Goal: Task Accomplishment & Management: Use online tool/utility

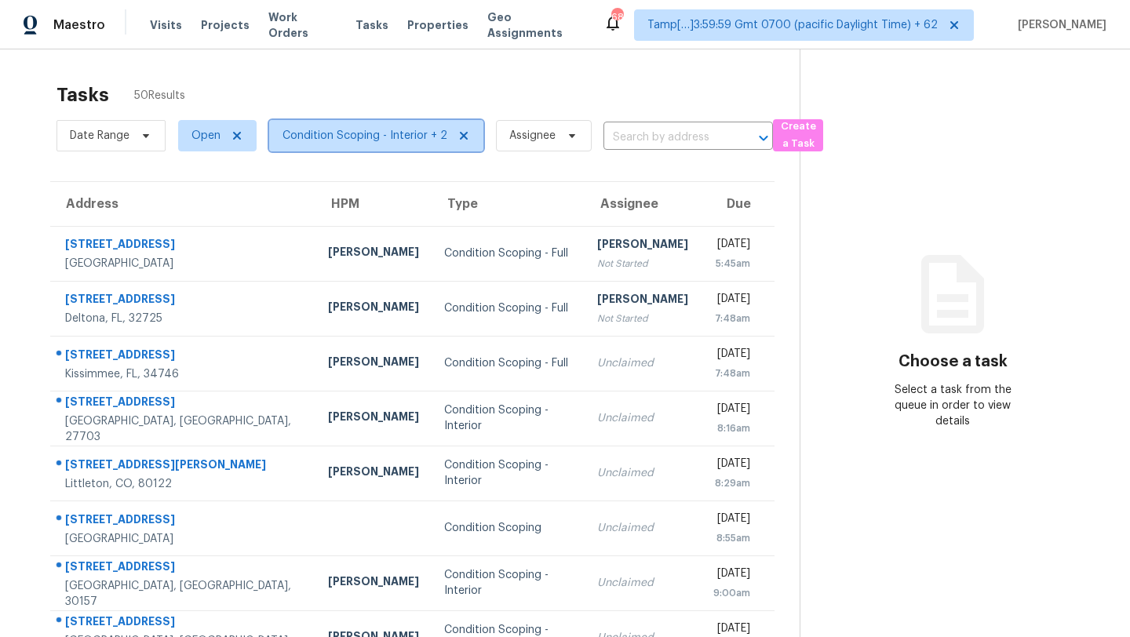
click at [279, 144] on span "Condition Scoping - Interior + 2" at bounding box center [376, 135] width 214 height 31
click at [404, 86] on div "Tasks 50 Results" at bounding box center [428, 95] width 743 height 41
click at [348, 139] on span "Condition Scoping - Interior + 2" at bounding box center [365, 136] width 165 height 16
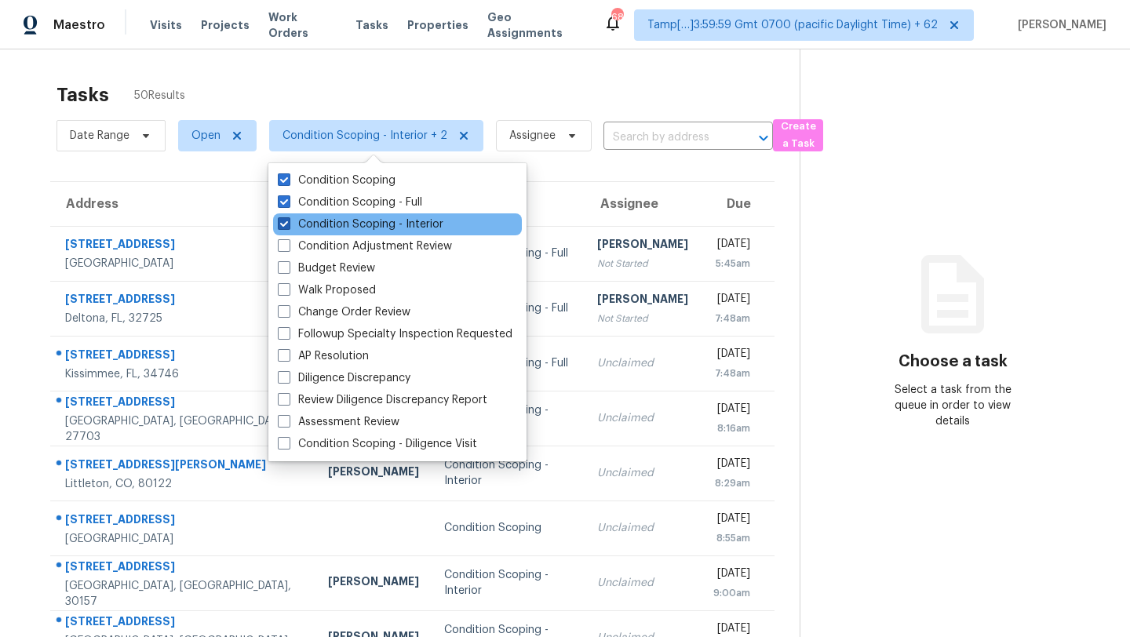
click at [339, 220] on label "Condition Scoping - Interior" at bounding box center [361, 225] width 166 height 16
click at [288, 220] on input "Condition Scoping - Interior" at bounding box center [283, 222] width 10 height 10
checkbox input "false"
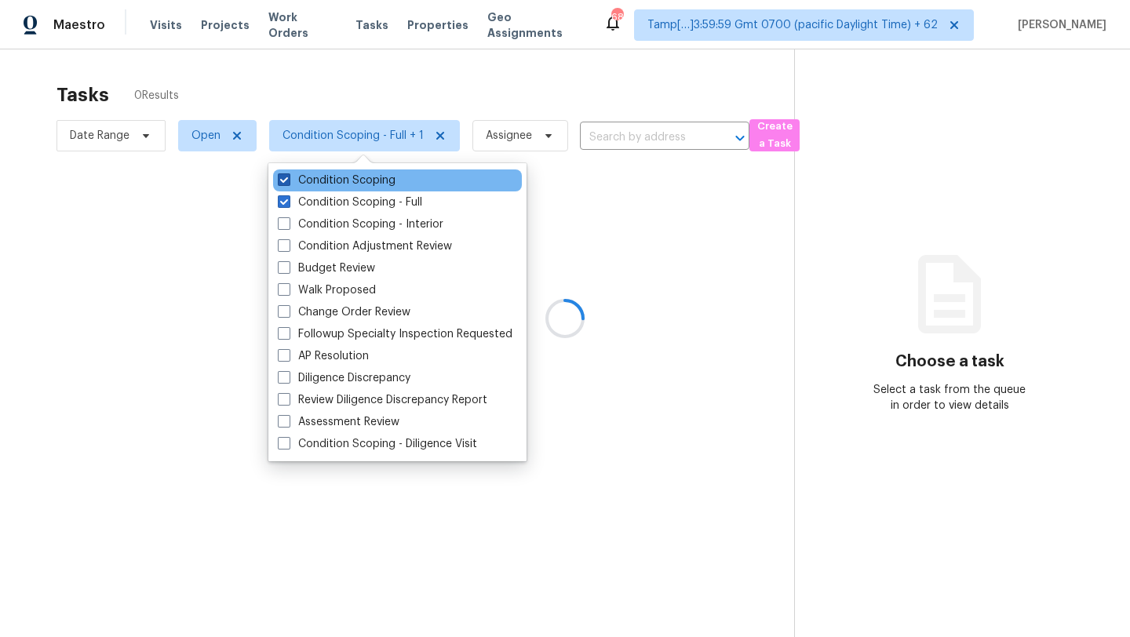
click at [318, 175] on label "Condition Scoping" at bounding box center [337, 181] width 118 height 16
click at [288, 175] on input "Condition Scoping" at bounding box center [283, 178] width 10 height 10
checkbox input "false"
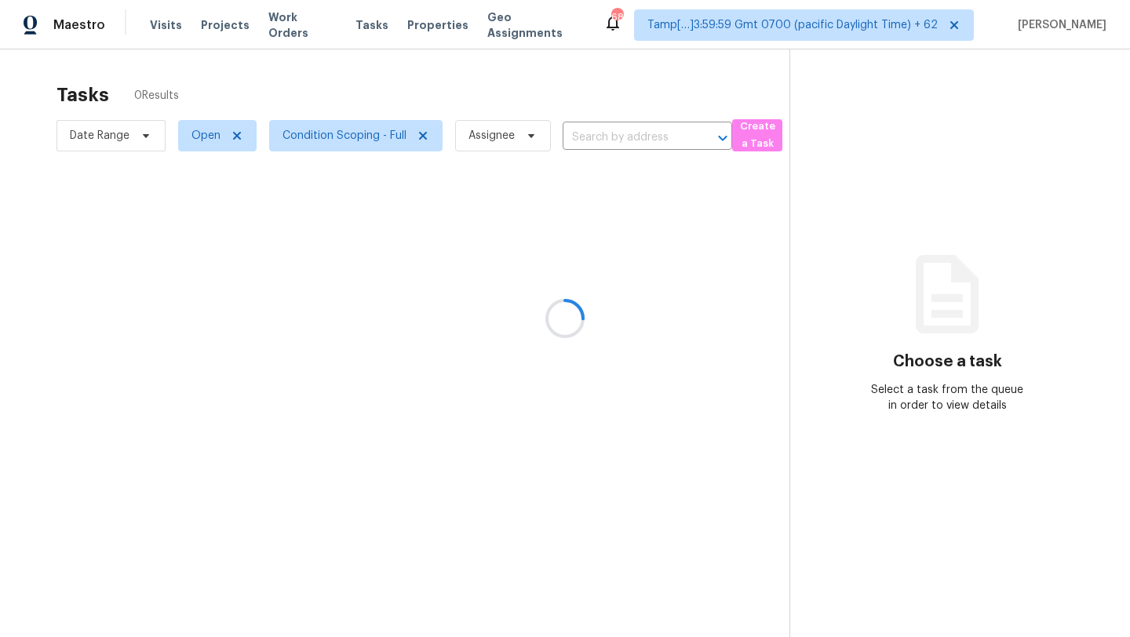
click at [373, 106] on div at bounding box center [565, 318] width 1130 height 637
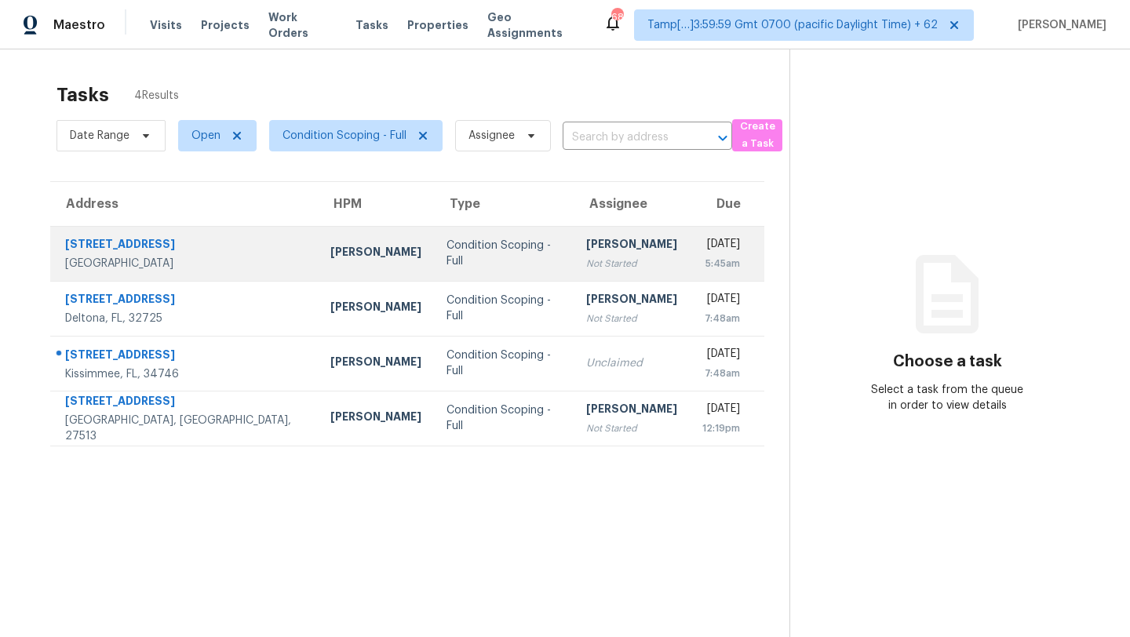
click at [434, 263] on td "Condition Scoping - Full" at bounding box center [503, 253] width 139 height 55
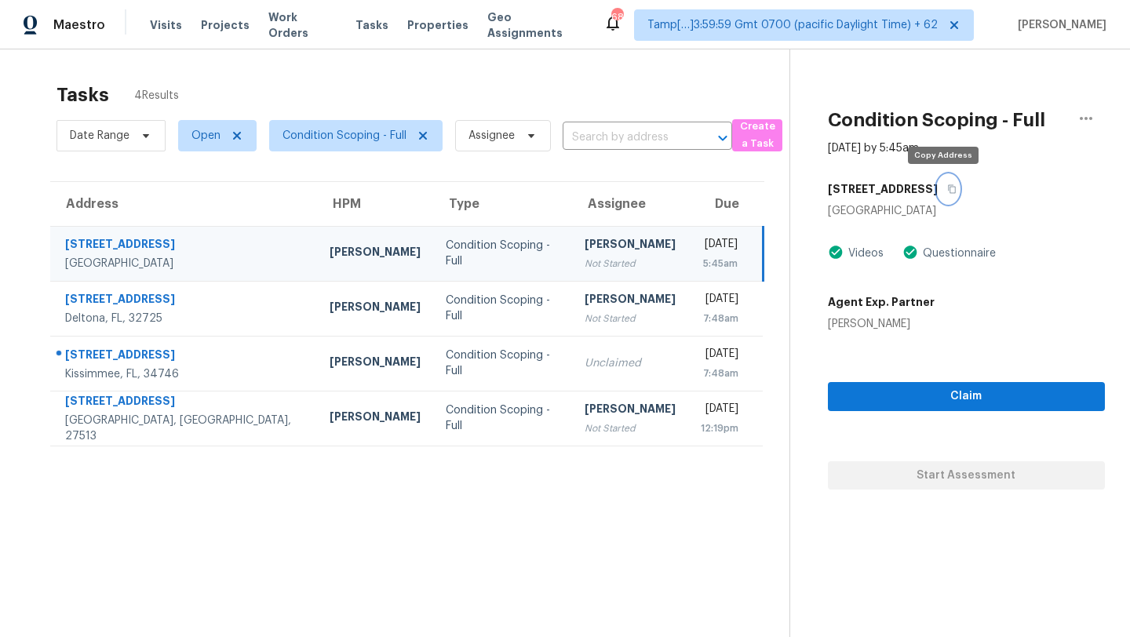
click at [948, 187] on icon "button" at bounding box center [952, 189] width 8 height 9
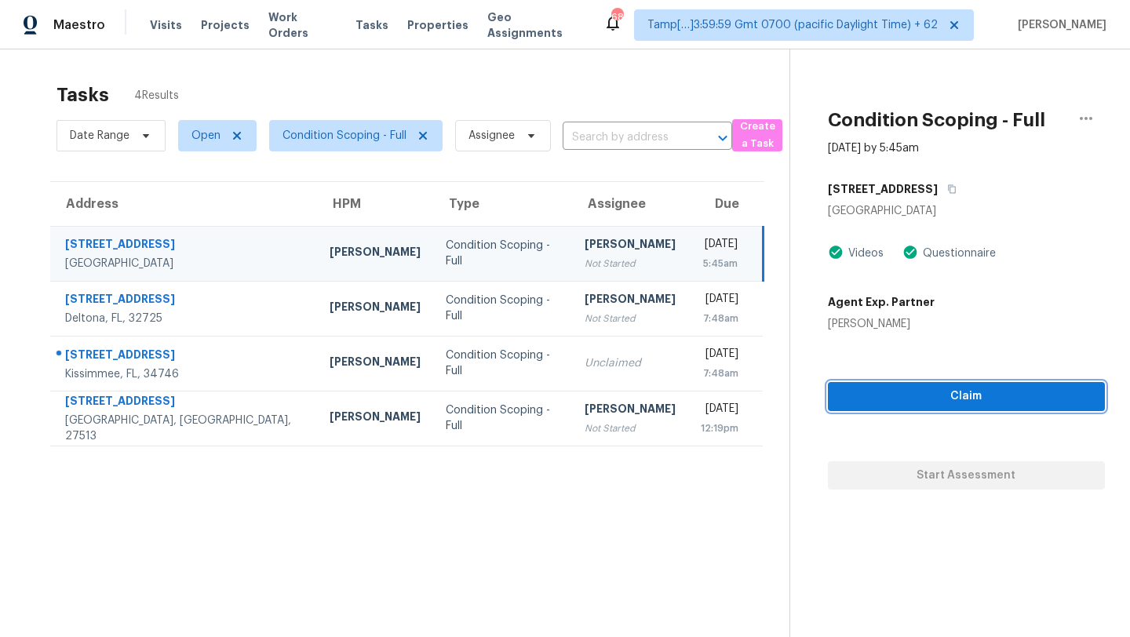
click at [883, 392] on span "Claim" at bounding box center [967, 397] width 252 height 20
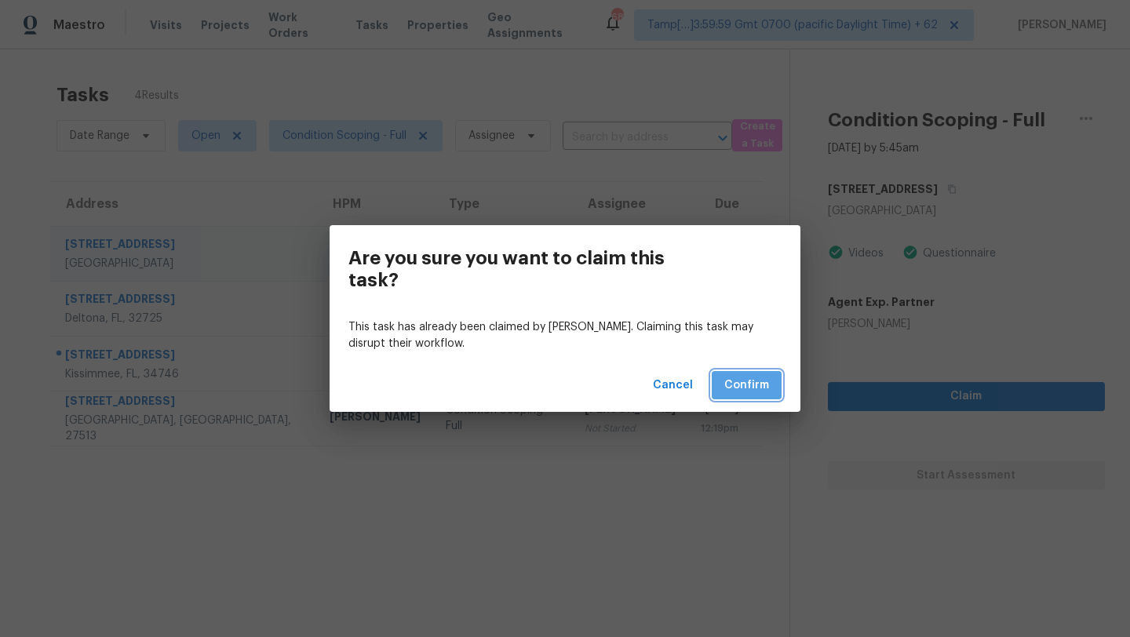
click at [755, 388] on span "Confirm" at bounding box center [746, 386] width 45 height 20
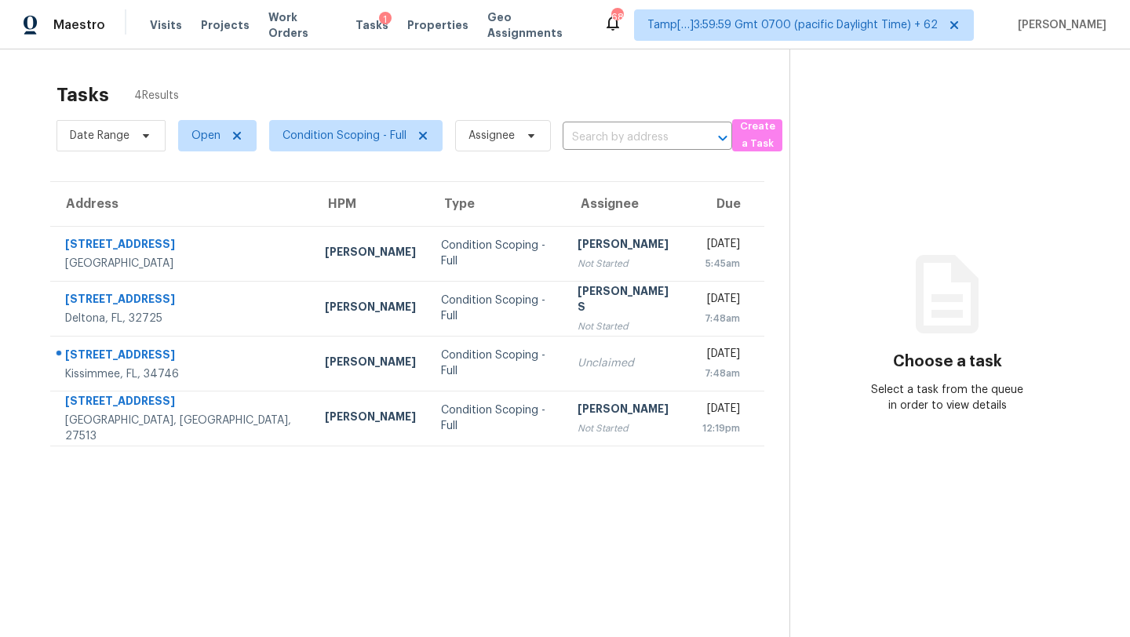
click at [392, 71] on div "Tasks 4 Results Date Range Open Condition Scoping - Full Assignee ​ Create a Ta…" at bounding box center [565, 367] width 1130 height 637
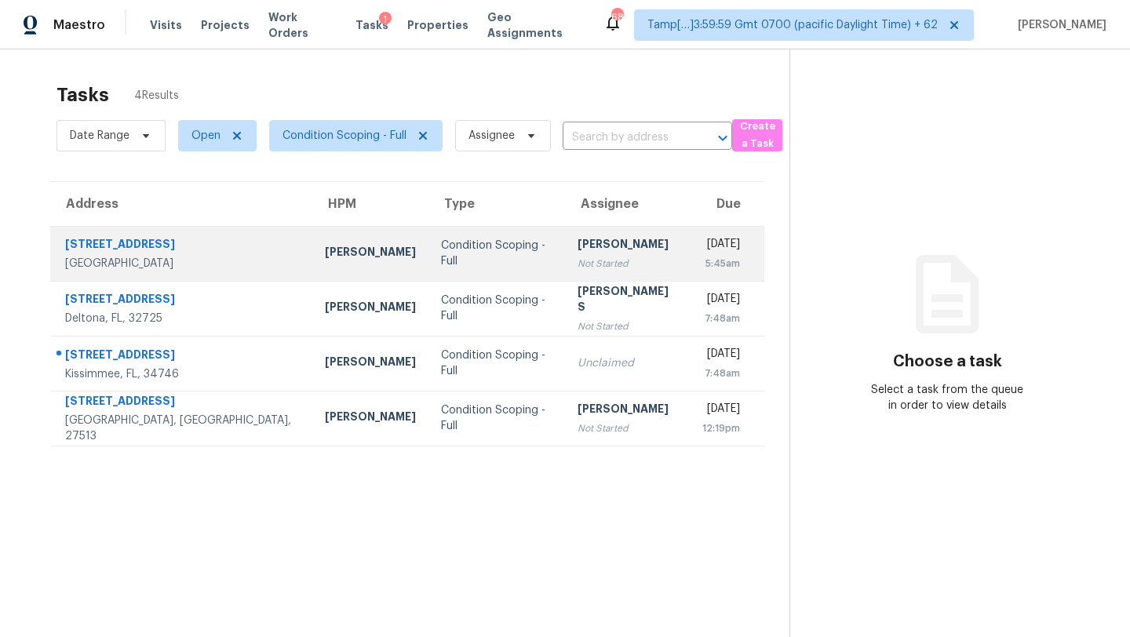
click at [578, 238] on div "[PERSON_NAME]" at bounding box center [628, 246] width 100 height 20
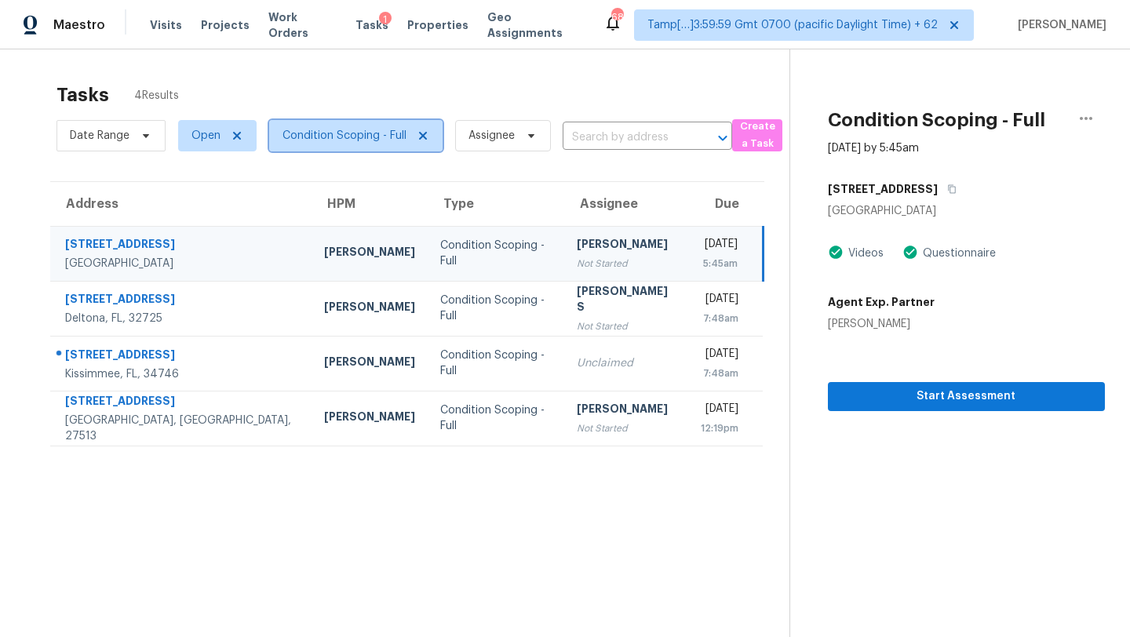
click at [356, 138] on span "Condition Scoping - Full" at bounding box center [345, 136] width 124 height 16
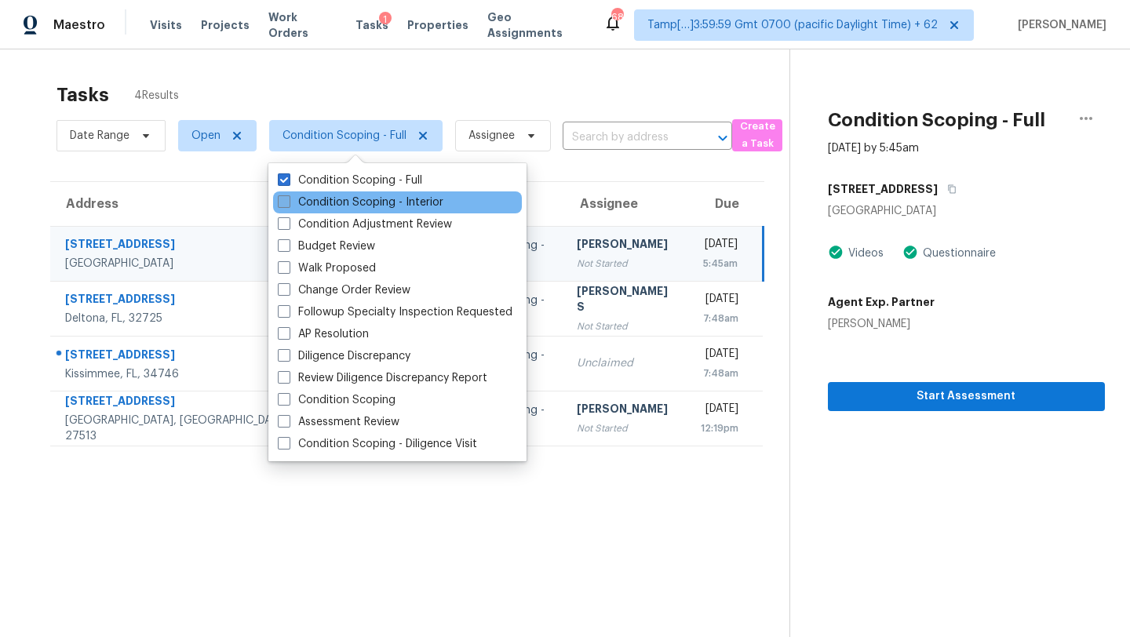
click at [358, 201] on label "Condition Scoping - Interior" at bounding box center [361, 203] width 166 height 16
click at [288, 201] on input "Condition Scoping - Interior" at bounding box center [283, 200] width 10 height 10
checkbox input "true"
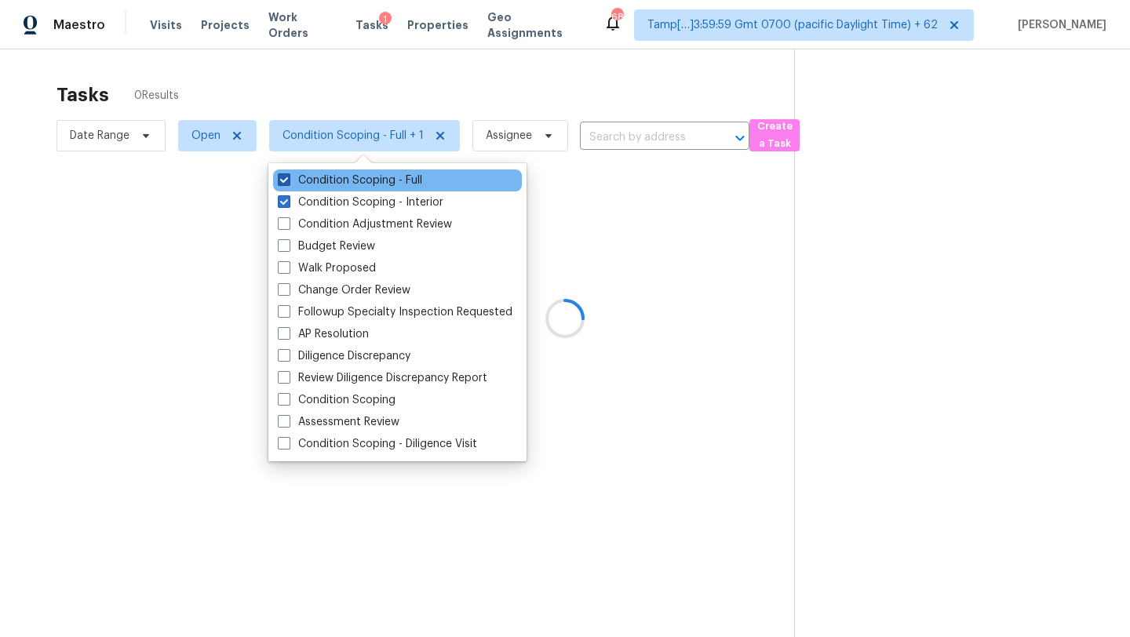
click at [331, 177] on label "Condition Scoping - Full" at bounding box center [350, 181] width 144 height 16
click at [288, 177] on input "Condition Scoping - Full" at bounding box center [283, 178] width 10 height 10
checkbox input "false"
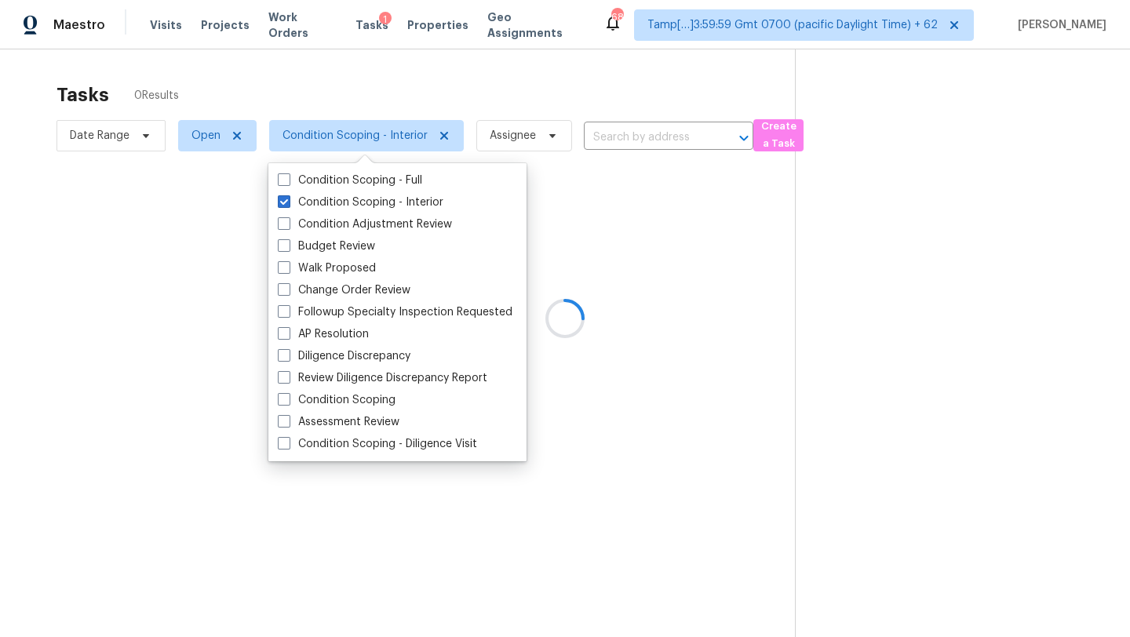
click at [606, 130] on div at bounding box center [565, 318] width 1130 height 637
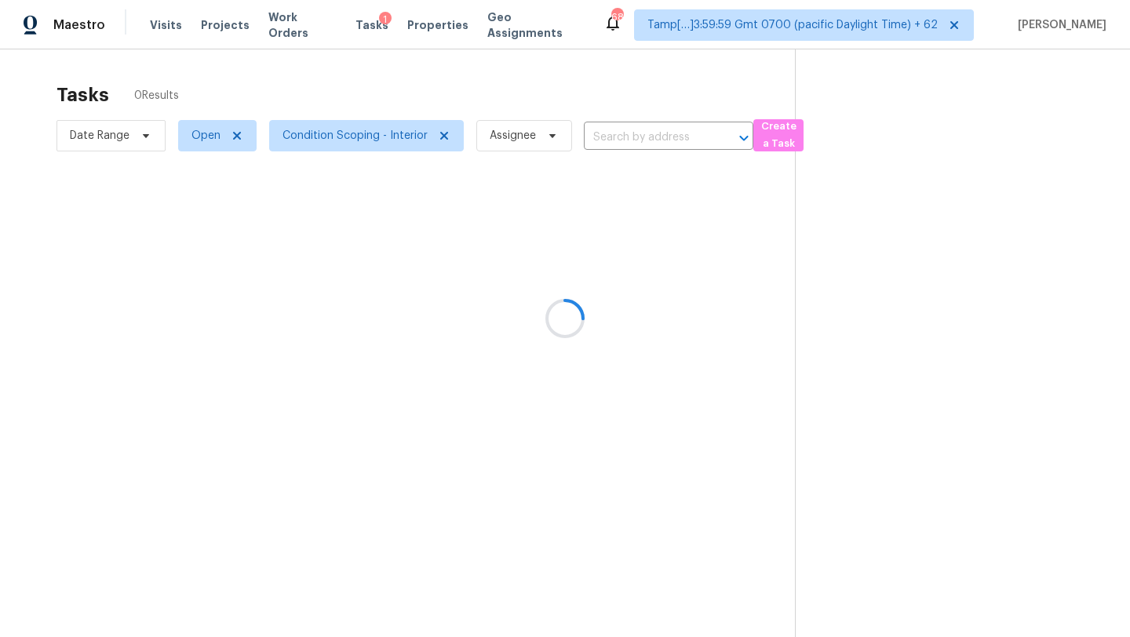
click at [607, 136] on div at bounding box center [565, 318] width 1130 height 637
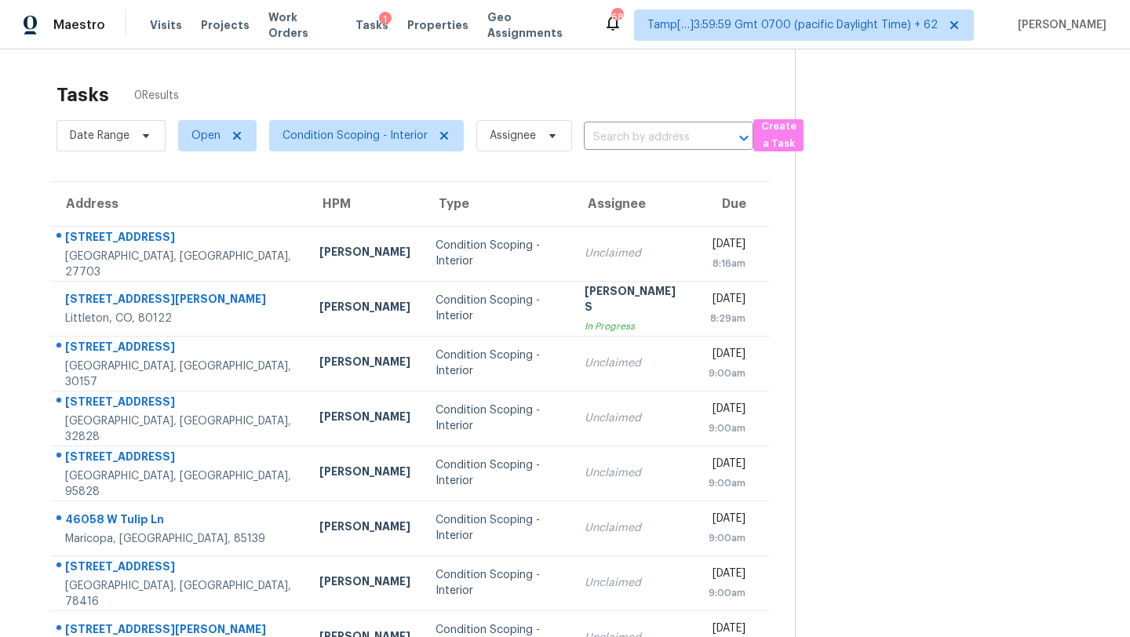
click at [607, 136] on input "text" at bounding box center [647, 138] width 126 height 24
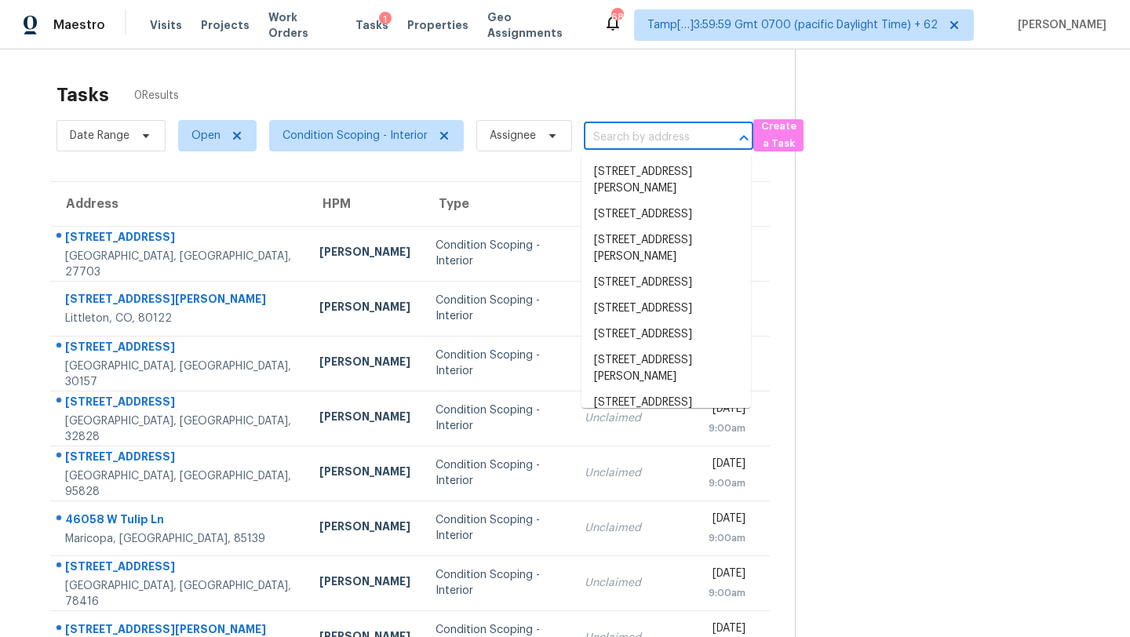
paste input "6955 Lawnwood Dr Sacramento, CA, 95828"
type input "6955 Lawnwood Dr Sacramento, CA, 95828"
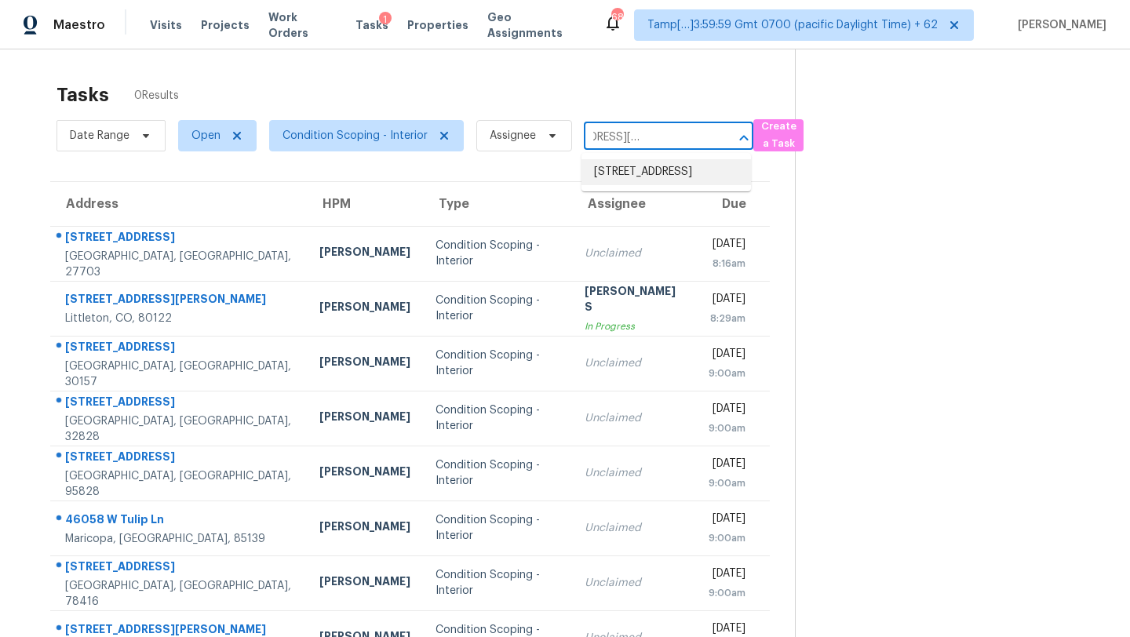
drag, startPoint x: 641, startPoint y: 161, endPoint x: 641, endPoint y: 175, distance: 14.1
click at [641, 175] on li "6955 Lawnwood Dr, Sacramento, CA 95828" at bounding box center [667, 172] width 170 height 26
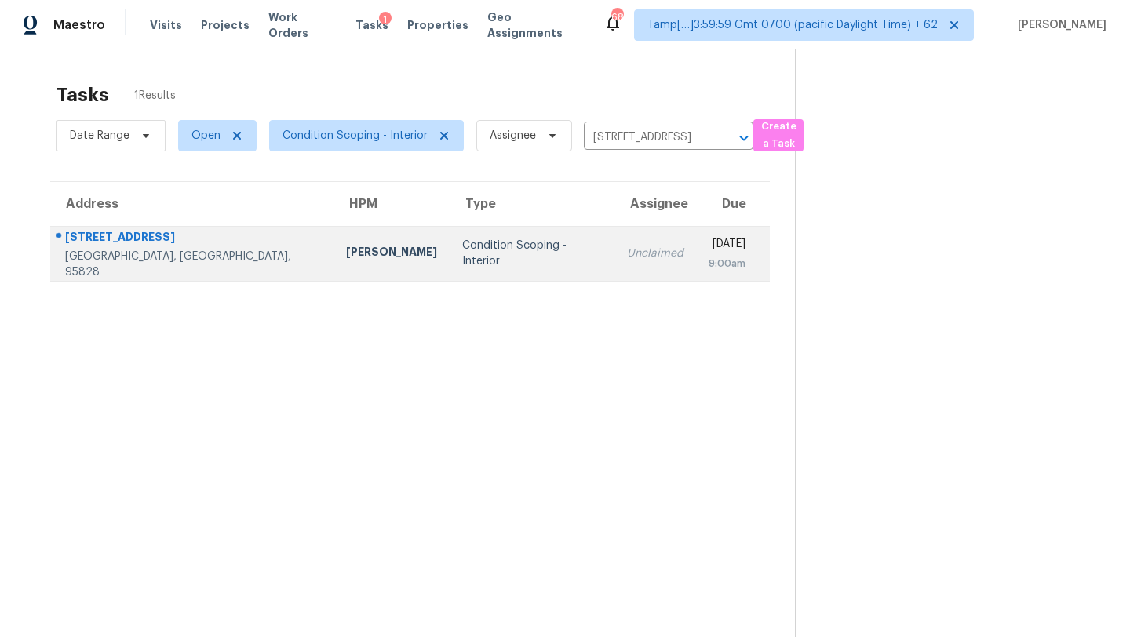
click at [615, 243] on td "Unclaimed" at bounding box center [656, 253] width 82 height 55
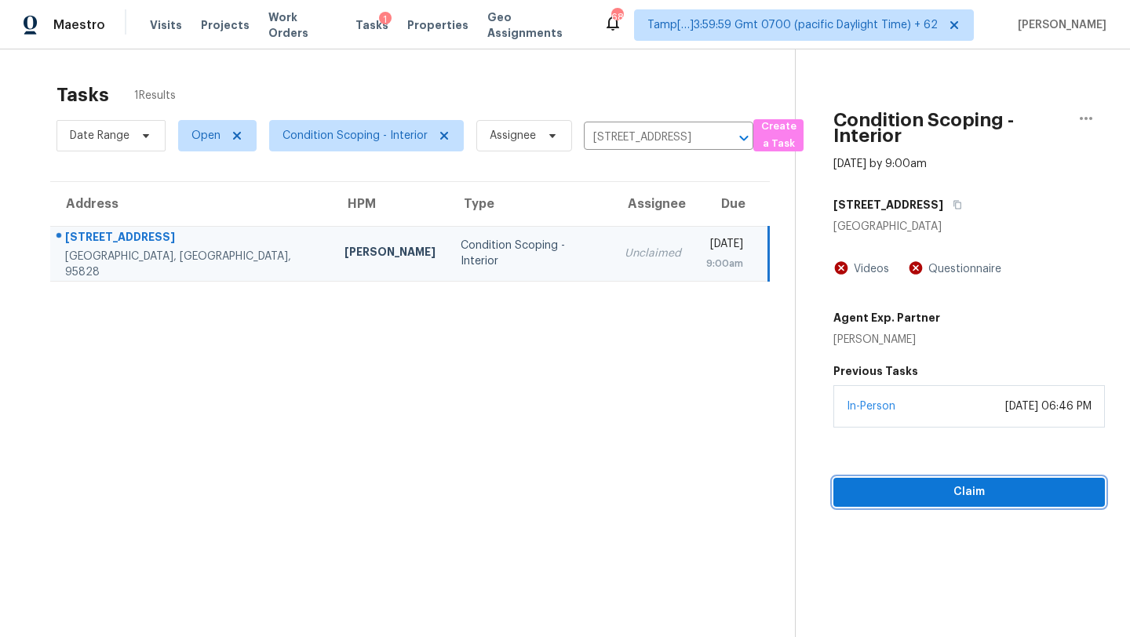
click at [946, 501] on span "Claim" at bounding box center [969, 493] width 246 height 20
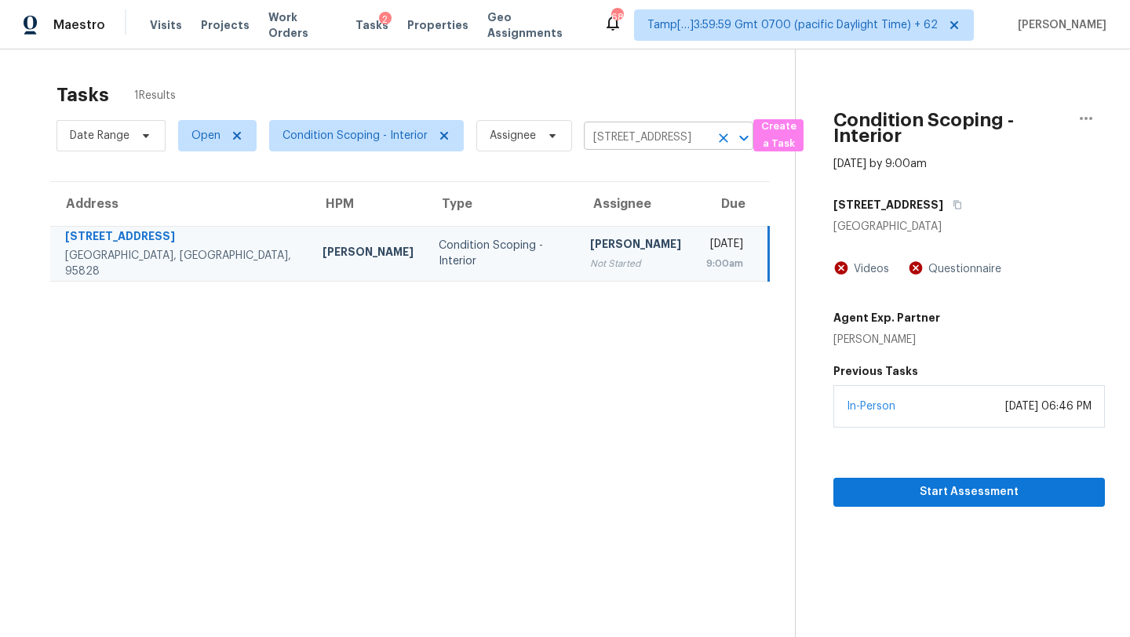
click at [644, 140] on input "6955 Lawnwood Dr, Sacramento, CA 95828" at bounding box center [647, 138] width 126 height 24
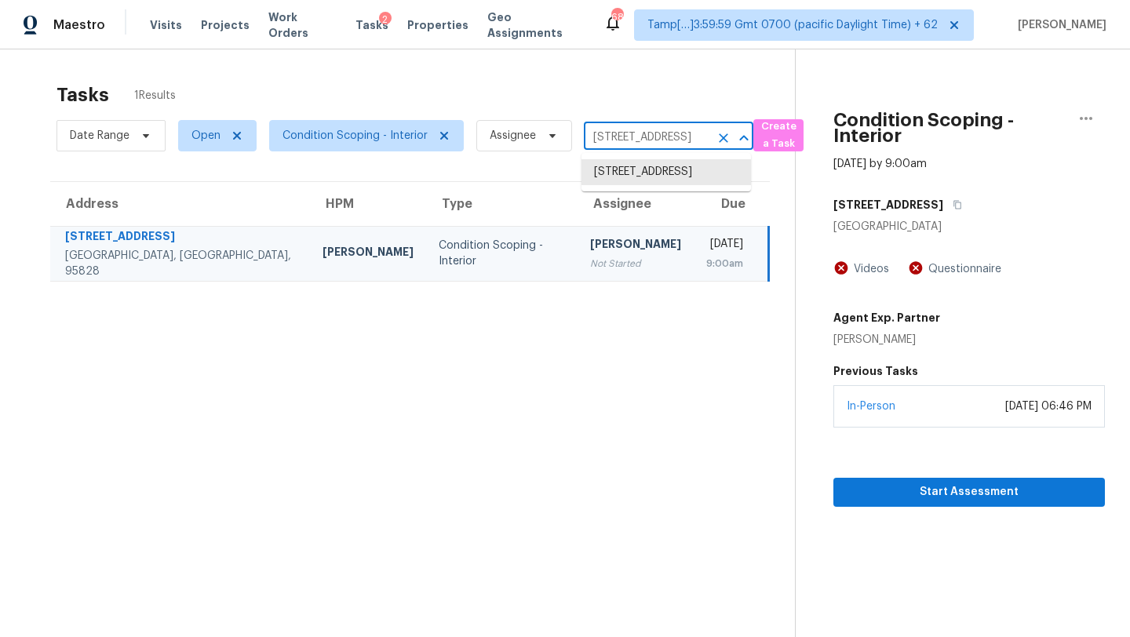
click at [644, 140] on input "6955 Lawnwood Dr, Sacramento, CA 95828" at bounding box center [647, 138] width 126 height 24
paste input "819 Adeline St Hayward, CA, 94544"
type input "819 Adeline St Hayward, CA, 94544"
click at [628, 176] on li "819 Adeline St, Hayward, CA 94544" at bounding box center [667, 180] width 170 height 42
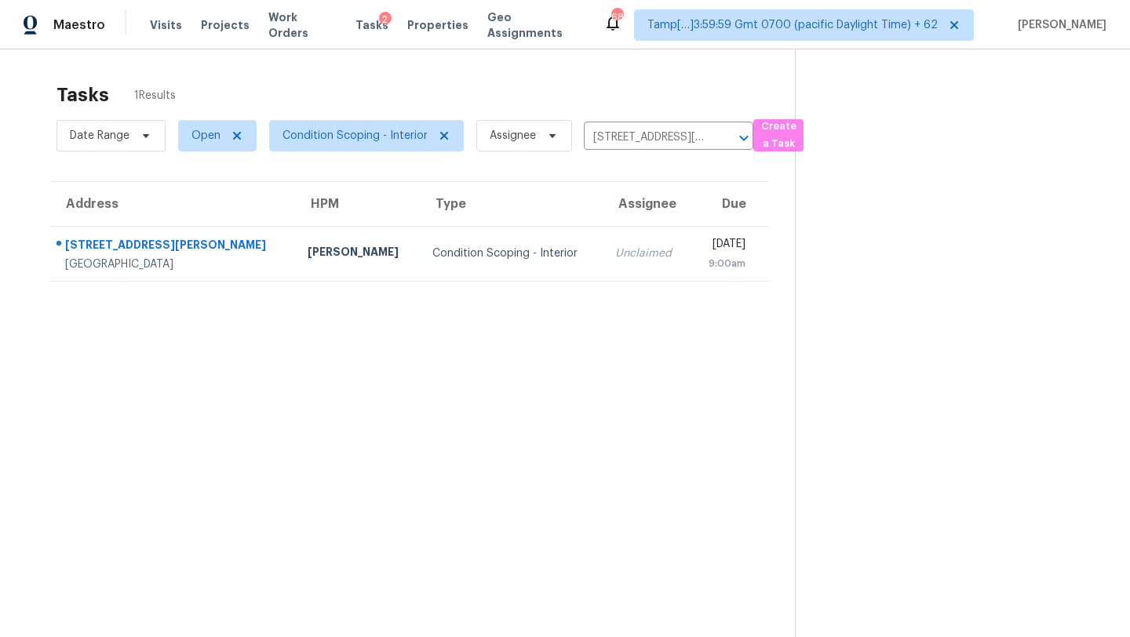
click at [603, 269] on td "Unclaimed" at bounding box center [647, 253] width 88 height 55
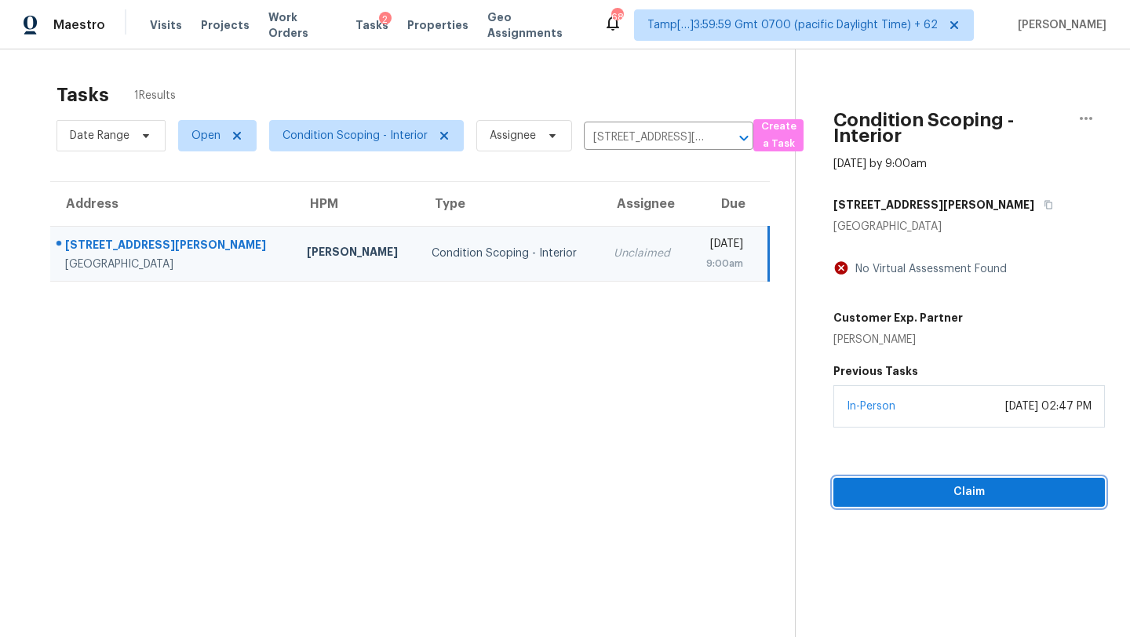
click at [954, 487] on span "Claim" at bounding box center [969, 493] width 246 height 20
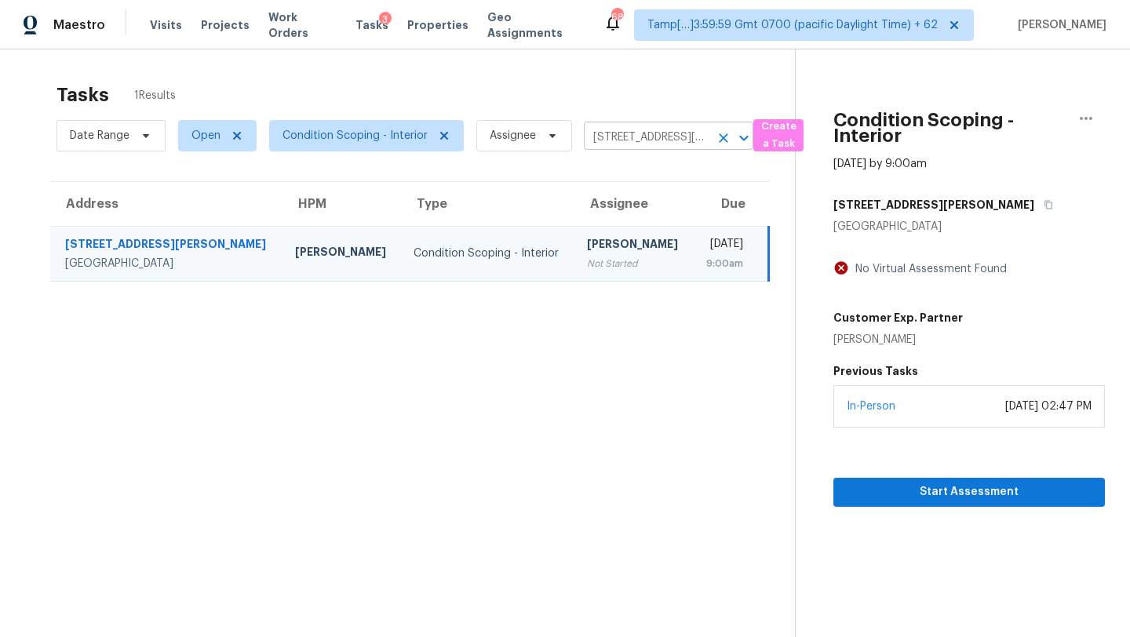
click at [627, 134] on input "819 Adeline St, Hayward, CA 94544" at bounding box center [647, 138] width 126 height 24
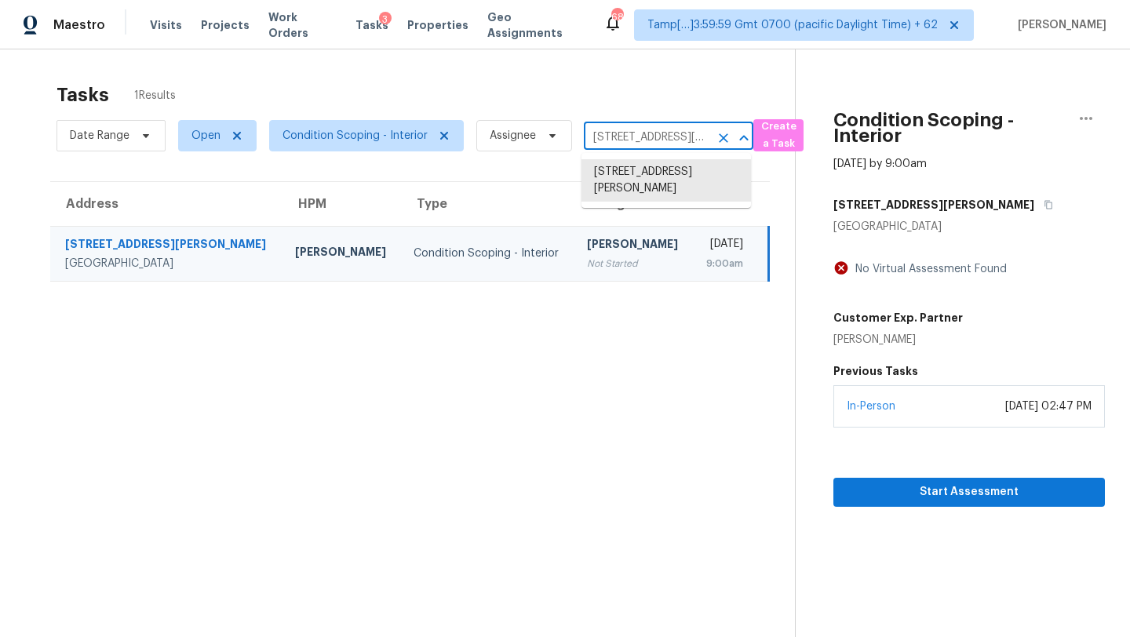
click at [627, 134] on input "819 Adeline St, Hayward, CA 94544" at bounding box center [647, 138] width 126 height 24
paste input "3223 1st Ave W Bradenton, FL, 34205"
type input "3223 1st Ave W Bradenton, FL, 34205"
click at [622, 177] on li "3223 1st Ave W, Bradenton, FL 34205" at bounding box center [667, 172] width 170 height 26
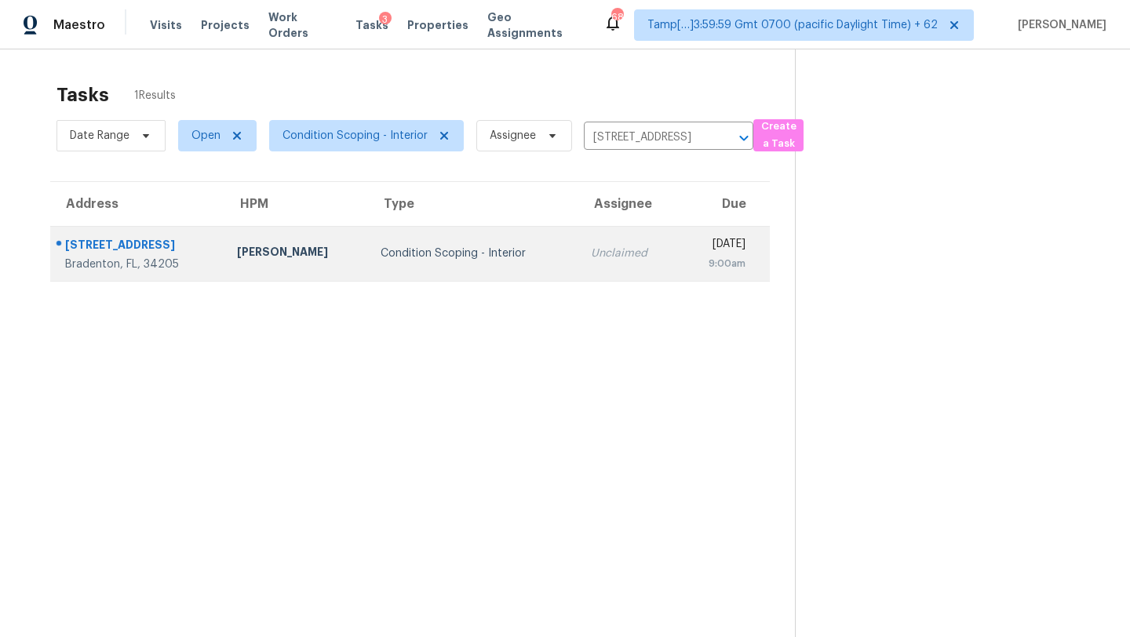
click at [600, 273] on td "Unclaimed" at bounding box center [628, 253] width 100 height 55
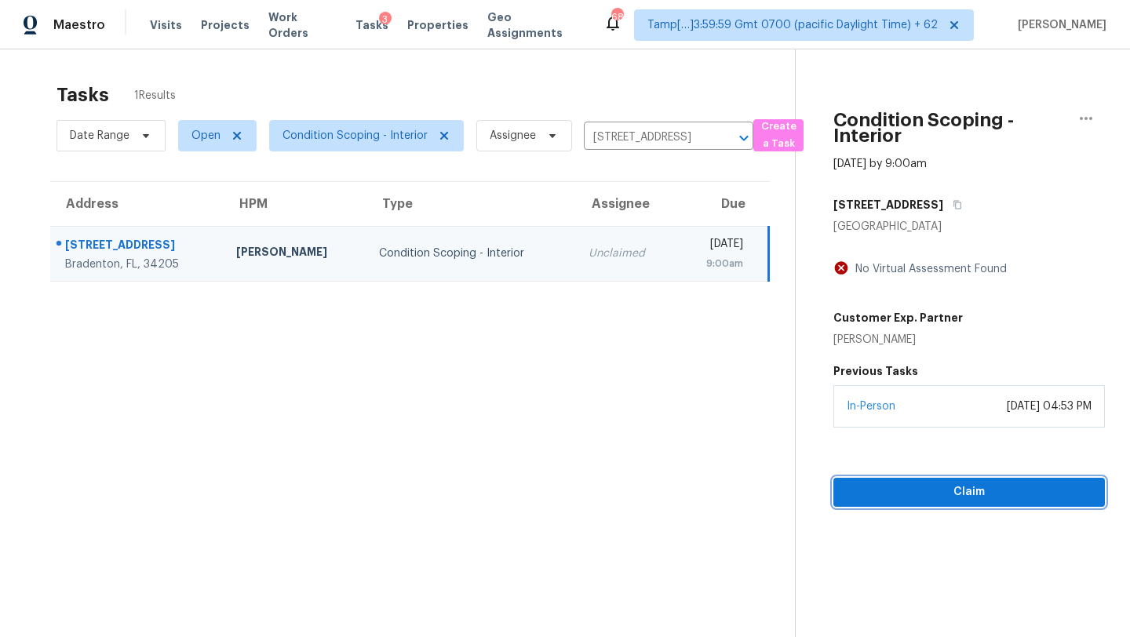
click at [950, 494] on span "Claim" at bounding box center [969, 493] width 246 height 20
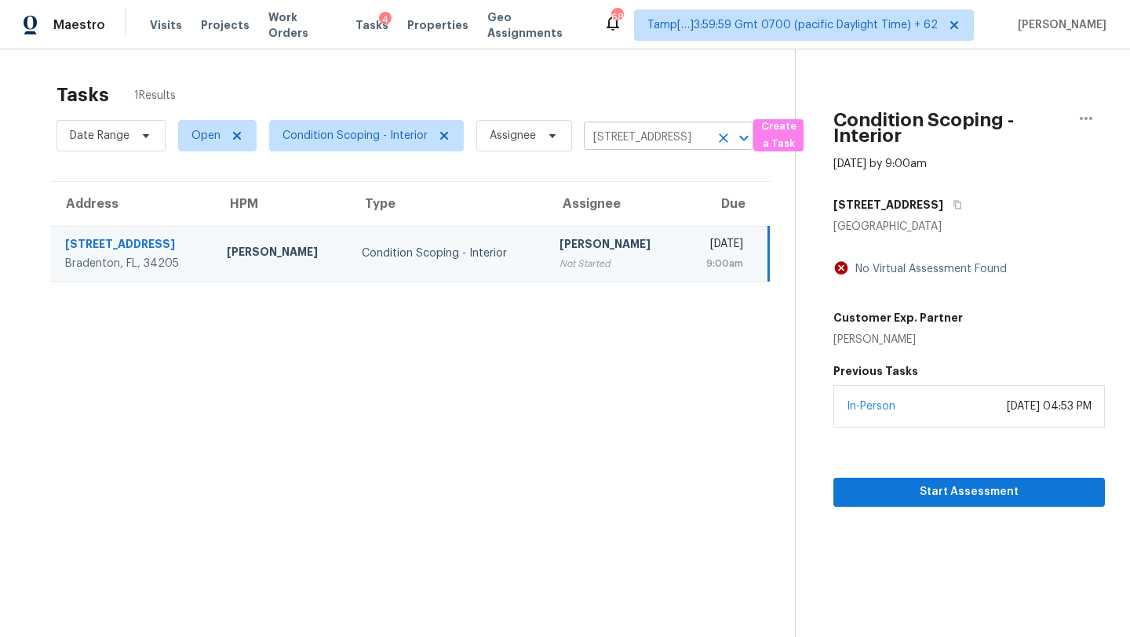
click at [647, 140] on input "3223 1st Ave W, Bradenton, FL 34205" at bounding box center [647, 138] width 126 height 24
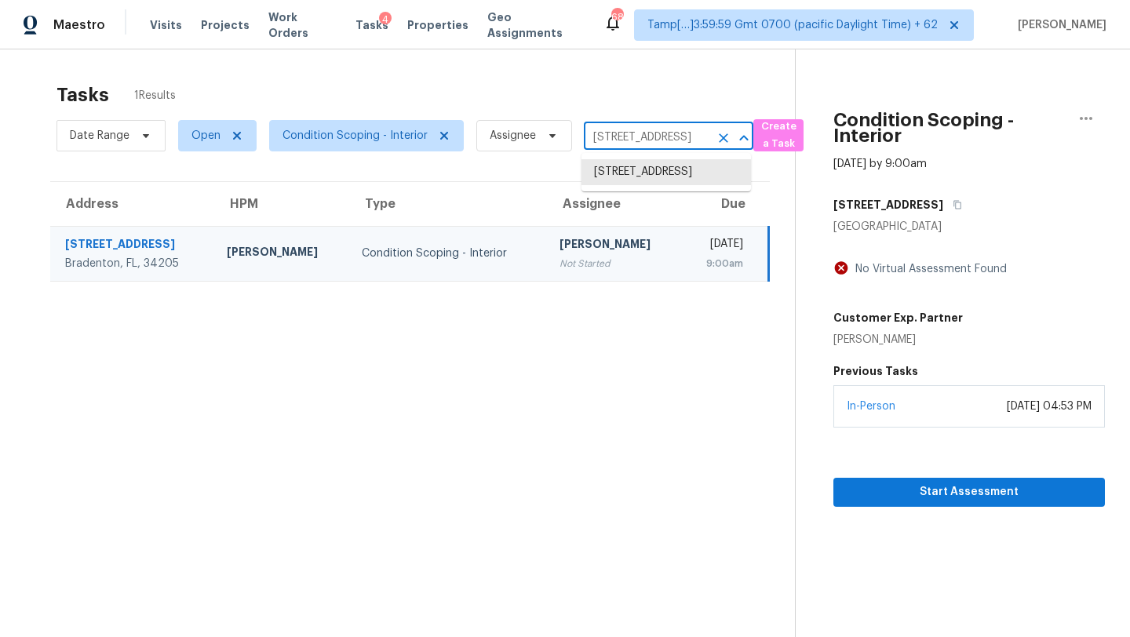
click at [647, 140] on input "3223 1st Ave W, Bradenton, FL 34205" at bounding box center [647, 138] width 126 height 24
paste input "5340 Saint Ives Dr Murfreesboro, TN, 37128"
type input "5340 Saint Ives Dr Murfreesboro, TN, 37128"
click at [629, 176] on li "5340 Saint Ives Dr, Murfreesboro, TN 37128" at bounding box center [667, 172] width 170 height 26
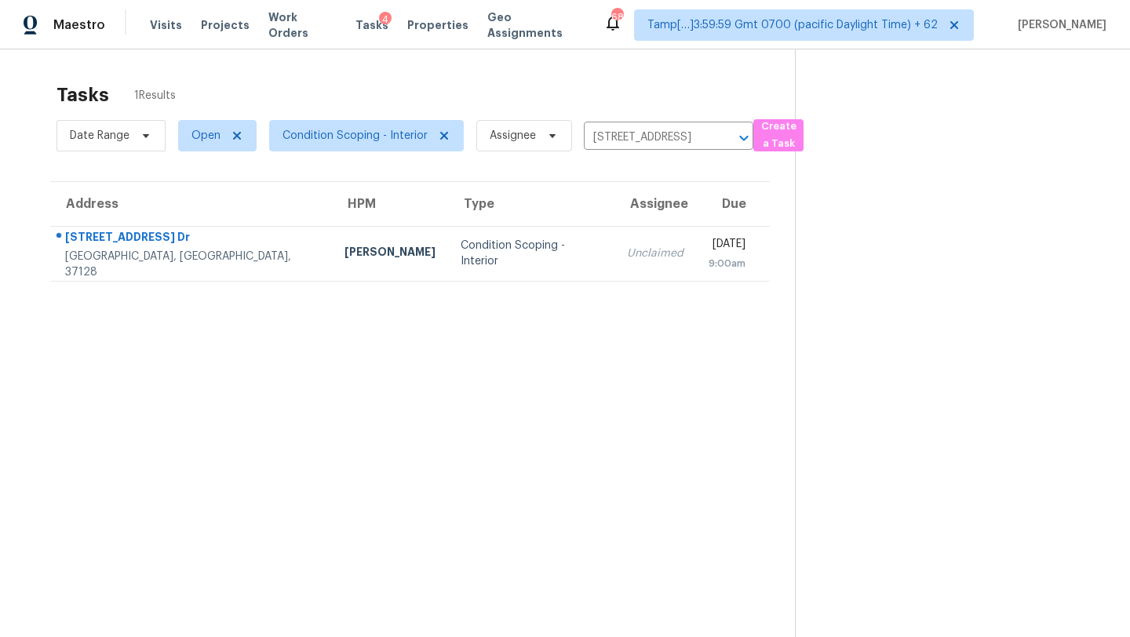
click at [646, 283] on section "Tasks 1 Results Date Range Open Condition Scoping - Interior Assignee 5340 Sain…" at bounding box center [410, 381] width 770 height 612
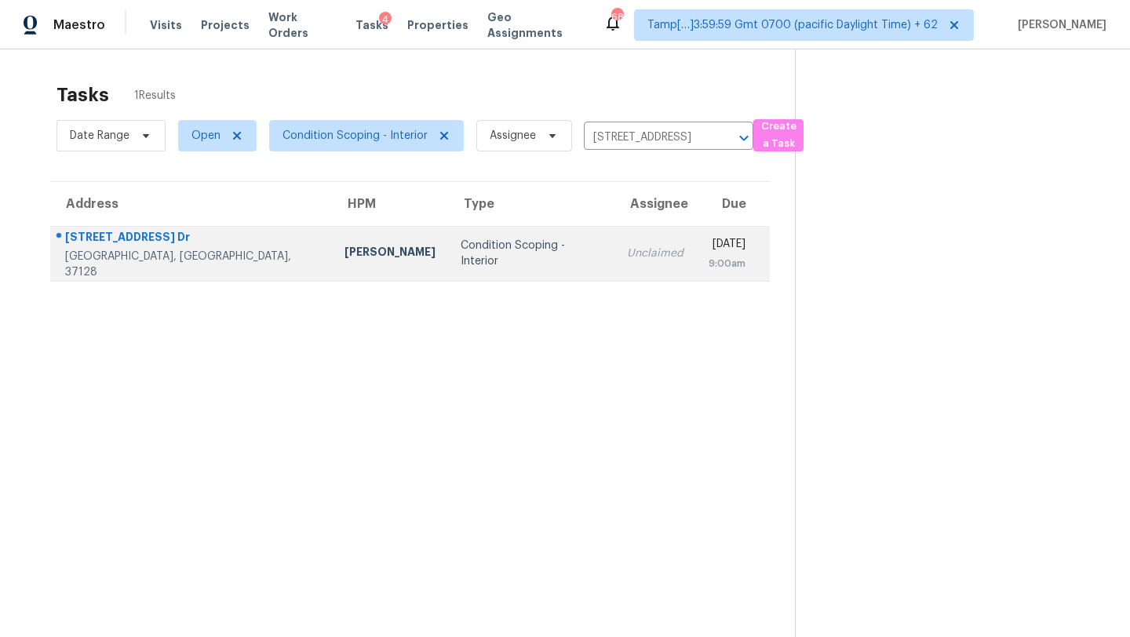
click at [709, 262] on div "9:00am" at bounding box center [727, 264] width 37 height 16
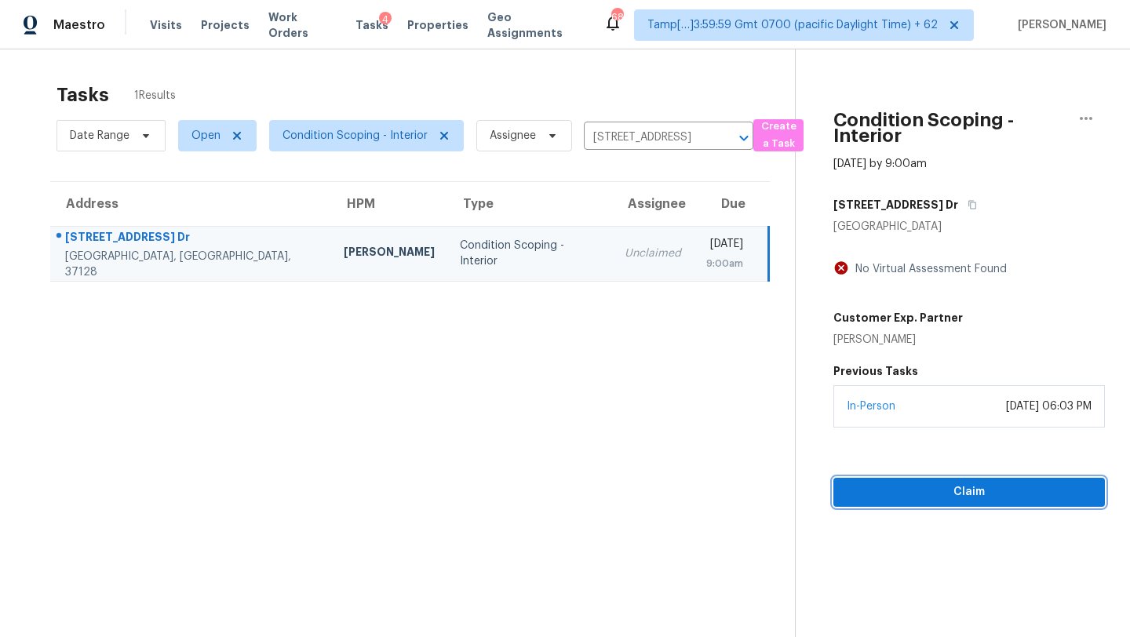
click at [881, 480] on button "Claim" at bounding box center [970, 492] width 272 height 29
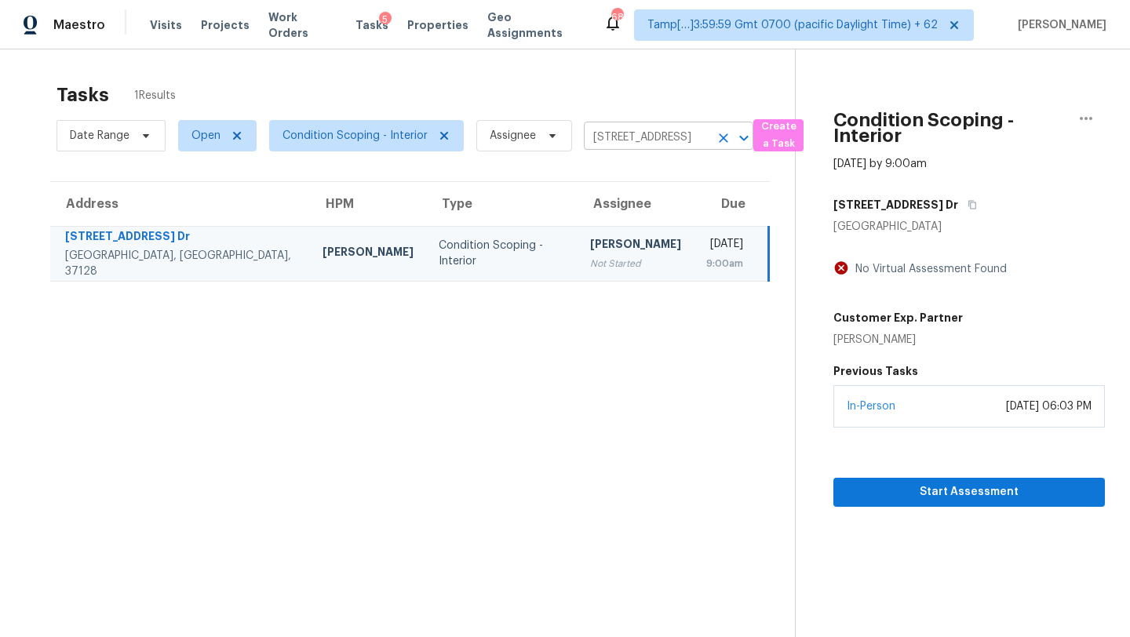
click at [615, 142] on input "5340 Saint Ives Dr, Murfreesboro, TN 37128" at bounding box center [647, 138] width 126 height 24
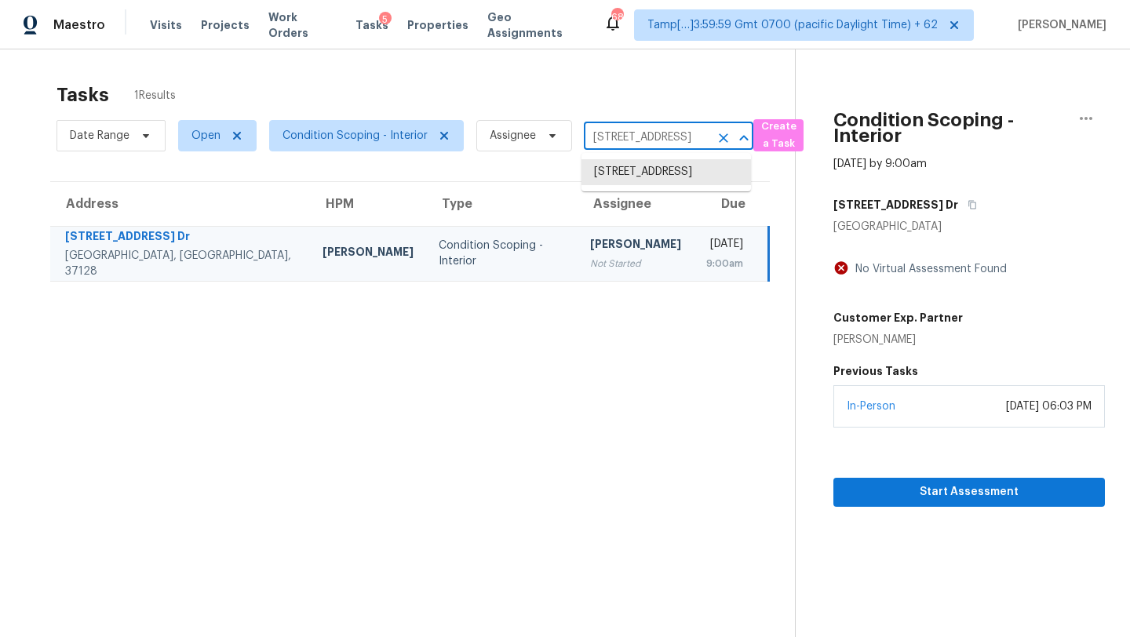
click at [615, 142] on input "5340 Saint Ives Dr, Murfreesboro, TN 37128" at bounding box center [647, 138] width 126 height 24
paste input "4379 Houston Ln North Port, FL, 34287"
type input "4379 Houston Ln North Port, FL, 34287"
click at [655, 179] on li "4379 Houston Ln, North Port, FL 34287" at bounding box center [667, 172] width 170 height 26
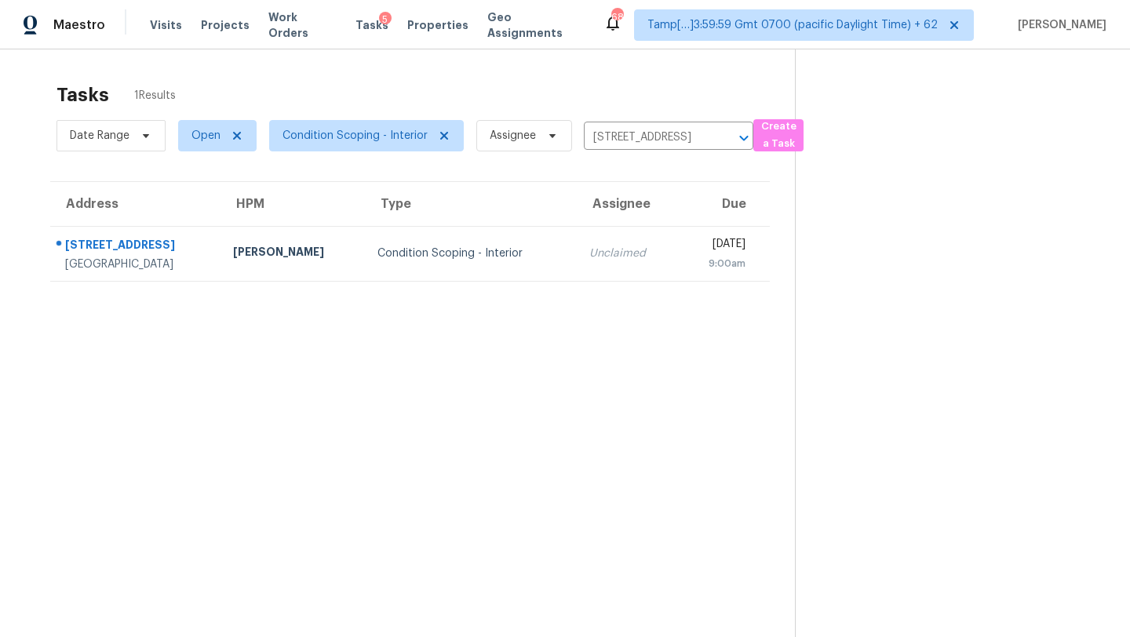
click at [678, 251] on td "Wed, Oct 8th 2025 9:00am" at bounding box center [724, 253] width 92 height 55
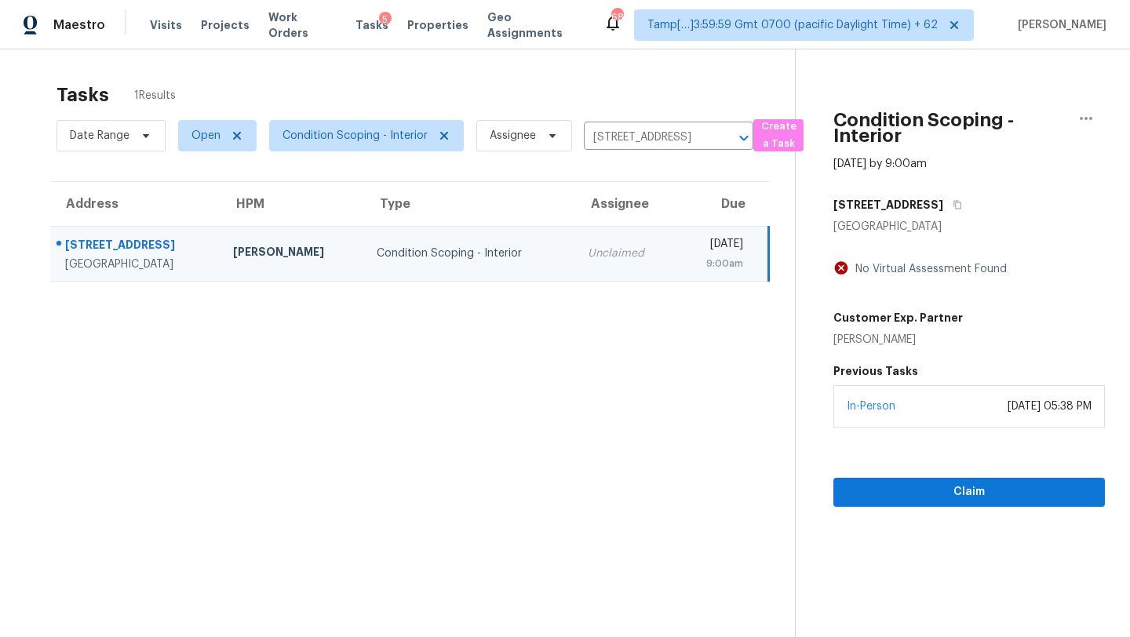
click at [929, 508] on section "Condition Scoping - Interior Oct 8th 2025 by 9:00am 4379 Houston Ln North Port,…" at bounding box center [950, 367] width 310 height 637
click at [934, 505] on button "Claim" at bounding box center [970, 492] width 272 height 29
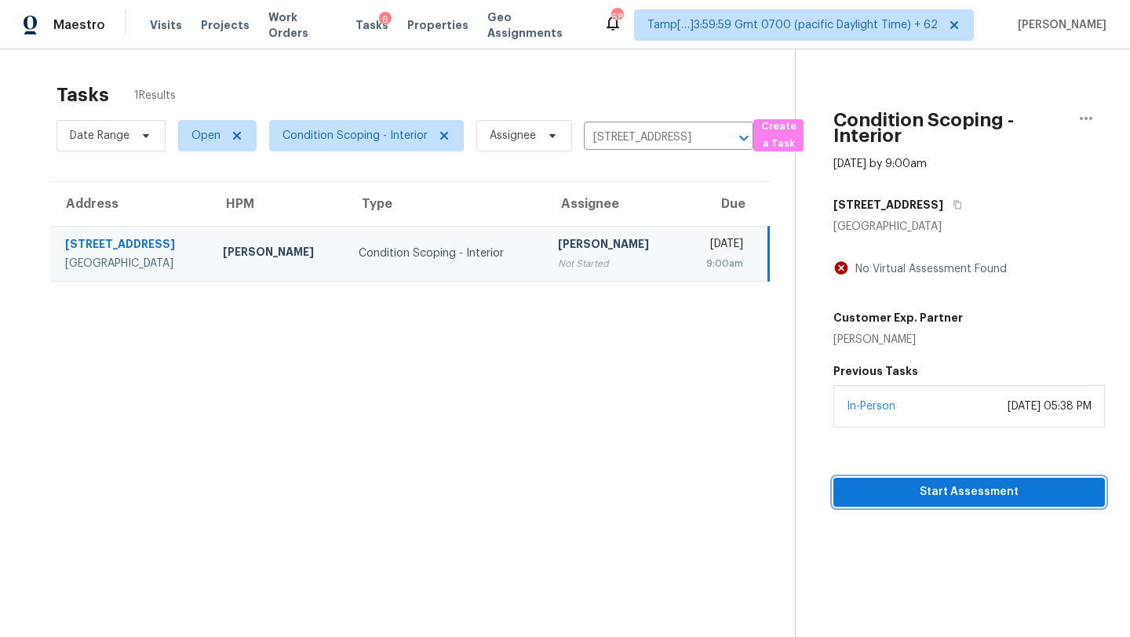
click at [934, 505] on button "Start Assessment" at bounding box center [970, 492] width 272 height 29
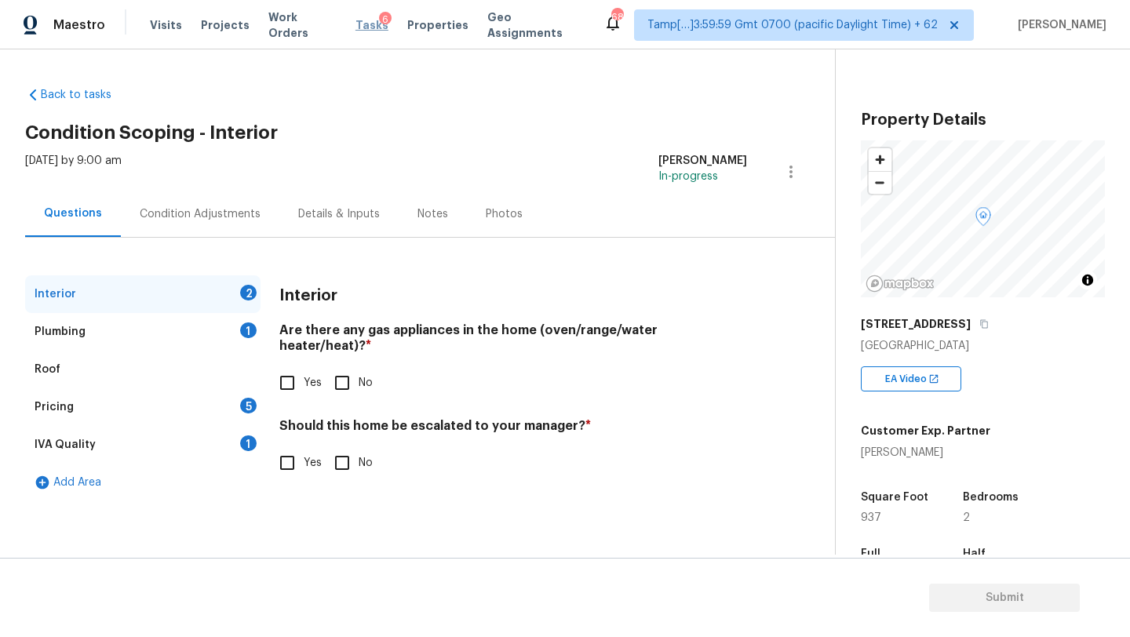
click at [365, 24] on span "Tasks" at bounding box center [372, 25] width 33 height 11
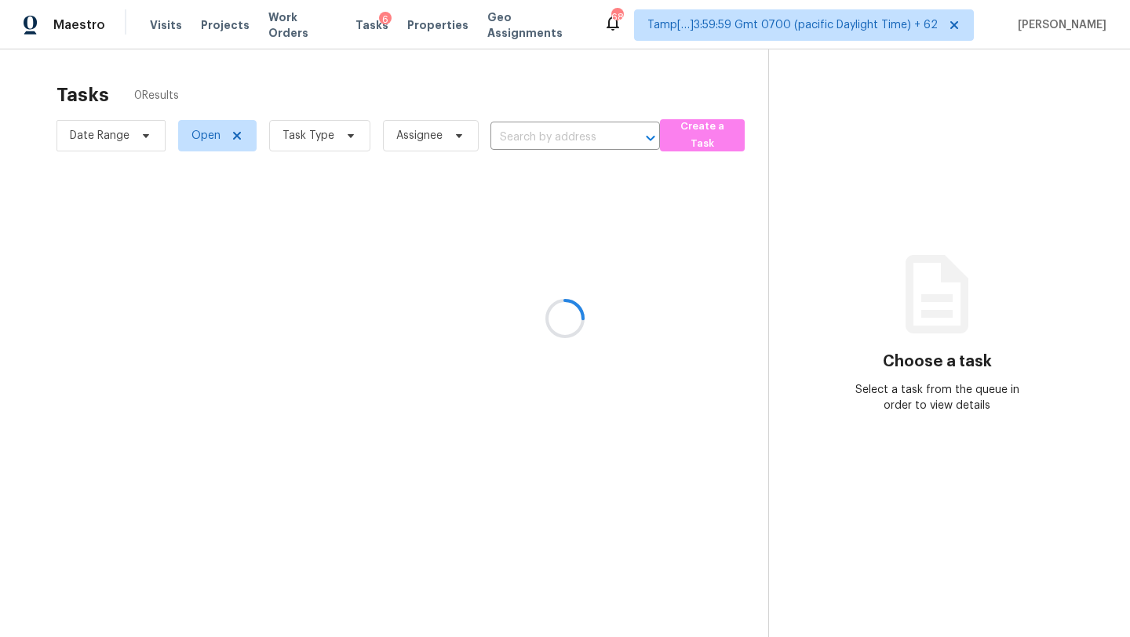
click at [575, 135] on div at bounding box center [565, 318] width 1130 height 637
click at [579, 145] on div at bounding box center [565, 318] width 1130 height 637
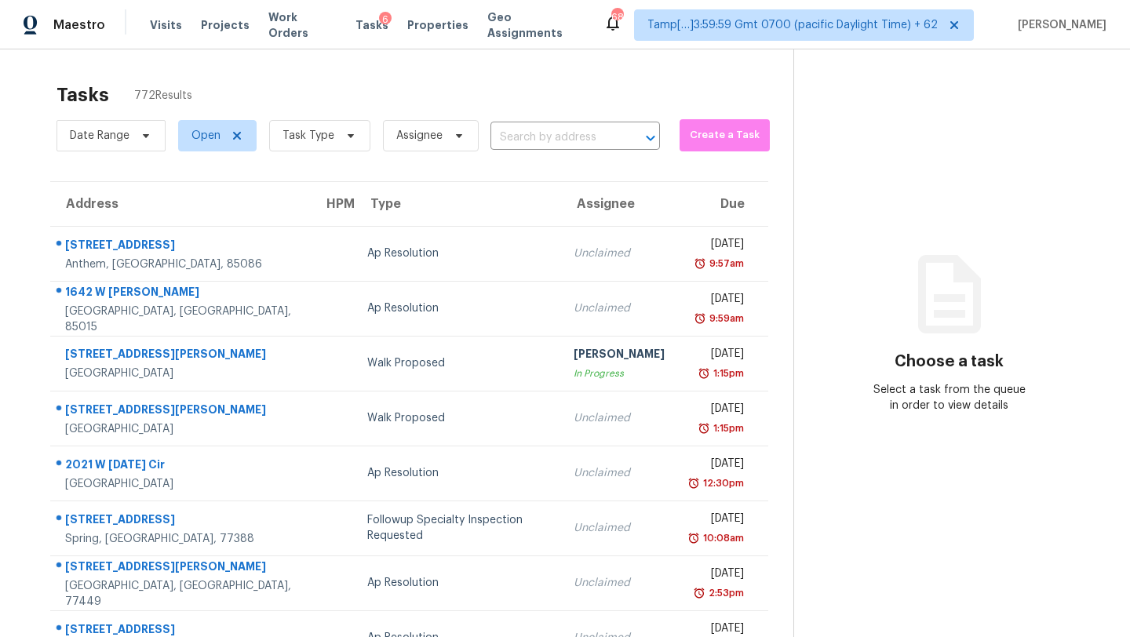
click at [579, 145] on input "text" at bounding box center [554, 138] width 126 height 24
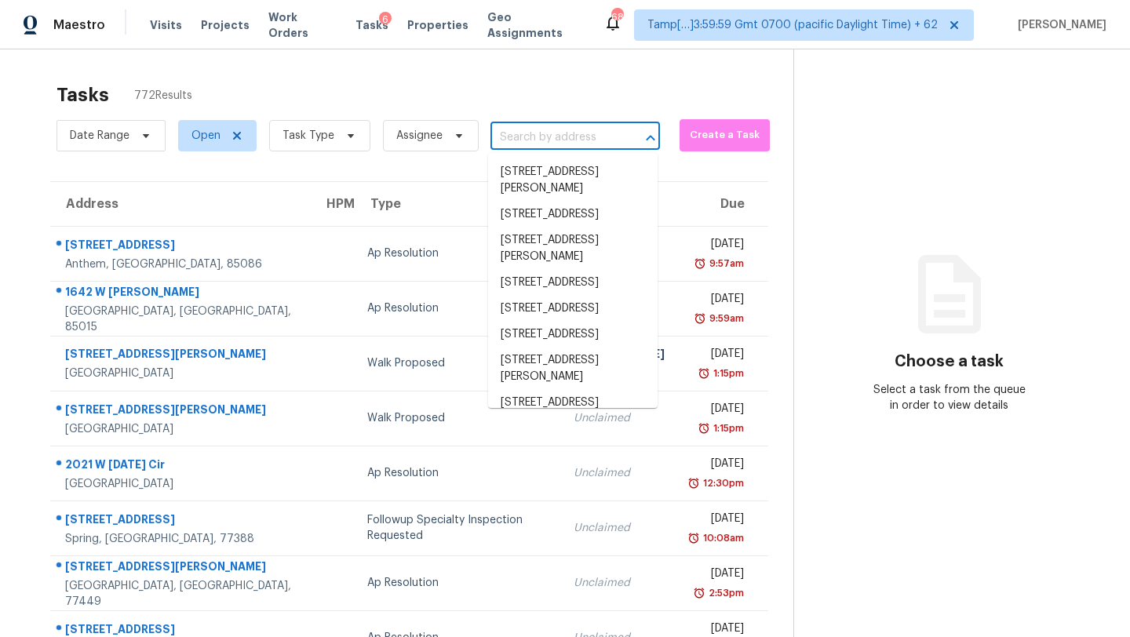
paste input "100 Grinnell St Colorado Springs, CO, 80911"
type input "100 Grinnell St Colorado Springs, CO, 80911"
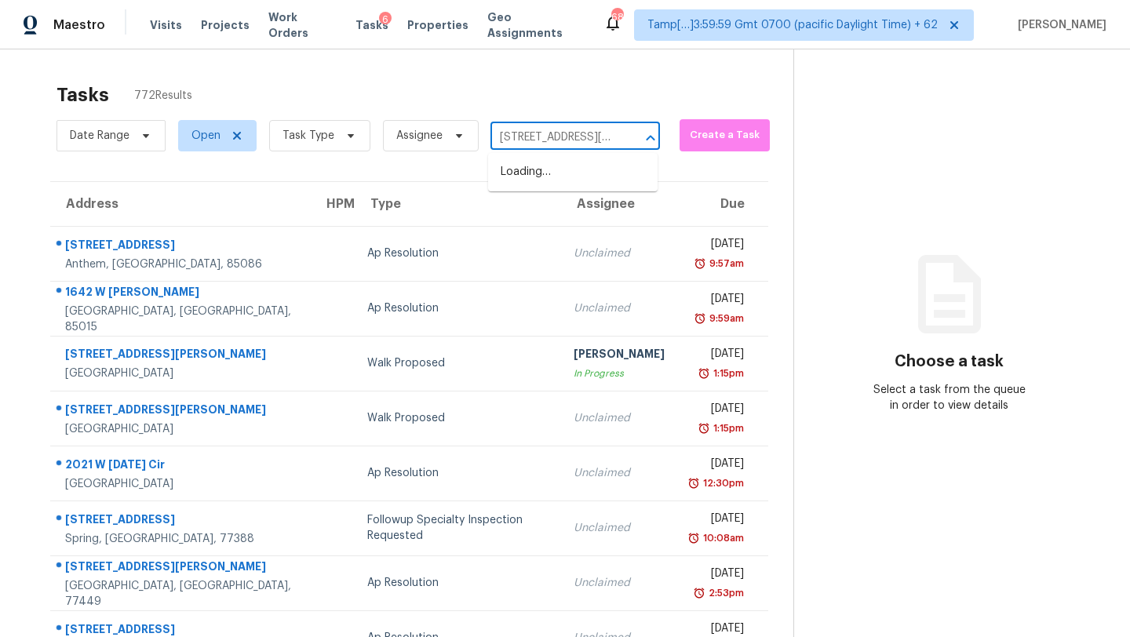
scroll to position [0, 111]
click at [580, 184] on li "100 Grinnell St, Colorado Springs, CO 80911" at bounding box center [573, 180] width 170 height 42
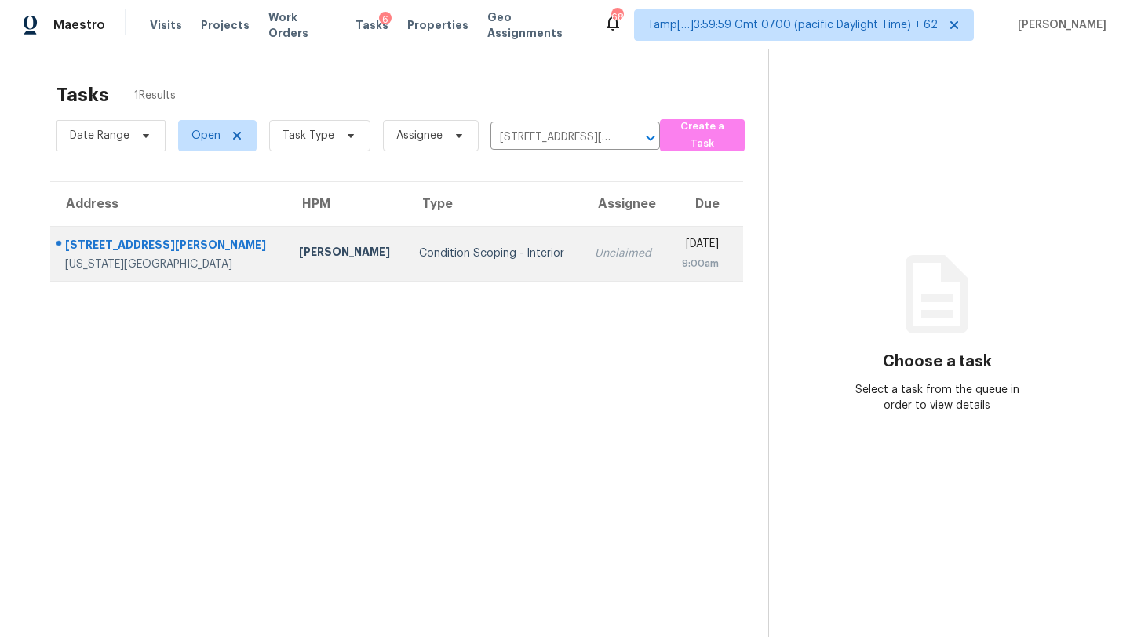
click at [595, 254] on div "Unclaimed" at bounding box center [625, 254] width 60 height 16
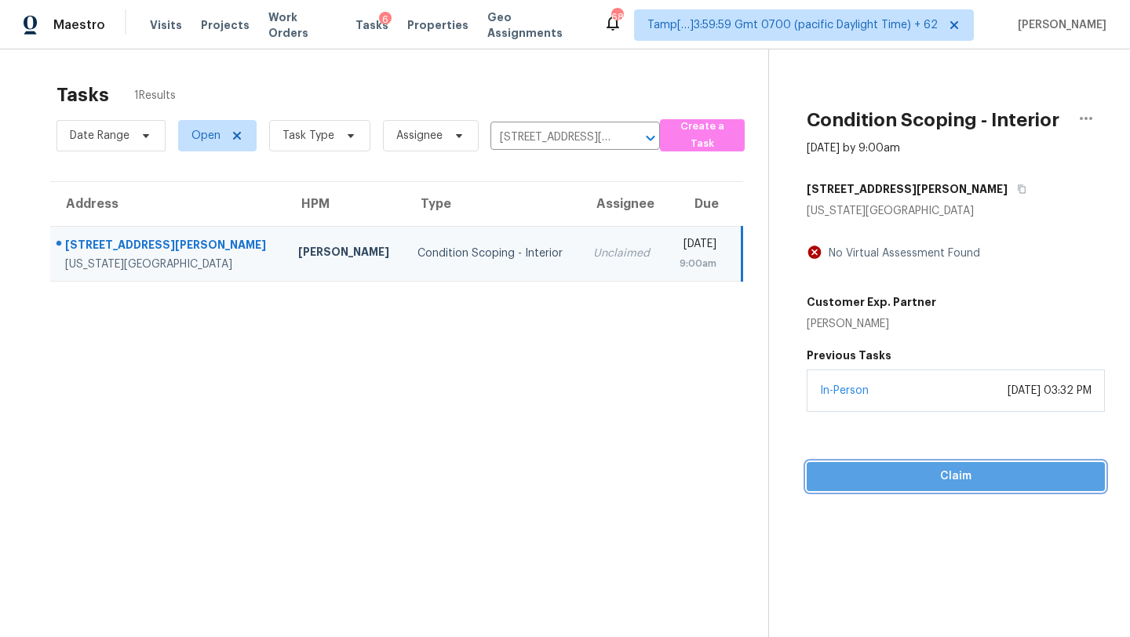
click at [868, 476] on span "Claim" at bounding box center [955, 477] width 273 height 20
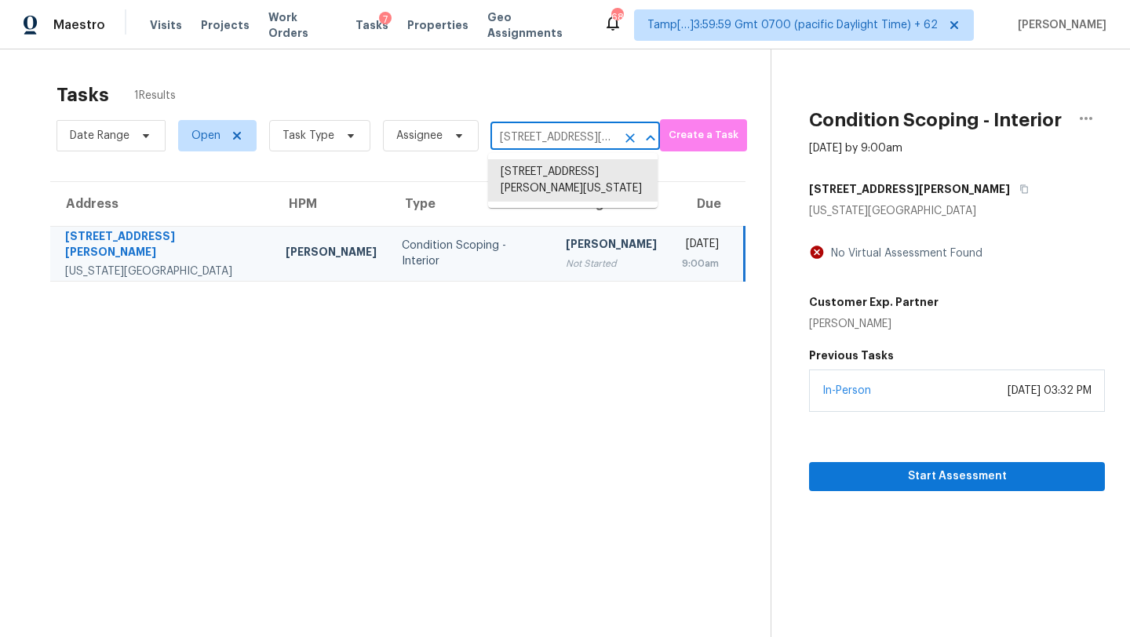
click at [557, 147] on input "100 Grinnell St, Colorado Springs, CO 80911" at bounding box center [554, 138] width 126 height 24
paste input "6603 Meadow Rue Dr Peachtree Corners, GA, 30092"
type input "6603 Meadow Rue Dr Peachtree Corners, GA, 30092"
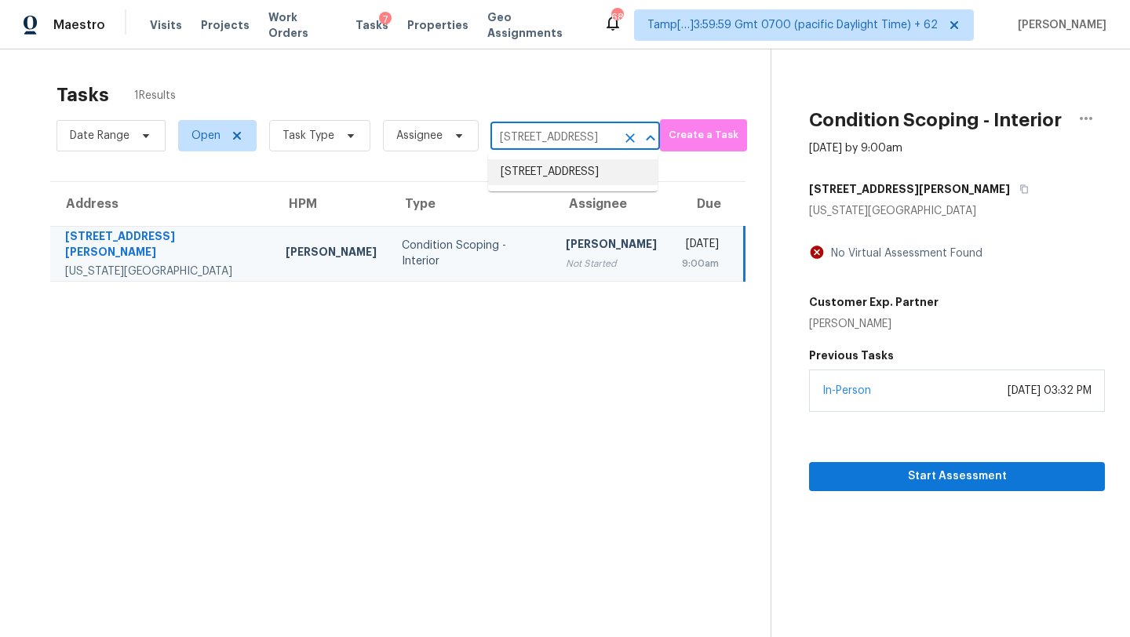
click at [561, 175] on li "6603 Meadow Rue Dr, Peachtree Corners, GA 30092" at bounding box center [573, 172] width 170 height 26
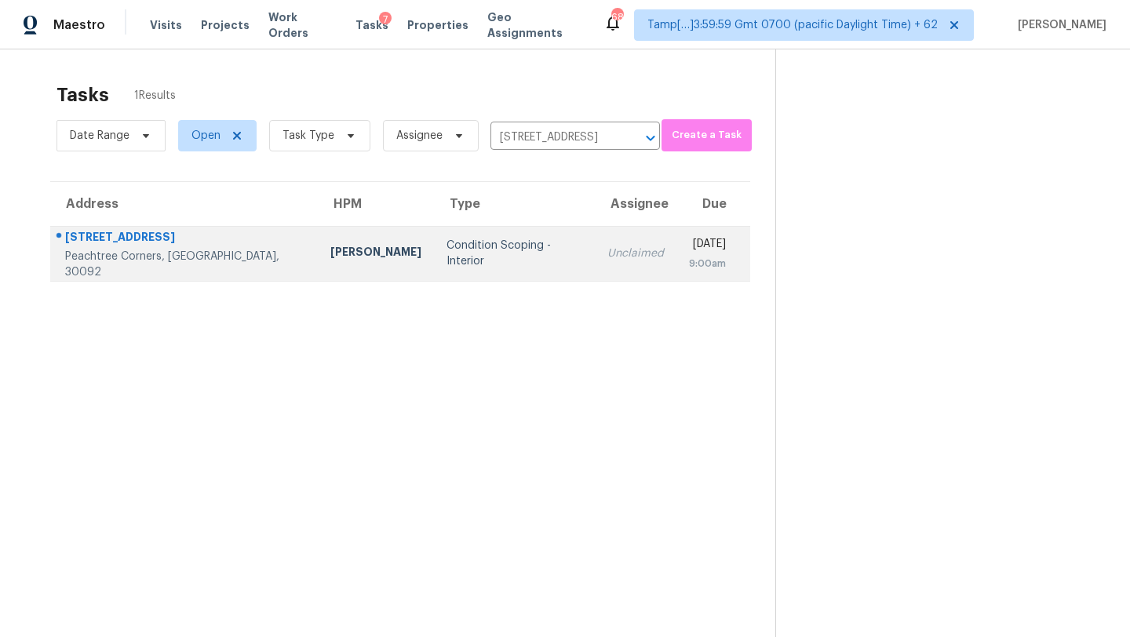
click at [607, 257] on div "Unclaimed" at bounding box center [635, 254] width 57 height 16
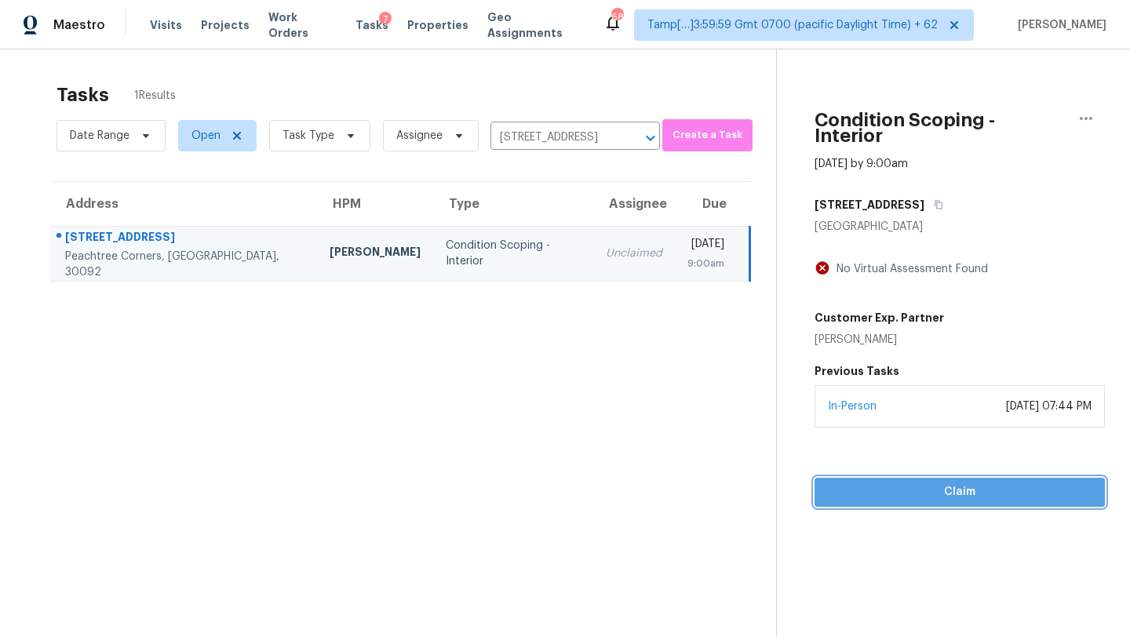
click at [903, 488] on button "Claim" at bounding box center [960, 492] width 290 height 29
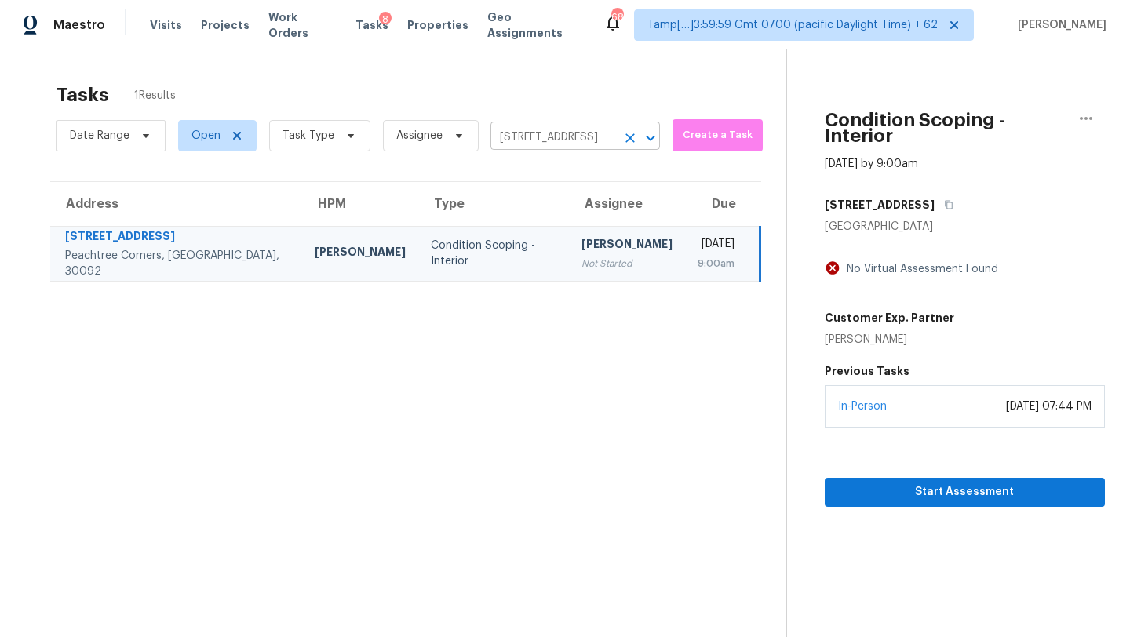
click at [627, 135] on icon "Clear" at bounding box center [630, 138] width 16 height 16
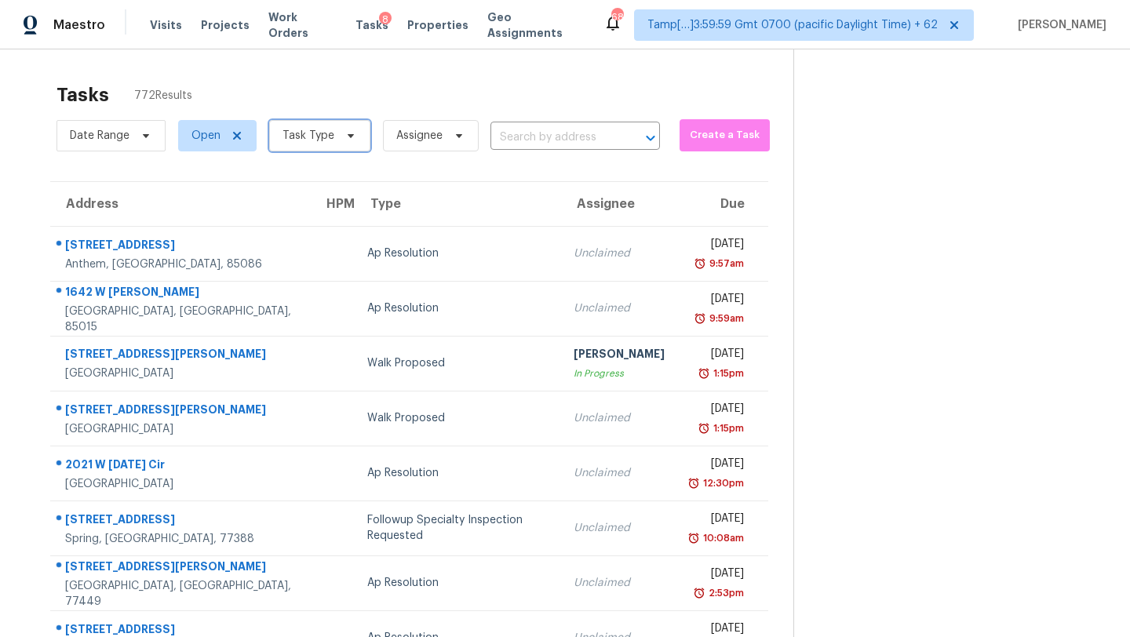
click at [349, 135] on icon at bounding box center [351, 136] width 13 height 13
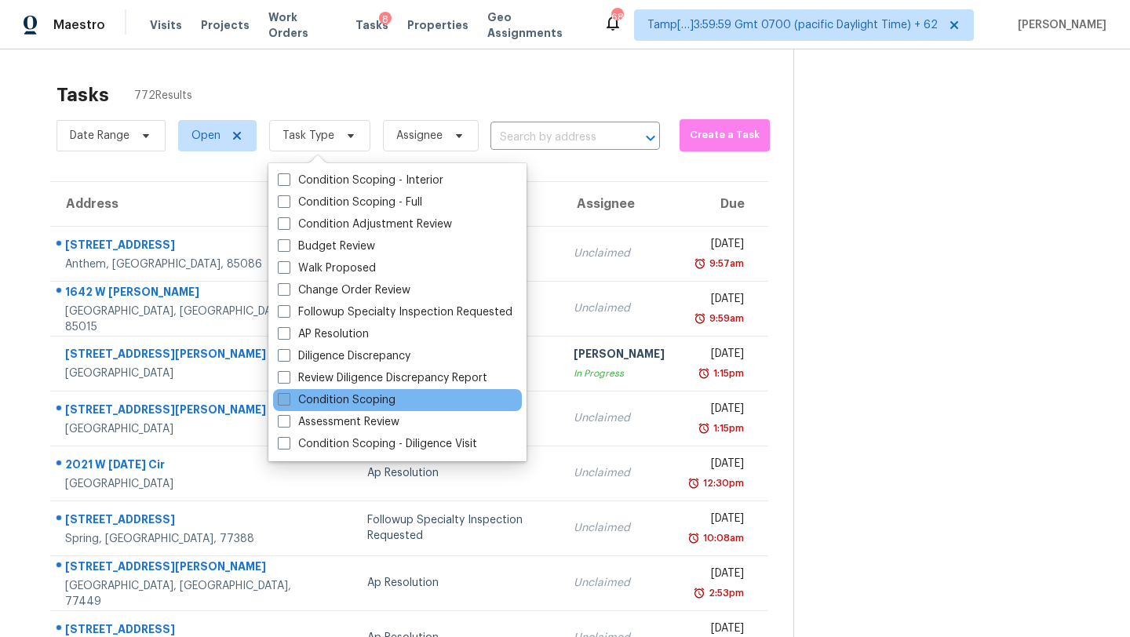
click at [338, 397] on label "Condition Scoping" at bounding box center [337, 400] width 118 height 16
click at [288, 397] on input "Condition Scoping" at bounding box center [283, 397] width 10 height 10
checkbox input "true"
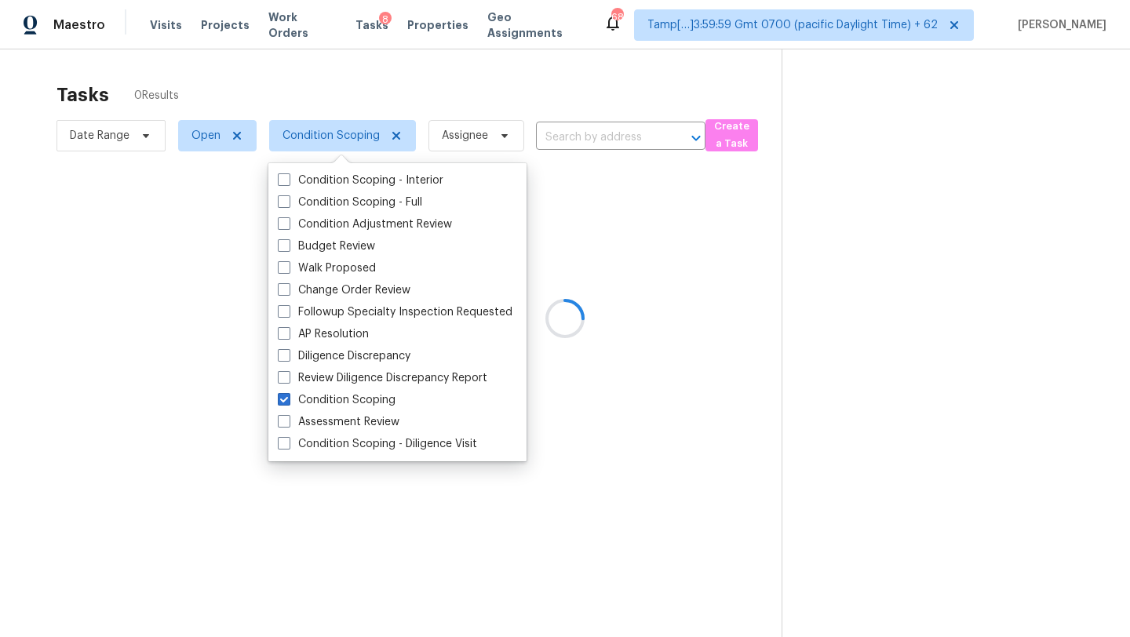
click at [458, 85] on div at bounding box center [565, 318] width 1130 height 637
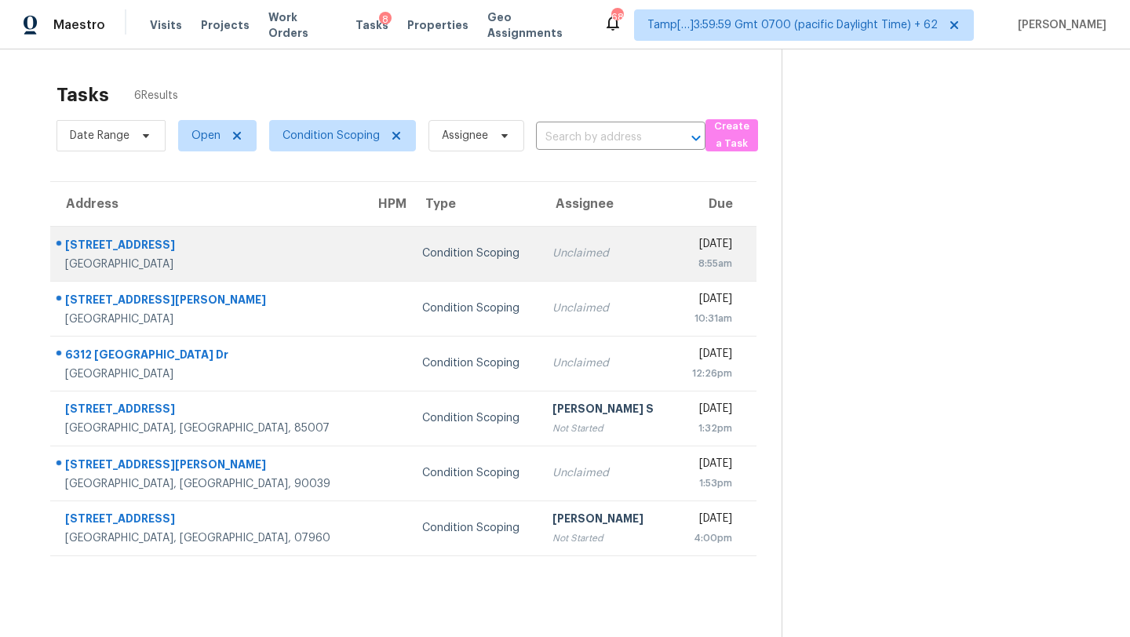
click at [555, 258] on div "Unclaimed" at bounding box center [608, 254] width 110 height 16
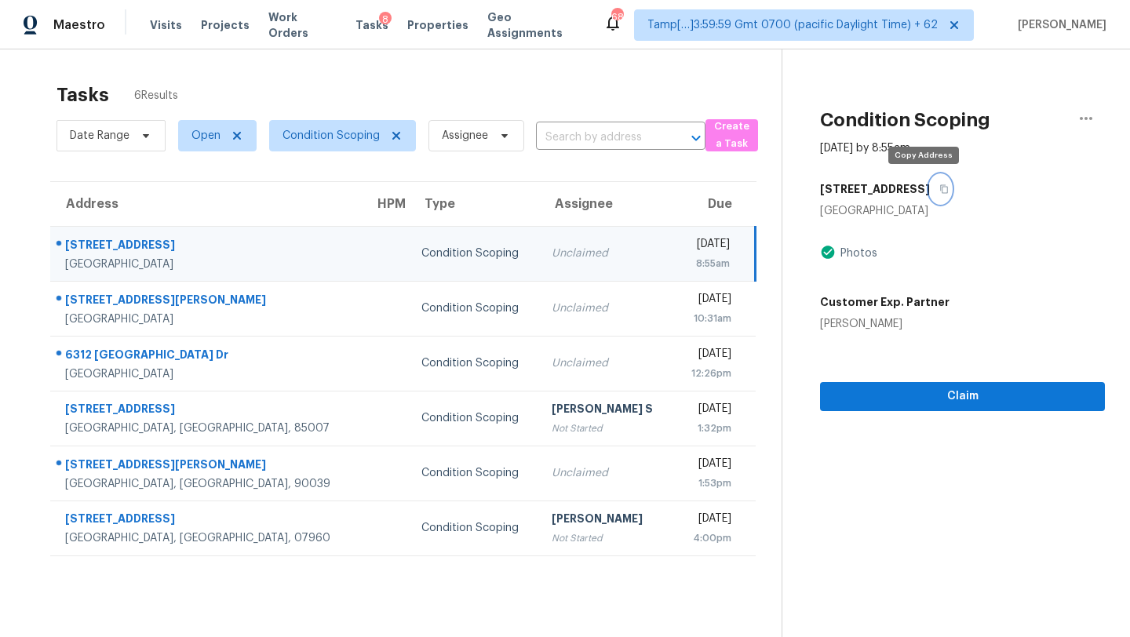
click at [939, 184] on icon "button" at bounding box center [943, 188] width 9 height 9
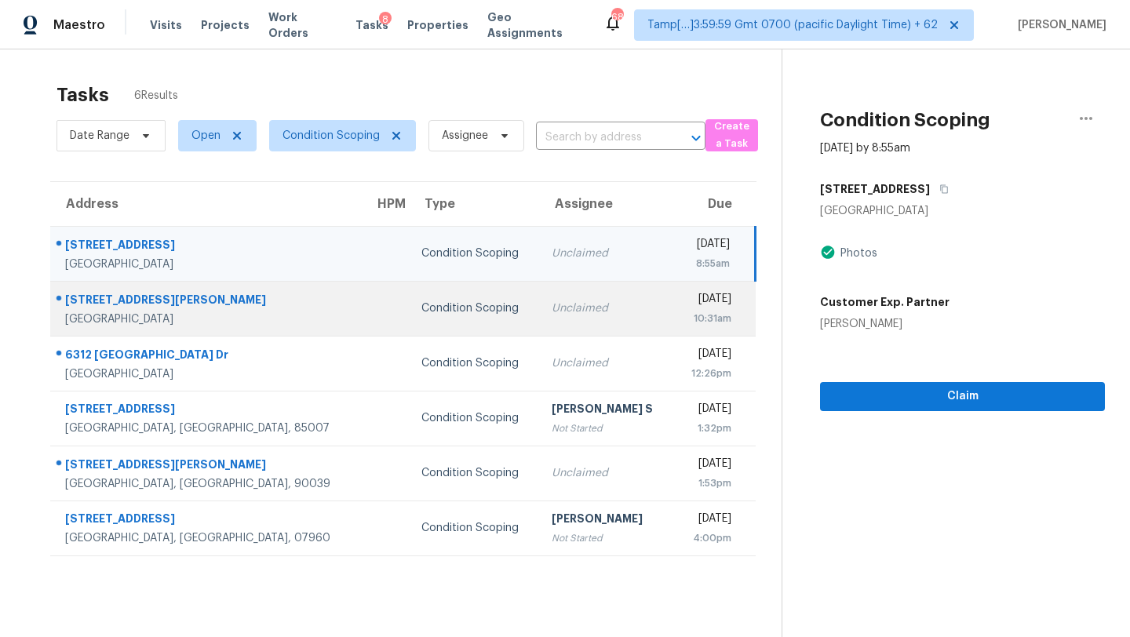
click at [539, 319] on td "Unclaimed" at bounding box center [606, 308] width 134 height 55
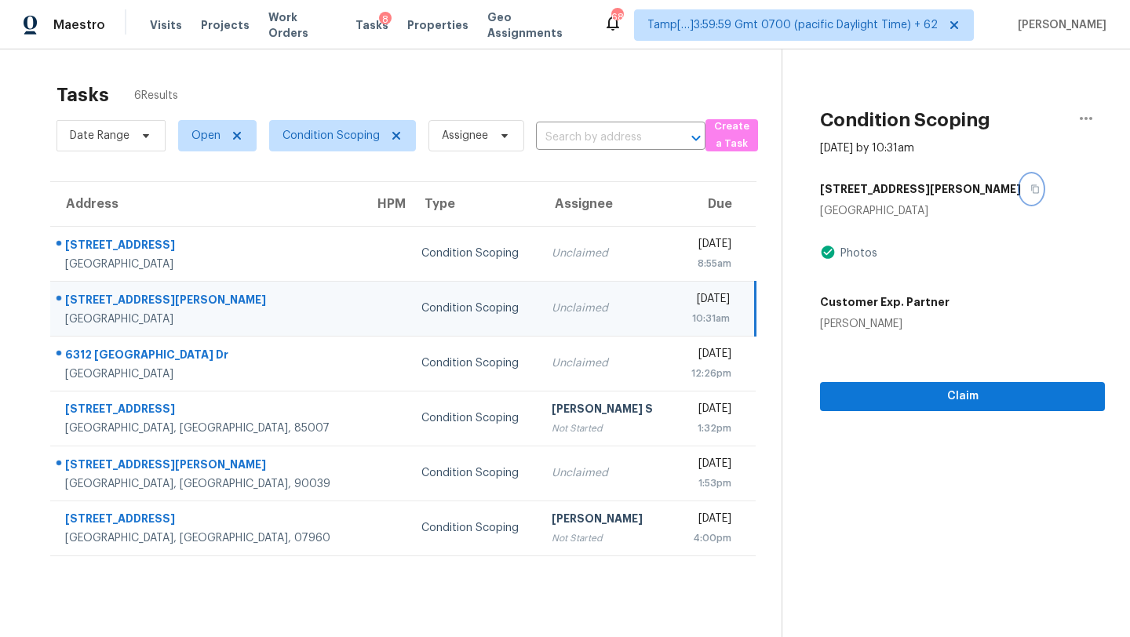
click at [1031, 186] on icon "button" at bounding box center [1035, 188] width 9 height 9
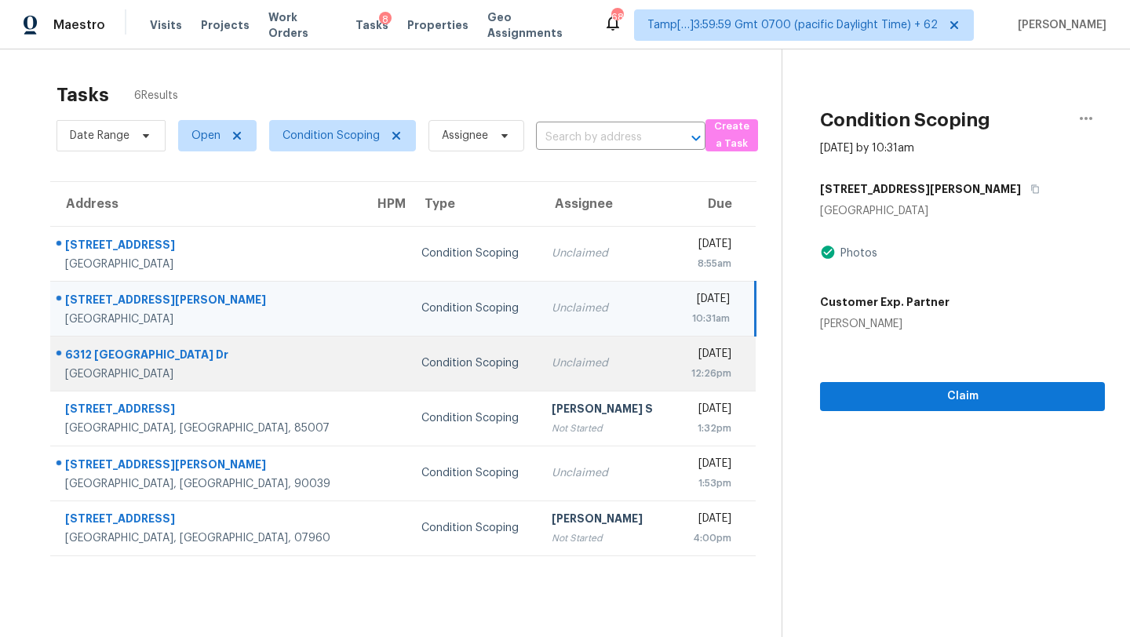
click at [539, 376] on td "Unclaimed" at bounding box center [606, 363] width 134 height 55
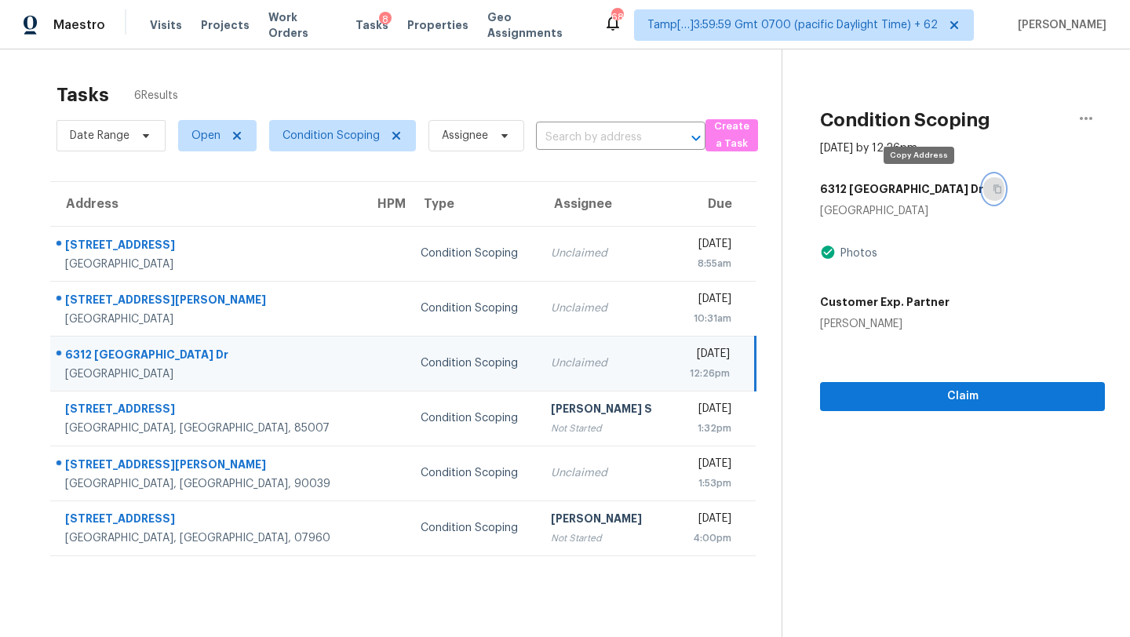
click at [983, 194] on button "button" at bounding box center [993, 189] width 21 height 28
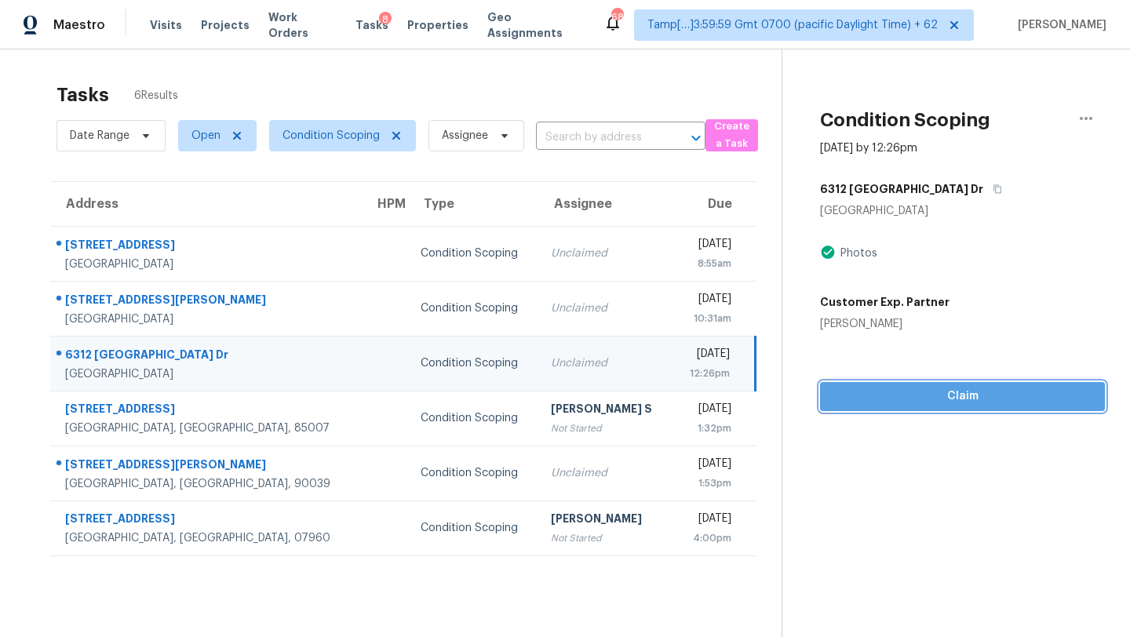
click at [863, 393] on span "Claim" at bounding box center [963, 397] width 260 height 20
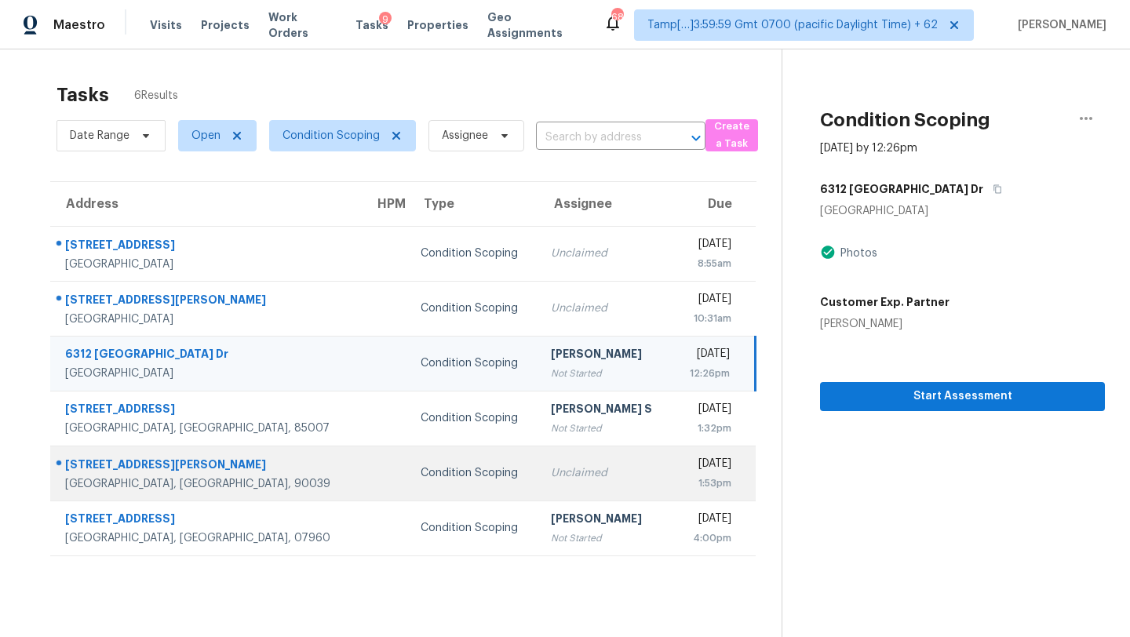
click at [685, 488] on div "1:53pm" at bounding box center [708, 484] width 46 height 16
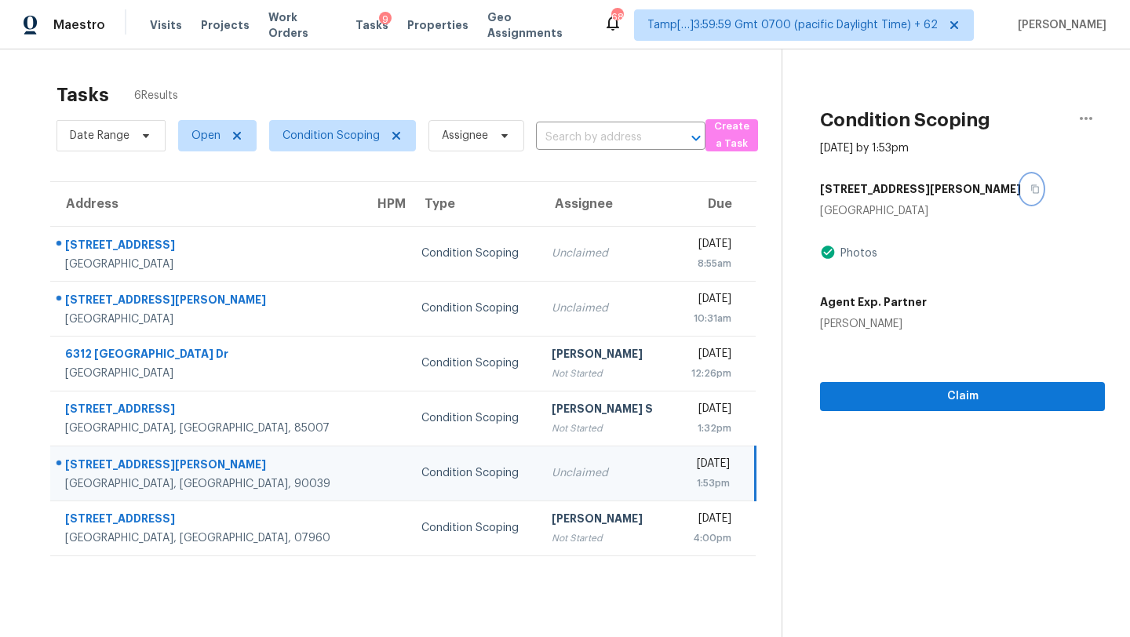
click at [1021, 194] on button "button" at bounding box center [1031, 189] width 21 height 28
click at [903, 391] on span "Claim" at bounding box center [963, 397] width 260 height 20
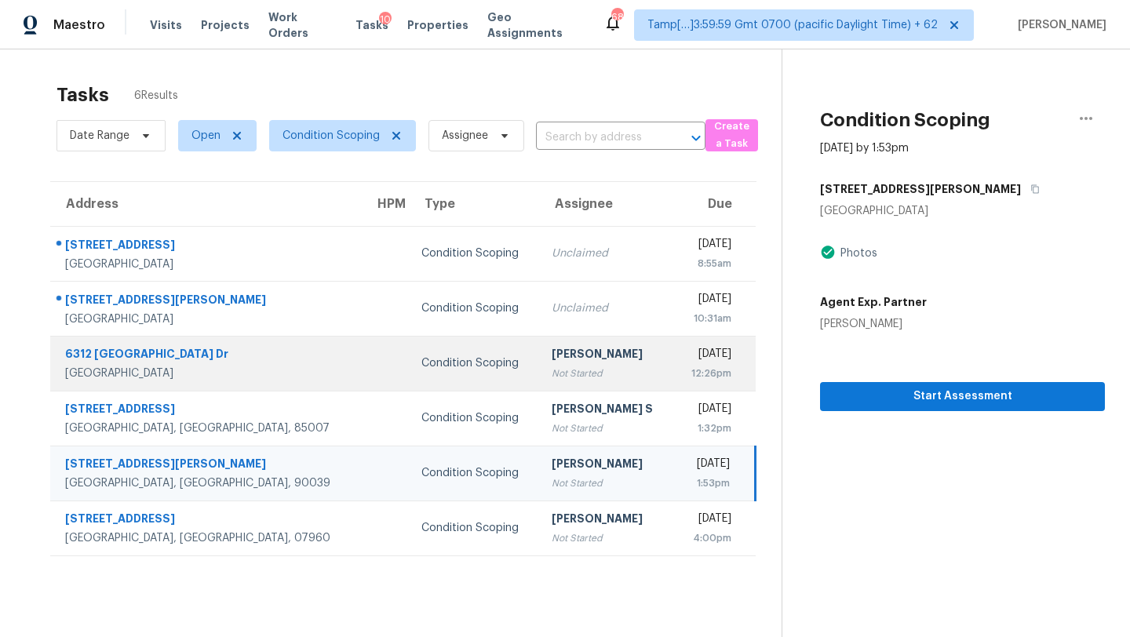
click at [673, 374] on td "Wed, Oct 8th 2025 12:26pm" at bounding box center [714, 363] width 82 height 55
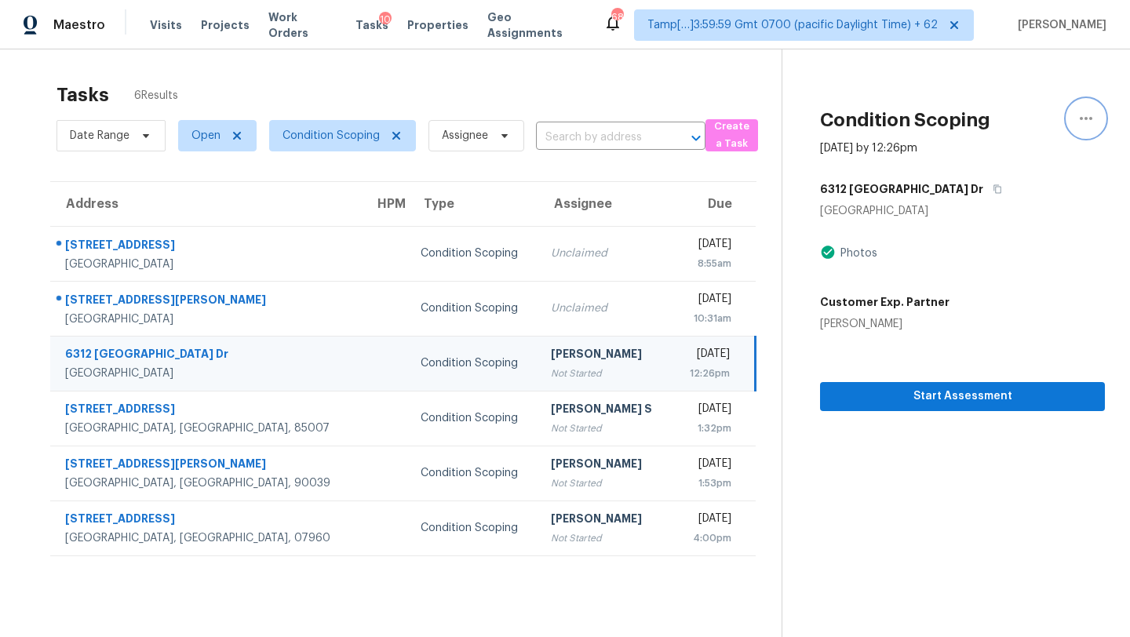
click at [1096, 115] on button "button" at bounding box center [1086, 119] width 38 height 38
click at [1005, 128] on div "Unclaim this task" at bounding box center [997, 122] width 122 height 16
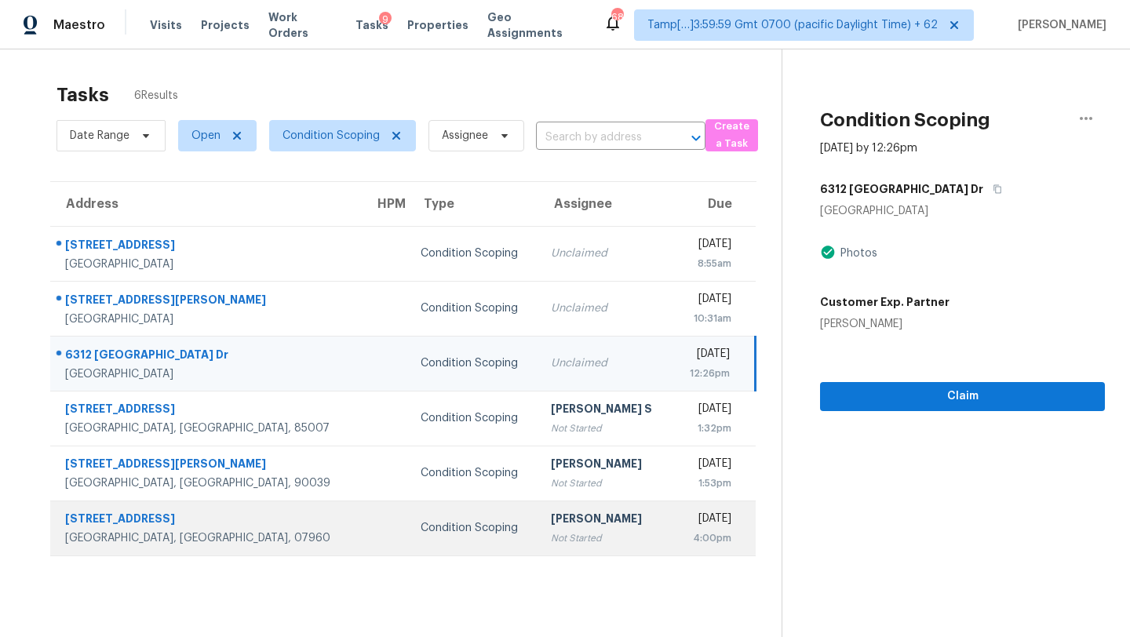
click at [542, 506] on td "Afran Peeran Not Started" at bounding box center [605, 528] width 134 height 55
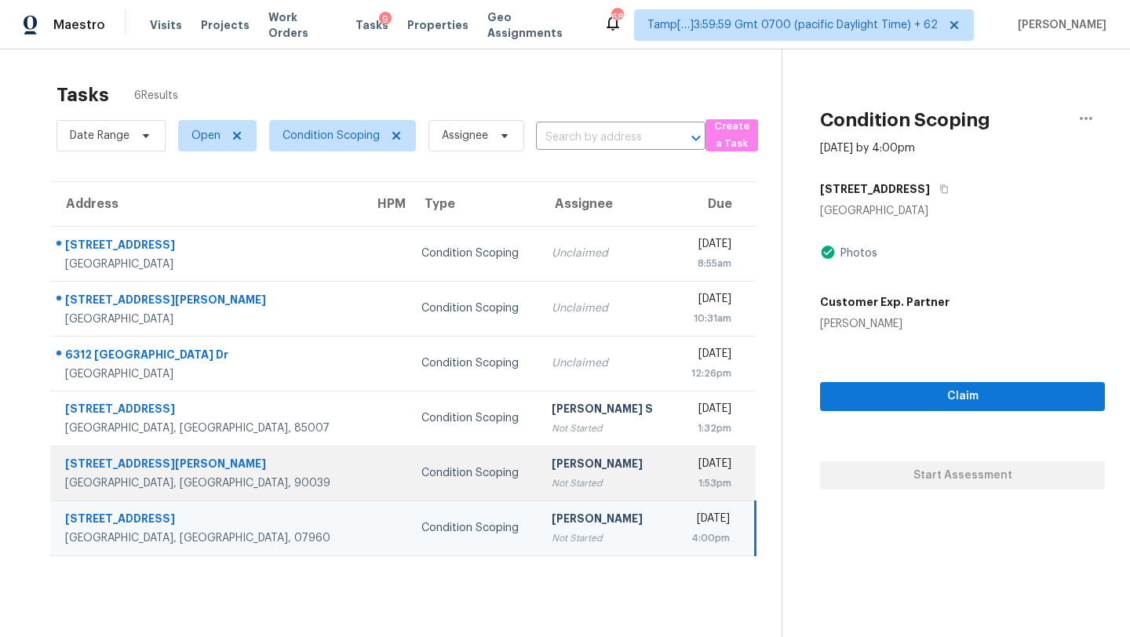
click at [564, 483] on div "Not Started" at bounding box center [606, 484] width 109 height 16
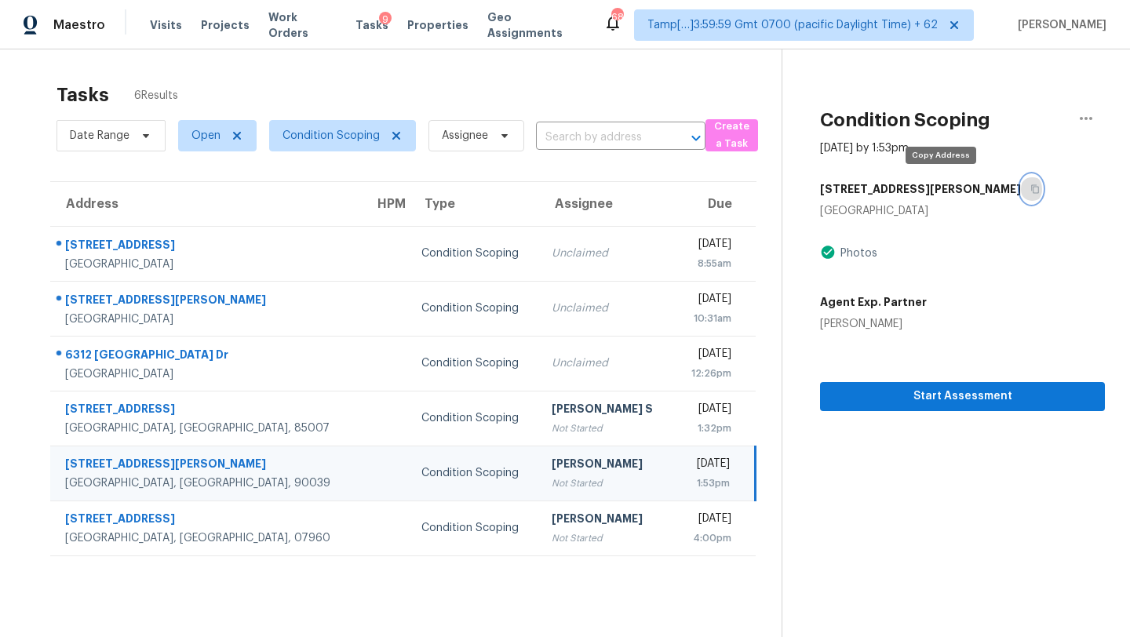
click at [1031, 190] on icon "button" at bounding box center [1035, 188] width 9 height 9
drag, startPoint x: 944, startPoint y: 189, endPoint x: 914, endPoint y: 5, distance: 186.2
click at [1031, 189] on icon "button" at bounding box center [1035, 188] width 9 height 9
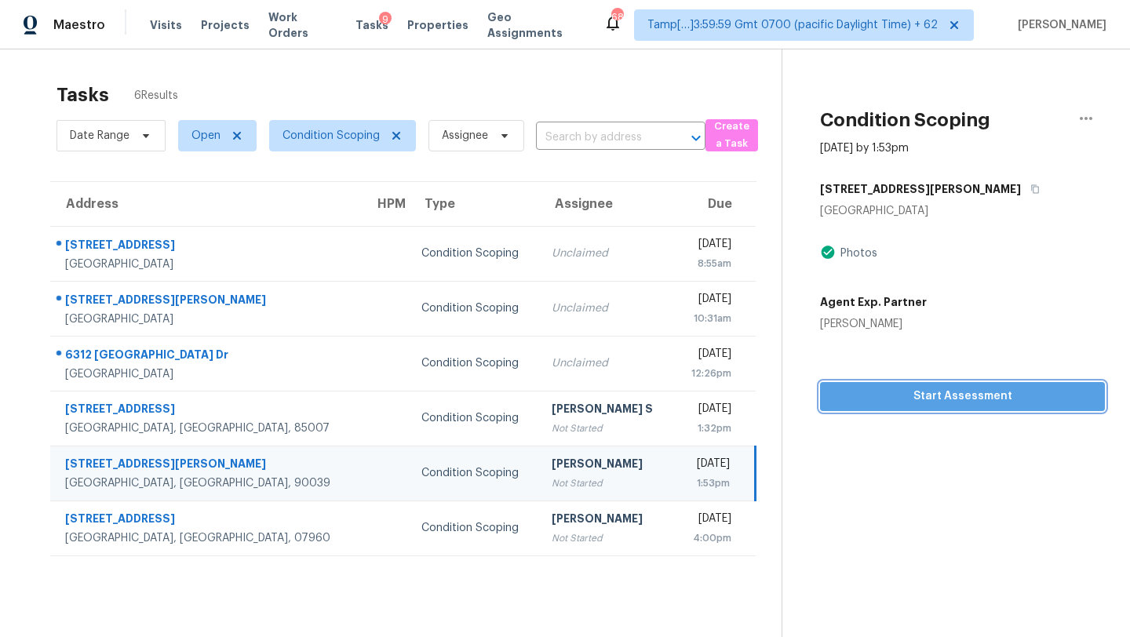
click at [915, 392] on span "Start Assessment" at bounding box center [963, 397] width 260 height 20
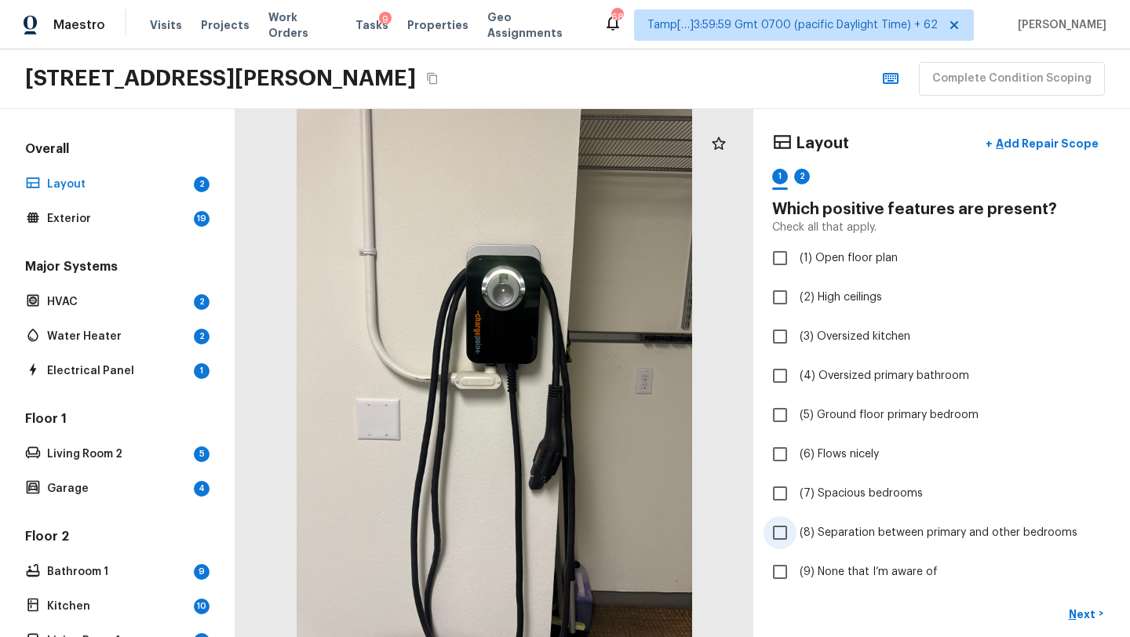
scroll to position [73, 0]
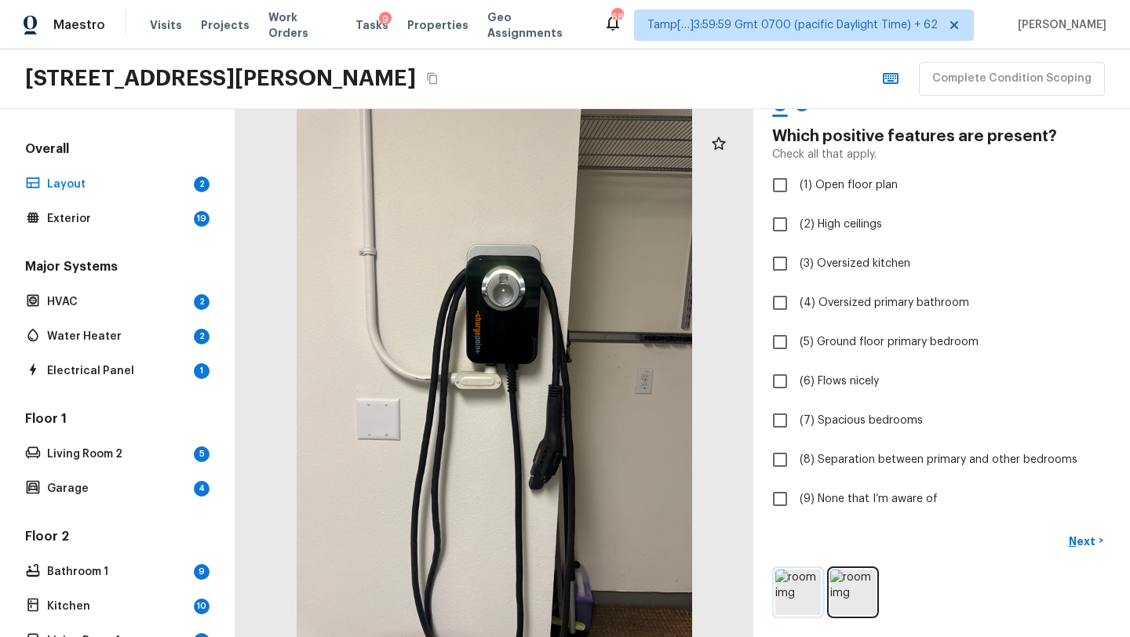
click at [803, 593] on img at bounding box center [798, 593] width 46 height 46
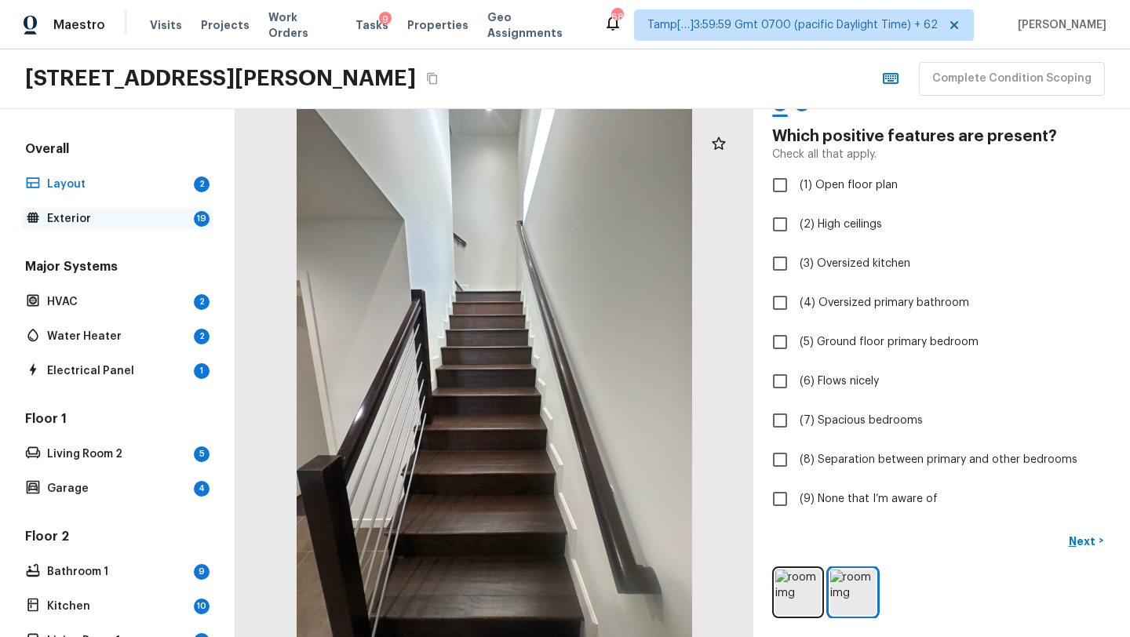
click at [134, 222] on p "Exterior" at bounding box center [117, 219] width 140 height 16
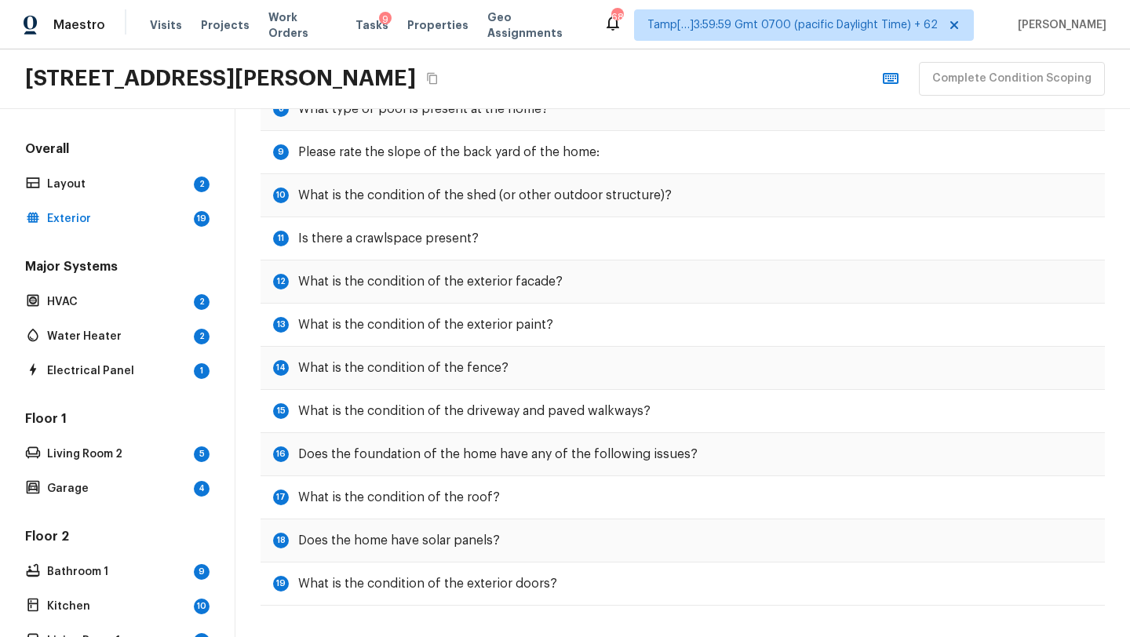
scroll to position [0, 0]
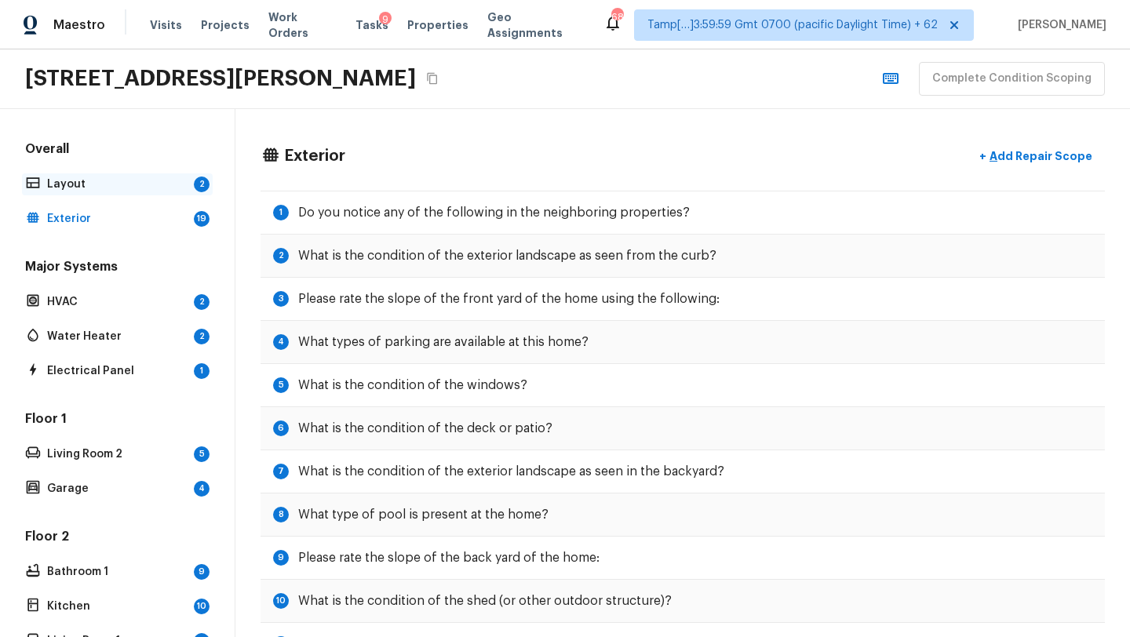
click at [129, 185] on p "Layout" at bounding box center [117, 185] width 140 height 16
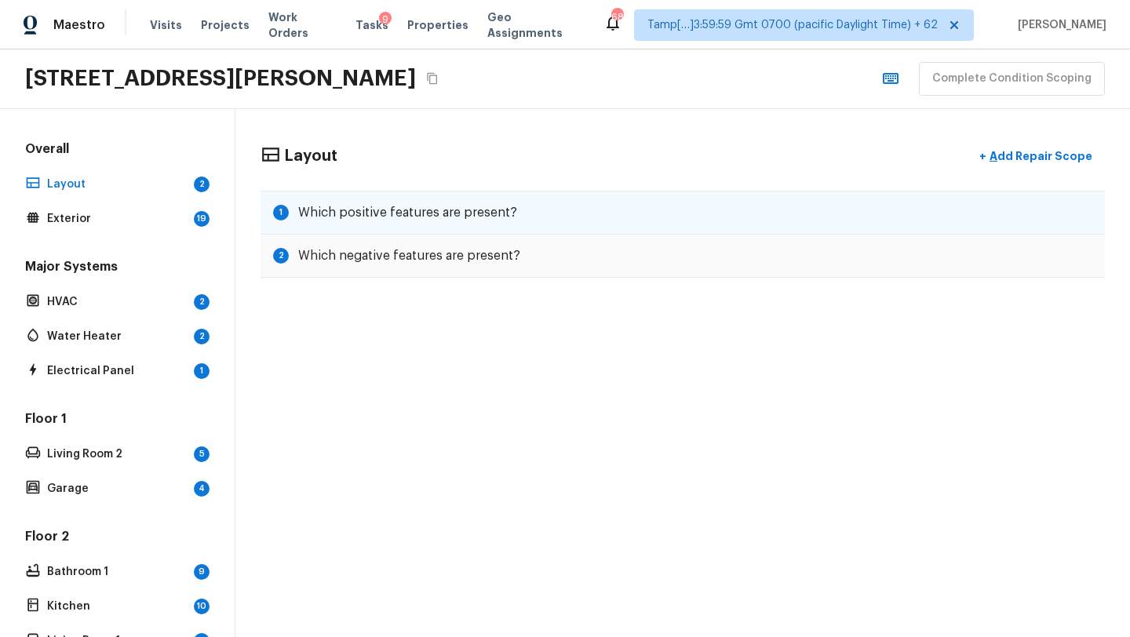
click at [437, 206] on h5 "Which positive features are present?" at bounding box center [407, 212] width 219 height 17
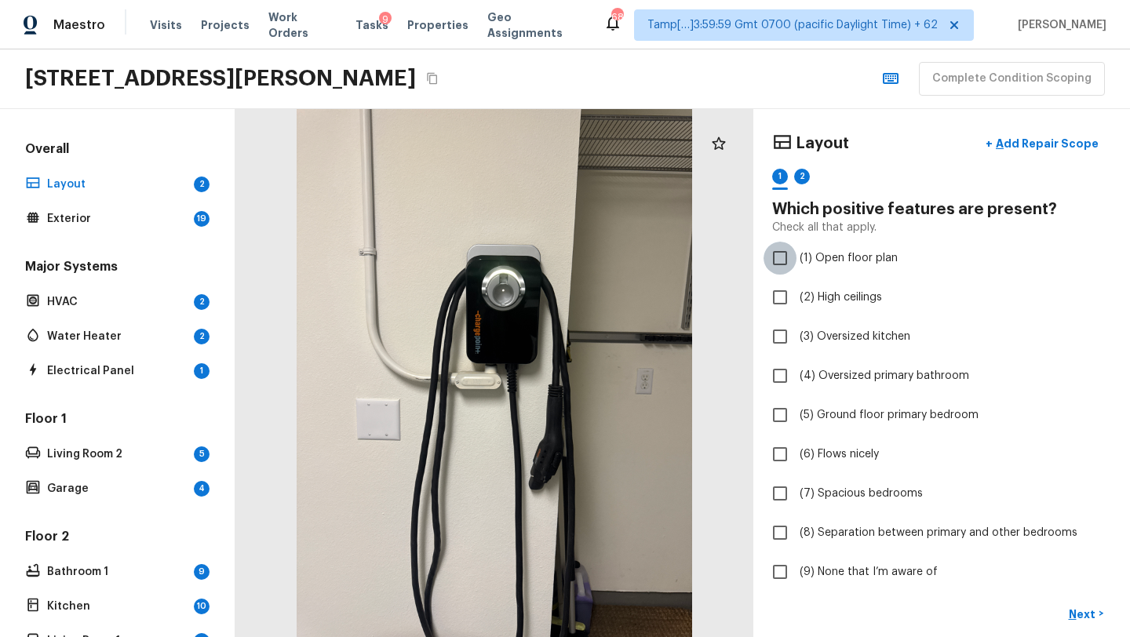
click at [794, 257] on input "(1) Open floor plan" at bounding box center [780, 258] width 33 height 33
checkbox input "true"
click at [789, 495] on input "(7) Spacious bedrooms" at bounding box center [780, 493] width 33 height 33
checkbox input "true"
click at [804, 456] on span "(6) Flows nicely" at bounding box center [839, 455] width 79 height 16
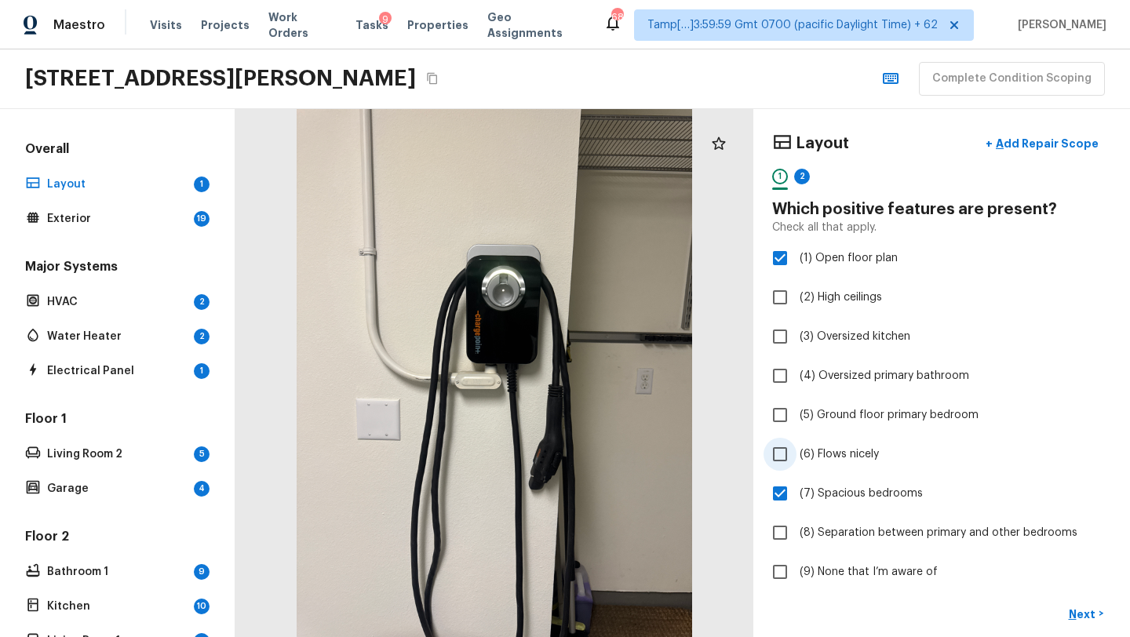
click at [797, 456] on input "(6) Flows nicely" at bounding box center [780, 454] width 33 height 33
checkbox input "true"
click at [1097, 604] on button "Next >" at bounding box center [1086, 614] width 50 height 26
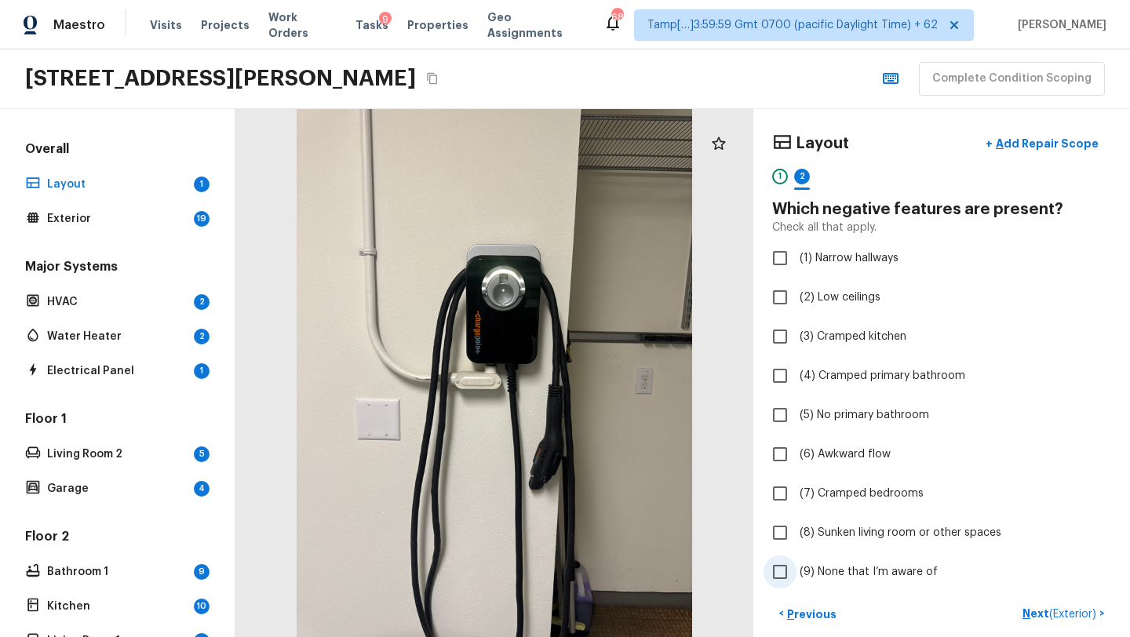
click at [798, 565] on label "(9) None that I’m aware of" at bounding box center [931, 572] width 335 height 33
click at [797, 565] on input "(9) None that I’m aware of" at bounding box center [780, 572] width 33 height 33
checkbox input "true"
click at [1035, 617] on p "Next ( Exterior )" at bounding box center [1061, 614] width 77 height 16
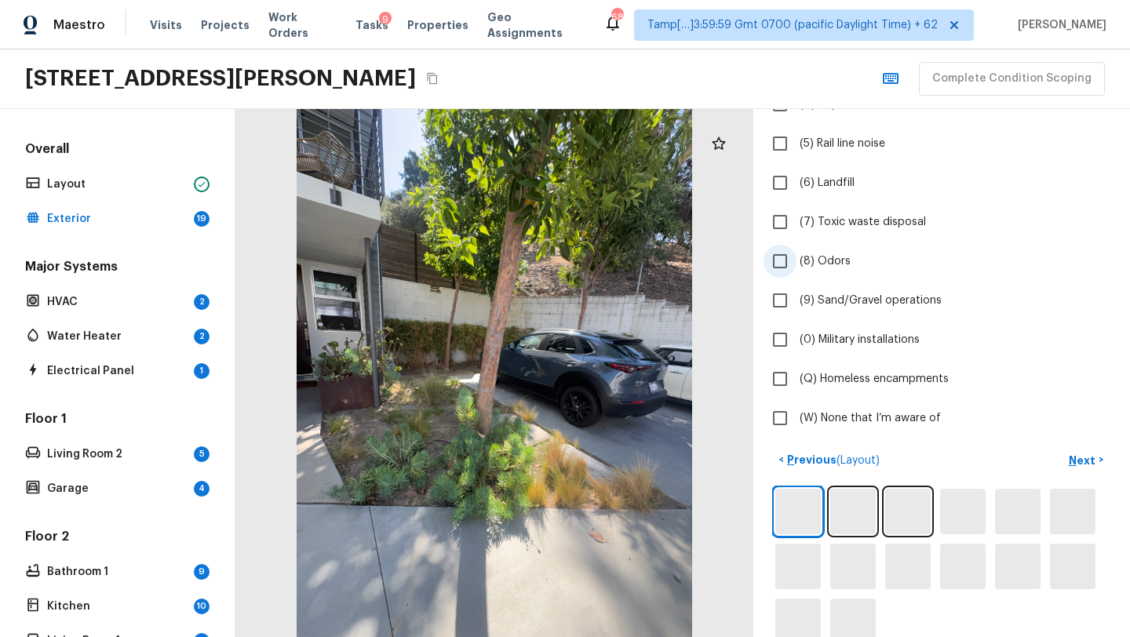
scroll to position [330, 0]
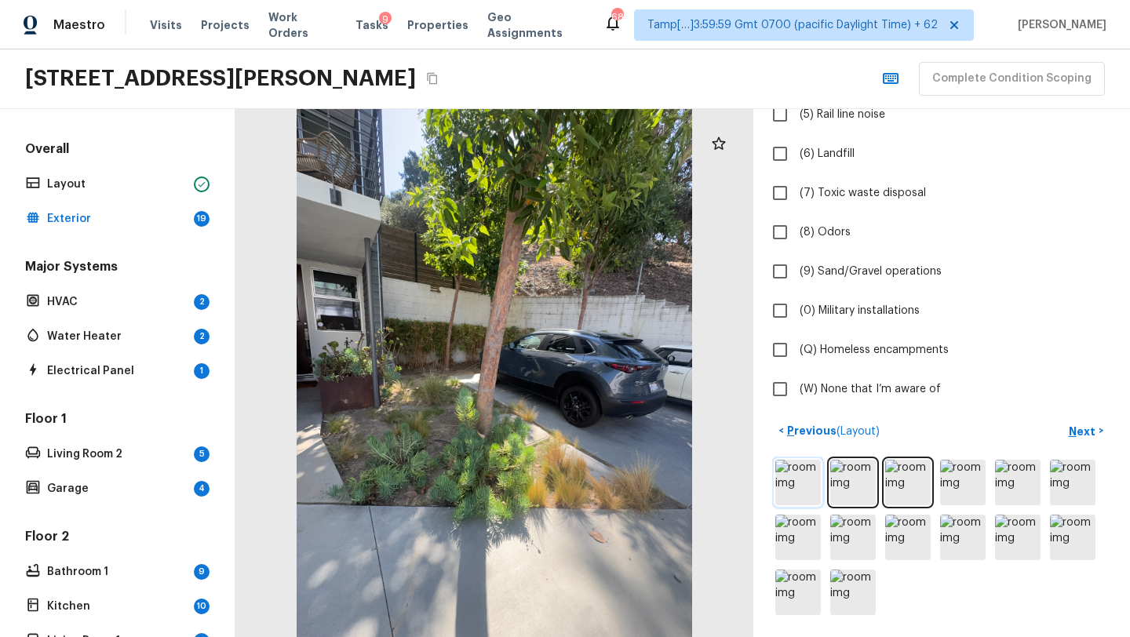
click at [789, 483] on img at bounding box center [798, 483] width 46 height 46
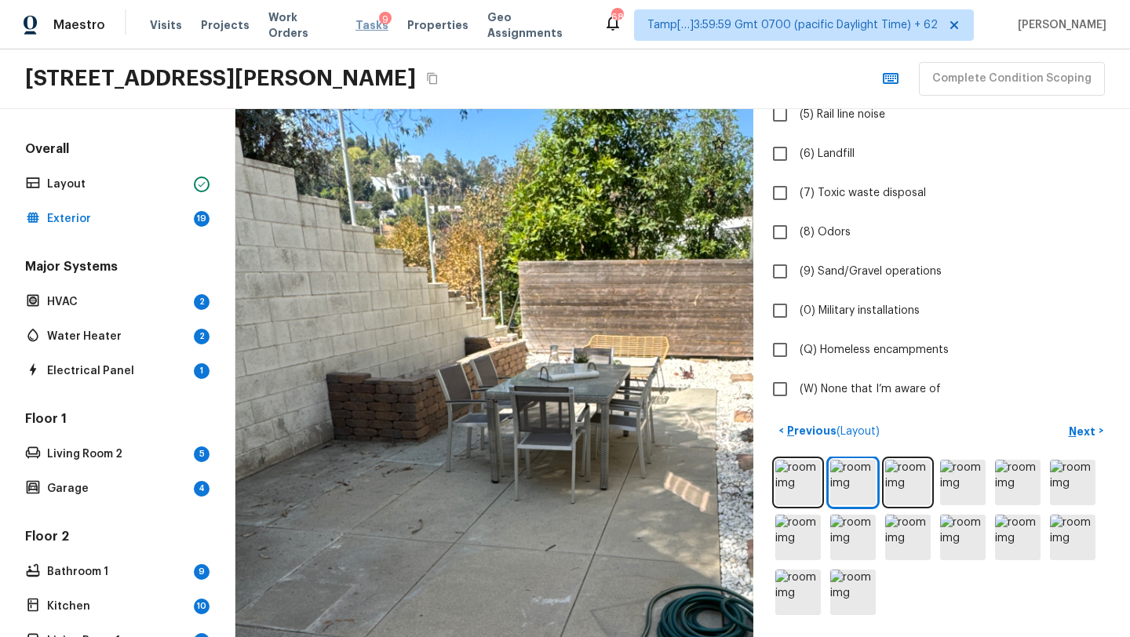
click at [363, 30] on span "Tasks" at bounding box center [372, 25] width 33 height 11
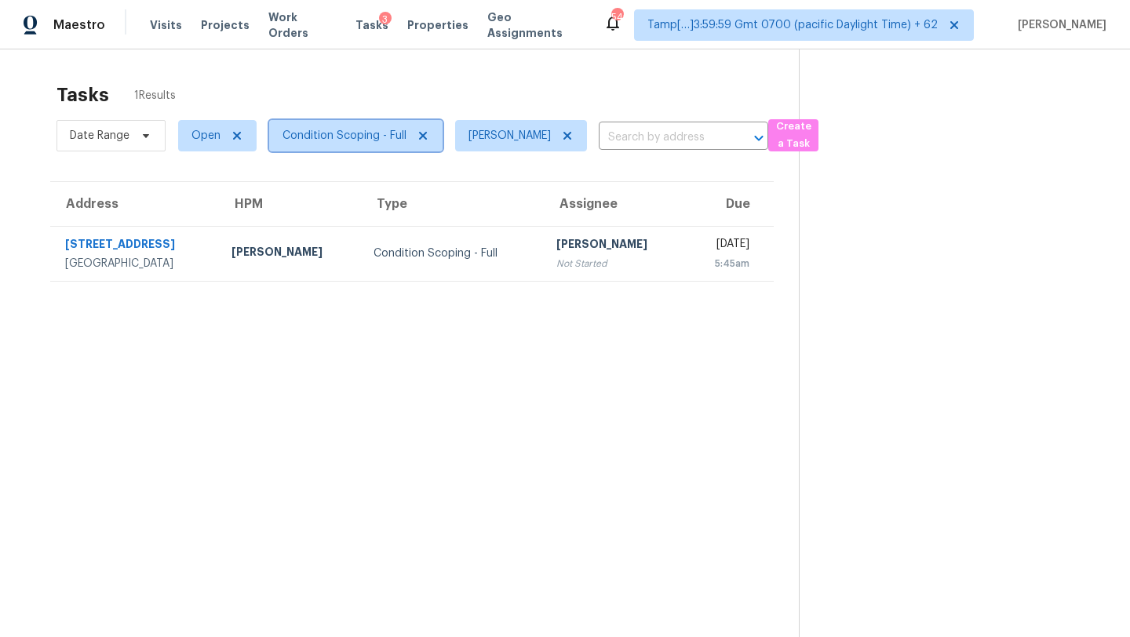
click at [286, 135] on span "Condition Scoping - Full" at bounding box center [345, 136] width 124 height 16
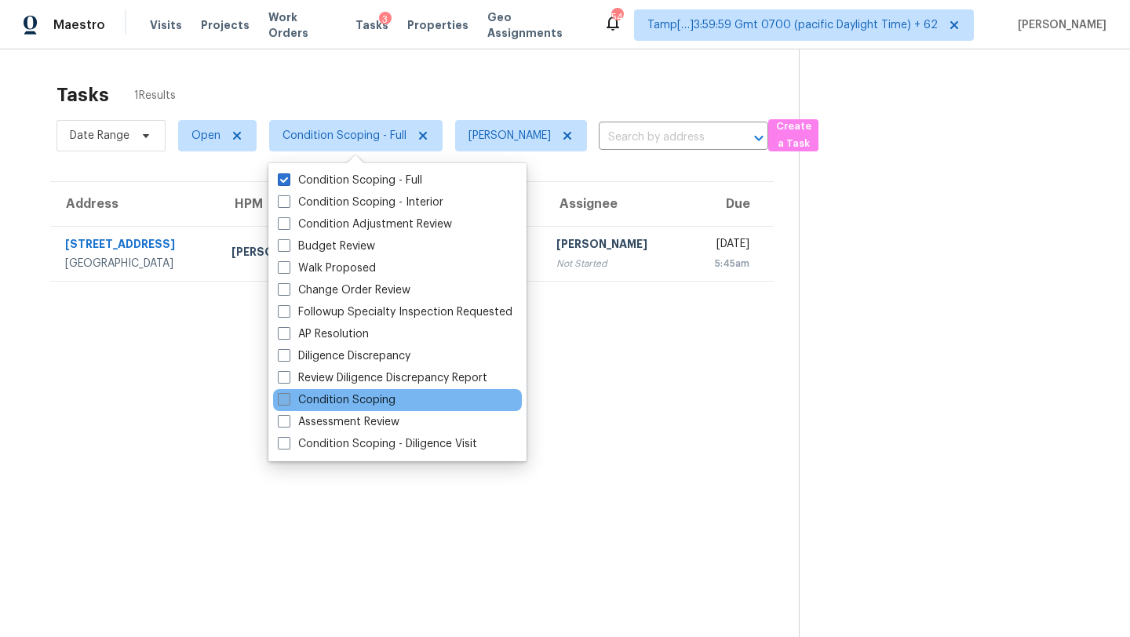
click at [318, 399] on label "Condition Scoping" at bounding box center [337, 400] width 118 height 16
click at [288, 399] on input "Condition Scoping" at bounding box center [283, 397] width 10 height 10
checkbox input "true"
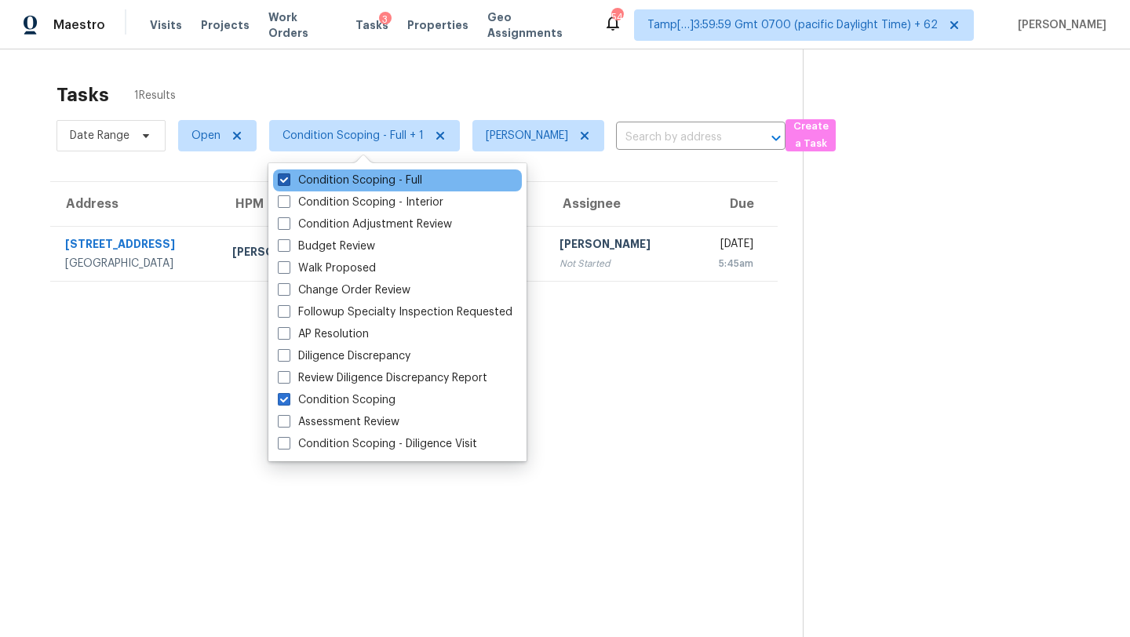
click at [298, 181] on label "Condition Scoping - Full" at bounding box center [350, 181] width 144 height 16
click at [288, 181] on input "Condition Scoping - Full" at bounding box center [283, 178] width 10 height 10
checkbox input "false"
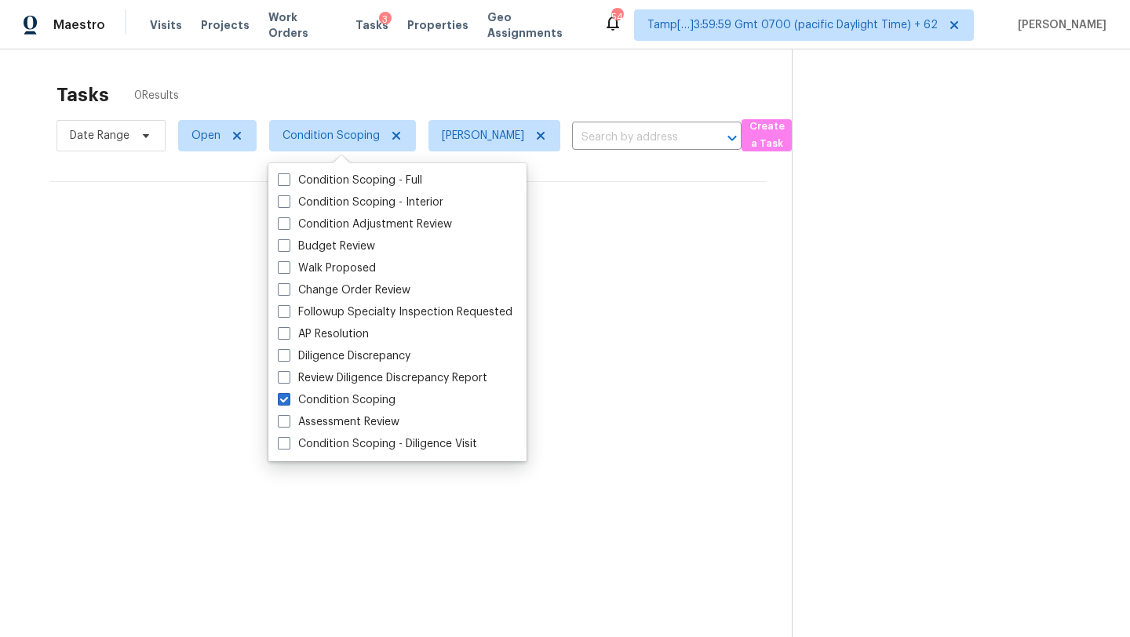
click at [418, 92] on div "Tasks 0 Results" at bounding box center [424, 95] width 735 height 41
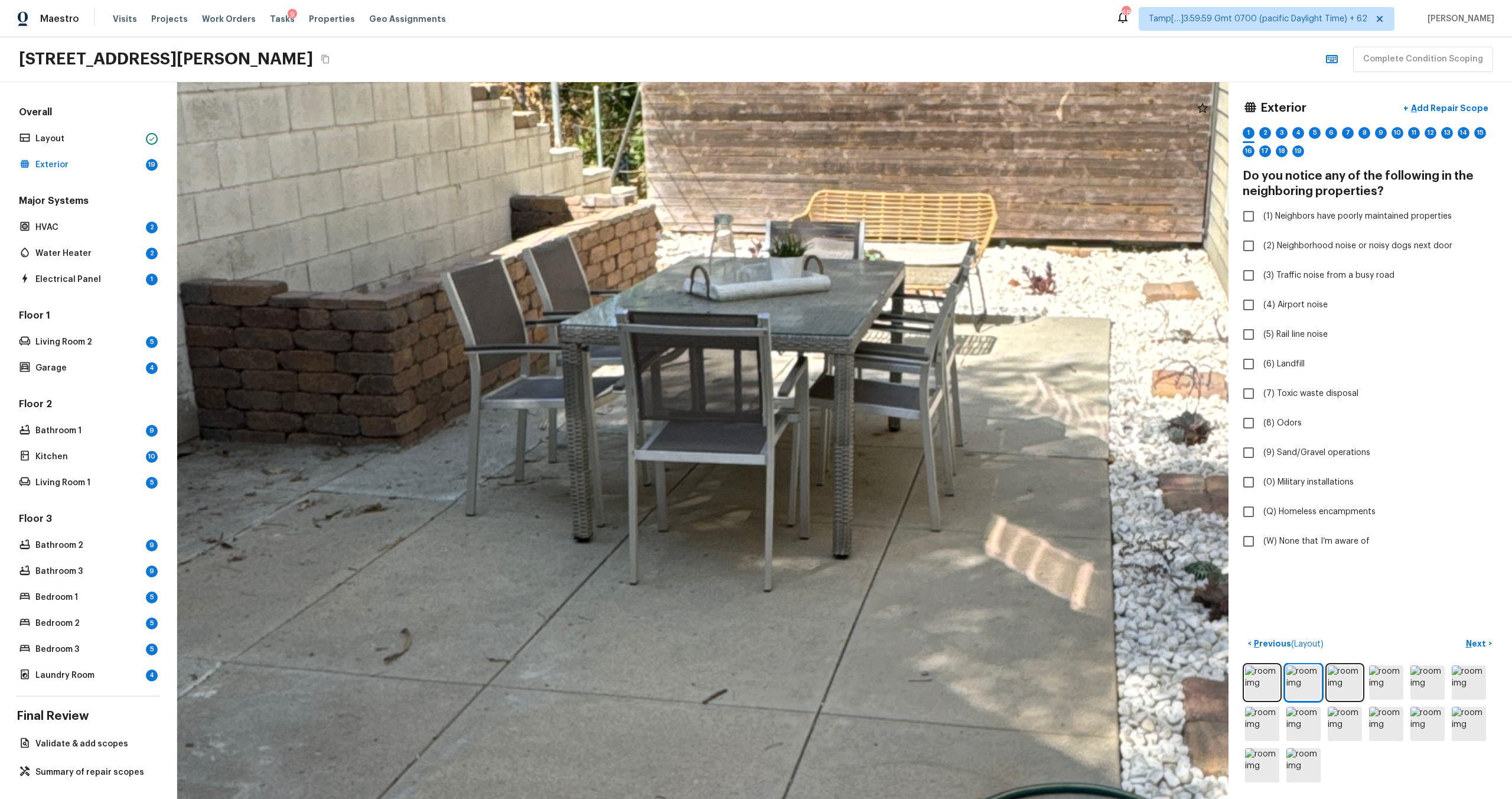
drag, startPoint x: 862, startPoint y: 636, endPoint x: 726, endPoint y: 185, distance: 471.1
click at [726, 185] on div at bounding box center [815, 533] width 5140 height 3504
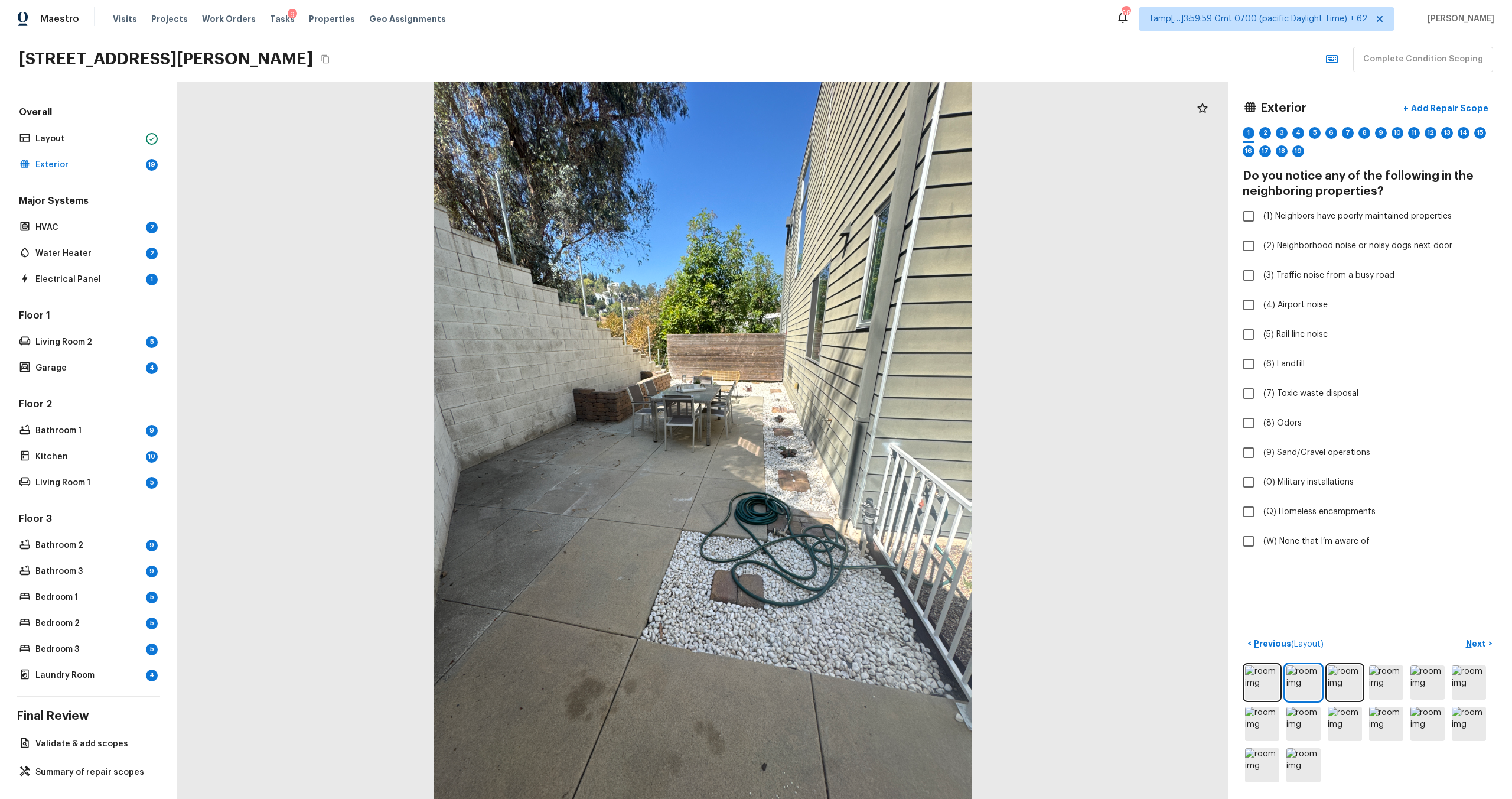
click at [1364, 696] on div at bounding box center [1370, 724] width 255 height 122
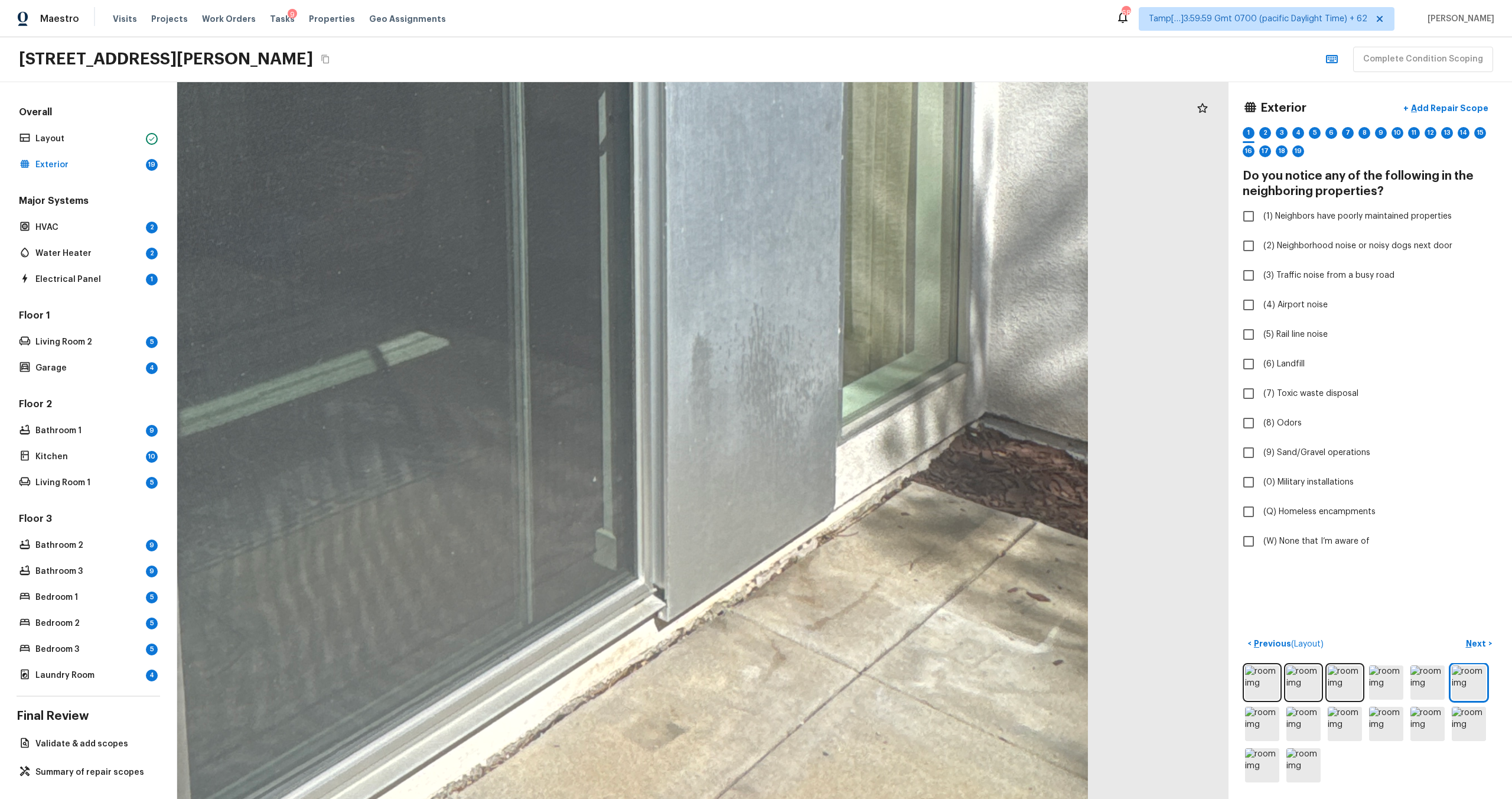
drag, startPoint x: 856, startPoint y: 518, endPoint x: 849, endPoint y: 204, distance: 314.1
click at [849, 204] on div at bounding box center [249, 75] width 3281 height 2238
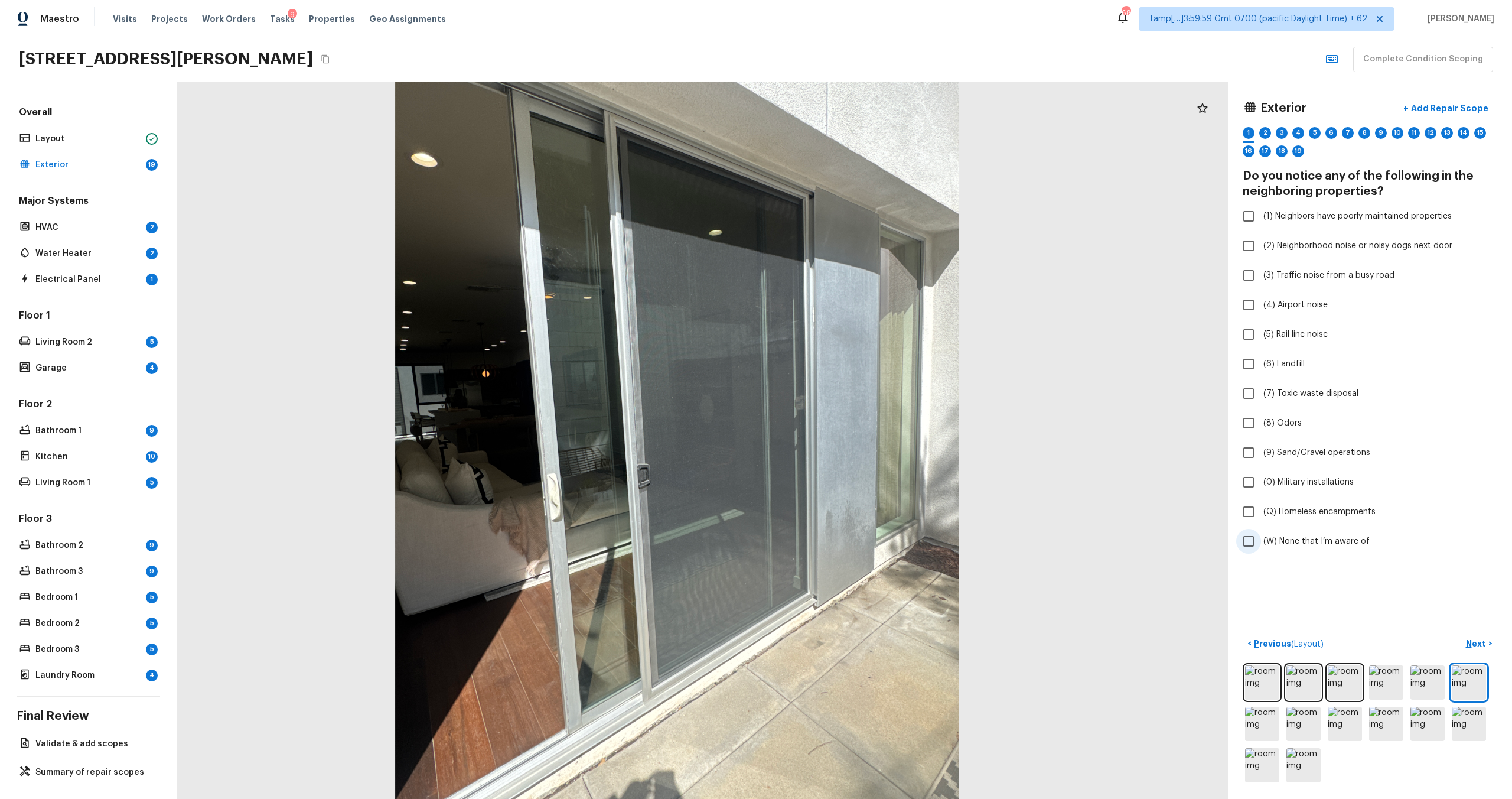
click at [1325, 538] on span "(W) None that I’m aware of" at bounding box center [1316, 541] width 106 height 12
click at [1261, 538] on input "(W) None that I’m aware of" at bounding box center [1249, 541] width 25 height 25
checkbox input "true"
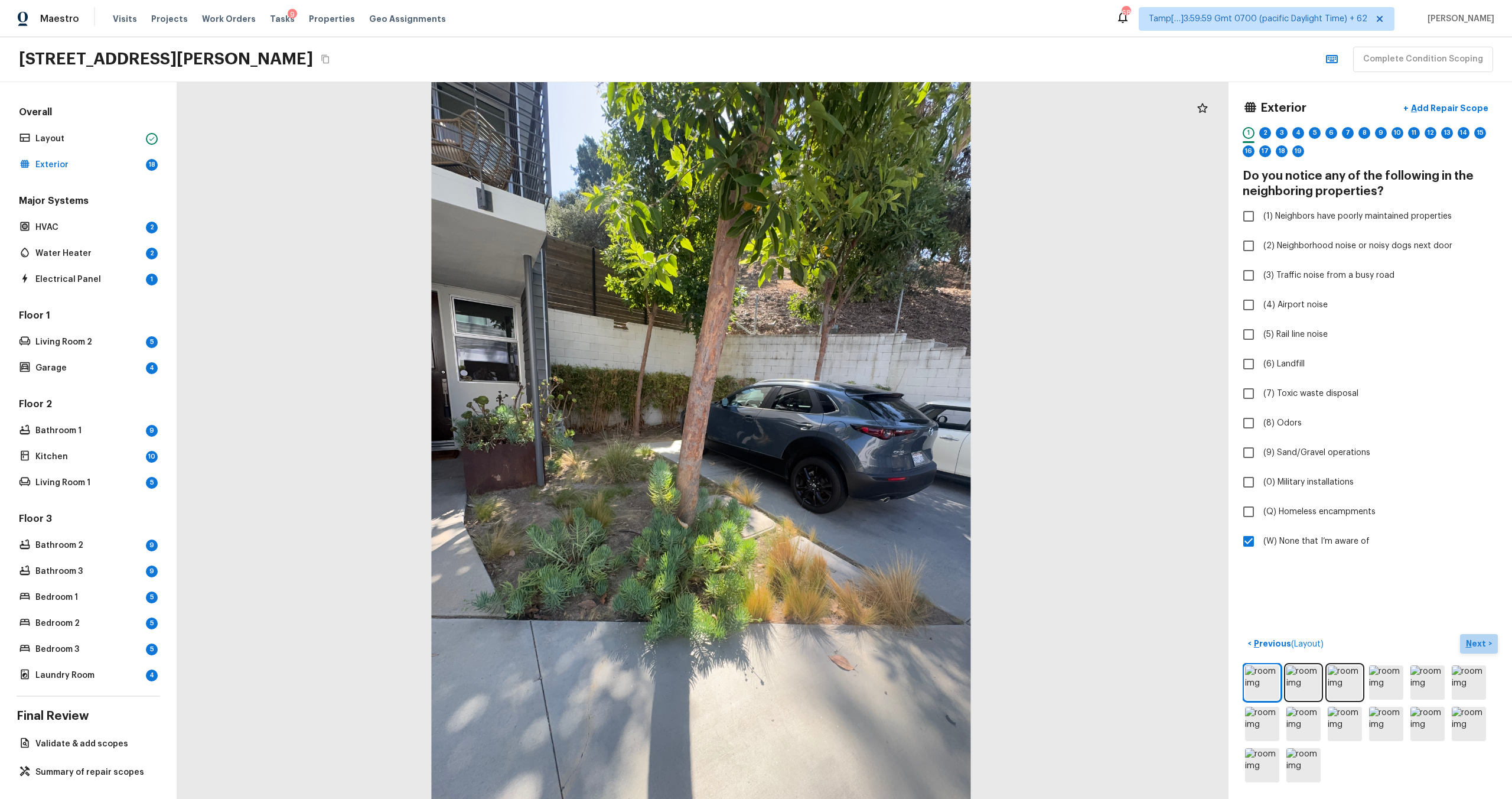
click at [1480, 644] on p "Next" at bounding box center [1477, 644] width 23 height 12
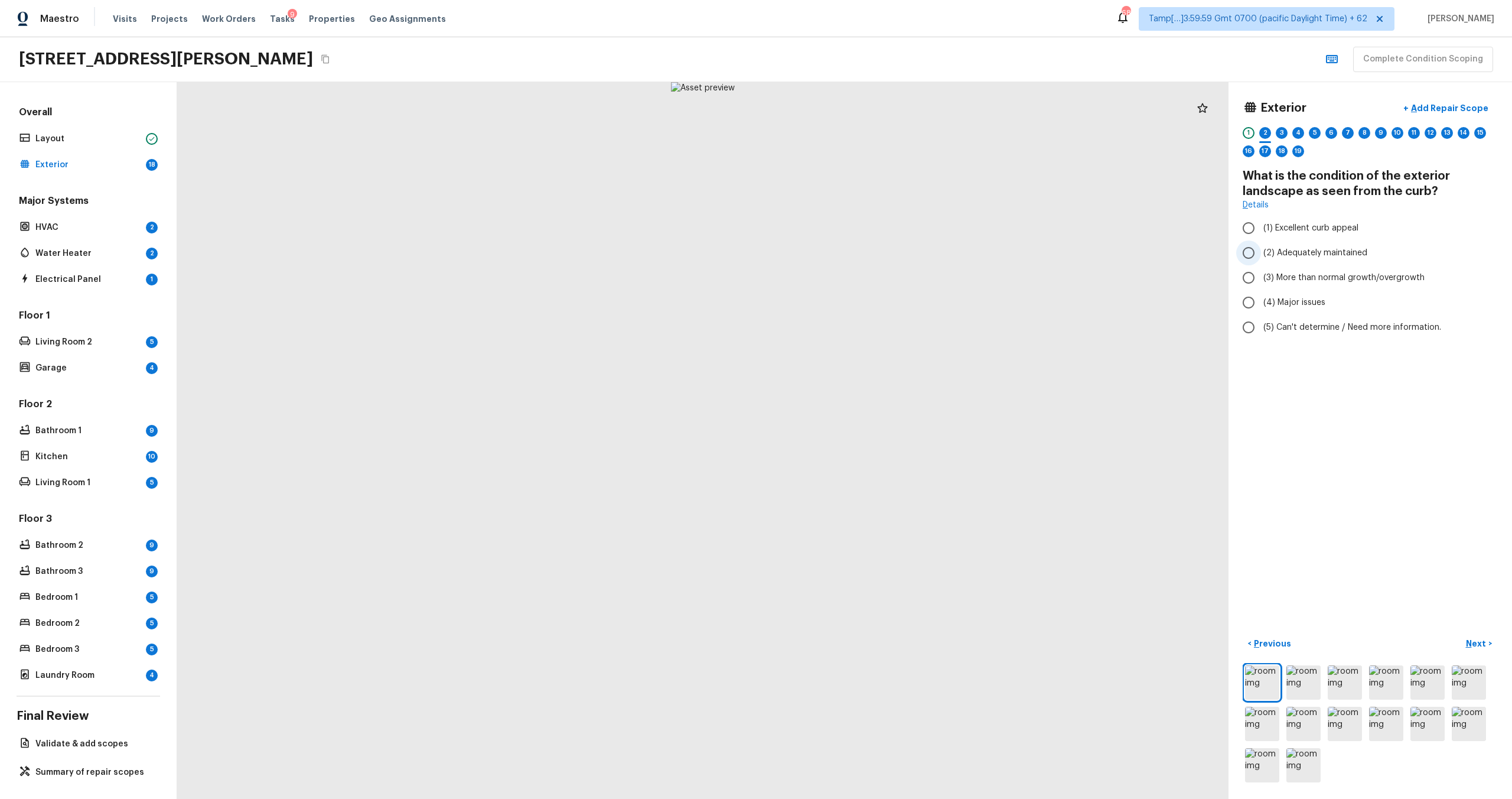
click at [1297, 247] on span "(2) Adequately maintained" at bounding box center [1316, 253] width 104 height 12
click at [1261, 247] on input "(2) Adequately maintained" at bounding box center [1249, 252] width 25 height 25
radio input "true"
click at [1479, 642] on p "Next" at bounding box center [1477, 644] width 23 height 12
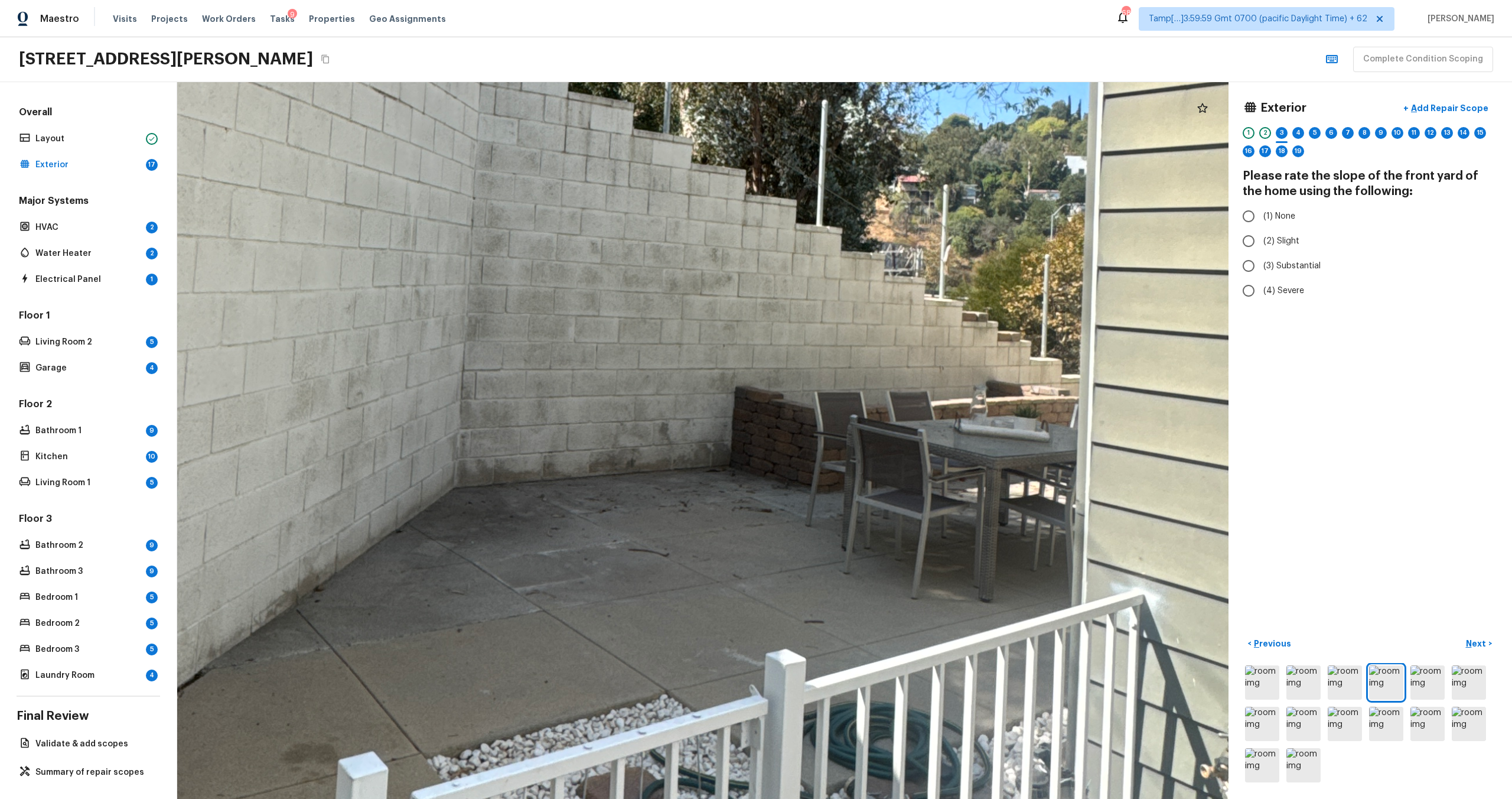
drag, startPoint x: 638, startPoint y: 219, endPoint x: 372, endPoint y: 273, distance: 271.4
click at [370, 273] on div at bounding box center [563, 233] width 3461 height 2360
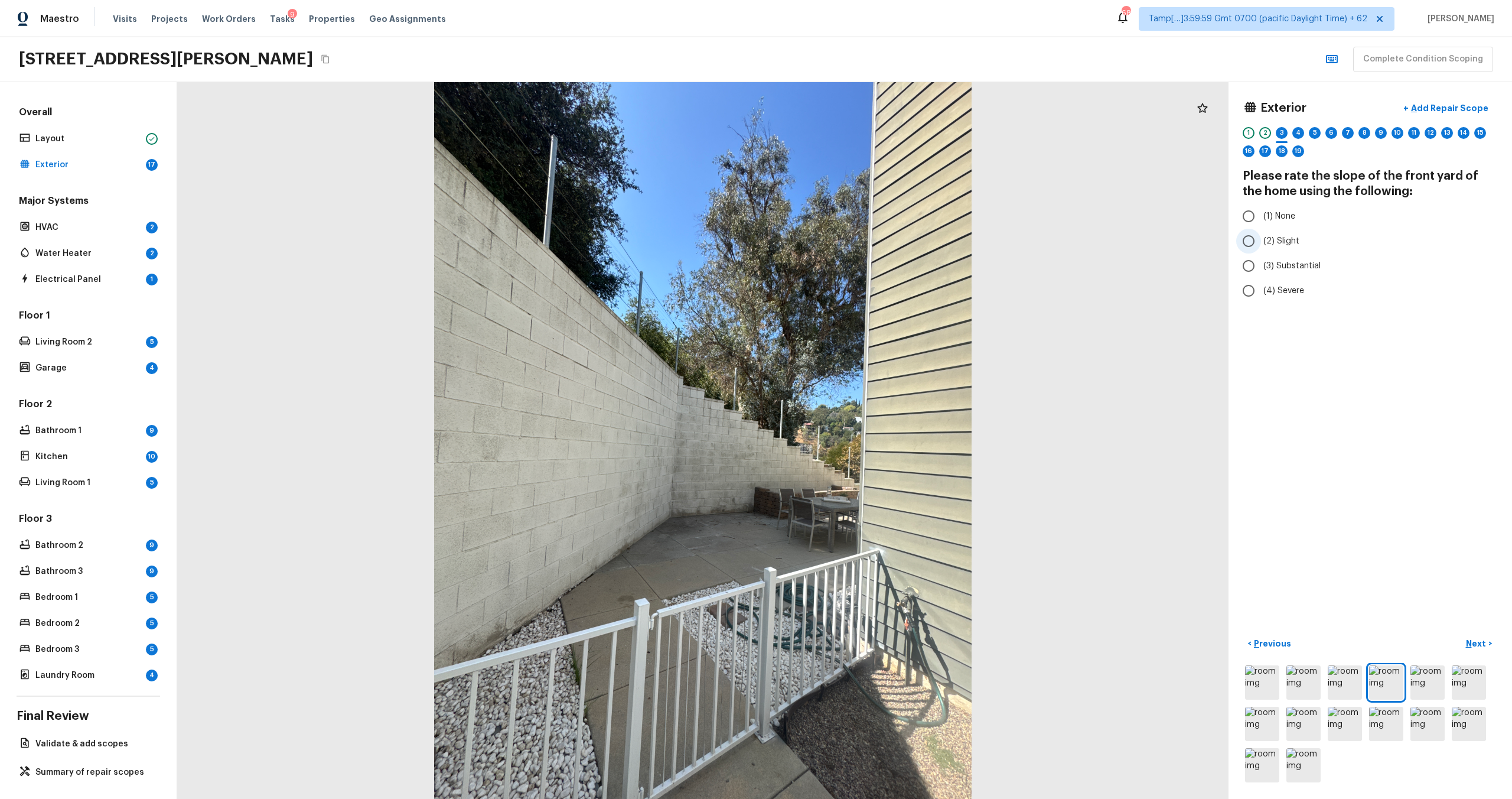
click at [1258, 236] on input "(2) Slight" at bounding box center [1249, 241] width 25 height 25
radio input "true"
click at [1474, 647] on p "Next" at bounding box center [1477, 644] width 23 height 12
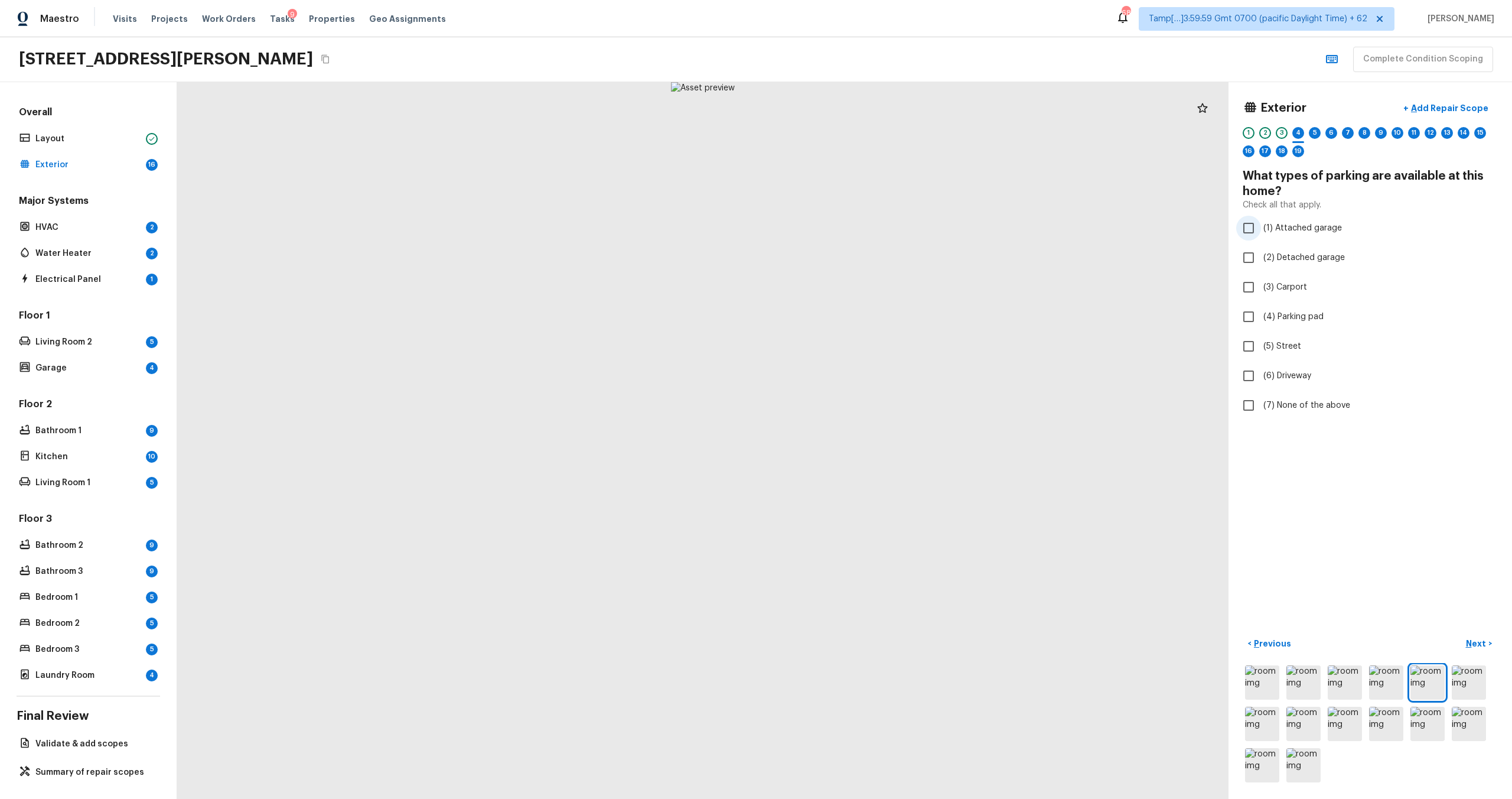
click at [1250, 225] on input "(1) Attached garage" at bounding box center [1249, 227] width 25 height 25
checkbox input "true"
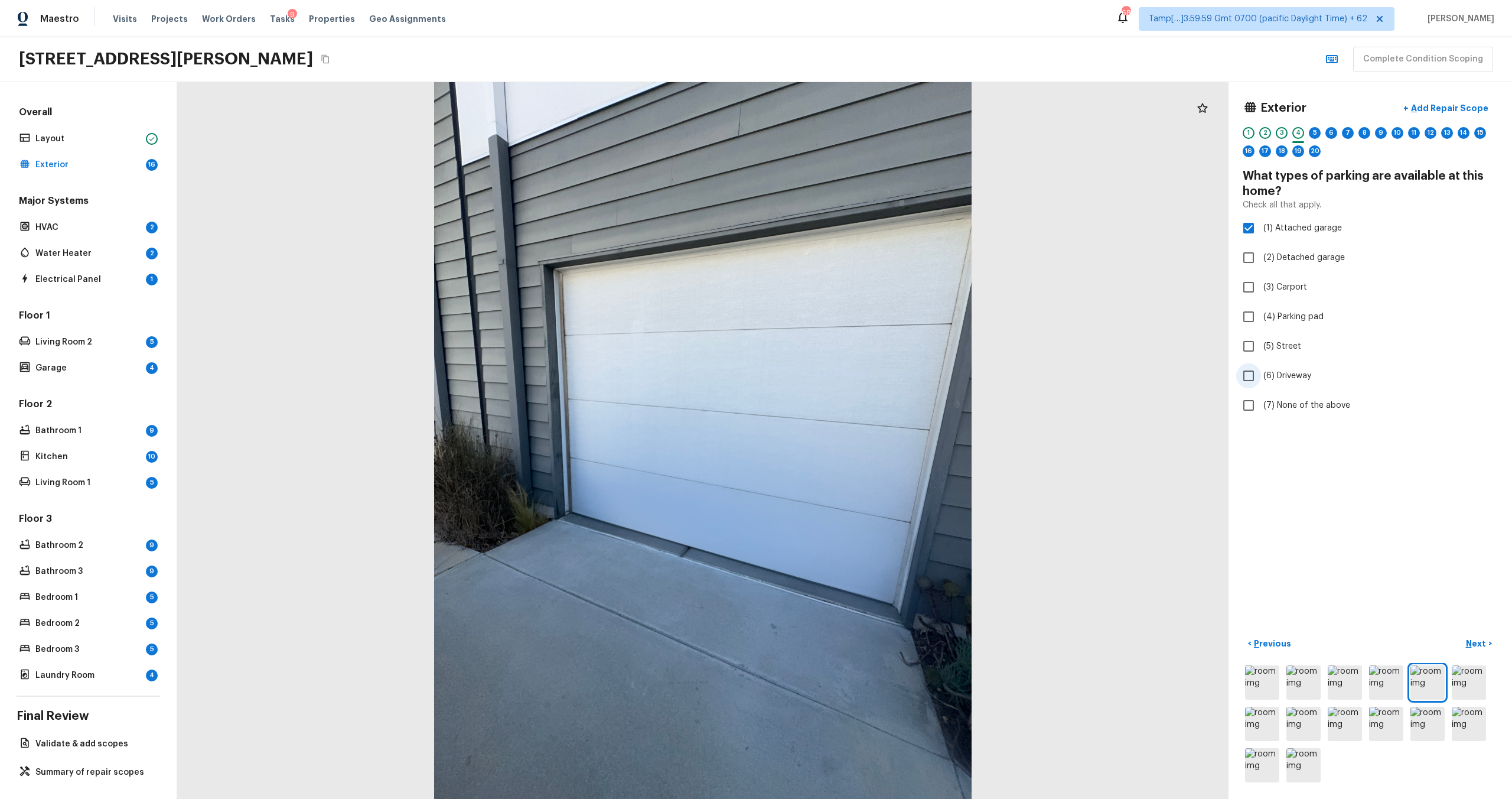
click at [1255, 378] on input "(6) Driveway" at bounding box center [1249, 376] width 25 height 25
checkbox input "true"
click at [1489, 641] on button "Next >" at bounding box center [1479, 644] width 38 height 20
click at [1249, 230] on input "(2) 2" at bounding box center [1249, 241] width 25 height 25
radio input "true"
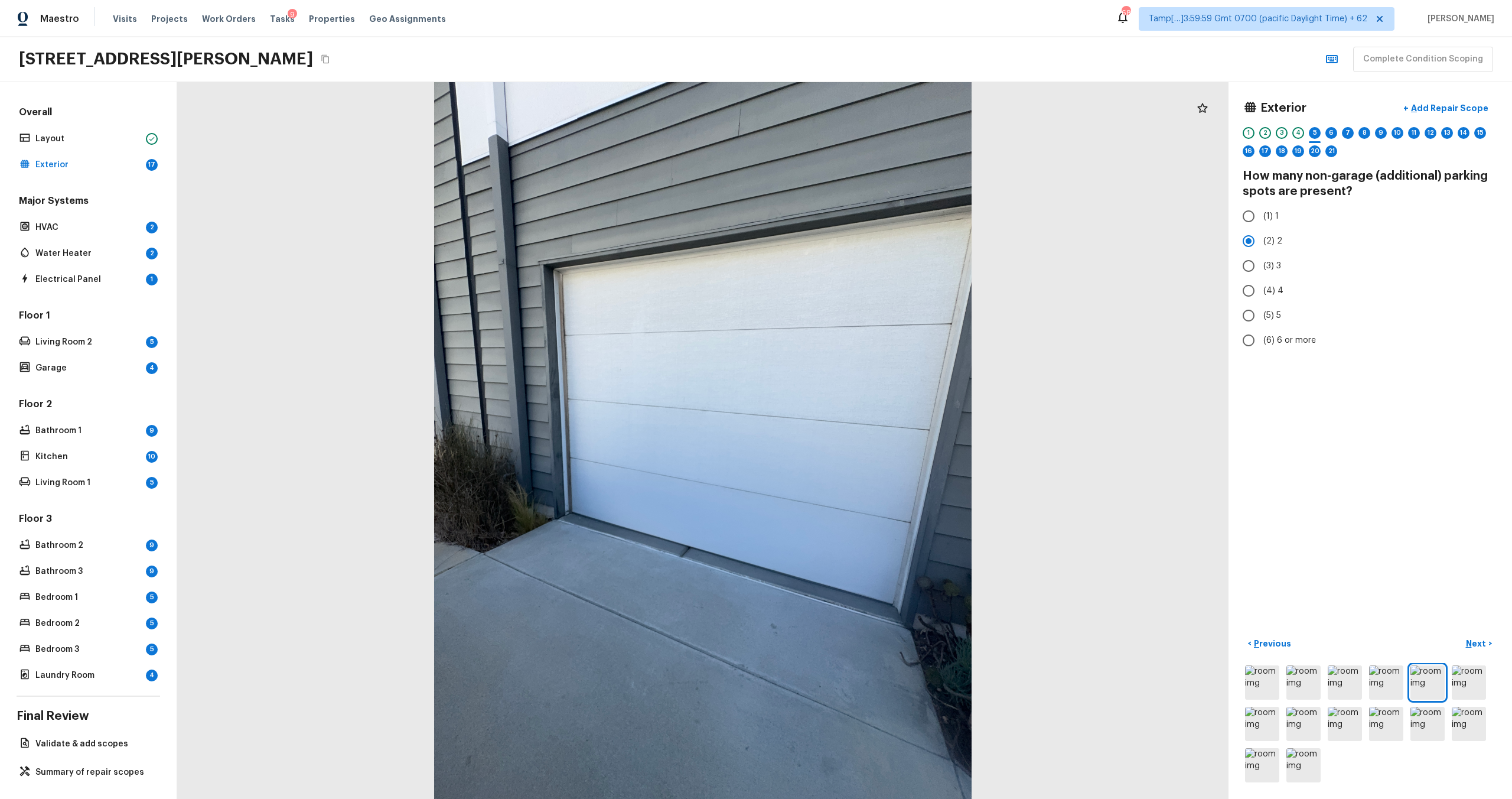
click at [1245, 200] on div "Exterior + Add Repair Scope 1 2 3 4 5 6 7 8 9 10 11 12 13 14 15 16 17 18 19 20 …" at bounding box center [1370, 224] width 255 height 257
click at [1245, 208] on input "(1) 1" at bounding box center [1249, 216] width 25 height 25
radio input "true"
click at [1477, 648] on p "Next" at bounding box center [1477, 644] width 23 height 12
click at [1243, 218] on input "(1) 1" at bounding box center [1249, 216] width 25 height 25
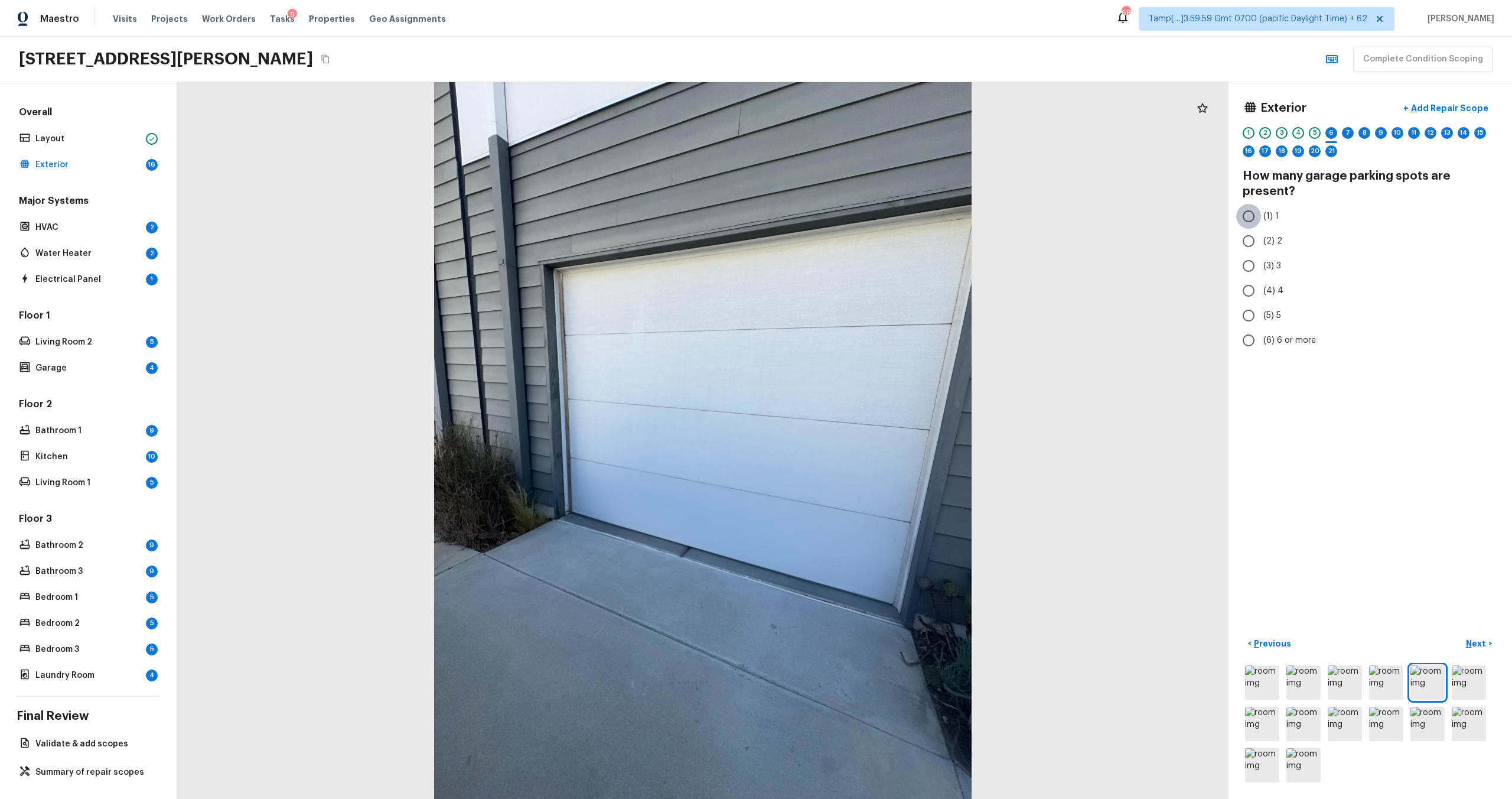
radio input "true"
click at [1480, 639] on p "Next" at bounding box center [1477, 644] width 23 height 12
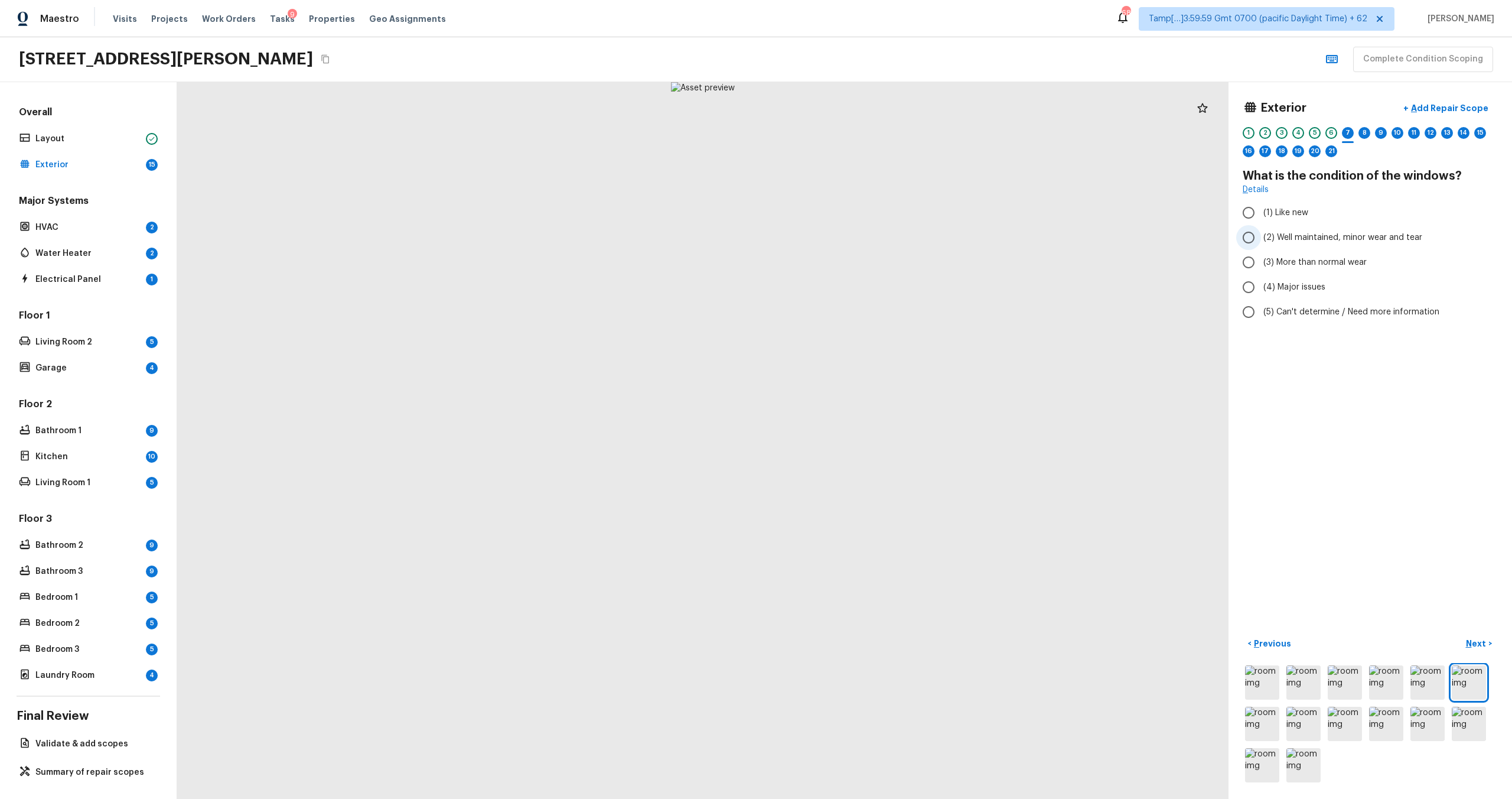
click at [1258, 238] on input "(2) Well maintained, minor wear and tear" at bounding box center [1249, 237] width 25 height 25
radio input "true"
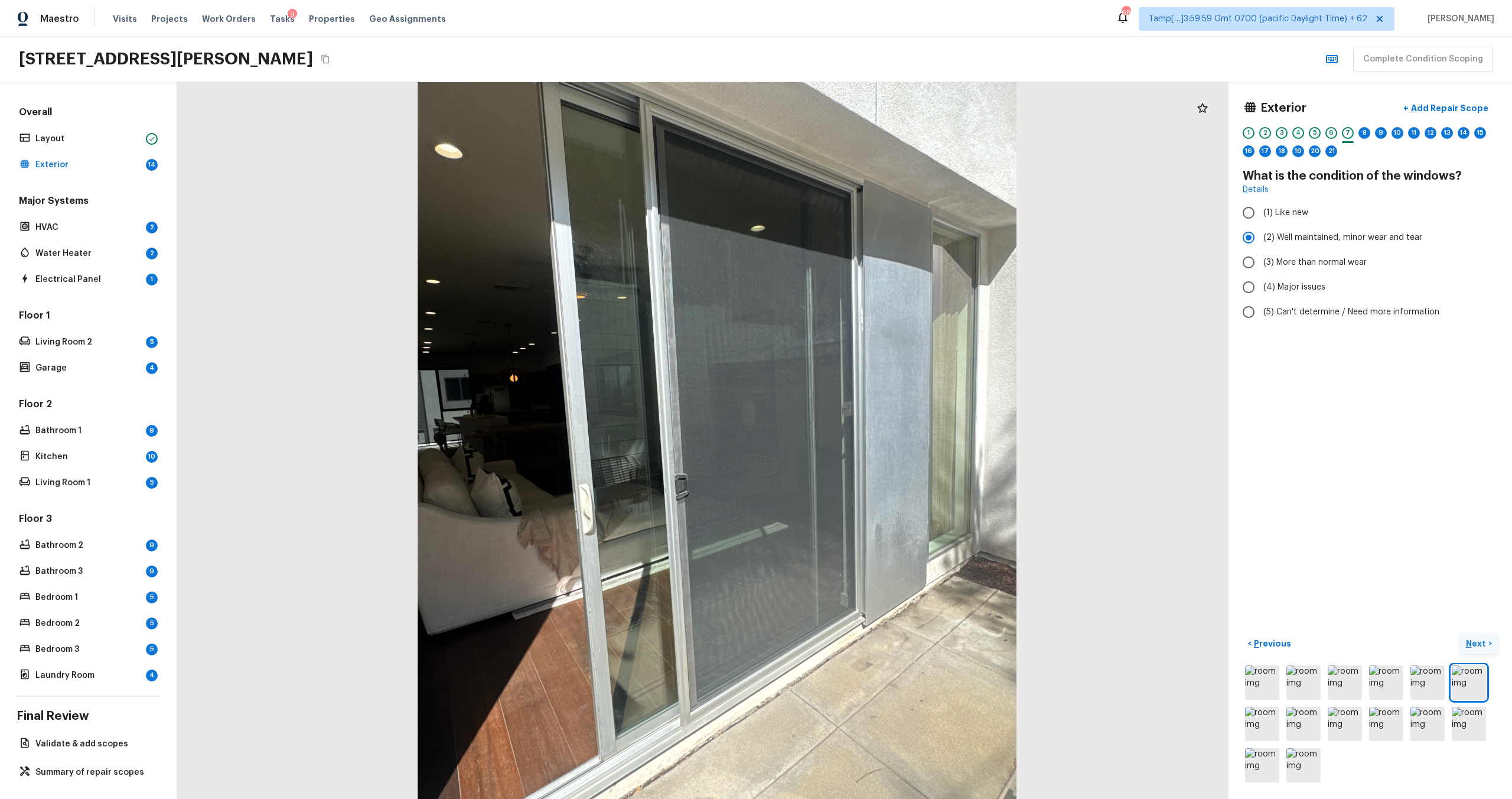
click at [1474, 645] on p "Next" at bounding box center [1477, 644] width 23 height 12
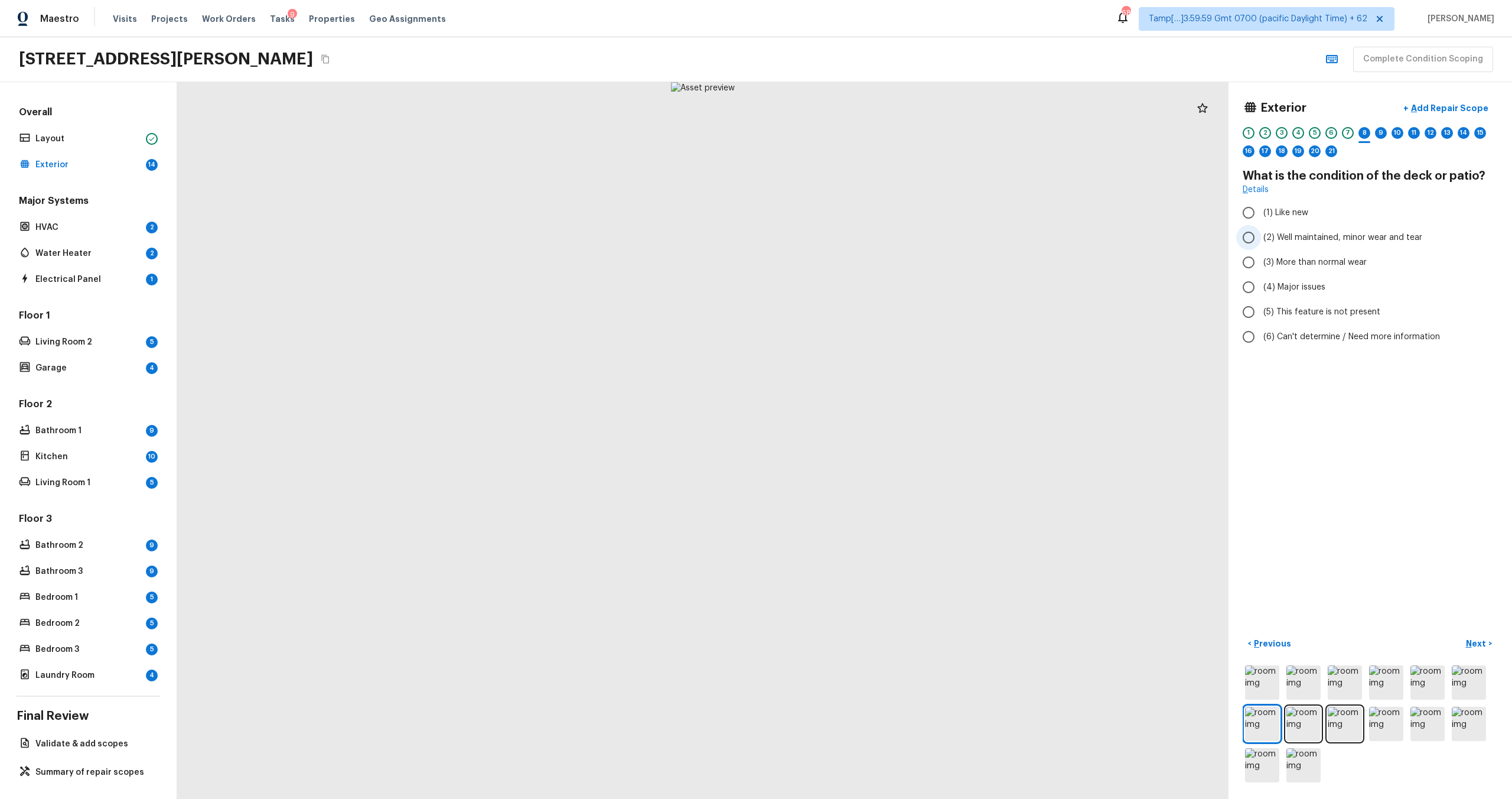
click at [1269, 240] on span "(2) Well maintained, minor wear and tear" at bounding box center [1343, 238] width 159 height 12
click at [1261, 240] on input "(2) Well maintained, minor wear and tear" at bounding box center [1249, 237] width 25 height 25
radio input "true"
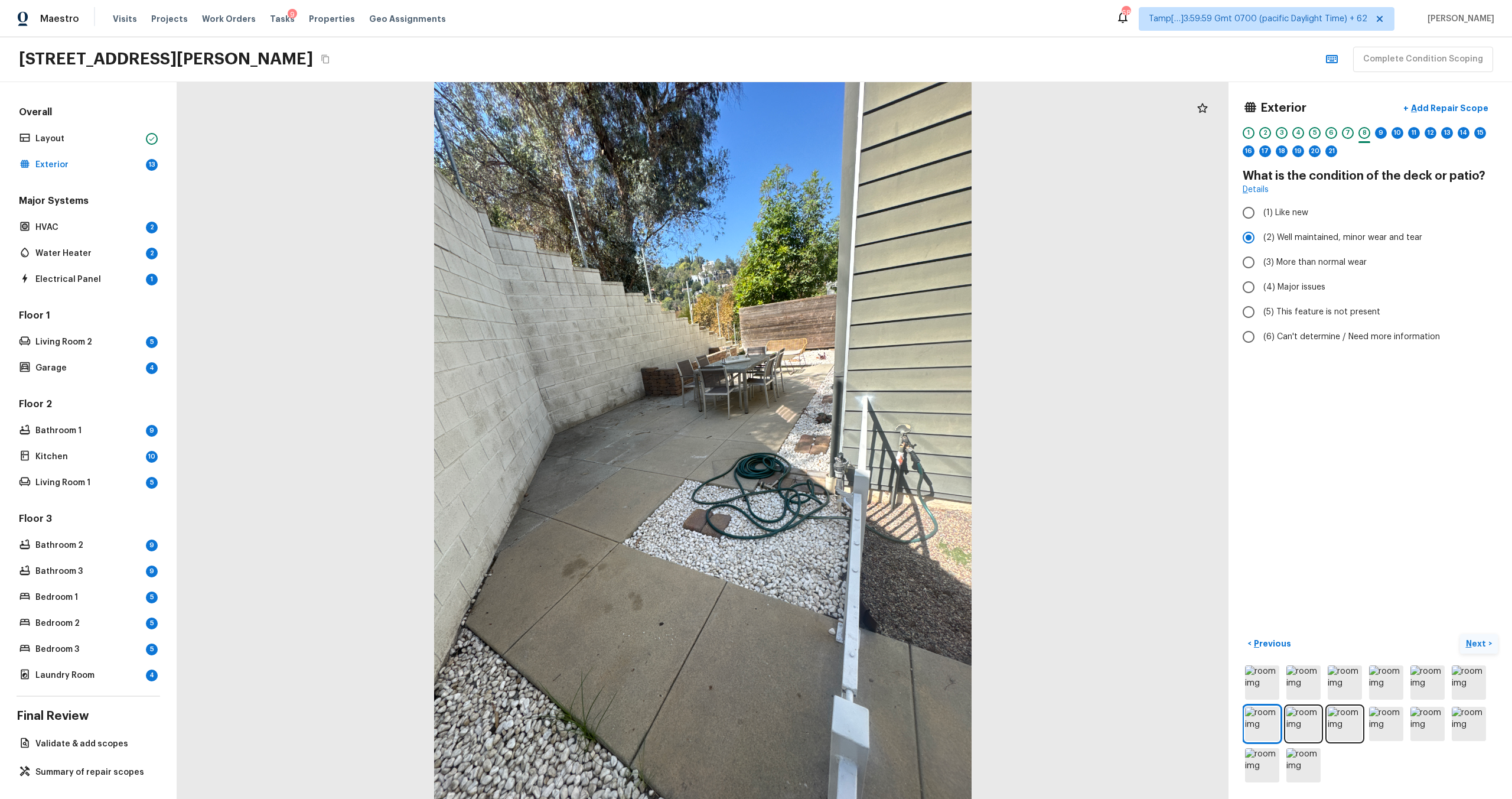
click at [1471, 653] on button "Next >" at bounding box center [1479, 644] width 38 height 20
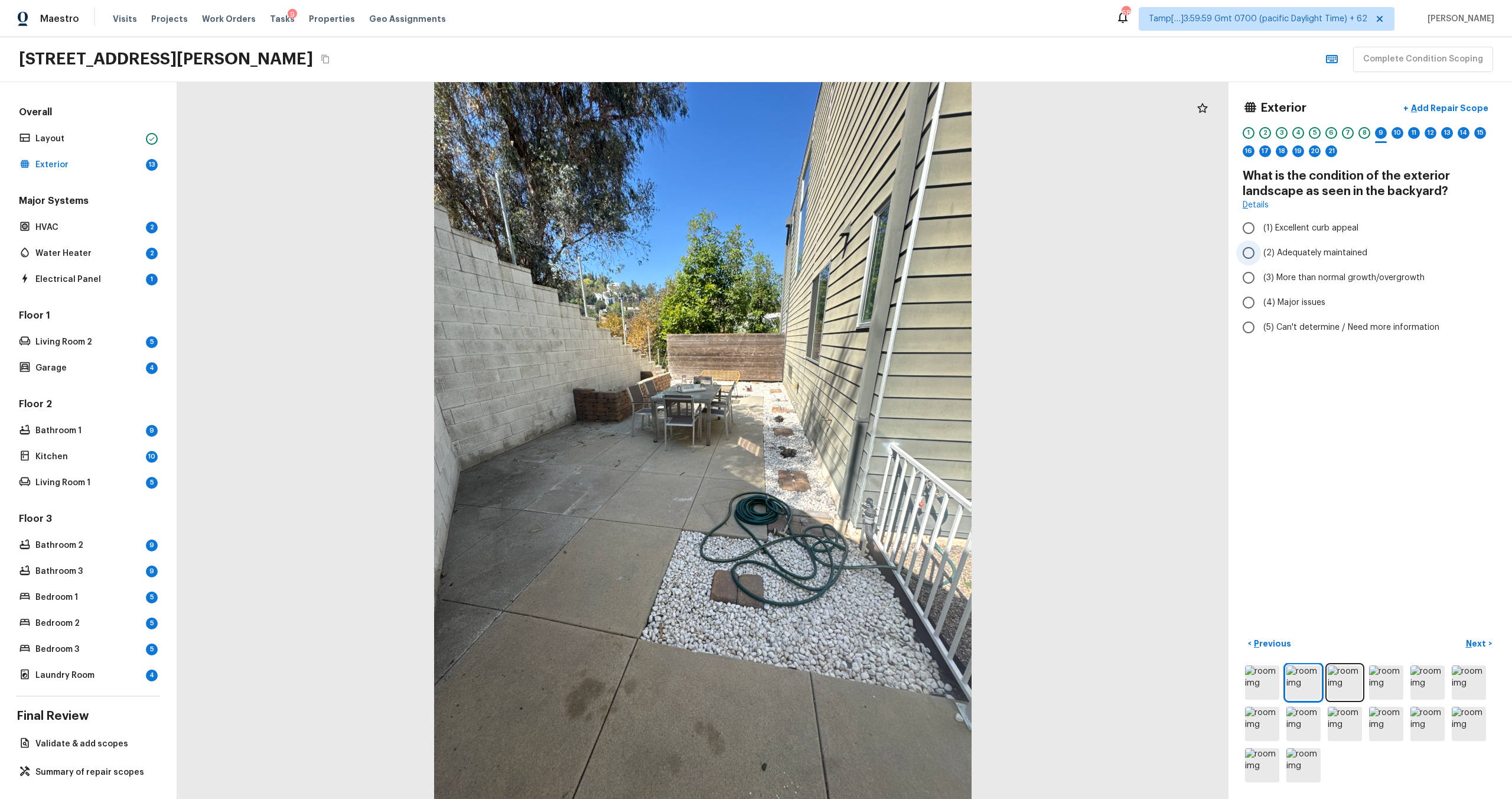
click at [1280, 253] on span "(2) Adequately maintained" at bounding box center [1316, 253] width 104 height 12
click at [1261, 253] on input "(2) Adequately maintained" at bounding box center [1249, 252] width 25 height 25
radio input "true"
click at [1476, 645] on p "Next" at bounding box center [1477, 644] width 23 height 12
click at [1250, 206] on input "(1) None" at bounding box center [1249, 200] width 25 height 25
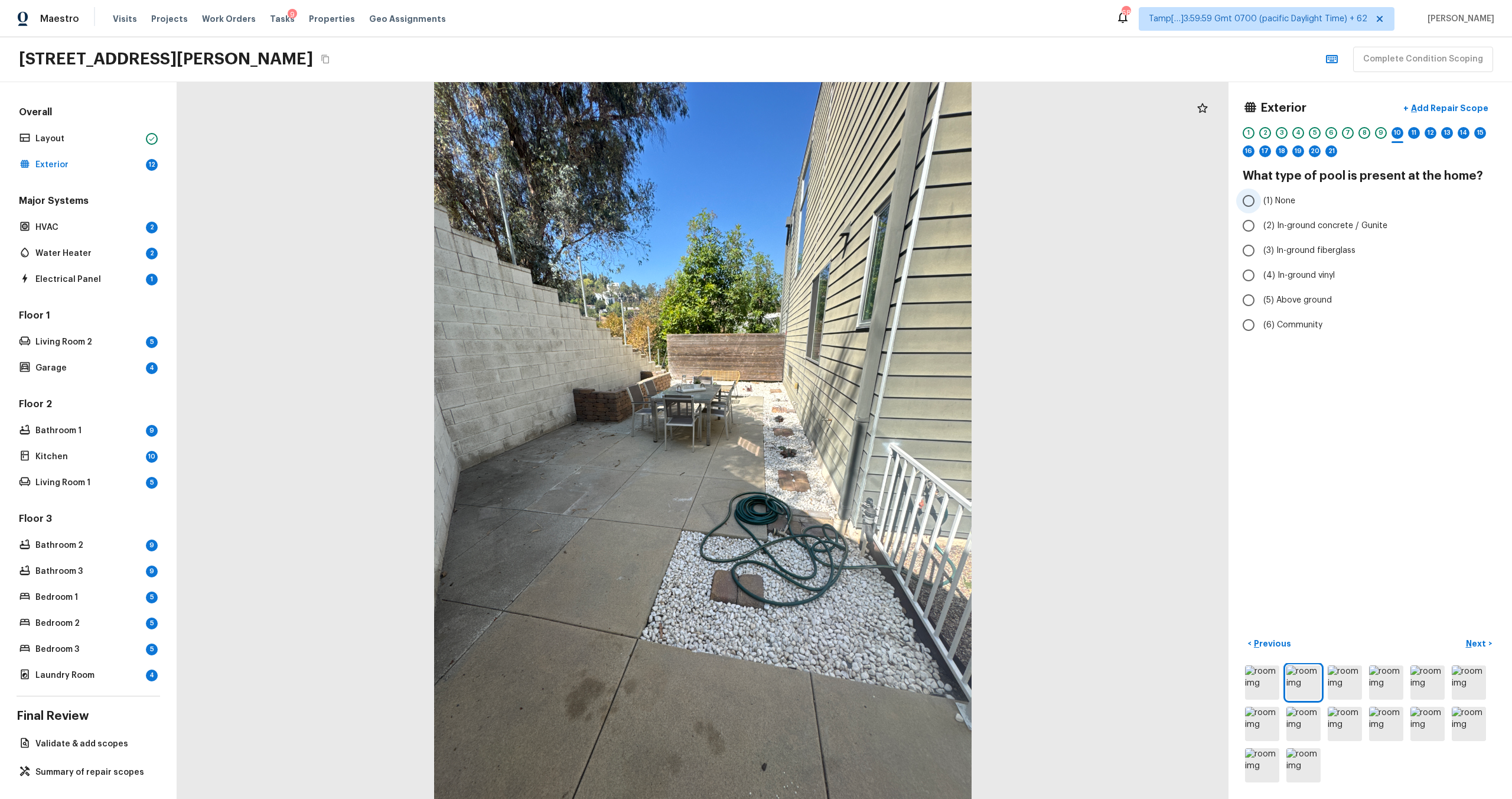
radio input "true"
click at [1474, 648] on p "Next" at bounding box center [1477, 644] width 23 height 12
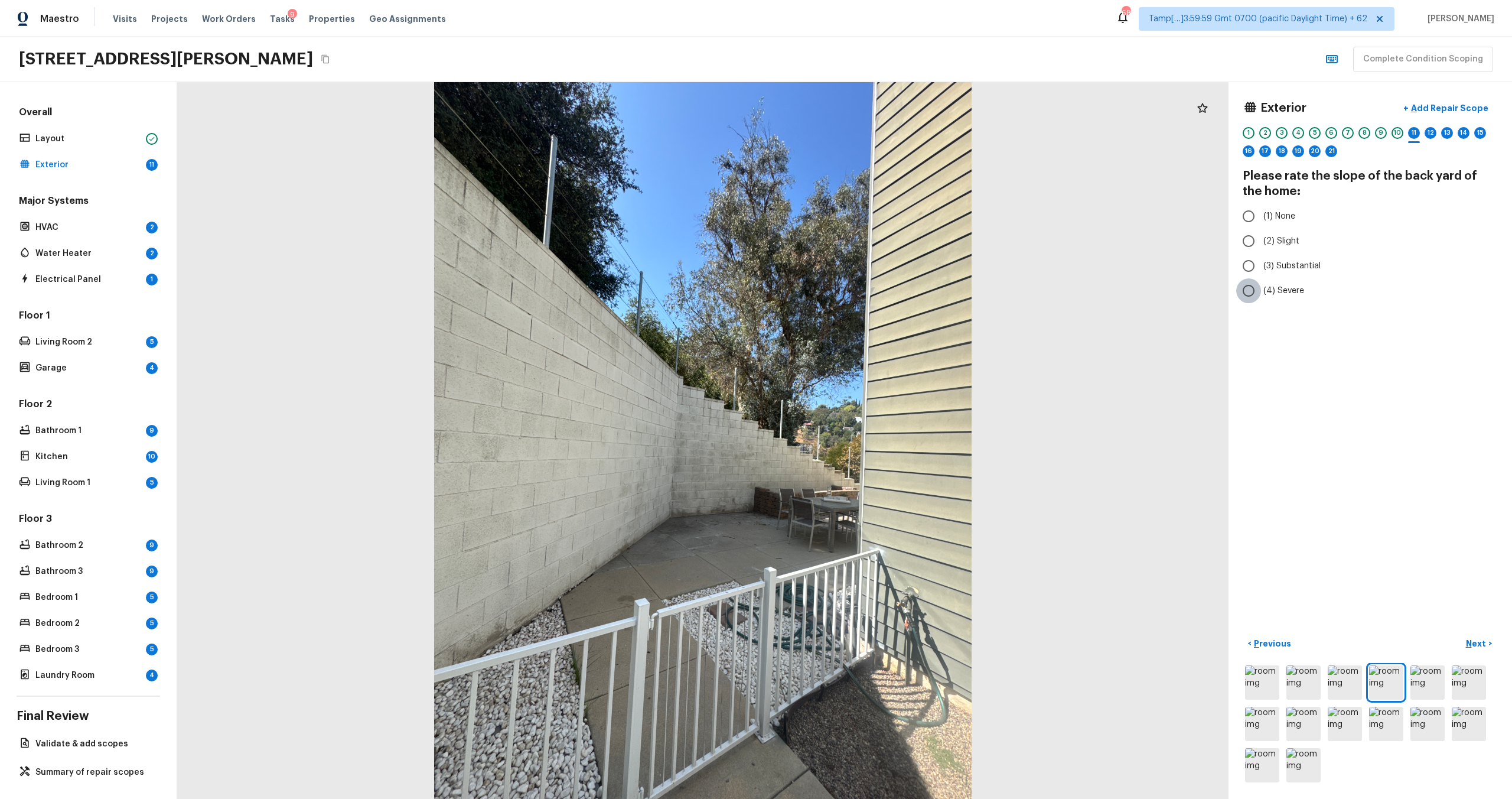
click at [1256, 300] on input "(4) Severe" at bounding box center [1249, 291] width 25 height 25
radio input "true"
click at [1465, 645] on button "Next >" at bounding box center [1479, 644] width 38 height 20
click at [1279, 333] on span "(5) This feature is not present" at bounding box center [1322, 328] width 117 height 12
click at [1261, 333] on input "(5) This feature is not present" at bounding box center [1249, 327] width 25 height 25
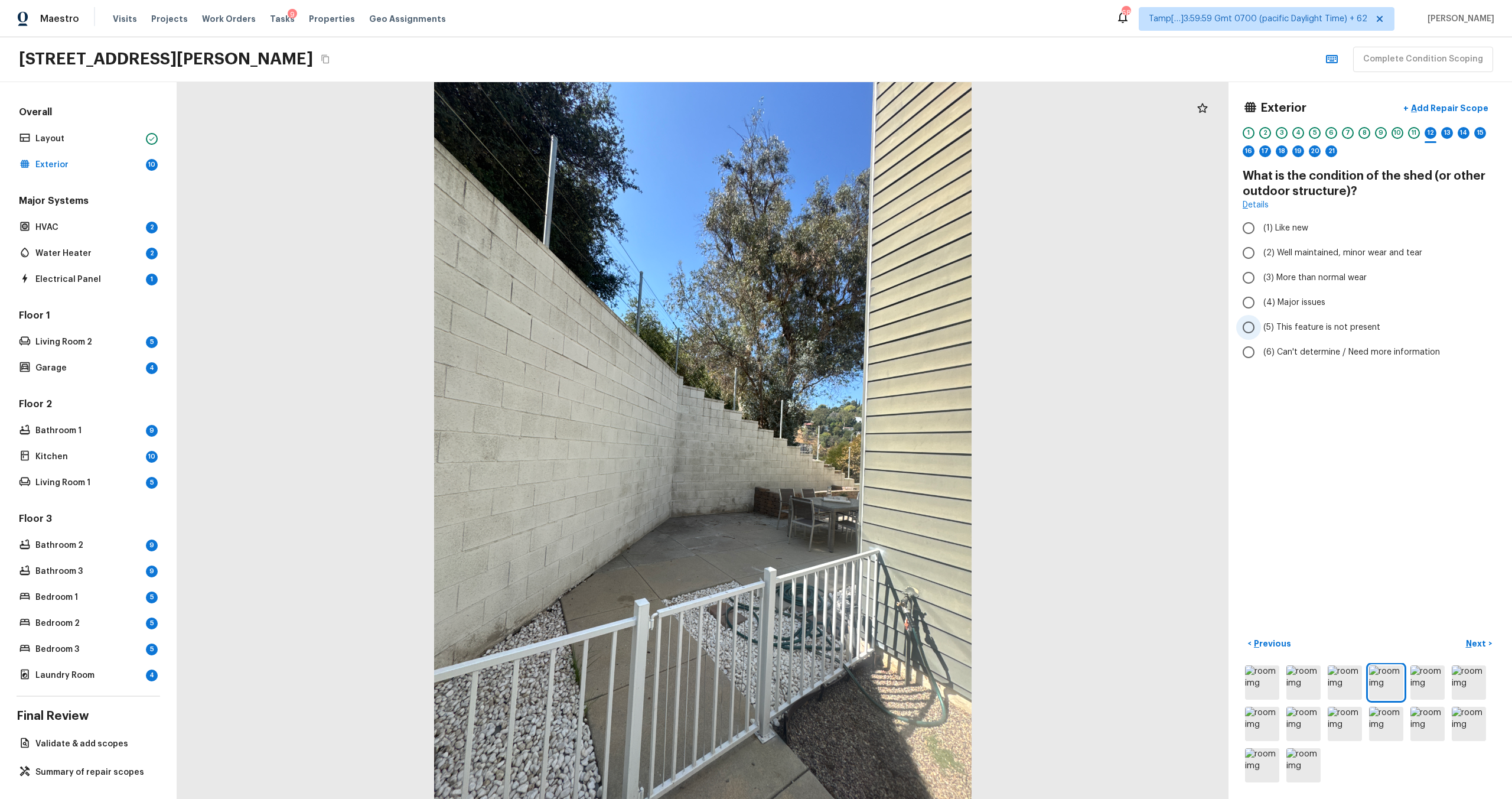
radio input "true"
click at [1467, 636] on button "Next >" at bounding box center [1479, 644] width 38 height 20
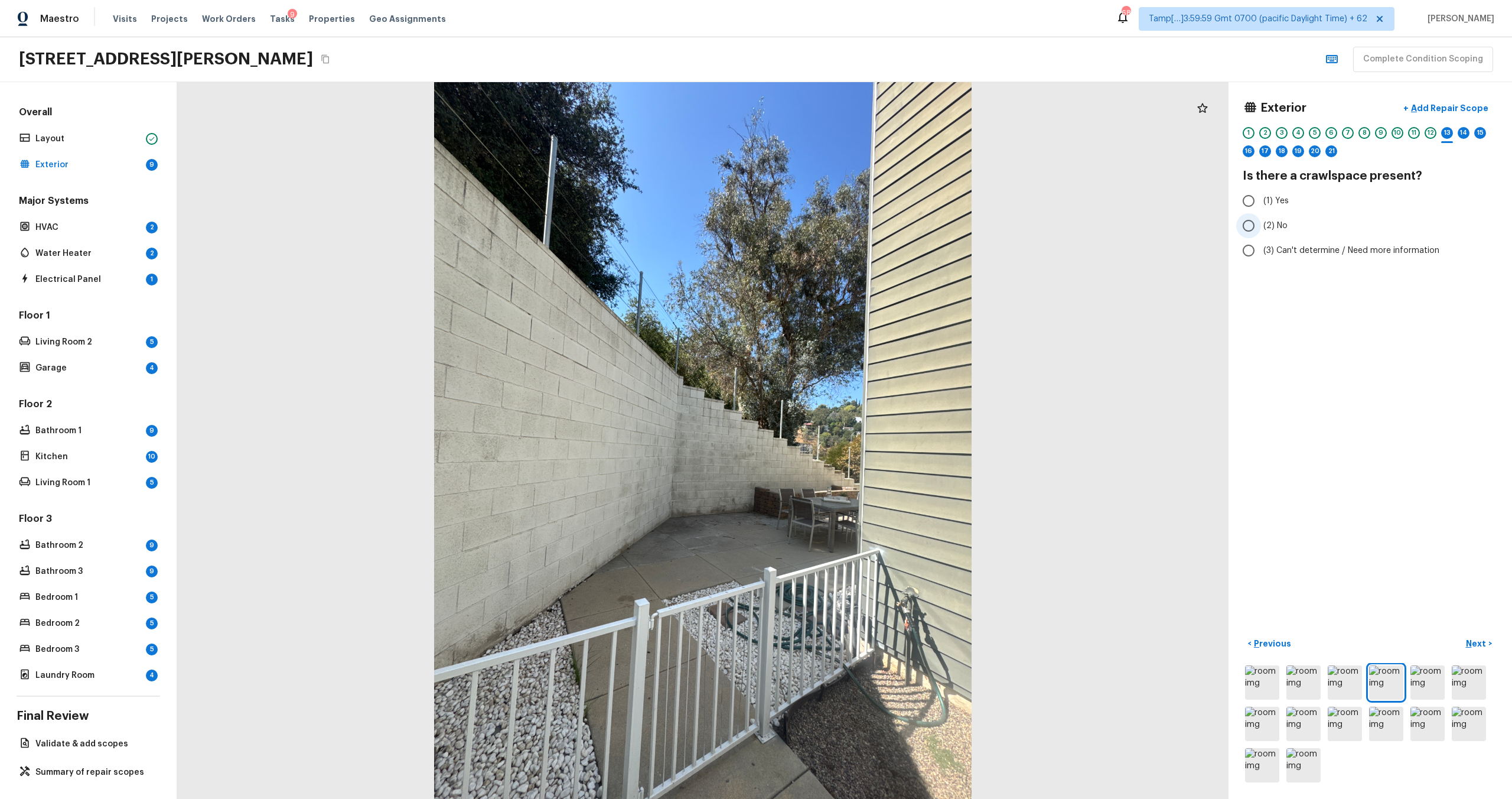
click at [1256, 232] on input "(2) No" at bounding box center [1249, 225] width 25 height 25
radio input "true"
click at [1483, 646] on p "Next" at bounding box center [1477, 644] width 23 height 12
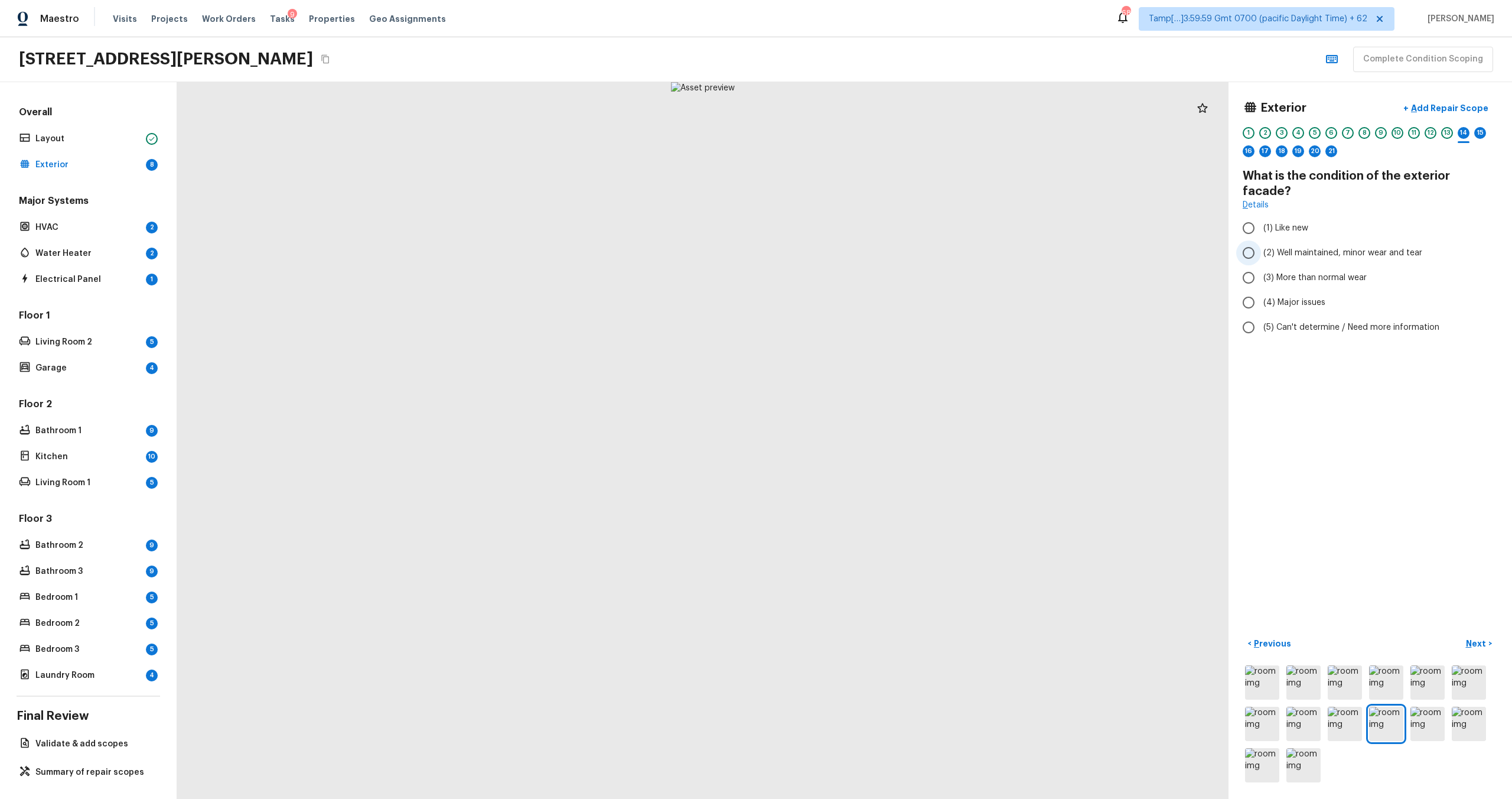
click at [1254, 246] on input "(2) Well maintained, minor wear and tear" at bounding box center [1249, 252] width 25 height 25
radio input "true"
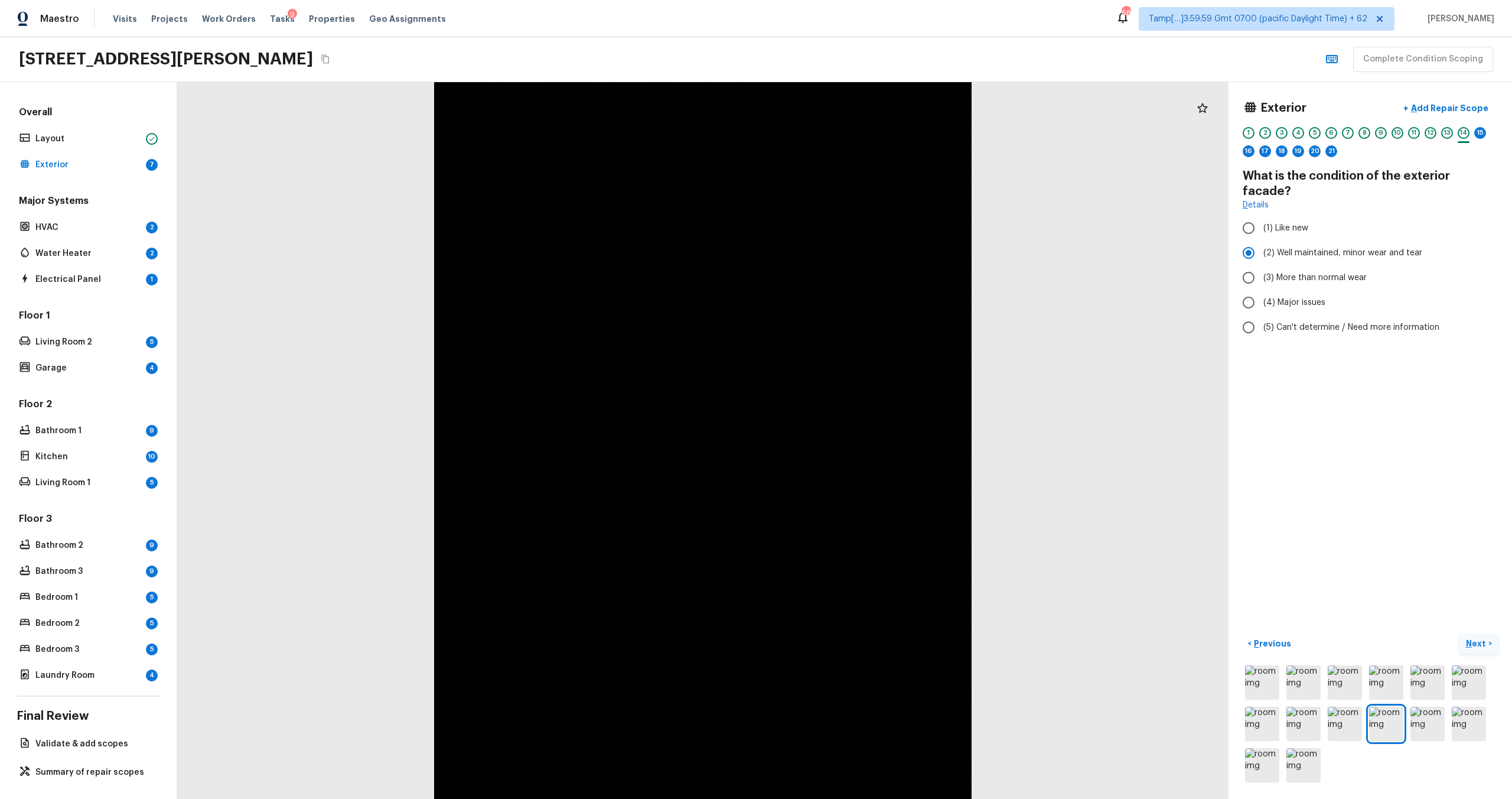
click at [1474, 638] on p "Next" at bounding box center [1477, 644] width 23 height 12
click at [1279, 248] on label "(2) Well maintained, minor wear and tear" at bounding box center [1362, 237] width 252 height 25
click at [1261, 248] on input "(2) Well maintained, minor wear and tear" at bounding box center [1249, 237] width 25 height 25
radio input "true"
click at [1481, 634] on div "< Previous Next >" at bounding box center [1370, 644] width 255 height 20
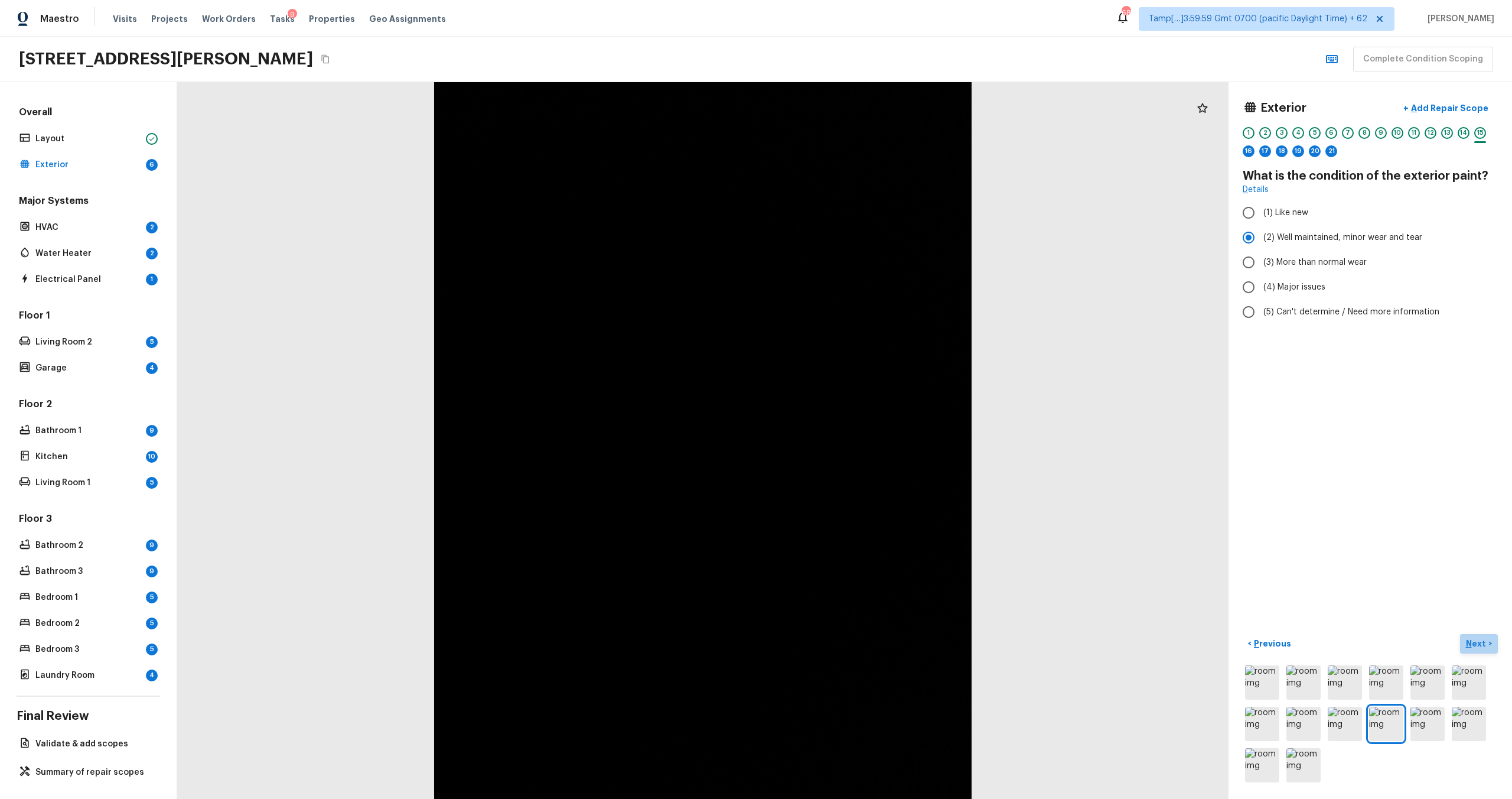
click at [1481, 643] on p "Next" at bounding box center [1477, 644] width 23 height 12
click at [1266, 245] on label "(2) Well maintained, minor wear and tear" at bounding box center [1362, 237] width 252 height 25
click at [1261, 245] on input "(2) Well maintained, minor wear and tear" at bounding box center [1249, 237] width 25 height 25
radio input "true"
click at [1478, 639] on p "Next" at bounding box center [1477, 644] width 23 height 12
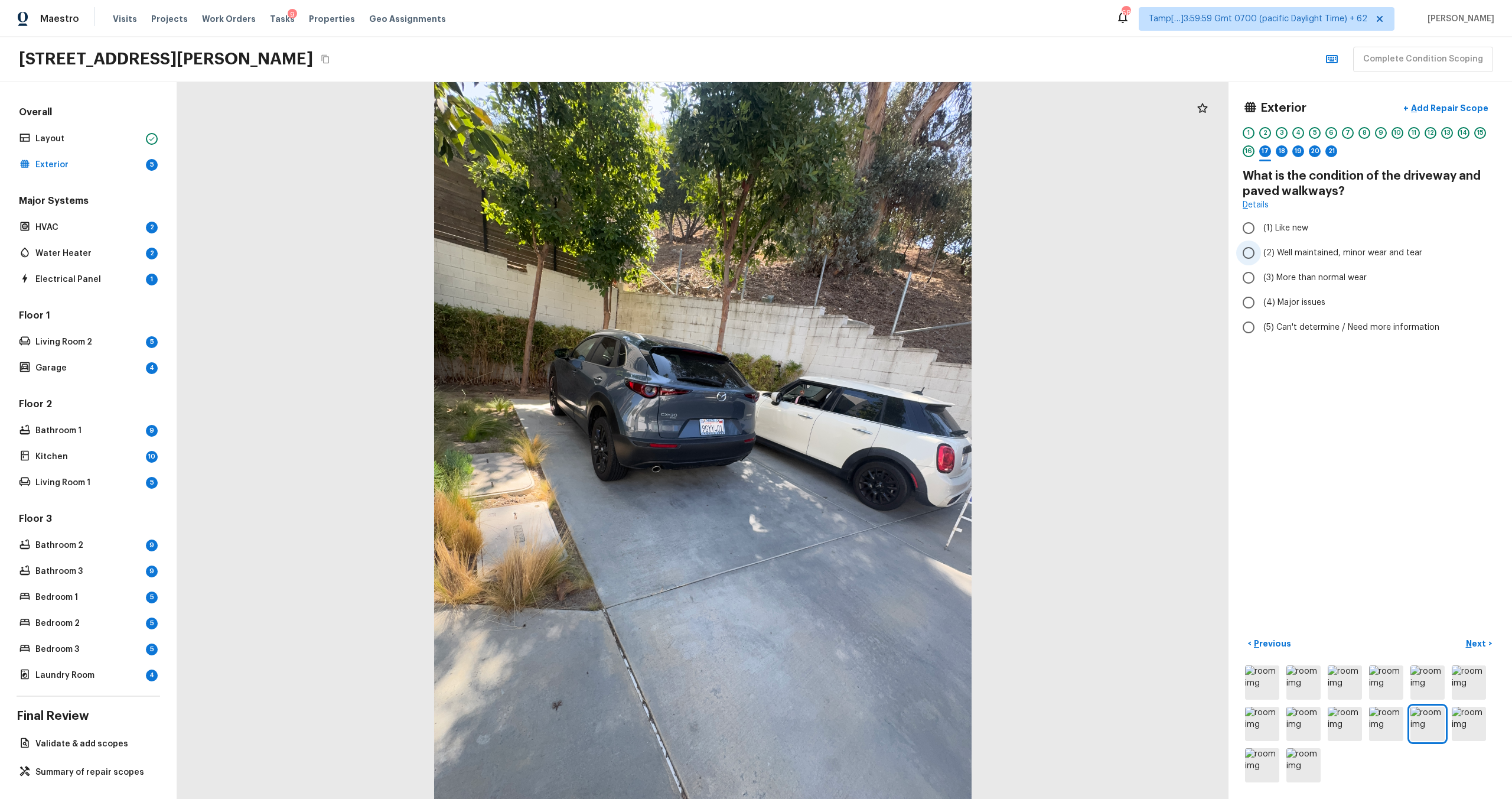
click at [1338, 258] on span "(2) Well maintained, minor wear and tear" at bounding box center [1343, 253] width 159 height 12
click at [1261, 258] on input "(2) Well maintained, minor wear and tear" at bounding box center [1249, 252] width 25 height 25
radio input "true"
click at [1476, 639] on p "Next" at bounding box center [1477, 644] width 23 height 12
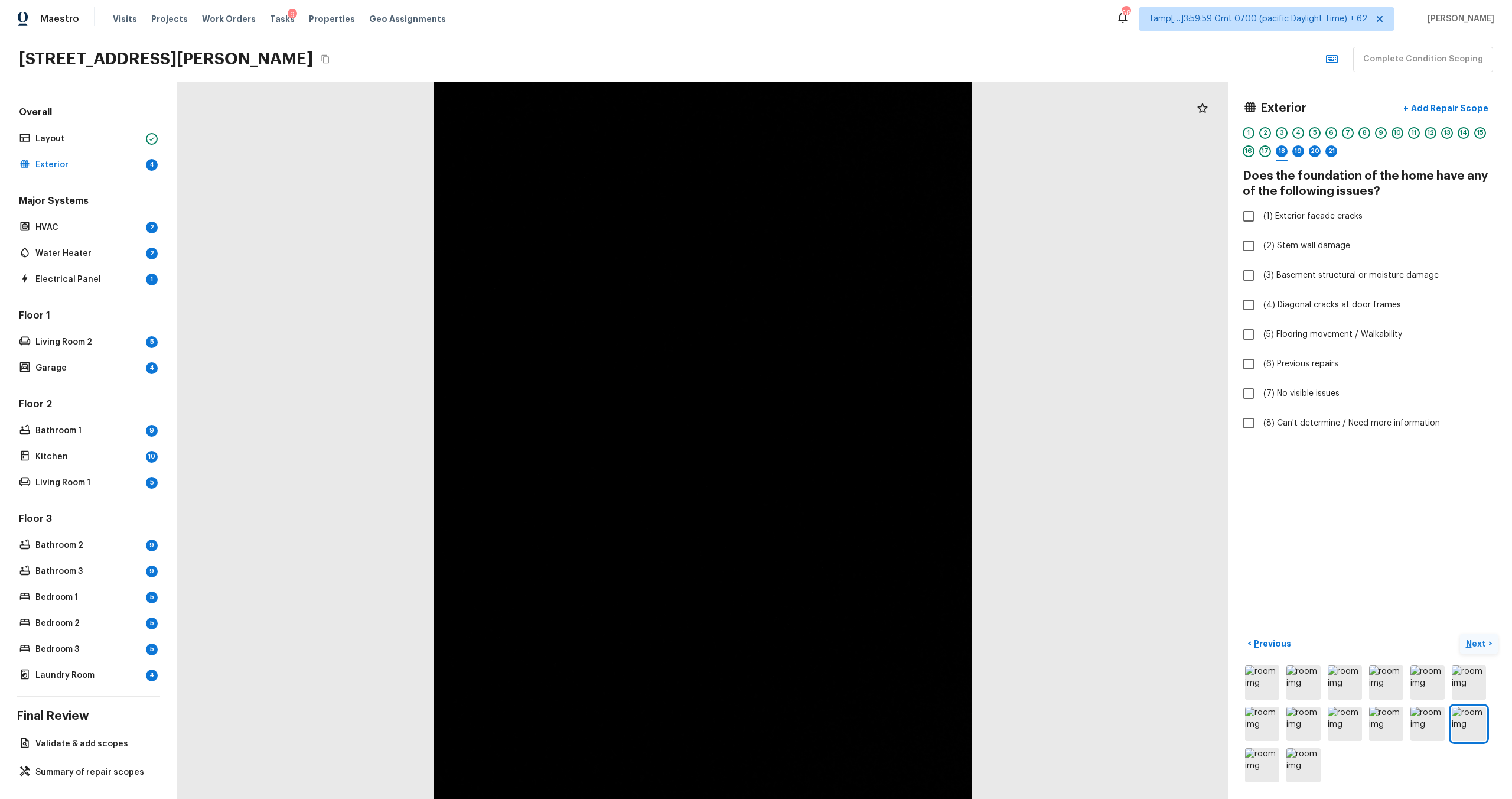
click at [1476, 639] on p "Next" at bounding box center [1477, 644] width 23 height 12
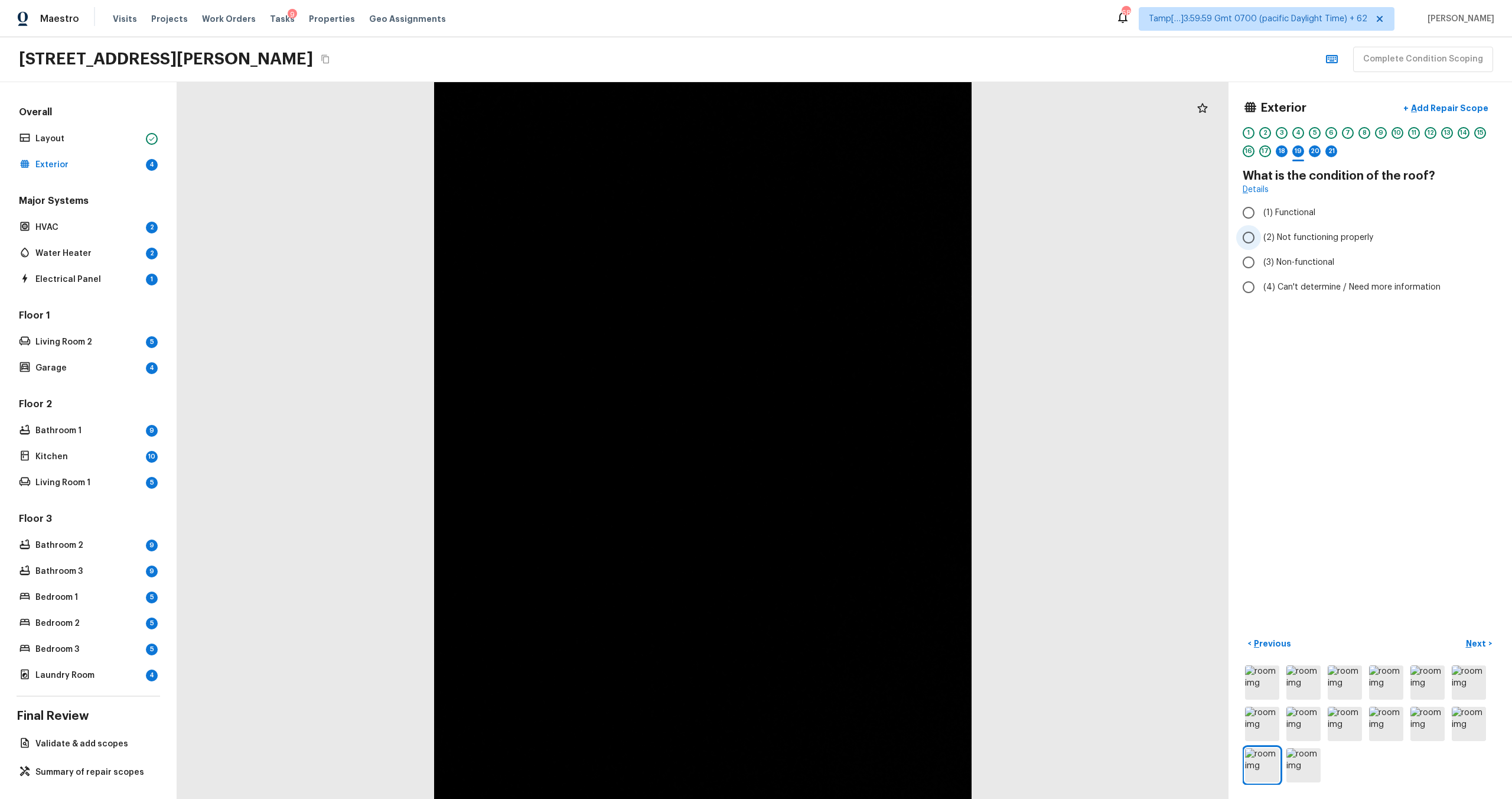
click at [1298, 233] on span "(2) Not functioning properly" at bounding box center [1319, 238] width 110 height 12
click at [1261, 233] on input "(2) Not functioning properly" at bounding box center [1249, 237] width 25 height 25
radio input "true"
click at [1258, 213] on input "(1) Functional" at bounding box center [1249, 212] width 25 height 25
radio input "true"
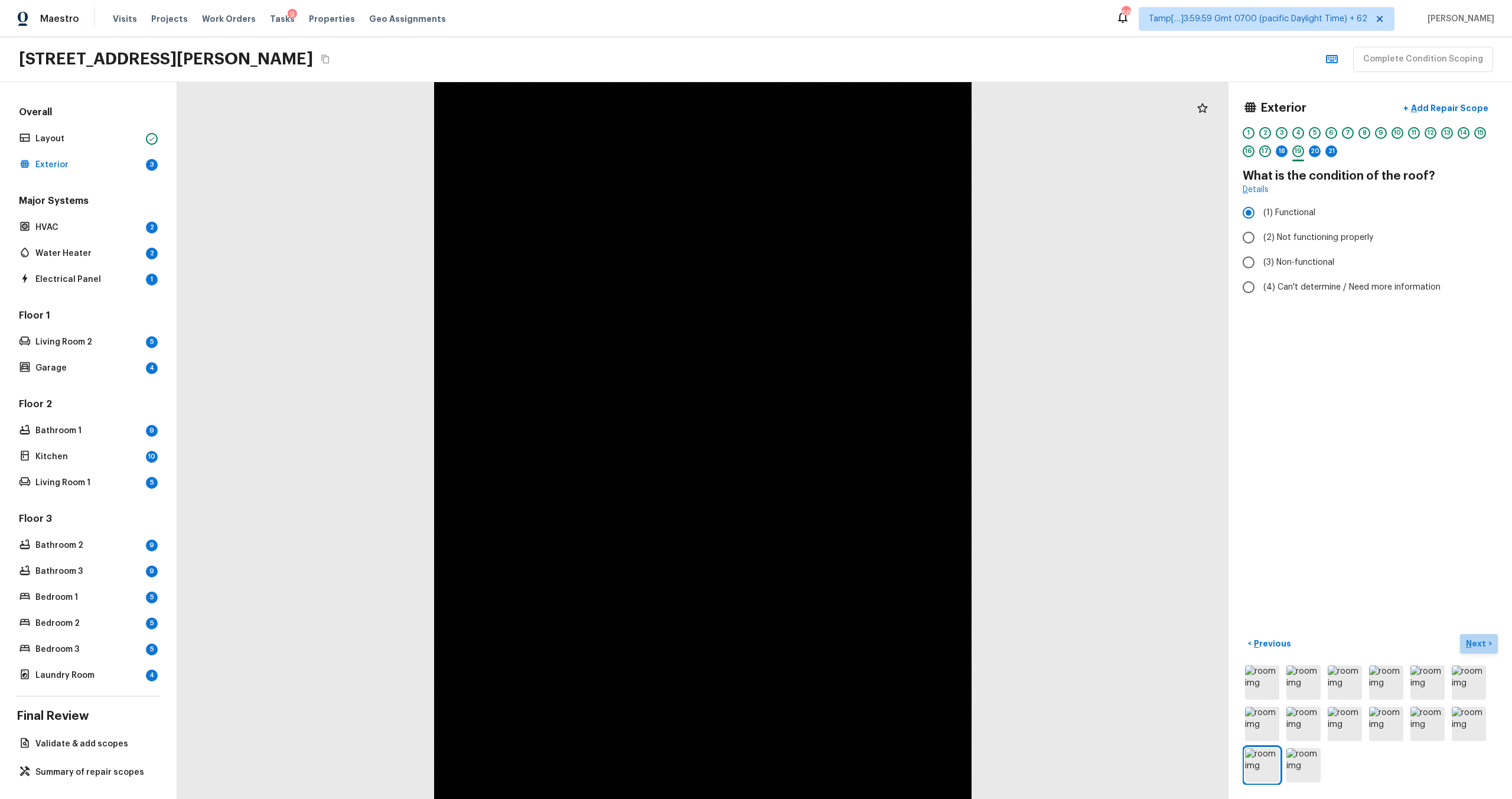
click at [1483, 641] on p "Next" at bounding box center [1477, 644] width 23 height 12
click at [1259, 222] on input "(2) No" at bounding box center [1249, 225] width 25 height 25
radio input "true"
click at [1469, 634] on button "Next >" at bounding box center [1479, 644] width 38 height 20
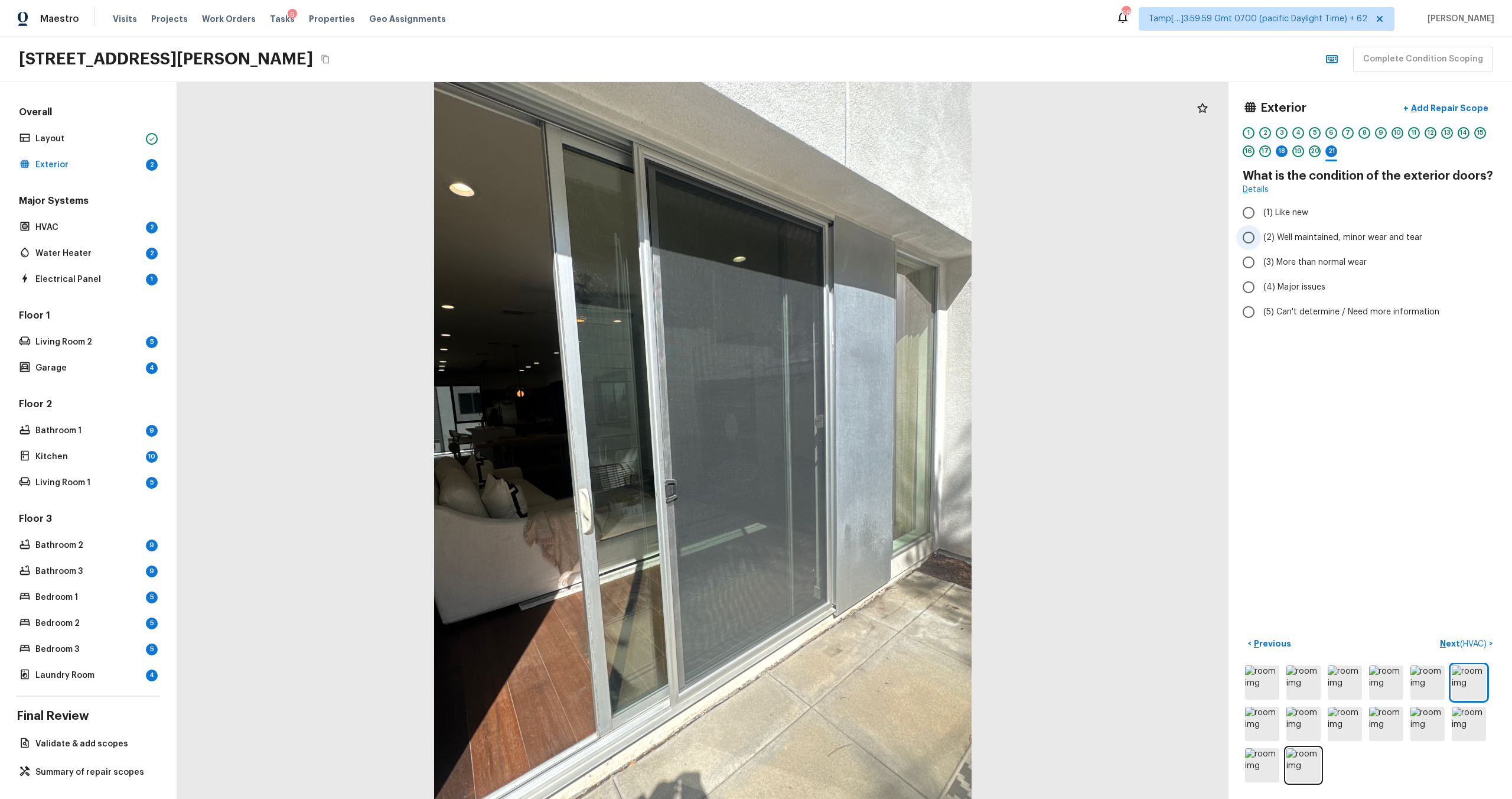
click at [1291, 235] on span "(2) Well maintained, minor wear and tear" at bounding box center [1343, 238] width 159 height 12
click at [1261, 235] on input "(2) Well maintained, minor wear and tear" at bounding box center [1249, 237] width 25 height 25
radio input "true"
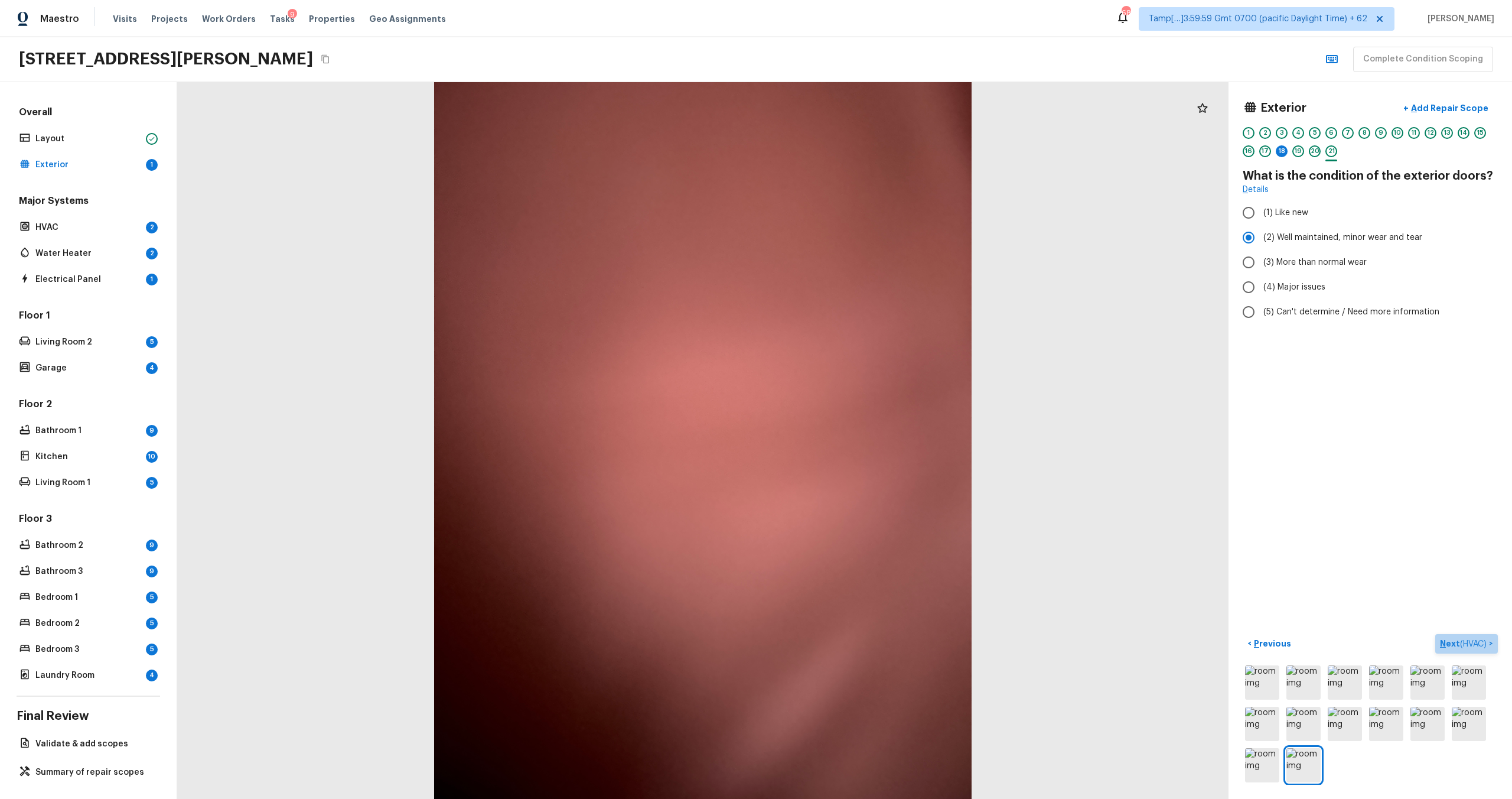
click at [1443, 635] on button "Next ( HVAC ) >" at bounding box center [1466, 644] width 62 height 20
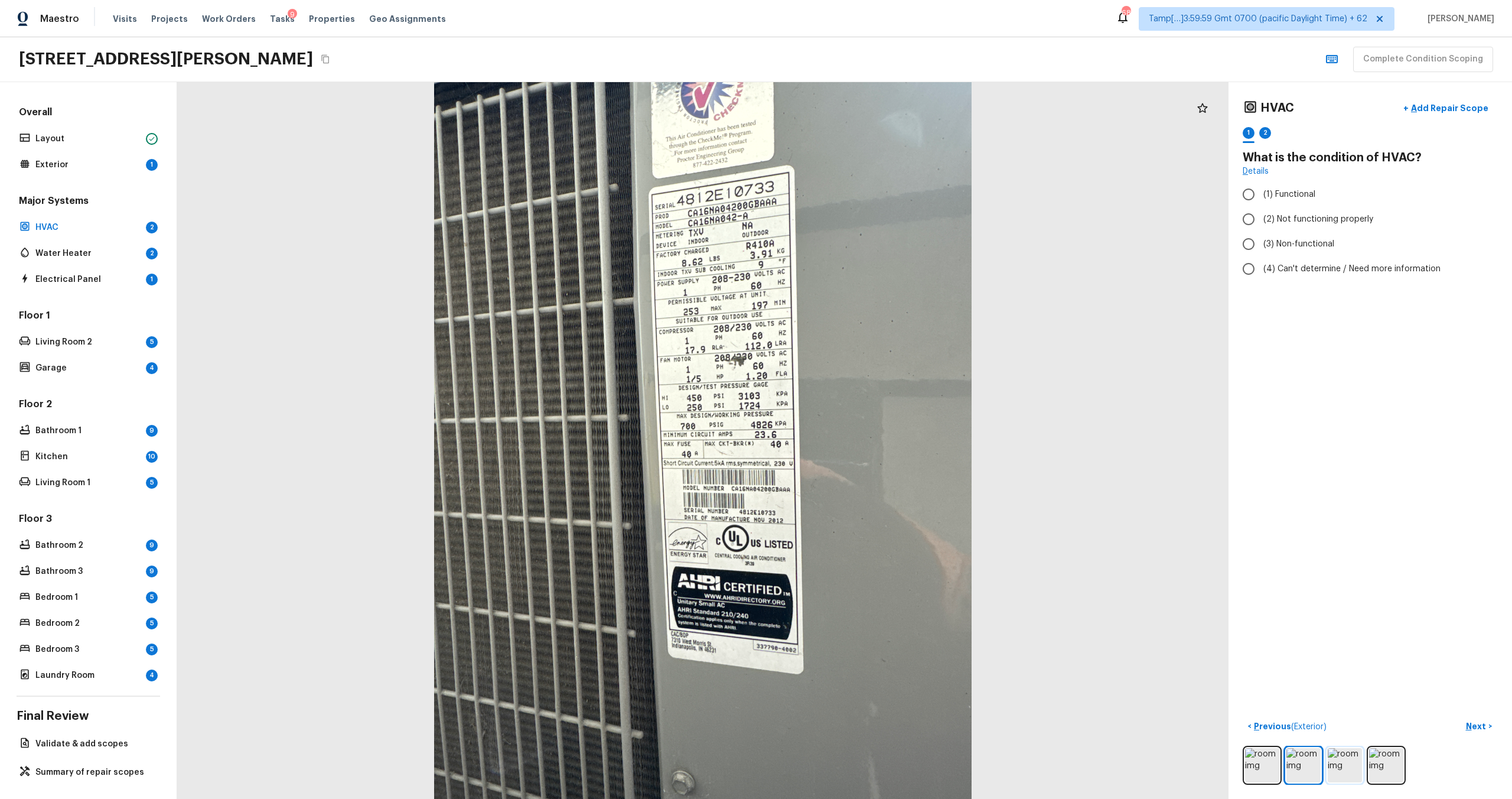
click at [1358, 759] on img at bounding box center [1345, 766] width 35 height 35
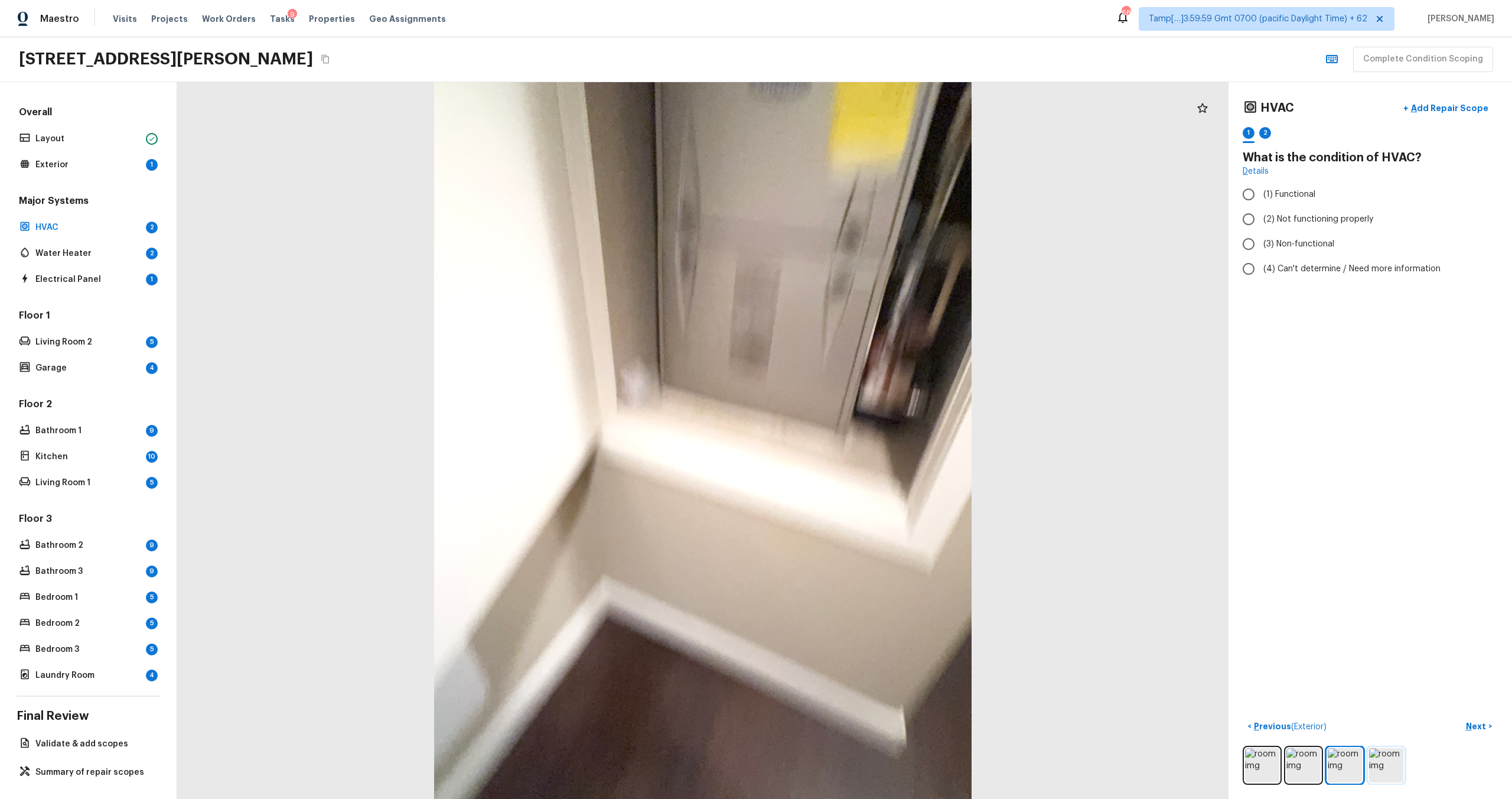
click at [1394, 760] on img at bounding box center [1386, 766] width 35 height 35
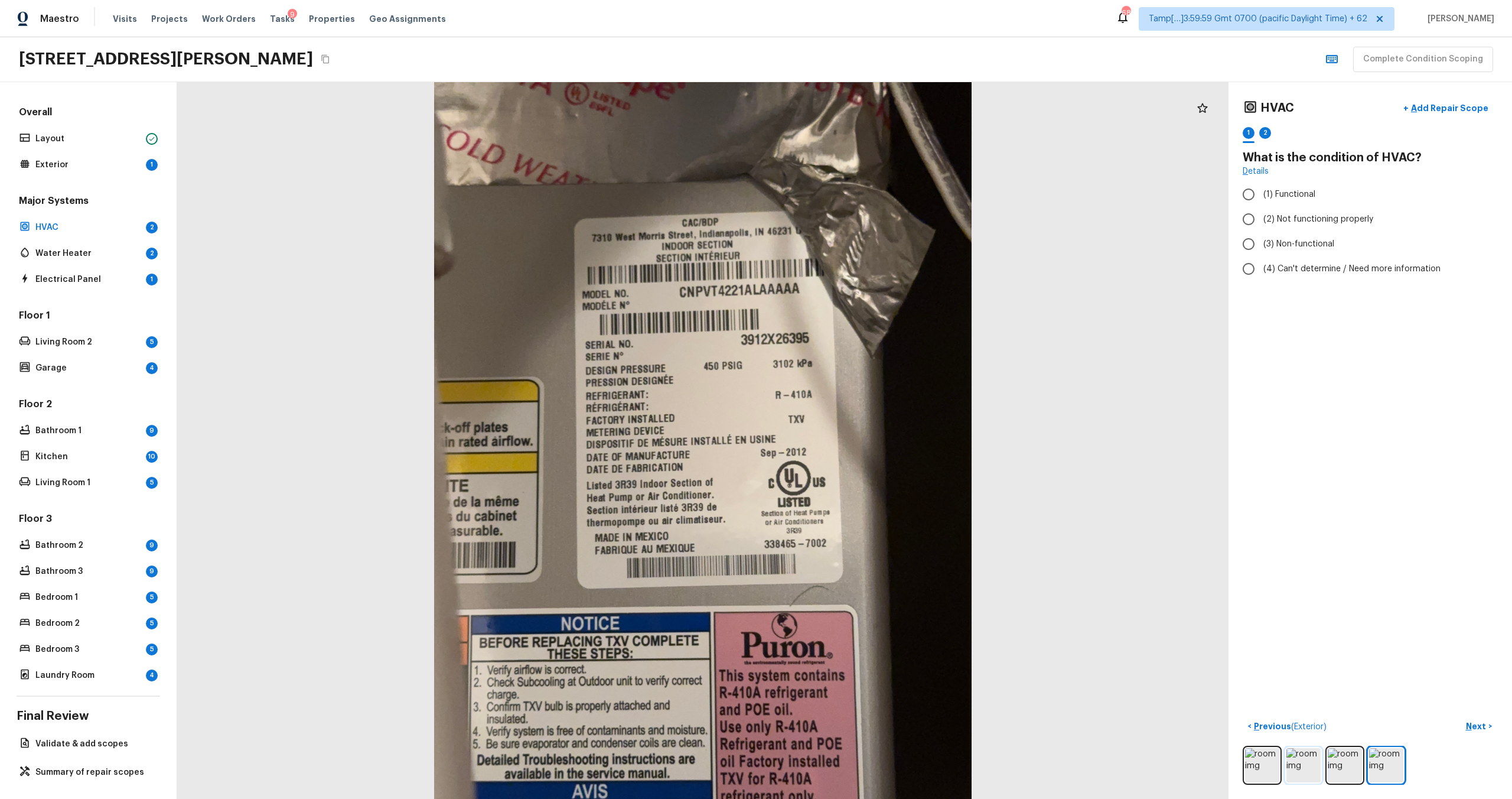
click at [1301, 768] on img at bounding box center [1304, 766] width 35 height 35
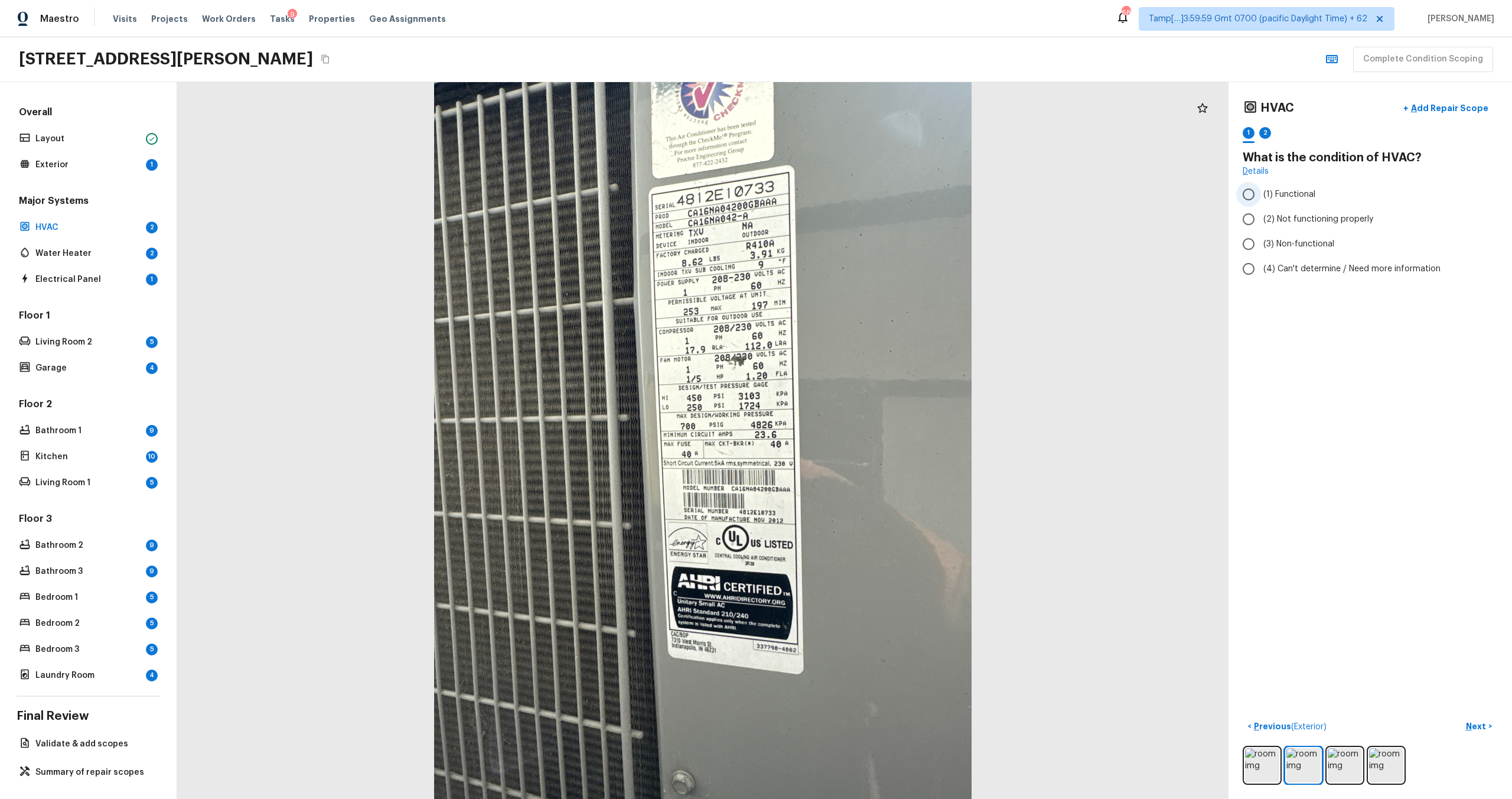
click at [1252, 205] on input "(1) Functional" at bounding box center [1249, 194] width 25 height 25
radio input "true"
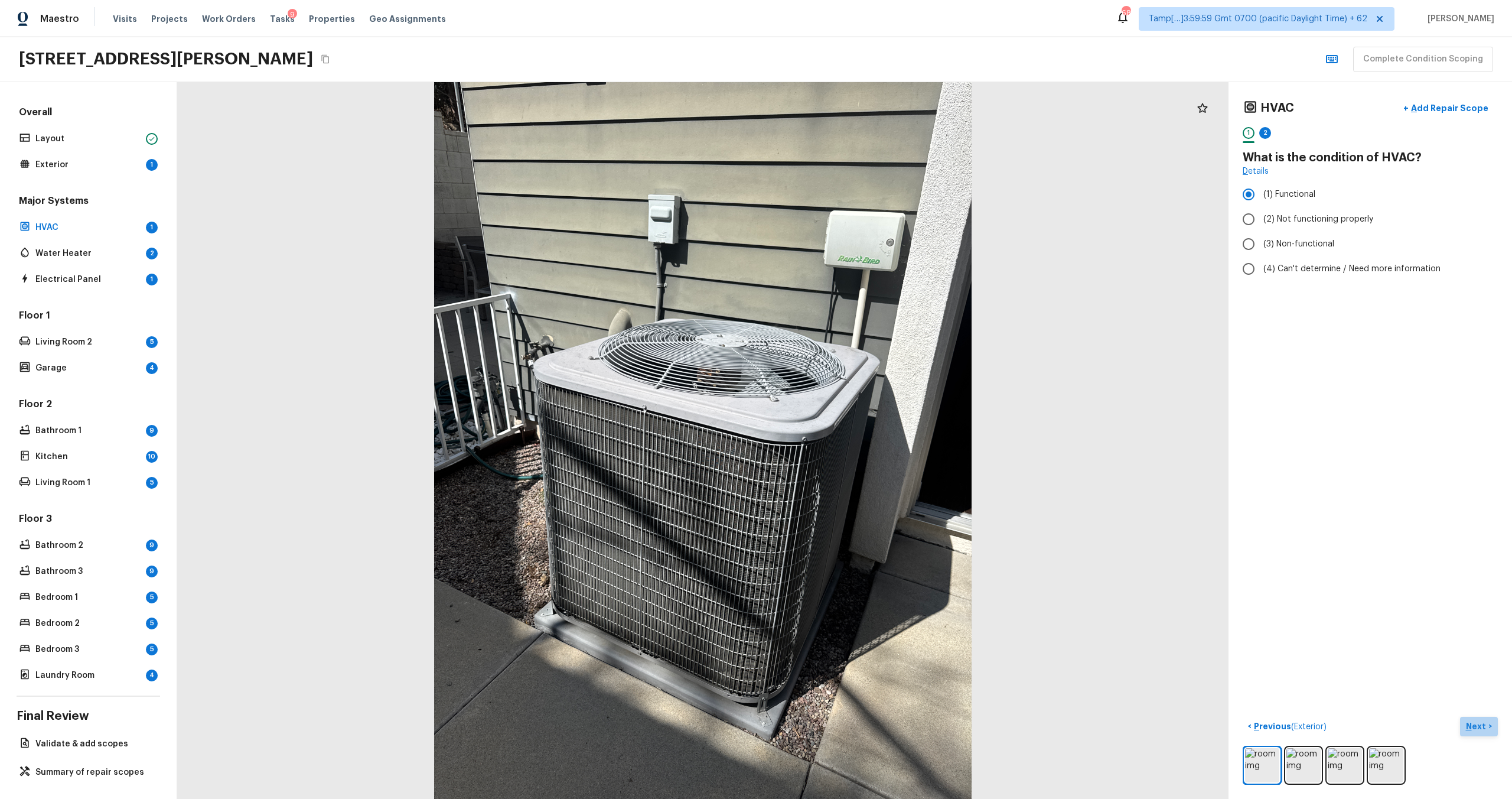
click at [1486, 727] on p "Next" at bounding box center [1477, 727] width 23 height 12
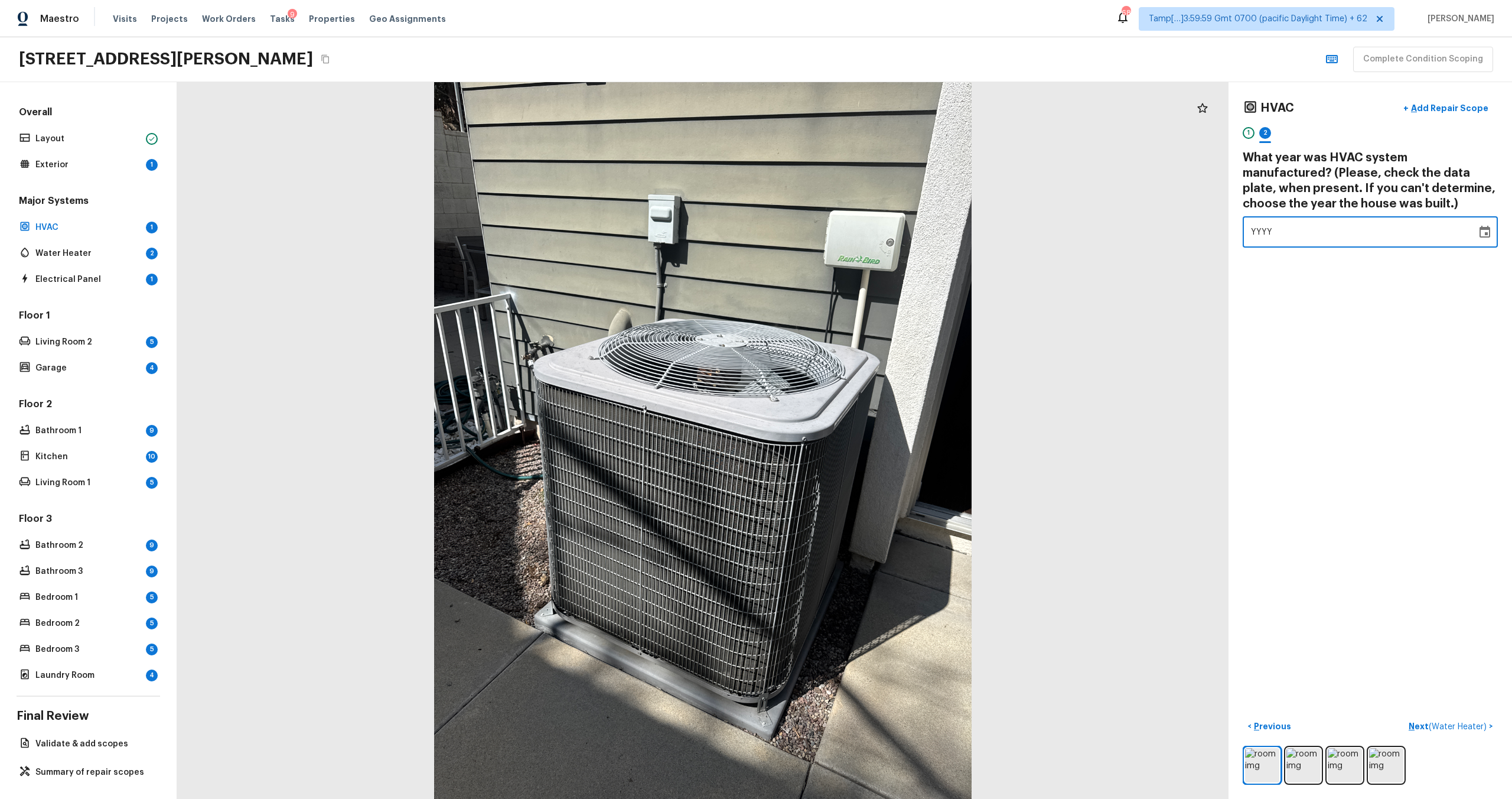
click at [1256, 227] on span "YYYY" at bounding box center [1261, 233] width 22 height 12
type input "2012"
click at [1274, 410] on div "HVAC + Add Repair Scope 1 2 What year was HVAC system manufactured? (Please, ch…" at bounding box center [1371, 441] width 284 height 717
click at [1420, 730] on p "Next ( Water Heater )" at bounding box center [1449, 727] width 81 height 12
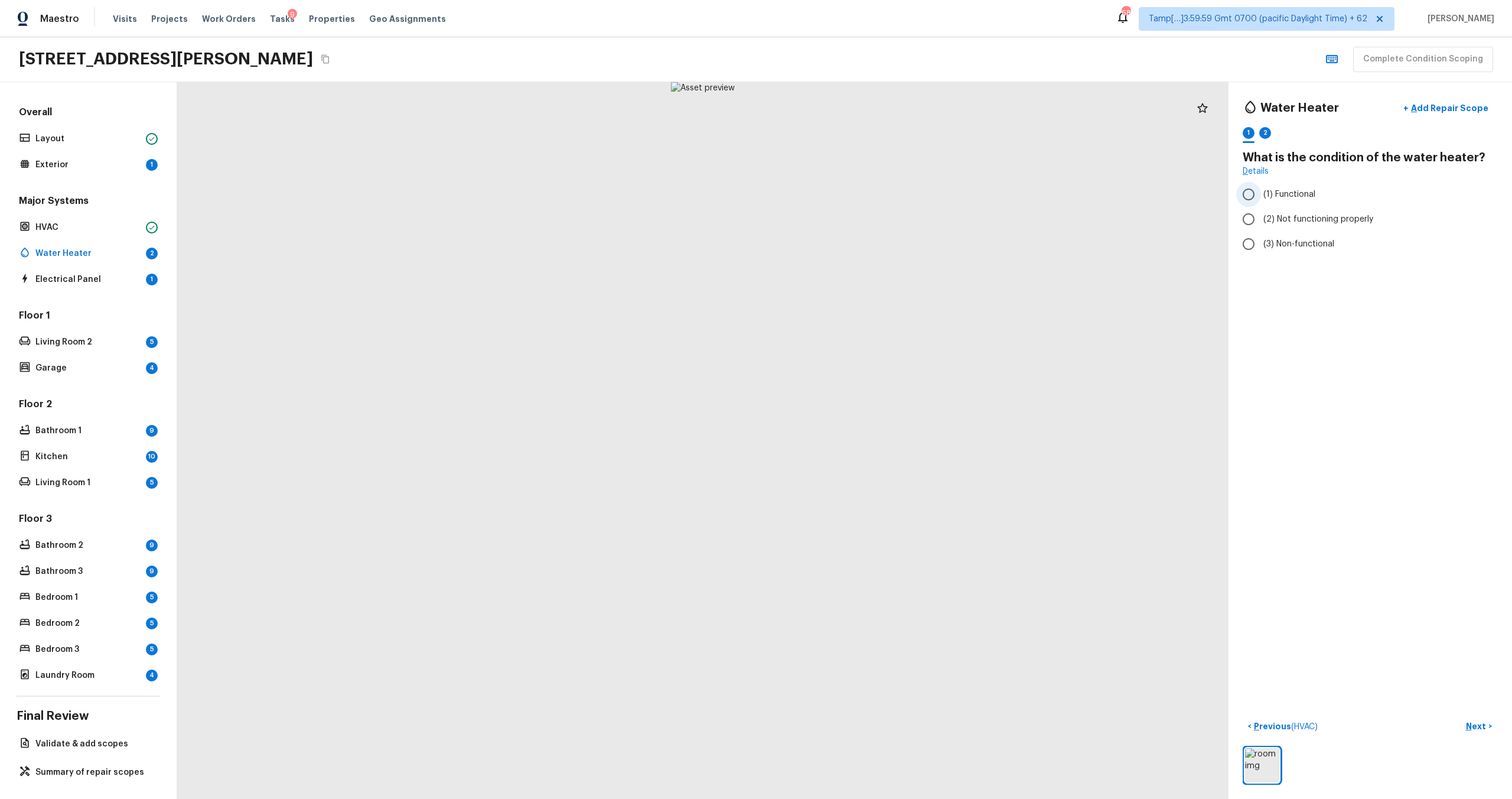
click at [1261, 201] on input "(1) Functional" at bounding box center [1249, 194] width 25 height 25
radio input "true"
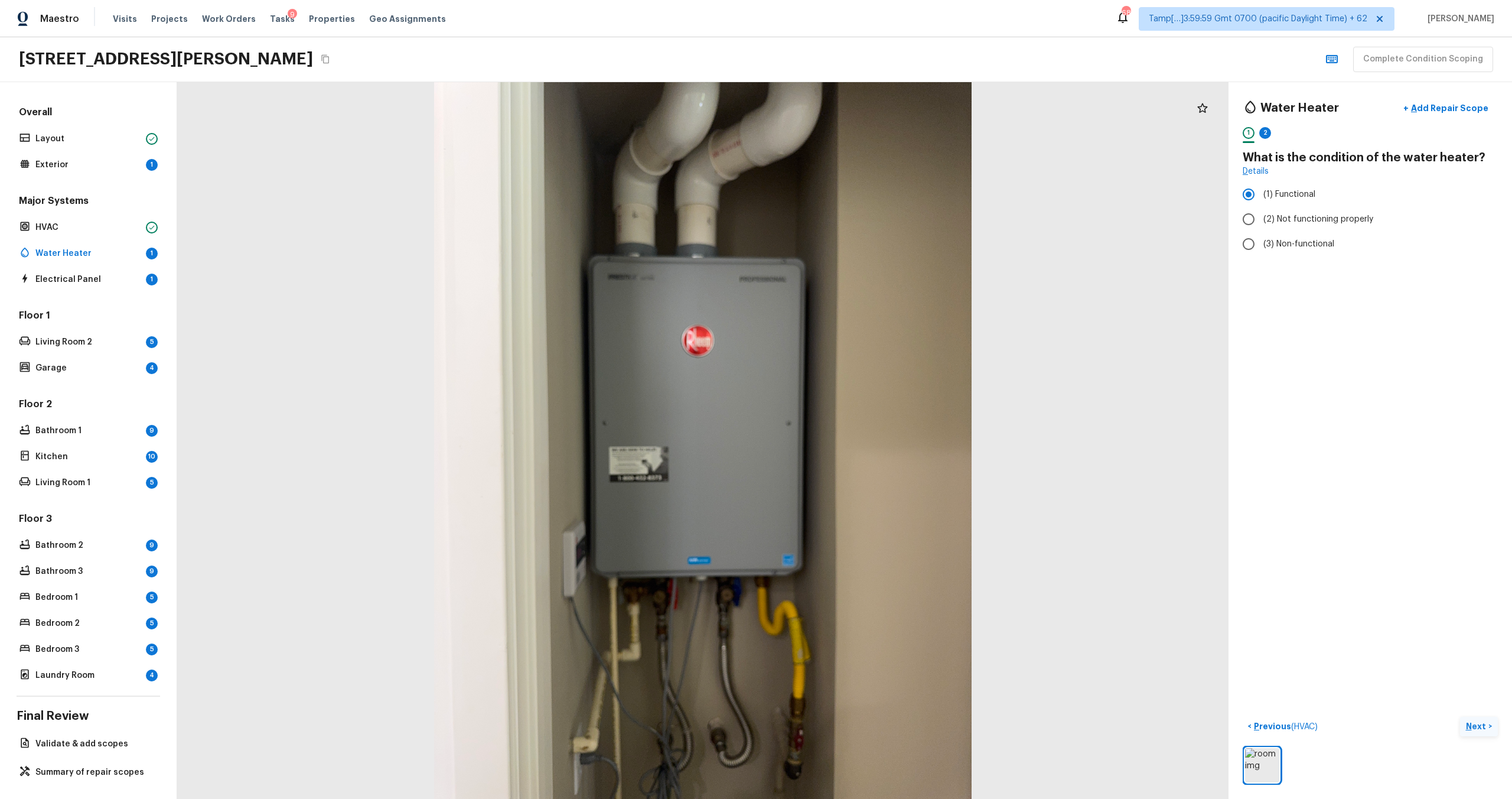
click at [1472, 729] on p "Next" at bounding box center [1477, 727] width 23 height 12
click at [1258, 214] on span "YYYY" at bounding box center [1261, 217] width 22 height 8
type input "2012"
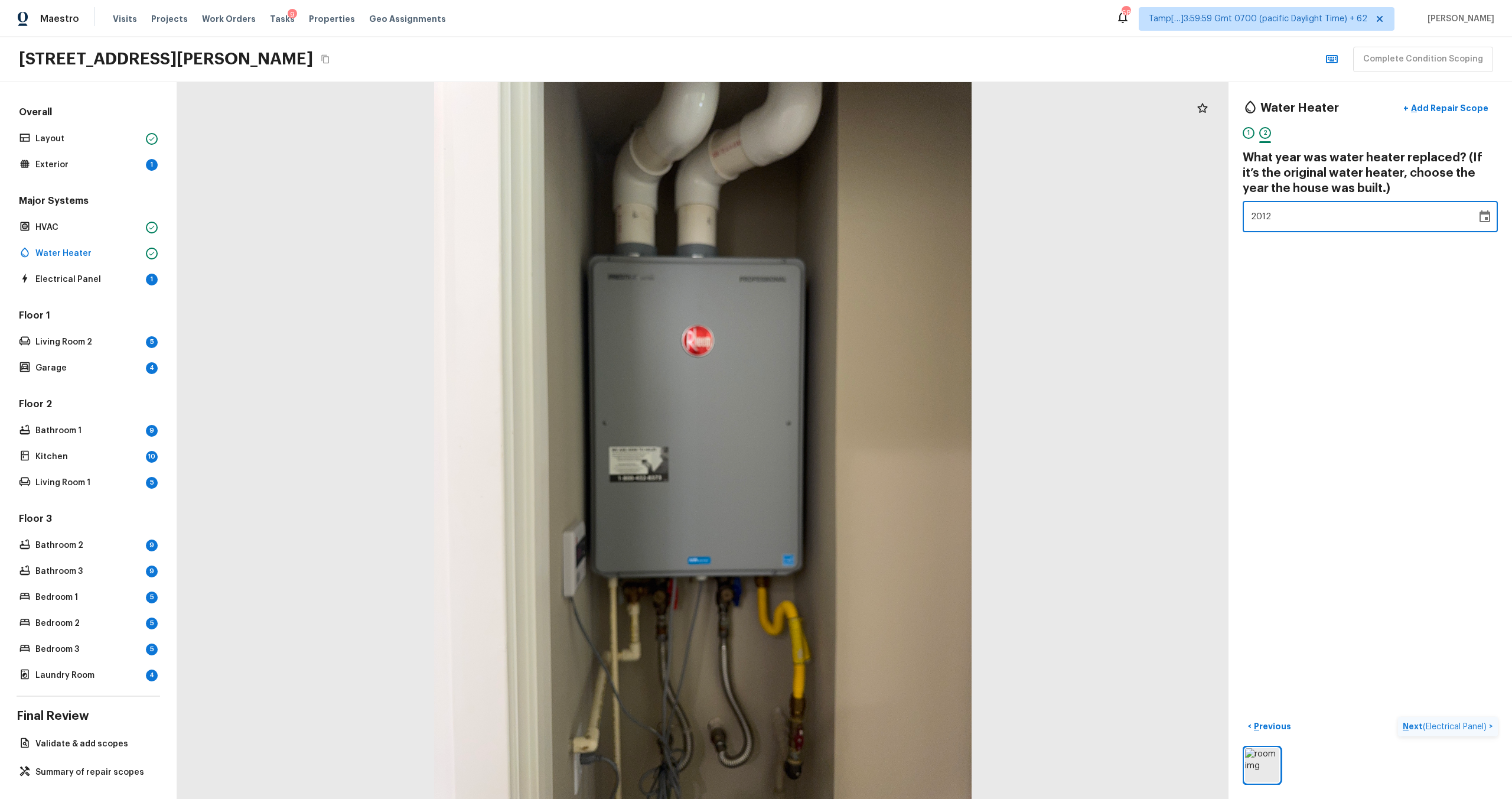
click at [1410, 731] on p "Next ( Electrical Panel )" at bounding box center [1446, 727] width 87 height 12
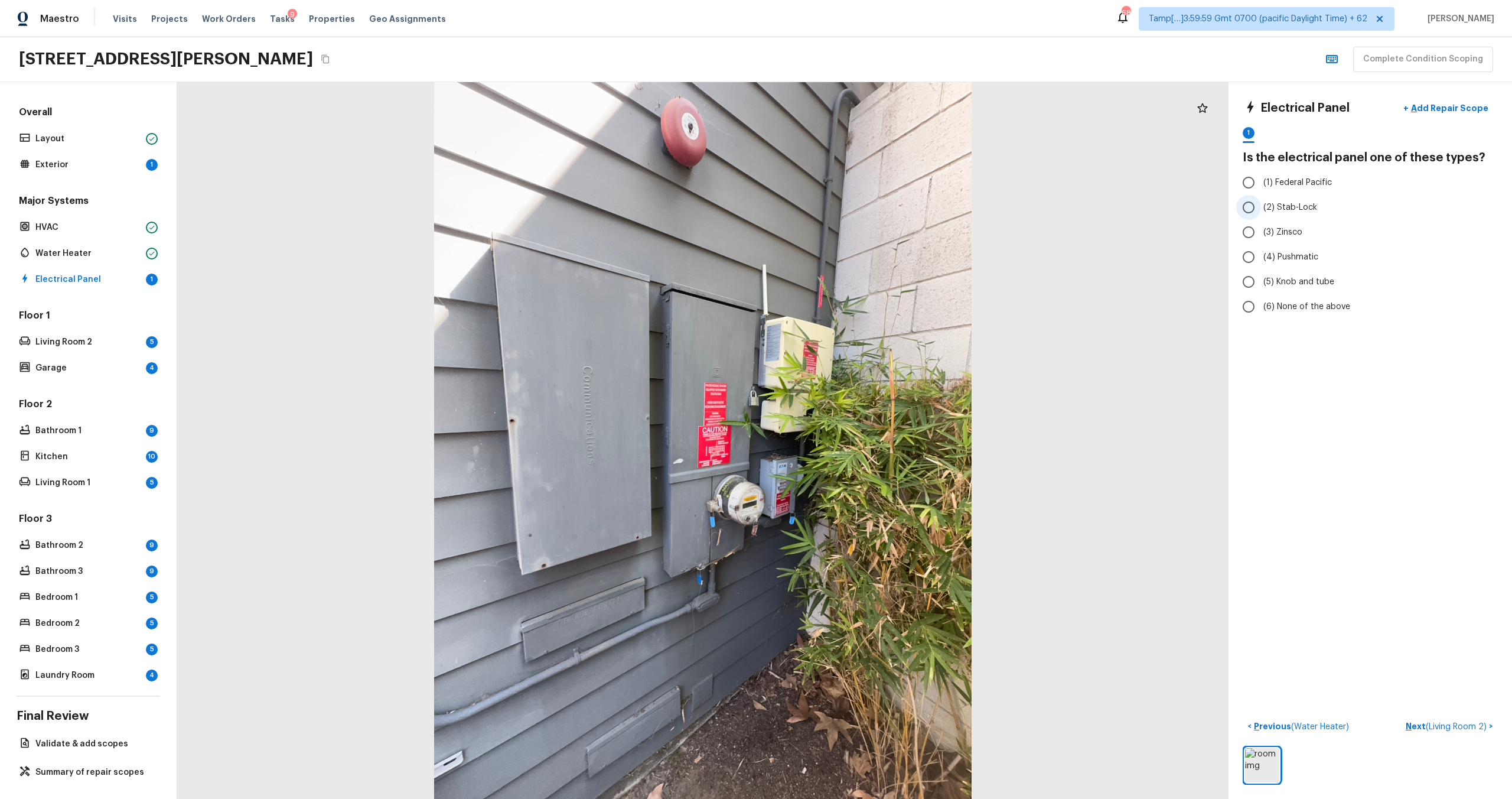
click at [1252, 206] on input "(2) Stab-Lock" at bounding box center [1249, 207] width 25 height 25
radio input "true"
click at [1422, 731] on p "Next ( Living Room 2 )" at bounding box center [1447, 727] width 84 height 12
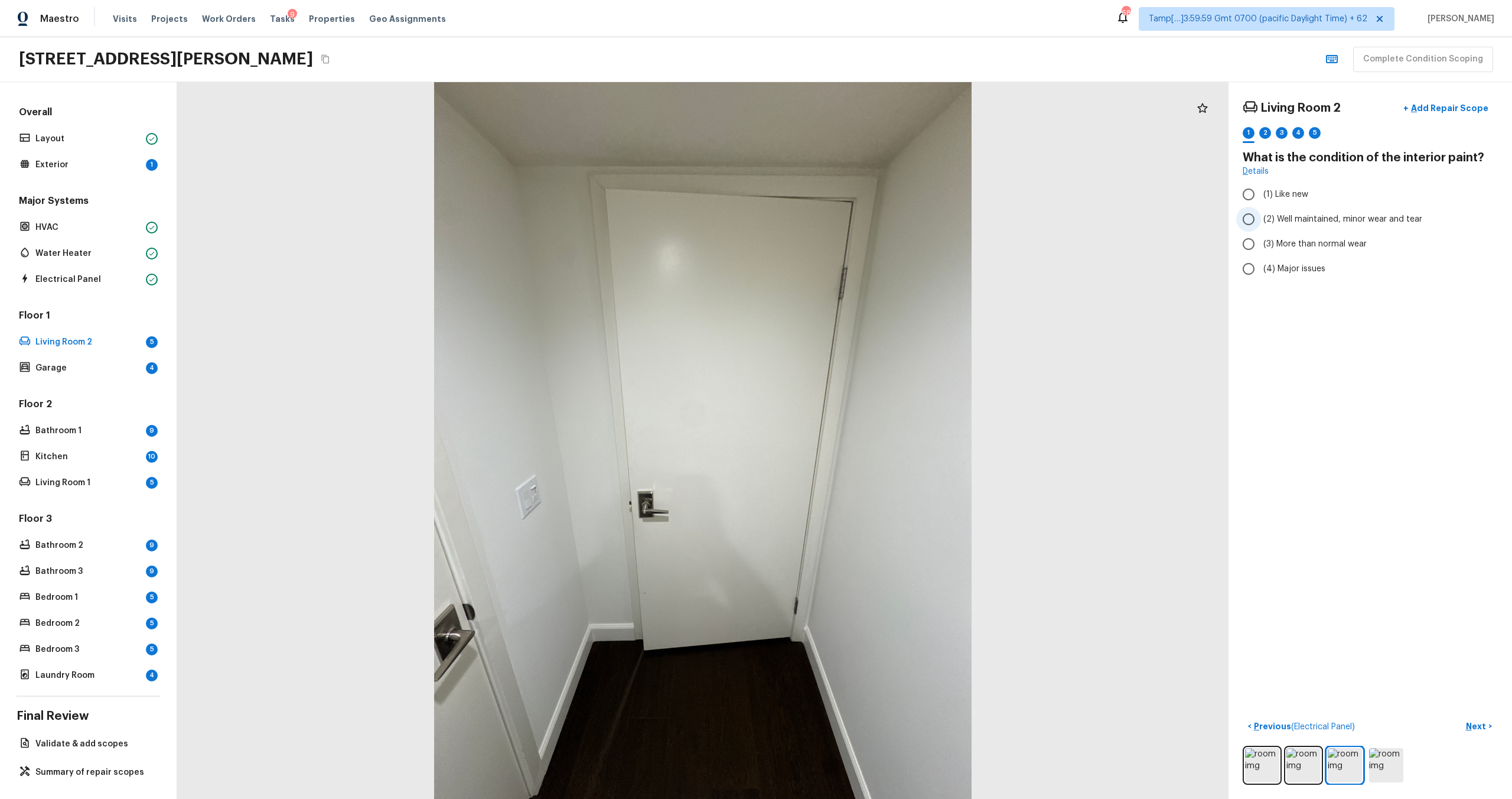
click at [1292, 216] on span "(2) Well maintained, minor wear and tear" at bounding box center [1343, 219] width 159 height 12
click at [1261, 216] on input "(2) Well maintained, minor wear and tear" at bounding box center [1249, 219] width 25 height 25
radio input "true"
click at [1292, 216] on span "(2) Well maintained, minor wear and tear" at bounding box center [1343, 219] width 159 height 12
click at [1261, 216] on input "(2) Well maintained, minor wear and tear" at bounding box center [1249, 219] width 25 height 25
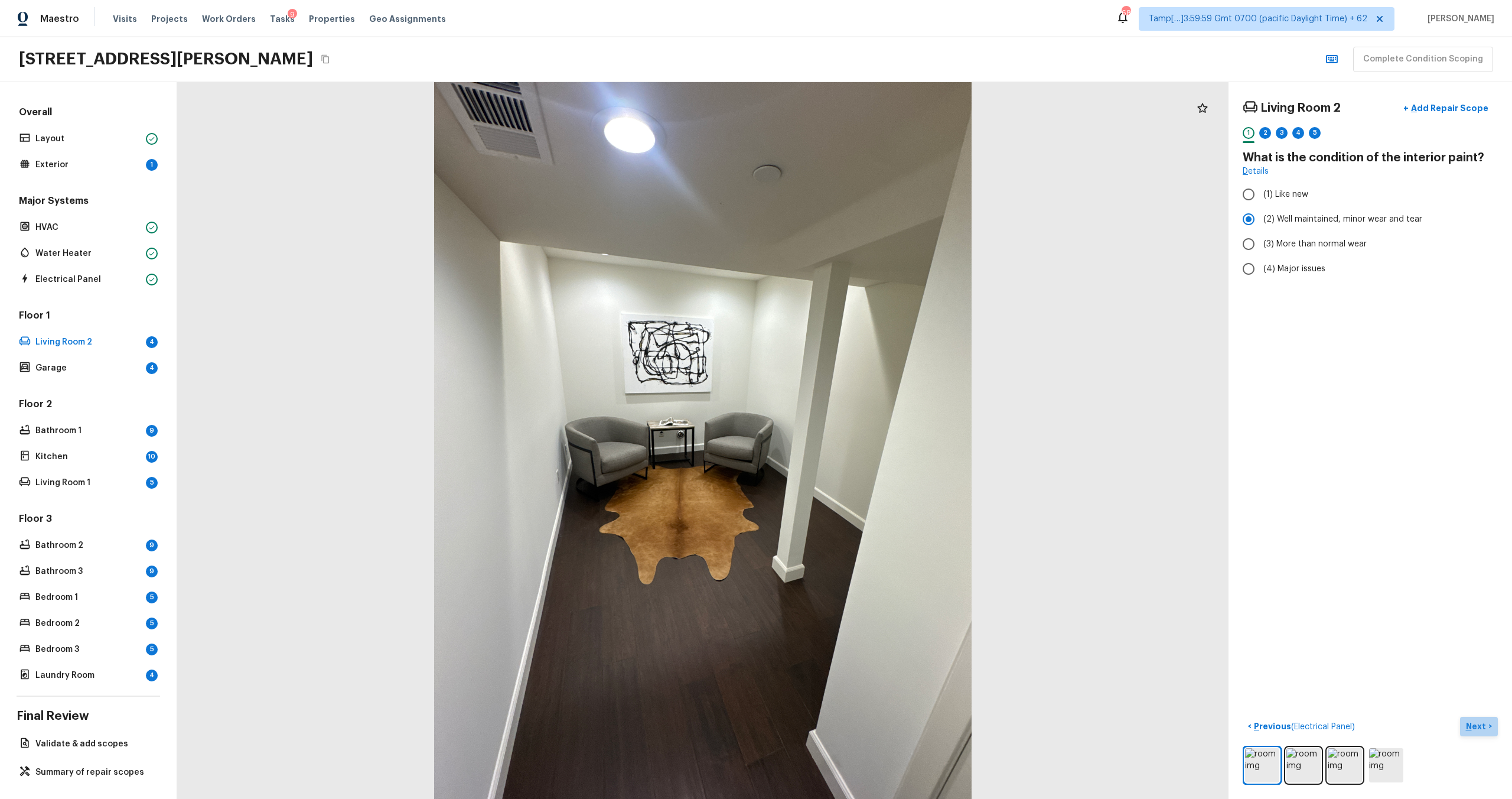
click at [1476, 730] on p "Next" at bounding box center [1477, 727] width 23 height 12
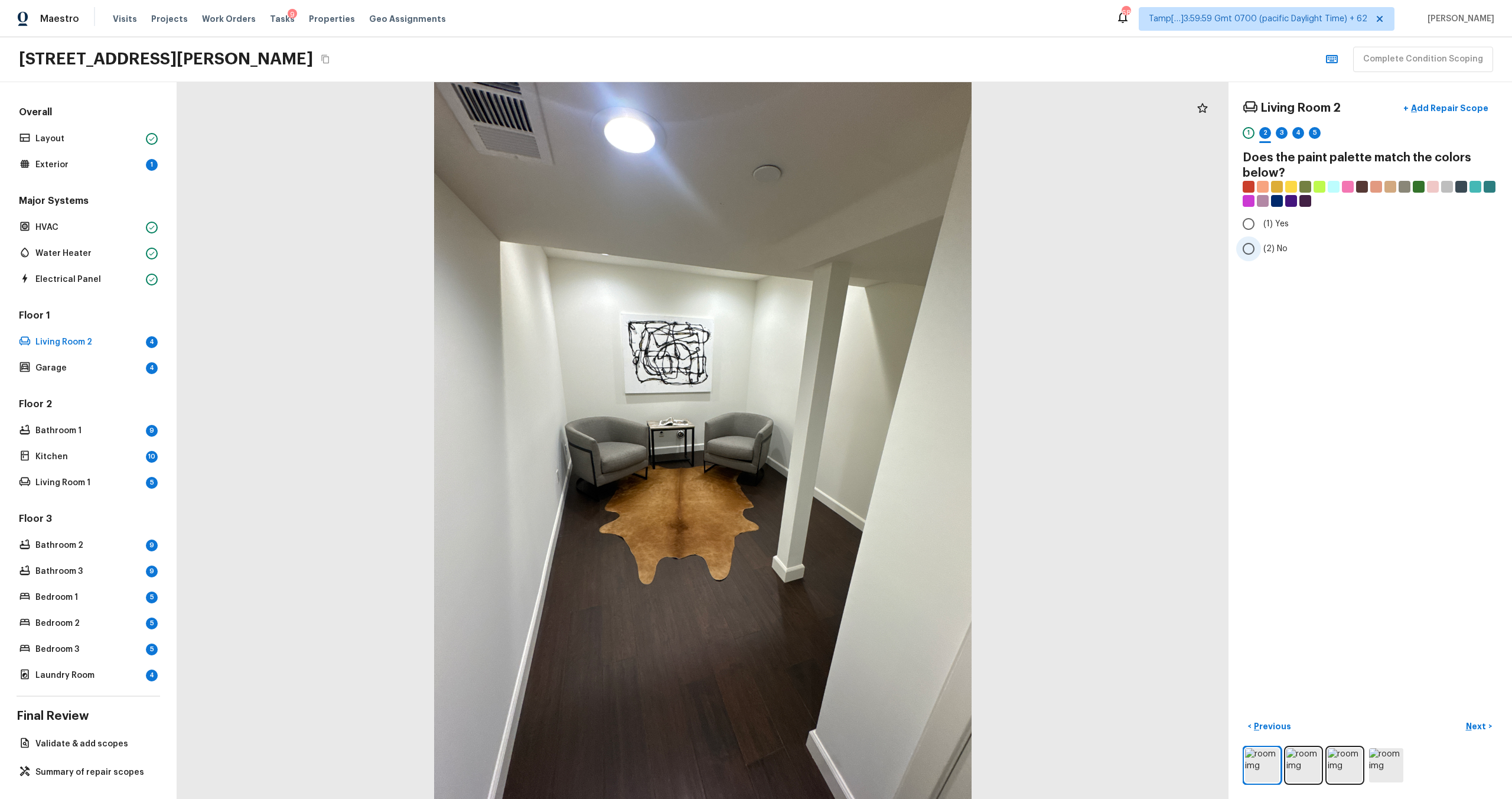
click at [1274, 258] on label "(2) No" at bounding box center [1362, 249] width 252 height 25
click at [1261, 258] on input "(2) No" at bounding box center [1249, 249] width 25 height 25
radio input "true"
click at [1477, 729] on p "Next" at bounding box center [1477, 727] width 23 height 12
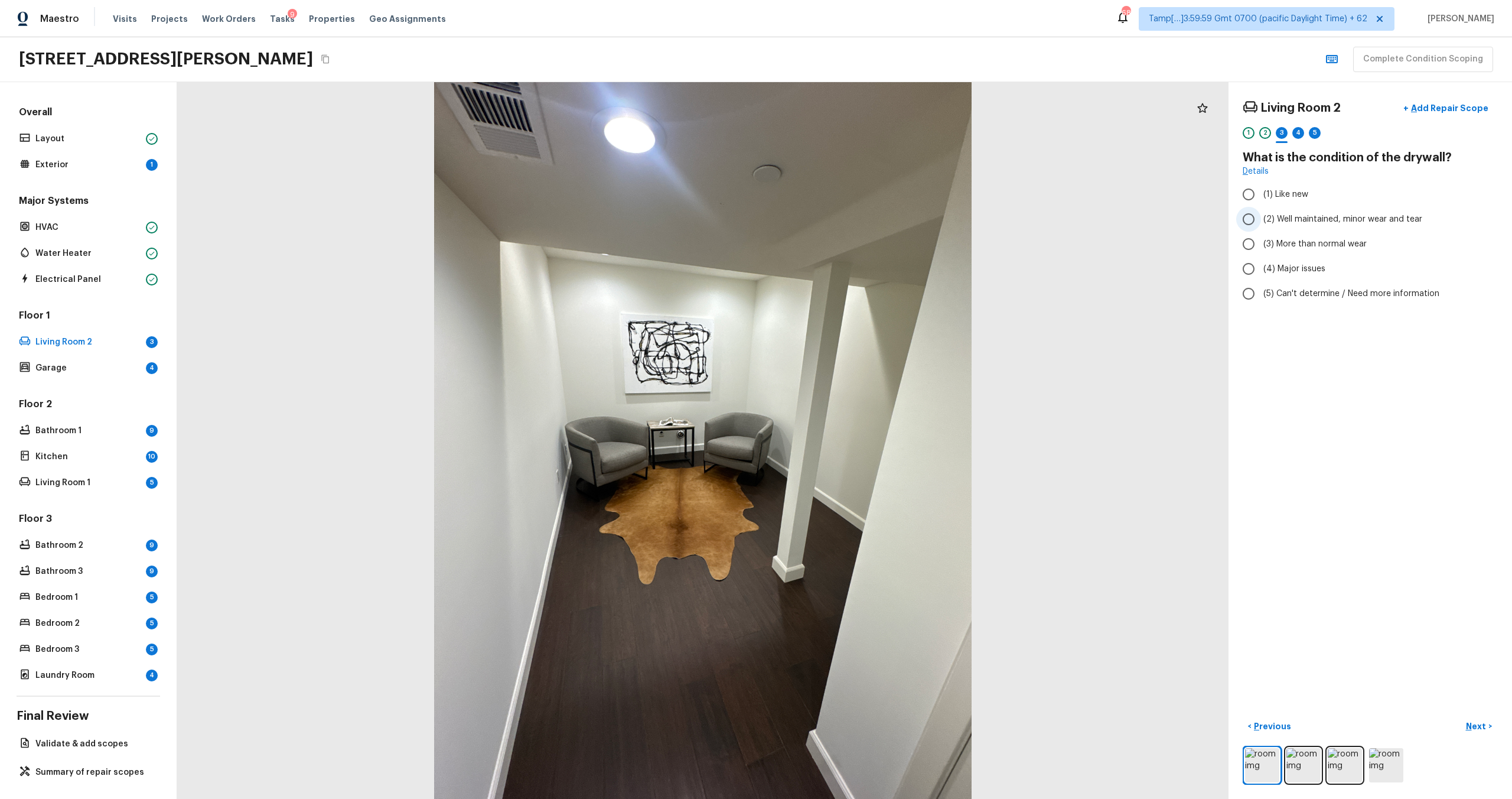
click at [1273, 214] on span "(2) Well maintained, minor wear and tear" at bounding box center [1343, 219] width 159 height 12
click at [1261, 214] on input "(2) Well maintained, minor wear and tear" at bounding box center [1249, 219] width 25 height 25
radio input "true"
click at [1477, 733] on button "Next >" at bounding box center [1479, 727] width 38 height 20
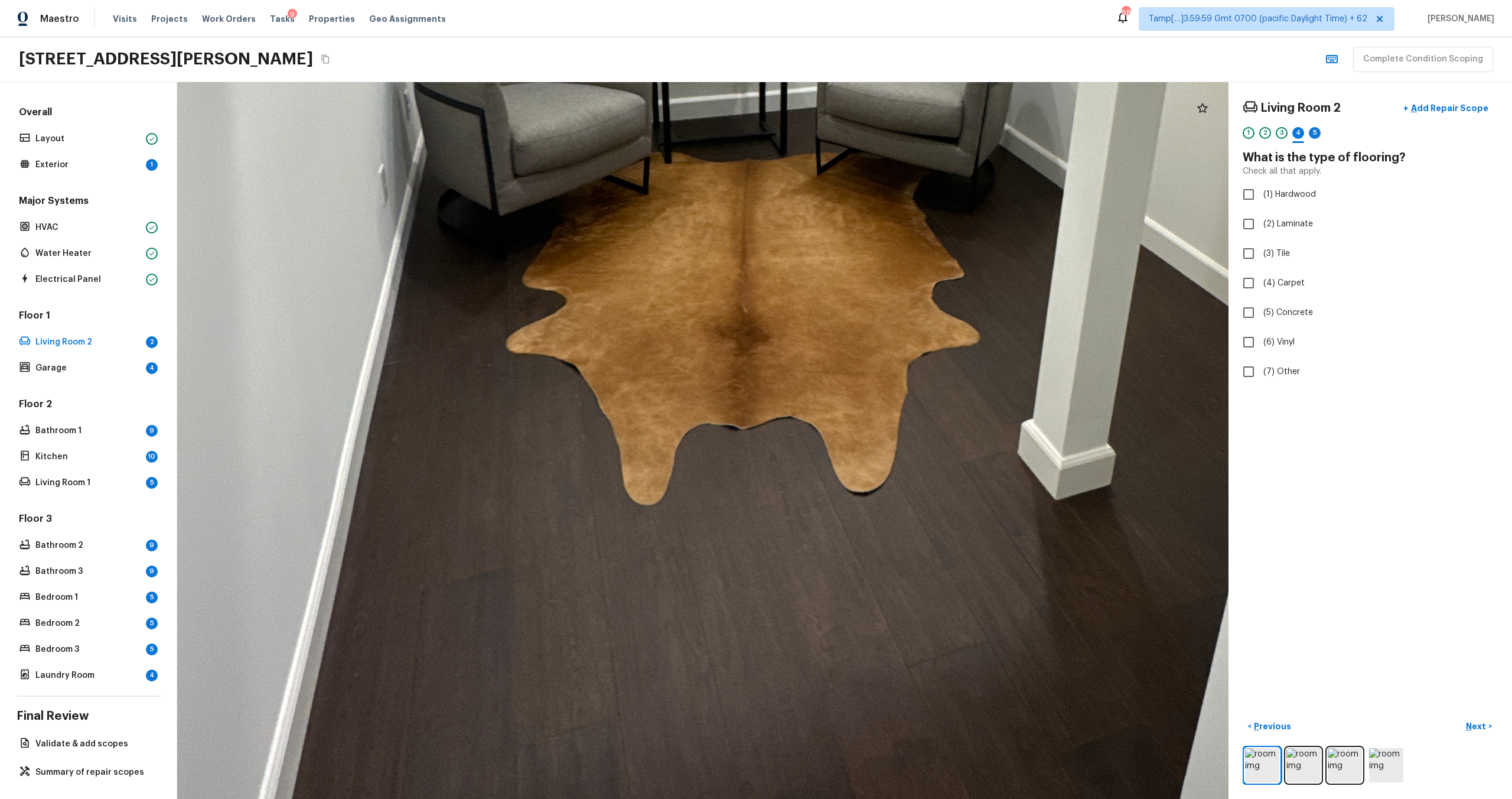
drag, startPoint x: 408, startPoint y: 685, endPoint x: 1017, endPoint y: 746, distance: 612.0
click at [1017, 743] on div at bounding box center [813, 78] width 3118 height 2126
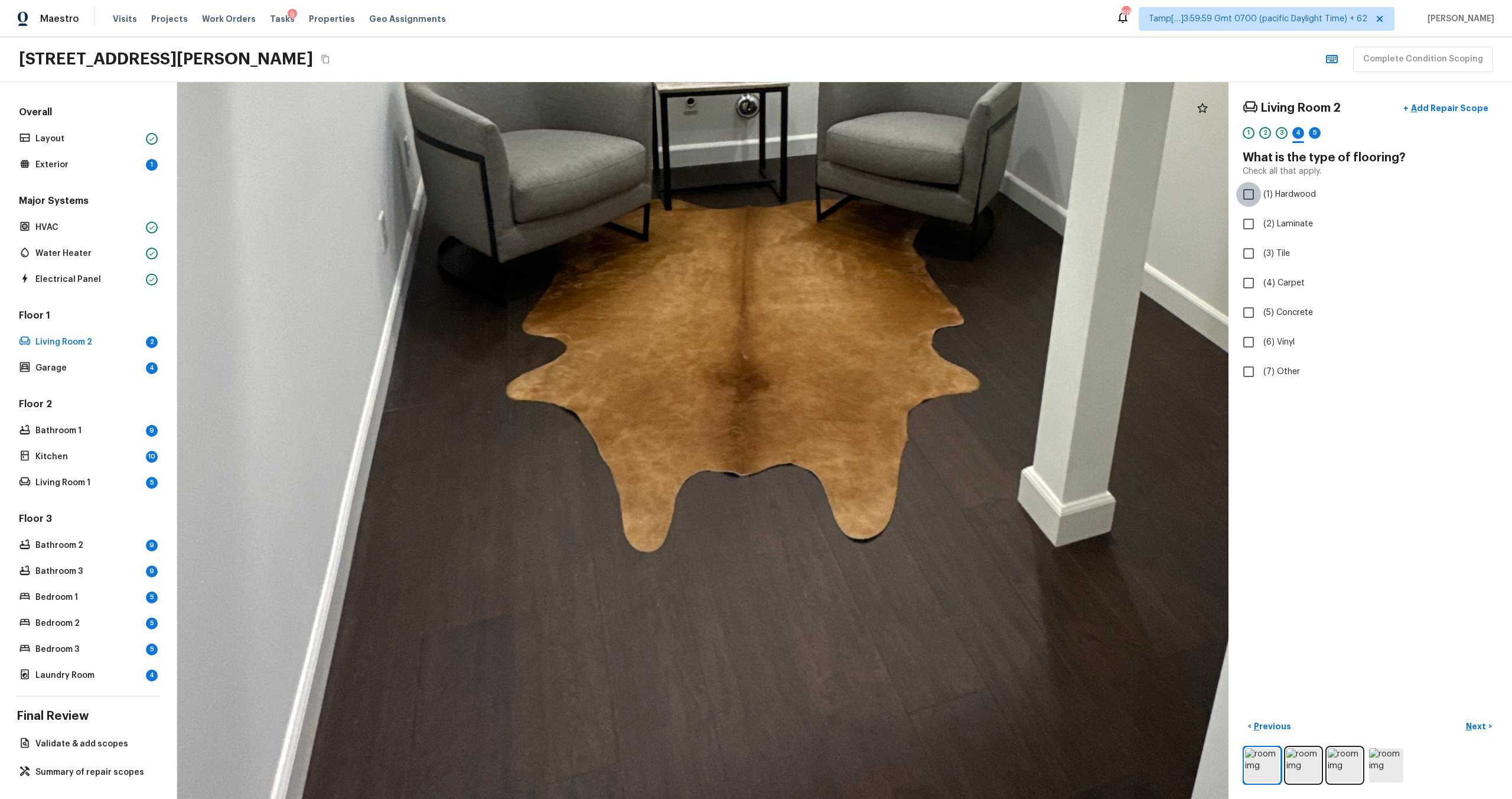
click at [1250, 194] on input "(1) Hardwood" at bounding box center [1249, 194] width 25 height 25
checkbox input "true"
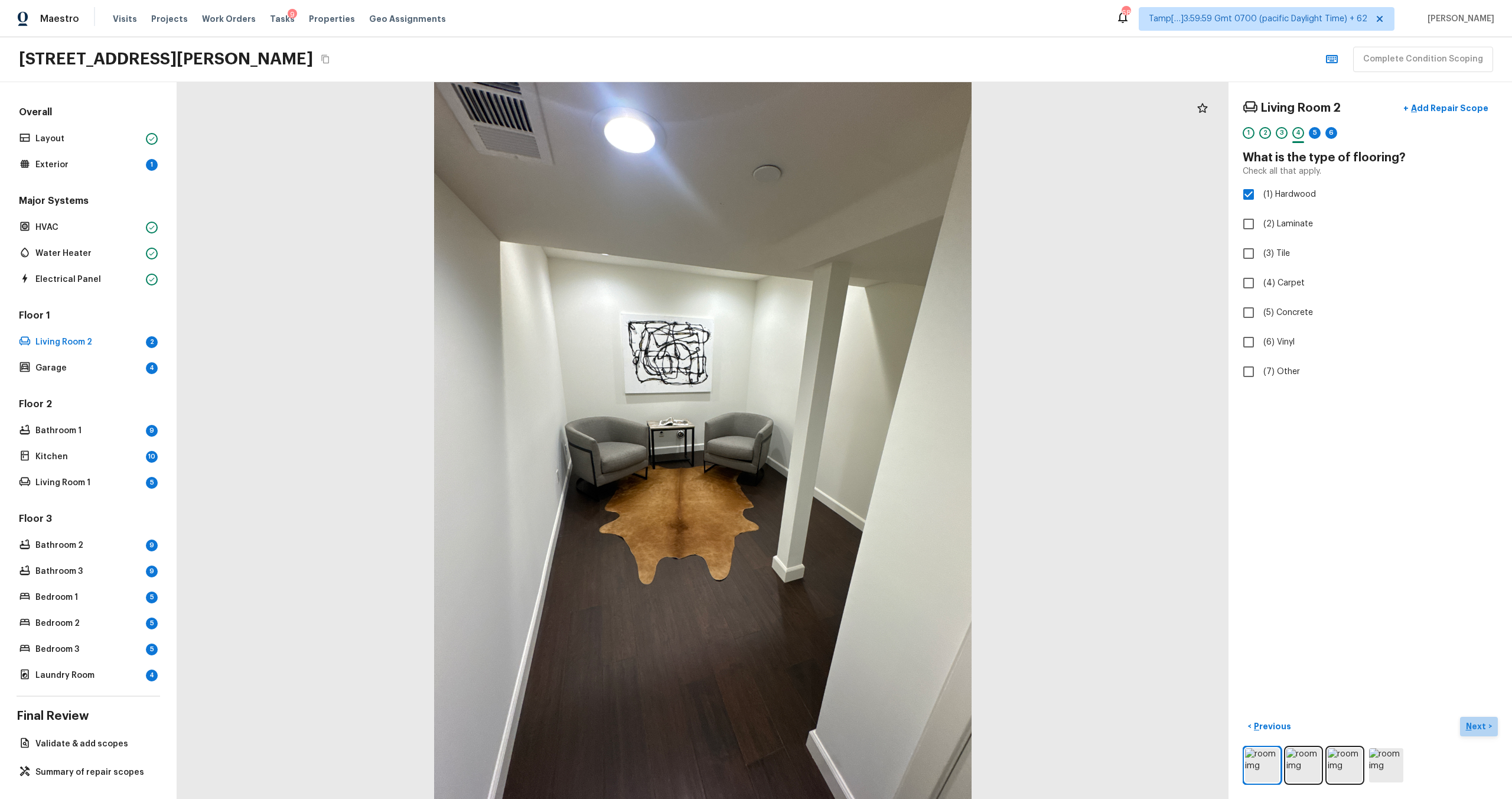
click at [1481, 728] on p "Next" at bounding box center [1477, 727] width 23 height 12
click at [1273, 228] on label "(2) Well maintained, minor wear and tear" at bounding box center [1362, 219] width 252 height 25
click at [1261, 228] on input "(2) Well maintained, minor wear and tear" at bounding box center [1249, 219] width 25 height 25
radio input "true"
click at [1488, 729] on button "Next >" at bounding box center [1479, 727] width 38 height 20
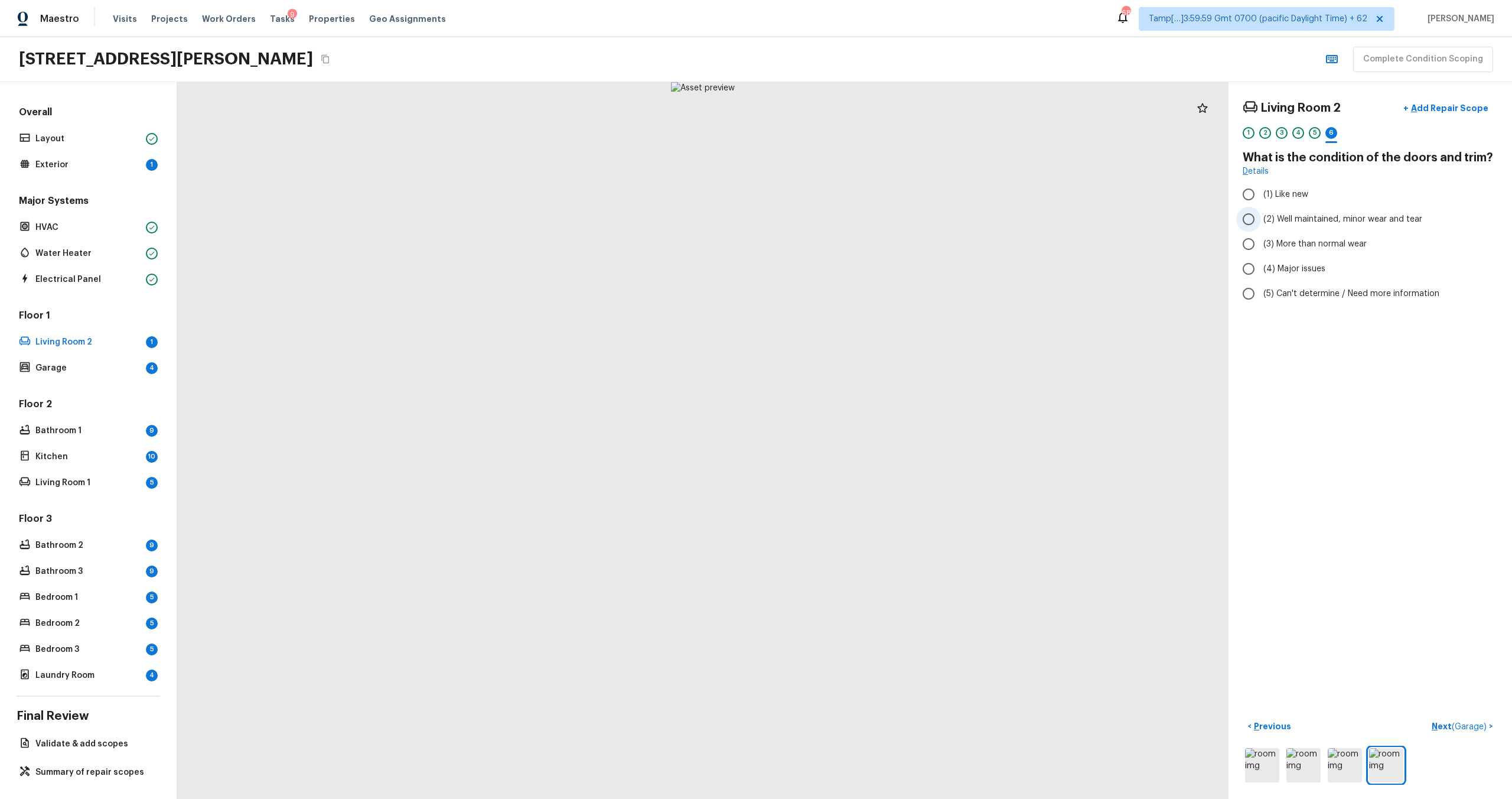
click at [1264, 227] on label "(2) Well maintained, minor wear and tear" at bounding box center [1362, 219] width 252 height 25
click at [1261, 227] on input "(2) Well maintained, minor wear and tear" at bounding box center [1249, 219] width 25 height 25
radio input "true"
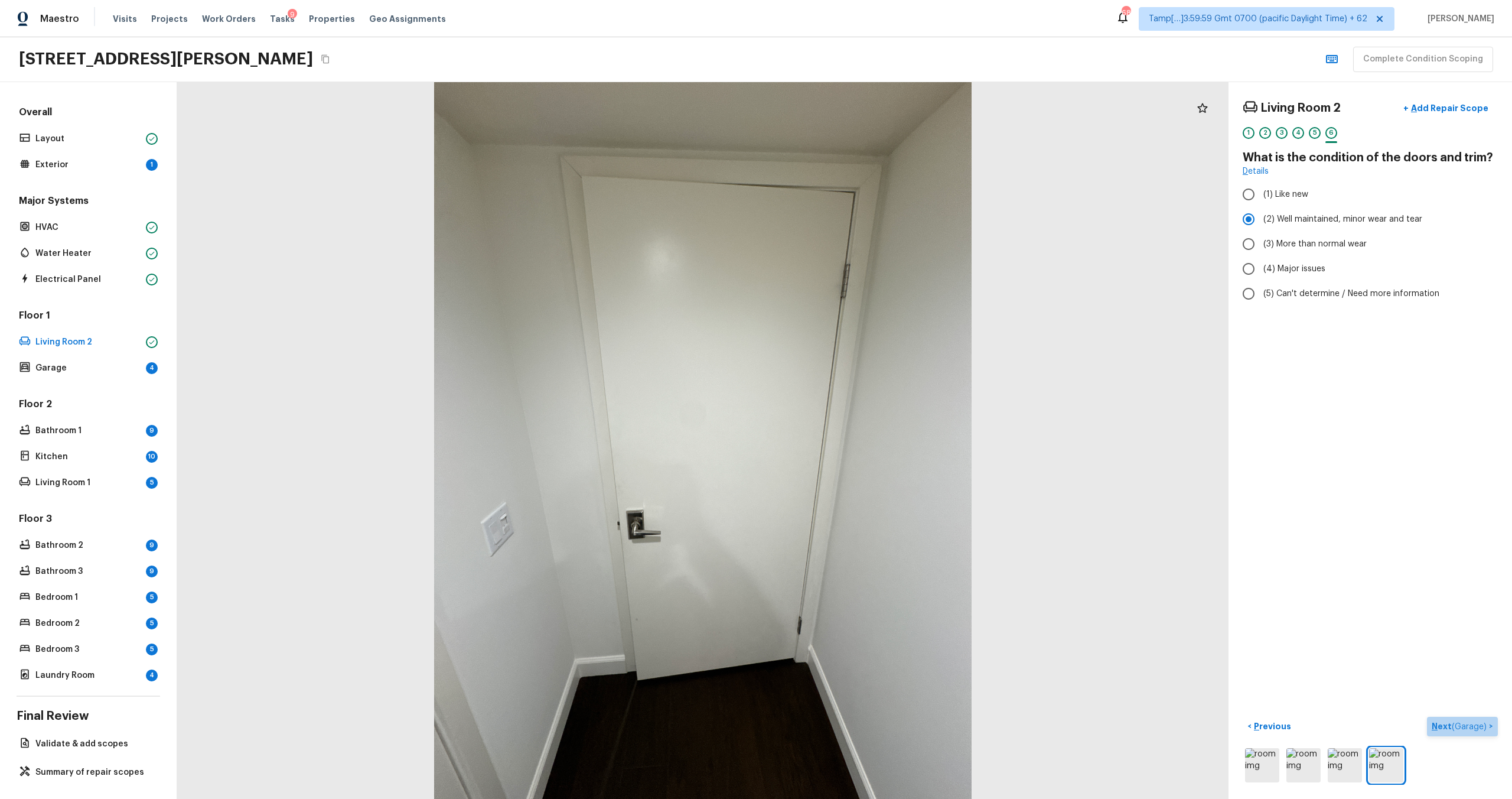
click at [1439, 730] on p "Next ( Garage )" at bounding box center [1461, 727] width 57 height 12
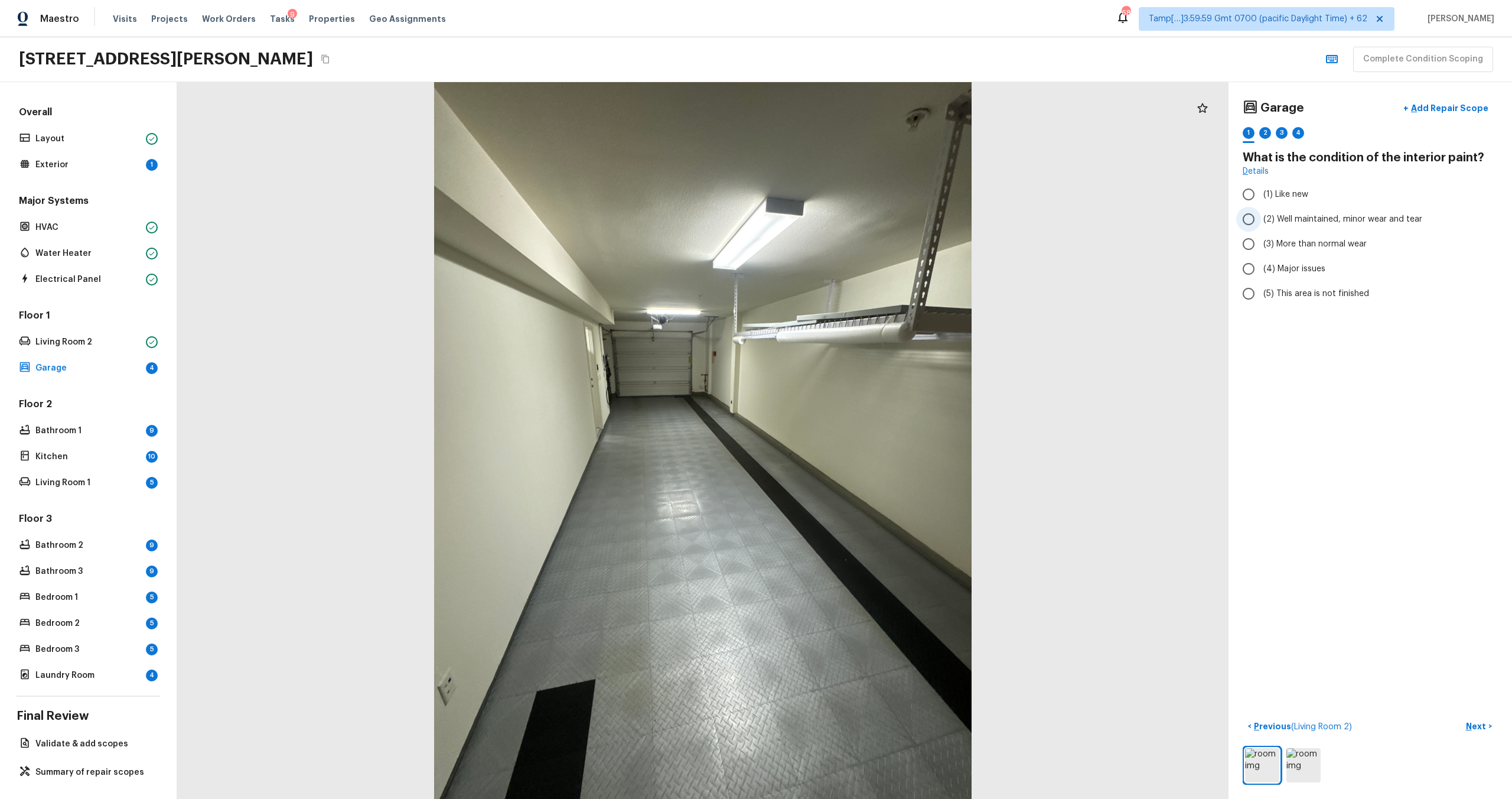
click at [1285, 208] on label "(2) Well maintained, minor wear and tear" at bounding box center [1362, 219] width 252 height 25
click at [1261, 208] on input "(2) Well maintained, minor wear and tear" at bounding box center [1249, 219] width 25 height 25
radio input "true"
click at [1479, 728] on p "Next" at bounding box center [1477, 727] width 23 height 12
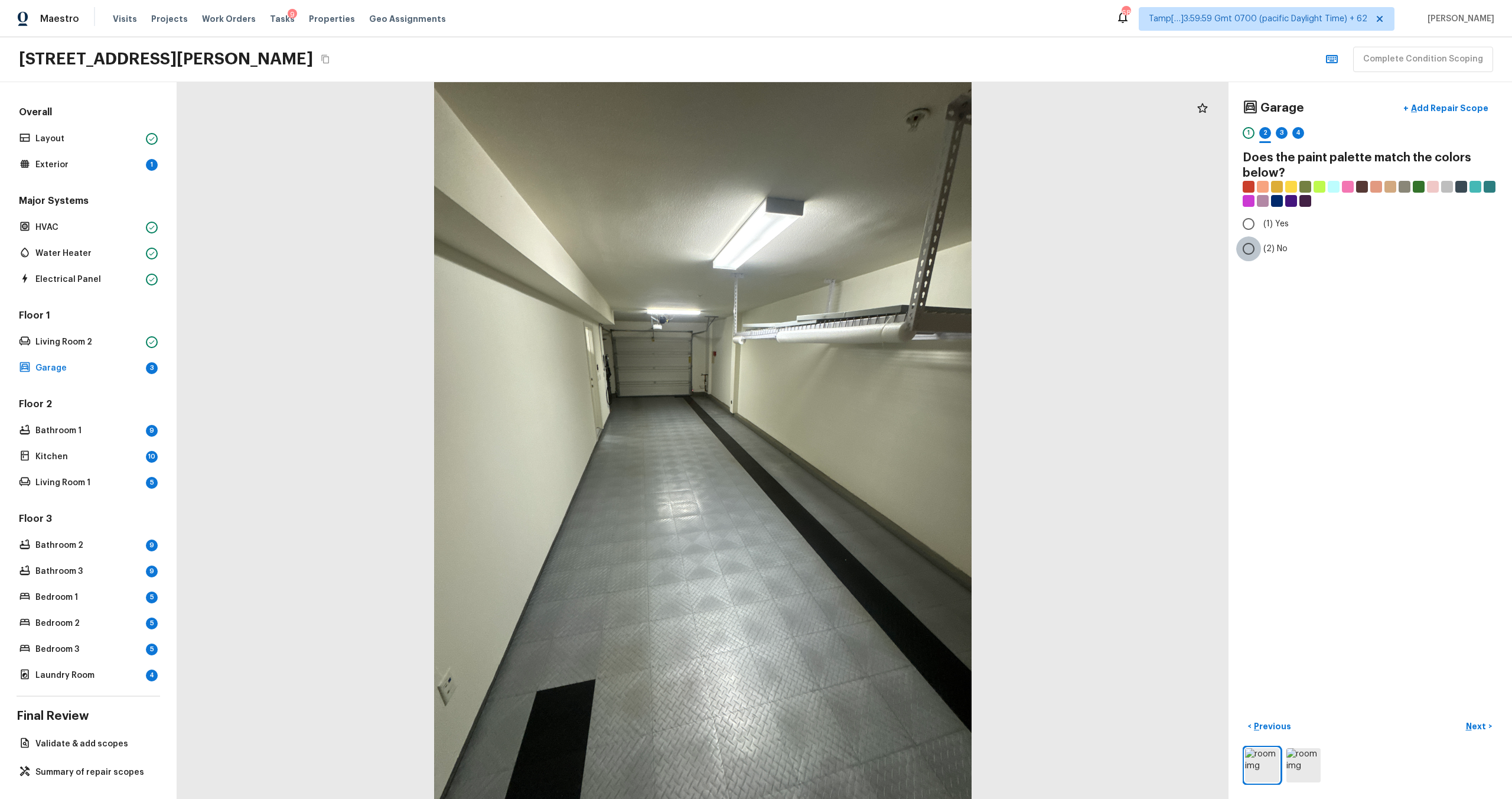
click at [1249, 252] on input "(2) No" at bounding box center [1249, 249] width 25 height 25
radio input "true"
click at [1487, 724] on button "Next >" at bounding box center [1479, 727] width 38 height 20
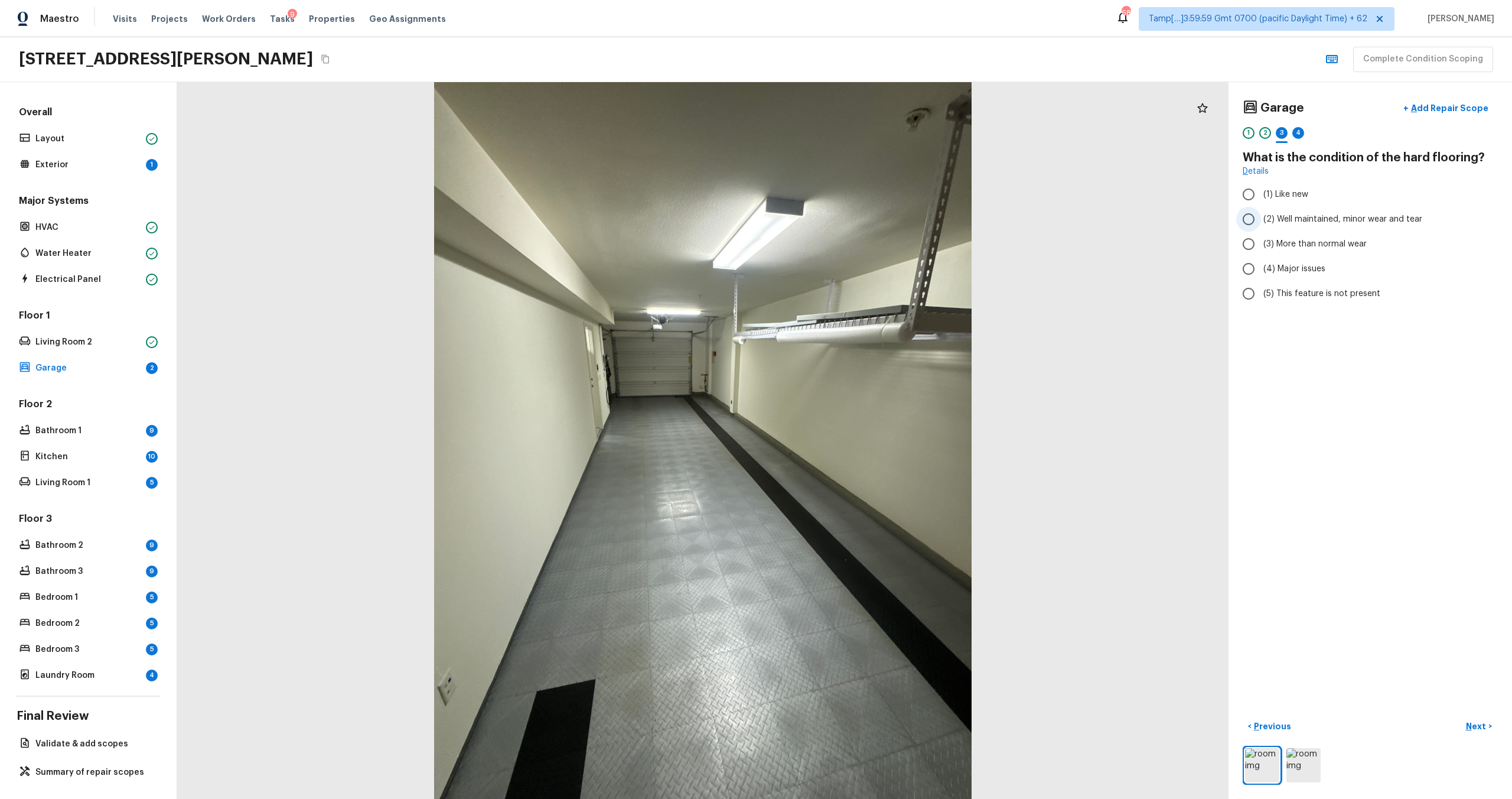
click at [1306, 223] on span "(2) Well maintained, minor wear and tear" at bounding box center [1343, 219] width 159 height 12
click at [1261, 223] on input "(2) Well maintained, minor wear and tear" at bounding box center [1249, 219] width 25 height 25
radio input "true"
click at [1475, 724] on p "Next" at bounding box center [1477, 727] width 23 height 12
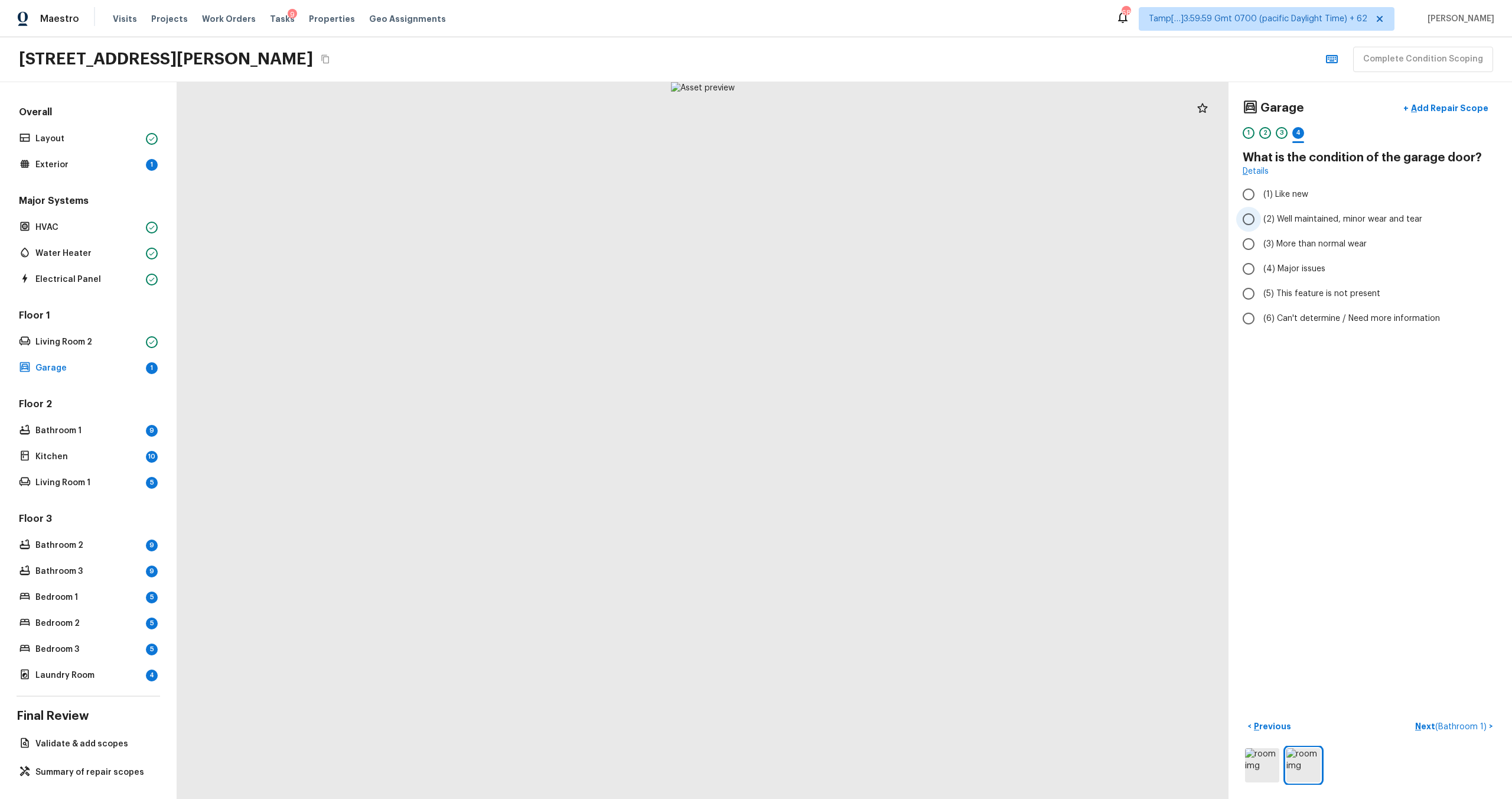
click at [1265, 224] on span "(2) Well maintained, minor wear and tear" at bounding box center [1343, 219] width 159 height 12
click at [1261, 224] on input "(2) Well maintained, minor wear and tear" at bounding box center [1249, 219] width 25 height 25
radio input "true"
click at [1418, 727] on p "Next ( Bathroom 1 )" at bounding box center [1453, 727] width 74 height 12
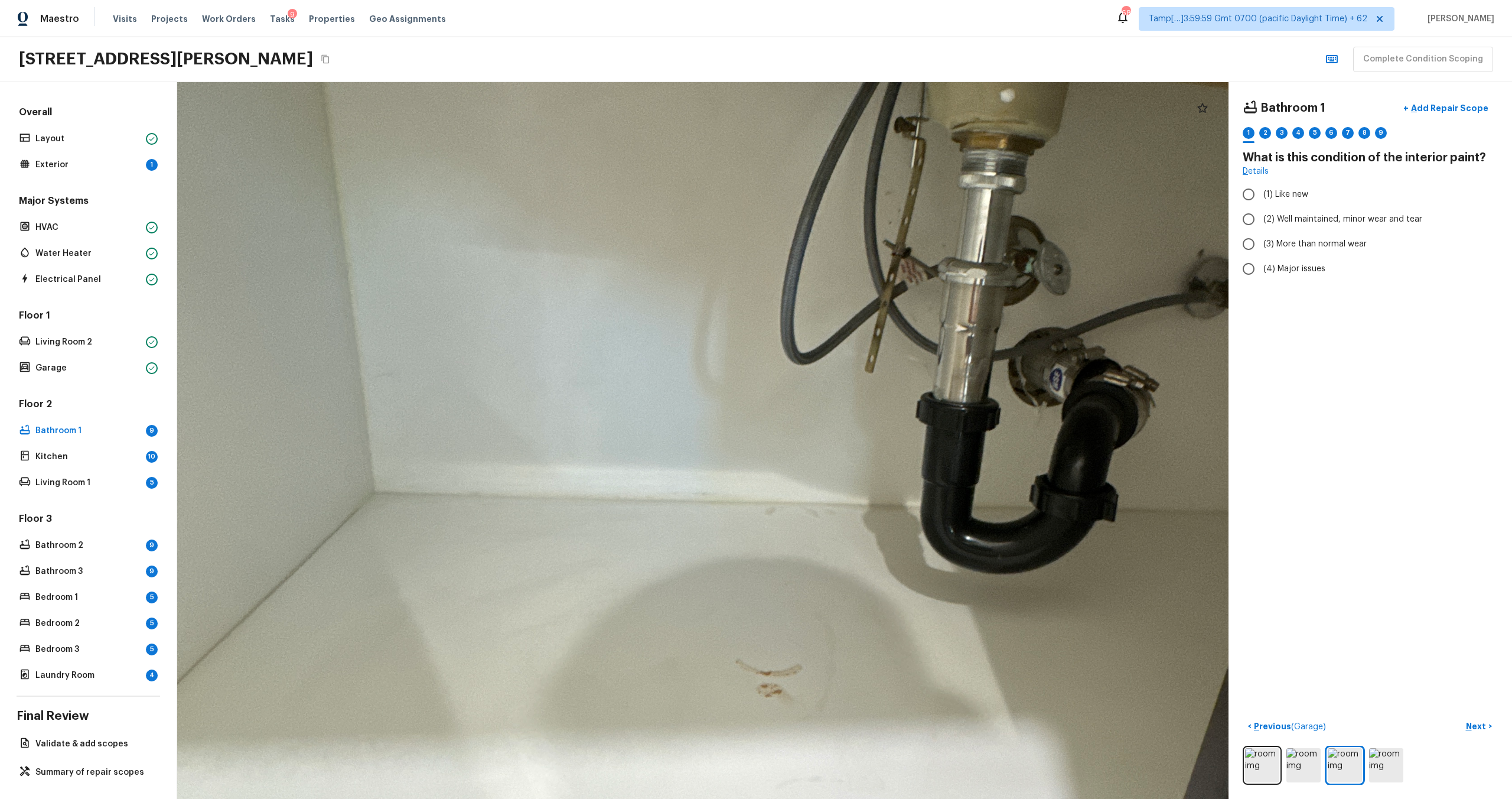
drag, startPoint x: 650, startPoint y: 535, endPoint x: 686, endPoint y: 518, distance: 39.8
click at [686, 519] on div at bounding box center [826, 471] width 2660 height 1814
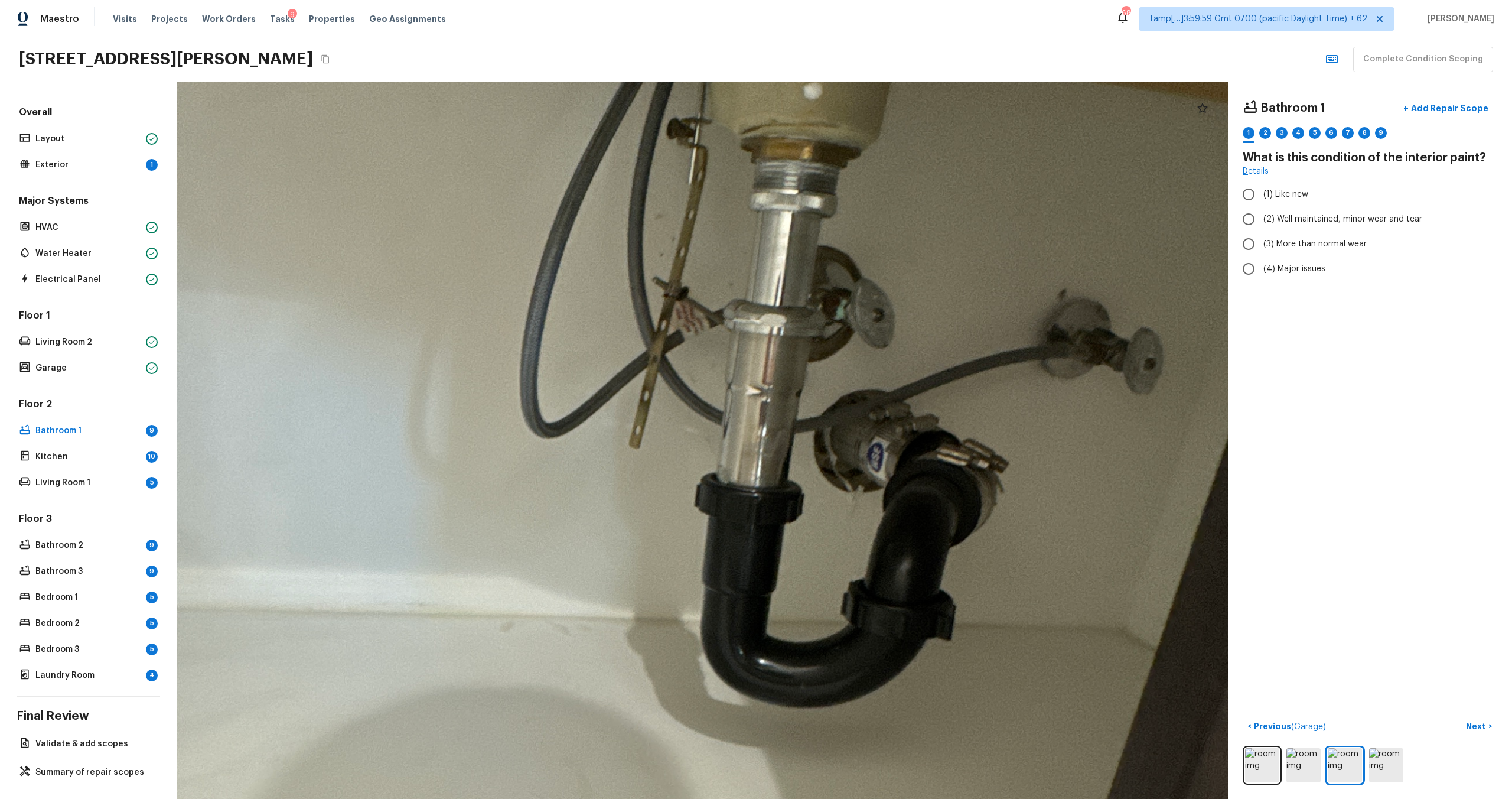
drag, startPoint x: 742, startPoint y: 509, endPoint x: 705, endPoint y: 798, distance: 291.4
click at [705, 798] on html "Maestro Visits Projects Work Orders Tasks 9 Properties Geo Assignments 689 Tamp…" at bounding box center [756, 399] width 1512 height 799
click at [1450, 110] on p "Add Repair Scope" at bounding box center [1449, 108] width 80 height 12
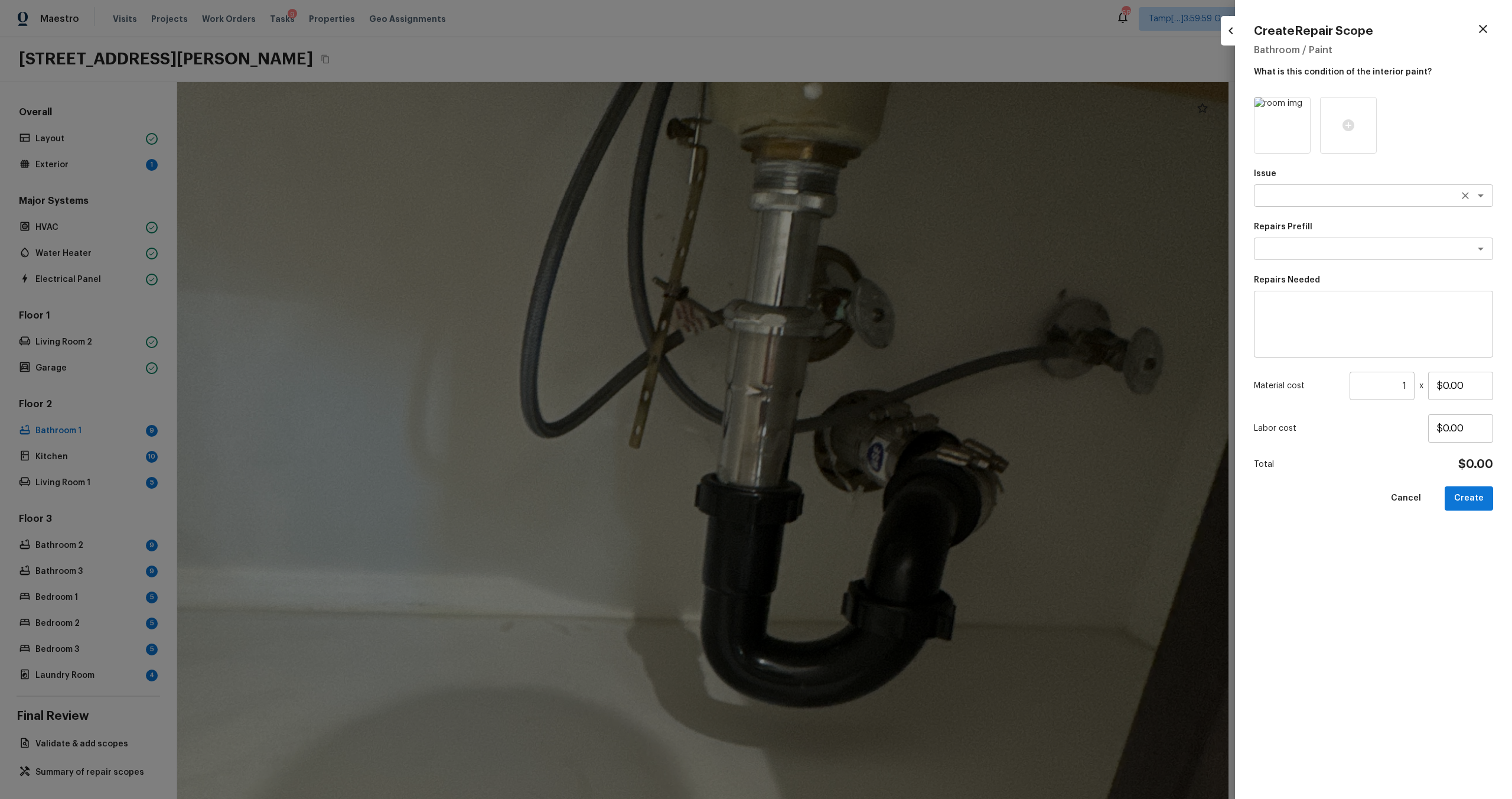
click at [1332, 197] on textarea at bounding box center [1357, 196] width 196 height 12
click at [1338, 262] on li "Bathroom Cabinets" at bounding box center [1374, 258] width 239 height 19
type textarea "Bathroom Cabinets"
click at [1301, 234] on div "Repairs Prefill x ​" at bounding box center [1374, 241] width 239 height 39
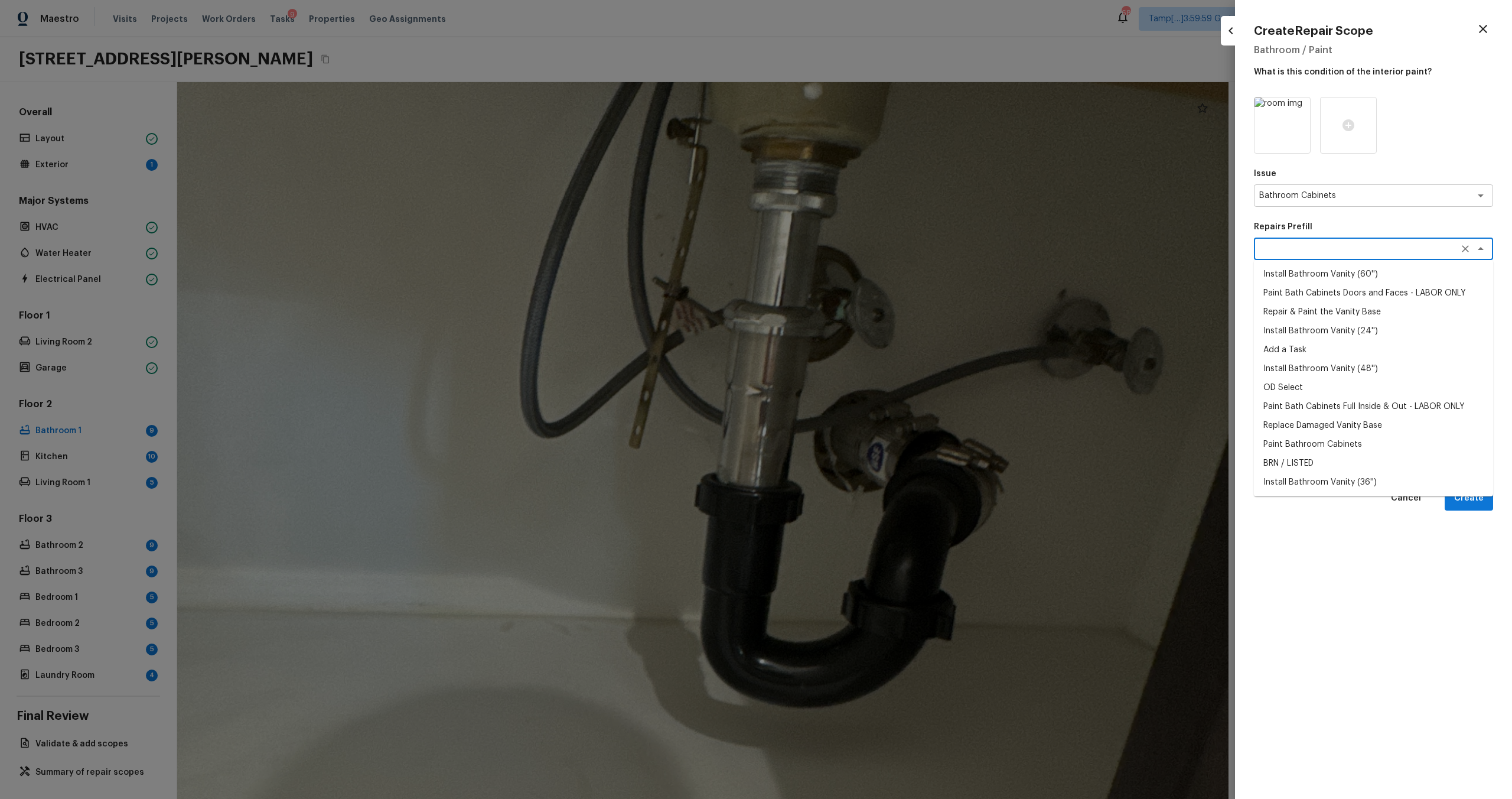
click at [1301, 253] on textarea at bounding box center [1357, 249] width 196 height 12
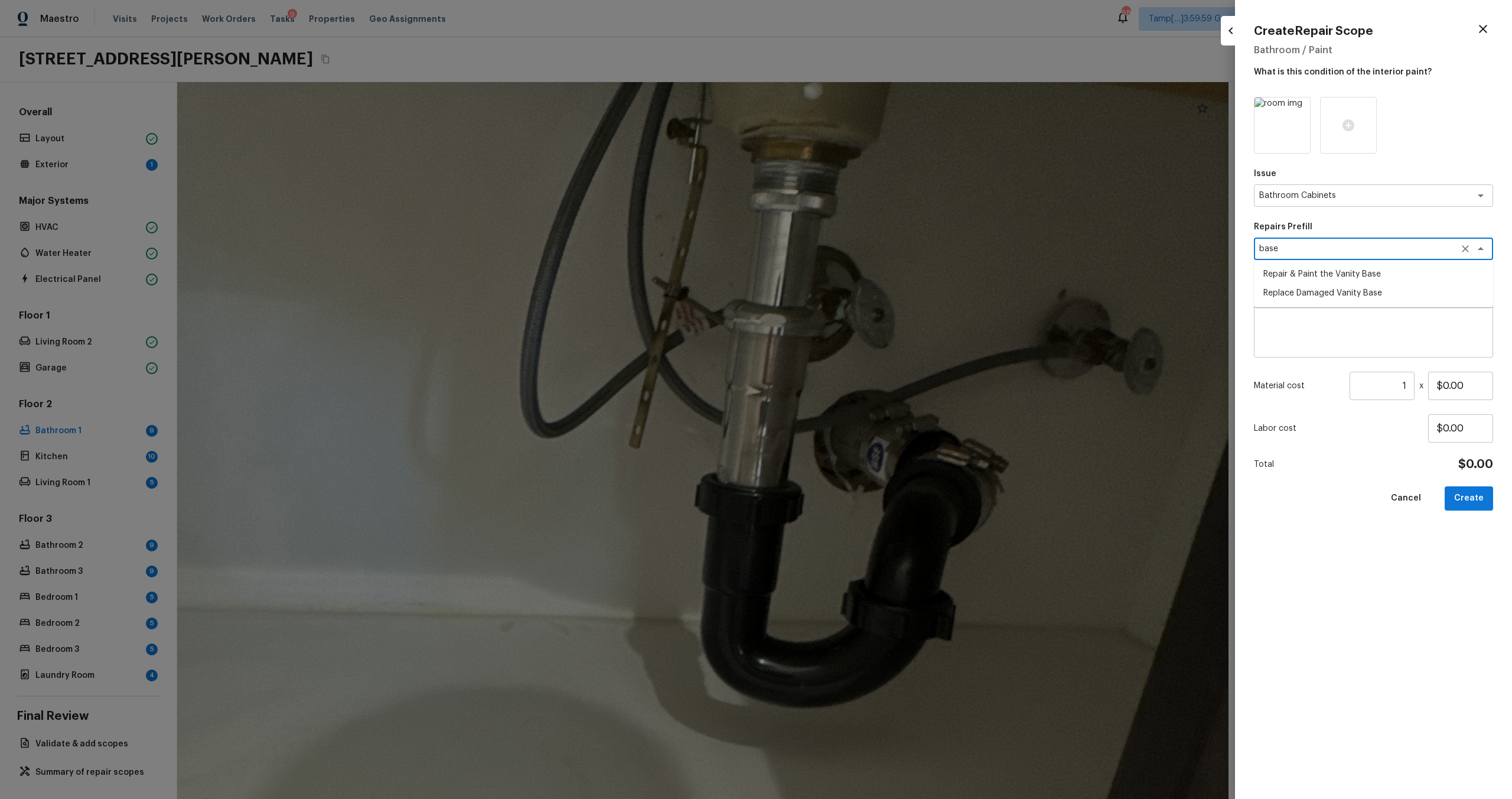
click at [1350, 293] on li "Replace Damaged Vanity Base" at bounding box center [1374, 293] width 239 height 19
type textarea "Replace Damaged Vanity Base"
type textarea "Remove the existing/damage cabinet base and replace with new. Ensure that the n…"
type input "$50.00"
type textarea "Replace Damaged Vanity Base"
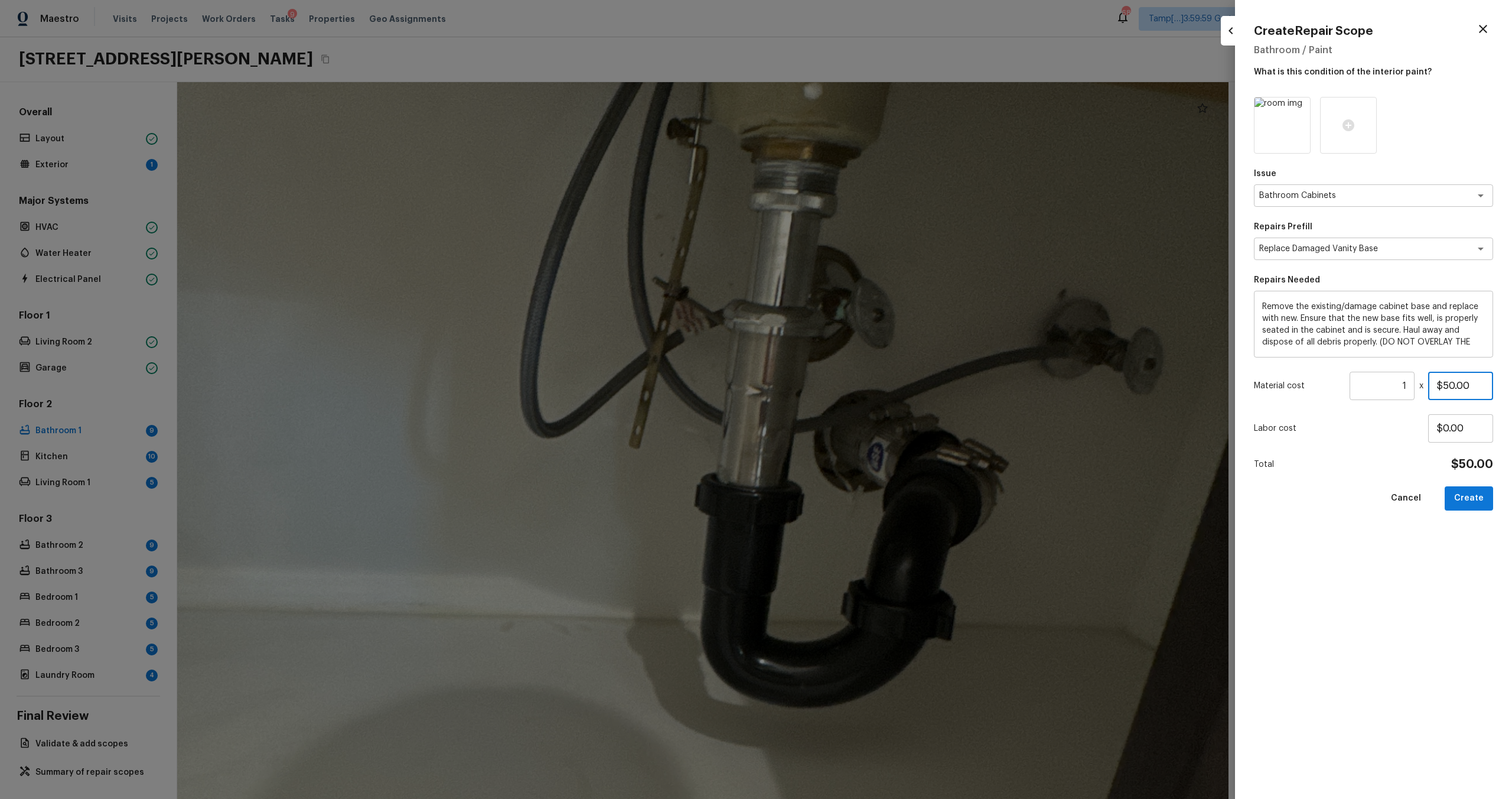
click at [1446, 392] on input "$50.00" at bounding box center [1461, 386] width 65 height 29
click at [1446, 382] on input "$50.00" at bounding box center [1461, 386] width 65 height 29
drag, startPoint x: 1445, startPoint y: 389, endPoint x: 1456, endPoint y: 389, distance: 11.0
click at [1456, 389] on input "$50.00" at bounding box center [1461, 386] width 65 height 29
type input "$150.00"
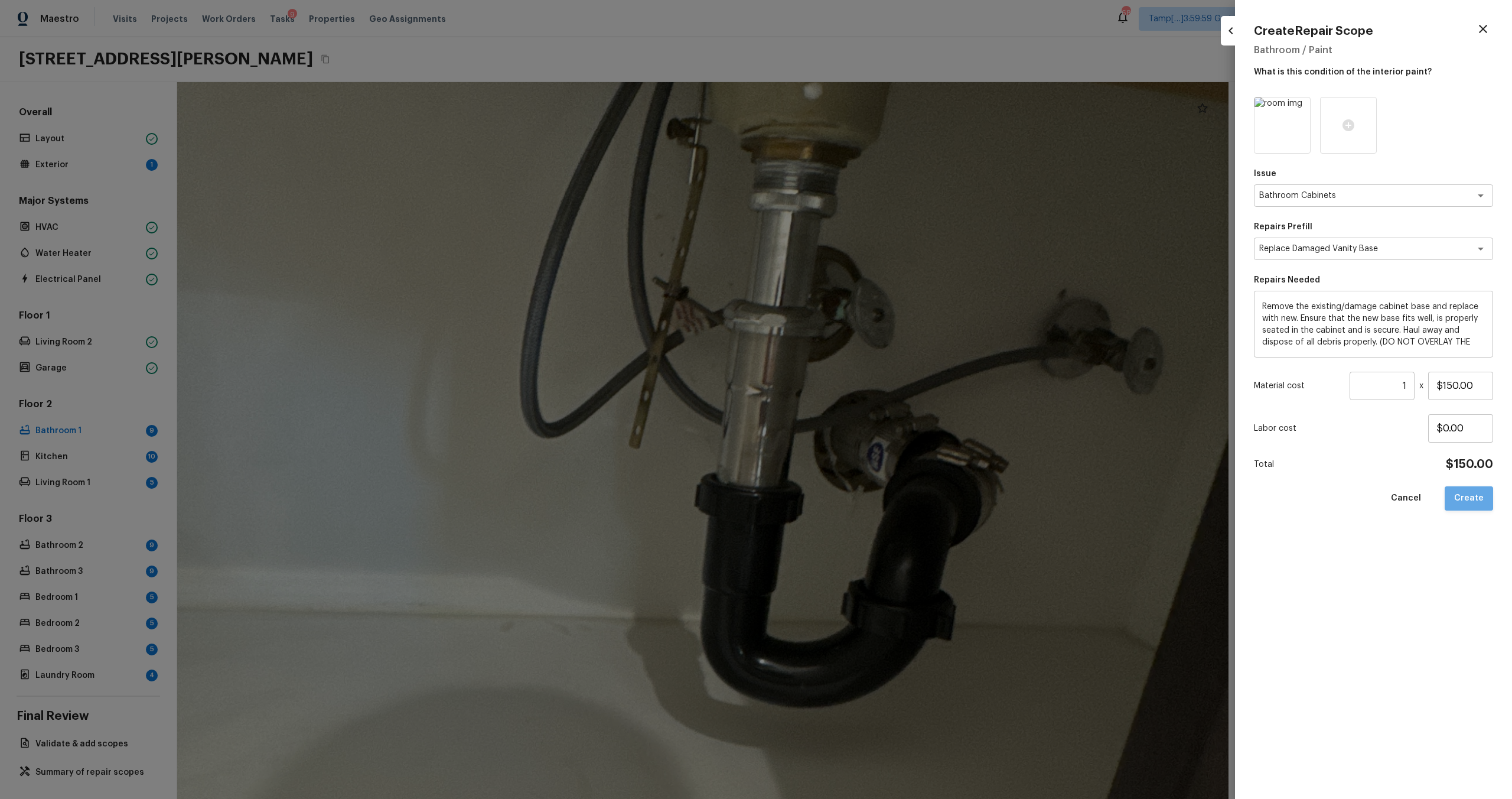
click at [1472, 504] on button "Create" at bounding box center [1469, 499] width 48 height 24
type input "$0.00"
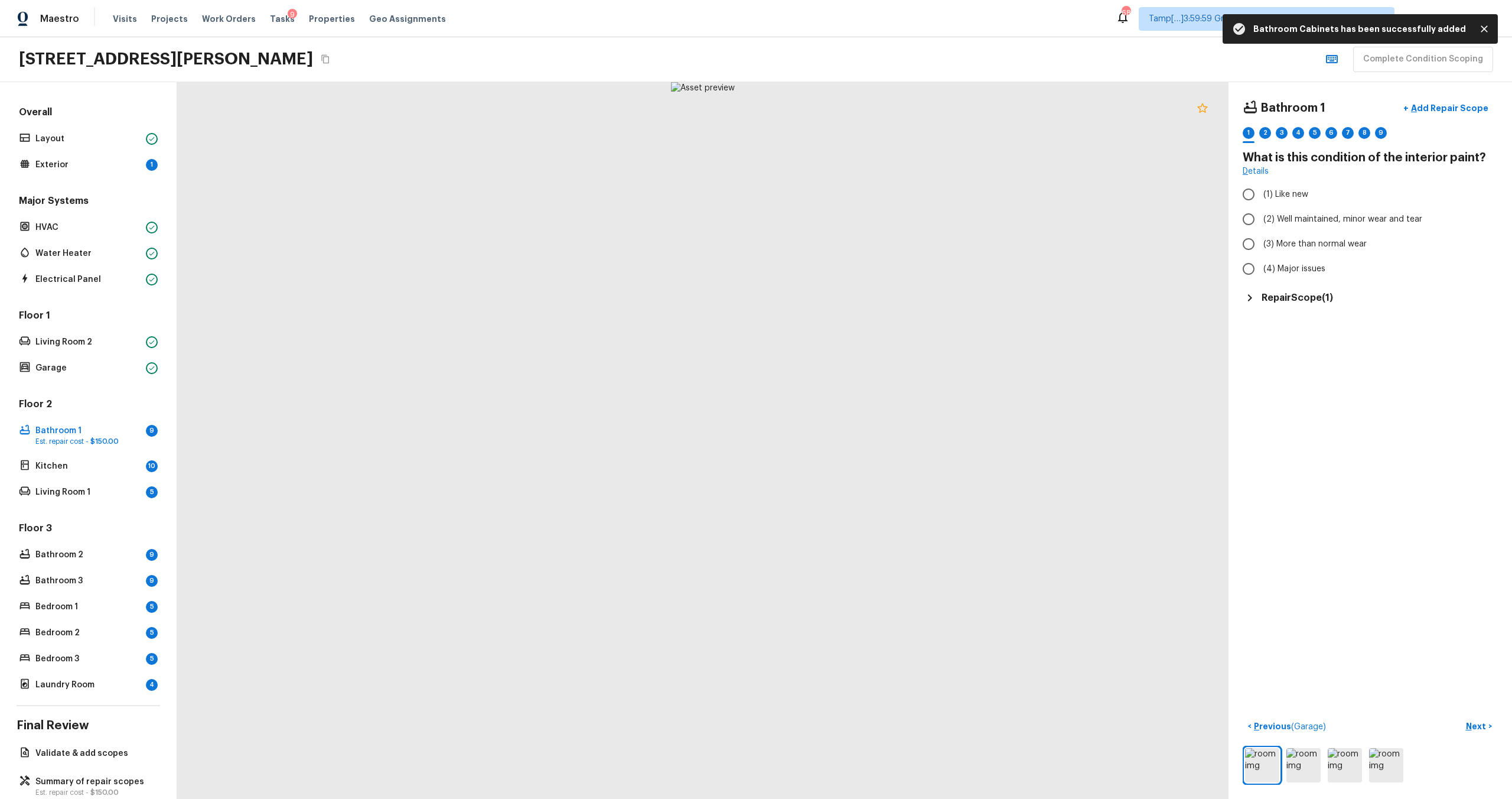
click at [1202, 109] on icon at bounding box center [1203, 108] width 14 height 14
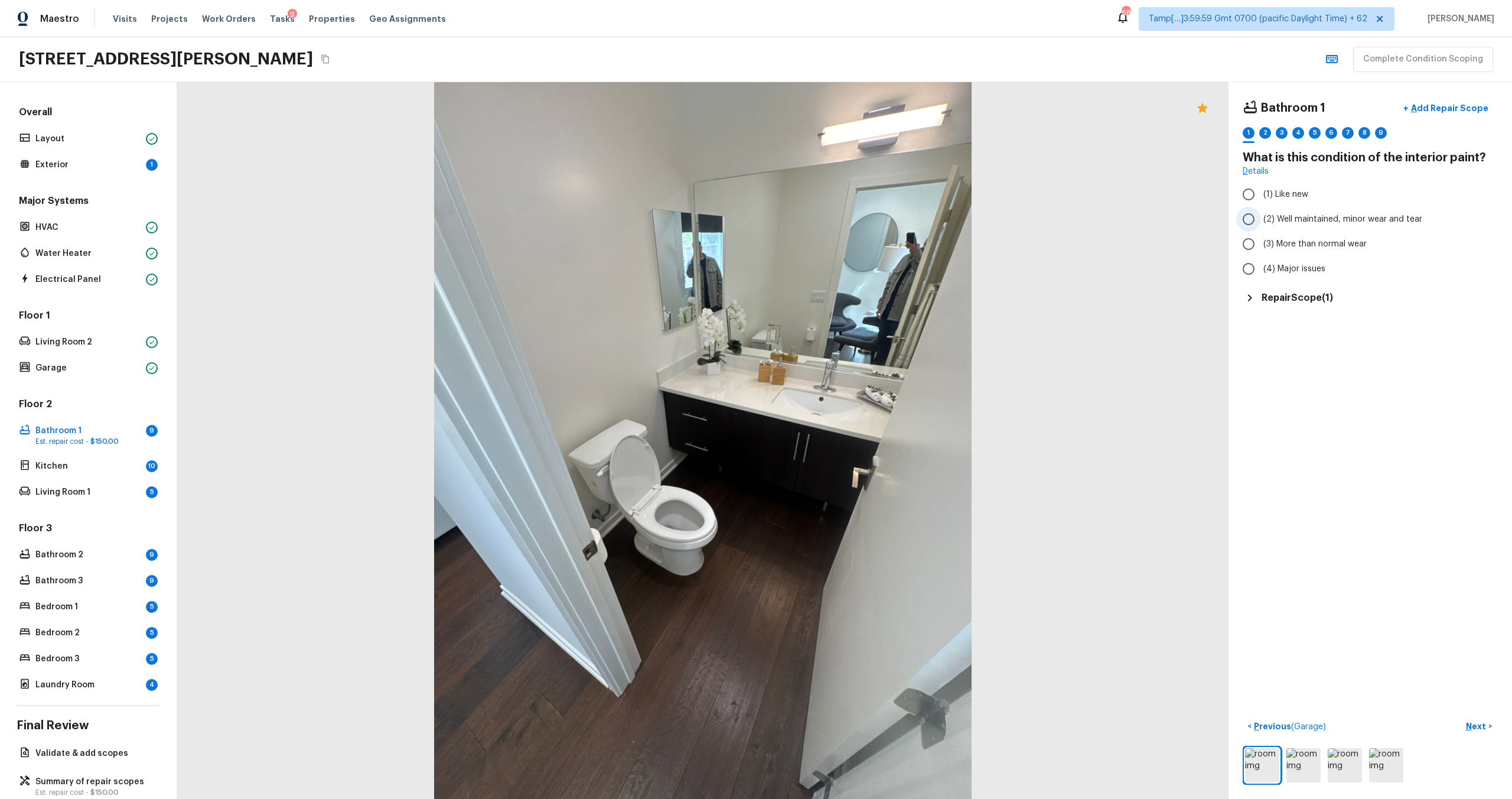
click at [1255, 215] on input "(2) Well maintained, minor wear and tear" at bounding box center [1249, 219] width 25 height 25
radio input "true"
click at [1490, 721] on button "Next >" at bounding box center [1479, 727] width 38 height 20
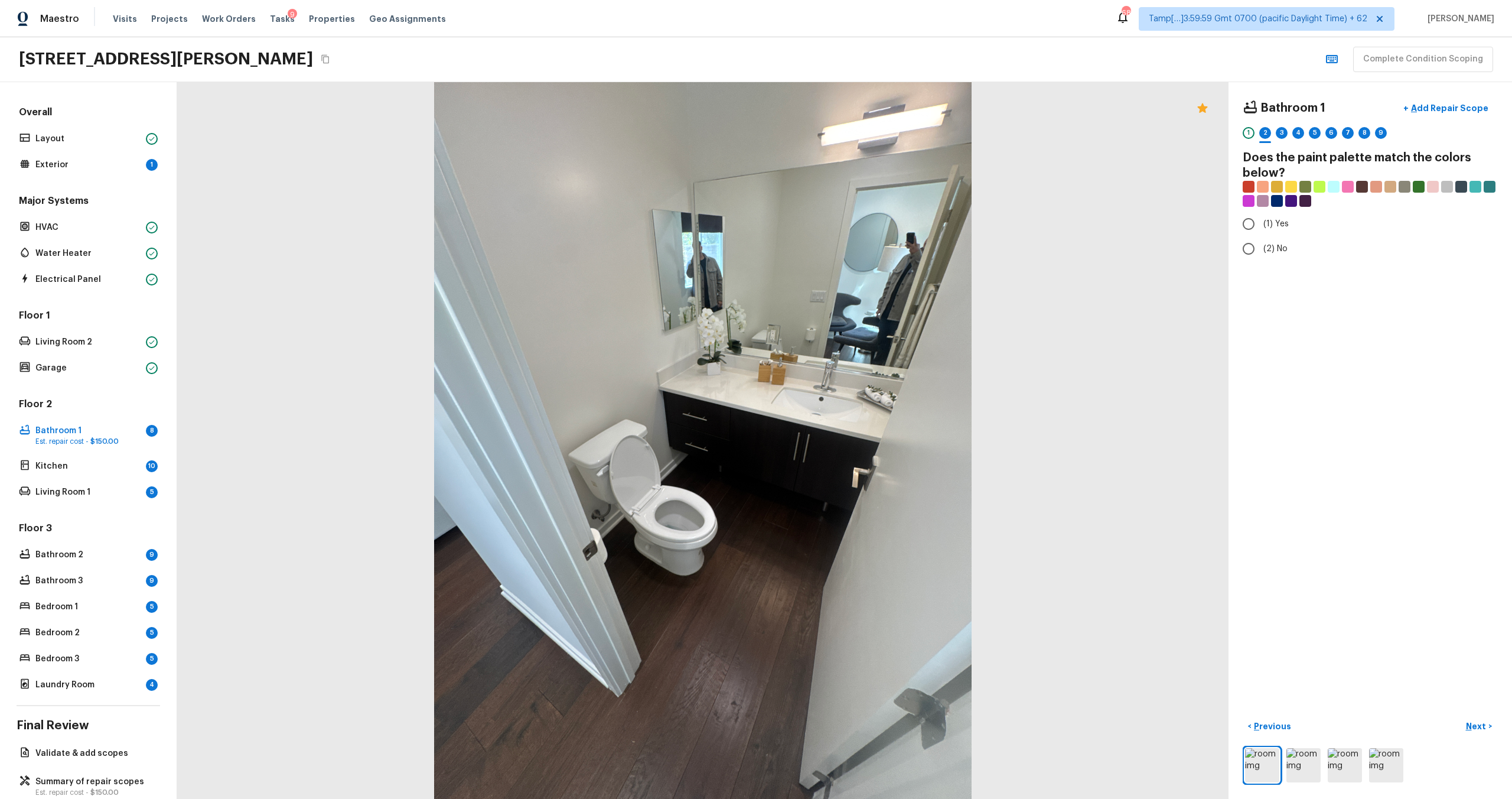
click at [1249, 264] on div "Bathroom 1 + Add Repair Scope 1 2 3 4 5 6 7 8 9 Does the paint palette match th…" at bounding box center [1371, 441] width 284 height 717
click at [1249, 249] on input "(2) No" at bounding box center [1249, 249] width 25 height 25
radio input "true"
click at [1473, 717] on button "Next >" at bounding box center [1479, 727] width 38 height 20
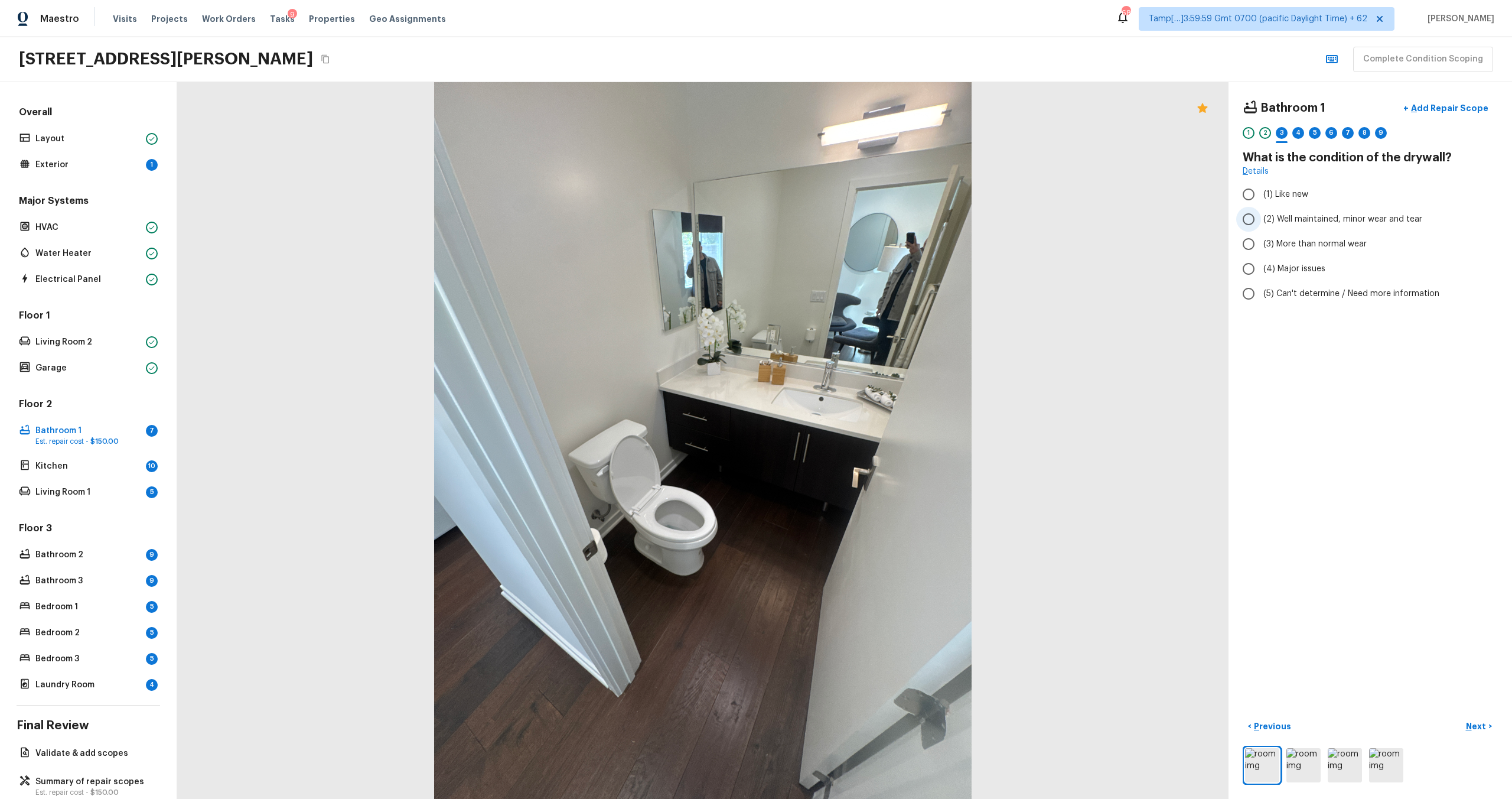
click at [1298, 223] on span "(2) Well maintained, minor wear and tear" at bounding box center [1343, 219] width 159 height 12
click at [1261, 223] on input "(2) Well maintained, minor wear and tear" at bounding box center [1249, 219] width 25 height 25
radio input "true"
click at [1476, 735] on button "Next >" at bounding box center [1479, 727] width 38 height 20
click at [1245, 193] on input "(1) Hardwood" at bounding box center [1249, 194] width 25 height 25
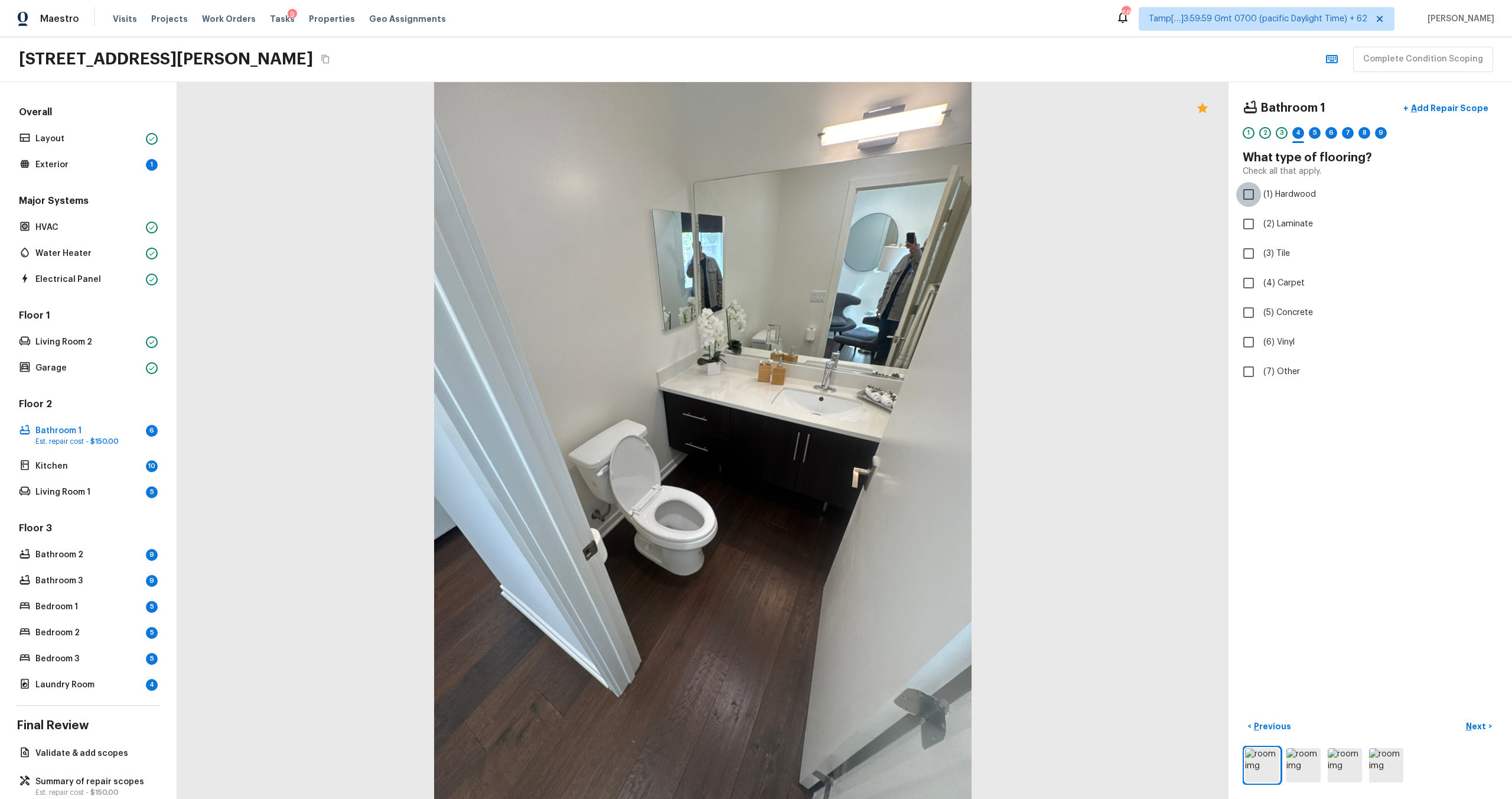
checkbox input "true"
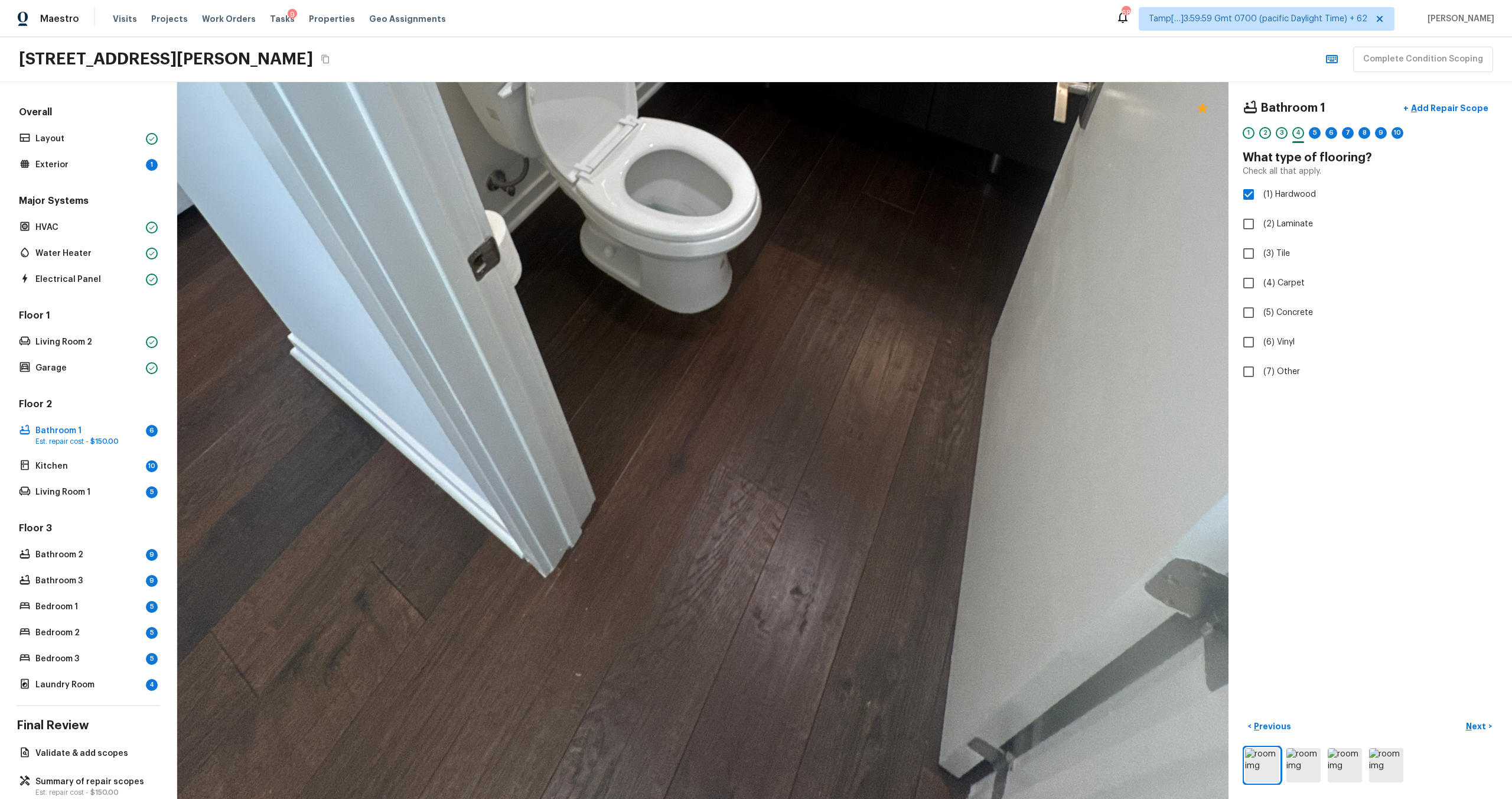
click at [1476, 737] on div "< Previous Next >" at bounding box center [1370, 751] width 255 height 68
click at [1476, 730] on p "Next" at bounding box center [1477, 727] width 23 height 12
click at [1253, 223] on input "(2) Well maintained, minor wear and tear" at bounding box center [1249, 219] width 25 height 25
radio input "true"
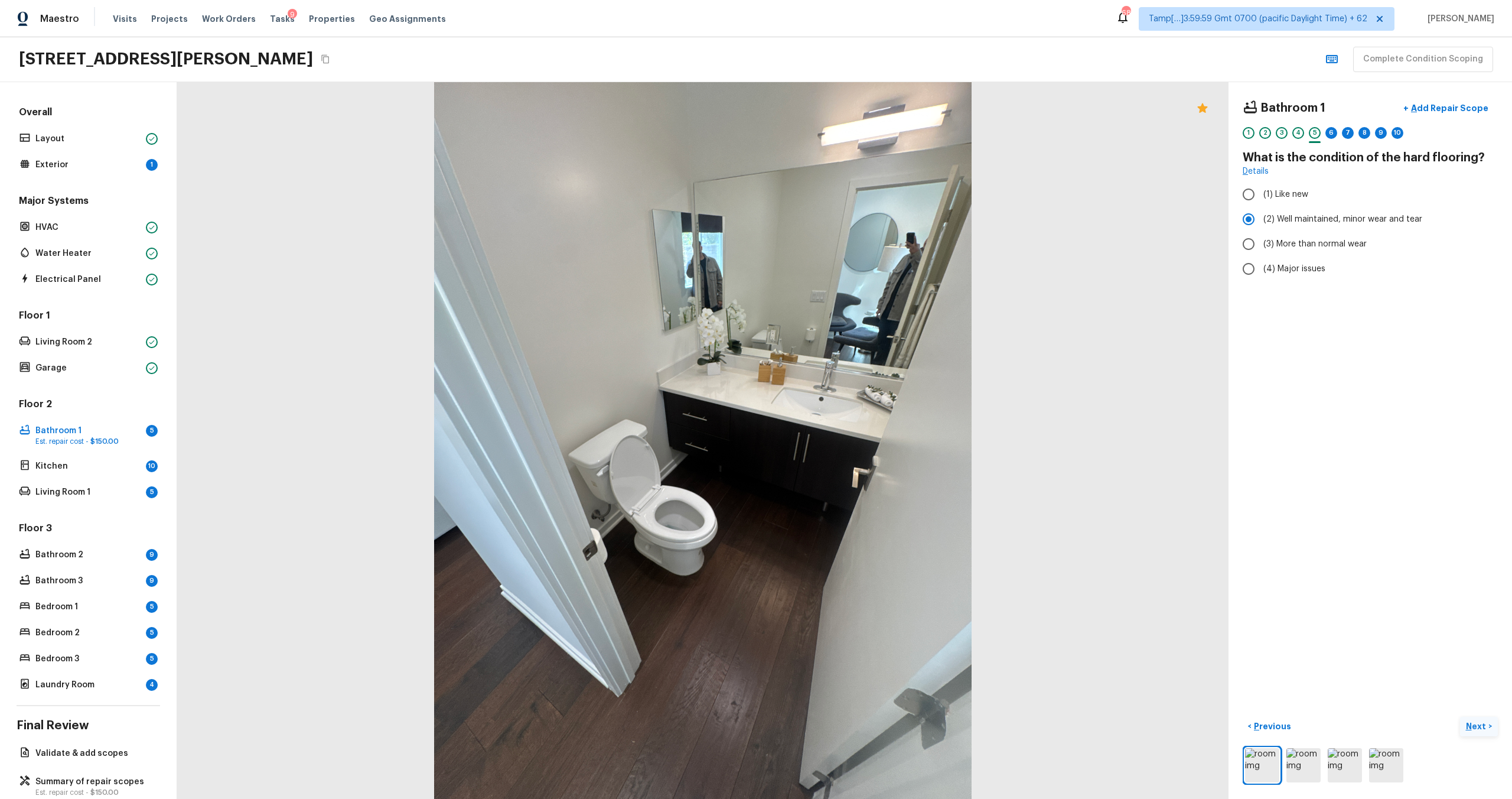
click at [1473, 724] on p "Next" at bounding box center [1477, 727] width 23 height 12
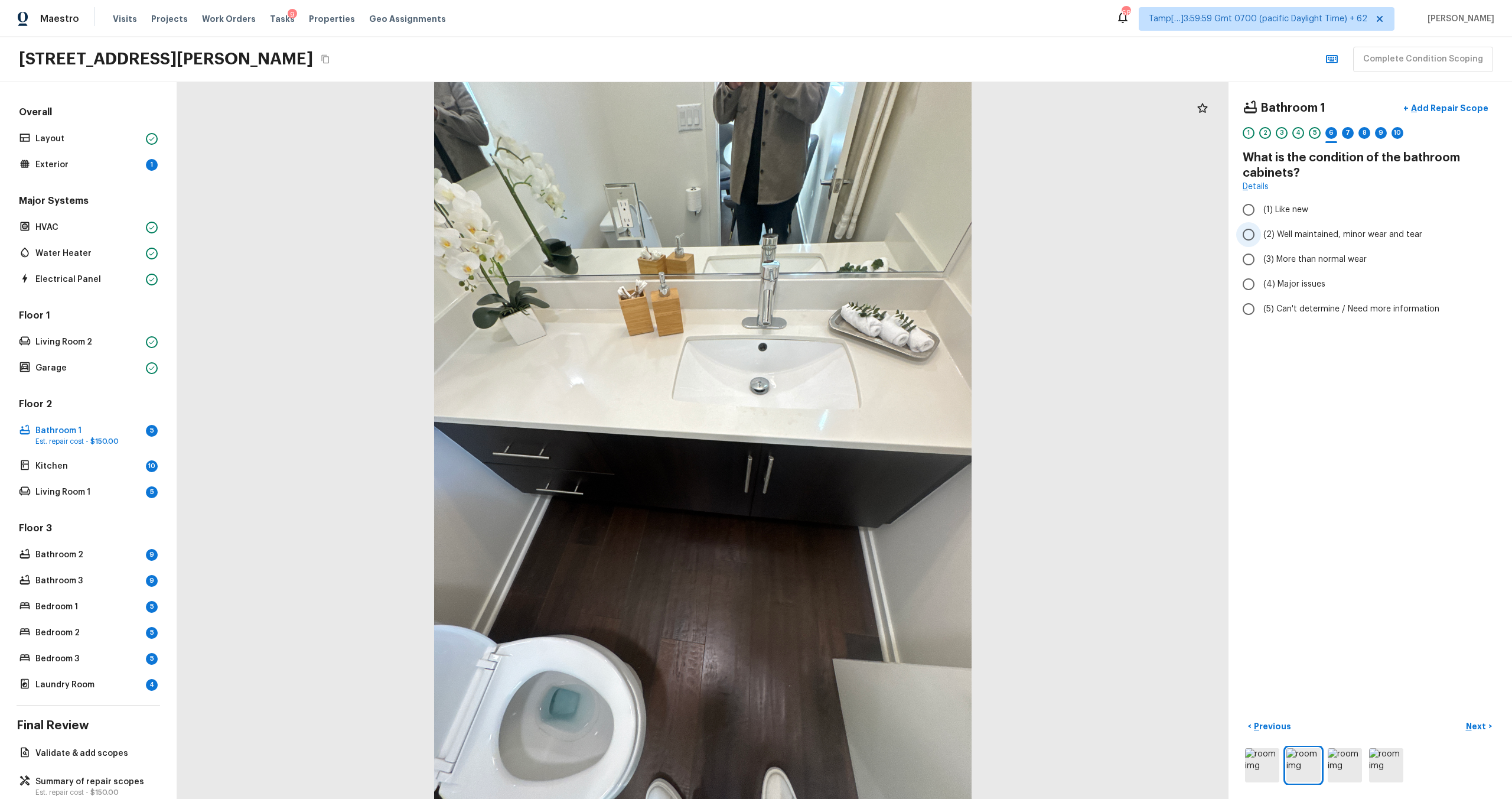
click at [1273, 242] on label "(2) Well maintained, minor wear and tear" at bounding box center [1362, 234] width 252 height 25
click at [1261, 242] on input "(2) Well maintained, minor wear and tear" at bounding box center [1249, 234] width 25 height 25
radio input "true"
click at [1476, 717] on button "Next >" at bounding box center [1479, 727] width 38 height 20
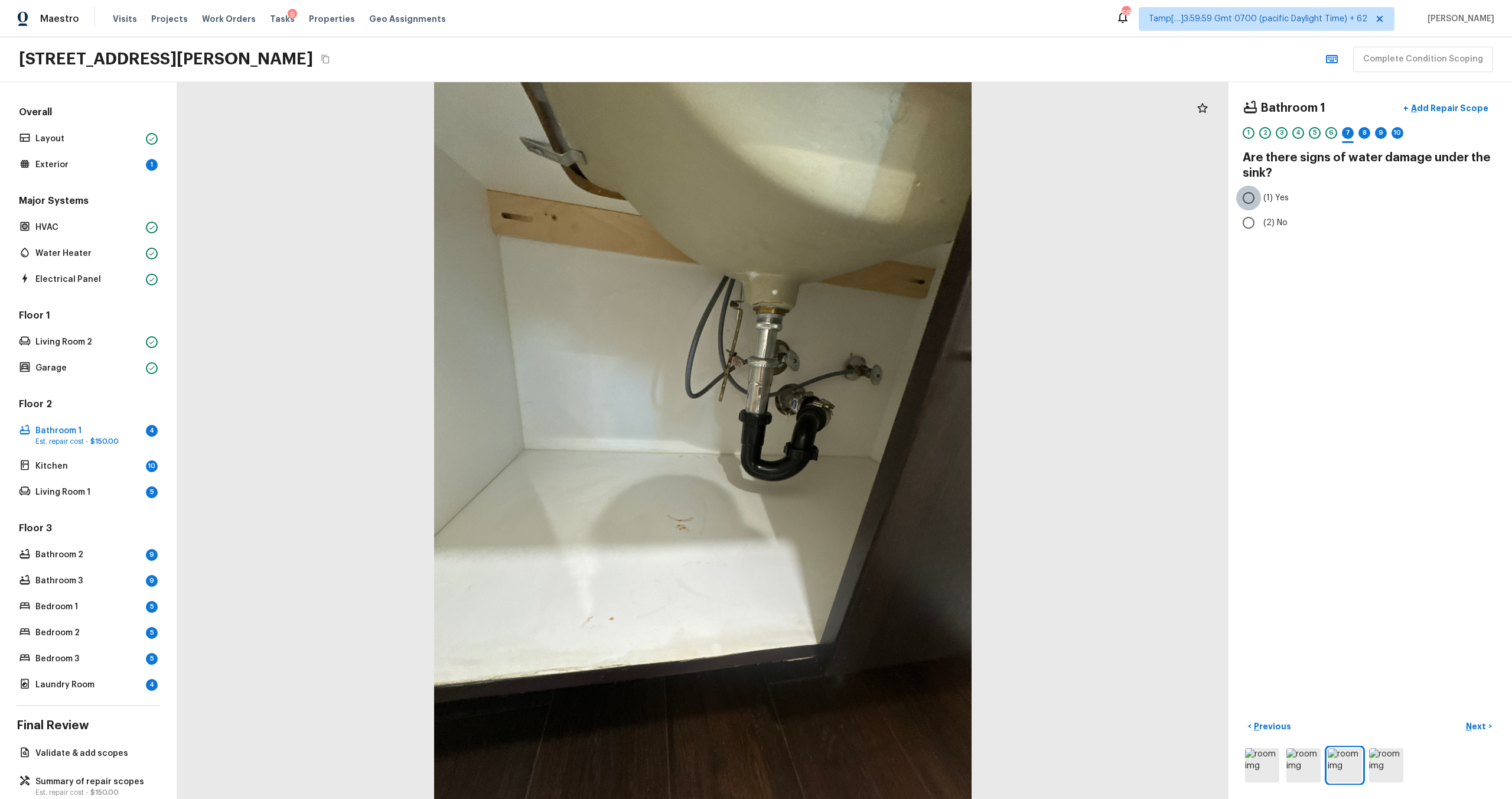
click at [1249, 204] on input "(1) Yes" at bounding box center [1249, 197] width 25 height 25
radio input "true"
click at [1476, 721] on p "Next" at bounding box center [1477, 727] width 23 height 12
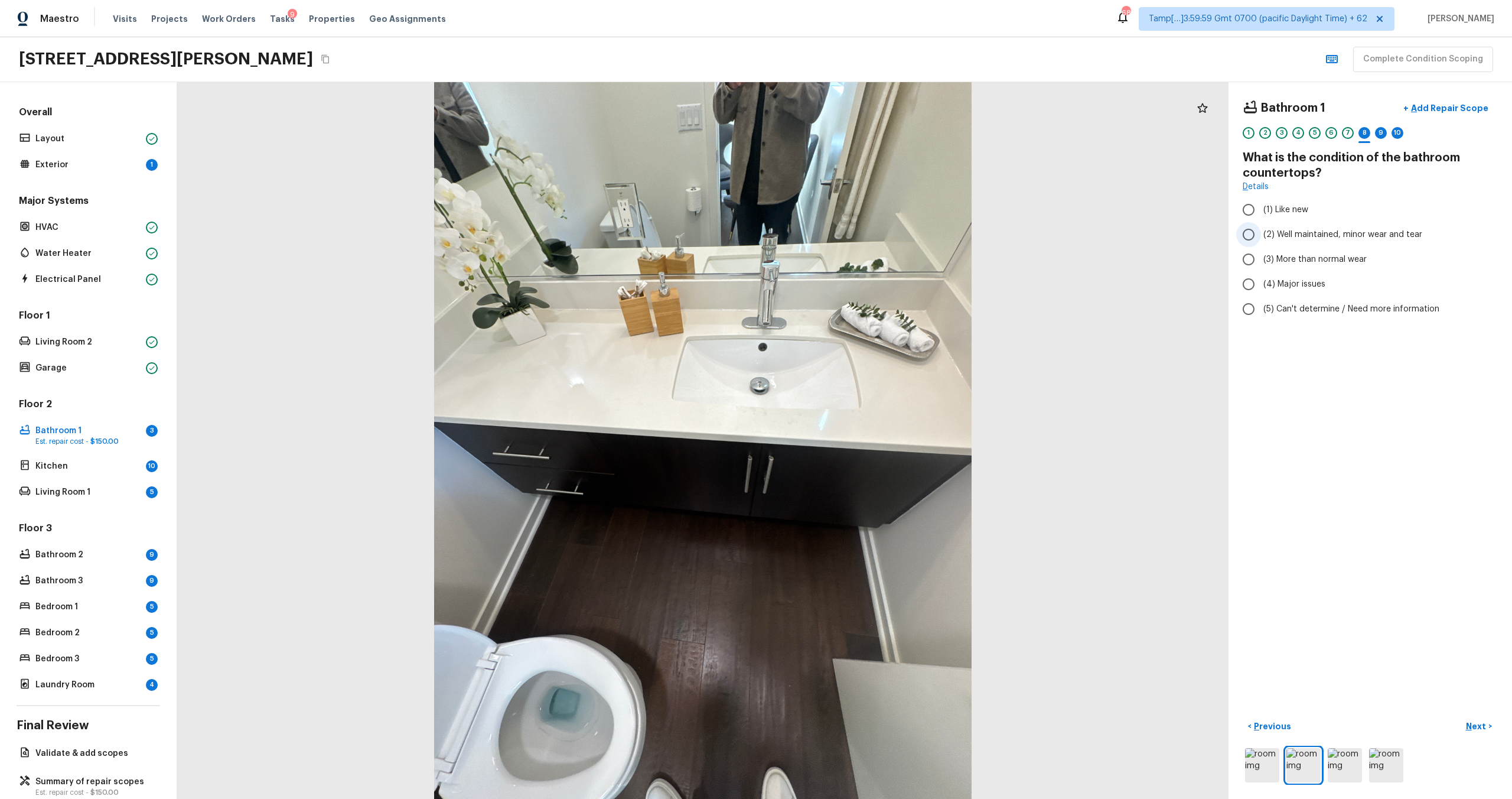
click at [1307, 232] on span "(2) Well maintained, minor wear and tear" at bounding box center [1343, 235] width 159 height 12
click at [1261, 232] on input "(2) Well maintained, minor wear and tear" at bounding box center [1249, 234] width 25 height 25
radio input "true"
click at [1477, 727] on p "Next" at bounding box center [1477, 727] width 23 height 12
click at [38, 177] on div "Overall Layout Exterior 1 Major Systems HVAC Water Heater Electrical Panel Floo…" at bounding box center [88, 399] width 144 height 587
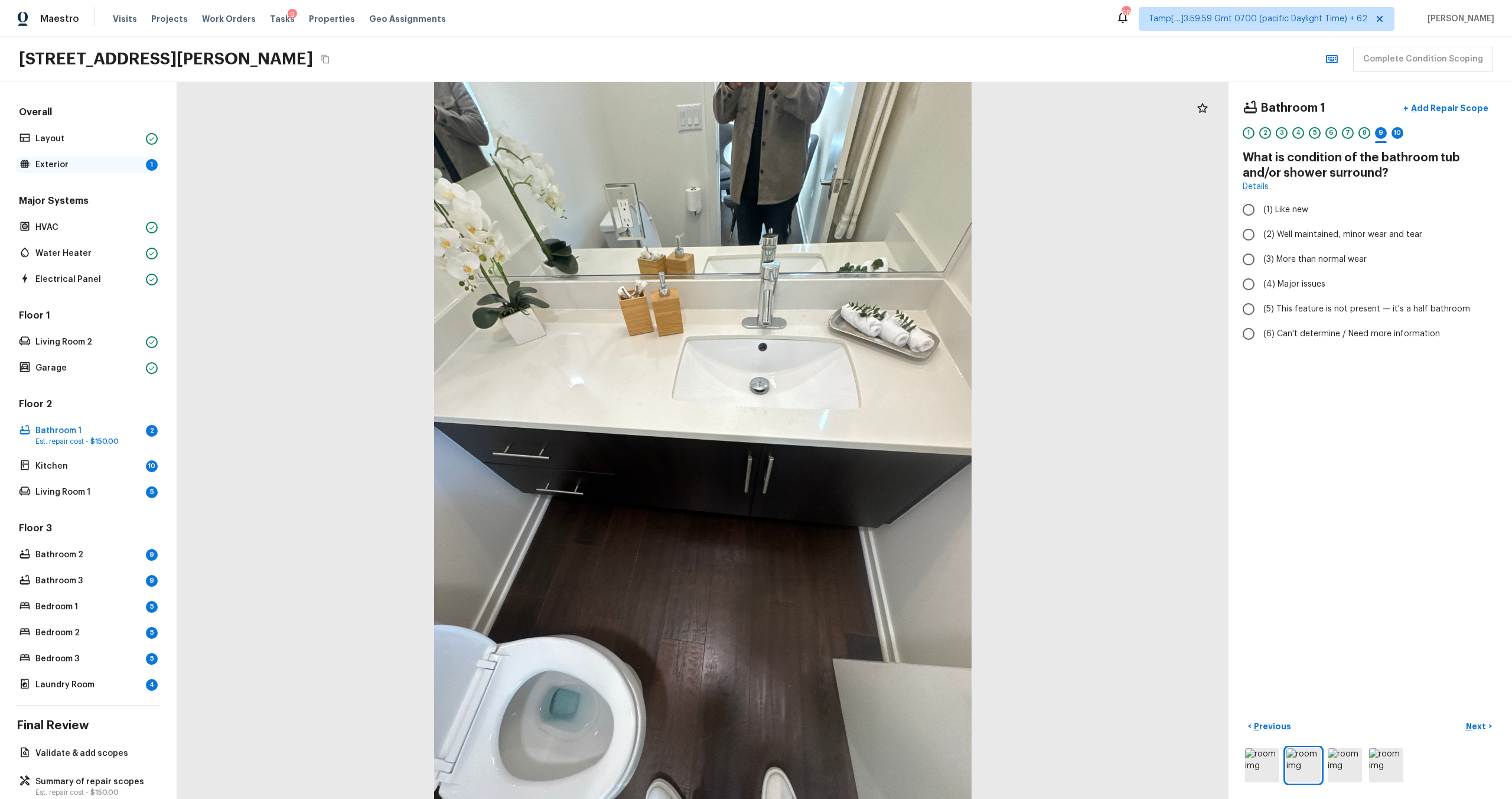
click at [42, 166] on p "Exterior" at bounding box center [88, 165] width 105 height 12
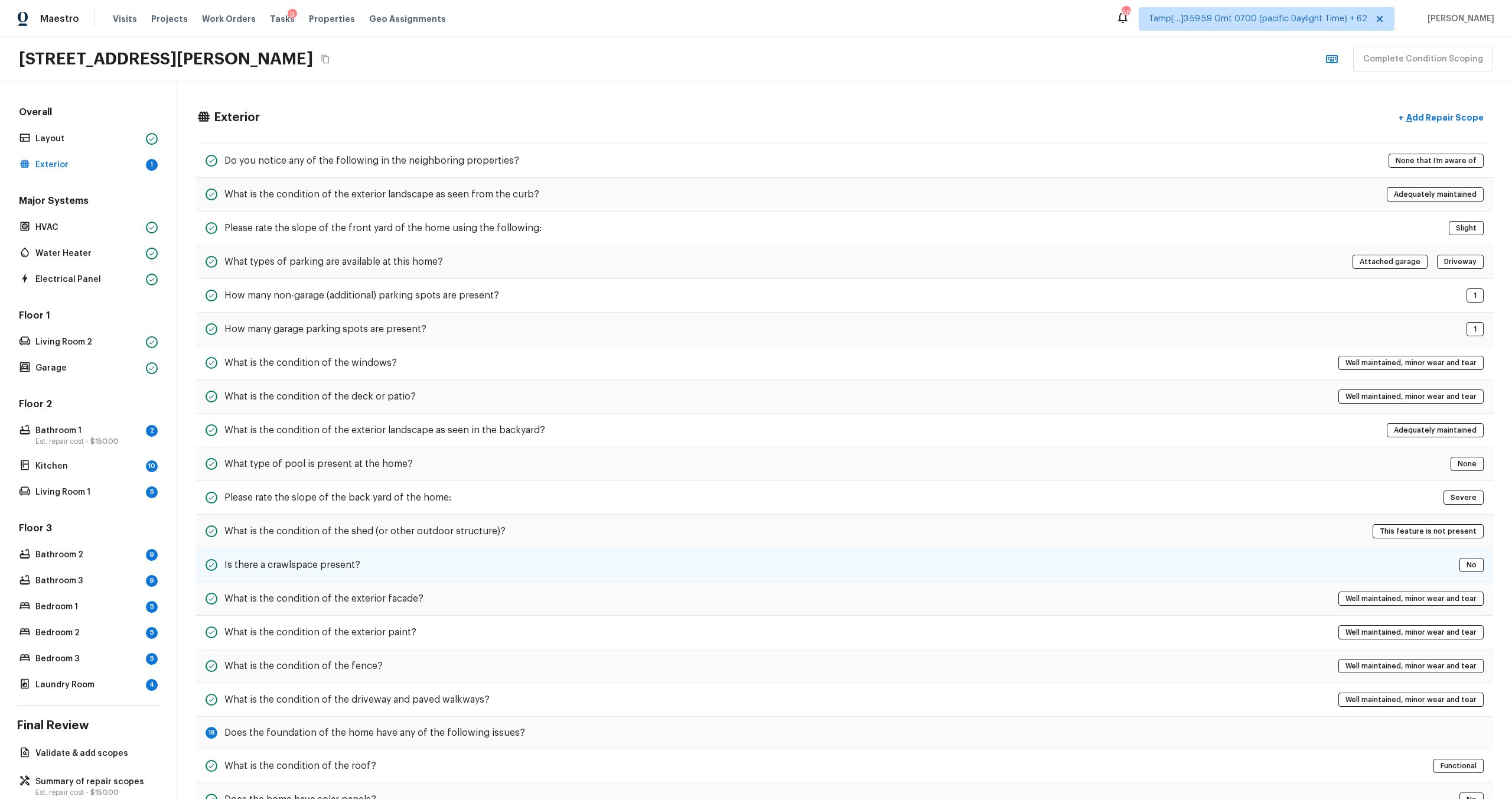
scroll to position [75, 0]
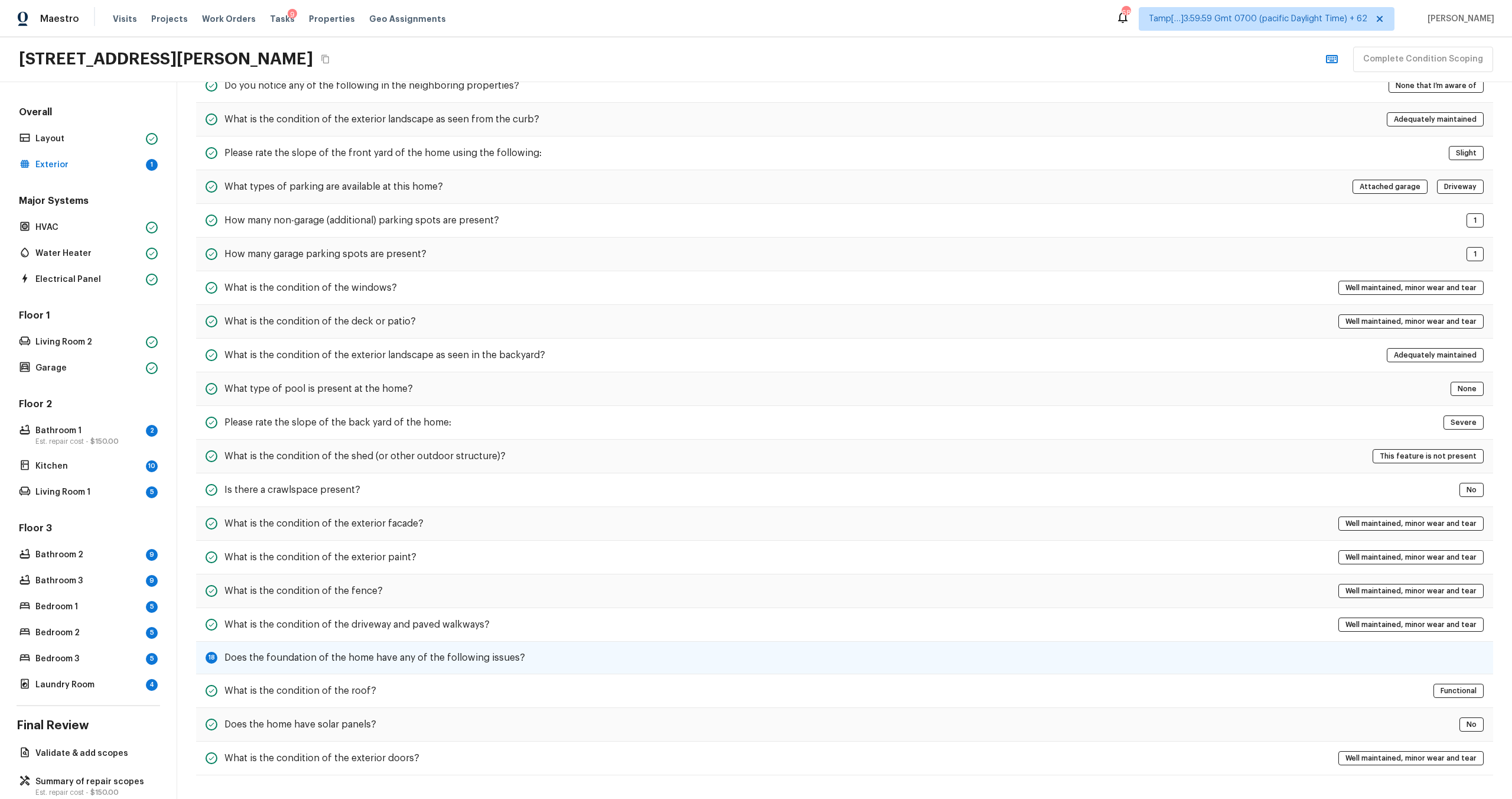
click at [371, 660] on h5 "Does the foundation of the home have any of the following issues?" at bounding box center [374, 657] width 300 height 13
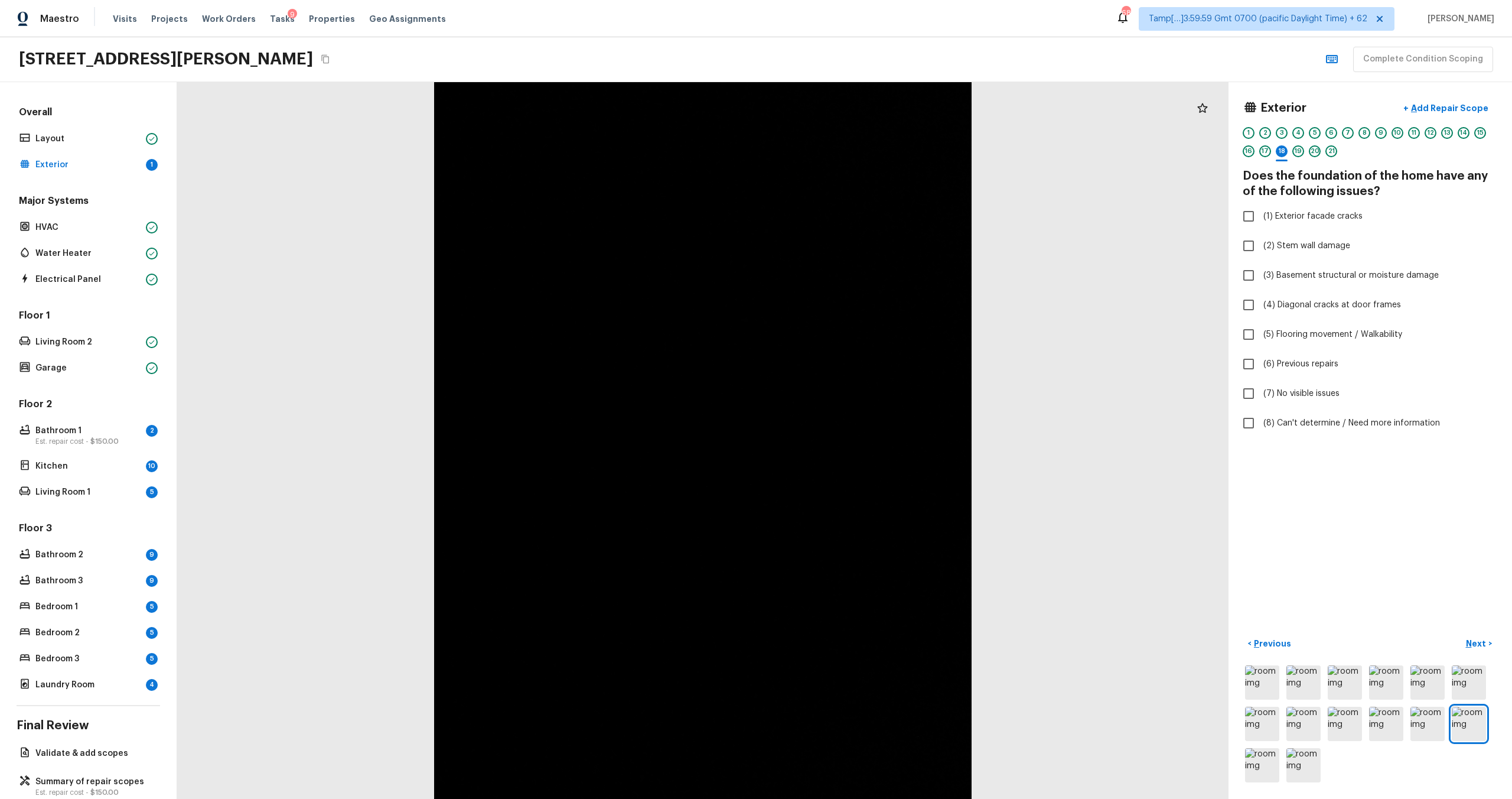
scroll to position [0, 0]
click at [1251, 386] on input "(7) No visible issues" at bounding box center [1249, 393] width 25 height 25
checkbox input "true"
click at [45, 432] on p "Bathroom 1" at bounding box center [88, 431] width 105 height 12
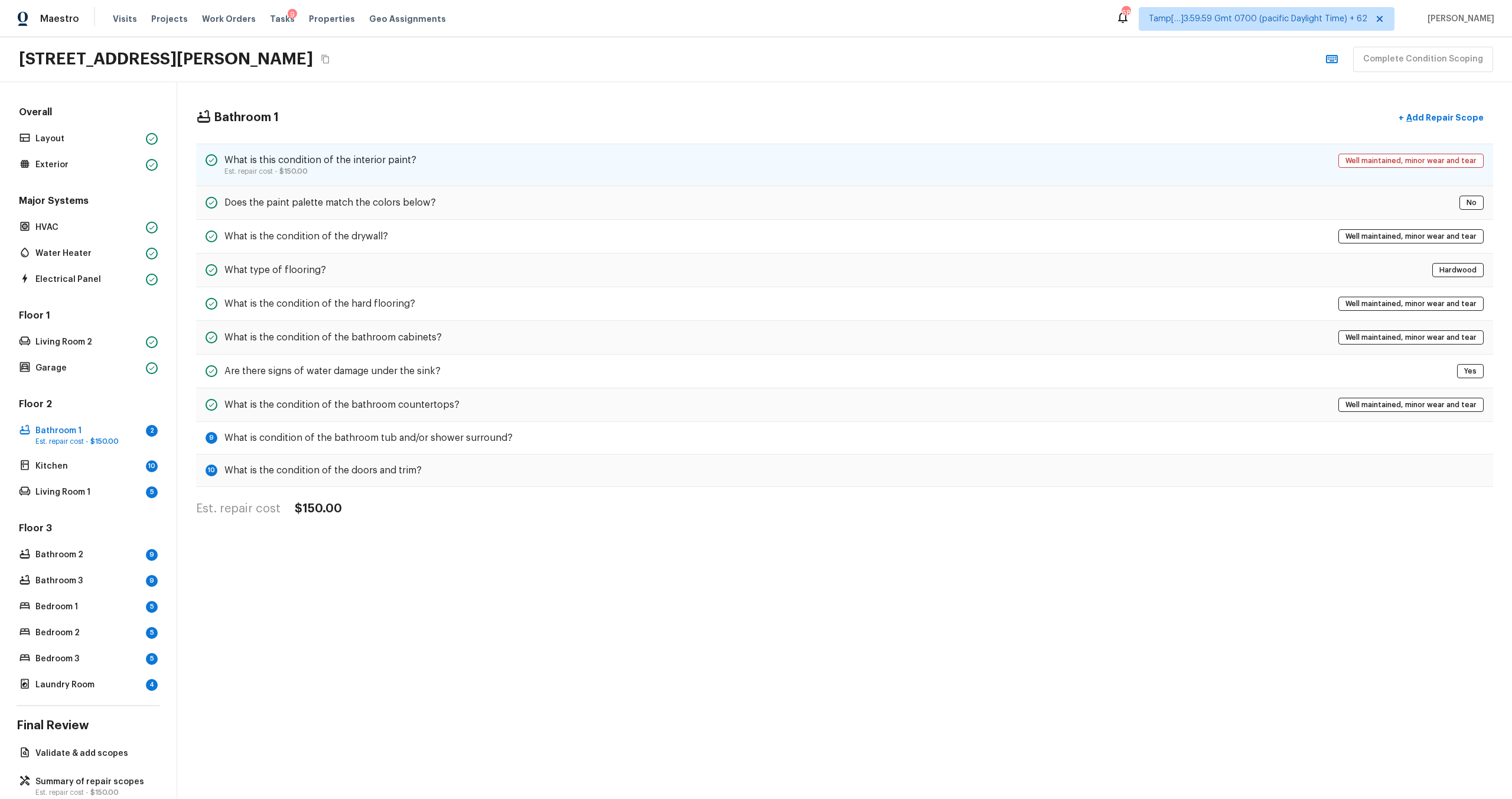
click at [724, 166] on div "What is this condition of the interior paint? Est. repair cost - $150.00 Well m…" at bounding box center [845, 165] width 1298 height 43
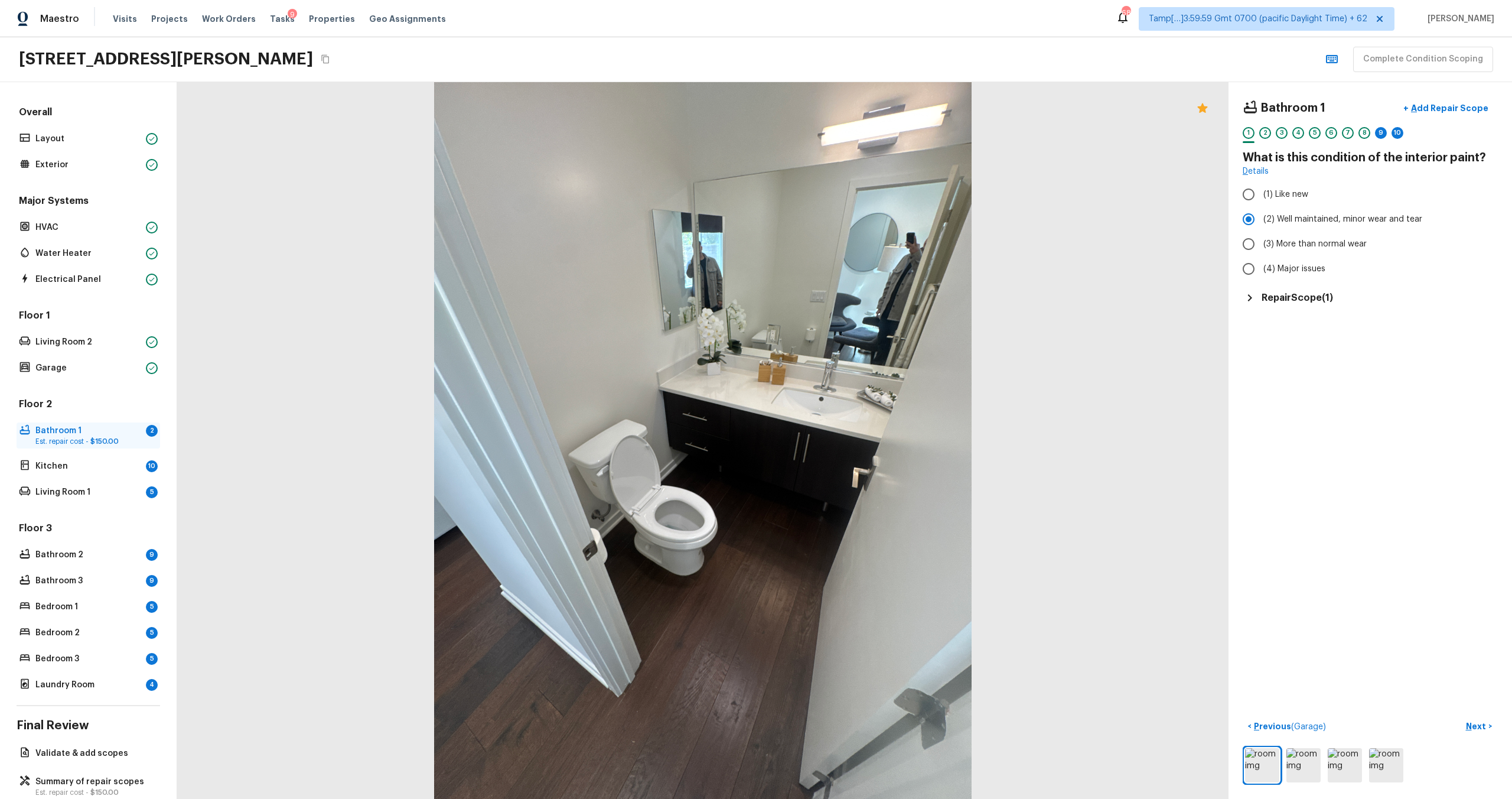
click at [112, 426] on p "Bathroom 1" at bounding box center [88, 431] width 105 height 12
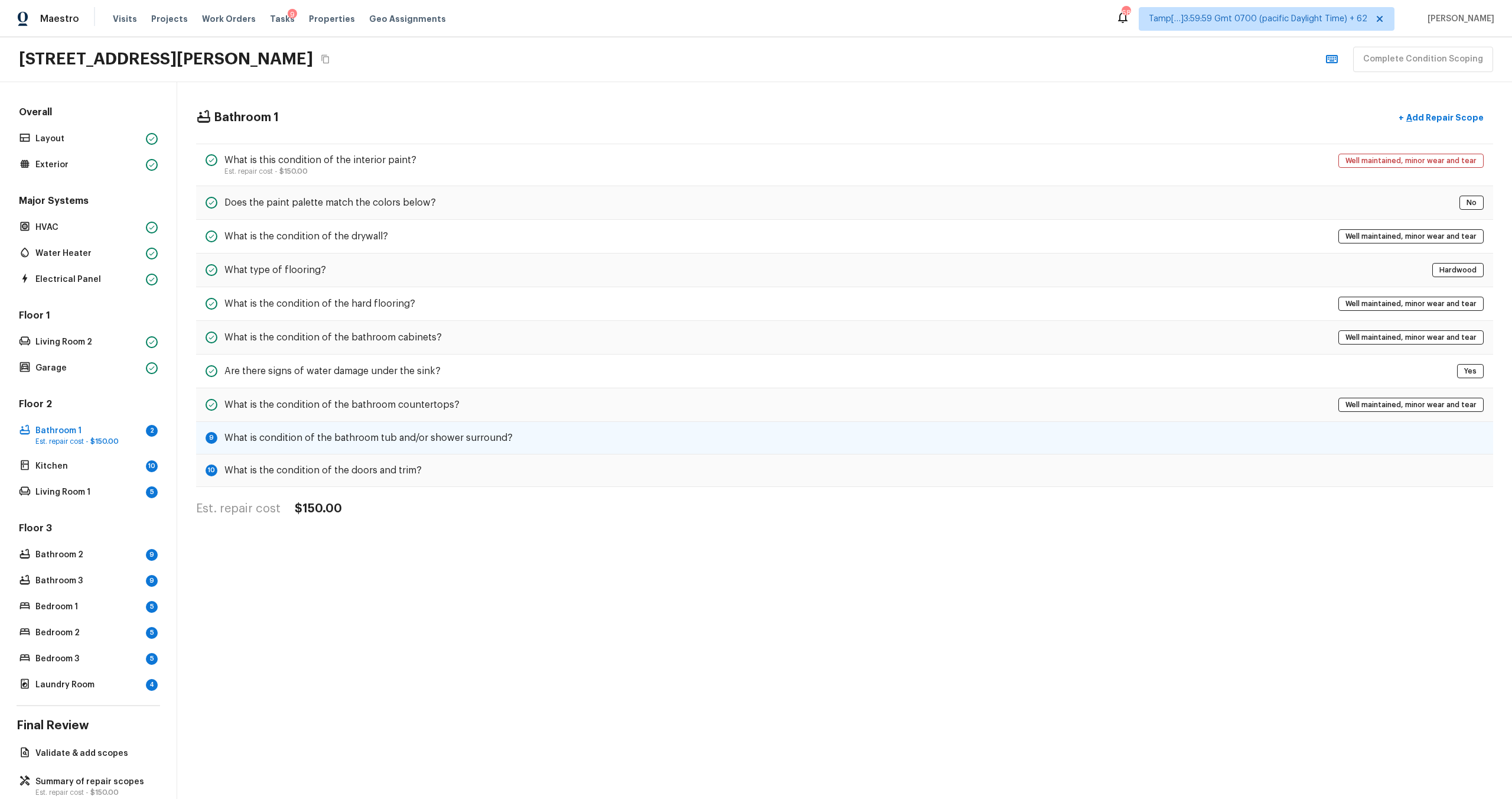
click at [814, 447] on div "9 What is condition of the bathroom tub and/or shower surround?" at bounding box center [845, 438] width 1298 height 32
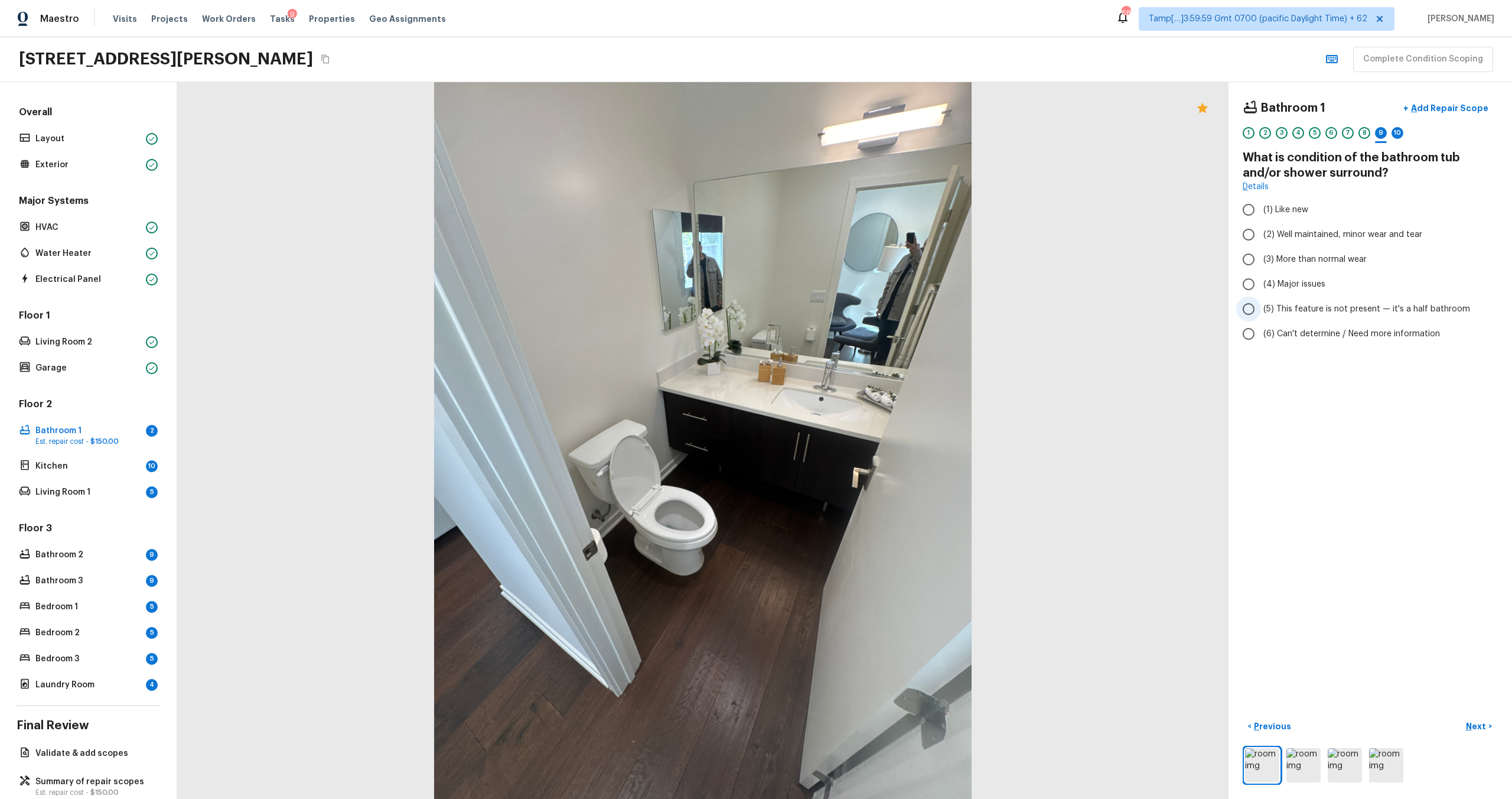
click at [1299, 312] on span "(5) This feature is not present — it's a half bathroom" at bounding box center [1367, 310] width 207 height 12
click at [1261, 312] on input "(5) This feature is not present — it's a half bathroom" at bounding box center [1249, 309] width 25 height 25
radio input "true"
click at [1470, 726] on p "Next" at bounding box center [1477, 727] width 23 height 12
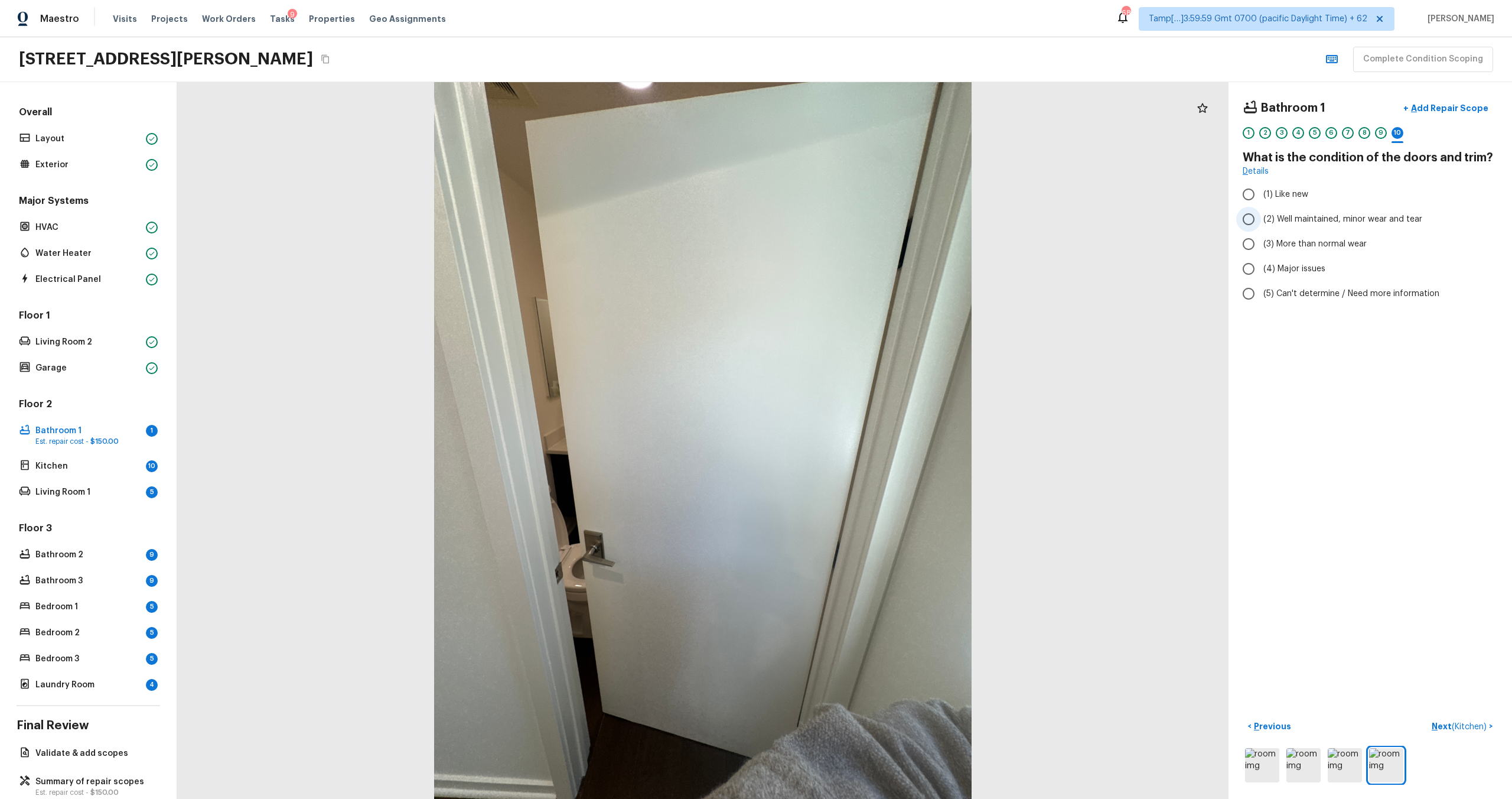
click at [1291, 227] on label "(2) Well maintained, minor wear and tear" at bounding box center [1362, 219] width 252 height 25
click at [1261, 227] on input "(2) Well maintained, minor wear and tear" at bounding box center [1249, 219] width 25 height 25
radio input "true"
click at [1448, 725] on p "Next ( Kitchen )" at bounding box center [1461, 727] width 57 height 12
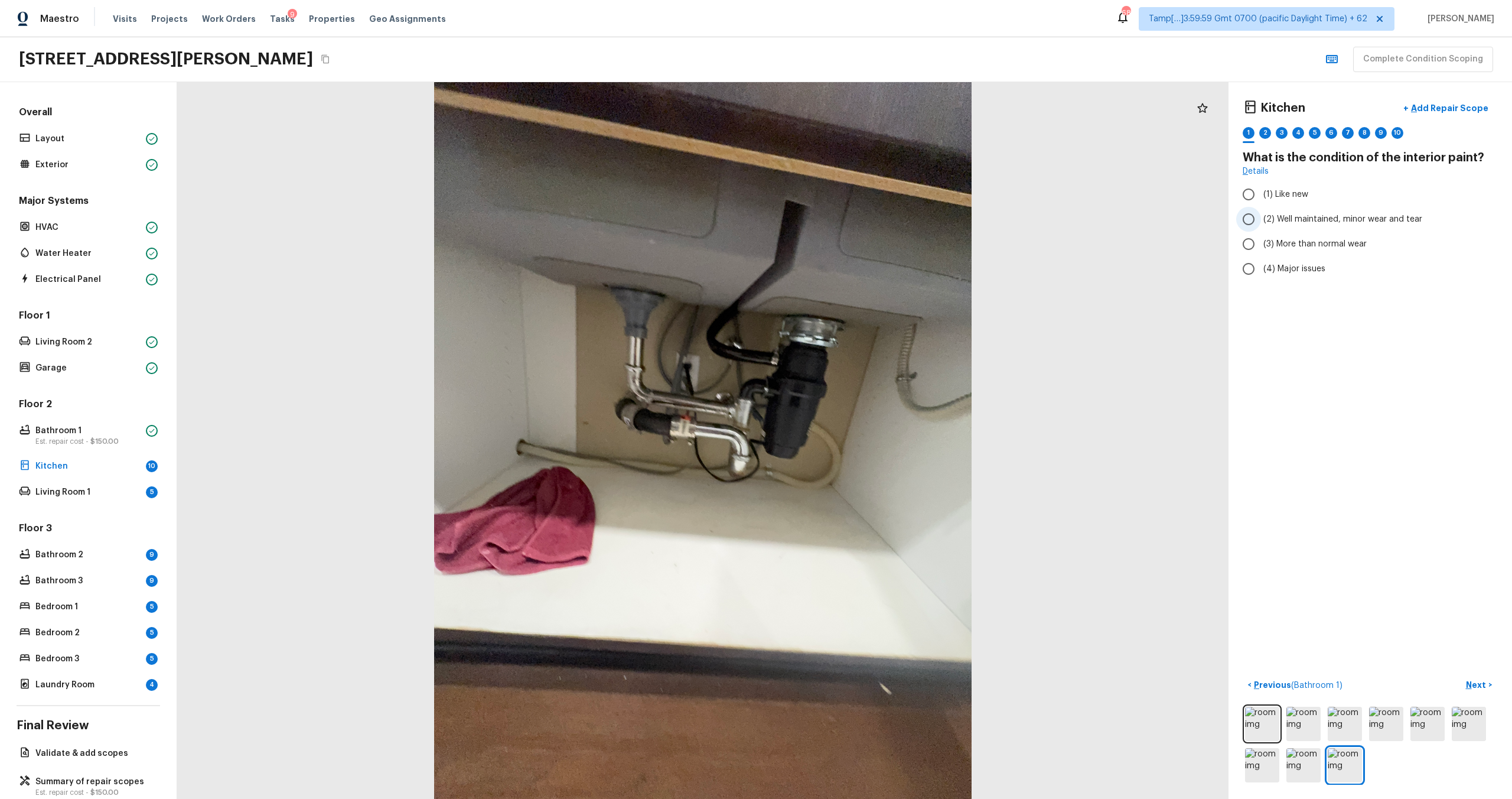
click at [1253, 218] on input "(2) Well maintained, minor wear and tear" at bounding box center [1249, 219] width 25 height 25
radio input "true"
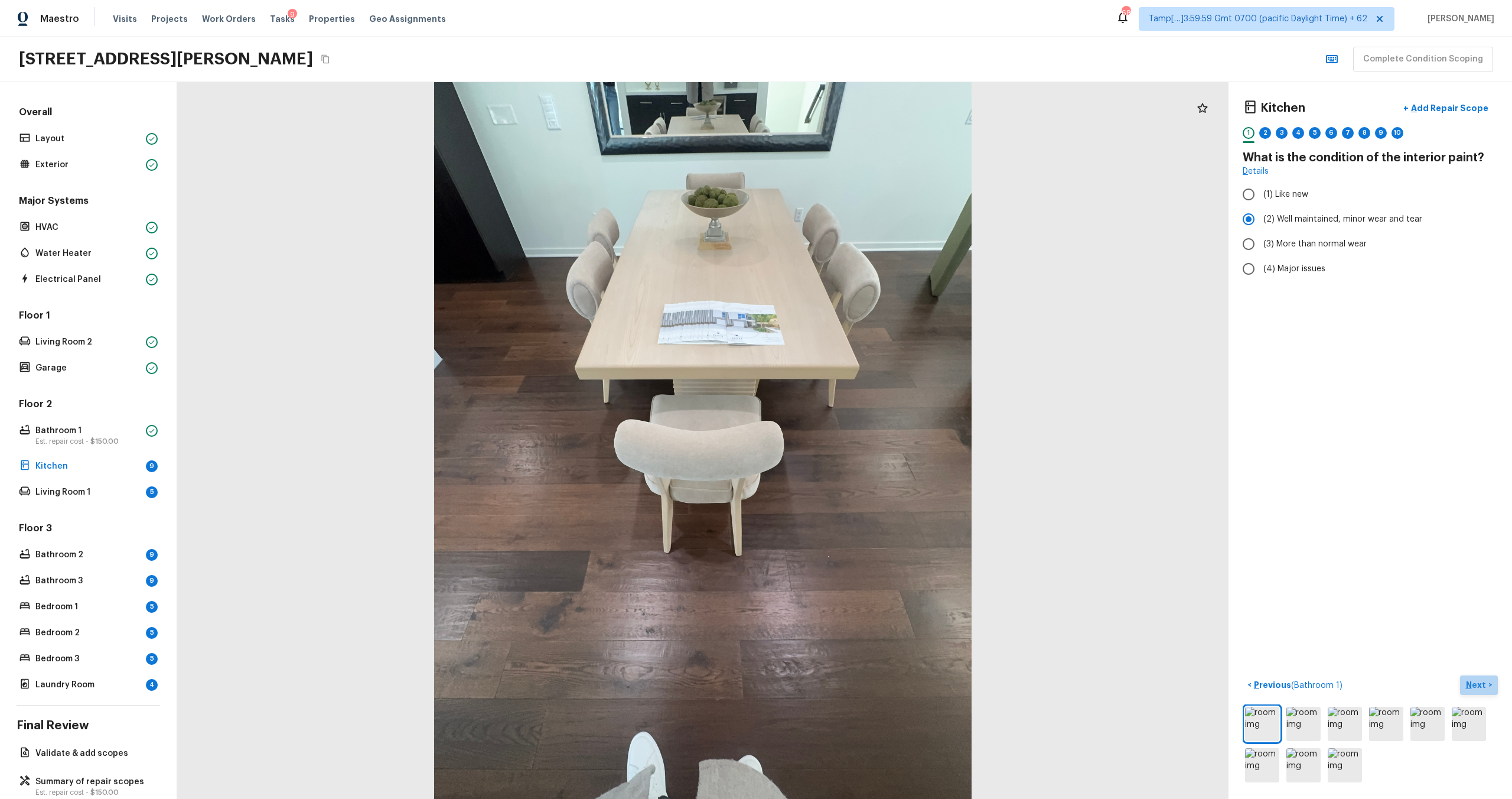
click at [1480, 690] on p "Next" at bounding box center [1477, 685] width 23 height 12
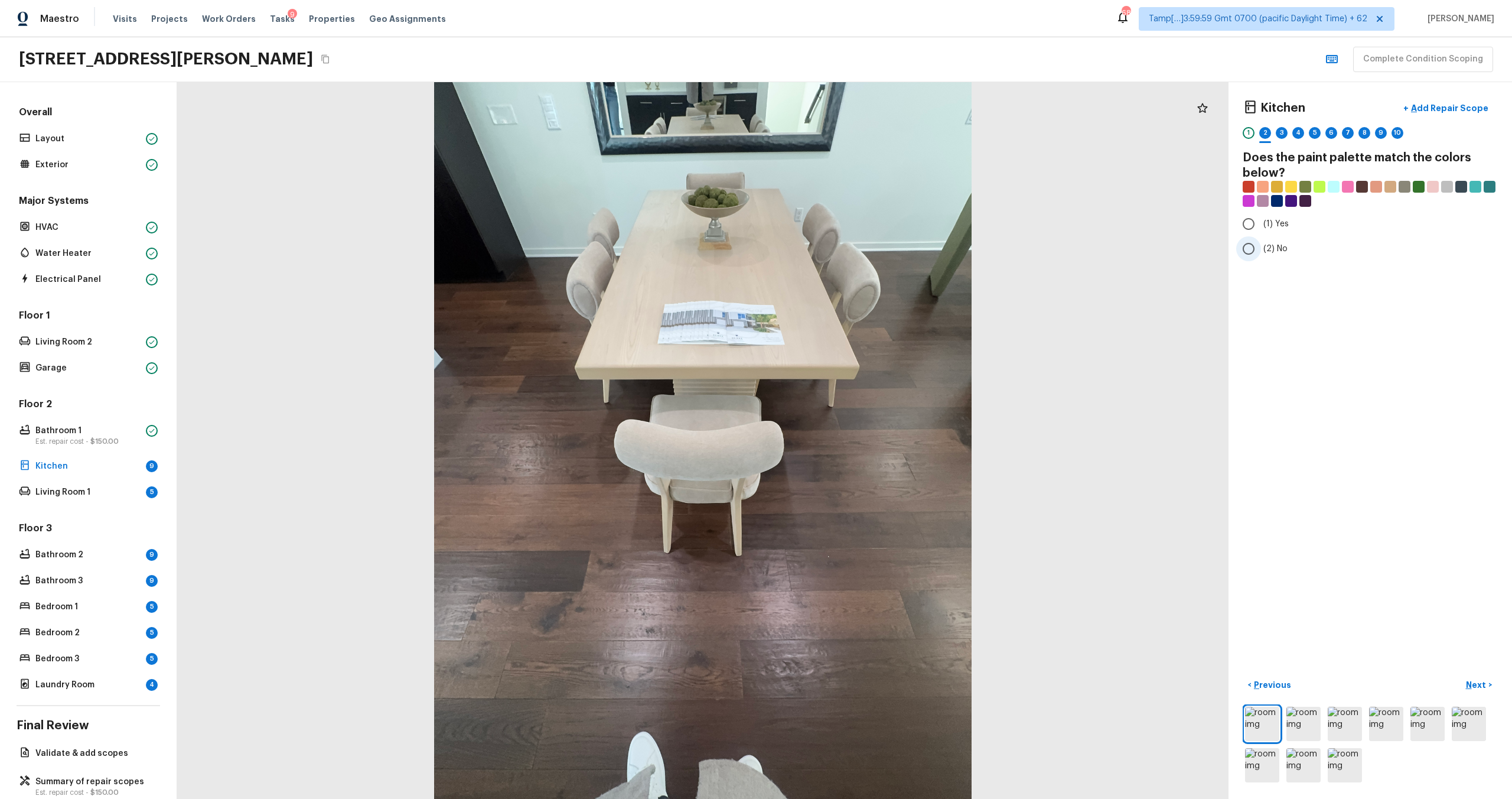
click at [1261, 255] on label "(2) No" at bounding box center [1362, 249] width 252 height 25
click at [1261, 255] on input "(2) No" at bounding box center [1249, 249] width 25 height 25
radio input "true"
click at [1476, 687] on p "Next" at bounding box center [1477, 685] width 23 height 12
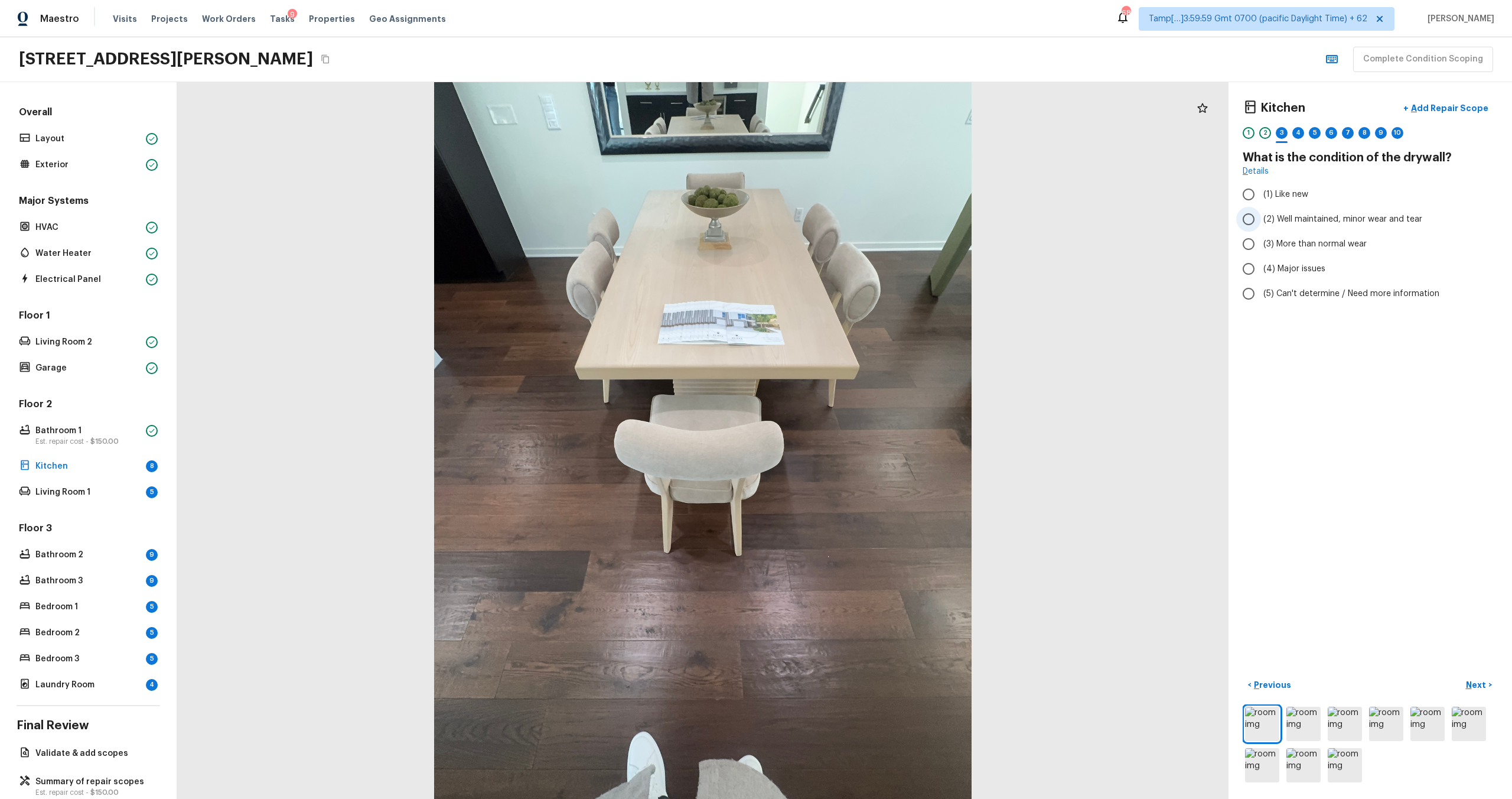
click at [1257, 227] on input "(2) Well maintained, minor wear and tear" at bounding box center [1249, 219] width 25 height 25
radio input "true"
click at [1473, 680] on p "Next" at bounding box center [1477, 685] width 23 height 12
click at [1250, 192] on input "(1) Hardwood" at bounding box center [1249, 194] width 25 height 25
checkbox input "true"
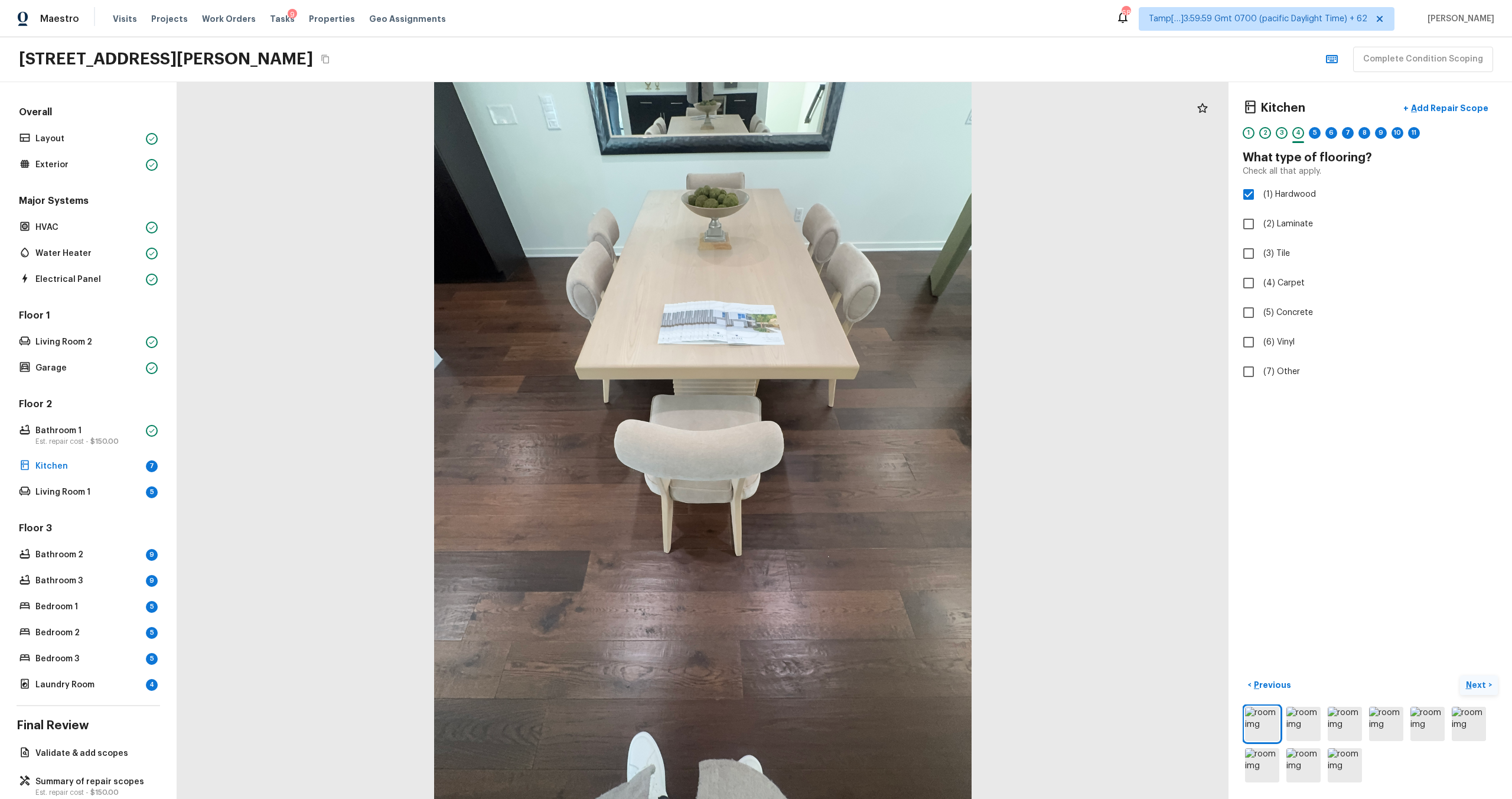
click at [1472, 691] on p "Next" at bounding box center [1477, 685] width 23 height 12
click at [1267, 228] on label "(2) Well maintained, minor wear and tear" at bounding box center [1362, 219] width 252 height 25
click at [1261, 228] on input "(2) Well maintained, minor wear and tear" at bounding box center [1249, 219] width 25 height 25
radio input "true"
click at [1482, 688] on p "Next" at bounding box center [1477, 685] width 23 height 12
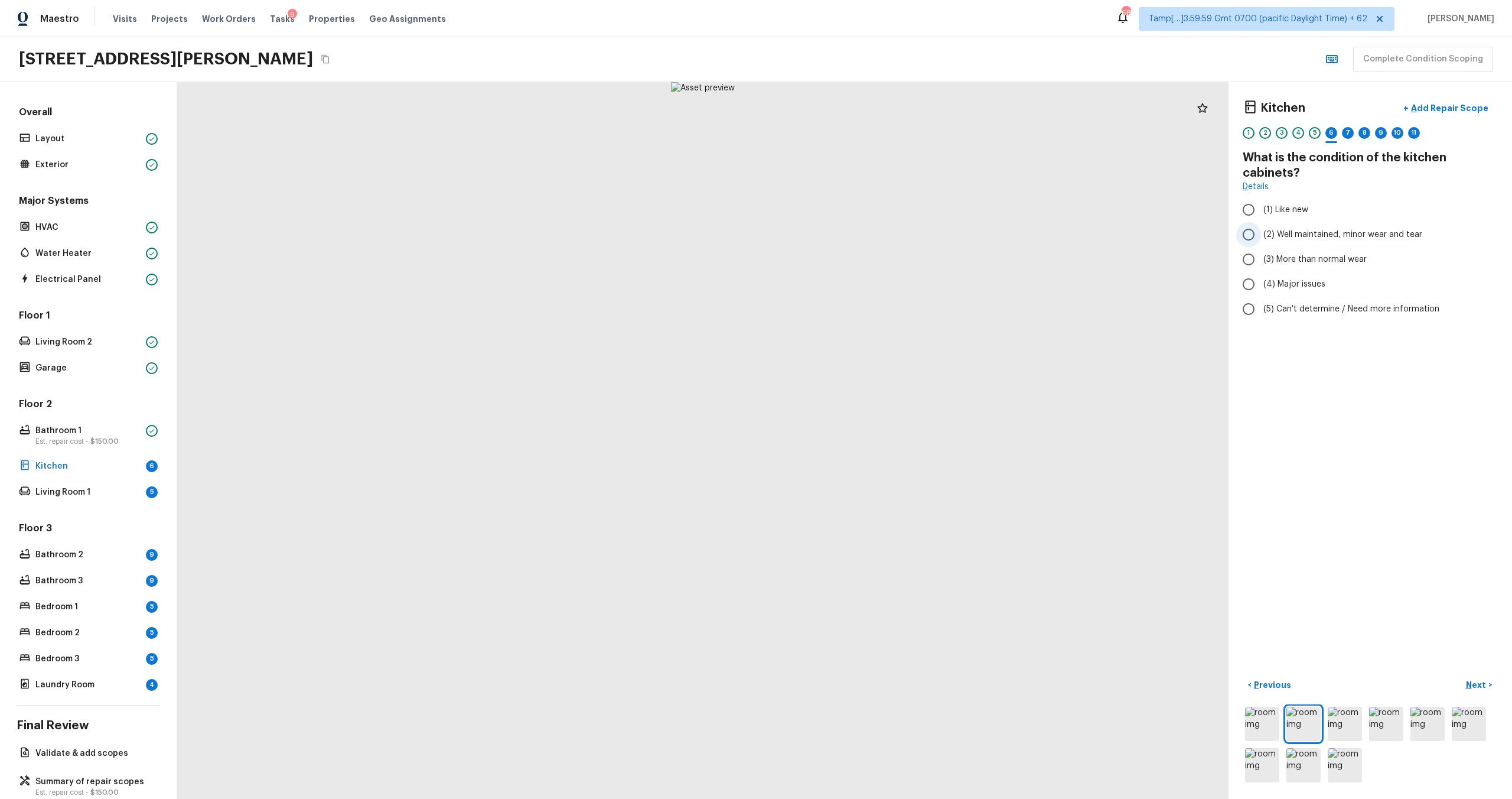
click at [1305, 235] on span "(2) Well maintained, minor wear and tear" at bounding box center [1343, 235] width 159 height 12
click at [1261, 235] on input "(2) Well maintained, minor wear and tear" at bounding box center [1249, 234] width 25 height 25
radio input "true"
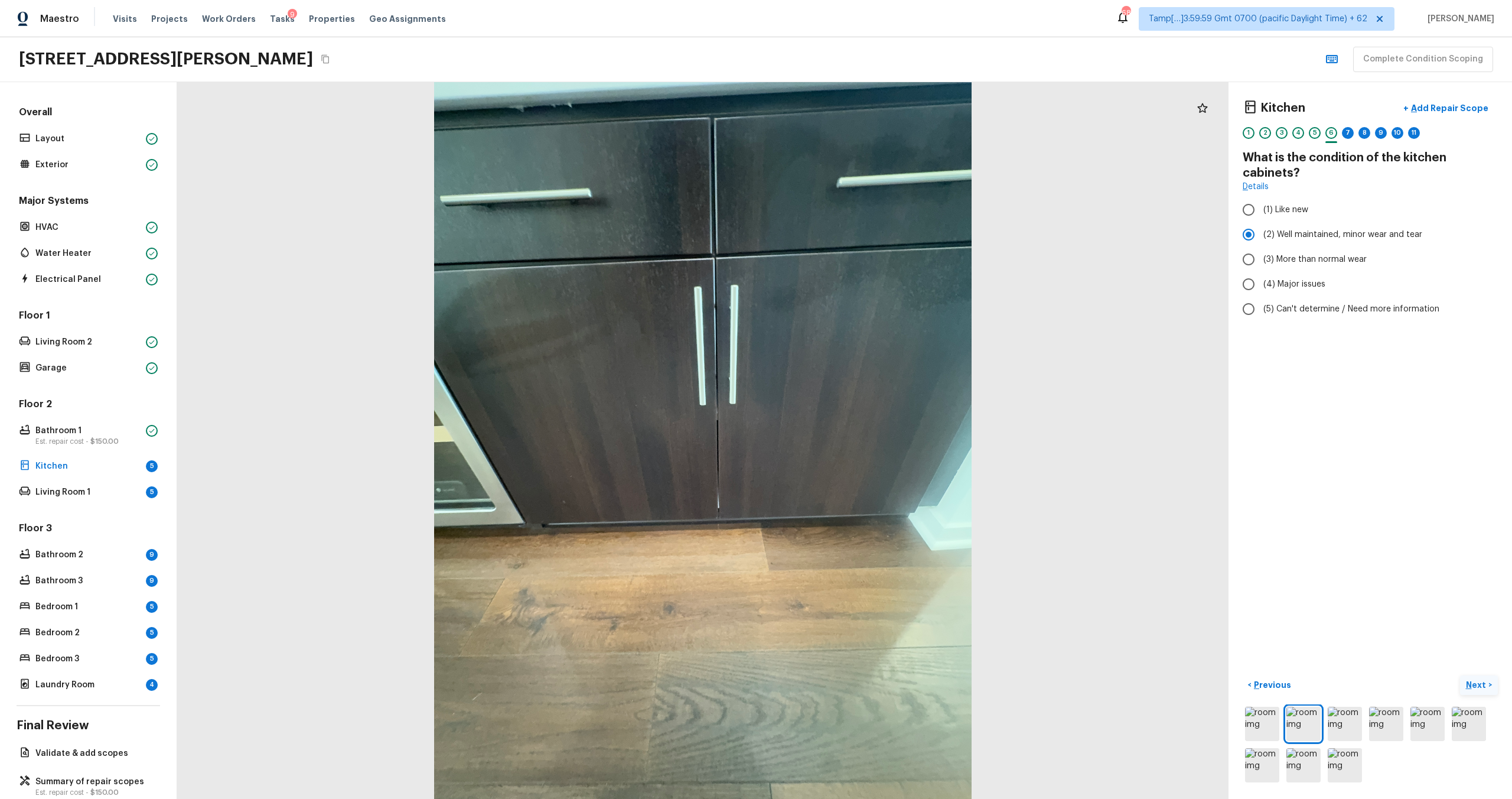
click at [1470, 686] on p "Next" at bounding box center [1477, 685] width 23 height 12
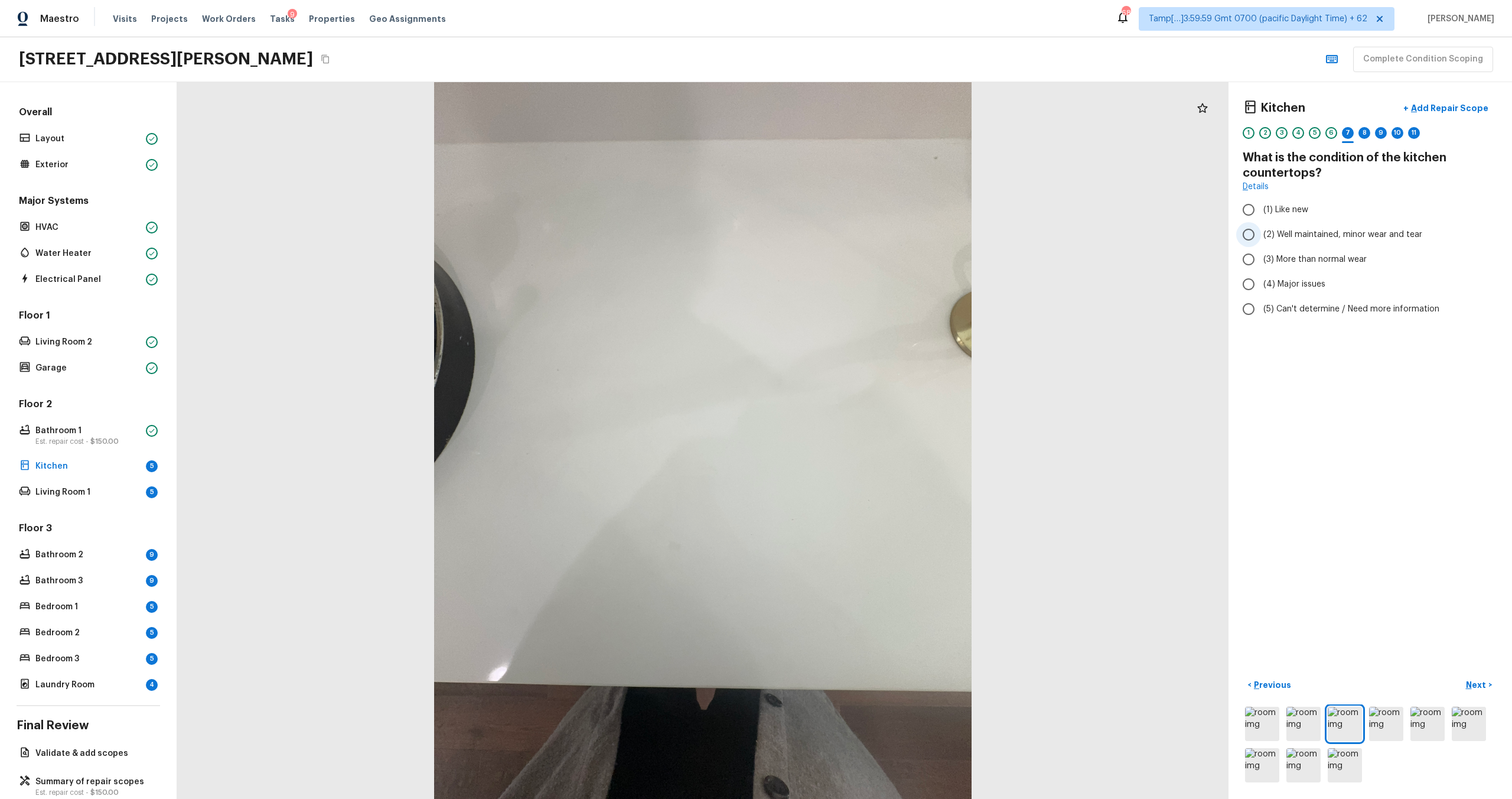
click at [1348, 239] on span "(2) Well maintained, minor wear and tear" at bounding box center [1343, 235] width 159 height 12
click at [1261, 239] on input "(2) Well maintained, minor wear and tear" at bounding box center [1249, 234] width 25 height 25
radio input "true"
click at [1476, 681] on p "Next" at bounding box center [1477, 685] width 23 height 12
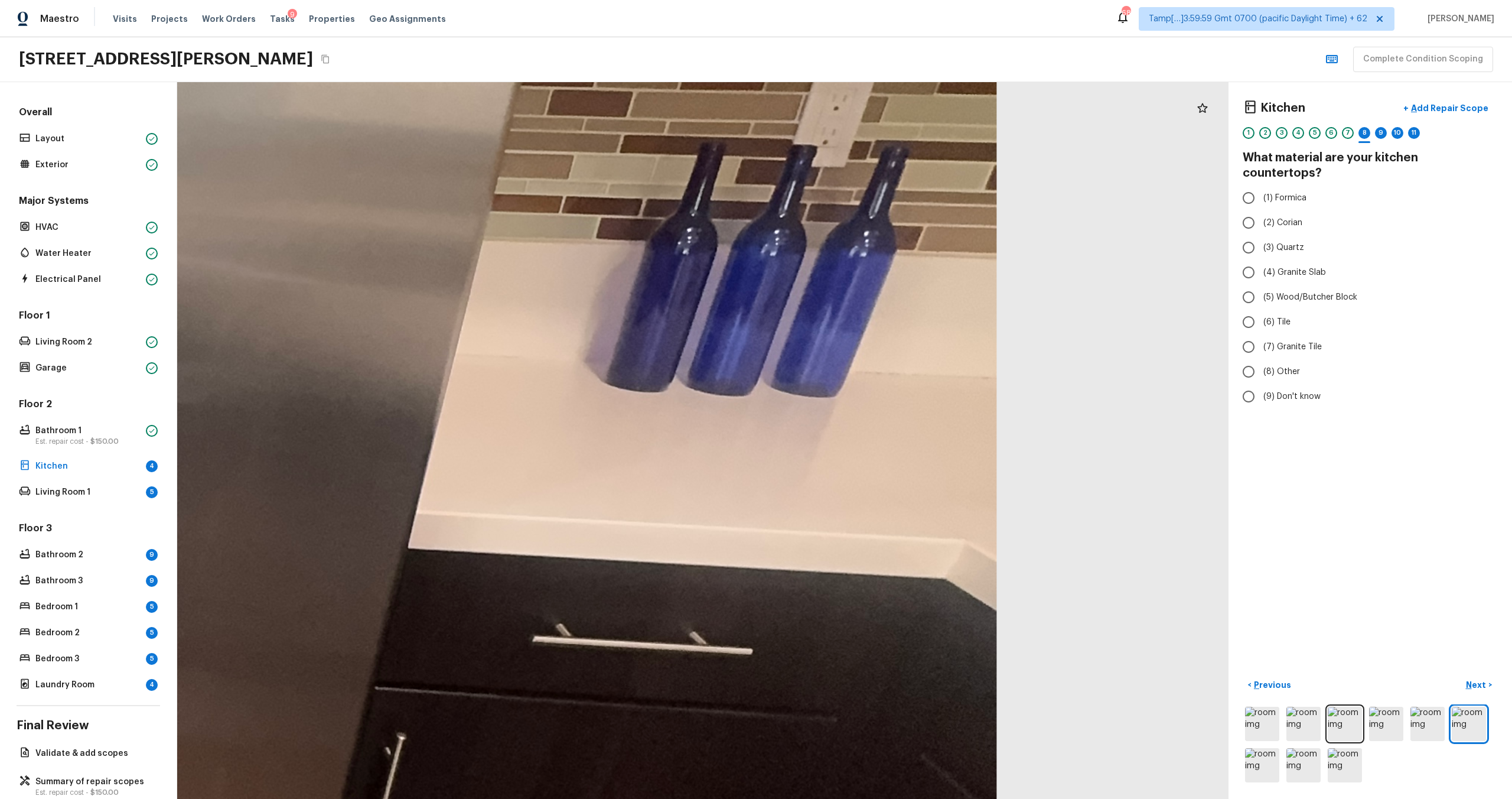
drag, startPoint x: 966, startPoint y: 554, endPoint x: 735, endPoint y: 414, distance: 270.1
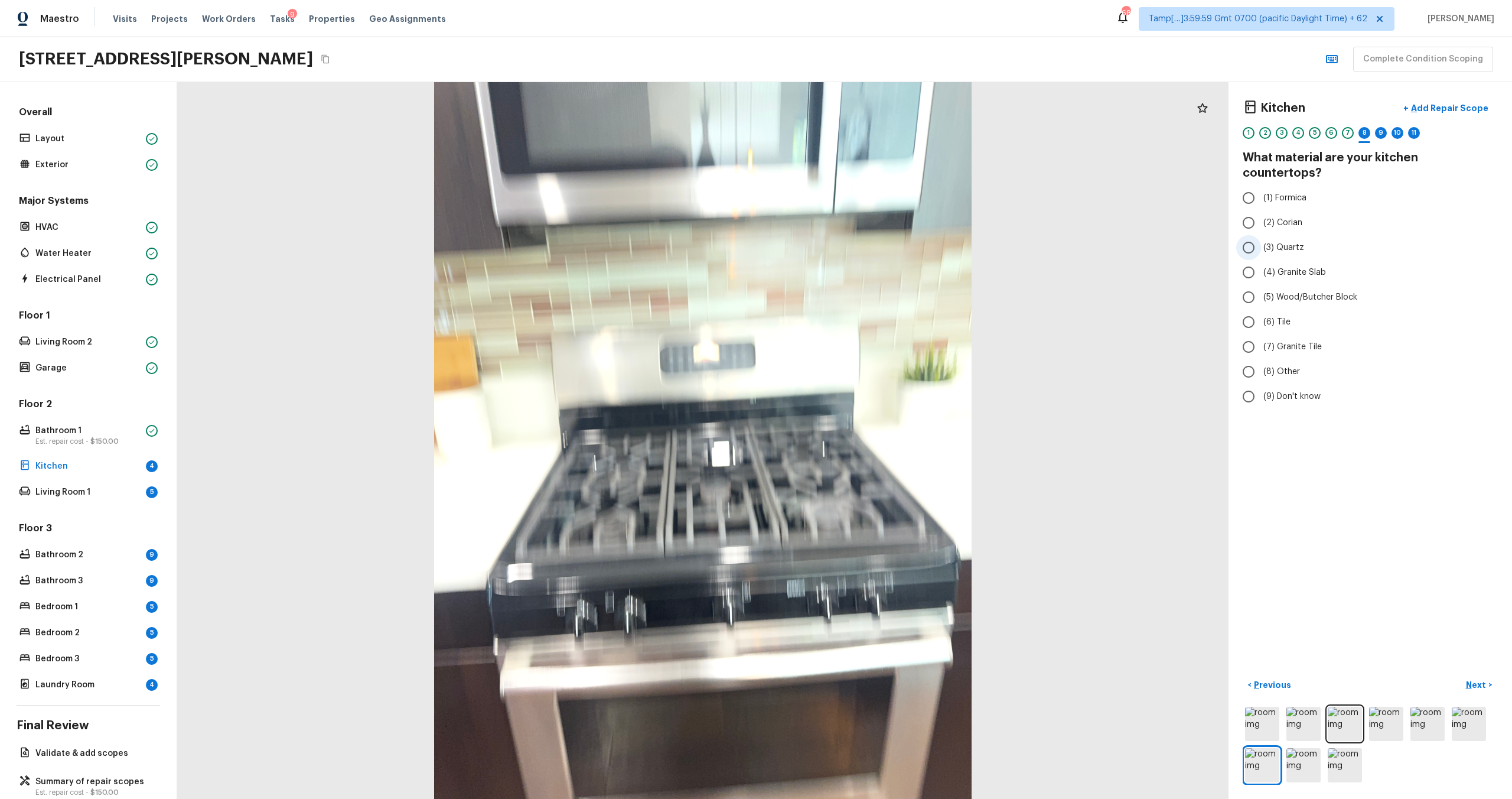
click at [1264, 242] on span "(3) Quartz" at bounding box center [1284, 248] width 41 height 12
click at [1261, 235] on input "(3) Quartz" at bounding box center [1249, 247] width 25 height 25
radio input "true"
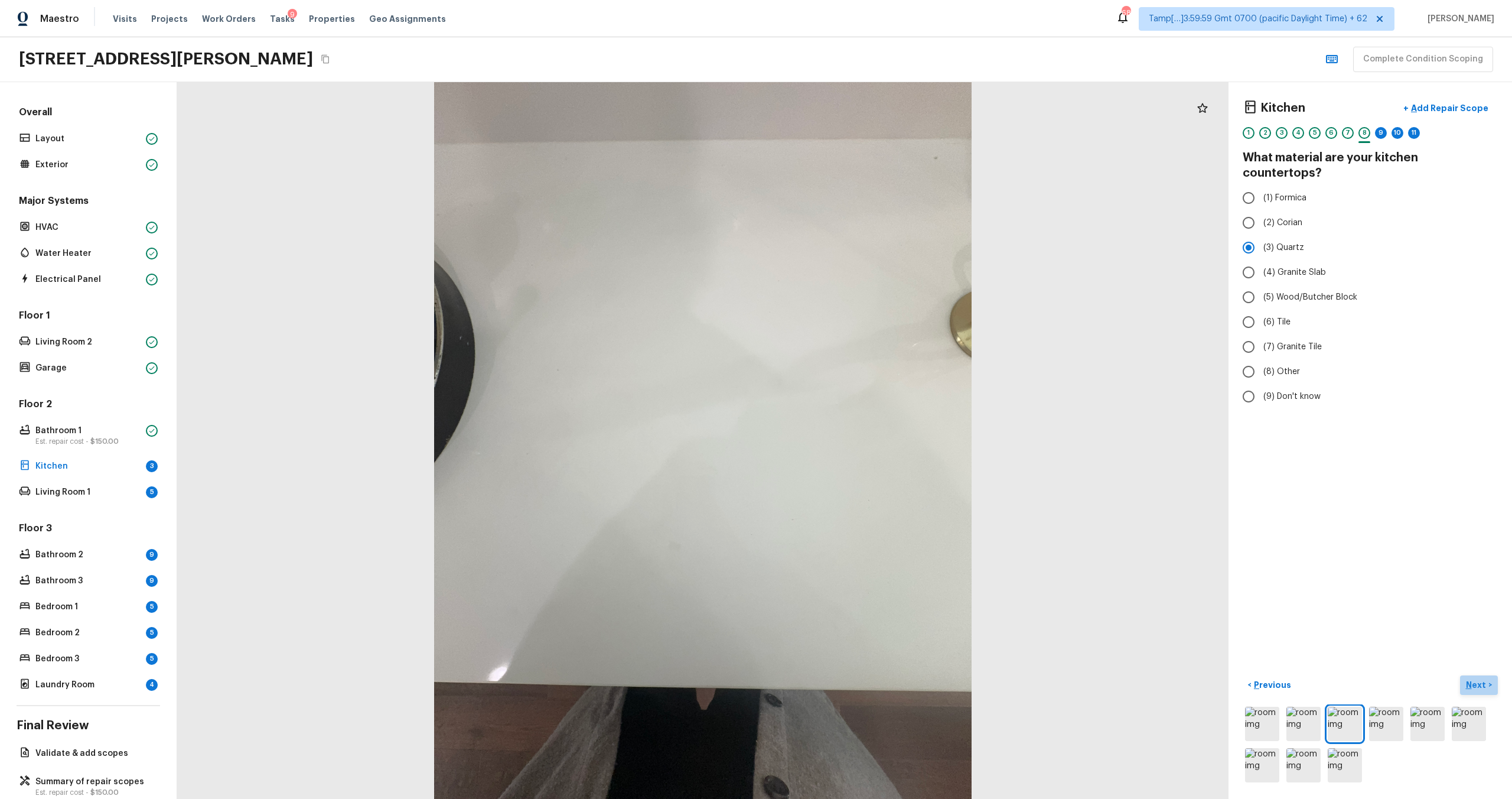
click at [1474, 690] on p "Next" at bounding box center [1477, 685] width 23 height 12
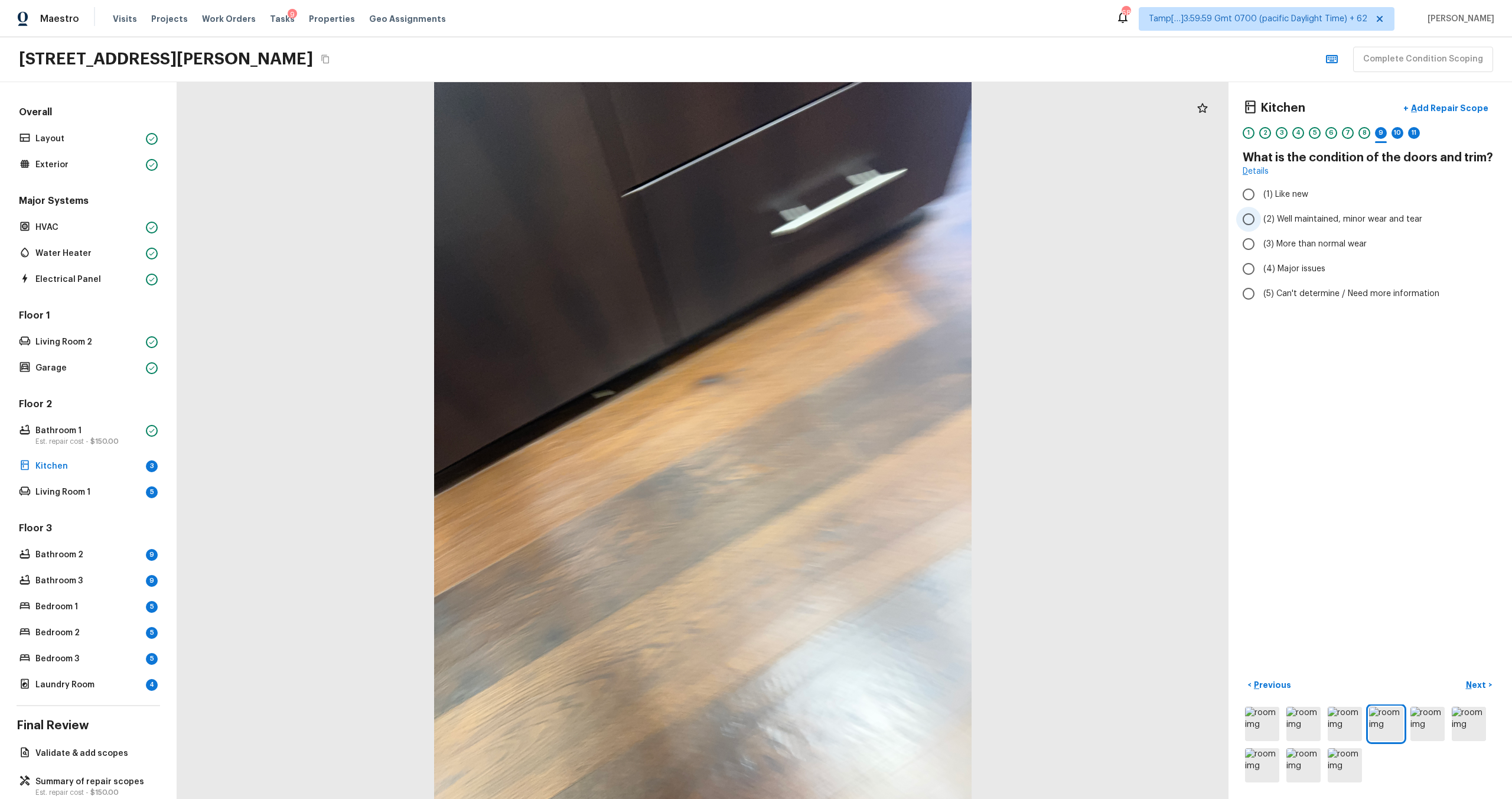
click at [1266, 218] on span "(2) Well maintained, minor wear and tear" at bounding box center [1343, 219] width 159 height 12
click at [1261, 218] on input "(2) Well maintained, minor wear and tear" at bounding box center [1249, 219] width 25 height 25
radio input "true"
click at [1465, 683] on button "Next >" at bounding box center [1479, 685] width 38 height 20
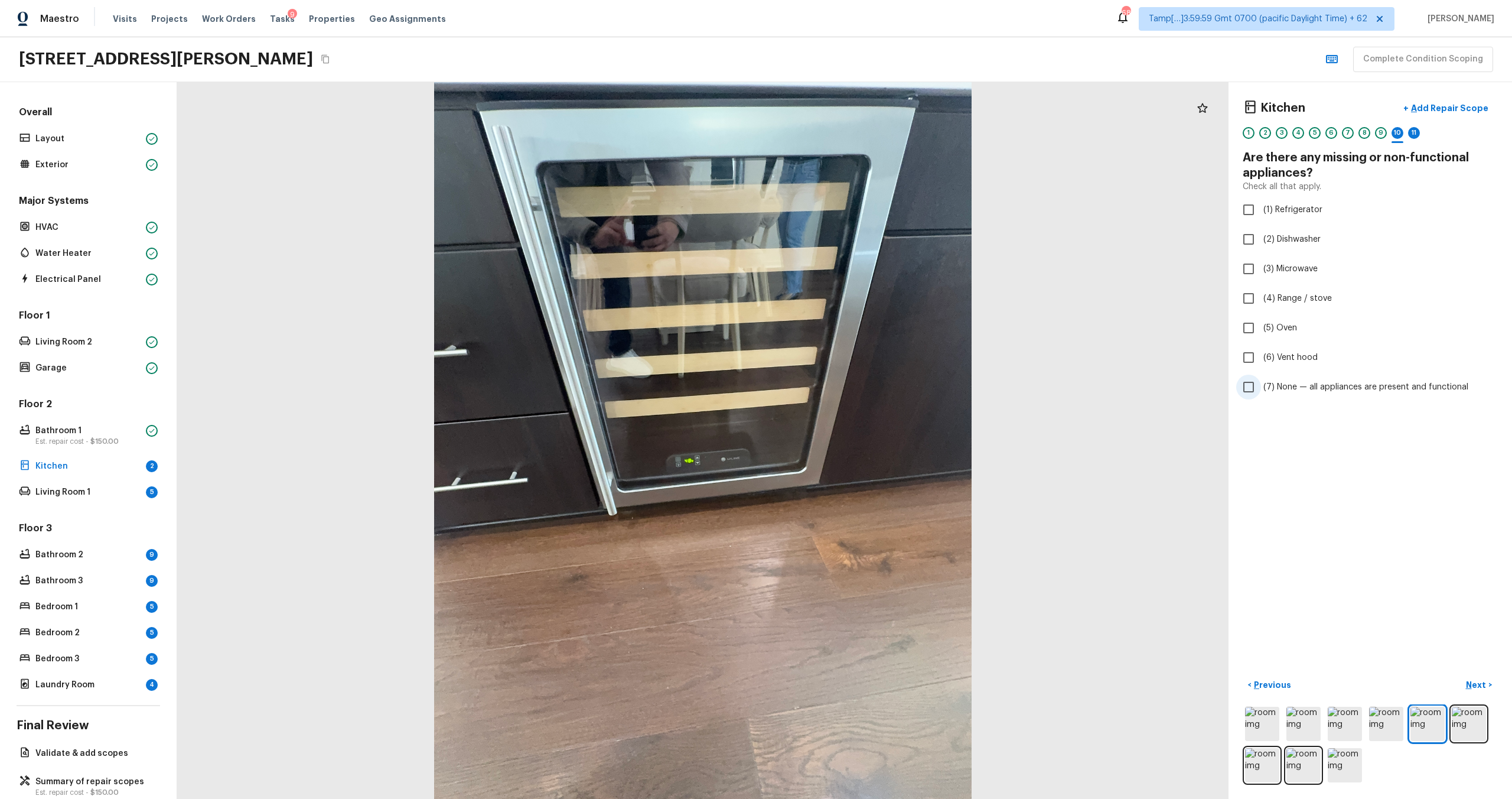
click at [1276, 392] on span "(7) None — all appliances are present and functional" at bounding box center [1366, 387] width 205 height 12
click at [1261, 392] on input "(7) None — all appliances are present and functional" at bounding box center [1249, 387] width 25 height 25
checkbox input "true"
click at [1258, 246] on input "(2) Dishwasher" at bounding box center [1249, 239] width 25 height 25
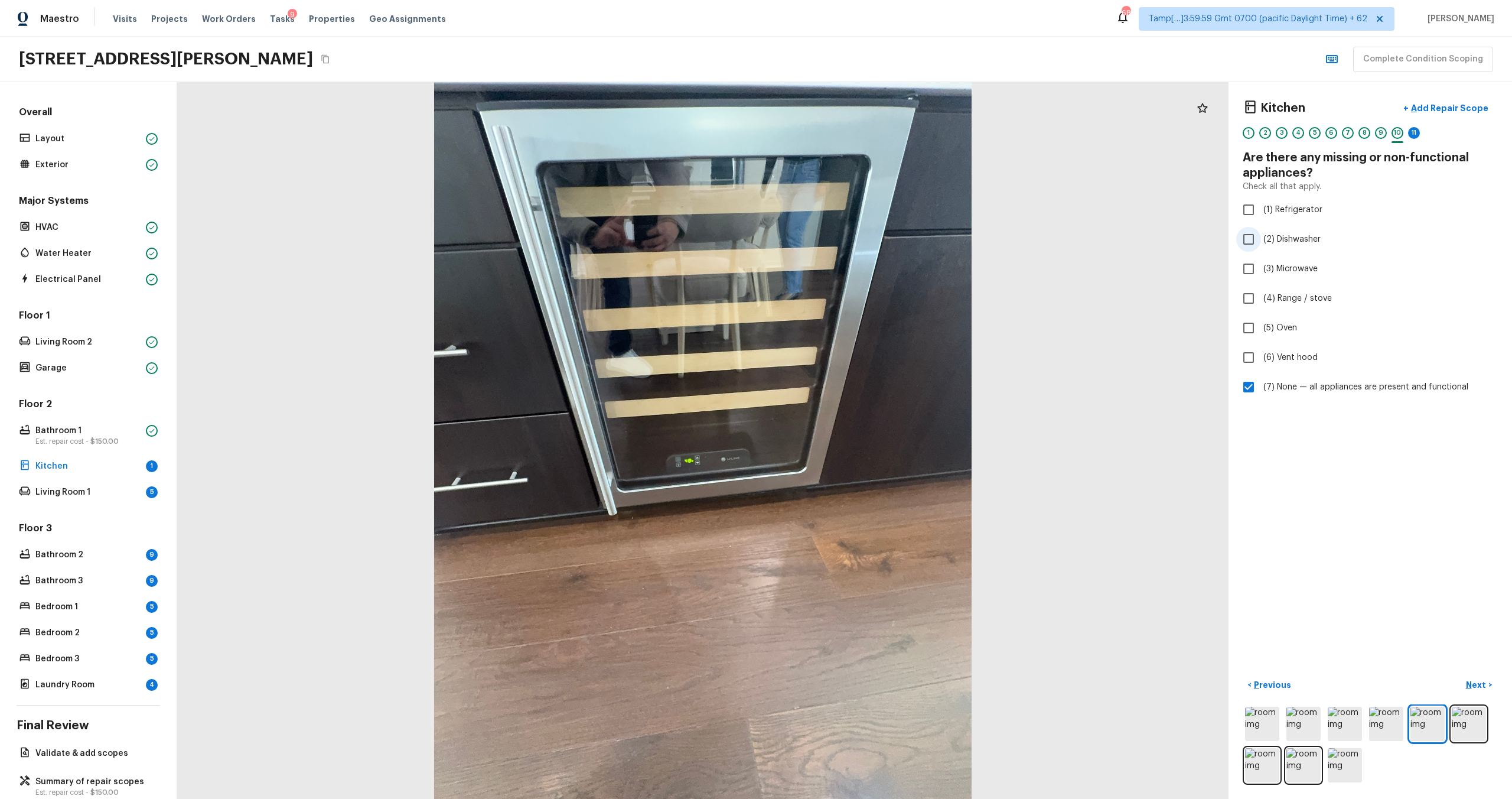
click at [1258, 245] on input "(2) Dishwasher" at bounding box center [1249, 239] width 25 height 25
checkbox input "true"
click at [1278, 392] on span "(7) None — all appliances are present and functional" at bounding box center [1366, 387] width 205 height 12
click at [1261, 392] on input "(7) None — all appliances are present and functional" at bounding box center [1249, 387] width 25 height 25
checkbox input "false"
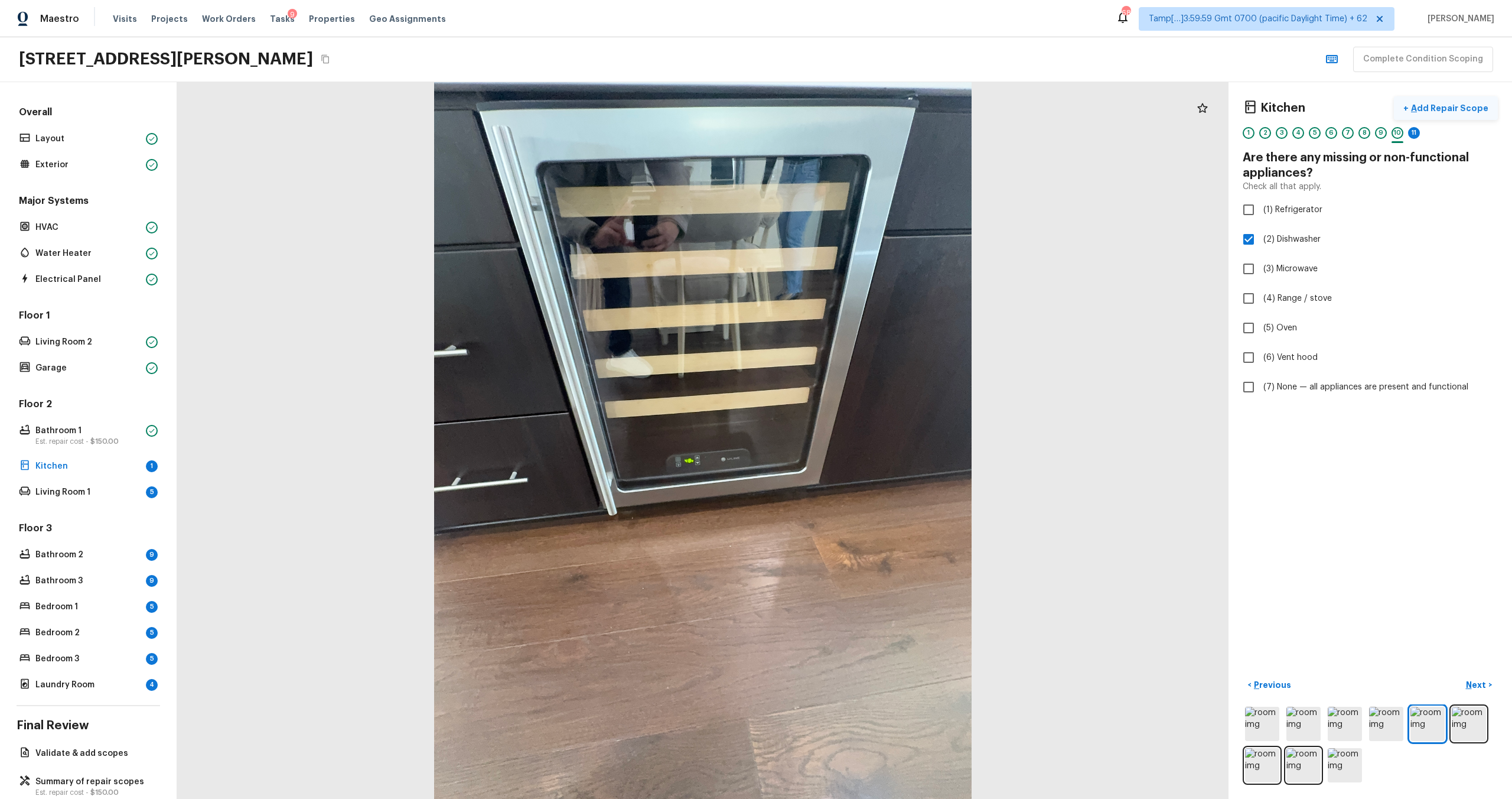
click at [1443, 110] on p "Add Repair Scope" at bounding box center [1449, 108] width 80 height 12
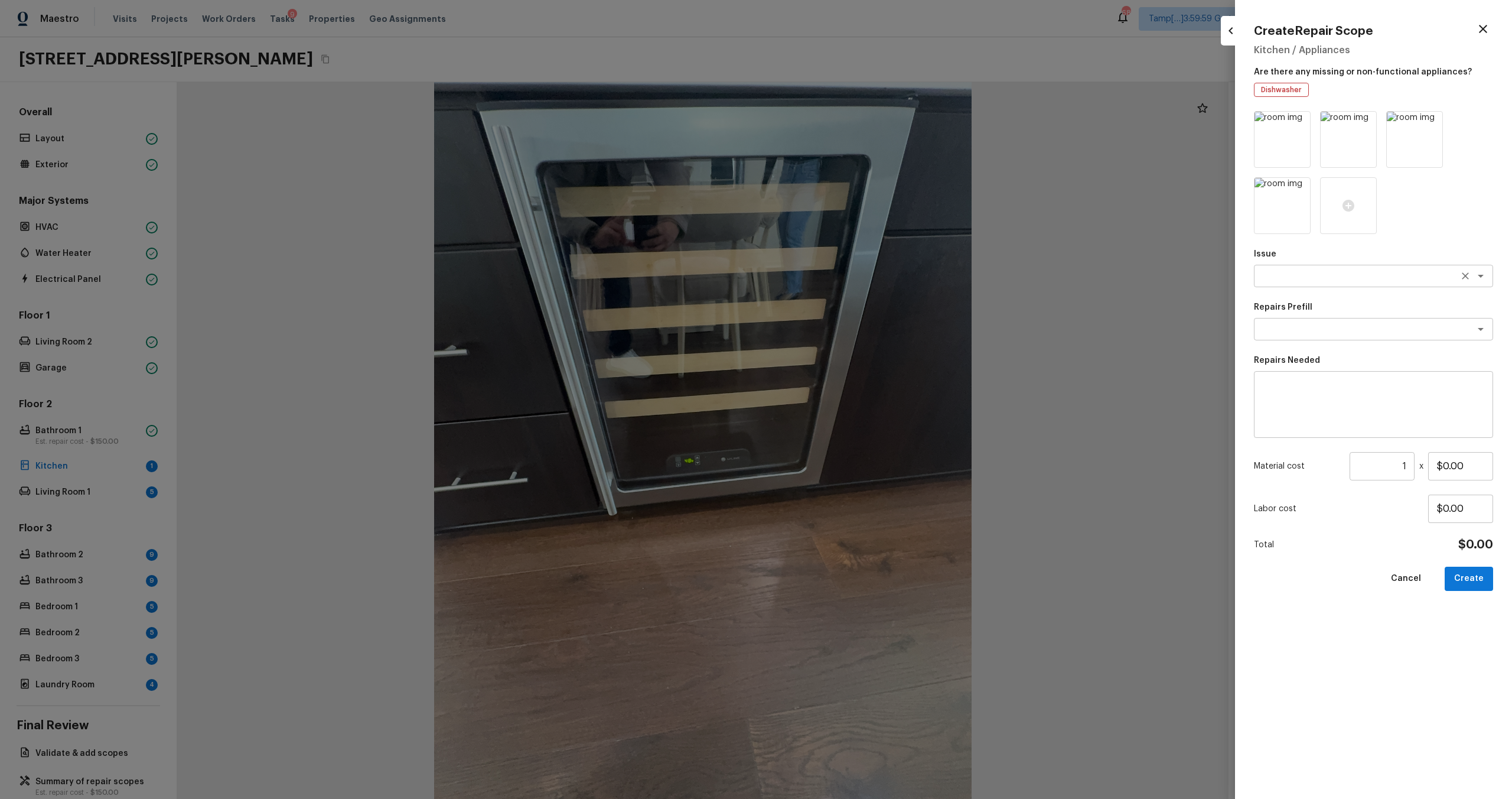
click at [1331, 276] on textarea at bounding box center [1357, 276] width 196 height 12
type textarea "d"
click at [1308, 325] on li "Appliances" at bounding box center [1374, 320] width 239 height 19
click at [1300, 340] on div "x ​" at bounding box center [1374, 329] width 239 height 23
type textarea "Appliances"
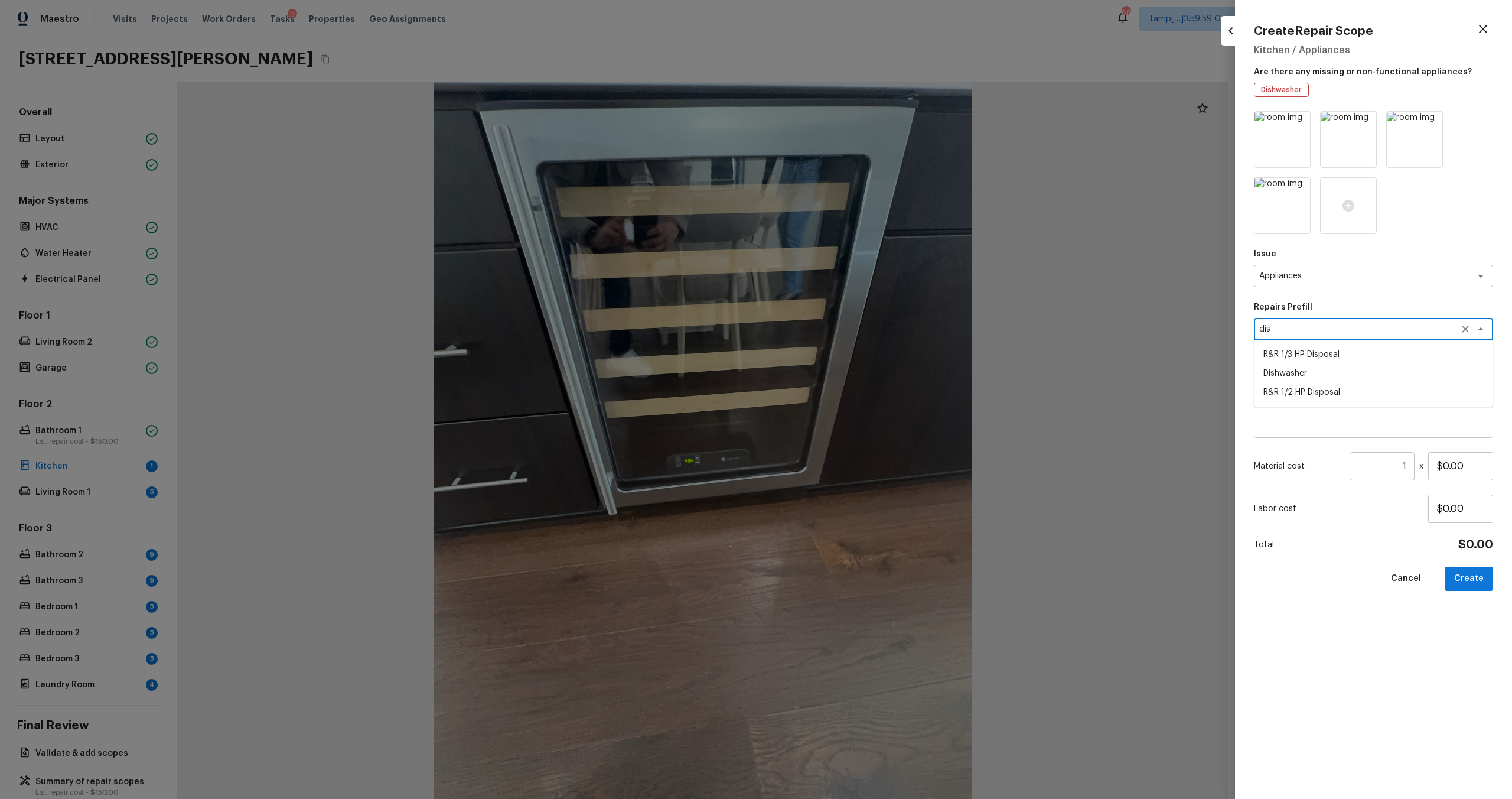
click at [1294, 373] on li "Dishwasher" at bounding box center [1374, 373] width 239 height 19
type textarea "Dishwasher"
type textarea "Remove the existing dishwasher and prep the area for a new unit. Install a new …"
type input "$400.00"
type textarea "Dishwasher"
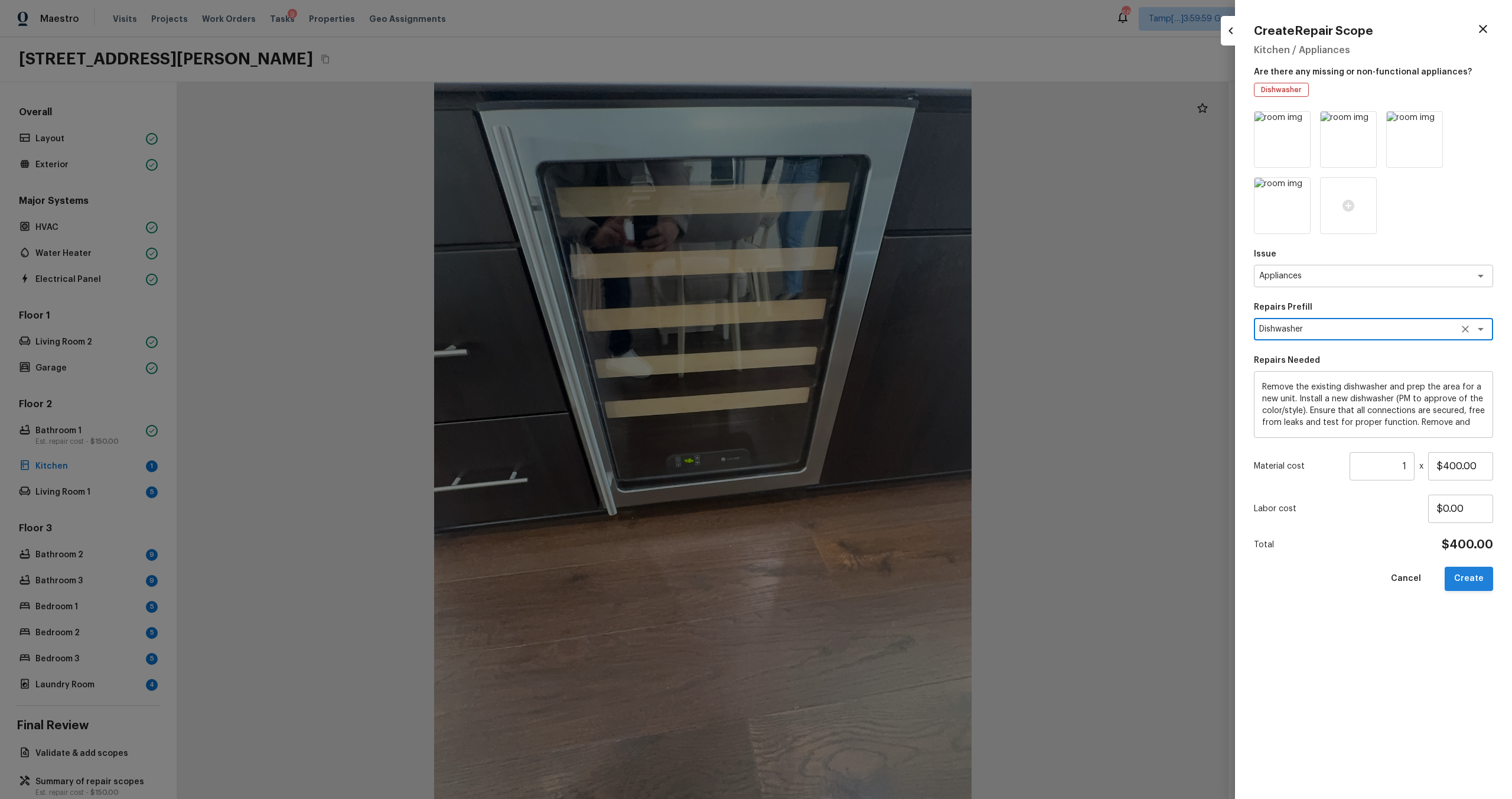
click at [1470, 577] on button "Create" at bounding box center [1469, 579] width 48 height 24
type input "$0.00"
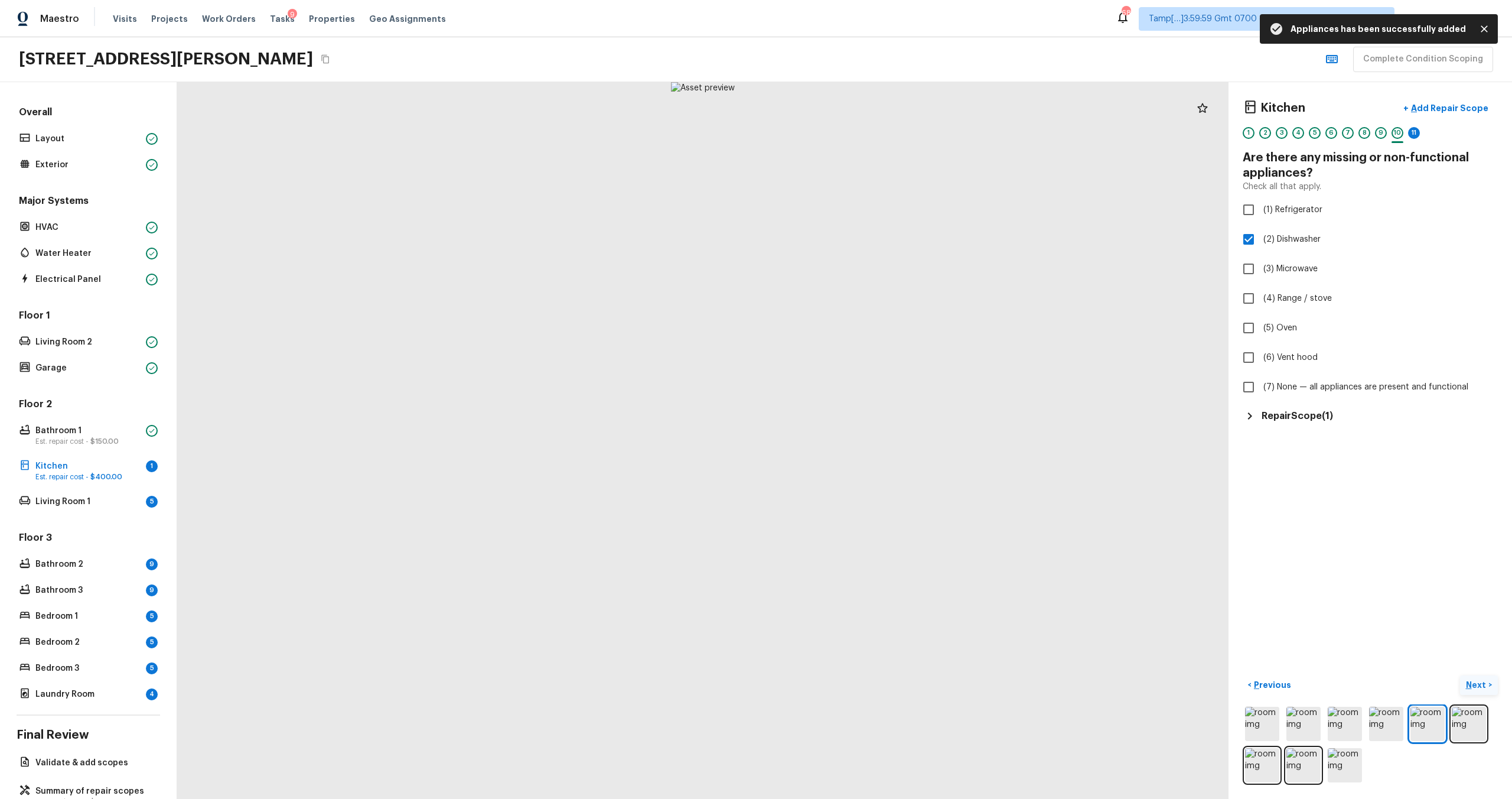
click at [1471, 682] on p "Next" at bounding box center [1477, 685] width 23 height 12
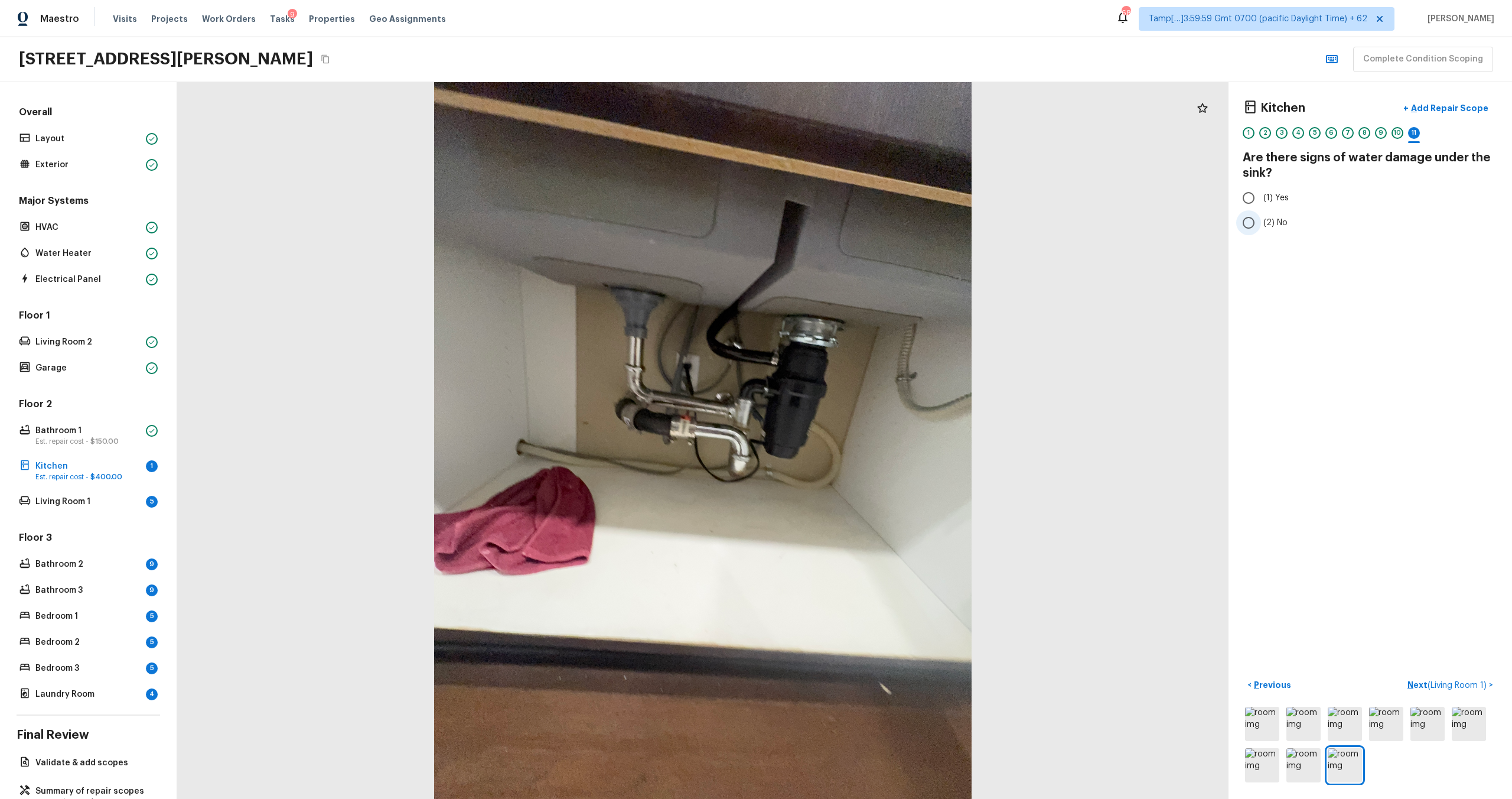
click at [1276, 230] on label "(2) No" at bounding box center [1362, 222] width 252 height 25
click at [1261, 230] on input "(2) No" at bounding box center [1249, 222] width 25 height 25
radio input "true"
click at [1419, 692] on button "Next ( Living Room 1 ) >" at bounding box center [1450, 685] width 95 height 20
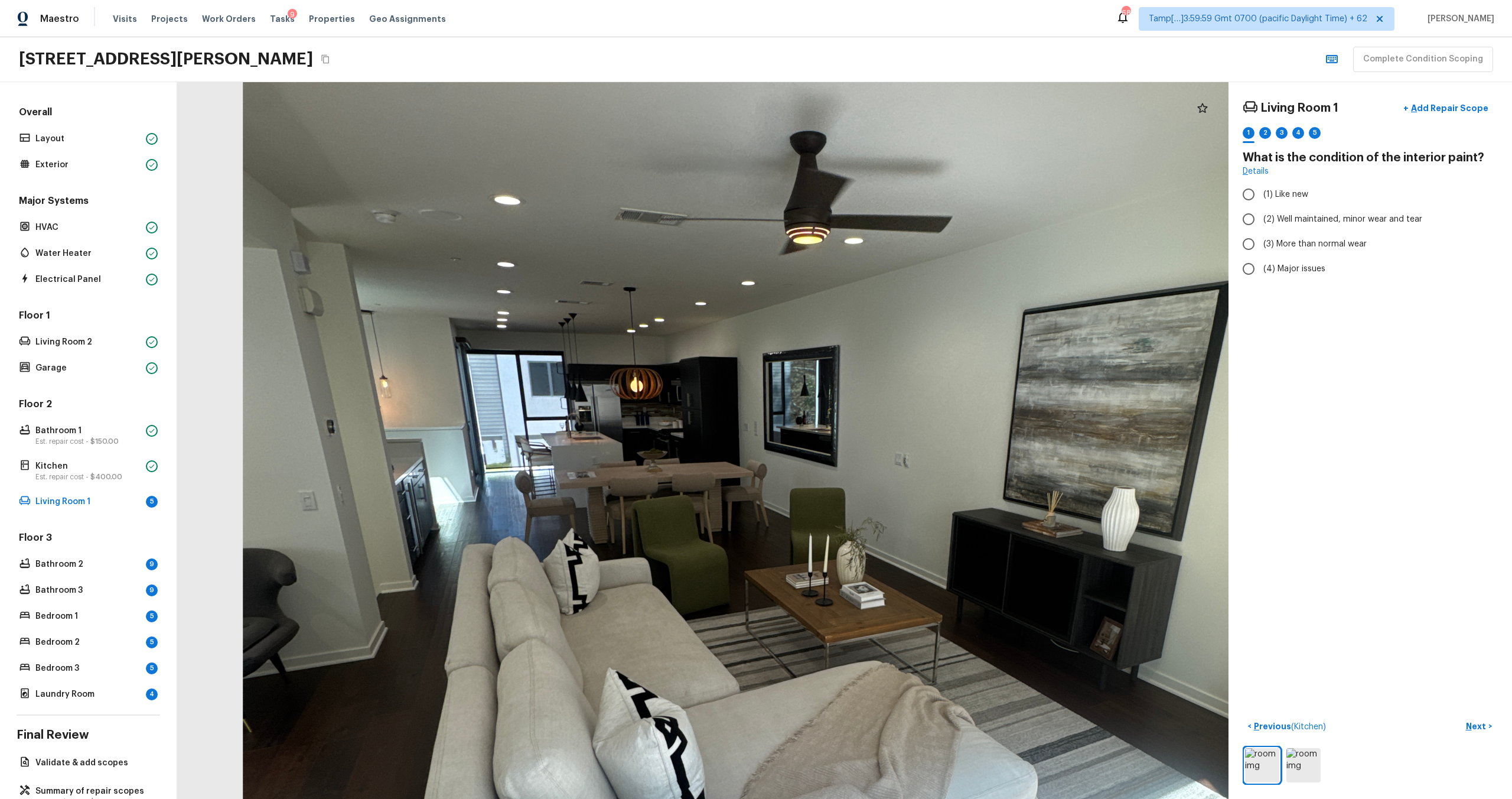
drag, startPoint x: 581, startPoint y: 493, endPoint x: 496, endPoint y: 793, distance: 311.8
click at [496, 794] on div at bounding box center [792, 564] width 2149 height 1465
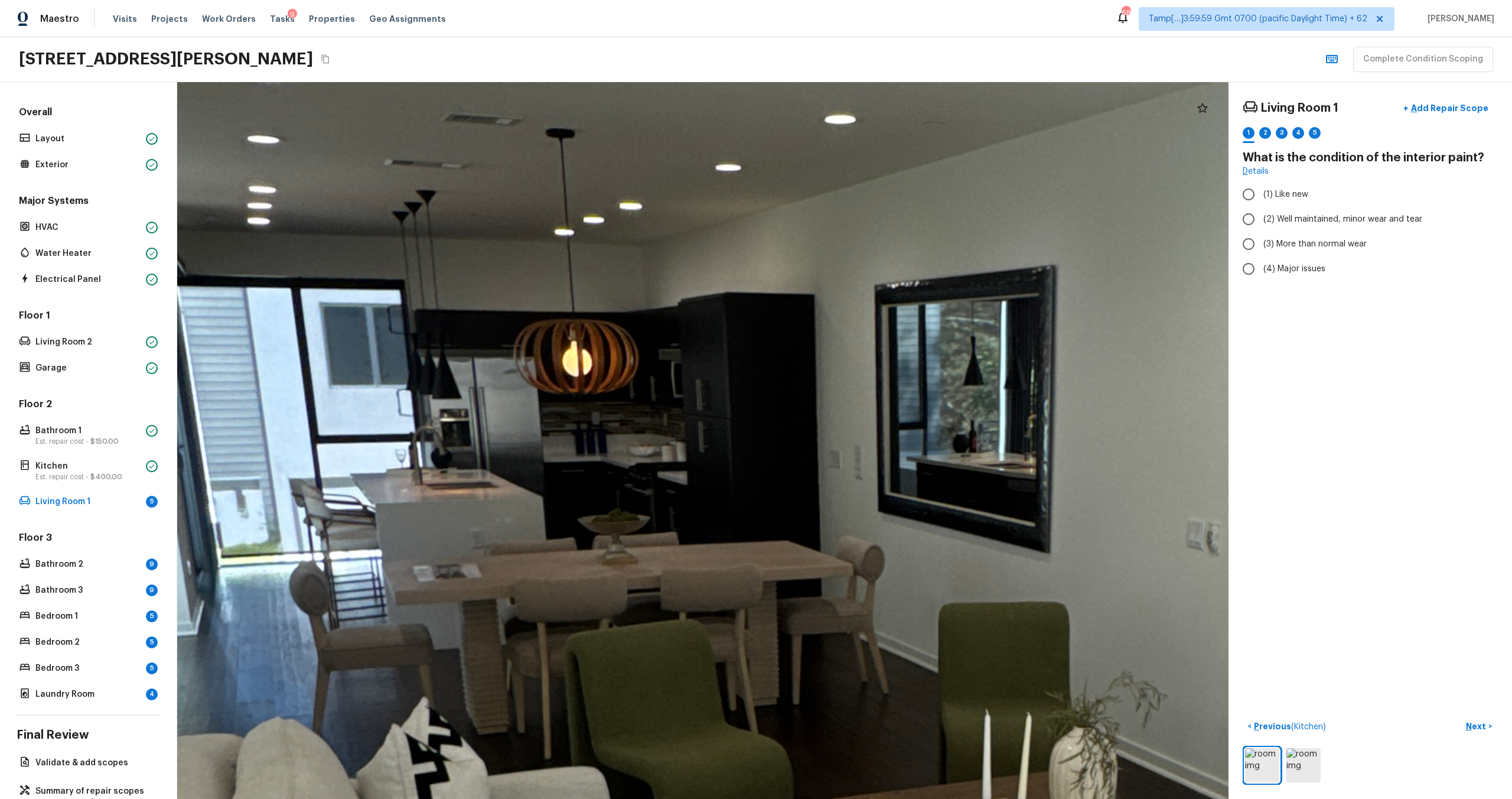
drag, startPoint x: 719, startPoint y: 334, endPoint x: 616, endPoint y: 712, distance: 391.8
click at [616, 712] on div at bounding box center [945, 783] width 5073 height 3459
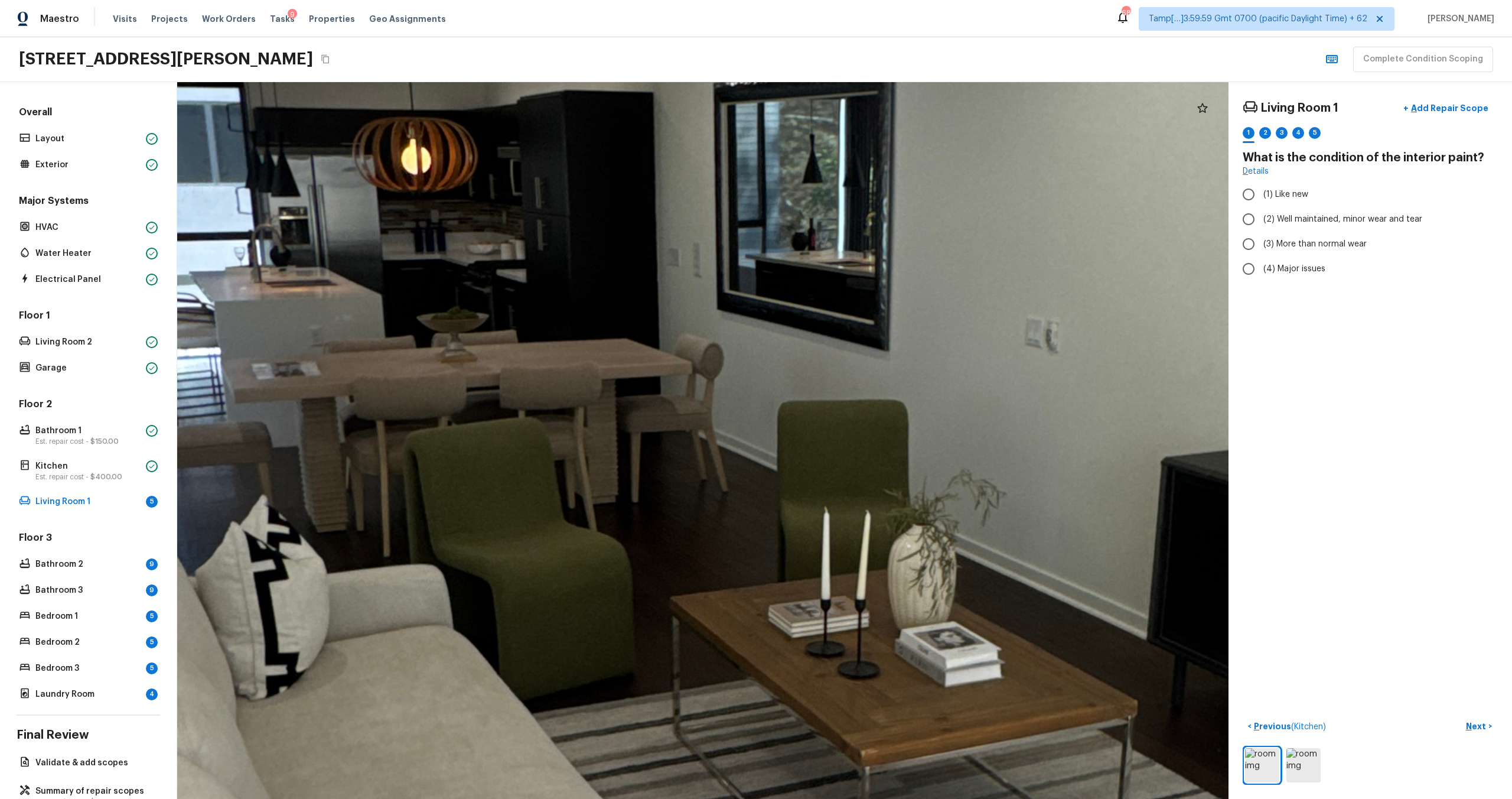
drag, startPoint x: 610, startPoint y: 677, endPoint x: 461, endPoint y: 510, distance: 223.8
click at [460, 509] on div at bounding box center [783, 581] width 5073 height 3459
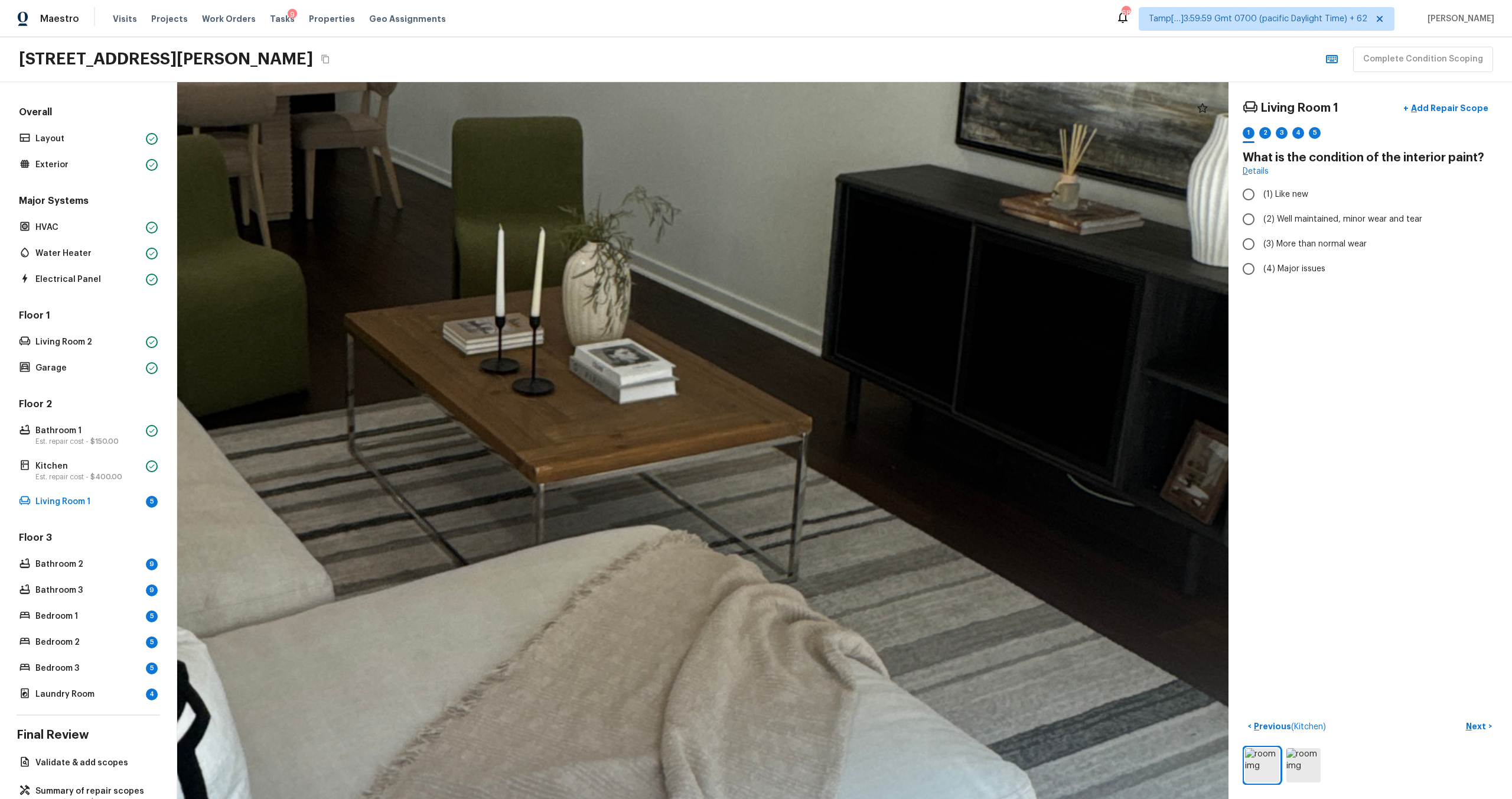
drag, startPoint x: 811, startPoint y: 559, endPoint x: 485, endPoint y: 276, distance: 431.7
click at [485, 276] on div at bounding box center [458, 298] width 5073 height 3459
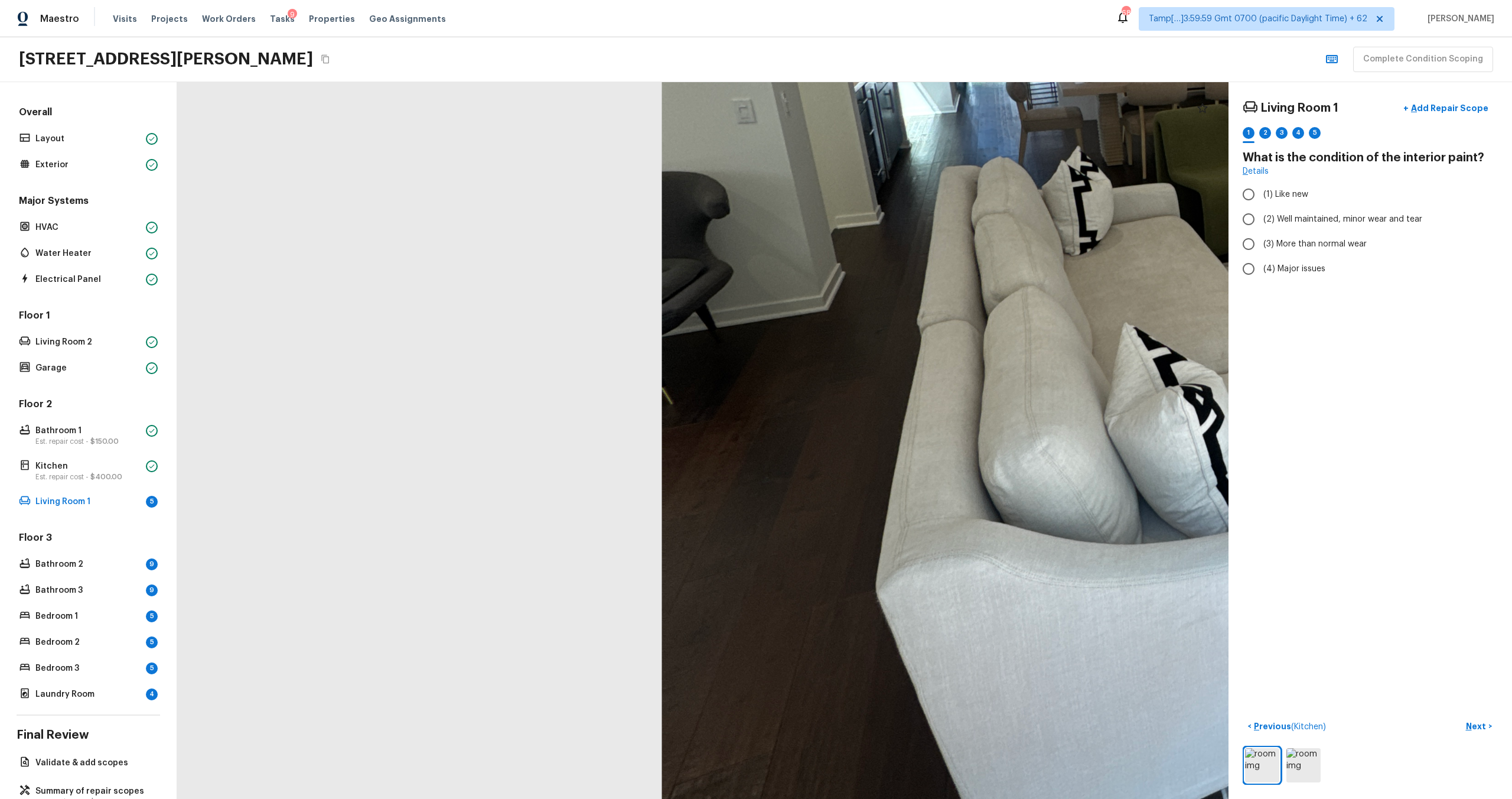
drag, startPoint x: 653, startPoint y: 432, endPoint x: 1500, endPoint y: 317, distance: 854.8
click at [1500, 317] on div "Living Room 1 + Add Repair Scope 1 2 3 4 5 What is the condition of the interio…" at bounding box center [844, 441] width 1335 height 717
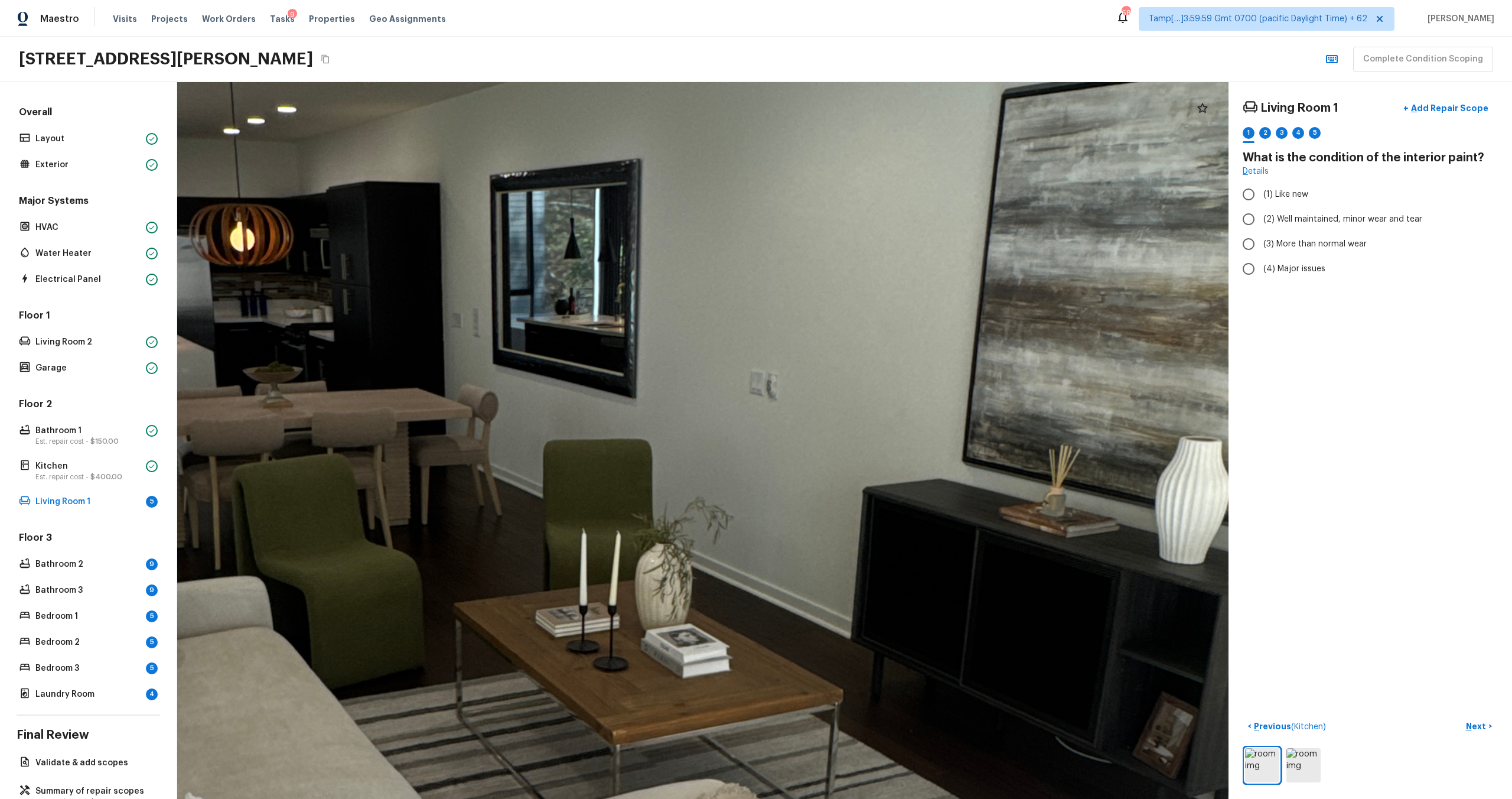
drag, startPoint x: 708, startPoint y: 222, endPoint x: 0, endPoint y: 401, distance: 730.3
click at [0, 404] on div "Overall Layout Exterior Major Systems HVAC Water Heater Electrical Panel Floor …" at bounding box center [756, 441] width 1512 height 717
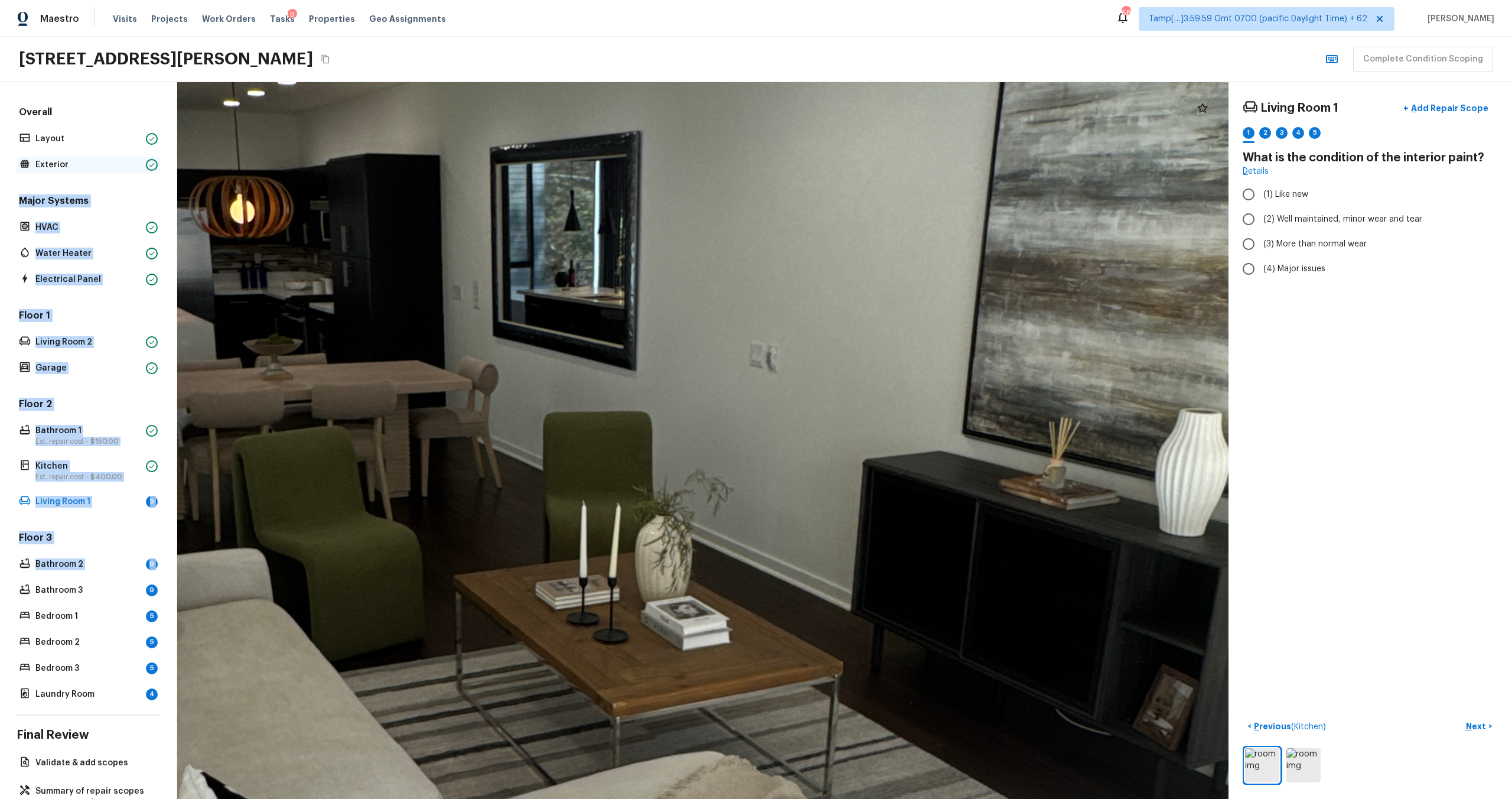
drag, startPoint x: 28, startPoint y: 598, endPoint x: 81, endPoint y: 158, distance: 443.2
click at [81, 158] on div "Overall Layout Exterior Major Systems HVAC Water Heater Electrical Panel Floor …" at bounding box center [88, 404] width 144 height 597
click at [671, 522] on div at bounding box center [548, 562] width 4224 height 2880
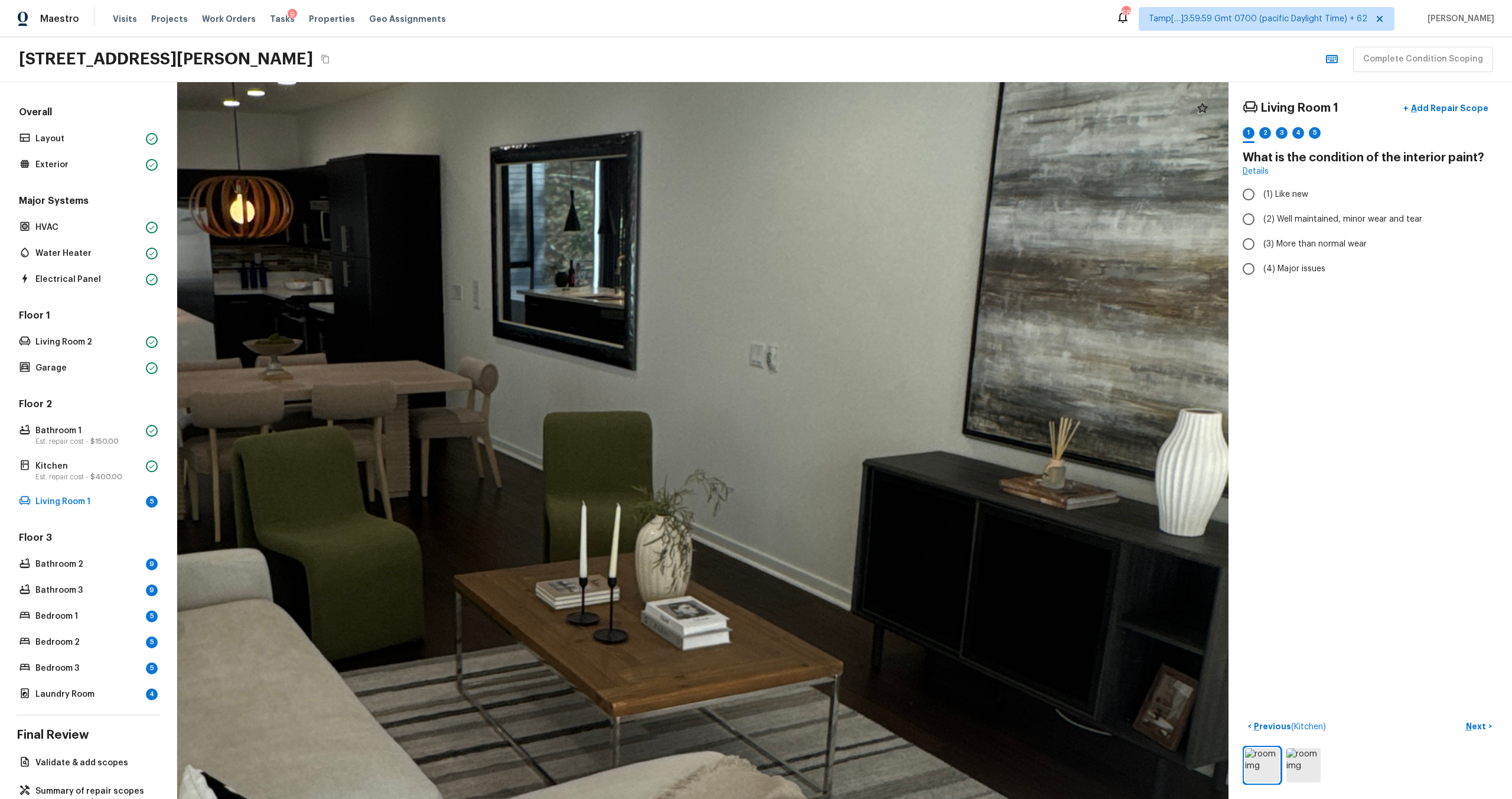
click at [1444, 342] on div "Living Room 1 + Add Repair Scope 1 2 3 4 5 What is the condition of the interio…" at bounding box center [1371, 441] width 284 height 717
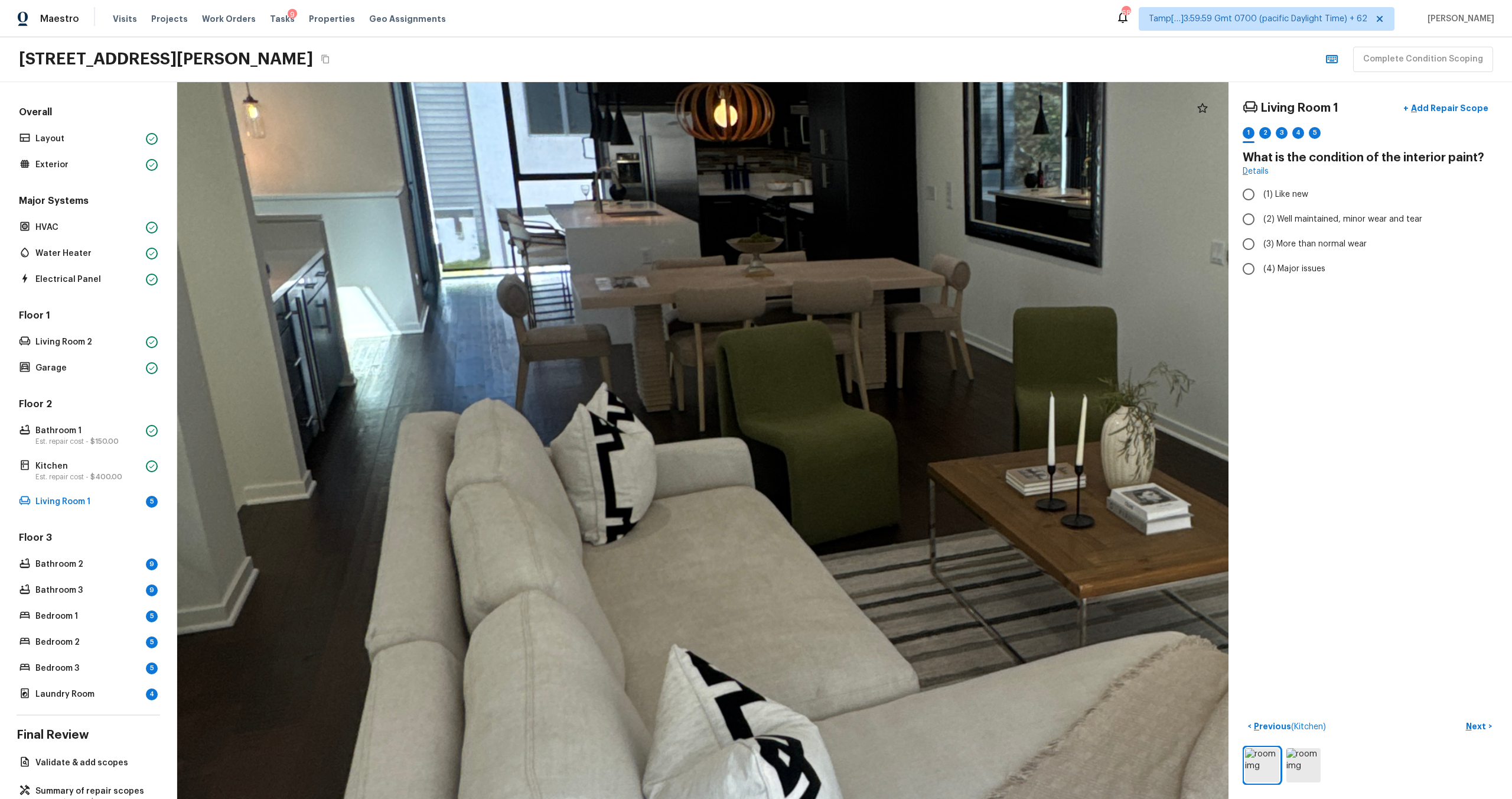
drag, startPoint x: 665, startPoint y: 417, endPoint x: 1234, endPoint y: 798, distance: 684.8
click at [1234, 798] on html "Maestro Visits Projects Work Orders Tasks 9 Properties Geo Assignments 689 Tamp…" at bounding box center [756, 399] width 1512 height 799
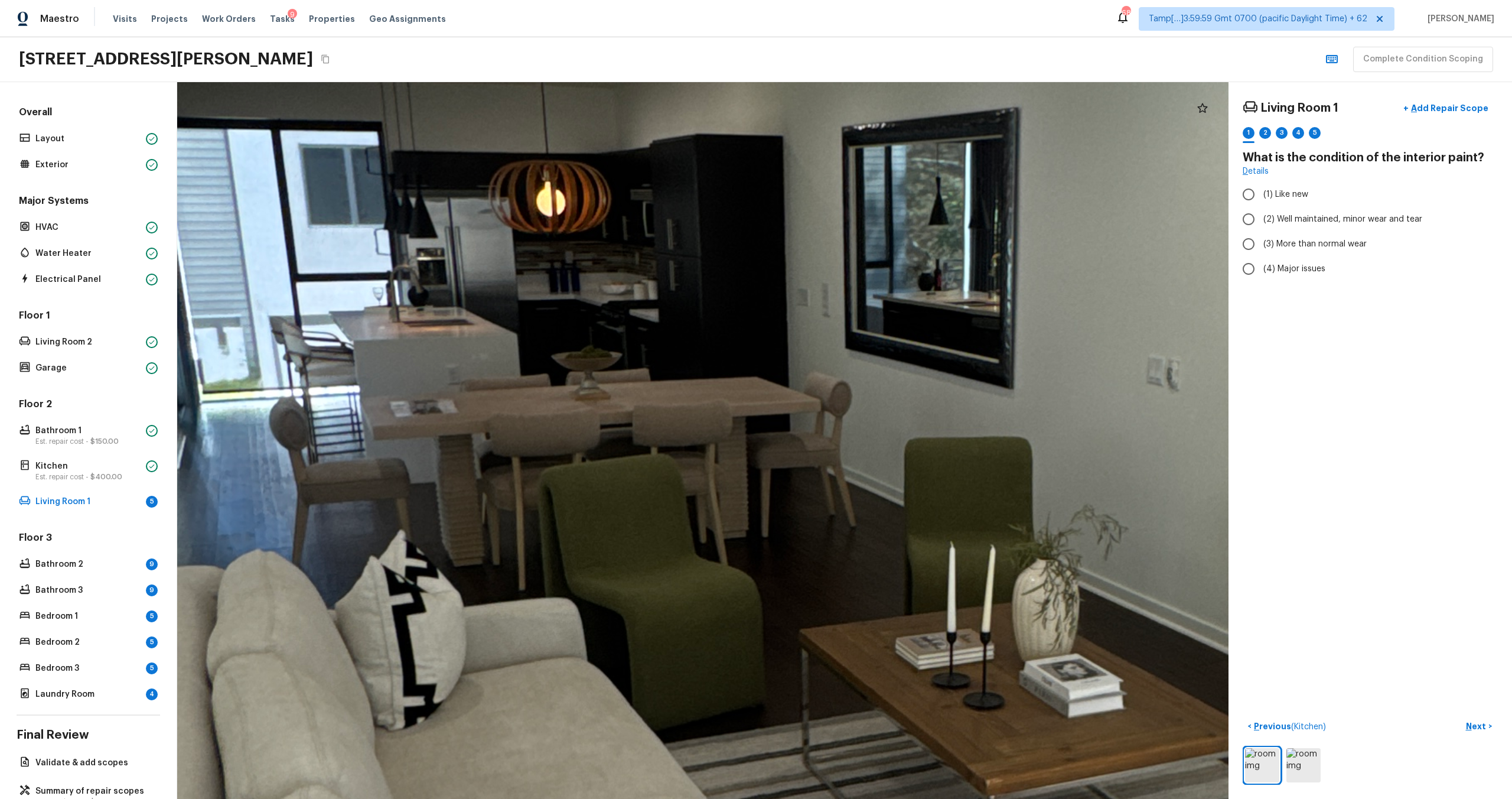
drag, startPoint x: 683, startPoint y: 279, endPoint x: 540, endPoint y: 422, distance: 202.2
click at [540, 422] on div at bounding box center [910, 614] width 4962 height 3384
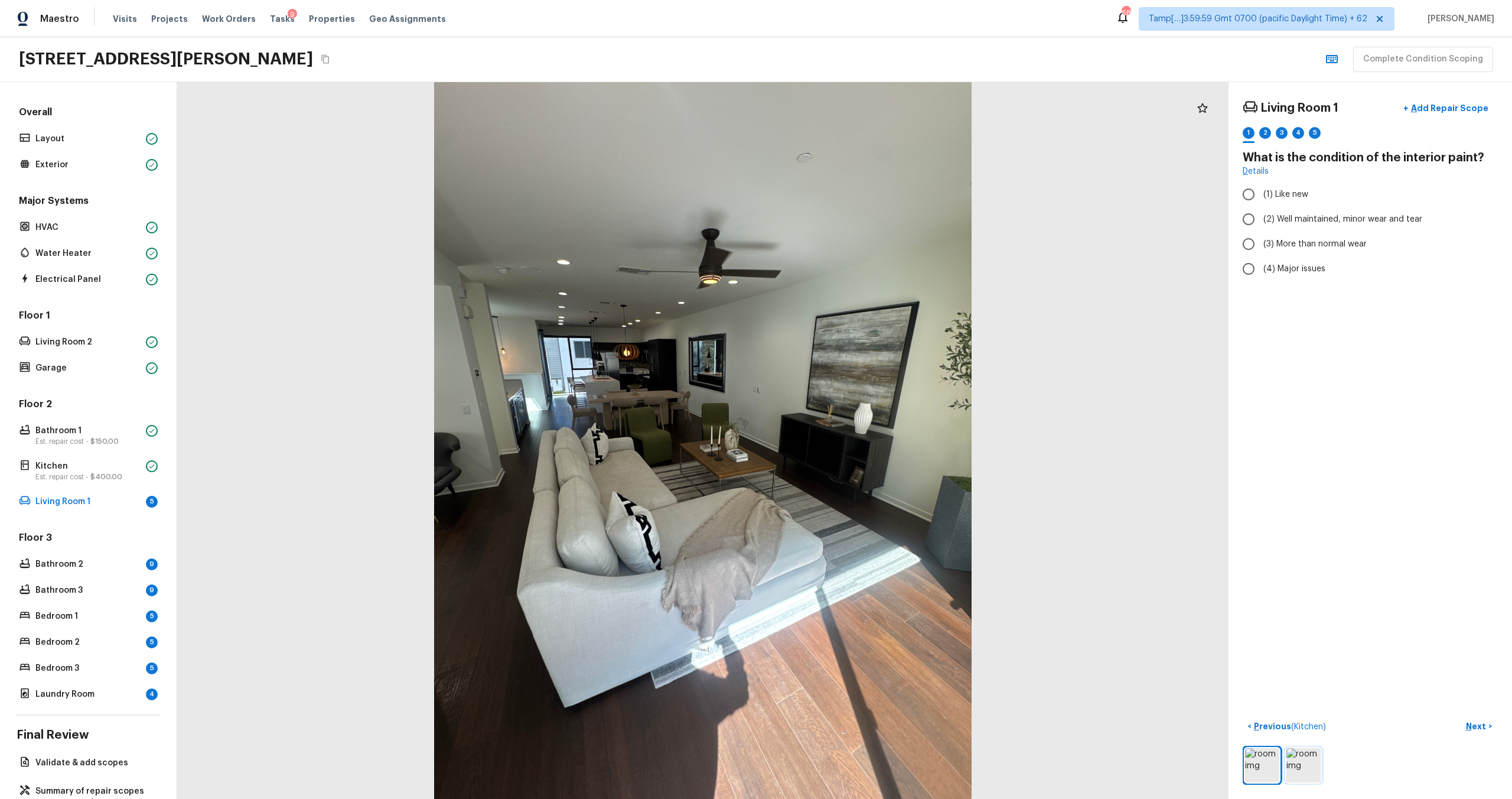
click at [1310, 764] on img at bounding box center [1304, 766] width 35 height 35
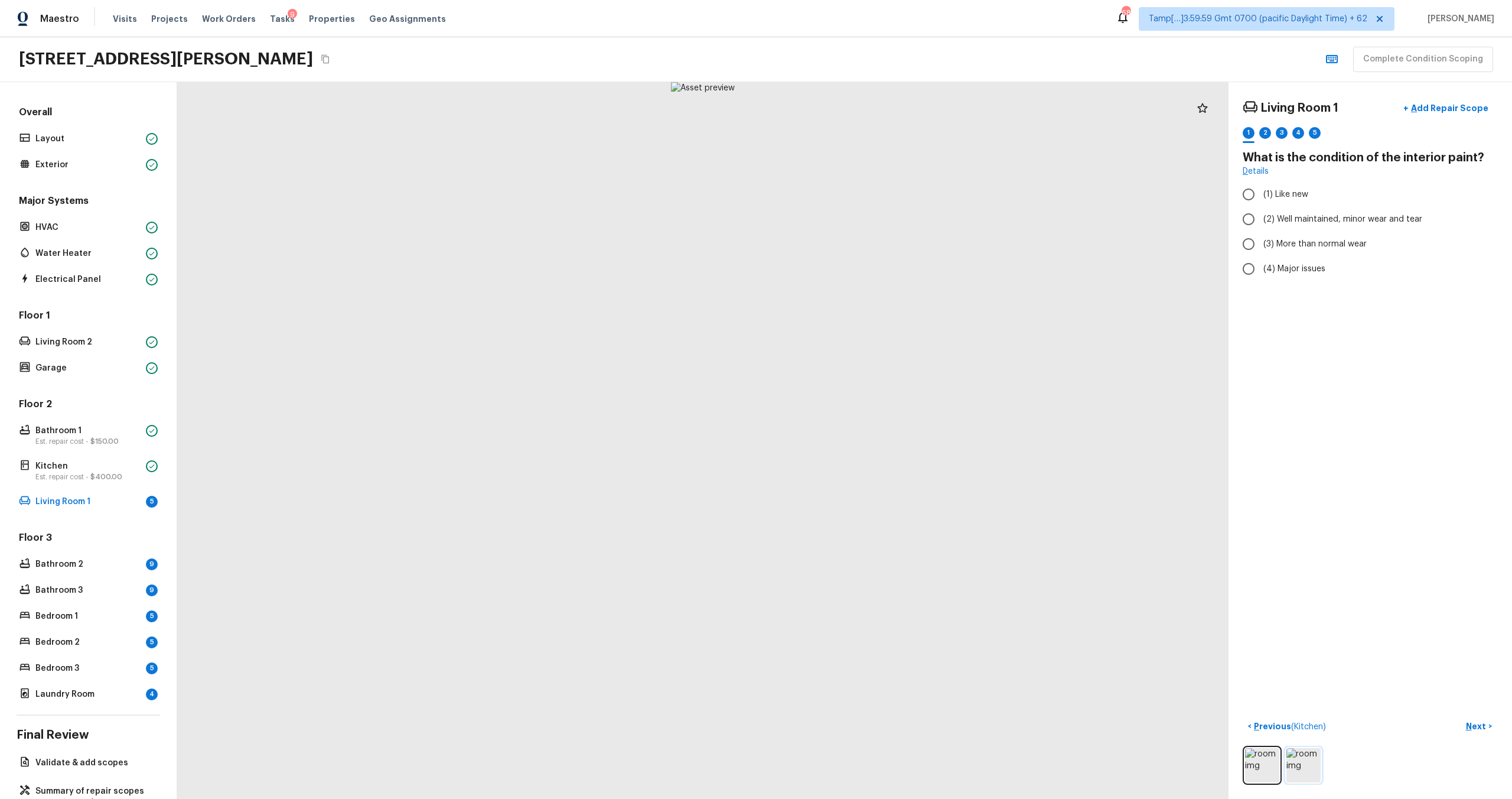
click at [1310, 765] on img at bounding box center [1304, 766] width 35 height 35
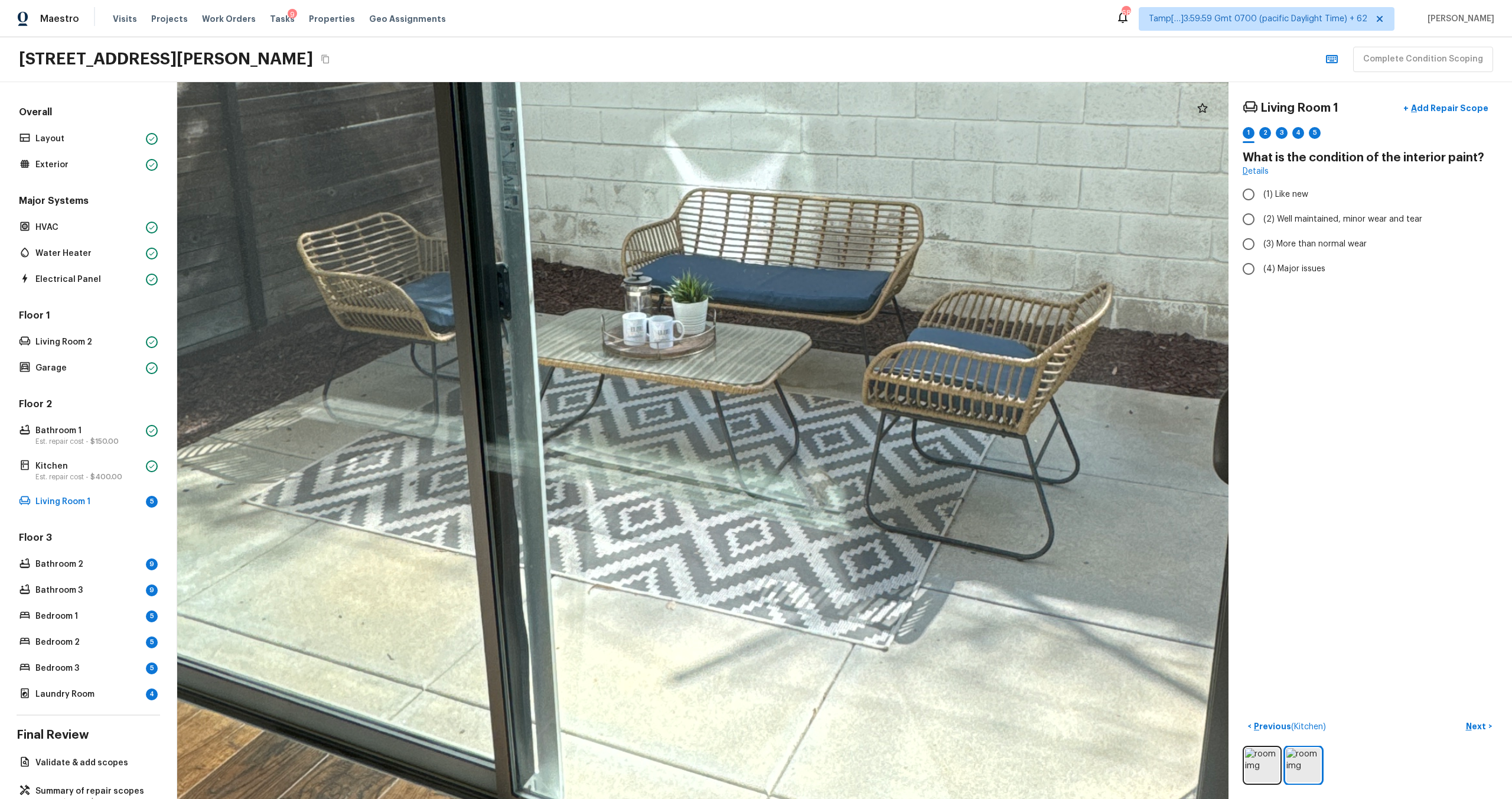
drag, startPoint x: 658, startPoint y: 288, endPoint x: 658, endPoint y: 466, distance: 178.0
click at [658, 467] on div at bounding box center [749, 274] width 3824 height 2608
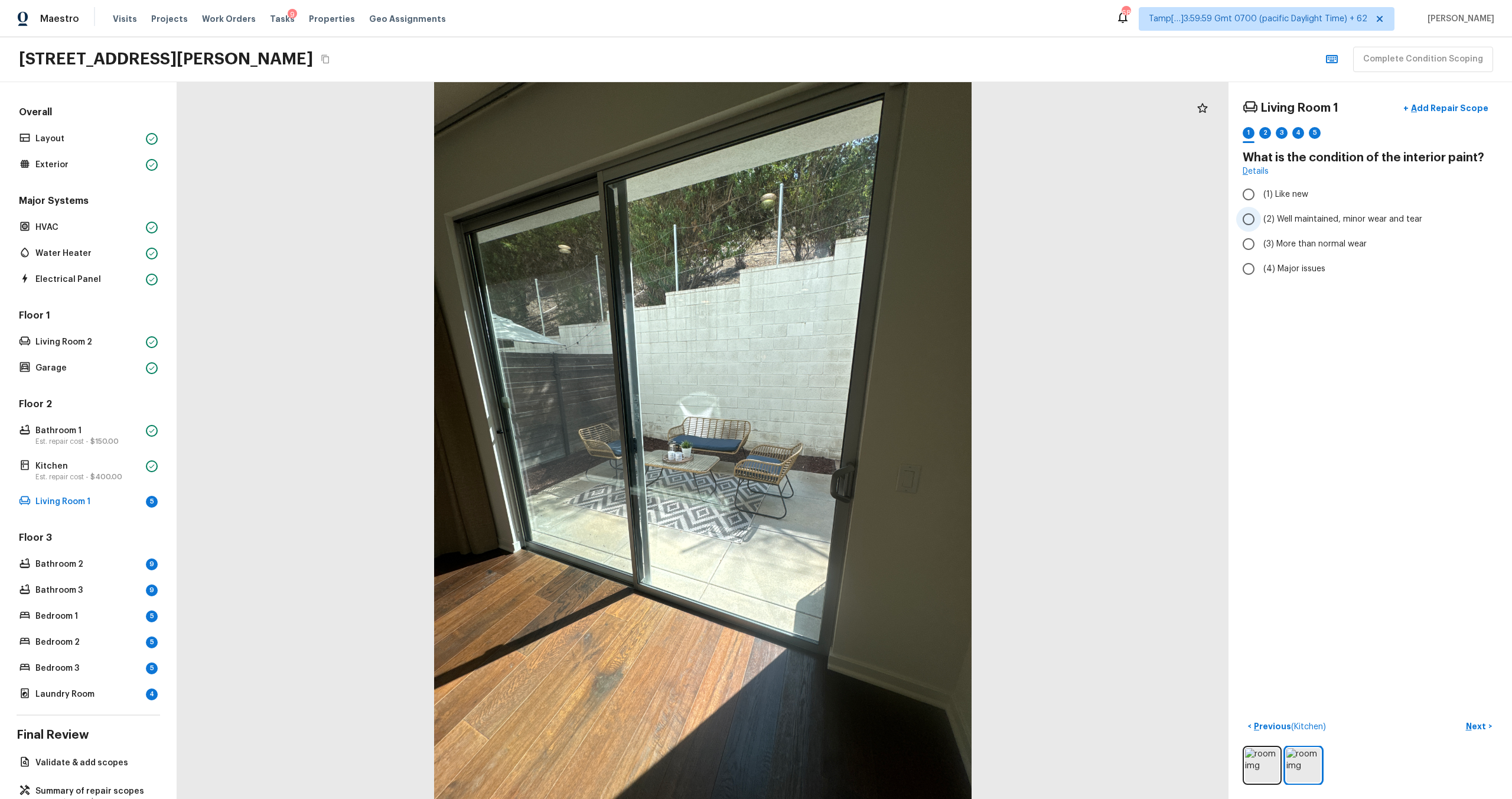
click at [1287, 221] on span "(2) Well maintained, minor wear and tear" at bounding box center [1343, 219] width 159 height 12
click at [1261, 221] on input "(2) Well maintained, minor wear and tear" at bounding box center [1249, 219] width 25 height 25
radio input "true"
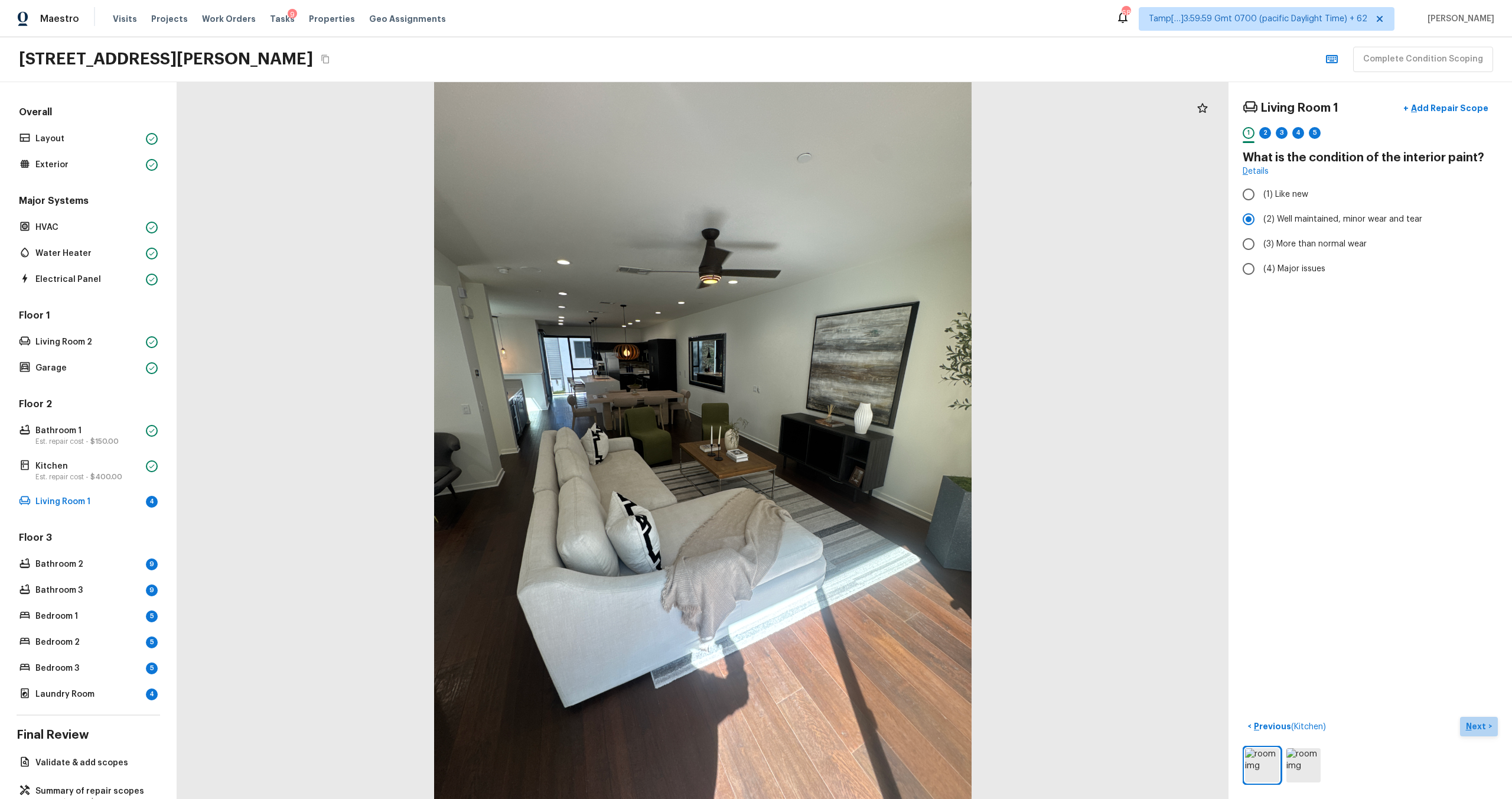
click at [1486, 726] on p "Next" at bounding box center [1477, 727] width 23 height 12
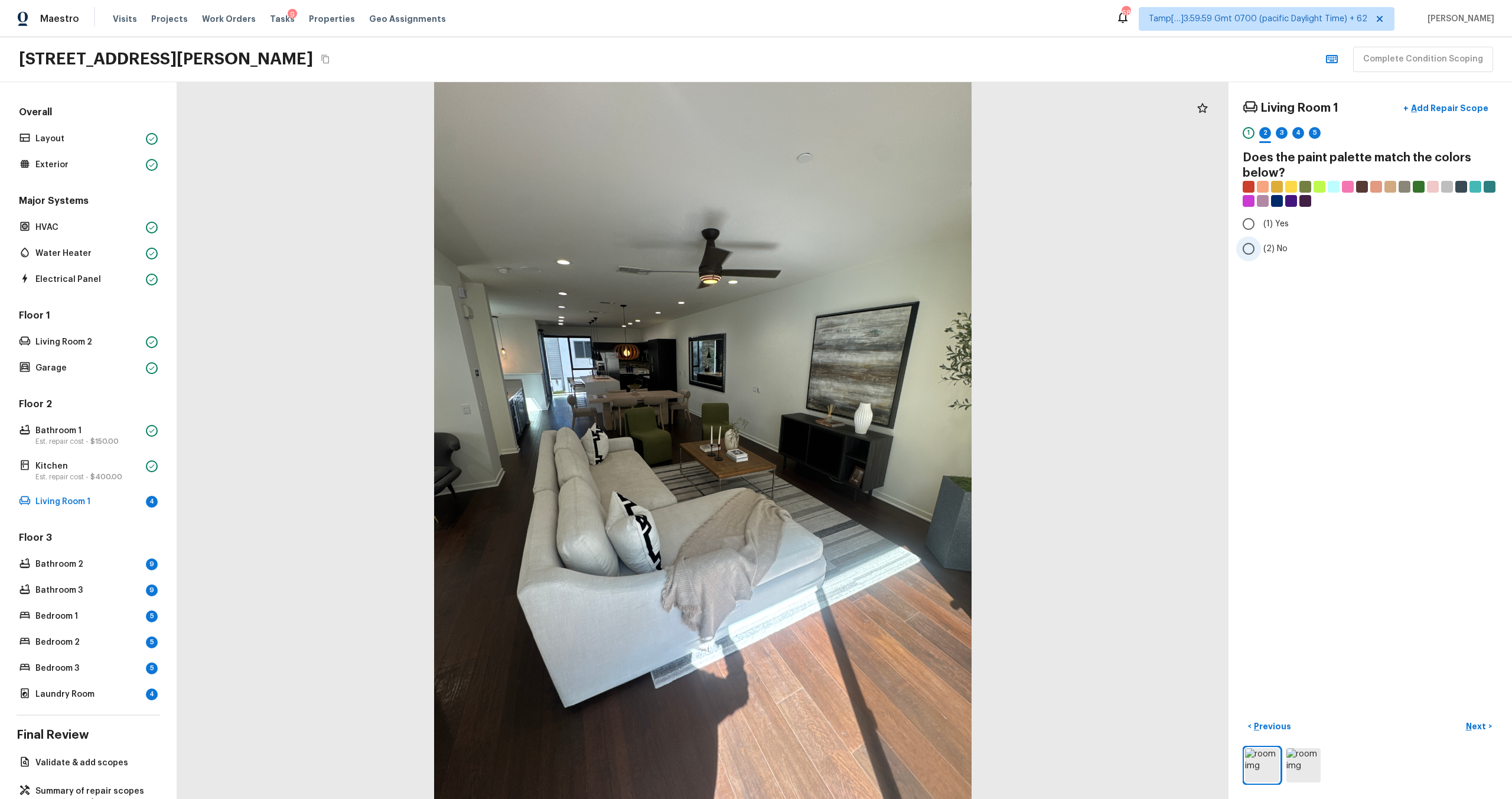
click at [1279, 258] on label "(2) No" at bounding box center [1362, 249] width 252 height 25
click at [1261, 258] on input "(2) No" at bounding box center [1249, 249] width 25 height 25
radio input "true"
click at [1482, 724] on p "Next" at bounding box center [1477, 727] width 23 height 12
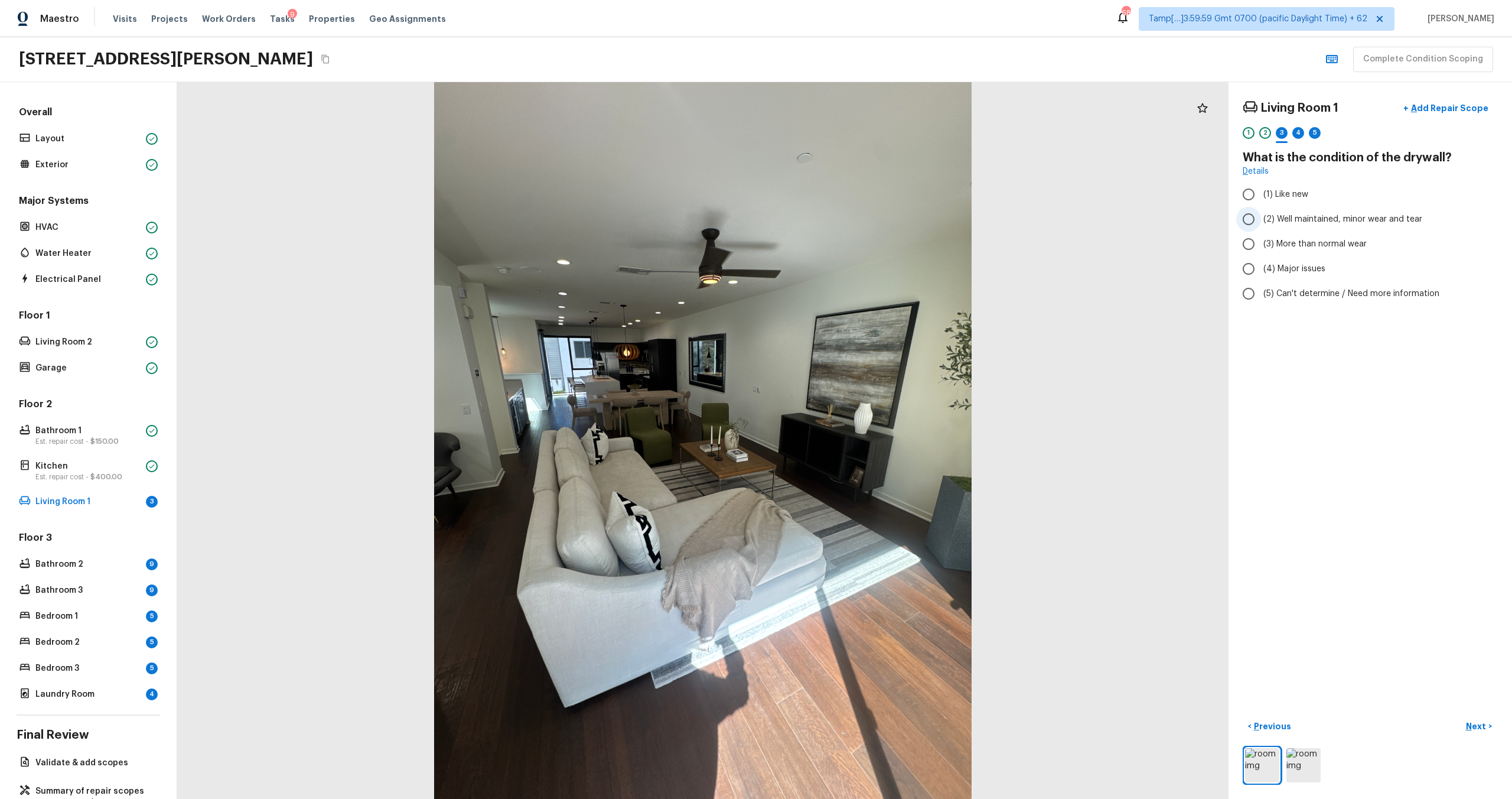
click at [1292, 222] on span "(2) Well maintained, minor wear and tear" at bounding box center [1343, 219] width 159 height 12
click at [1261, 222] on input "(2) Well maintained, minor wear and tear" at bounding box center [1249, 219] width 25 height 25
radio input "true"
click at [1480, 722] on p "Next" at bounding box center [1477, 727] width 23 height 12
click at [1243, 192] on input "(1) Hardwood" at bounding box center [1249, 194] width 25 height 25
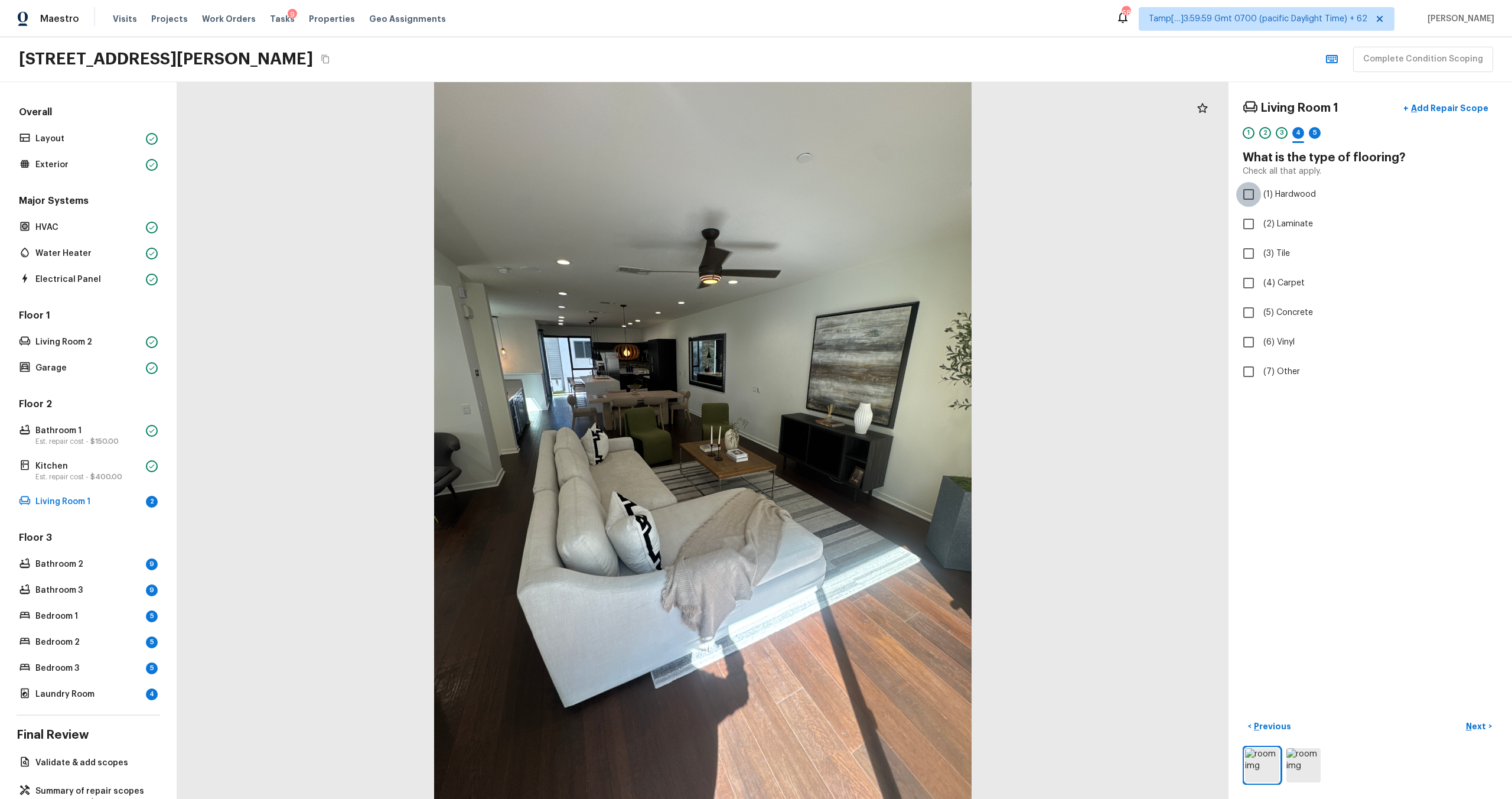
checkbox input "true"
click at [1477, 725] on p "Next" at bounding box center [1477, 727] width 23 height 12
click at [1248, 224] on input "(2) Well maintained, minor wear and tear" at bounding box center [1249, 219] width 25 height 25
radio input "true"
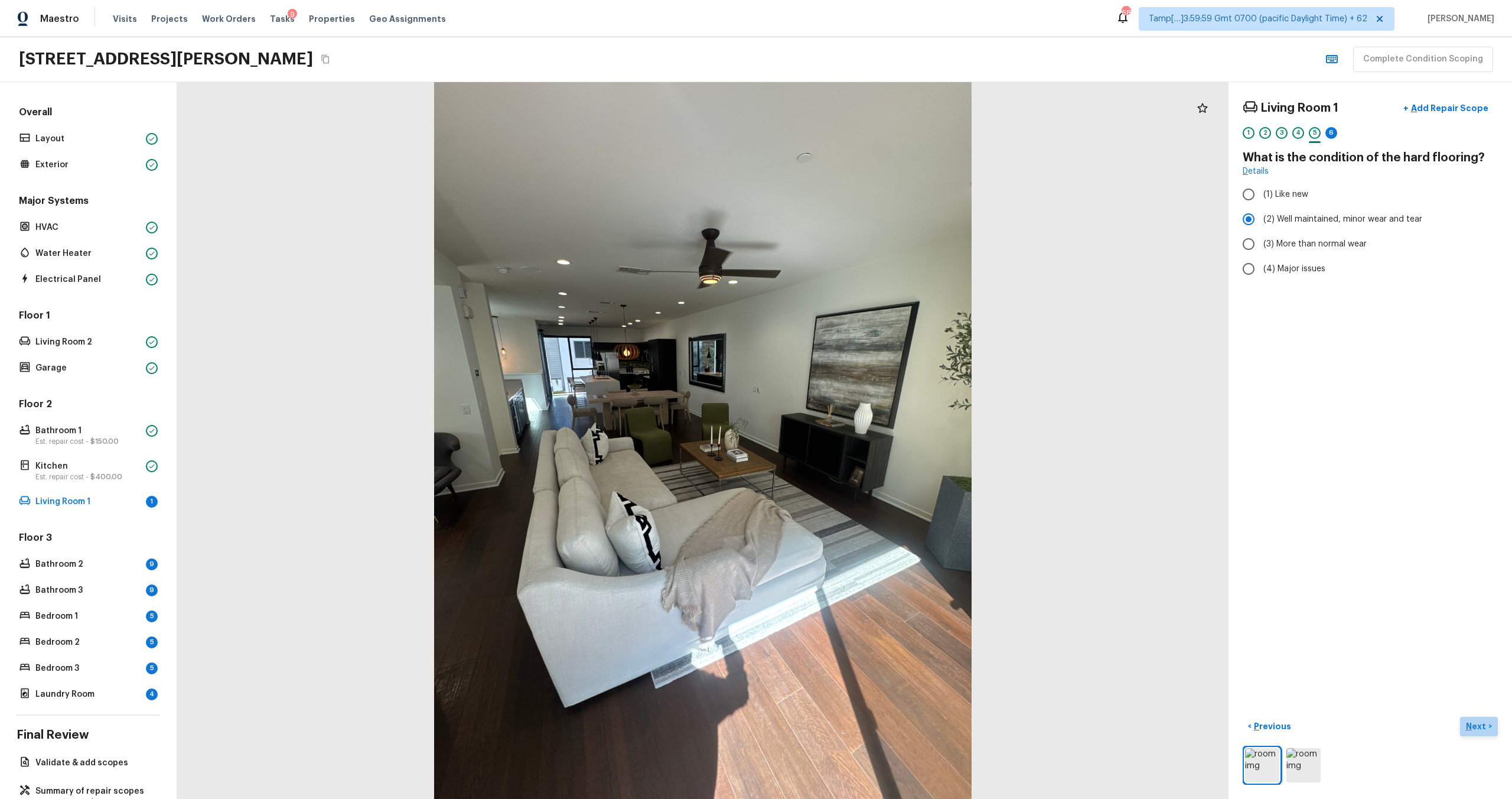
click at [1467, 724] on p "Next" at bounding box center [1477, 727] width 23 height 12
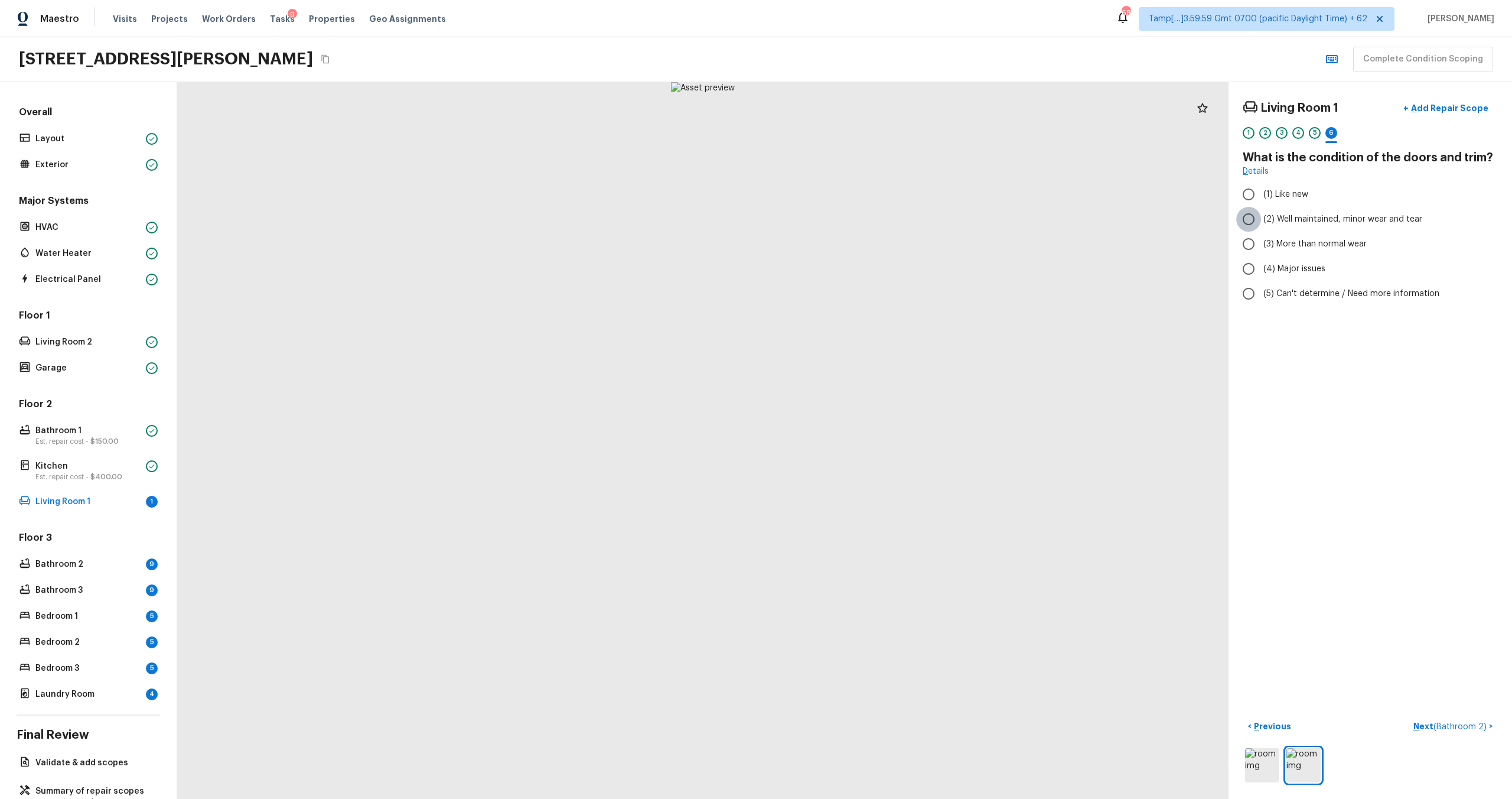
click at [1250, 221] on input "(2) Well maintained, minor wear and tear" at bounding box center [1249, 219] width 25 height 25
radio input "true"
click at [1427, 723] on p "Next ( Bathroom 2 )" at bounding box center [1451, 727] width 75 height 12
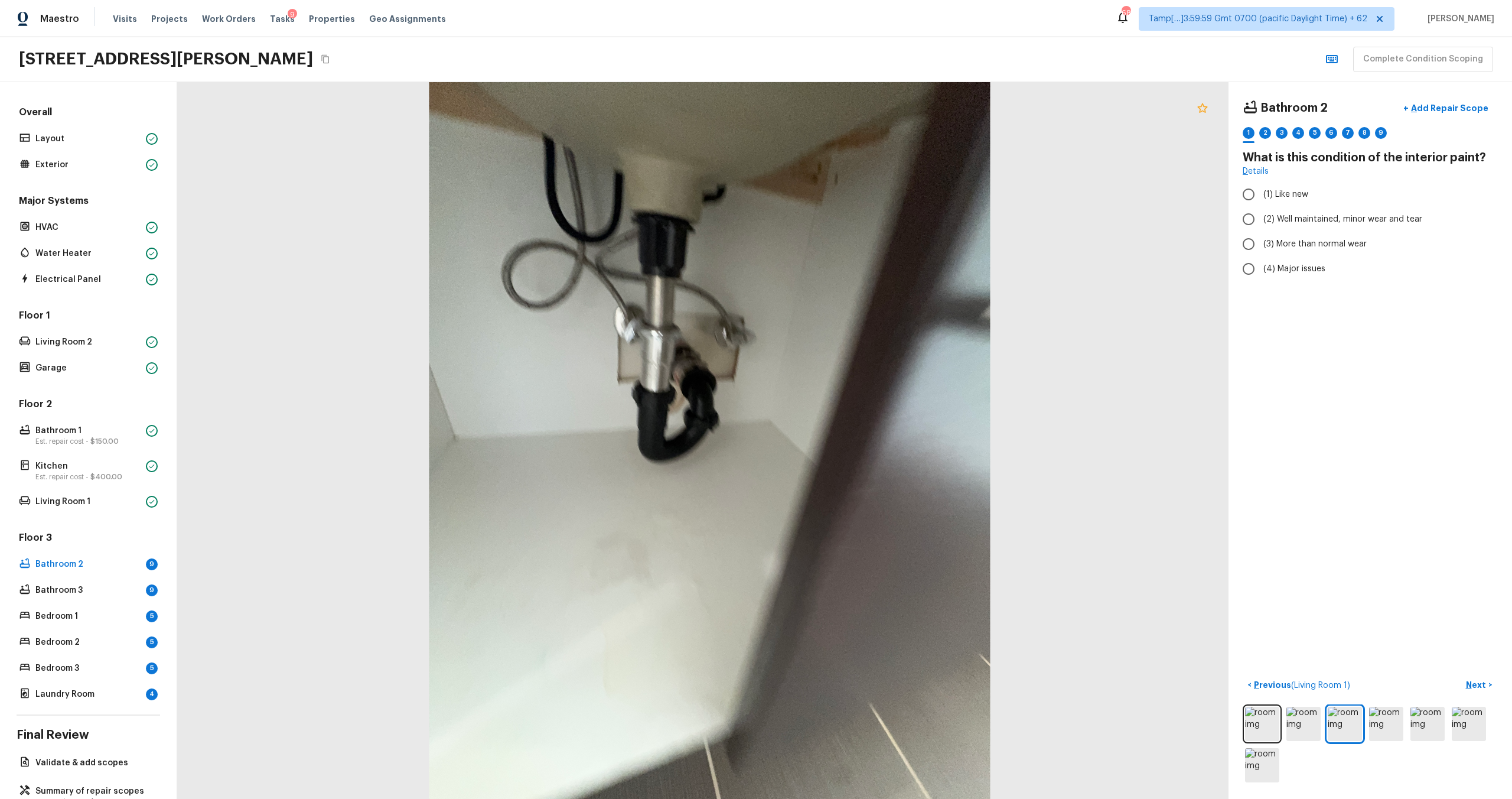
click at [1201, 111] on icon at bounding box center [1202, 108] width 10 height 10
click at [1443, 105] on p "Add Repair Scope" at bounding box center [1449, 108] width 80 height 12
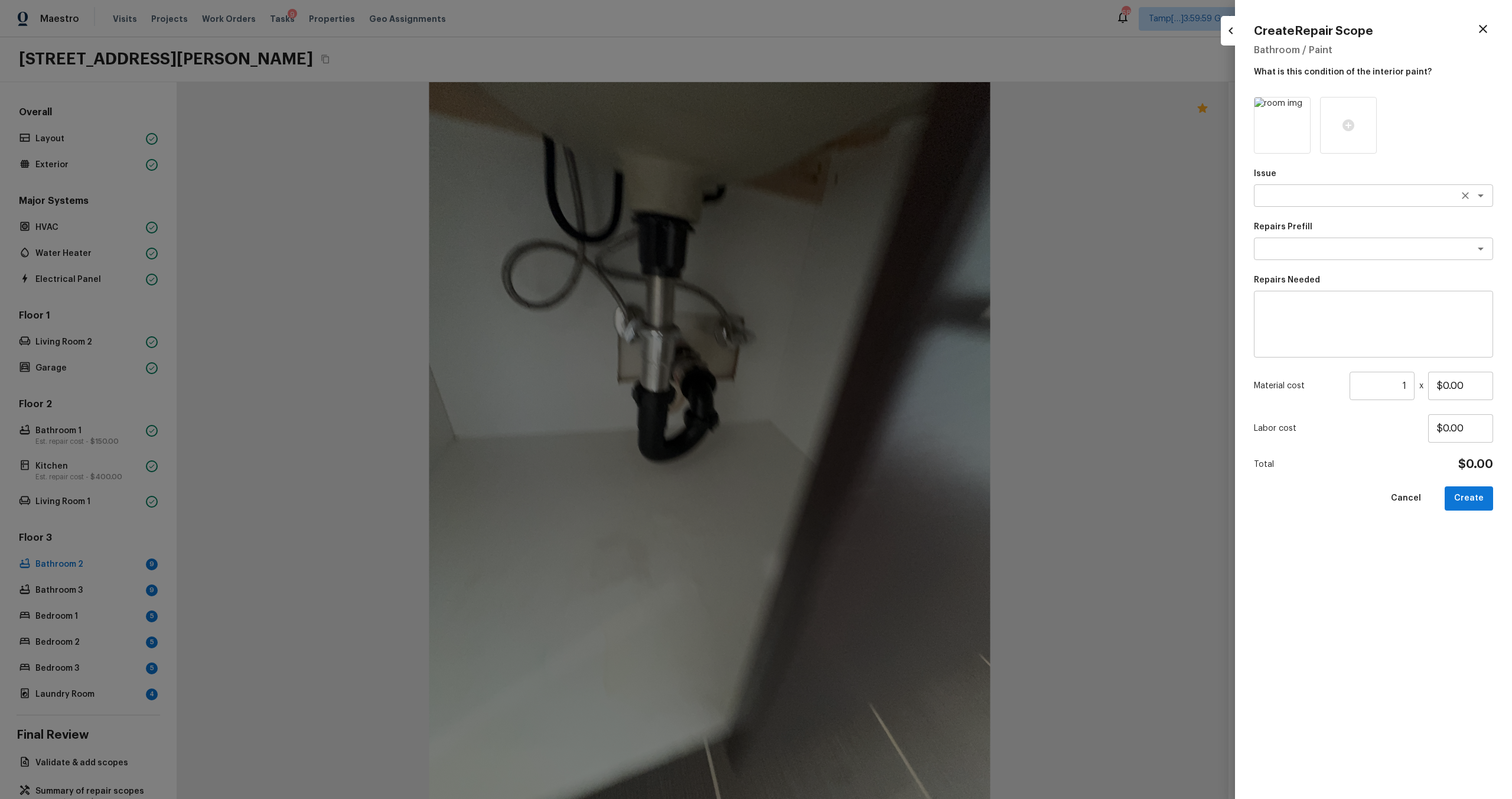
click at [1328, 200] on textarea at bounding box center [1357, 196] width 196 height 12
click at [1306, 252] on li "Bathroom Cabinets" at bounding box center [1374, 258] width 239 height 19
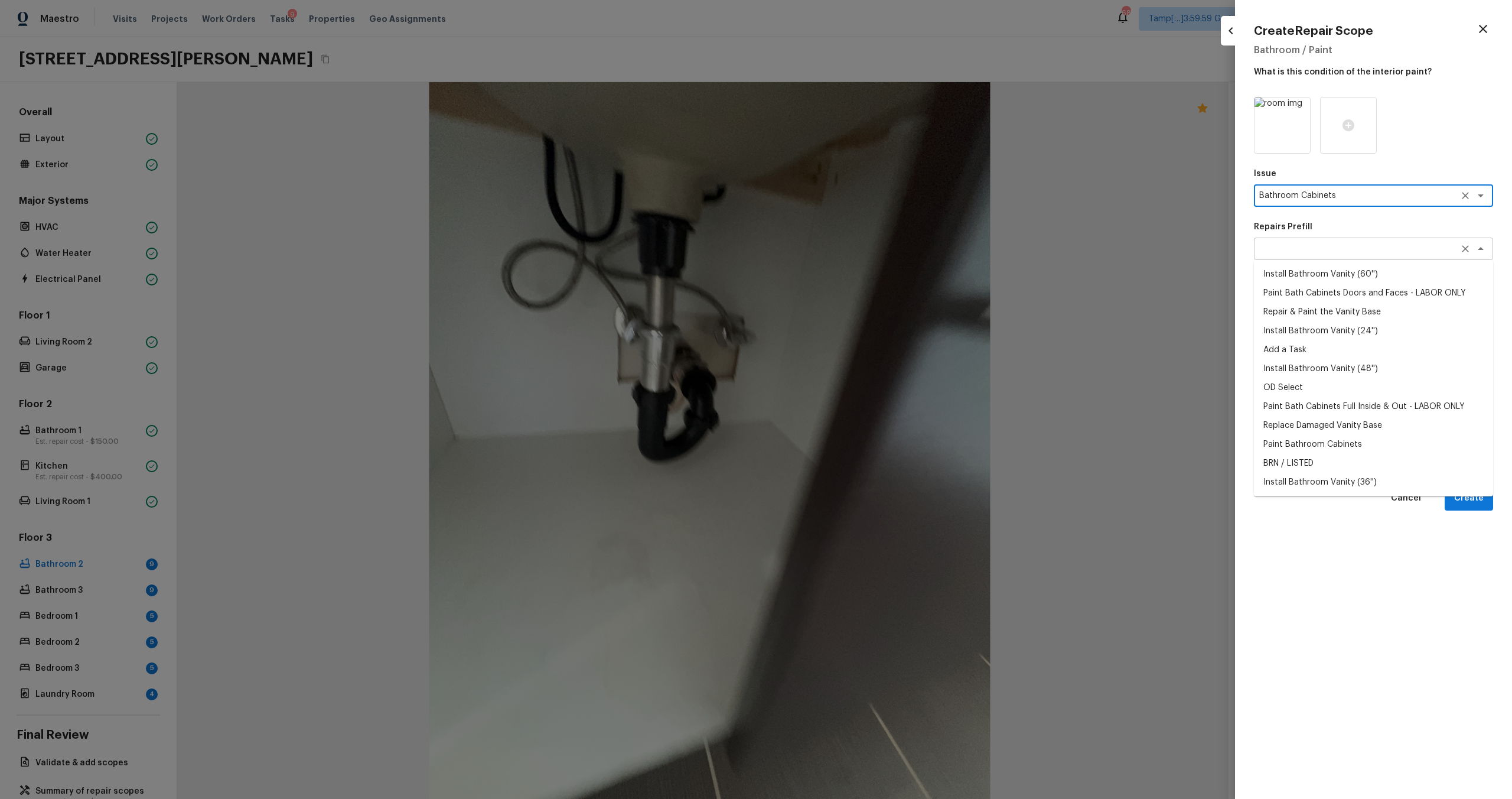
click at [1297, 238] on div "x ​" at bounding box center [1374, 249] width 239 height 23
type textarea "Bathroom Cabinets"
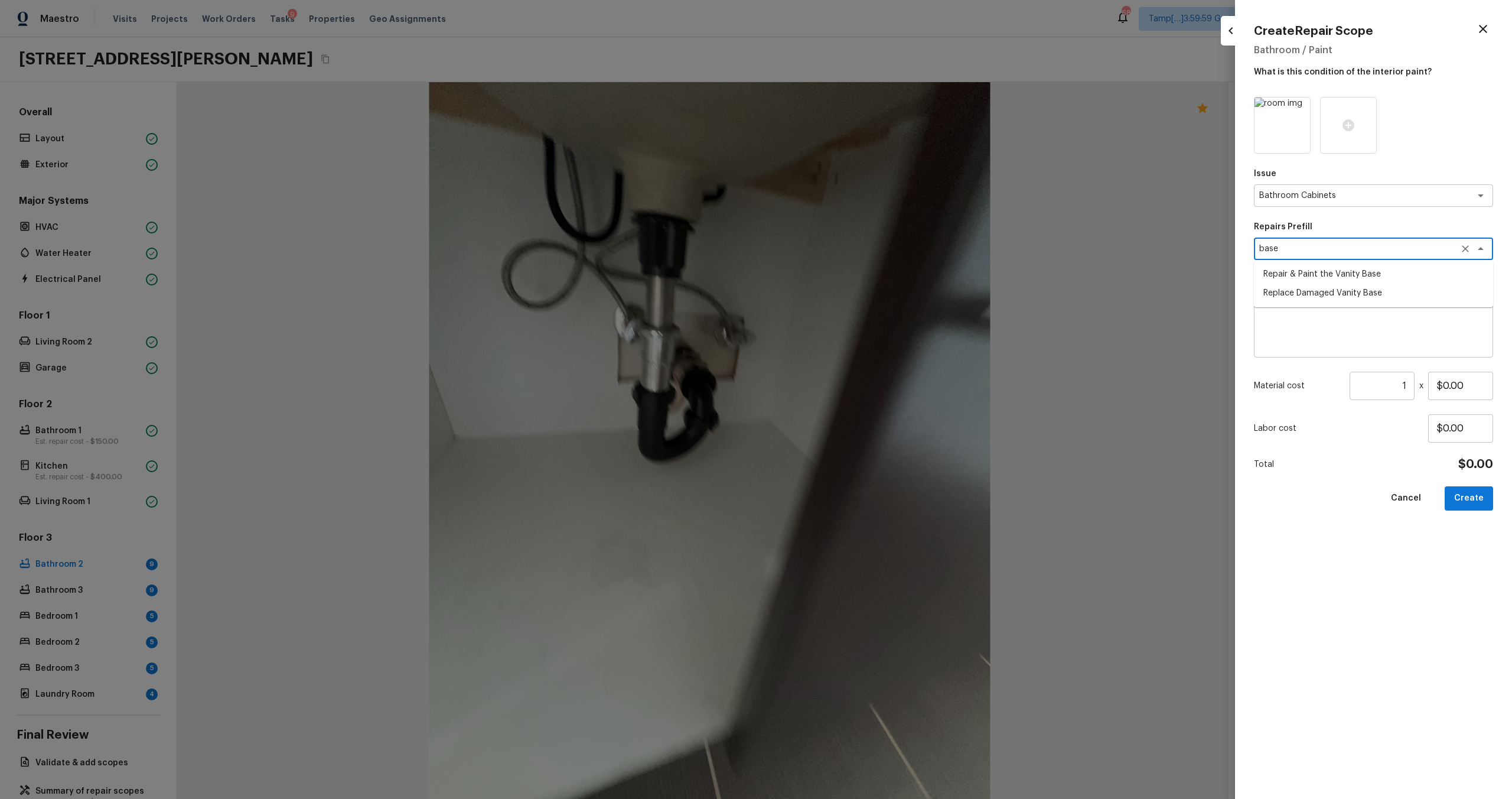
click at [1312, 294] on li "Replace Damaged Vanity Base" at bounding box center [1374, 293] width 239 height 19
type textarea "Replace Damaged Vanity Base"
type textarea "Remove the existing/damage cabinet base and replace with new. Ensure that the n…"
type input "$50.00"
type textarea "Replace Damaged Vanity Base"
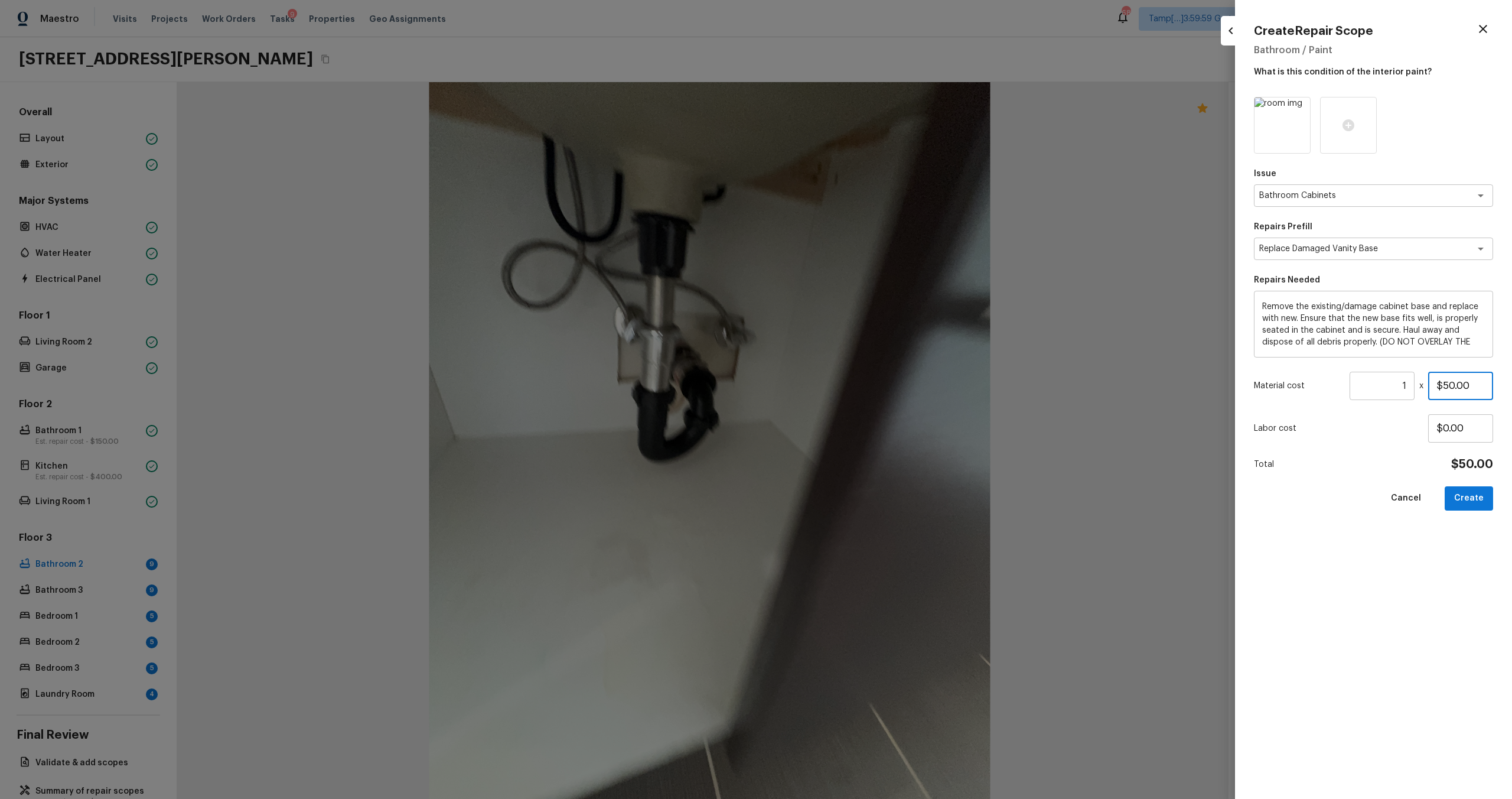
drag, startPoint x: 1446, startPoint y: 390, endPoint x: 1453, endPoint y: 389, distance: 7.1
click at [1453, 389] on input "$50.00" at bounding box center [1461, 386] width 65 height 29
type input "$150.00"
click at [1446, 496] on div "Cancel Create" at bounding box center [1374, 499] width 239 height 24
click at [1462, 496] on button "Create" at bounding box center [1469, 499] width 48 height 24
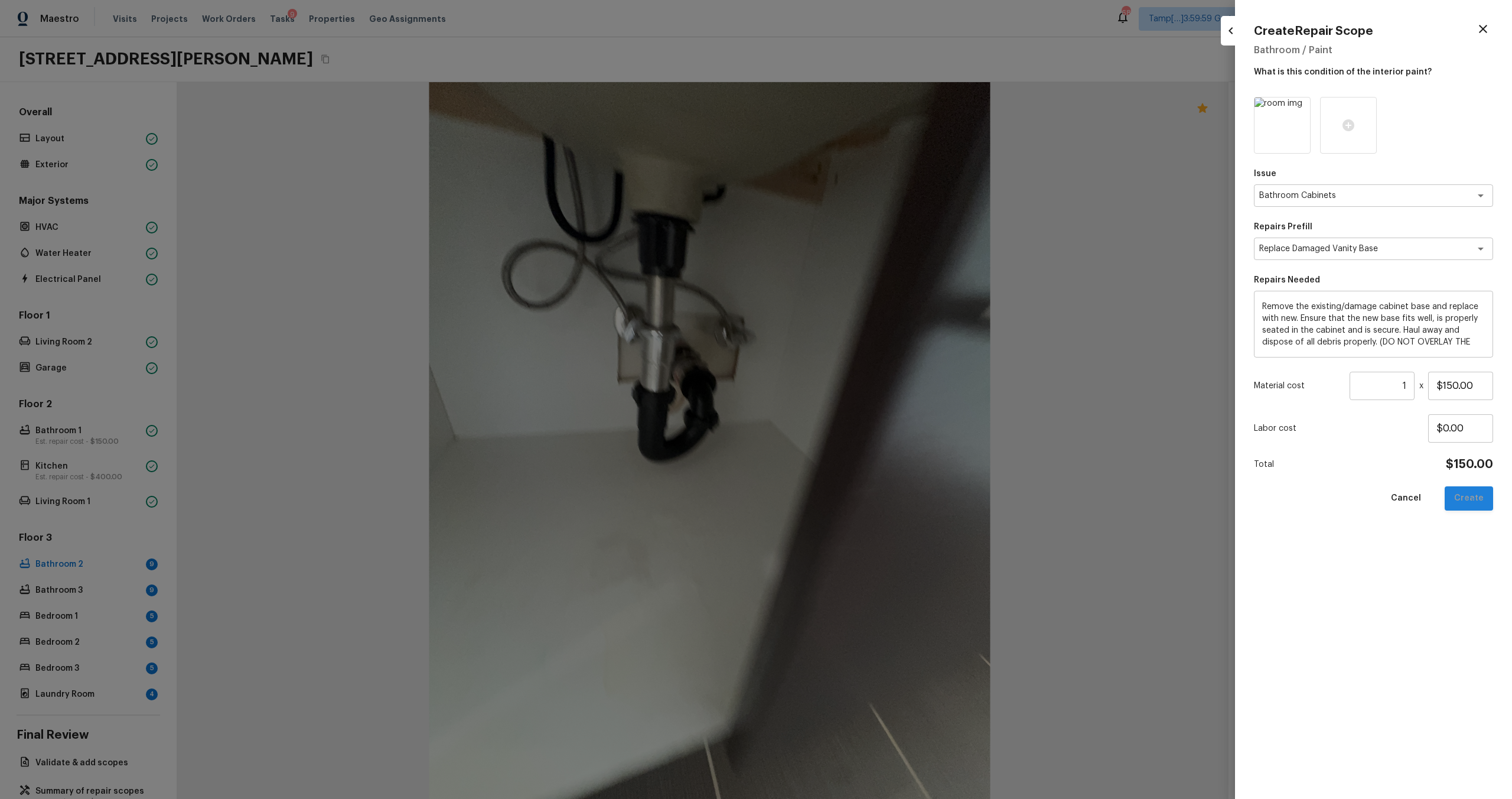
type input "$0.00"
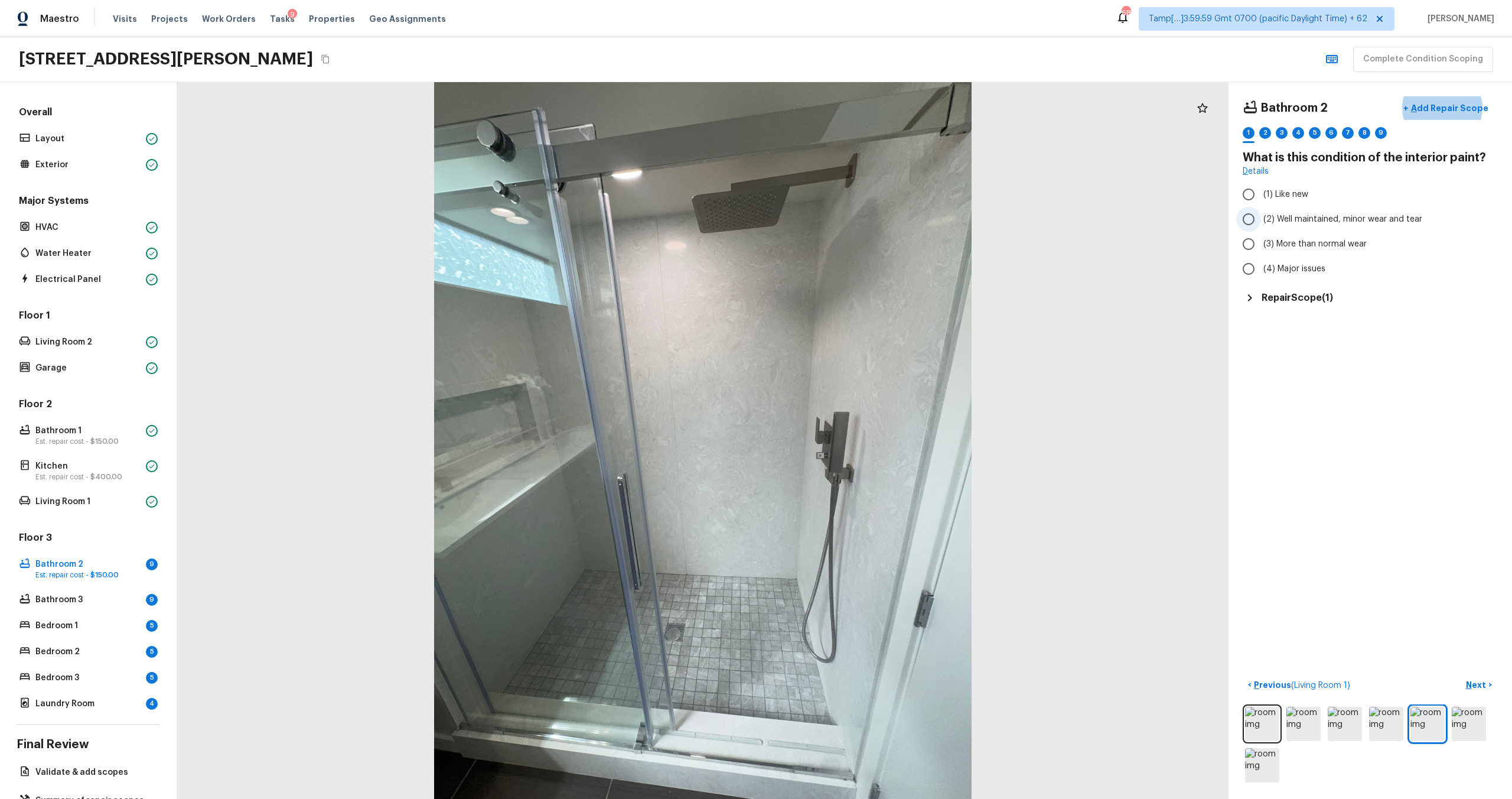
click at [1279, 225] on label "(2) Well maintained, minor wear and tear" at bounding box center [1362, 219] width 252 height 25
click at [1261, 225] on input "(2) Well maintained, minor wear and tear" at bounding box center [1249, 219] width 25 height 25
radio input "true"
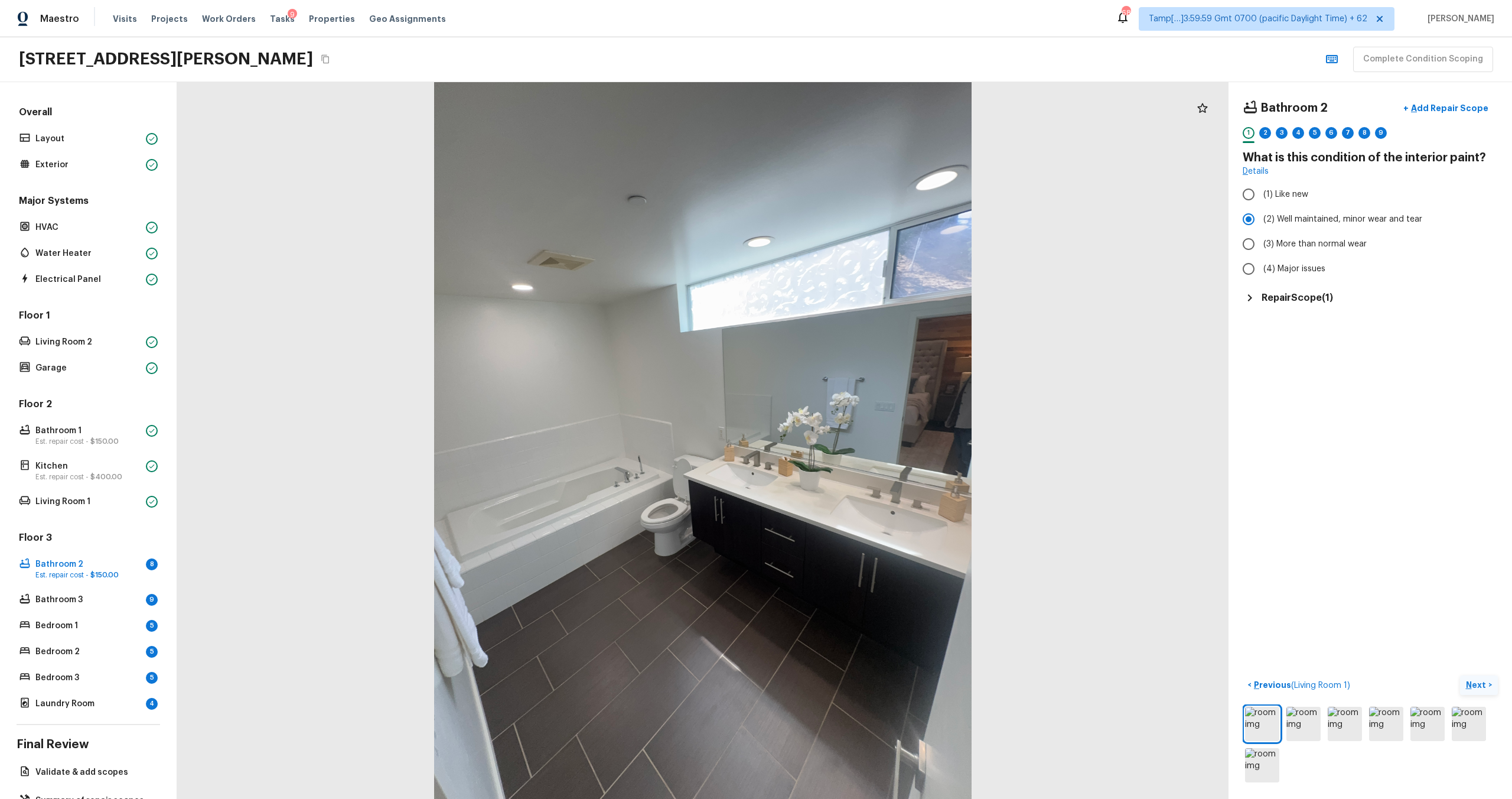
click at [1483, 691] on button "Next >" at bounding box center [1479, 685] width 38 height 20
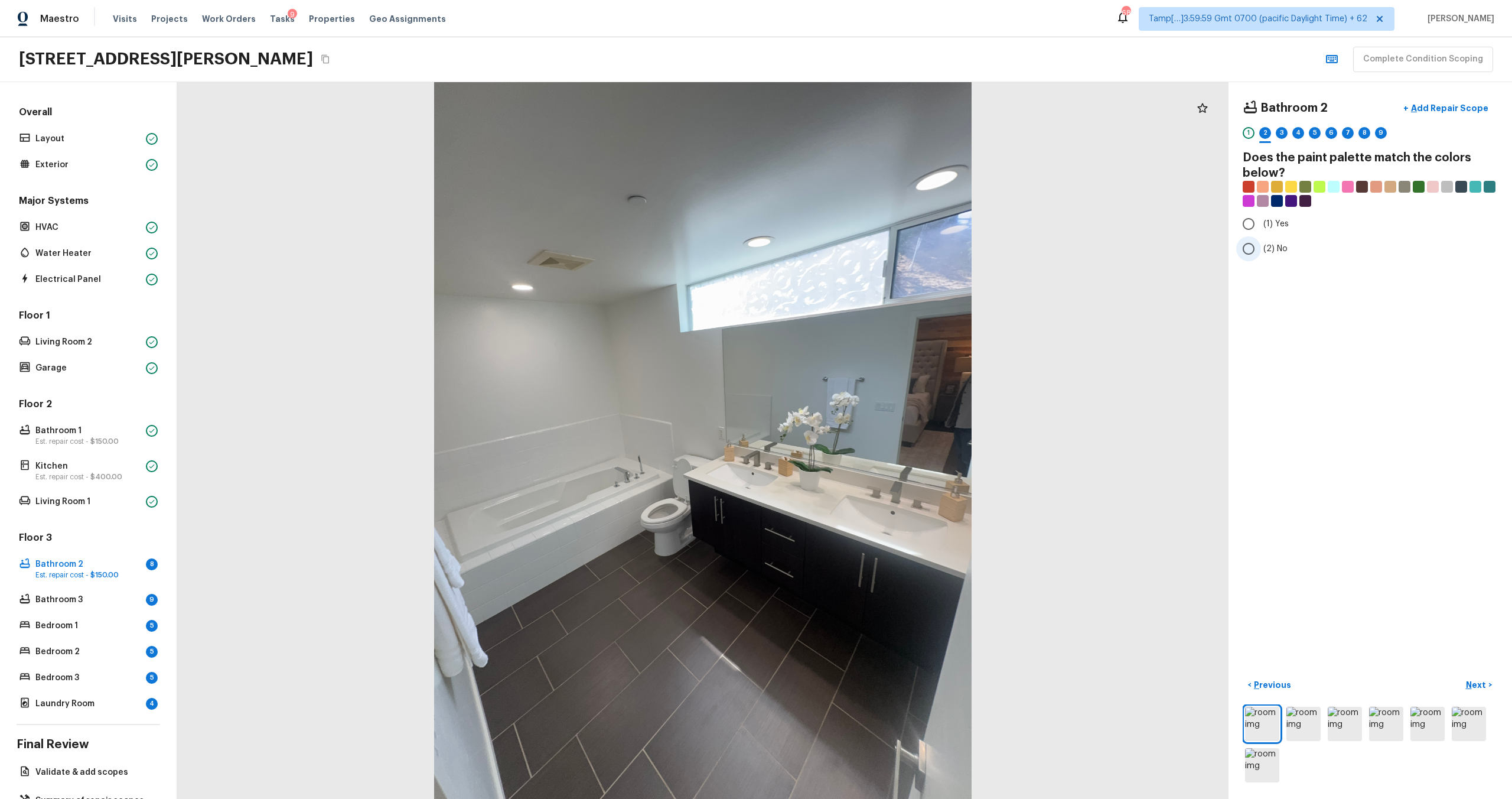
click at [1285, 260] on label "(2) No" at bounding box center [1362, 249] width 252 height 25
click at [1261, 260] on input "(2) No" at bounding box center [1249, 249] width 25 height 25
radio input "true"
click at [1489, 683] on button "Next >" at bounding box center [1479, 685] width 38 height 20
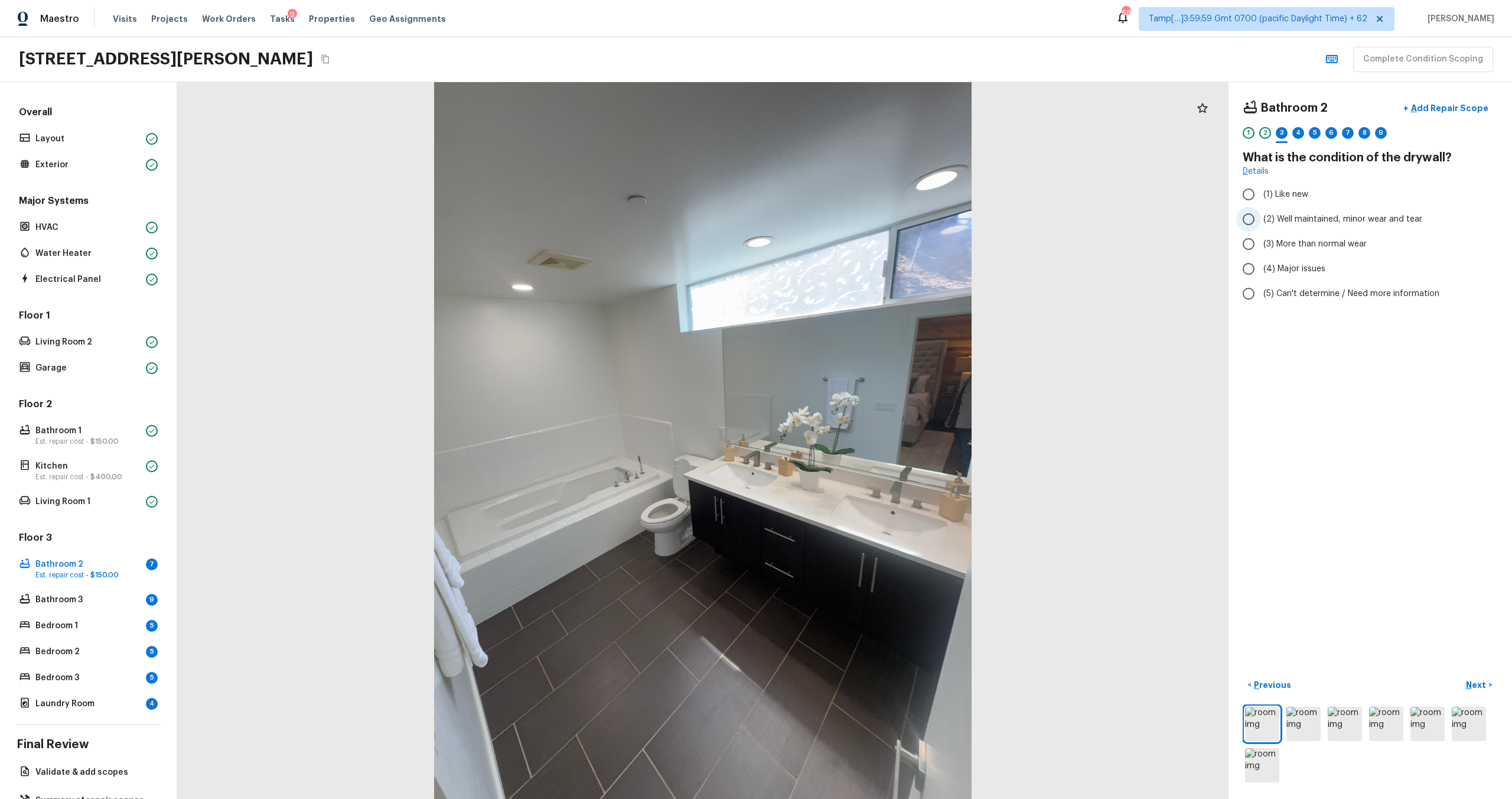
click at [1276, 220] on span "(2) Well maintained, minor wear and tear" at bounding box center [1343, 219] width 159 height 12
click at [1261, 220] on input "(2) Well maintained, minor wear and tear" at bounding box center [1249, 219] width 25 height 25
radio input "true"
click at [1477, 683] on p "Next" at bounding box center [1477, 685] width 23 height 12
click at [1261, 267] on div "Bathroom 2 + Add Repair Scope 1 2 3 4 5 6 7 8 9 What type of flooring? Check al…" at bounding box center [1370, 240] width 255 height 288
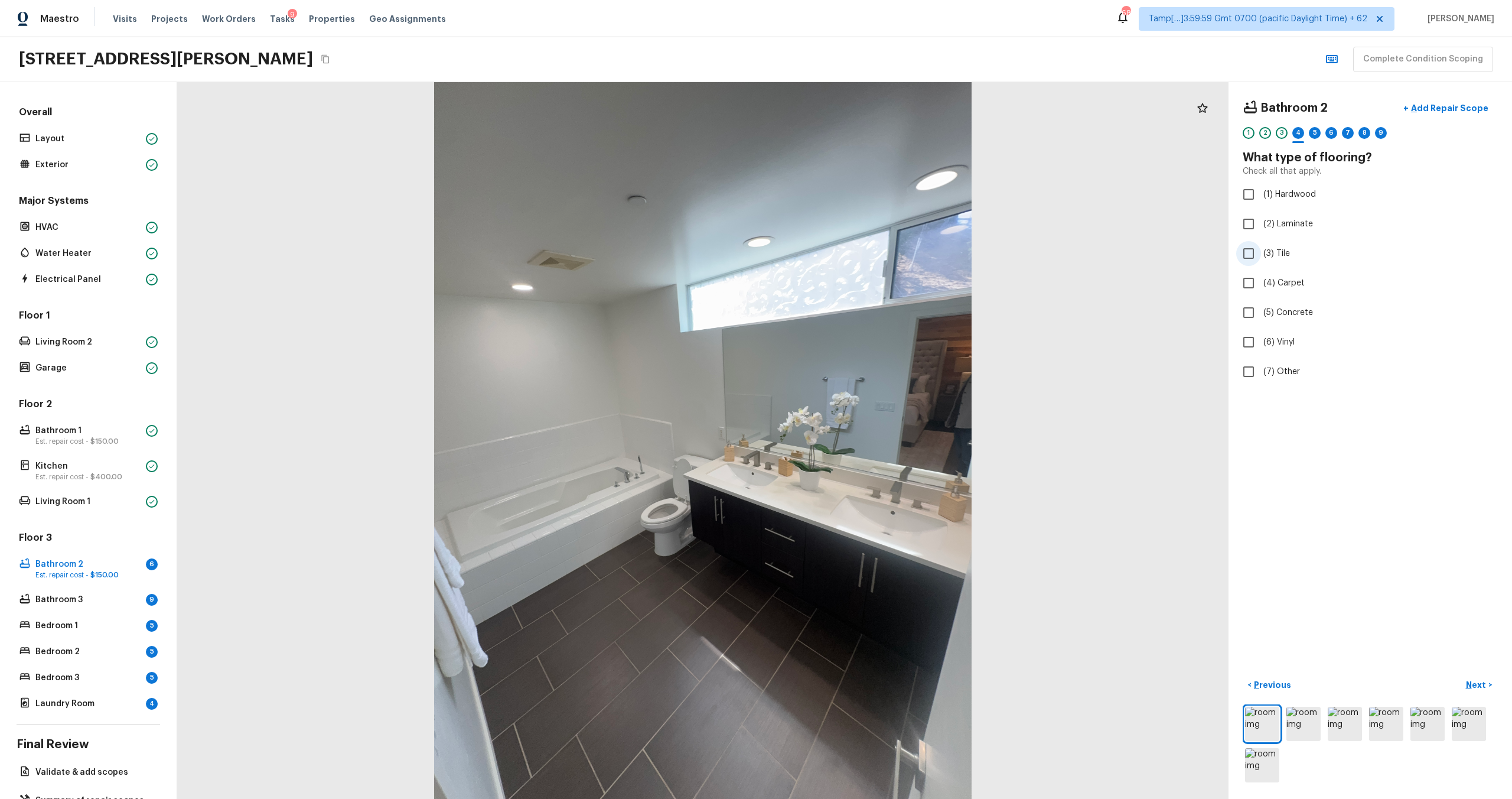
click at [1267, 256] on span "(3) Tile" at bounding box center [1276, 254] width 26 height 12
click at [1261, 256] on input "(3) Tile" at bounding box center [1249, 253] width 25 height 25
checkbox input "true"
click at [1488, 688] on button "Next >" at bounding box center [1479, 685] width 38 height 20
click at [1261, 209] on label "(2) Well maintained, minor wear and tear" at bounding box center [1362, 219] width 252 height 25
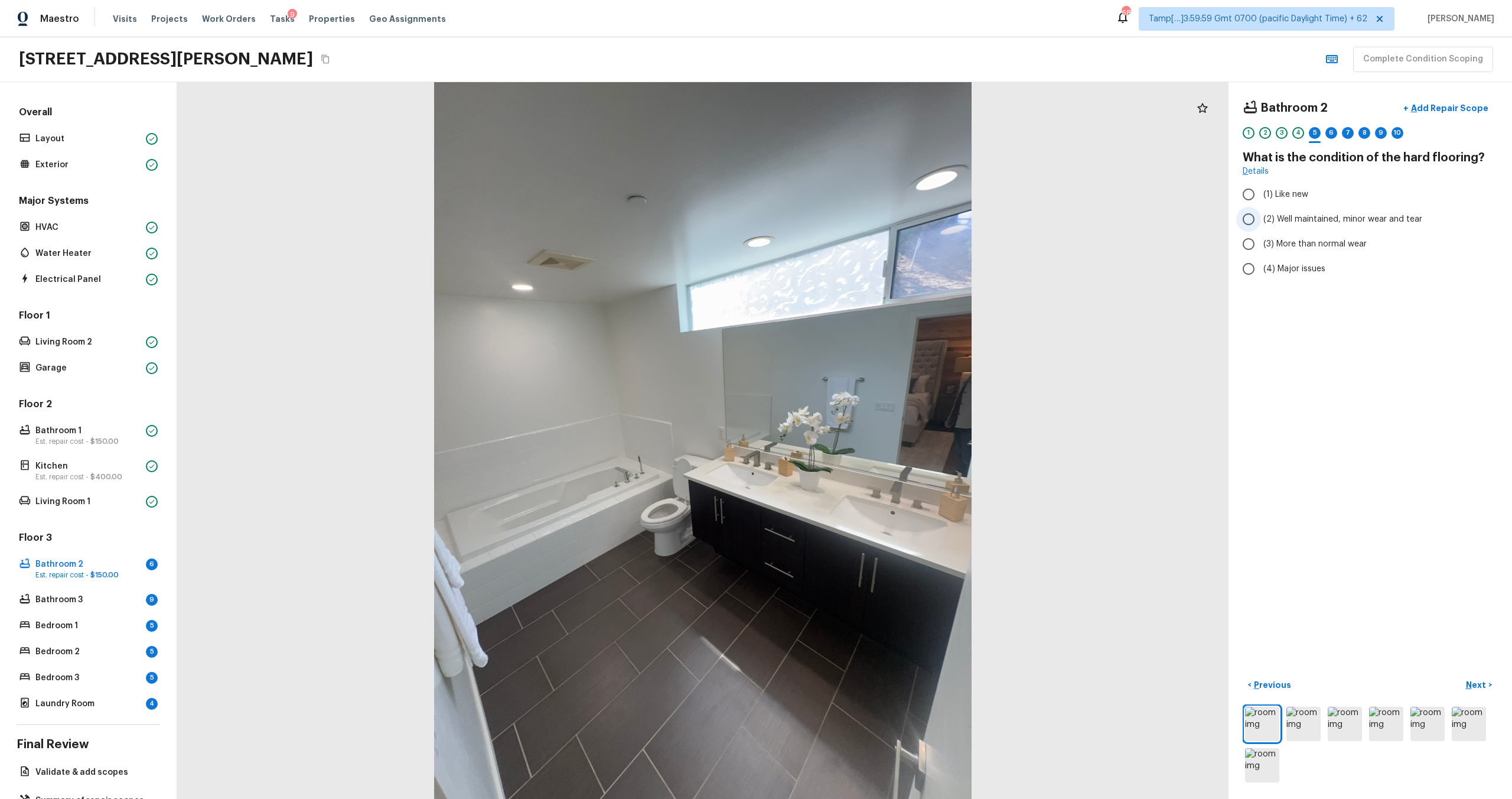
click at [1261, 209] on input "(2) Well maintained, minor wear and tear" at bounding box center [1249, 219] width 25 height 25
radio input "true"
click at [1480, 693] on button "Next >" at bounding box center [1479, 685] width 38 height 20
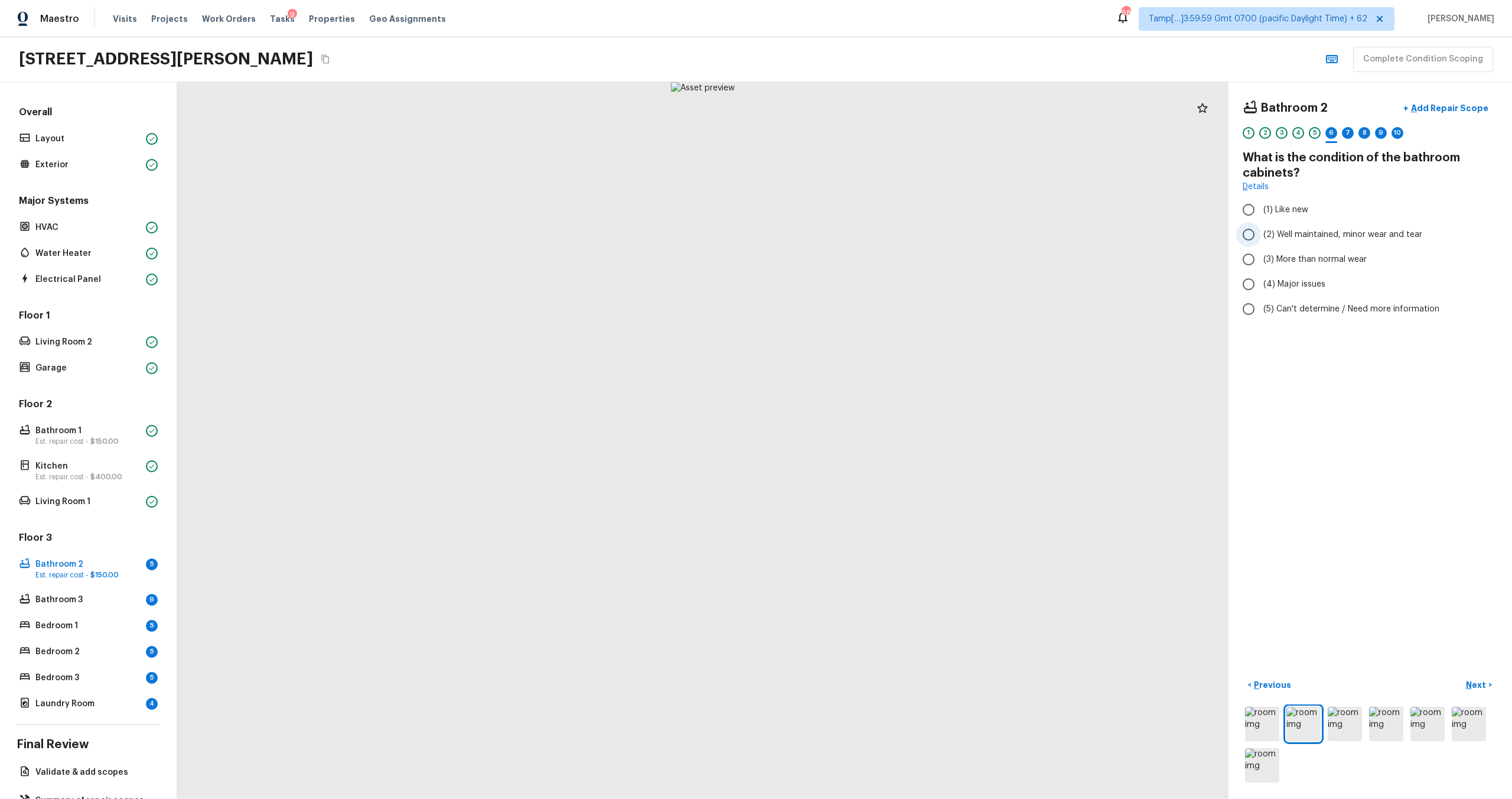
click at [1262, 236] on label "(2) Well maintained, minor wear and tear" at bounding box center [1362, 234] width 252 height 25
click at [1261, 236] on input "(2) Well maintained, minor wear and tear" at bounding box center [1249, 234] width 25 height 25
radio input "true"
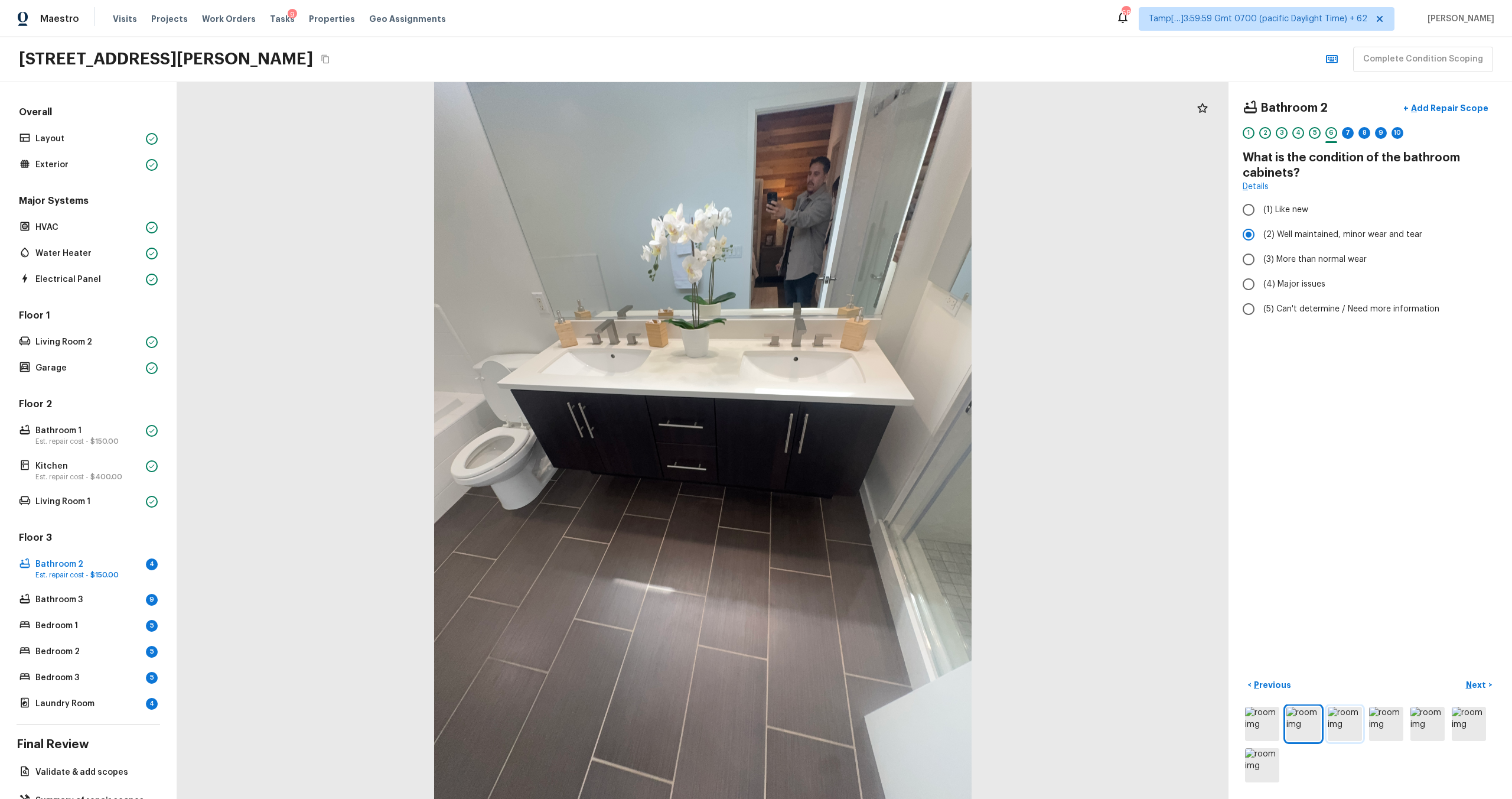
click at [1344, 724] on img at bounding box center [1345, 724] width 35 height 35
click at [1476, 679] on p "Next" at bounding box center [1477, 685] width 23 height 12
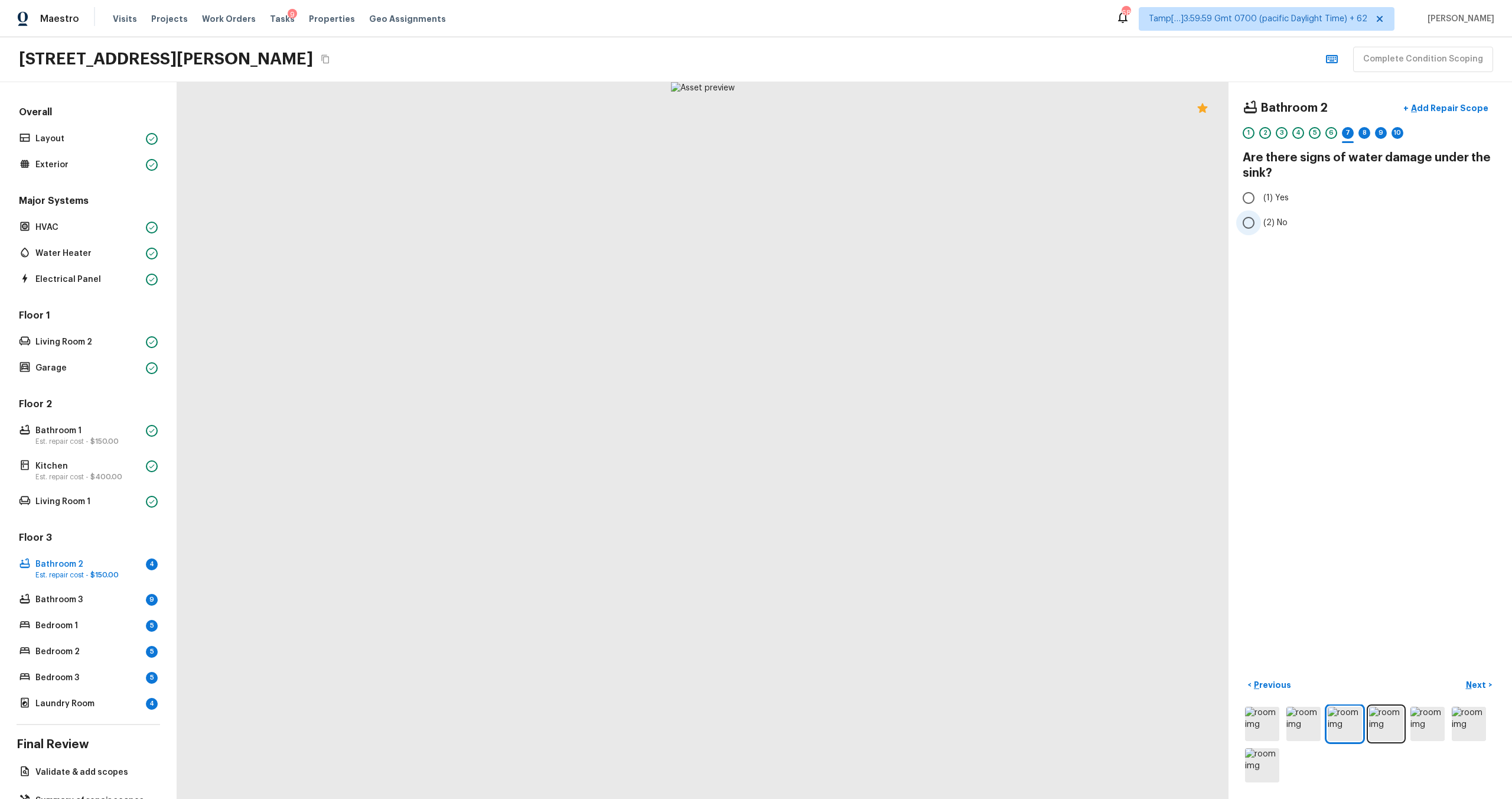
click at [1258, 227] on input "(2) No" at bounding box center [1249, 222] width 25 height 25
radio input "true"
click at [1490, 685] on button "Next >" at bounding box center [1479, 685] width 38 height 20
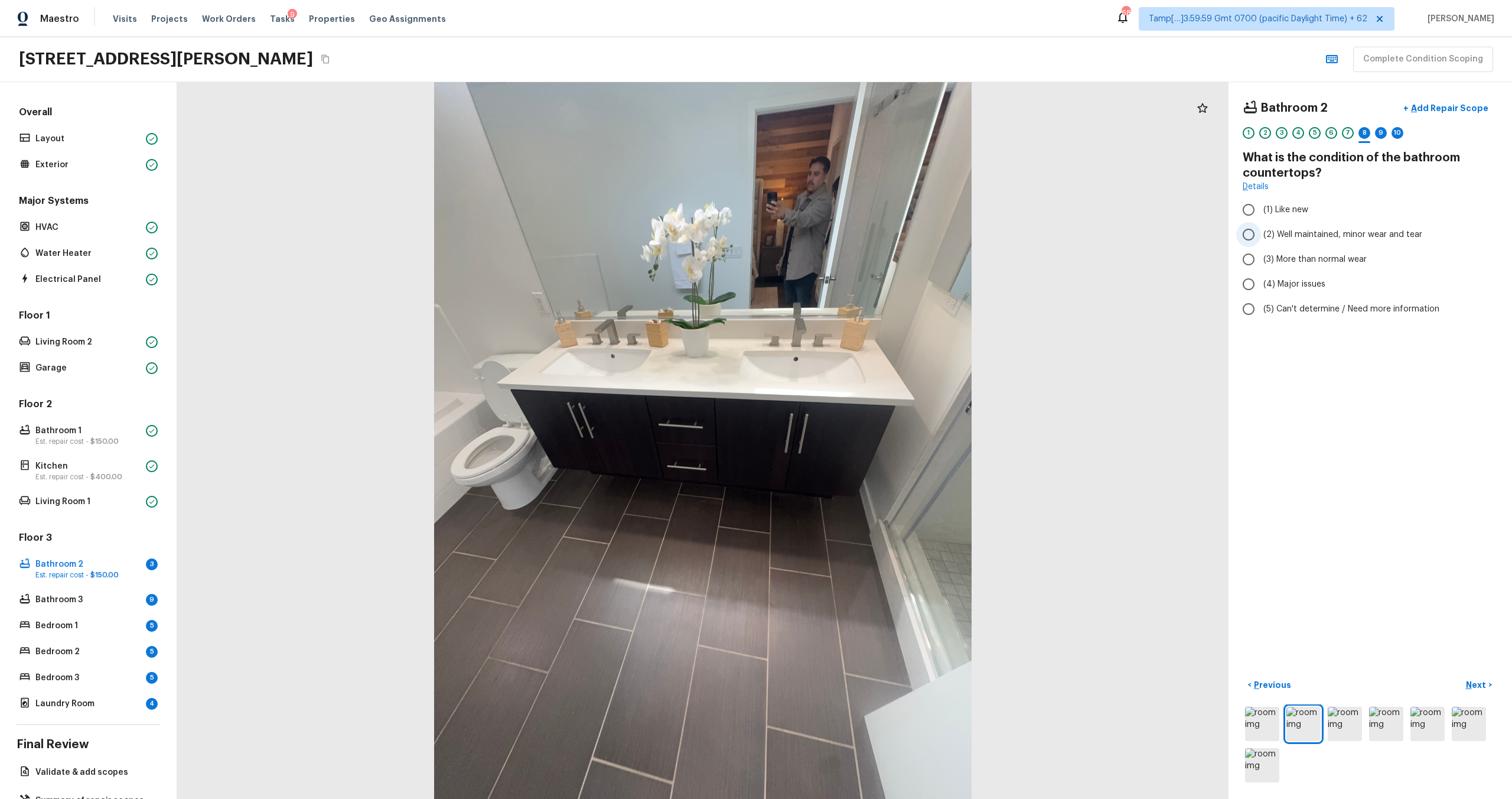
click at [1273, 238] on span "(2) Well maintained, minor wear and tear" at bounding box center [1343, 235] width 159 height 12
click at [1261, 238] on input "(2) Well maintained, minor wear and tear" at bounding box center [1249, 234] width 25 height 25
radio input "true"
click at [1478, 682] on p "Next" at bounding box center [1477, 685] width 23 height 12
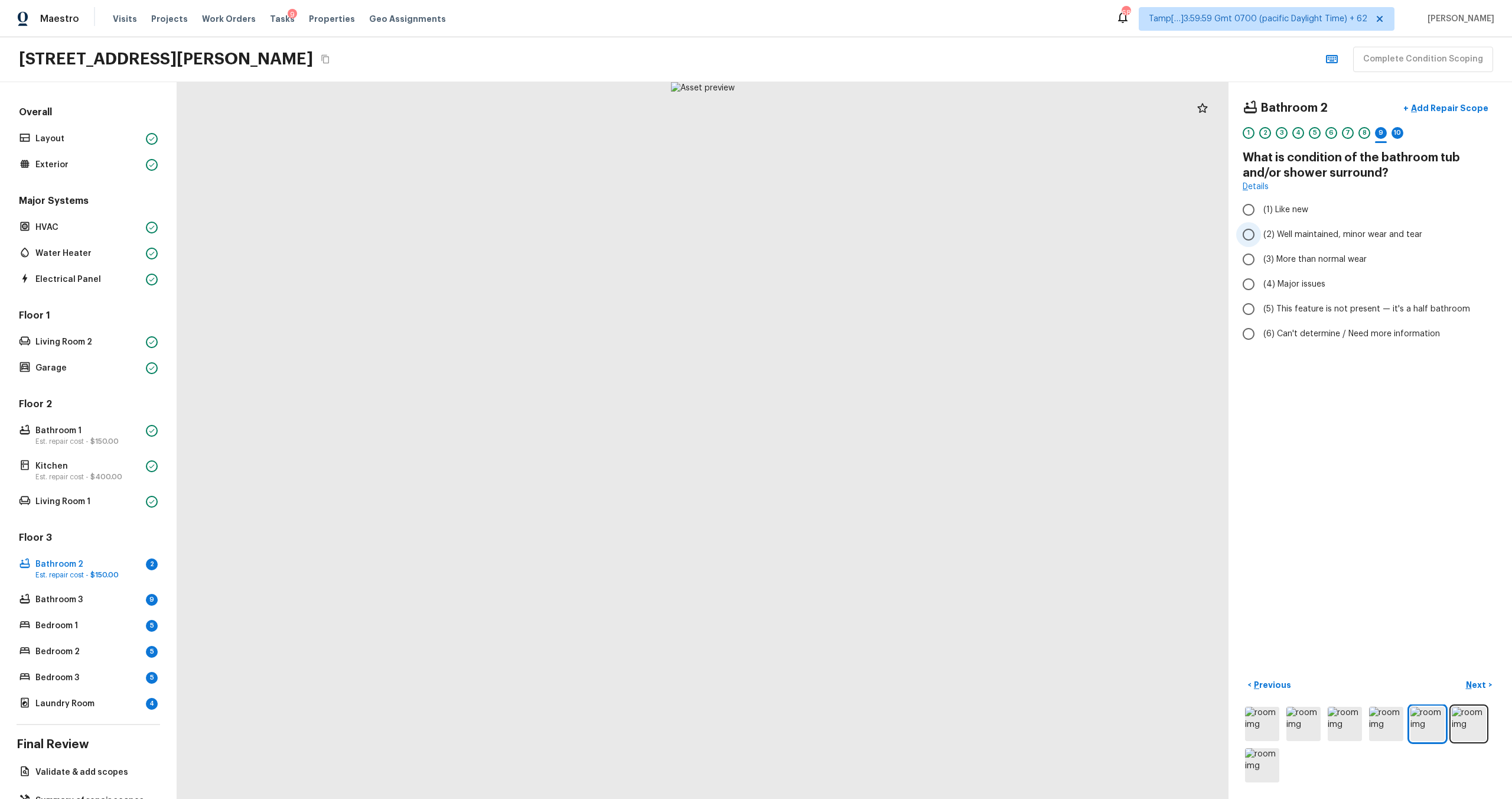
click at [1264, 235] on span "(2) Well maintained, minor wear and tear" at bounding box center [1343, 235] width 159 height 12
click at [1261, 235] on input "(2) Well maintained, minor wear and tear" at bounding box center [1249, 234] width 25 height 25
radio input "true"
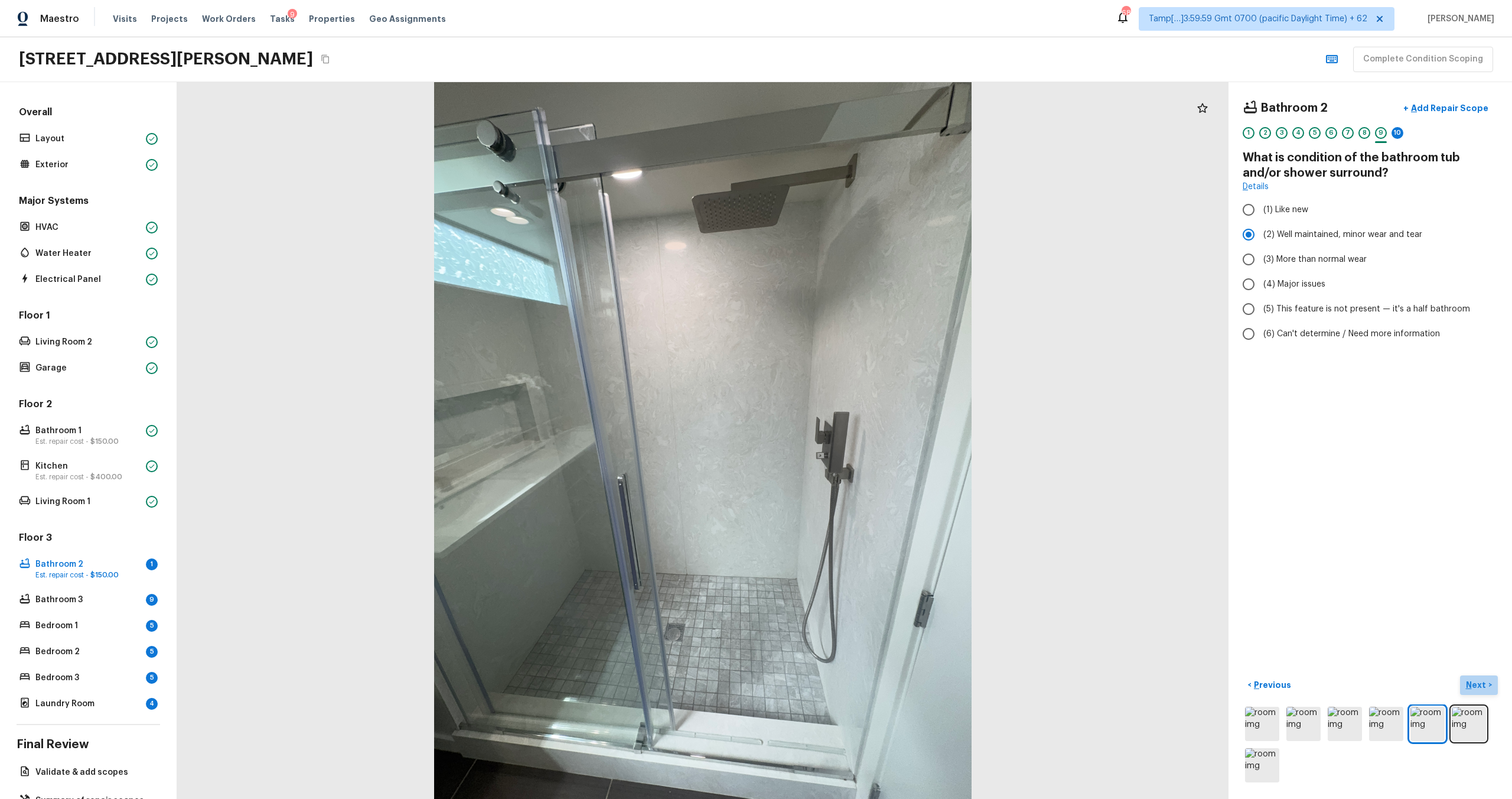
click at [1474, 689] on p "Next" at bounding box center [1477, 685] width 23 height 12
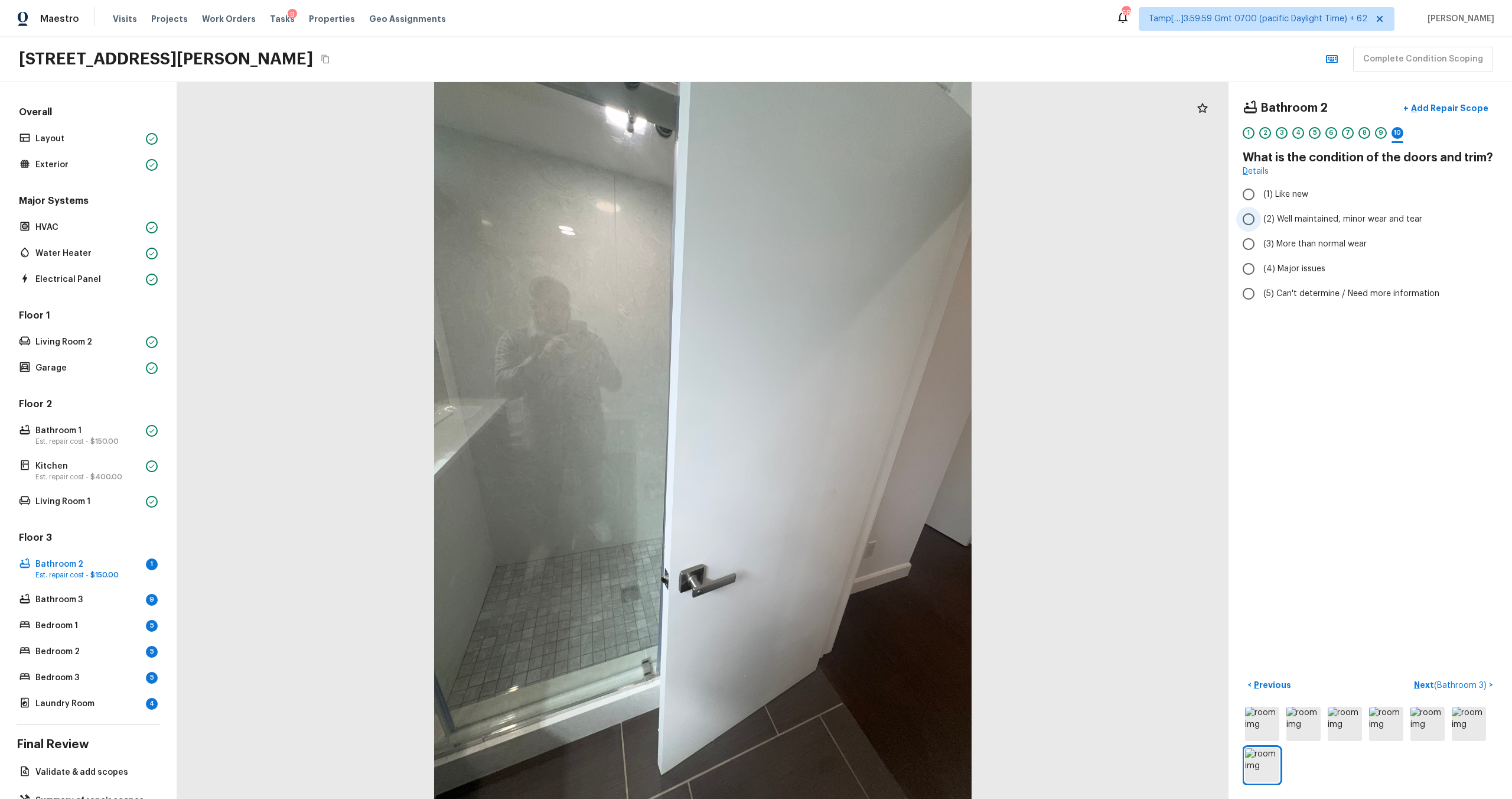
click at [1259, 221] on input "(2) Well maintained, minor wear and tear" at bounding box center [1249, 219] width 25 height 25
radio input "true"
click at [1432, 685] on p "Next ( Bathroom 3 )" at bounding box center [1452, 685] width 75 height 12
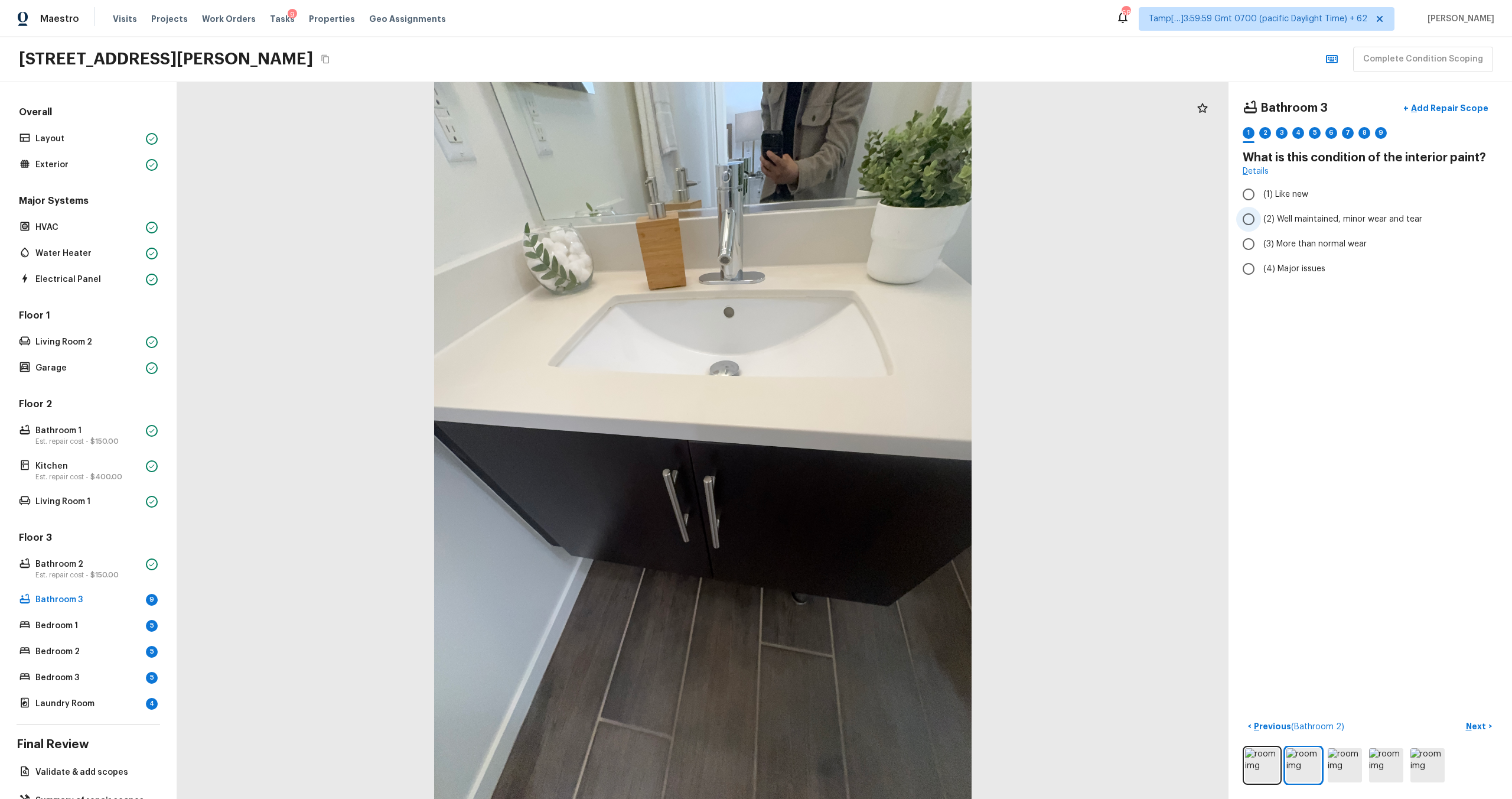
click at [1288, 207] on label "(2) Well maintained, minor wear and tear" at bounding box center [1362, 219] width 252 height 25
click at [1261, 207] on input "(2) Well maintained, minor wear and tear" at bounding box center [1249, 219] width 25 height 25
radio input "true"
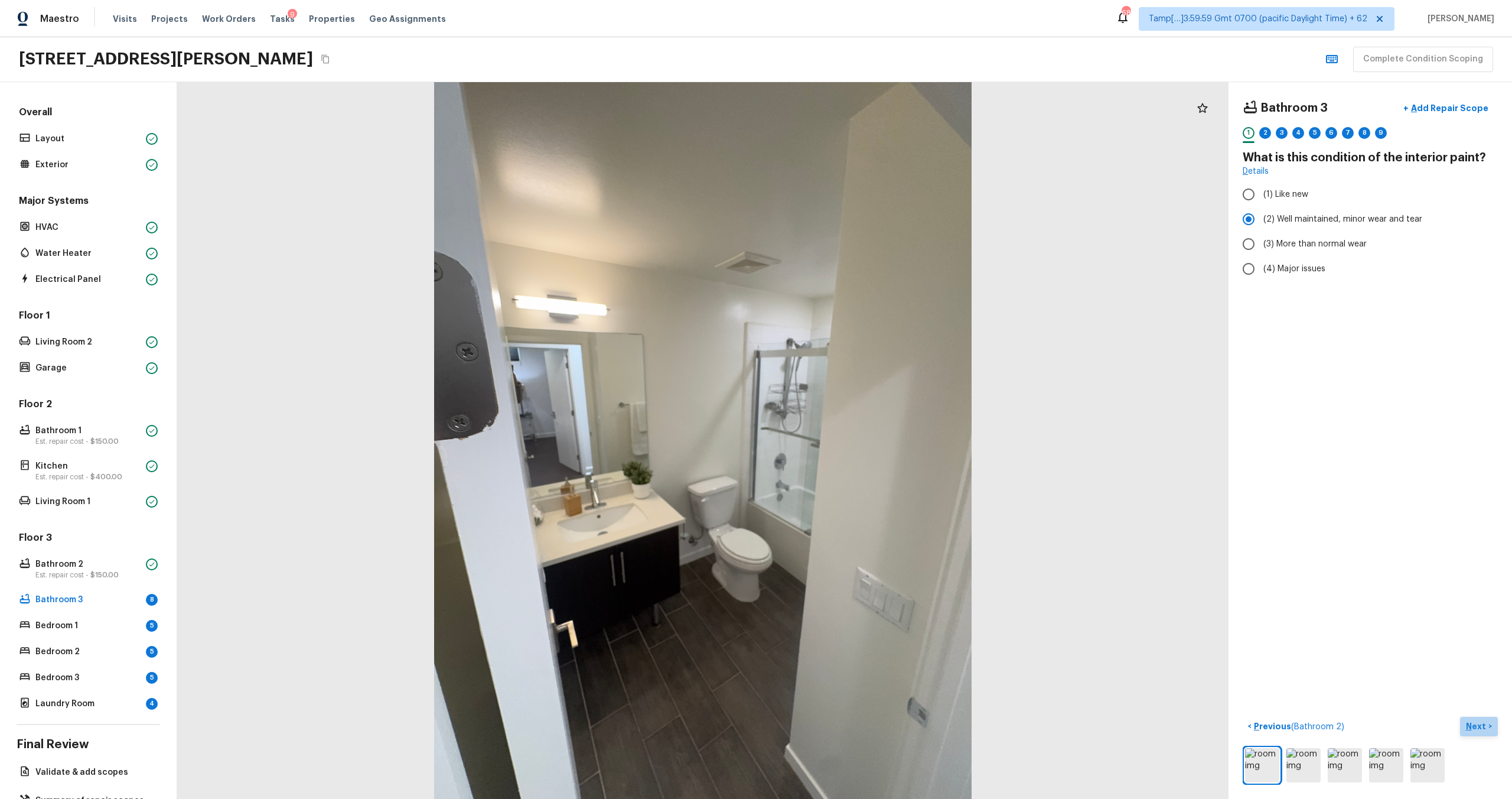
click at [1476, 730] on p "Next" at bounding box center [1477, 727] width 23 height 12
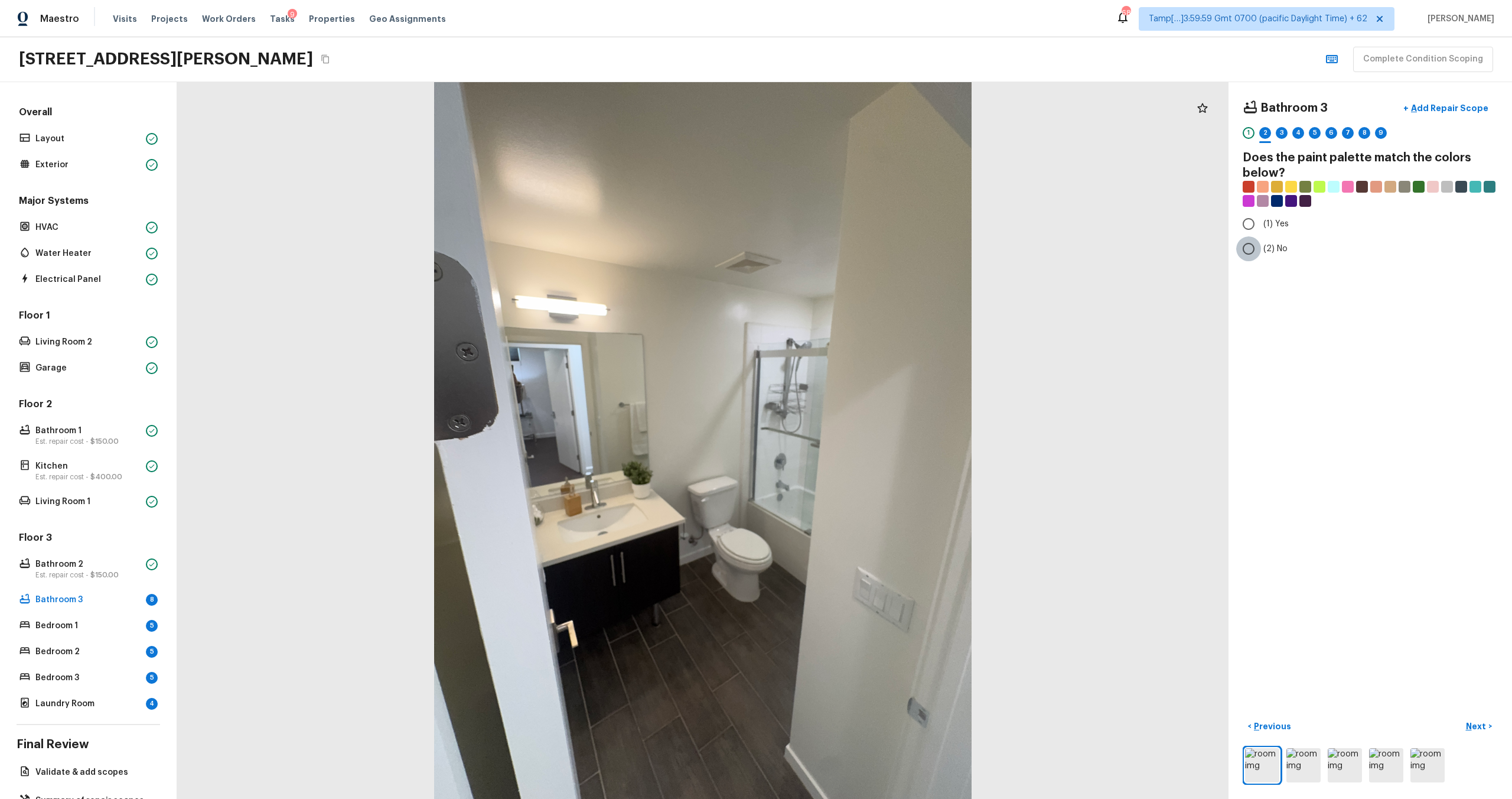
click at [1253, 252] on input "(2) No" at bounding box center [1249, 249] width 25 height 25
radio input "true"
click at [1481, 733] on button "Next >" at bounding box center [1479, 727] width 38 height 20
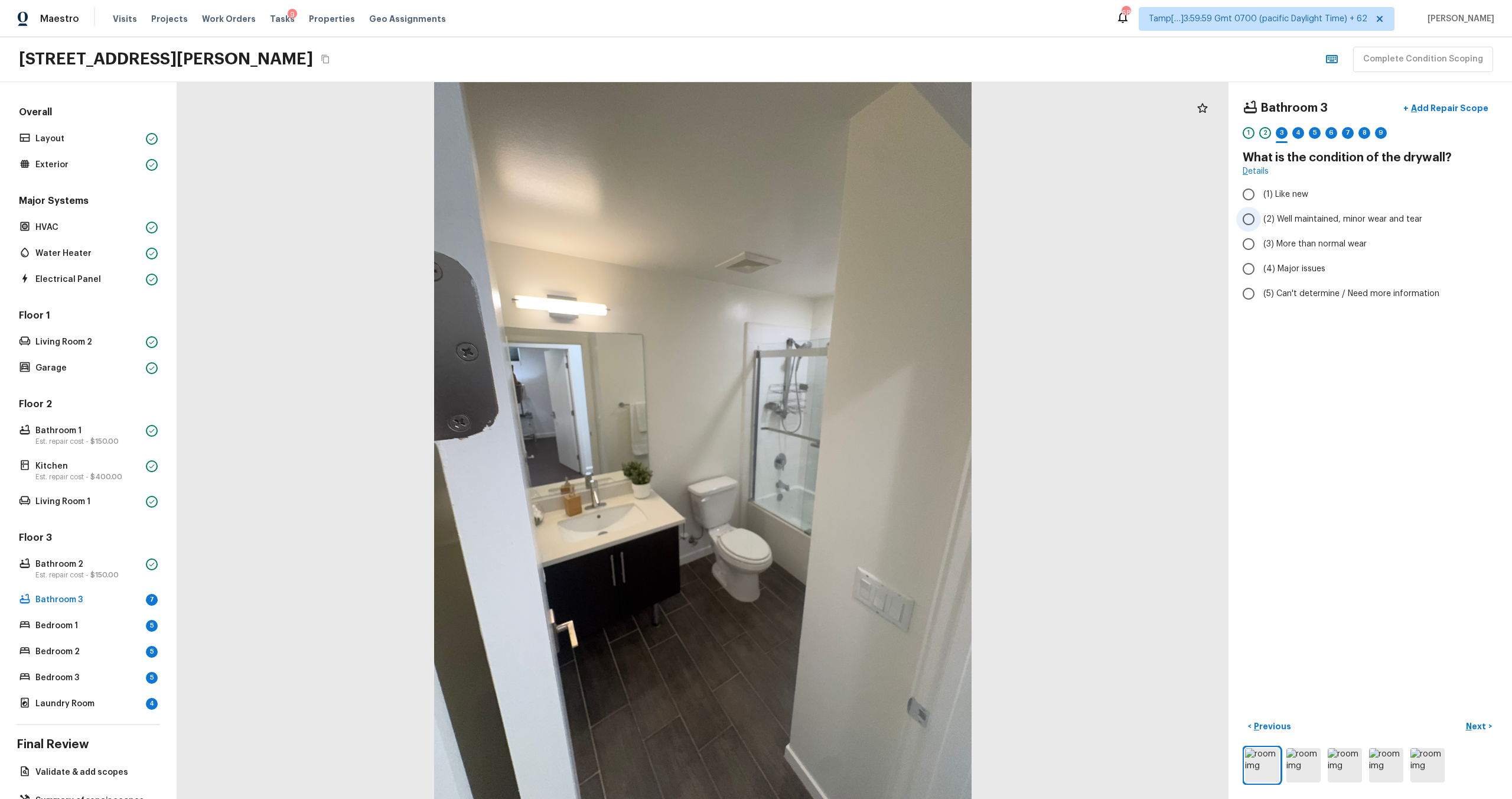
click at [1267, 223] on span "(2) Well maintained, minor wear and tear" at bounding box center [1343, 219] width 159 height 12
click at [1261, 223] on input "(2) Well maintained, minor wear and tear" at bounding box center [1249, 219] width 25 height 25
radio input "true"
click at [1479, 726] on p "Next" at bounding box center [1477, 727] width 23 height 12
click at [1253, 194] on input "(1) Hardwood" at bounding box center [1249, 194] width 25 height 25
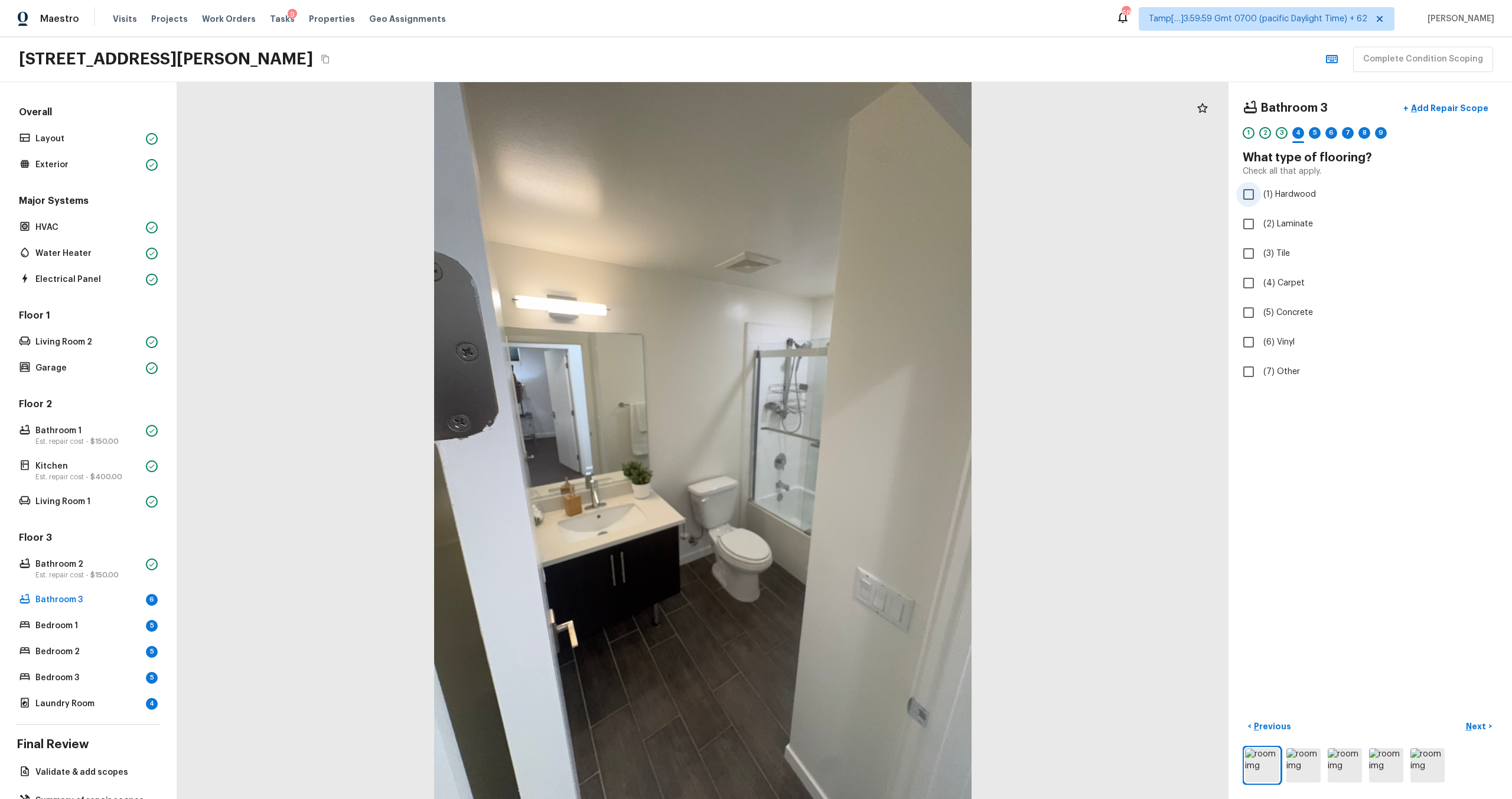
checkbox input "true"
click at [1262, 254] on label "(3) Tile" at bounding box center [1362, 253] width 252 height 25
click at [1261, 254] on input "(3) Tile" at bounding box center [1249, 253] width 25 height 25
checkbox input "true"
click at [1255, 187] on input "(1) Hardwood" at bounding box center [1249, 194] width 25 height 25
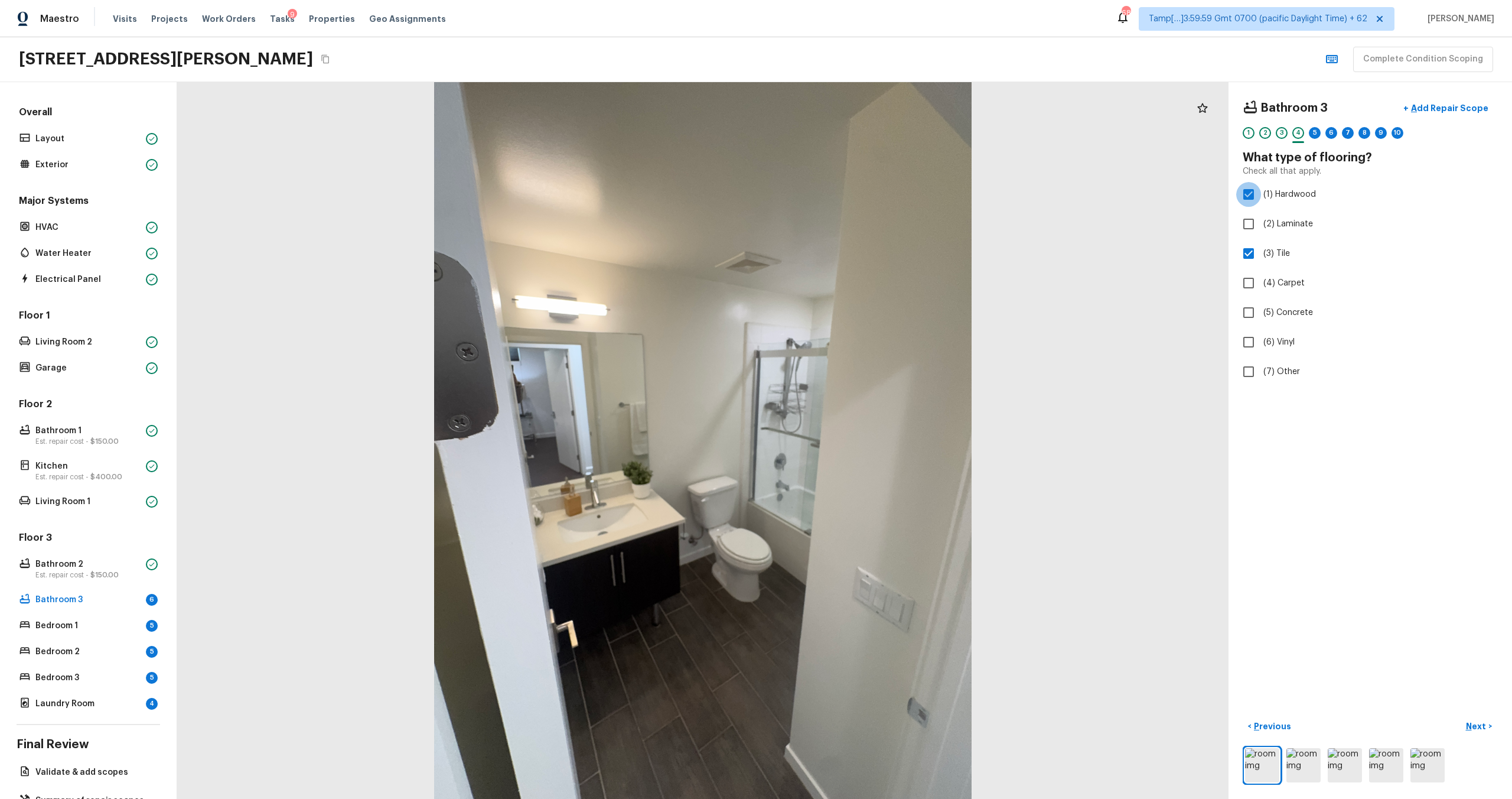
checkbox input "false"
click at [1471, 721] on p "Next" at bounding box center [1477, 727] width 23 height 12
click at [1267, 221] on span "(2) Well maintained, minor wear and tear" at bounding box center [1343, 219] width 159 height 12
click at [1261, 221] on input "(2) Well maintained, minor wear and tear" at bounding box center [1249, 219] width 25 height 25
radio input "true"
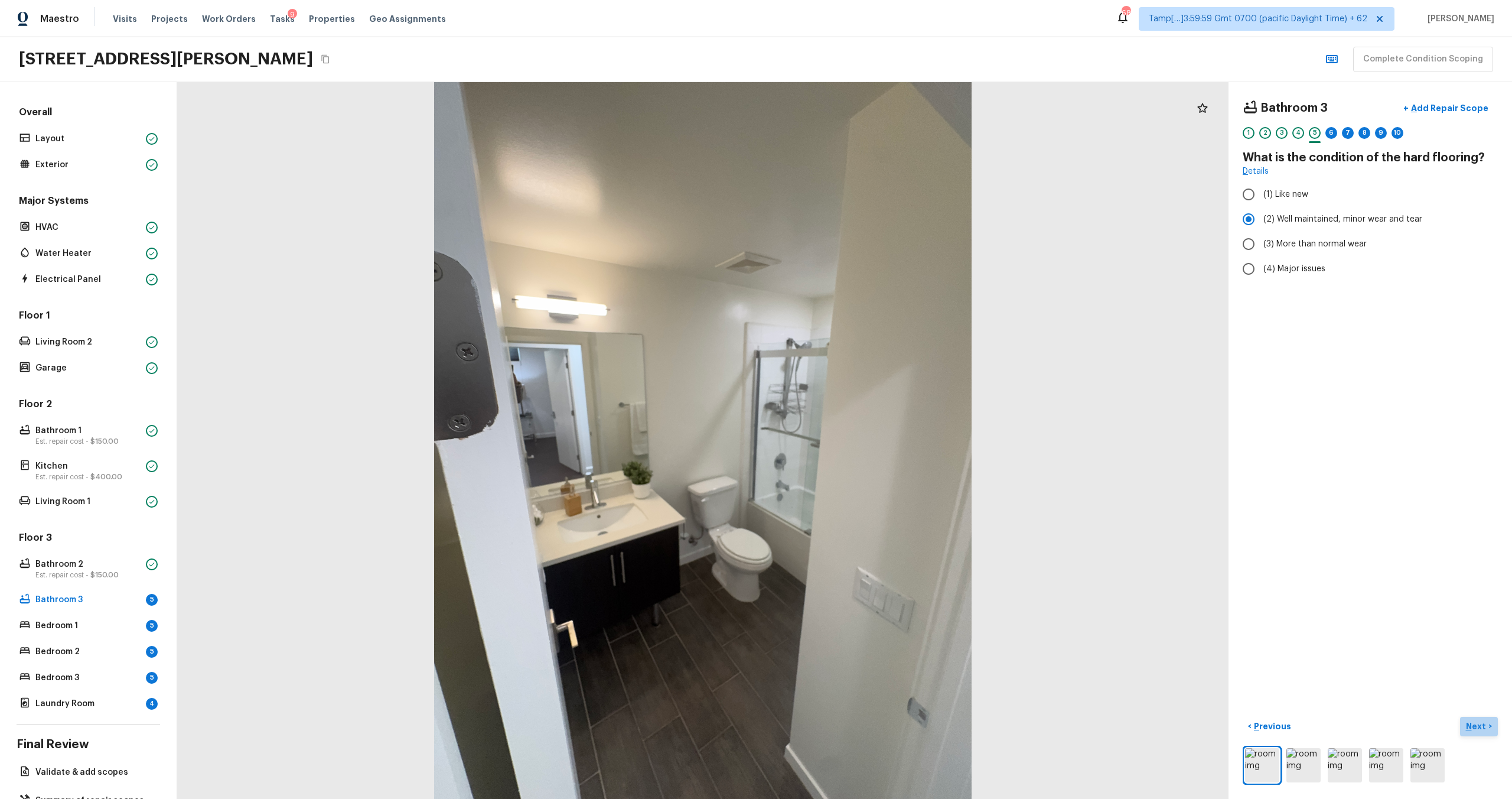
click at [1477, 727] on p "Next" at bounding box center [1477, 727] width 23 height 12
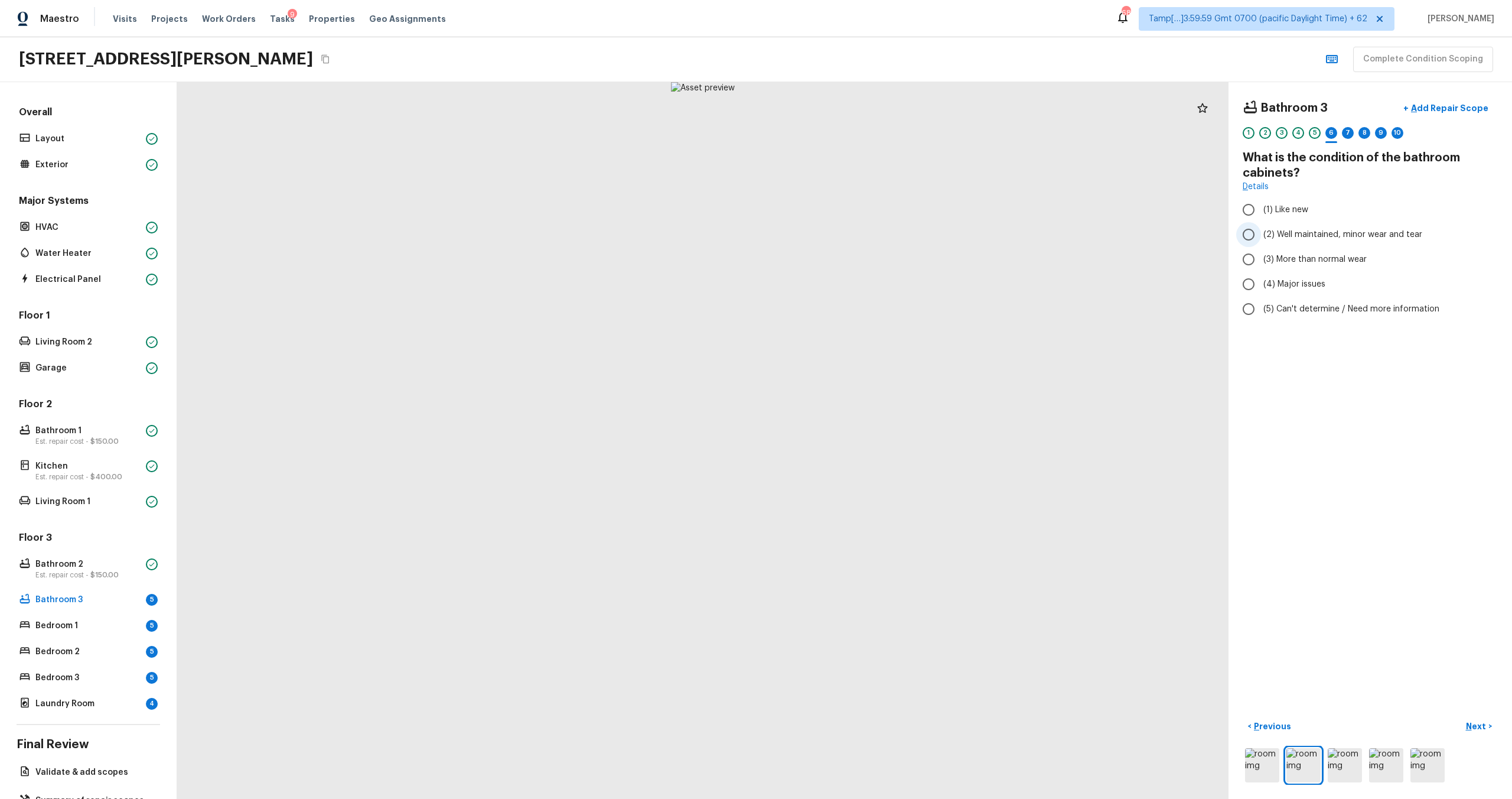
click at [1273, 232] on span "(2) Well maintained, minor wear and tear" at bounding box center [1343, 235] width 159 height 12
click at [1261, 232] on input "(2) Well maintained, minor wear and tear" at bounding box center [1249, 234] width 25 height 25
radio input "true"
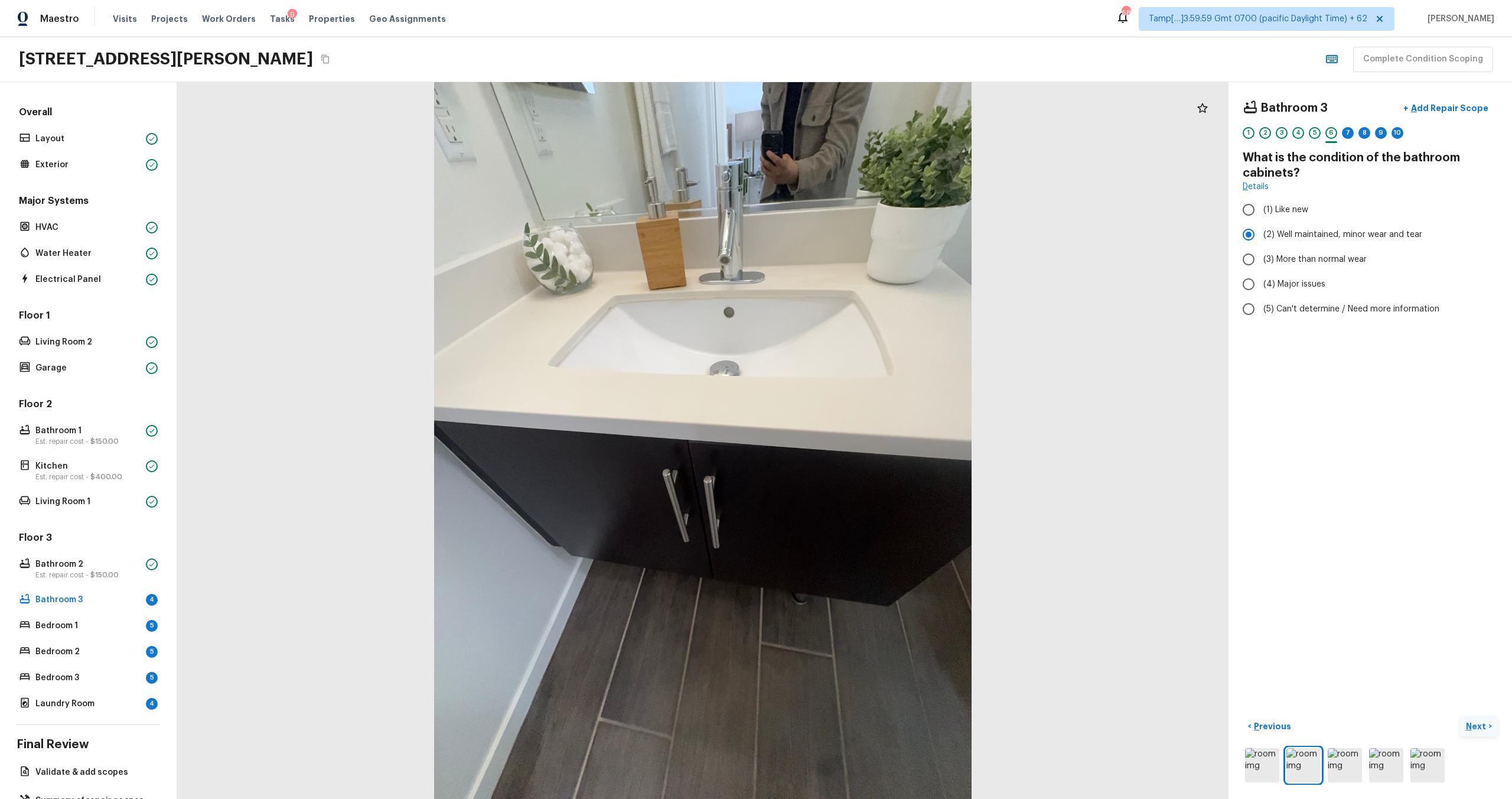
click at [1469, 721] on p "Next" at bounding box center [1477, 727] width 23 height 12
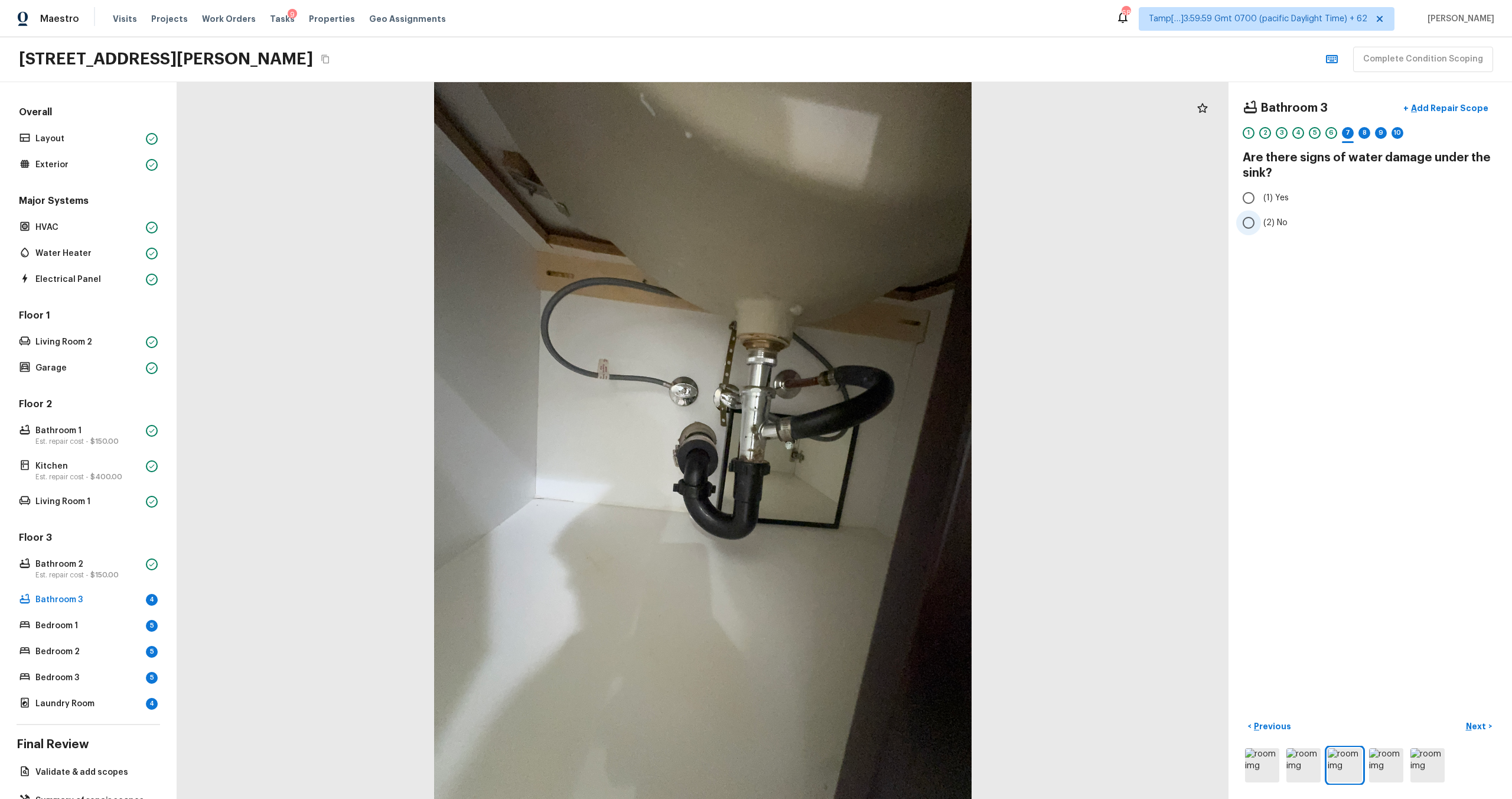
click at [1264, 234] on label "(2) No" at bounding box center [1362, 222] width 252 height 25
click at [1261, 234] on input "(2) No" at bounding box center [1249, 222] width 25 height 25
radio input "true"
click at [1487, 724] on button "Next >" at bounding box center [1479, 727] width 38 height 20
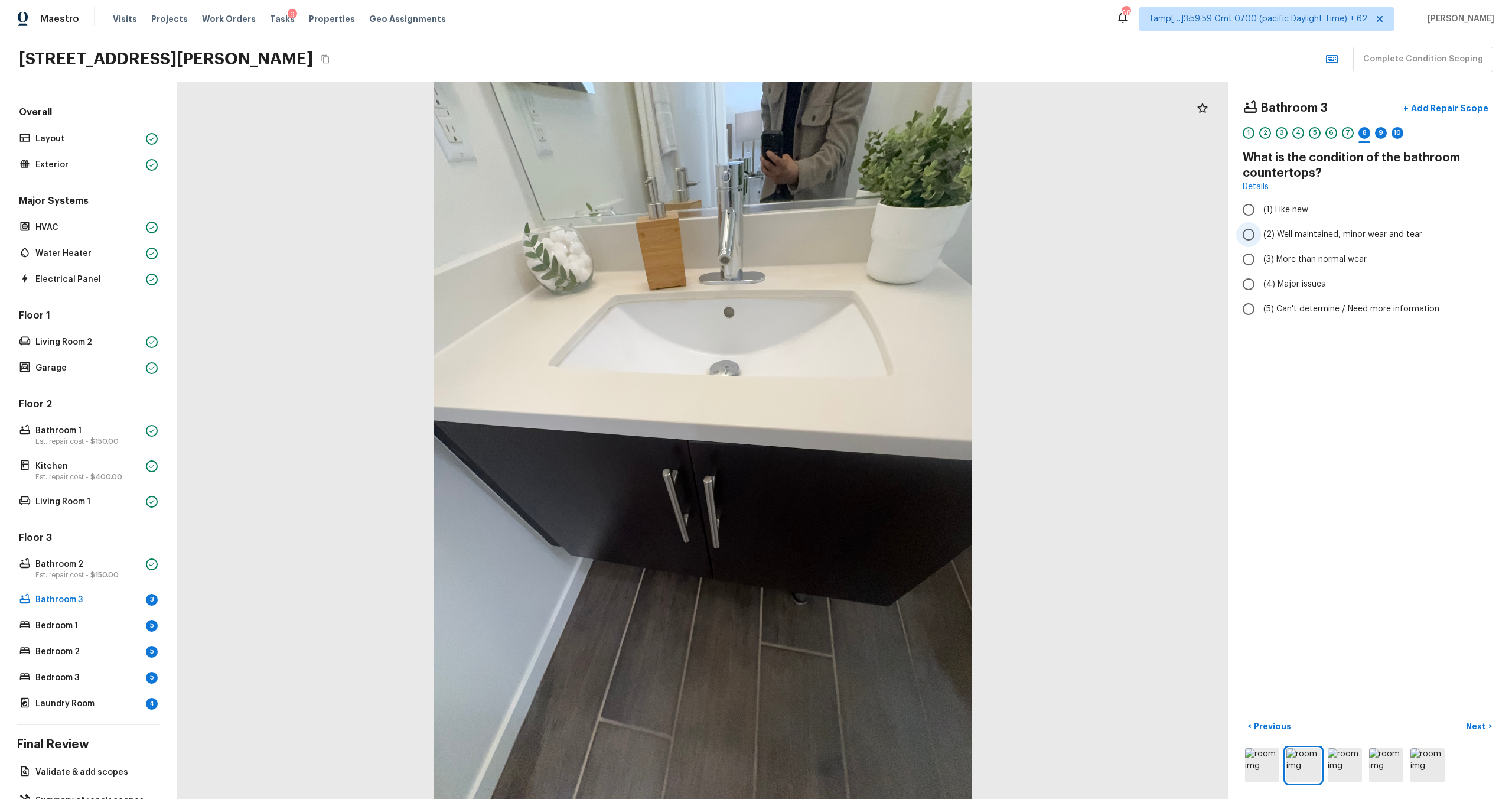
click at [1264, 238] on span "(2) Well maintained, minor wear and tear" at bounding box center [1343, 235] width 159 height 12
click at [1261, 238] on input "(2) Well maintained, minor wear and tear" at bounding box center [1249, 234] width 25 height 25
radio input "true"
click at [1473, 723] on p "Next" at bounding box center [1477, 727] width 23 height 12
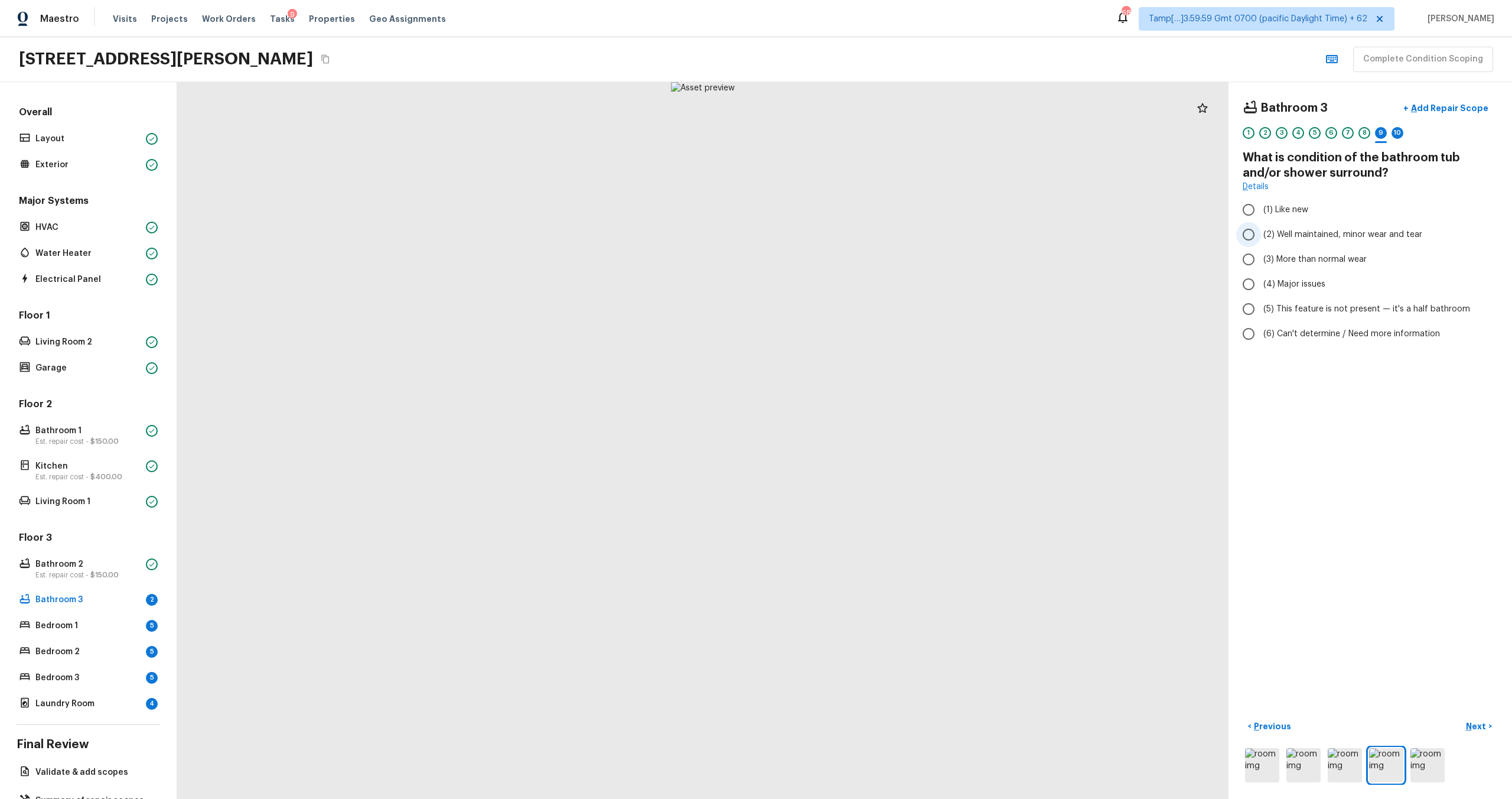
click at [1259, 241] on input "(2) Well maintained, minor wear and tear" at bounding box center [1249, 234] width 25 height 25
radio input "true"
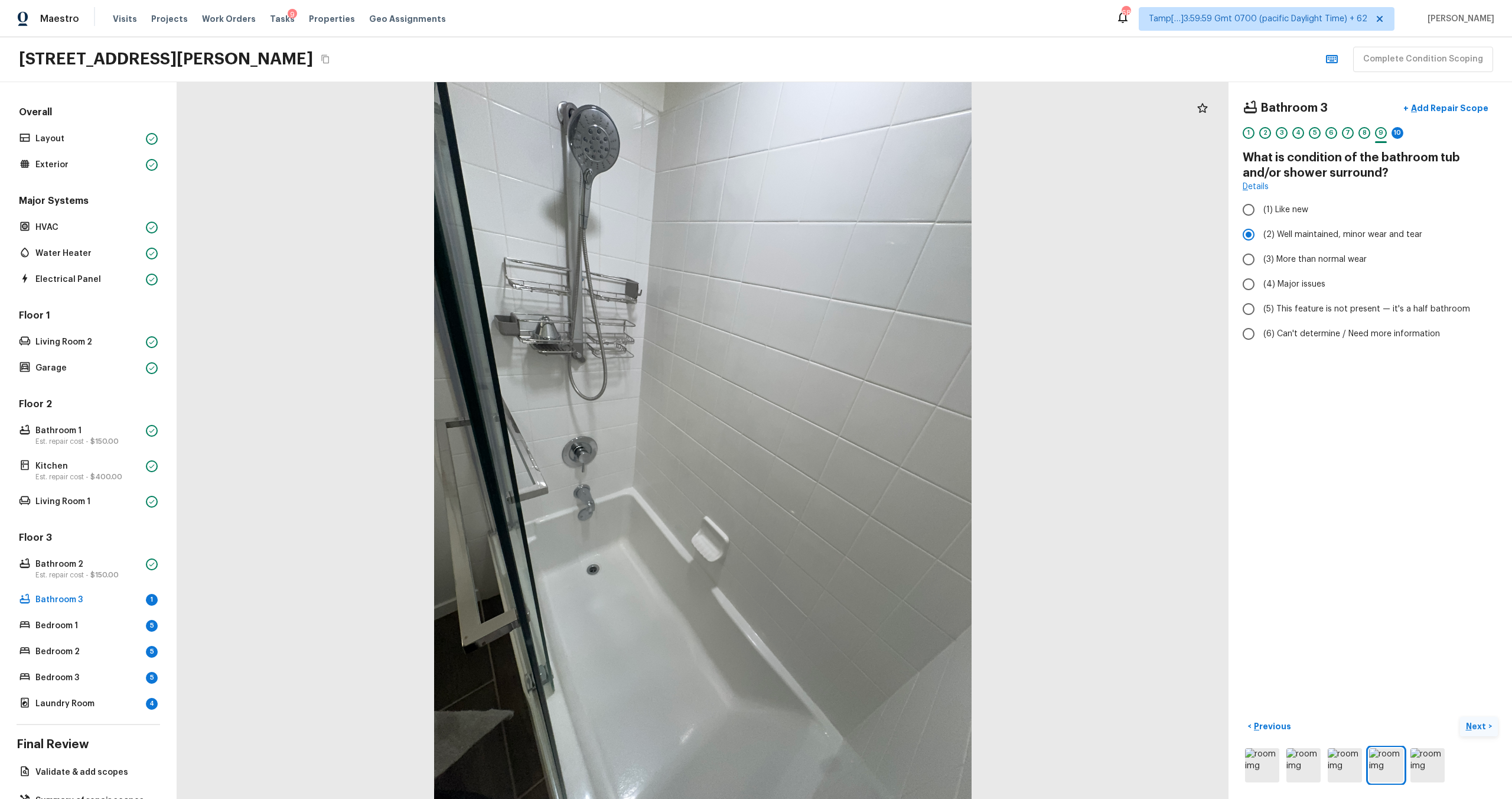
click at [1476, 725] on p "Next" at bounding box center [1477, 727] width 23 height 12
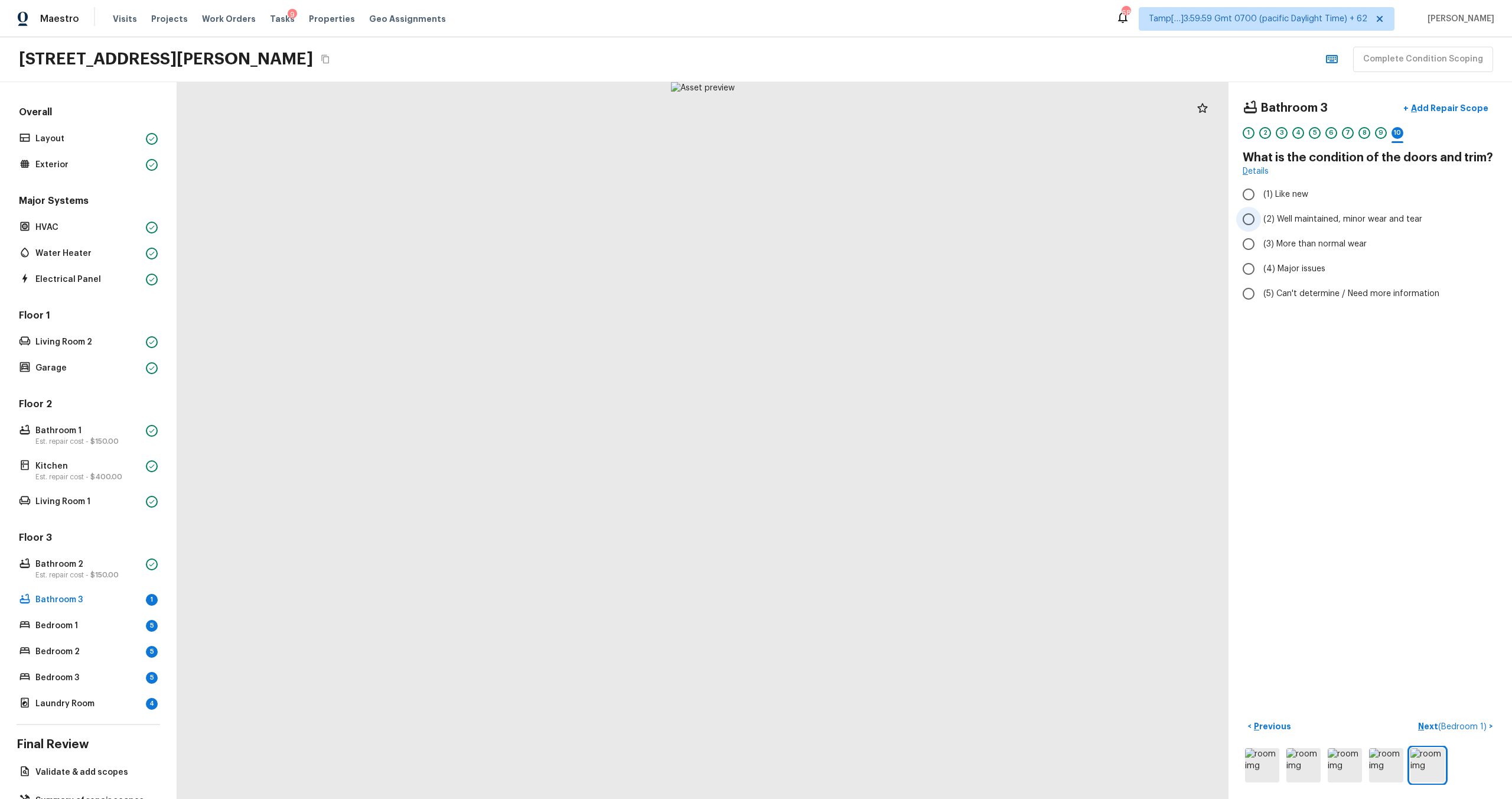
click at [1308, 221] on span "(2) Well maintained, minor wear and tear" at bounding box center [1343, 219] width 159 height 12
click at [1261, 221] on input "(2) Well maintained, minor wear and tear" at bounding box center [1249, 219] width 25 height 25
radio input "true"
click at [1425, 722] on p "Next ( Bedroom 1 )" at bounding box center [1453, 727] width 71 height 12
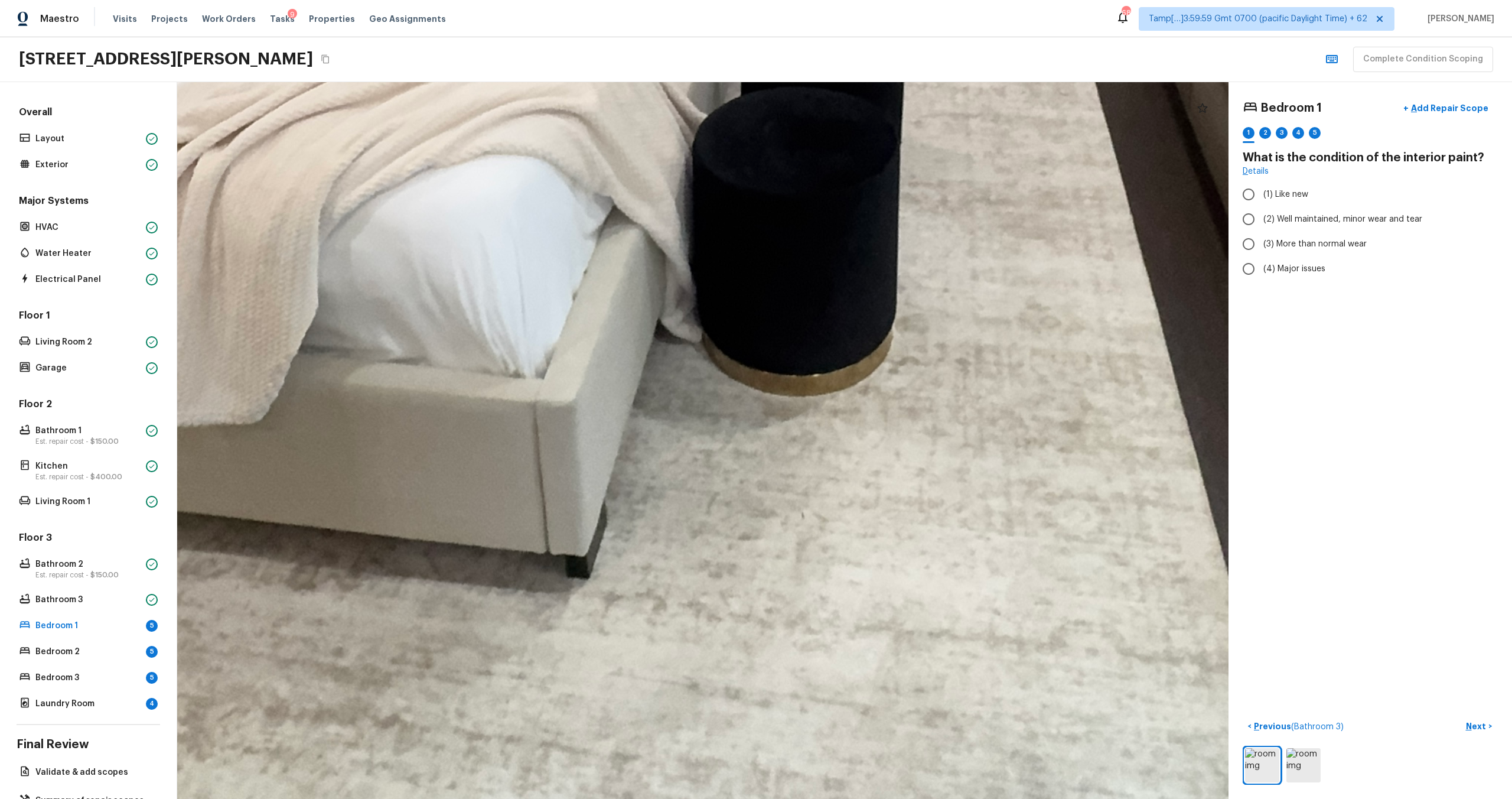
drag, startPoint x: 705, startPoint y: 509, endPoint x: 715, endPoint y: 797, distance: 288.2
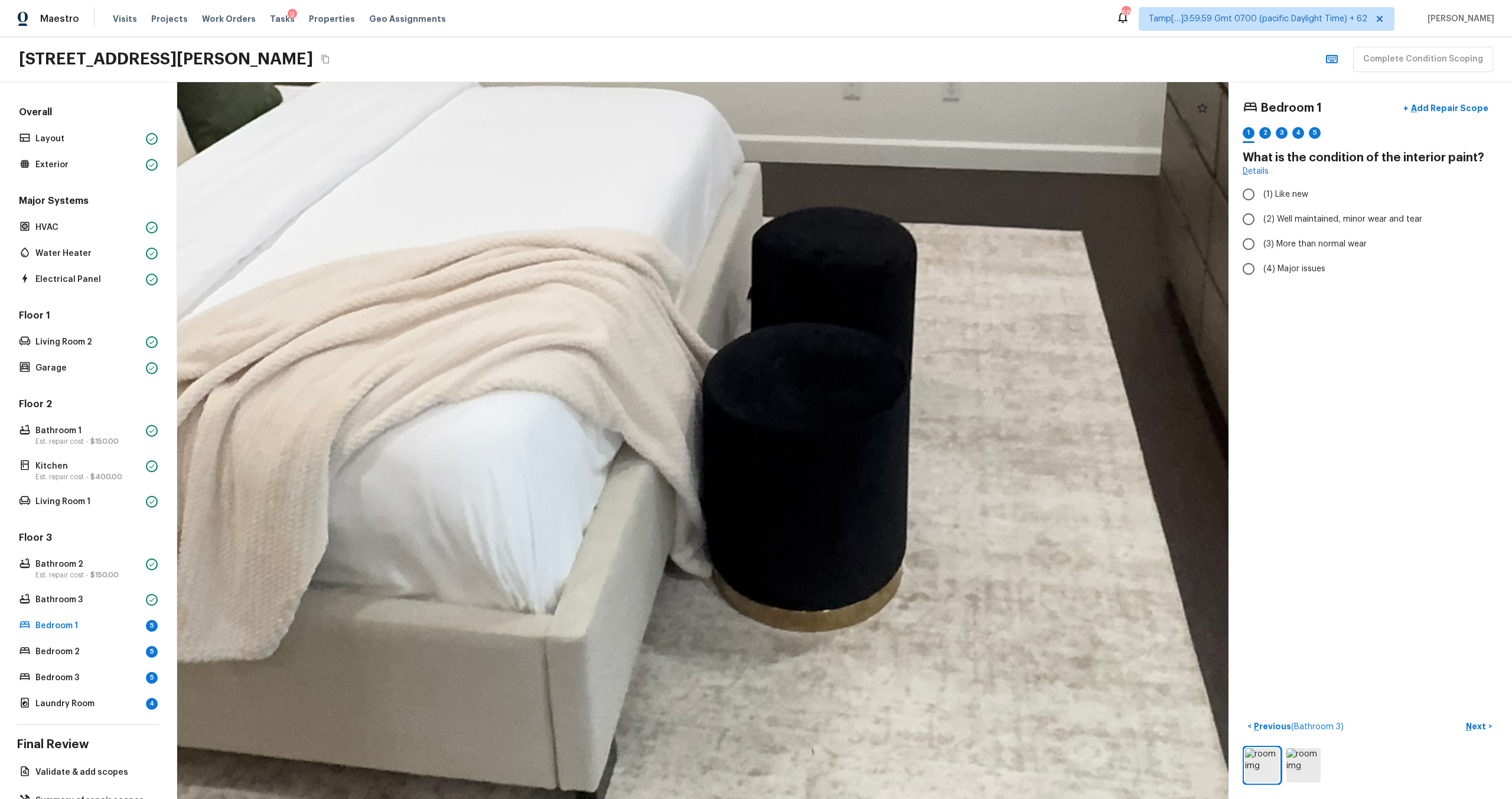
drag, startPoint x: 710, startPoint y: 562, endPoint x: 713, endPoint y: 797, distance: 235.0
click at [713, 798] on div at bounding box center [793, 56] width 4385 height 2990
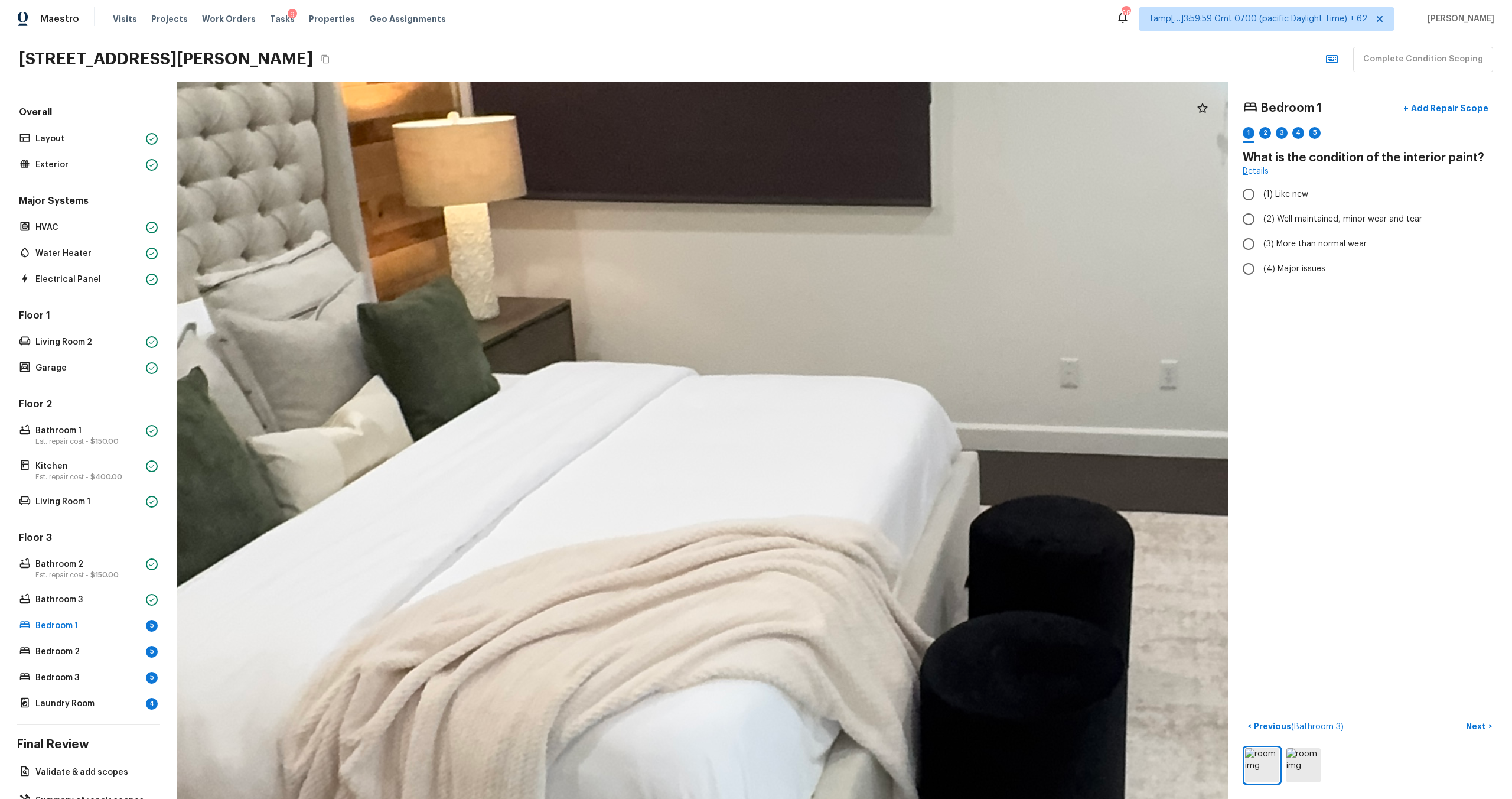
drag, startPoint x: 921, startPoint y: 417, endPoint x: 1155, endPoint y: 702, distance: 368.8
click at [1155, 702] on div at bounding box center [1010, 345] width 4385 height 2990
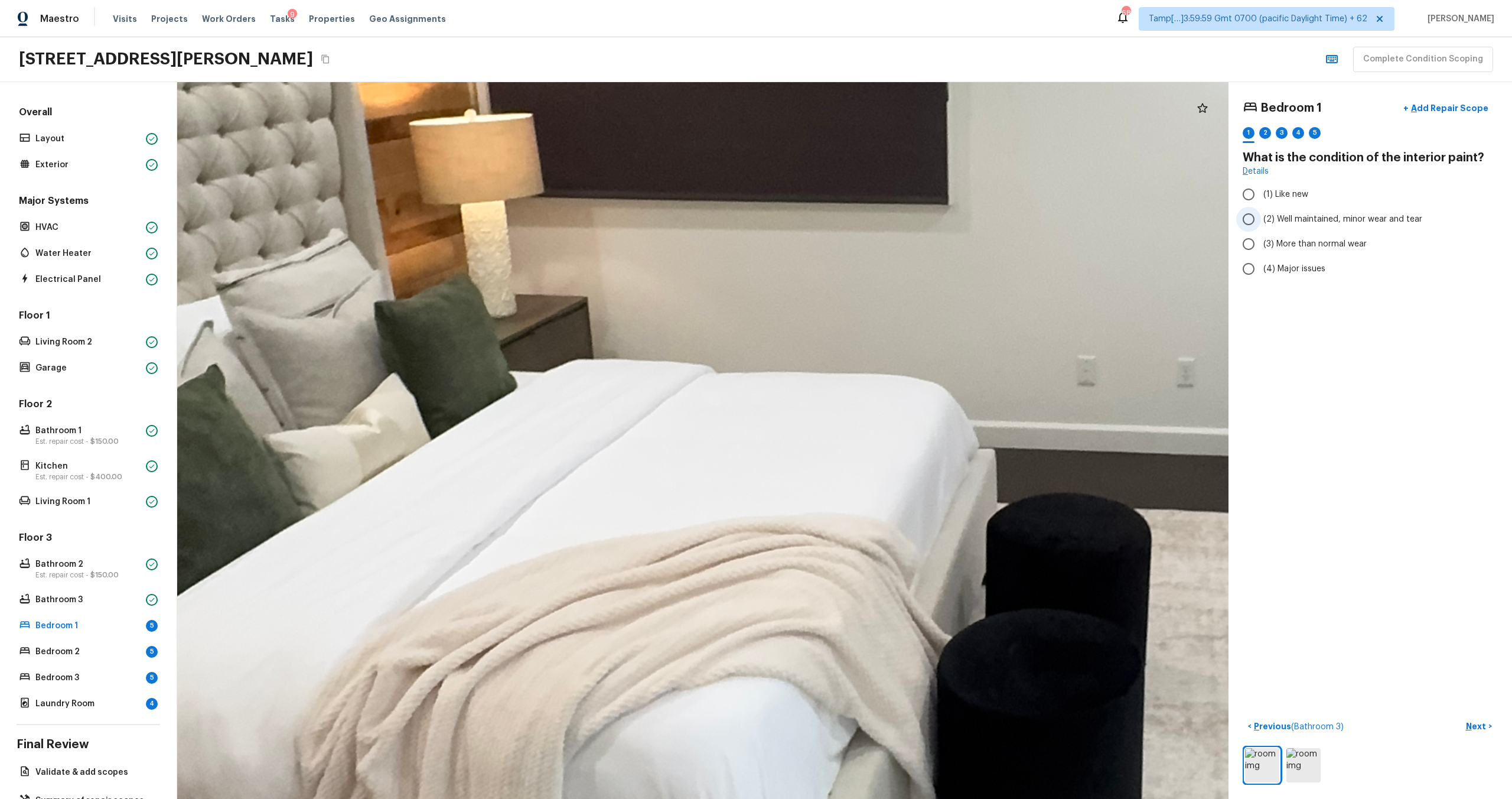
click at [1294, 216] on span "(2) Well maintained, minor wear and tear" at bounding box center [1343, 219] width 159 height 12
click at [1261, 216] on input "(2) Well maintained, minor wear and tear" at bounding box center [1249, 219] width 25 height 25
radio input "true"
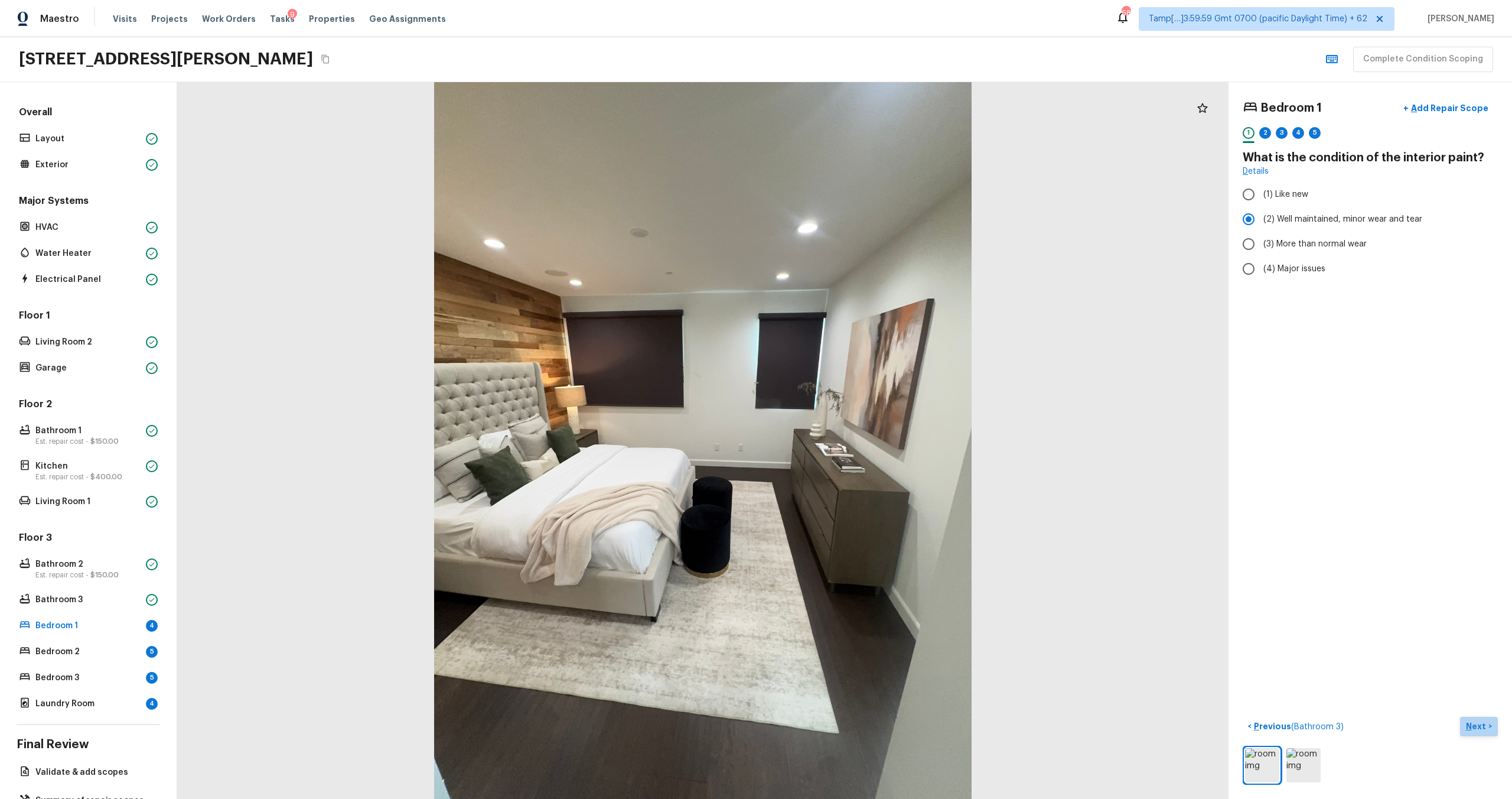
click at [1479, 727] on p "Next" at bounding box center [1477, 727] width 23 height 12
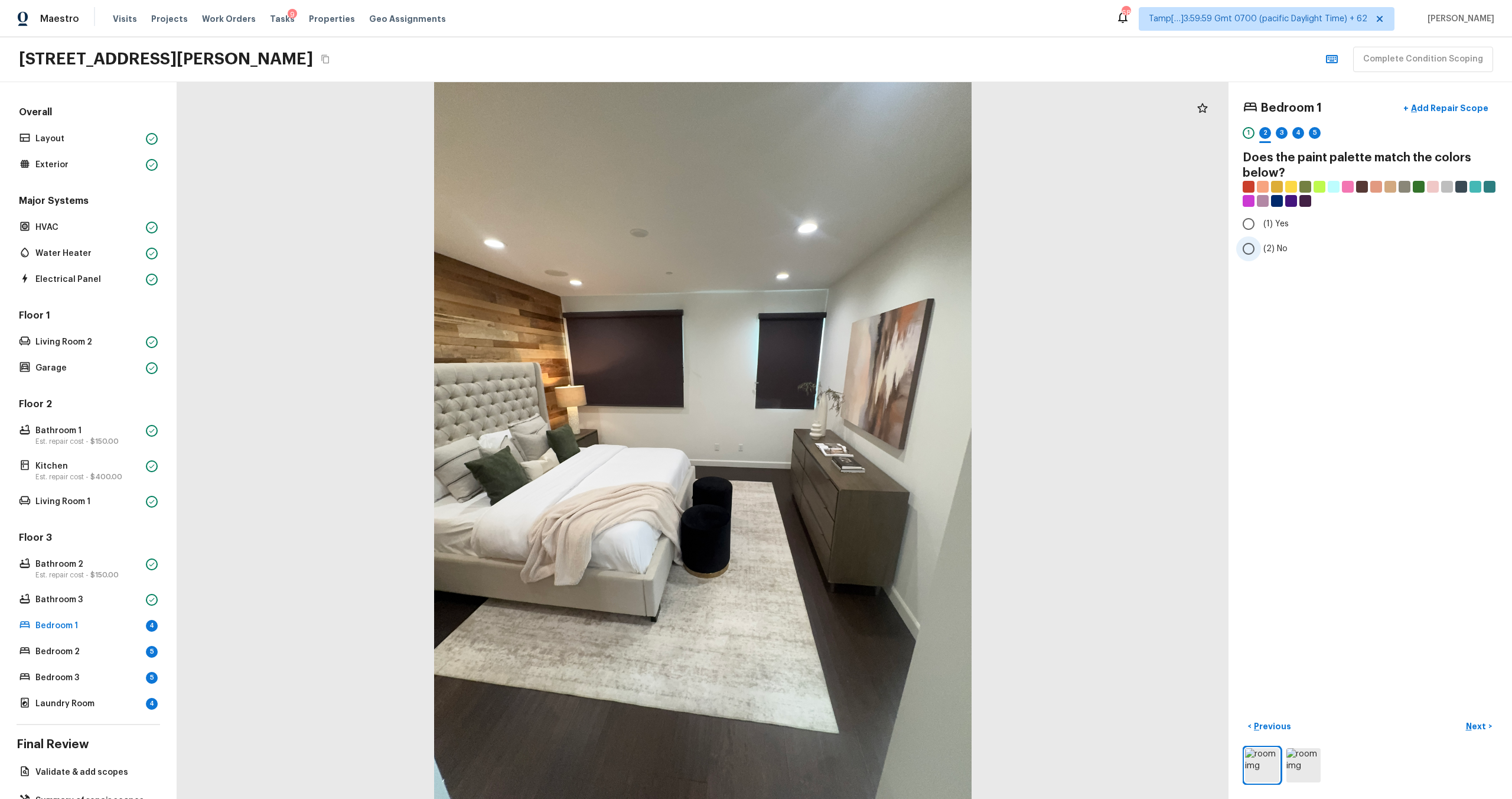
click at [1246, 258] on input "(2) No" at bounding box center [1249, 249] width 25 height 25
radio input "true"
click at [1475, 728] on p "Next" at bounding box center [1477, 727] width 23 height 12
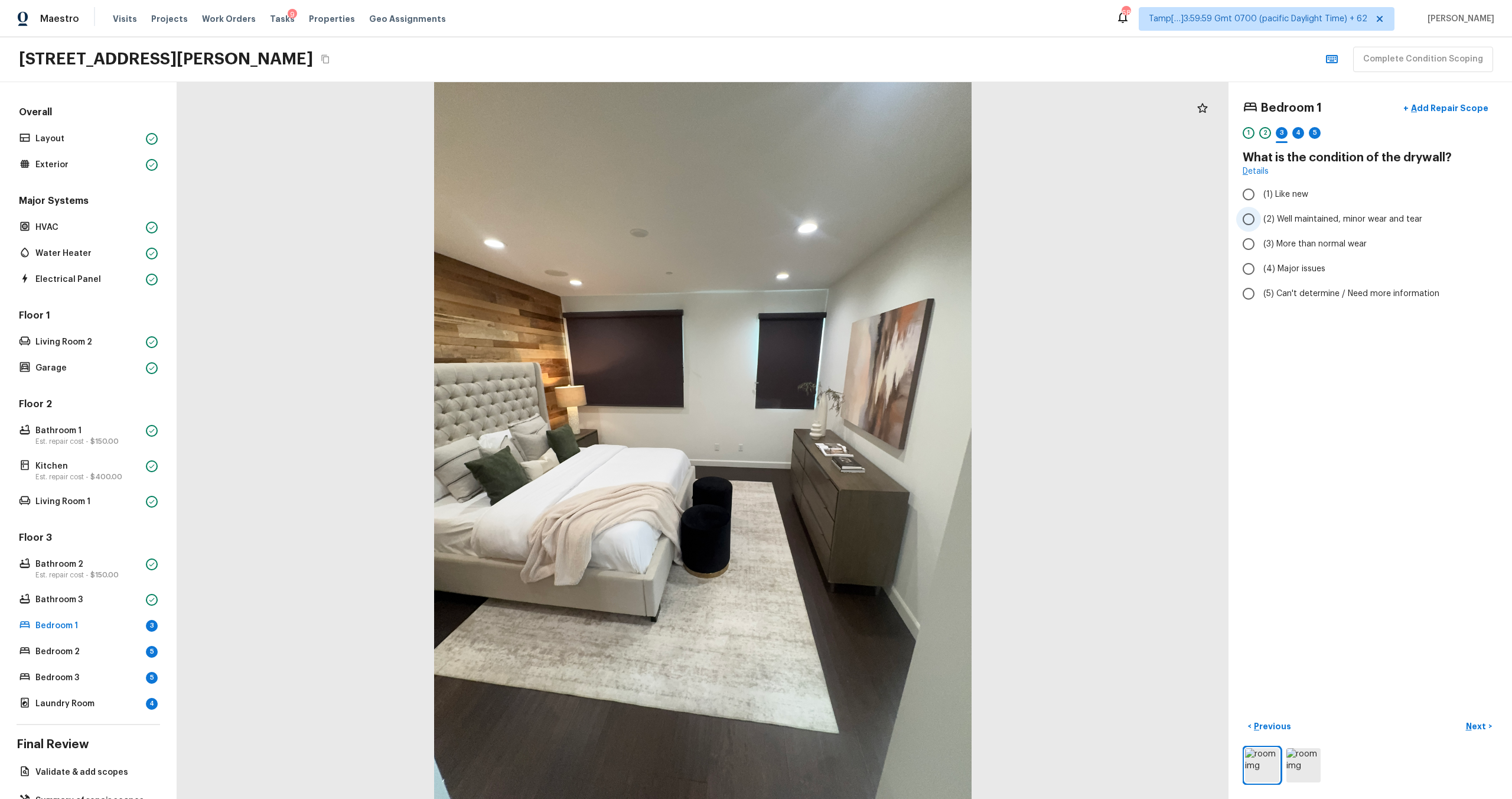
click at [1273, 210] on label "(2) Well maintained, minor wear and tear" at bounding box center [1362, 219] width 252 height 25
click at [1261, 210] on input "(2) Well maintained, minor wear and tear" at bounding box center [1249, 219] width 25 height 25
radio input "true"
click at [1473, 724] on p "Next" at bounding box center [1477, 727] width 23 height 12
click at [1260, 202] on input "(1) Hardwood" at bounding box center [1249, 194] width 25 height 25
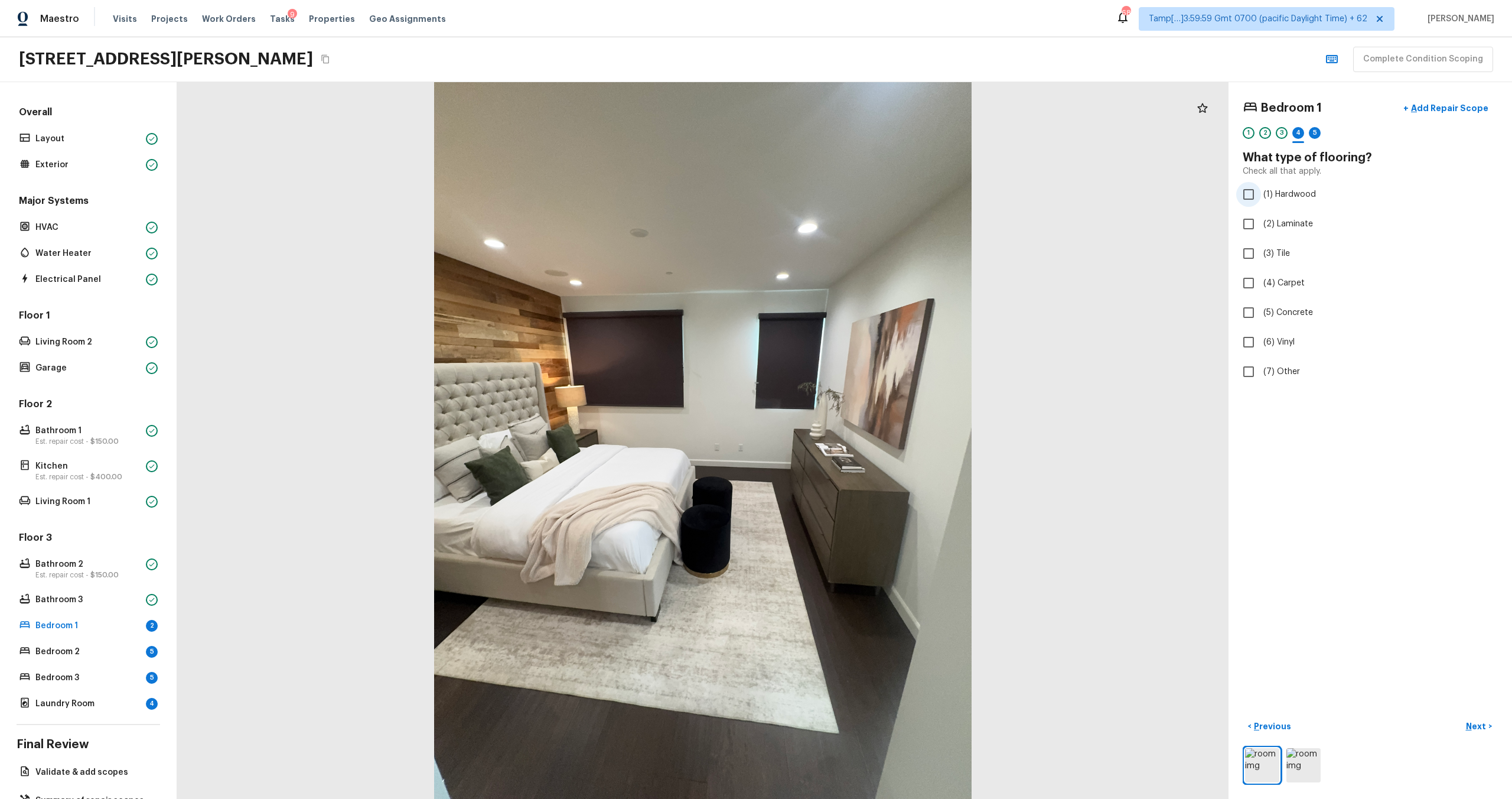
checkbox input "true"
click at [1476, 732] on button "Next >" at bounding box center [1479, 727] width 38 height 20
click at [1298, 214] on span "(2) Well maintained, minor wear and tear" at bounding box center [1343, 219] width 159 height 12
click at [1261, 214] on input "(2) Well maintained, minor wear and tear" at bounding box center [1249, 219] width 25 height 25
radio input "true"
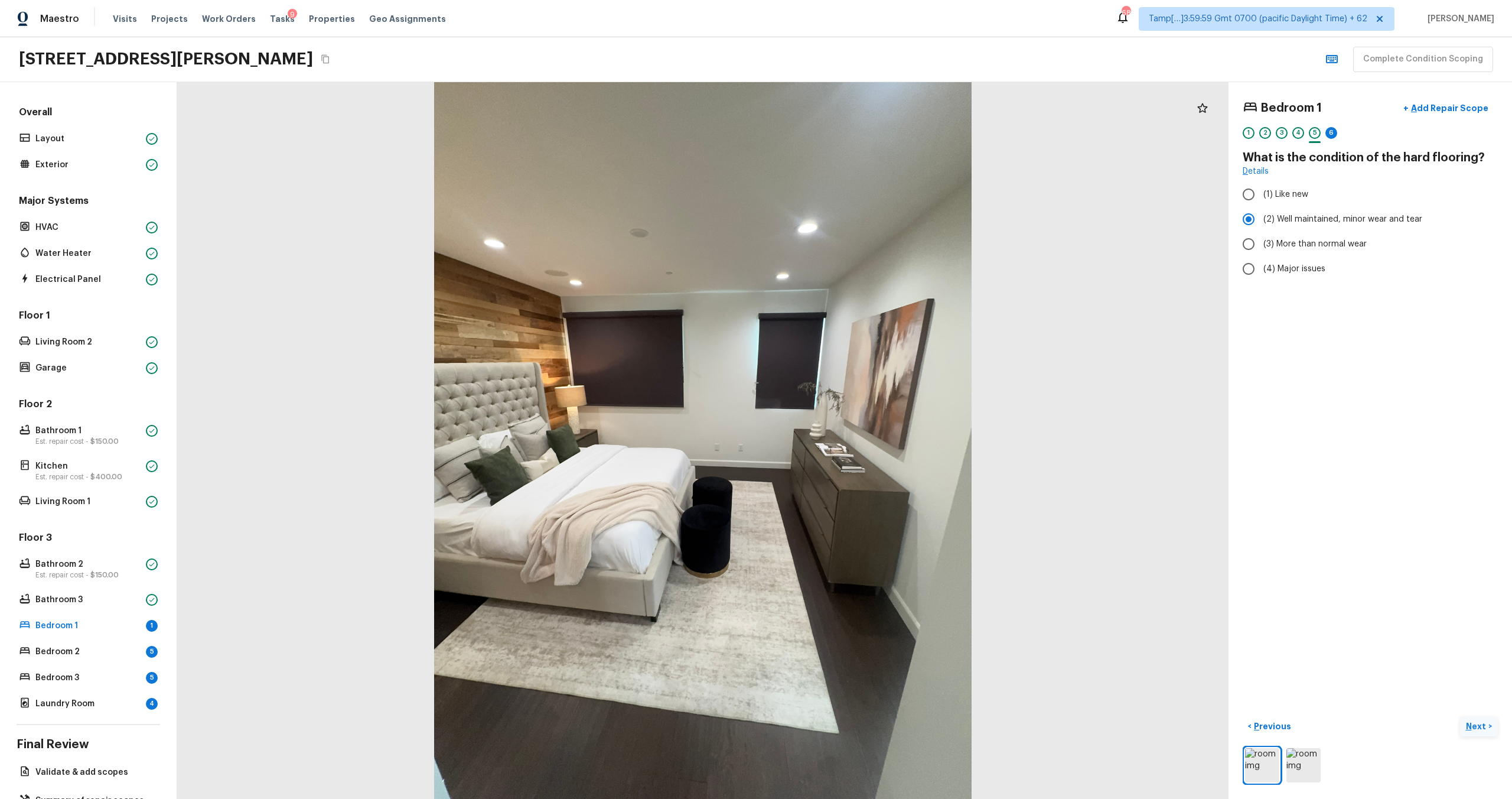
click at [1470, 721] on p "Next" at bounding box center [1477, 727] width 23 height 12
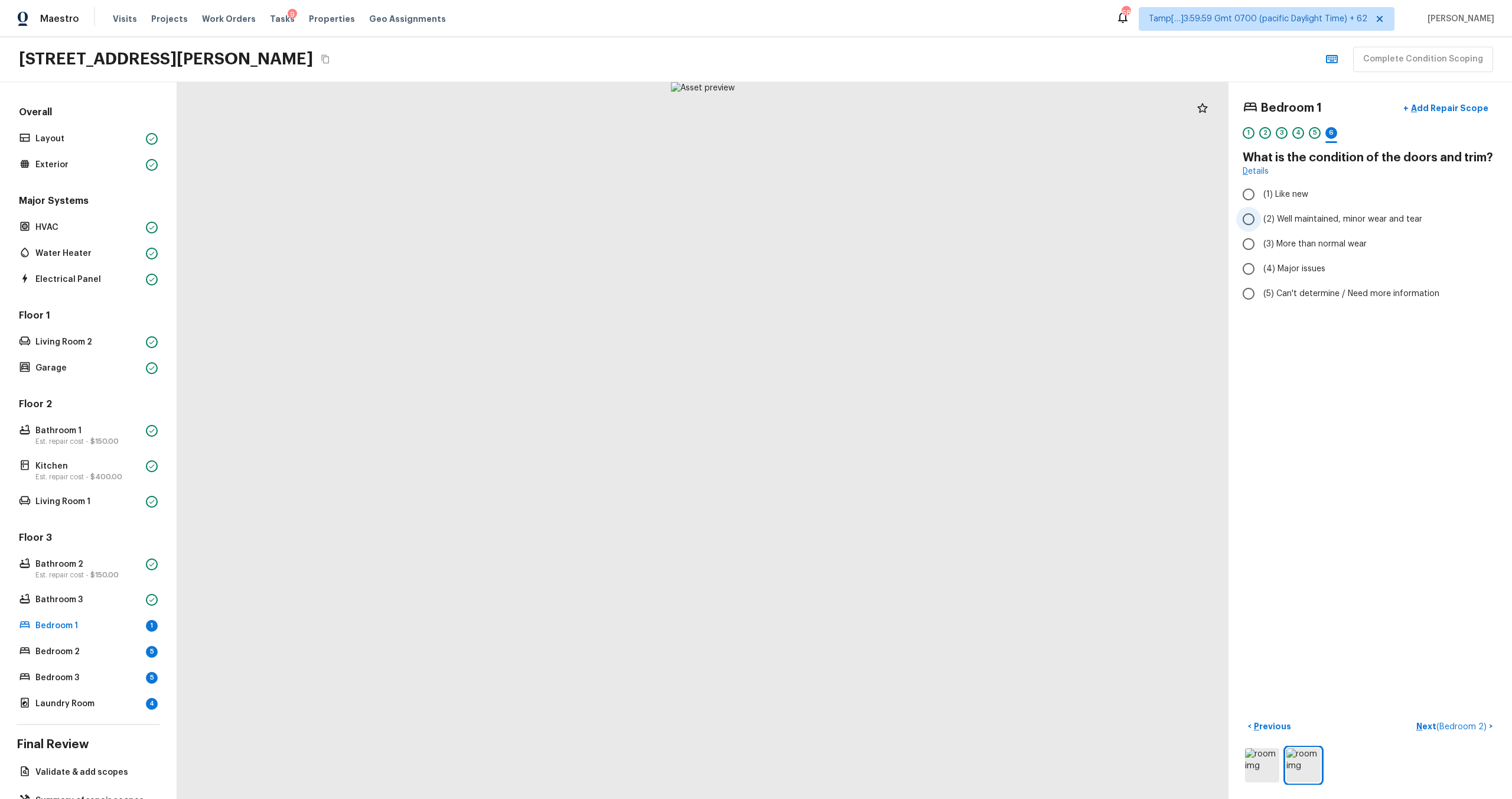
click at [1286, 224] on span "(2) Well maintained, minor wear and tear" at bounding box center [1343, 219] width 159 height 12
click at [1261, 224] on input "(2) Well maintained, minor wear and tear" at bounding box center [1249, 219] width 25 height 25
radio input "true"
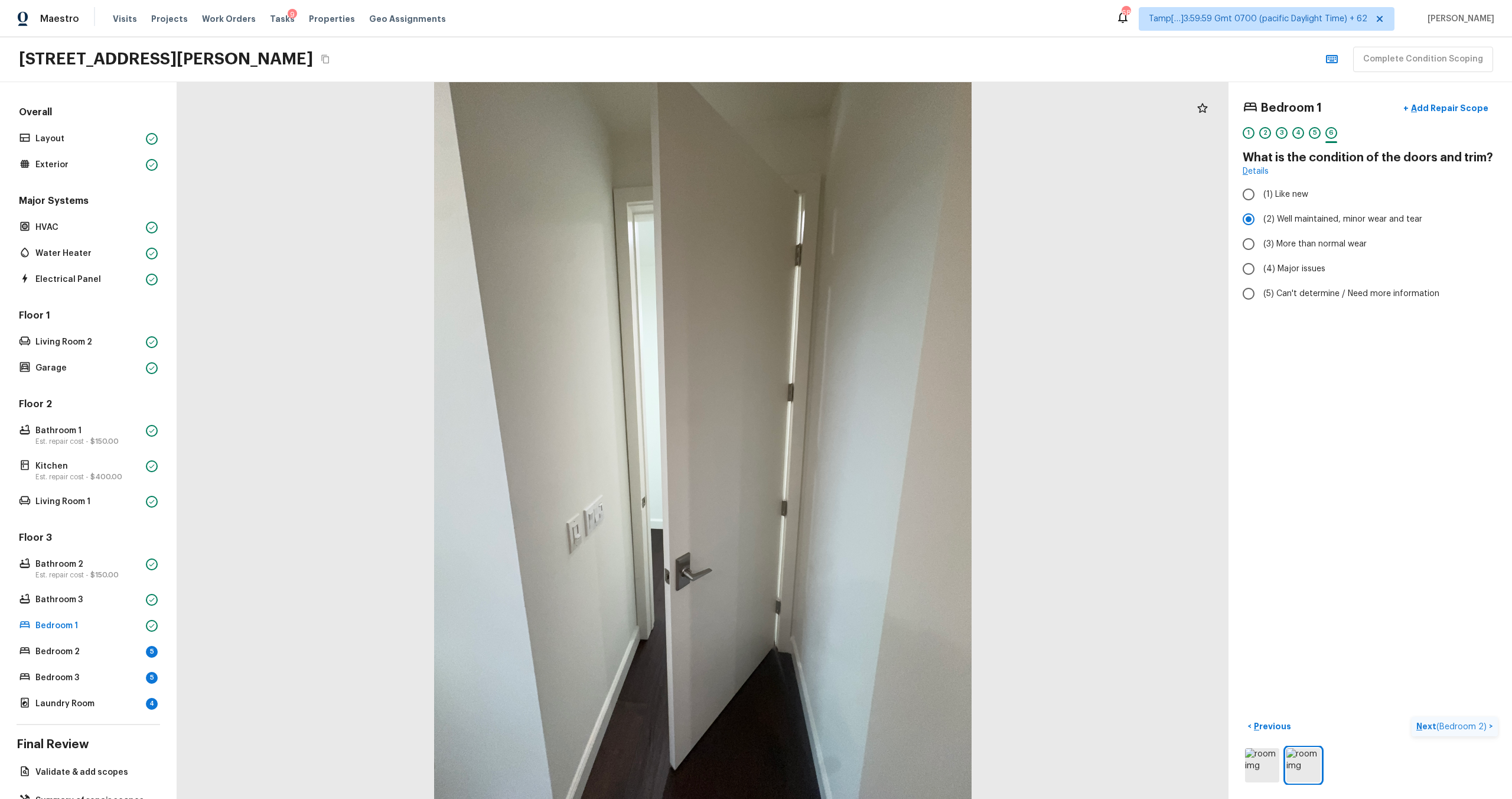
click at [1429, 731] on p "Next ( Bedroom 2 )" at bounding box center [1453, 727] width 73 height 12
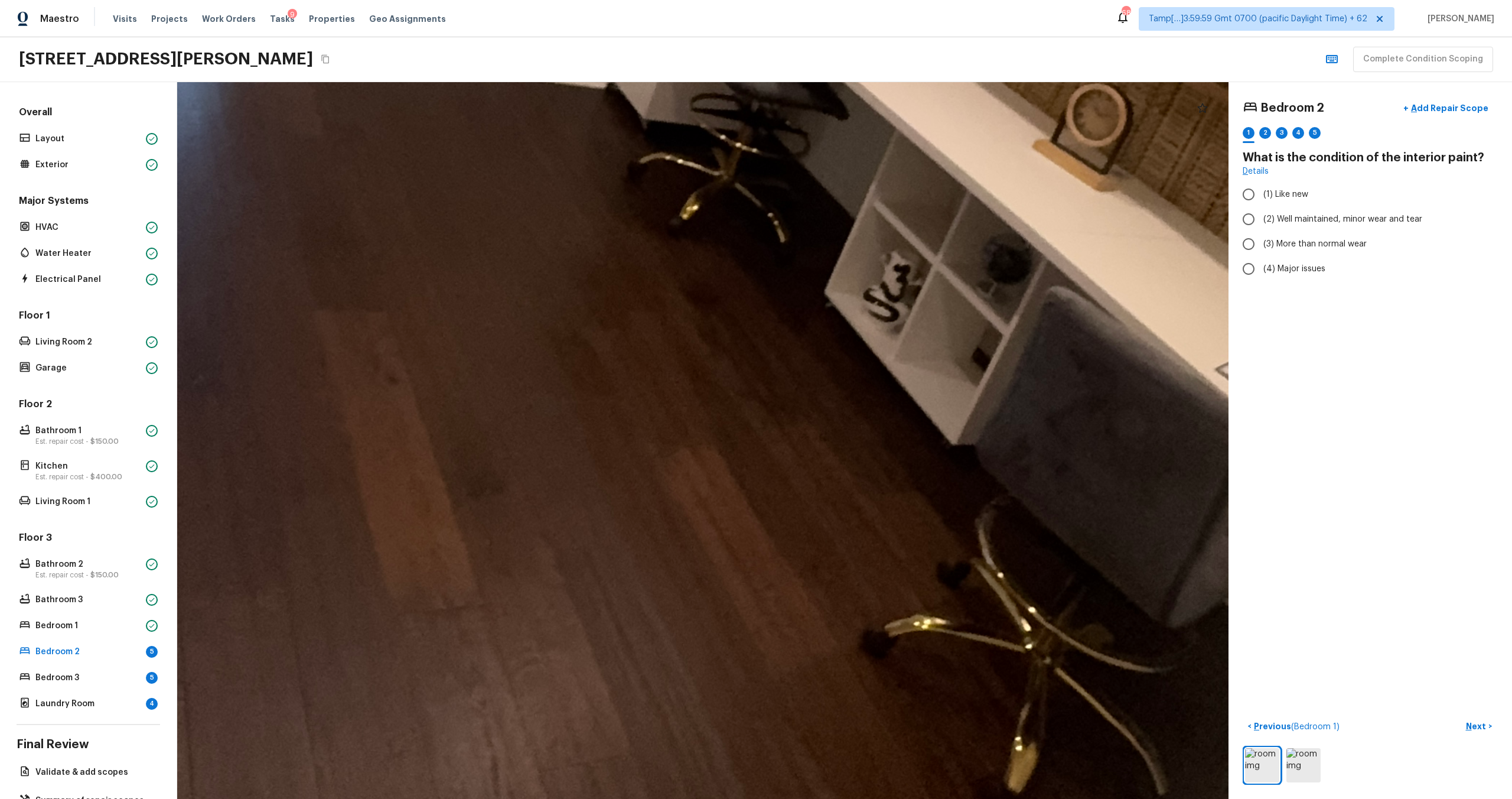
drag, startPoint x: 623, startPoint y: 394, endPoint x: 713, endPoint y: 797, distance: 412.9
click at [714, 798] on html "Maestro Visits Projects Work Orders Tasks 9 Properties Geo Assignments 689 Tamp…" at bounding box center [756, 399] width 1512 height 799
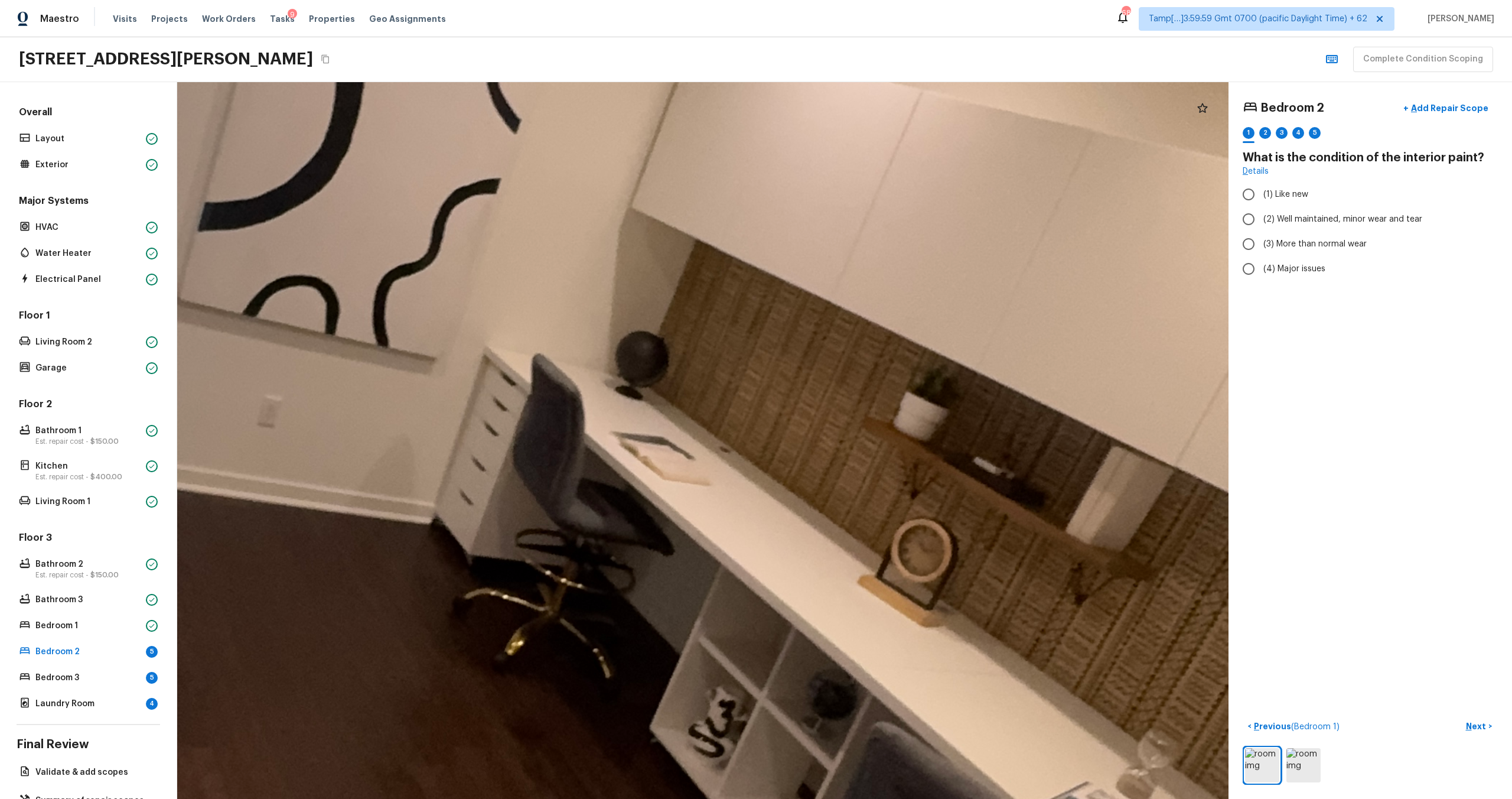
drag, startPoint x: 859, startPoint y: 363, endPoint x: 683, endPoint y: 797, distance: 468.3
click at [683, 798] on div at bounding box center [495, 489] width 4282 height 2920
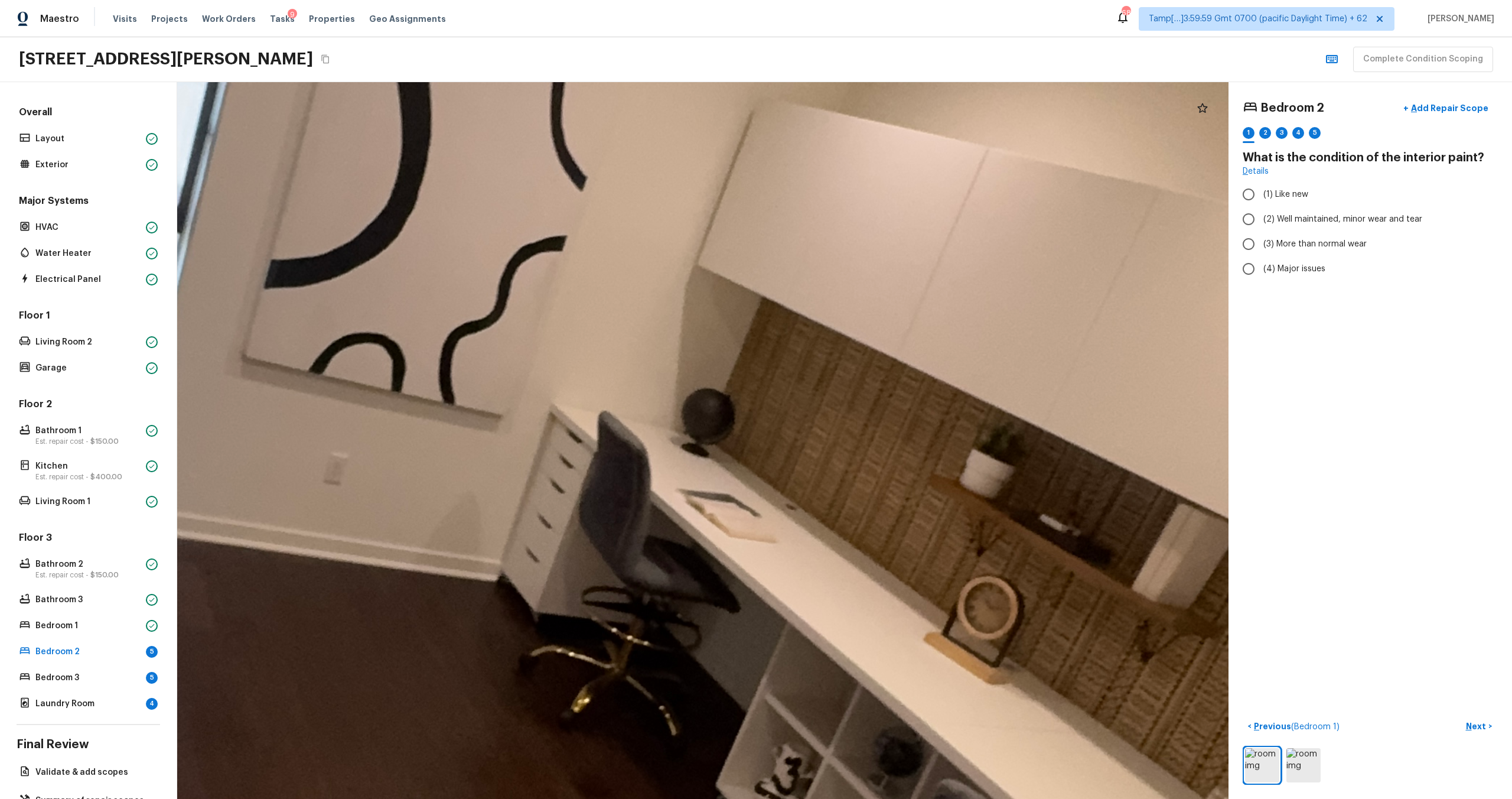
drag, startPoint x: 510, startPoint y: 560, endPoint x: 558, endPoint y: 583, distance: 53.2
click at [558, 583] on div at bounding box center [561, 547] width 4282 height 2920
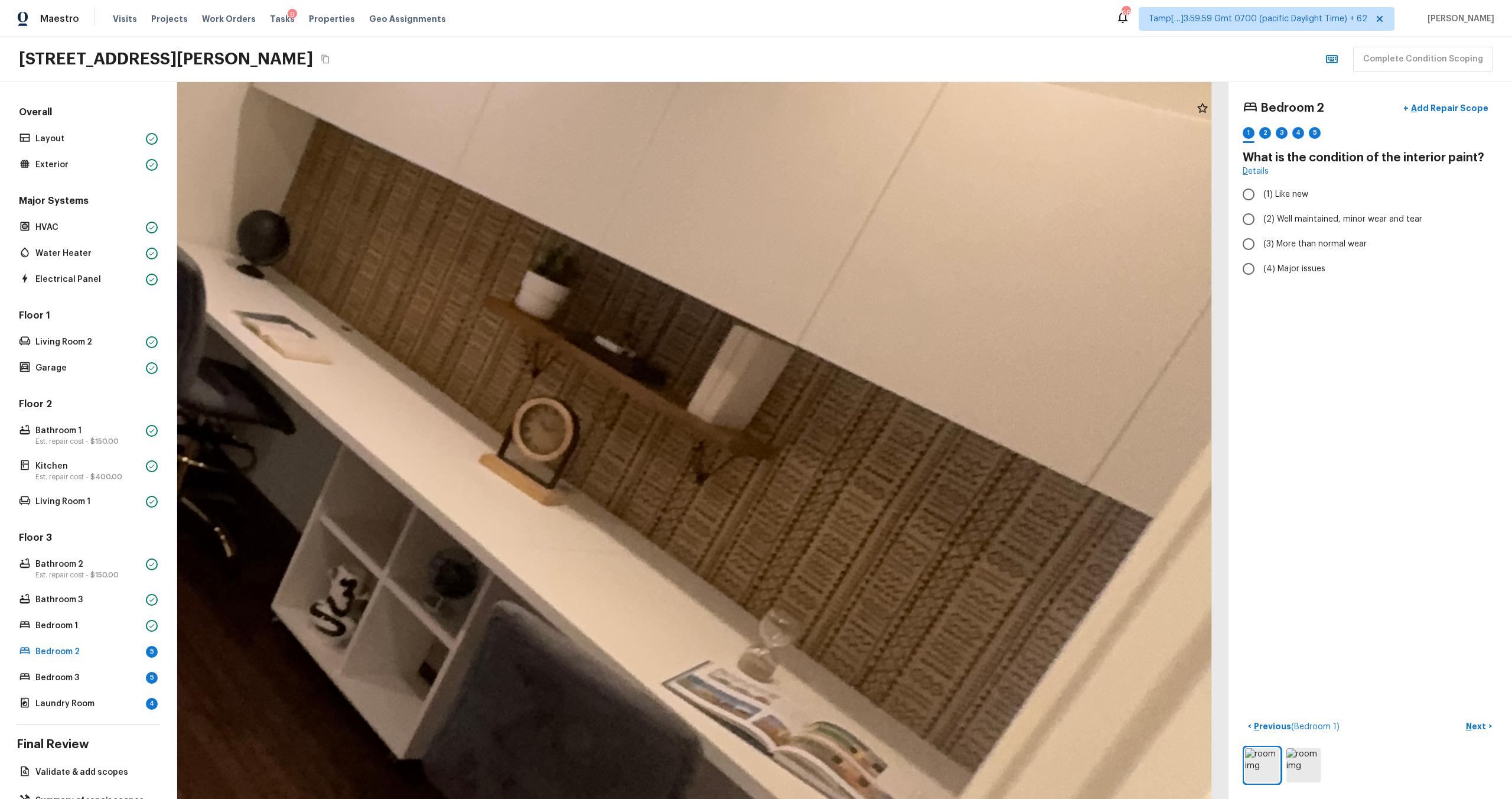
drag, startPoint x: 877, startPoint y: 571, endPoint x: 452, endPoint y: 428, distance: 448.4
click at [452, 428] on div at bounding box center [117, 368] width 4282 height 2920
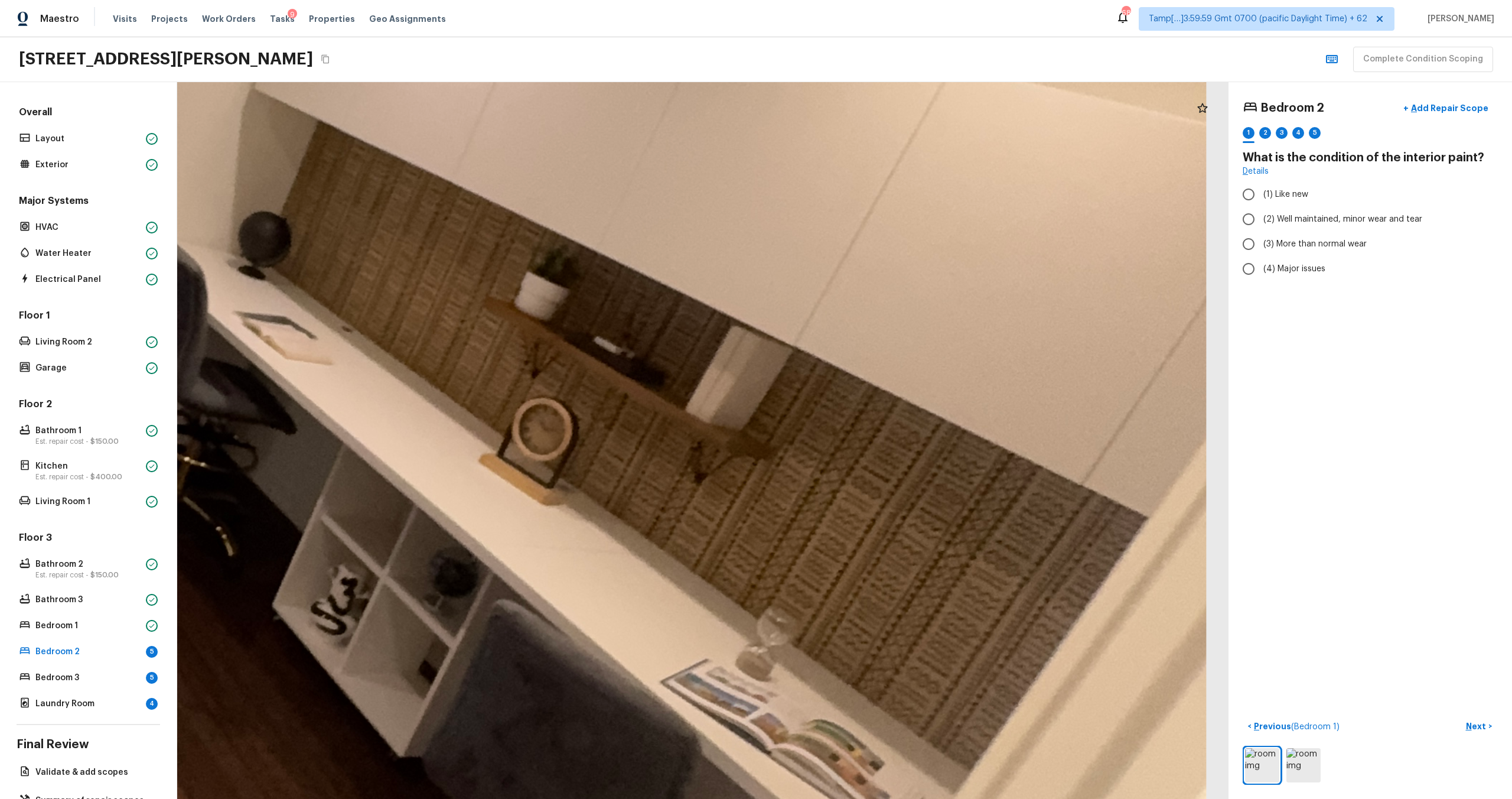
click at [452, 428] on div at bounding box center [119, 368] width 4253 height 2900
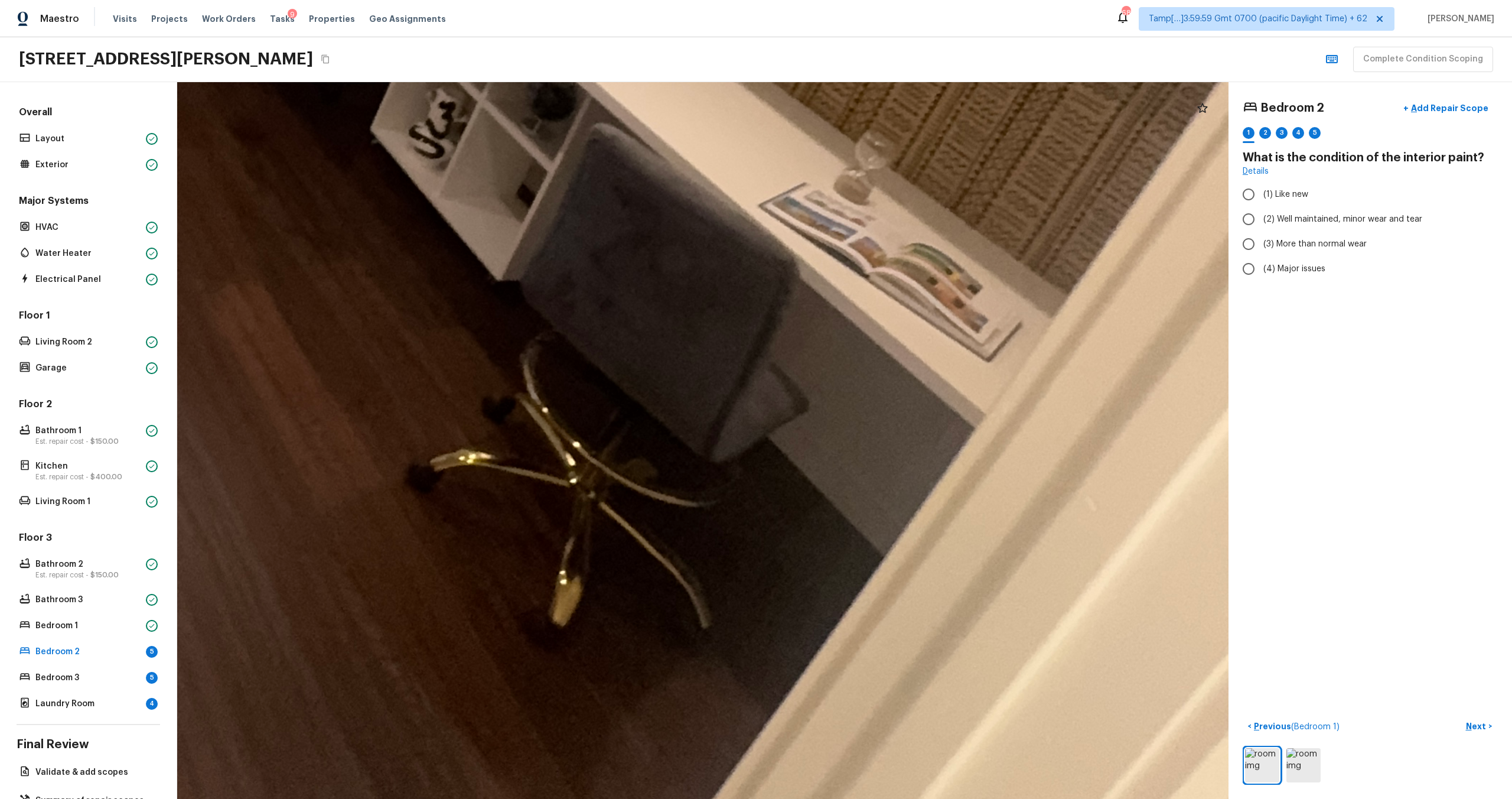
drag, startPoint x: 452, startPoint y: 428, endPoint x: 394, endPoint y: 798, distance: 374.5
click at [394, 798] on html "Maestro Visits Projects Work Orders Tasks 9 Properties Geo Assignments 689 Tamp…" at bounding box center [756, 399] width 1512 height 799
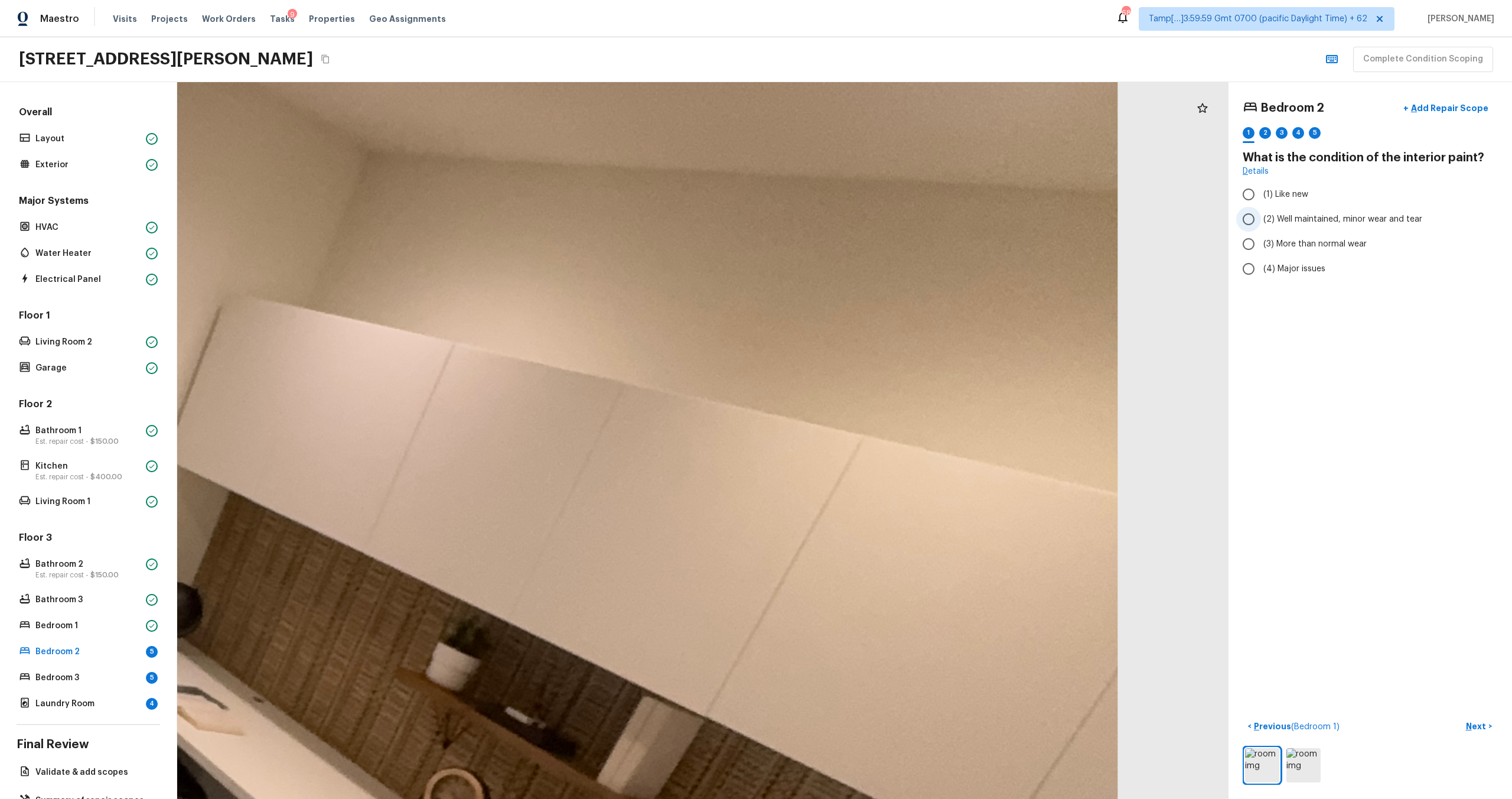
click at [1328, 218] on span "(2) Well maintained, minor wear and tear" at bounding box center [1343, 219] width 159 height 12
click at [1261, 218] on input "(2) Well maintained, minor wear and tear" at bounding box center [1249, 219] width 25 height 25
radio input "true"
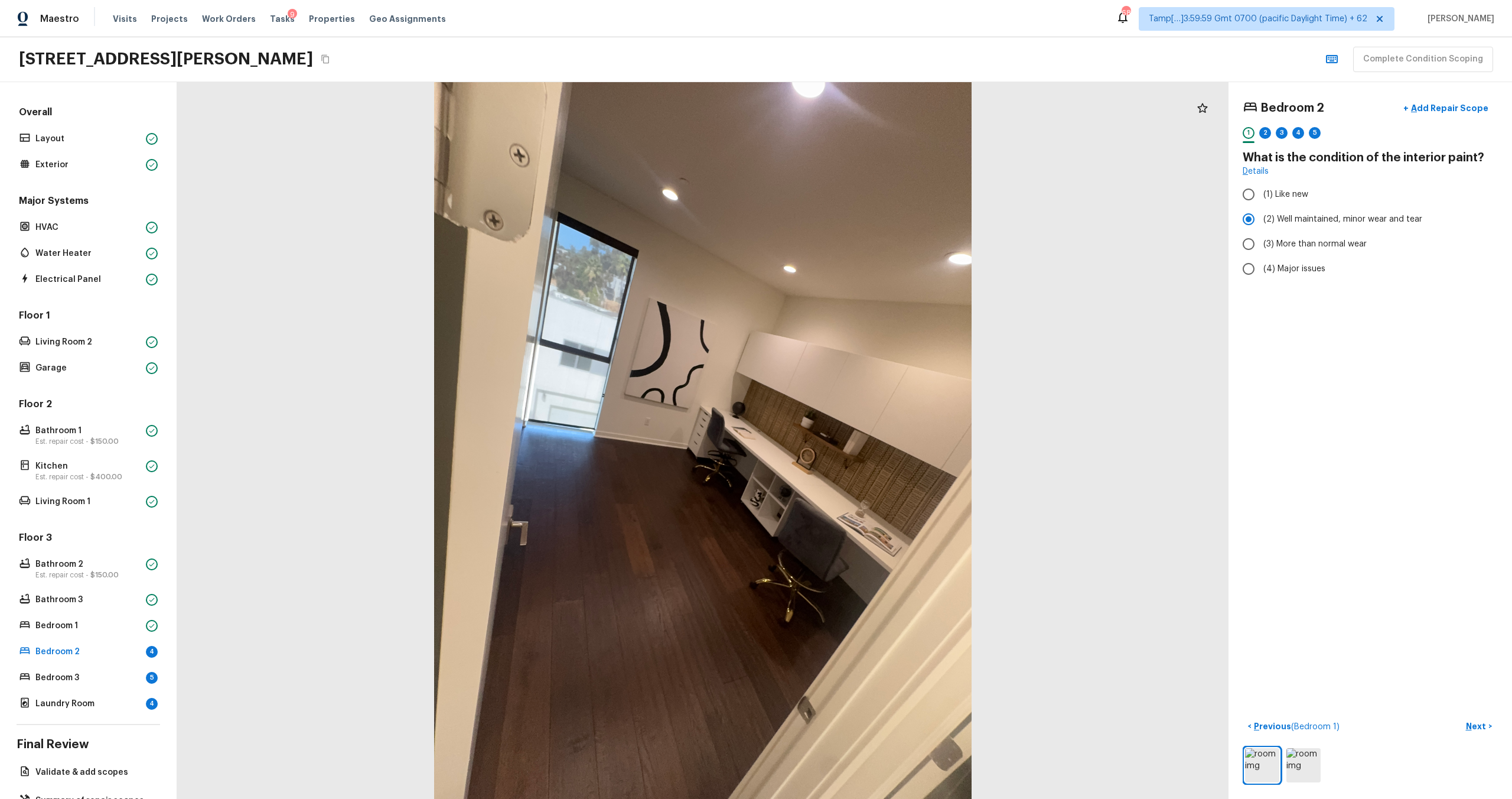
click at [1471, 710] on div "Bedroom 2 + Add Repair Scope 1 2 3 4 5 What is the condition of the interior pa…" at bounding box center [1371, 441] width 284 height 717
click at [1473, 727] on p "Next" at bounding box center [1477, 727] width 23 height 12
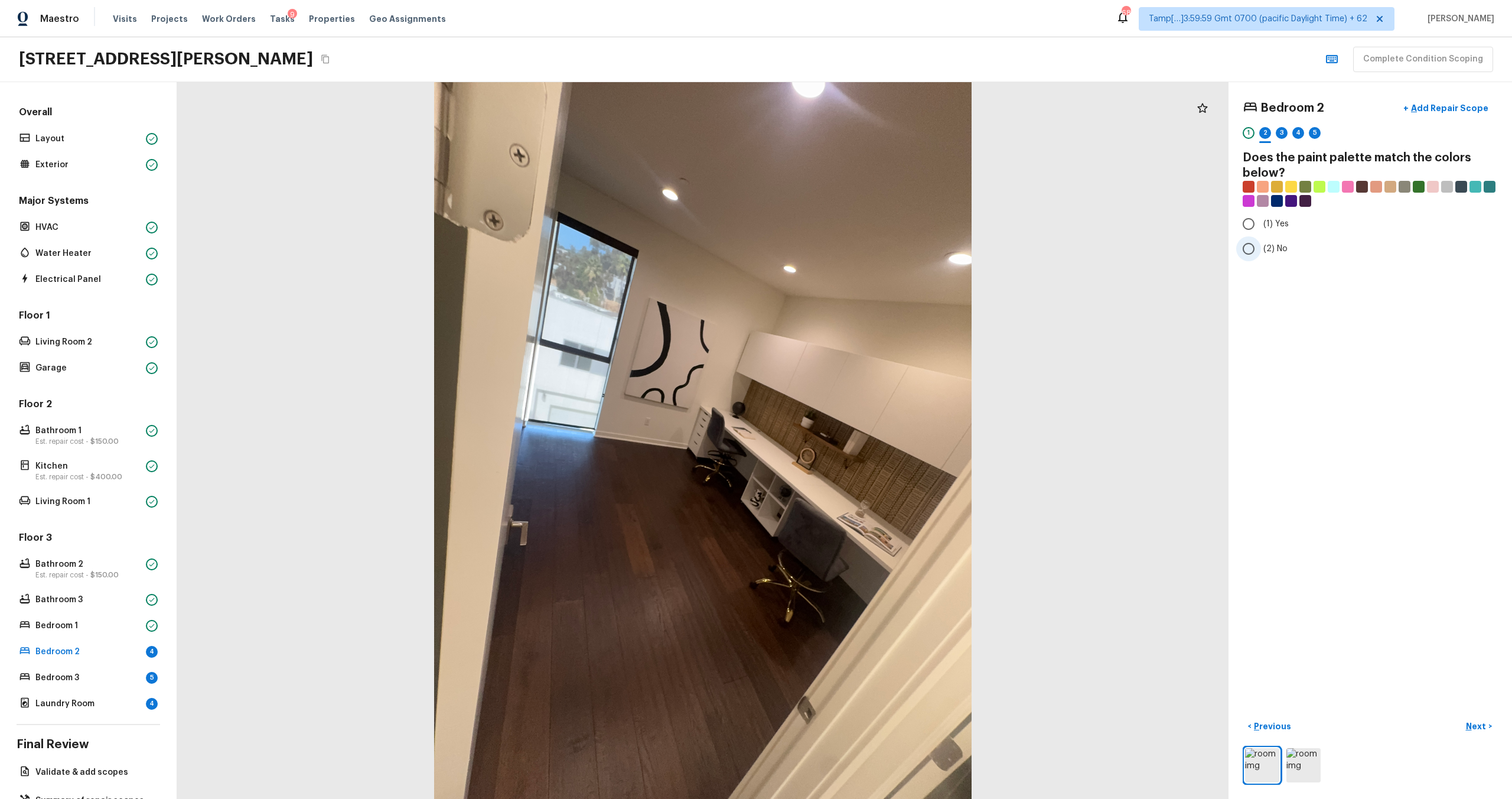
click at [1248, 250] on input "(2) No" at bounding box center [1249, 249] width 25 height 25
radio input "true"
click at [1472, 721] on p "Next" at bounding box center [1477, 727] width 23 height 12
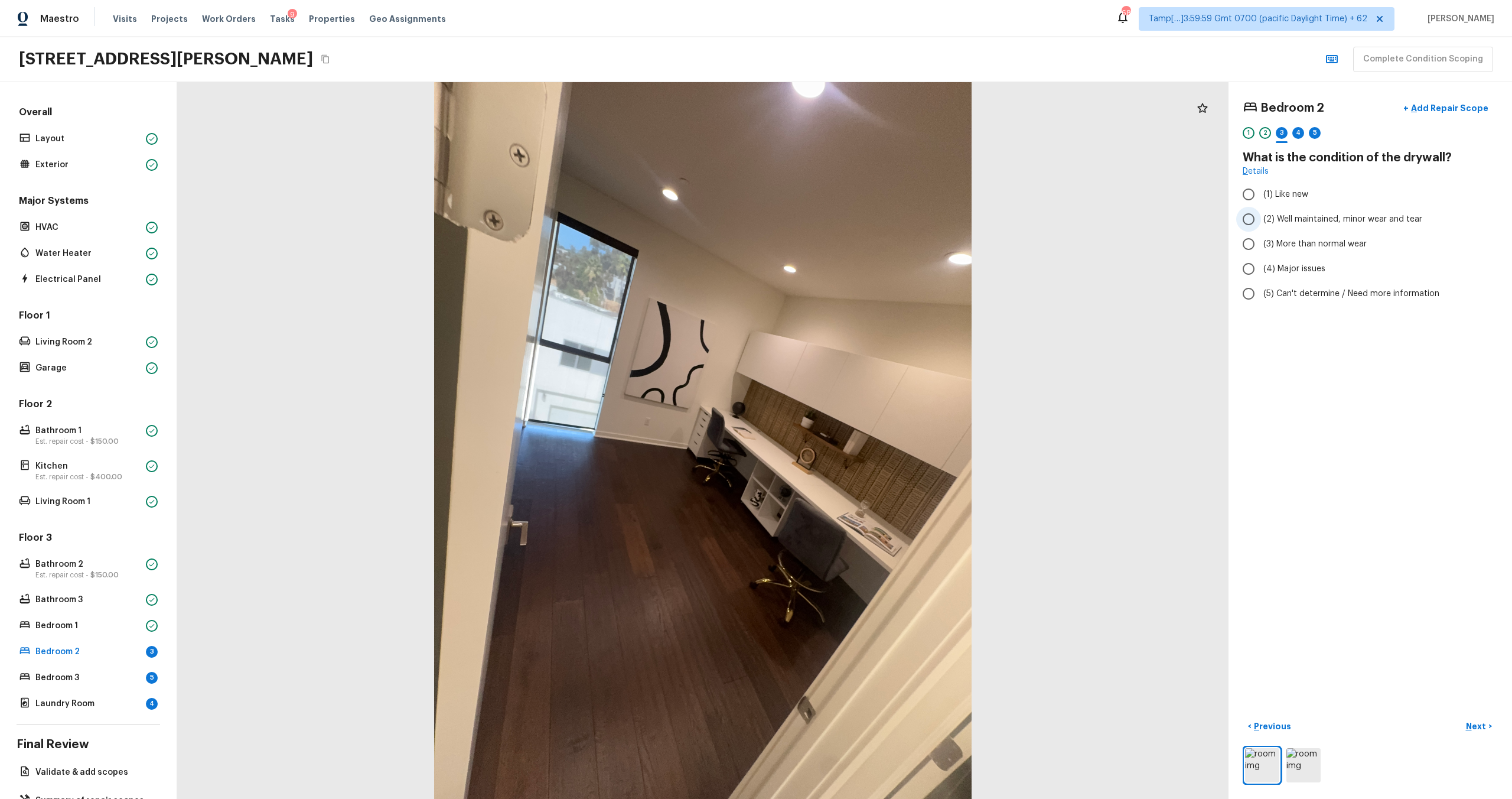
click at [1270, 218] on span "(2) Well maintained, minor wear and tear" at bounding box center [1343, 219] width 159 height 12
click at [1261, 218] on input "(2) Well maintained, minor wear and tear" at bounding box center [1249, 219] width 25 height 25
radio input "true"
click at [1470, 726] on p "Next" at bounding box center [1477, 727] width 23 height 12
click at [1310, 761] on img at bounding box center [1304, 766] width 35 height 35
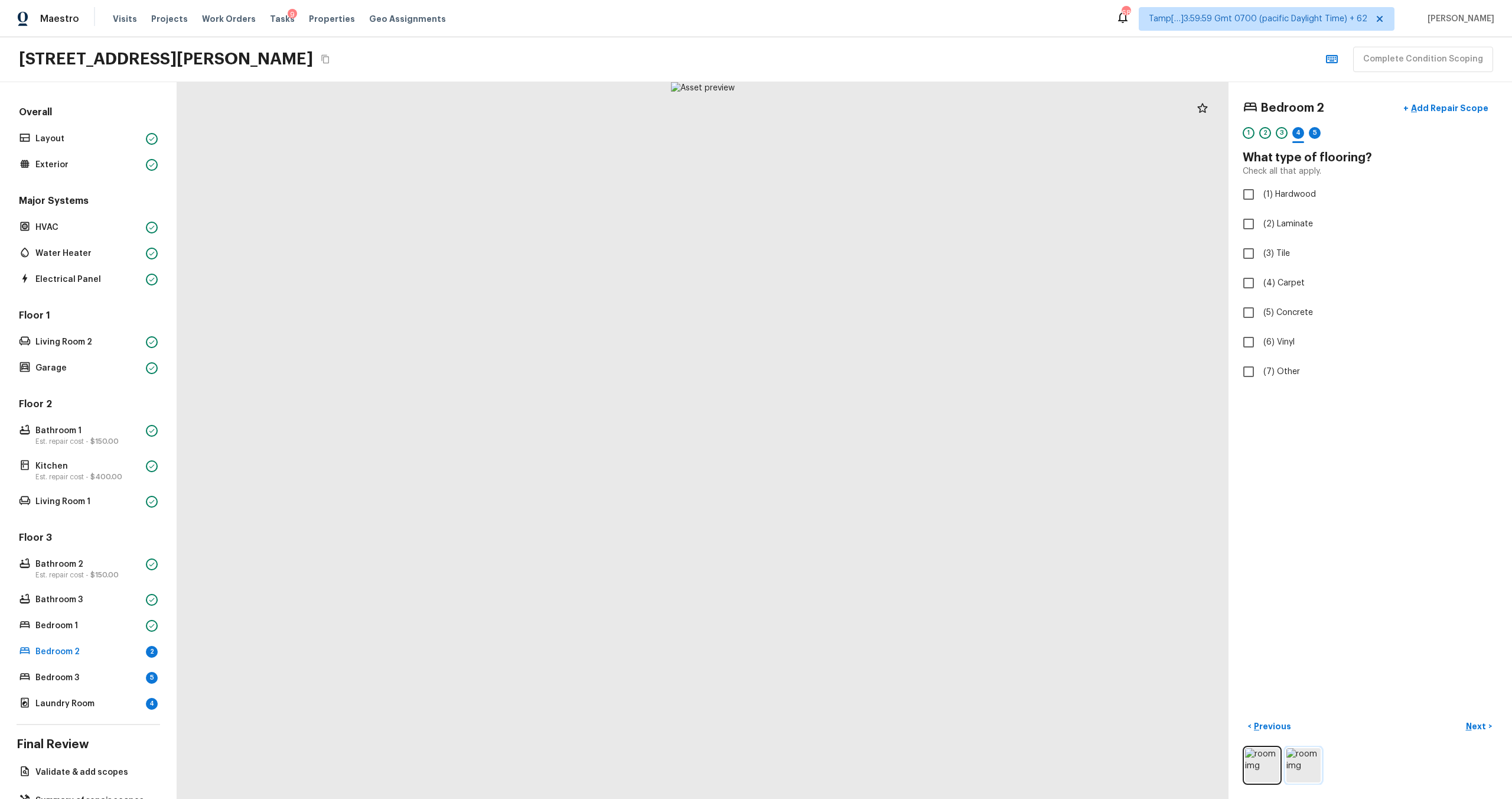
click at [1310, 761] on img at bounding box center [1304, 766] width 35 height 35
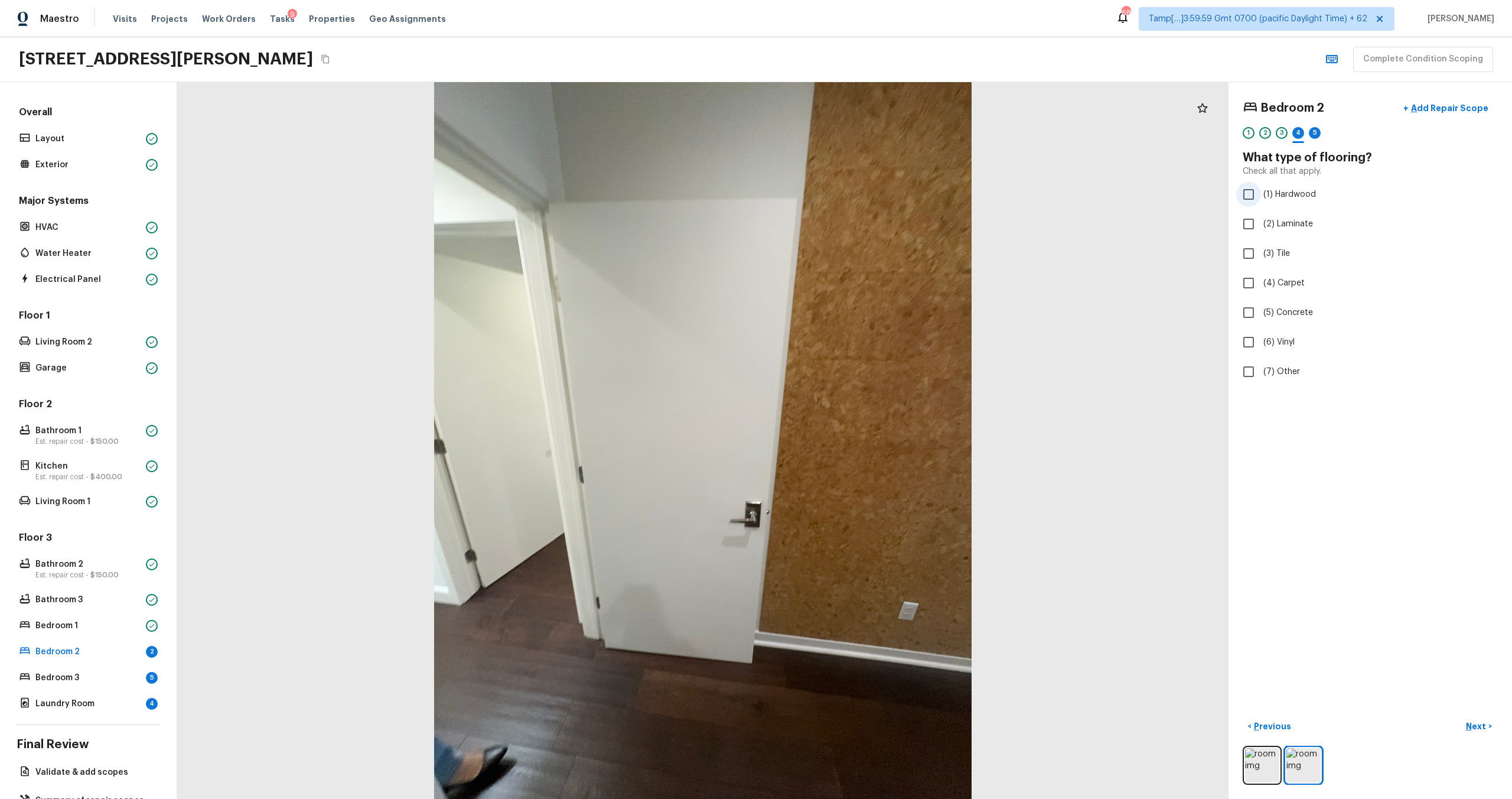
click at [1258, 206] on input "(1) Hardwood" at bounding box center [1249, 194] width 25 height 25
checkbox input "true"
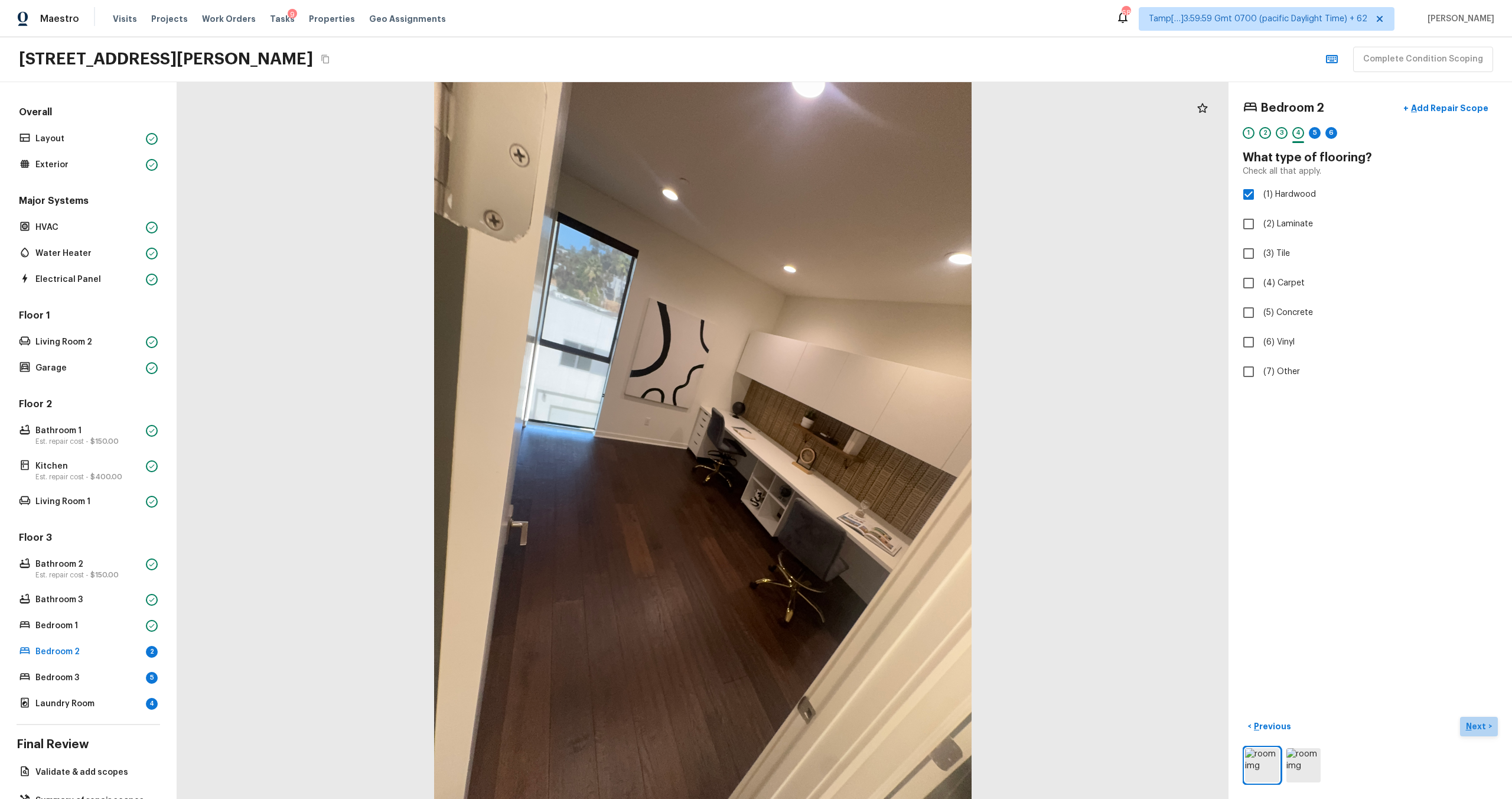
click at [1479, 727] on p "Next" at bounding box center [1477, 727] width 23 height 12
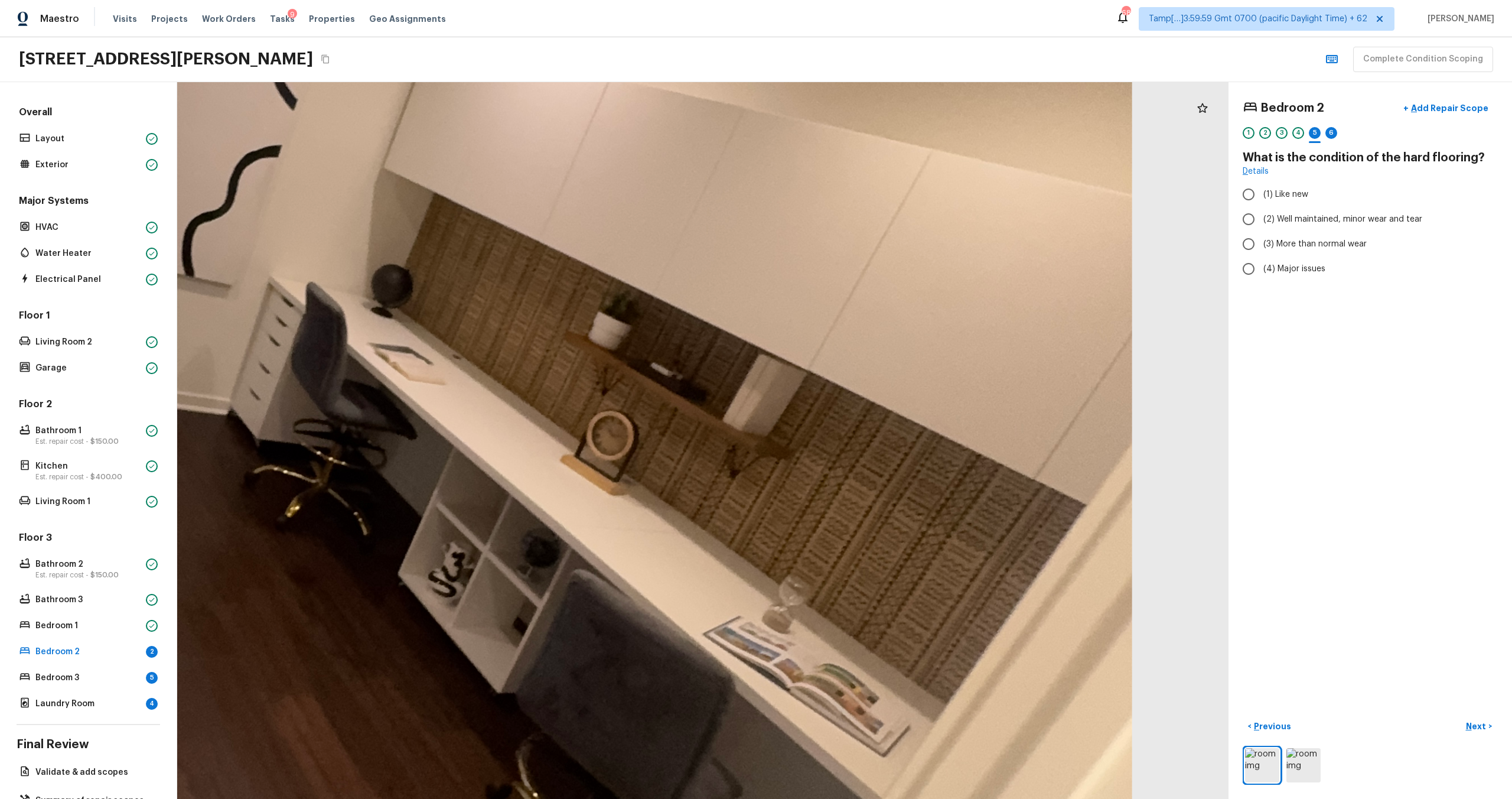
drag, startPoint x: 955, startPoint y: 345, endPoint x: 544, endPoint y: 434, distance: 420.5
click at [543, 433] on div at bounding box center [278, 387] width 3343 height 2279
click at [1460, 97] on button "+ Add Repair Scope" at bounding box center [1446, 108] width 104 height 24
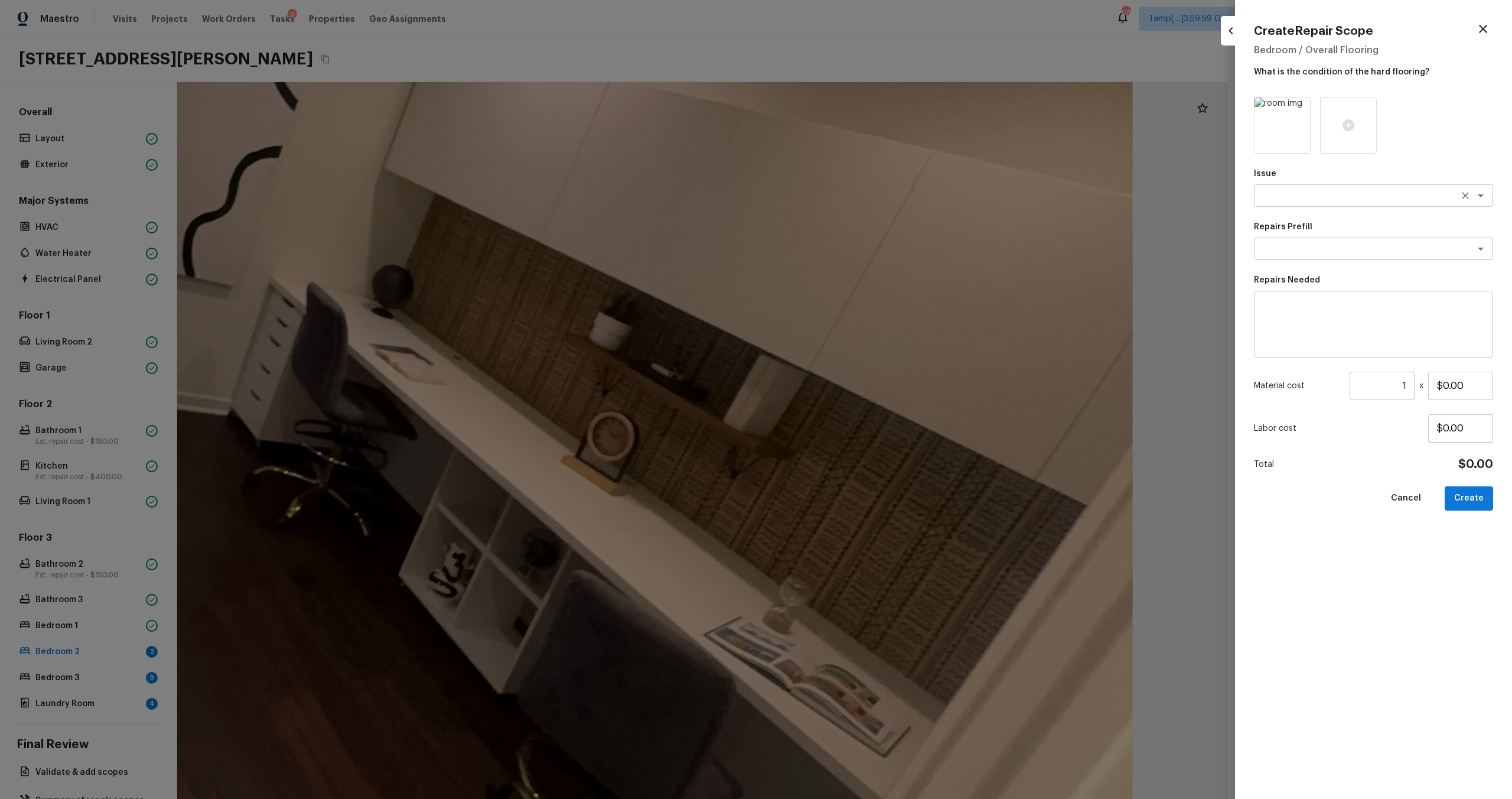
click at [1325, 193] on textarea at bounding box center [1357, 196] width 196 height 12
click at [1314, 236] on li "Wallpaper" at bounding box center [1374, 239] width 239 height 19
type textarea "Wallpaper"
click at [1314, 245] on textarea at bounding box center [1357, 249] width 196 height 12
click at [1304, 310] on li "Remove Wallpaper" at bounding box center [1374, 312] width 239 height 19
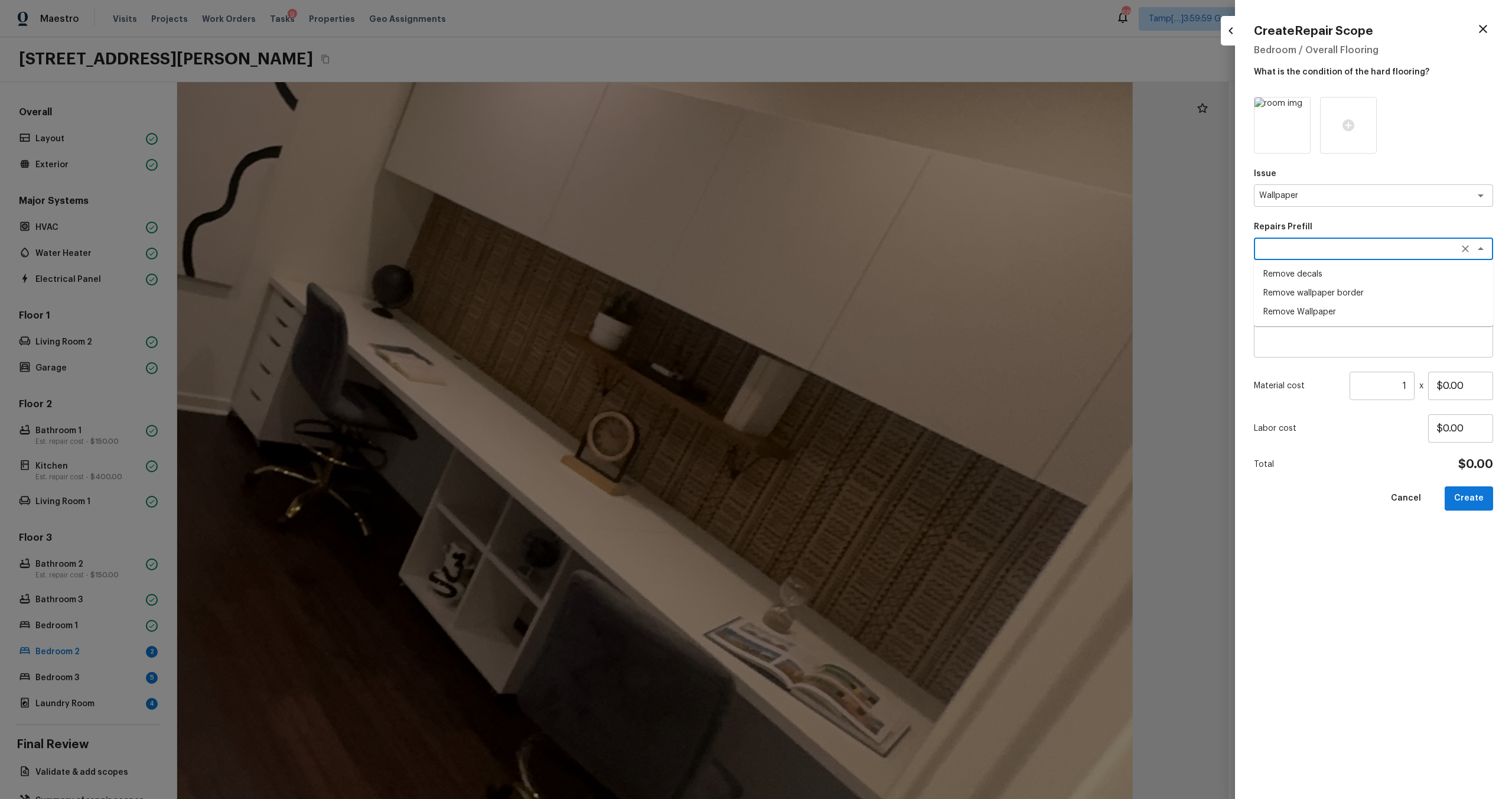
type textarea "Remove Wallpaper"
type textarea "Remove wallpaper and texture walls to best match existing conditions"
drag, startPoint x: 1444, startPoint y: 386, endPoint x: 1498, endPoint y: 386, distance: 54.0
click at [1498, 386] on div "Create Repair Scope Bedroom / Overall Flooring What is the condition of the har…" at bounding box center [1374, 399] width 277 height 799
type input "$100.00"
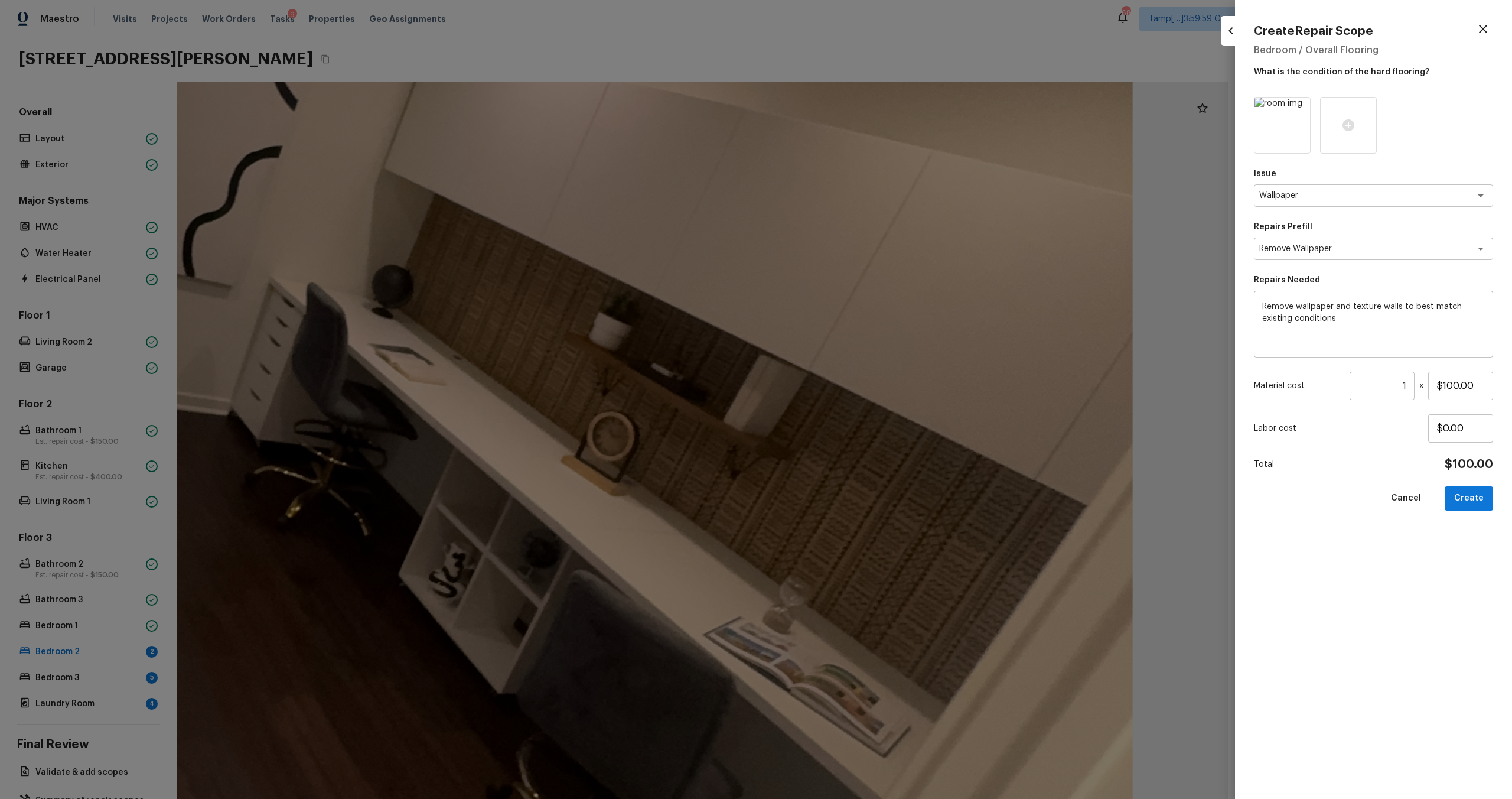
click at [1468, 537] on div "Issue Wallpaper x ​ Repairs Prefill Remove Wallpaper x ​ Repairs Needed Remove …" at bounding box center [1374, 438] width 239 height 683
click at [1469, 502] on button "Create" at bounding box center [1469, 499] width 48 height 24
type input "$0.00"
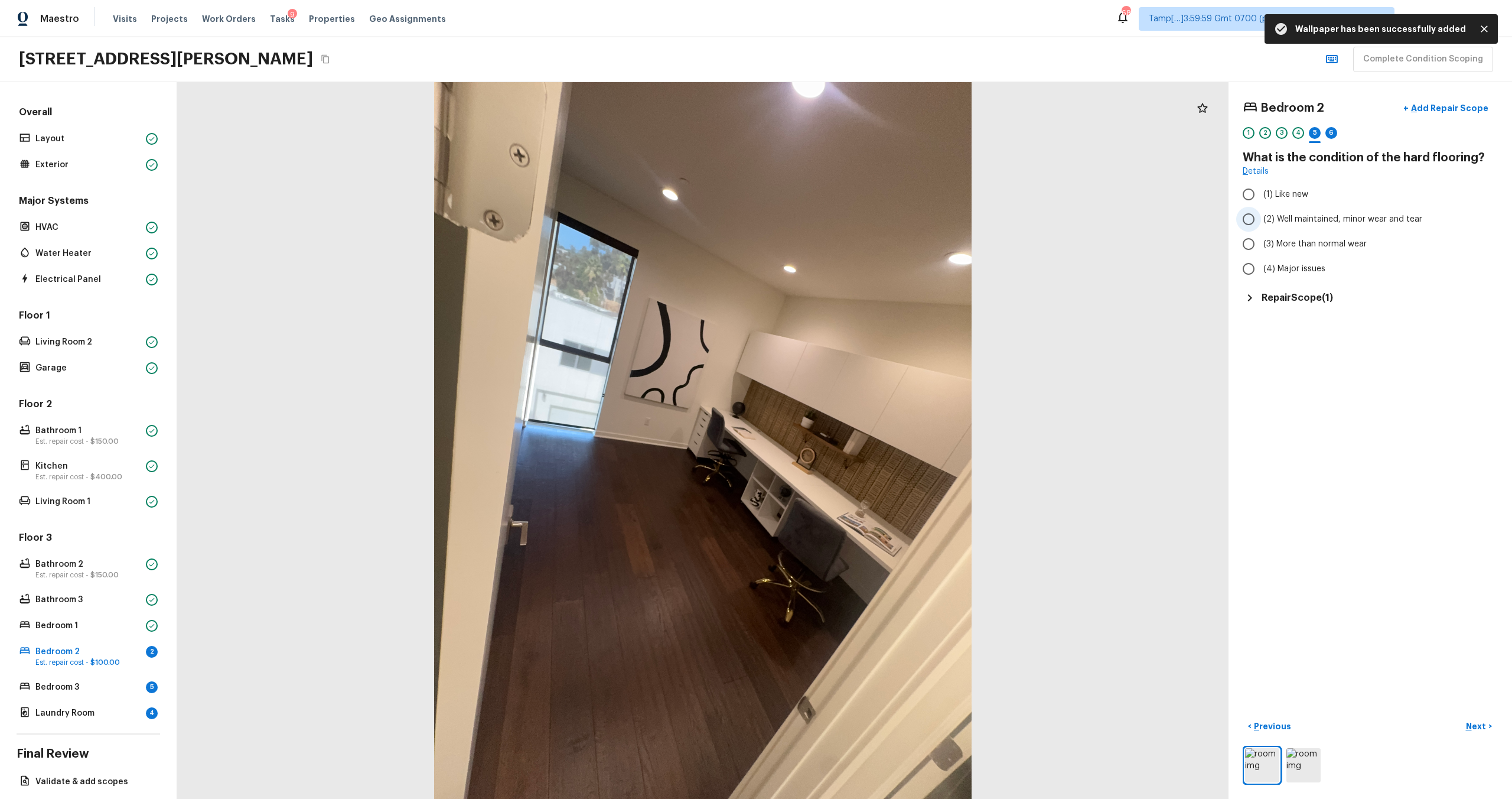
click at [1300, 223] on span "(2) Well maintained, minor wear and tear" at bounding box center [1343, 219] width 159 height 12
click at [1261, 223] on input "(2) Well maintained, minor wear and tear" at bounding box center [1249, 219] width 25 height 25
radio input "true"
click at [1300, 223] on span "(2) Well maintained, minor wear and tear" at bounding box center [1343, 219] width 159 height 12
click at [1261, 223] on input "(2) Well maintained, minor wear and tear" at bounding box center [1249, 219] width 25 height 25
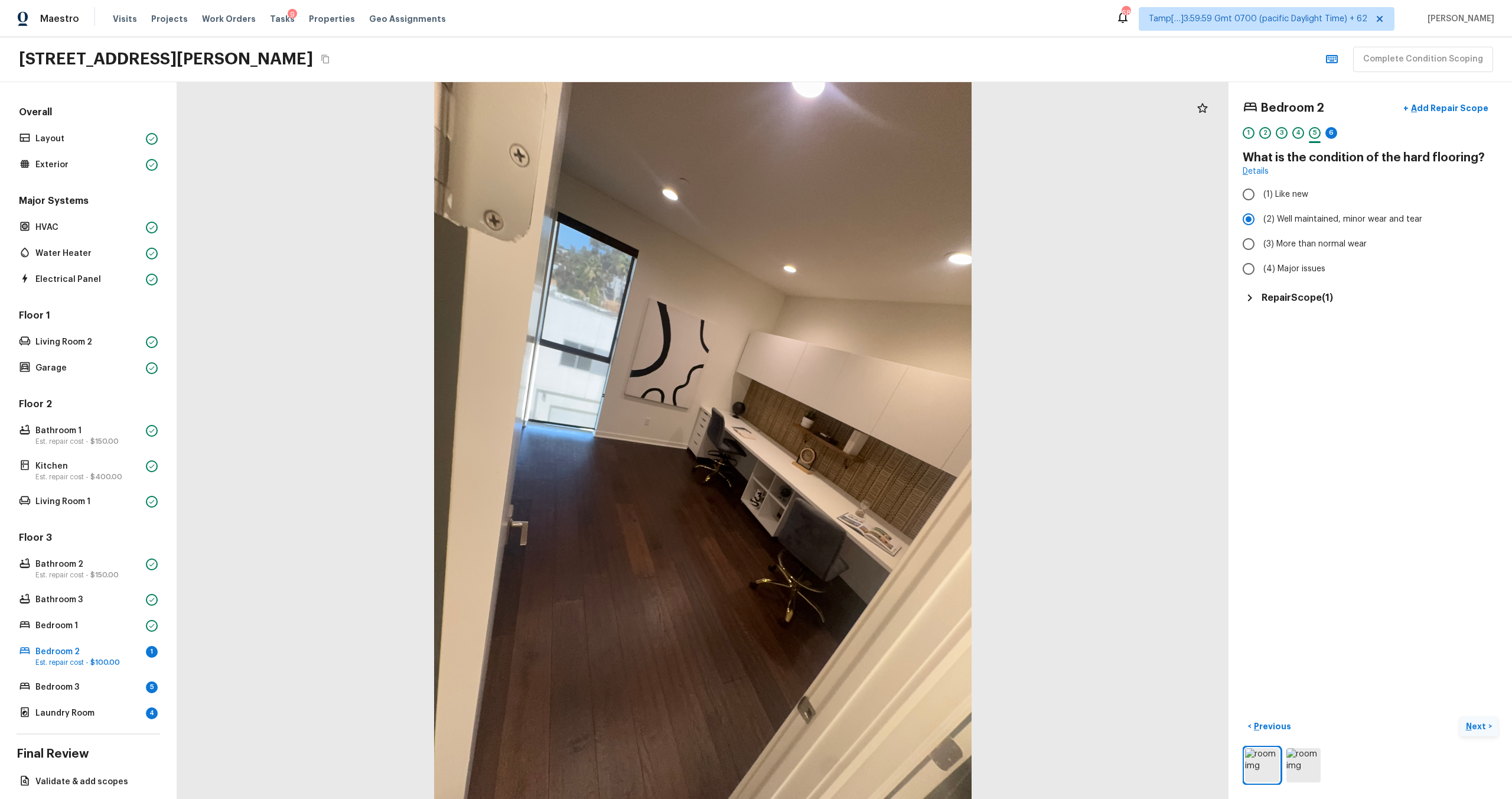
click at [1480, 727] on p "Next" at bounding box center [1477, 727] width 23 height 12
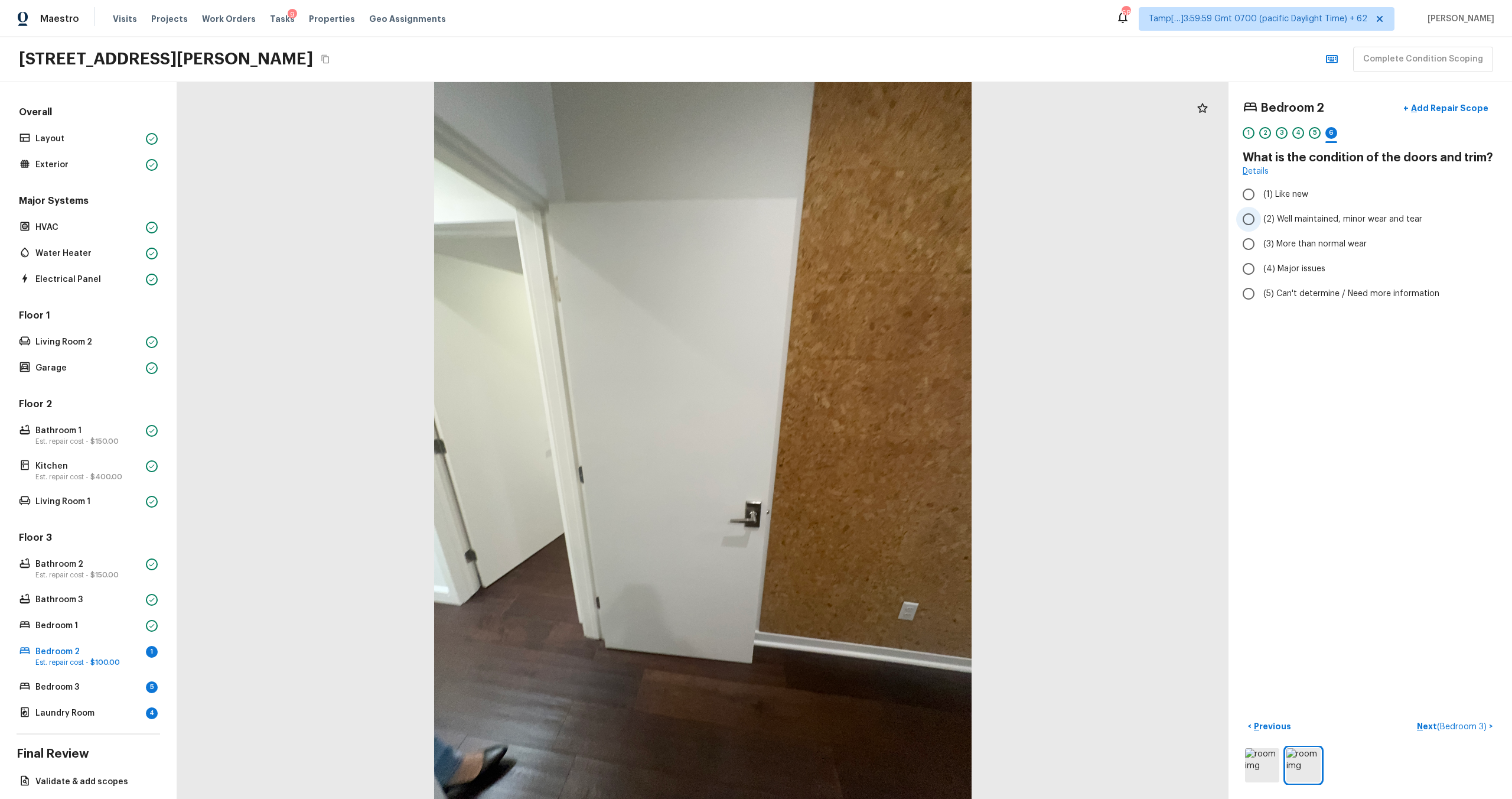
click at [1294, 218] on span "(2) Well maintained, minor wear and tear" at bounding box center [1343, 219] width 159 height 12
click at [1261, 218] on input "(2) Well maintained, minor wear and tear" at bounding box center [1249, 219] width 25 height 25
radio input "true"
click at [1434, 727] on p "Next ( Bedroom 3 )" at bounding box center [1453, 727] width 72 height 12
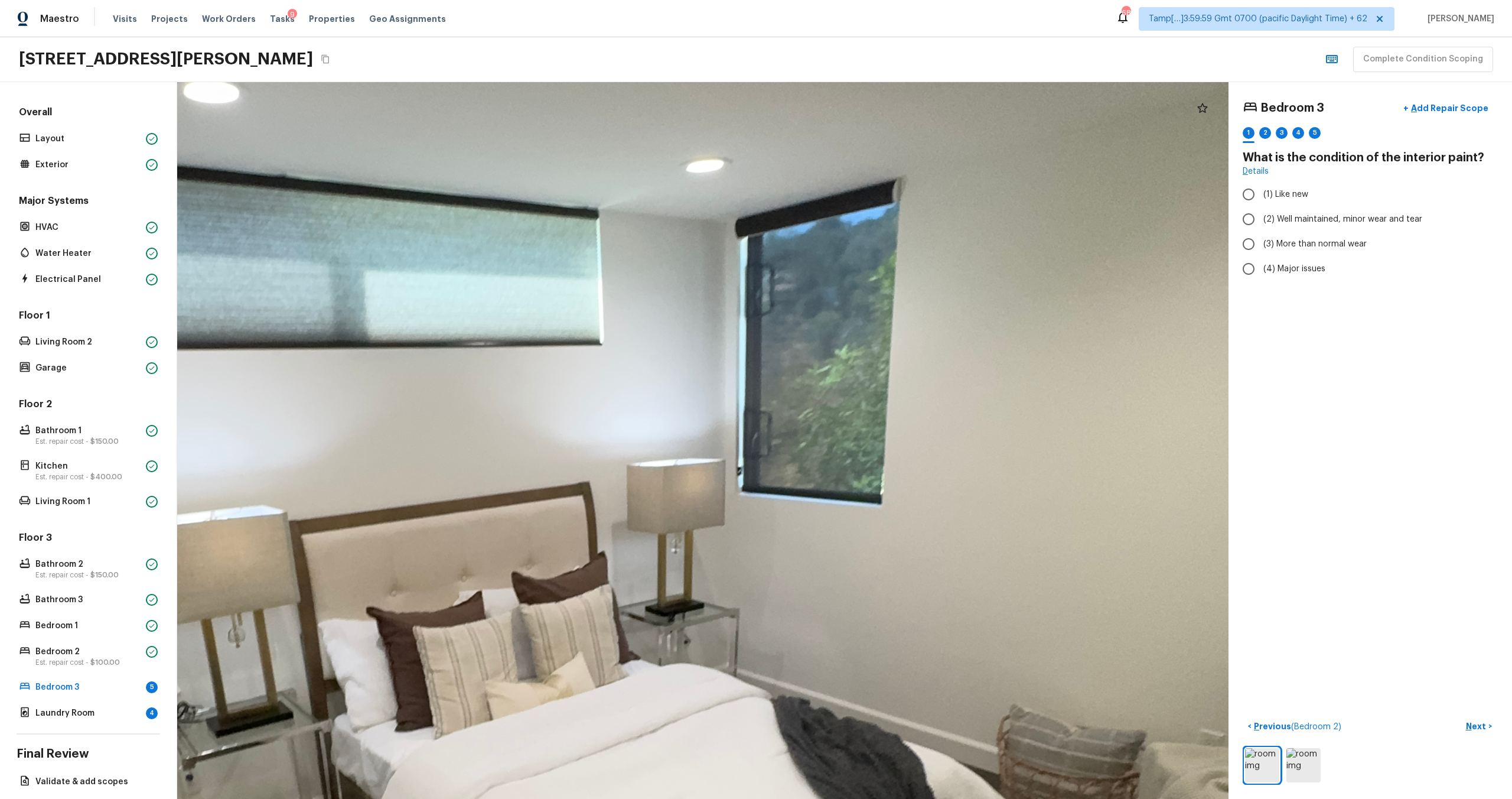
drag, startPoint x: 872, startPoint y: 479, endPoint x: 1084, endPoint y: 782, distance: 369.8
click at [1084, 782] on div at bounding box center [554, 645] width 2987 height 2037
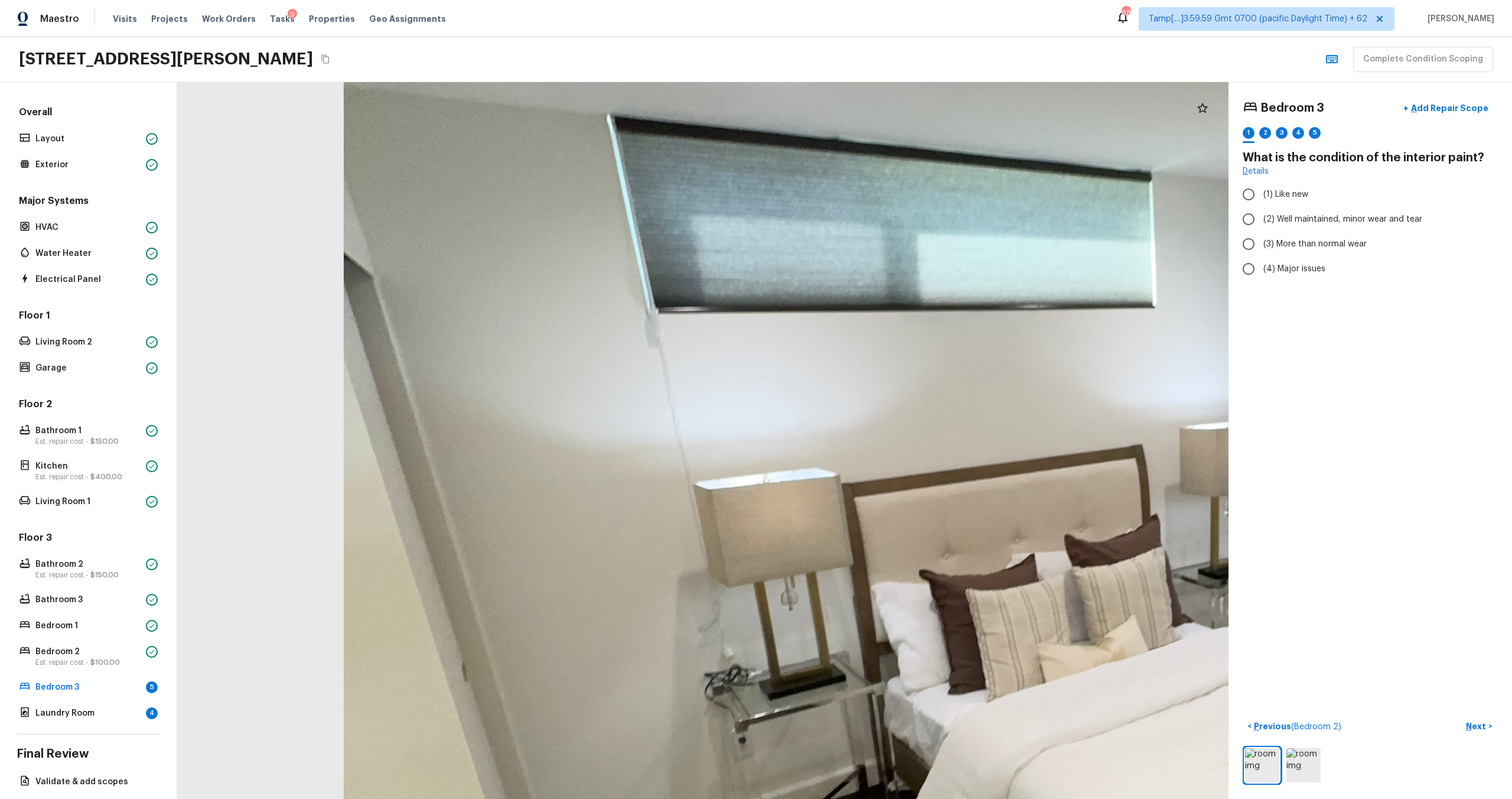
drag, startPoint x: 817, startPoint y: 661, endPoint x: 1318, endPoint y: 645, distance: 501.3
click at [1318, 645] on div "Bedroom 3 + Add Repair Scope 1 2 3 4 5 What is the condition of the interior pa…" at bounding box center [844, 441] width 1335 height 717
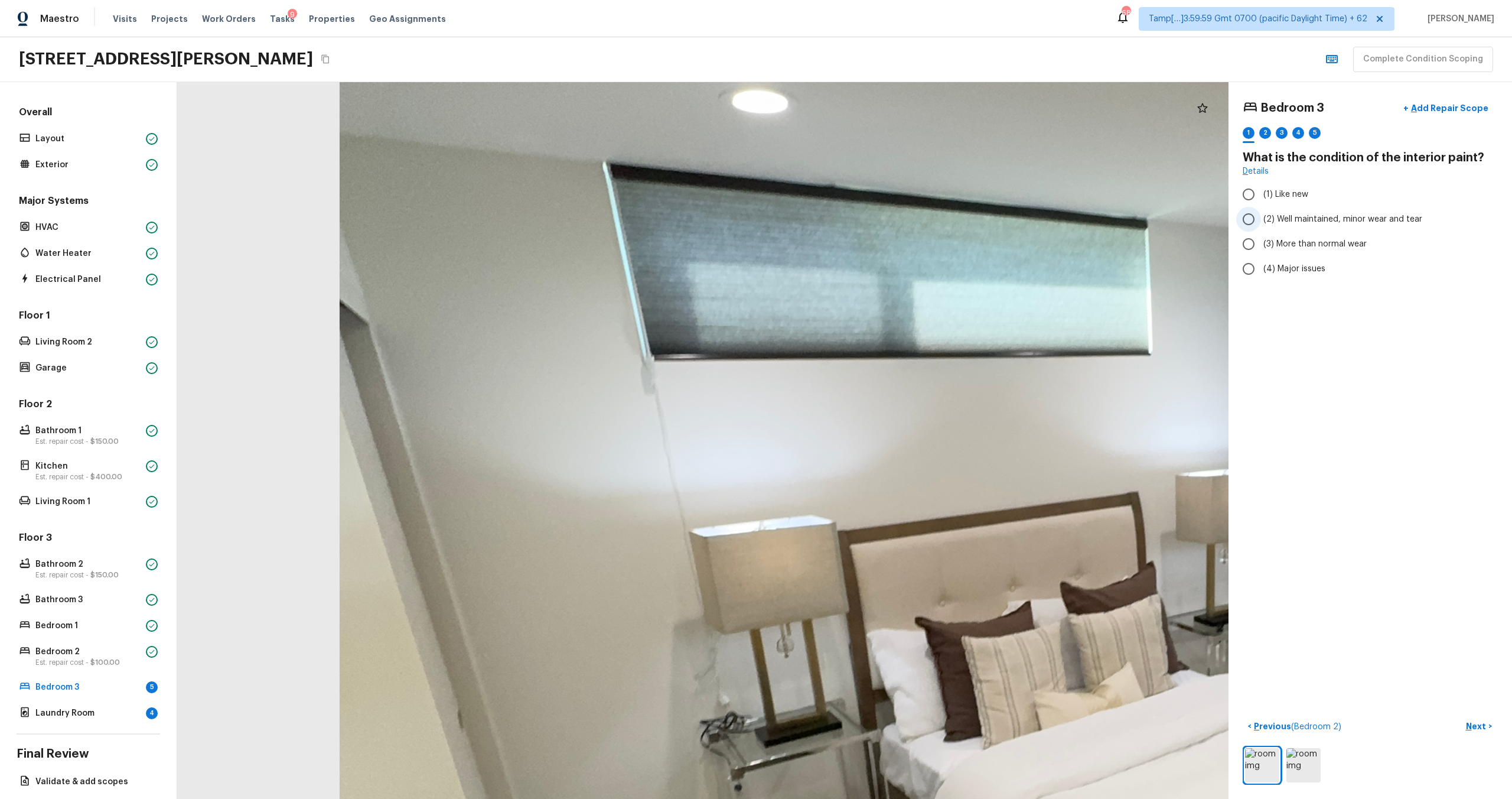
click at [1264, 222] on span "(2) Well maintained, minor wear and tear" at bounding box center [1343, 219] width 159 height 12
click at [1261, 222] on input "(2) Well maintained, minor wear and tear" at bounding box center [1249, 219] width 25 height 25
radio input "true"
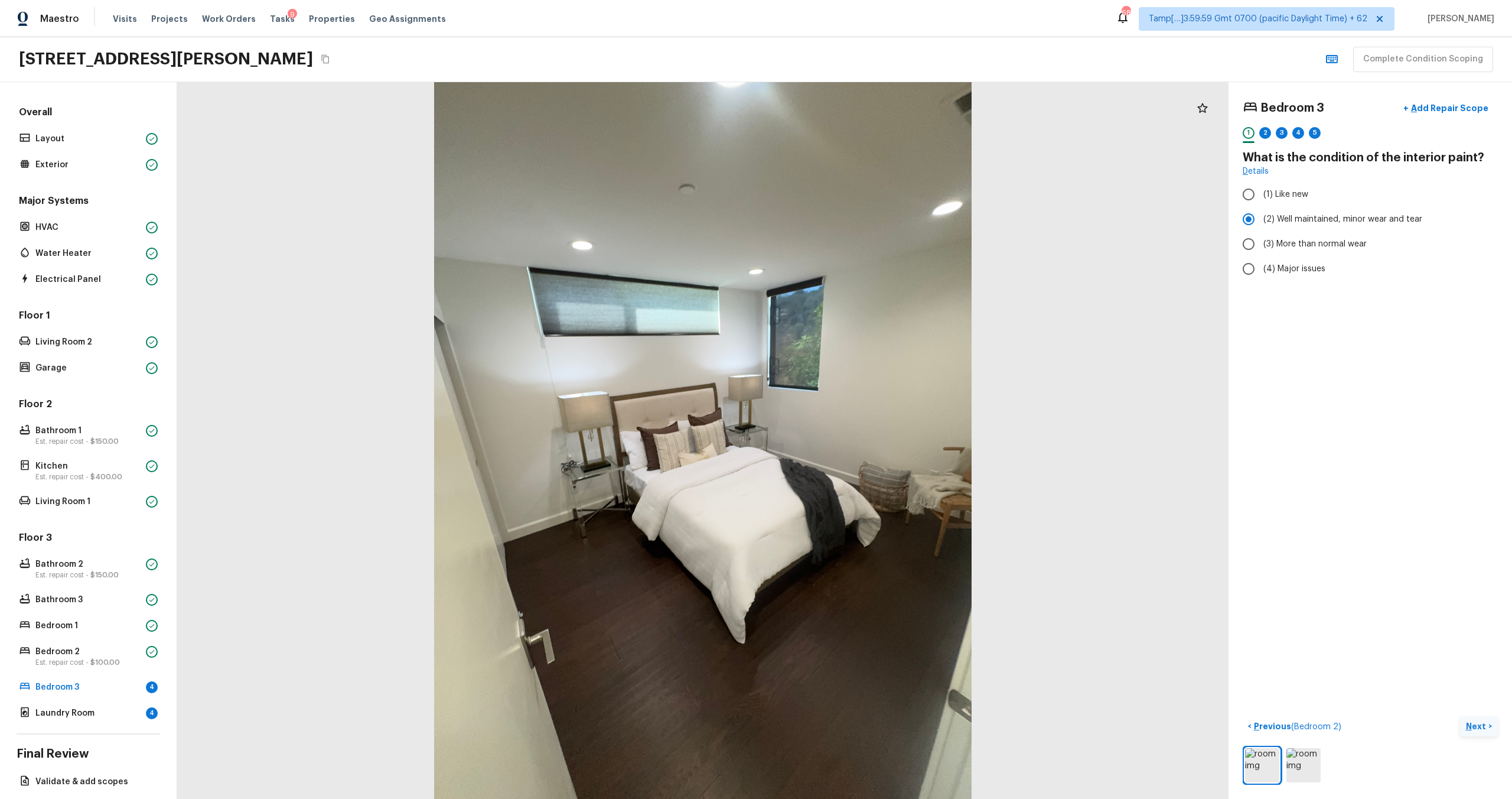
click at [1480, 721] on p "Next" at bounding box center [1477, 727] width 23 height 12
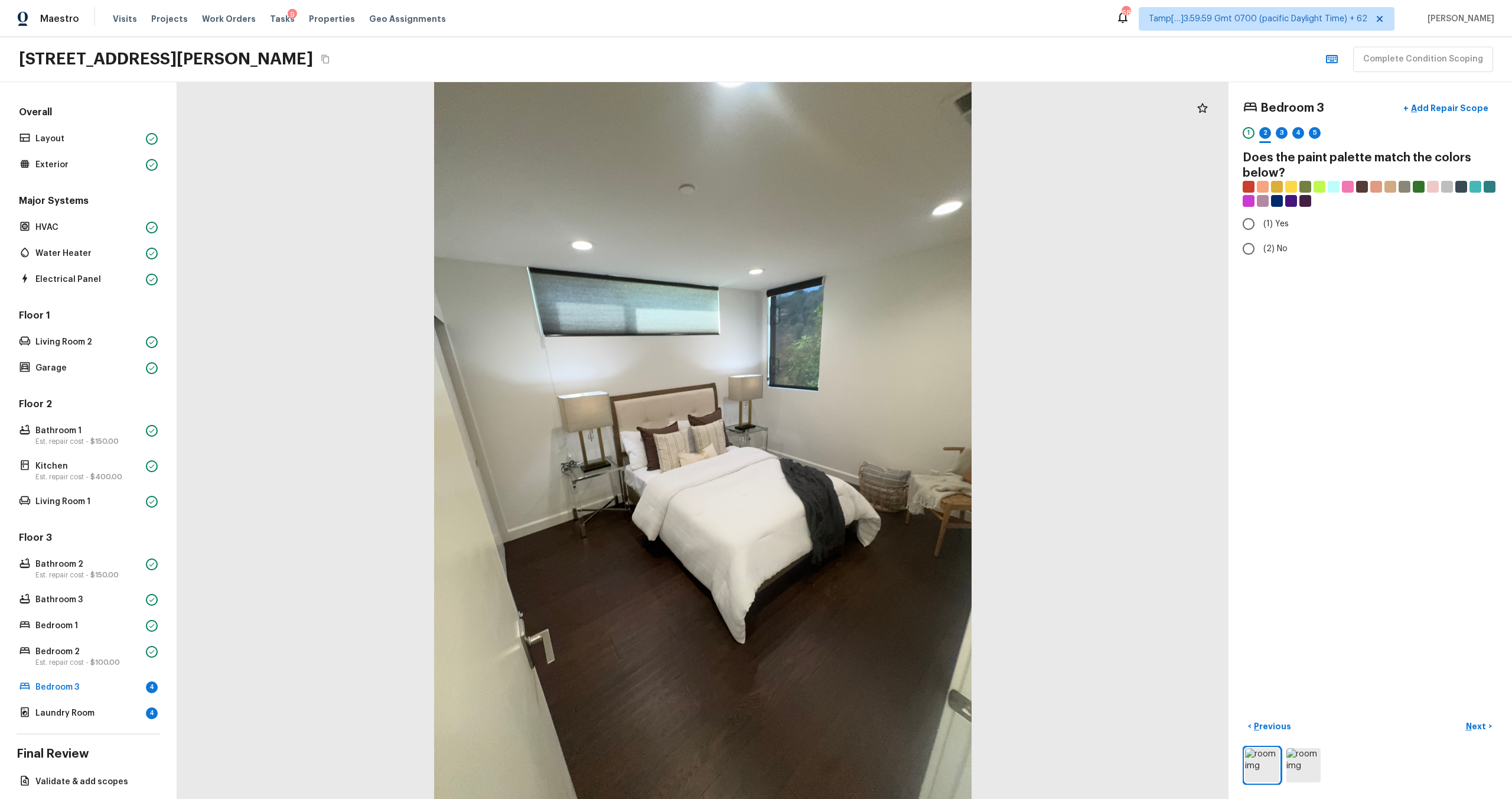
click at [1273, 262] on div "Bedroom 3 + Add Repair Scope 1 2 3 4 5 Does the paint palette match the colors …" at bounding box center [1371, 441] width 284 height 717
click at [1270, 246] on span "(2) No" at bounding box center [1276, 249] width 24 height 12
click at [1261, 246] on input "(2) No" at bounding box center [1249, 249] width 25 height 25
radio input "true"
click at [1478, 727] on p "Next" at bounding box center [1477, 727] width 23 height 12
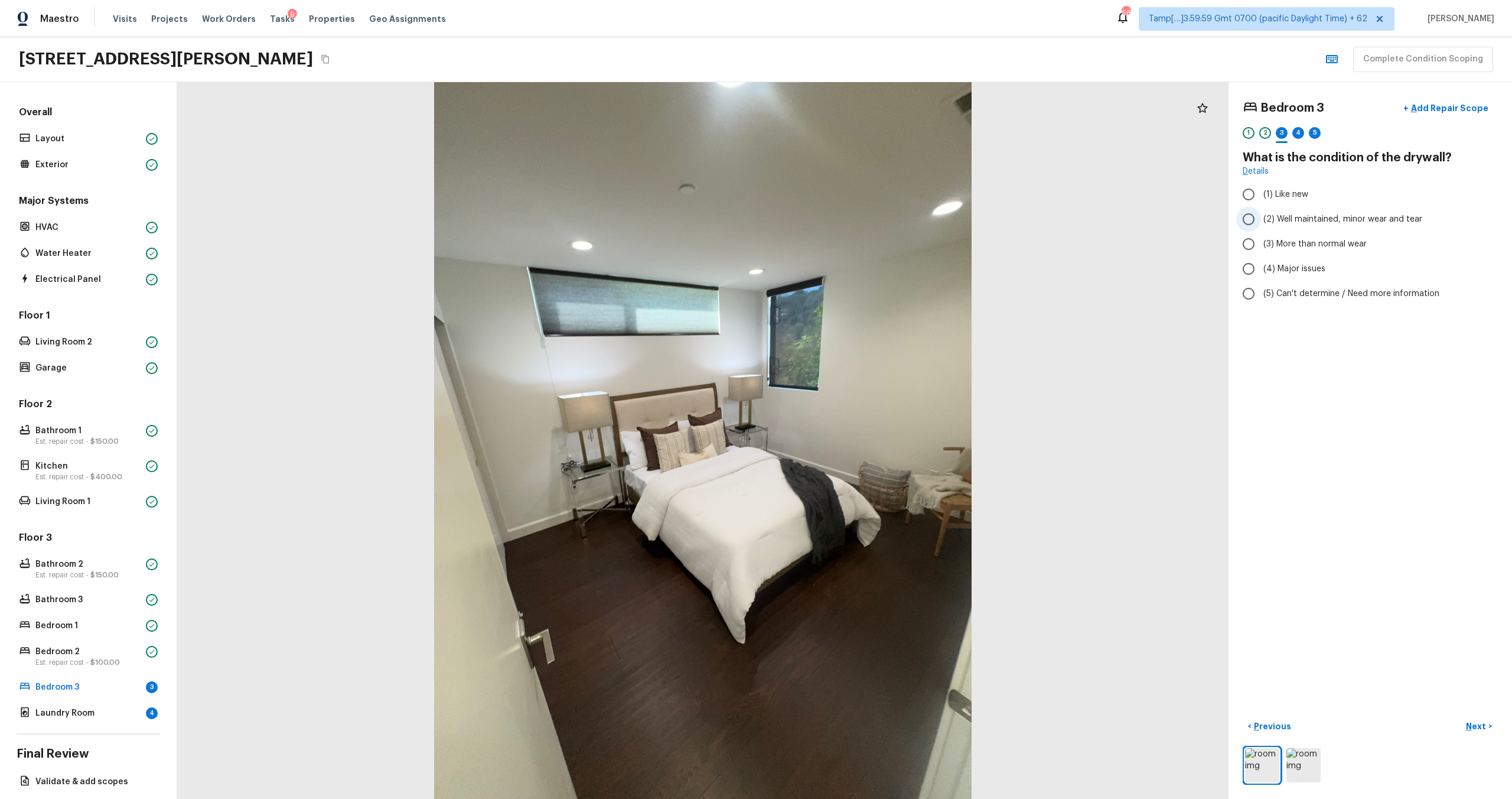
click at [1280, 215] on span "(2) Well maintained, minor wear and tear" at bounding box center [1343, 219] width 159 height 12
click at [1261, 215] on input "(2) Well maintained, minor wear and tear" at bounding box center [1249, 219] width 25 height 25
radio input "true"
click at [1467, 727] on p "Next" at bounding box center [1477, 727] width 23 height 12
click at [1248, 197] on input "(1) Hardwood" at bounding box center [1249, 194] width 25 height 25
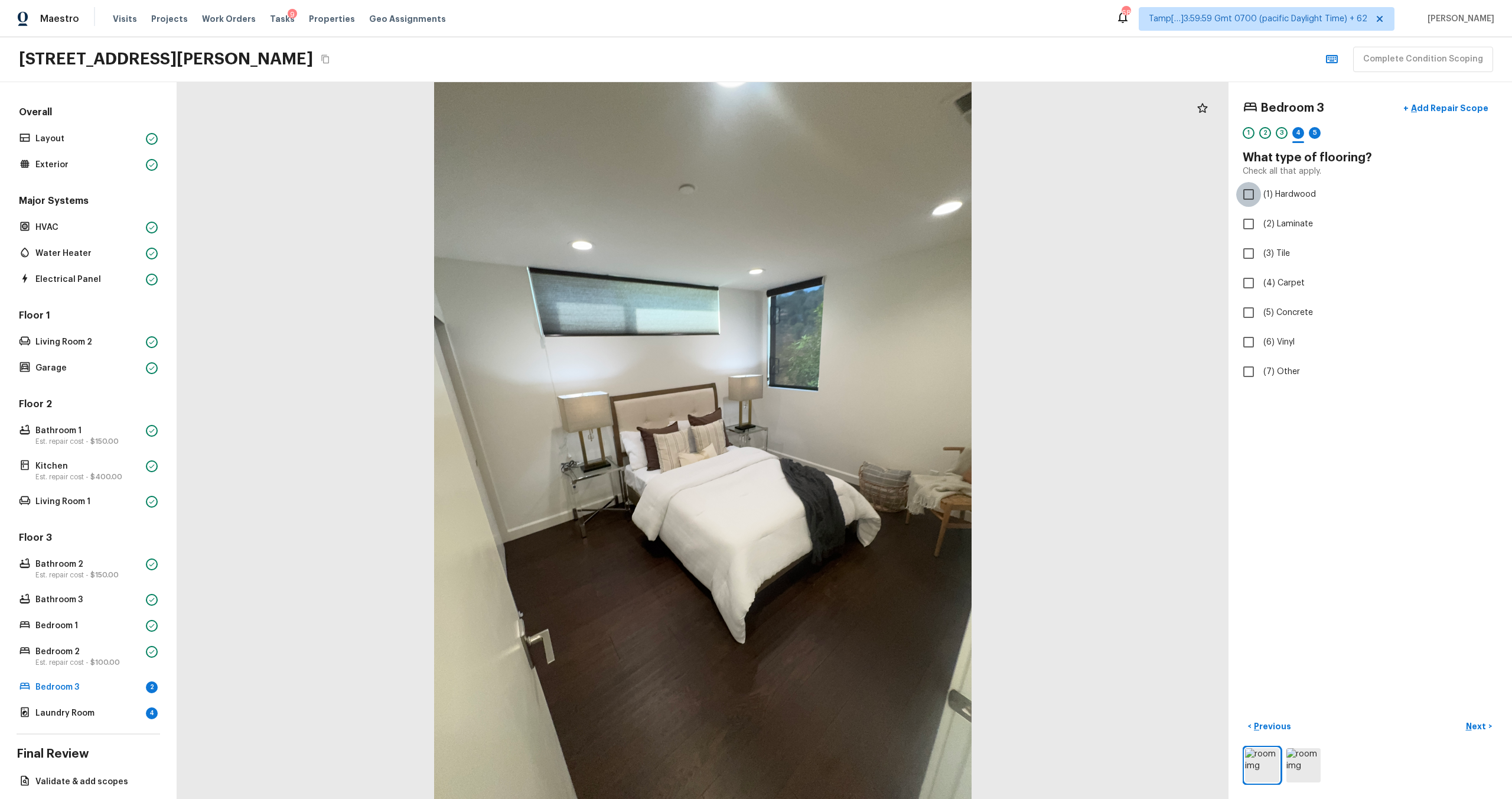
checkbox input "true"
click at [1477, 721] on p "Next" at bounding box center [1477, 727] width 23 height 12
click at [1258, 223] on input "(2) Well maintained, minor wear and tear" at bounding box center [1249, 219] width 25 height 25
radio input "true"
click at [1472, 728] on p "Next" at bounding box center [1477, 727] width 23 height 12
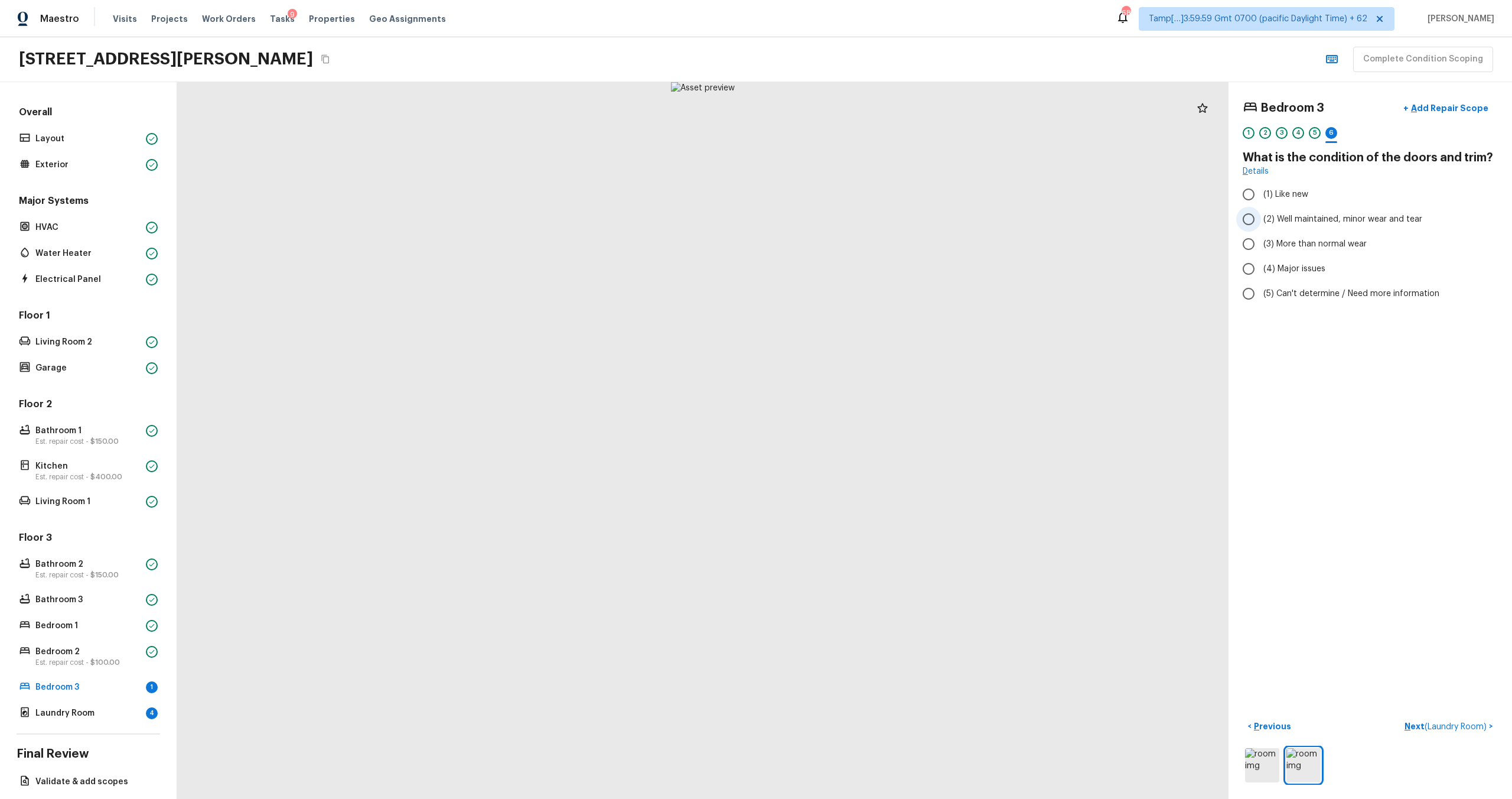
click at [1307, 224] on span "(2) Well maintained, minor wear and tear" at bounding box center [1343, 219] width 159 height 12
click at [1261, 224] on input "(2) Well maintained, minor wear and tear" at bounding box center [1249, 219] width 25 height 25
radio input "true"
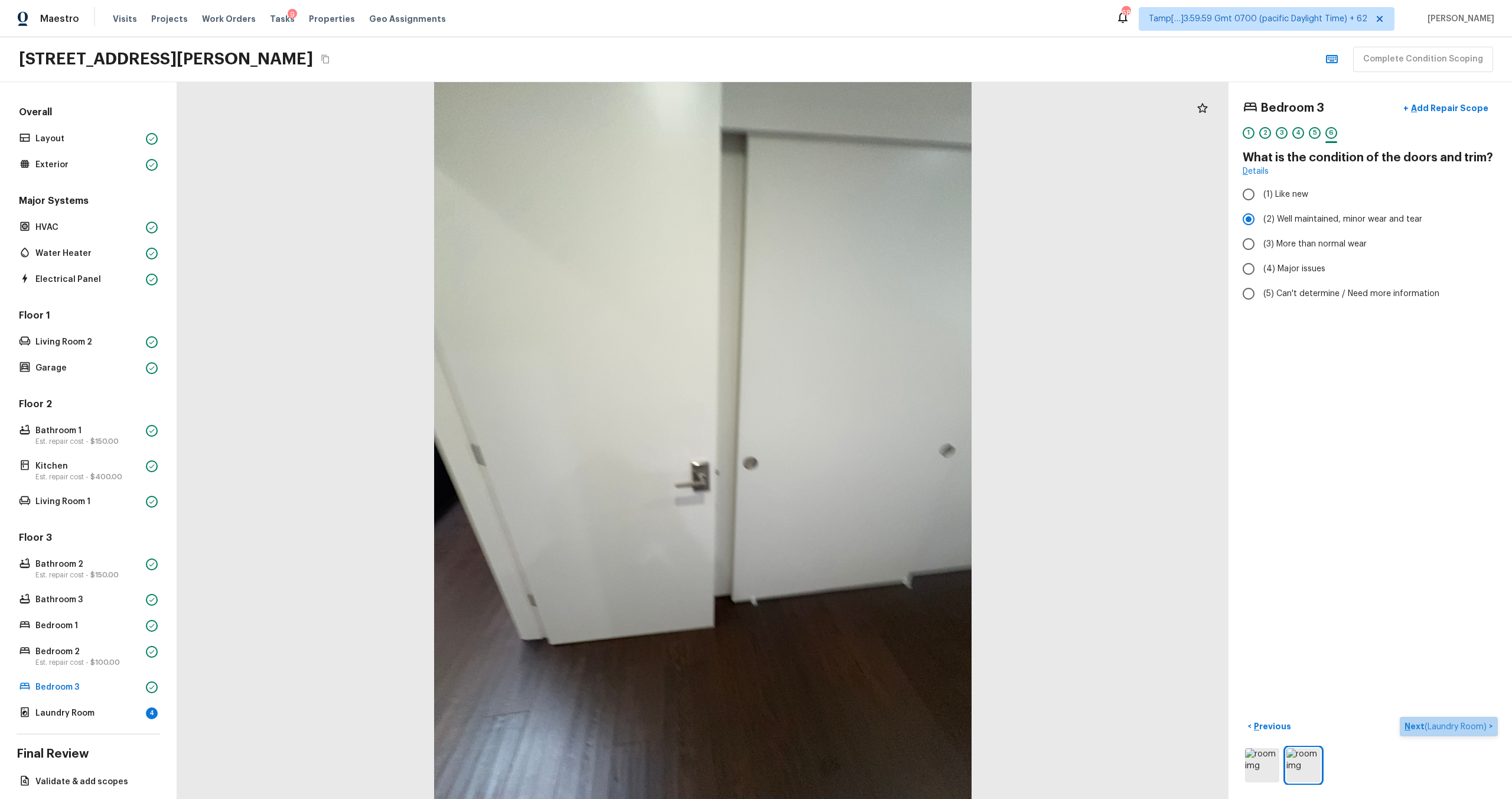
click at [1413, 724] on p "Next ( Laundry Room )" at bounding box center [1447, 727] width 84 height 12
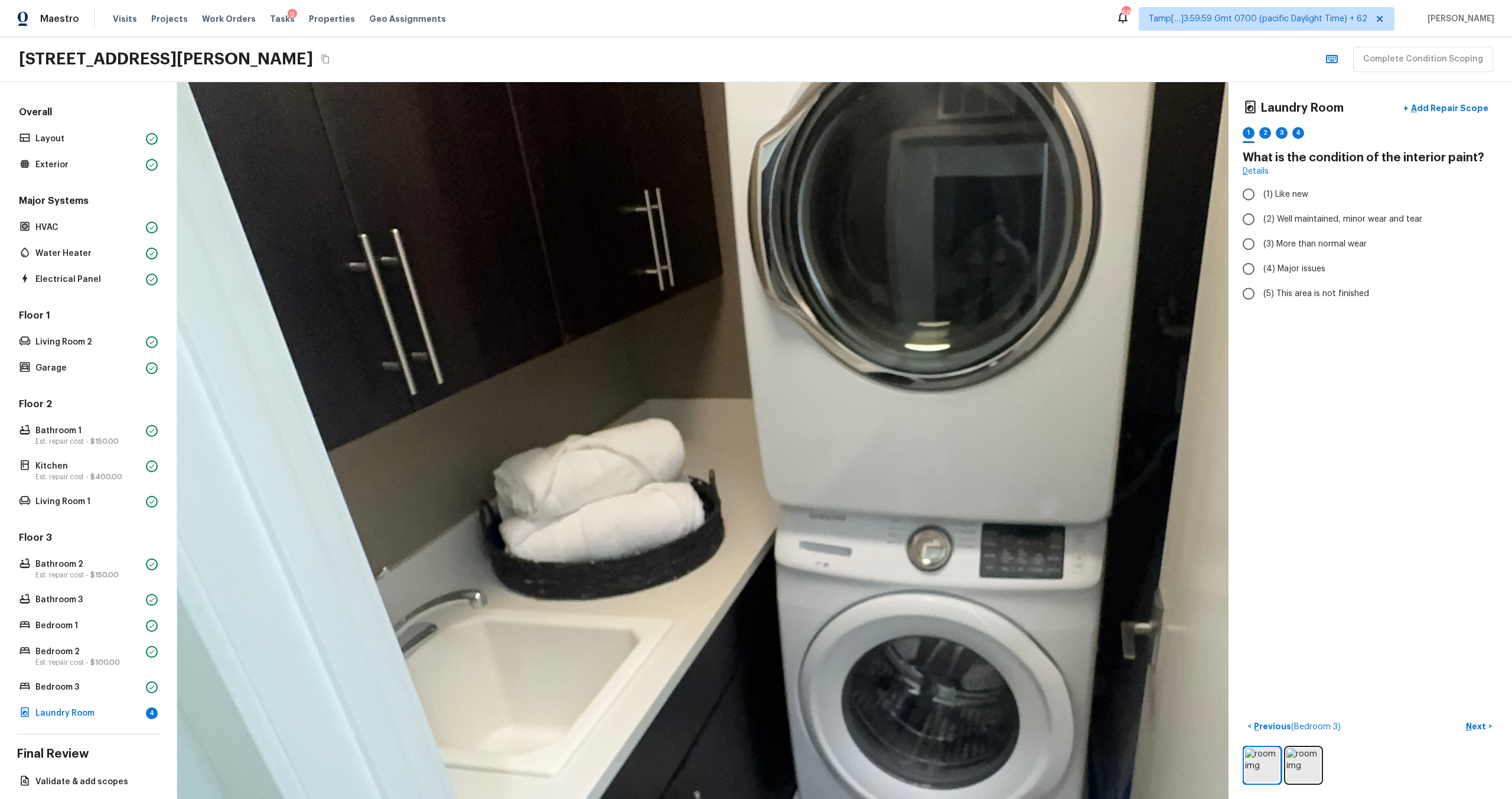
click at [603, 362] on div at bounding box center [890, 585] width 3013 height 2054
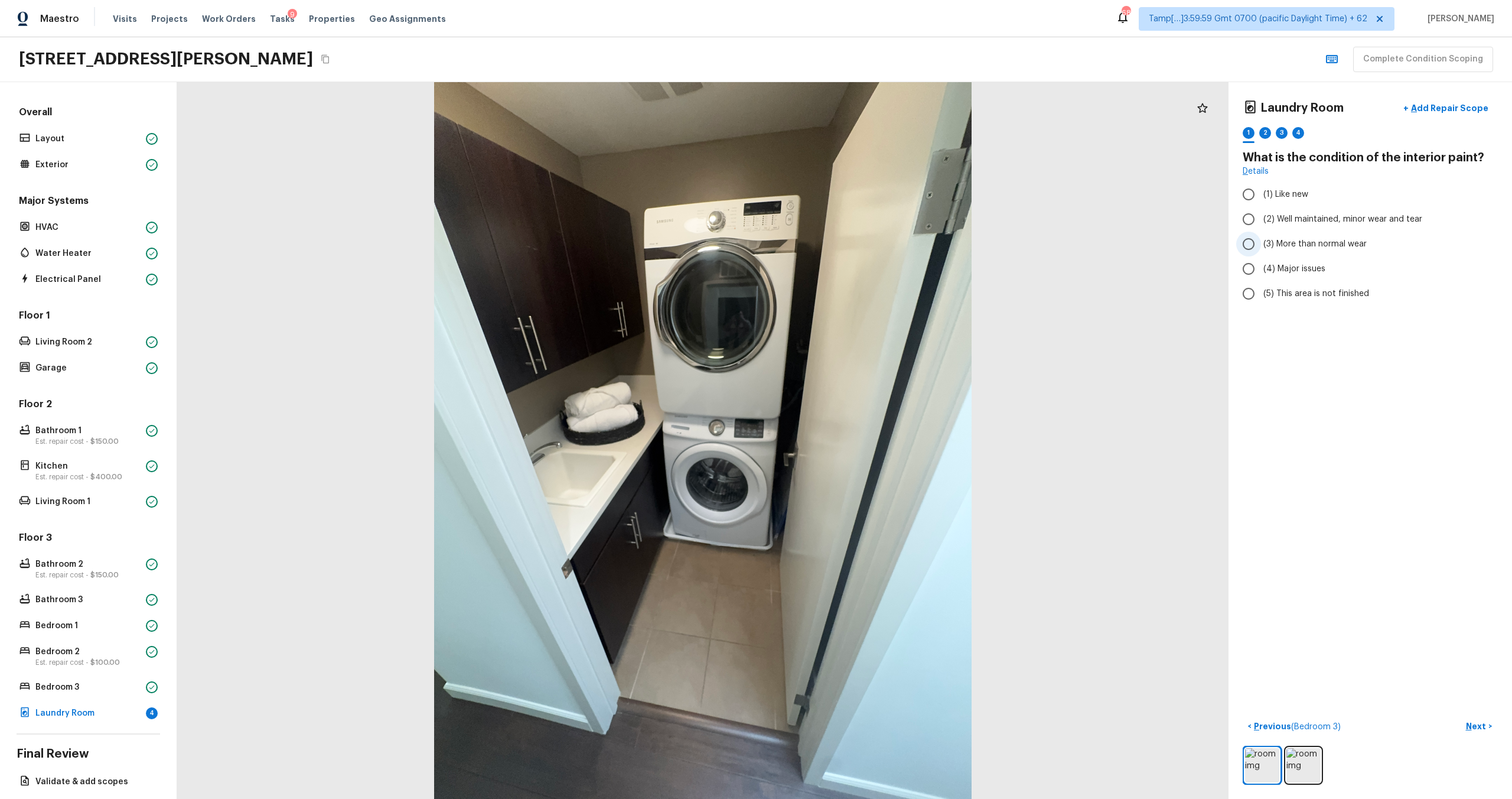
click at [1284, 246] on span "(3) More than normal wear" at bounding box center [1315, 244] width 103 height 12
click at [1261, 246] on input "(3) More than normal wear" at bounding box center [1249, 244] width 25 height 25
radio input "true"
click at [1480, 727] on p "Next" at bounding box center [1477, 727] width 23 height 12
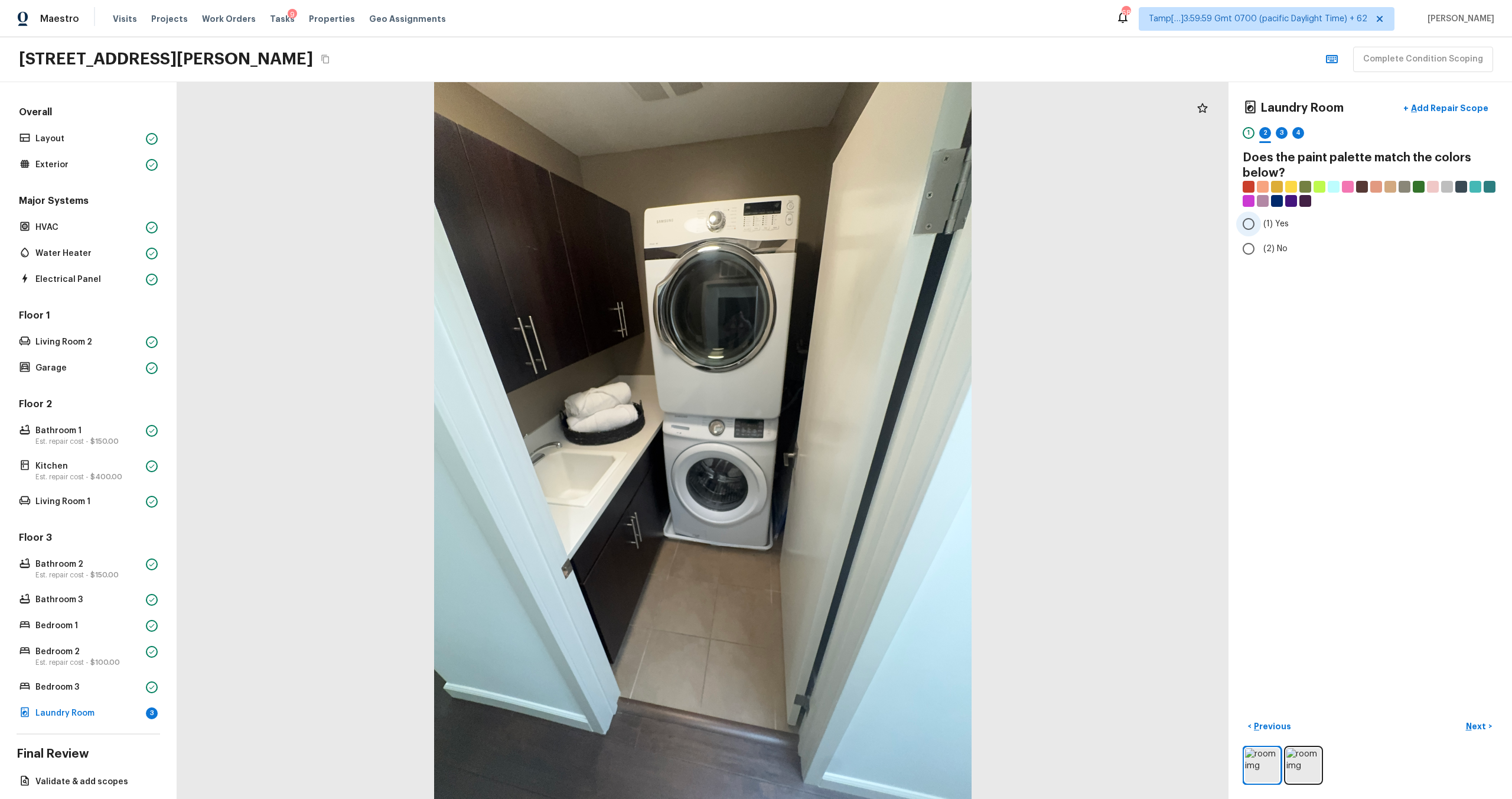
click at [1251, 224] on input "(1) Yes" at bounding box center [1249, 224] width 25 height 25
radio input "true"
click at [1487, 727] on p "Next" at bounding box center [1477, 727] width 23 height 12
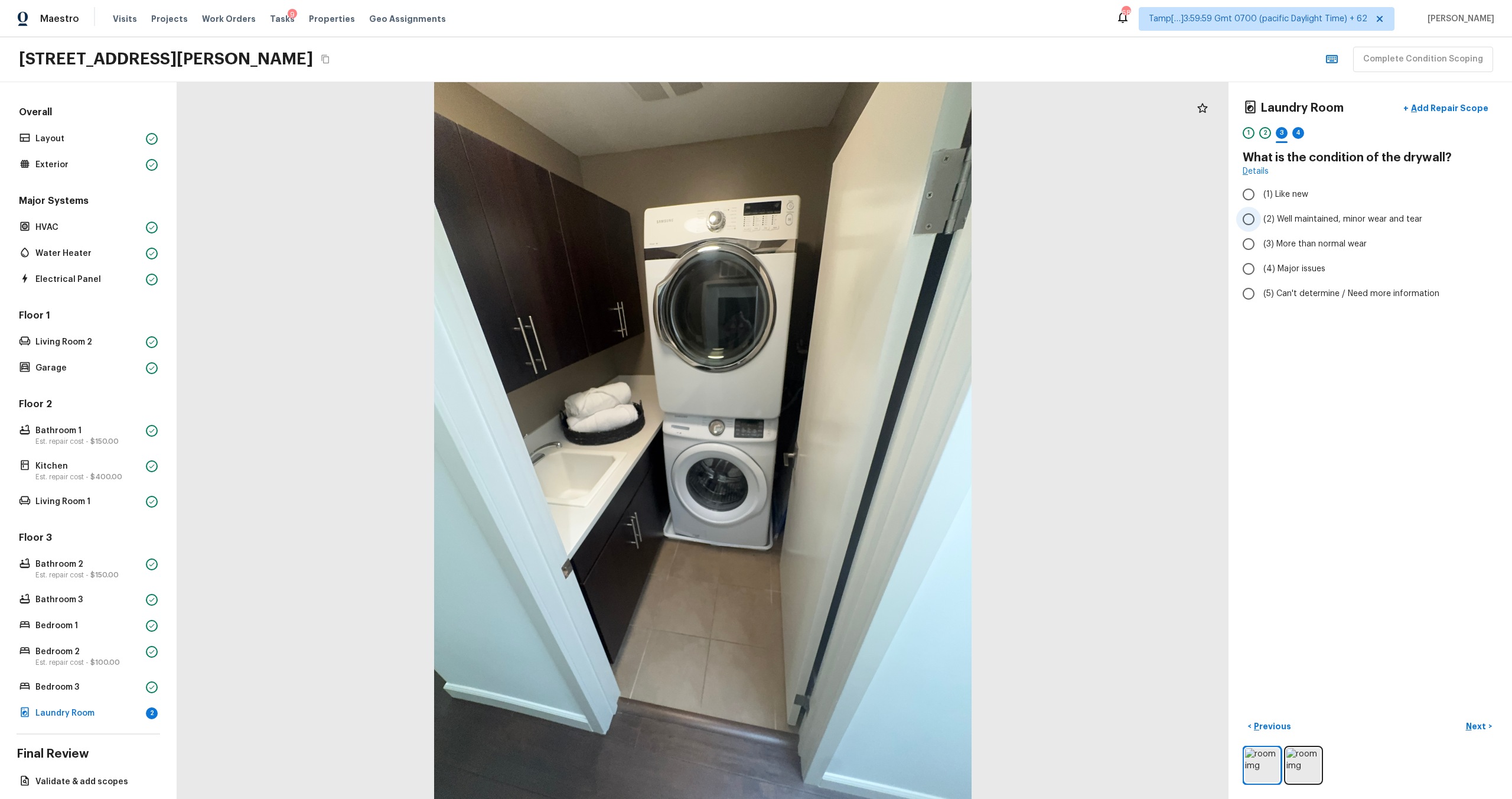
click at [1265, 213] on label "(2) Well maintained, minor wear and tear" at bounding box center [1362, 219] width 252 height 25
click at [1261, 213] on input "(2) Well maintained, minor wear and tear" at bounding box center [1249, 219] width 25 height 25
radio input "true"
click at [1478, 721] on p "Next" at bounding box center [1477, 727] width 23 height 12
click at [1261, 257] on label "(3) Tile" at bounding box center [1362, 253] width 252 height 25
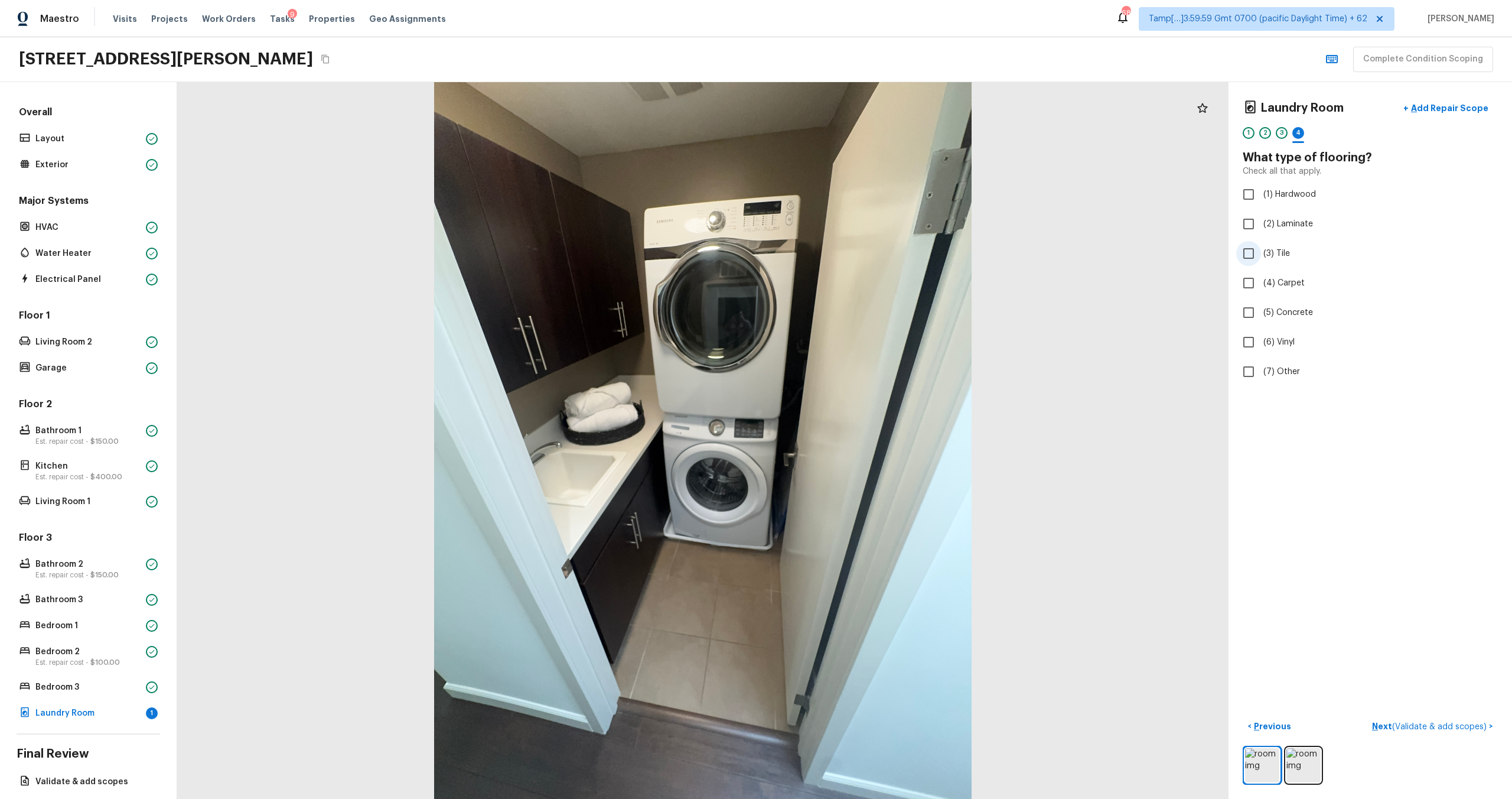
click at [1261, 257] on input "(3) Tile" at bounding box center [1249, 253] width 25 height 25
checkbox input "true"
click at [1477, 735] on button "Next >" at bounding box center [1479, 727] width 38 height 20
click at [1266, 218] on span "(2) Well maintained, minor wear and tear" at bounding box center [1343, 219] width 159 height 12
click at [1261, 218] on input "(2) Well maintained, minor wear and tear" at bounding box center [1249, 219] width 25 height 25
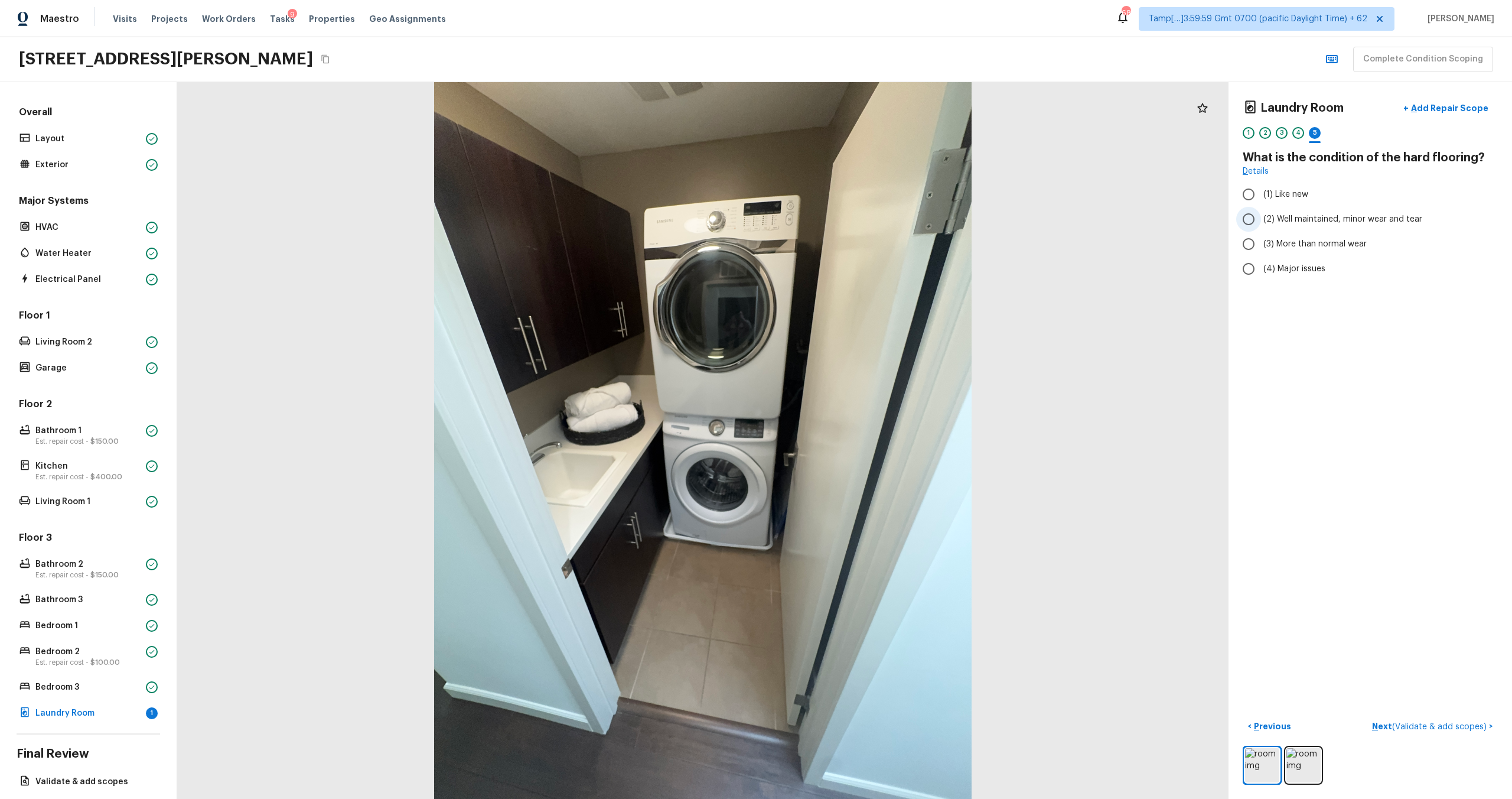
radio input "true"
click at [1380, 728] on p "Next ( Validate & add scopes )" at bounding box center [1430, 727] width 117 height 12
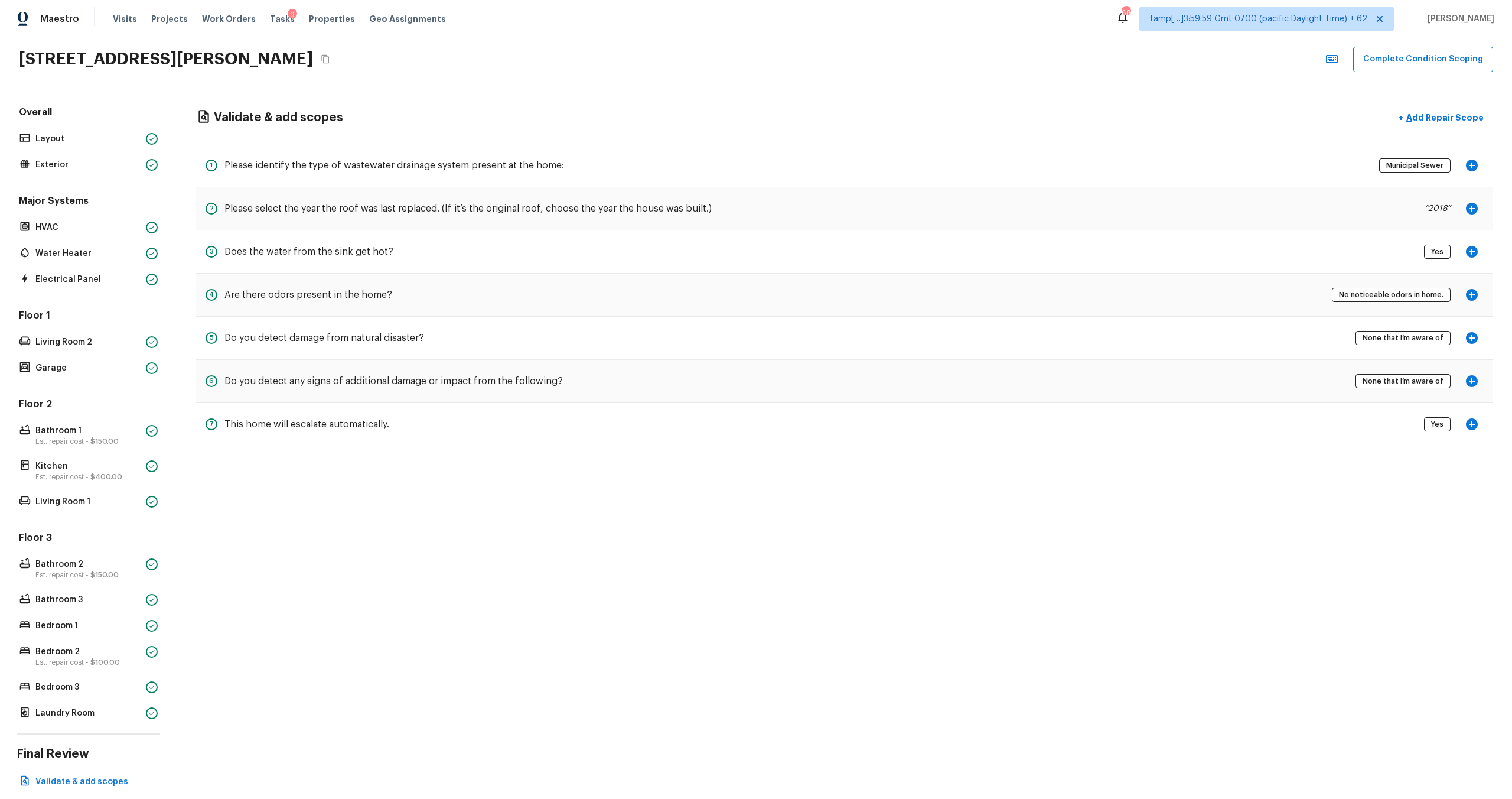
scroll to position [53, 0]
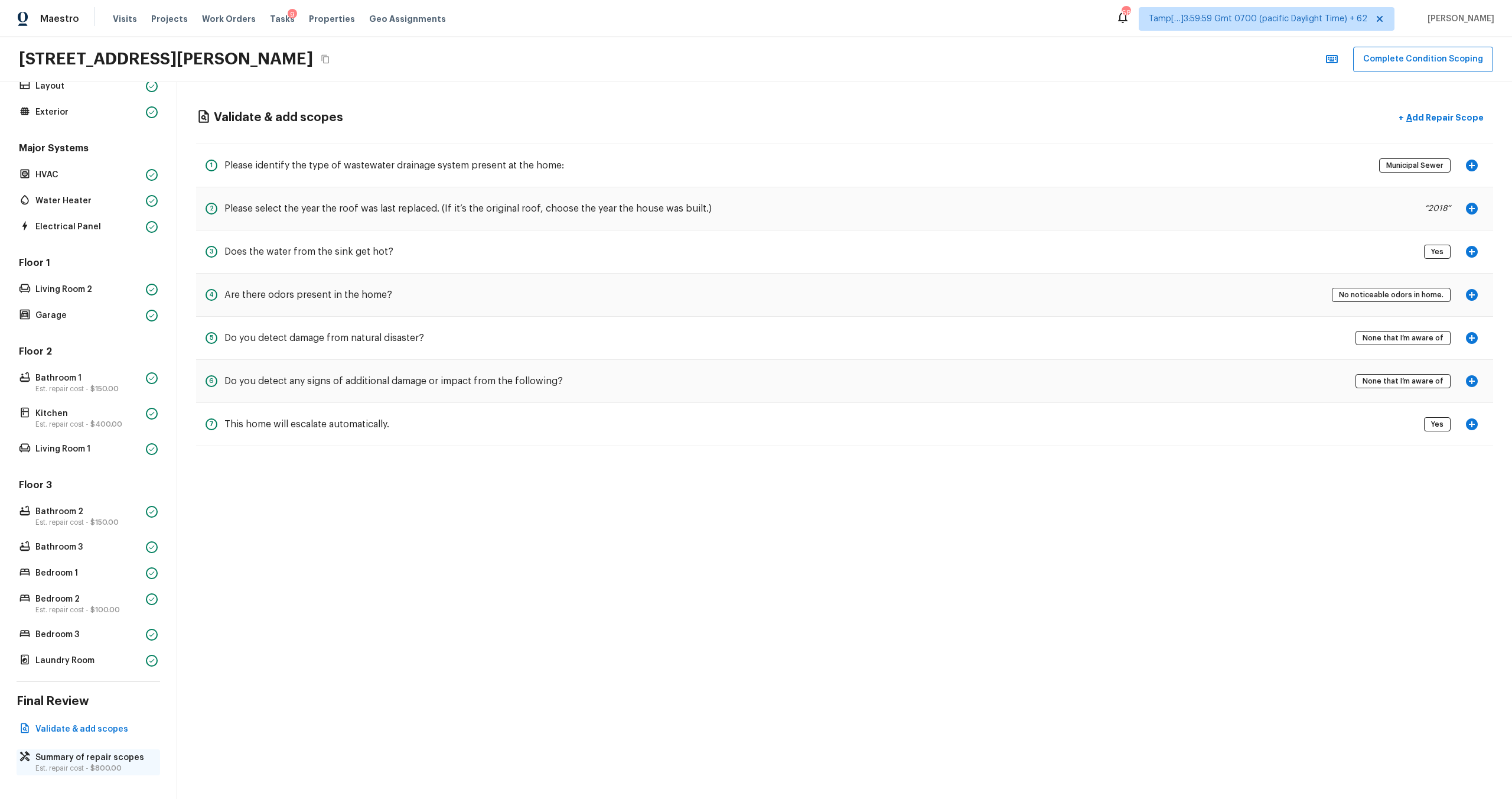
click at [62, 764] on p "Est. repair cost - $800.00" at bounding box center [94, 768] width 117 height 10
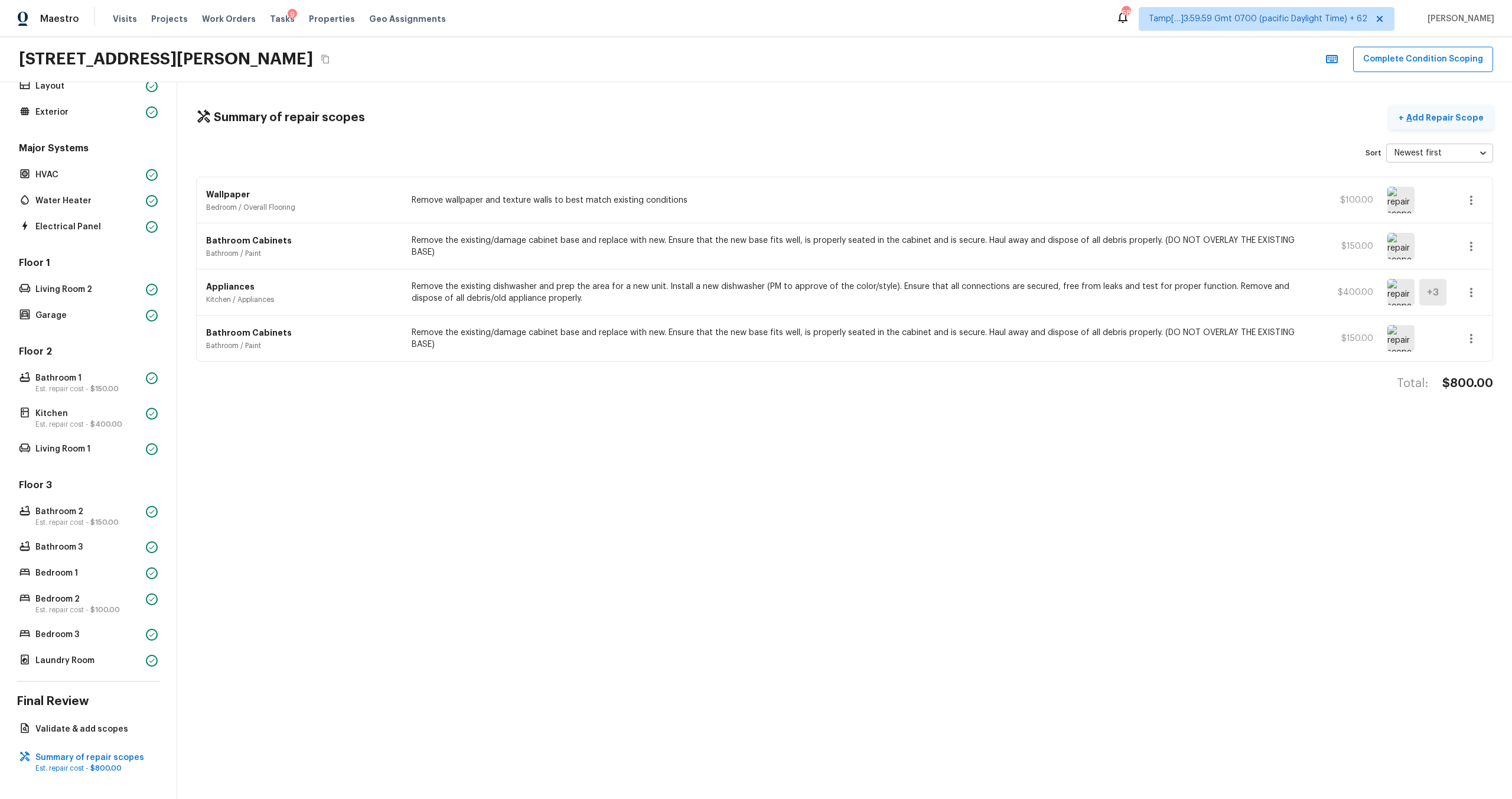
click at [1428, 117] on p "Add Repair Scope" at bounding box center [1444, 117] width 80 height 12
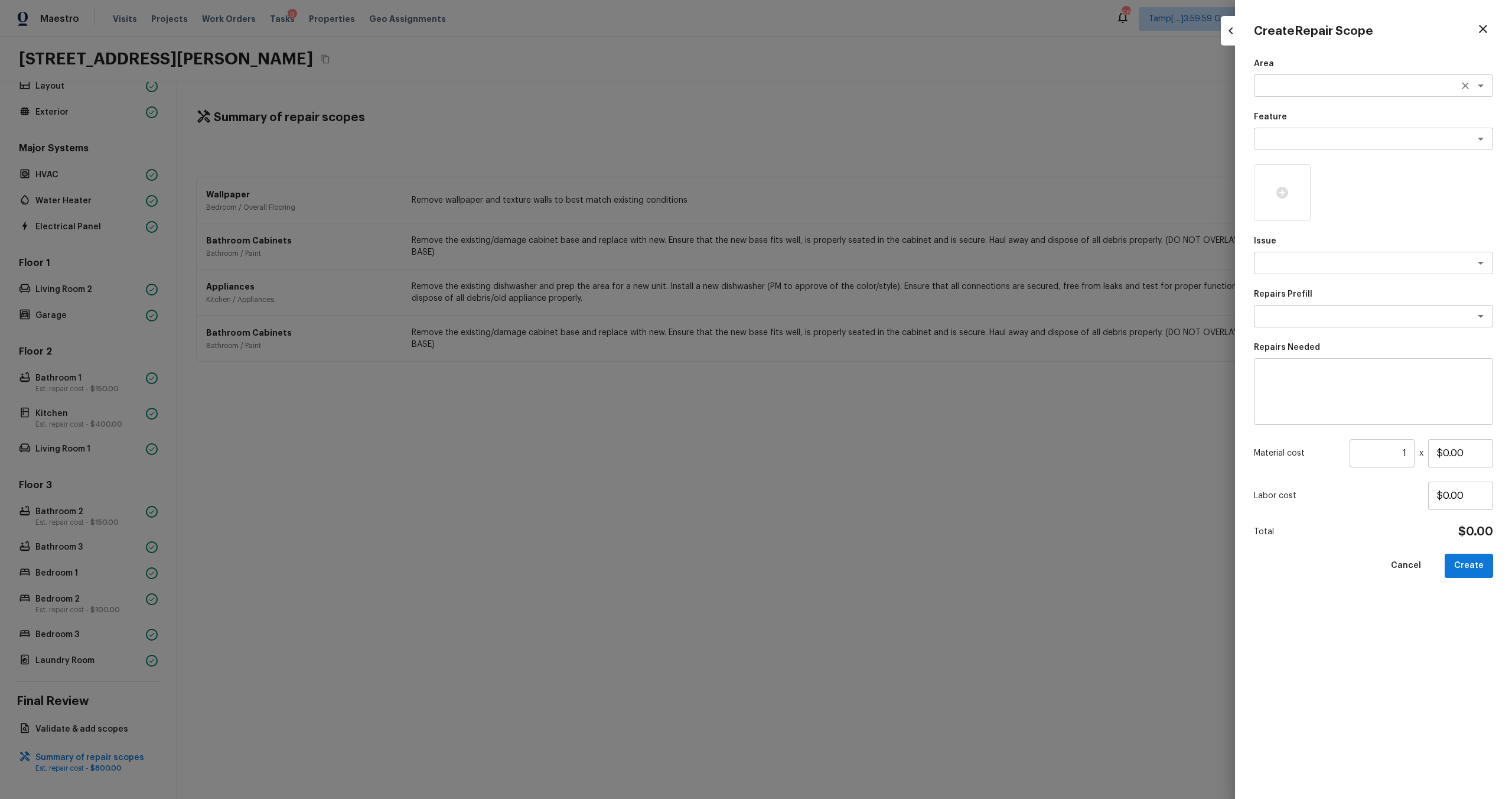
click at [1333, 91] on textarea at bounding box center [1357, 86] width 196 height 12
drag, startPoint x: 1334, startPoint y: 111, endPoint x: 1334, endPoint y: 136, distance: 25.0
click at [1334, 111] on li "Interior Overall" at bounding box center [1374, 111] width 239 height 19
type textarea "Interior Overall"
click at [1334, 139] on textarea at bounding box center [1357, 139] width 196 height 12
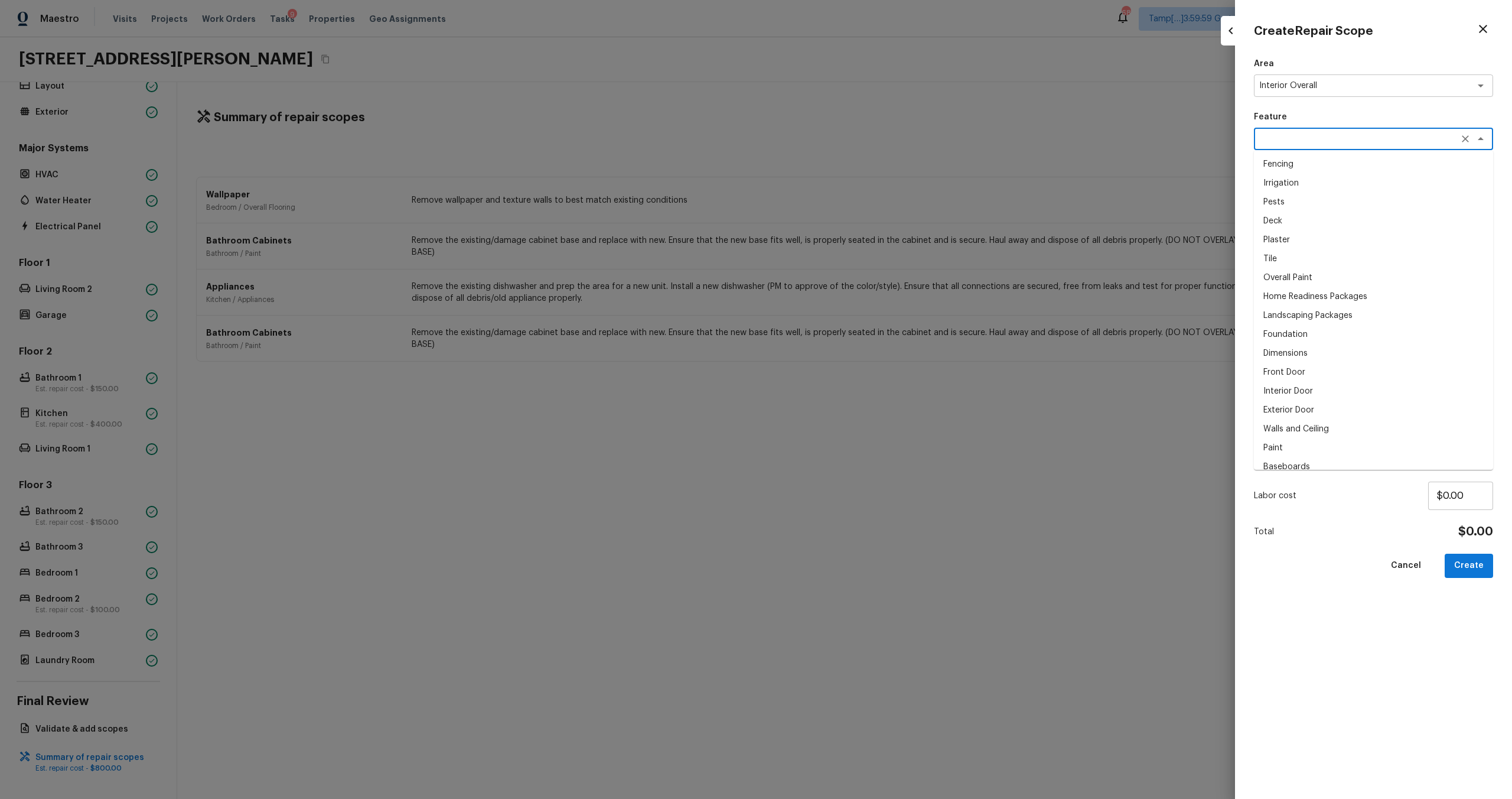
click at [1308, 270] on li "Overall Paint" at bounding box center [1374, 277] width 239 height 19
type textarea "Overall Paint"
click at [1282, 192] on icon at bounding box center [1282, 192] width 14 height 14
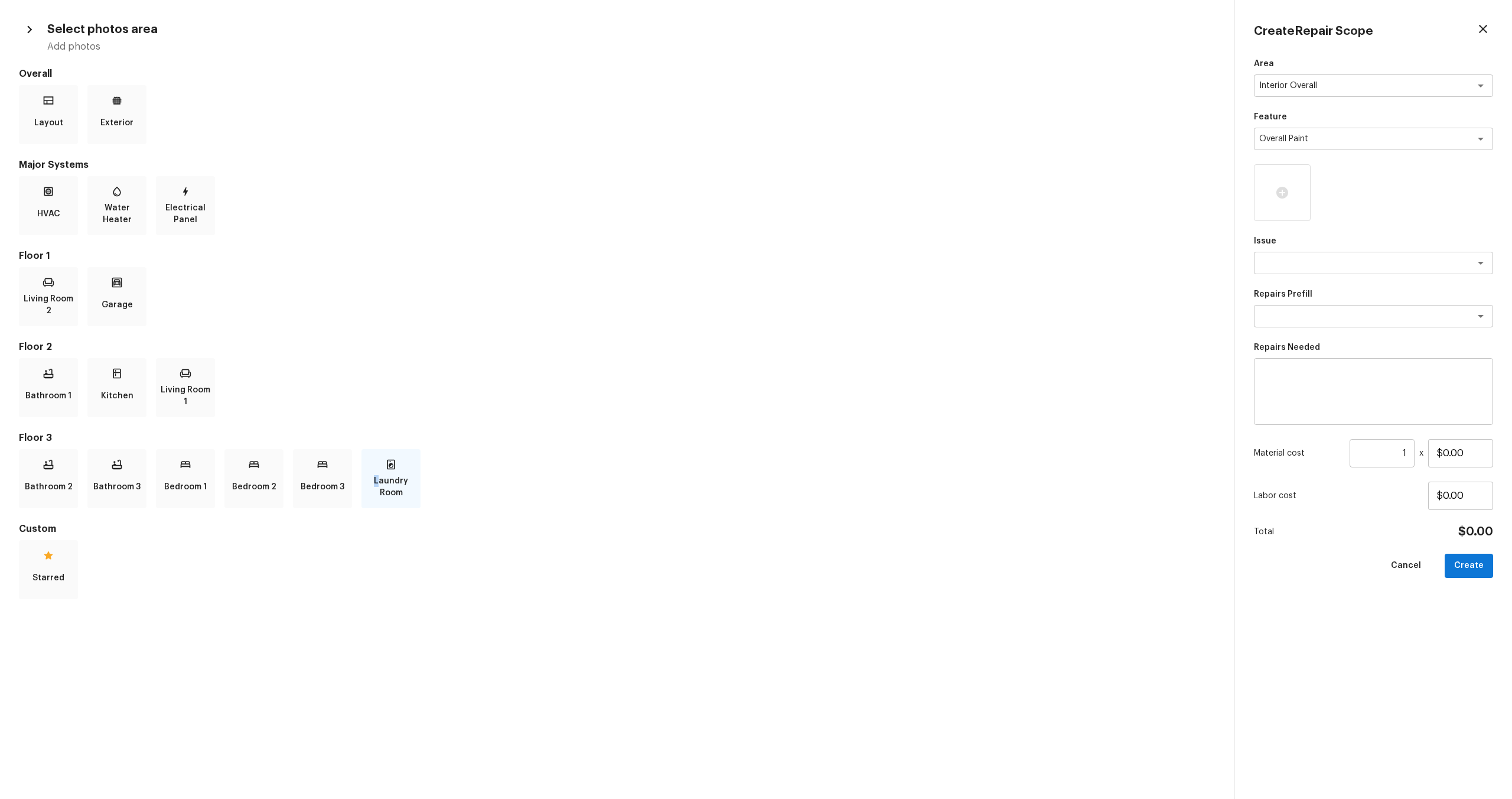
click at [377, 481] on p "Laundry Room" at bounding box center [391, 486] width 54 height 23
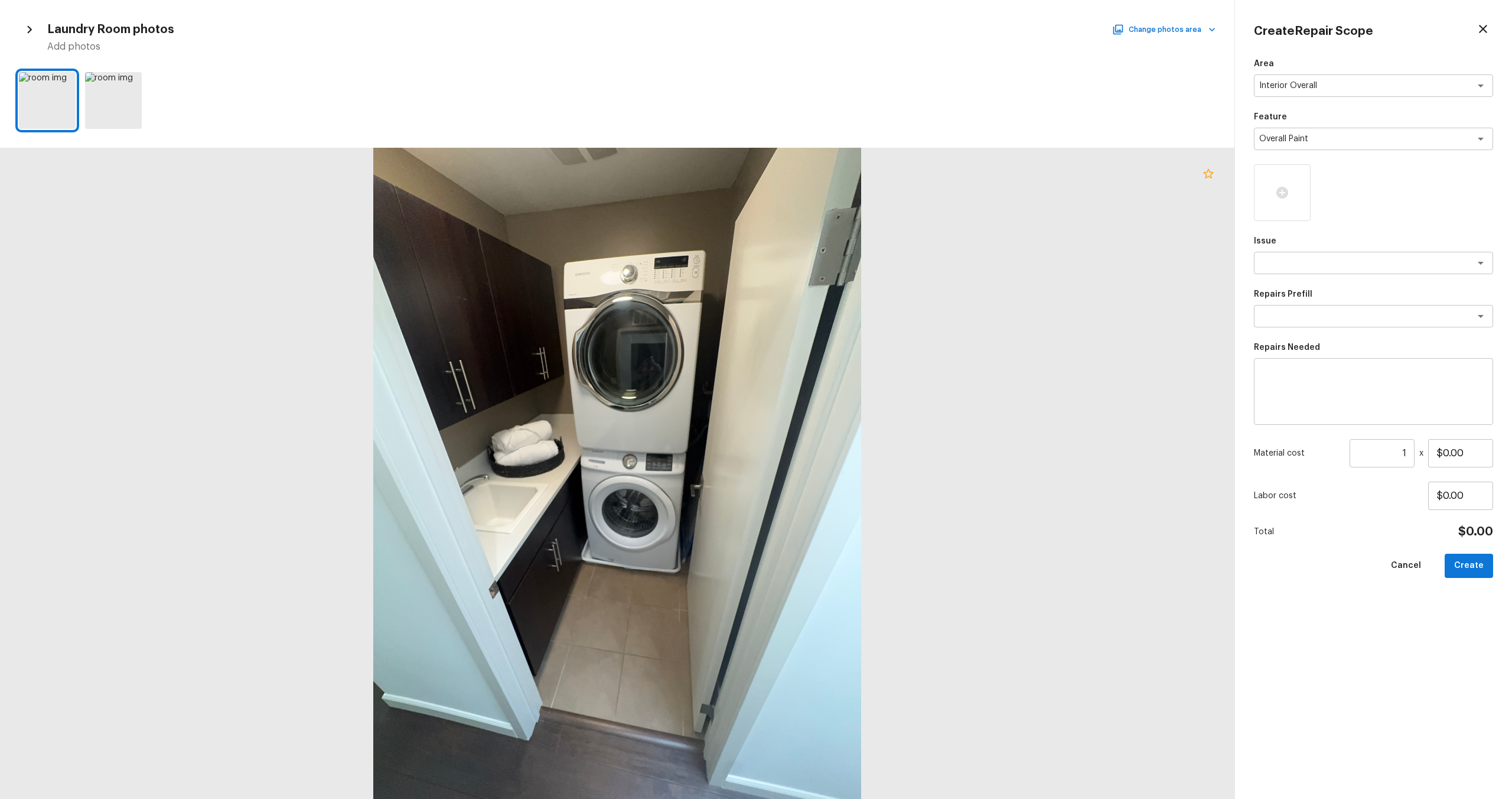
click at [1206, 177] on icon at bounding box center [1208, 173] width 10 height 10
click at [67, 83] on icon at bounding box center [65, 83] width 12 height 12
click at [123, 87] on div at bounding box center [131, 84] width 21 height 25
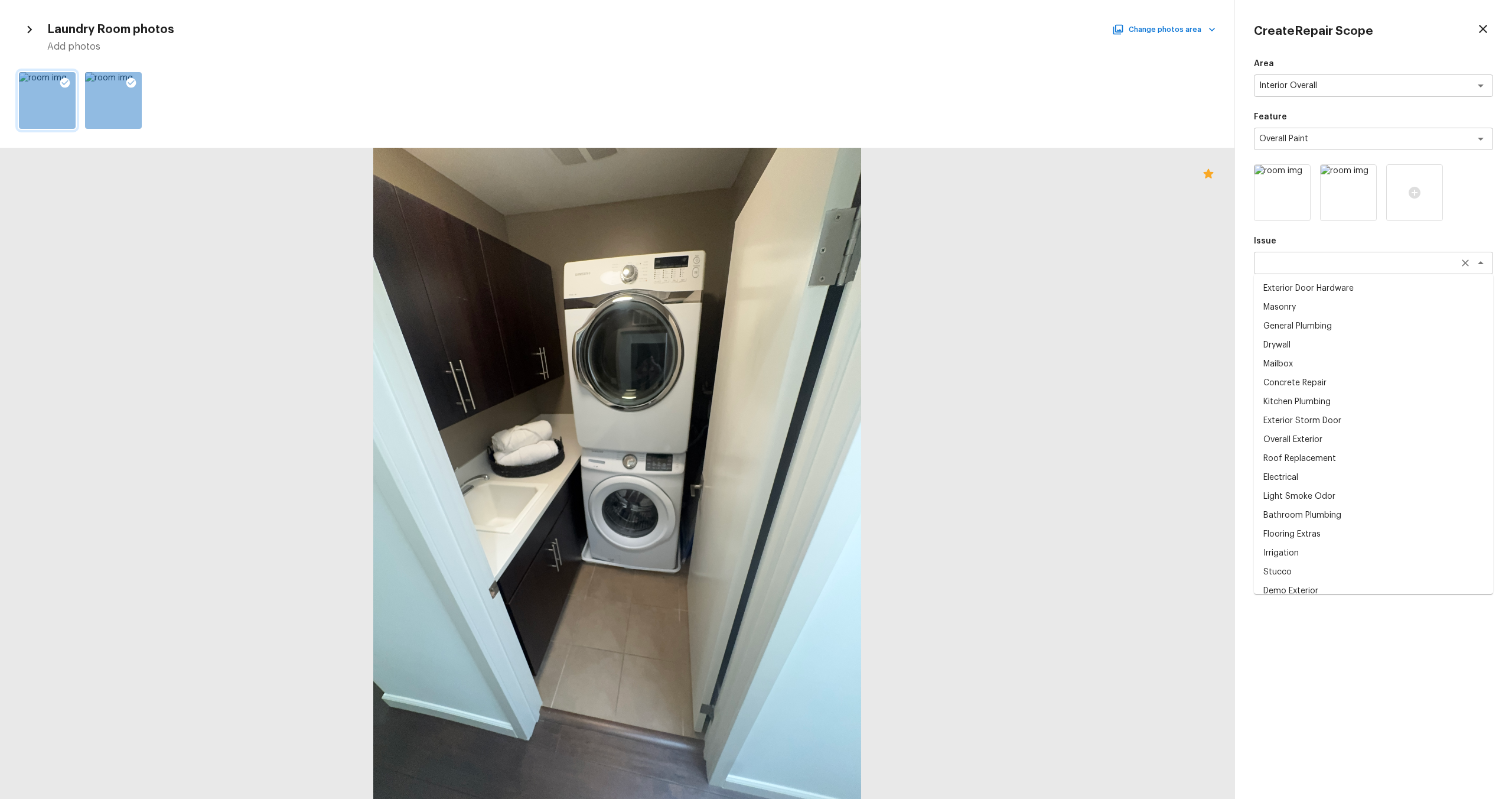
click at [1331, 272] on div "x ​" at bounding box center [1374, 263] width 239 height 23
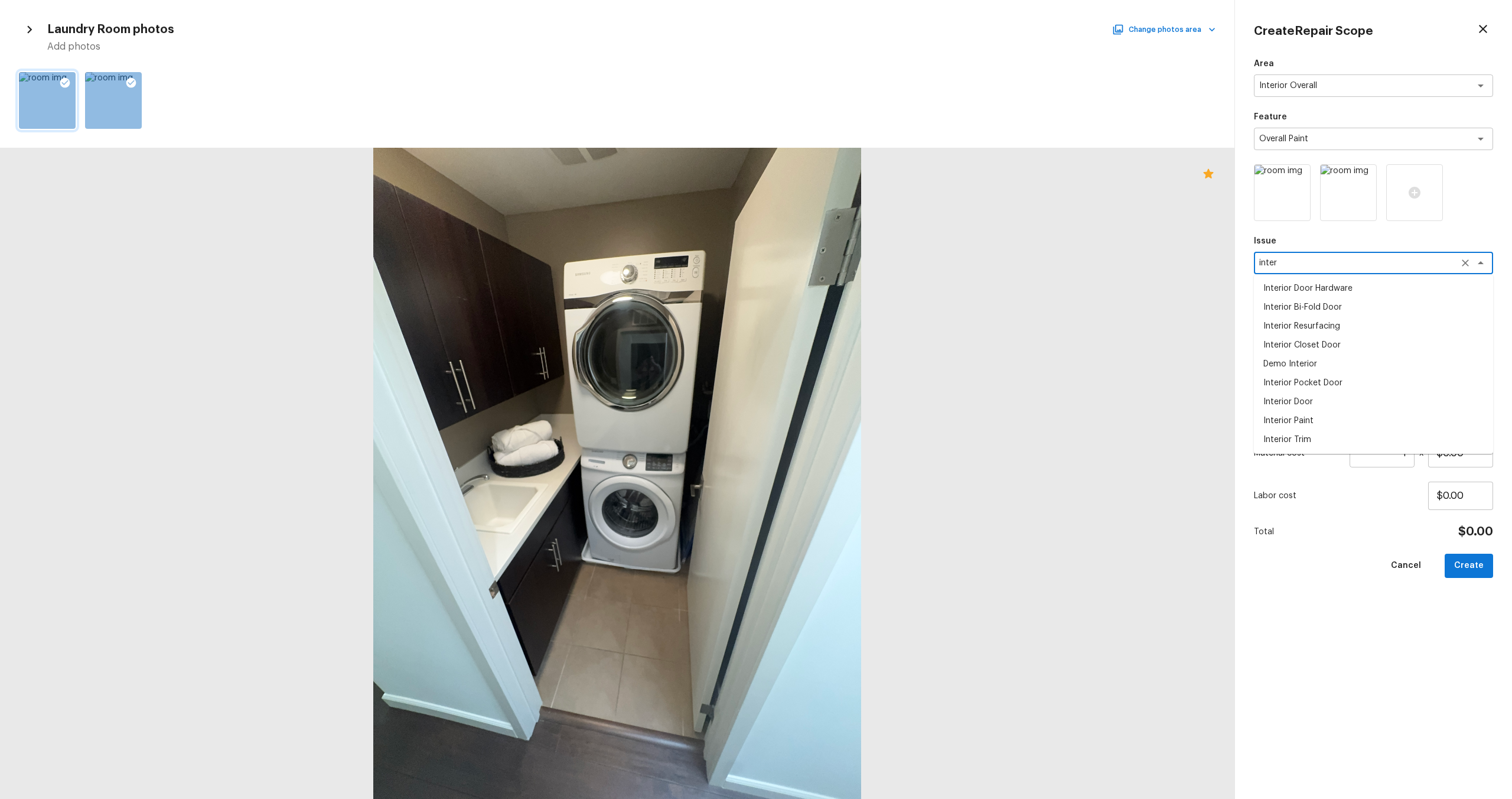
click at [1315, 439] on li "Interior Trim" at bounding box center [1374, 439] width 239 height 19
click at [1314, 336] on div "Area Interior Overall x ​ Feature Overall Paint x ​ Issue Interior Trim x ​ Rep…" at bounding box center [1374, 419] width 239 height 722
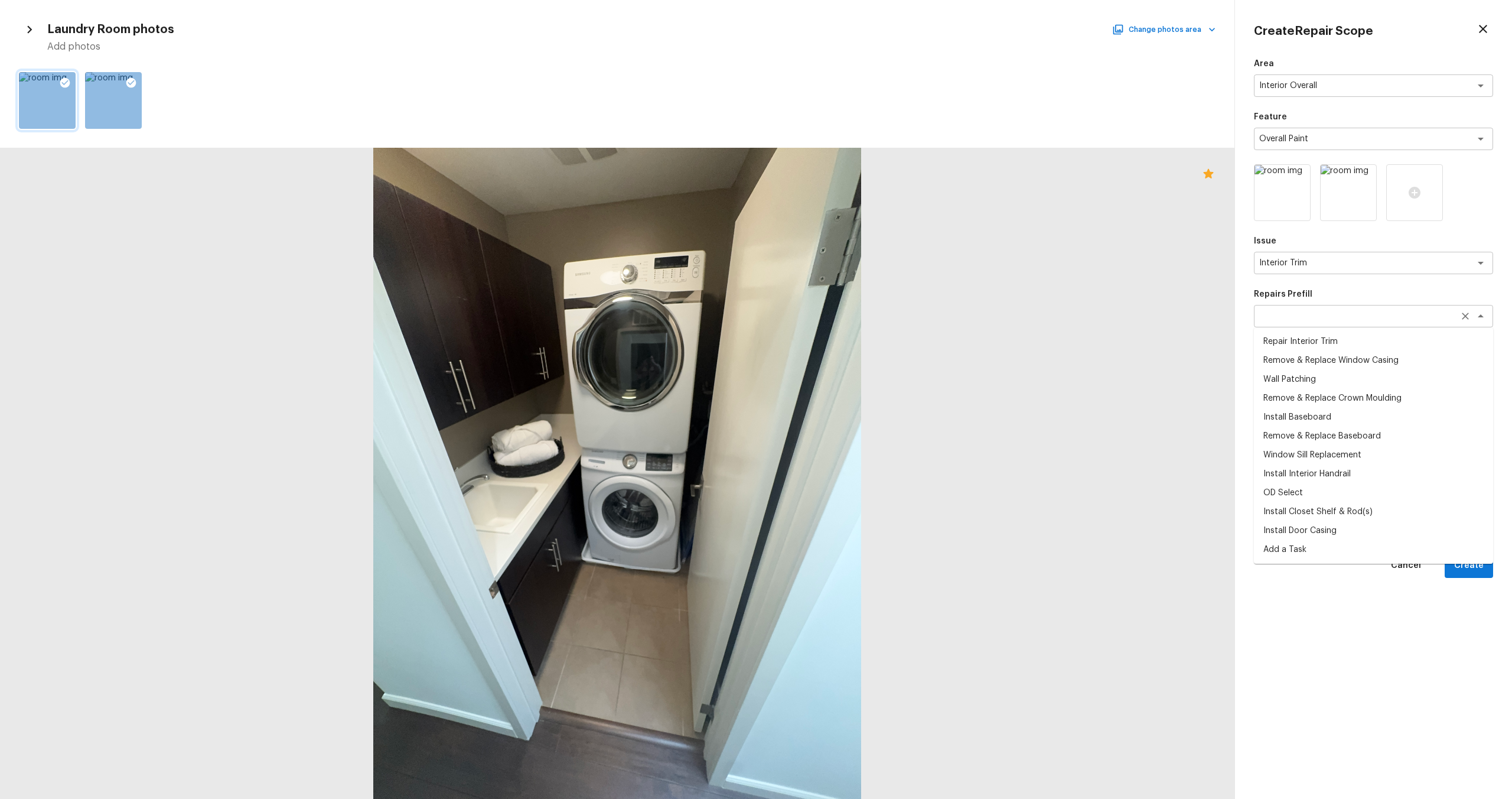
click at [1314, 324] on div "x ​" at bounding box center [1374, 316] width 239 height 23
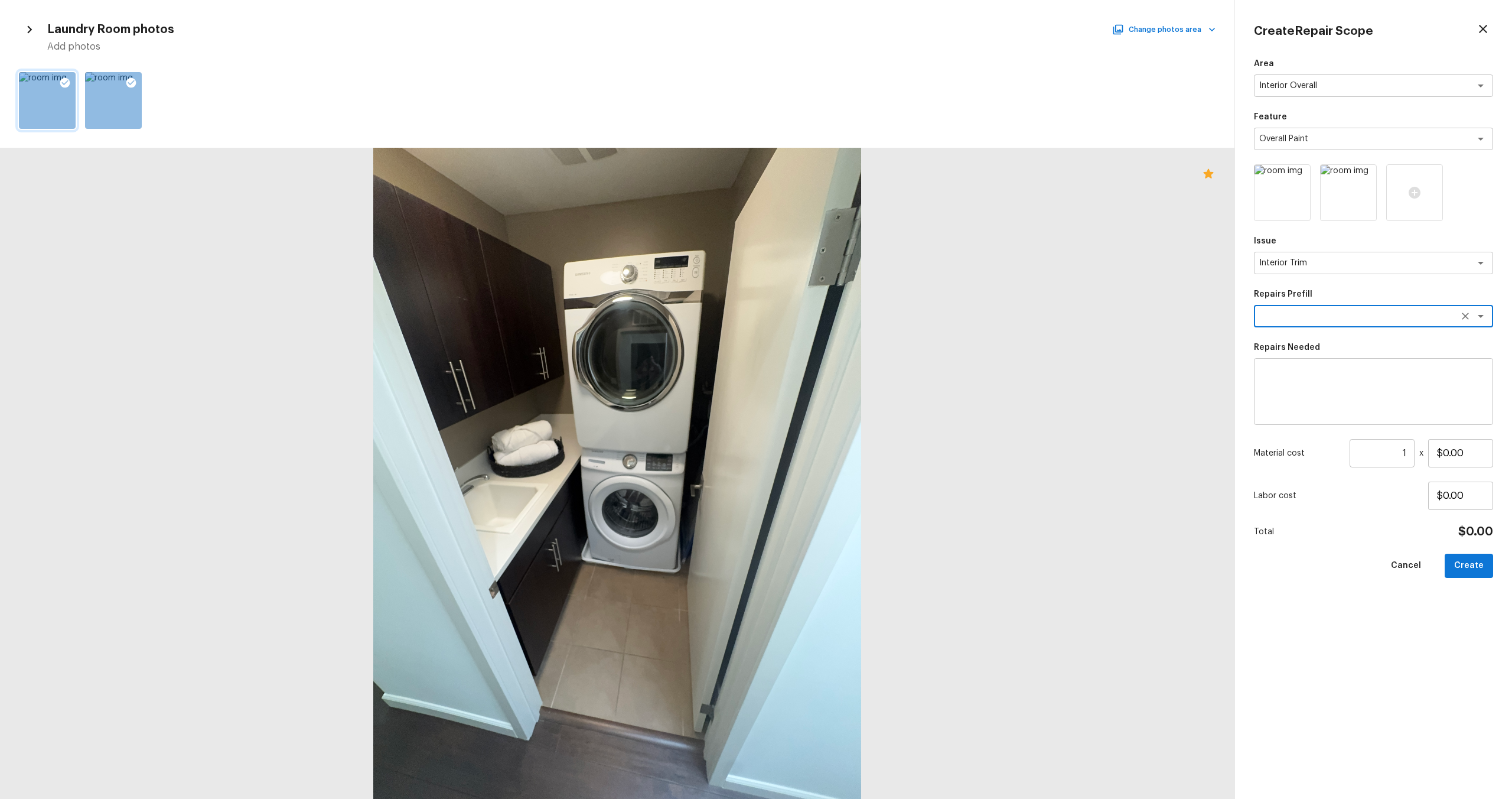
click at [1282, 308] on div "x ​" at bounding box center [1374, 316] width 239 height 23
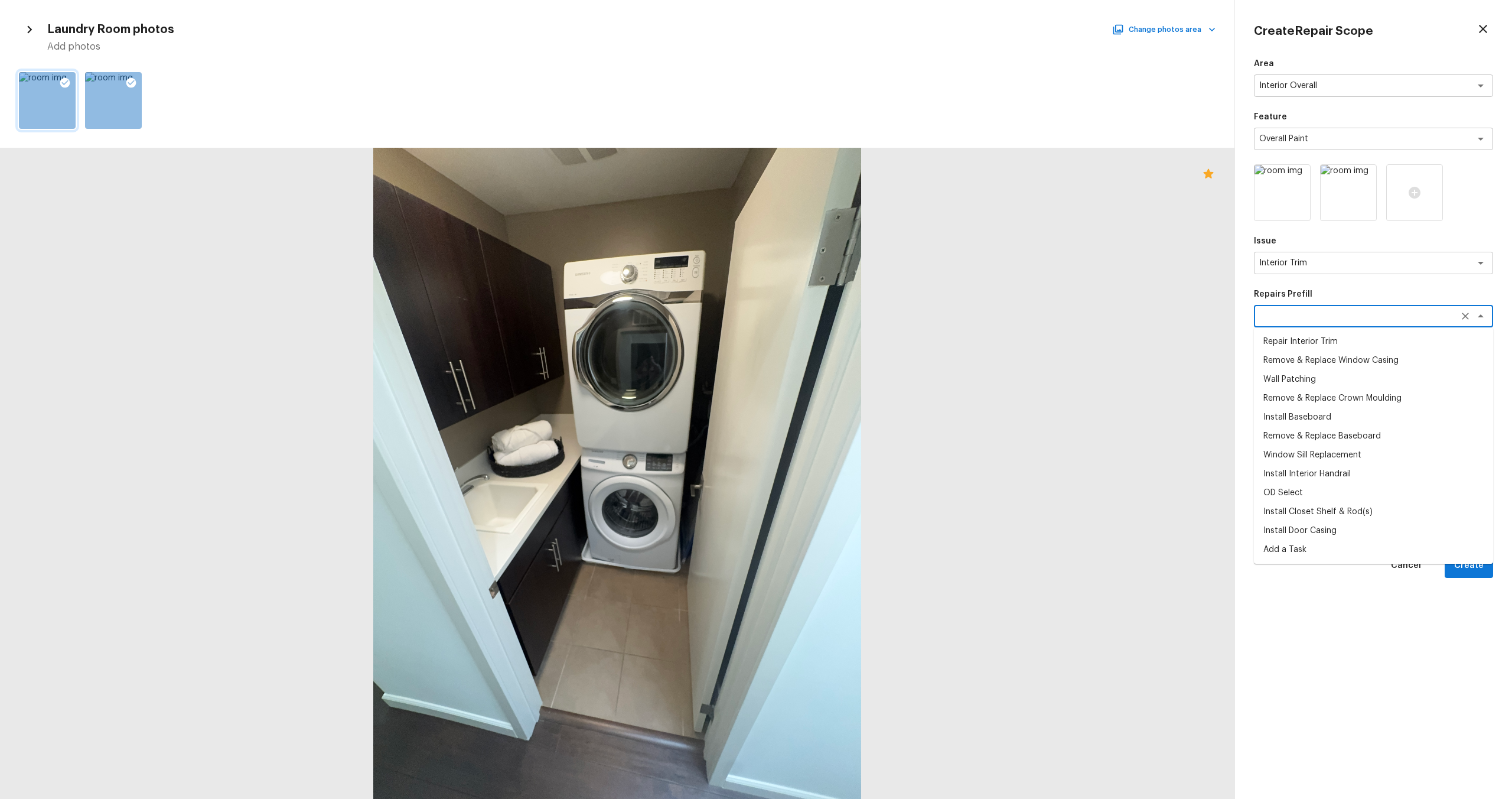
click at [1282, 320] on textarea at bounding box center [1357, 316] width 196 height 12
click at [1358, 273] on div "Interior Trim x ​" at bounding box center [1374, 263] width 239 height 23
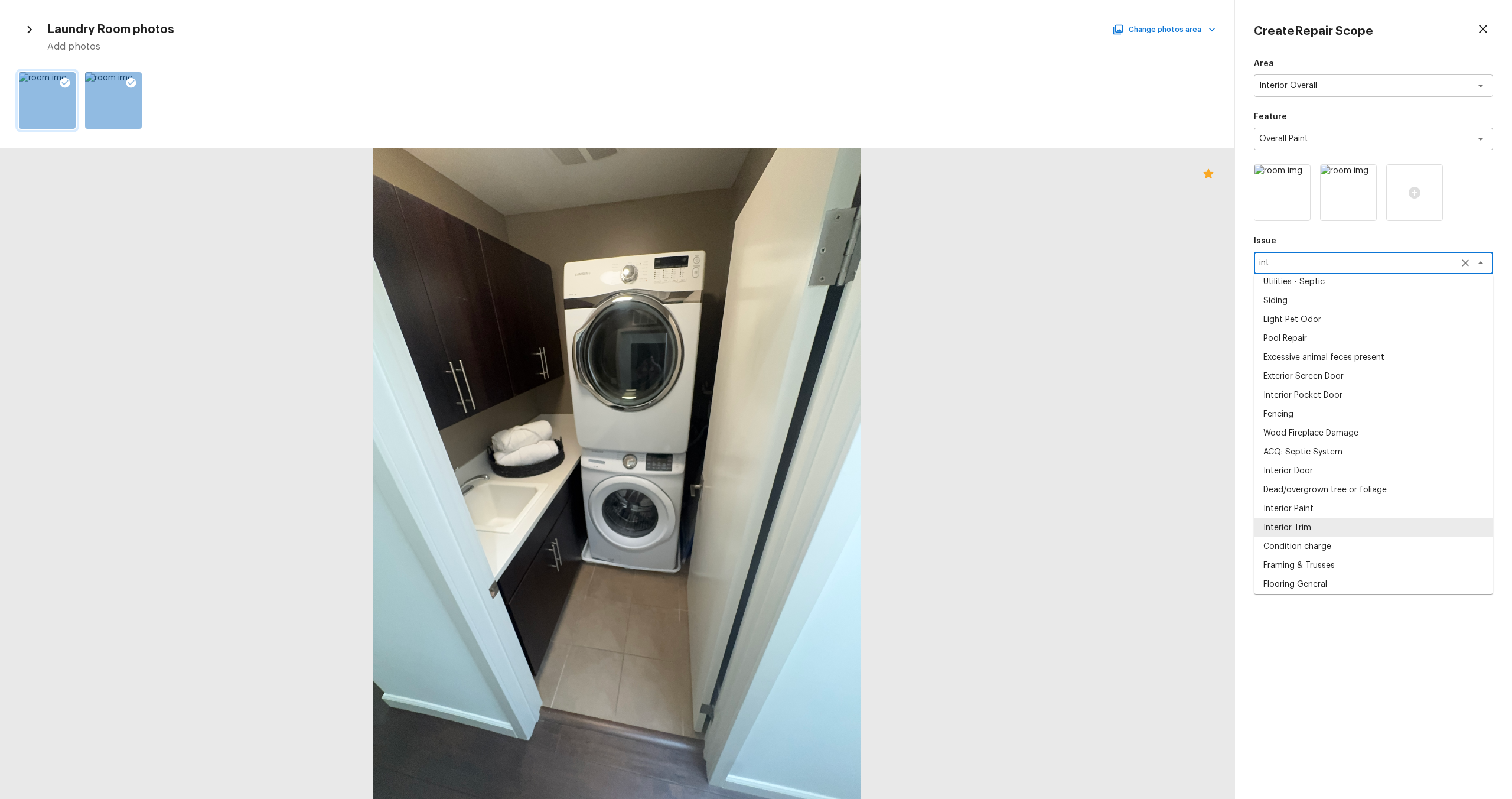
scroll to position [0, 0]
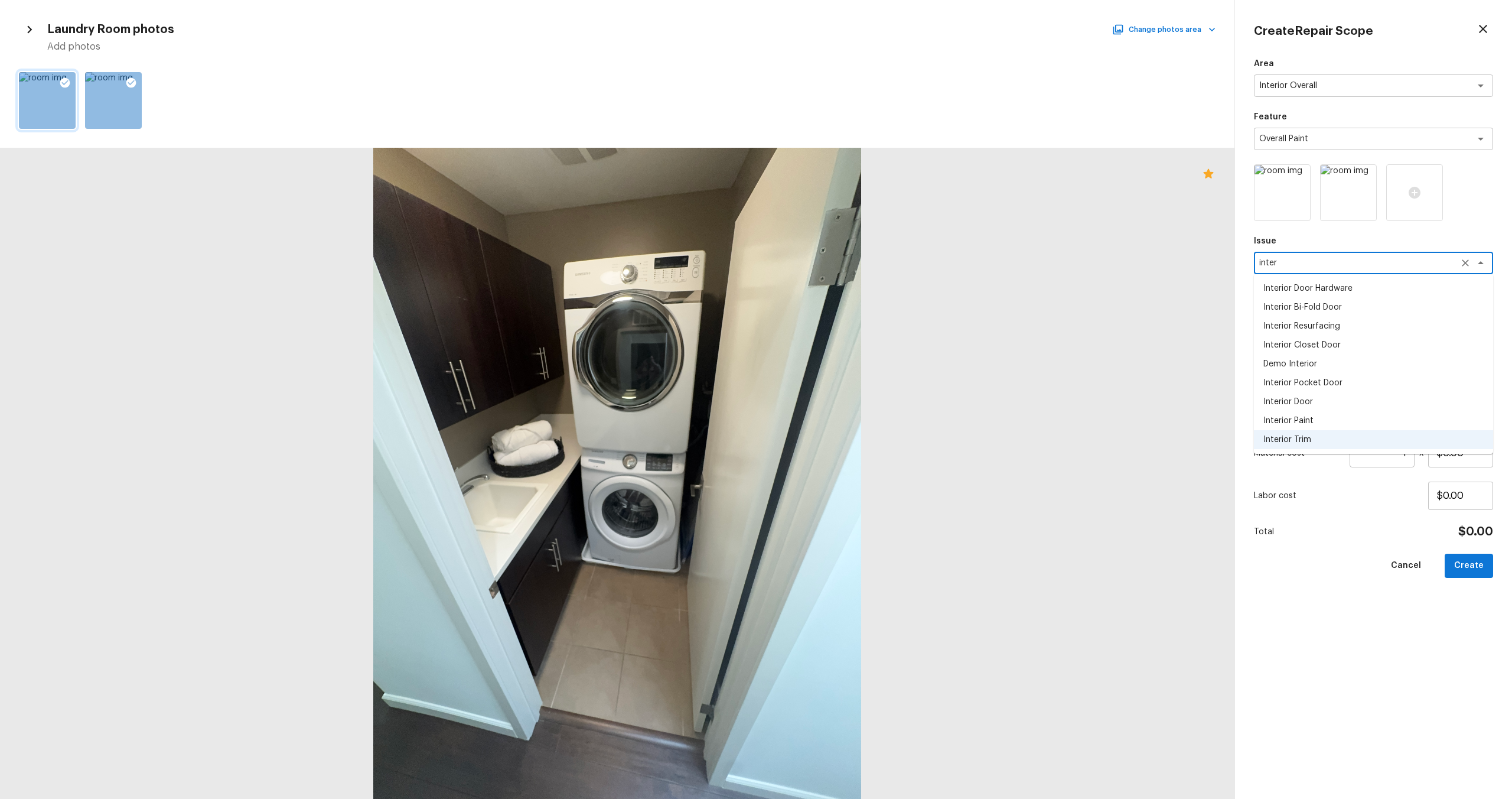
click at [1336, 418] on li "Interior Paint" at bounding box center [1374, 420] width 239 height 19
click at [1328, 323] on div "x ​" at bounding box center [1374, 316] width 239 height 23
type textarea "Interior Paint"
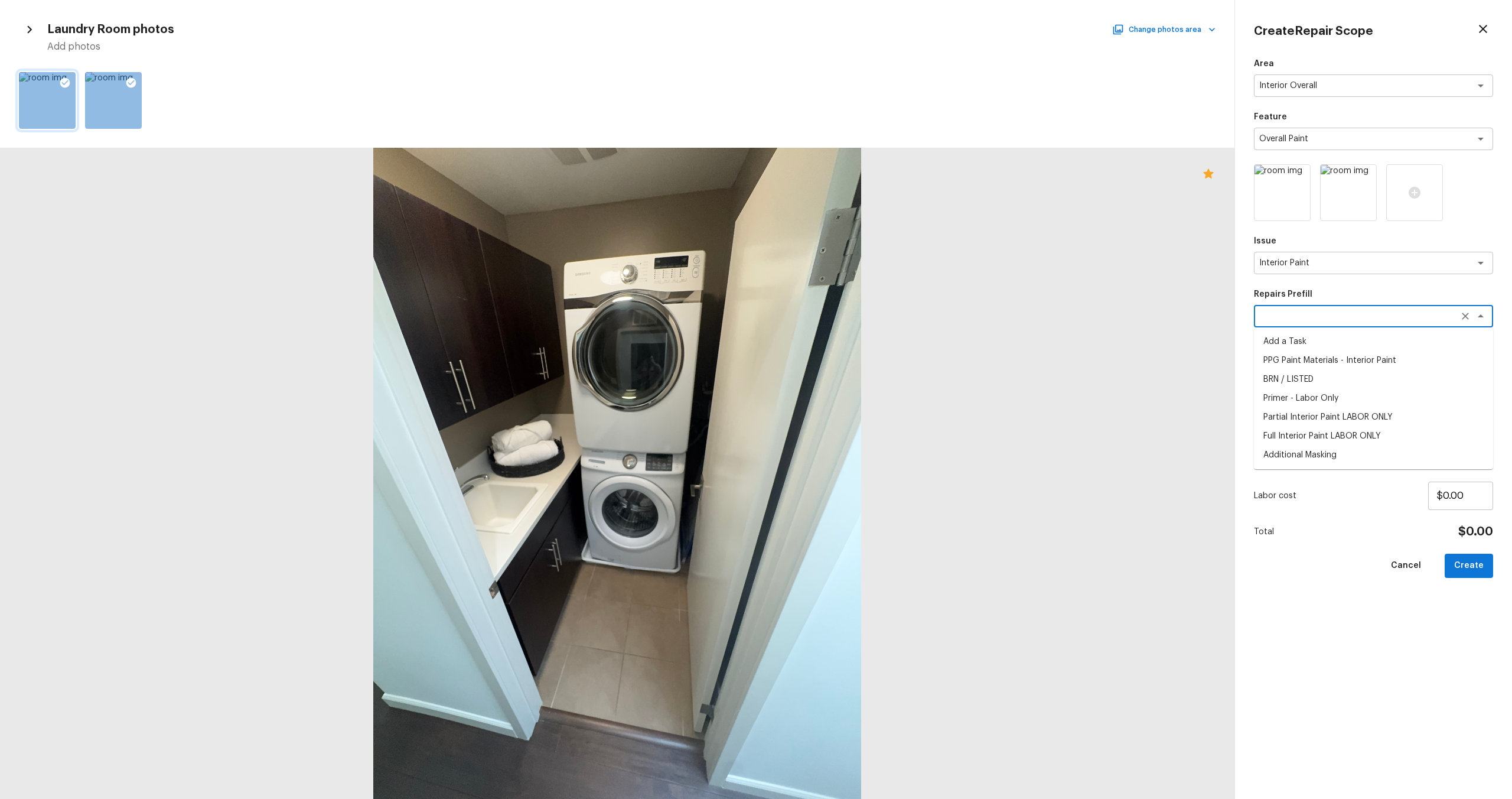
click at [1293, 401] on li "Primer - Labor Only" at bounding box center [1374, 398] width 239 height 19
type textarea "Primer - Labor Only"
type textarea "Interior primer - PRIMER PROVIDED BY OPENDOOR - All nails, screws, drywall anch…"
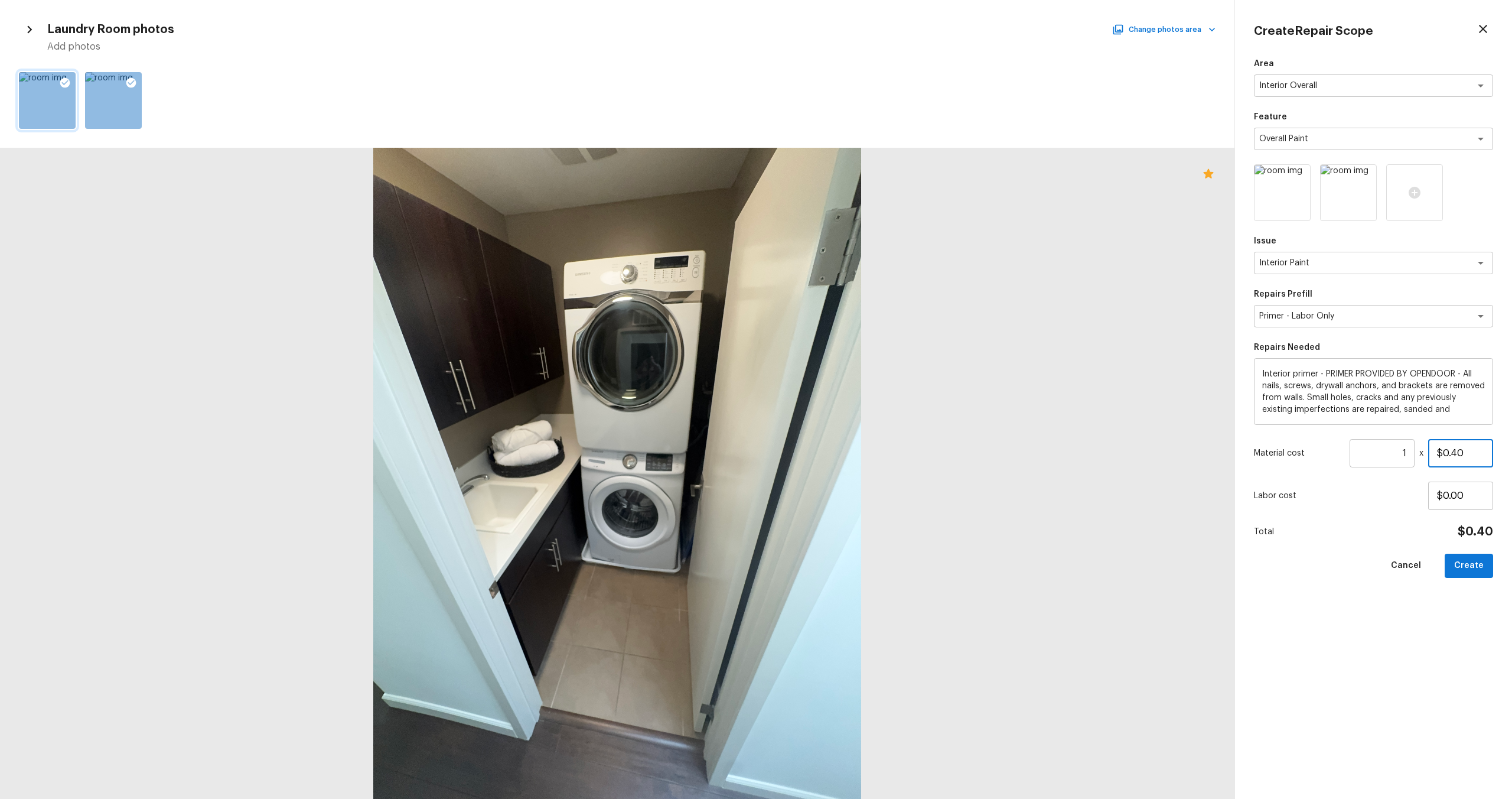
drag, startPoint x: 1443, startPoint y: 457, endPoint x: 1474, endPoint y: 457, distance: 31.0
click at [1474, 457] on input "$0.40" at bounding box center [1461, 453] width 65 height 29
type input "$100.00"
click at [1434, 599] on div "Area Interior Overall x ​ Feature Overall Paint x ​ Issue Interior Paint x ​ Re…" at bounding box center [1374, 419] width 239 height 722
click at [1465, 559] on button "Create" at bounding box center [1469, 566] width 48 height 24
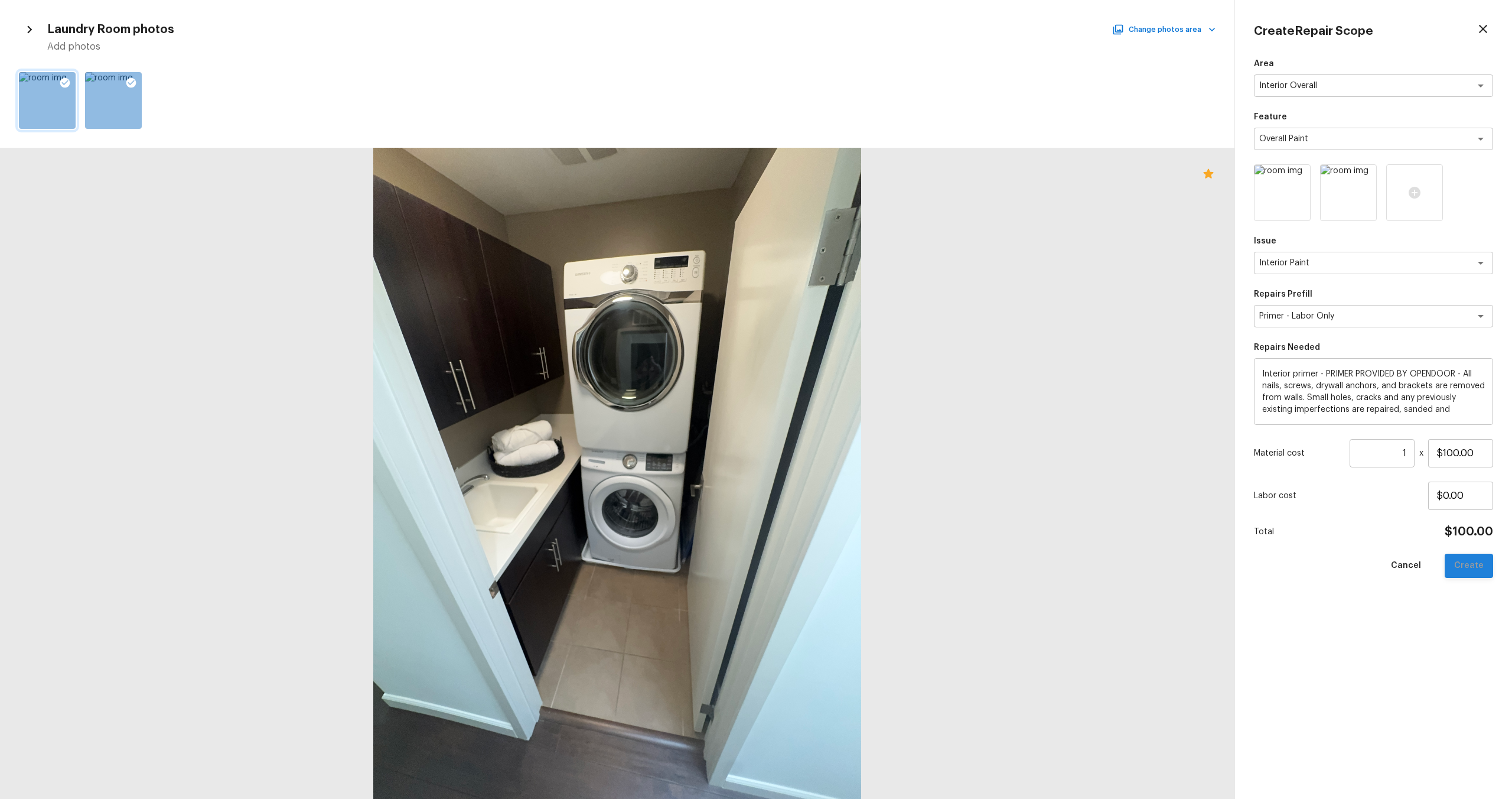
type input "$0.00"
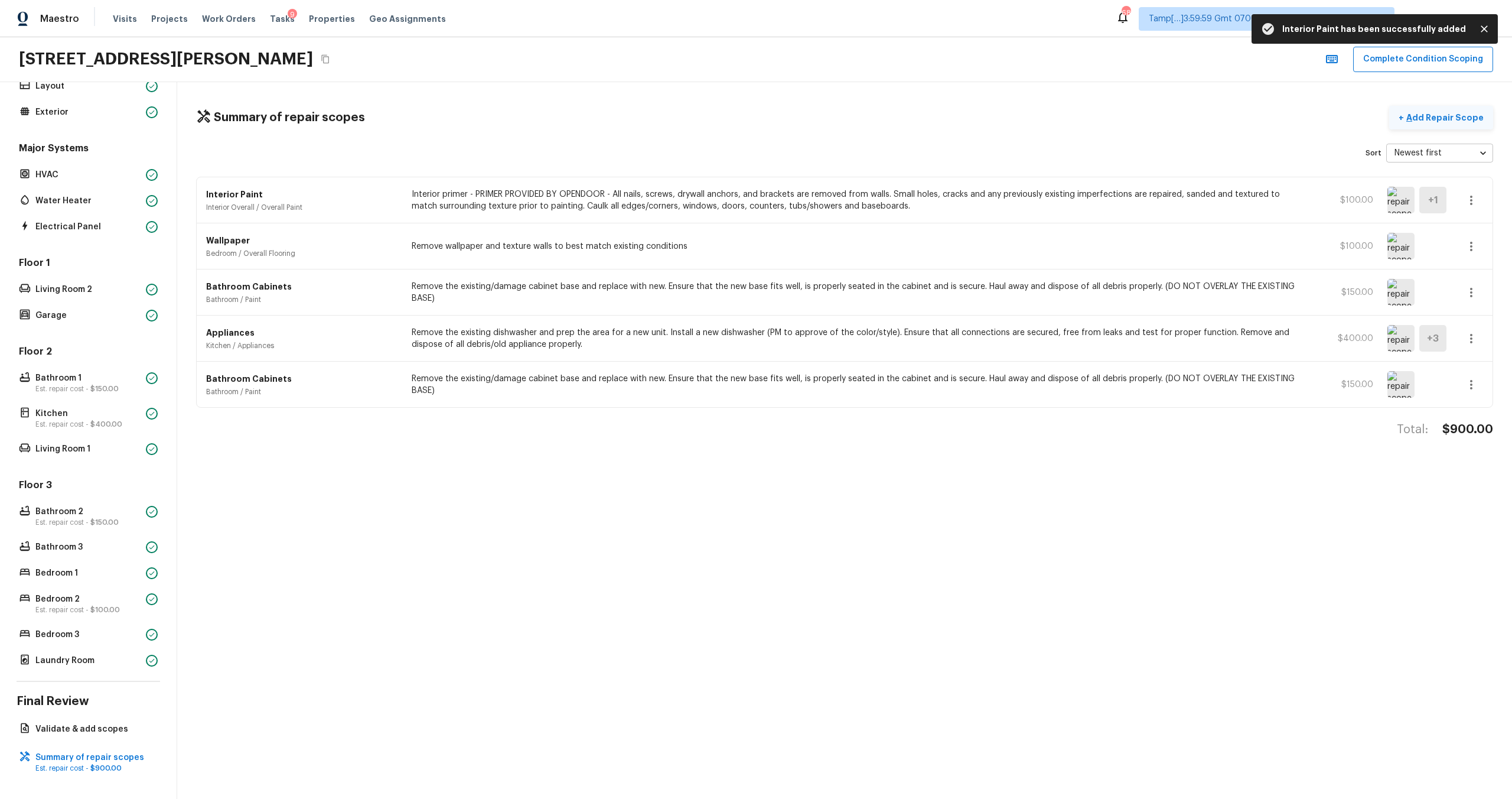
click at [1440, 112] on p "Add Repair Scope" at bounding box center [1444, 117] width 80 height 12
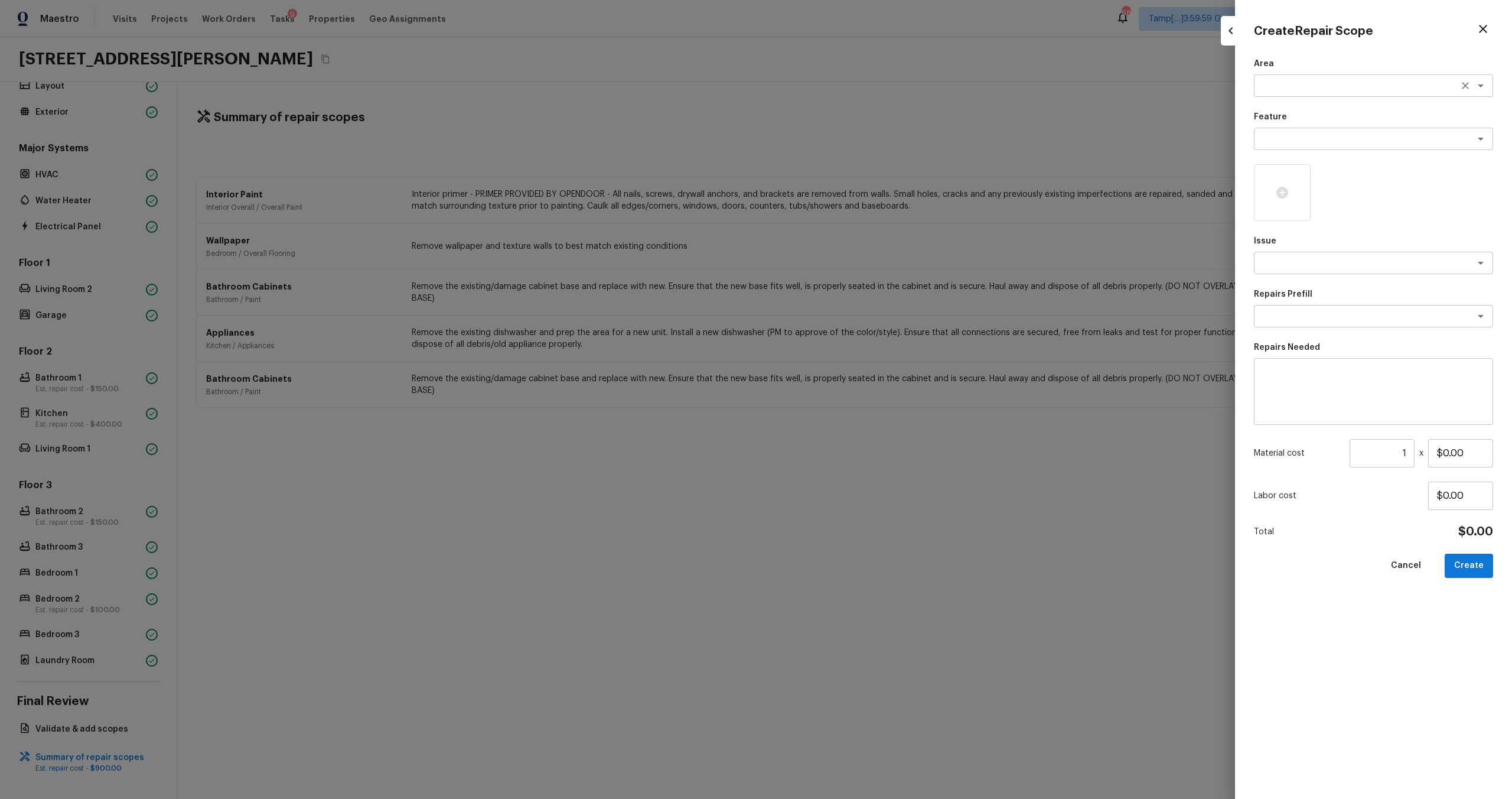
click at [1265, 92] on div "x ​" at bounding box center [1374, 86] width 239 height 23
click at [1276, 112] on li "Interior Overall" at bounding box center [1374, 111] width 239 height 19
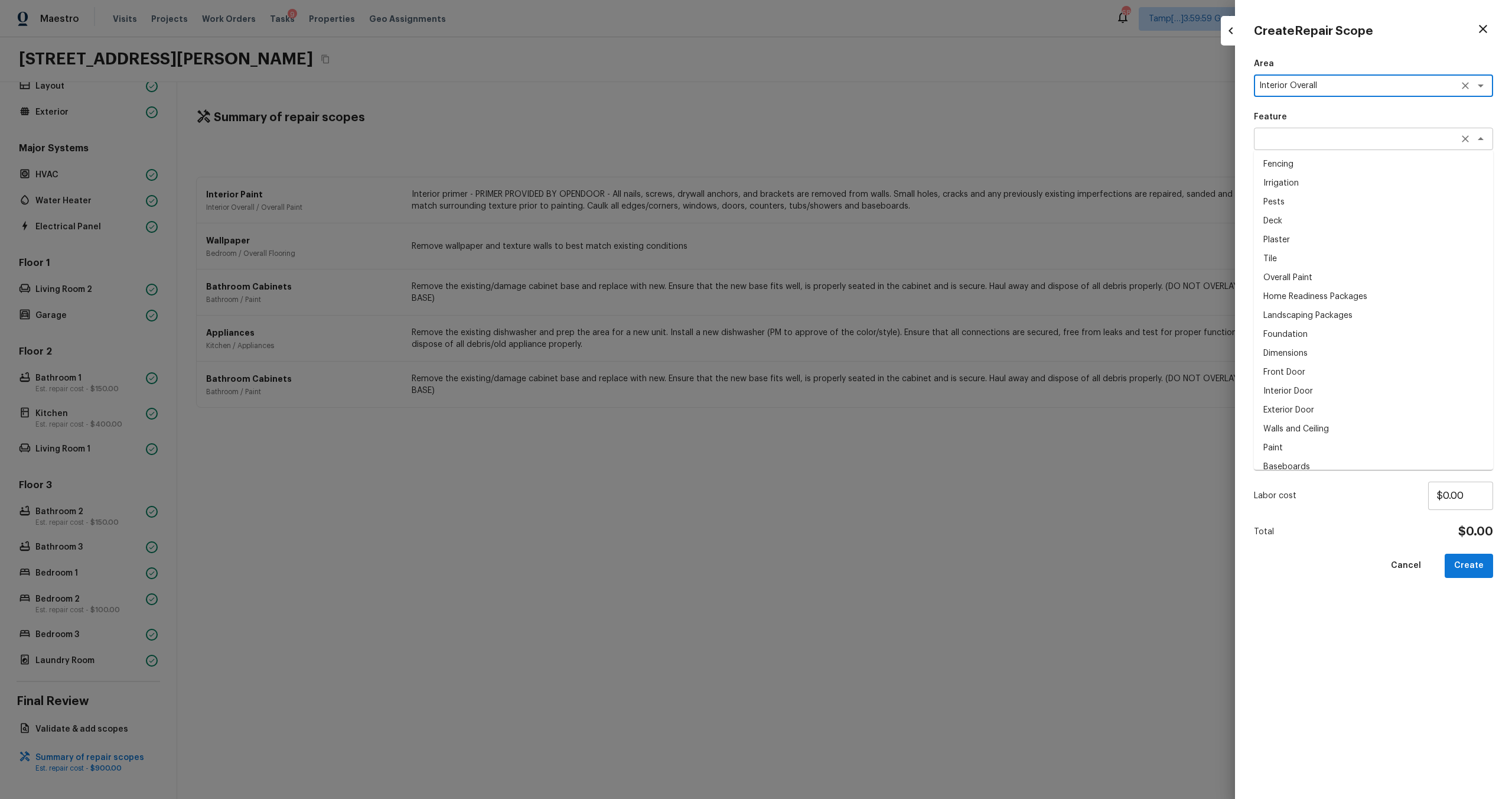
click at [1276, 145] on div "x ​" at bounding box center [1374, 139] width 239 height 23
type textarea "Interior Overall"
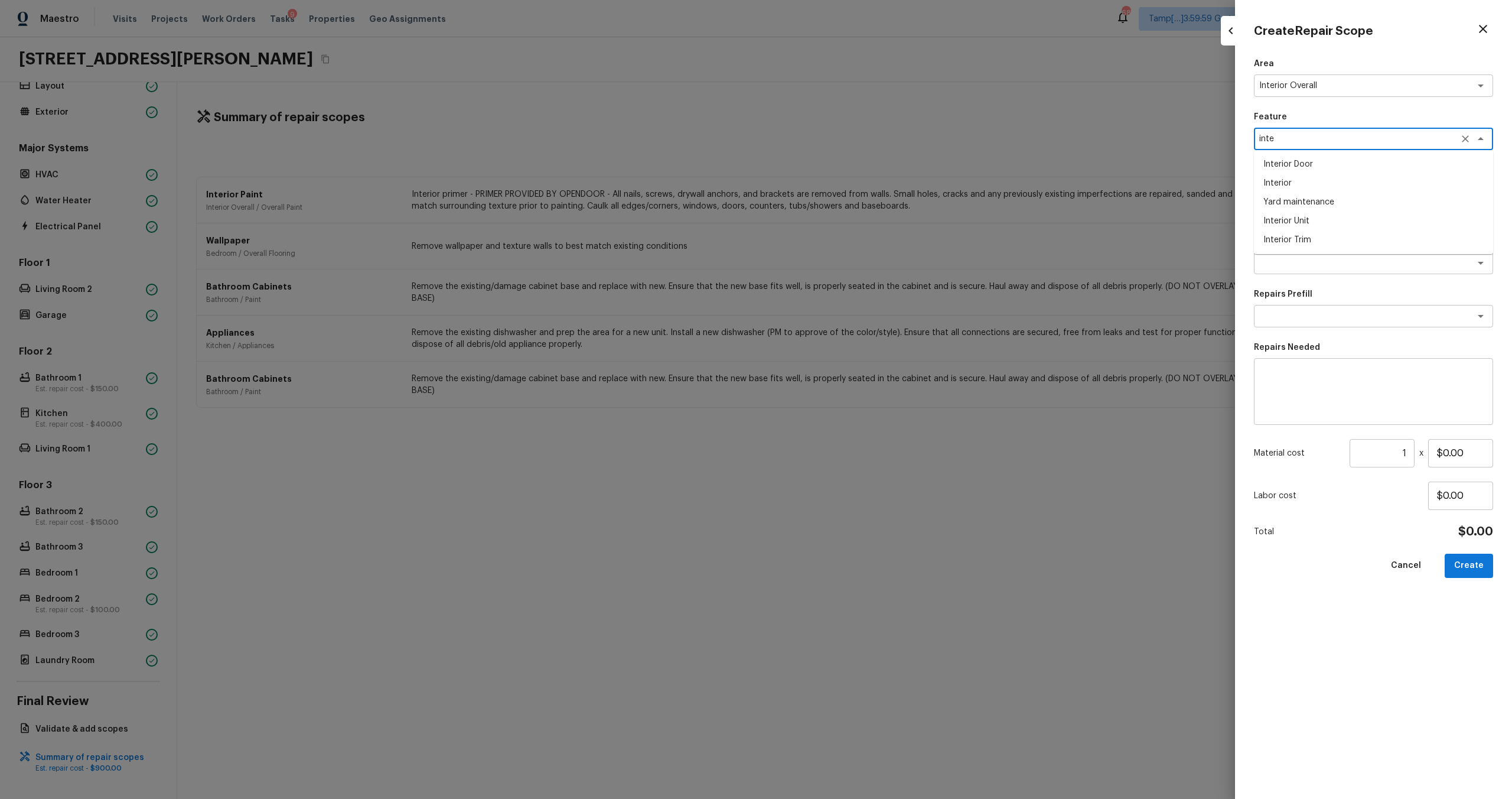
type textarea "inter"
click at [1288, 137] on textarea "inter" at bounding box center [1357, 139] width 196 height 12
type textarea "i"
click at [1283, 163] on li "Overall Paint" at bounding box center [1374, 164] width 239 height 19
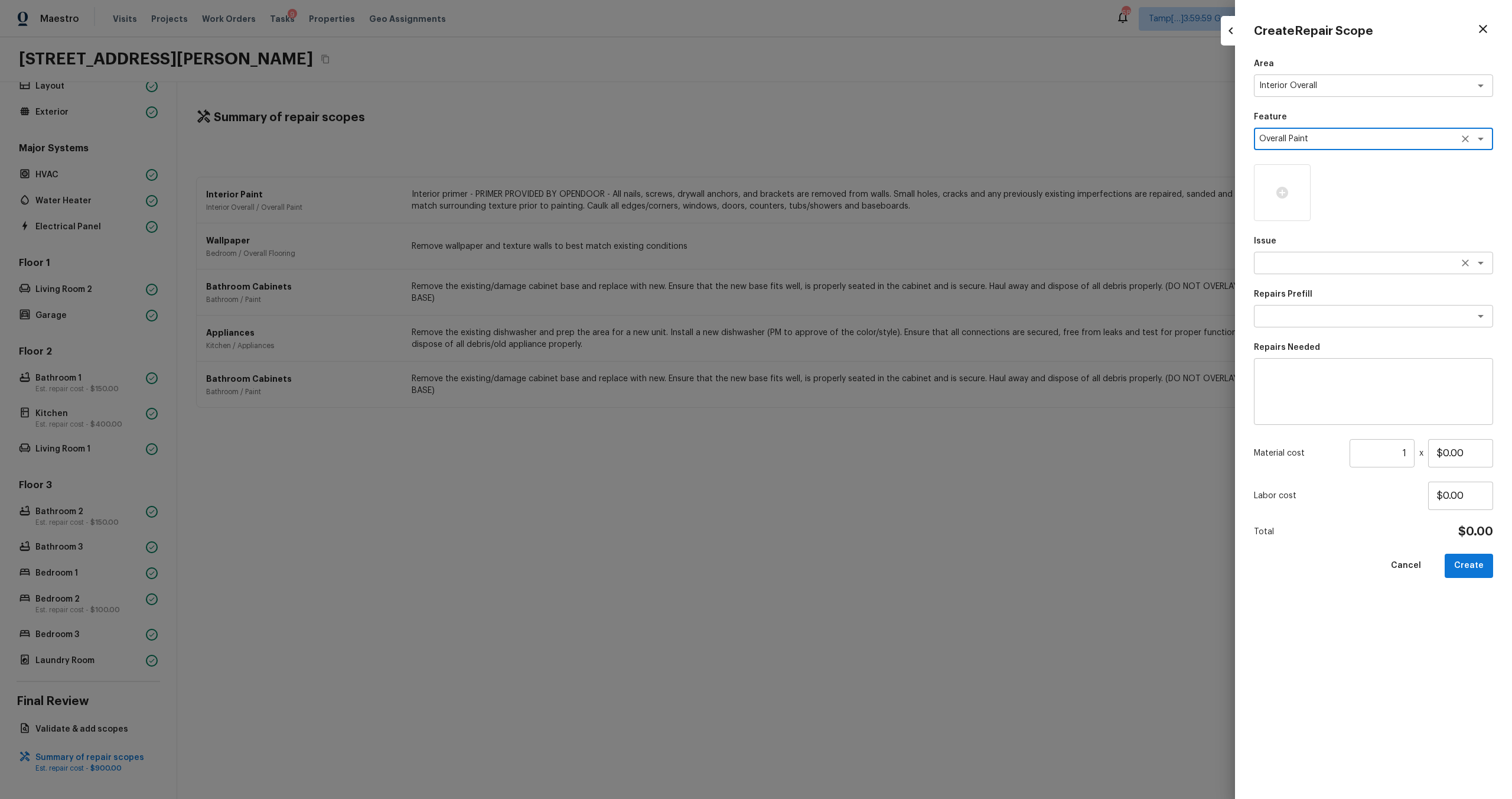
type textarea "Overall Paint"
click at [1288, 260] on textarea at bounding box center [1357, 263] width 196 height 12
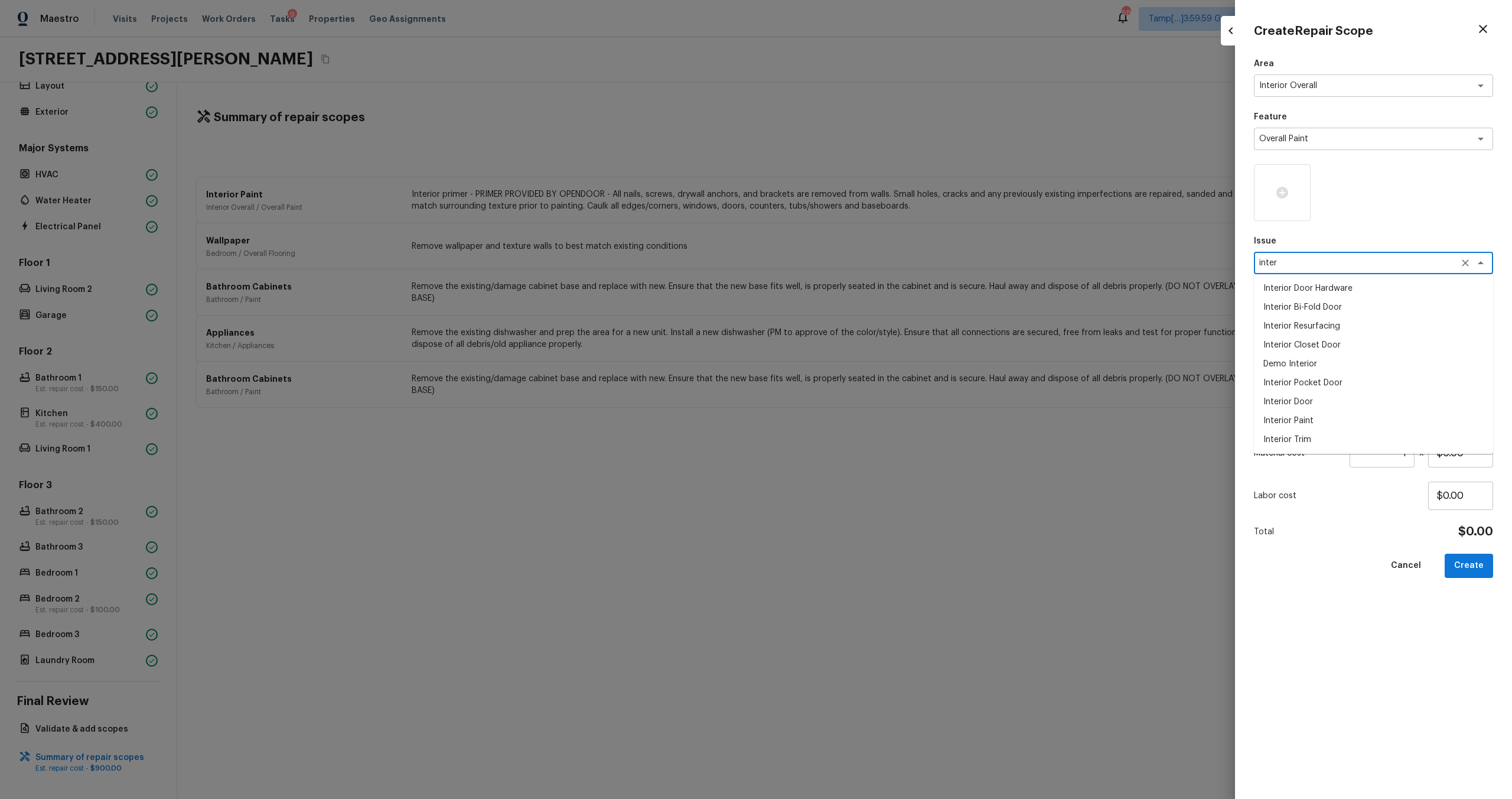
click at [1288, 418] on li "Interior Paint" at bounding box center [1374, 420] width 239 height 19
click at [1374, 270] on div "Interior Paint x ​" at bounding box center [1374, 263] width 239 height 23
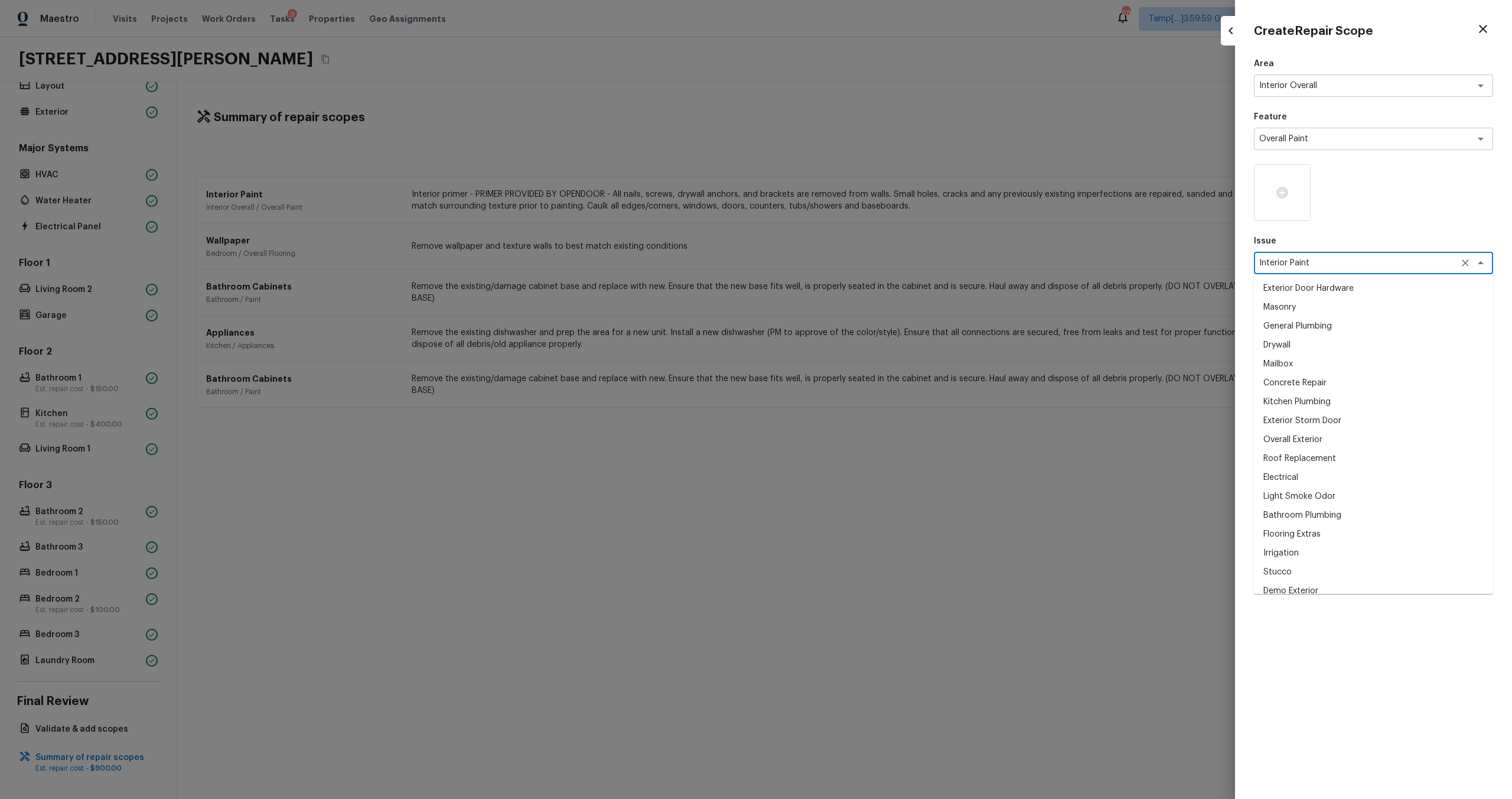
click at [1374, 270] on div "Interior Paint x ​" at bounding box center [1374, 263] width 239 height 23
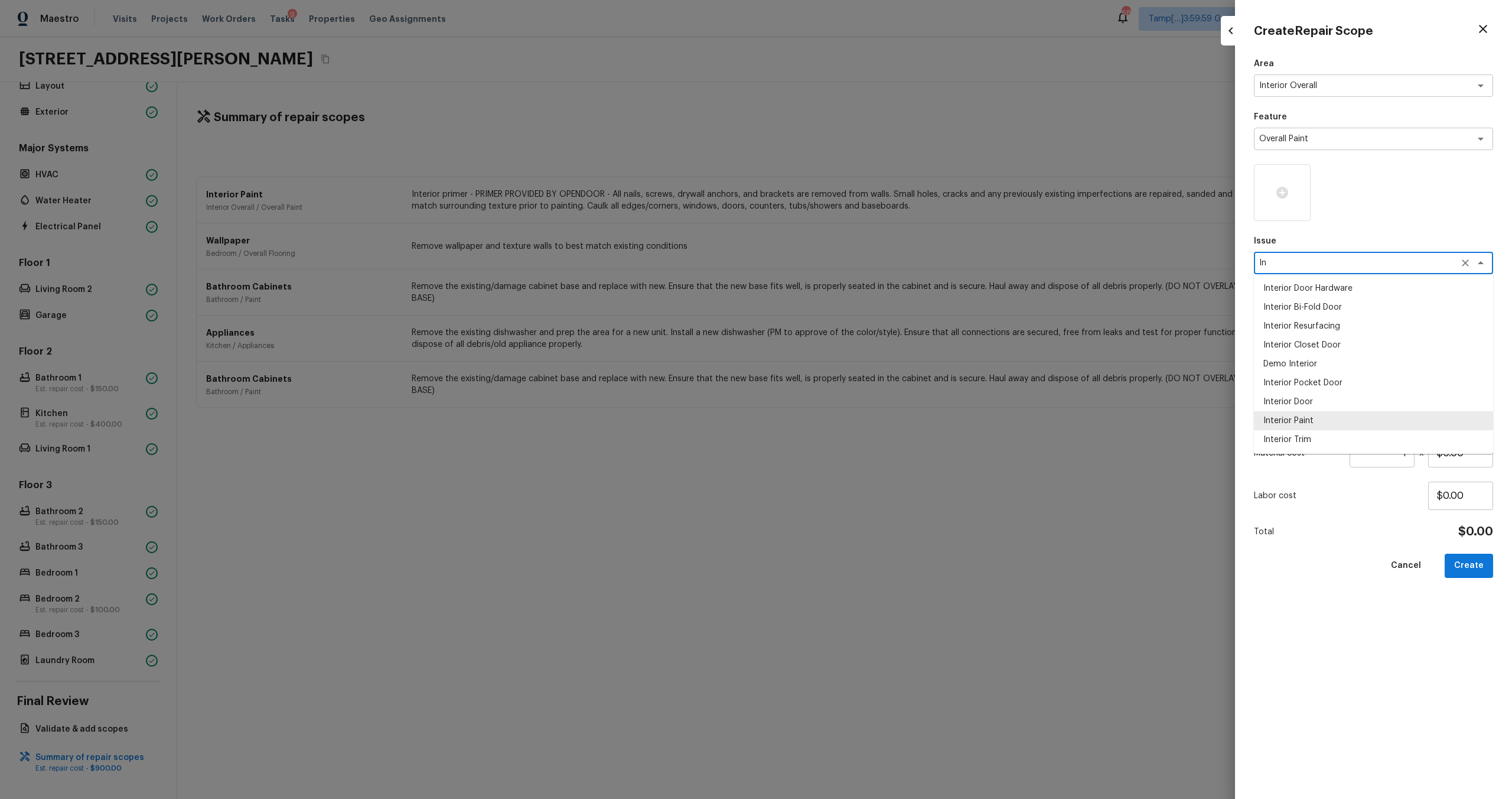
type textarea "I"
click at [1300, 370] on li "ACQ: Paint" at bounding box center [1374, 364] width 239 height 19
type textarea "ACQ: Paint"
click at [1306, 319] on textarea at bounding box center [1357, 316] width 196 height 12
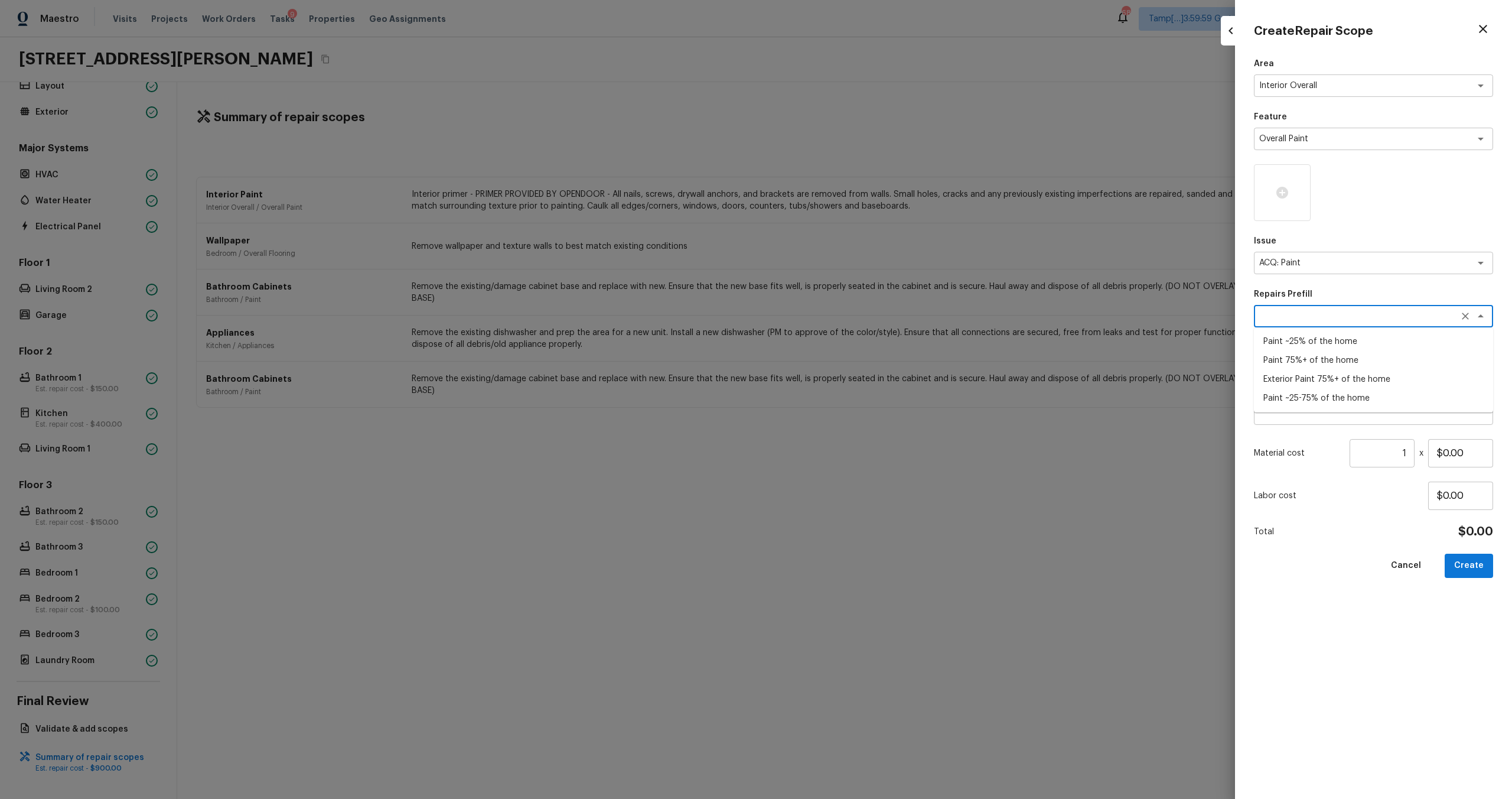
click at [1308, 341] on li "Paint ~25% of the home" at bounding box center [1374, 341] width 239 height 19
type textarea "Paint ~25% of the home"
type textarea "Acquisition Scope: ~25% of the home needs interior paint"
type input "$0.46"
drag, startPoint x: 1413, startPoint y: 455, endPoint x: 1384, endPoint y: 455, distance: 29.0
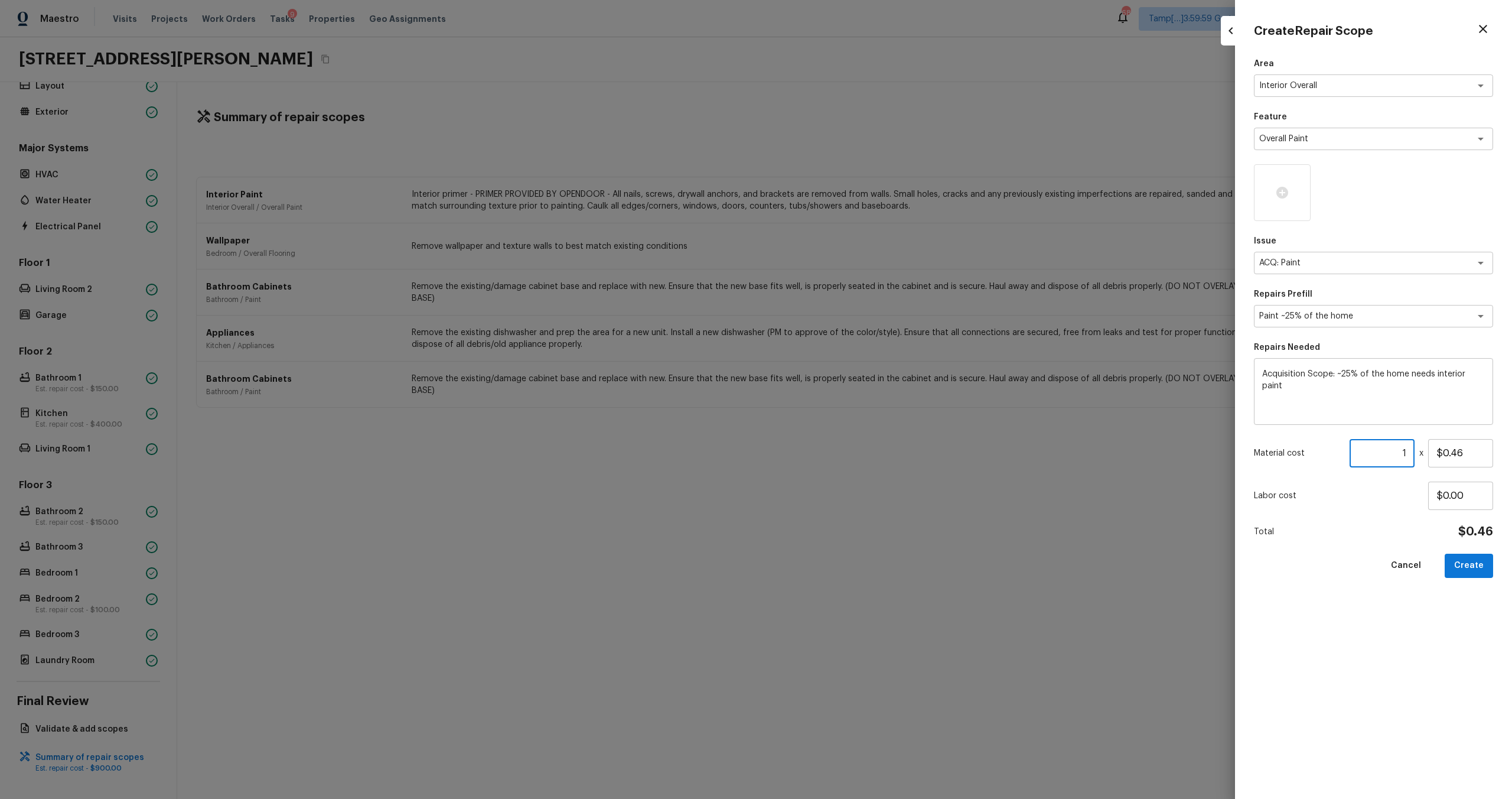
click at [1383, 455] on input "1" at bounding box center [1382, 453] width 65 height 29
type input "2107"
click at [1451, 636] on div "Area Interior Overall x ​ Feature Overall Paint x ​ Issue ACQ: Paint x ​ Repair…" at bounding box center [1374, 419] width 239 height 722
click at [1458, 571] on button "Create" at bounding box center [1469, 566] width 48 height 24
type input "1"
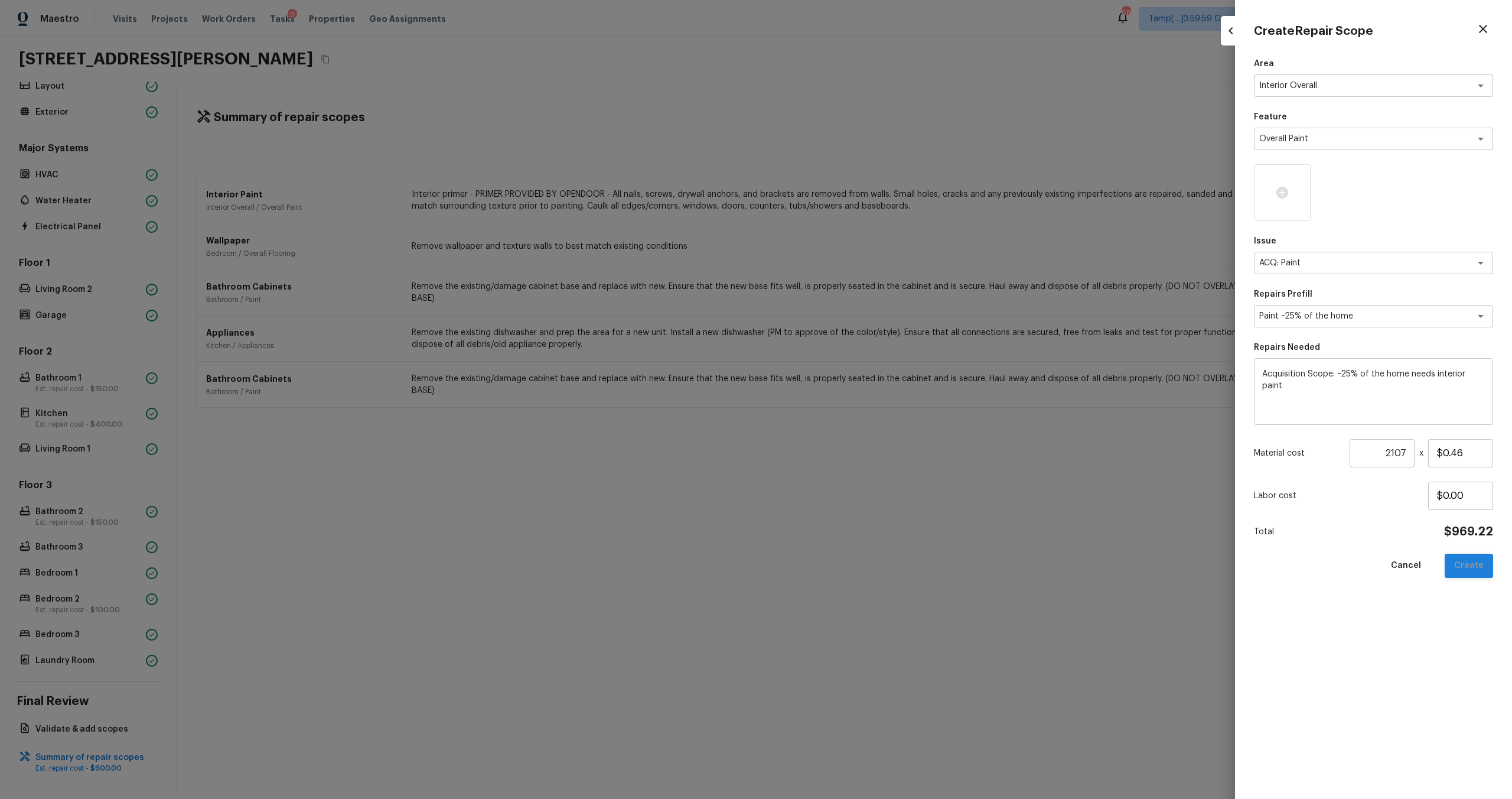
type input "$0.00"
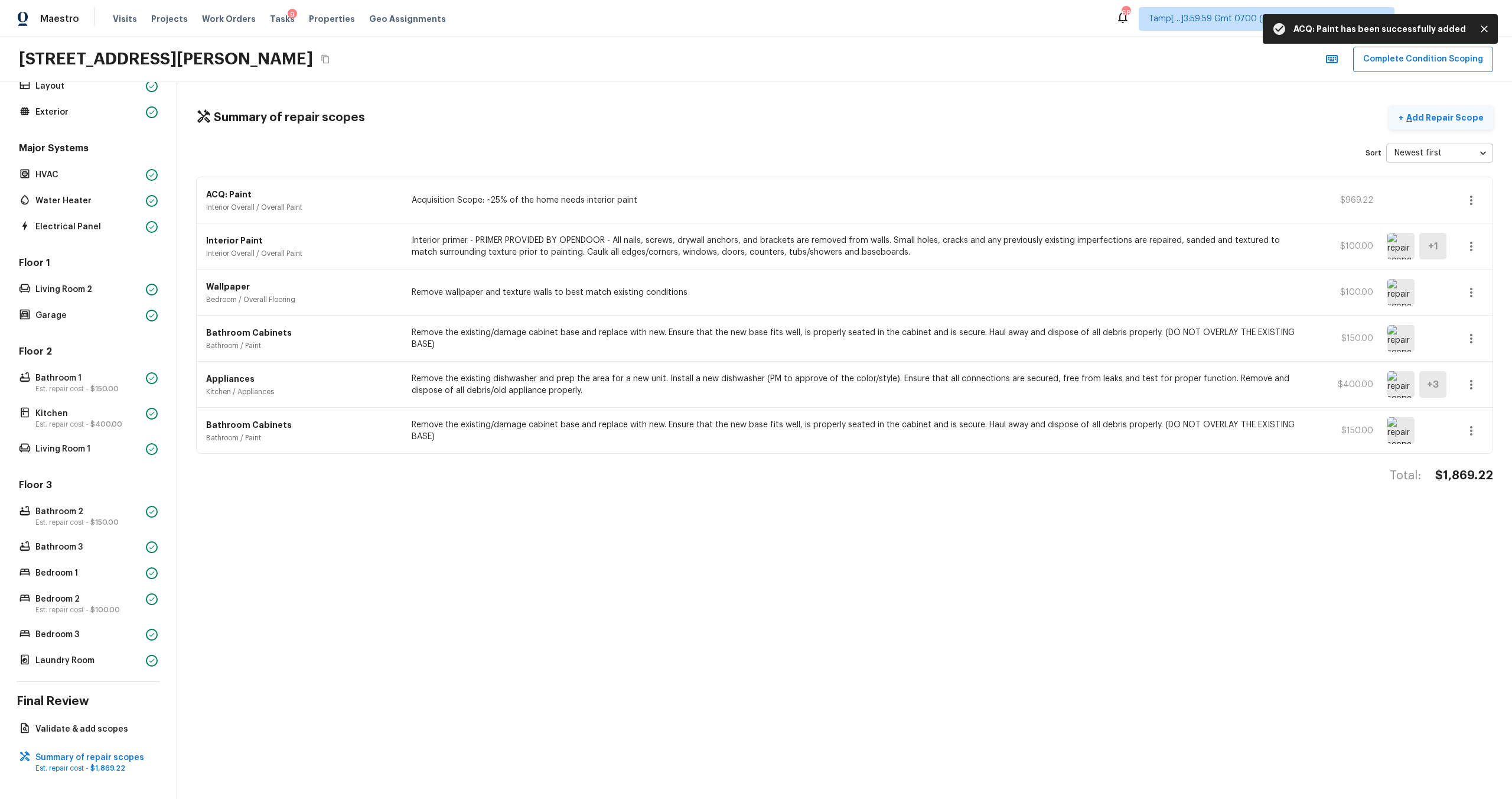
click at [1436, 123] on p "Add Repair Scope" at bounding box center [1444, 117] width 80 height 12
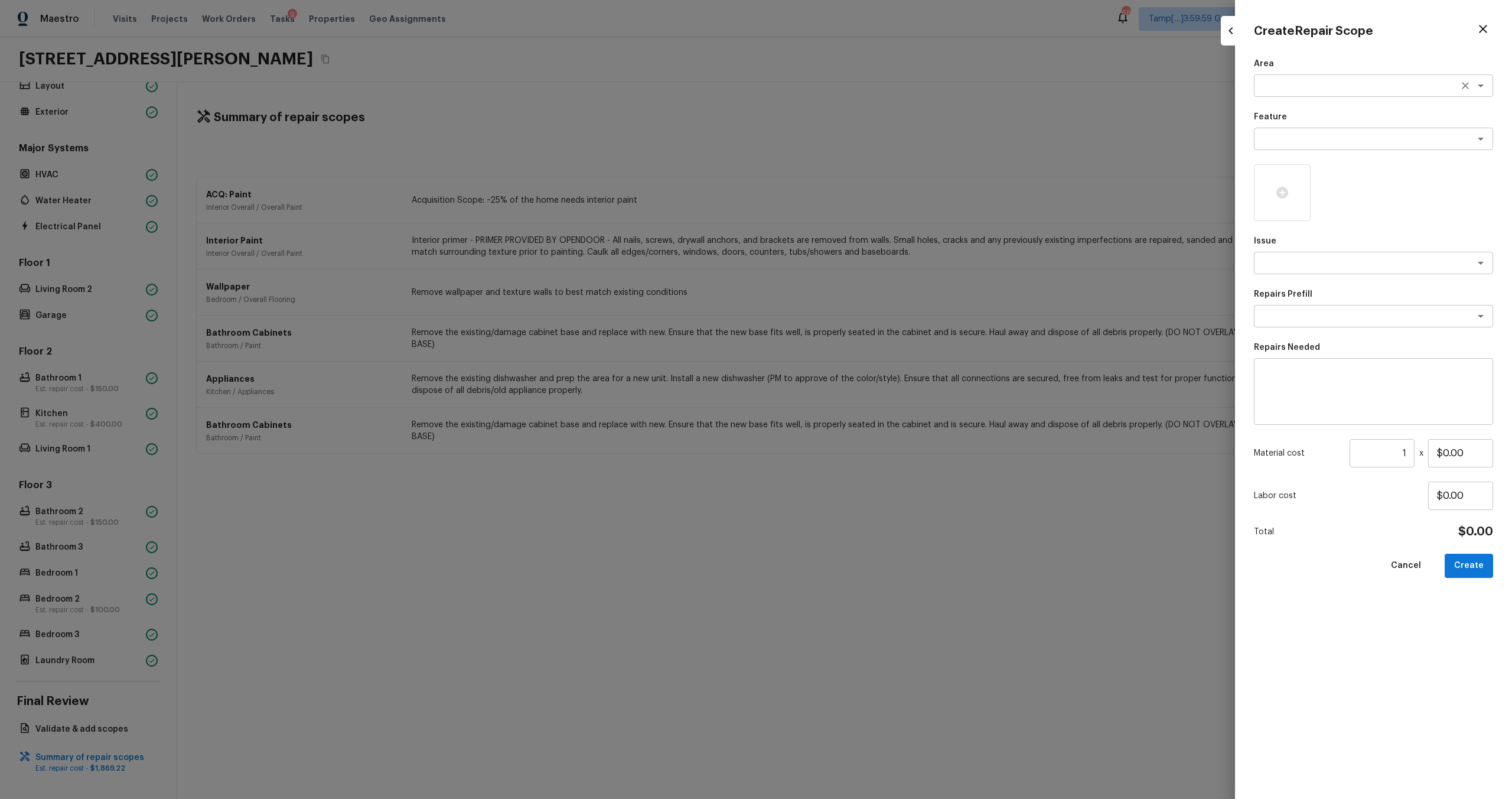
click at [1291, 78] on div "x ​" at bounding box center [1374, 86] width 239 height 23
click at [1292, 115] on li "Interior Overall" at bounding box center [1374, 111] width 239 height 19
type textarea "Interior Overall"
click at [1292, 137] on textarea at bounding box center [1357, 139] width 196 height 12
click at [1305, 236] on li "Overall Flooring" at bounding box center [1374, 239] width 239 height 19
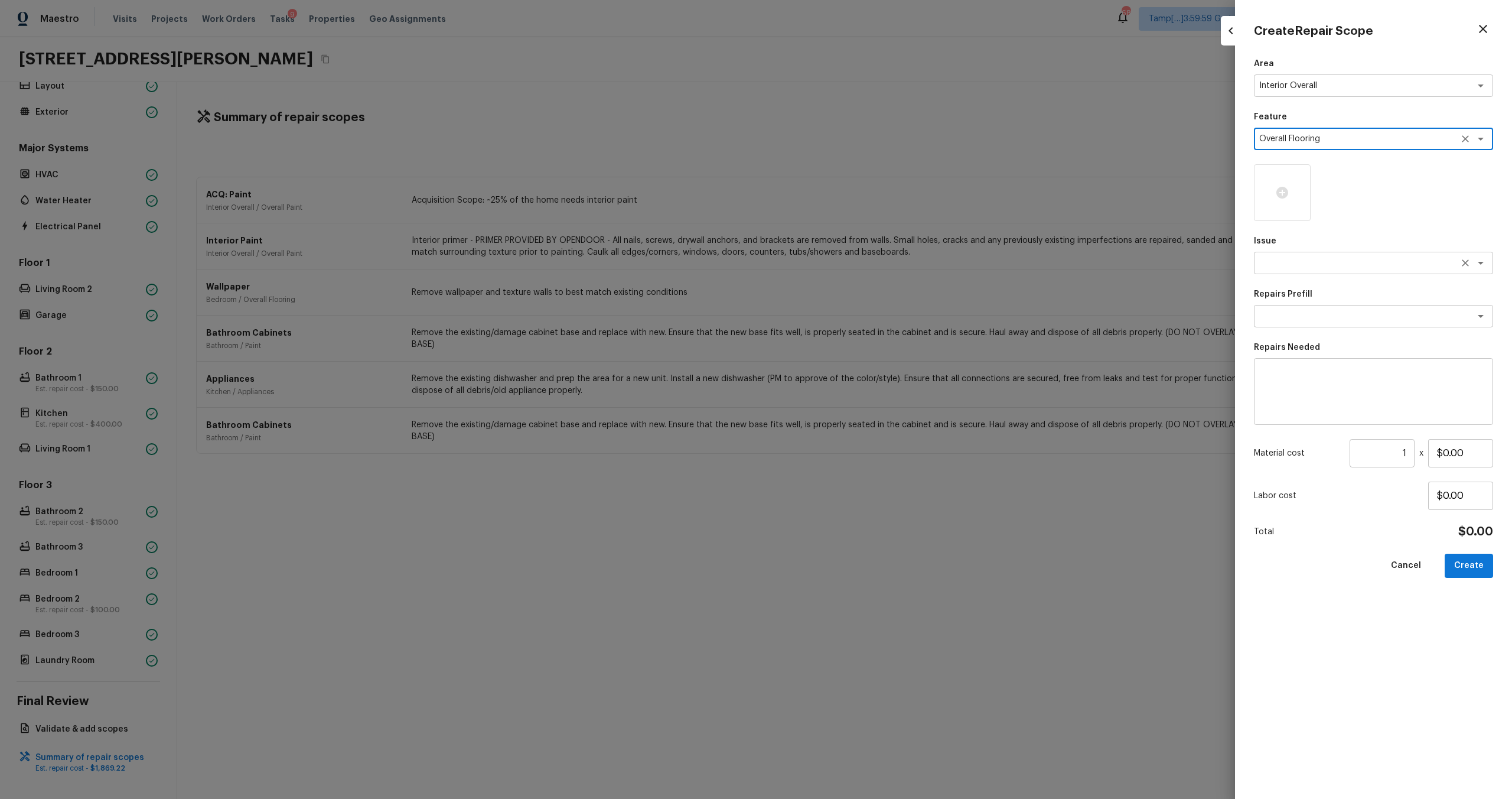
click at [1297, 254] on div "x ​" at bounding box center [1374, 263] width 239 height 23
type textarea "Overall Flooring"
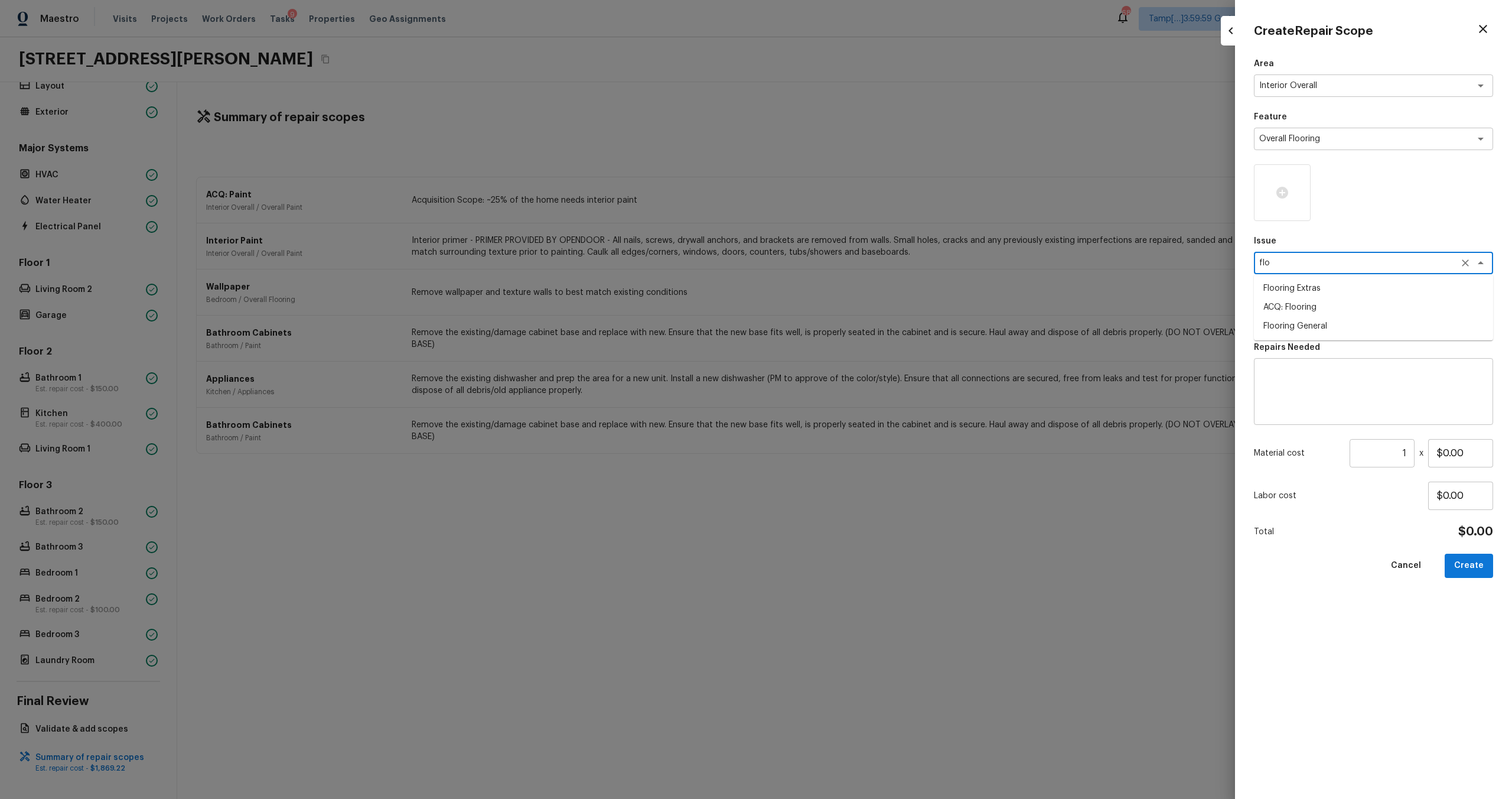
click at [1294, 313] on li "ACQ: Flooring" at bounding box center [1374, 307] width 239 height 19
click at [1294, 323] on div "x ​" at bounding box center [1374, 316] width 239 height 23
type textarea "ACQ: Flooring"
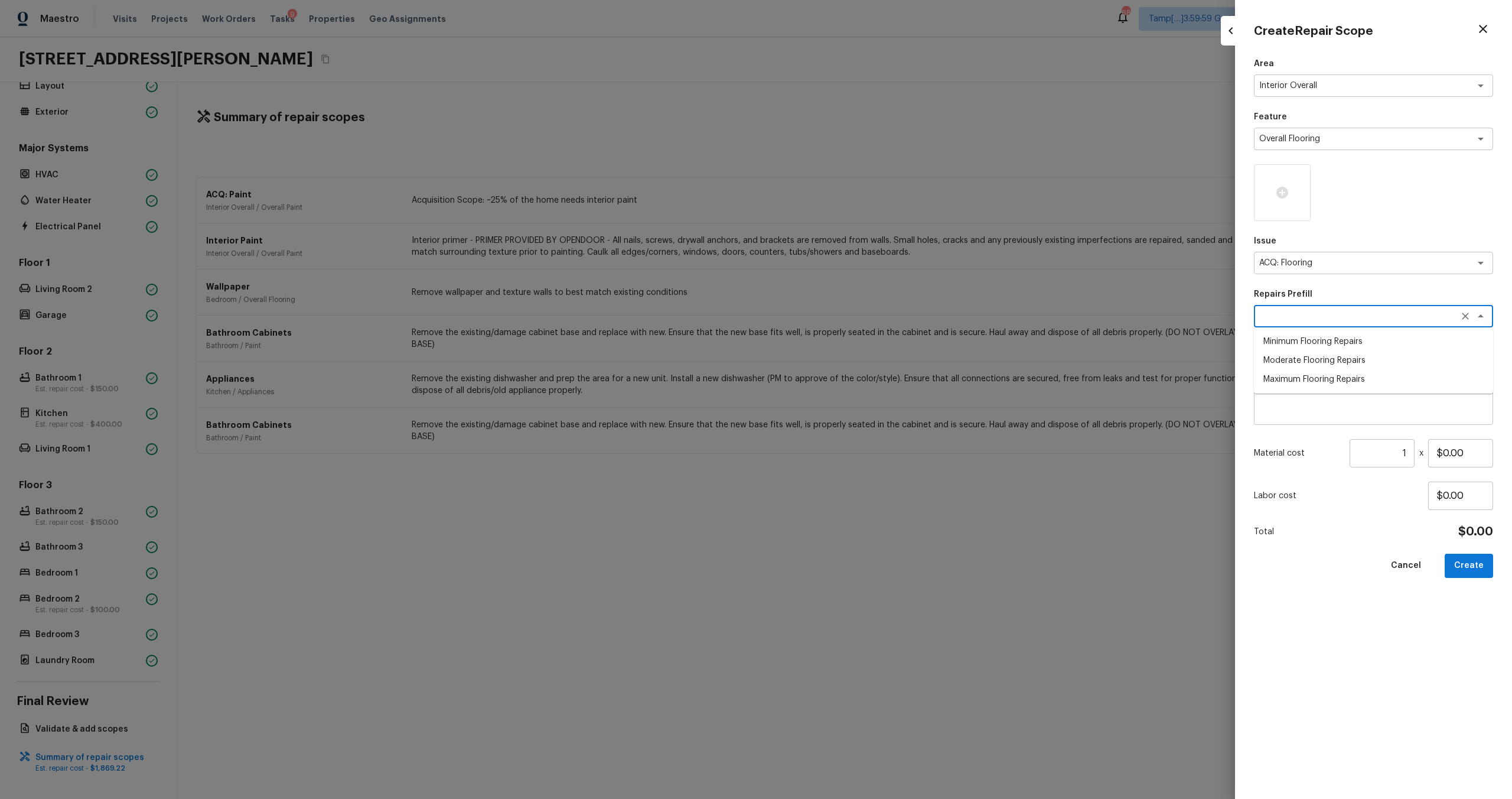
click at [1294, 344] on li "Minimum Flooring Repairs" at bounding box center [1374, 341] width 239 height 19
type textarea "Minimum Flooring Repairs"
type textarea "Acquisition Scope: Minimum flooring repairs"
type input "$0.20"
drag, startPoint x: 1405, startPoint y: 453, endPoint x: 1396, endPoint y: 459, distance: 10.8
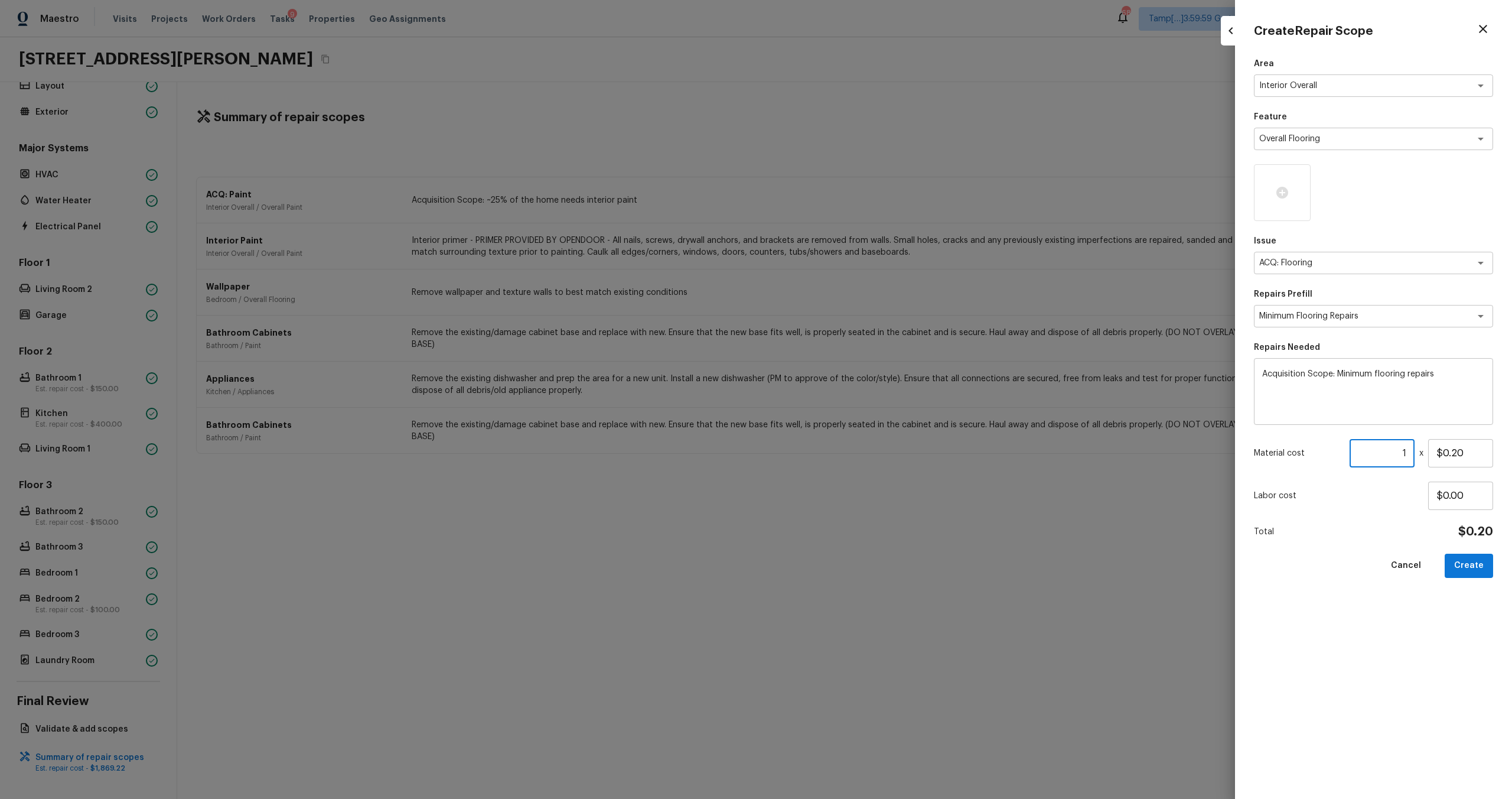
click at [1396, 459] on input "1" at bounding box center [1382, 453] width 65 height 29
drag, startPoint x: 1410, startPoint y: 453, endPoint x: 1380, endPoint y: 456, distance: 30.1
click at [1380, 456] on input "1" at bounding box center [1382, 453] width 65 height 29
type input "2107"
click at [1441, 679] on div "Area Interior Overall x ​ Feature Overall Flooring x ​ Issue ACQ: Flooring x ​ …" at bounding box center [1374, 419] width 239 height 722
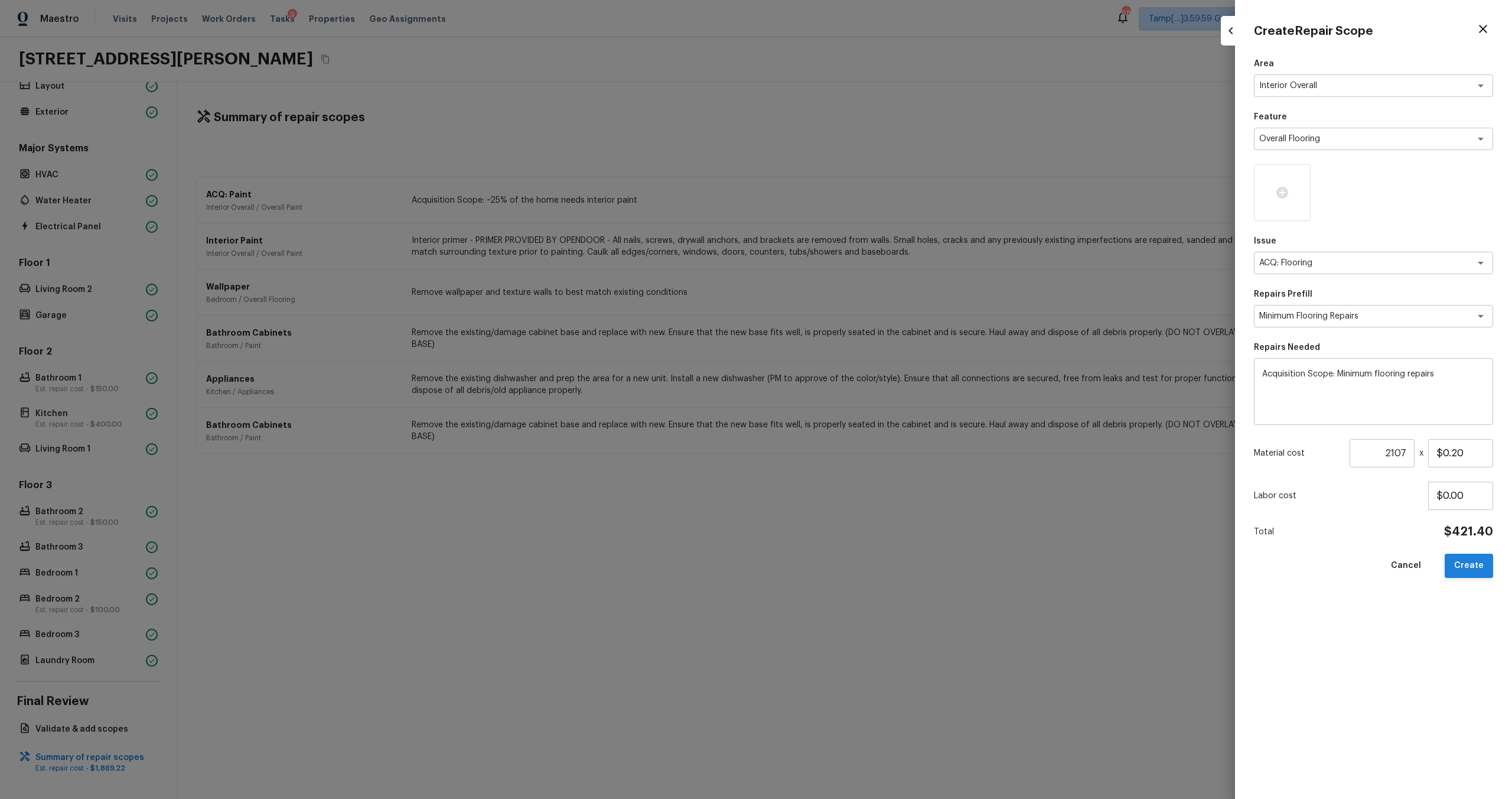
click at [1465, 569] on button "Create" at bounding box center [1469, 566] width 48 height 24
type input "1"
type input "$0.00"
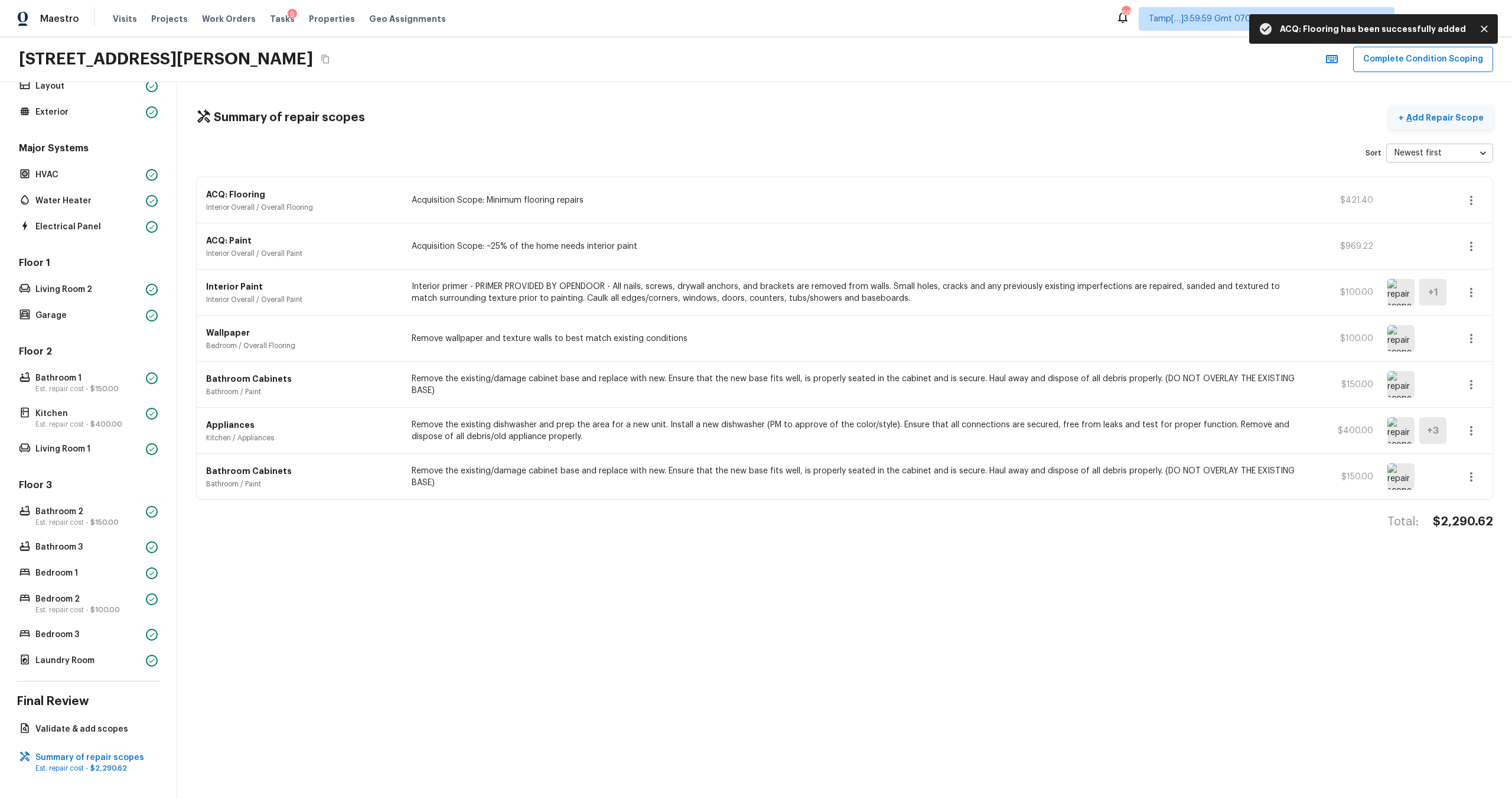
click at [1421, 122] on p "Add Repair Scope" at bounding box center [1444, 117] width 80 height 12
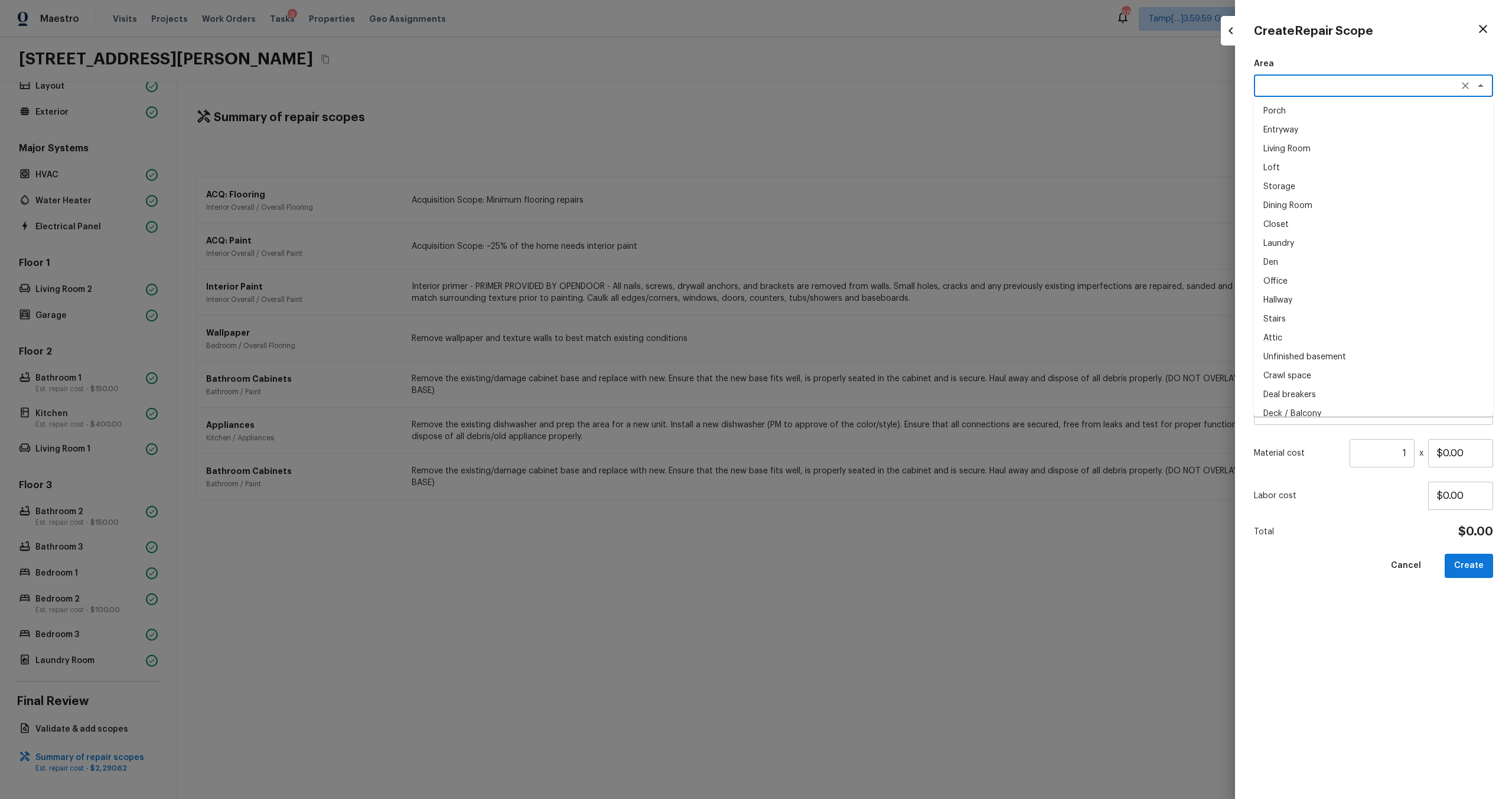
click at [1273, 87] on textarea at bounding box center [1357, 86] width 196 height 12
click at [1279, 128] on li "Exterior Addition" at bounding box center [1374, 130] width 239 height 19
type textarea "Exterior Addition"
click at [1323, 92] on div "Exterior Addition x ​" at bounding box center [1374, 86] width 239 height 23
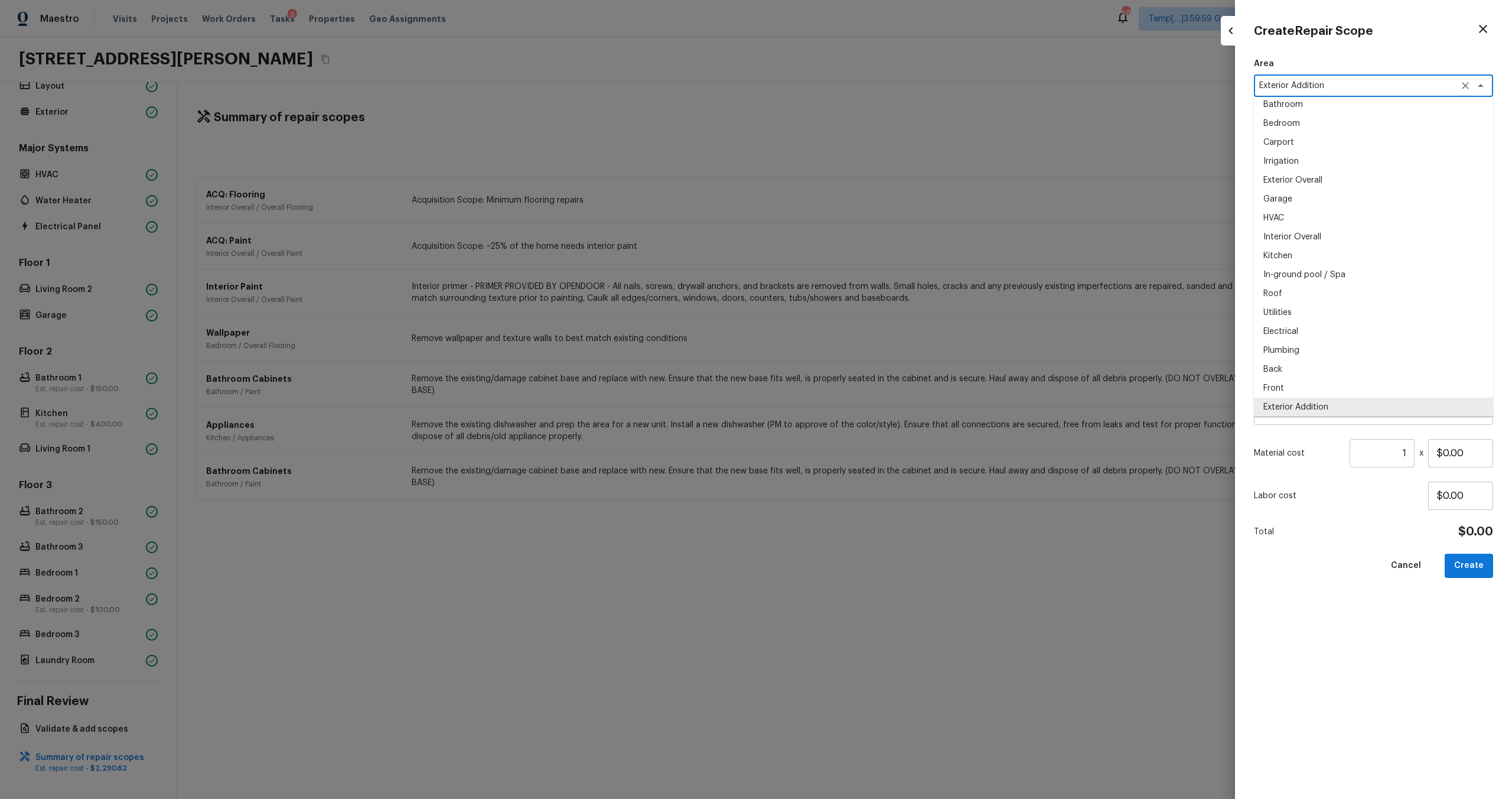
click at [1323, 92] on div "Exterior Addition x ​" at bounding box center [1374, 86] width 239 height 23
click at [1465, 87] on icon "Clear" at bounding box center [1465, 85] width 7 height 7
click at [1419, 87] on textarea at bounding box center [1357, 86] width 196 height 12
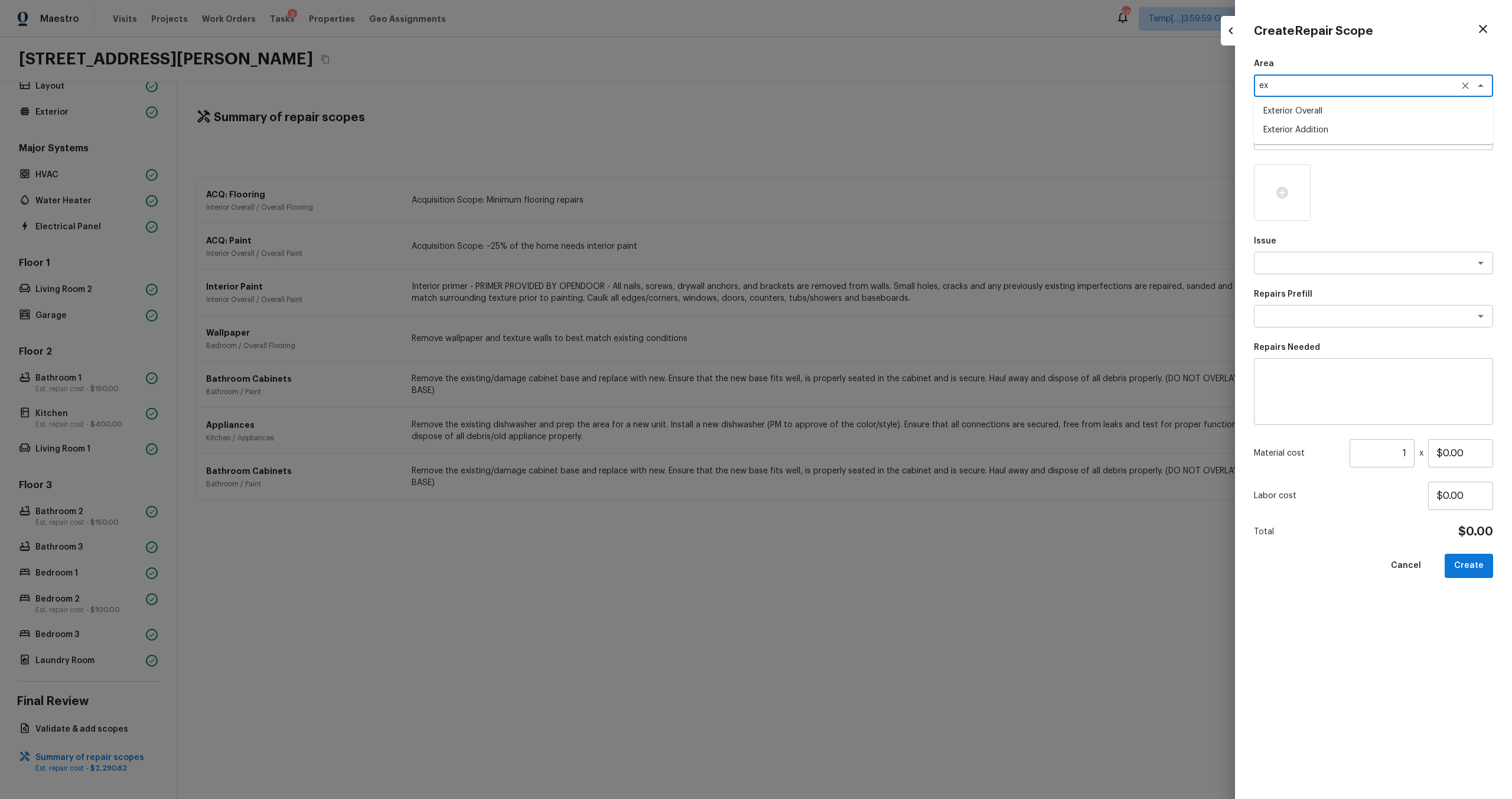
click at [1401, 112] on li "Exterior Overall" at bounding box center [1374, 111] width 239 height 19
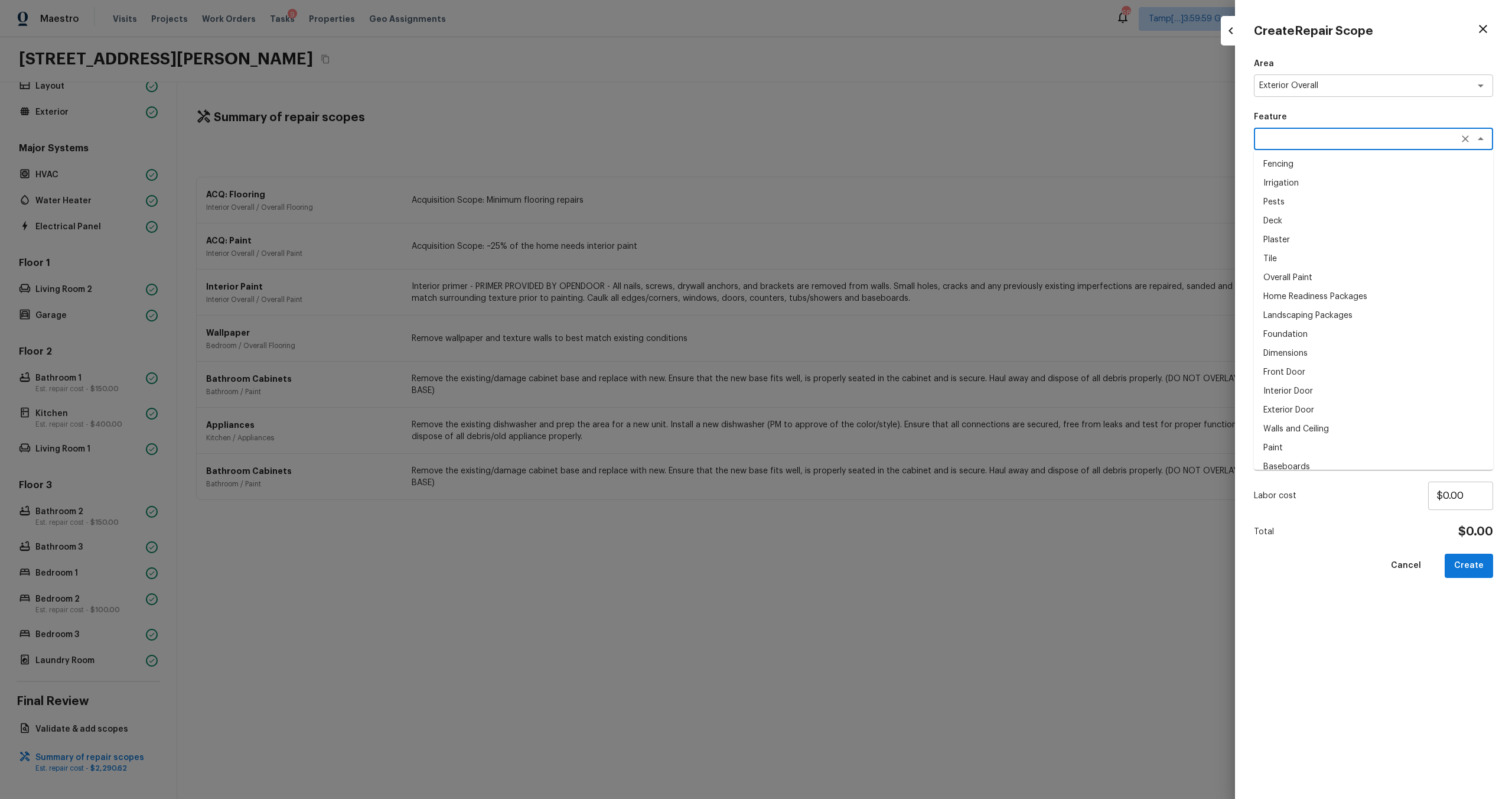
click at [1384, 139] on textarea at bounding box center [1357, 139] width 196 height 12
click at [1365, 170] on li "Landscaping Packages" at bounding box center [1374, 164] width 239 height 19
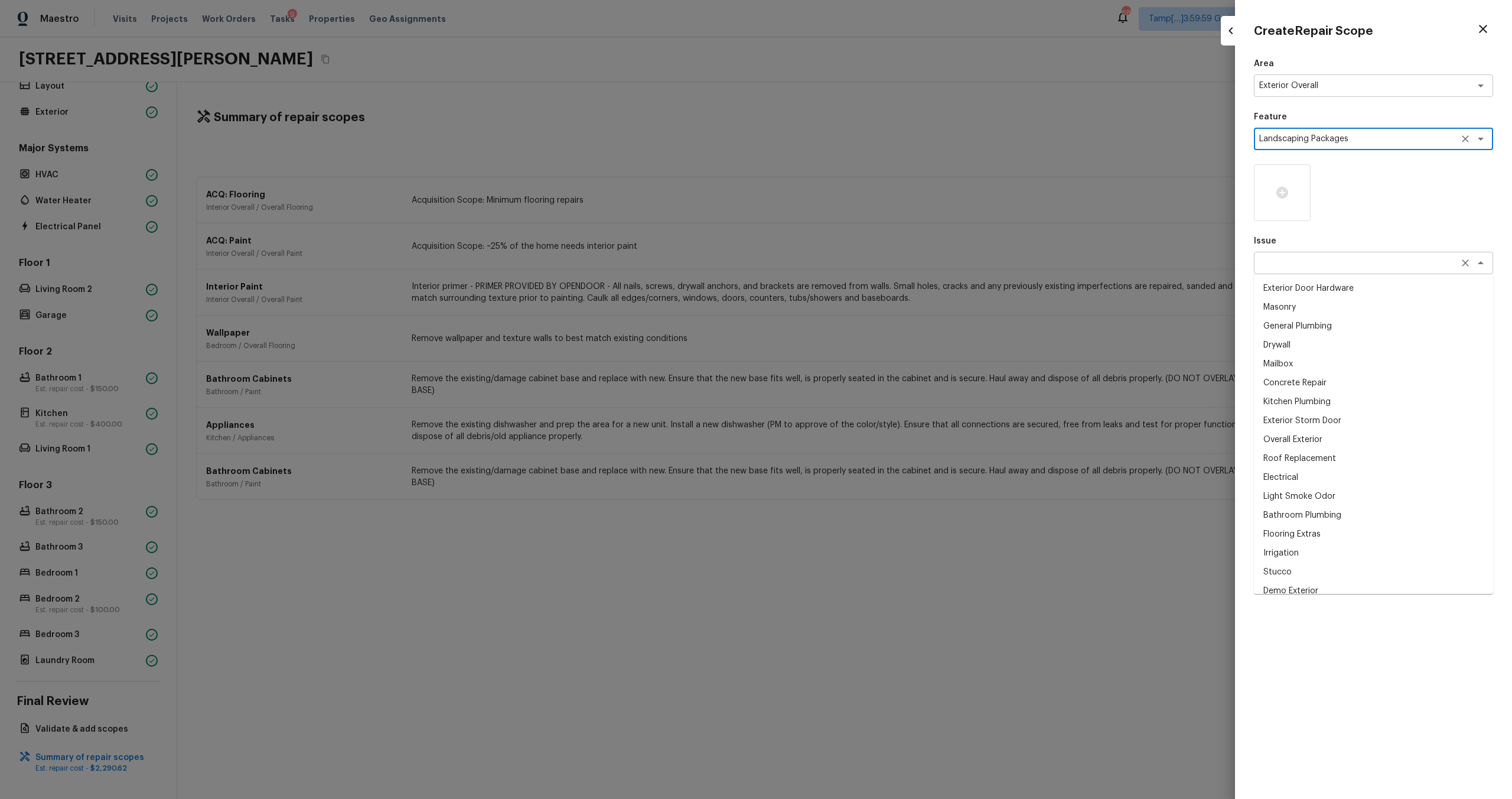
click at [1325, 272] on div "x ​" at bounding box center [1374, 263] width 239 height 23
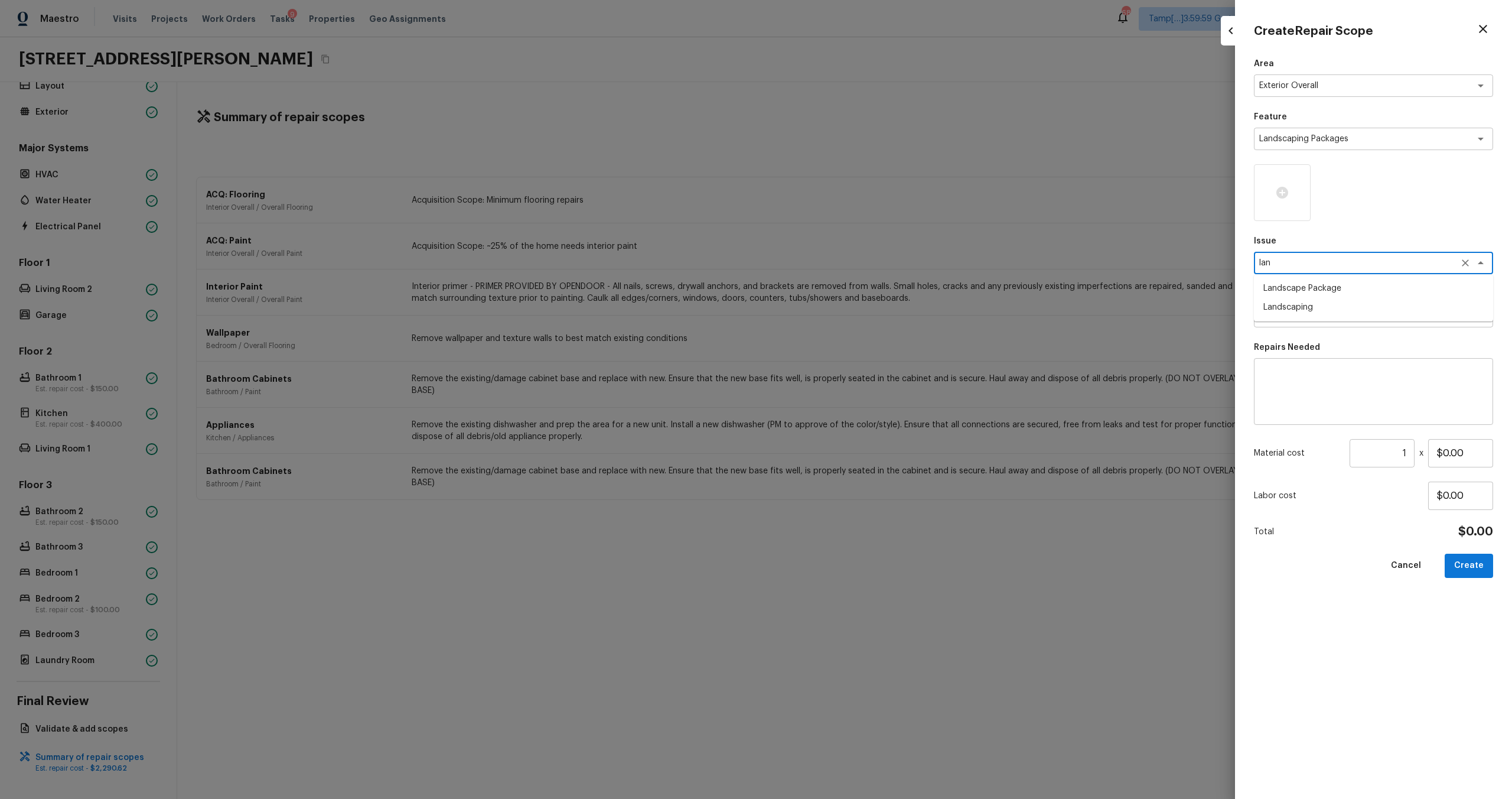
click at [1291, 287] on li "Landscape Package" at bounding box center [1374, 288] width 239 height 19
click at [1297, 319] on textarea at bounding box center [1357, 316] width 196 height 12
click at [1299, 337] on li "Initial landscaping package" at bounding box center [1374, 341] width 239 height 19
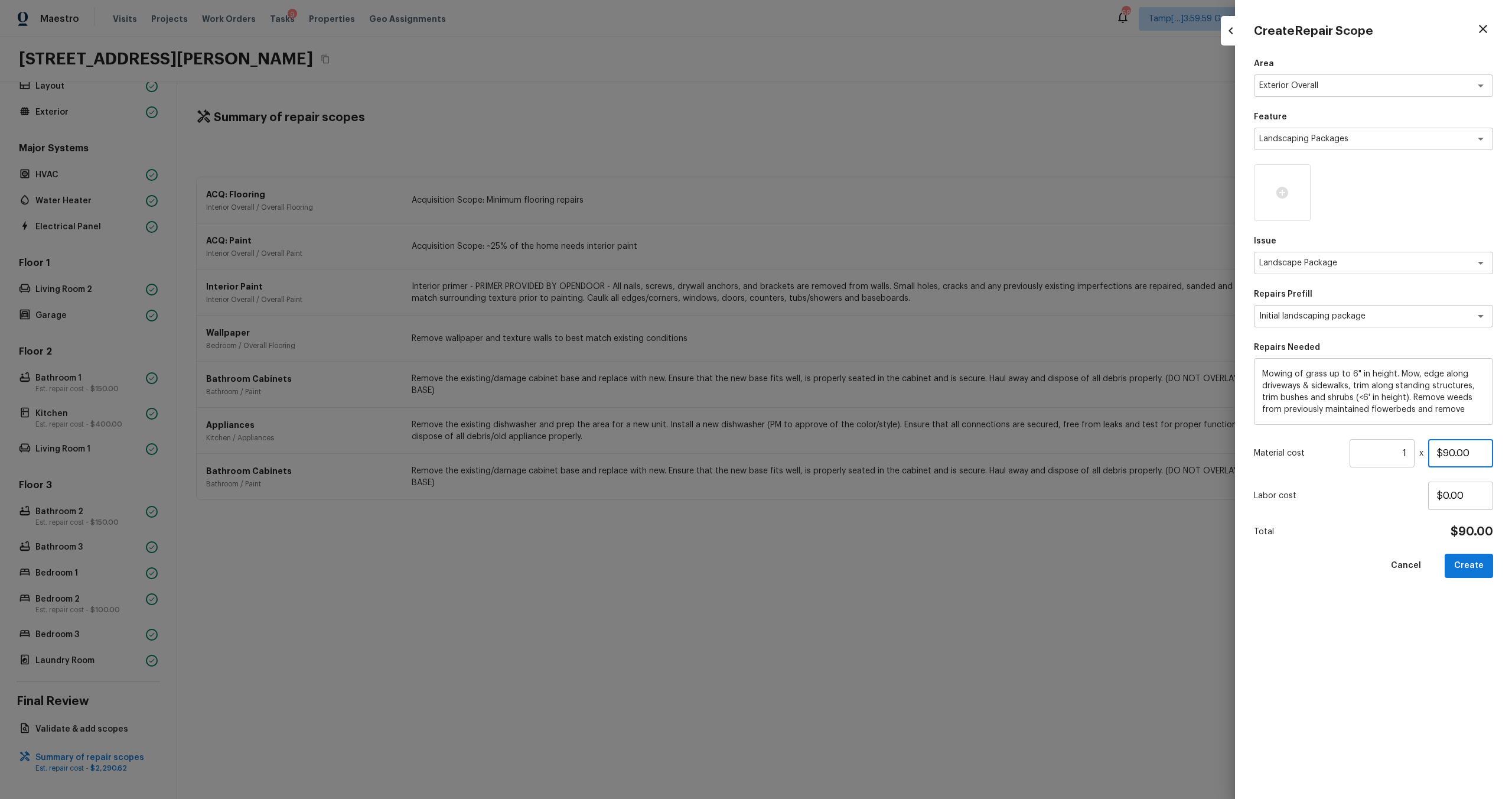
drag, startPoint x: 1446, startPoint y: 457, endPoint x: 1468, endPoint y: 457, distance: 22.0
click at [1468, 457] on input "$90.00" at bounding box center [1461, 453] width 65 height 29
click at [1477, 590] on div "Area Exterior Overall x ​ Feature Landscaping Packages x ​ Issue Landscape Pack…" at bounding box center [1374, 419] width 239 height 722
click at [1480, 559] on button "Create" at bounding box center [1469, 566] width 48 height 24
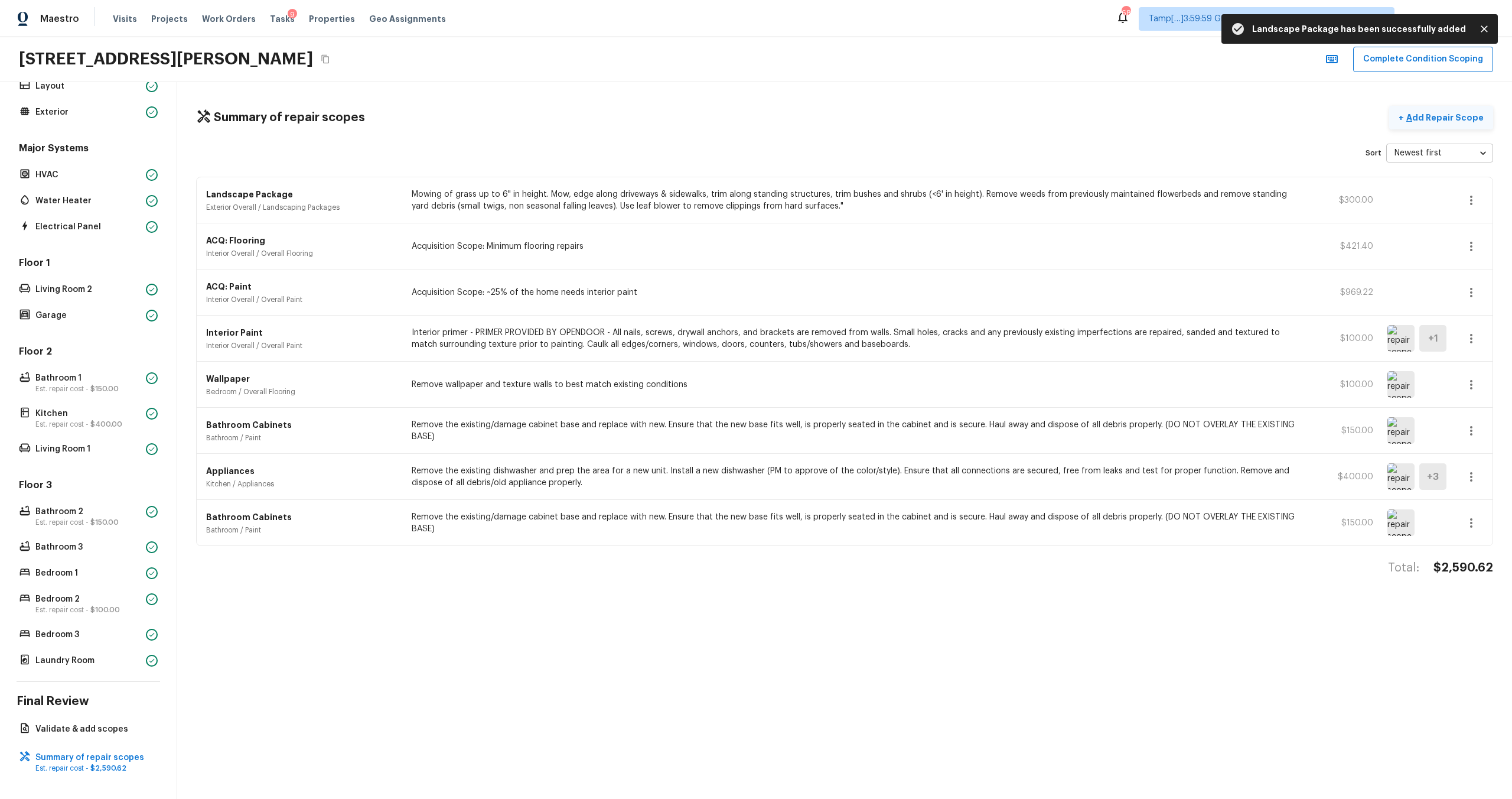
click at [1435, 122] on p "Add Repair Scope" at bounding box center [1444, 117] width 80 height 12
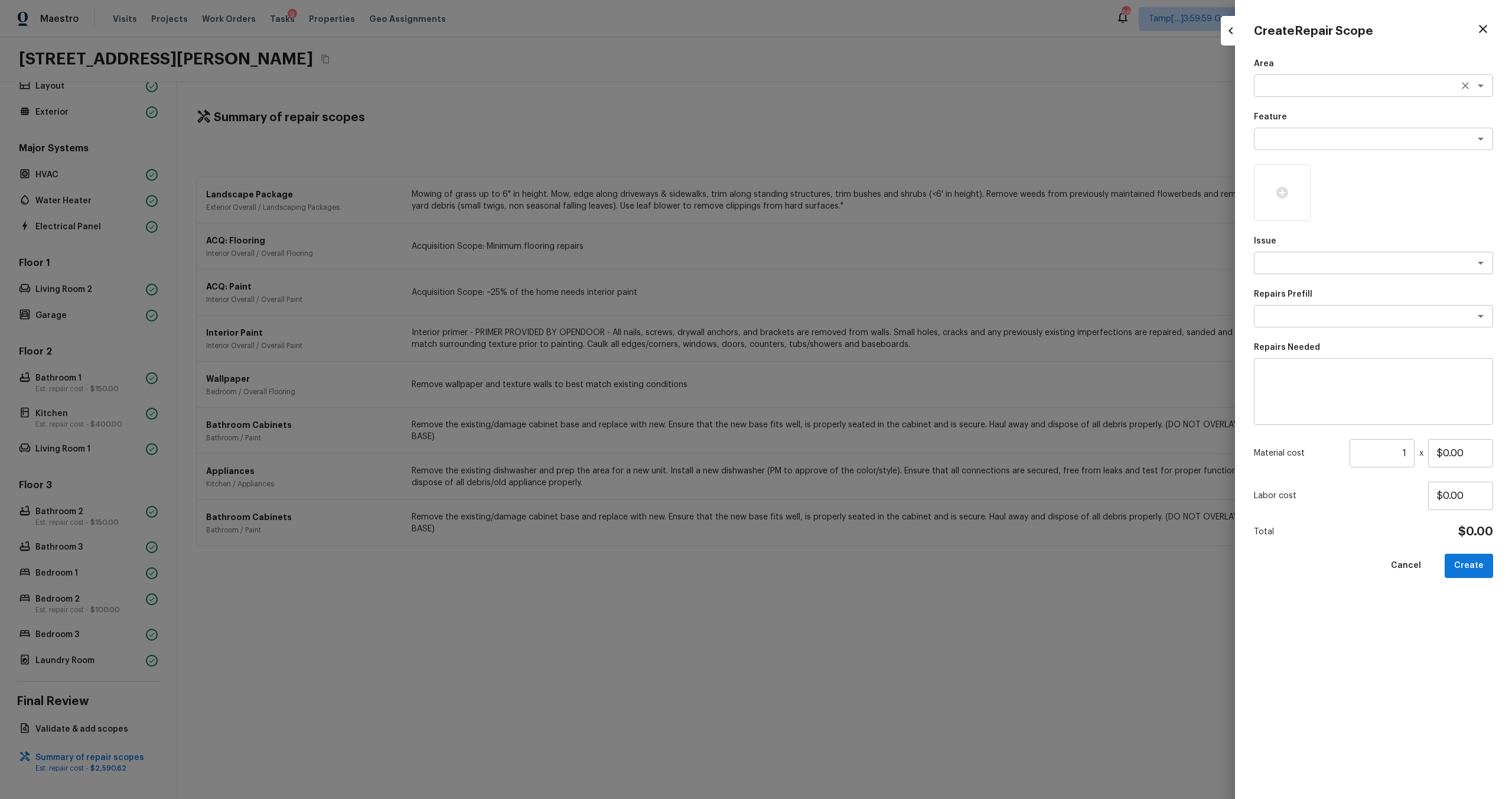
click at [1296, 84] on textarea at bounding box center [1357, 86] width 196 height 12
click at [1294, 112] on li "Exterior Overall" at bounding box center [1374, 111] width 239 height 19
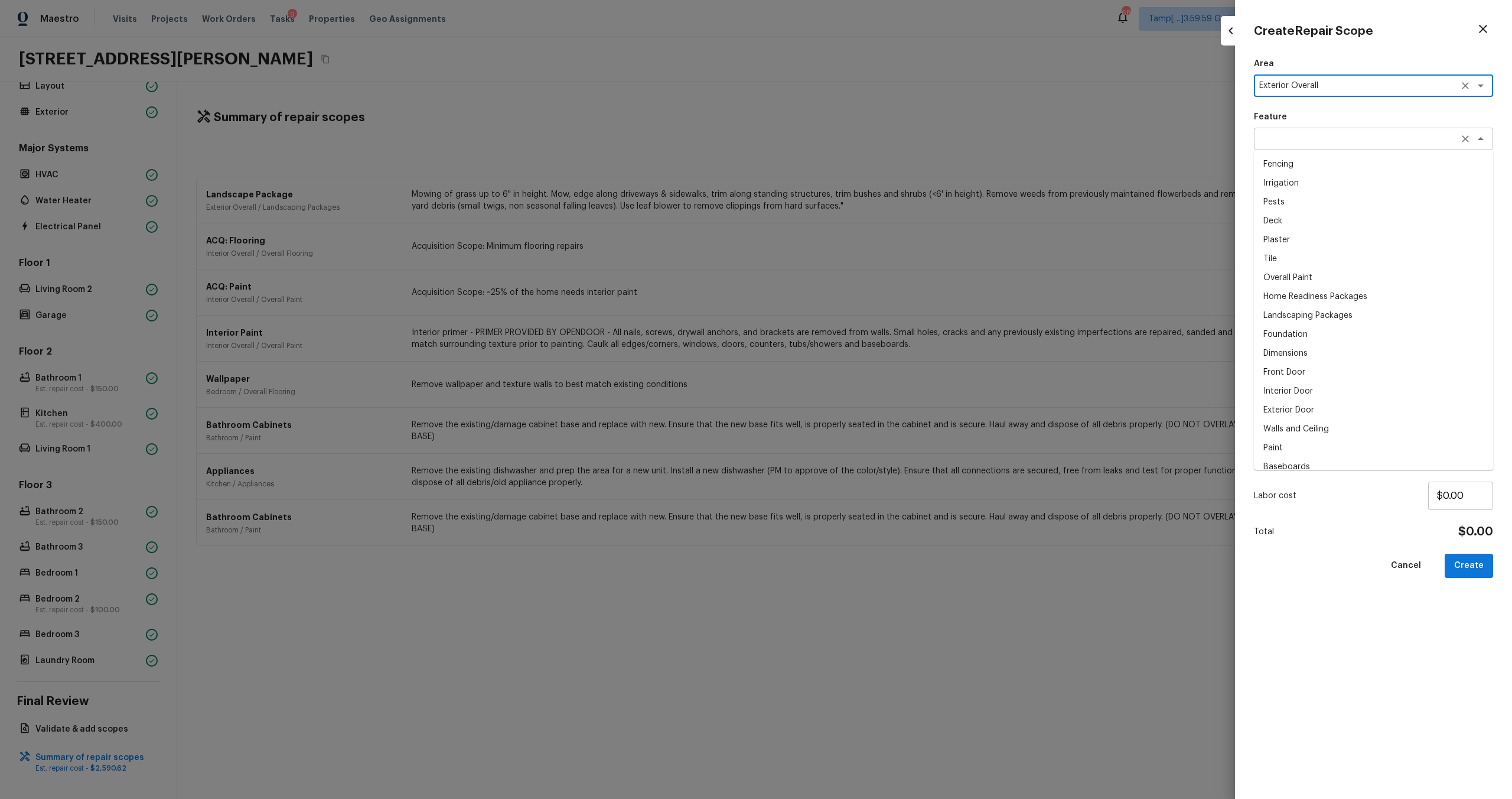
click at [1294, 145] on div "x ​" at bounding box center [1374, 139] width 239 height 23
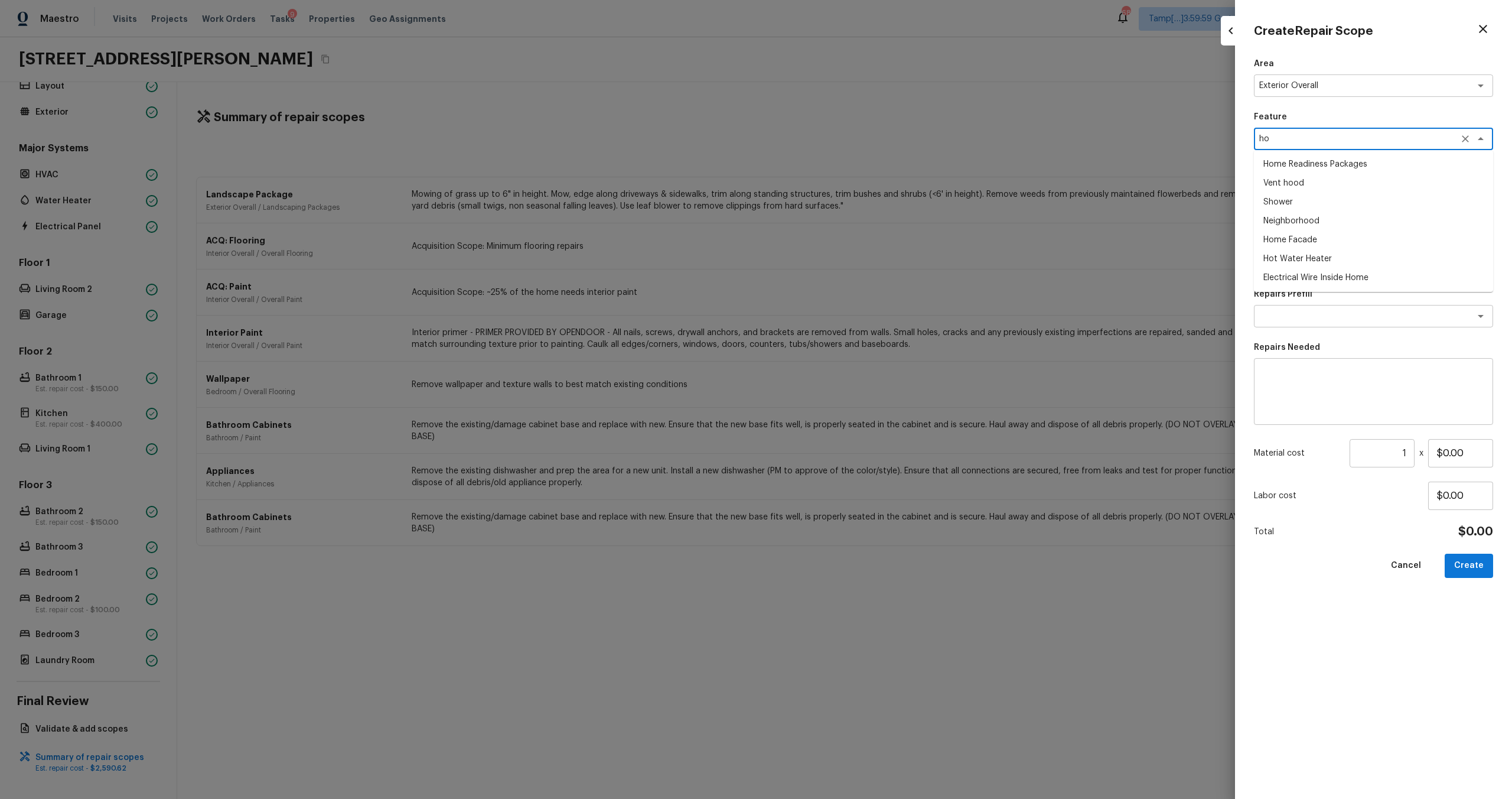
click at [1294, 164] on li "Home Readiness Packages" at bounding box center [1374, 164] width 239 height 19
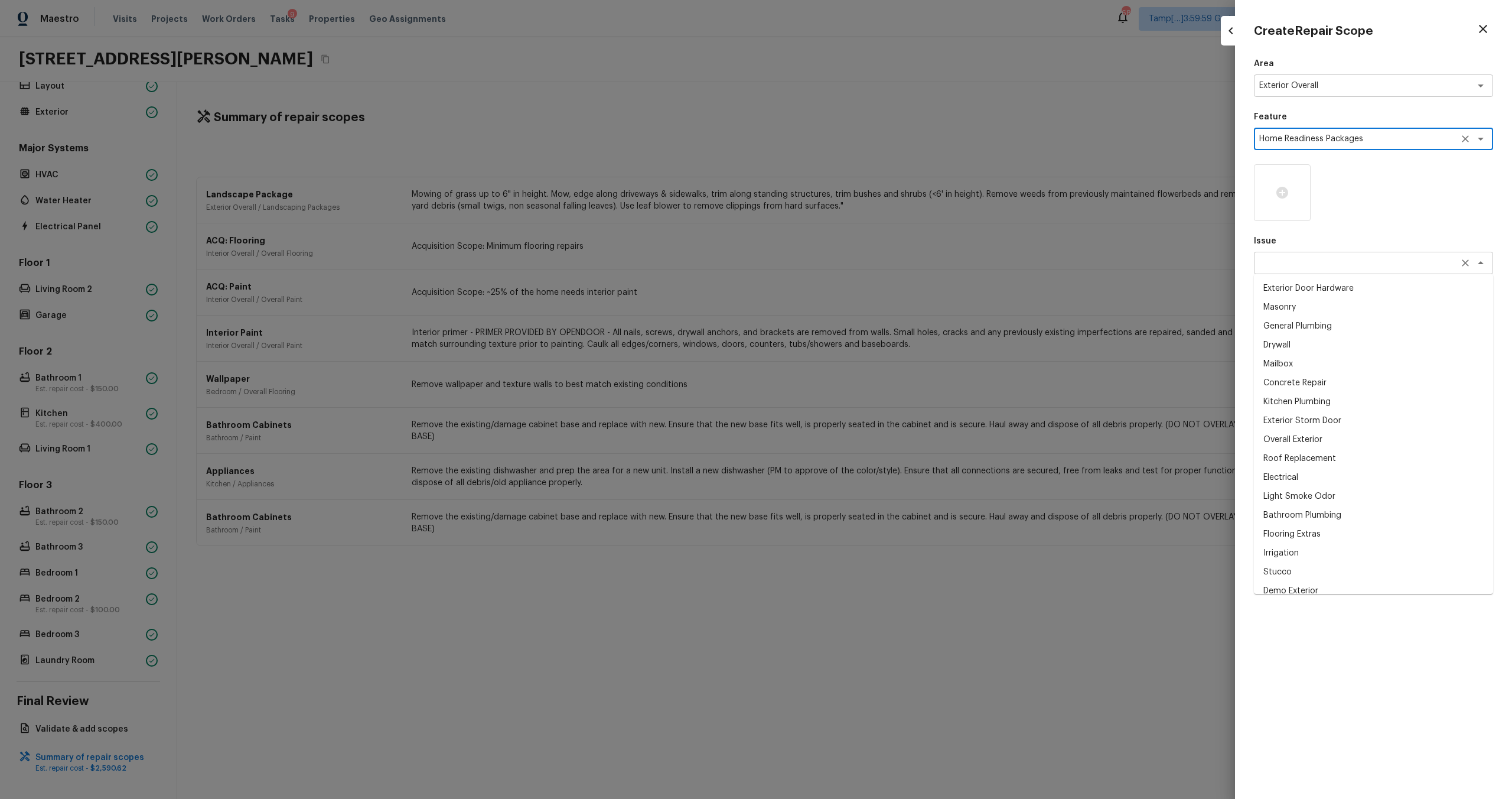
click at [1291, 273] on div "x ​" at bounding box center [1374, 263] width 239 height 23
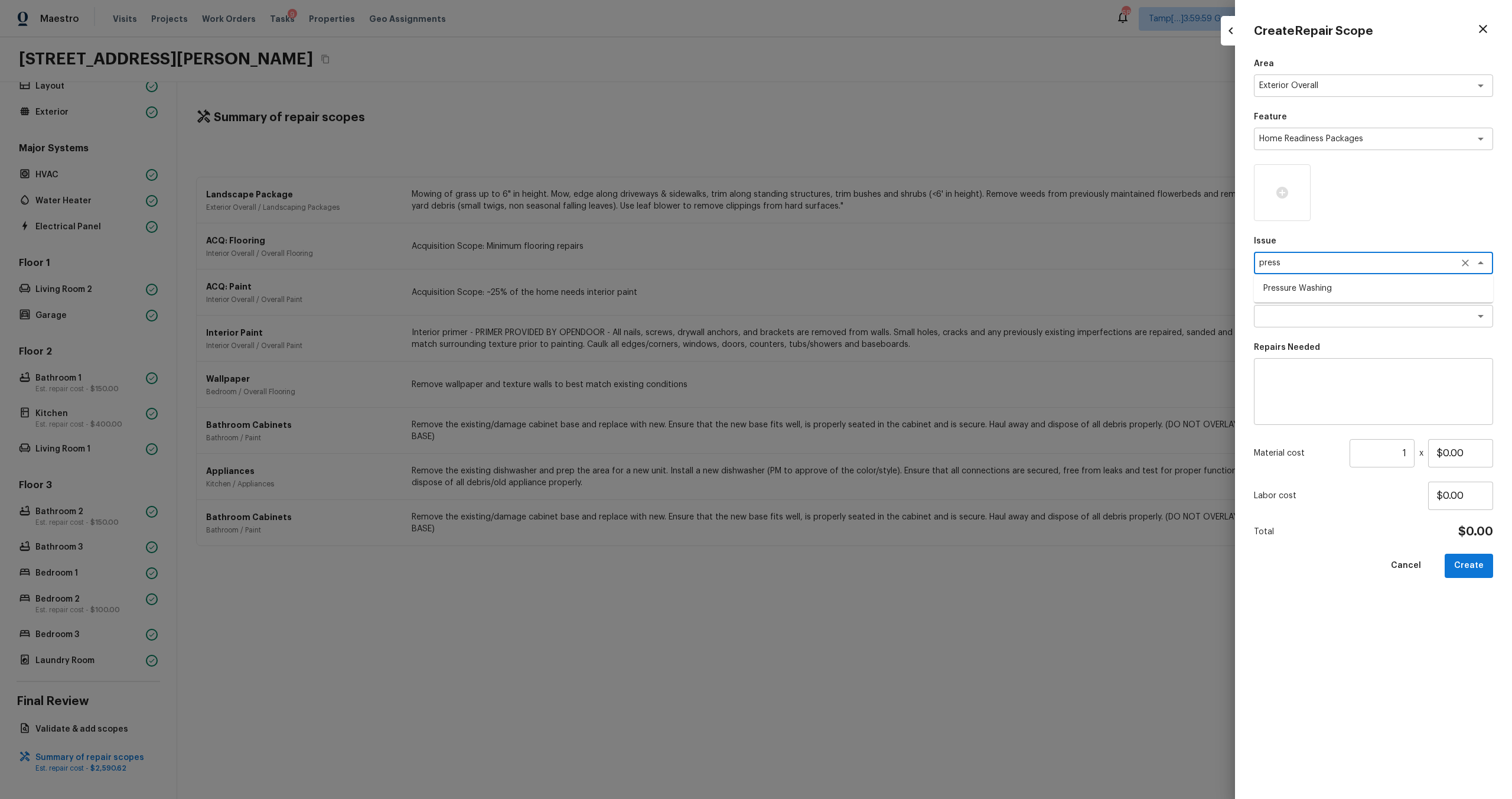
click at [1285, 294] on li "Pressure Washing" at bounding box center [1374, 288] width 239 height 19
click at [1287, 308] on div "x ​" at bounding box center [1374, 316] width 239 height 23
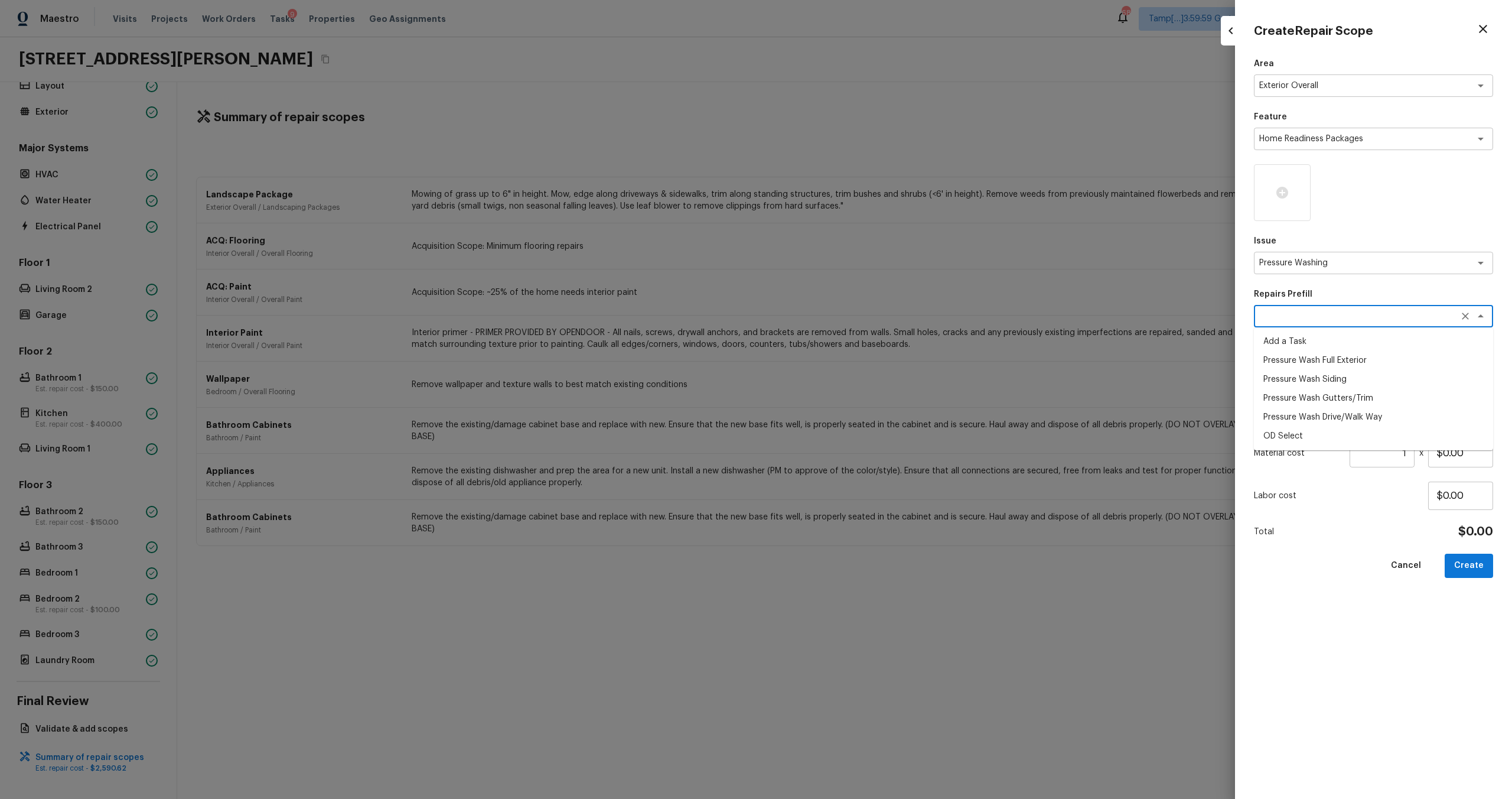
click at [1297, 358] on li "Pressure Wash Full Exterior" at bounding box center [1374, 360] width 239 height 19
click at [1477, 565] on button "Create" at bounding box center [1469, 566] width 48 height 24
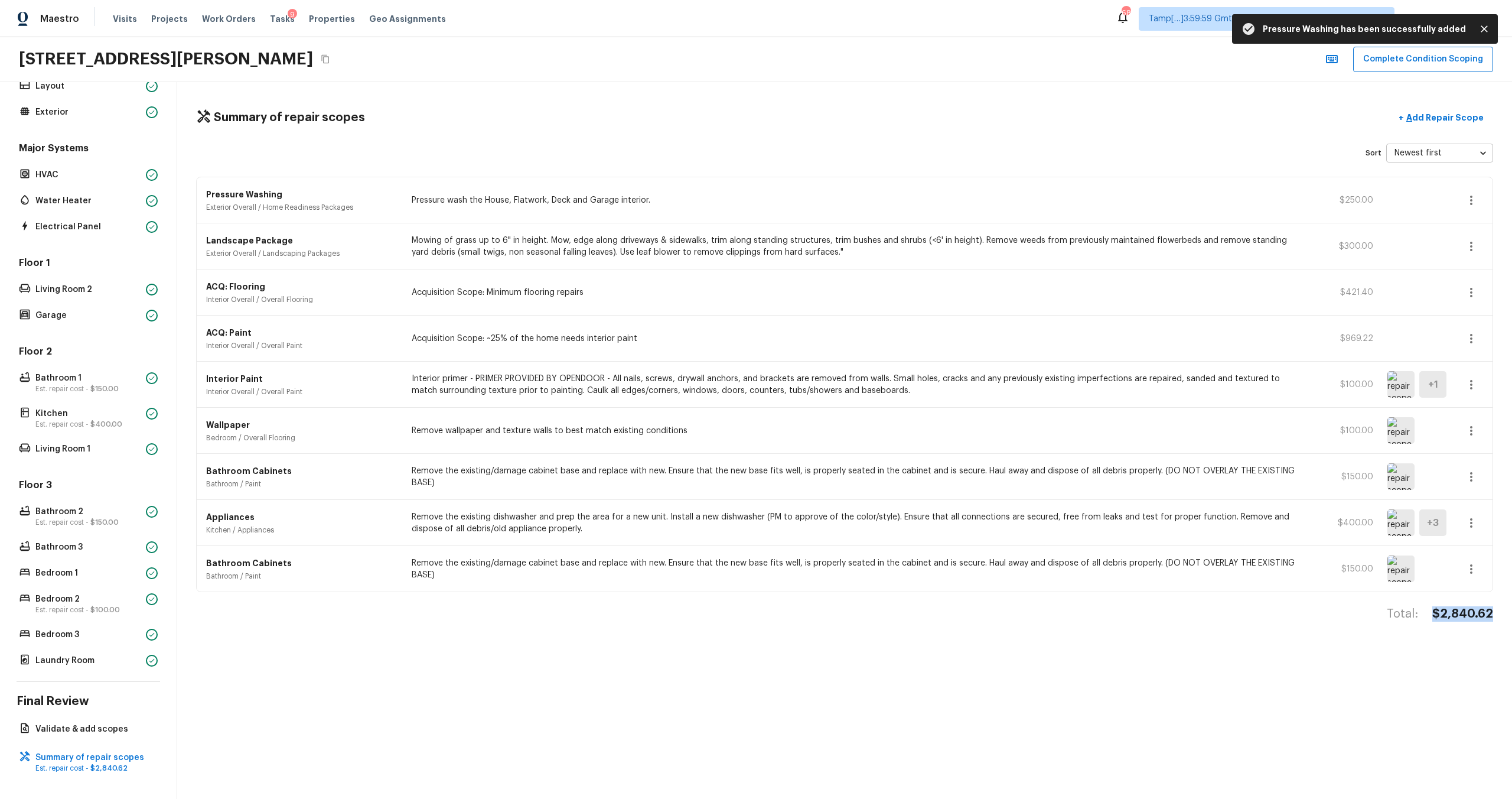
drag, startPoint x: 1437, startPoint y: 614, endPoint x: 1498, endPoint y: 614, distance: 61.0
click at [1498, 614] on div "Summary of repair scopes + Add Repair Scope Sort Newest first newestFirst ​ Pre…" at bounding box center [844, 441] width 1335 height 717
copy h4 "$2,840.62"
click at [1401, 63] on button "Complete Condition Scoping" at bounding box center [1423, 59] width 140 height 26
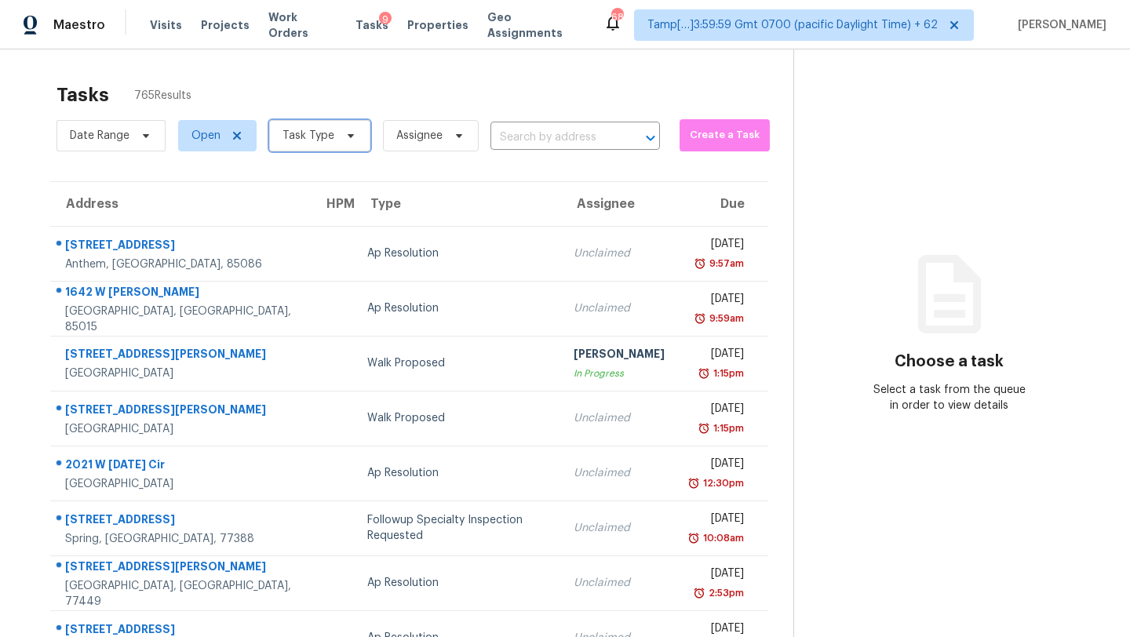
click at [340, 129] on span "Task Type" at bounding box center [319, 135] width 101 height 31
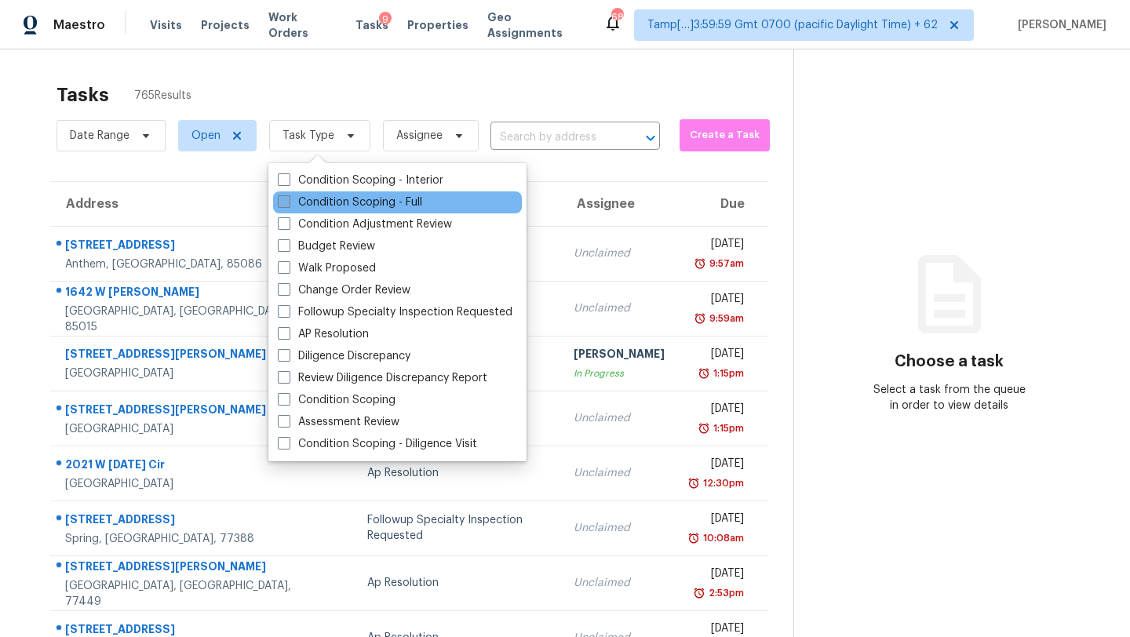
click at [369, 197] on label "Condition Scoping - Full" at bounding box center [350, 203] width 144 height 16
click at [288, 197] on input "Condition Scoping - Full" at bounding box center [283, 200] width 10 height 10
checkbox input "true"
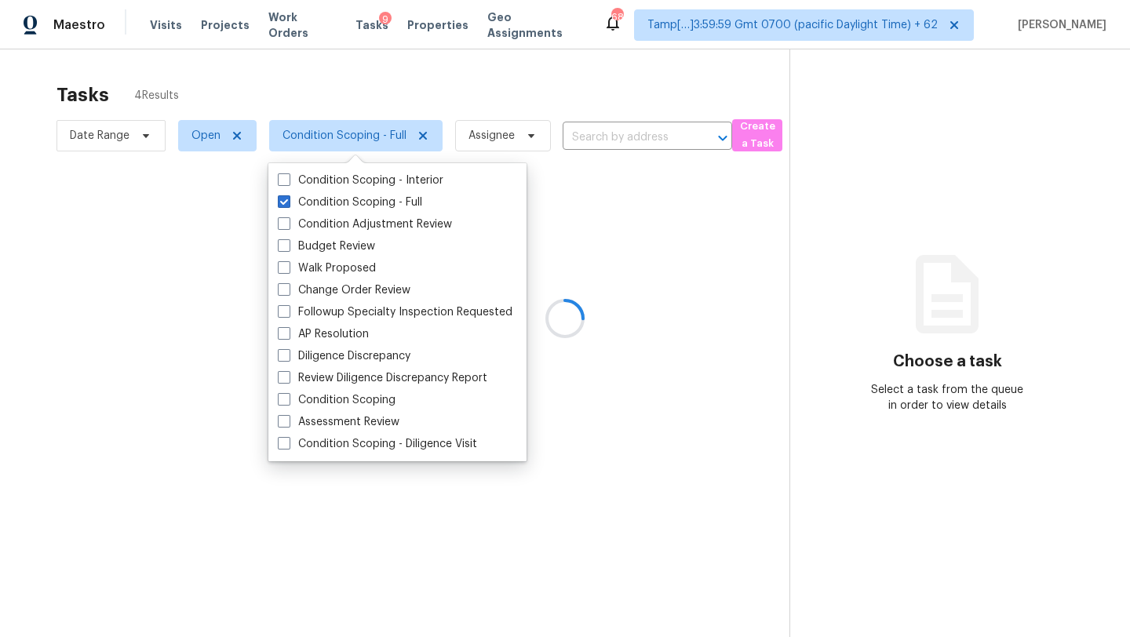
click at [443, 92] on div at bounding box center [565, 318] width 1130 height 637
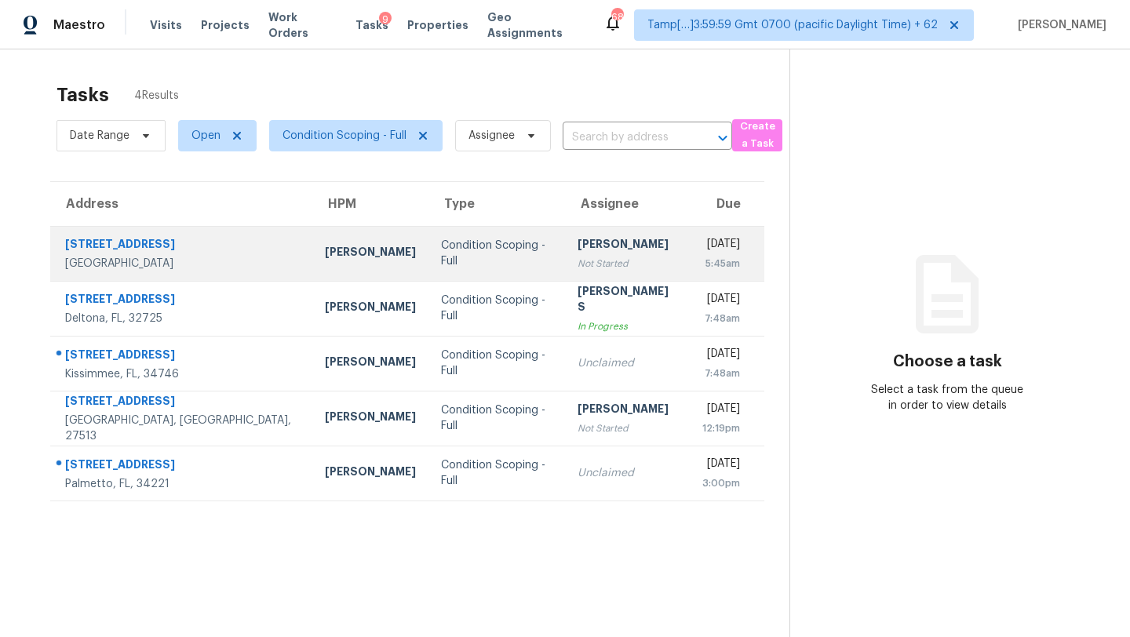
click at [578, 261] on div "Not Started" at bounding box center [628, 264] width 100 height 16
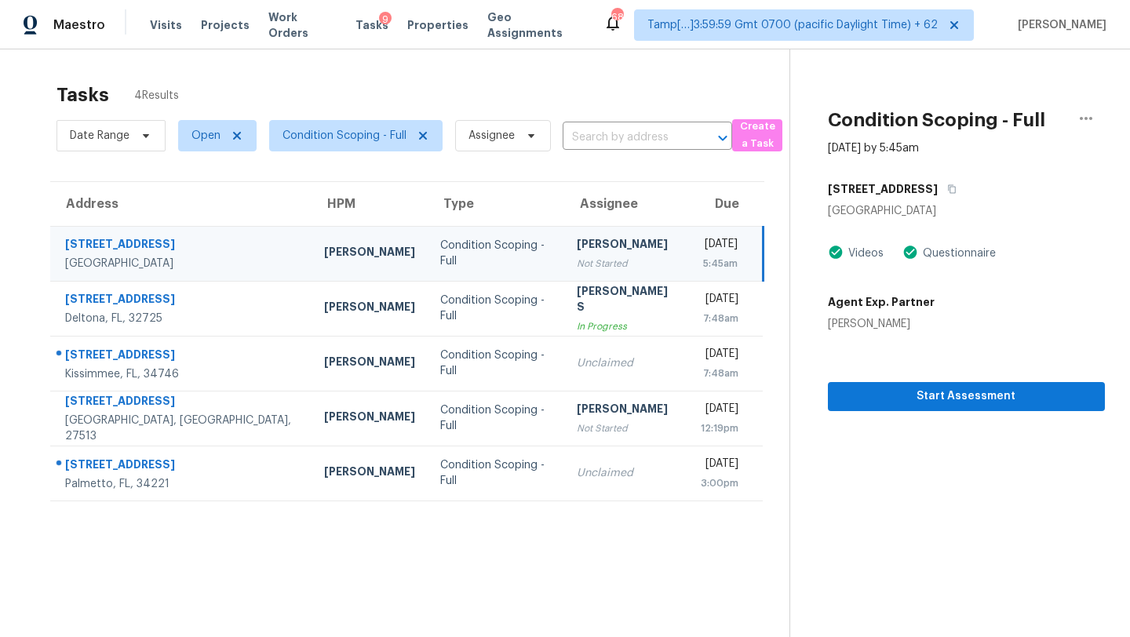
click at [577, 261] on div "Not Started" at bounding box center [627, 264] width 100 height 16
click at [571, 233] on td "Rajesh M Not Started" at bounding box center [626, 253] width 125 height 55
click at [947, 192] on icon "button" at bounding box center [951, 188] width 9 height 9
click at [907, 382] on button "Start Assessment" at bounding box center [966, 396] width 277 height 29
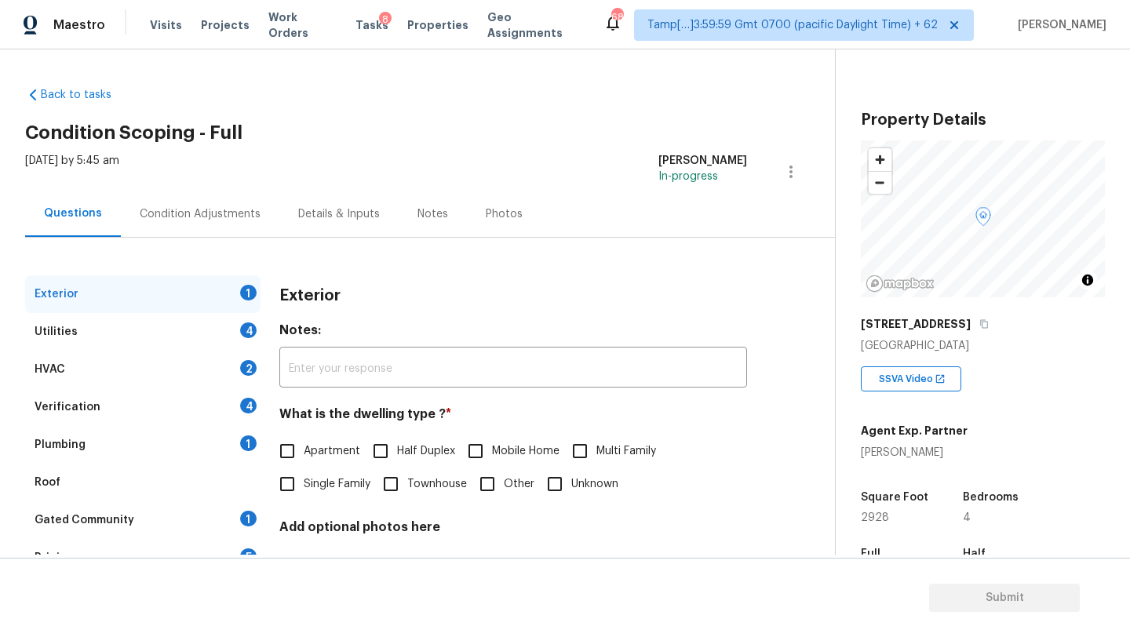
click at [975, 316] on div "[STREET_ADDRESS]" at bounding box center [983, 324] width 244 height 28
click at [976, 341] on div "[GEOGRAPHIC_DATA]" at bounding box center [983, 346] width 244 height 16
drag, startPoint x: 979, startPoint y: 319, endPoint x: 912, endPoint y: 20, distance: 306.4
click at [979, 319] on button "button" at bounding box center [984, 324] width 14 height 14
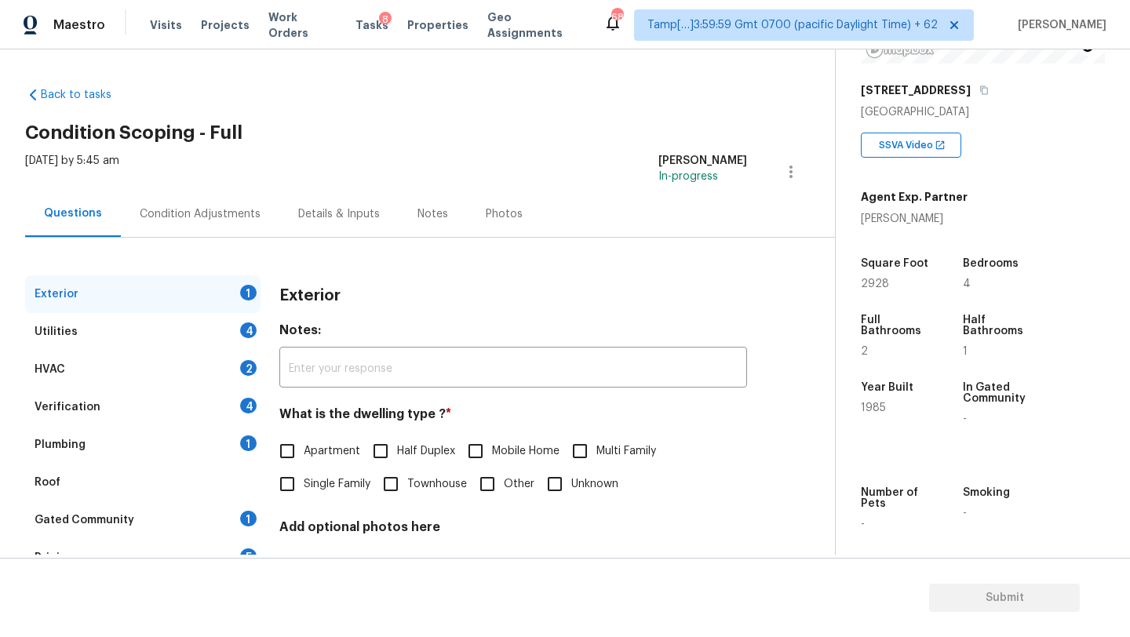
click at [311, 480] on span "Single Family" at bounding box center [337, 484] width 67 height 16
click at [304, 480] on input "Single Family" at bounding box center [287, 484] width 33 height 33
checkbox input "true"
click at [252, 512] on div "1" at bounding box center [248, 519] width 16 height 16
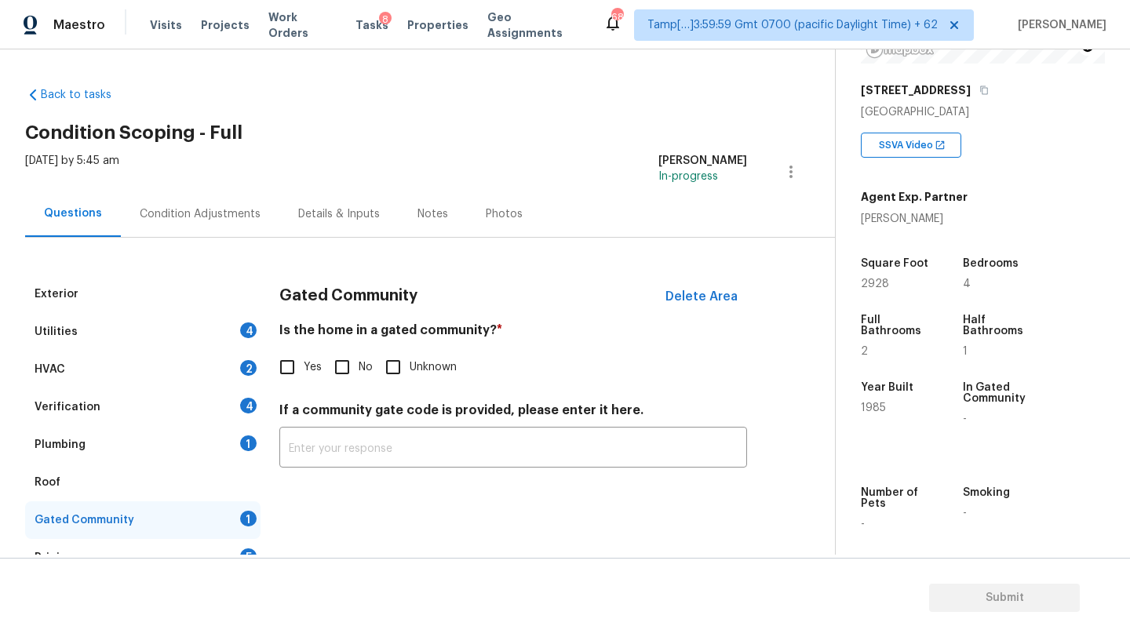
click at [359, 355] on label "No" at bounding box center [349, 367] width 47 height 33
click at [359, 355] on input "No" at bounding box center [342, 367] width 33 height 33
checkbox input "true"
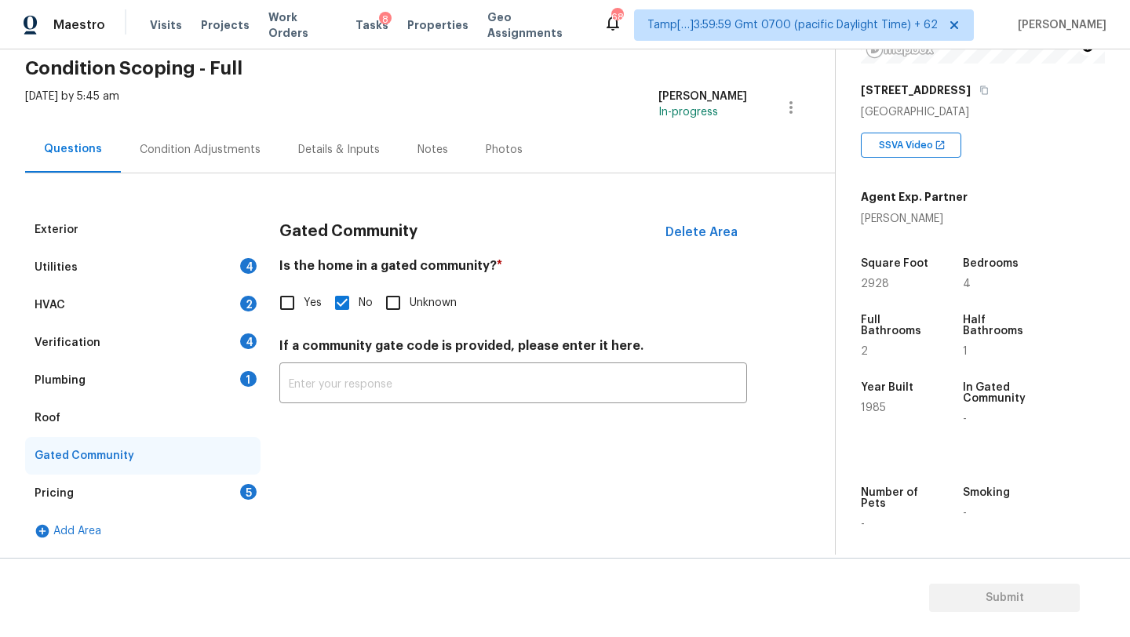
click at [216, 498] on div "Pricing 5" at bounding box center [142, 494] width 235 height 38
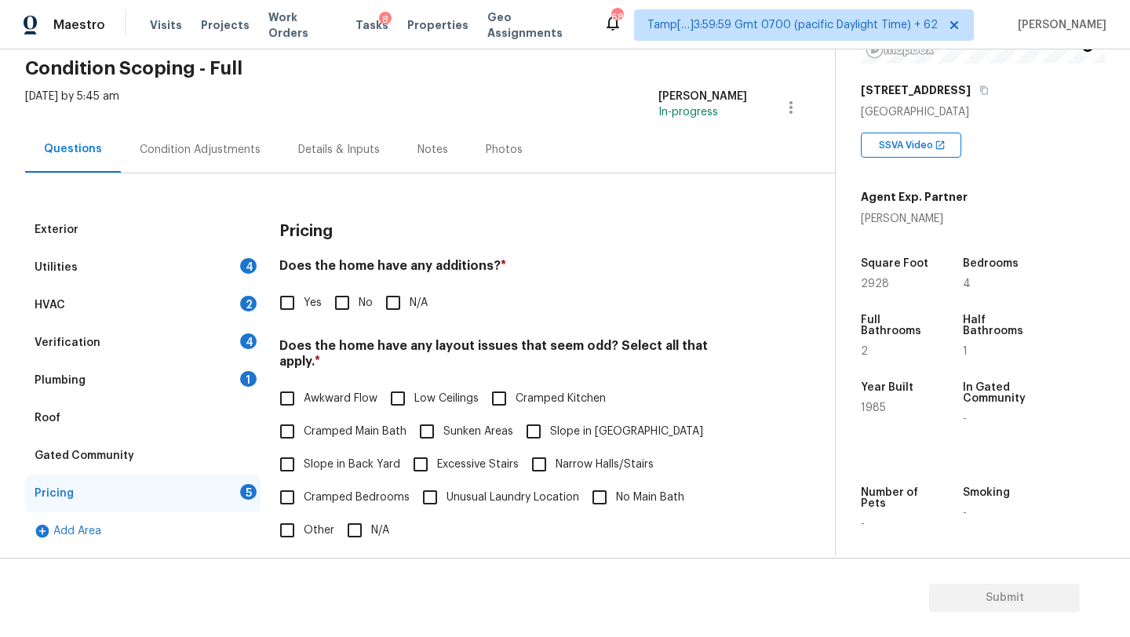
click at [347, 315] on input "No" at bounding box center [342, 302] width 33 height 33
checkbox input "true"
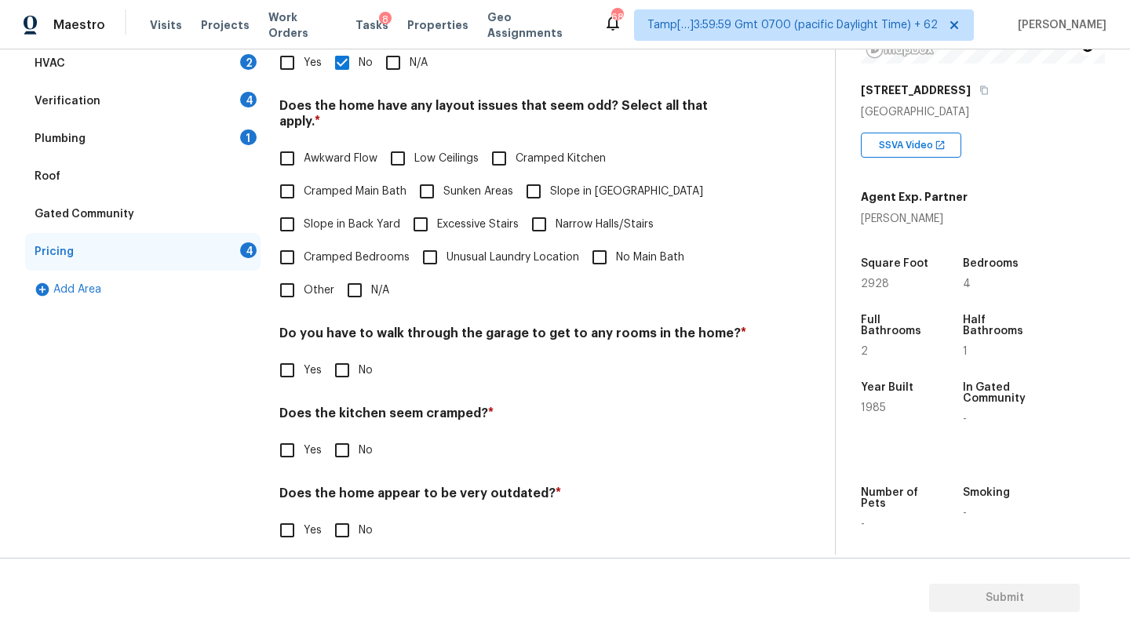
scroll to position [305, 0]
click at [354, 285] on input "N/A" at bounding box center [354, 290] width 33 height 33
checkbox input "true"
click at [351, 361] on input "No" at bounding box center [342, 372] width 33 height 33
checkbox input "true"
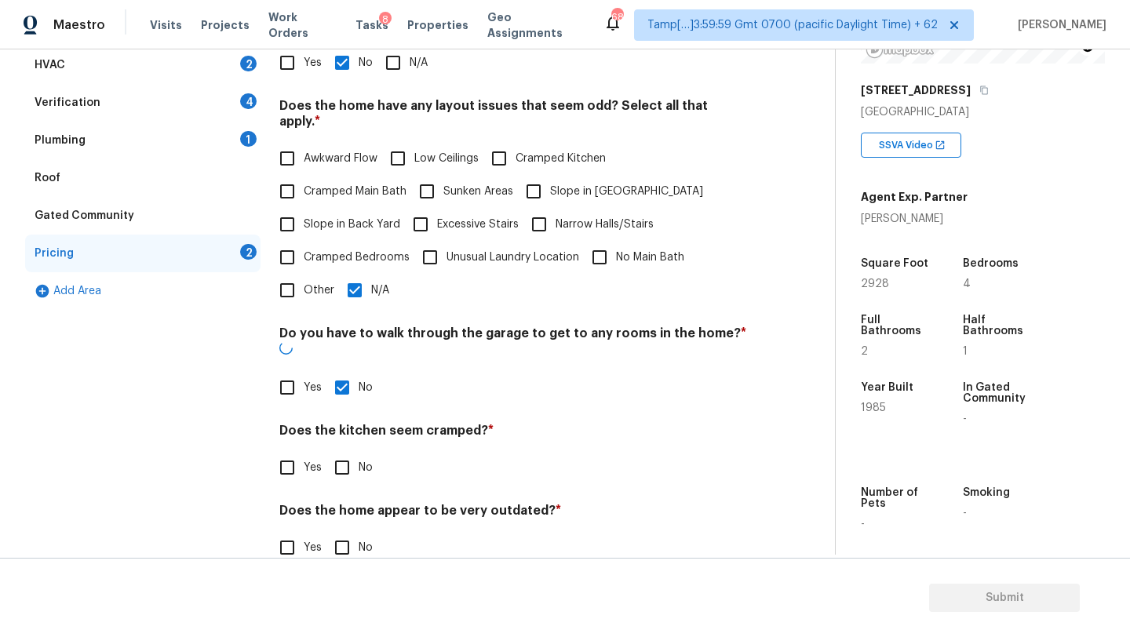
click at [343, 451] on input "No" at bounding box center [342, 467] width 33 height 33
checkbox input "true"
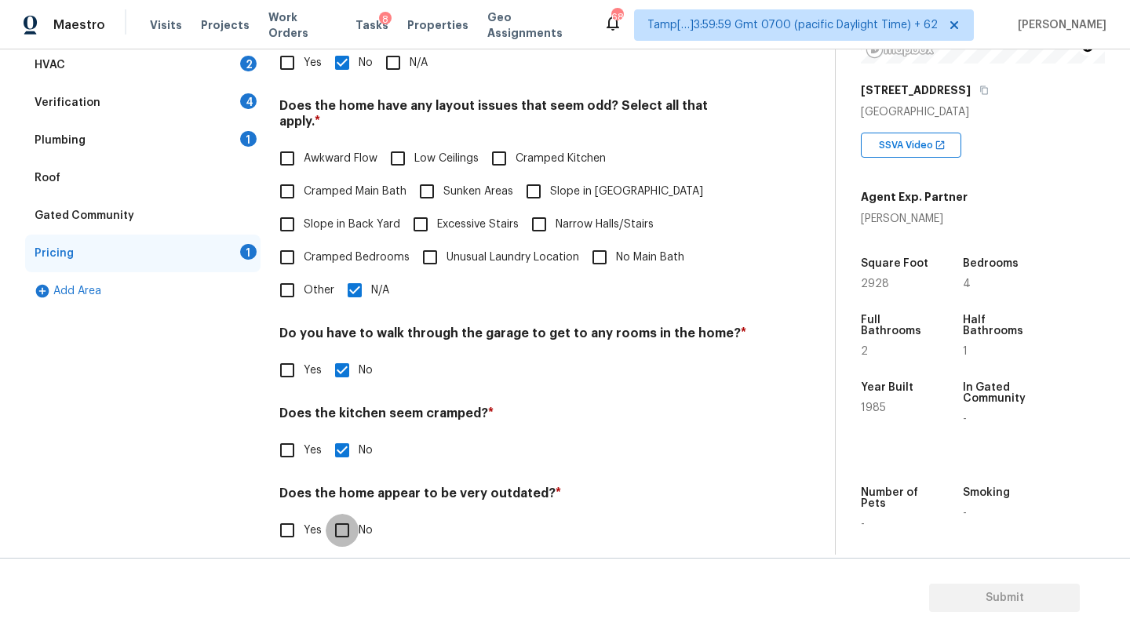
click at [345, 514] on input "No" at bounding box center [342, 530] width 33 height 33
checkbox input "true"
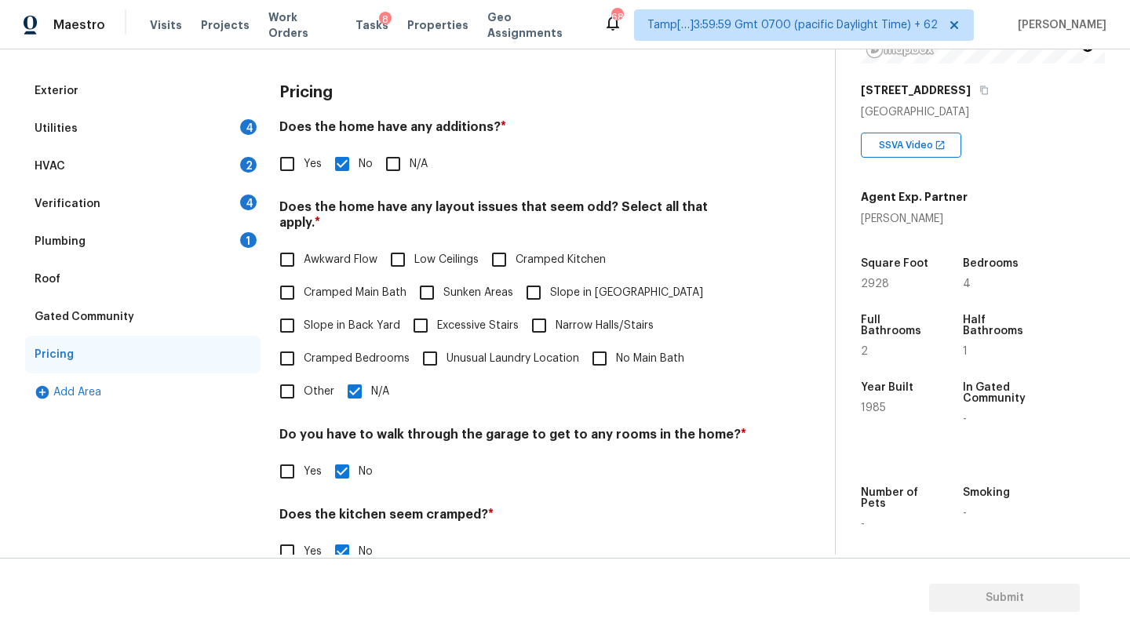
click at [138, 285] on div "Roof" at bounding box center [142, 280] width 235 height 38
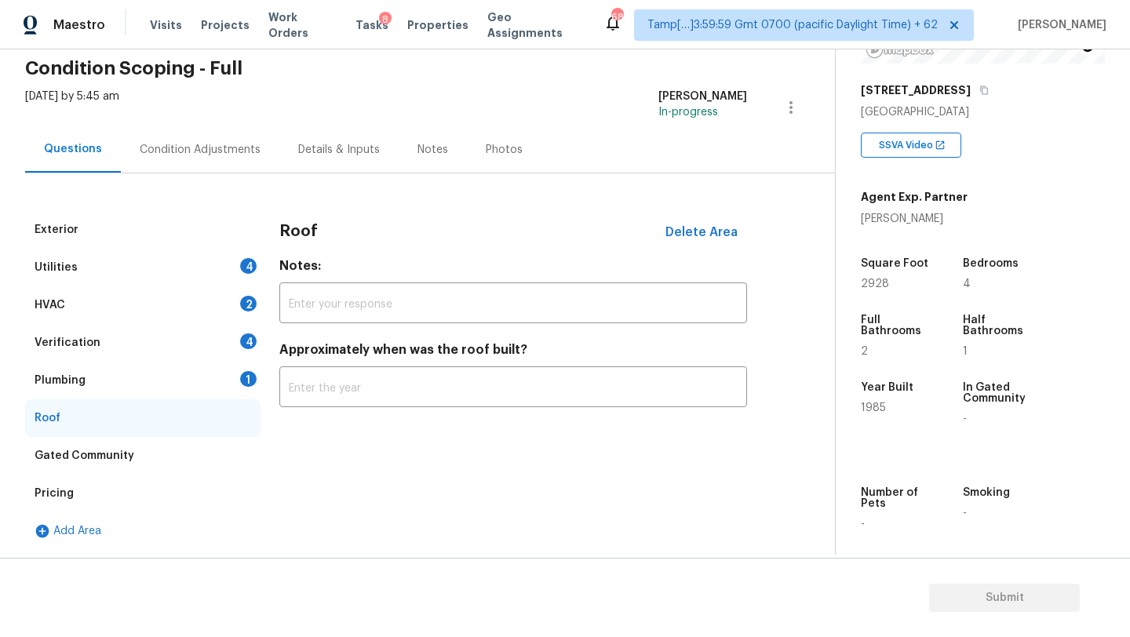
scroll to position [64, 0]
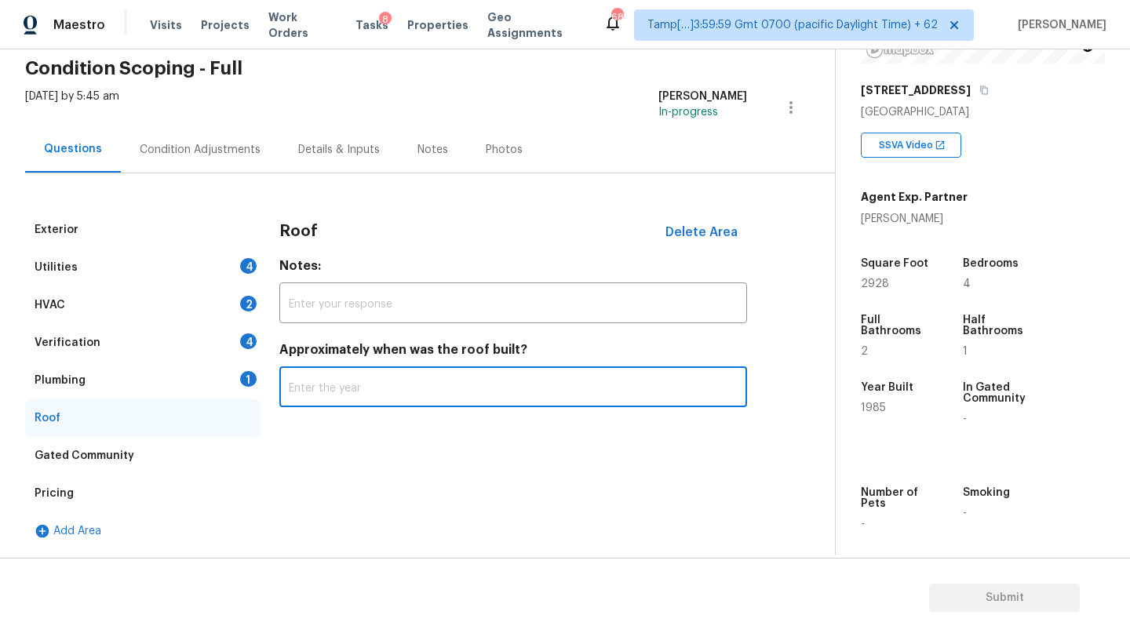
click at [334, 407] on input "text" at bounding box center [513, 388] width 468 height 37
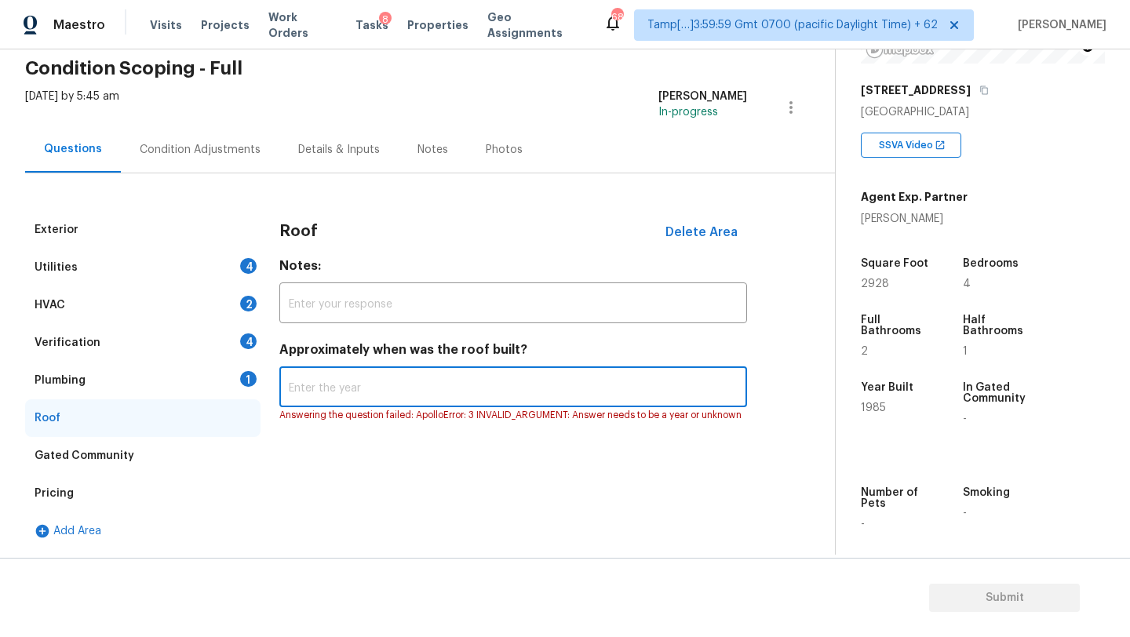
click at [185, 397] on div "Plumbing 1" at bounding box center [142, 381] width 235 height 38
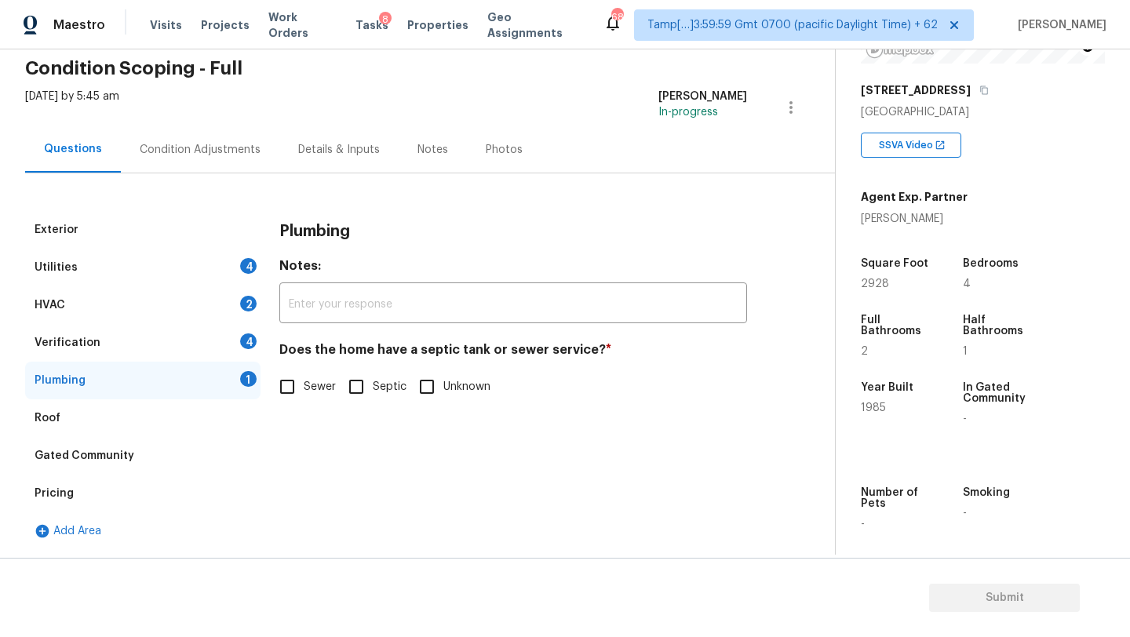
click at [304, 380] on span "Sewer" at bounding box center [320, 387] width 32 height 16
click at [304, 380] on input "Sewer" at bounding box center [287, 386] width 33 height 33
checkbox input "true"
click at [223, 352] on div "Verification 4" at bounding box center [142, 343] width 235 height 38
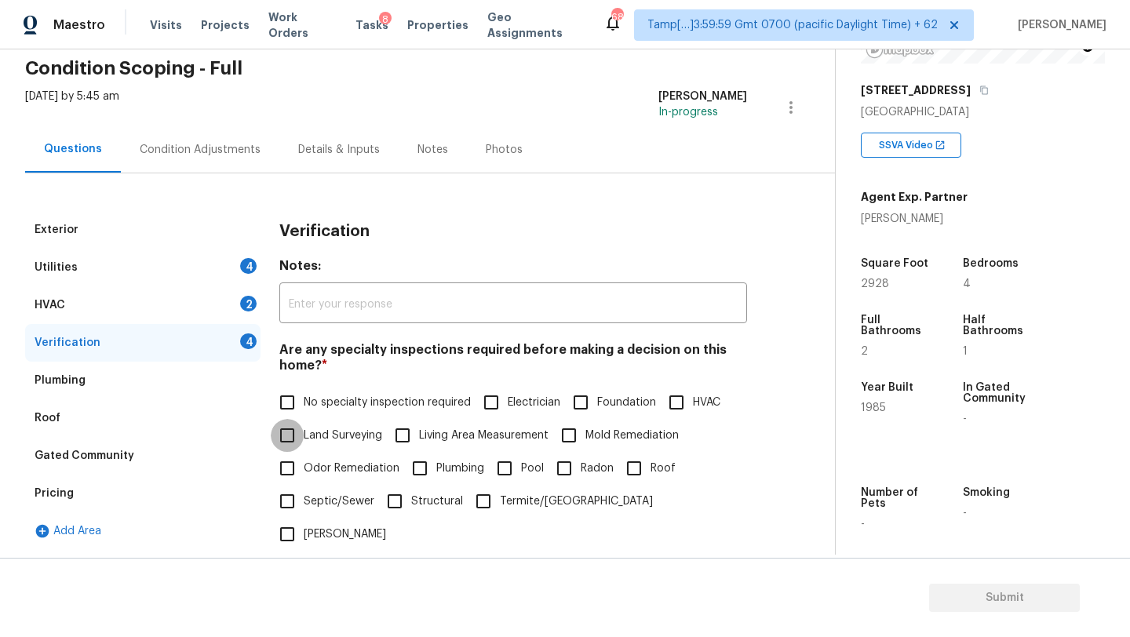
click at [296, 423] on input "Land Surveying" at bounding box center [287, 435] width 33 height 33
checkbox input "true"
click at [296, 402] on input "No specialty inspection required" at bounding box center [287, 402] width 33 height 33
checkbox input "true"
click at [296, 443] on input "Land Surveying" at bounding box center [287, 437] width 33 height 33
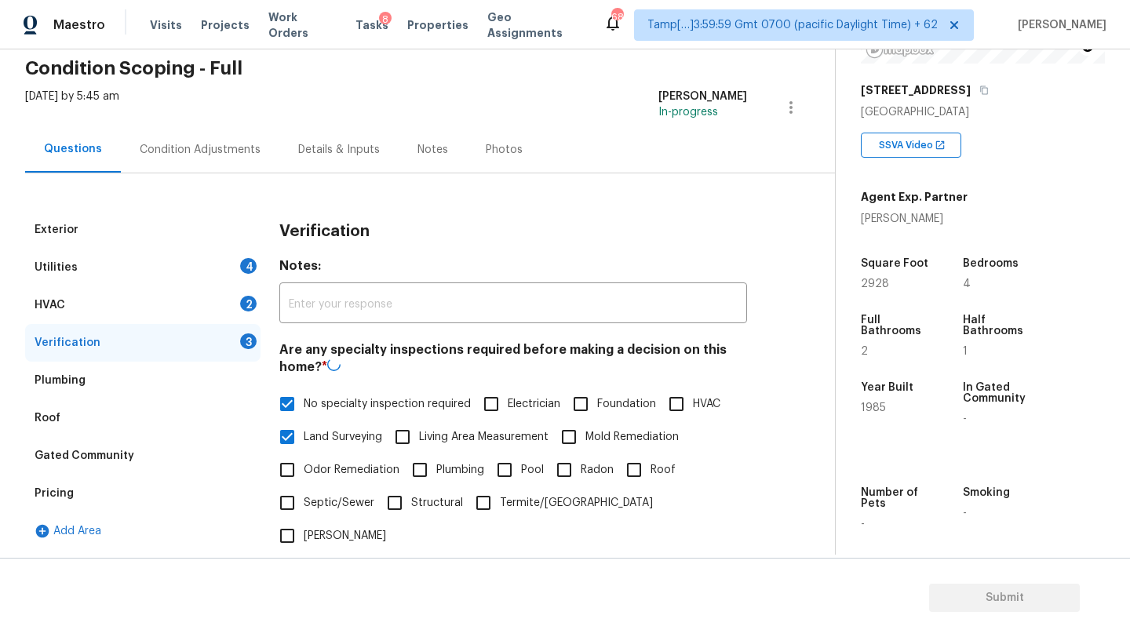
checkbox input "false"
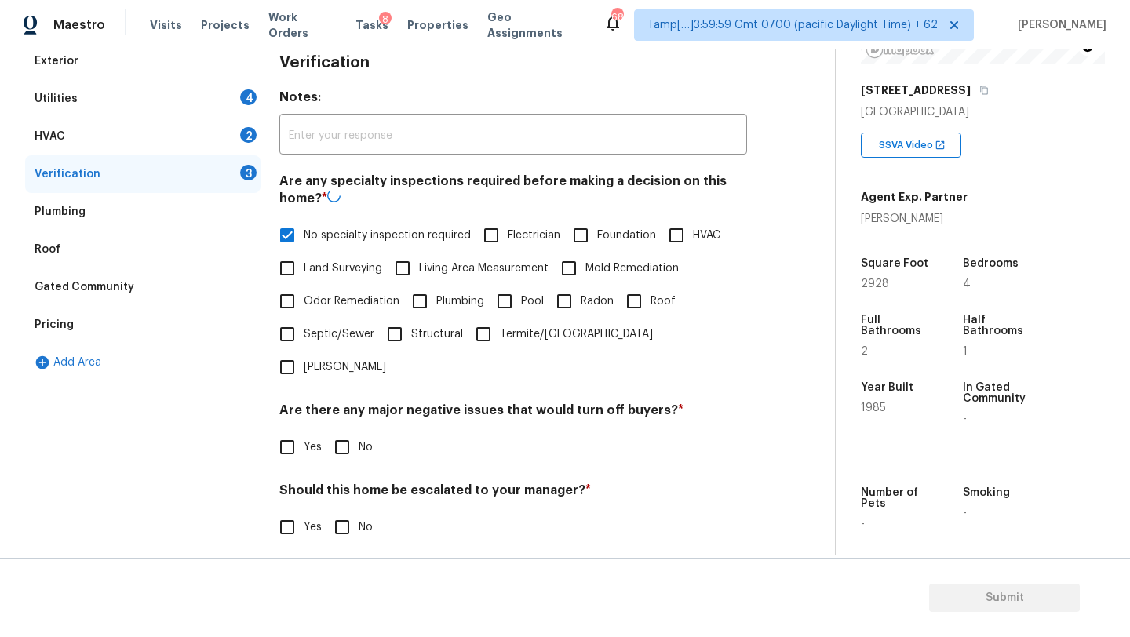
scroll to position [307, 0]
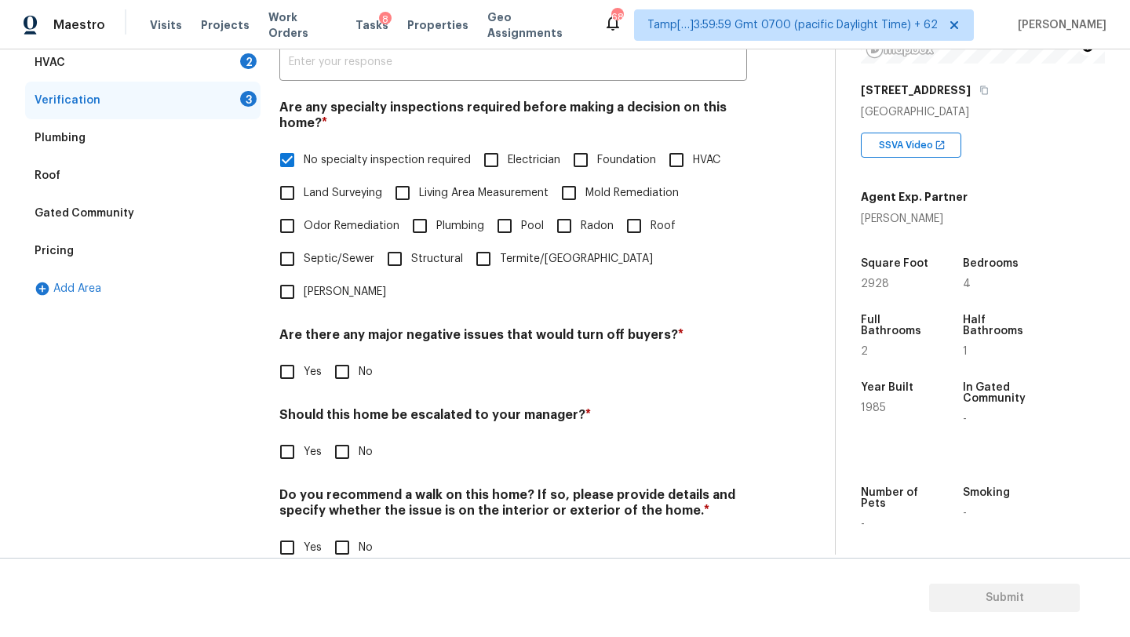
click at [341, 359] on div "Verification Notes: ​ Are any specialty inspections required before making a de…" at bounding box center [513, 276] width 468 height 615
click at [341, 356] on input "No" at bounding box center [342, 372] width 33 height 33
checkbox input "true"
click at [342, 437] on input "No" at bounding box center [342, 453] width 33 height 33
checkbox input "true"
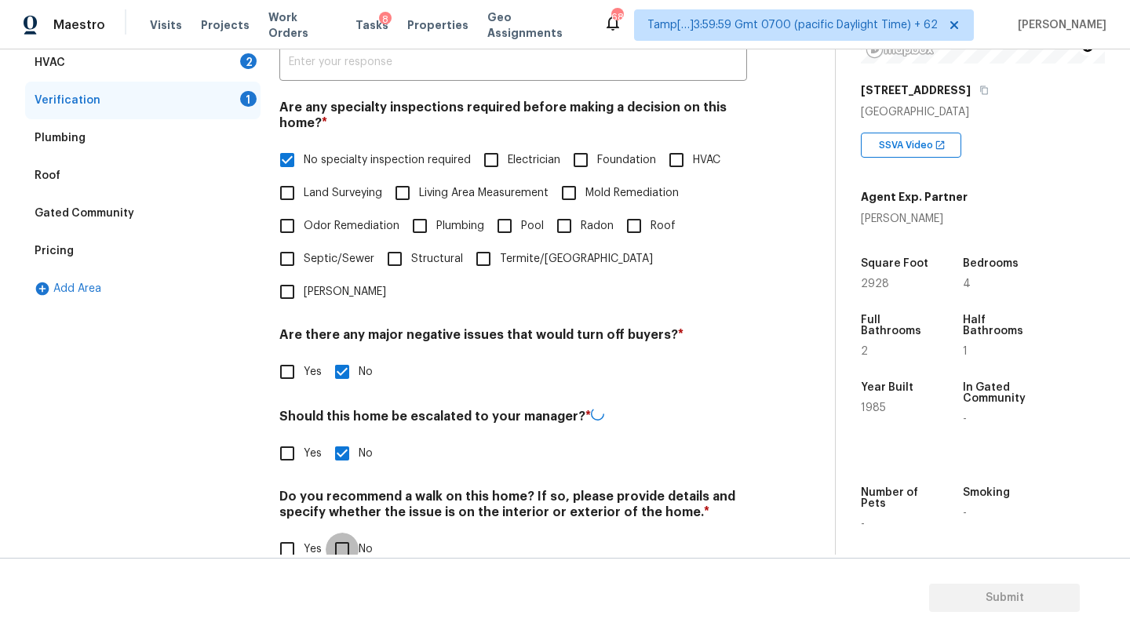
click at [342, 533] on input "No" at bounding box center [342, 549] width 33 height 33
checkbox input "true"
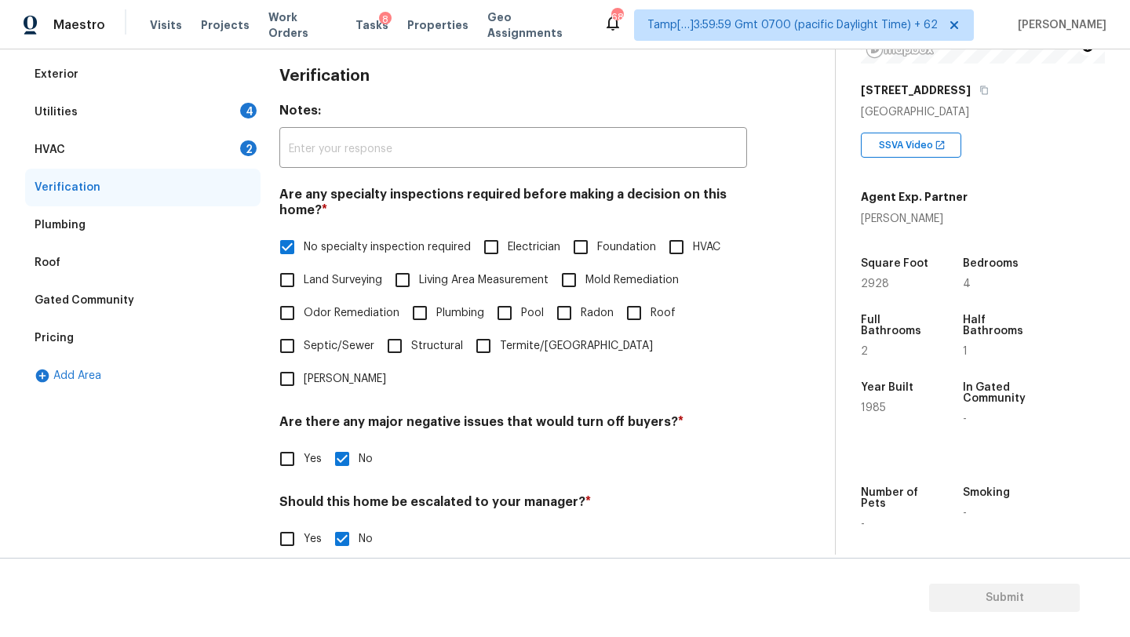
click at [72, 251] on div "Roof" at bounding box center [142, 263] width 235 height 38
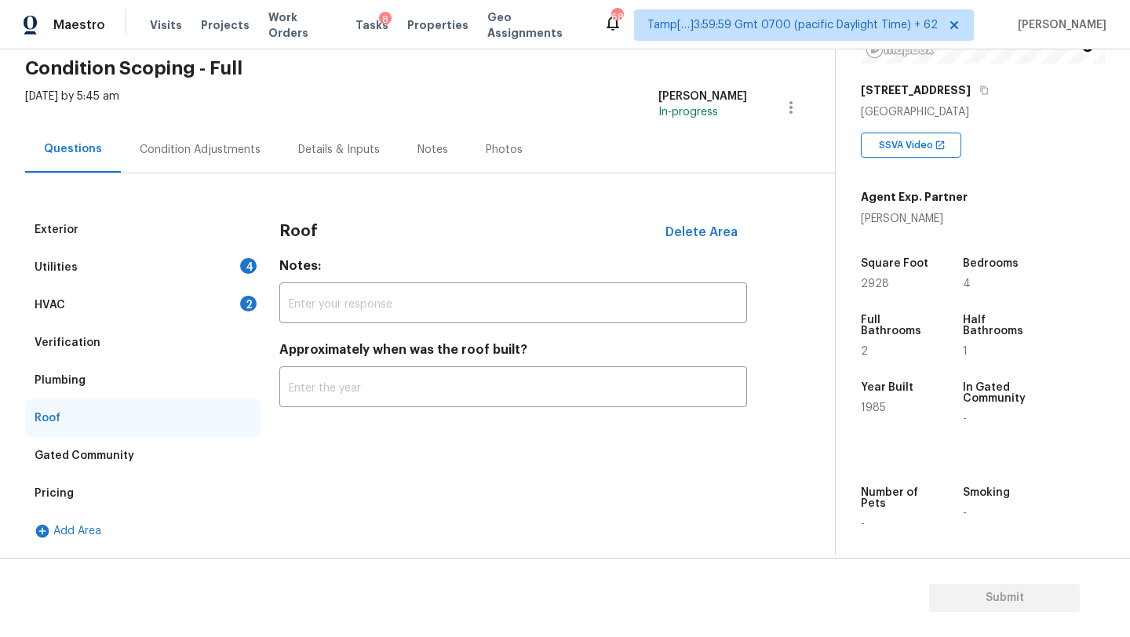
scroll to position [64, 0]
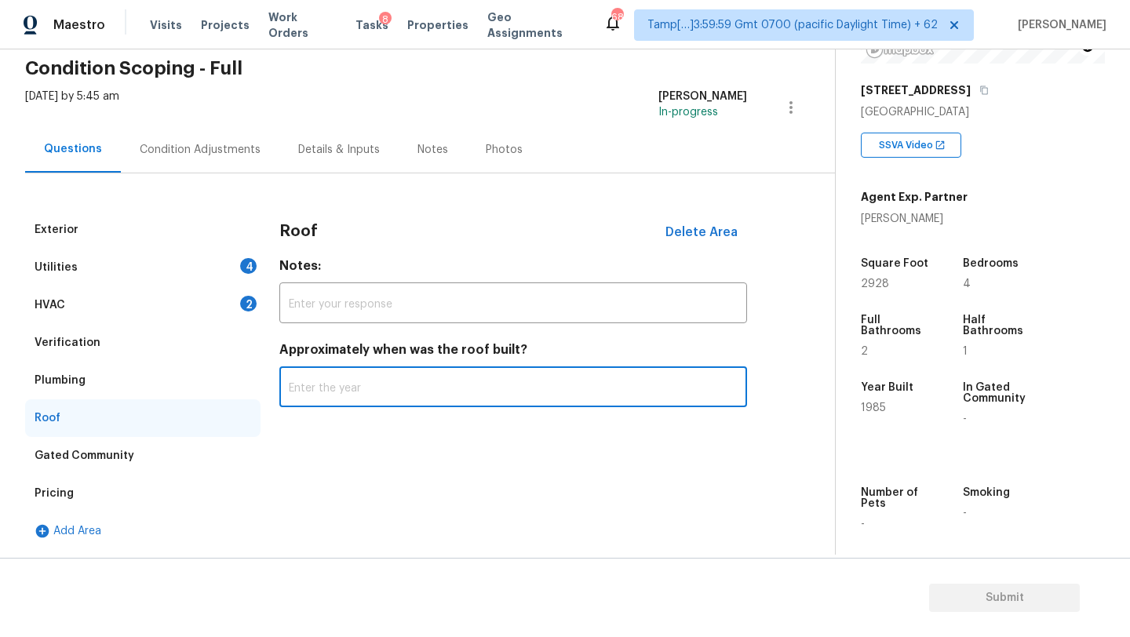
click at [363, 373] on input "text" at bounding box center [513, 388] width 468 height 37
type input "2023"
click at [93, 254] on div "Utilities 4" at bounding box center [142, 268] width 235 height 38
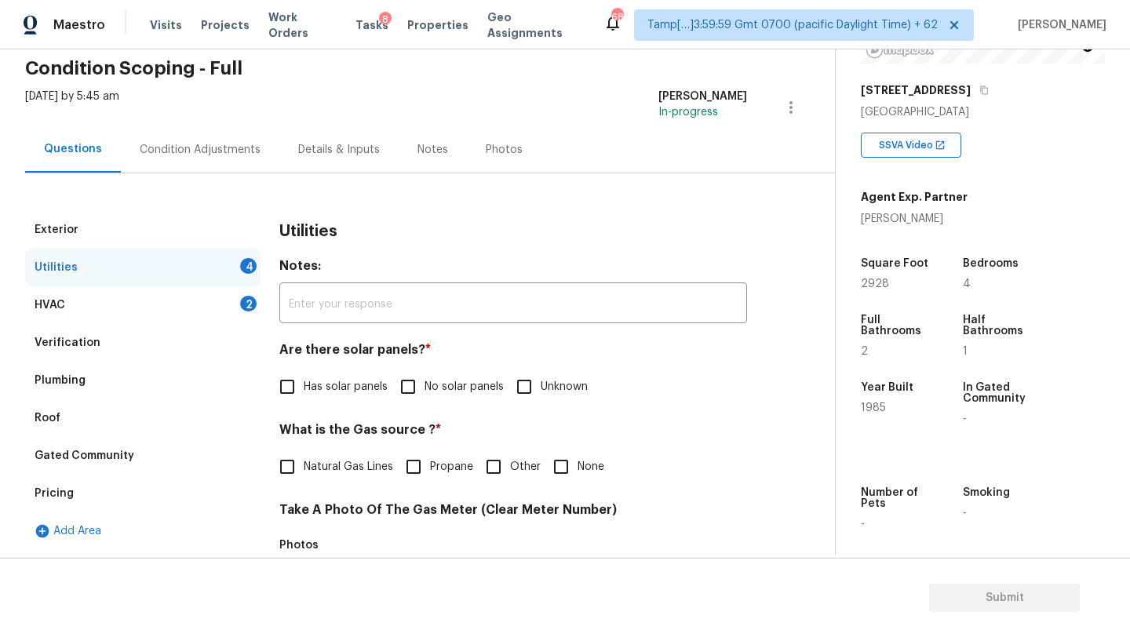
click at [385, 389] on span "Has solar panels" at bounding box center [346, 387] width 84 height 16
click at [304, 389] on input "Has solar panels" at bounding box center [287, 386] width 33 height 33
checkbox input "true"
click at [418, 388] on input "No solar panels" at bounding box center [408, 386] width 33 height 33
checkbox input "true"
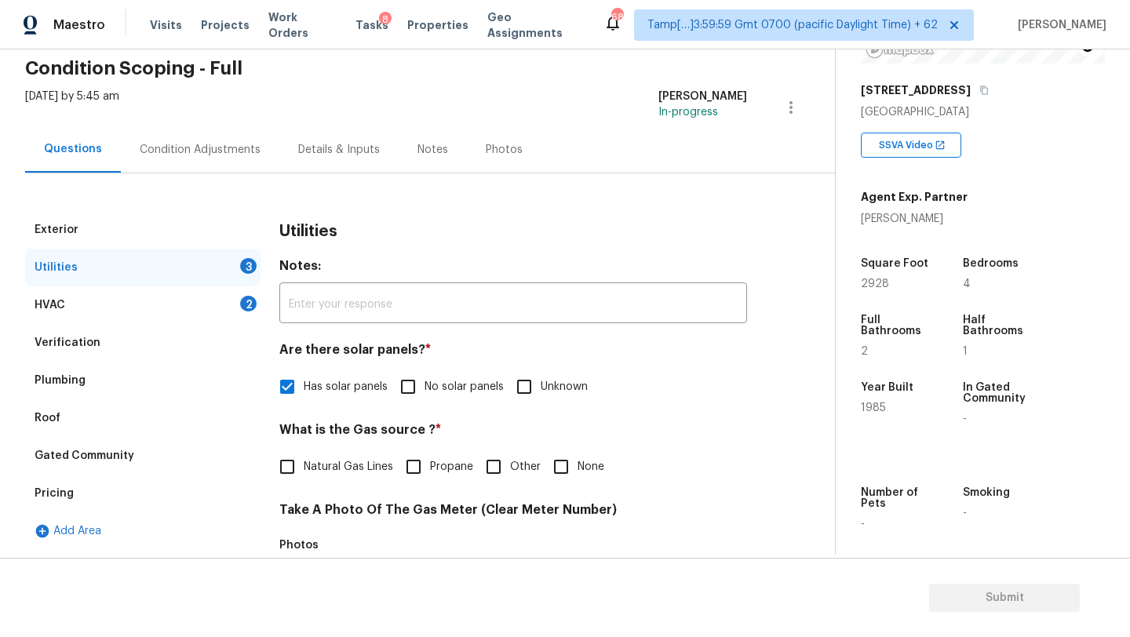
checkbox input "false"
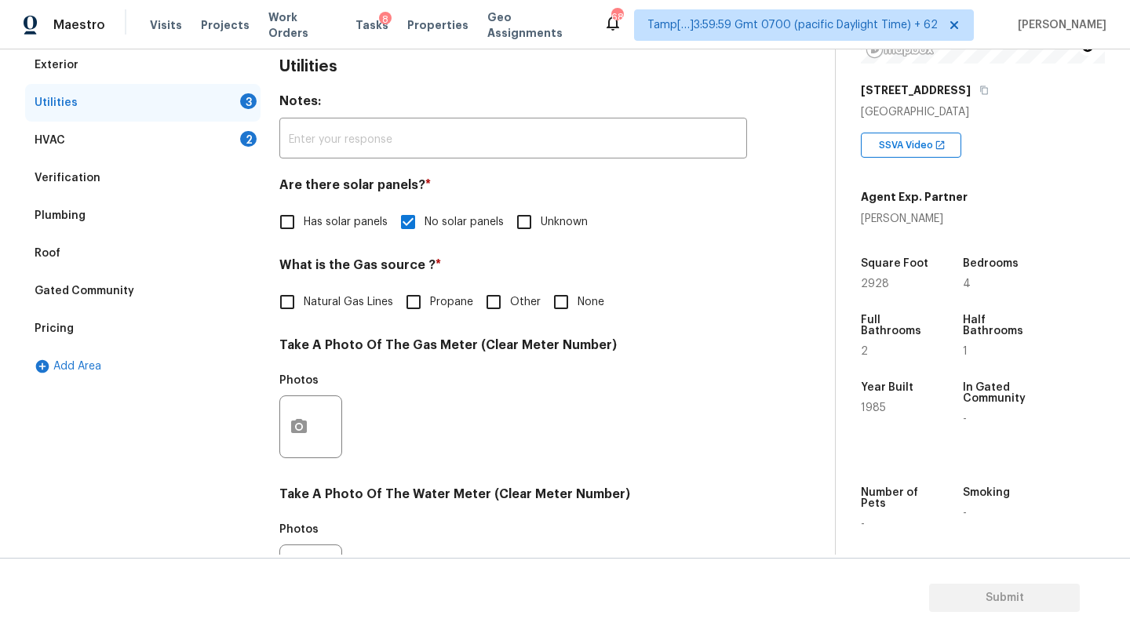
click at [329, 294] on span "Natural Gas Lines" at bounding box center [348, 302] width 89 height 16
click at [304, 294] on input "Natural Gas Lines" at bounding box center [287, 302] width 33 height 33
checkbox input "true"
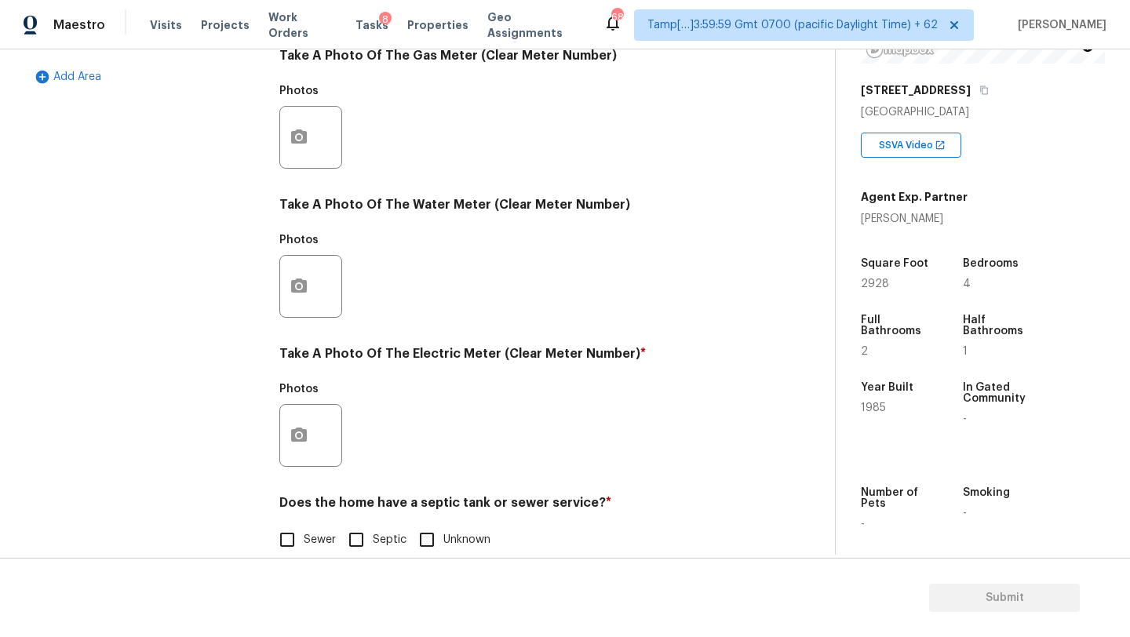
scroll to position [544, 0]
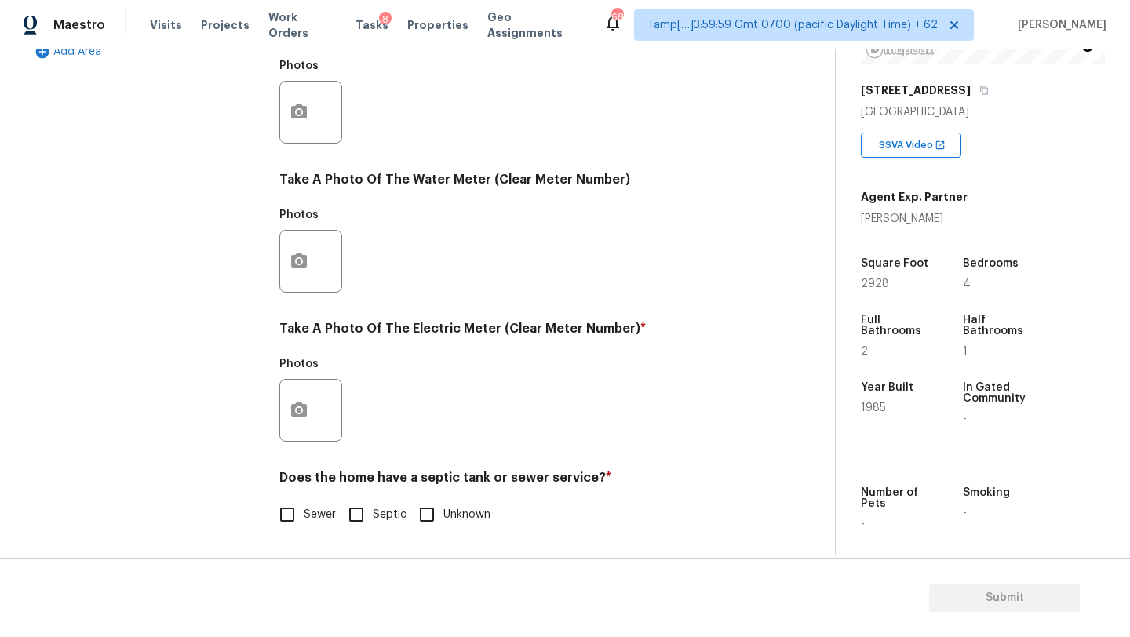
click at [306, 519] on span "Sewer" at bounding box center [320, 515] width 32 height 16
click at [304, 519] on input "Sewer" at bounding box center [287, 514] width 33 height 33
checkbox input "true"
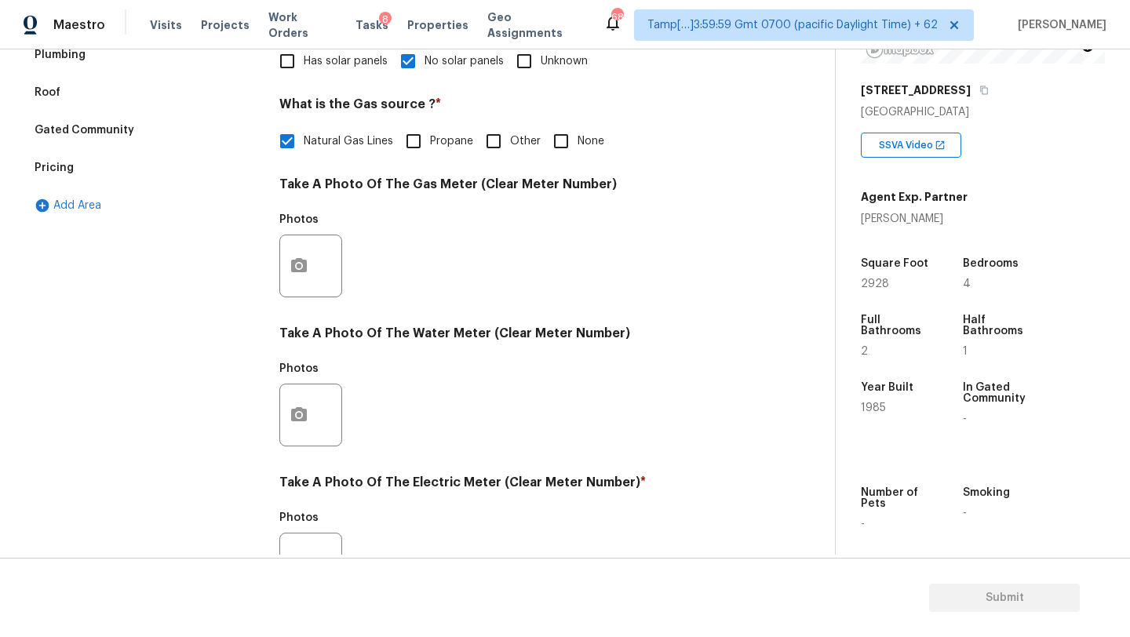
scroll to position [89, 0]
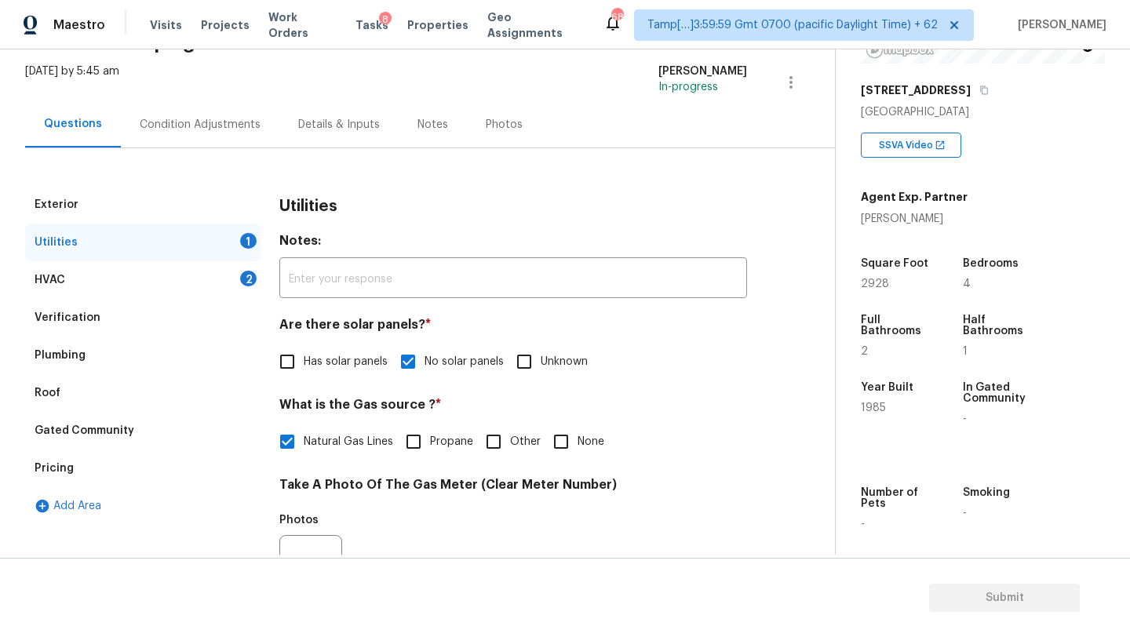
click at [193, 276] on div "HVAC 2" at bounding box center [142, 280] width 235 height 38
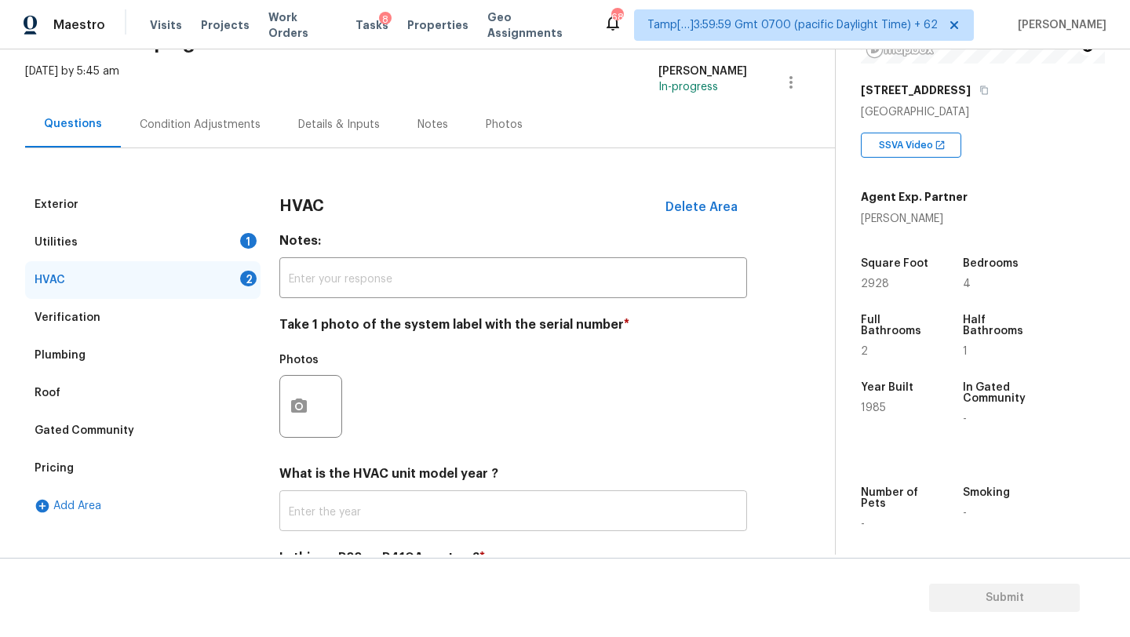
click at [312, 508] on input "text" at bounding box center [513, 512] width 468 height 37
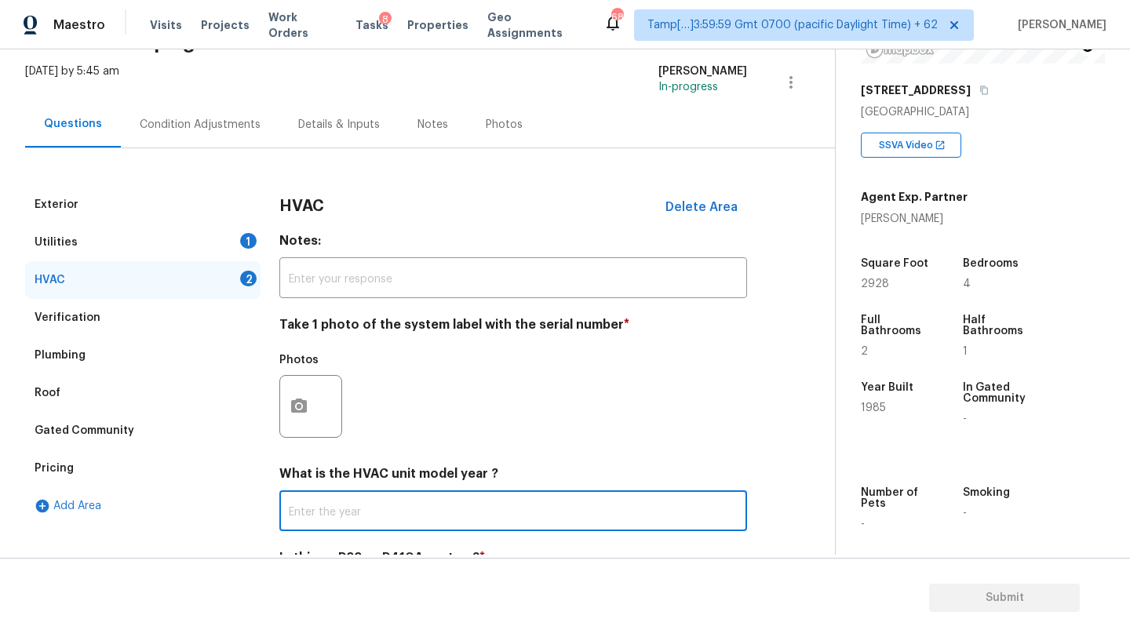
scroll to position [93, 0]
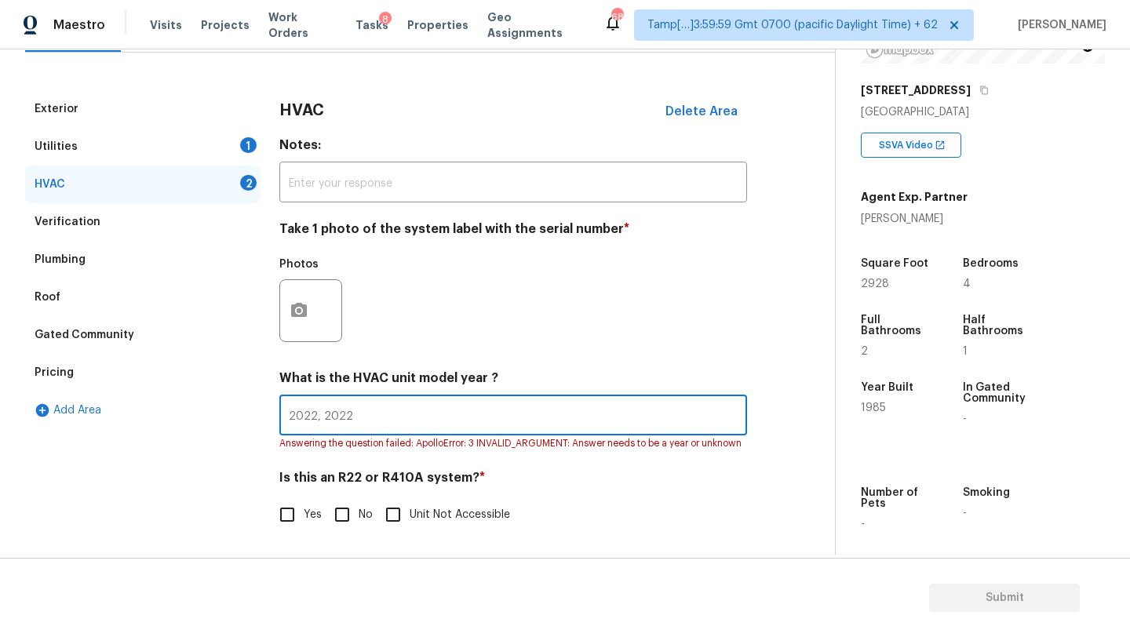
type input "2022, 2022"
click at [358, 502] on label "No" at bounding box center [349, 514] width 47 height 33
click at [358, 502] on input "No" at bounding box center [342, 514] width 33 height 33
checkbox input "true"
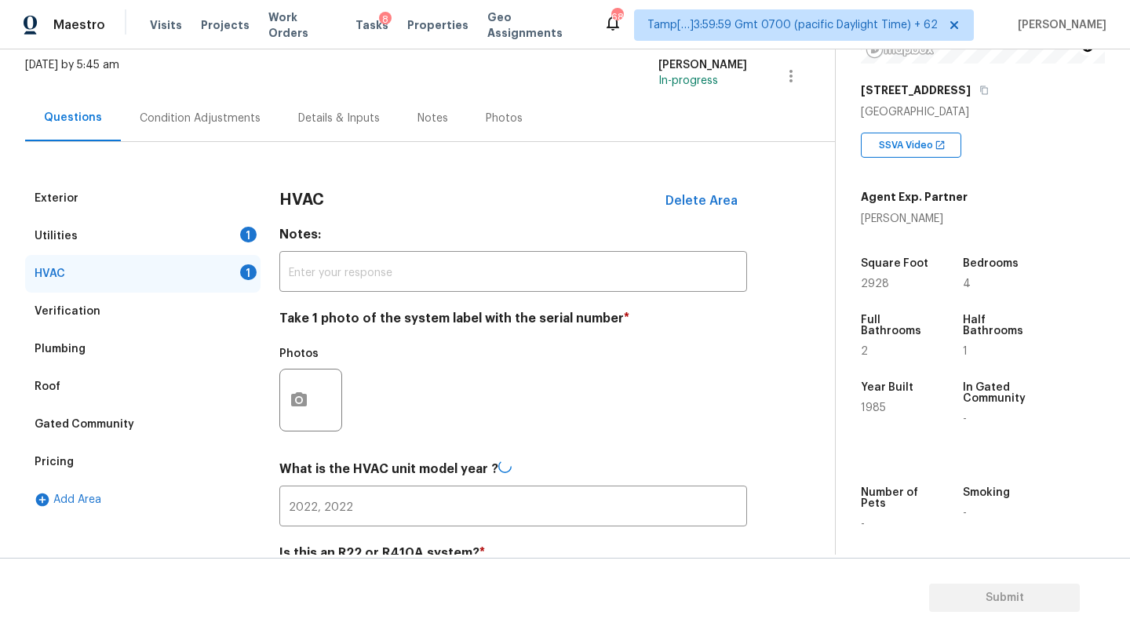
scroll to position [4, 0]
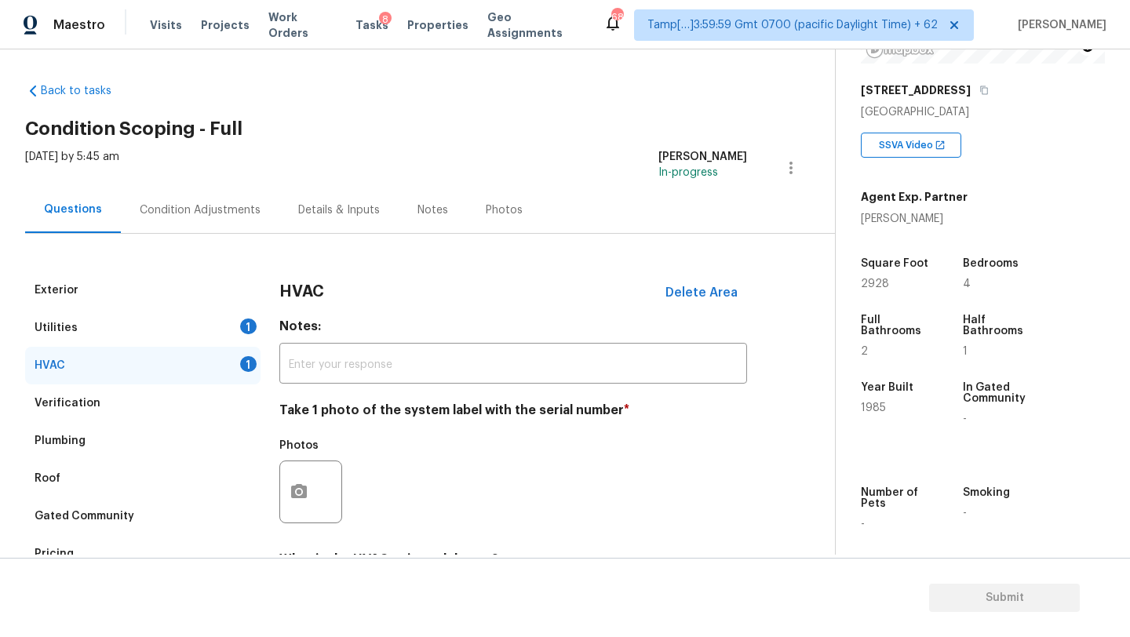
click at [219, 213] on div "Condition Adjustments" at bounding box center [200, 210] width 121 height 16
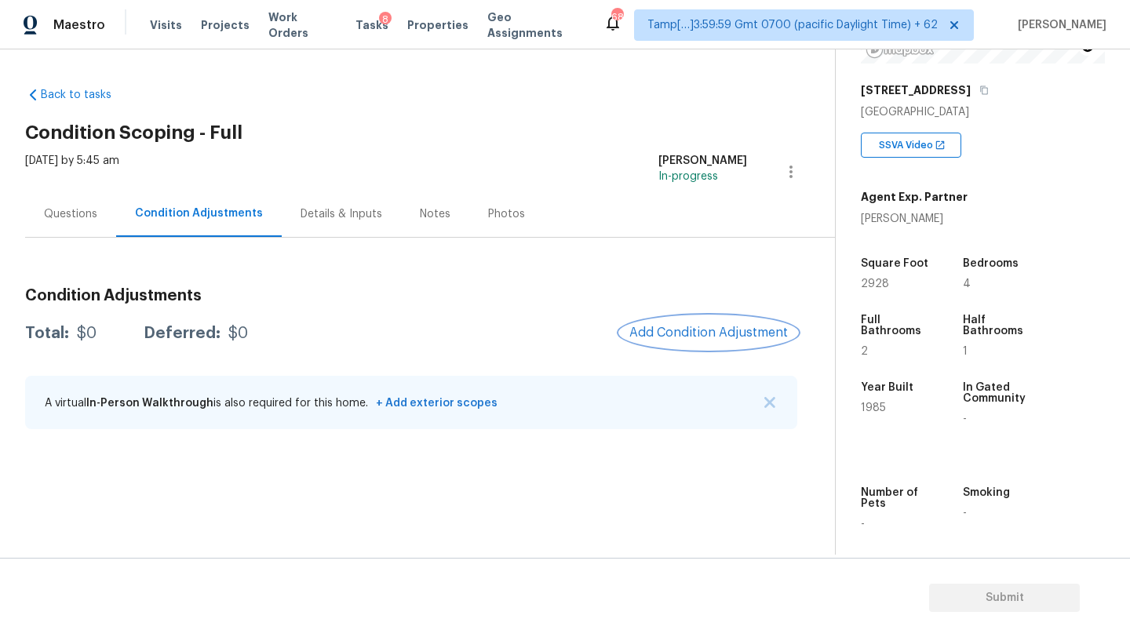
click at [693, 329] on span "Add Condition Adjustment" at bounding box center [708, 333] width 159 height 14
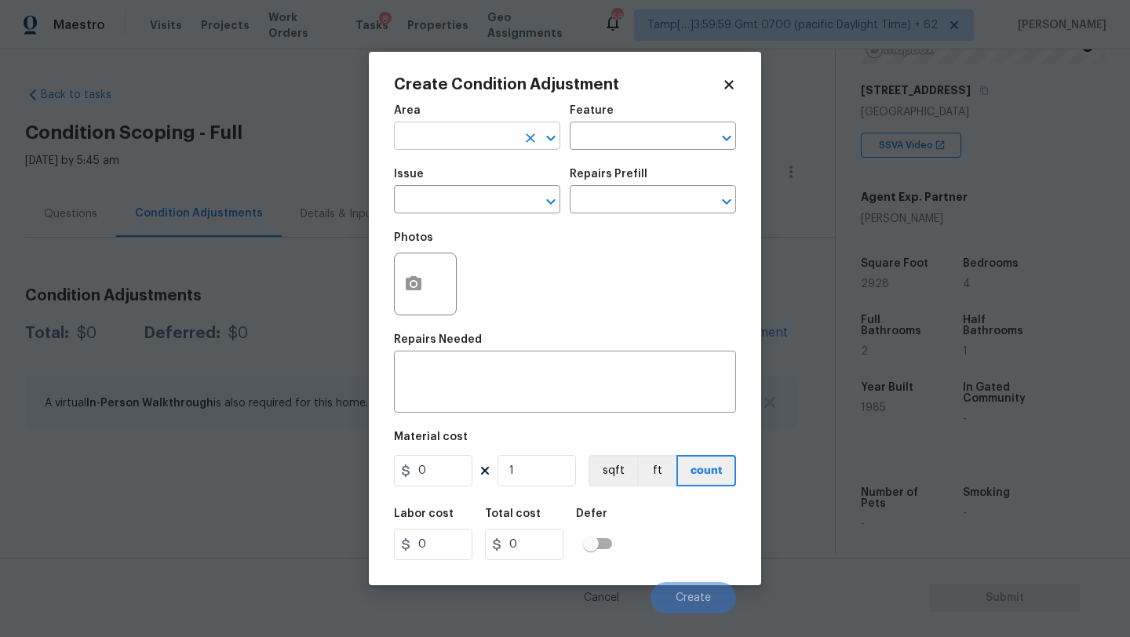
click at [471, 143] on input "text" at bounding box center [455, 138] width 122 height 24
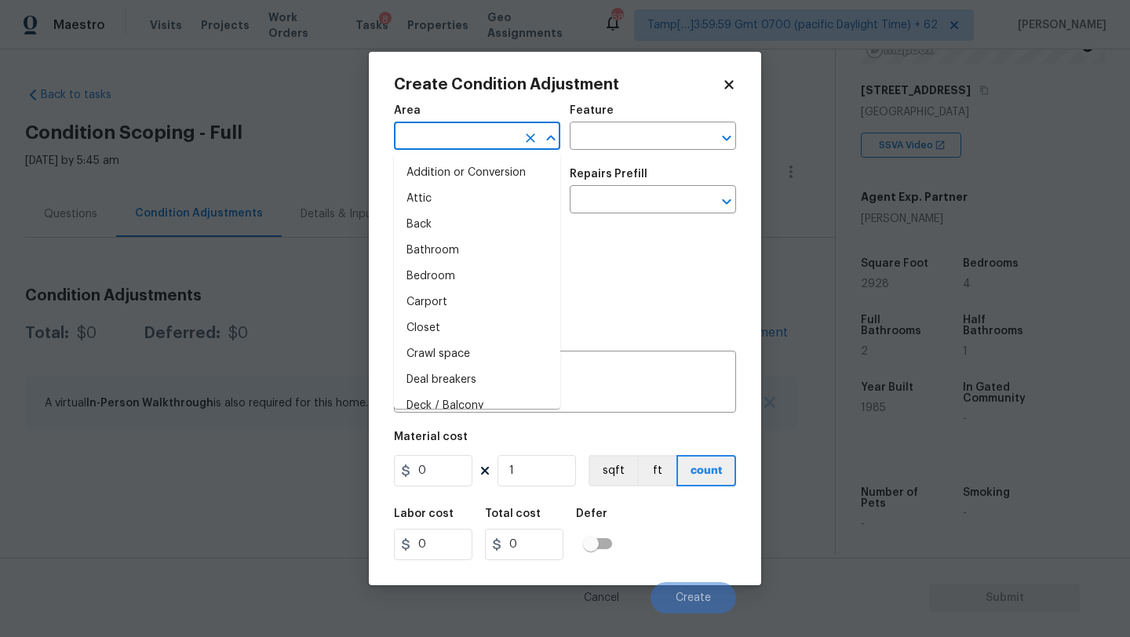
type input "e"
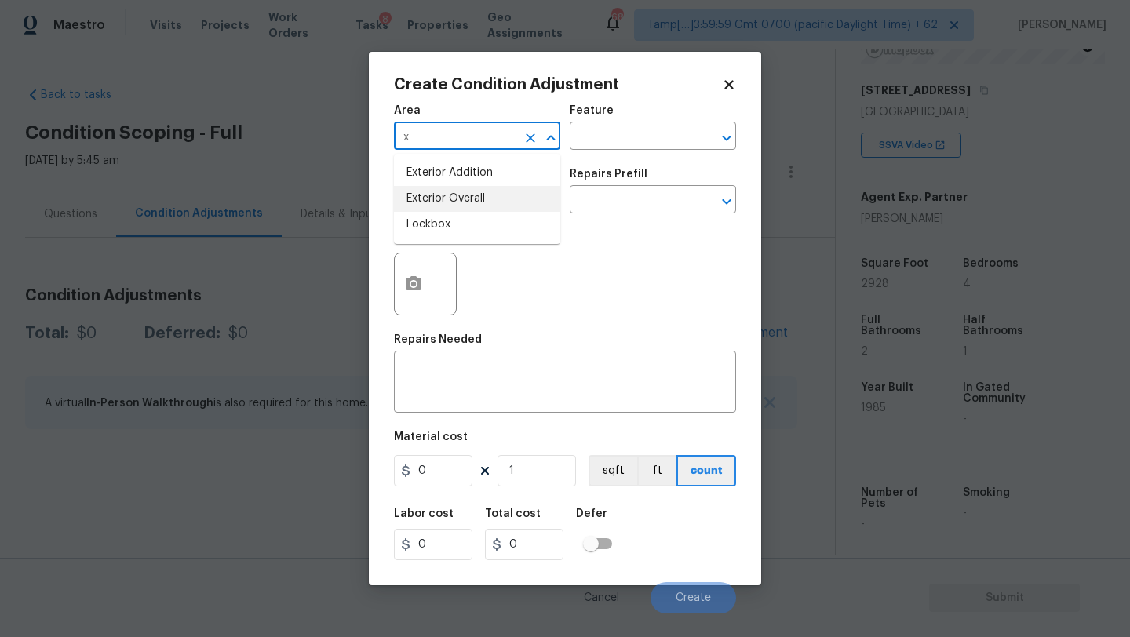
click at [467, 197] on li "Exterior Overall" at bounding box center [477, 199] width 166 height 26
type input "Exterior Overall"
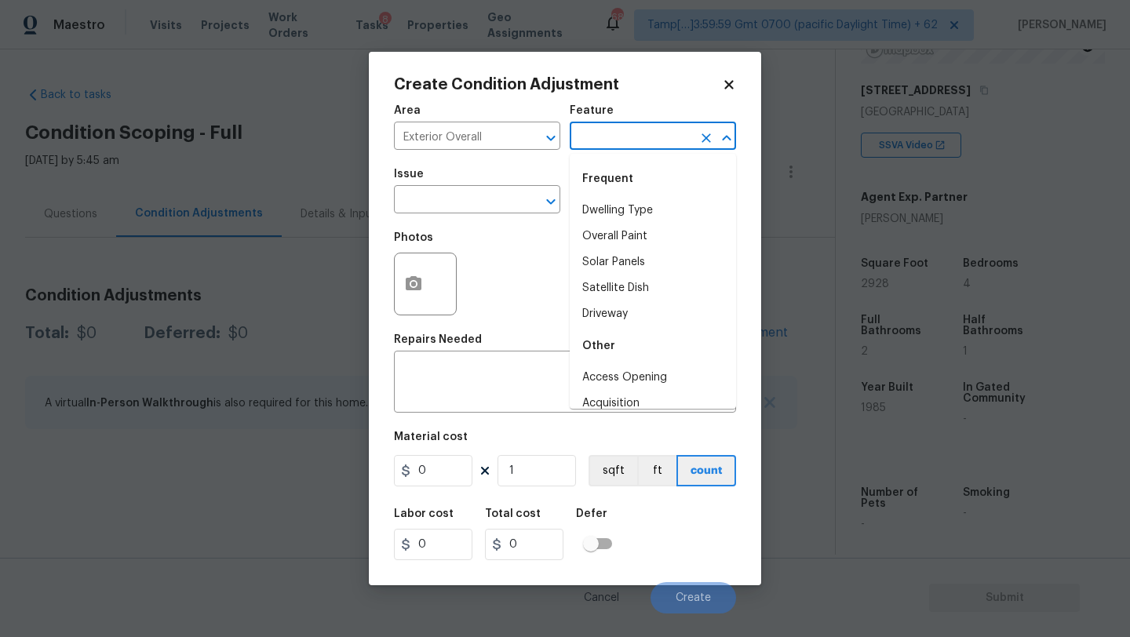
click at [615, 148] on input "text" at bounding box center [631, 138] width 122 height 24
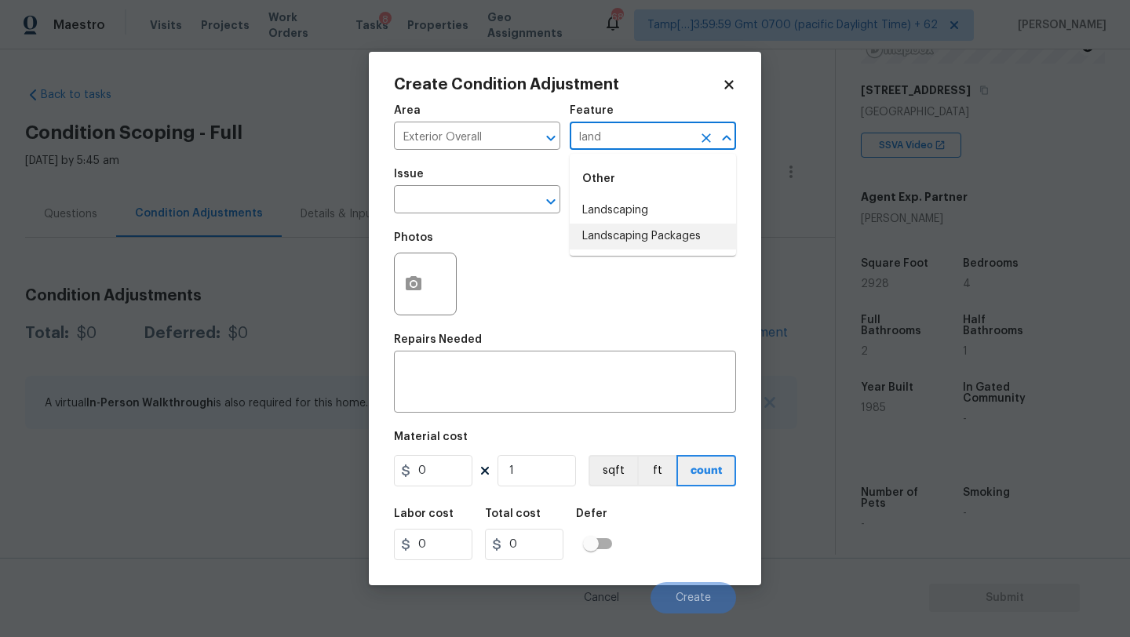
click at [596, 237] on li "Landscaping Packages" at bounding box center [653, 237] width 166 height 26
type input "Landscaping Packages"
click at [458, 202] on input "text" at bounding box center [455, 201] width 122 height 24
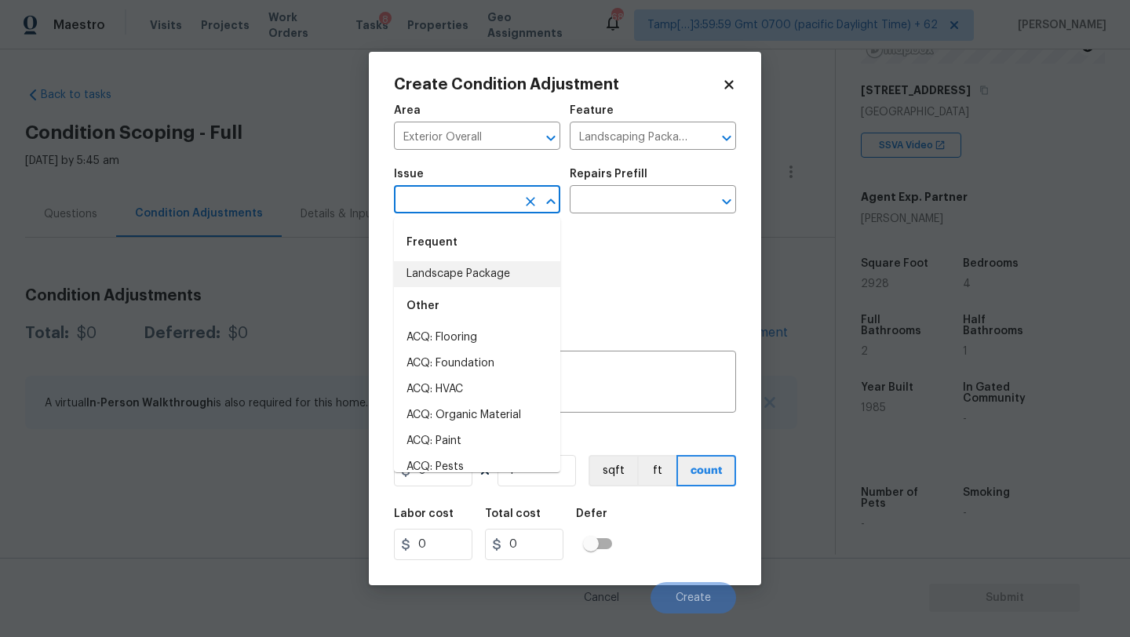
click at [458, 283] on li "Landscape Package" at bounding box center [477, 274] width 166 height 26
type input "Landscape Package"
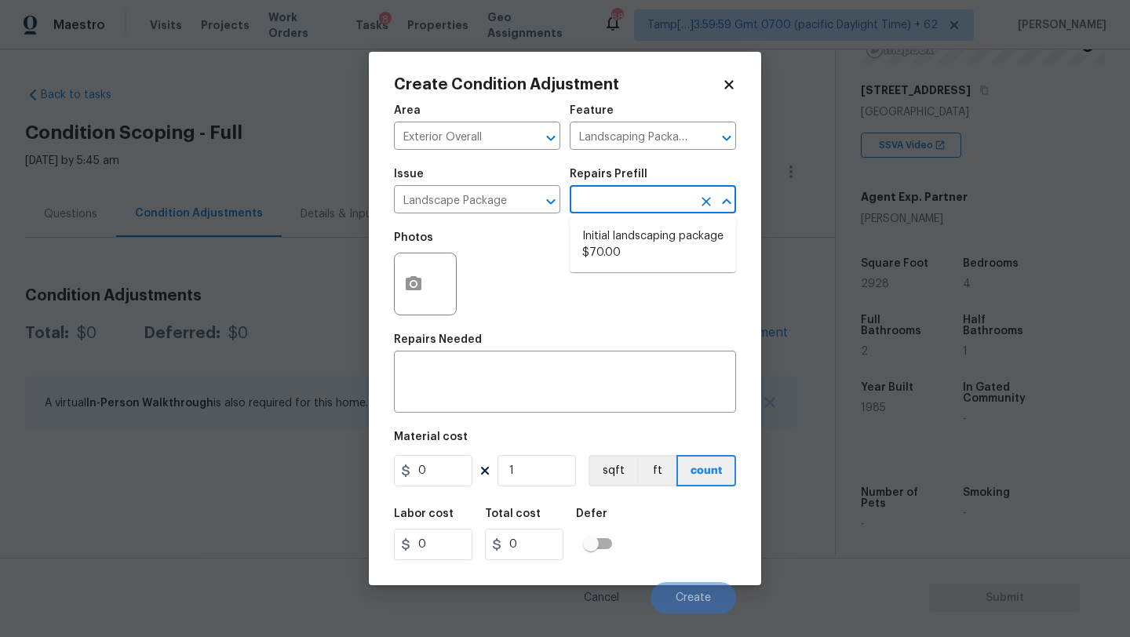
click at [623, 210] on input "text" at bounding box center [631, 201] width 122 height 24
click at [624, 251] on li "Initial landscaping package $70.00" at bounding box center [653, 245] width 166 height 42
type input "Home Readiness Packages"
type textarea "Mowing of grass up to 6" in height. Mow, edge along driveways & sidewalks, trim…"
type input "70"
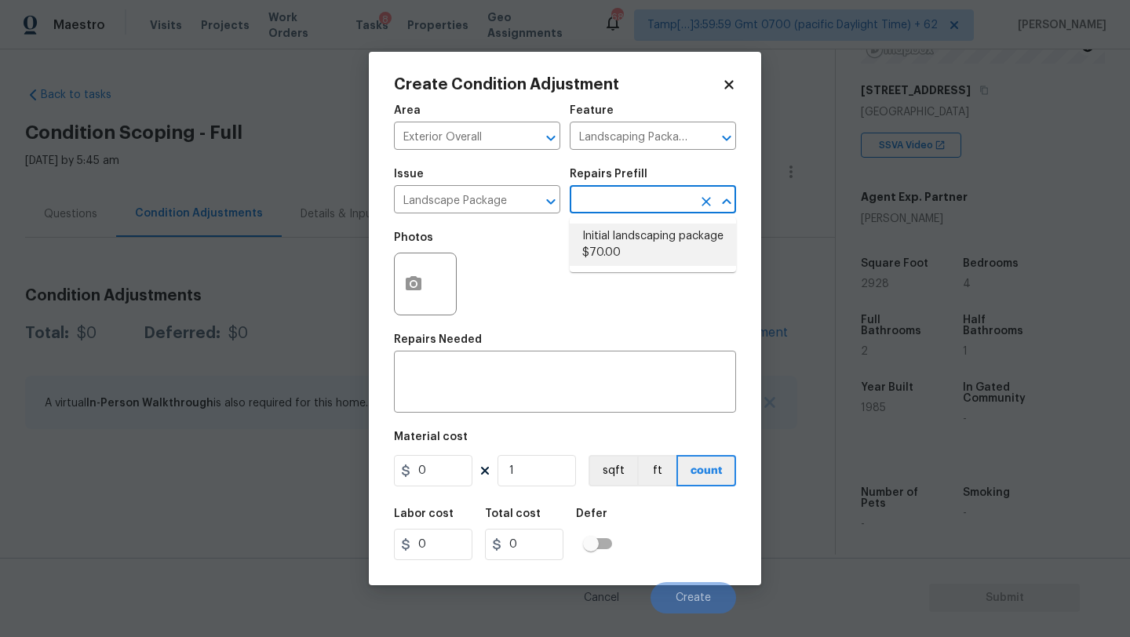
type input "70"
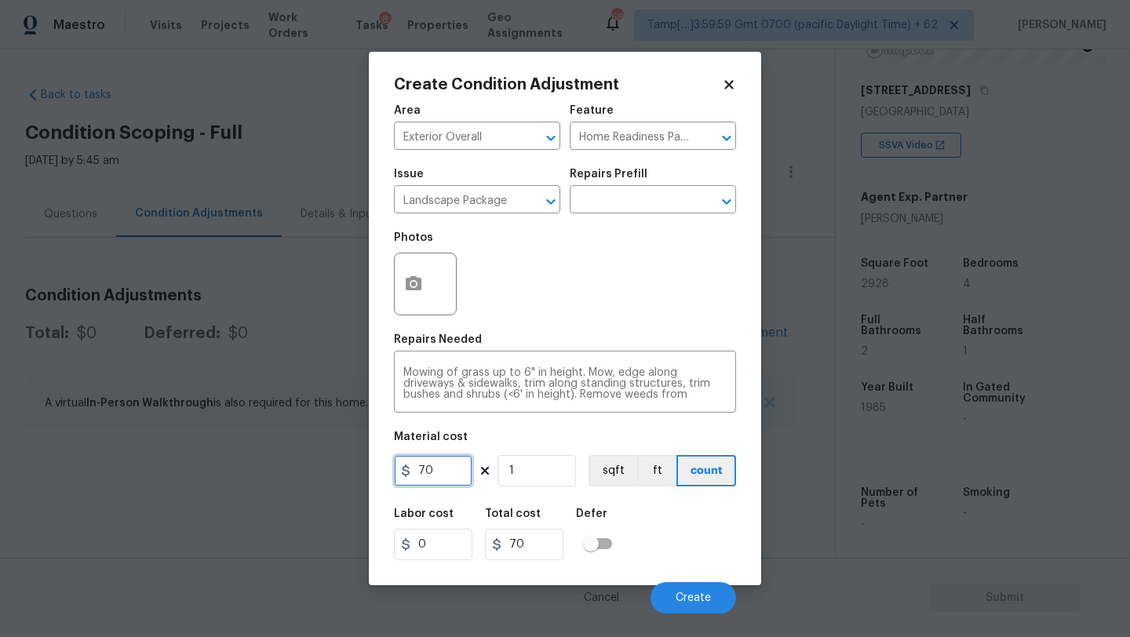
click at [452, 476] on input "70" at bounding box center [433, 470] width 78 height 31
type input "300"
click at [417, 282] on icon "button" at bounding box center [414, 283] width 16 height 14
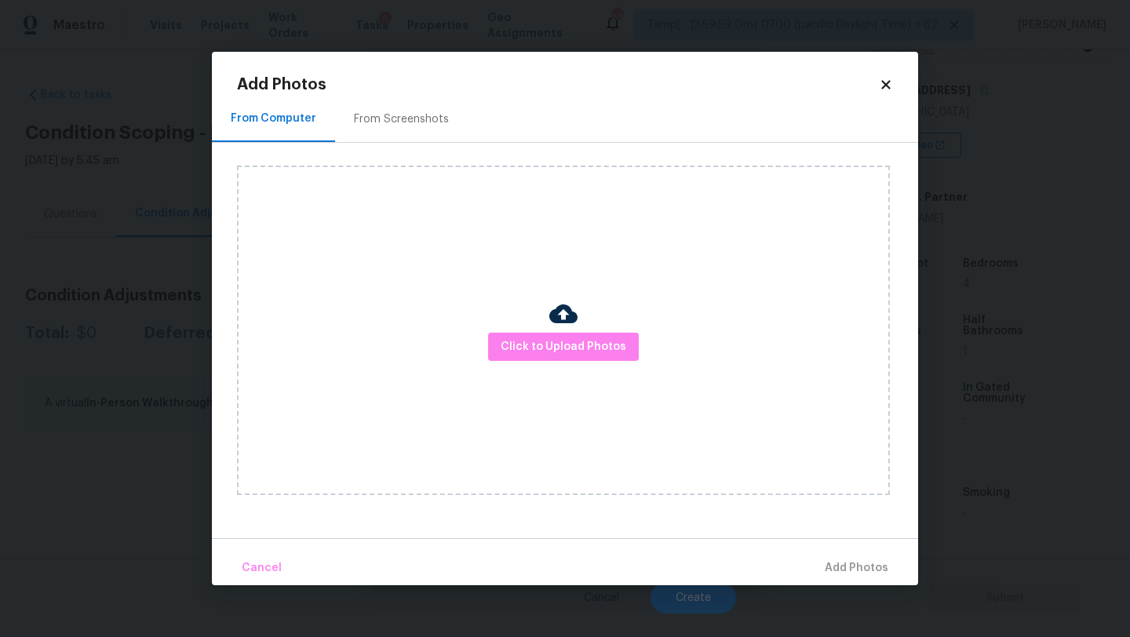
click at [407, 123] on div "From Screenshots" at bounding box center [401, 119] width 95 height 16
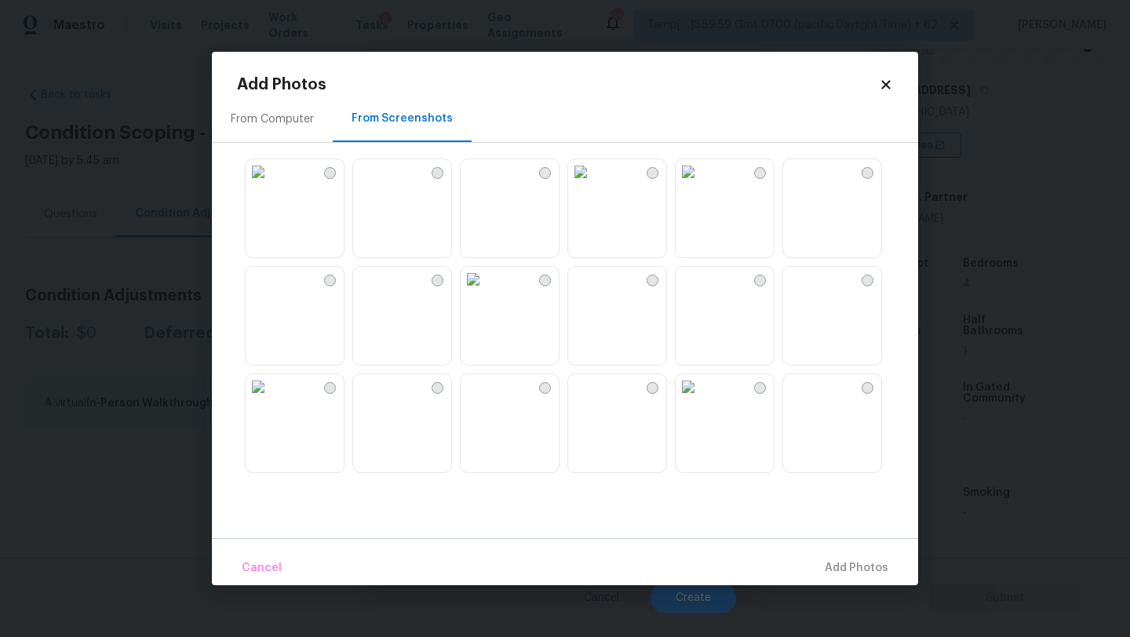
click at [593, 184] on img at bounding box center [580, 171] width 25 height 25
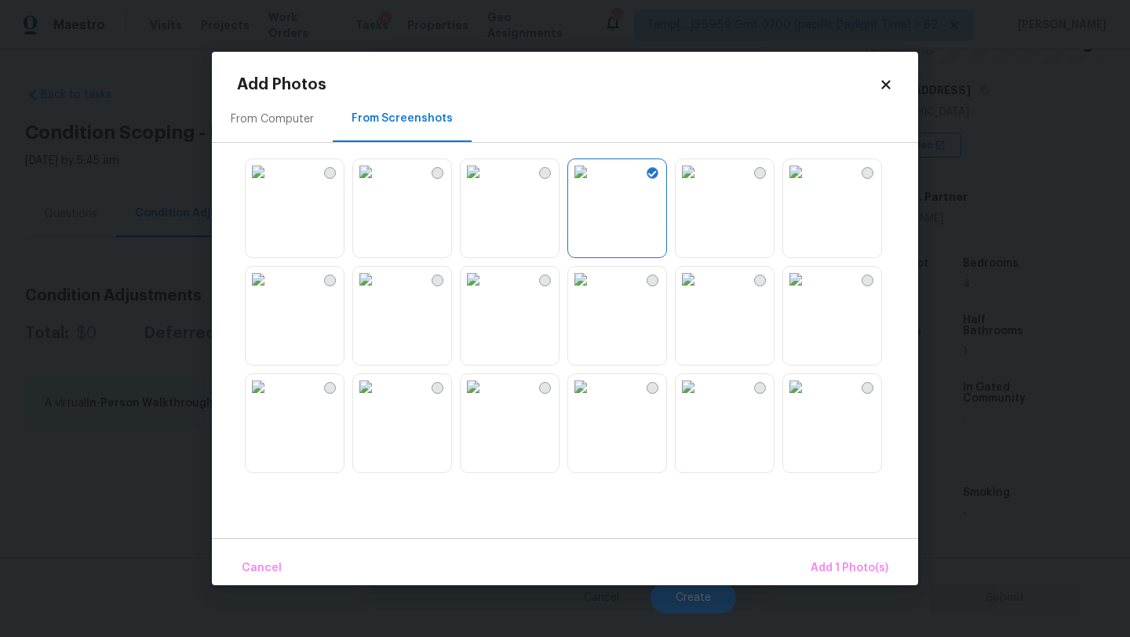
click at [808, 184] on img at bounding box center [795, 171] width 25 height 25
click at [271, 292] on img at bounding box center [258, 279] width 25 height 25
click at [698, 399] on img at bounding box center [688, 386] width 25 height 25
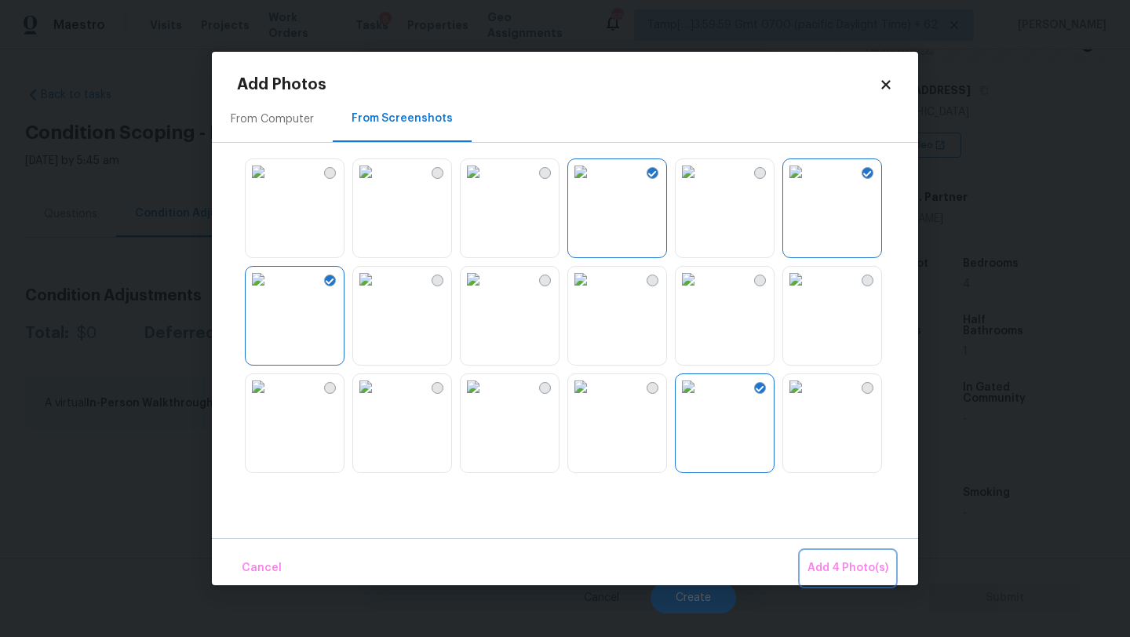
click at [847, 576] on span "Add 4 Photo(s)" at bounding box center [848, 569] width 81 height 20
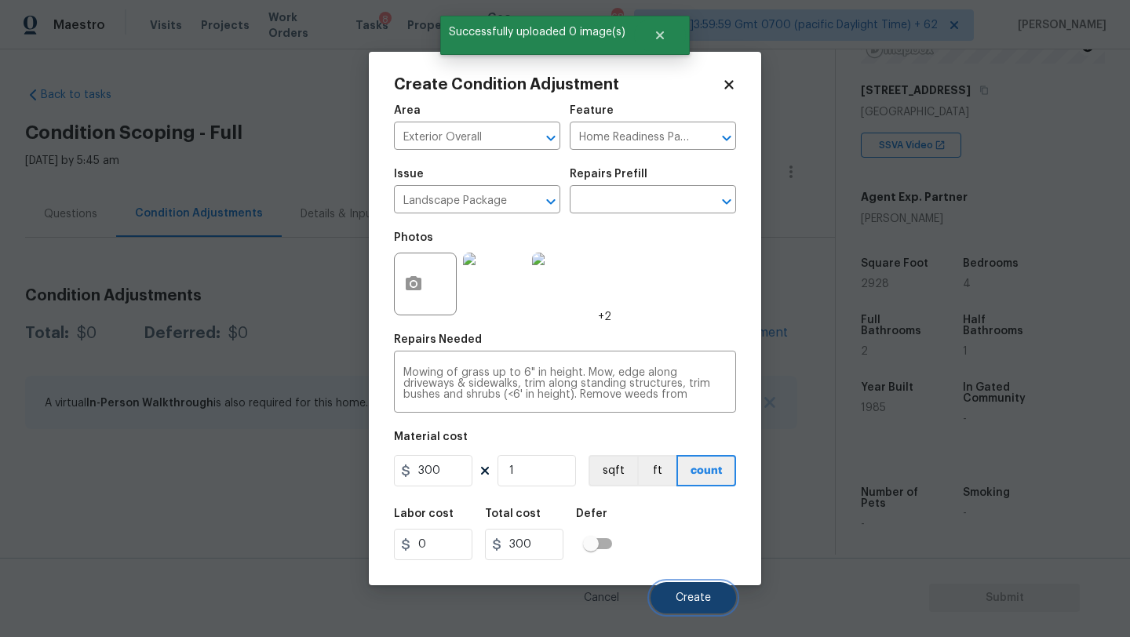
click at [702, 601] on span "Create" at bounding box center [693, 599] width 35 height 12
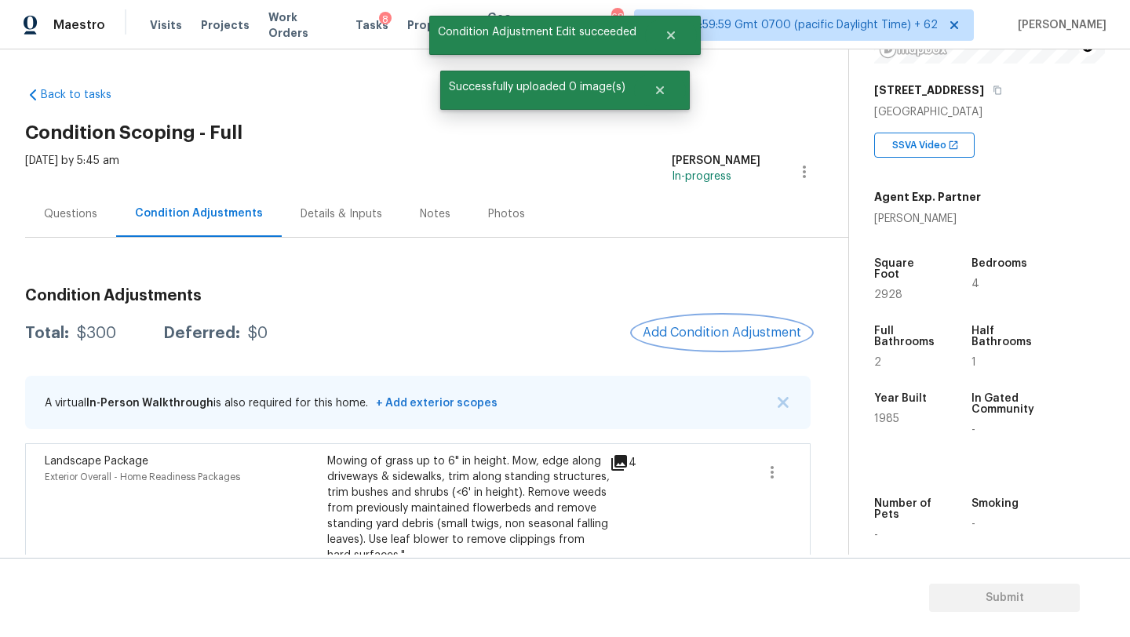
click at [728, 334] on span "Add Condition Adjustment" at bounding box center [722, 333] width 159 height 14
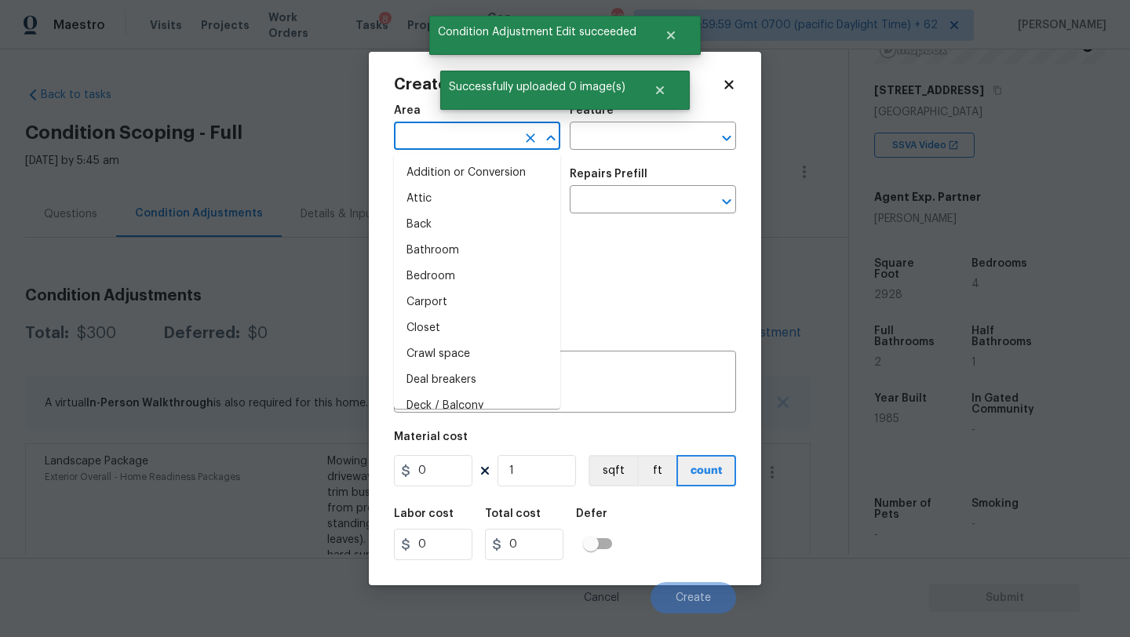
click at [470, 130] on input "text" at bounding box center [455, 138] width 122 height 24
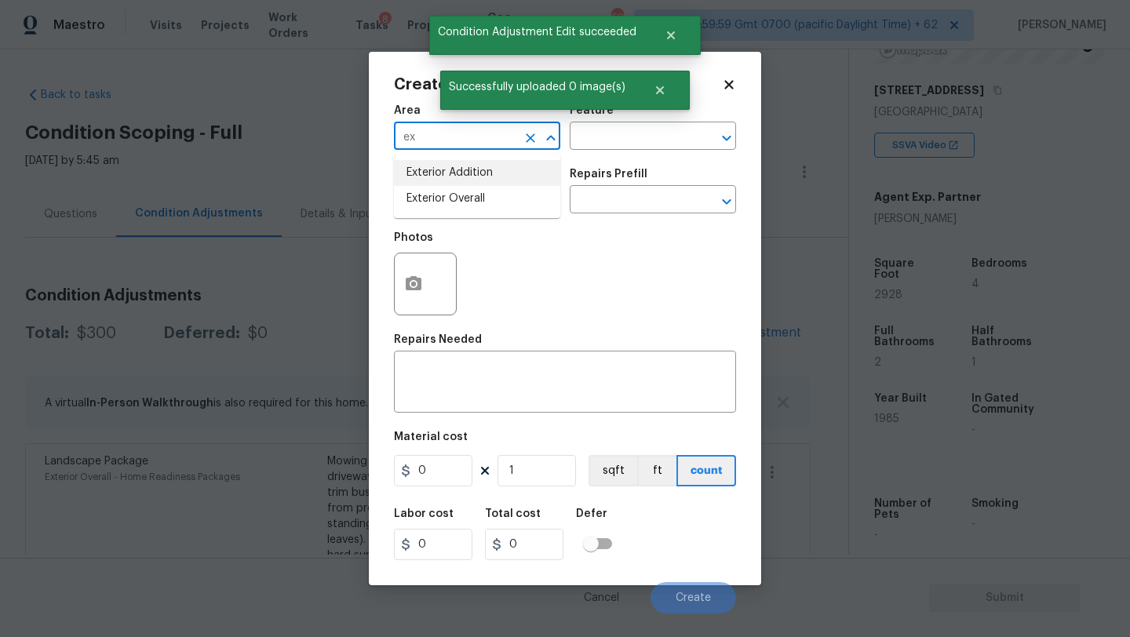
click at [470, 193] on li "Exterior Overall" at bounding box center [477, 199] width 166 height 26
type input "Exterior Overall"
click at [636, 138] on input "text" at bounding box center [631, 138] width 122 height 24
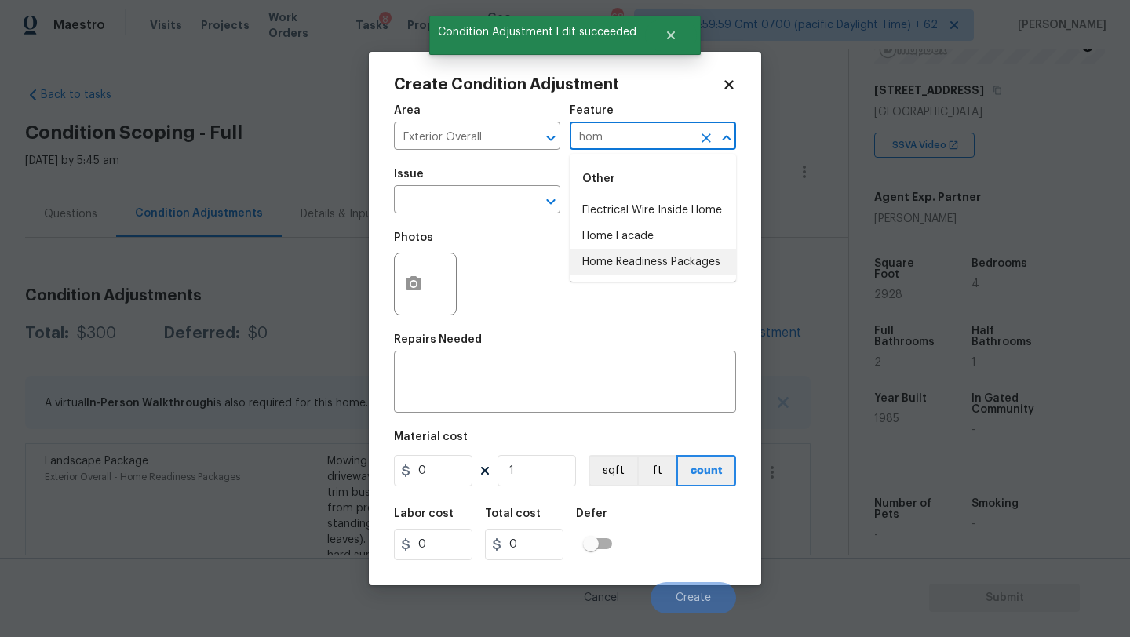
click at [618, 270] on li "Home Readiness Packages" at bounding box center [653, 263] width 166 height 26
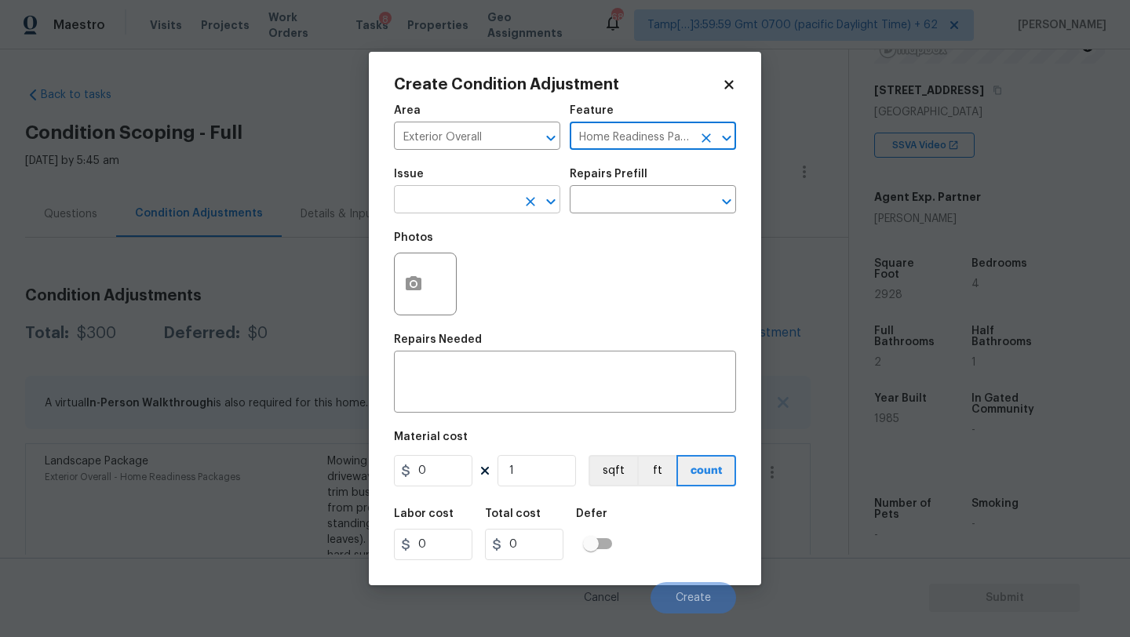
type input "Home Readiness Packages"
click at [429, 202] on input "text" at bounding box center [455, 201] width 122 height 24
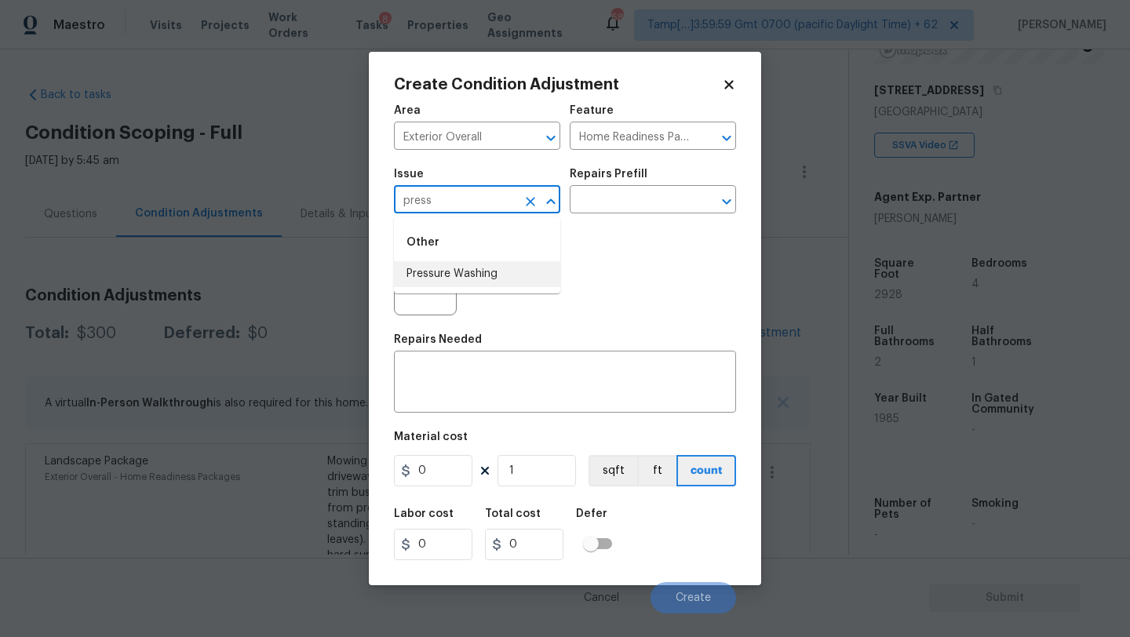
click at [427, 268] on li "Pressure Washing" at bounding box center [477, 274] width 166 height 26
type input "Pressure Washing"
click at [633, 206] on input "text" at bounding box center [631, 201] width 122 height 24
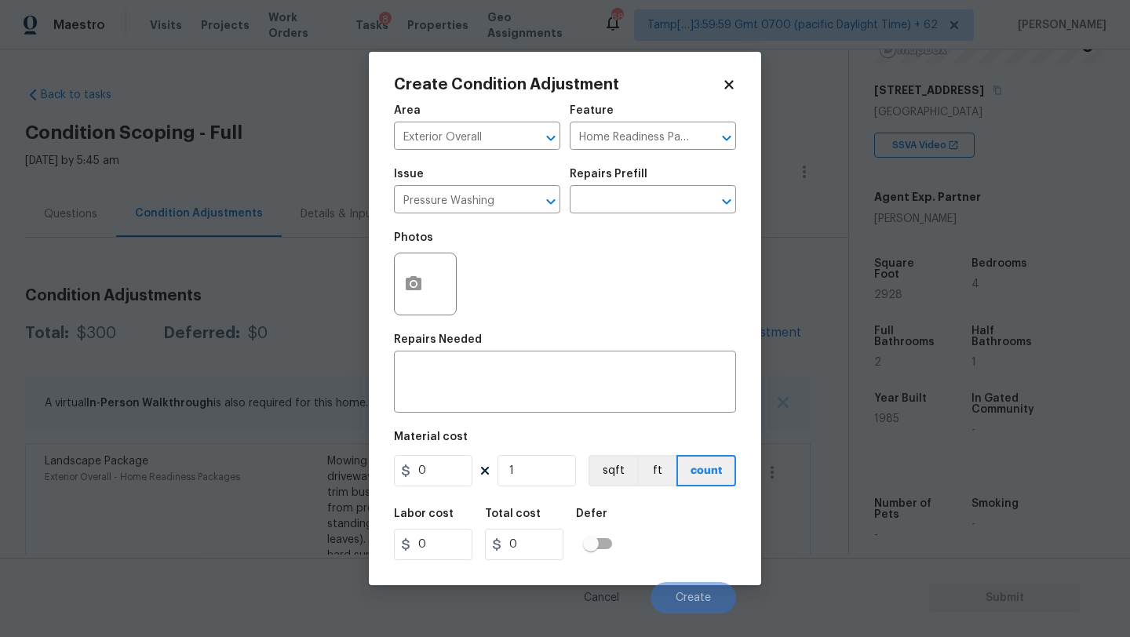
click at [516, 352] on div "Repairs Needed" at bounding box center [565, 344] width 342 height 20
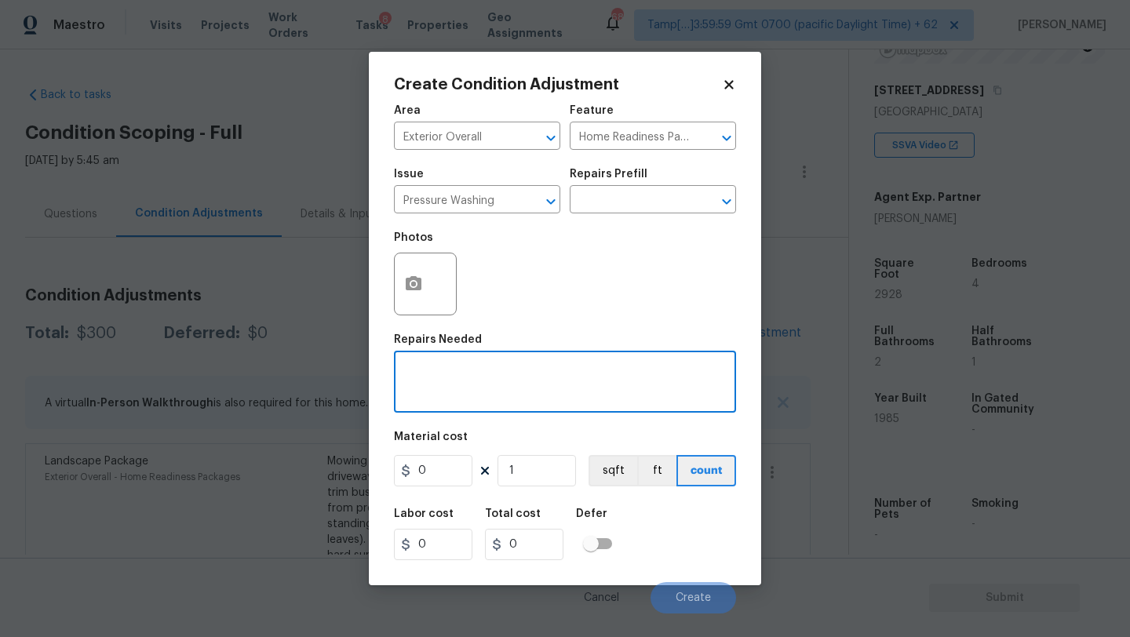
click at [523, 385] on textarea at bounding box center [564, 383] width 323 height 33
click at [458, 381] on textarea at bounding box center [564, 383] width 323 height 33
paste textarea "Pressure wash home, driveway, walkways/sidewalks and patio. Must use a surface …"
type textarea "Pressure wash home, driveway, walkways/sidewalks and patio. Must use a surface …"
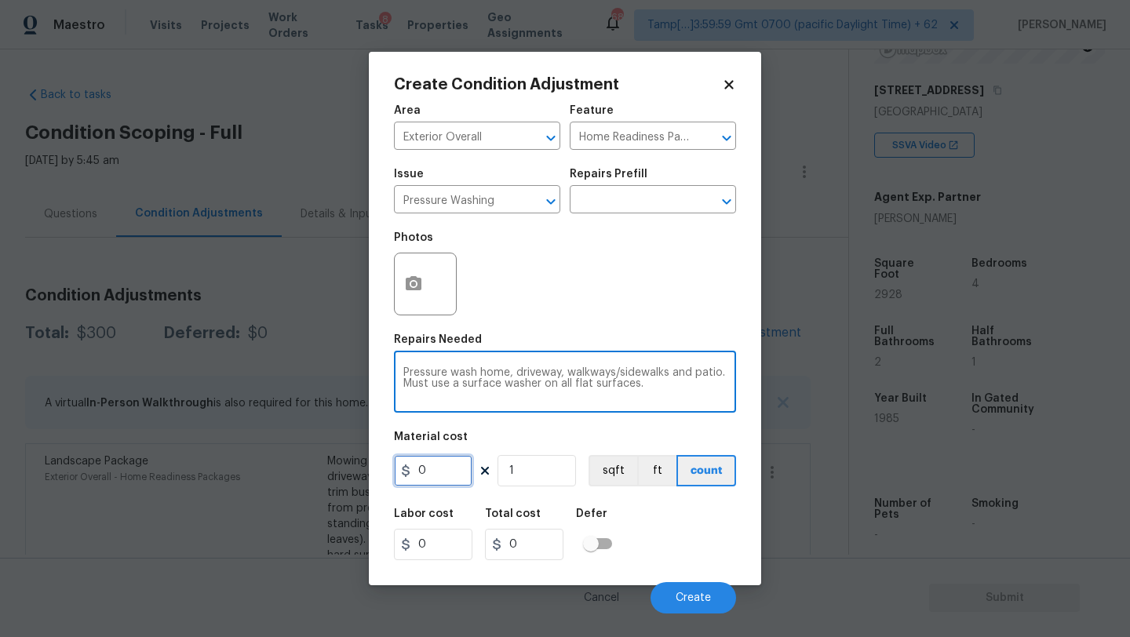
click at [443, 460] on input "0" at bounding box center [433, 470] width 78 height 31
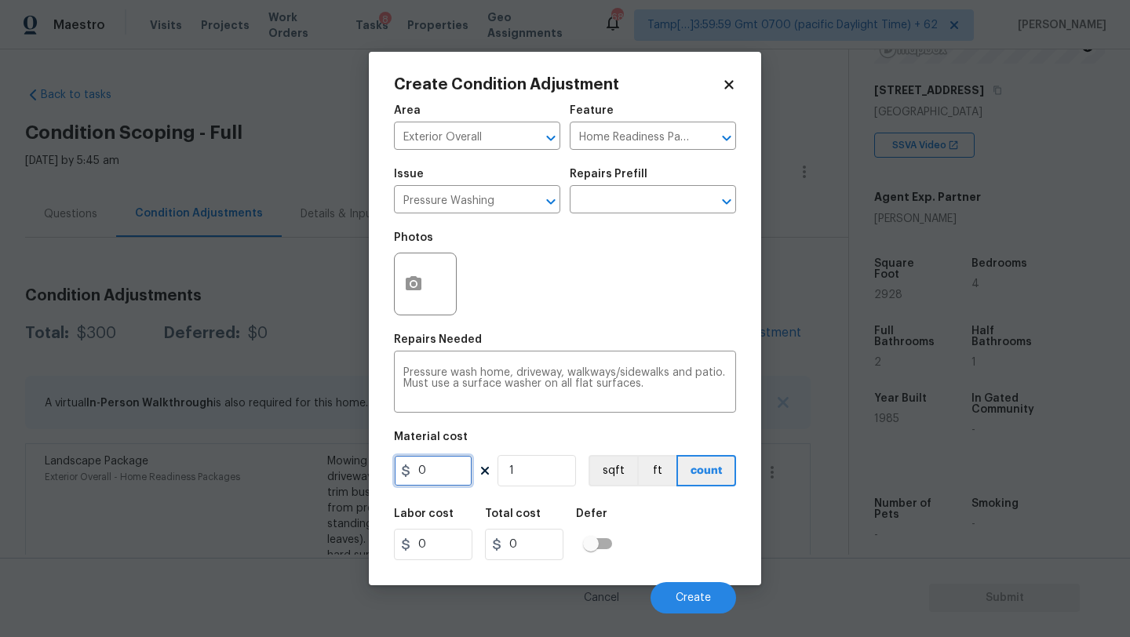
click at [443, 460] on input "0" at bounding box center [433, 470] width 78 height 31
type input "400"
click at [680, 549] on div "Labor cost 0 Total cost 400 Defer" at bounding box center [565, 534] width 342 height 71
click at [702, 591] on button "Create" at bounding box center [694, 597] width 86 height 31
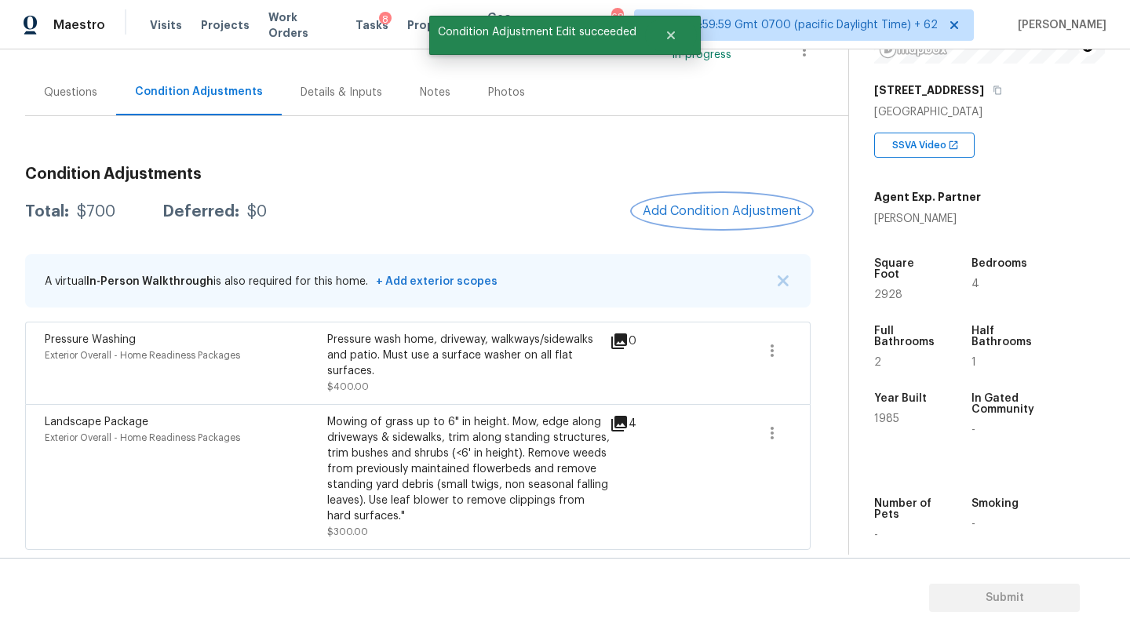
scroll to position [75, 0]
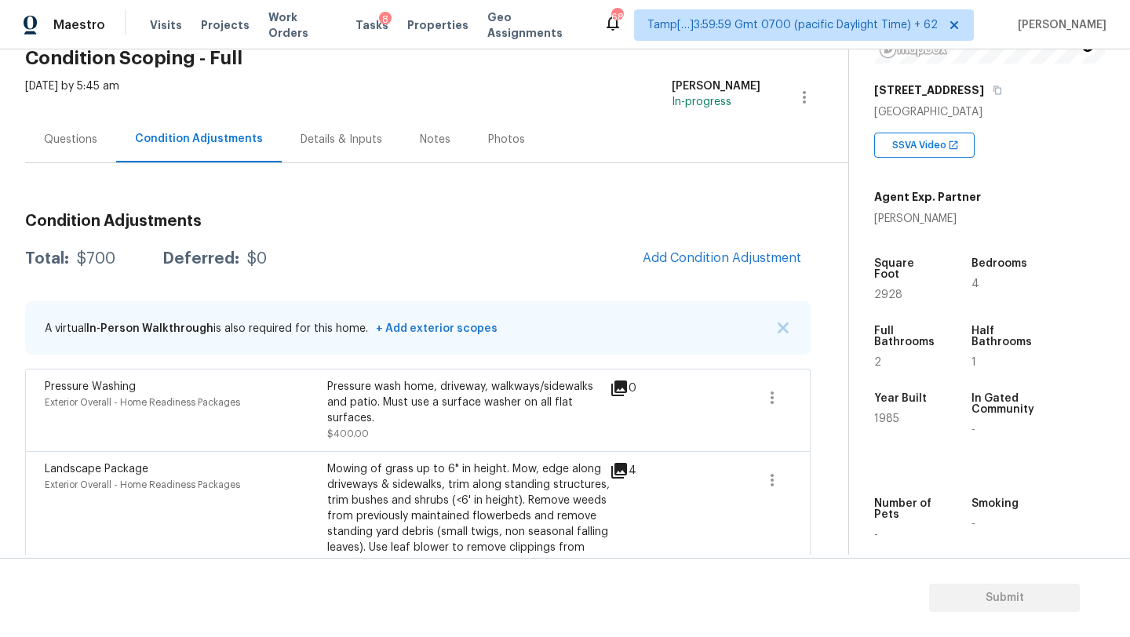
click at [86, 144] on div "Questions" at bounding box center [70, 140] width 53 height 16
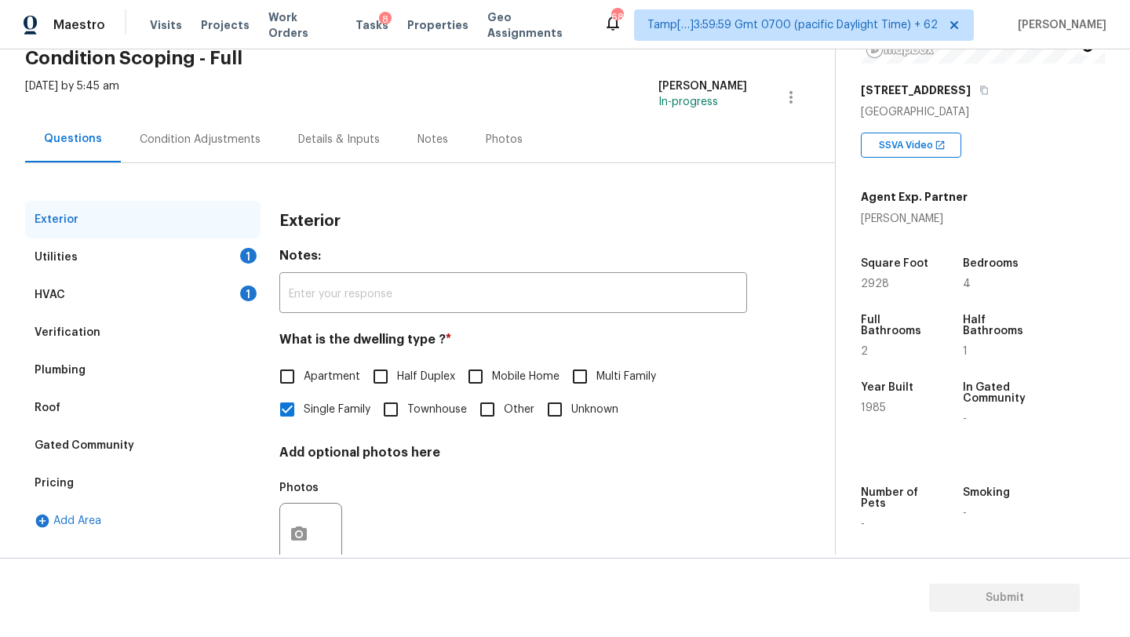
scroll to position [119, 0]
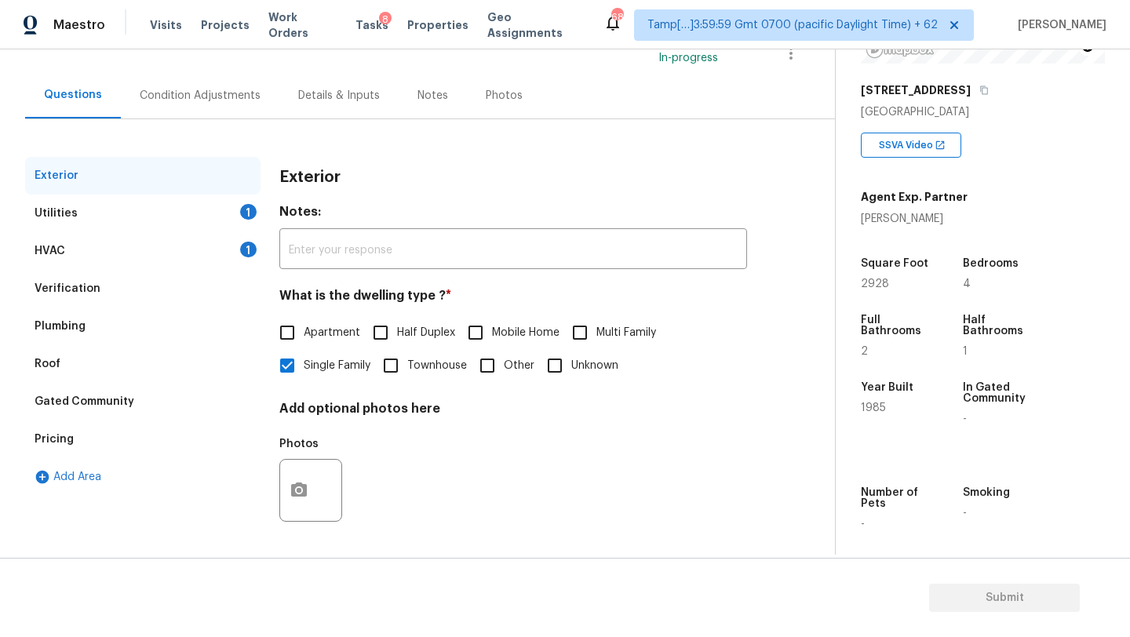
click at [84, 455] on div "Pricing" at bounding box center [142, 440] width 235 height 38
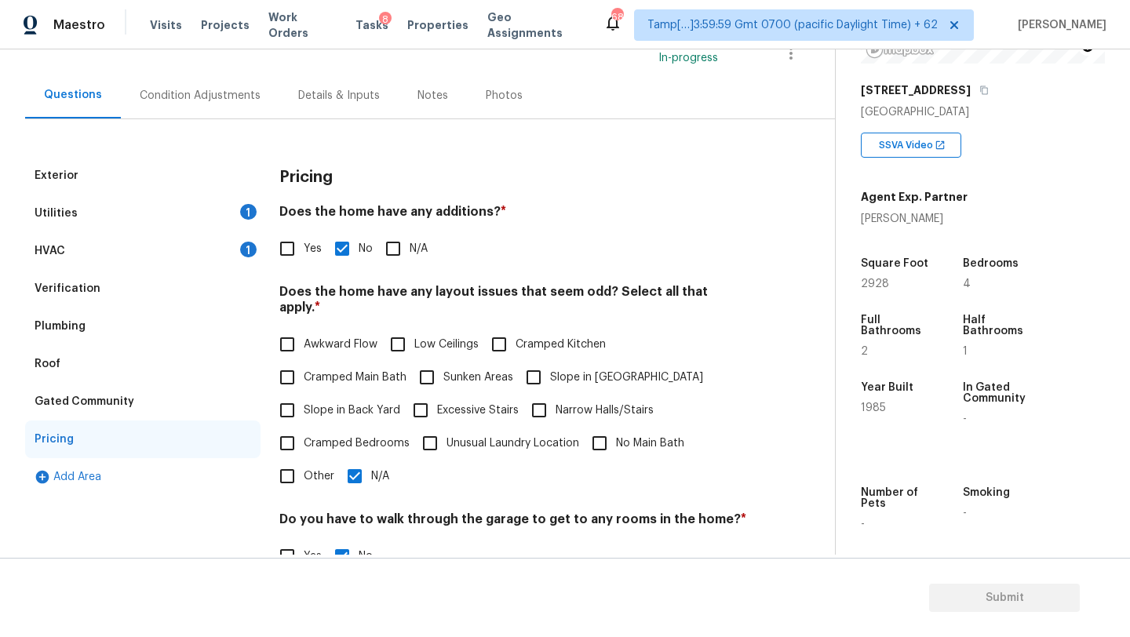
click at [306, 408] on label "Slope in Back Yard" at bounding box center [336, 410] width 130 height 33
click at [304, 408] on input "Slope in Back Yard" at bounding box center [287, 410] width 33 height 33
checkbox input "true"
click at [553, 370] on span "Slope in [GEOGRAPHIC_DATA]" at bounding box center [626, 378] width 153 height 16
click at [550, 361] on input "Slope in [GEOGRAPHIC_DATA]" at bounding box center [533, 377] width 33 height 33
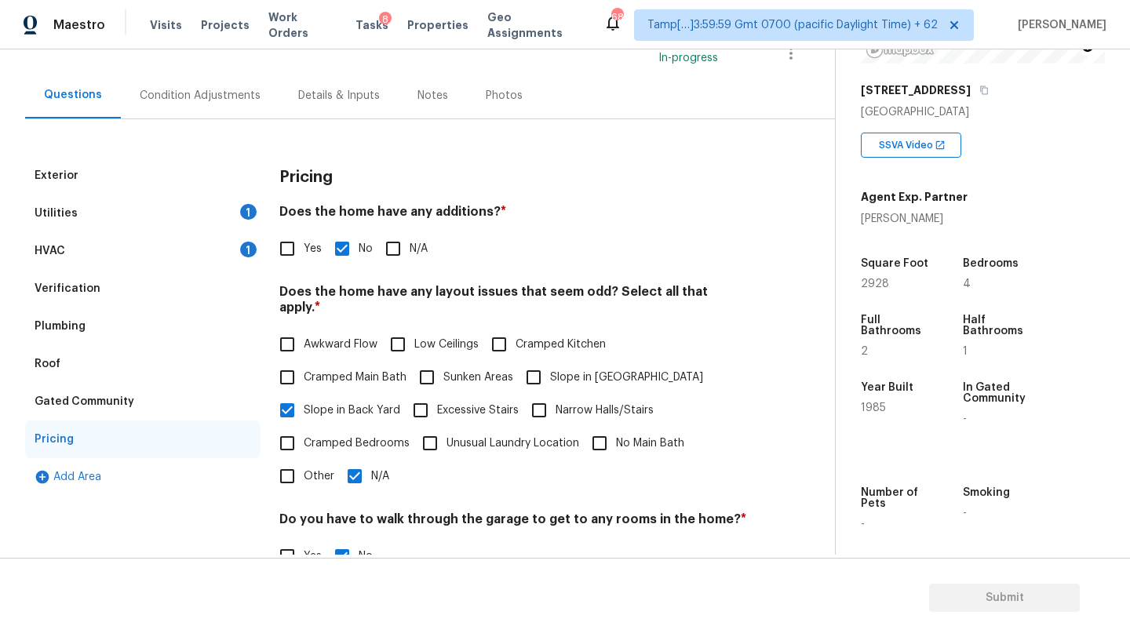
checkbox input "true"
click at [363, 462] on input "N/A" at bounding box center [354, 476] width 33 height 33
checkbox input "false"
click at [199, 99] on div "Condition Adjustments" at bounding box center [200, 96] width 121 height 16
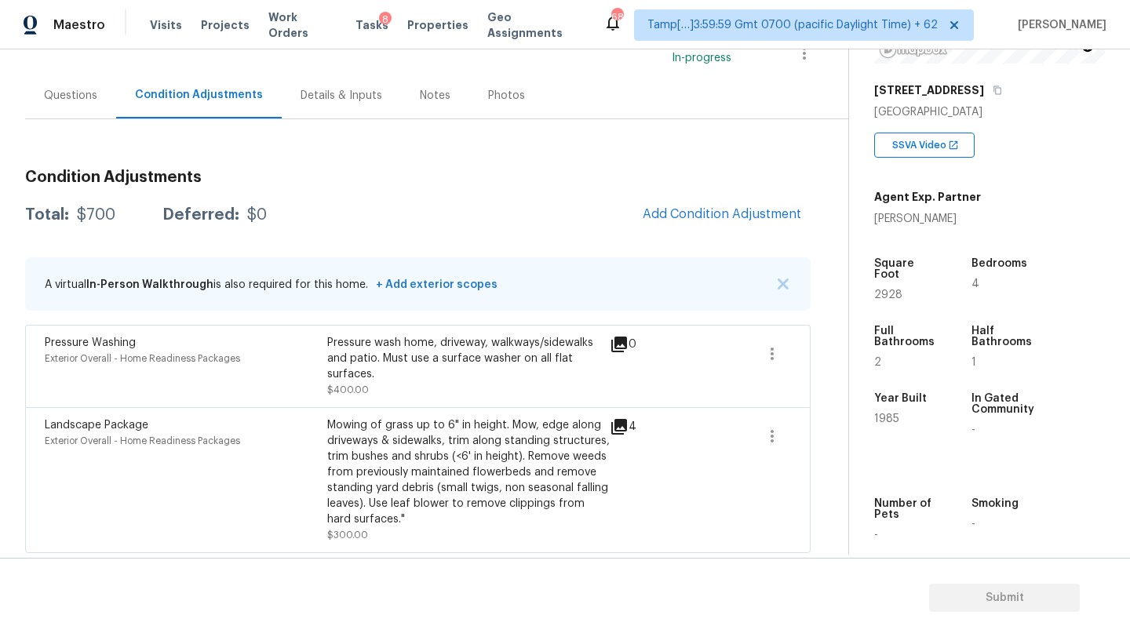
scroll to position [122, 0]
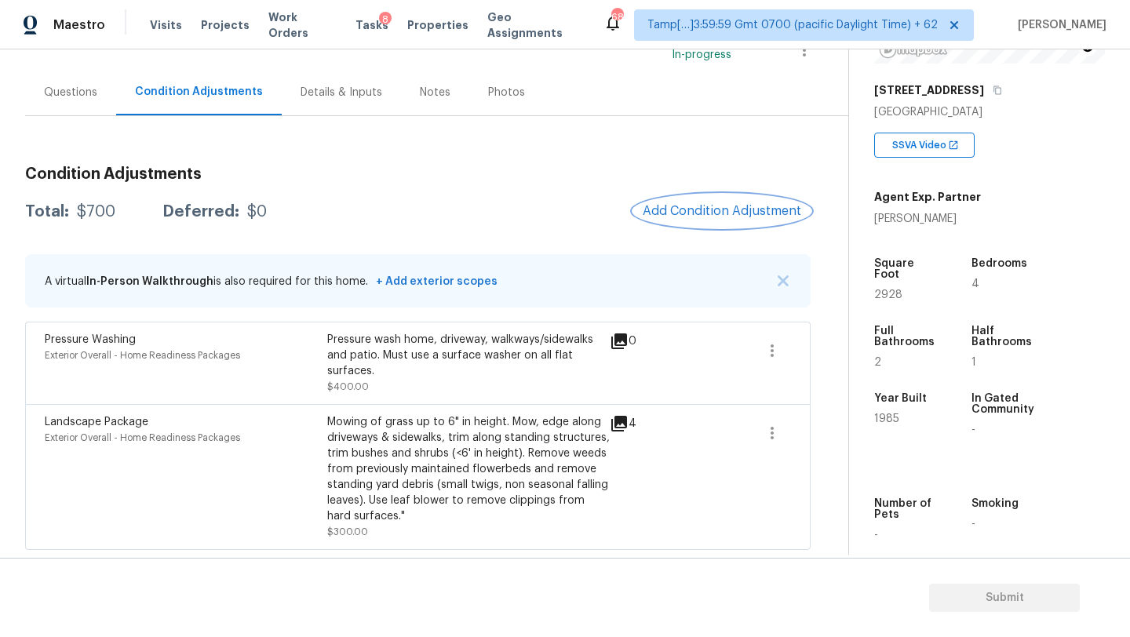
click at [724, 213] on span "Add Condition Adjustment" at bounding box center [722, 211] width 159 height 14
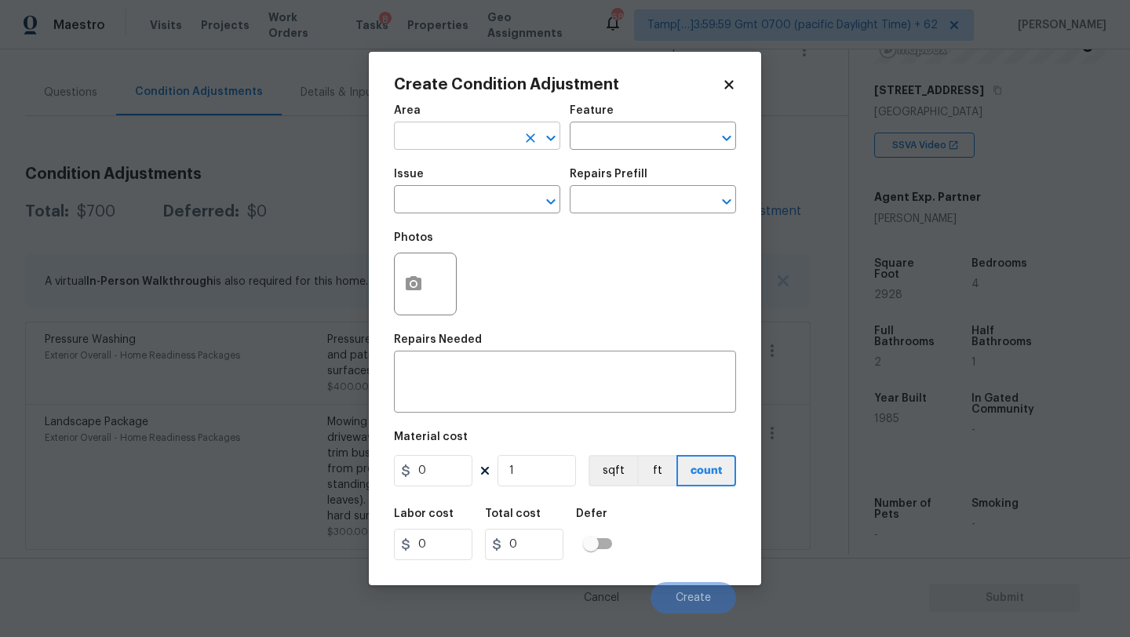
click at [483, 139] on input "text" at bounding box center [455, 138] width 122 height 24
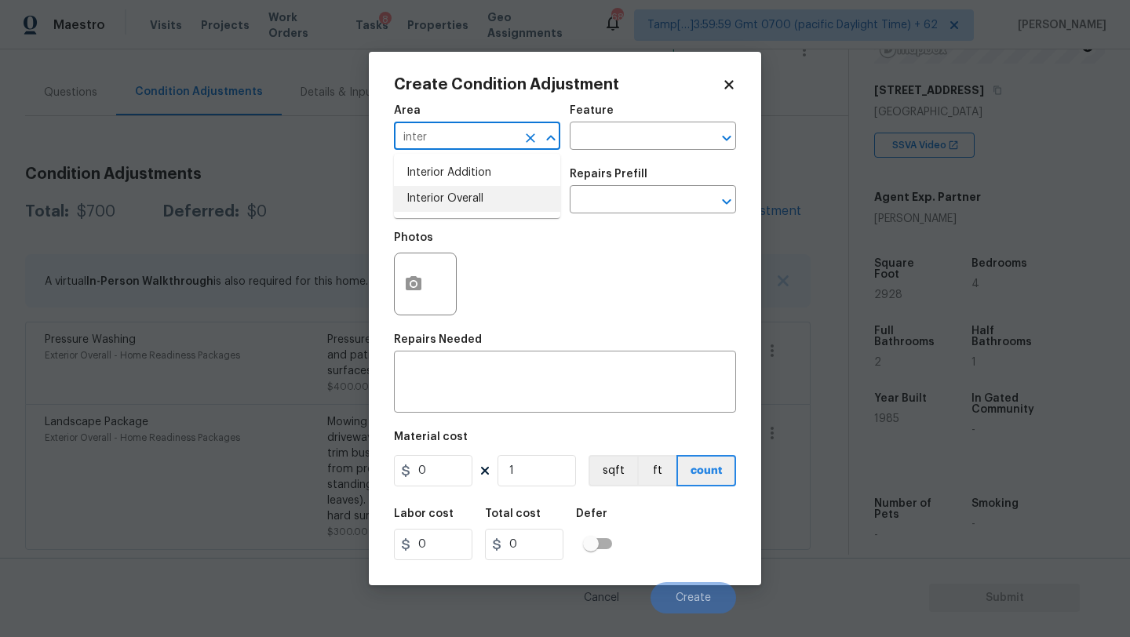
click at [490, 202] on li "Interior Overall" at bounding box center [477, 199] width 166 height 26
type input "Interior Overall"
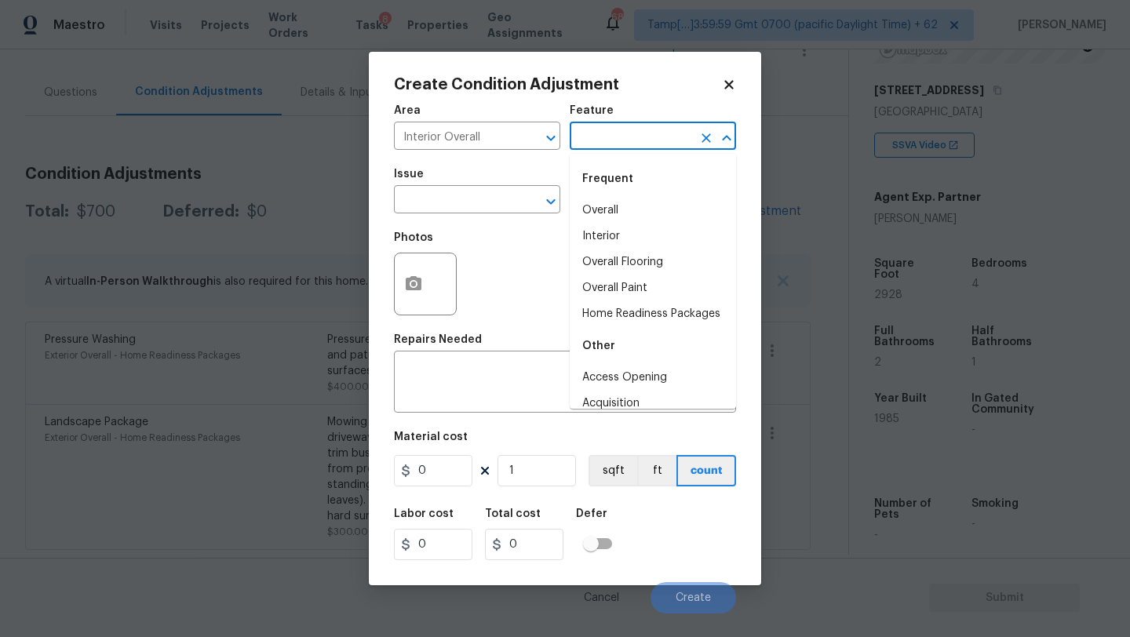
click at [613, 142] on input "text" at bounding box center [631, 138] width 122 height 24
click at [615, 281] on li "Overall Paint" at bounding box center [653, 288] width 166 height 26
type input "Overall Paint"
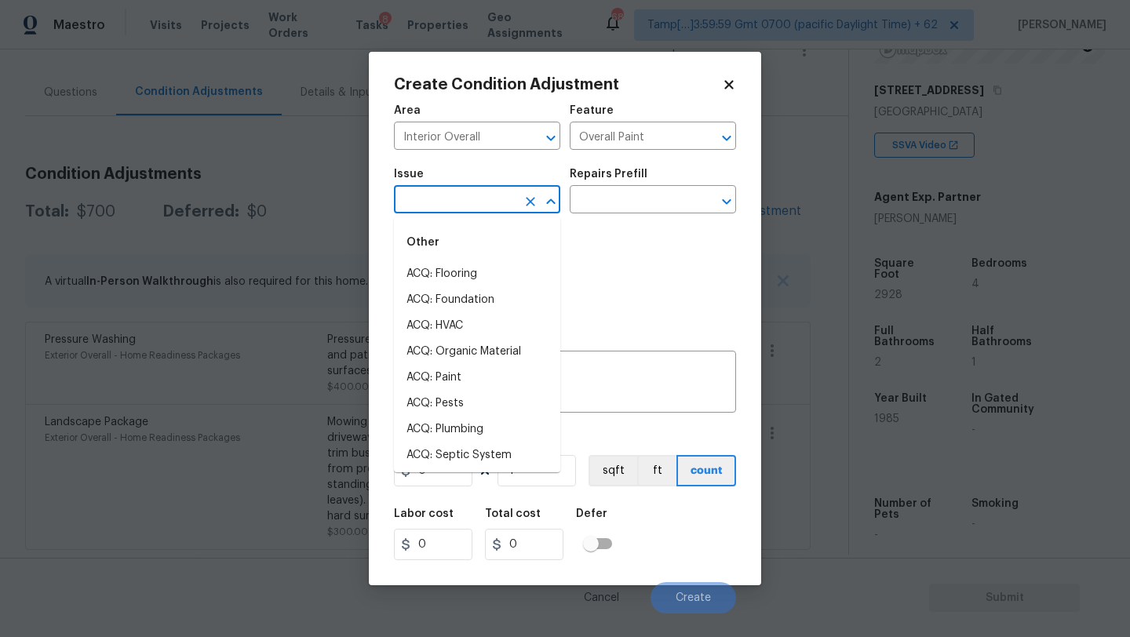
click at [500, 199] on input "text" at bounding box center [455, 201] width 122 height 24
click at [446, 382] on li "ACQ: Paint" at bounding box center [477, 378] width 166 height 26
type input "ACQ: Paint"
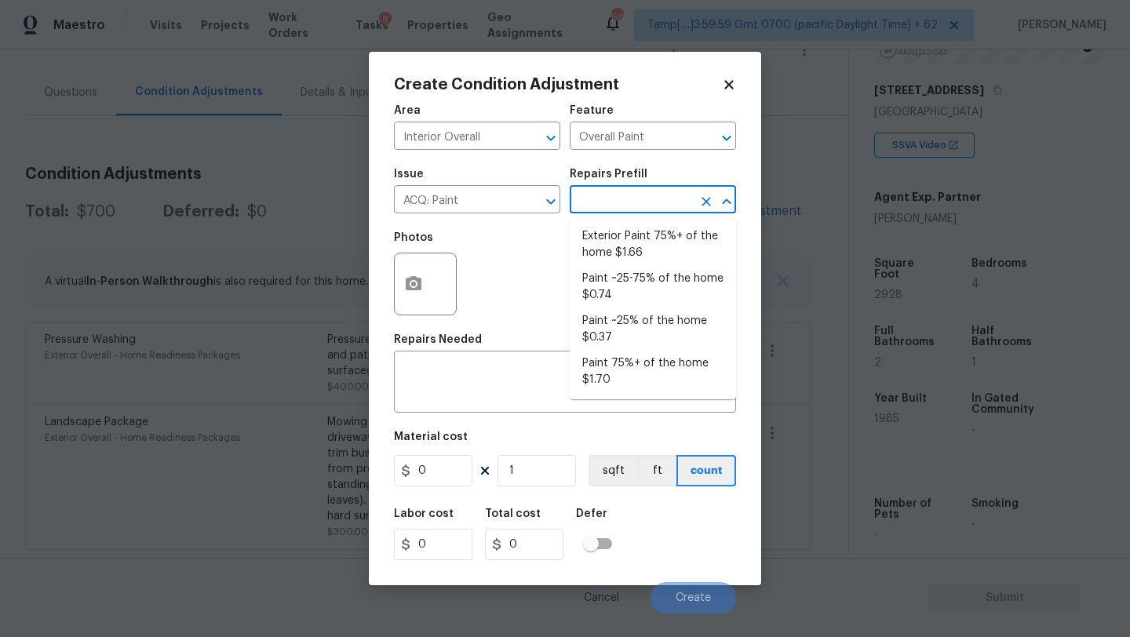
click at [625, 205] on input "text" at bounding box center [631, 201] width 122 height 24
click at [611, 329] on li "Paint ~25% of the home $0.37" at bounding box center [653, 329] width 166 height 42
type input "Acquisition"
type textarea "Acquisition Scope: ~25% of the home needs interior paint"
type input "0.37"
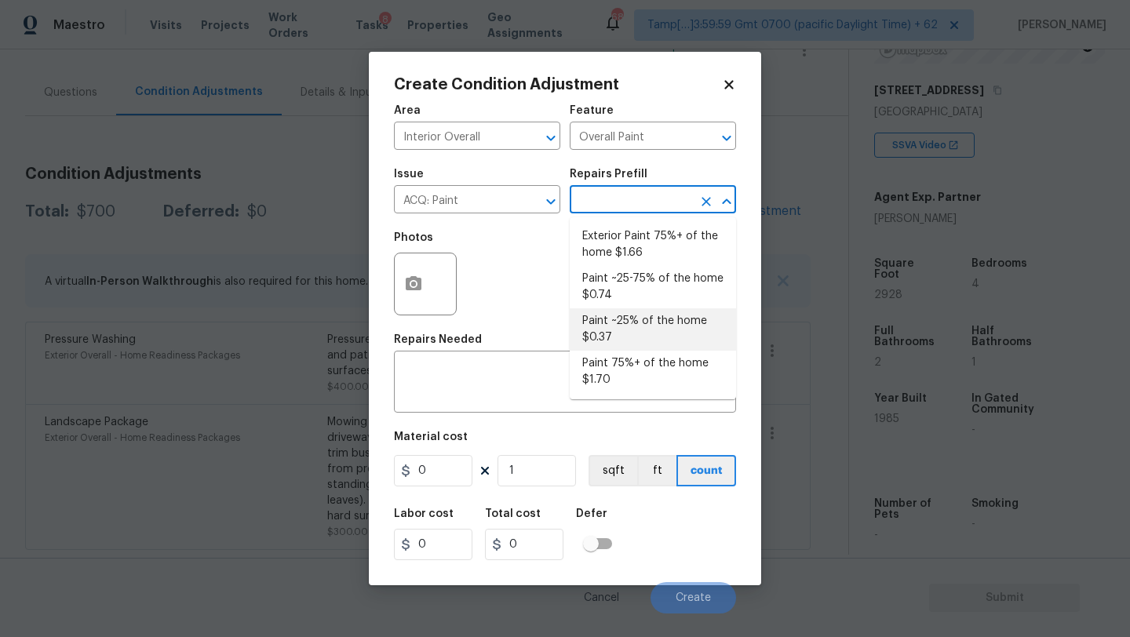
type input "0.37"
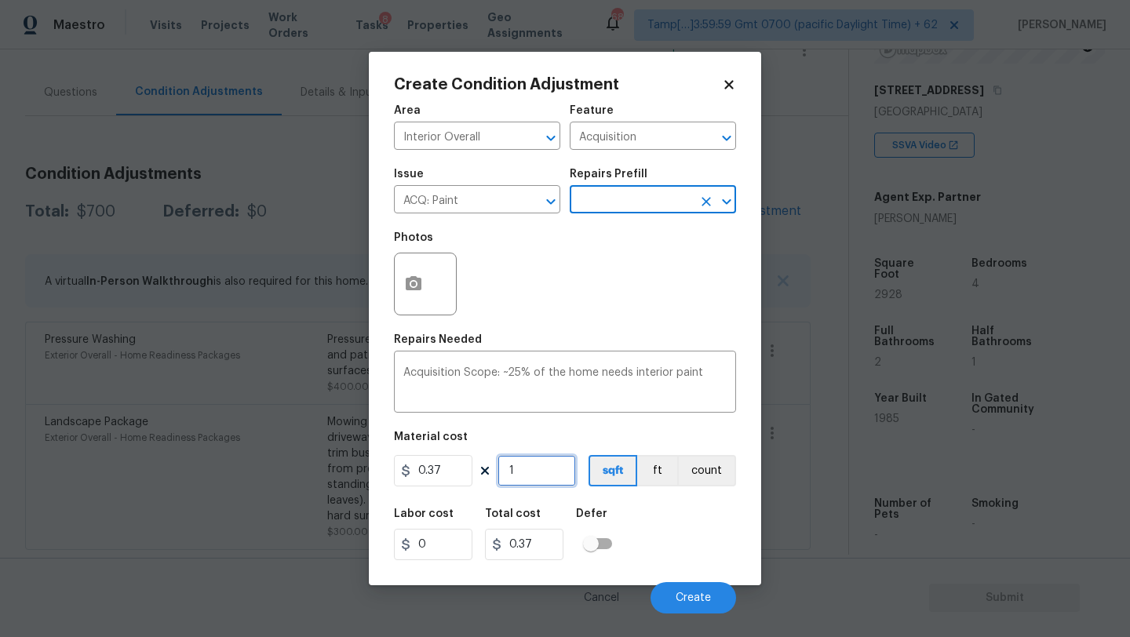
click at [540, 474] on input "1" at bounding box center [537, 470] width 78 height 31
type input "2"
type input "0.74"
type input "29"
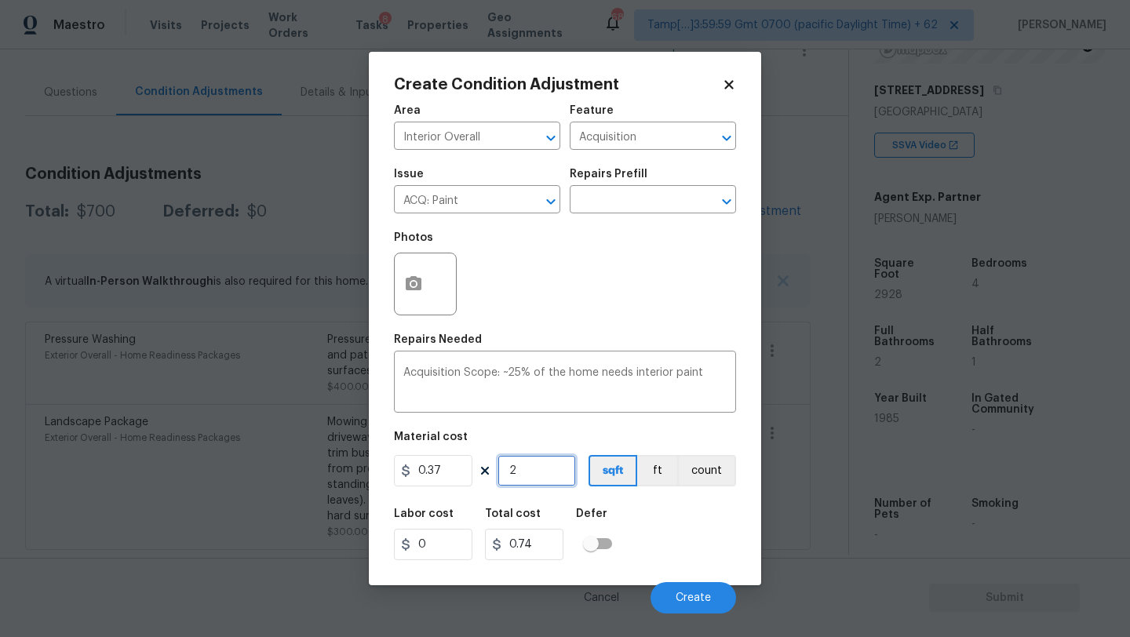
type input "10.73"
type input "292"
type input "108.04"
type input "2928"
type input "1083.36"
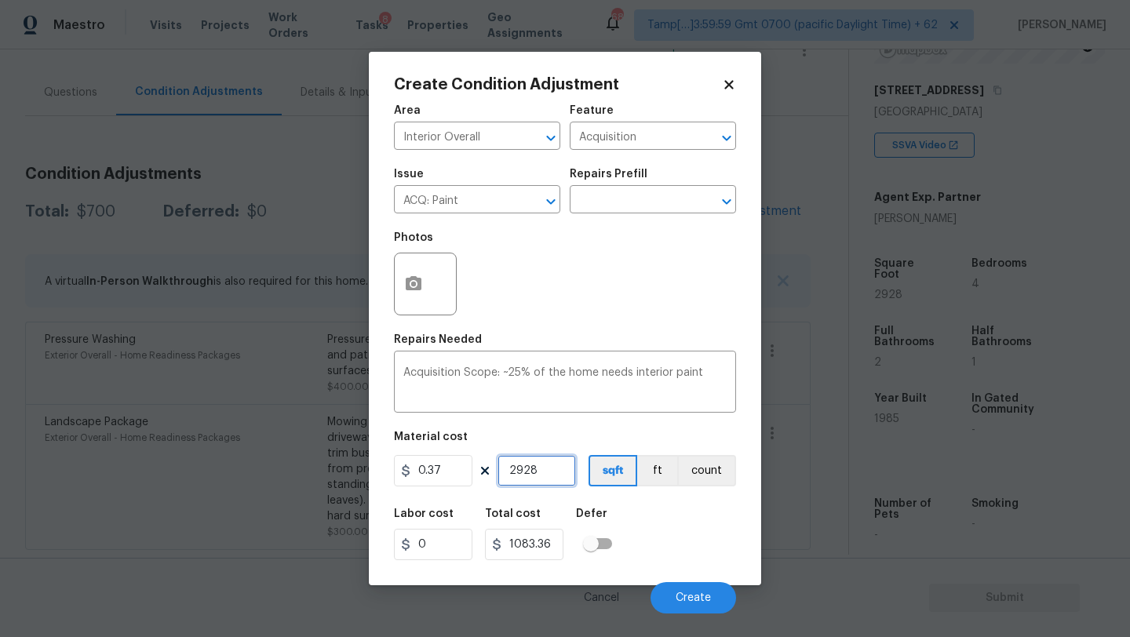
type input "2928"
click at [685, 566] on div "Labor cost 0 Total cost 1083.36 Defer" at bounding box center [565, 534] width 342 height 71
click at [684, 605] on button "Create" at bounding box center [694, 597] width 86 height 31
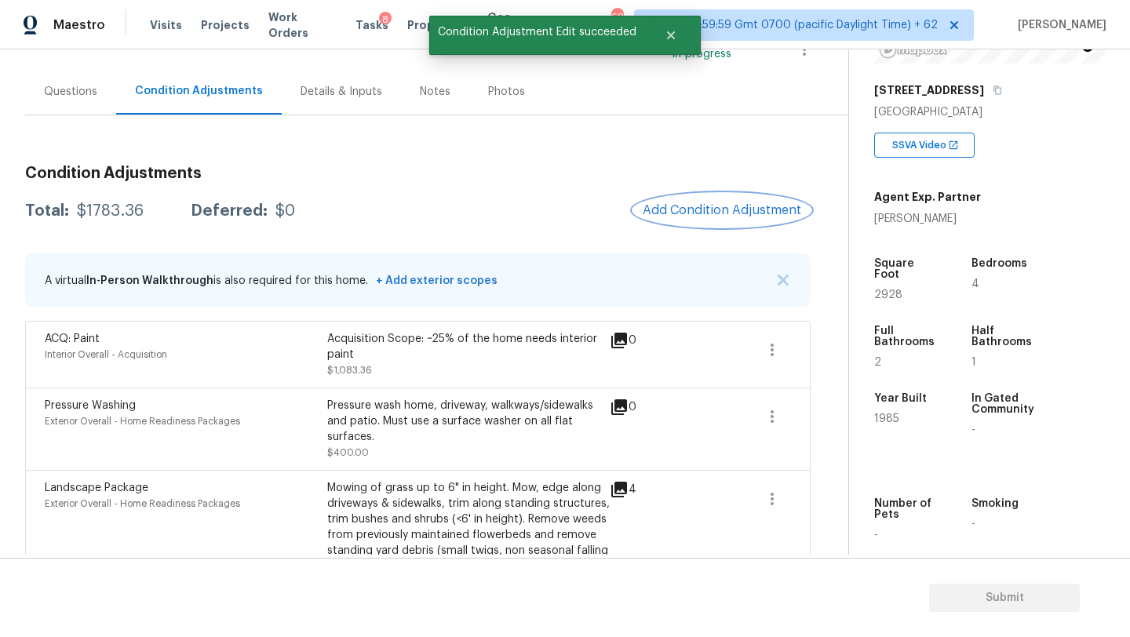
click at [704, 222] on button "Add Condition Adjustment" at bounding box center [721, 210] width 177 height 33
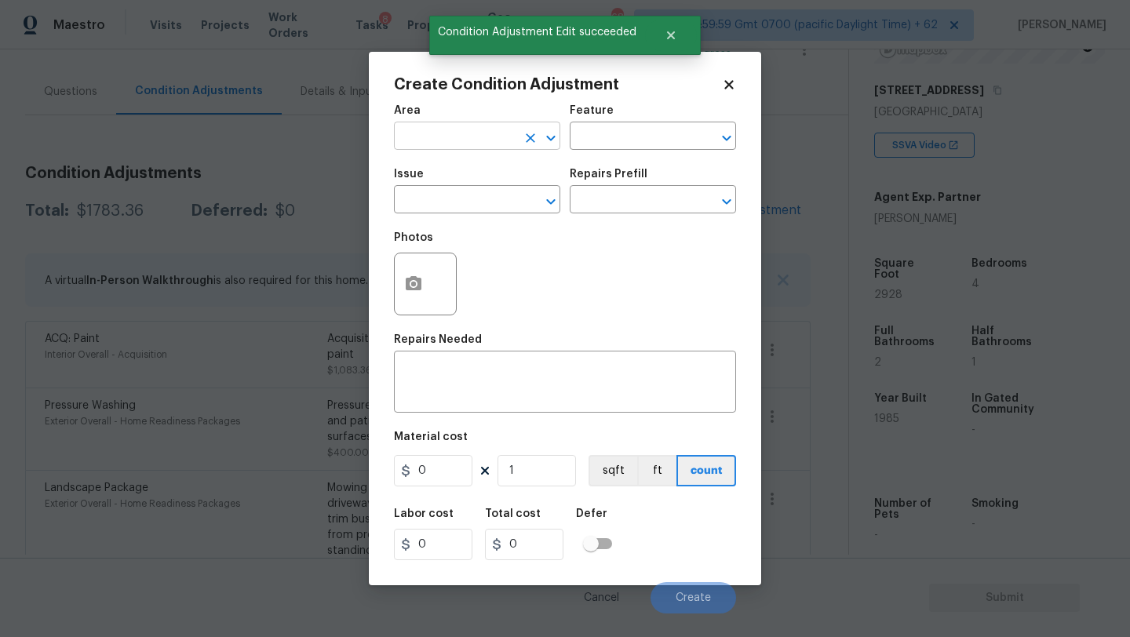
click at [508, 139] on input "text" at bounding box center [455, 138] width 122 height 24
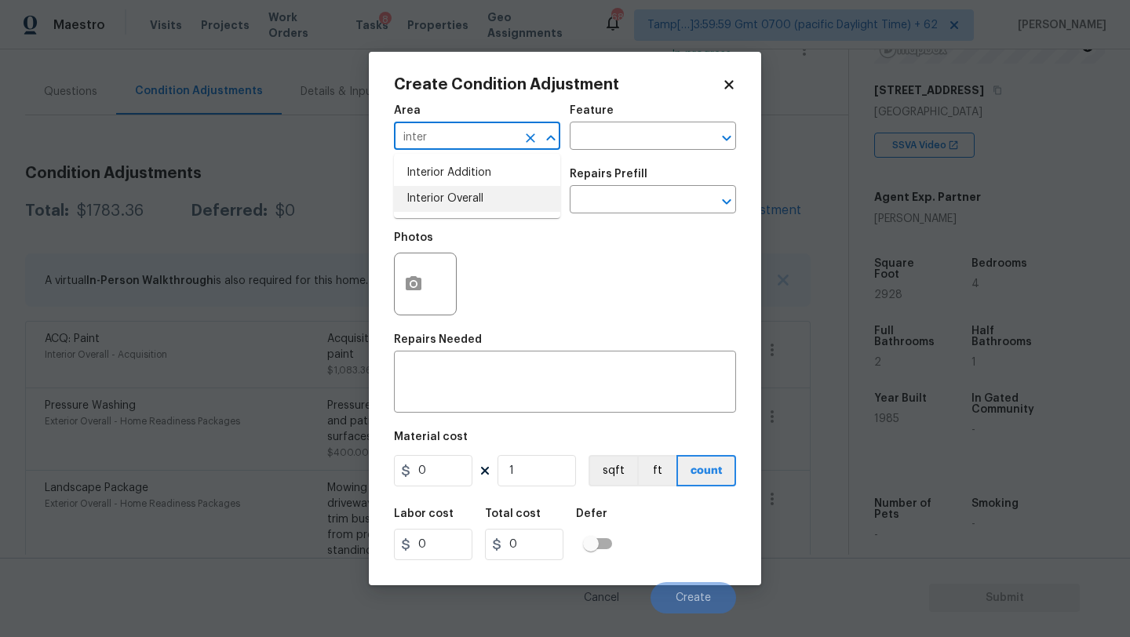
click at [490, 193] on li "Interior Overall" at bounding box center [477, 199] width 166 height 26
type input "Interior Overall"
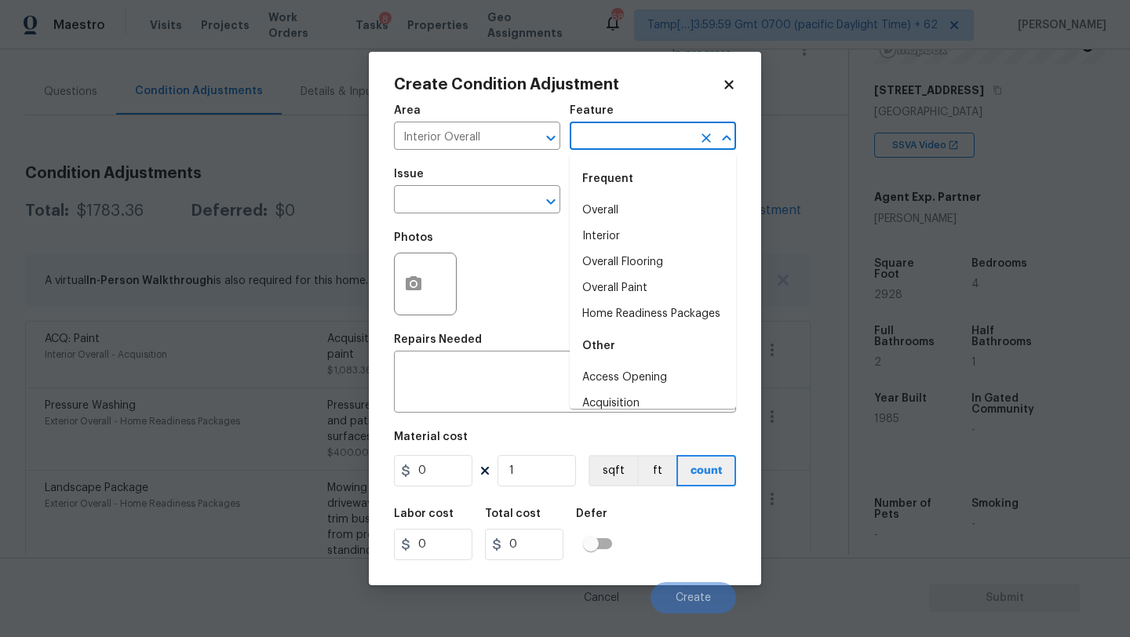
click at [622, 131] on input "text" at bounding box center [631, 138] width 122 height 24
click at [616, 258] on li "Overall Flooring" at bounding box center [653, 263] width 166 height 26
type input "Overall Flooring"
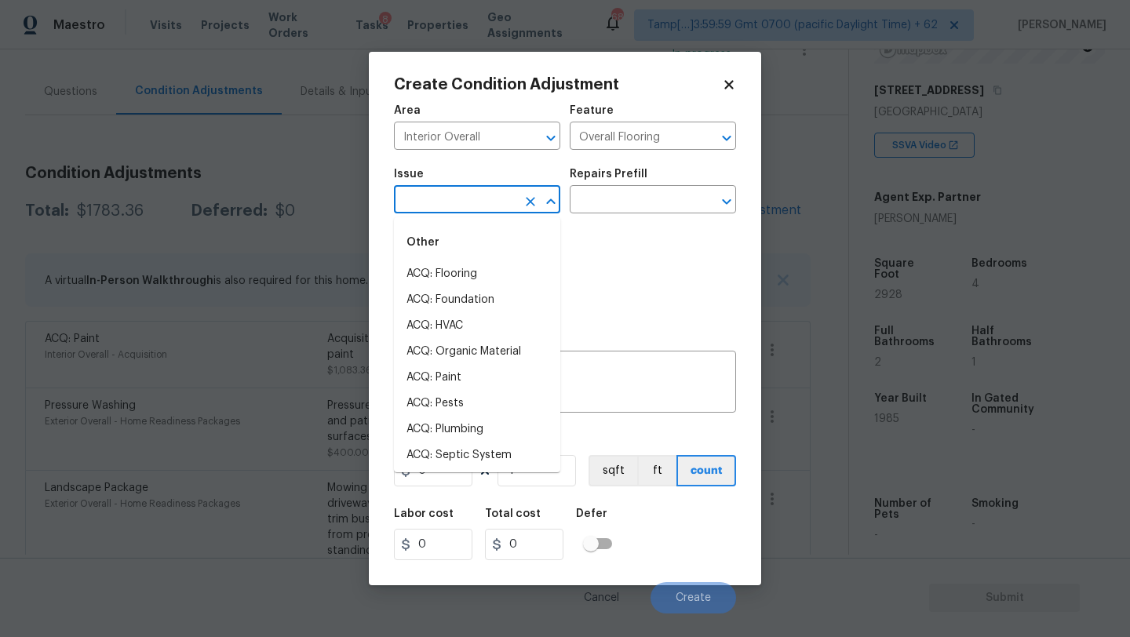
click at [447, 193] on input "text" at bounding box center [455, 201] width 122 height 24
click at [448, 265] on li "ACQ: Flooring" at bounding box center [477, 274] width 166 height 26
type input "ACQ: Flooring"
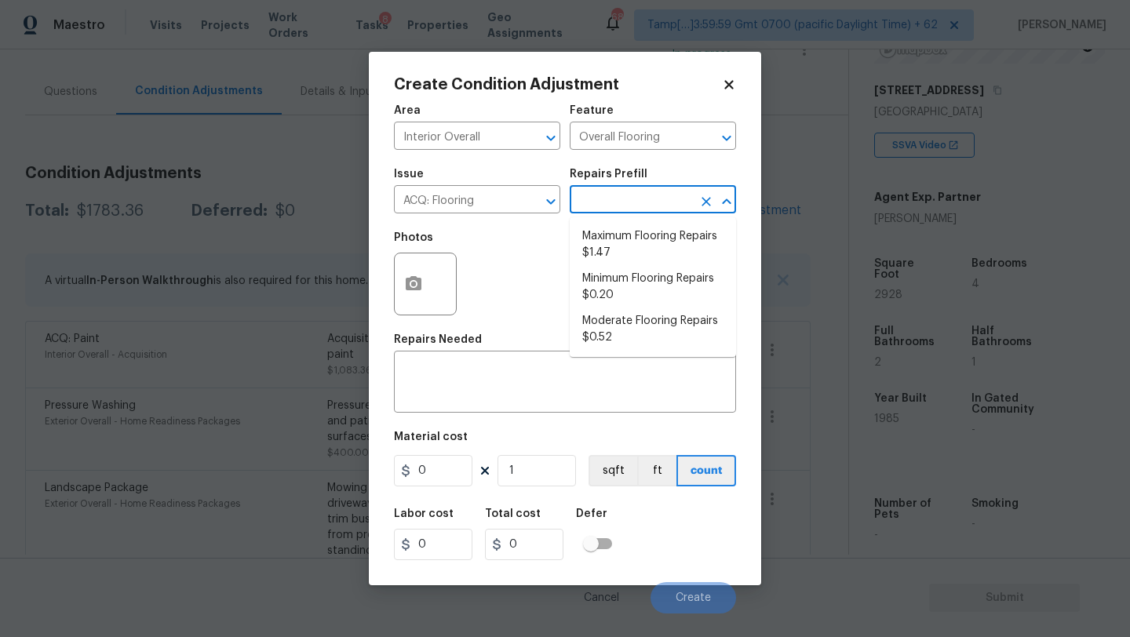
click at [614, 210] on input "text" at bounding box center [631, 201] width 122 height 24
click at [611, 293] on li "Minimum Flooring Repairs $0.20" at bounding box center [653, 287] width 166 height 42
type input "Acquisition"
type textarea "Acquisition Scope: Minimum flooring repairs"
type input "0.2"
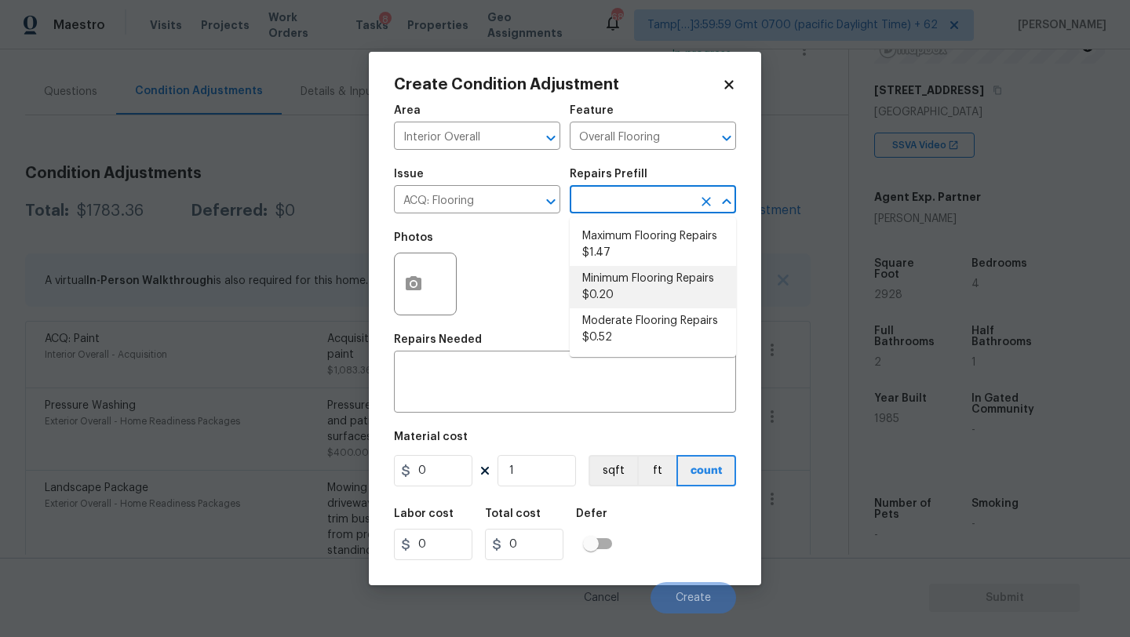
type input "0.2"
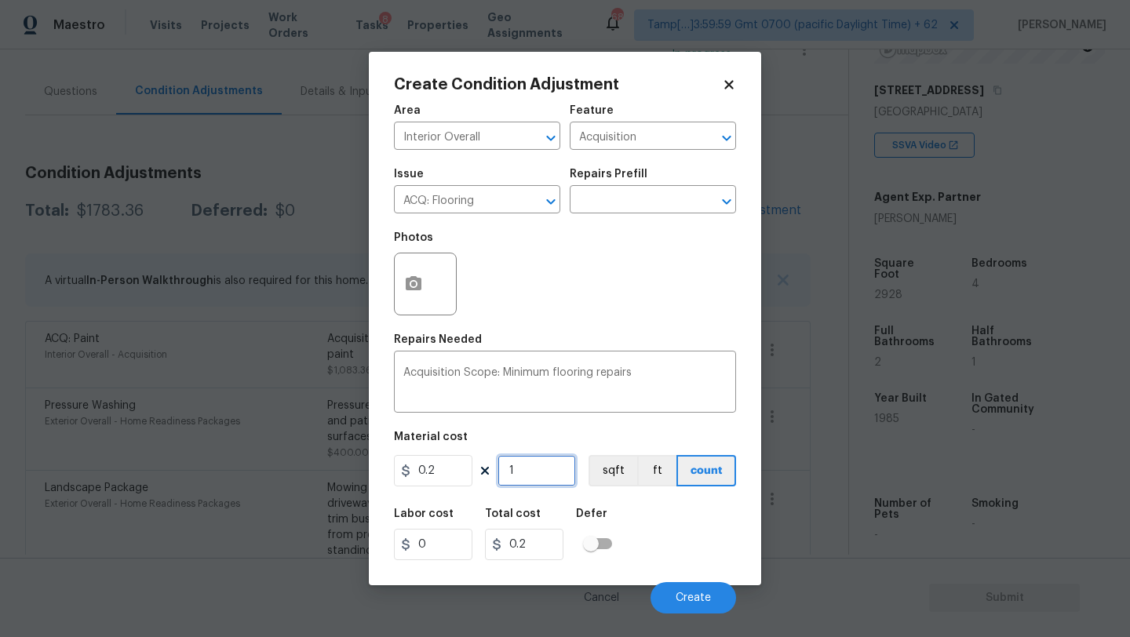
click at [527, 480] on input "1" at bounding box center [537, 470] width 78 height 31
type input "2"
type input "0.4"
type input "25"
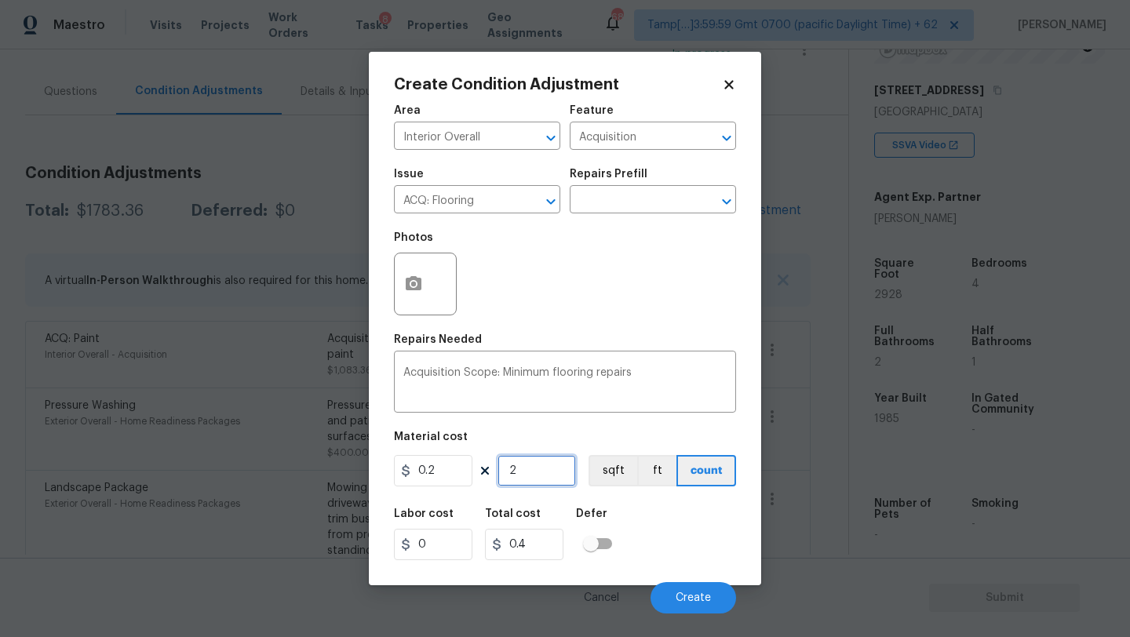
type input "5"
type input "259"
type input "51.8"
type input "2598"
type input "519.6"
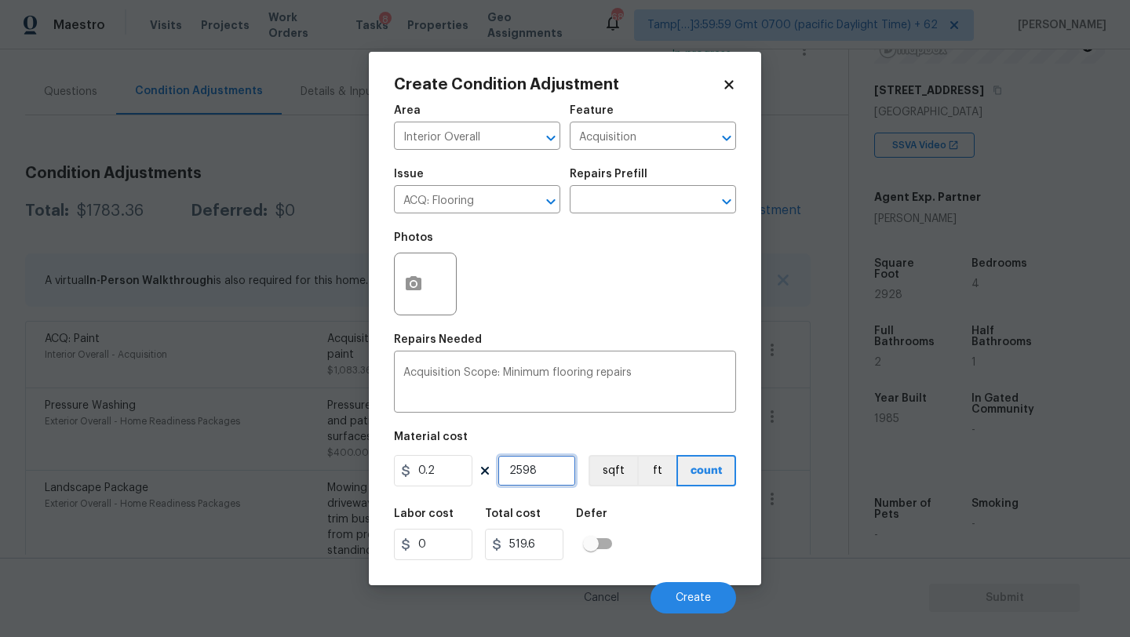
type input "2598"
click at [671, 519] on div "Labor cost 0 Total cost 519.6 Defer" at bounding box center [565, 534] width 342 height 71
click at [693, 597] on span "Create" at bounding box center [693, 599] width 35 height 12
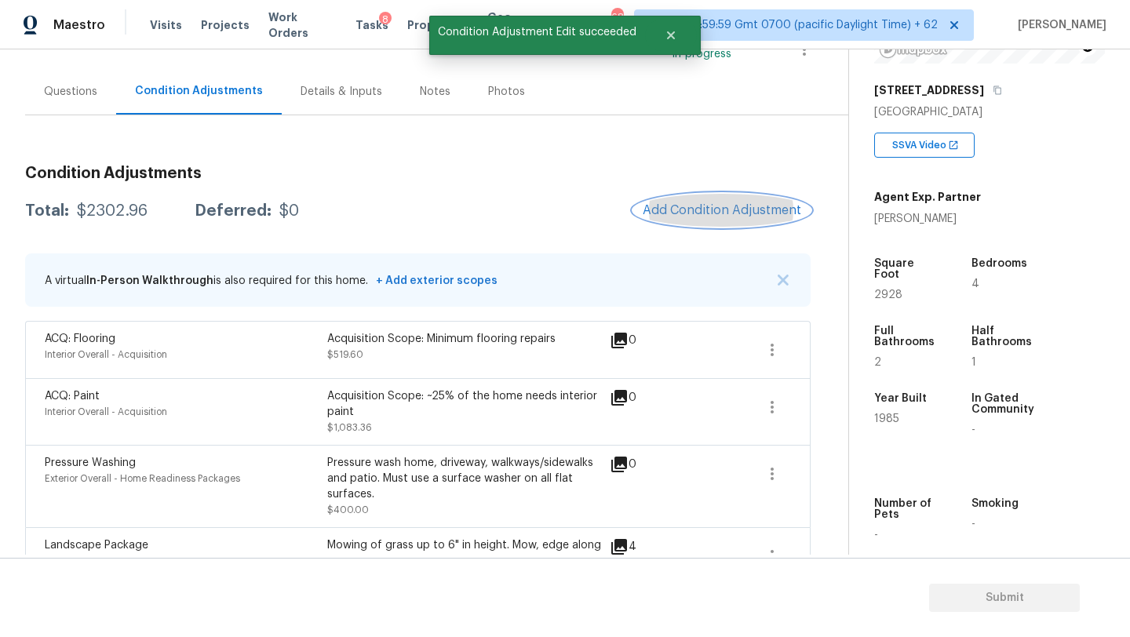
click at [727, 201] on button "Add Condition Adjustment" at bounding box center [721, 210] width 177 height 33
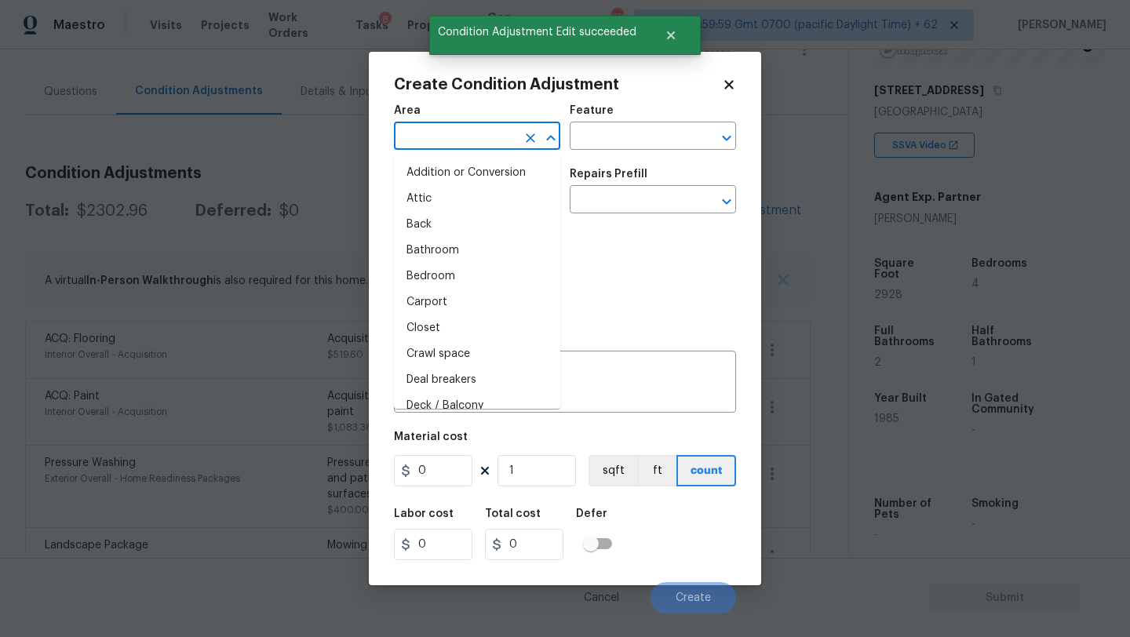
click at [436, 129] on input "text" at bounding box center [455, 138] width 122 height 24
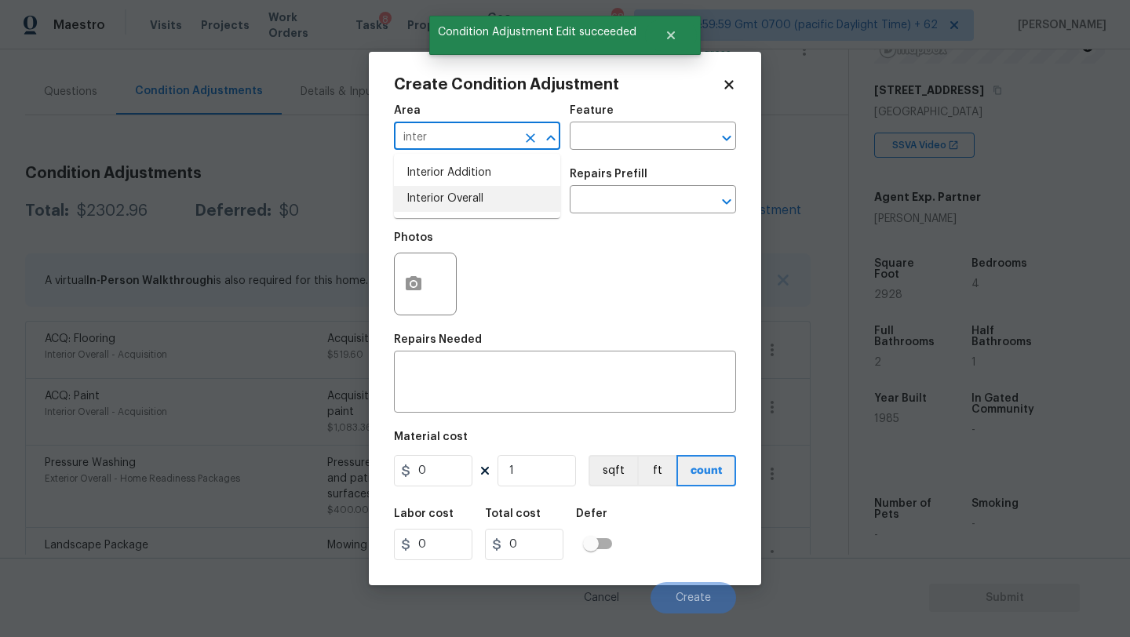
click at [448, 202] on li "Interior Overall" at bounding box center [477, 199] width 166 height 26
type input "Interior Overall"
click at [601, 137] on input "text" at bounding box center [631, 138] width 122 height 24
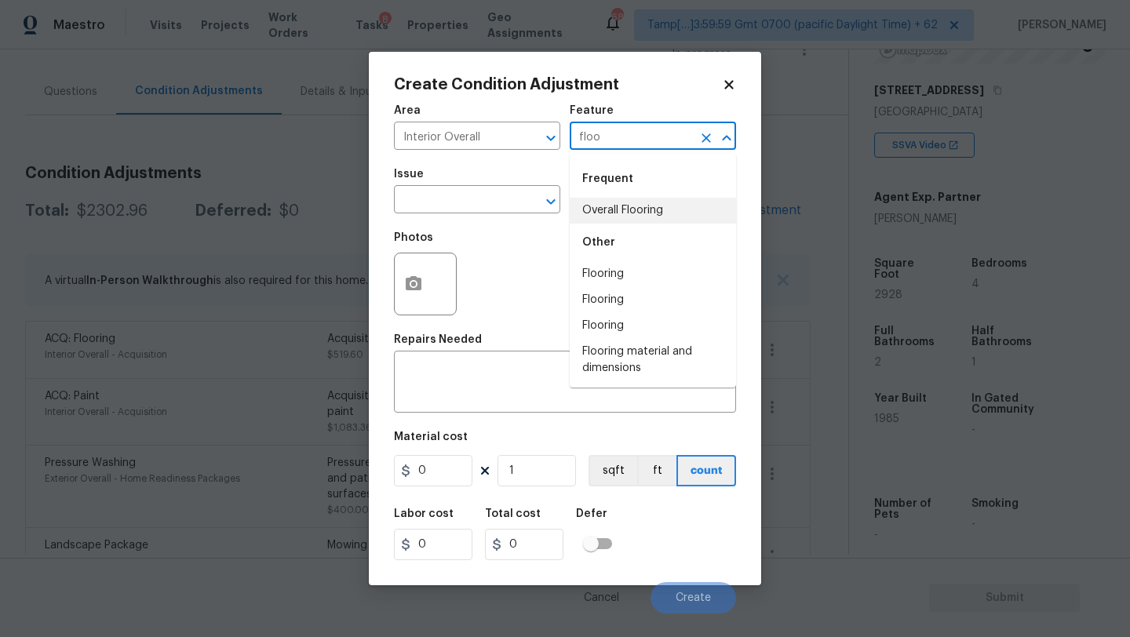
click at [597, 201] on li "Overall Flooring" at bounding box center [653, 211] width 166 height 26
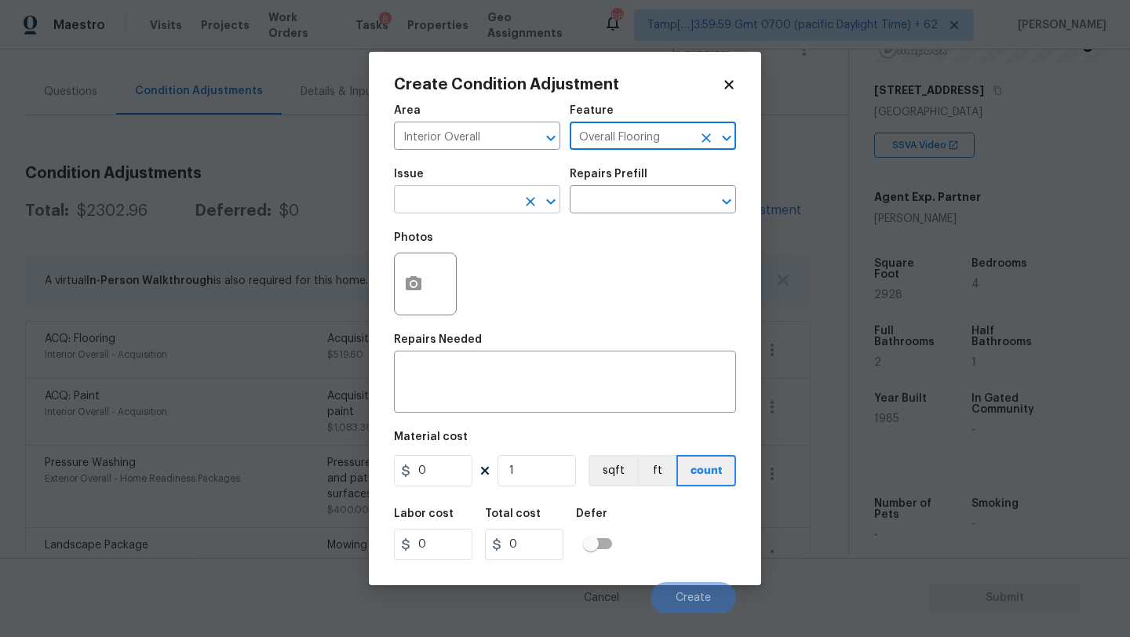
type input "Overall Flooring"
click at [481, 201] on input "text" at bounding box center [455, 201] width 122 height 24
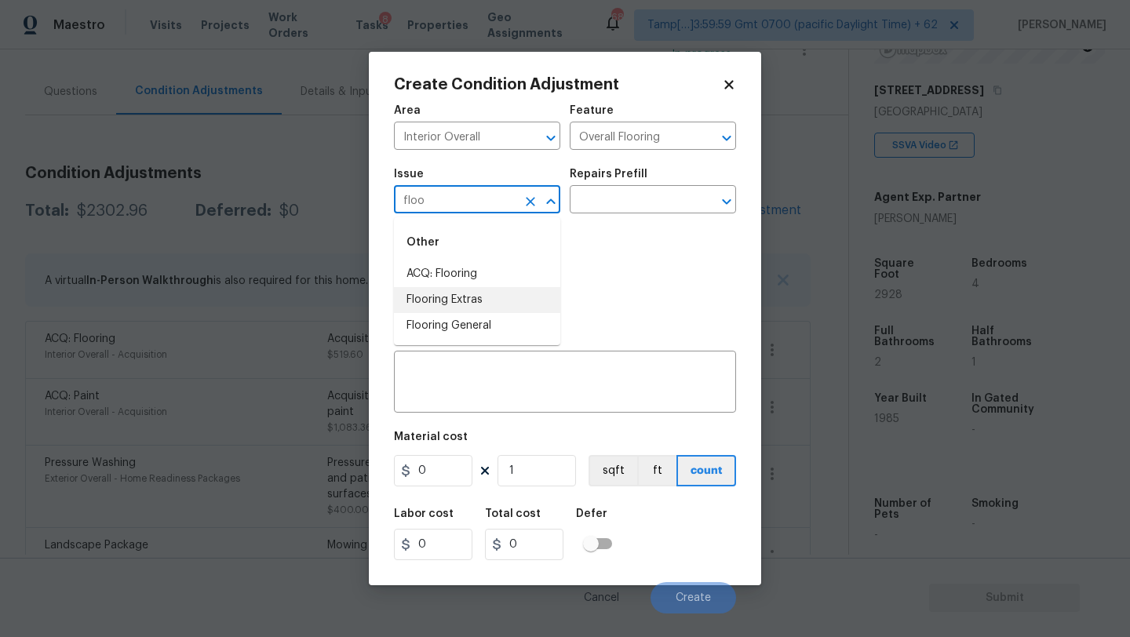
click at [457, 309] on li "Flooring Extras" at bounding box center [477, 300] width 166 height 26
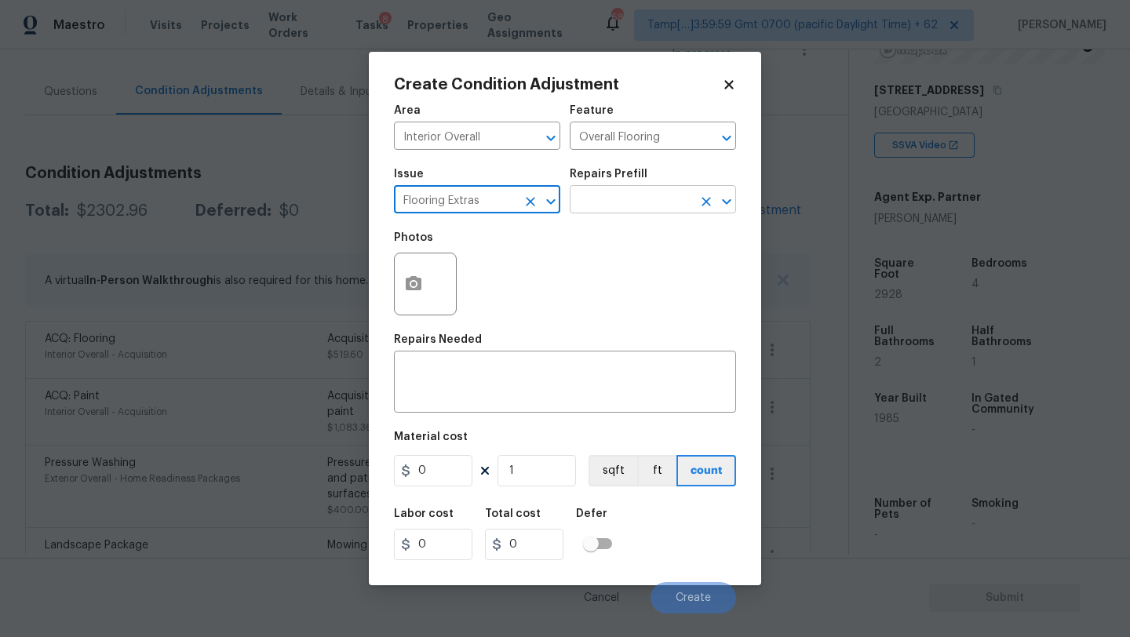
type input "Flooring Extras"
click at [615, 210] on input "text" at bounding box center [631, 201] width 122 height 24
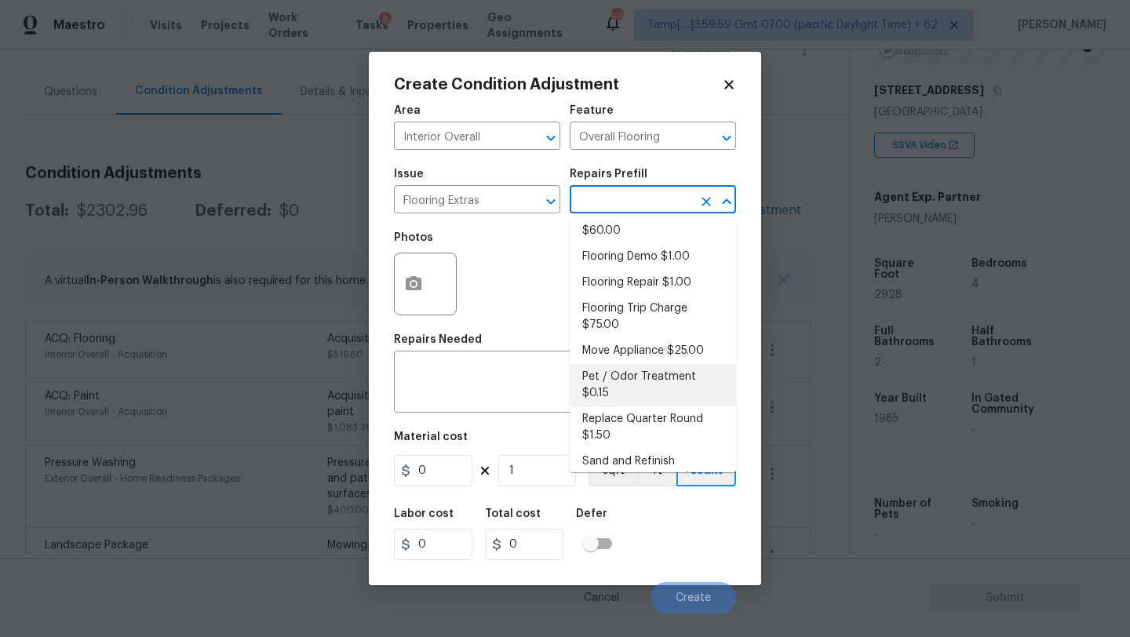
scroll to position [71, 0]
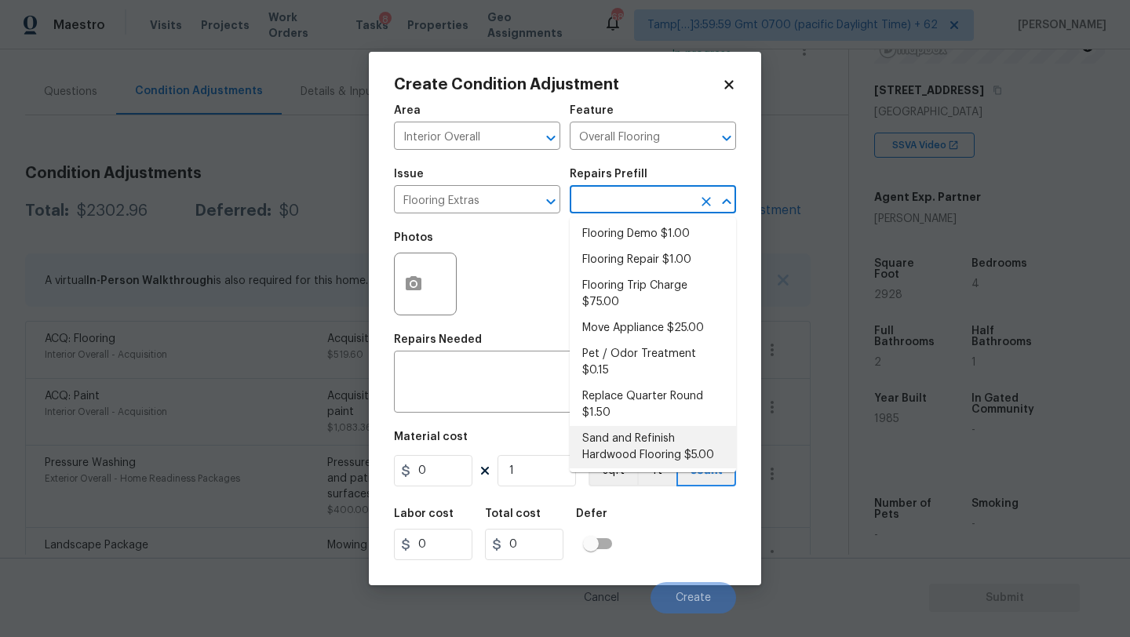
click at [614, 426] on li "Sand and Refinish Hardwood Flooring $5.00" at bounding box center [653, 447] width 166 height 42
type textarea "Sand and refinish the existing hardwood floors. PM to confirm color/sheen."
type input "5"
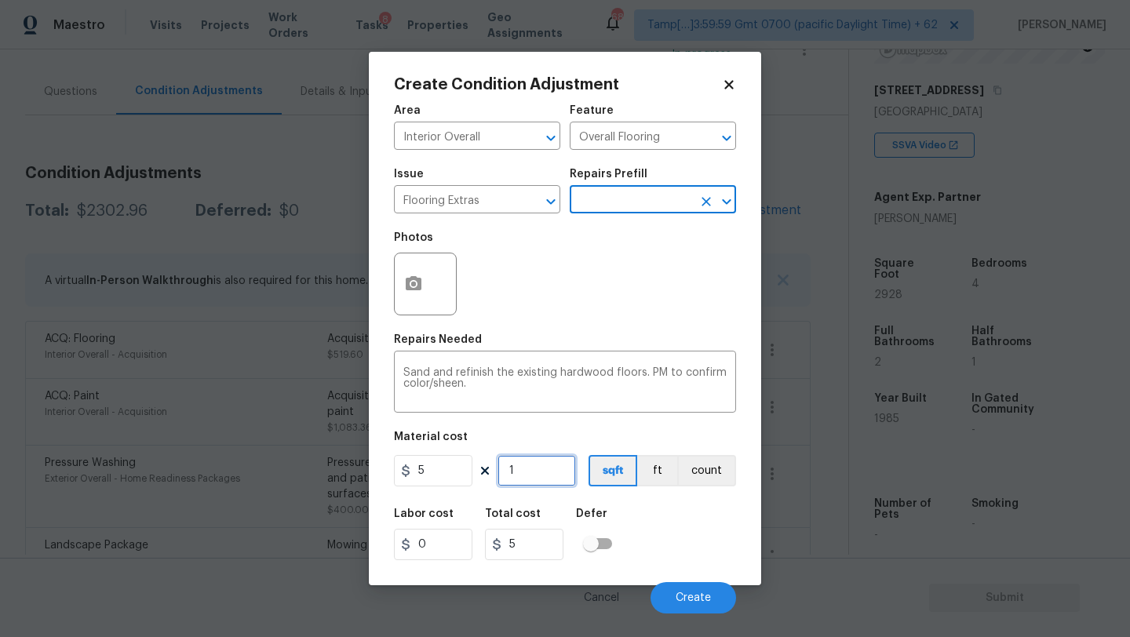
click at [538, 483] on input "1" at bounding box center [537, 470] width 78 height 31
click at [542, 480] on input "1" at bounding box center [537, 470] width 78 height 31
type input "4"
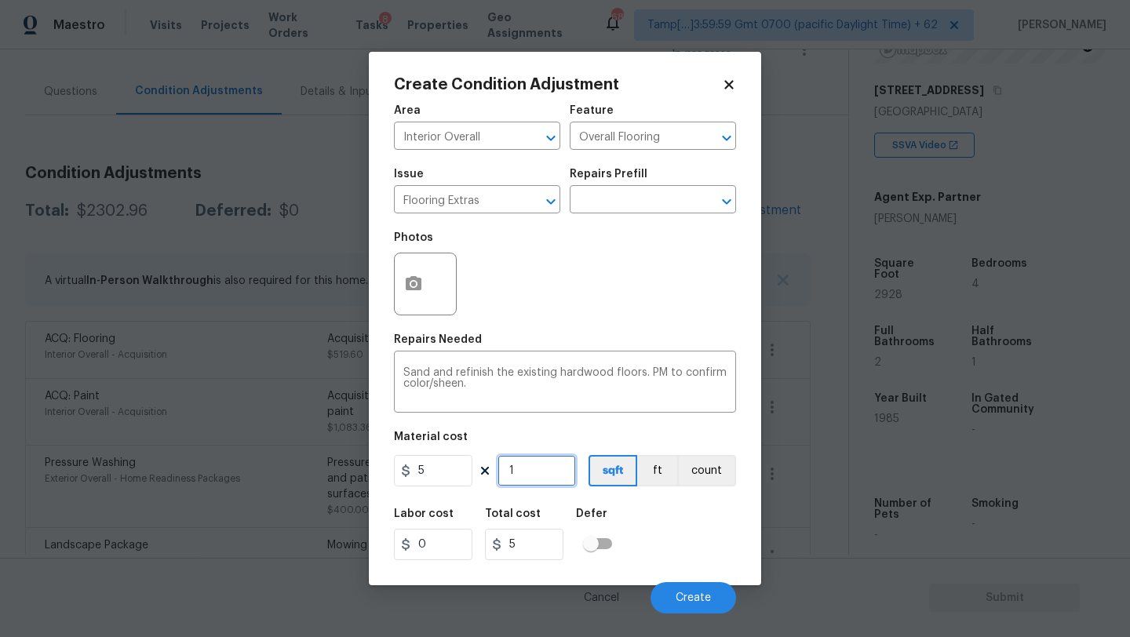
type input "20"
type input "40"
type input "200"
type input "400"
type input "2000"
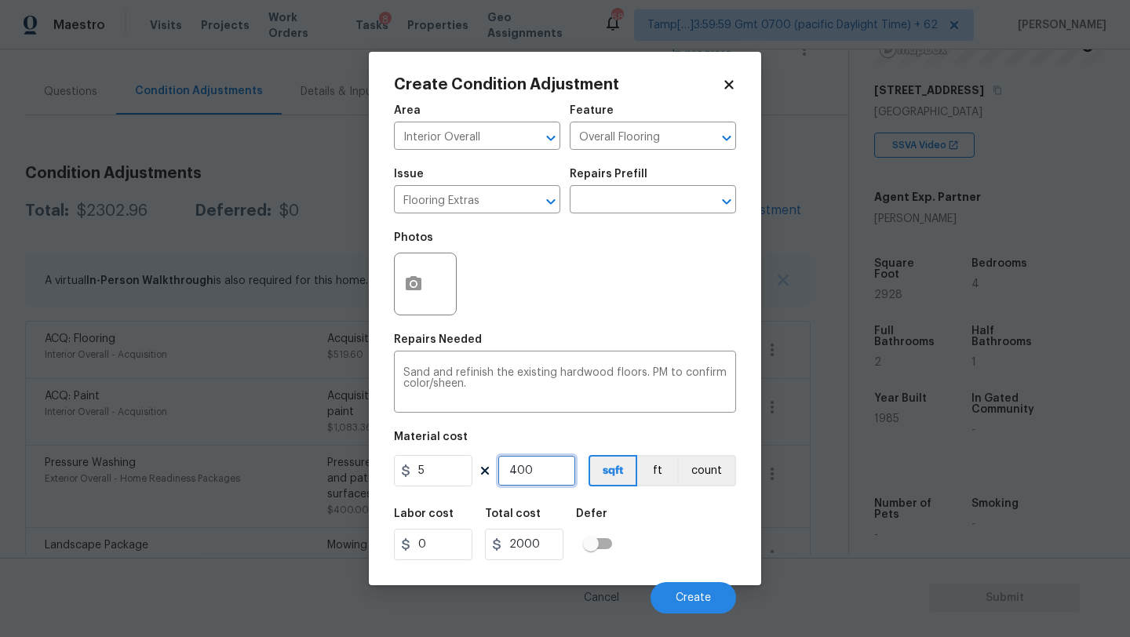
type input "400"
click at [417, 297] on button "button" at bounding box center [414, 284] width 38 height 61
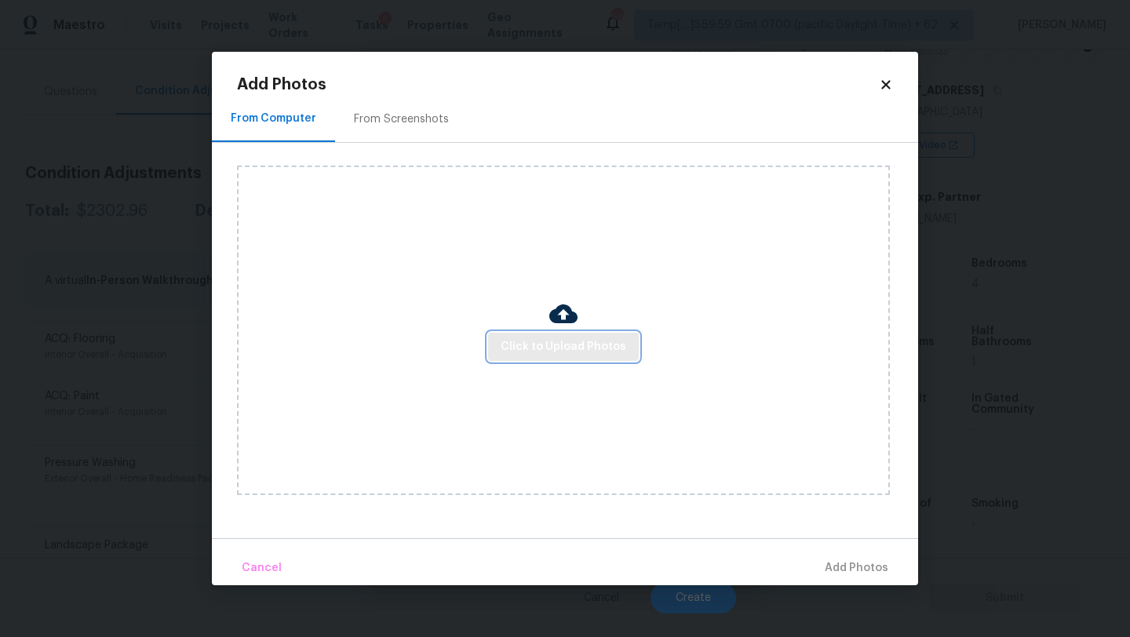
click at [527, 354] on span "Click to Upload Photos" at bounding box center [564, 347] width 126 height 20
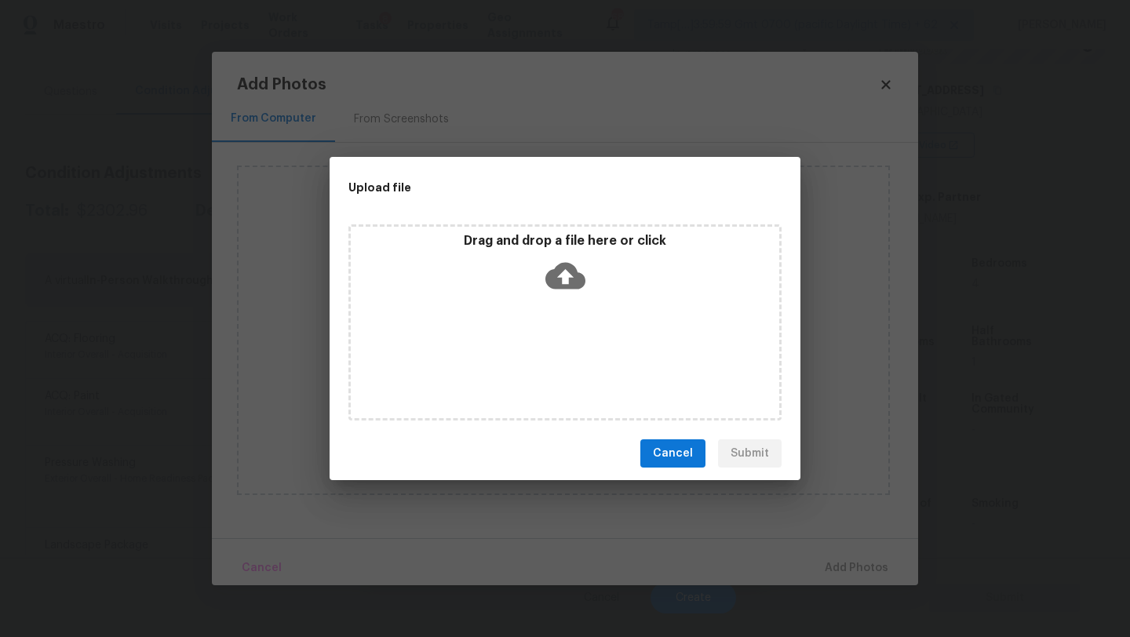
click at [541, 330] on div "Drag and drop a file here or click" at bounding box center [564, 322] width 433 height 196
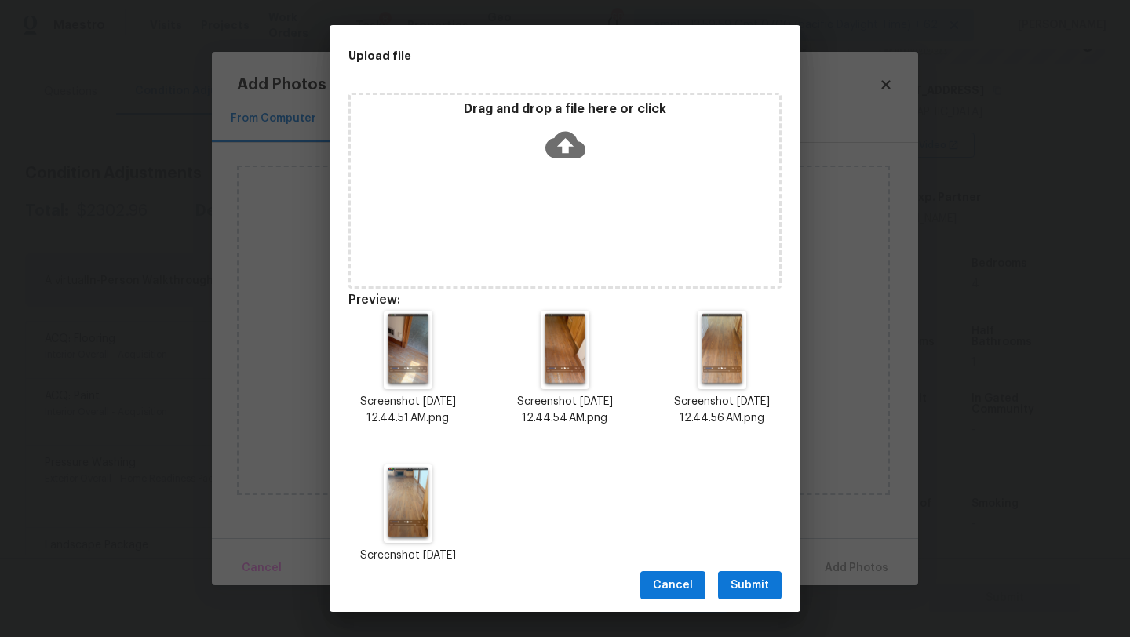
click at [750, 579] on span "Submit" at bounding box center [750, 586] width 38 height 20
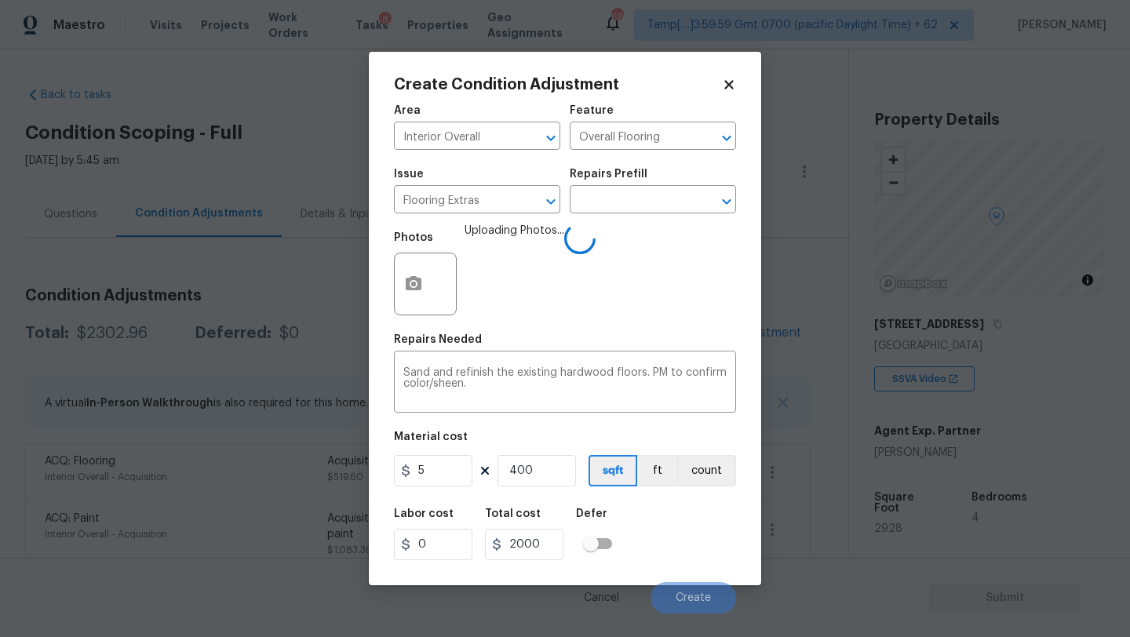
scroll to position [234, 0]
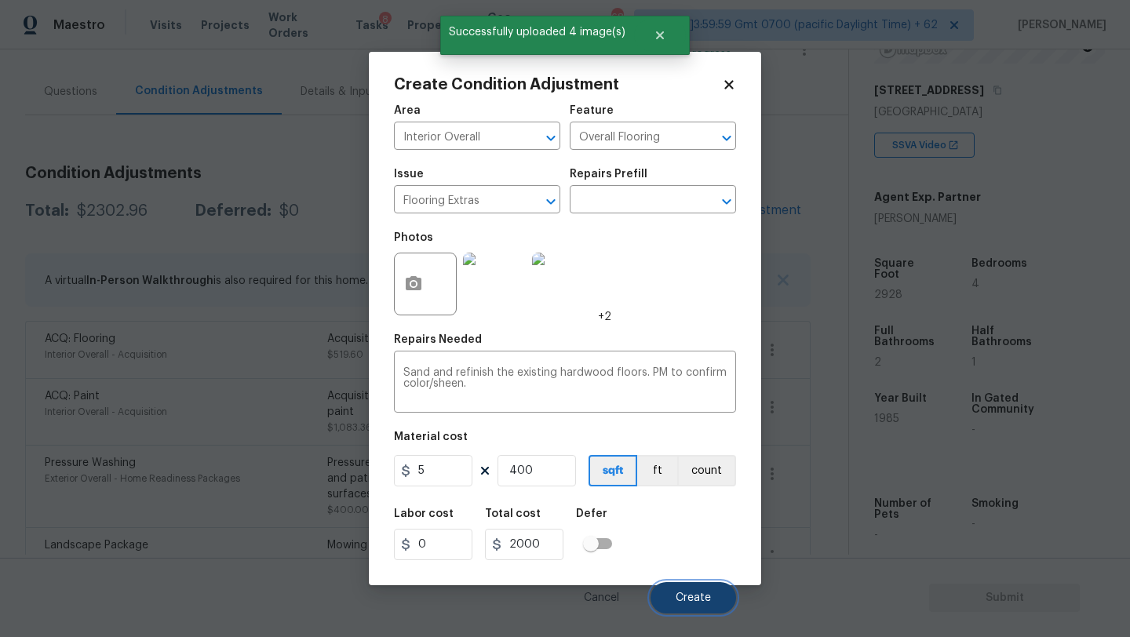
click at [677, 593] on span "Create" at bounding box center [693, 599] width 35 height 12
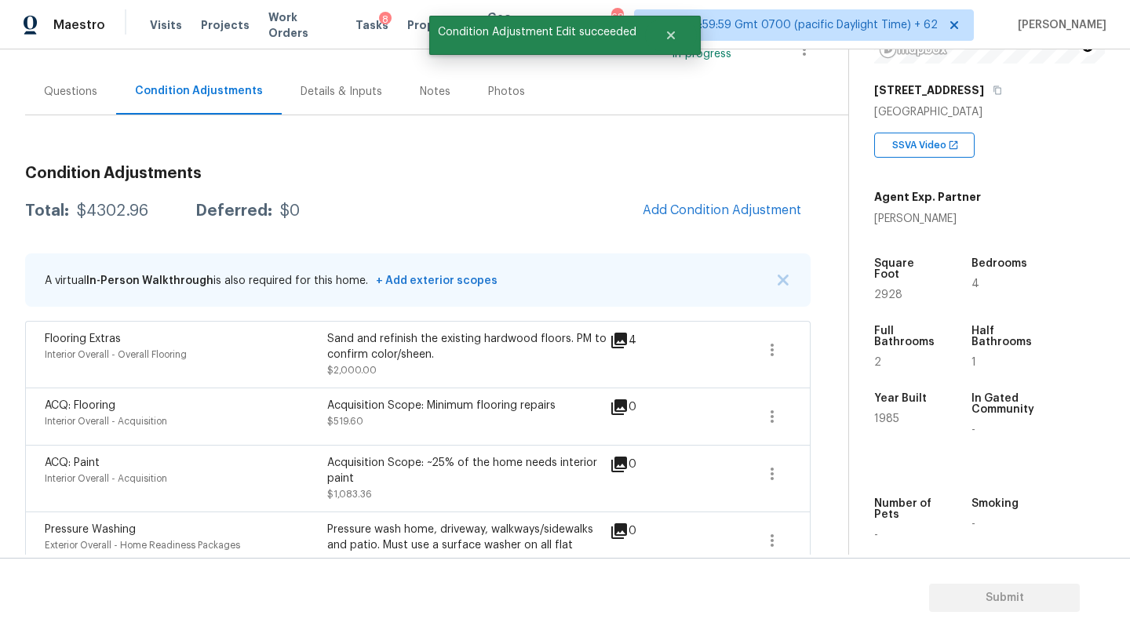
click at [64, 108] on div "Questions" at bounding box center [70, 91] width 91 height 46
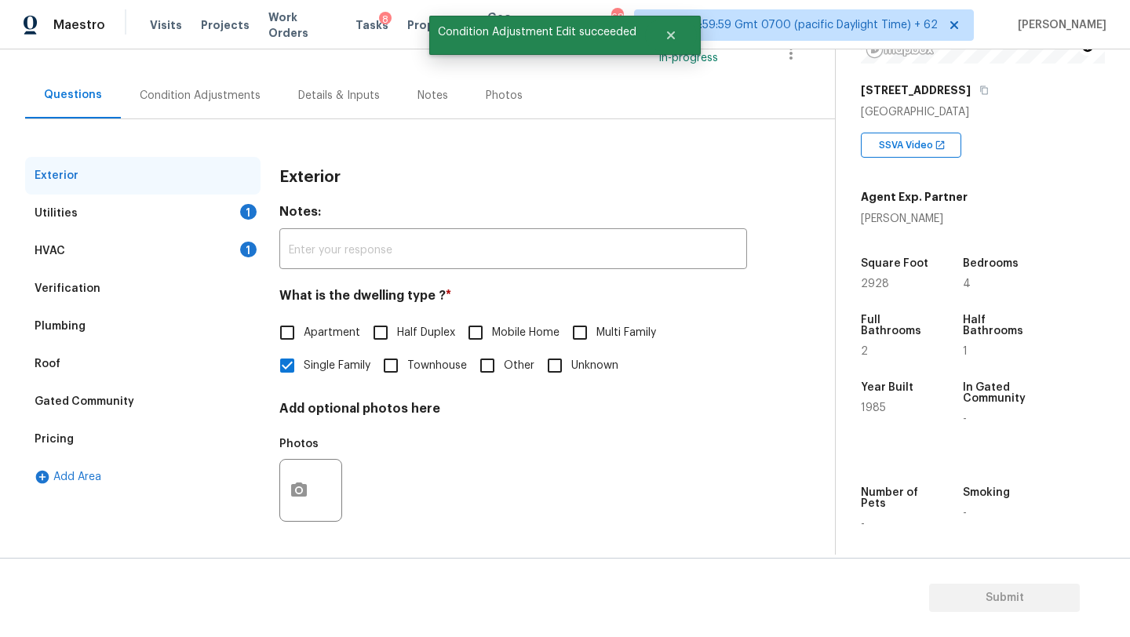
click at [89, 443] on div "Pricing" at bounding box center [142, 440] width 235 height 38
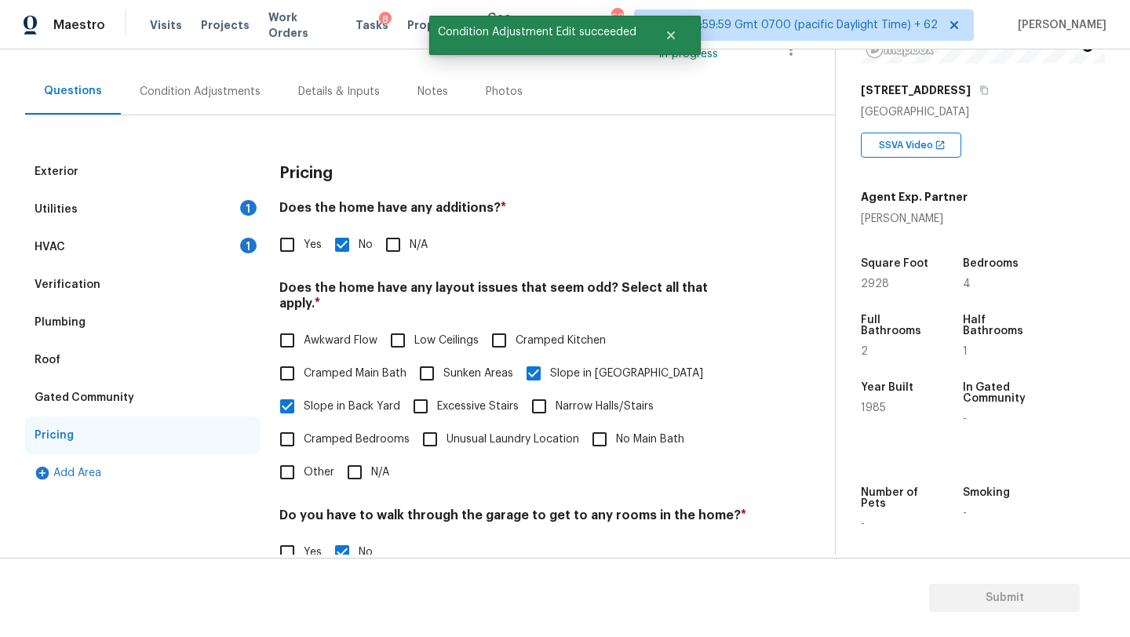
click at [297, 253] on input "Yes" at bounding box center [287, 244] width 33 height 33
checkbox input "true"
checkbox input "false"
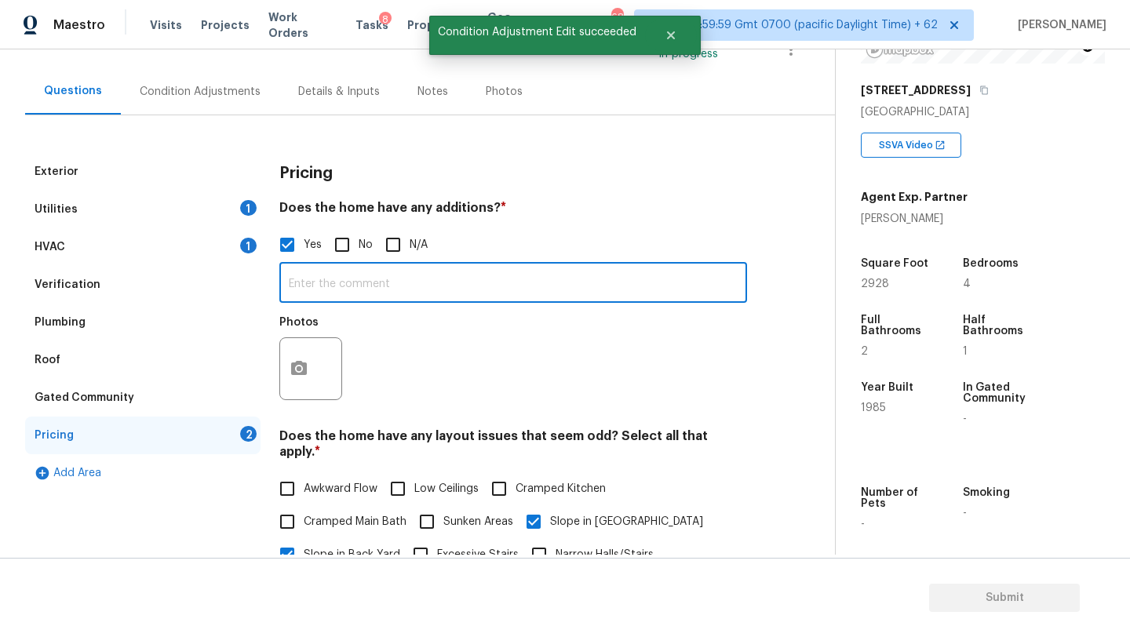
click at [315, 287] on input "text" at bounding box center [513, 284] width 468 height 37
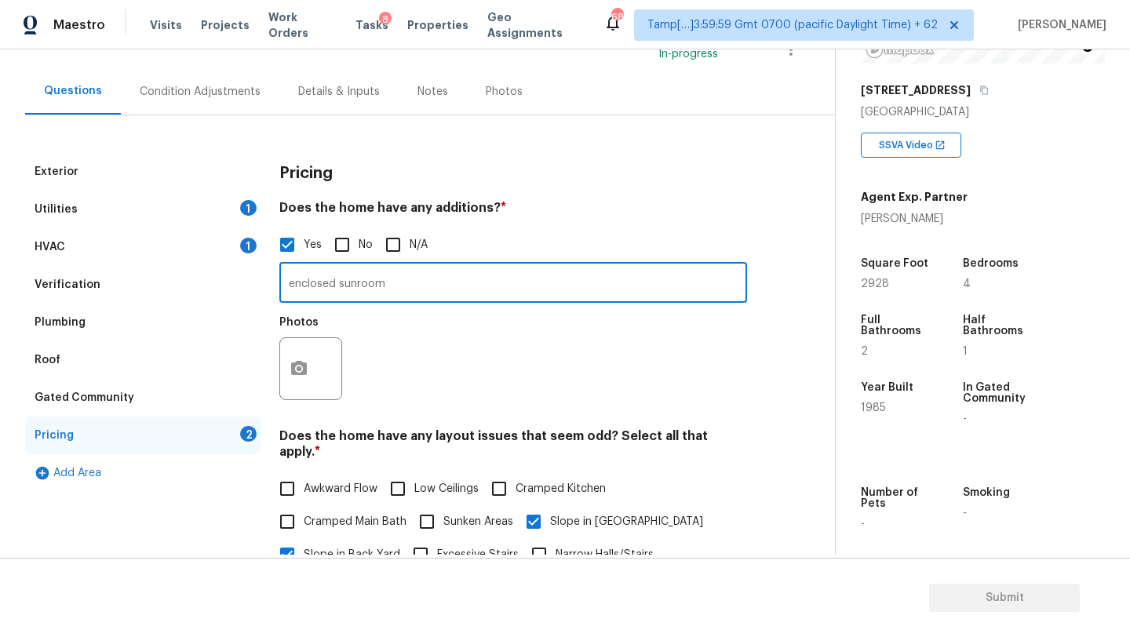
type input "enclosed sunroom"
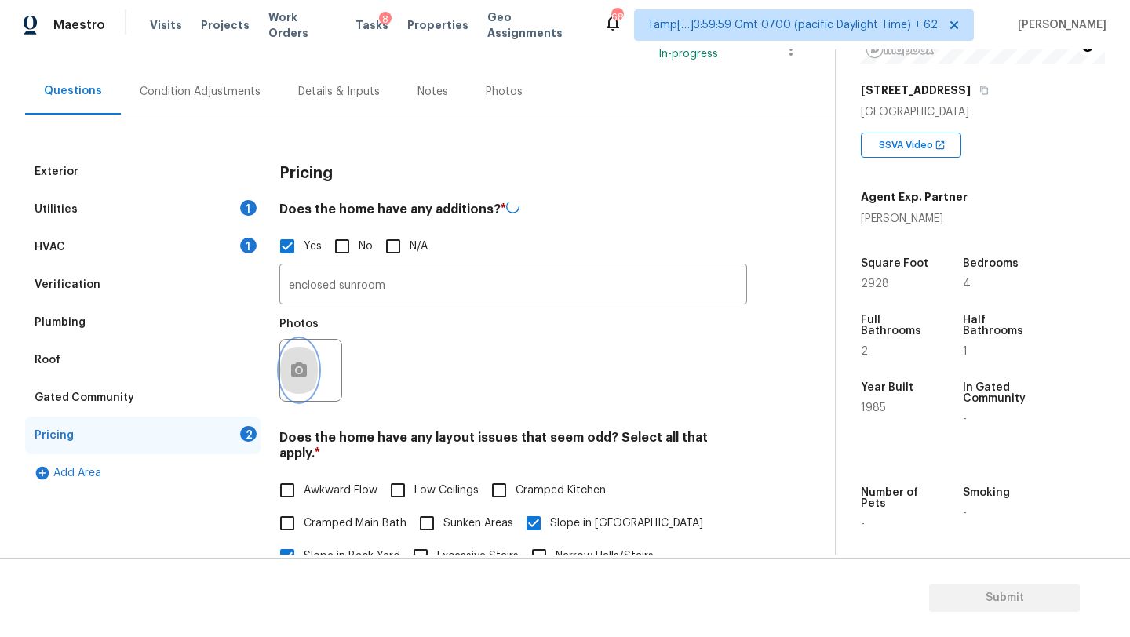
click at [301, 364] on icon "button" at bounding box center [299, 370] width 16 height 14
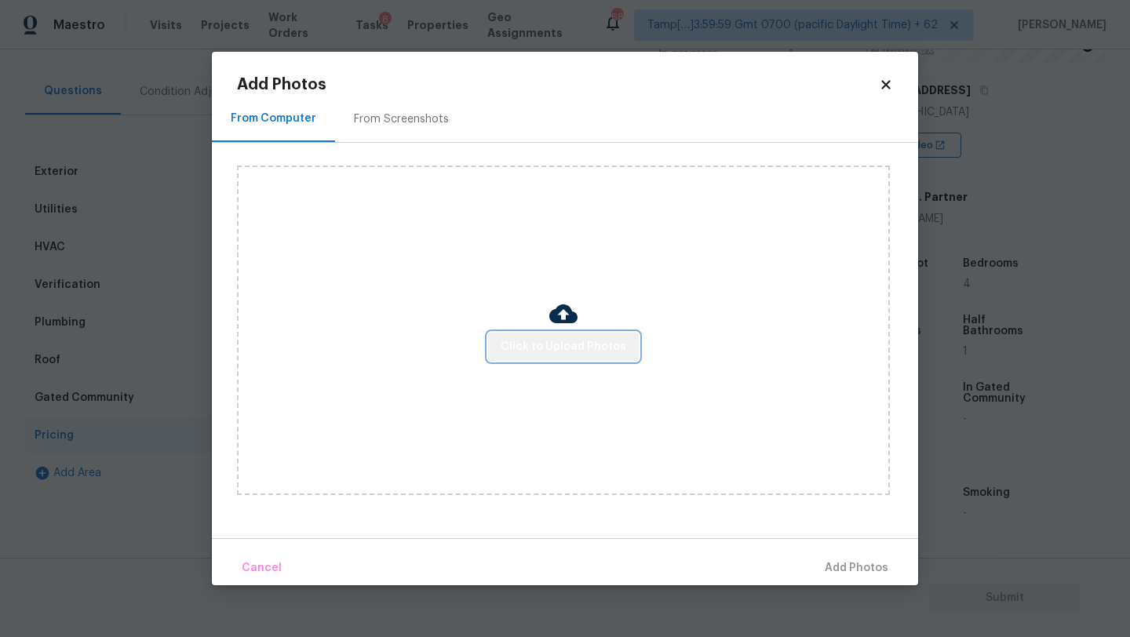
click at [571, 348] on span "Click to Upload Photos" at bounding box center [564, 347] width 126 height 20
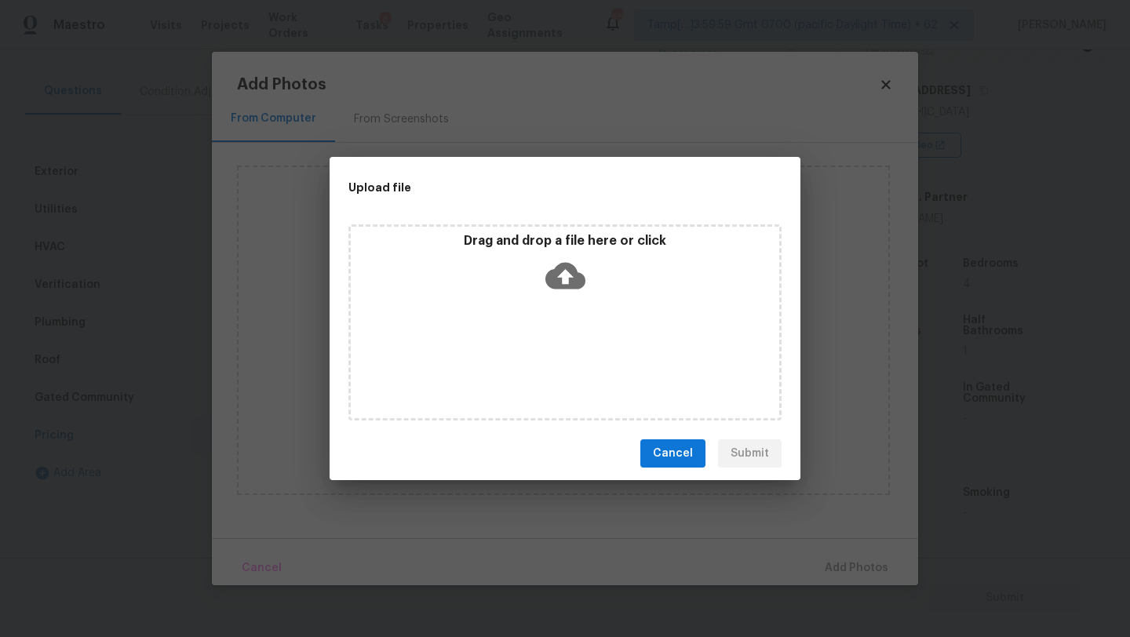
click at [569, 330] on div "Drag and drop a file here or click" at bounding box center [564, 322] width 433 height 196
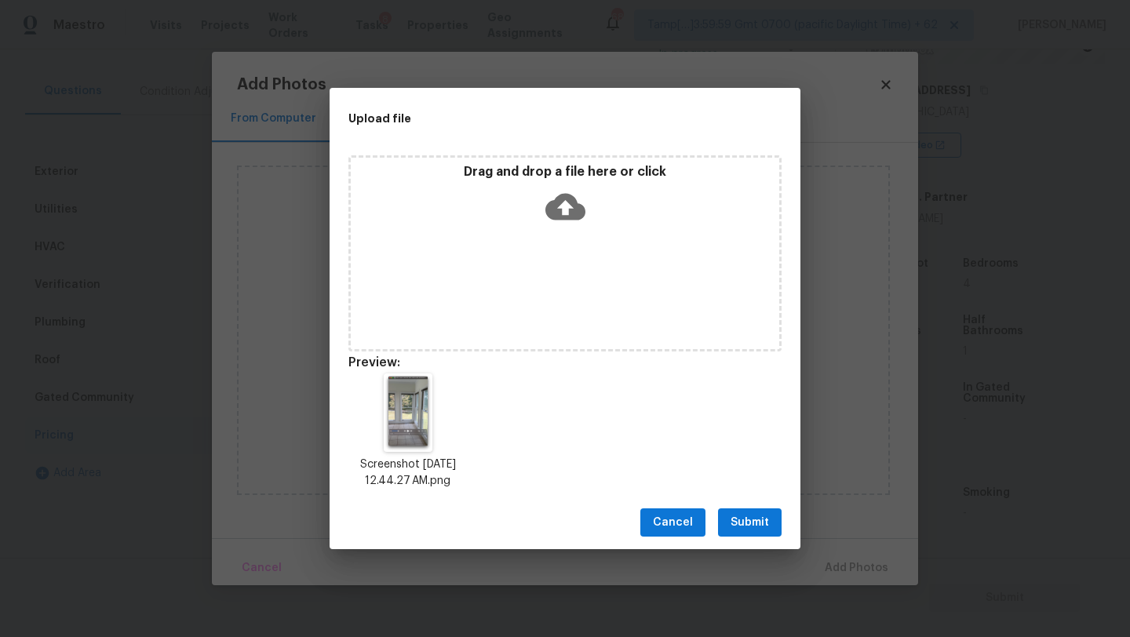
click at [775, 519] on button "Submit" at bounding box center [750, 523] width 64 height 29
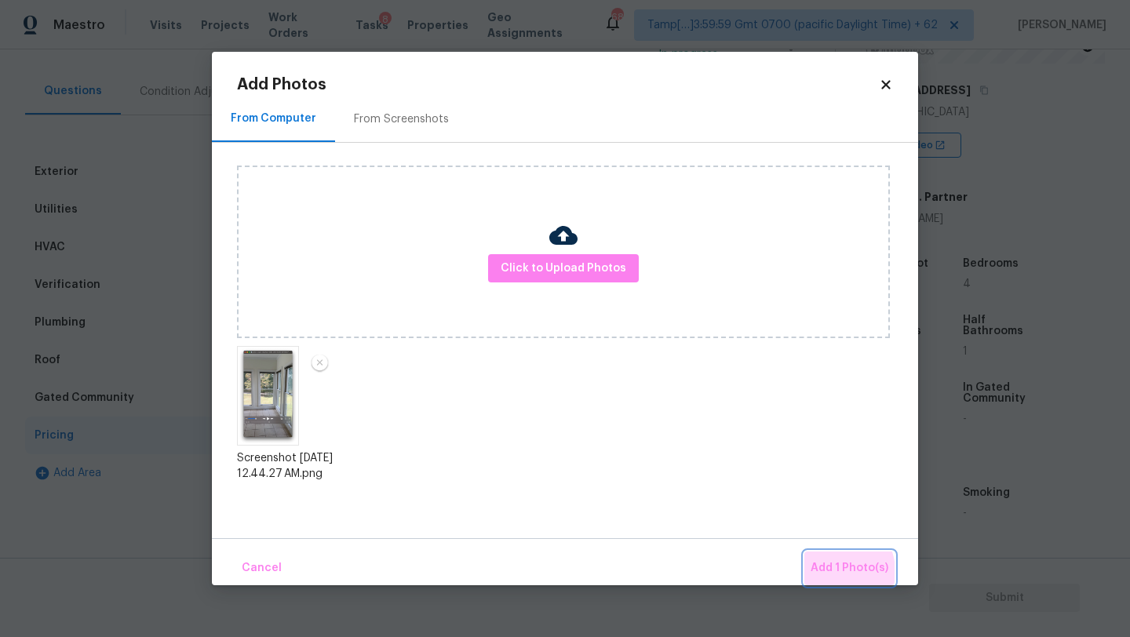
click at [833, 572] on span "Add 1 Photo(s)" at bounding box center [850, 569] width 78 height 20
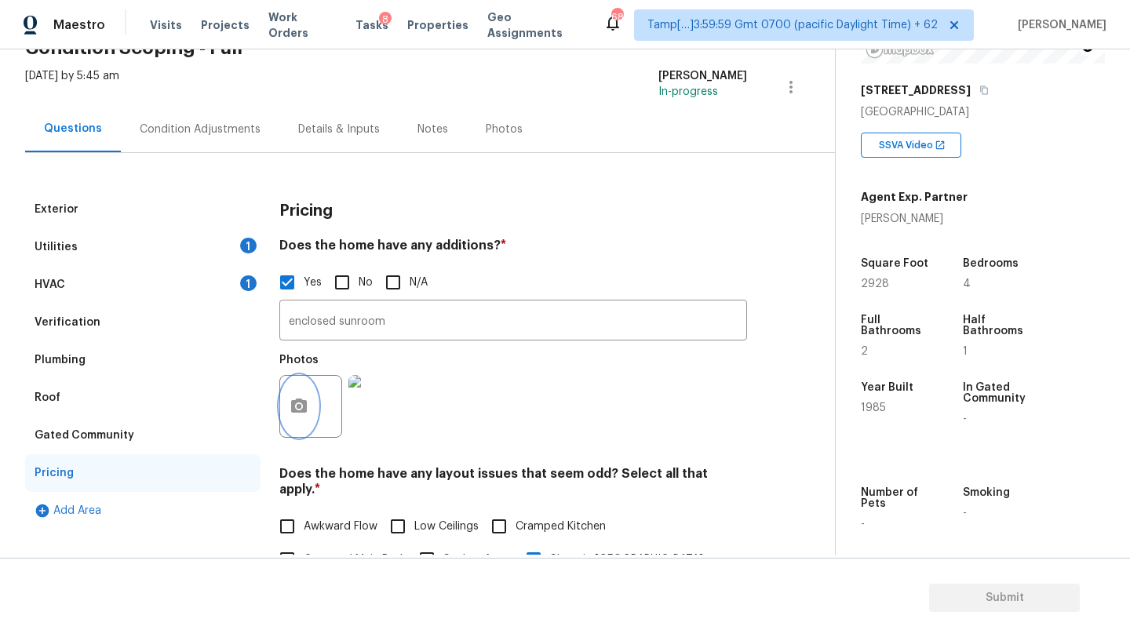
scroll to position [55, 0]
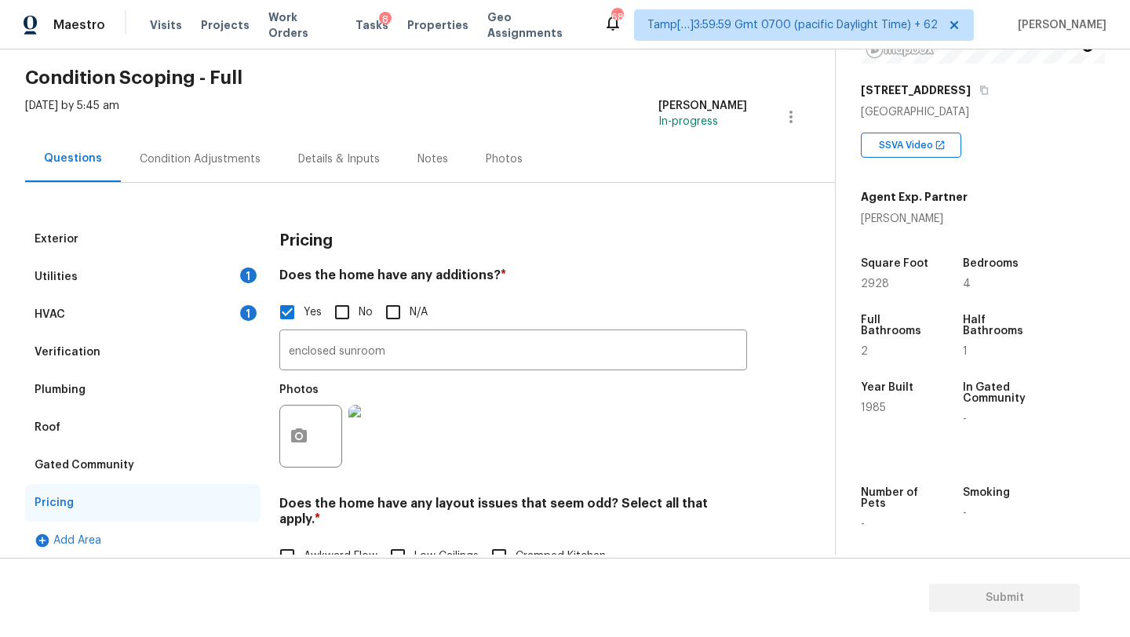
click at [163, 142] on div "Condition Adjustments" at bounding box center [200, 159] width 159 height 46
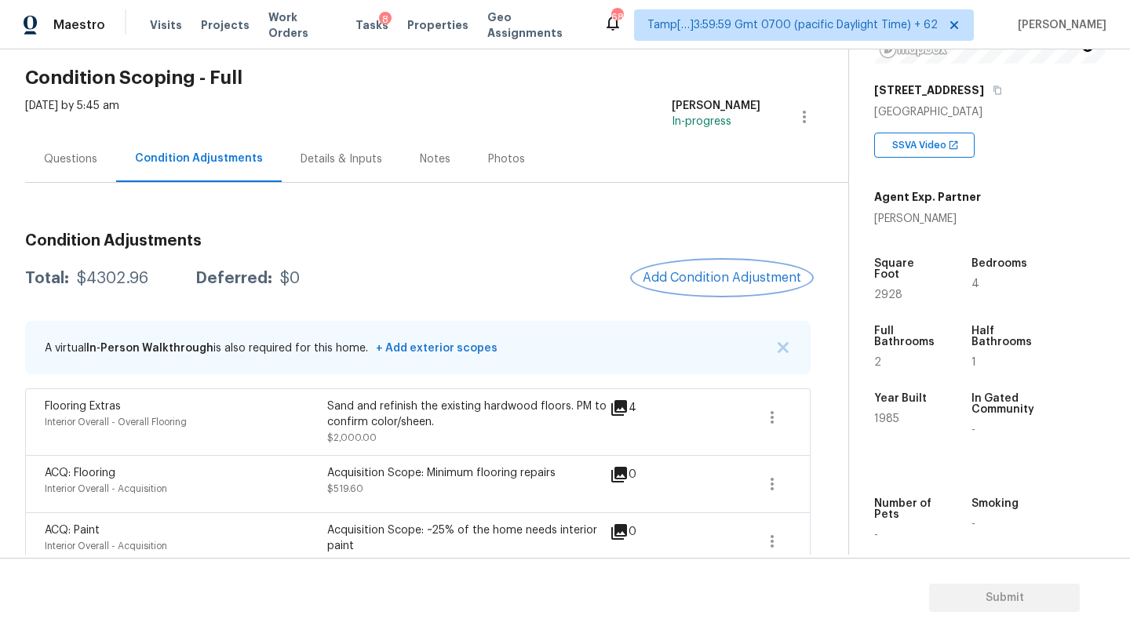
click at [659, 273] on span "Add Condition Adjustment" at bounding box center [722, 278] width 159 height 14
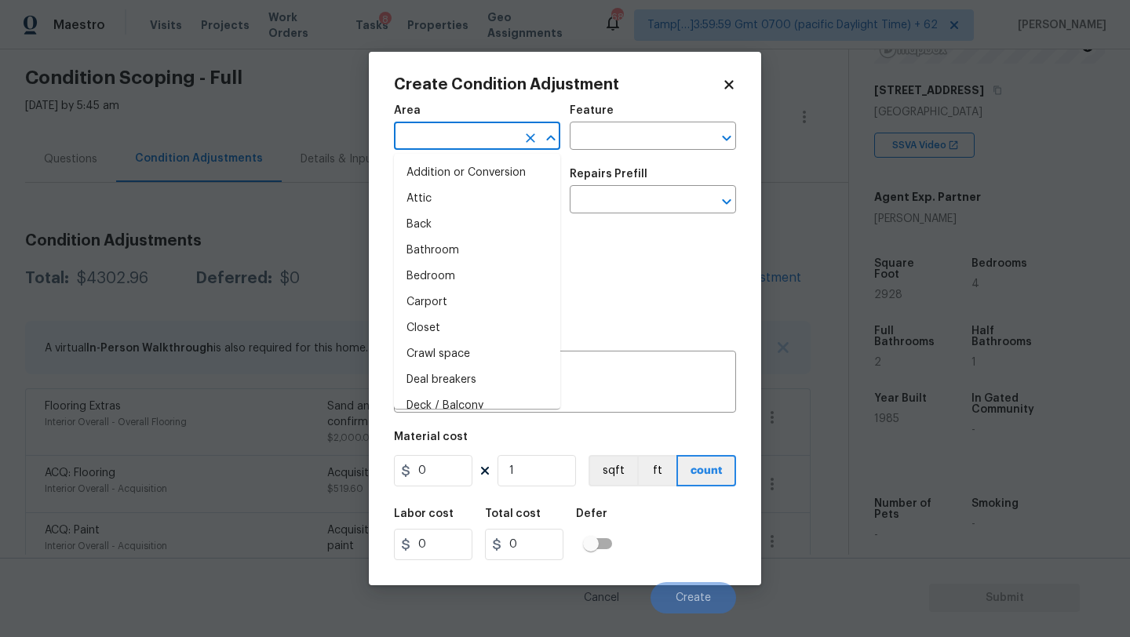
click at [417, 139] on input "text" at bounding box center [455, 138] width 122 height 24
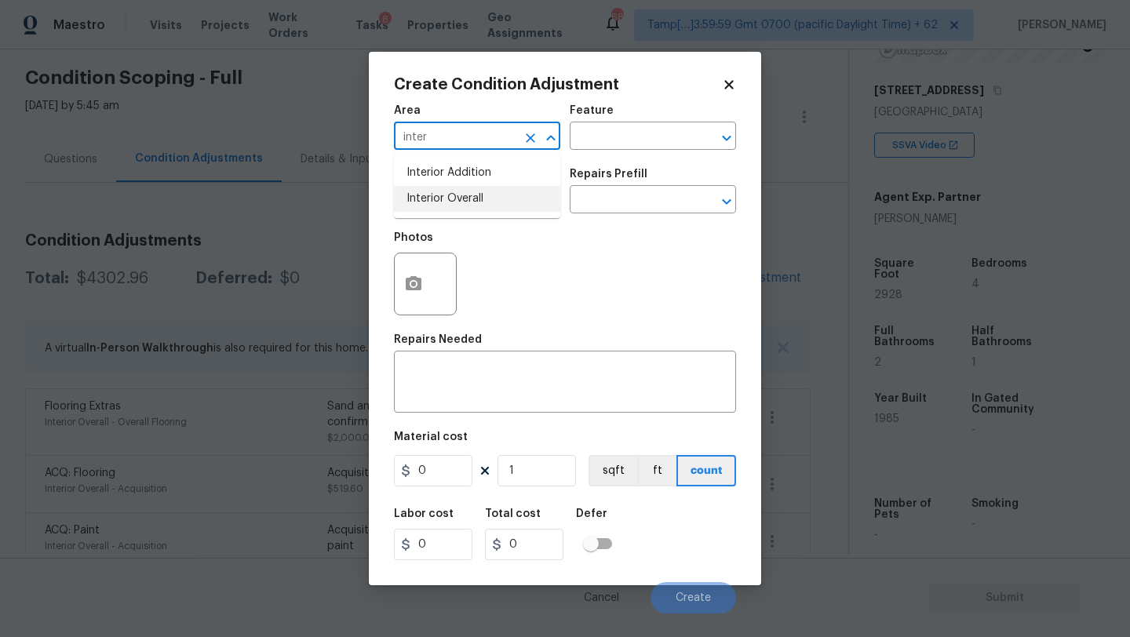
click at [453, 206] on li "Interior Overall" at bounding box center [477, 199] width 166 height 26
type input "Interior Overall"
click at [595, 131] on input "text" at bounding box center [631, 138] width 122 height 24
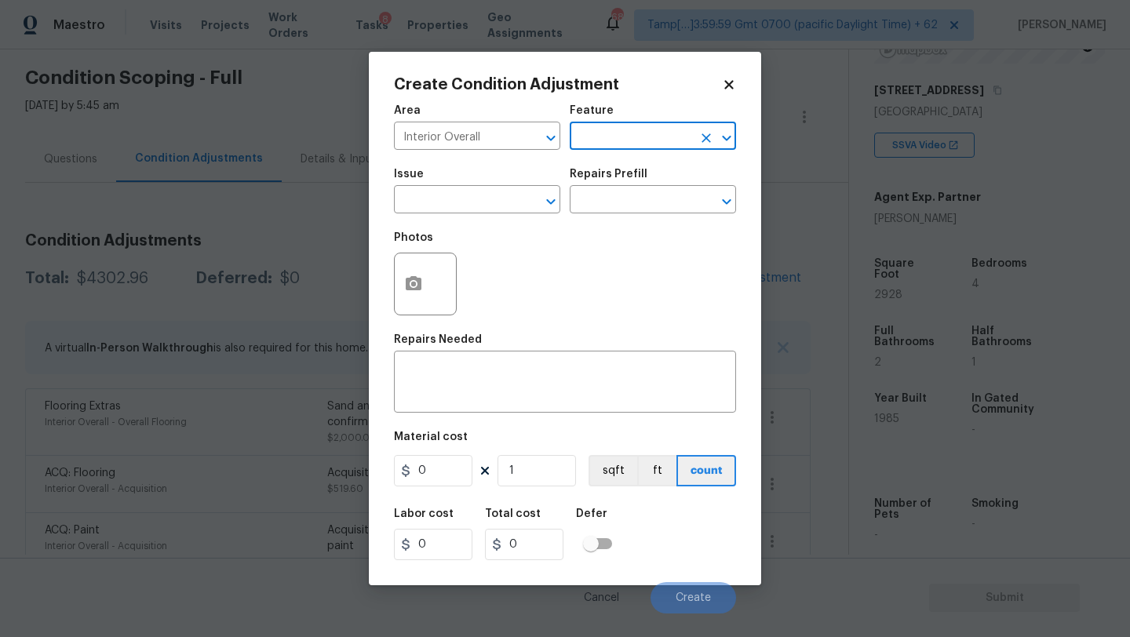
click at [595, 131] on input "text" at bounding box center [631, 138] width 122 height 24
click at [607, 209] on li "Closets" at bounding box center [653, 211] width 166 height 26
type input "Closets"
click at [415, 209] on input "text" at bounding box center [455, 201] width 122 height 24
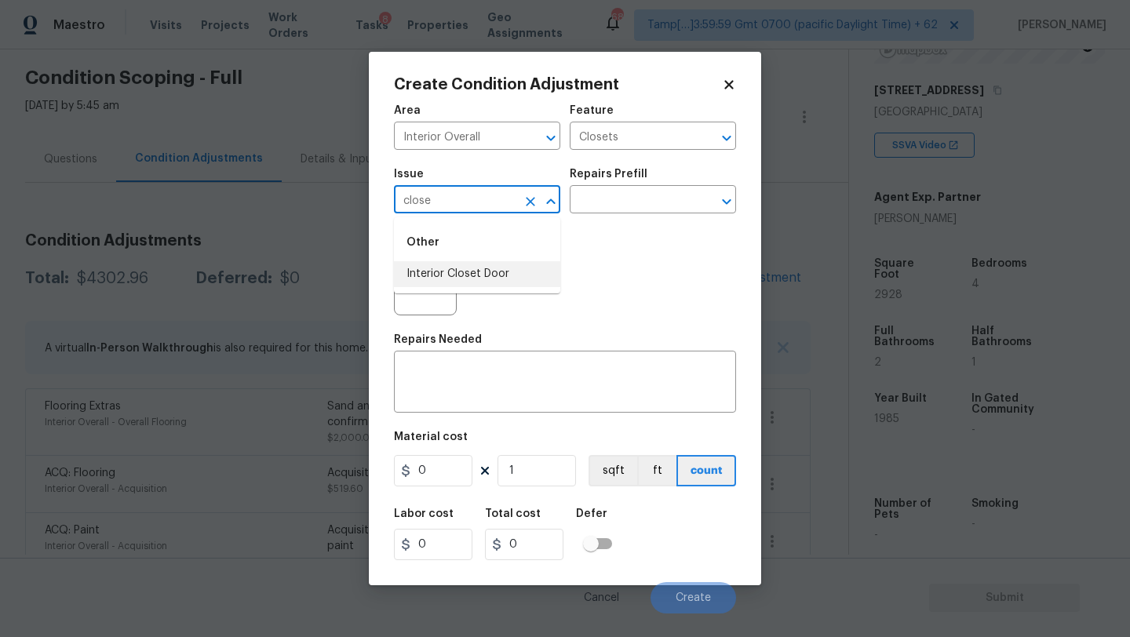
click at [418, 277] on li "Interior Closet Door" at bounding box center [477, 274] width 166 height 26
type input "Interior Closet Door"
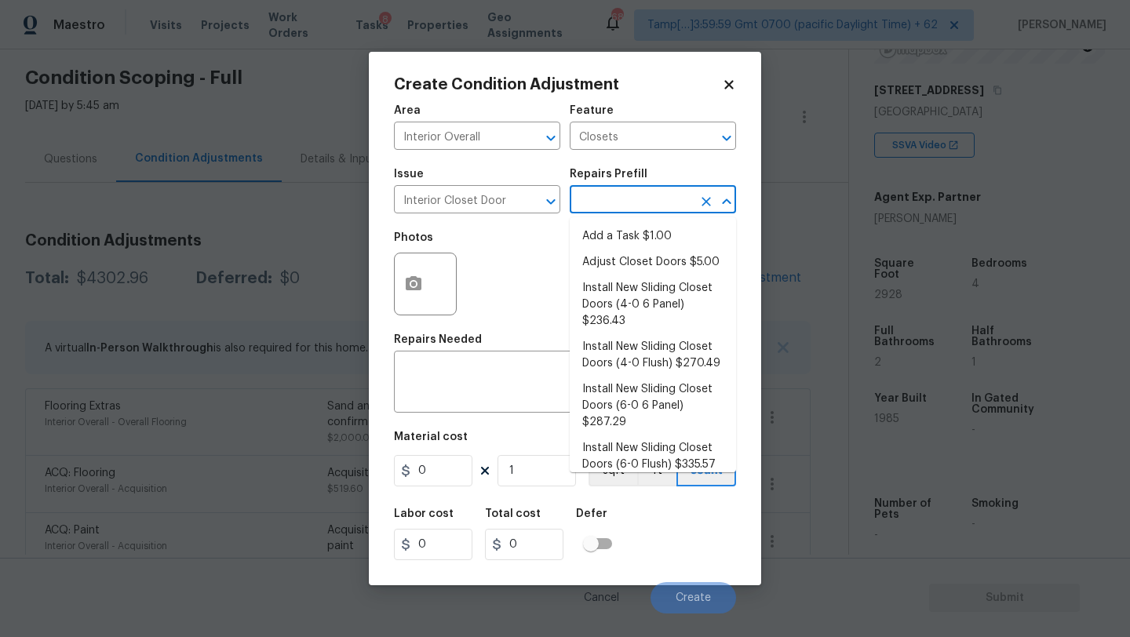
click at [588, 207] on input "text" at bounding box center [631, 201] width 122 height 24
click at [615, 286] on li "Install New Sliding Closet Doors (4-0 6 Panel) $236.43" at bounding box center [653, 304] width 166 height 59
type input "Interior Door"
type textarea "Remove the existing door (if present). Install a new 4-0 bi-fold 6 panel interi…"
type input "236.43"
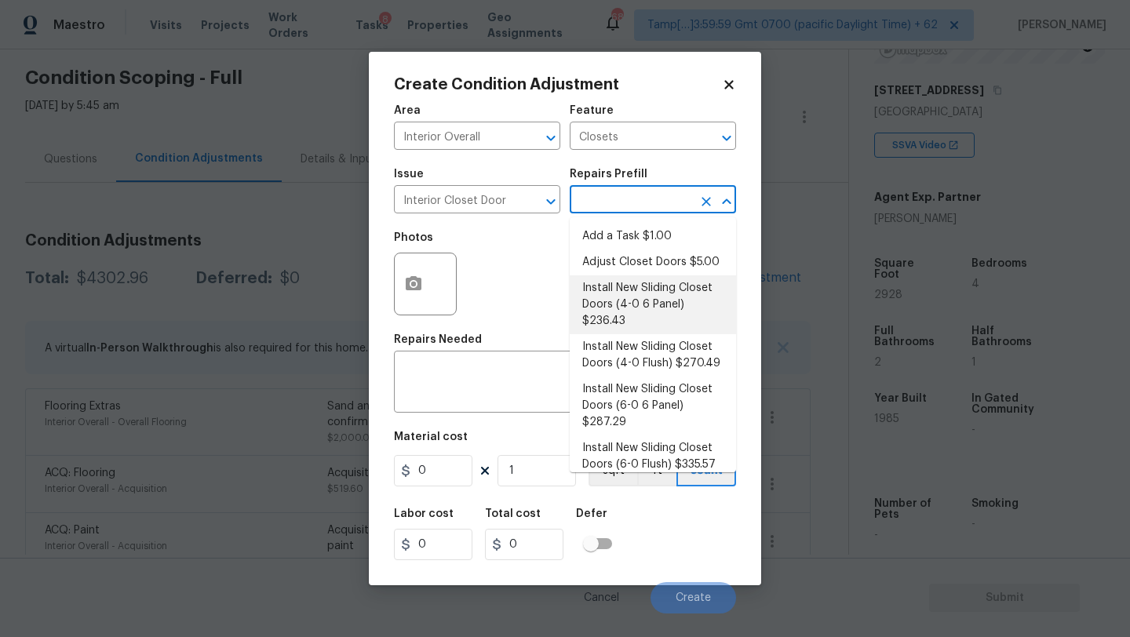
type input "236.43"
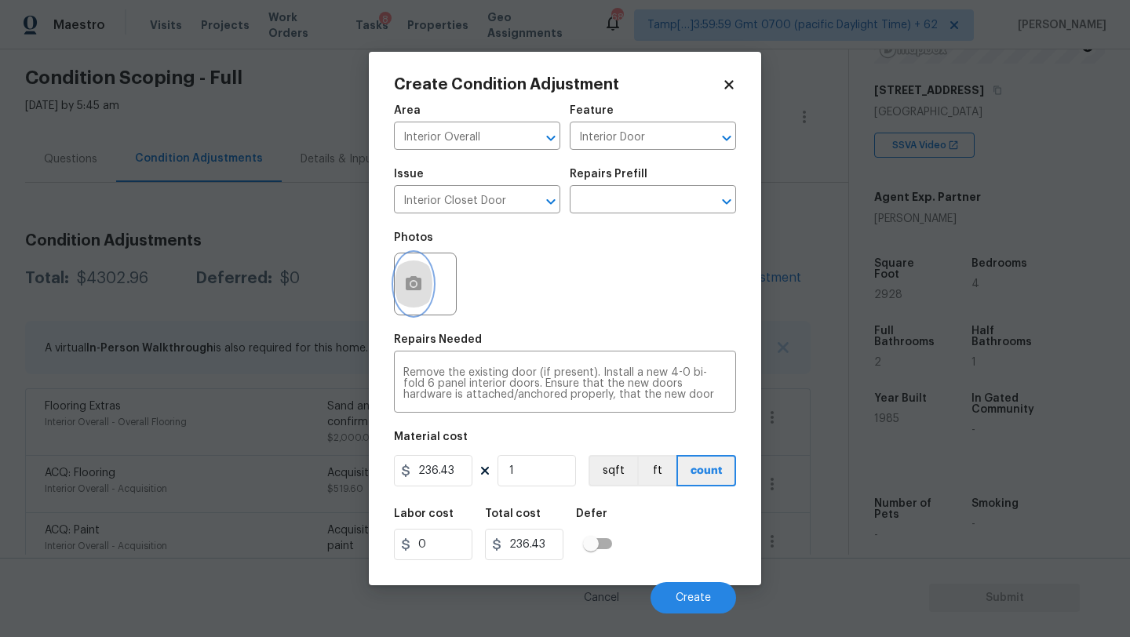
click at [396, 286] on button "button" at bounding box center [414, 284] width 38 height 61
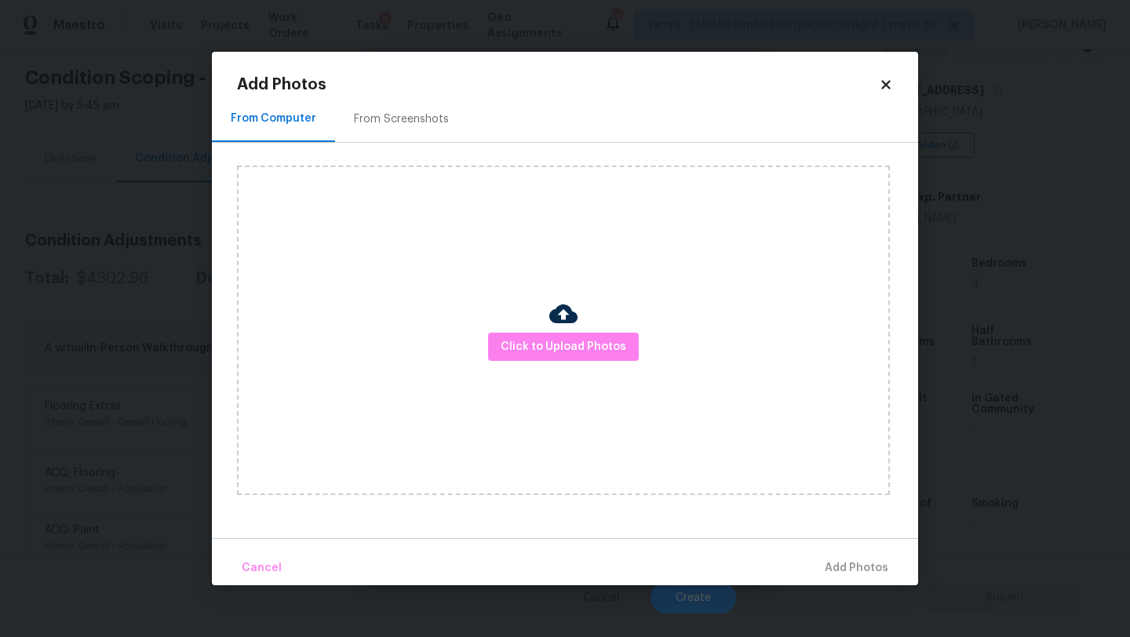
click at [550, 368] on div "Click to Upload Photos" at bounding box center [563, 331] width 653 height 330
click at [550, 352] on span "Click to Upload Photos" at bounding box center [564, 347] width 126 height 20
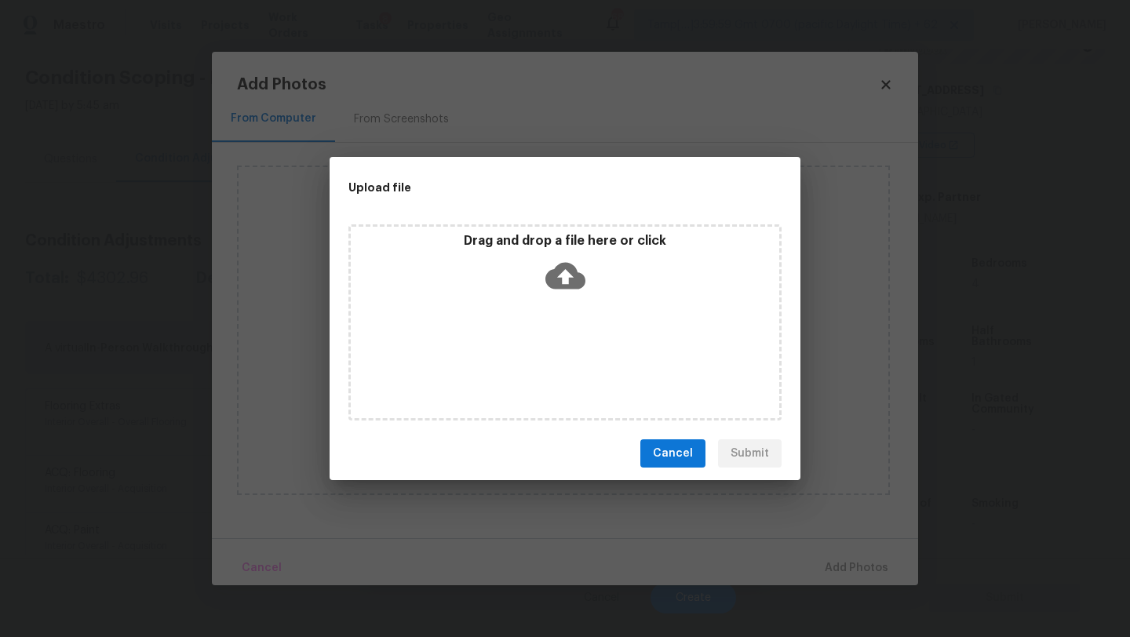
click at [553, 325] on div "Drag and drop a file here or click" at bounding box center [564, 322] width 433 height 196
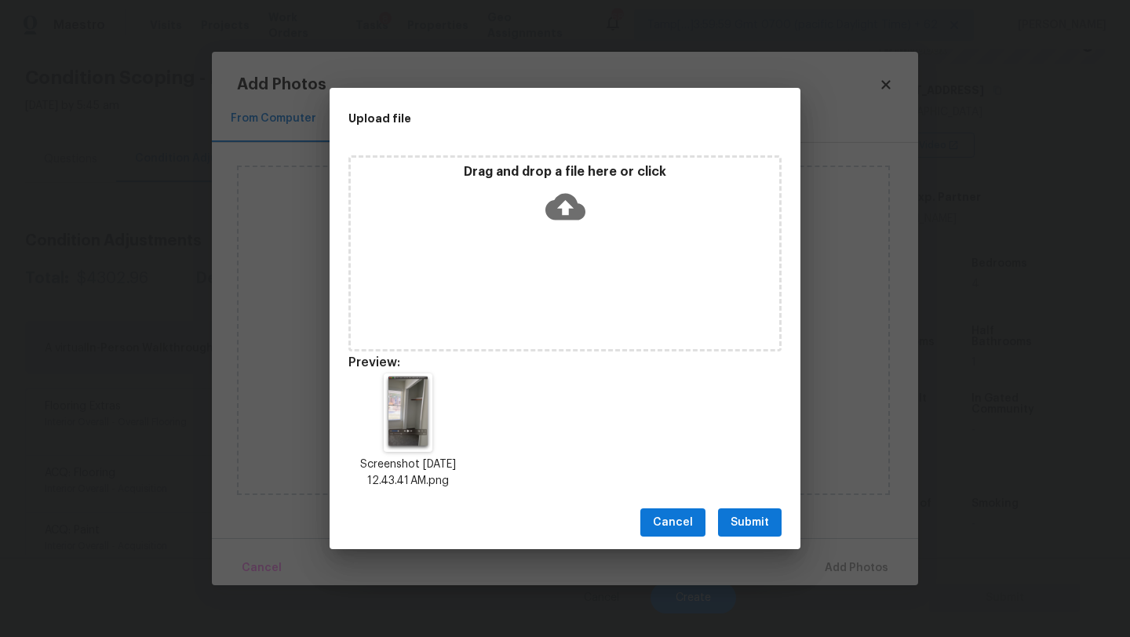
click at [740, 518] on span "Submit" at bounding box center [750, 523] width 38 height 20
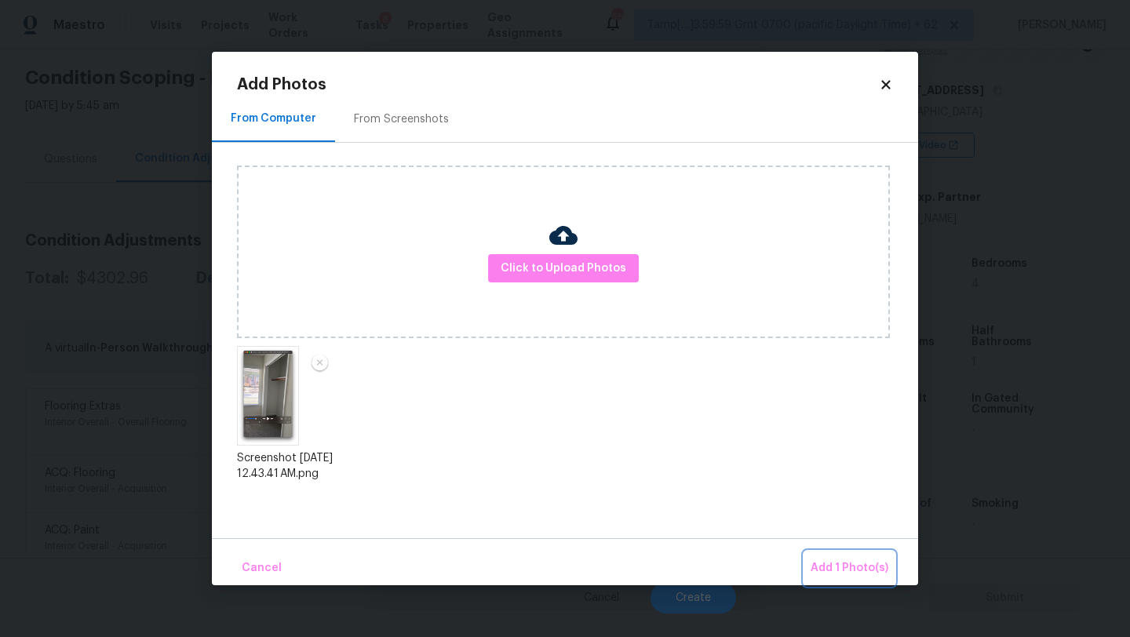
click at [836, 572] on span "Add 1 Photo(s)" at bounding box center [850, 569] width 78 height 20
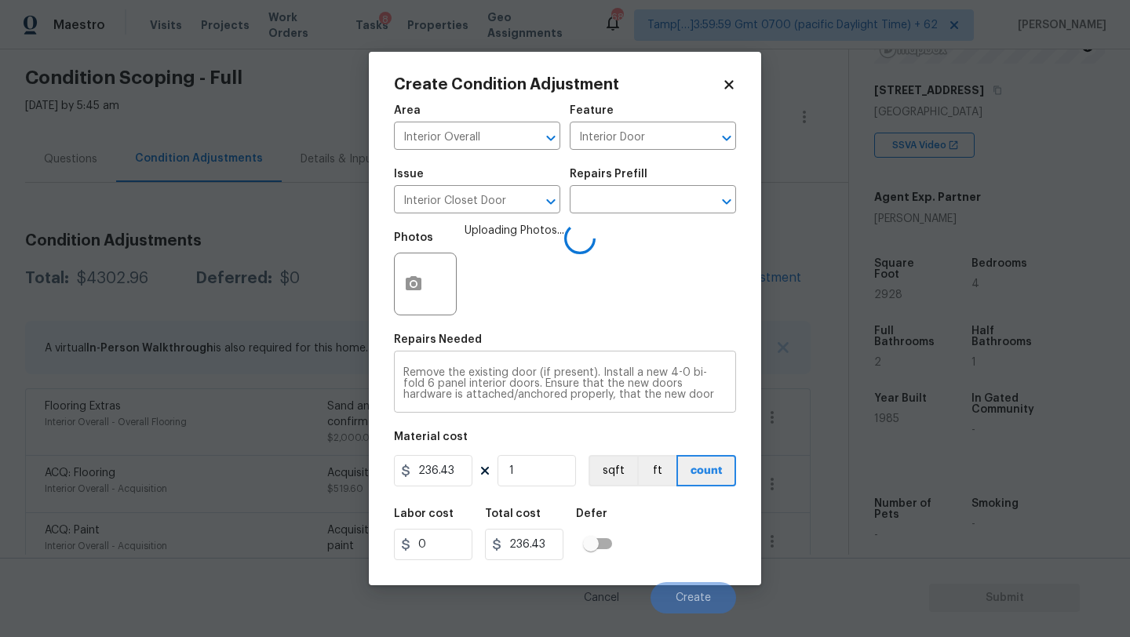
click at [607, 407] on div "Remove the existing door (if present). Install a new 4-0 bi-fold 6 panel interi…" at bounding box center [565, 384] width 342 height 58
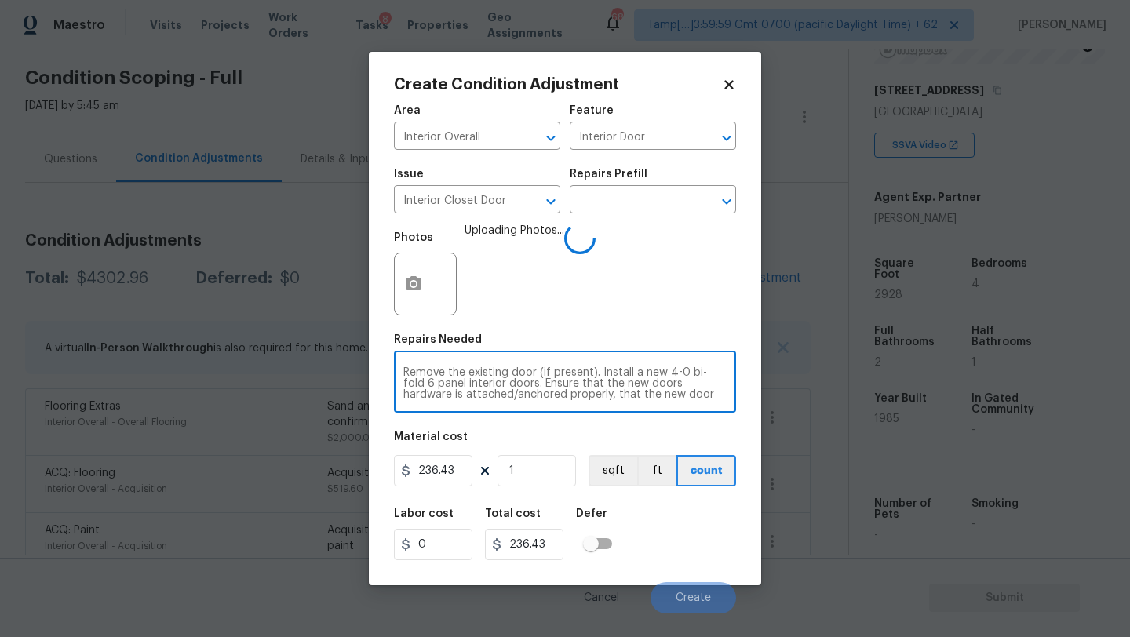
scroll to position [22, 0]
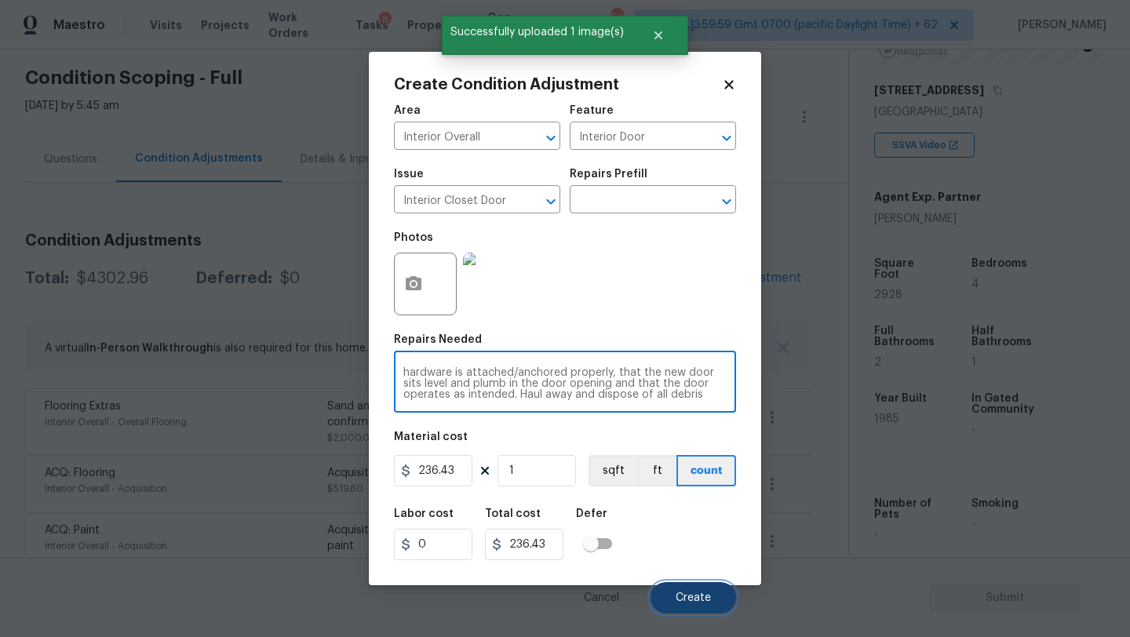
click at [684, 596] on span "Create" at bounding box center [693, 599] width 35 height 12
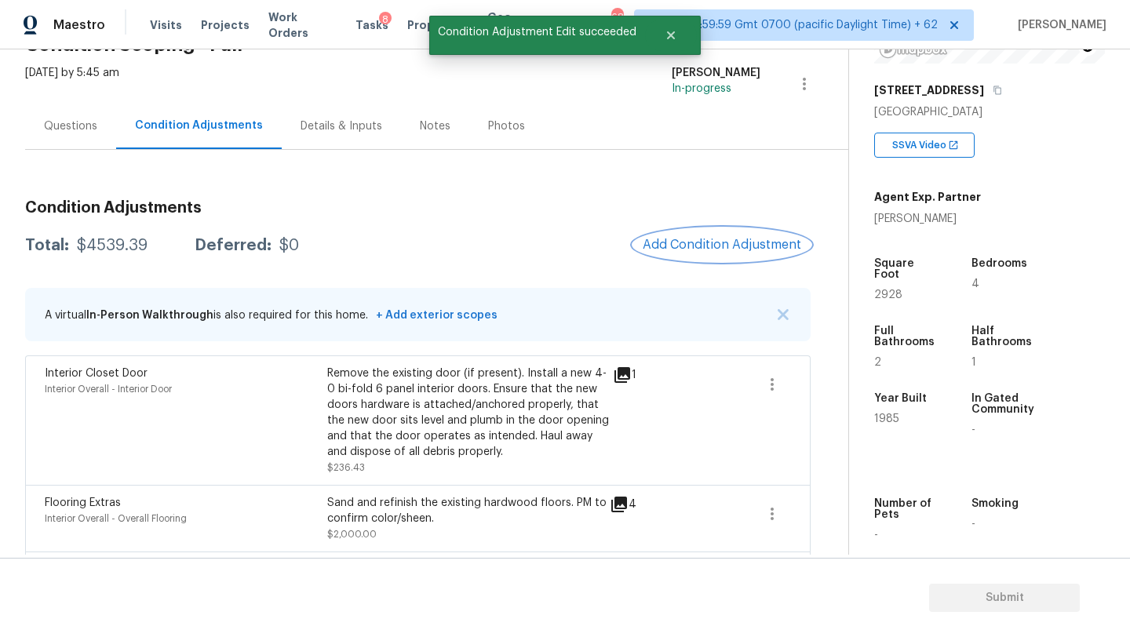
scroll to position [85, 0]
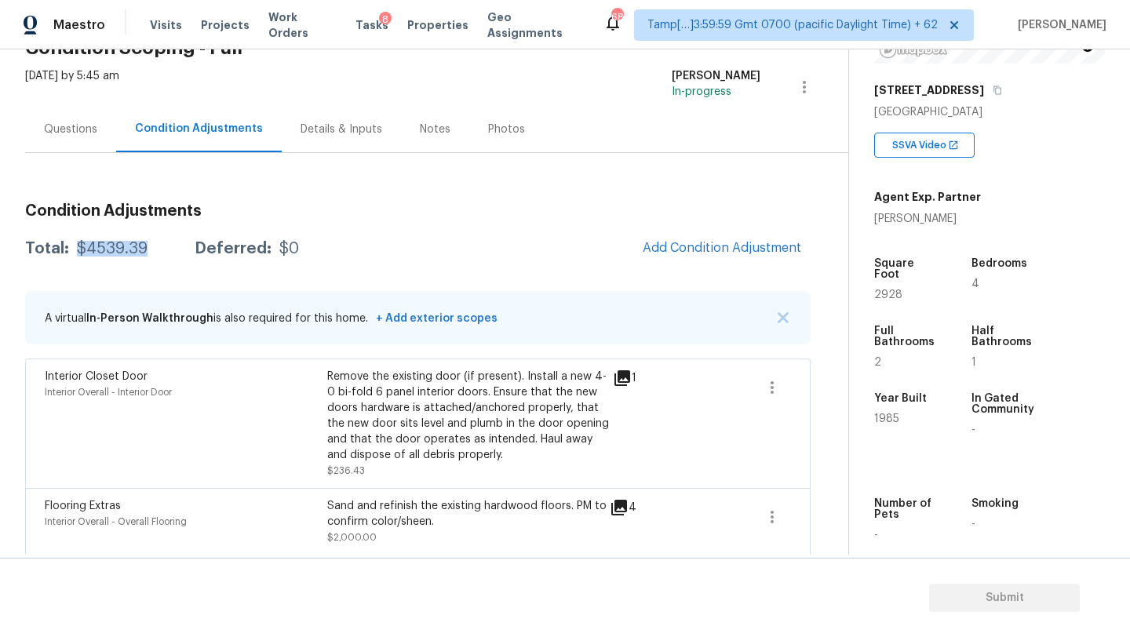
drag, startPoint x: 76, startPoint y: 256, endPoint x: 145, endPoint y: 256, distance: 69.1
click at [145, 256] on div "Total: $4539.39 Deferred: $0" at bounding box center [162, 249] width 274 height 16
copy div "$4539.39"
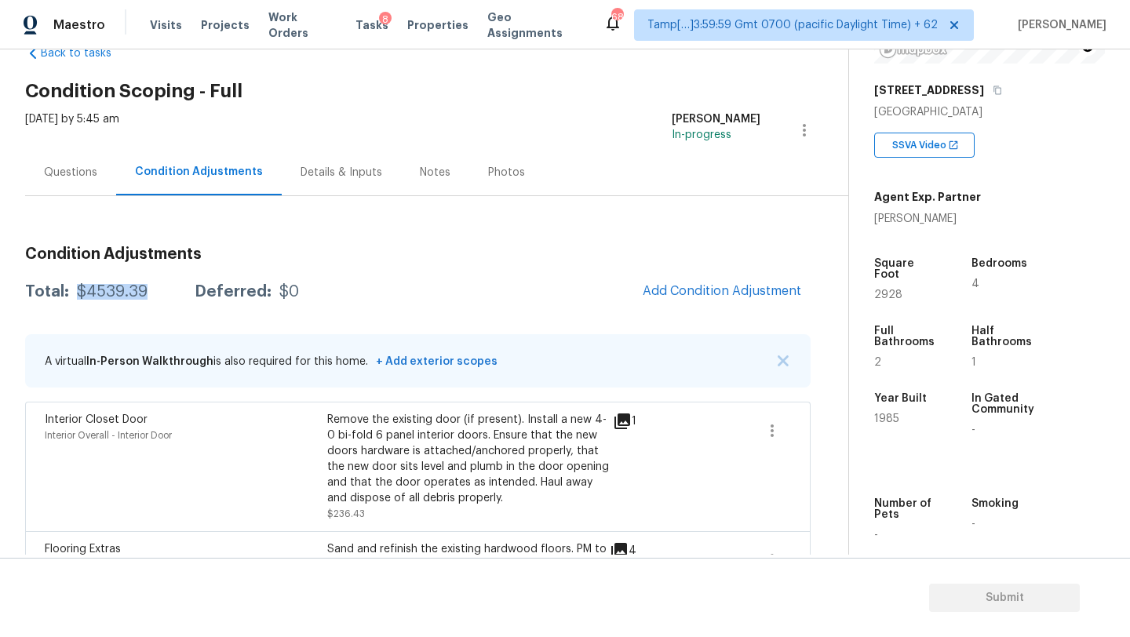
scroll to position [0, 0]
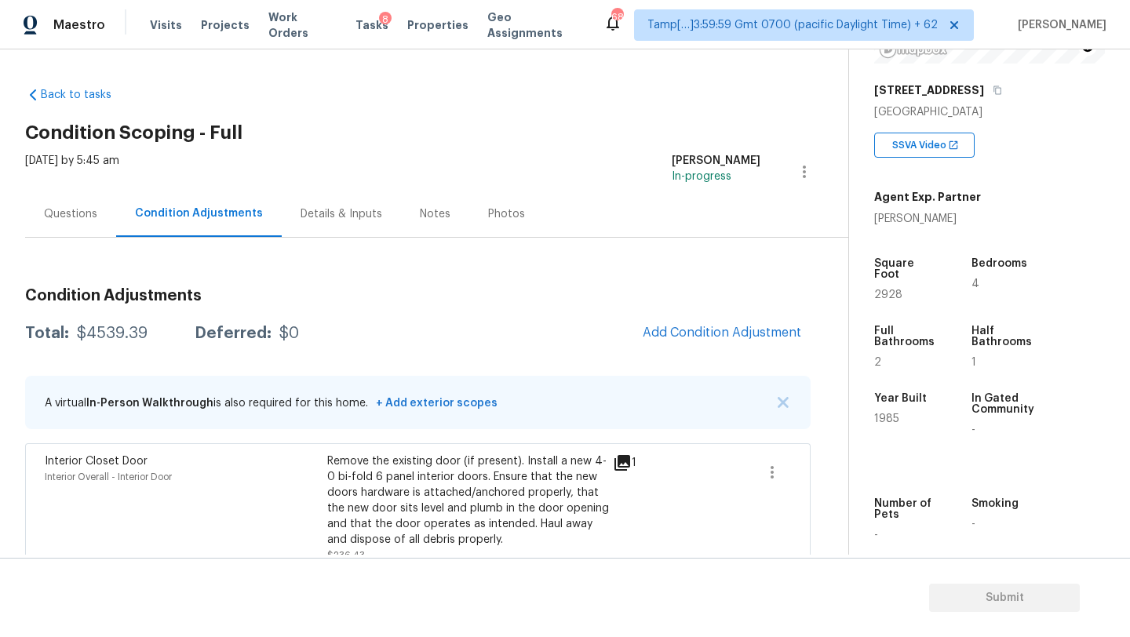
click at [97, 202] on div "Questions" at bounding box center [70, 214] width 91 height 46
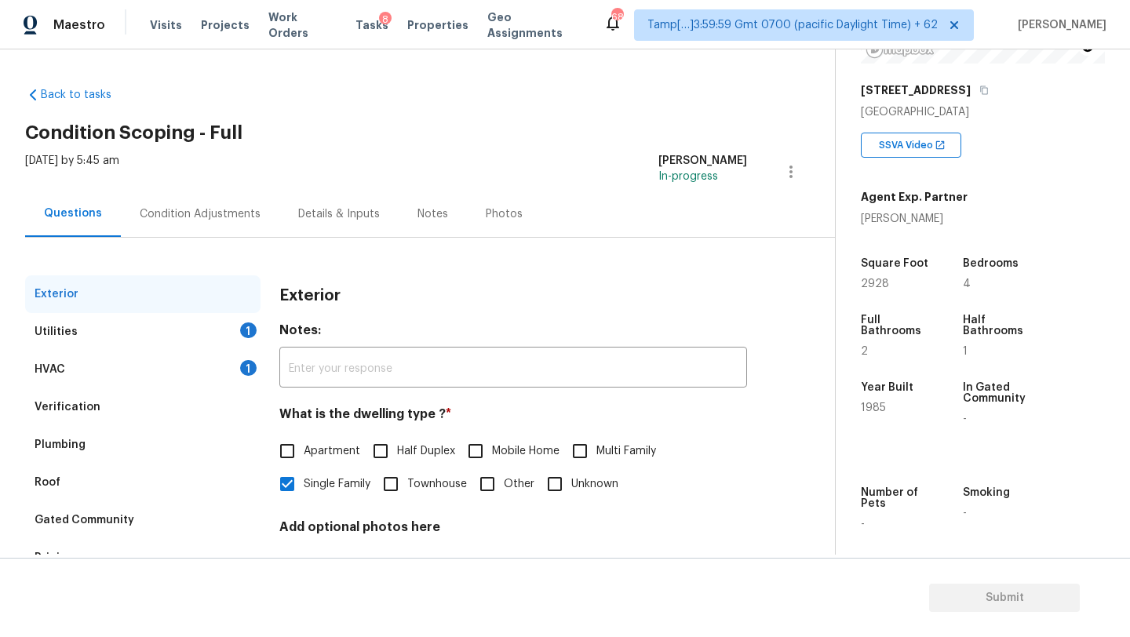
click at [106, 362] on div "HVAC 1" at bounding box center [142, 370] width 235 height 38
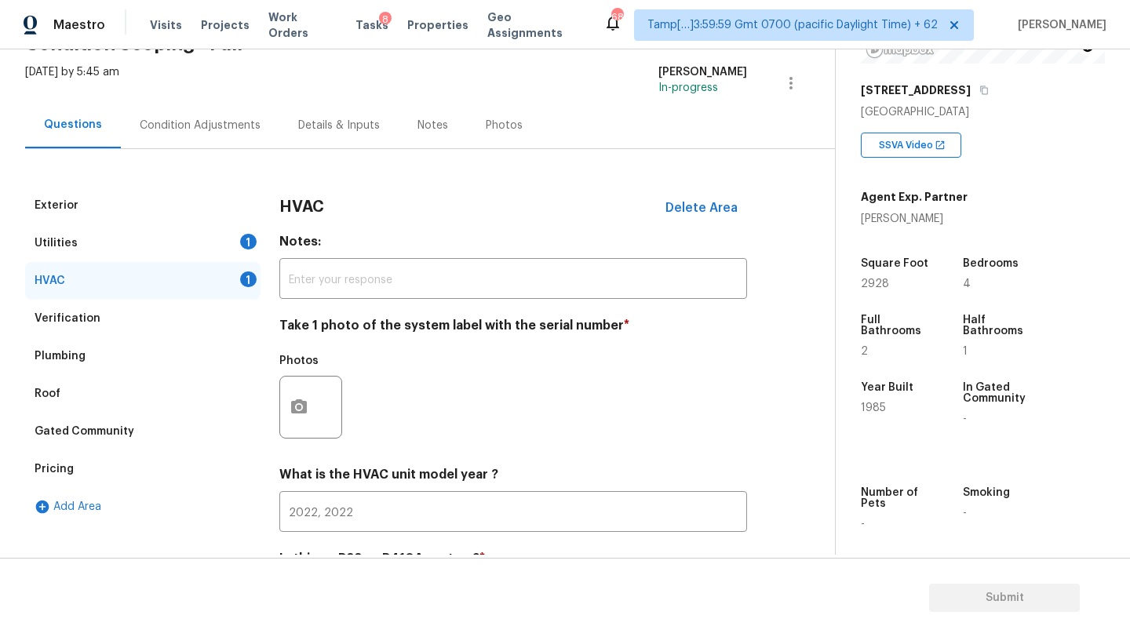
scroll to position [170, 0]
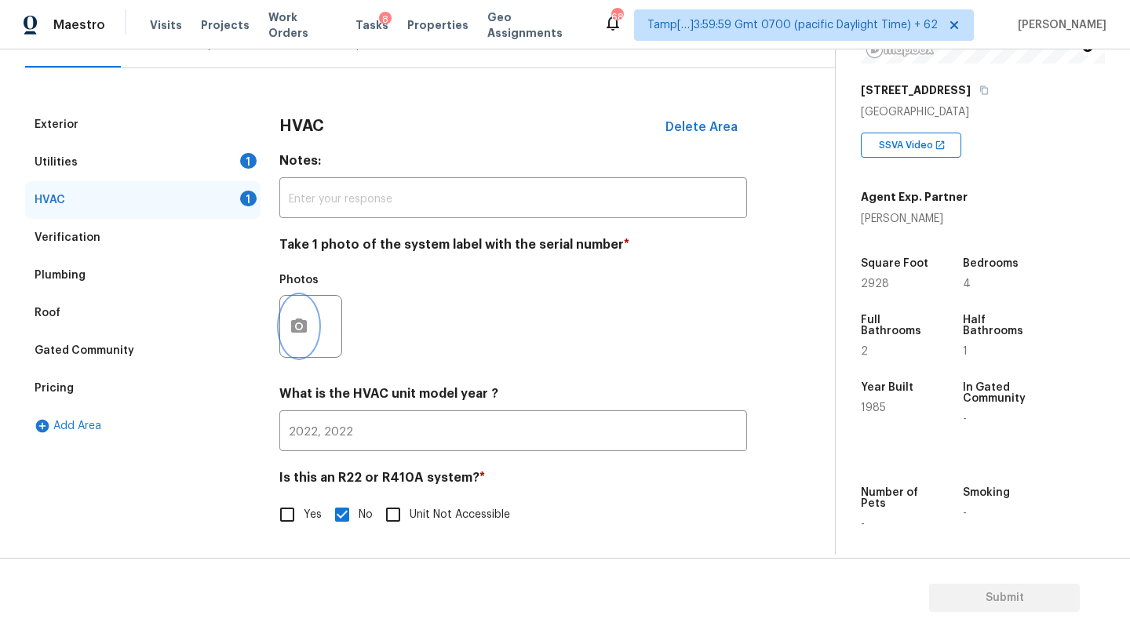
click at [290, 318] on icon "button" at bounding box center [299, 326] width 19 height 19
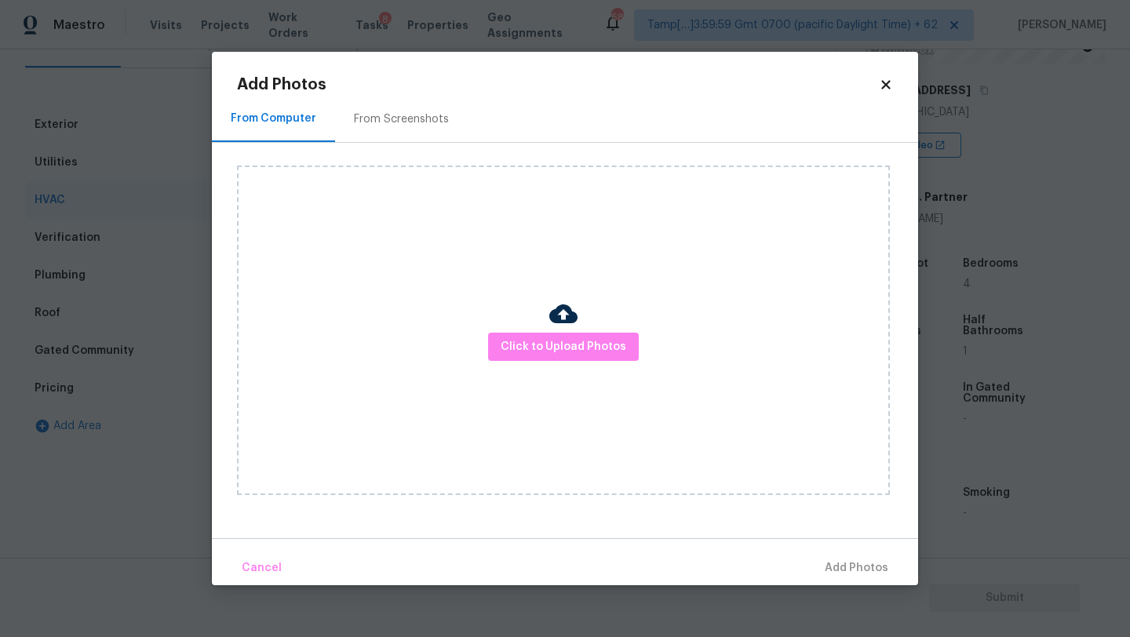
click at [369, 134] on div "From Screenshots" at bounding box center [401, 119] width 133 height 46
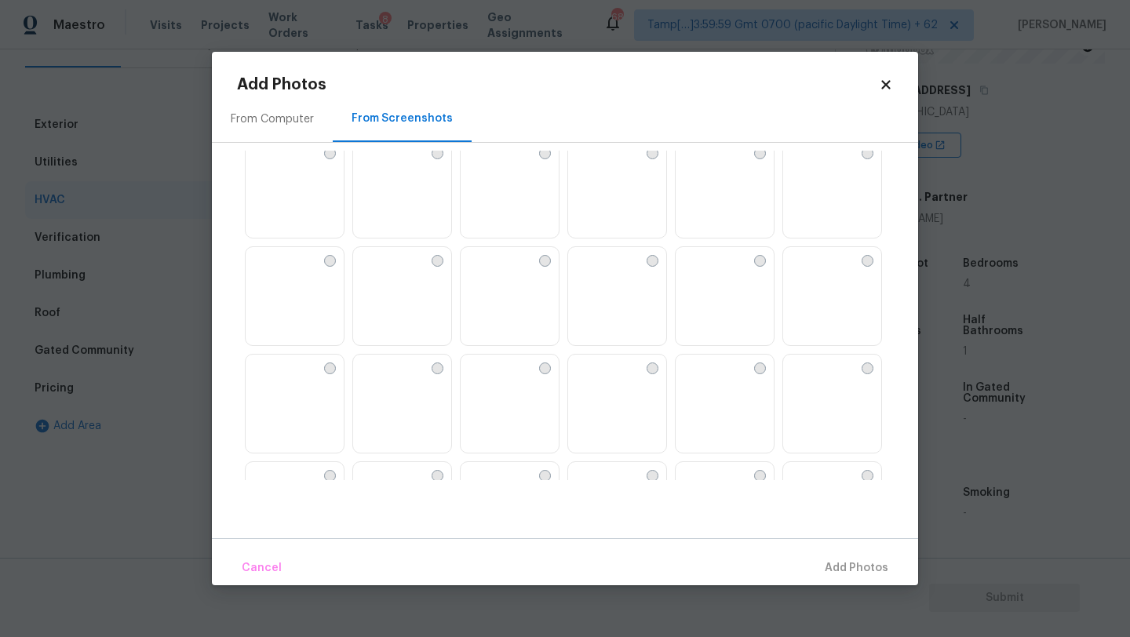
scroll to position [1499, 0]
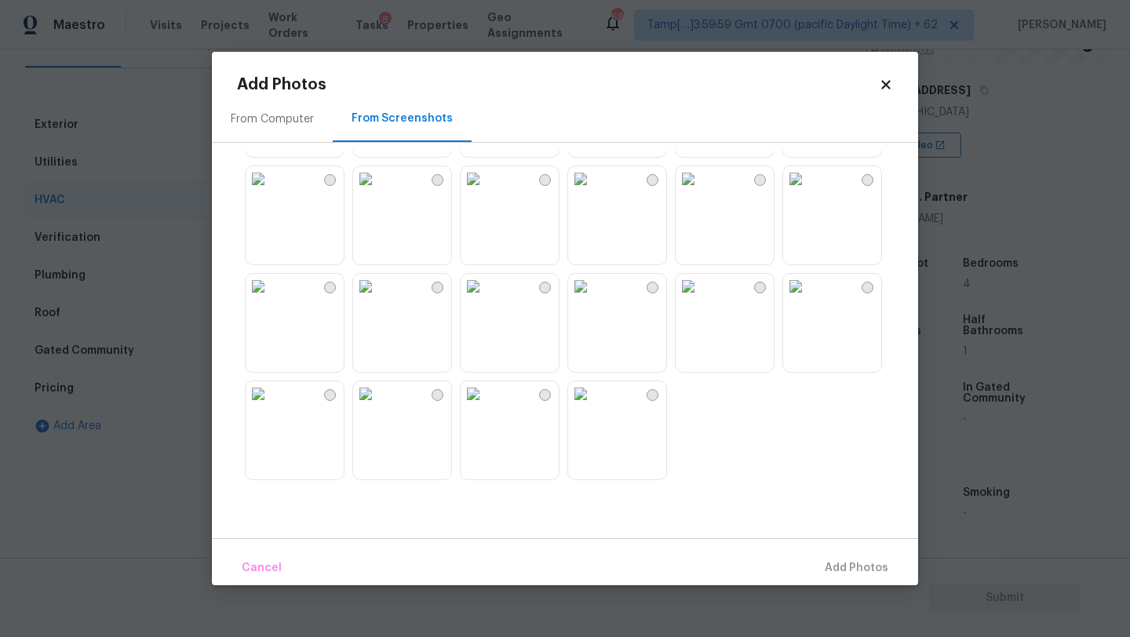
click at [701, 299] on img at bounding box center [688, 286] width 25 height 25
click at [874, 575] on span "Add 1 Photo(s)" at bounding box center [850, 569] width 78 height 20
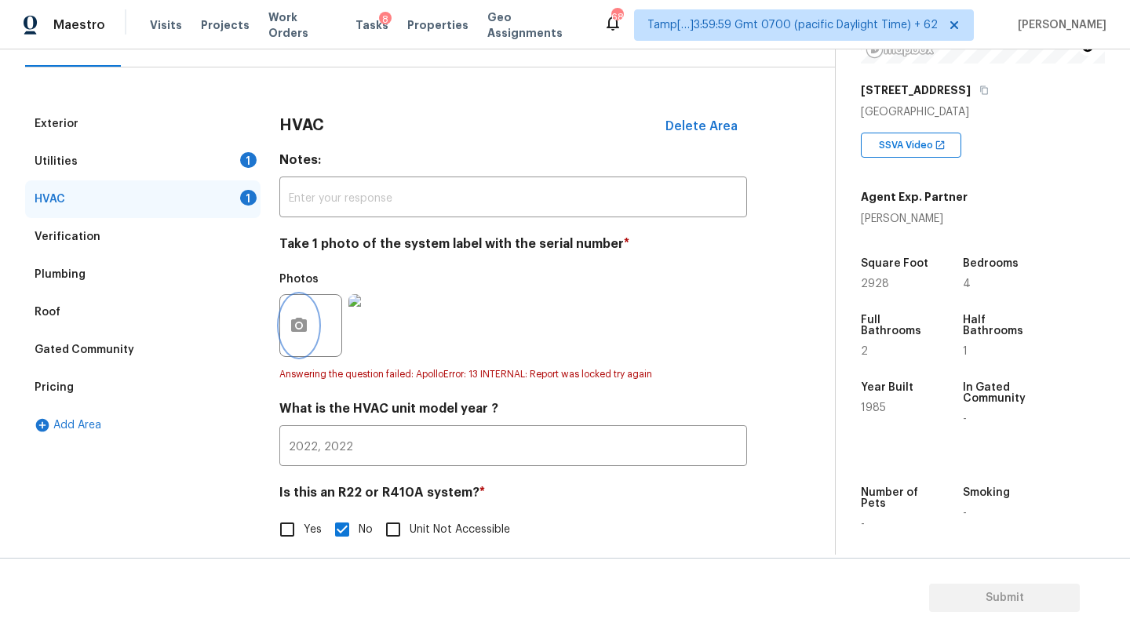
scroll to position [17, 0]
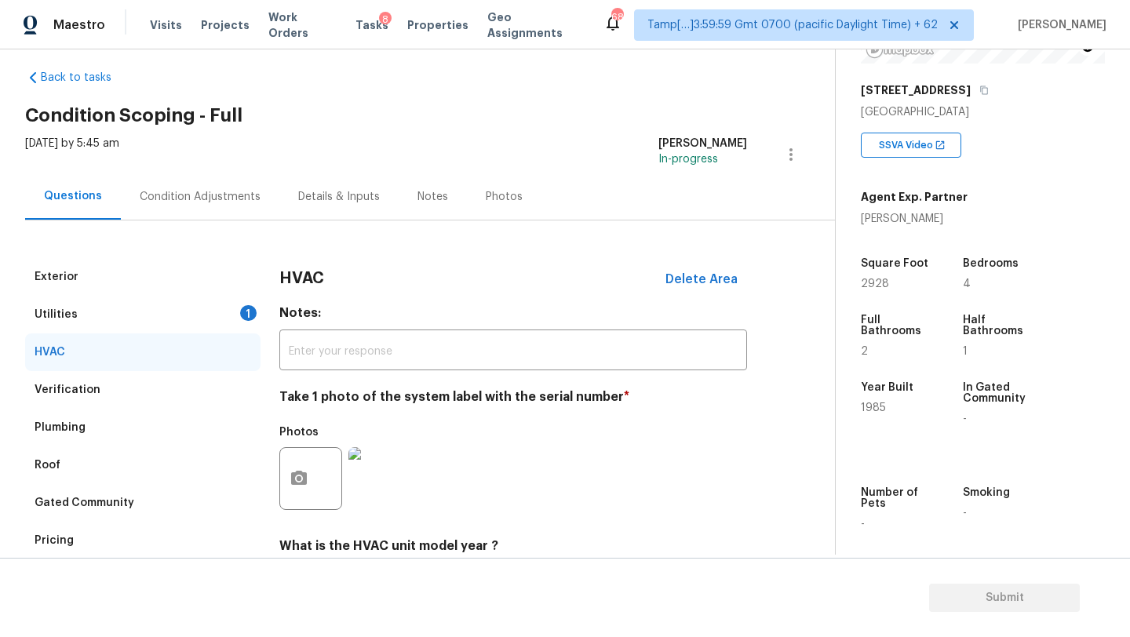
click at [112, 314] on div "Utilities 1" at bounding box center [142, 315] width 235 height 38
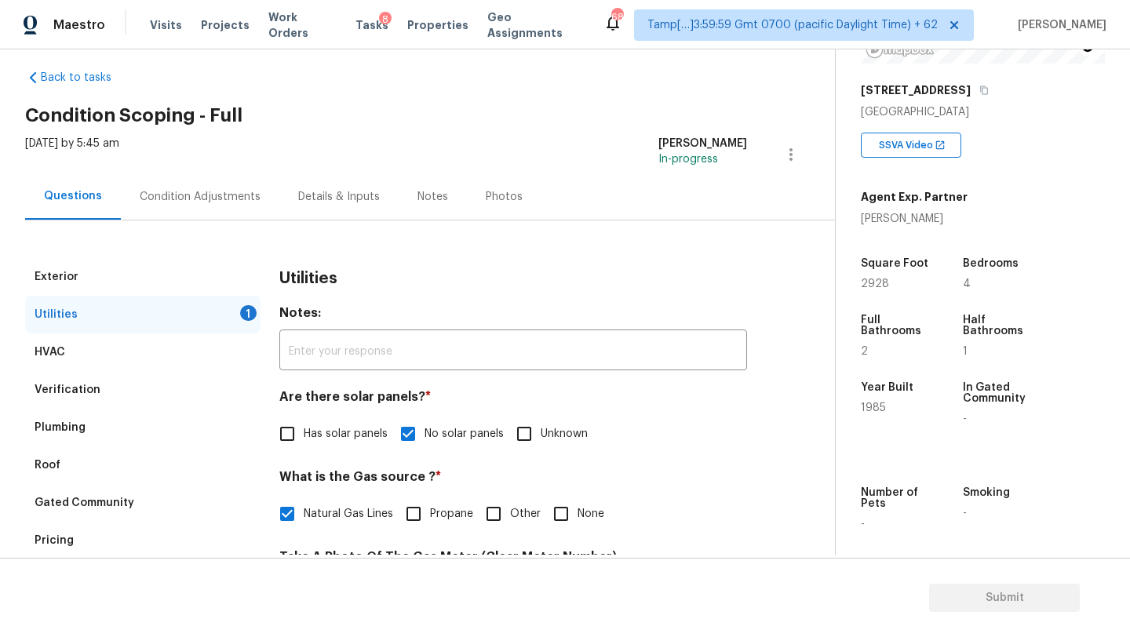
scroll to position [192, 0]
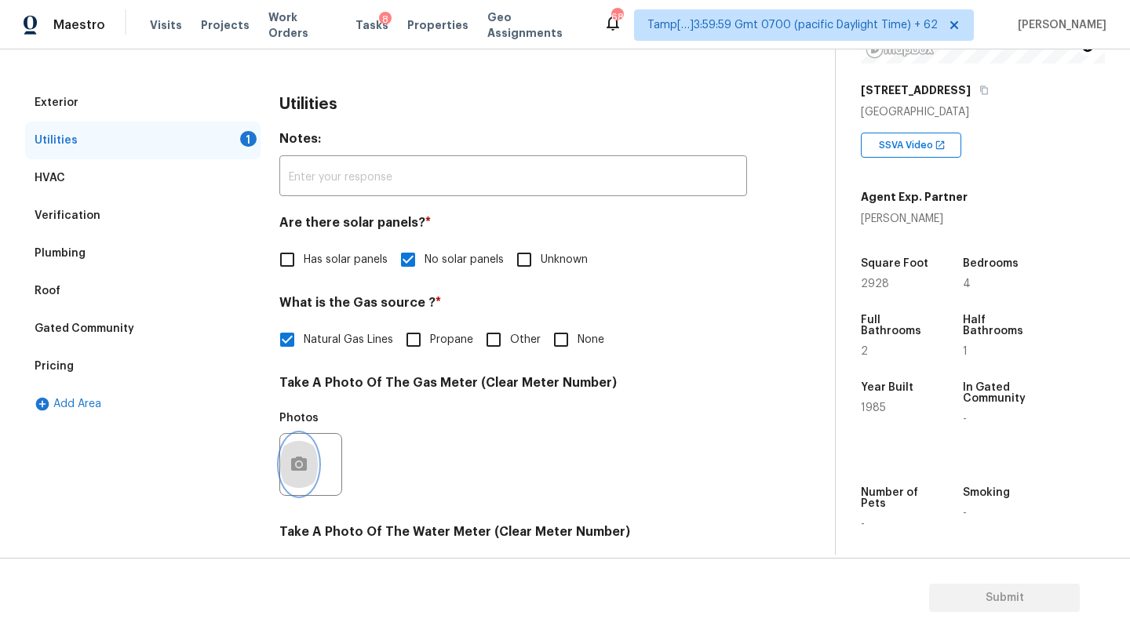
click at [303, 475] on button "button" at bounding box center [299, 464] width 38 height 61
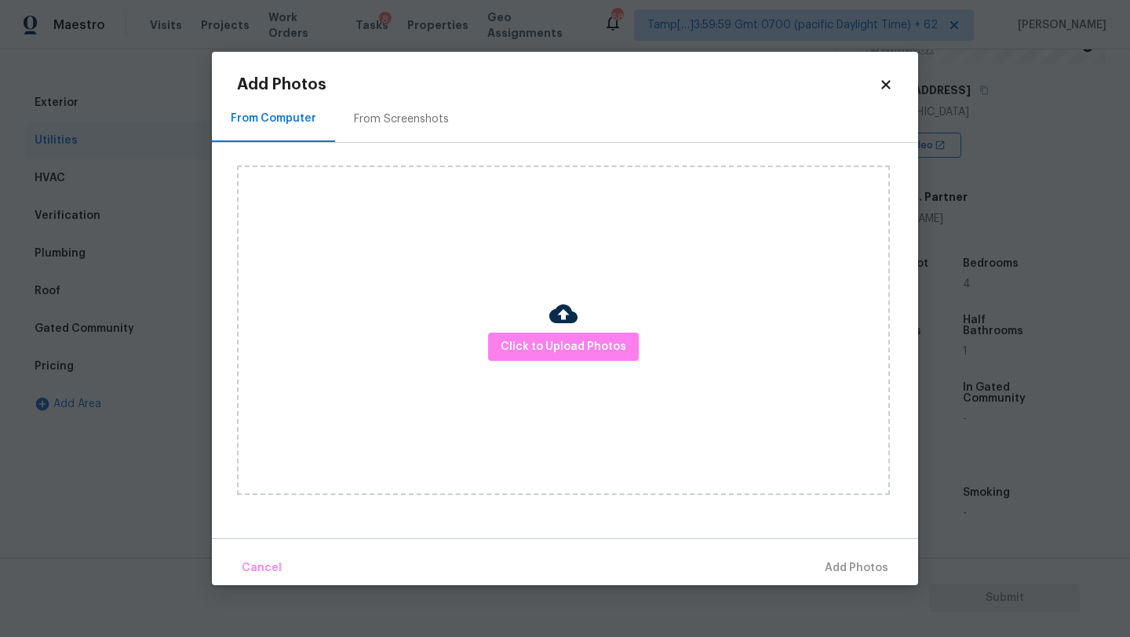
click at [389, 116] on div "From Screenshots" at bounding box center [401, 119] width 95 height 16
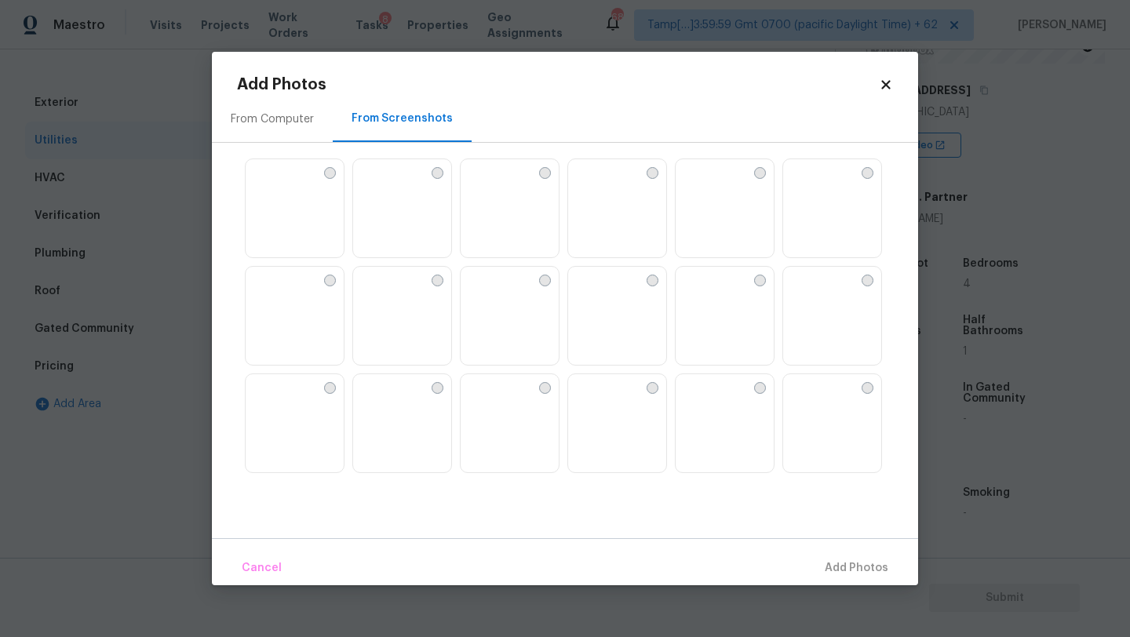
click at [808, 184] on img at bounding box center [795, 171] width 25 height 25
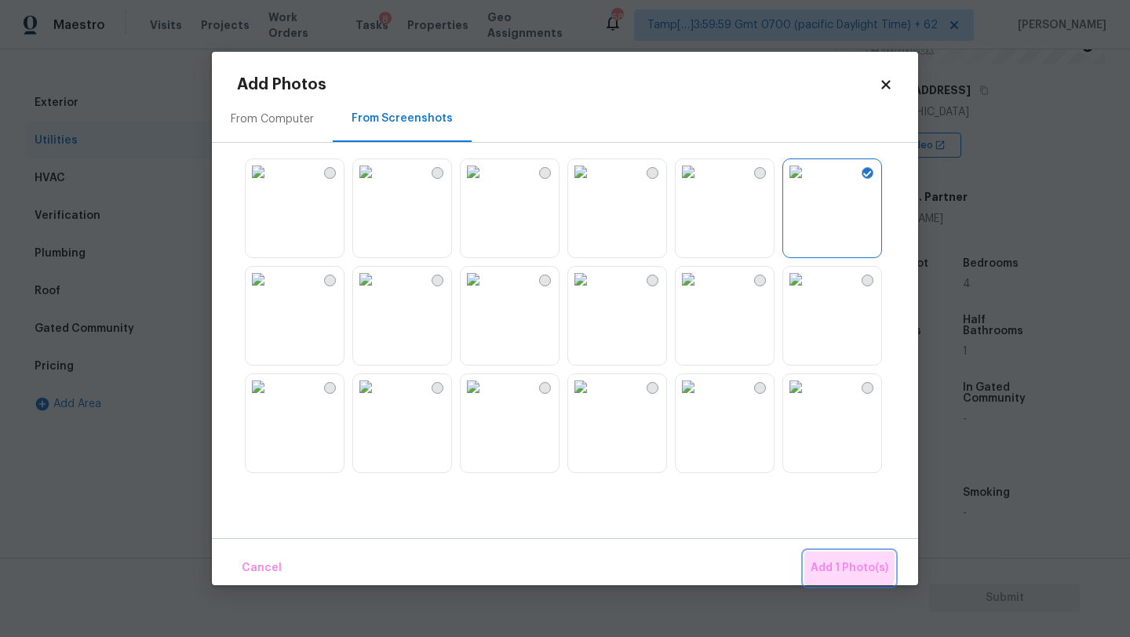
click at [834, 564] on span "Add 1 Photo(s)" at bounding box center [850, 569] width 78 height 20
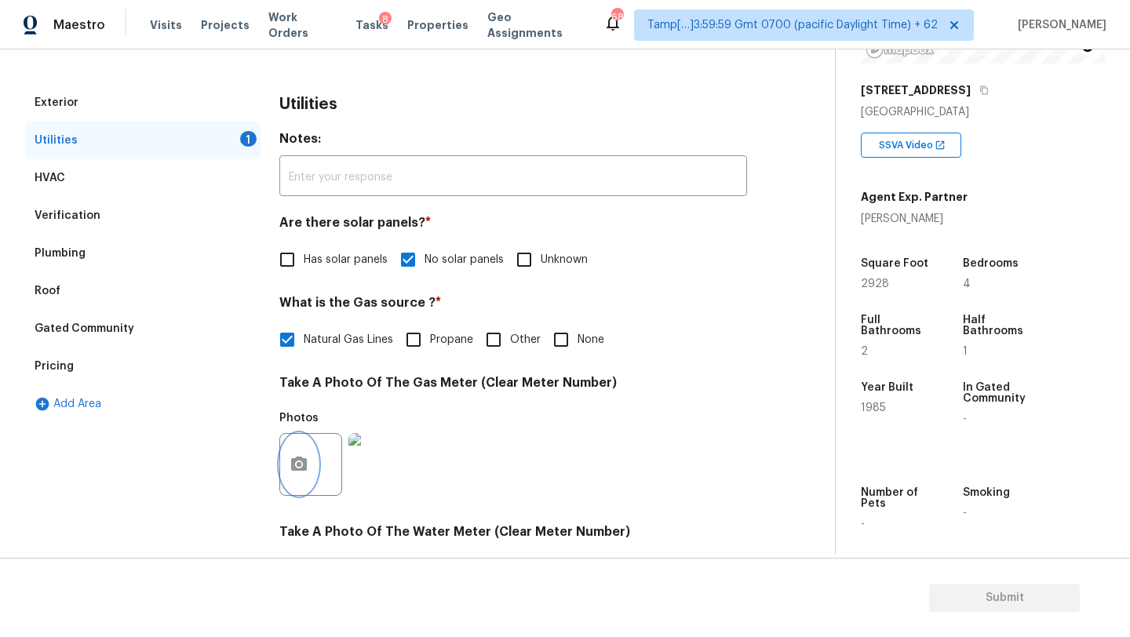
scroll to position [355, 0]
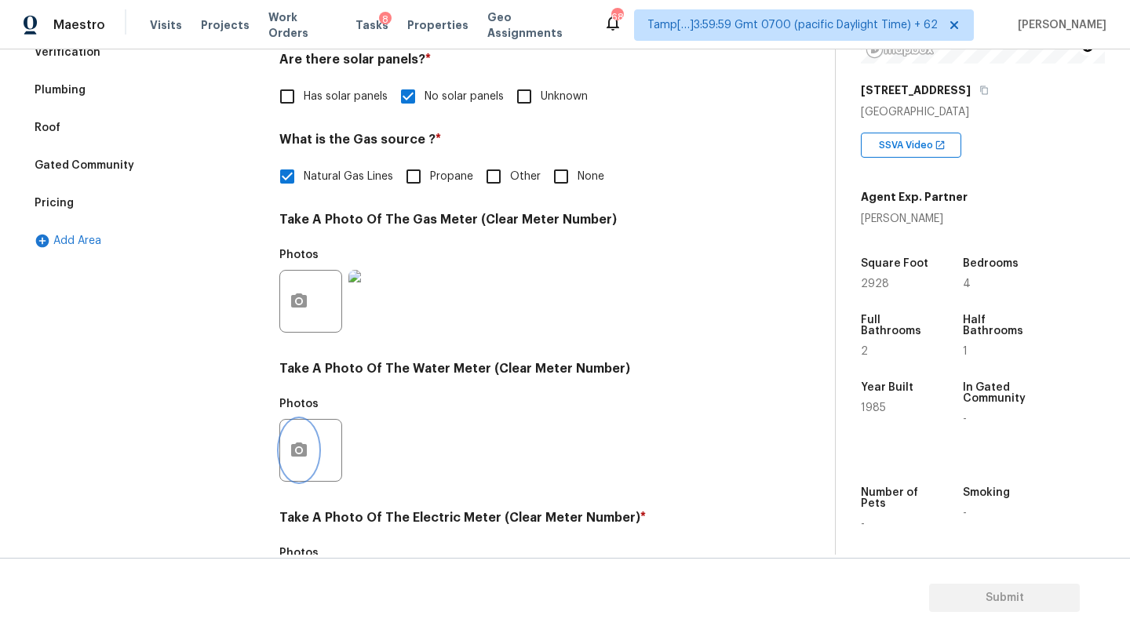
click at [303, 443] on icon "button" at bounding box center [299, 450] width 19 height 19
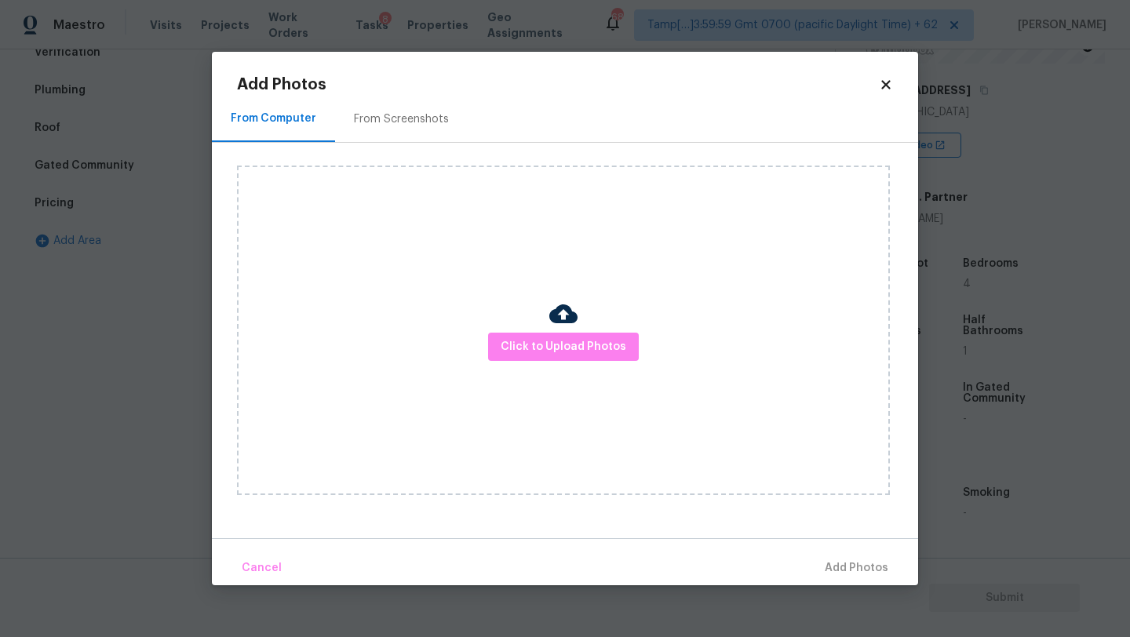
click at [407, 122] on div "From Screenshots" at bounding box center [401, 119] width 95 height 16
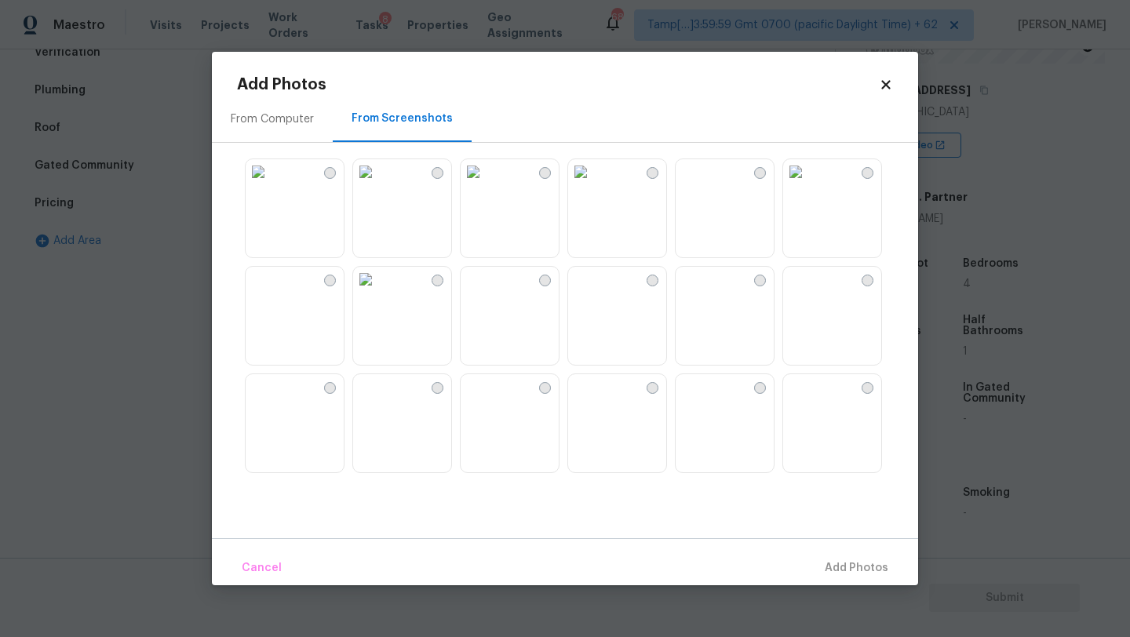
click at [802, 184] on img at bounding box center [795, 171] width 25 height 25
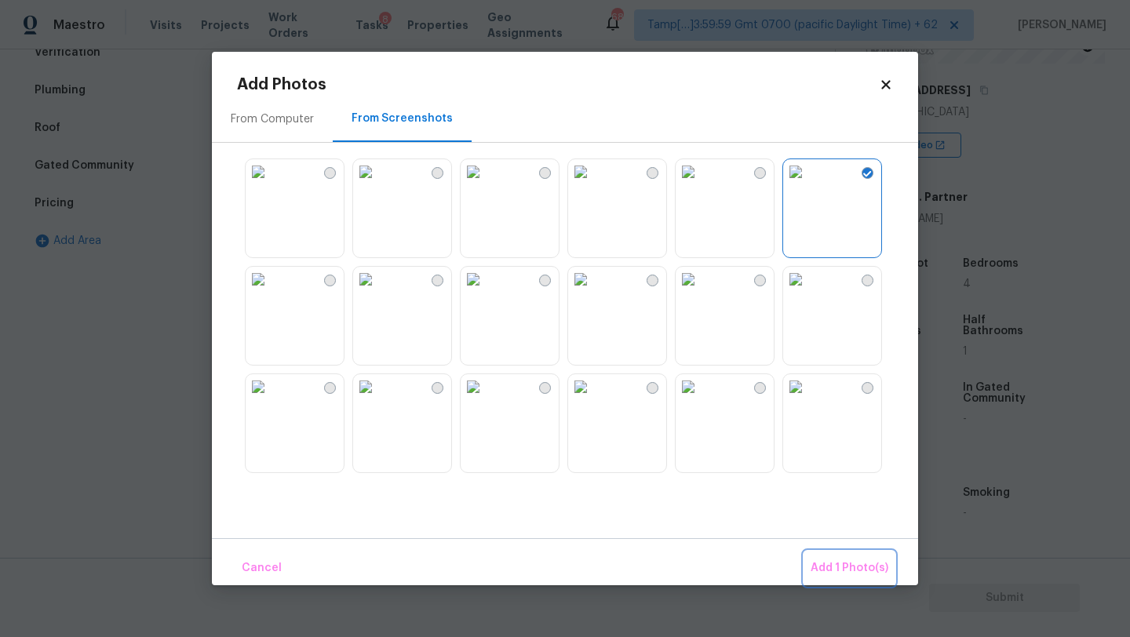
click at [819, 567] on span "Add 1 Photo(s)" at bounding box center [850, 569] width 78 height 20
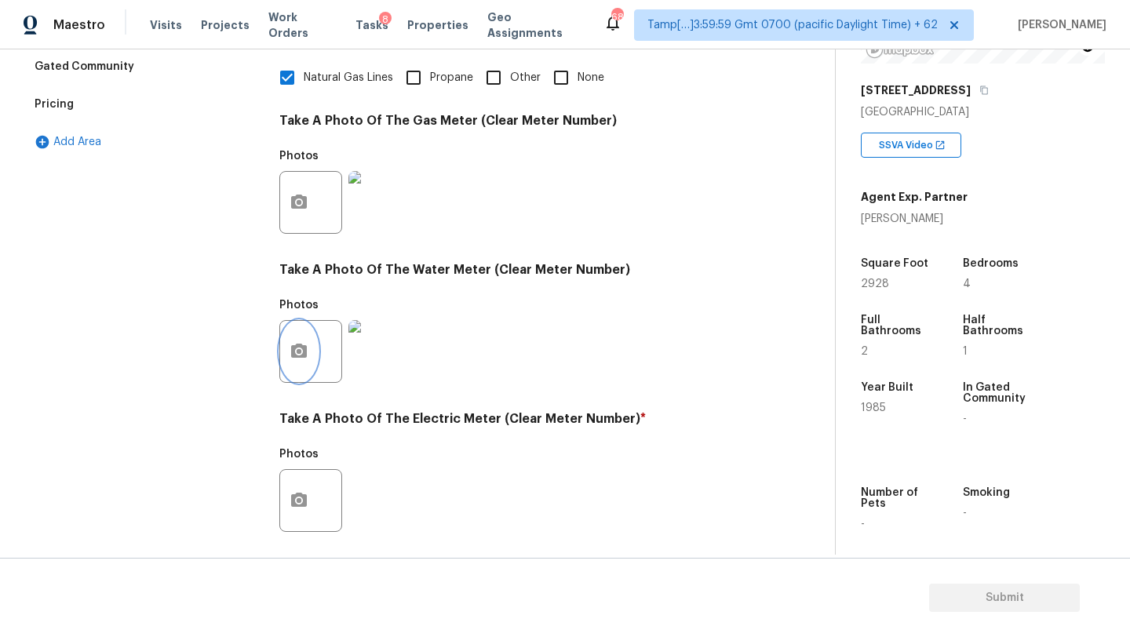
scroll to position [544, 0]
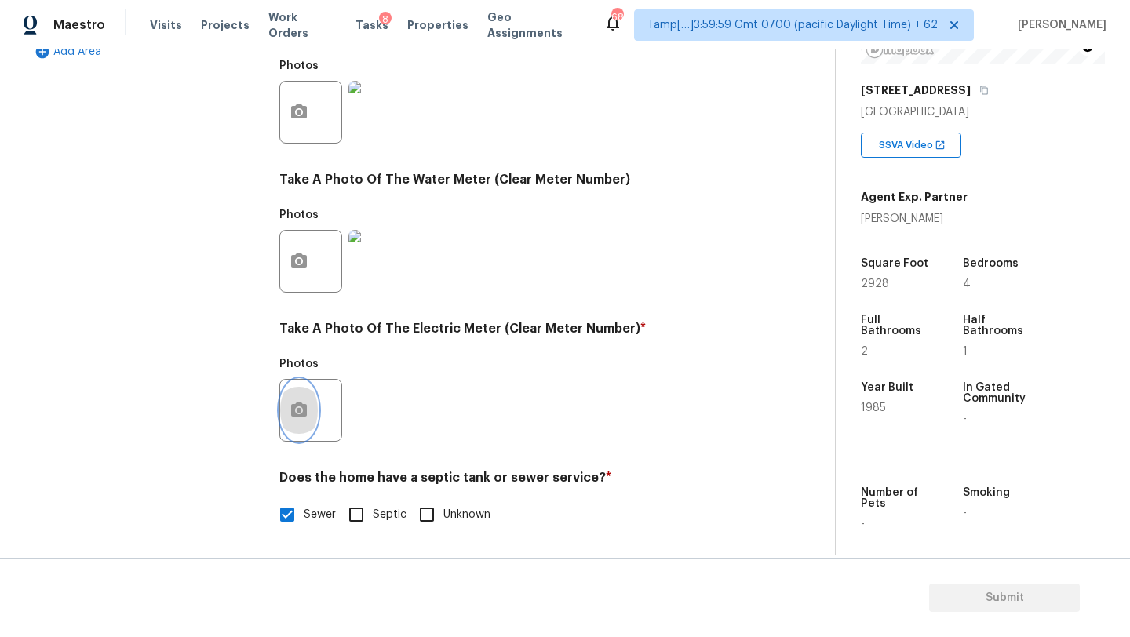
click at [300, 406] on icon "button" at bounding box center [299, 410] width 16 height 14
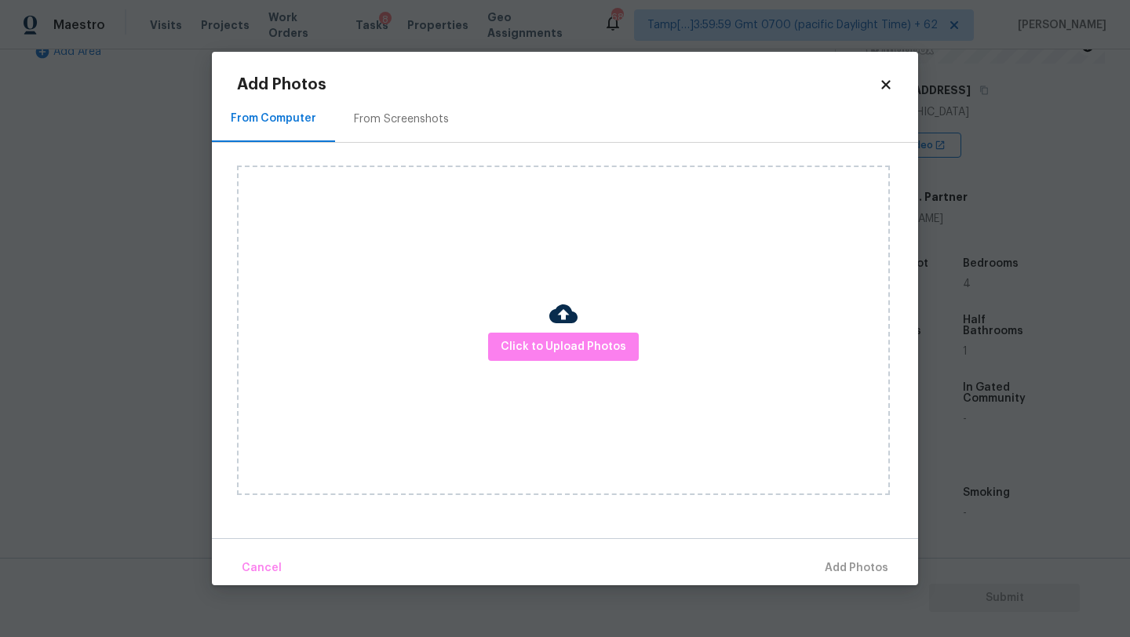
click at [389, 133] on div "From Screenshots" at bounding box center [401, 119] width 133 height 46
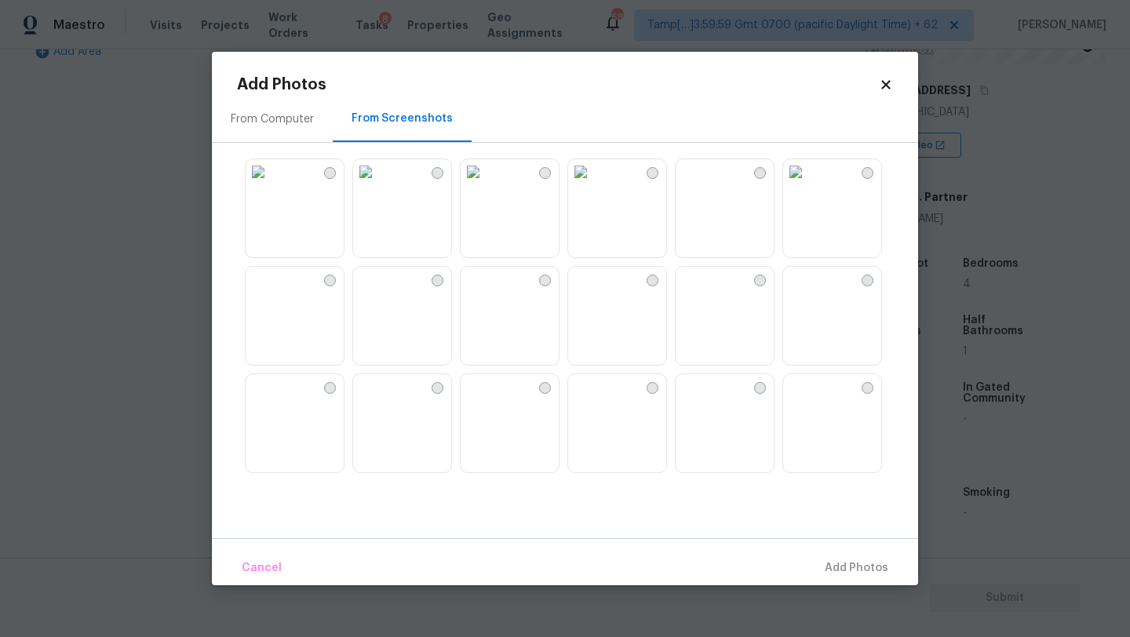
click at [808, 184] on img at bounding box center [795, 171] width 25 height 25
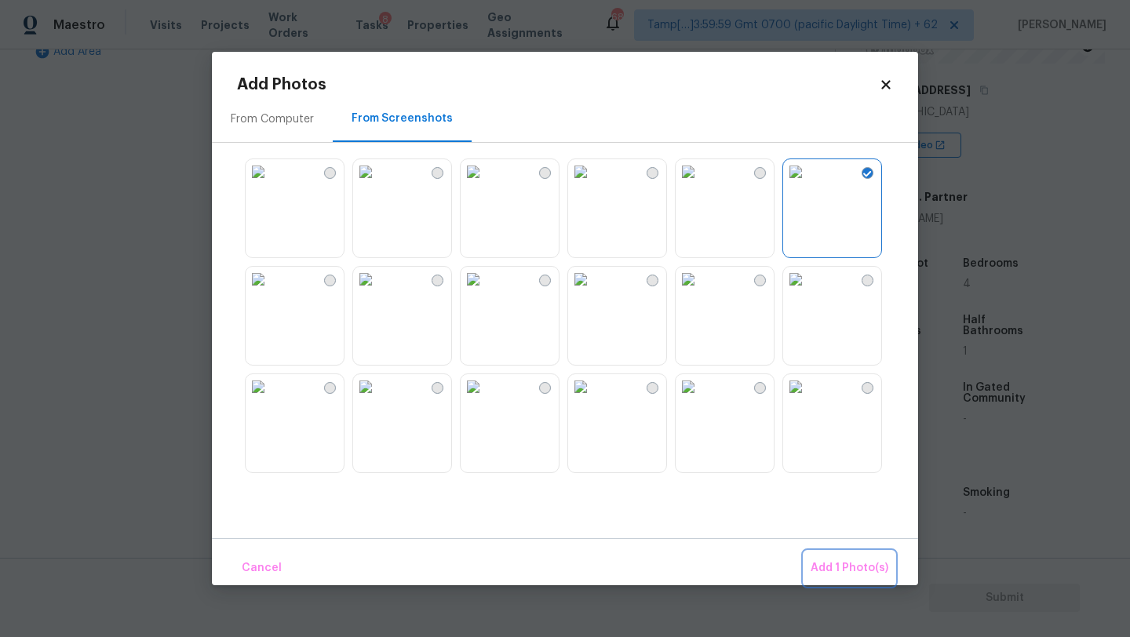
click at [841, 576] on span "Add 1 Photo(s)" at bounding box center [850, 569] width 78 height 20
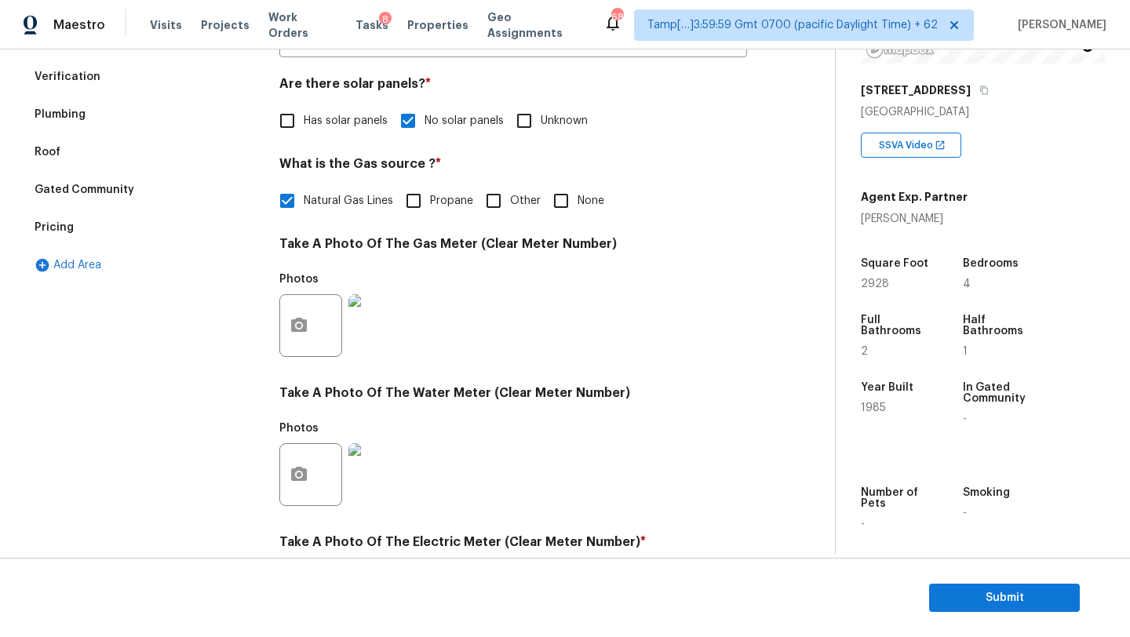
scroll to position [0, 0]
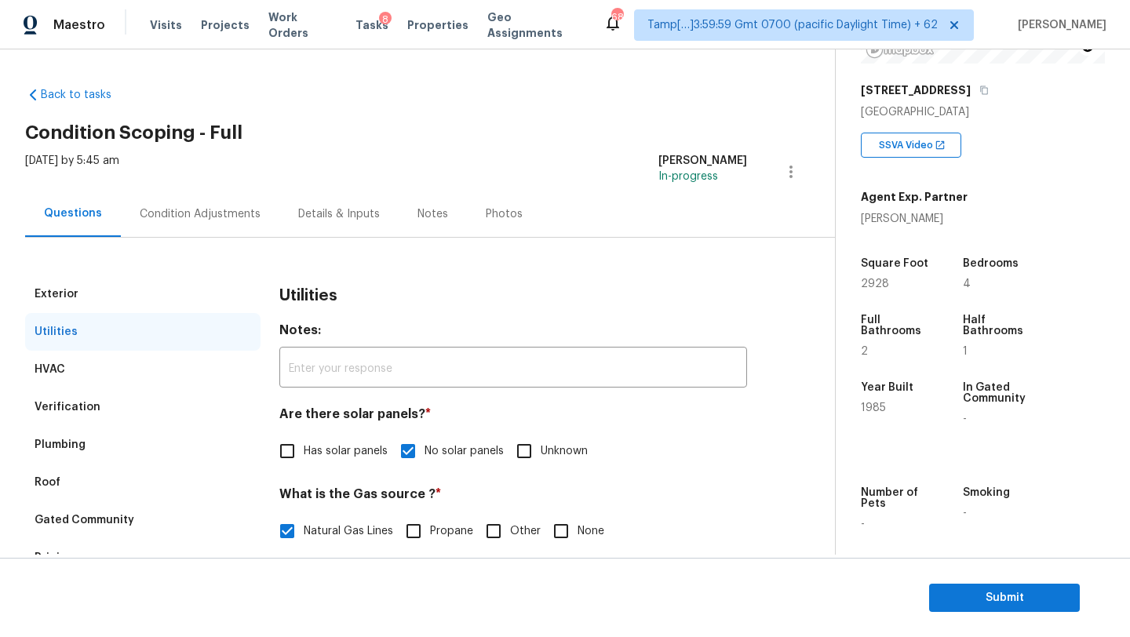
click at [256, 217] on div "Condition Adjustments" at bounding box center [200, 214] width 159 height 46
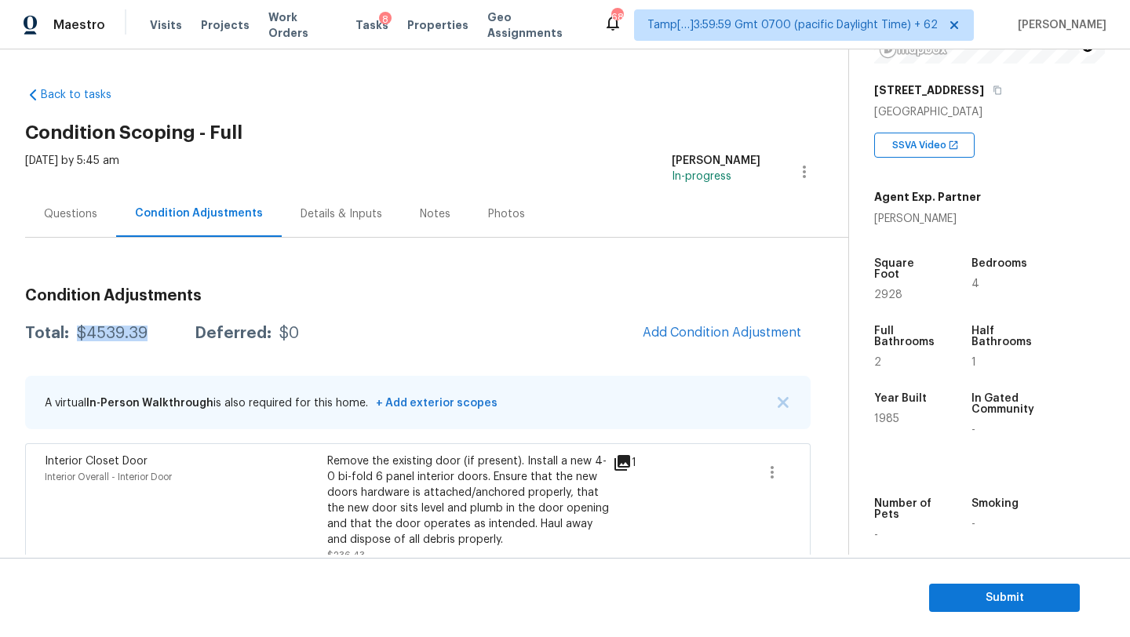
drag, startPoint x: 75, startPoint y: 333, endPoint x: 160, endPoint y: 331, distance: 85.6
click at [160, 331] on div "Total: $4539.39 Deferred: $0" at bounding box center [162, 334] width 274 height 16
copy div "$4539.39"
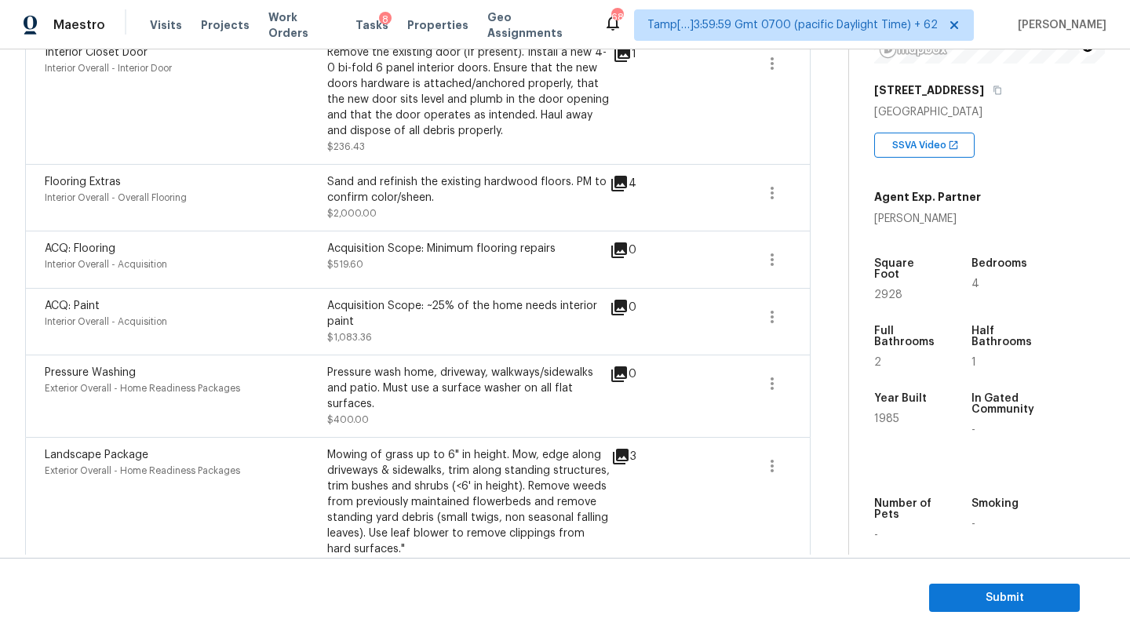
scroll to position [443, 0]
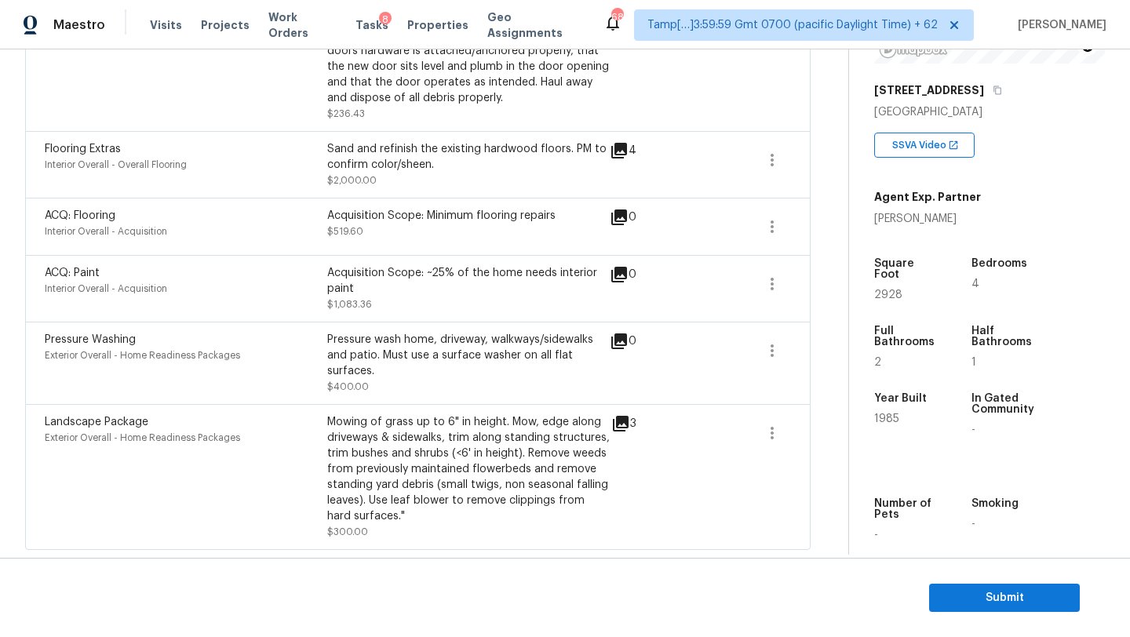
click at [132, 366] on div "Pressure Washing Exterior Overall - Home Readiness Packages" at bounding box center [186, 363] width 283 height 63
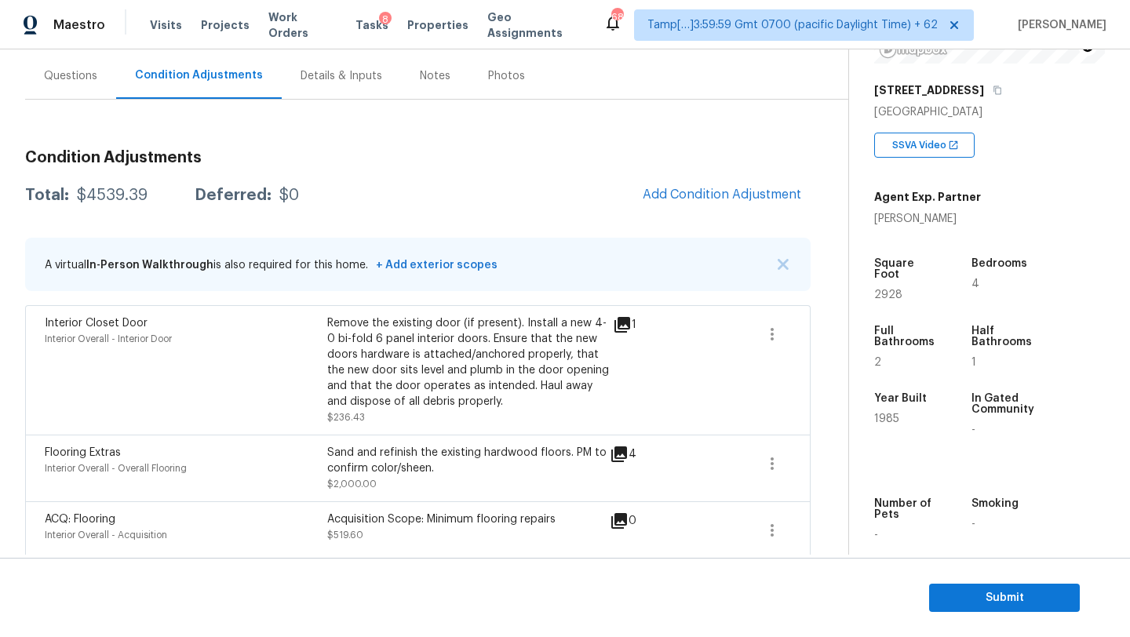
scroll to position [71, 0]
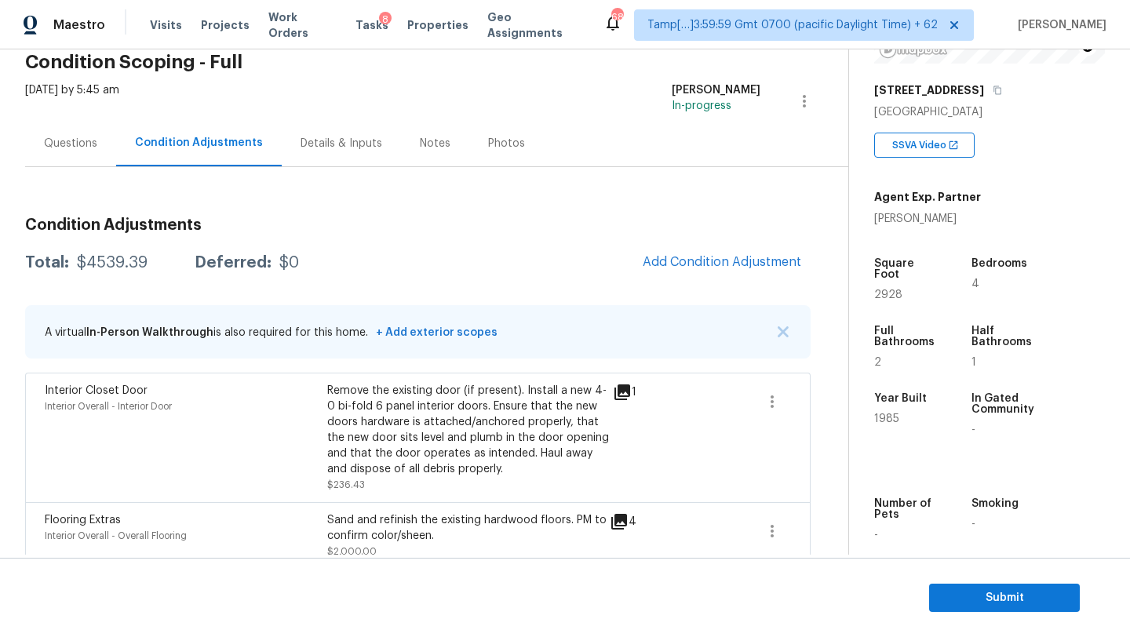
click at [82, 167] on div "Condition Adjustments Total: $4539.39 Deferred: $0 Add Condition Adjustment A v…" at bounding box center [418, 544] width 786 height 754
click at [64, 144] on div "Questions" at bounding box center [70, 144] width 53 height 16
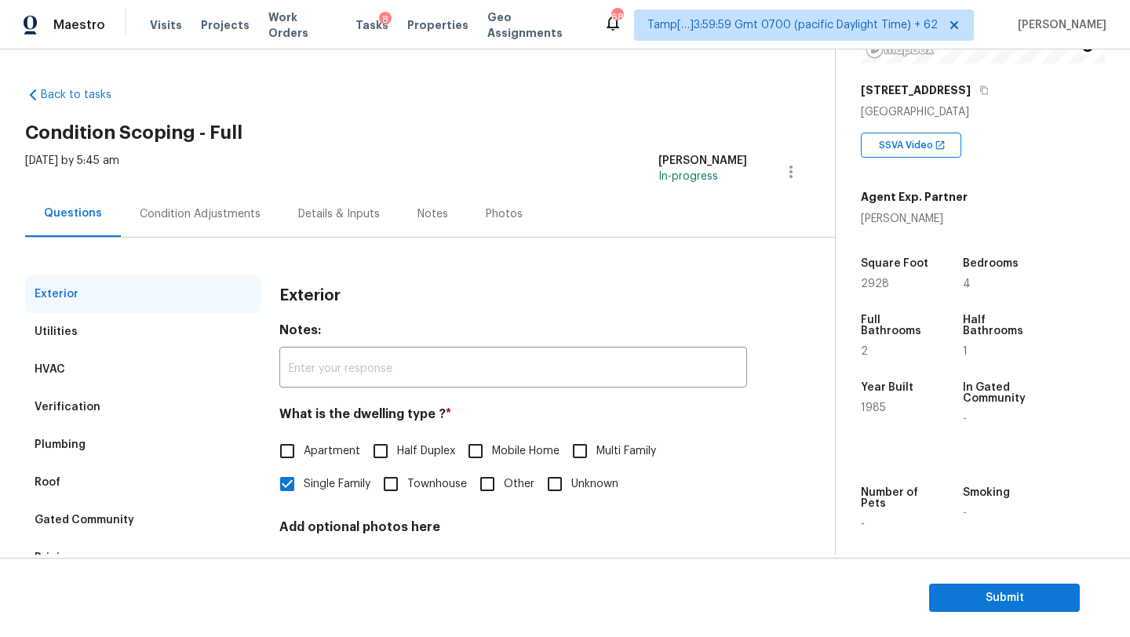
click at [226, 217] on div "Condition Adjustments" at bounding box center [200, 214] width 121 height 16
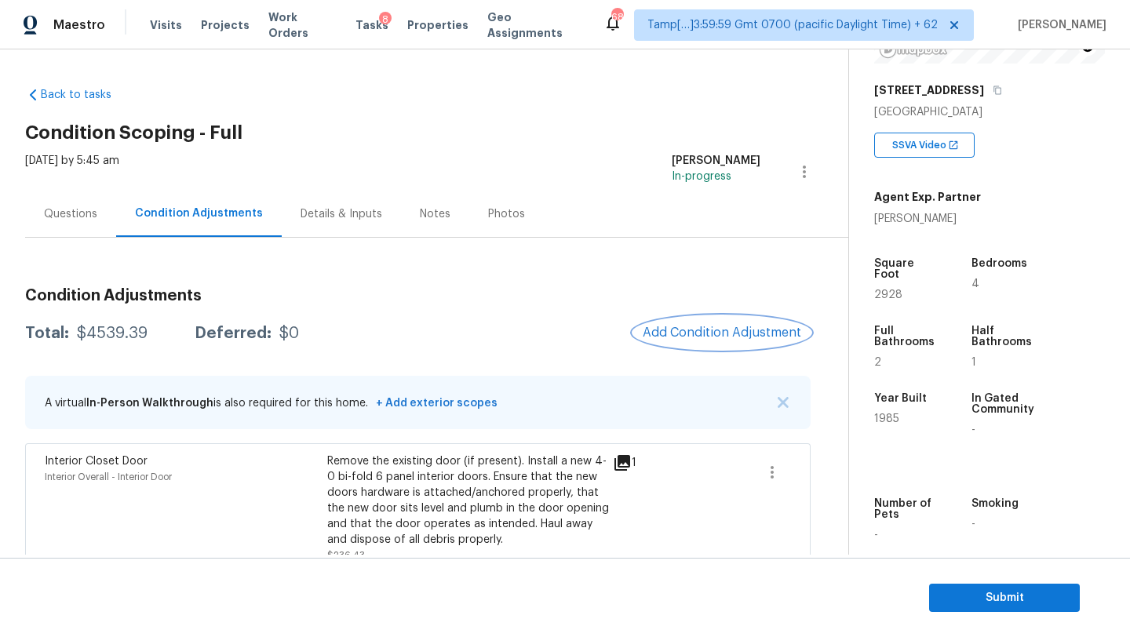
click at [693, 333] on span "Add Condition Adjustment" at bounding box center [722, 333] width 159 height 14
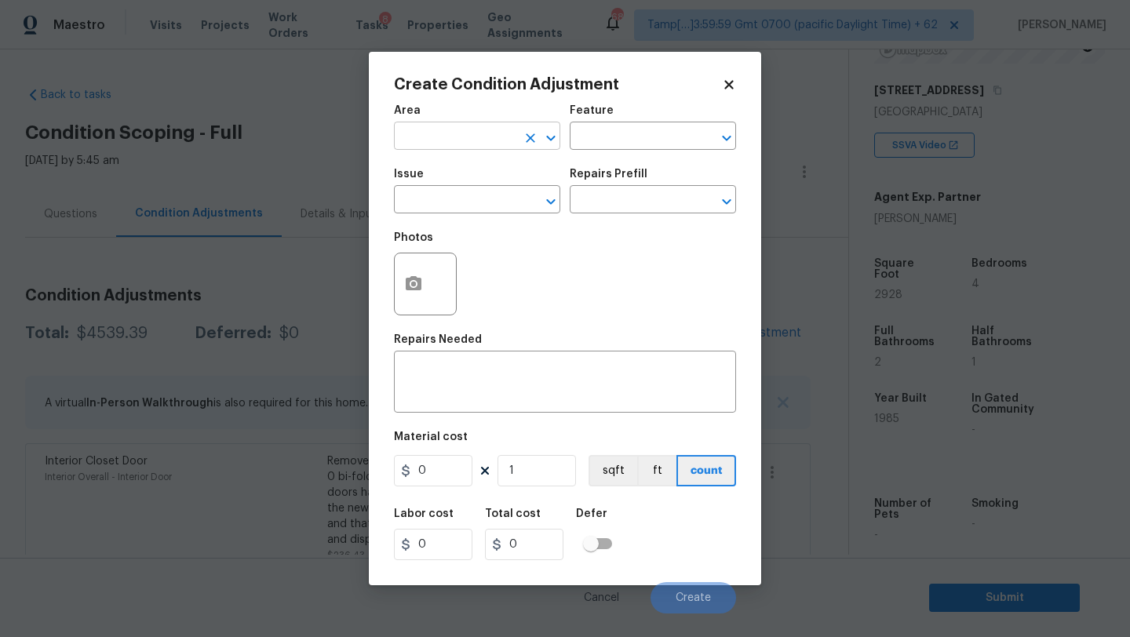
click at [449, 147] on input "text" at bounding box center [455, 138] width 122 height 24
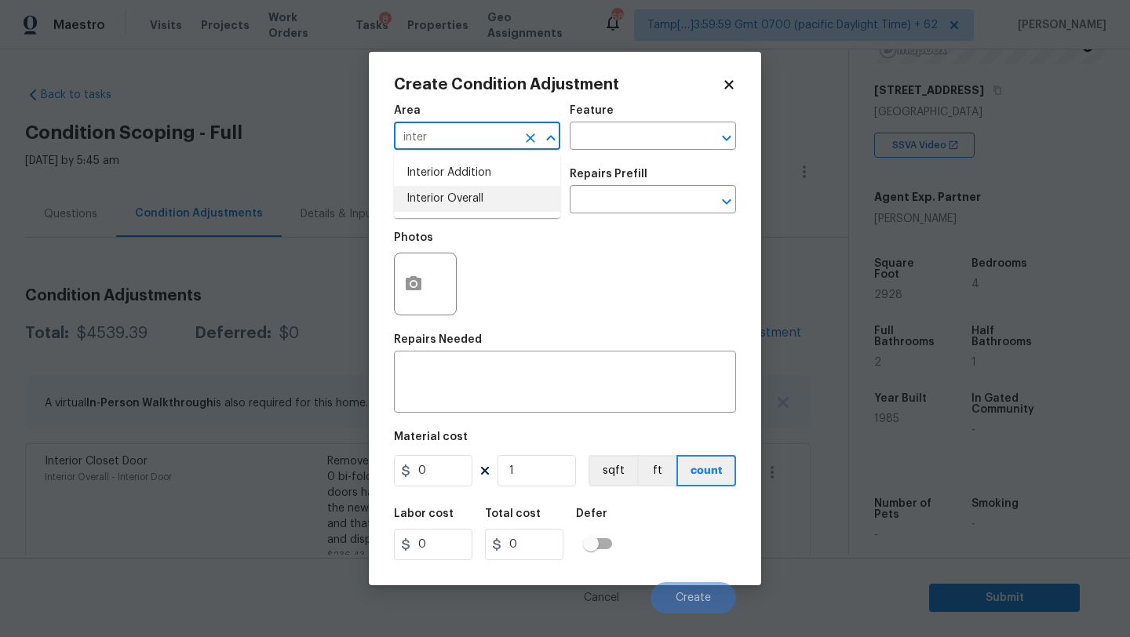
click at [464, 198] on li "Interior Overall" at bounding box center [477, 199] width 166 height 26
type input "Interior Overall"
click at [464, 381] on textarea at bounding box center [564, 383] width 323 height 33
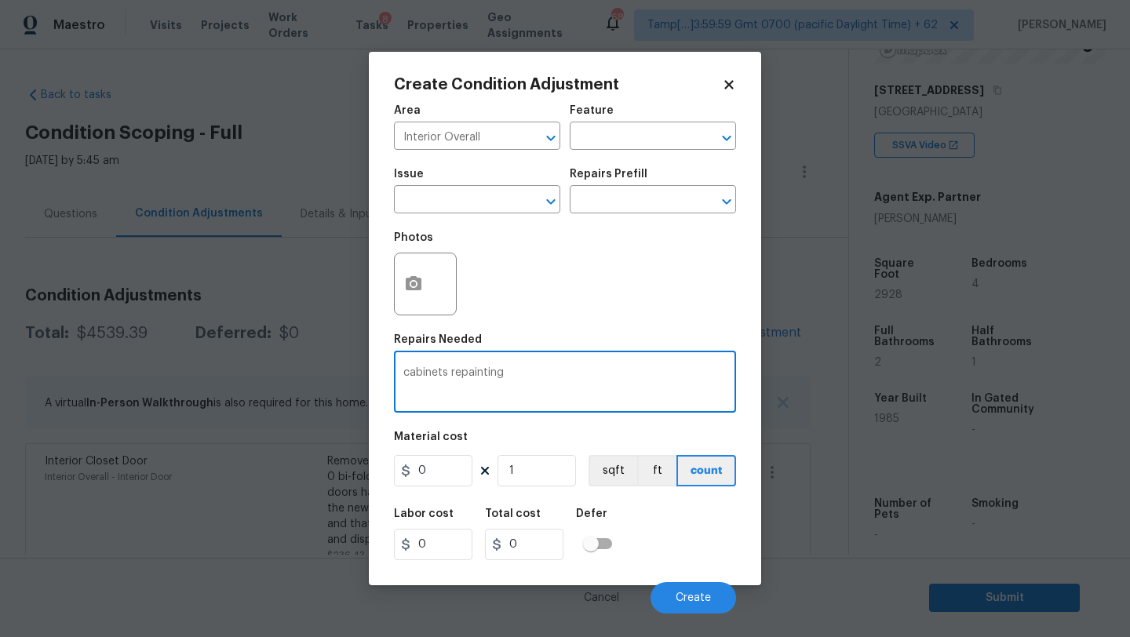
type textarea "cabinets repainting"
click at [427, 466] on input "0" at bounding box center [433, 470] width 78 height 31
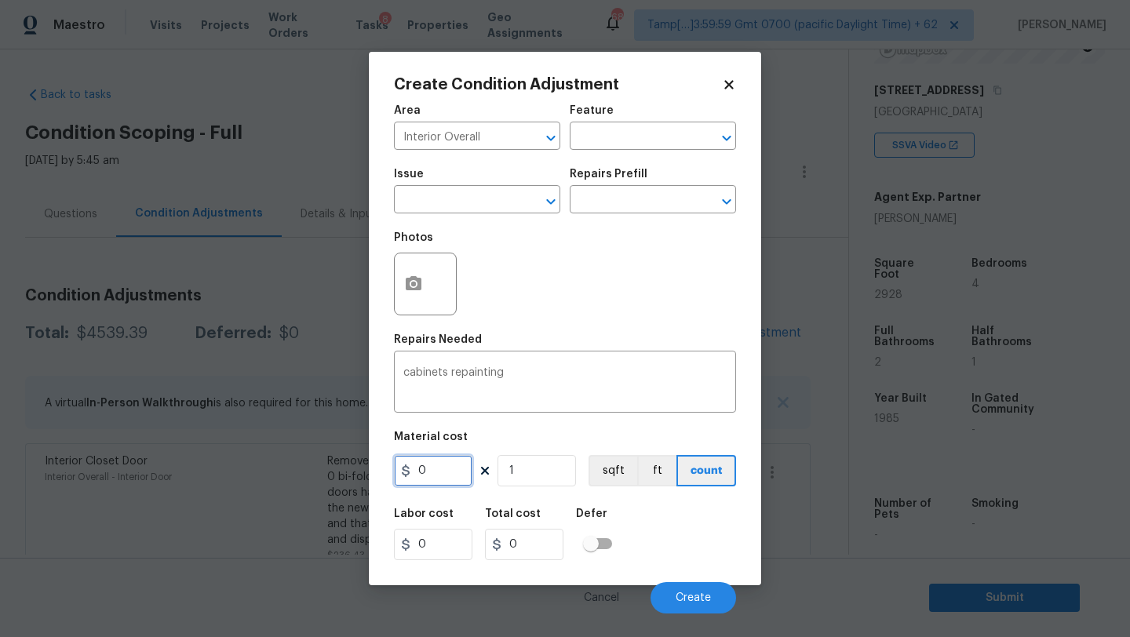
click at [427, 466] on input "0" at bounding box center [433, 470] width 78 height 31
type input "1200"
click at [422, 292] on button "button" at bounding box center [414, 284] width 38 height 61
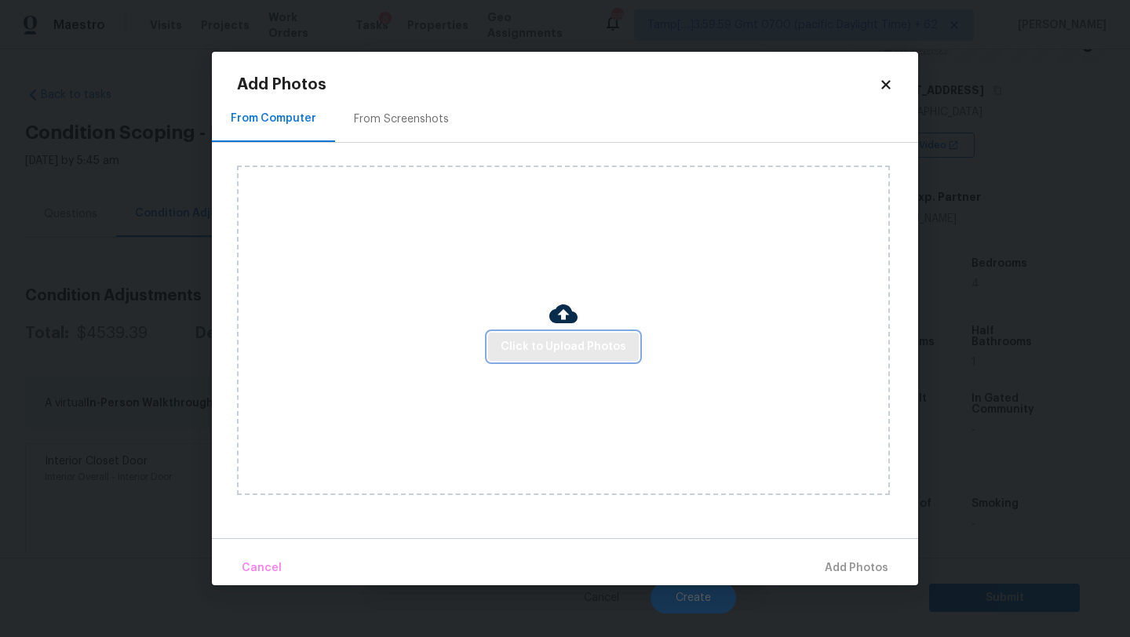
click at [516, 354] on span "Click to Upload Photos" at bounding box center [564, 347] width 126 height 20
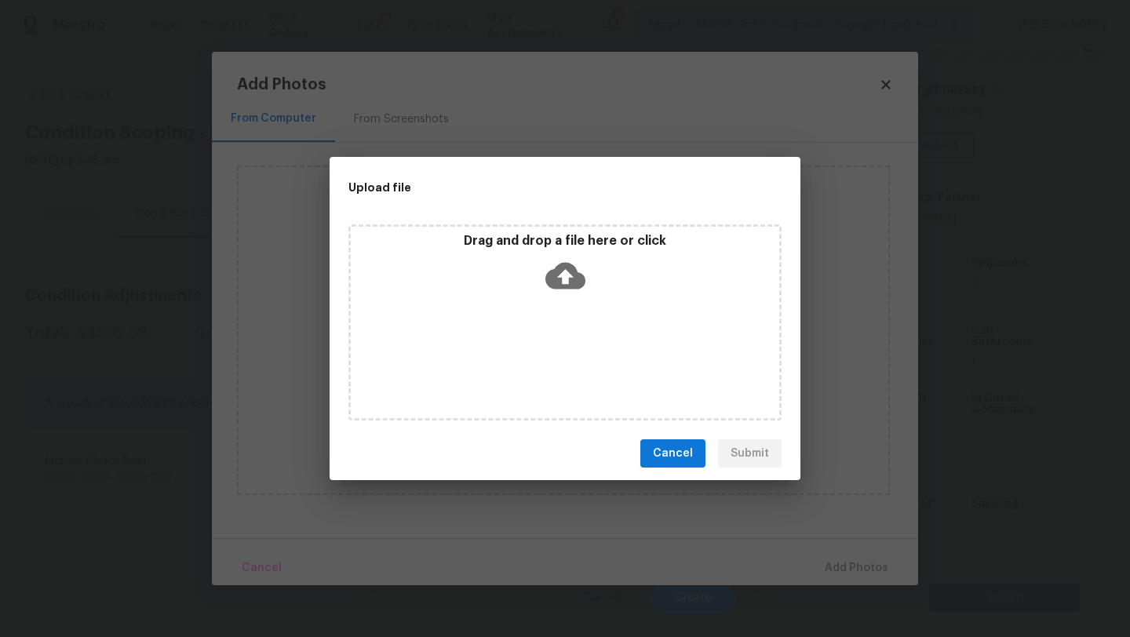
click at [534, 323] on div "Drag and drop a file here or click" at bounding box center [564, 322] width 433 height 196
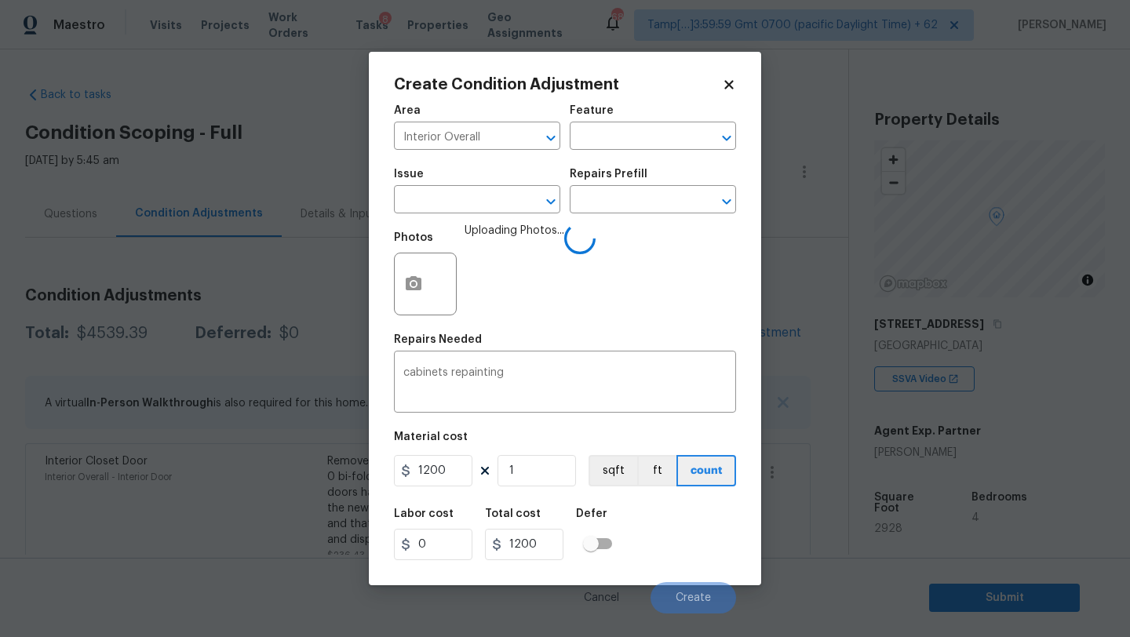
scroll to position [234, 0]
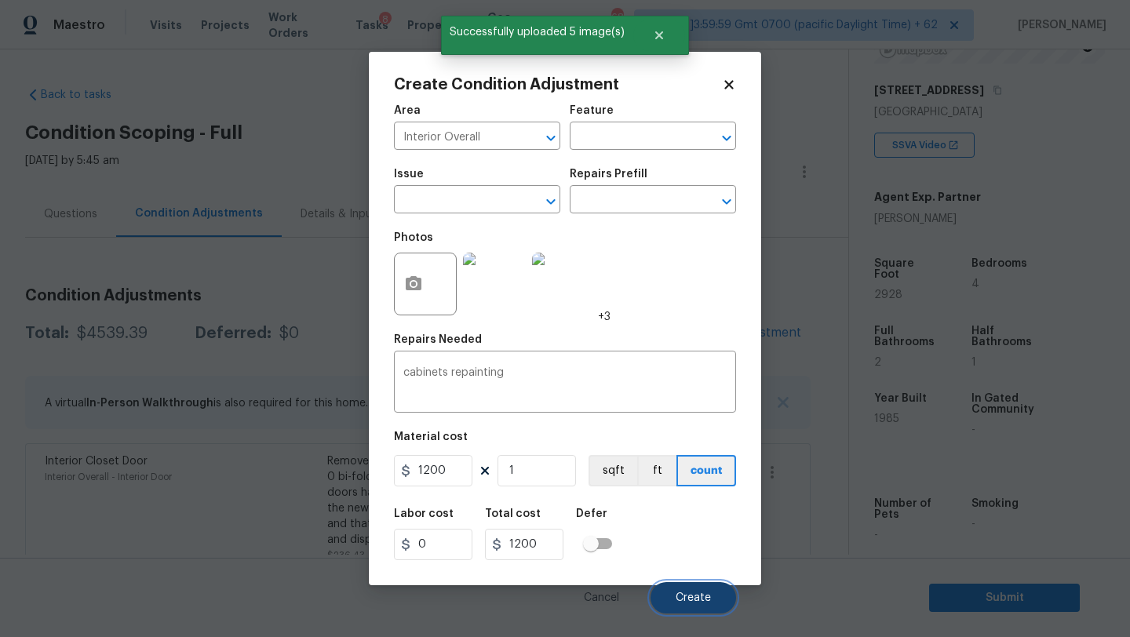
click at [681, 589] on button "Create" at bounding box center [694, 597] width 86 height 31
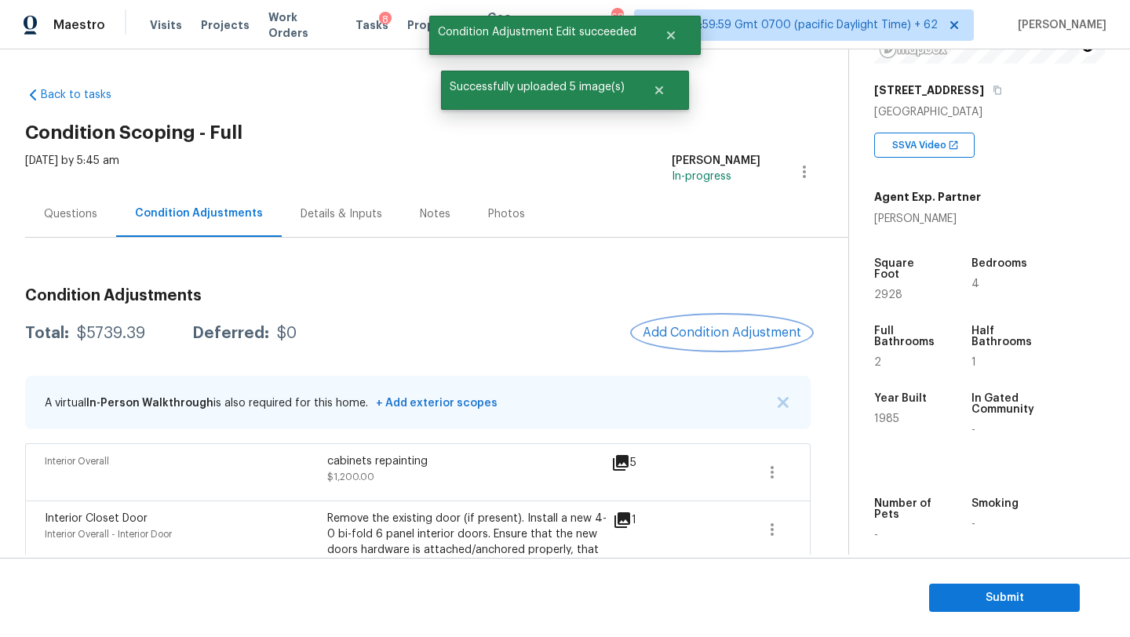
click at [704, 327] on span "Add Condition Adjustment" at bounding box center [722, 333] width 159 height 14
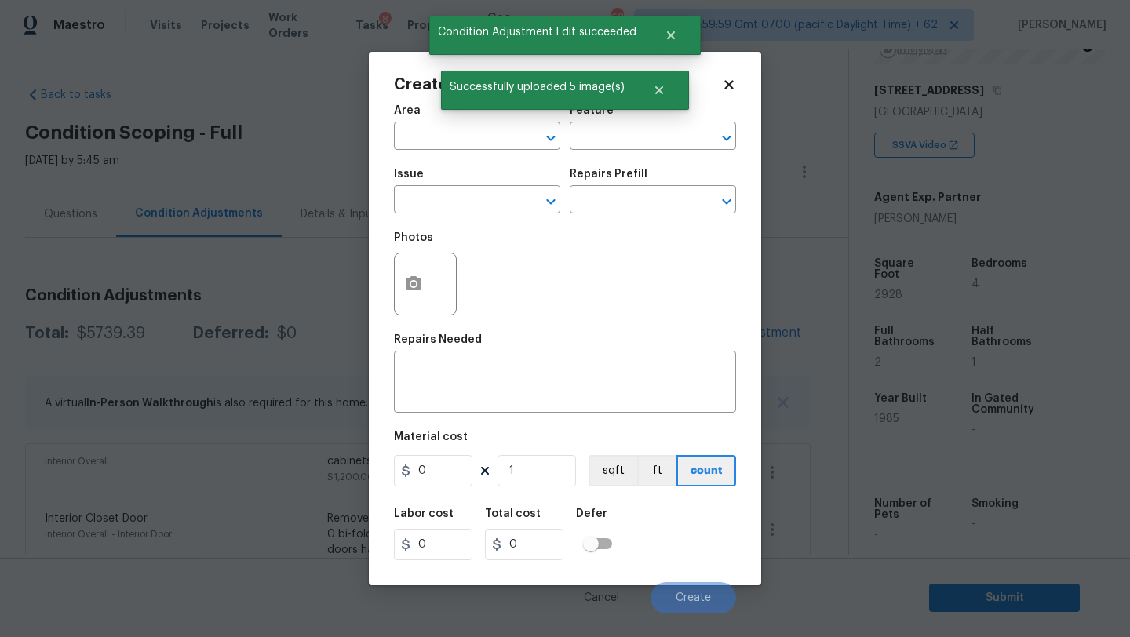
click at [502, 117] on div "Area" at bounding box center [477, 115] width 166 height 20
click at [478, 139] on input "text" at bounding box center [455, 138] width 122 height 24
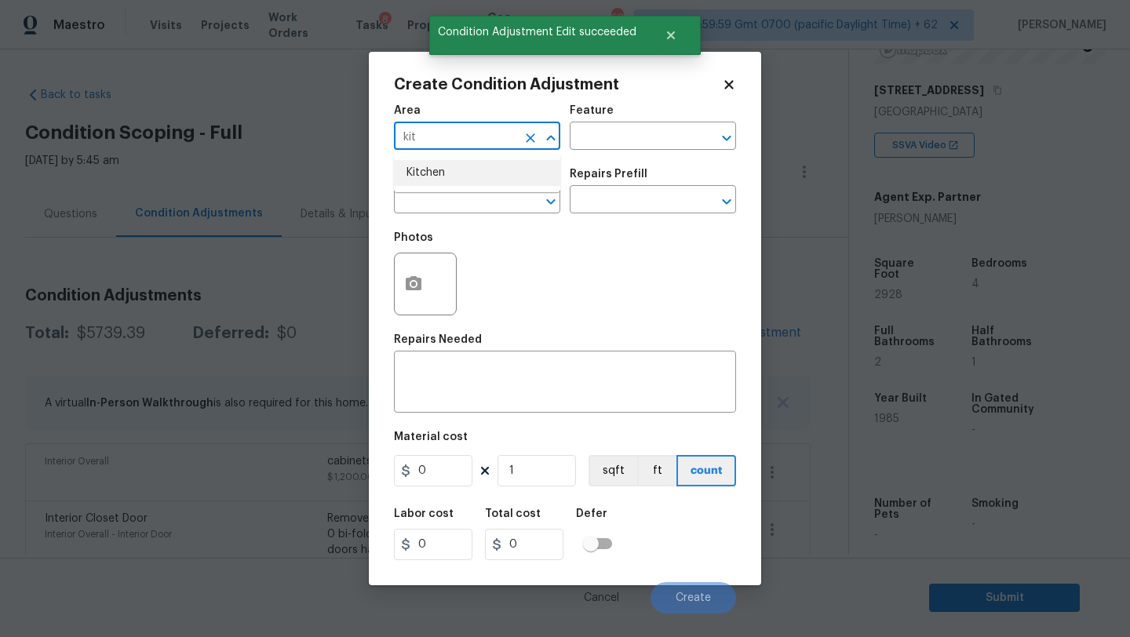
click at [482, 168] on li "Kitchen" at bounding box center [477, 173] width 166 height 26
type input "Kitchen"
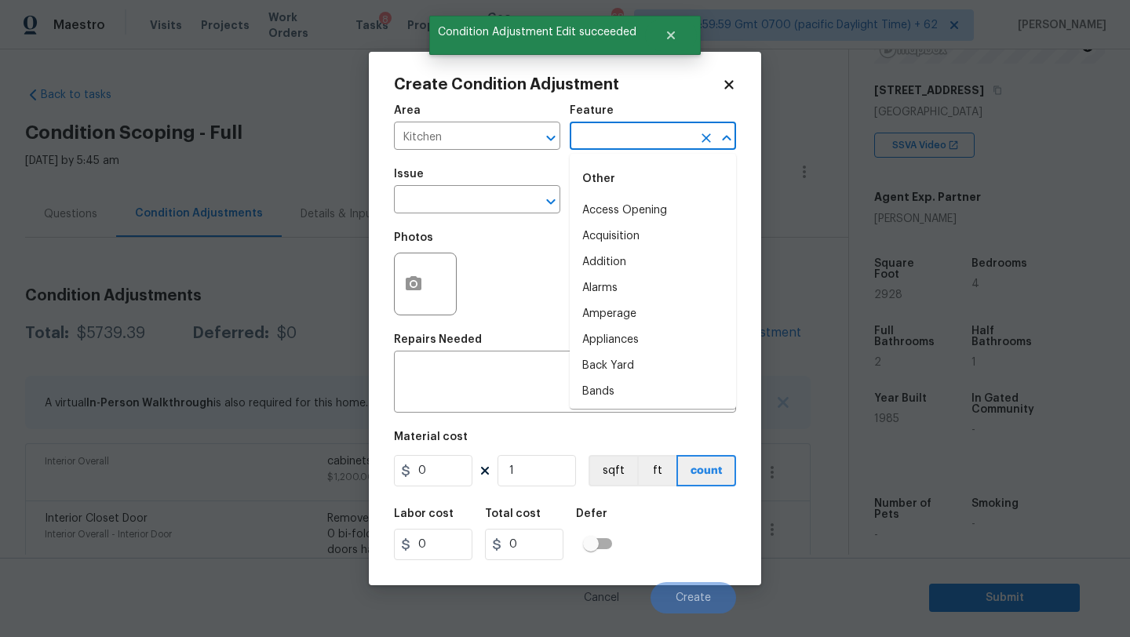
click at [633, 144] on input "text" at bounding box center [631, 138] width 122 height 24
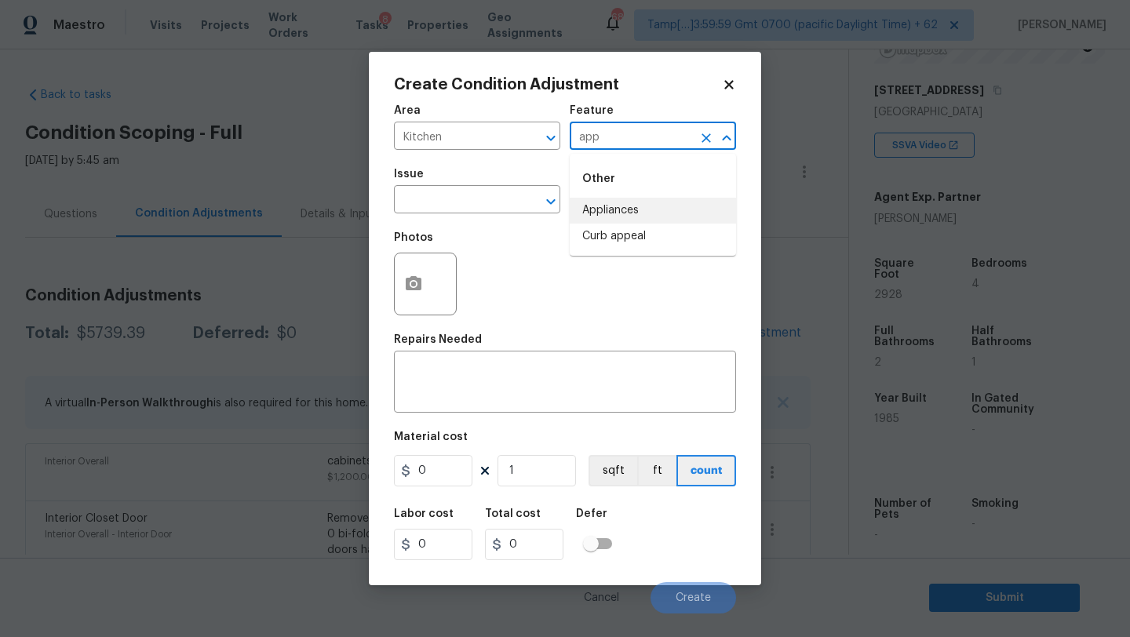
click at [645, 211] on li "Appliances" at bounding box center [653, 211] width 166 height 26
type input "Appliances"
click at [461, 211] on input "text" at bounding box center [455, 201] width 122 height 24
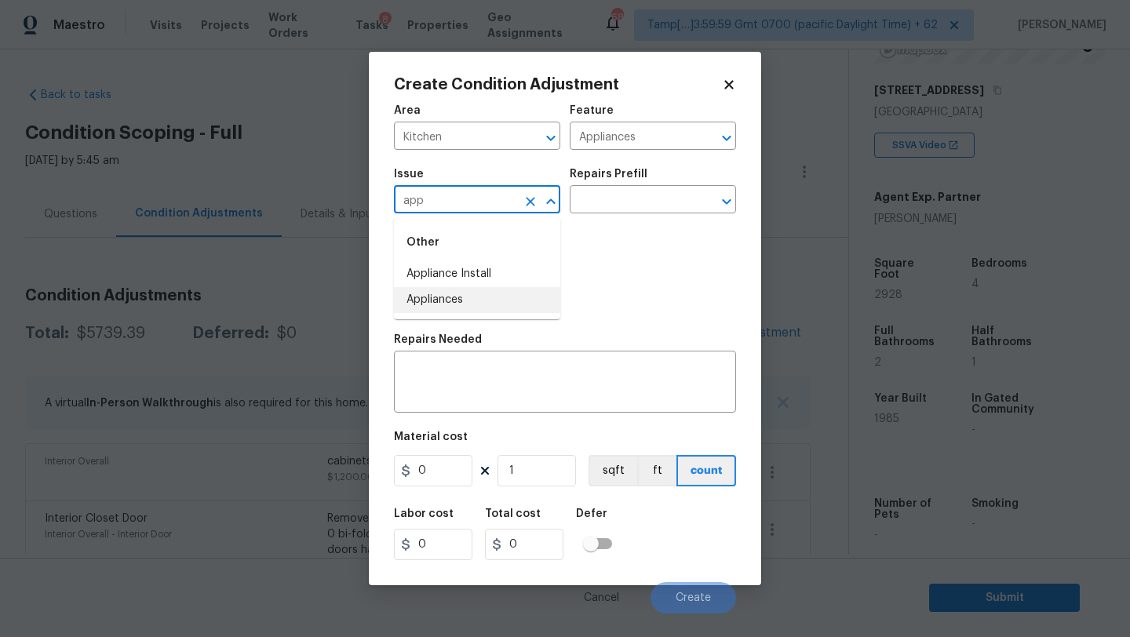
click at [451, 297] on li "Appliances" at bounding box center [477, 300] width 166 height 26
type input "Appliances"
click at [614, 203] on input "text" at bounding box center [631, 201] width 122 height 24
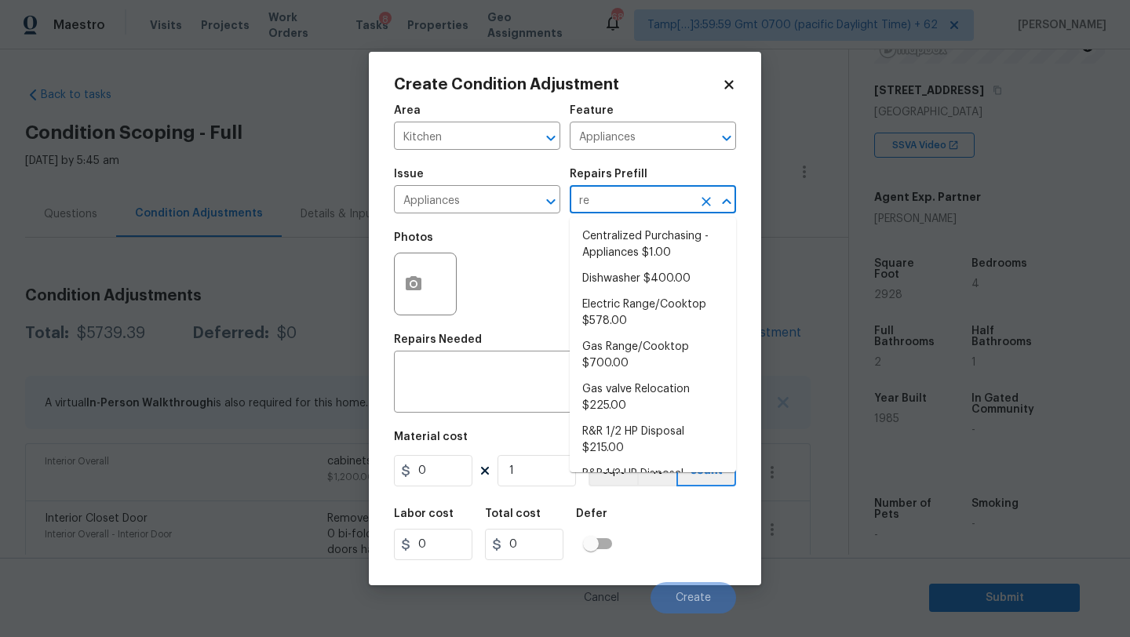
type input "ref"
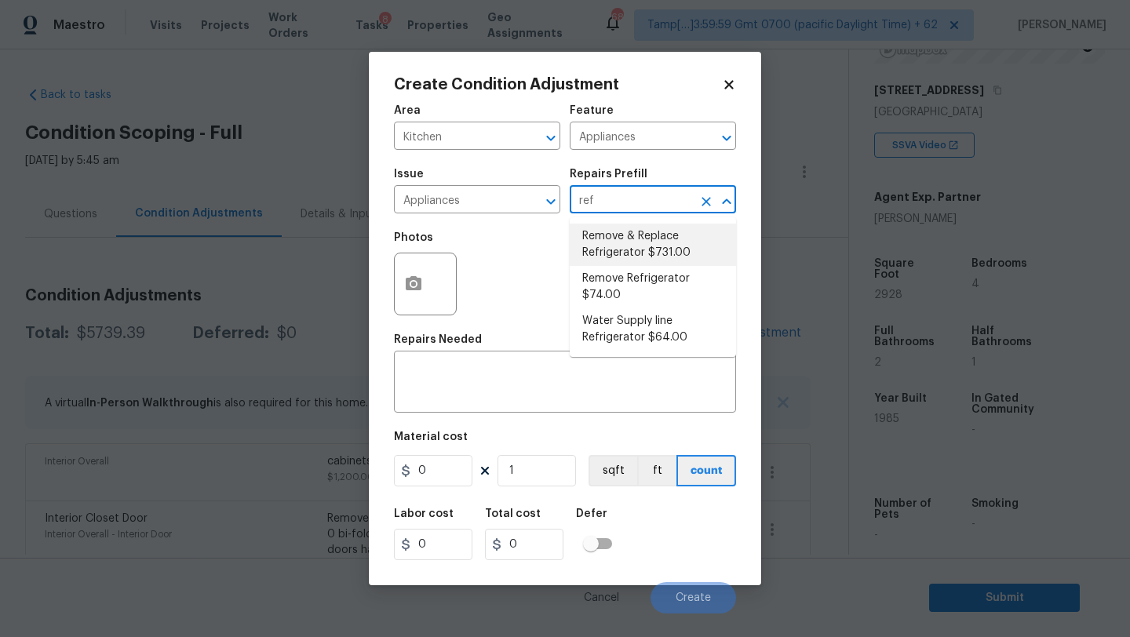
click at [617, 255] on li "Remove & Replace Refrigerator $731.00" at bounding box center [653, 245] width 166 height 42
type textarea "Install a new stainless steel (unless directed otherwise by the PM) refrigerato…"
type input "731"
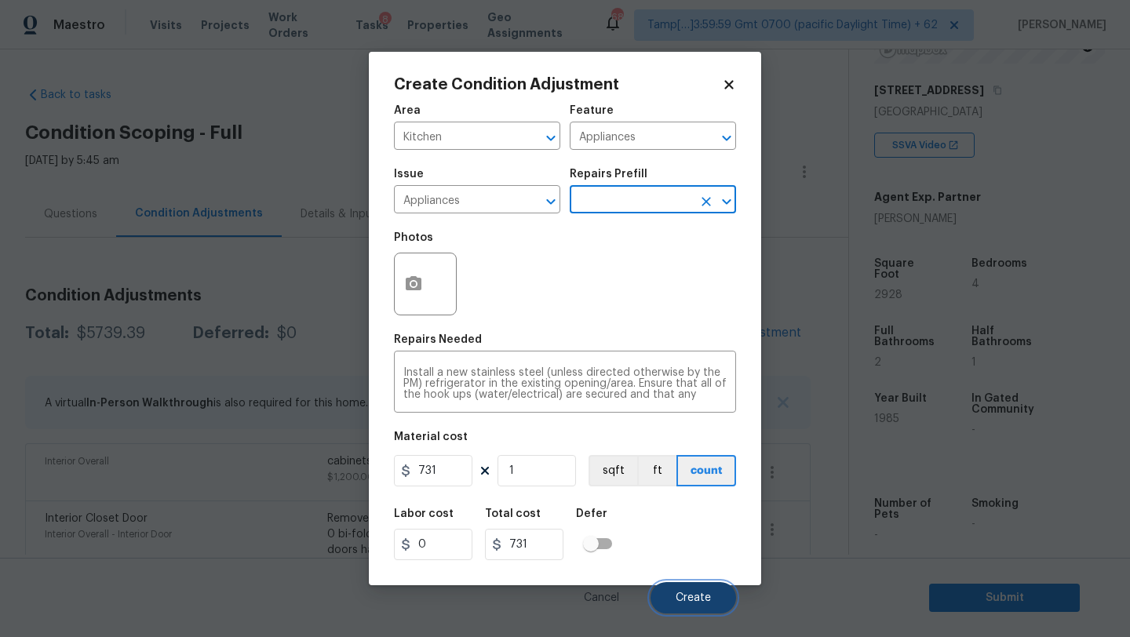
click at [684, 609] on button "Create" at bounding box center [694, 597] width 86 height 31
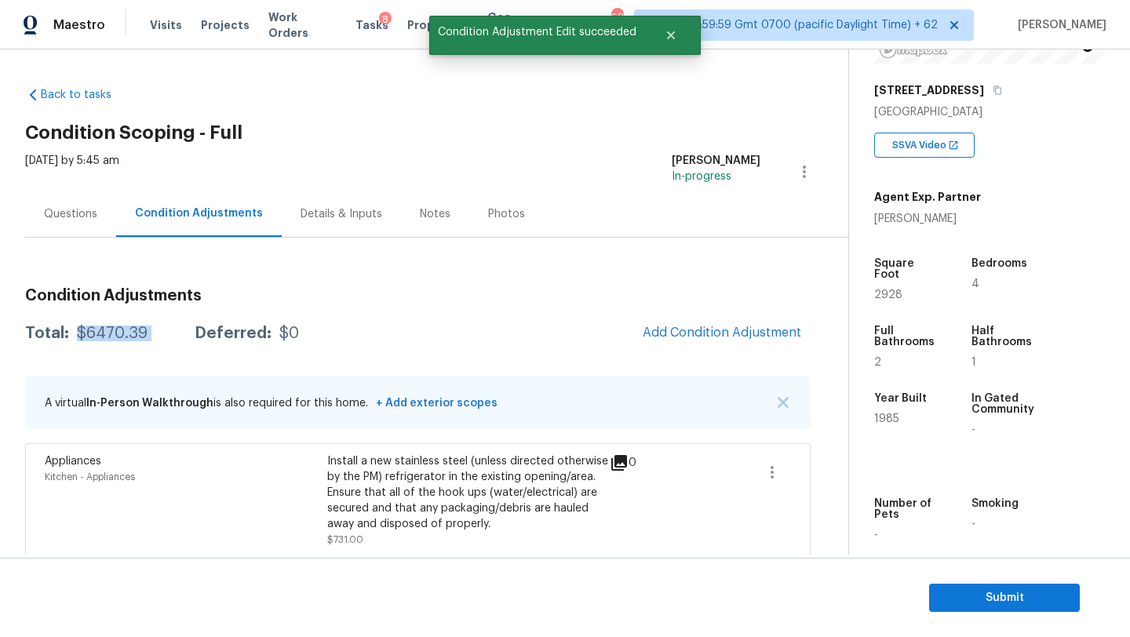
drag, startPoint x: 75, startPoint y: 334, endPoint x: 170, endPoint y: 339, distance: 94.3
click at [170, 339] on div "Total: $6470.39 Deferred: $0" at bounding box center [162, 334] width 274 height 16
copy div "$6470.39"
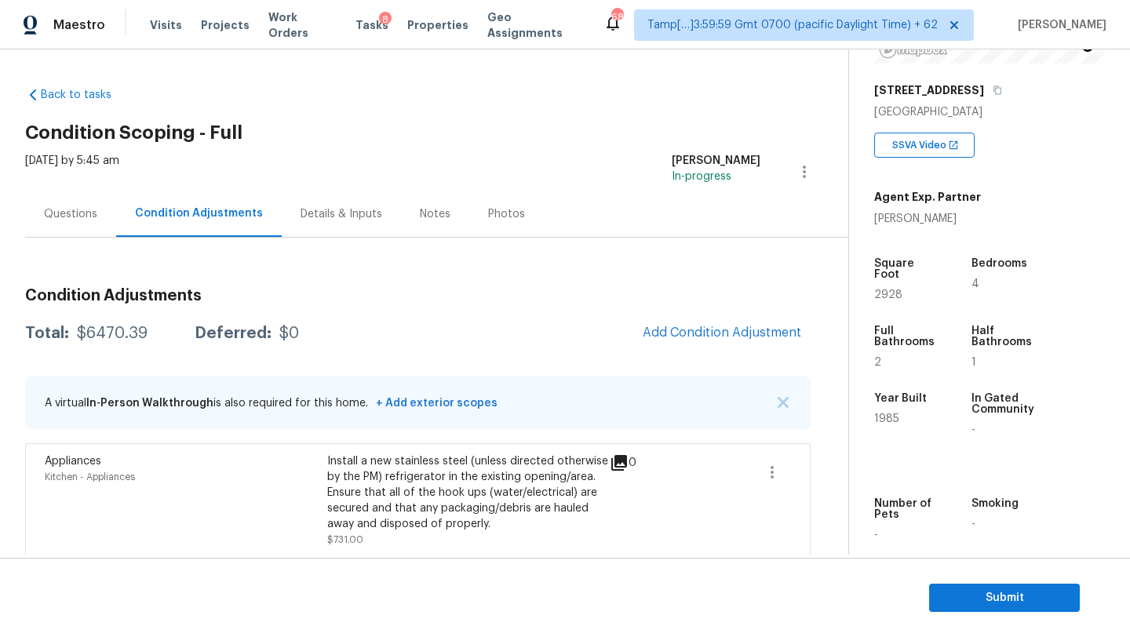
click at [78, 211] on div "Questions" at bounding box center [70, 214] width 53 height 16
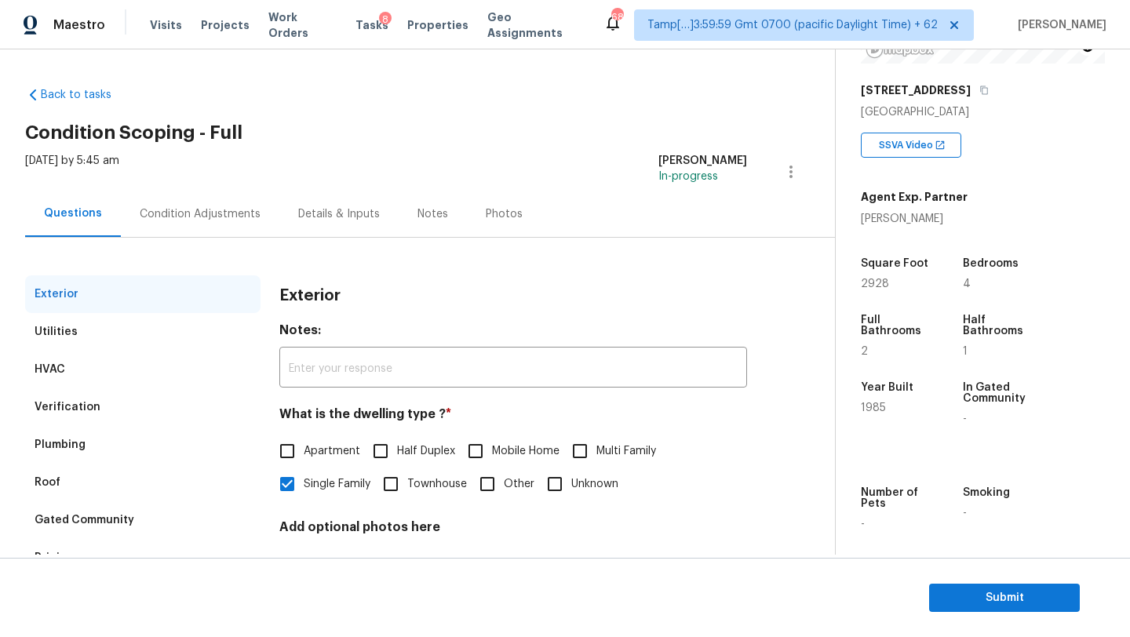
scroll to position [119, 0]
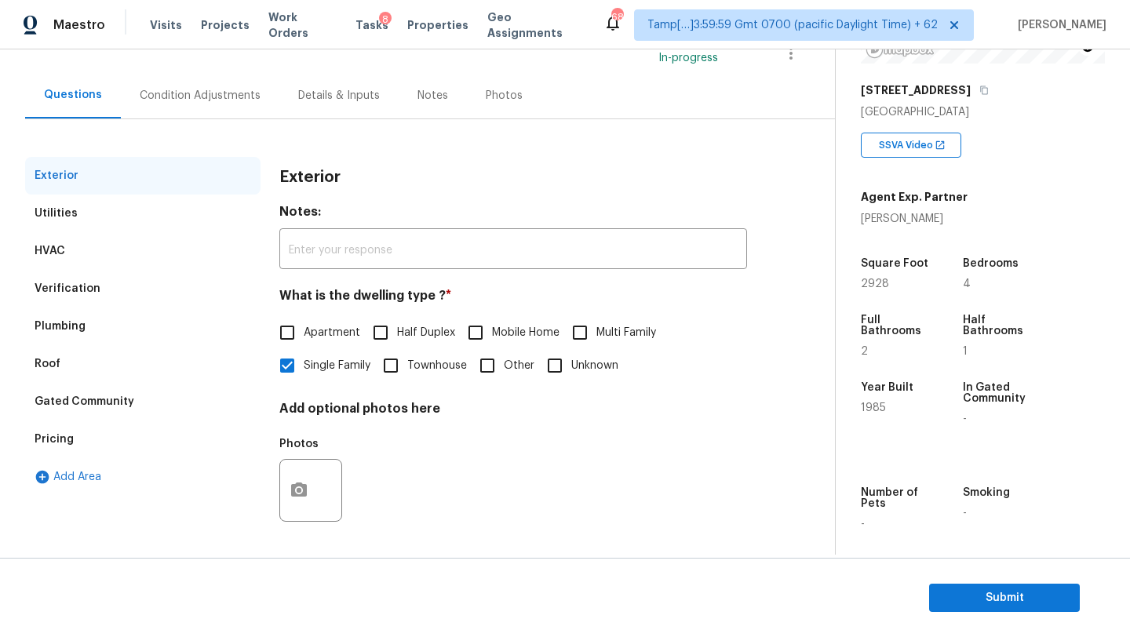
click at [118, 279] on div "Verification" at bounding box center [142, 289] width 235 height 38
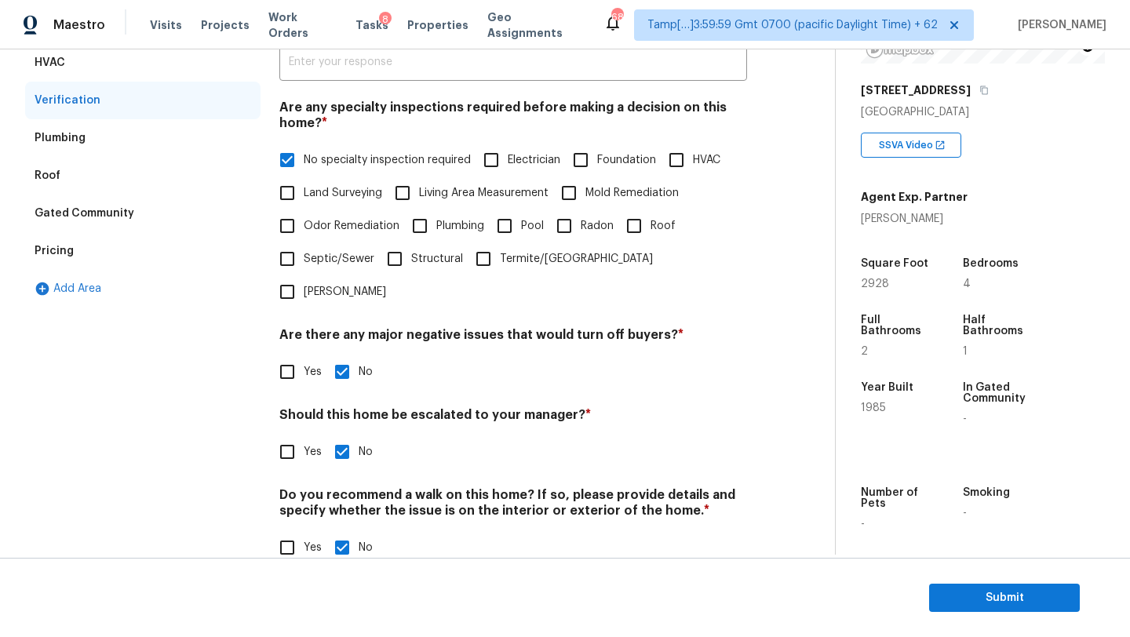
scroll to position [153, 0]
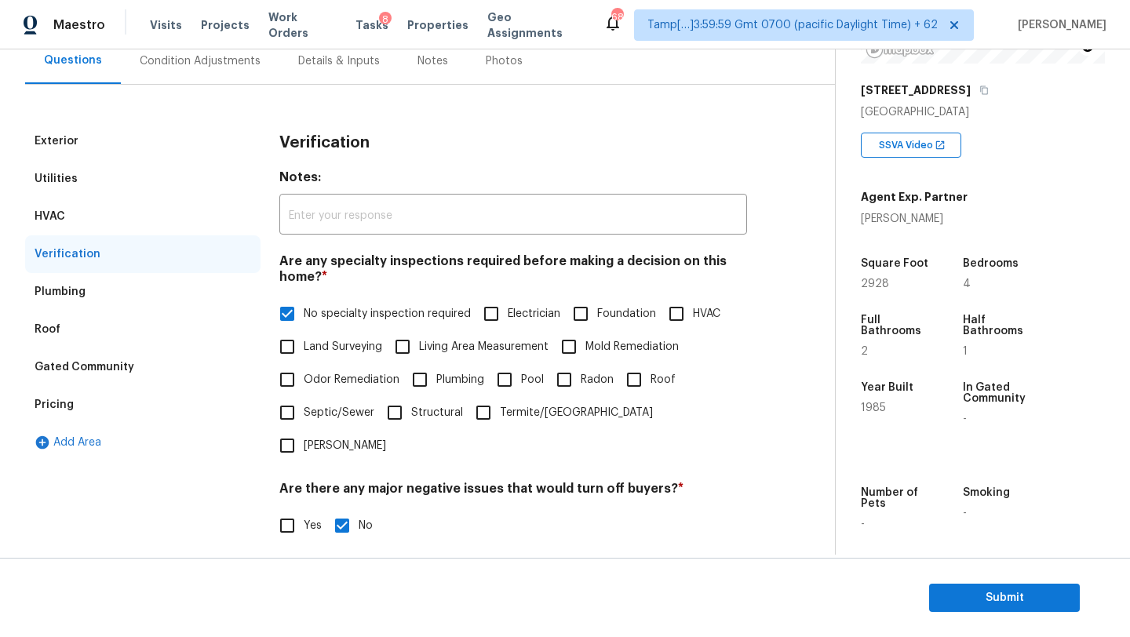
click at [47, 402] on div "Pricing" at bounding box center [54, 405] width 39 height 16
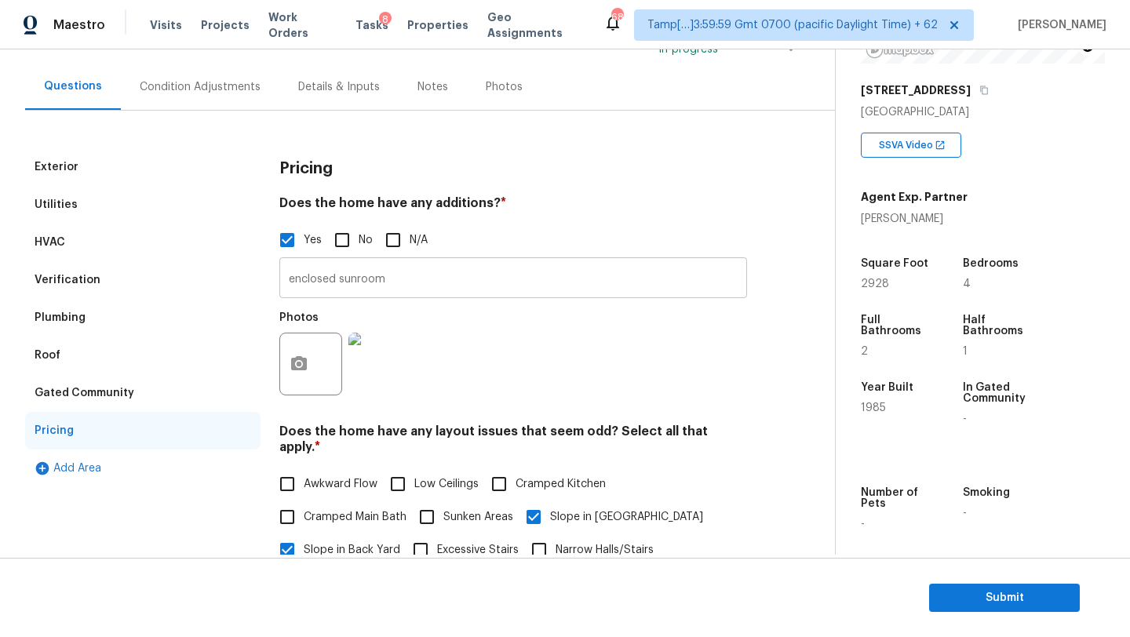
scroll to position [54, 0]
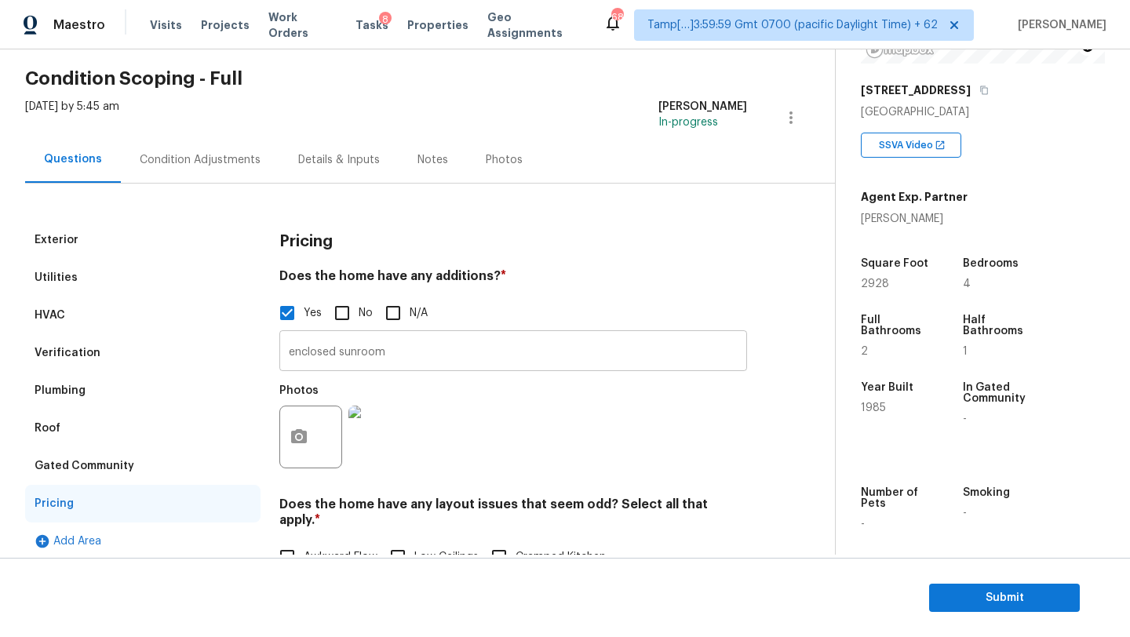
click at [359, 359] on input "enclosed sunroom" at bounding box center [513, 352] width 468 height 37
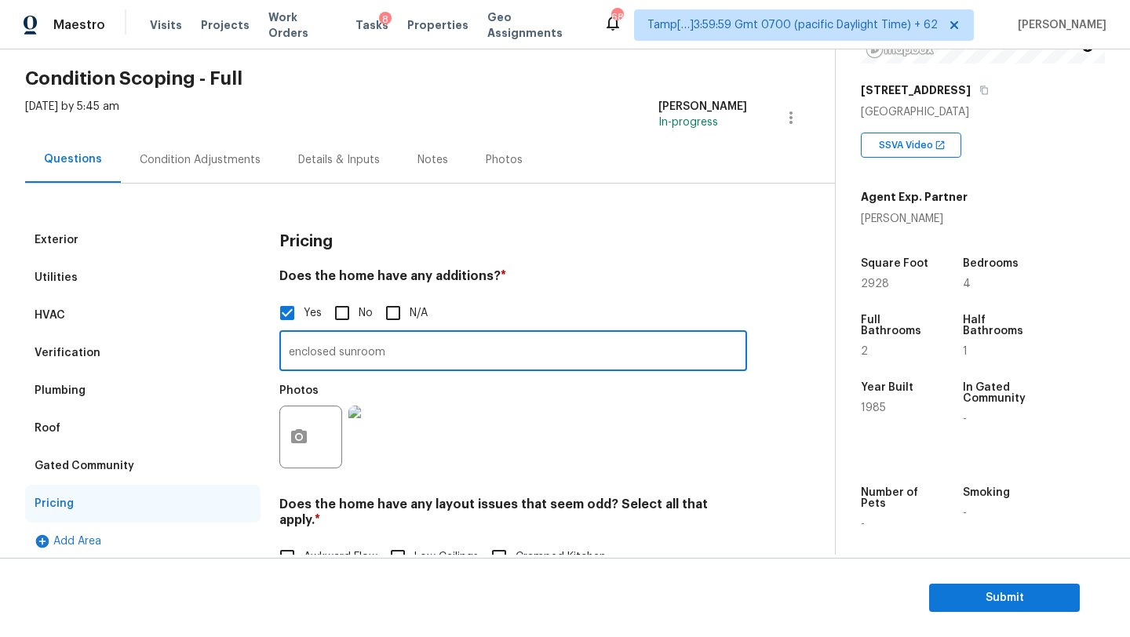
click at [359, 359] on input "enclosed sunroom" at bounding box center [513, 352] width 468 height 37
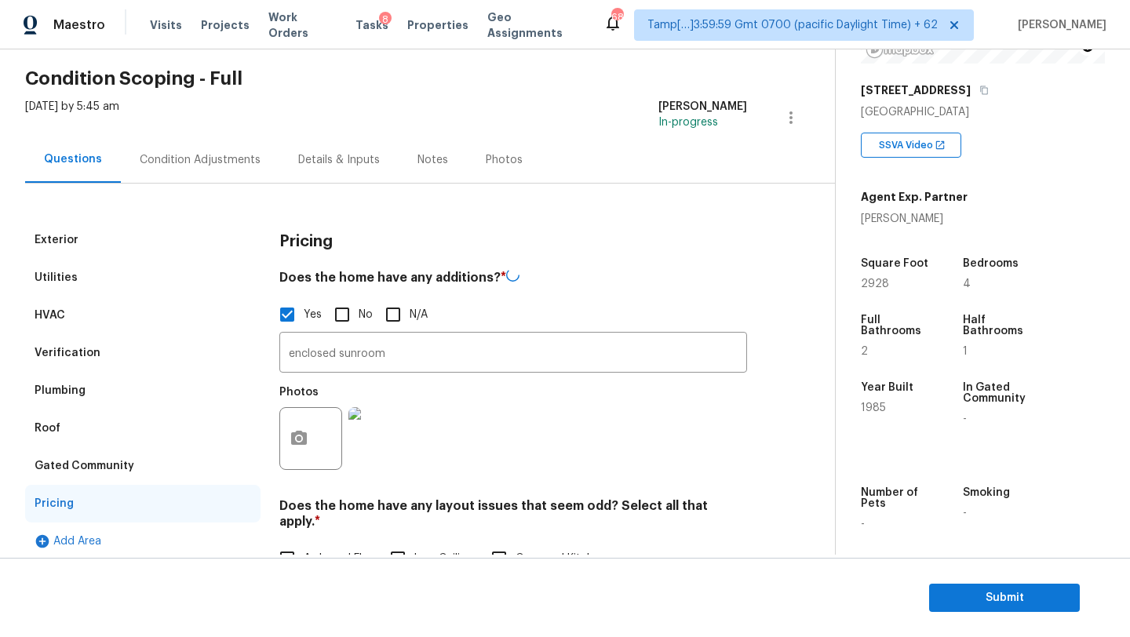
click at [35, 367] on div "Verification" at bounding box center [142, 353] width 235 height 38
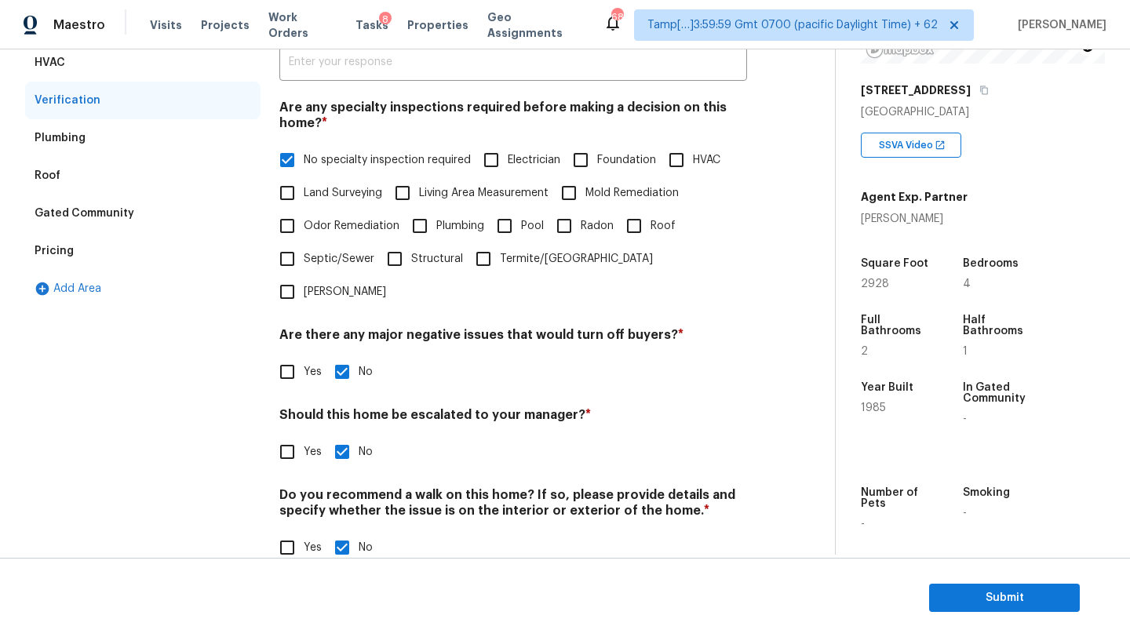
scroll to position [219, 0]
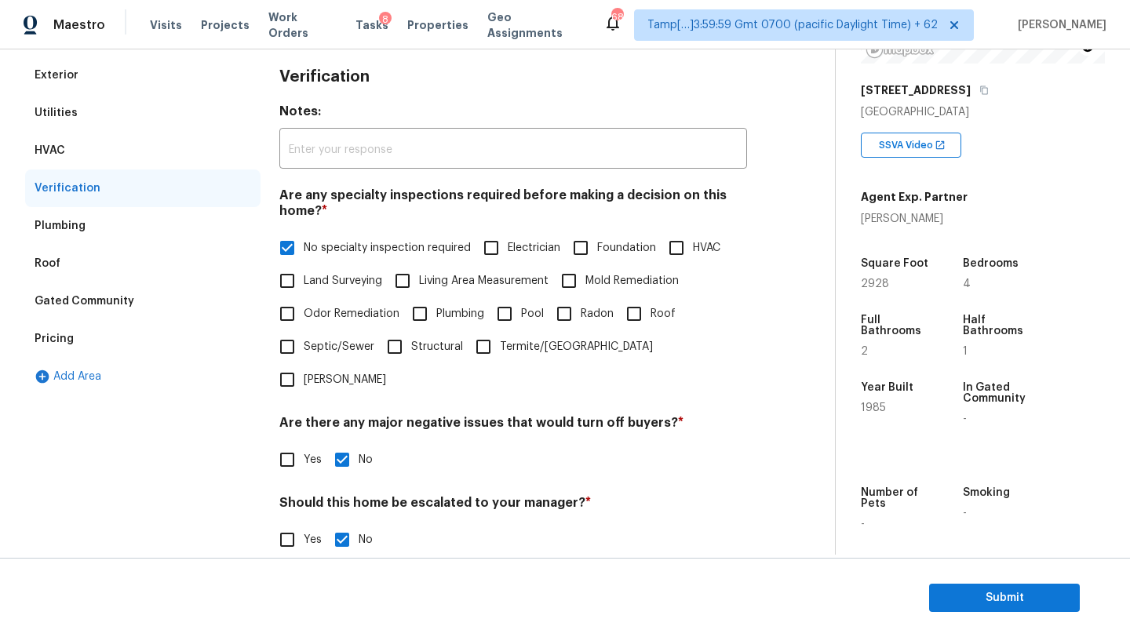
click at [120, 325] on div "Pricing" at bounding box center [142, 339] width 235 height 38
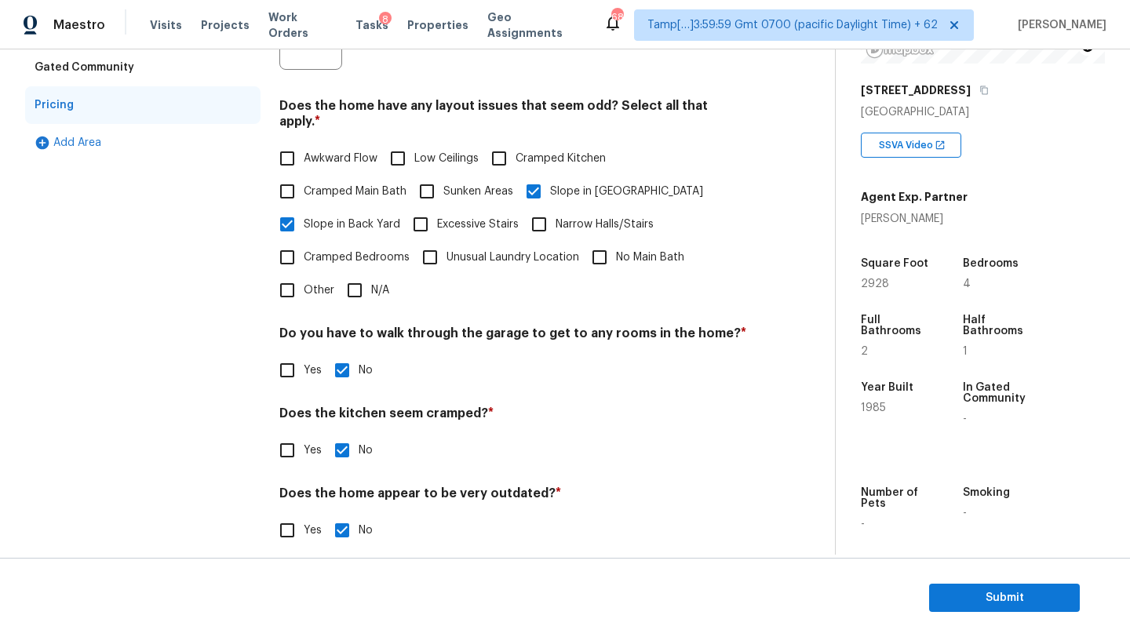
scroll to position [123, 0]
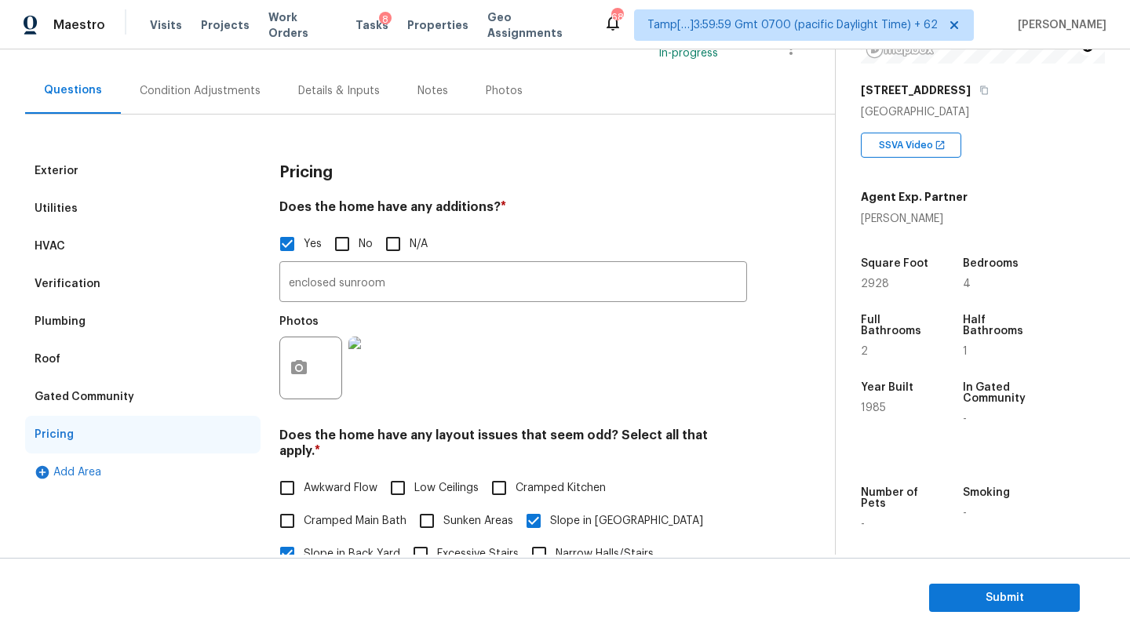
click at [151, 294] on div "Verification" at bounding box center [142, 284] width 235 height 38
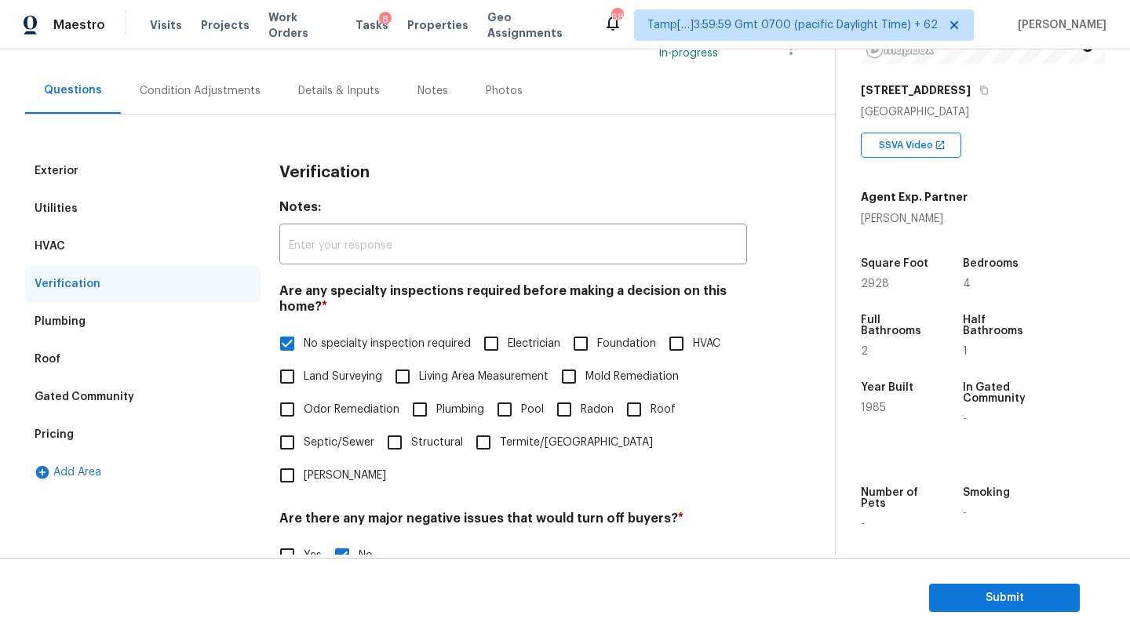
scroll to position [307, 0]
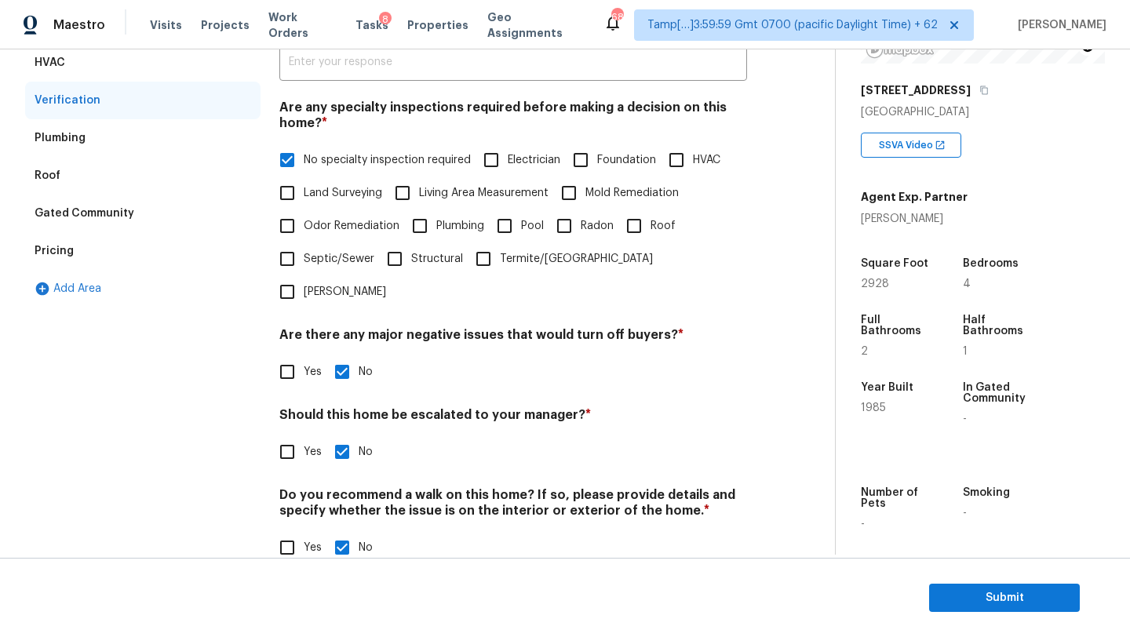
click at [95, 254] on div "Pricing" at bounding box center [142, 251] width 235 height 38
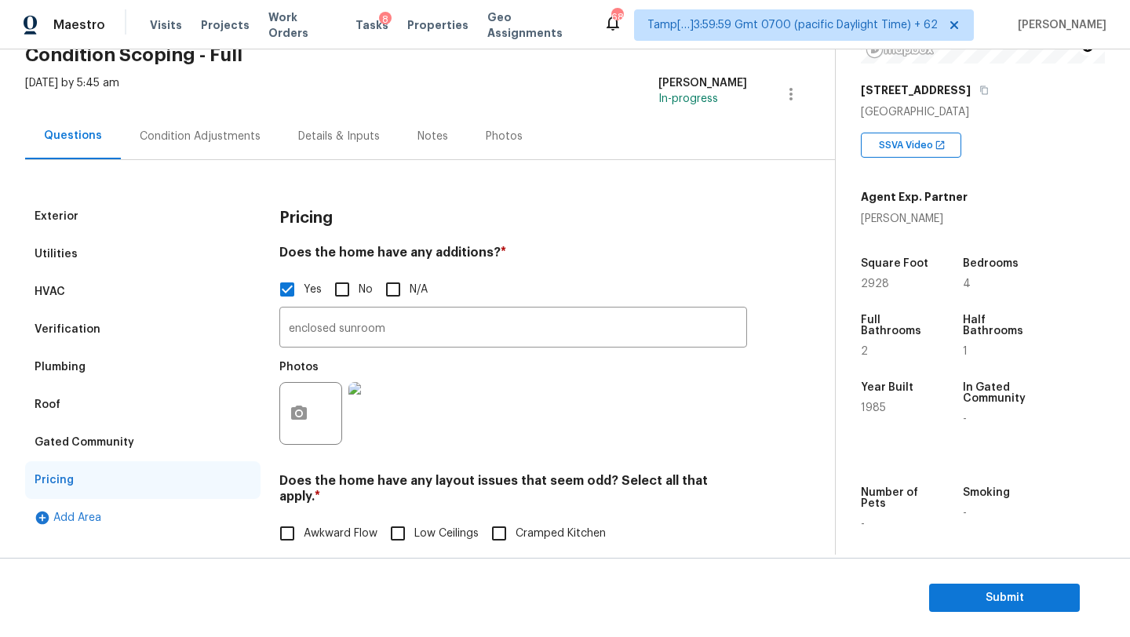
click at [119, 443] on div "Gated Community" at bounding box center [85, 443] width 100 height 16
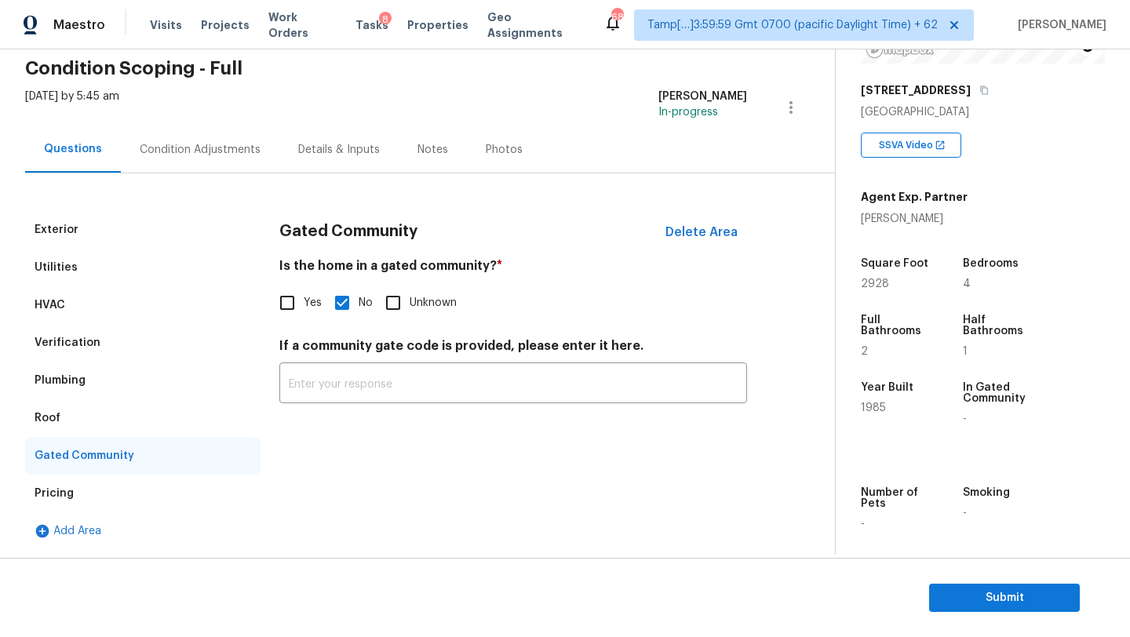
click at [76, 418] on div "Roof" at bounding box center [142, 418] width 235 height 38
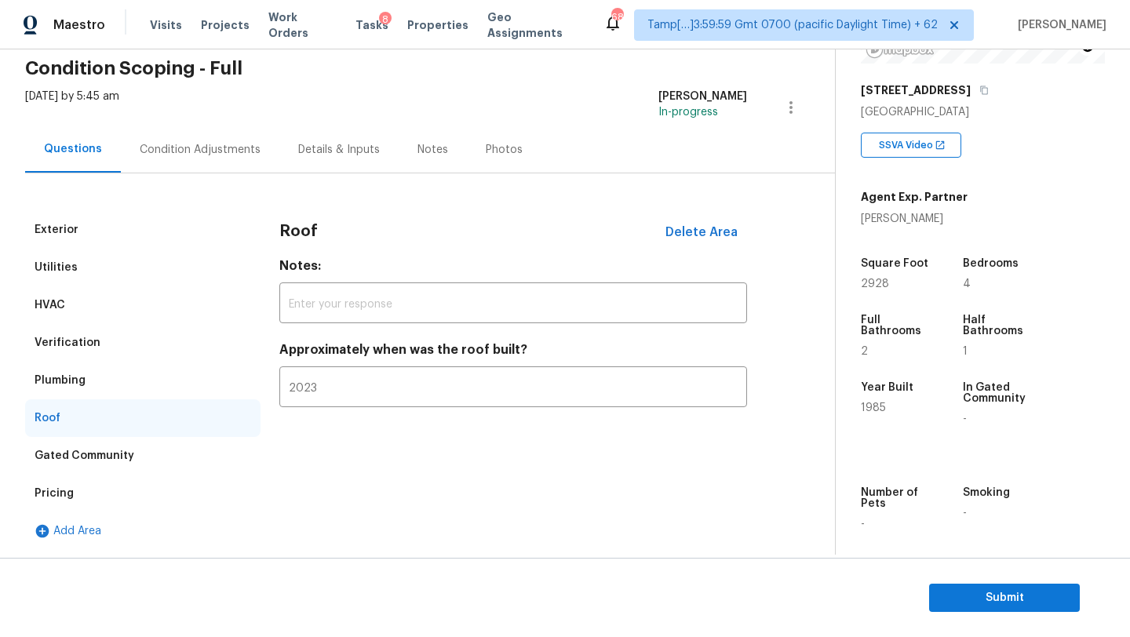
click at [102, 378] on div "Plumbing" at bounding box center [142, 381] width 235 height 38
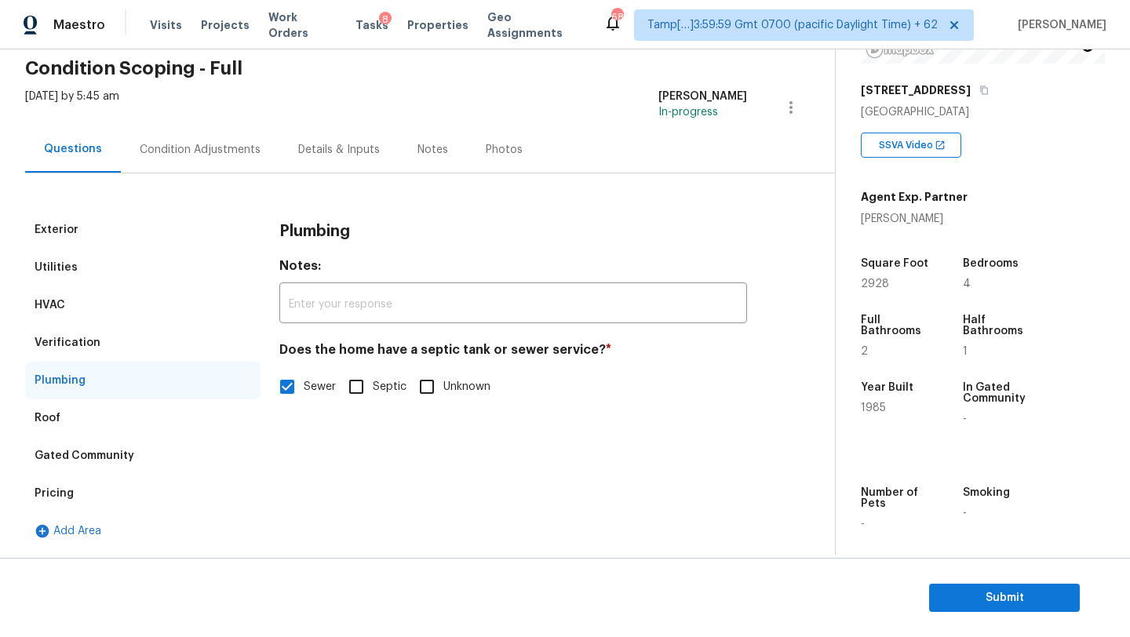
click at [102, 352] on div "Verification" at bounding box center [142, 343] width 235 height 38
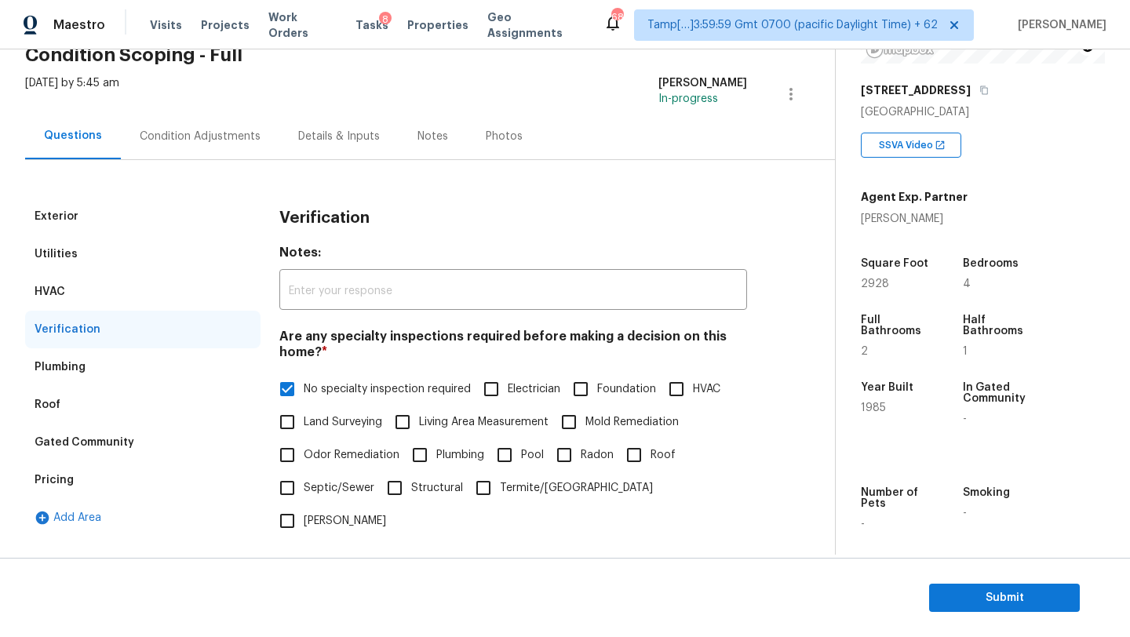
click at [78, 309] on div "HVAC" at bounding box center [142, 292] width 235 height 38
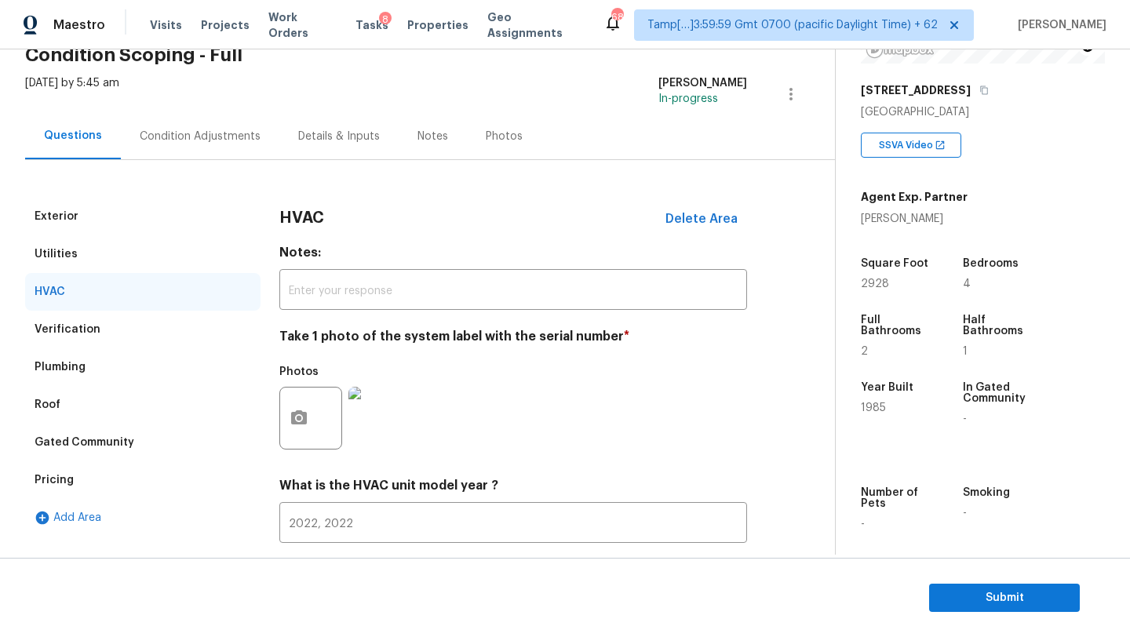
click at [78, 304] on div "HVAC" at bounding box center [142, 292] width 235 height 38
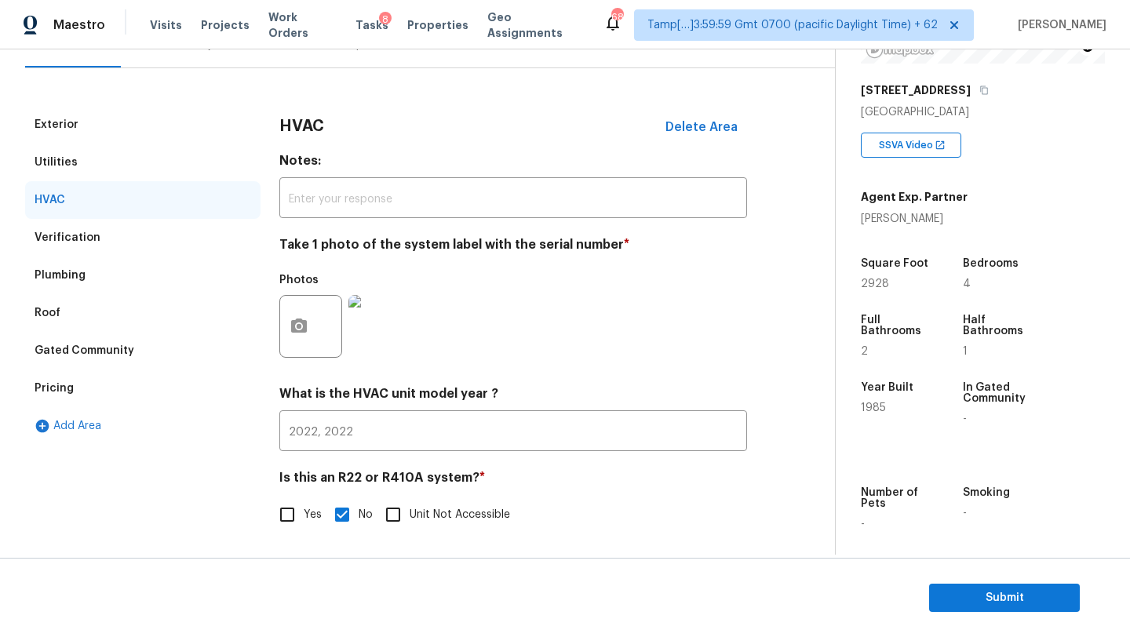
scroll to position [0, 0]
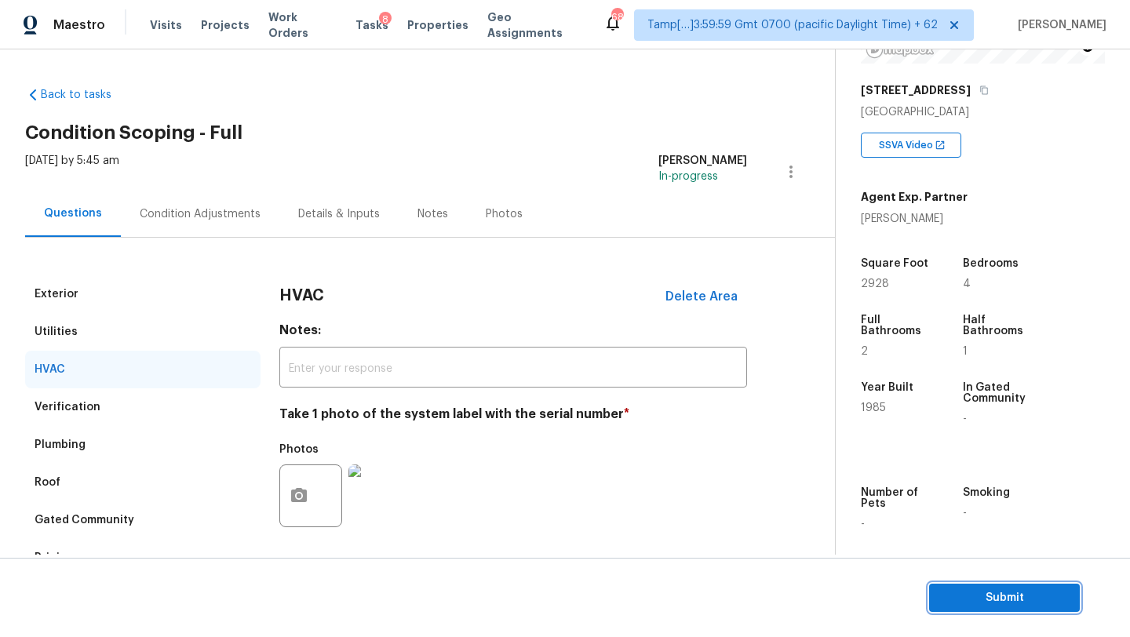
click at [957, 598] on span "Submit" at bounding box center [1005, 599] width 126 height 20
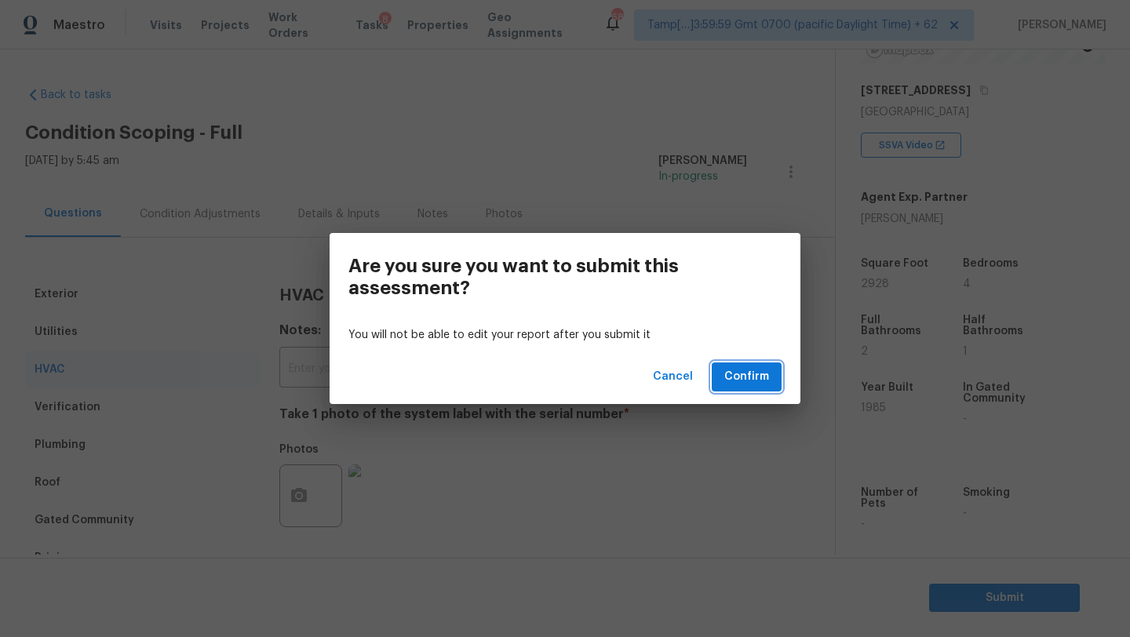
click at [748, 374] on span "Confirm" at bounding box center [746, 377] width 45 height 20
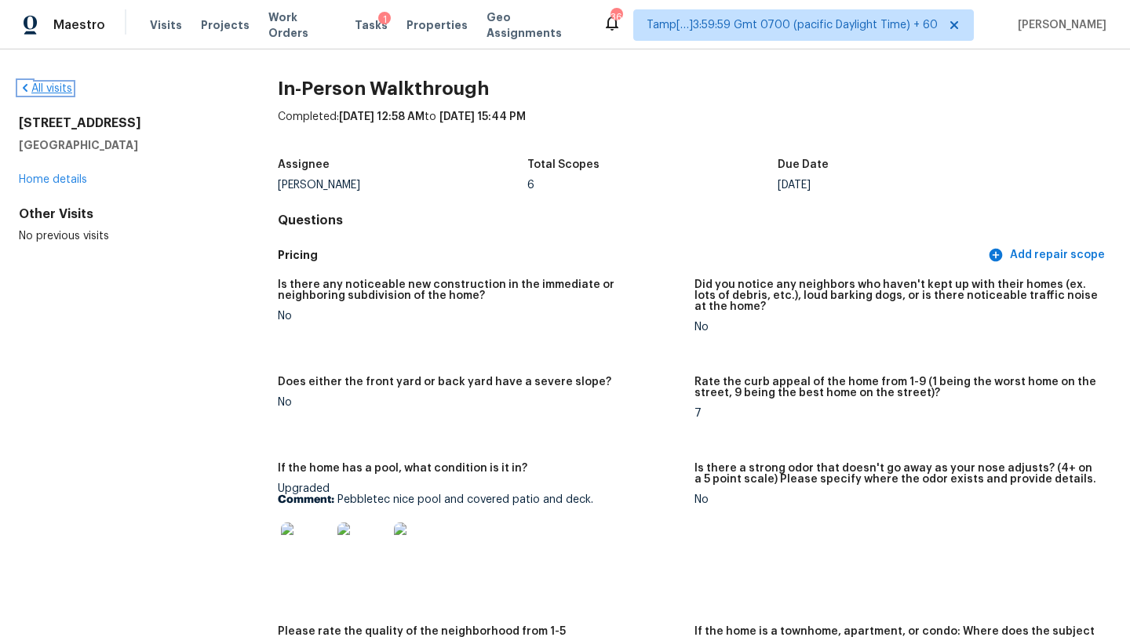
click at [54, 85] on link "All visits" at bounding box center [45, 88] width 53 height 11
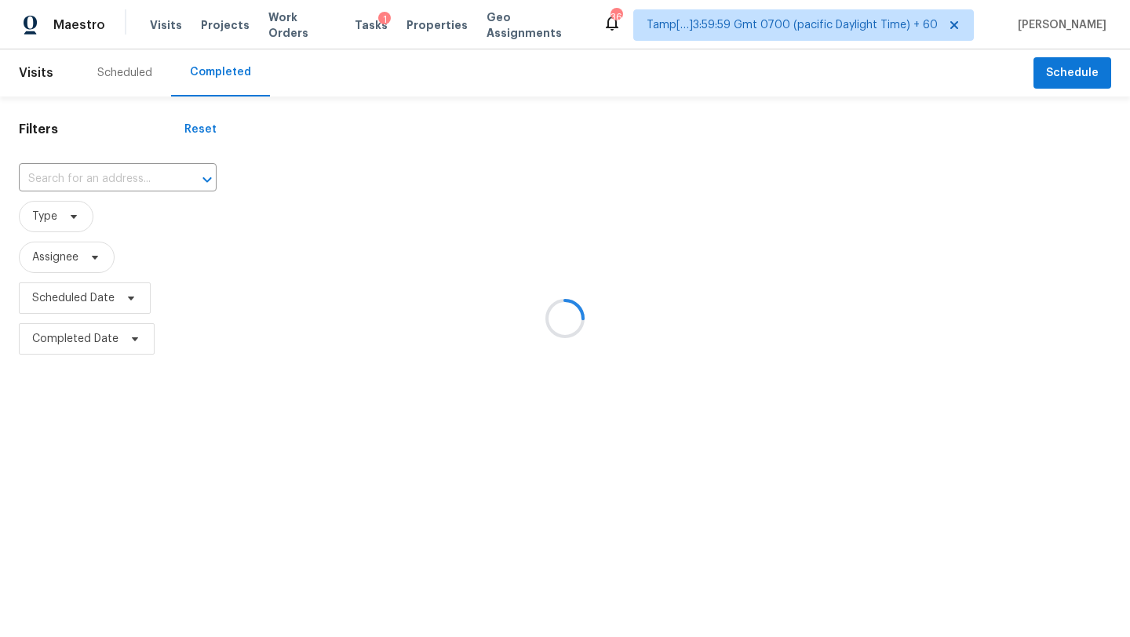
click at [115, 171] on div at bounding box center [565, 318] width 1130 height 637
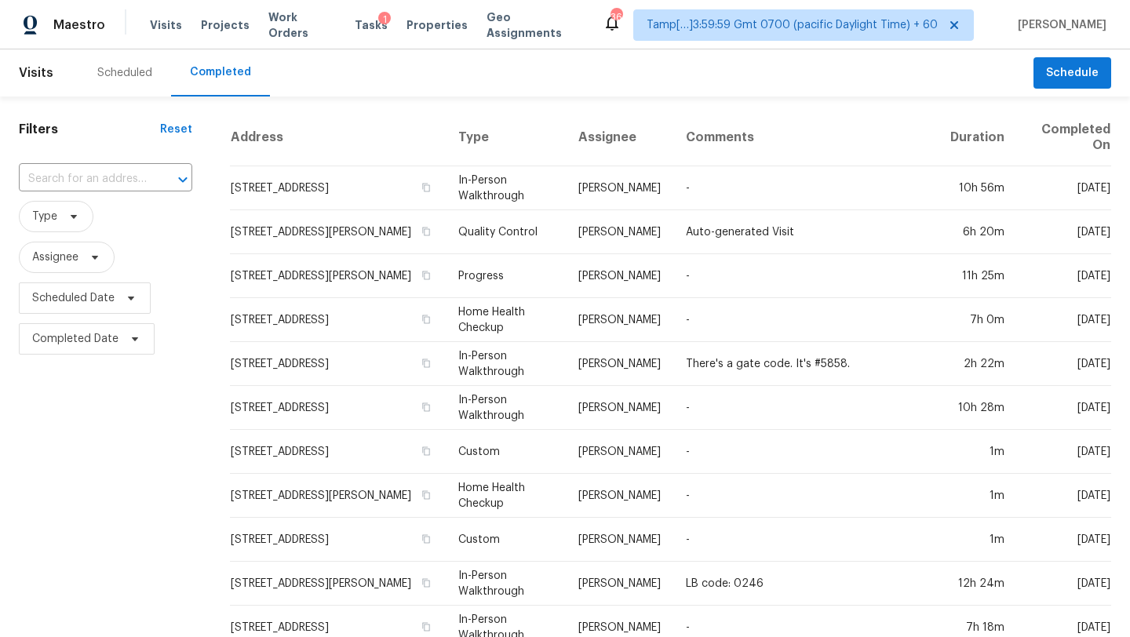
click at [83, 192] on div "​" at bounding box center [105, 179] width 173 height 34
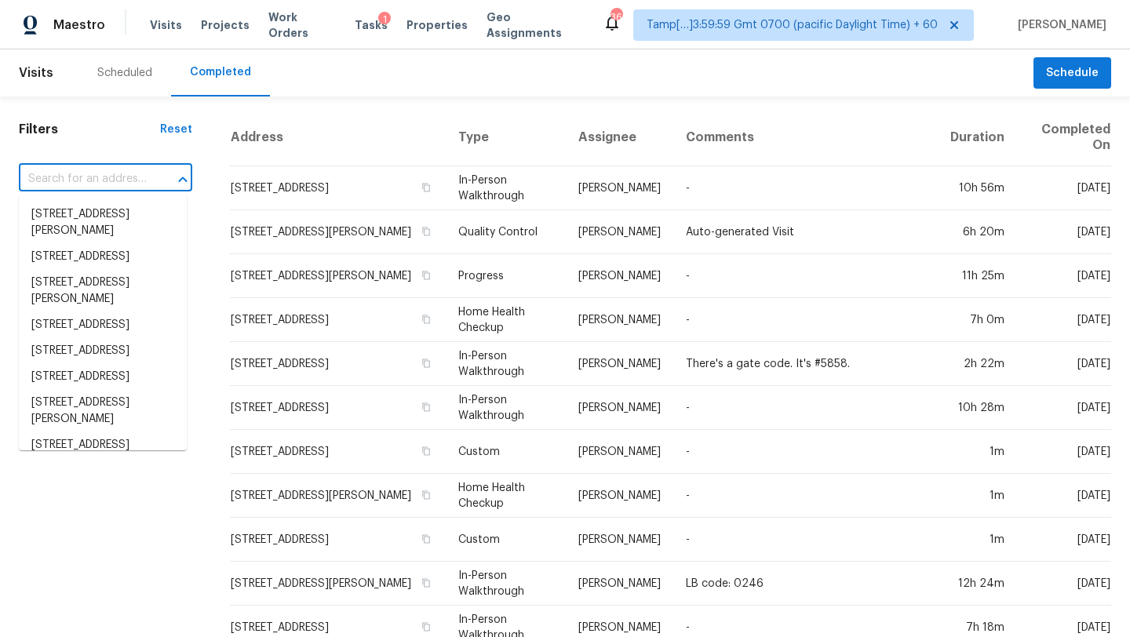
paste input "[STREET_ADDRESS]"
type input "[STREET_ADDRESS]"
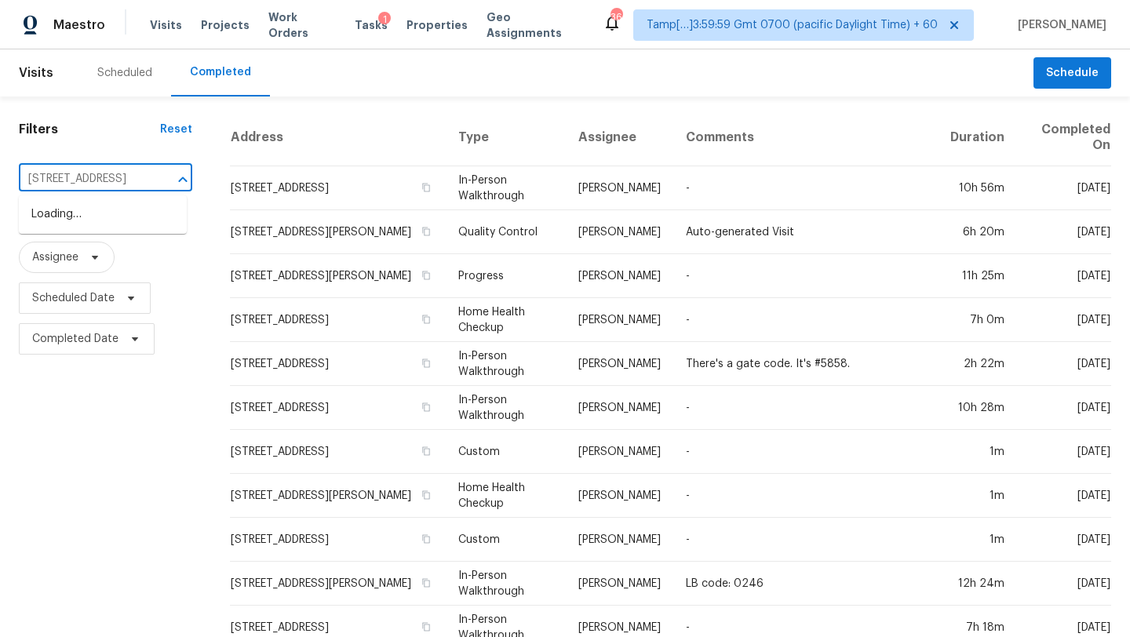
scroll to position [0, 109]
click at [96, 220] on li "[STREET_ADDRESS]" at bounding box center [103, 215] width 168 height 26
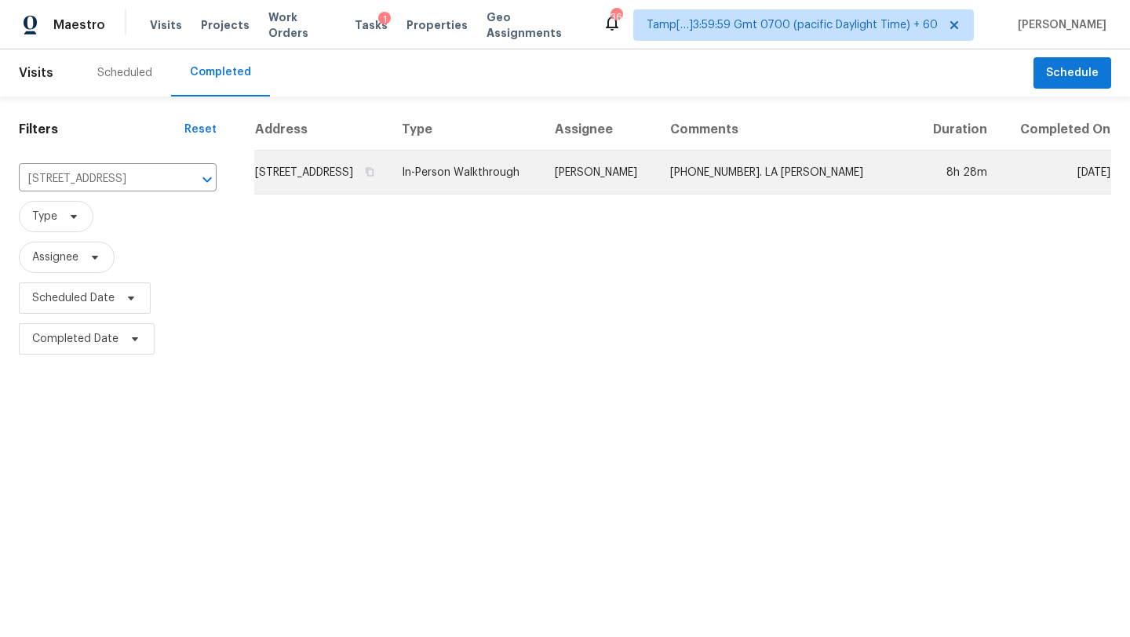
click at [846, 186] on td "[PHONE_NUMBER]. LA [PERSON_NAME]" at bounding box center [786, 173] width 257 height 44
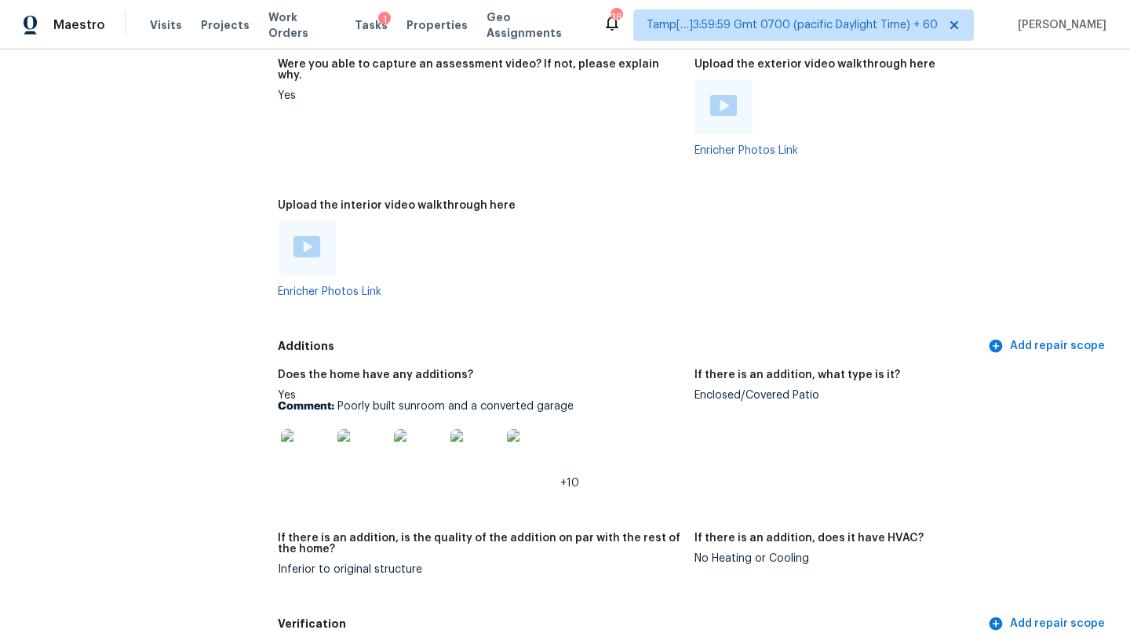
scroll to position [2734, 0]
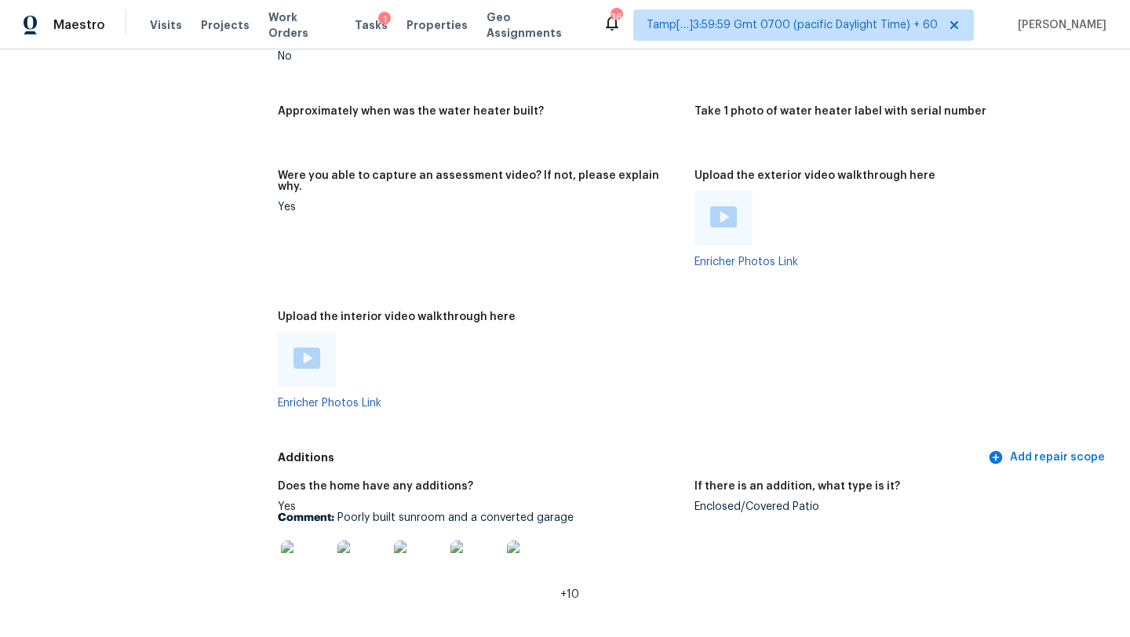
click at [308, 348] on img at bounding box center [307, 358] width 27 height 21
click at [725, 206] on img at bounding box center [723, 216] width 27 height 21
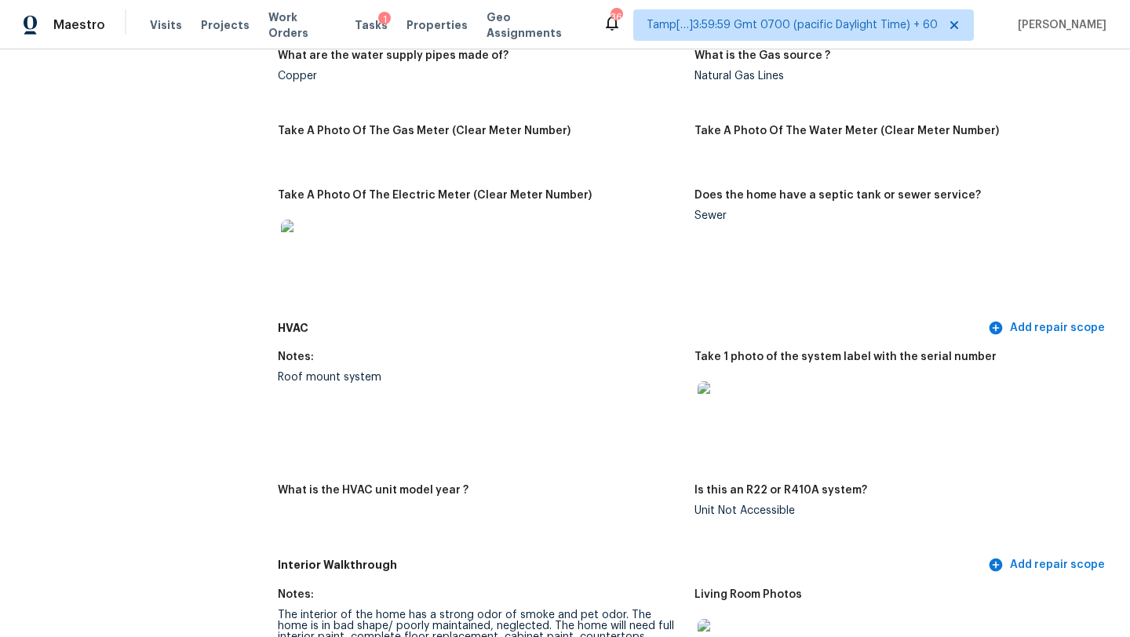
scroll to position [1681, 0]
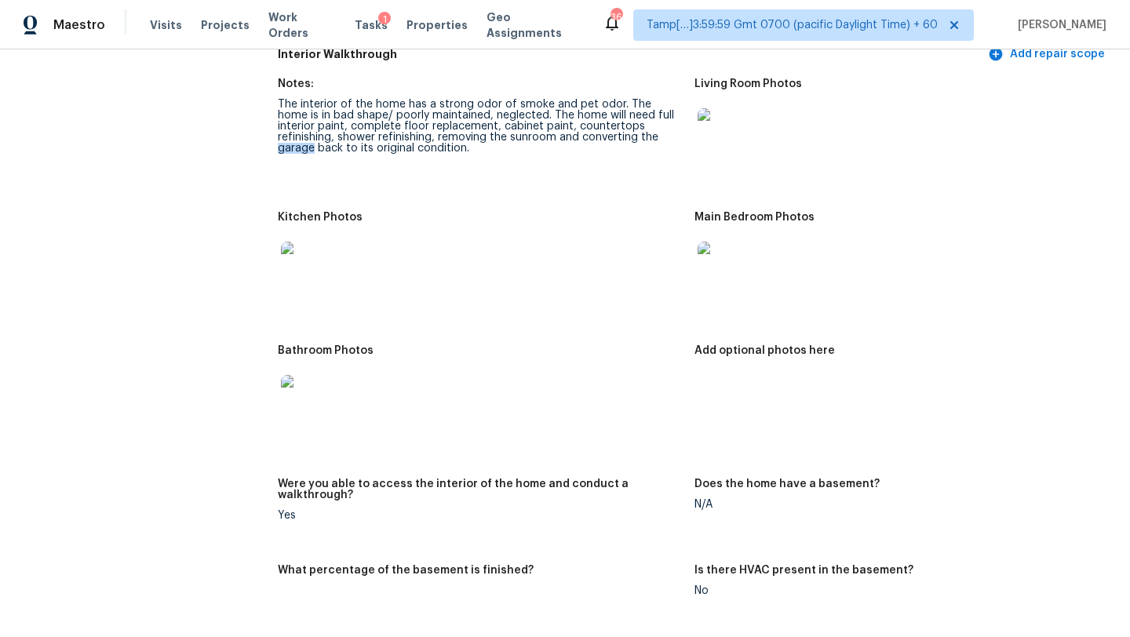
drag, startPoint x: 598, startPoint y: 128, endPoint x: 636, endPoint y: 128, distance: 37.7
click at [636, 128] on div "The interior of the home has a strong odor of smoke and pet odor. The home is i…" at bounding box center [480, 126] width 404 height 55
copy div "garage"
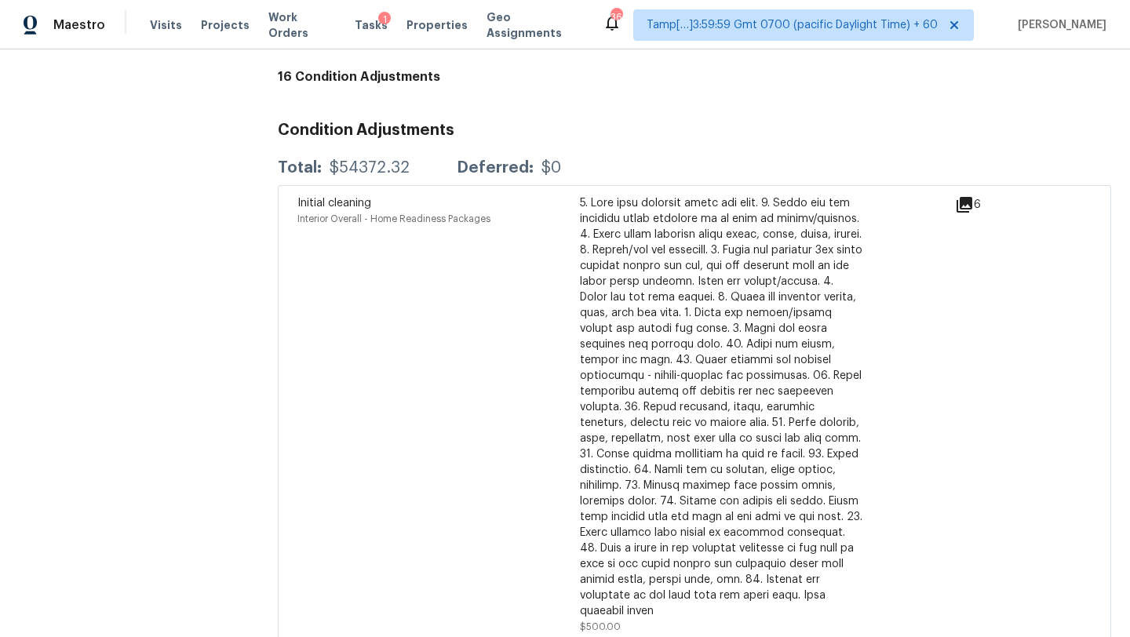
scroll to position [5105, 0]
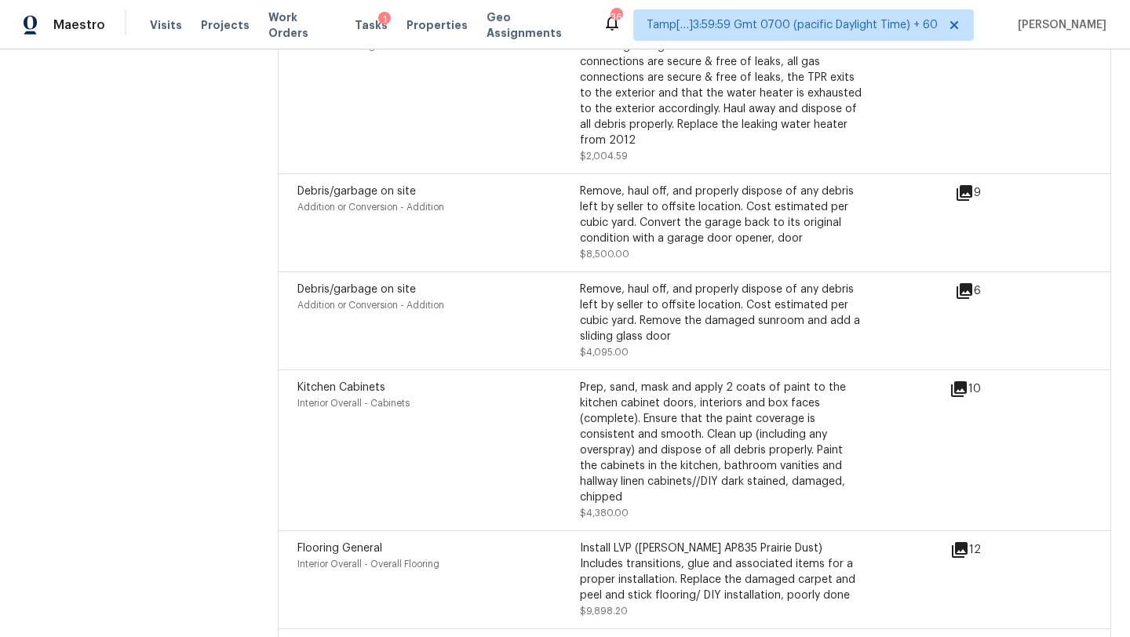
click at [968, 380] on icon at bounding box center [959, 389] width 19 height 19
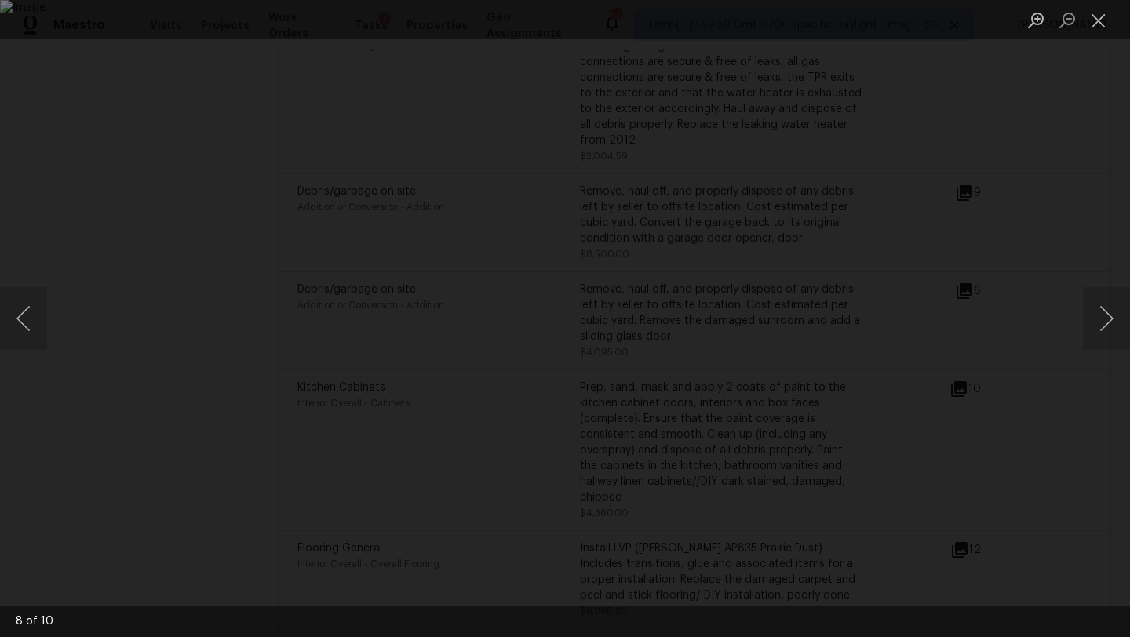
click at [1078, 151] on div "Lightbox" at bounding box center [565, 318] width 1130 height 637
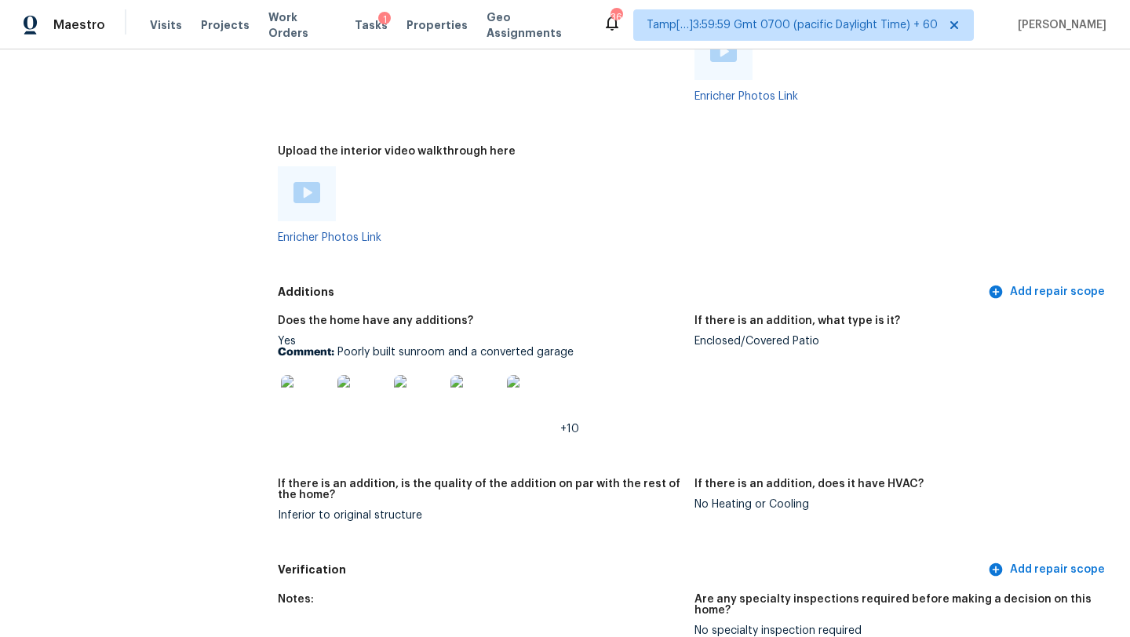
scroll to position [2952, 0]
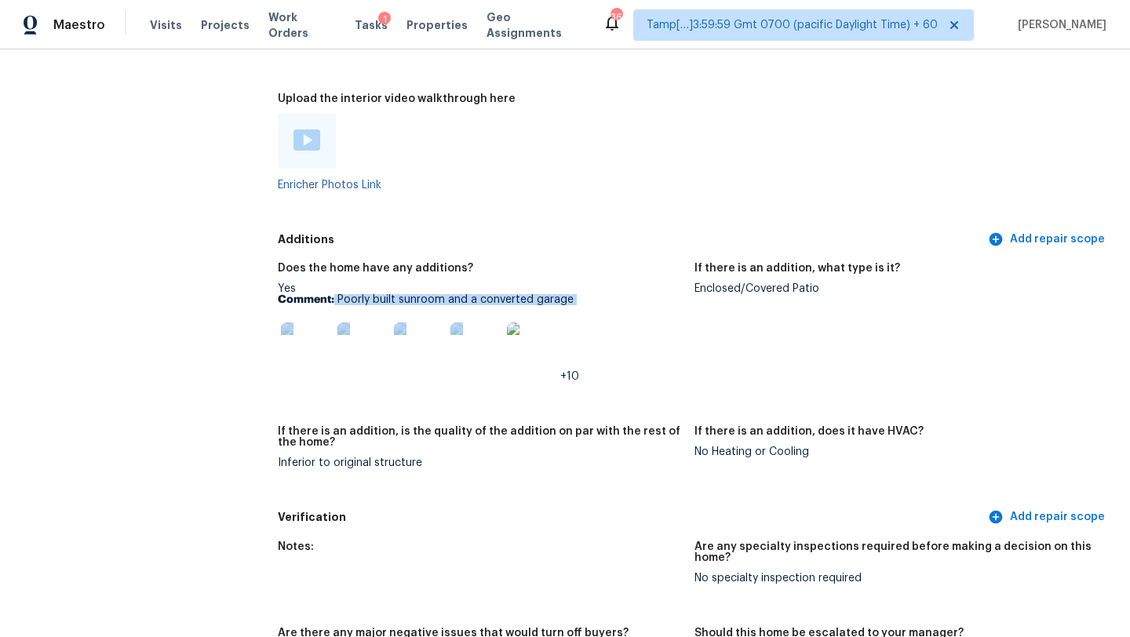
drag, startPoint x: 335, startPoint y: 268, endPoint x: 602, endPoint y: 274, distance: 266.9
click at [602, 283] on div "Yes Comment: Poorly built sunroom and a converted garage +10" at bounding box center [480, 332] width 404 height 99
click at [407, 294] on p "Comment: Poorly built sunroom and a converted garage" at bounding box center [480, 299] width 404 height 11
drag, startPoint x: 399, startPoint y: 267, endPoint x: 568, endPoint y: 266, distance: 168.7
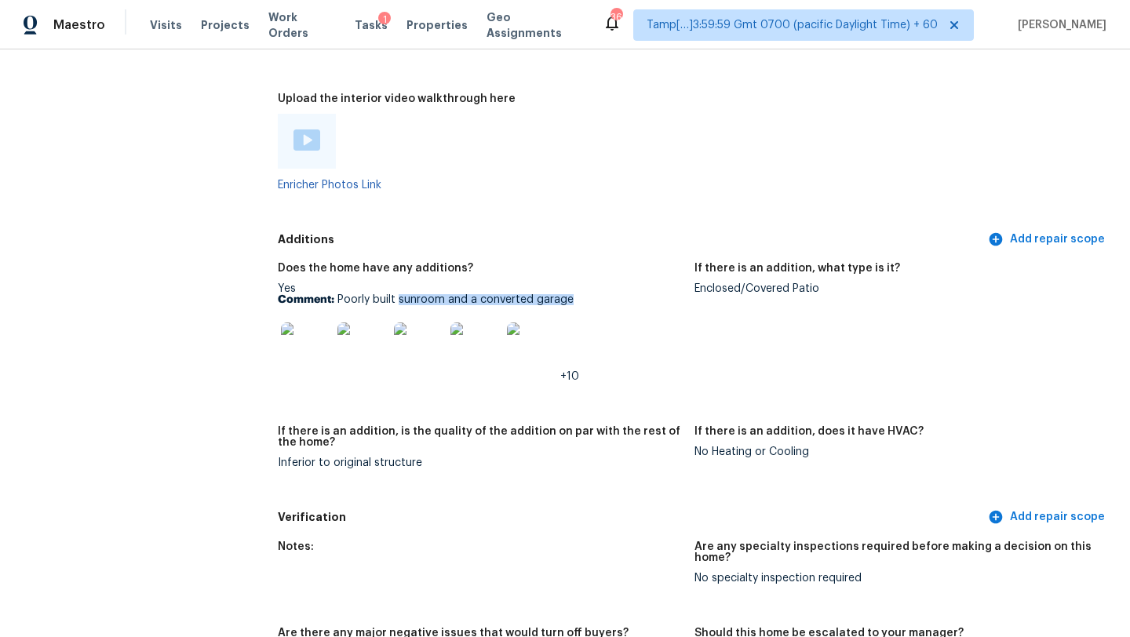
click at [568, 294] on p "Comment: Poorly built sunroom and a converted garage" at bounding box center [480, 299] width 404 height 11
copy p "sunroom and a converted garage"
click at [306, 330] on img at bounding box center [306, 348] width 50 height 50
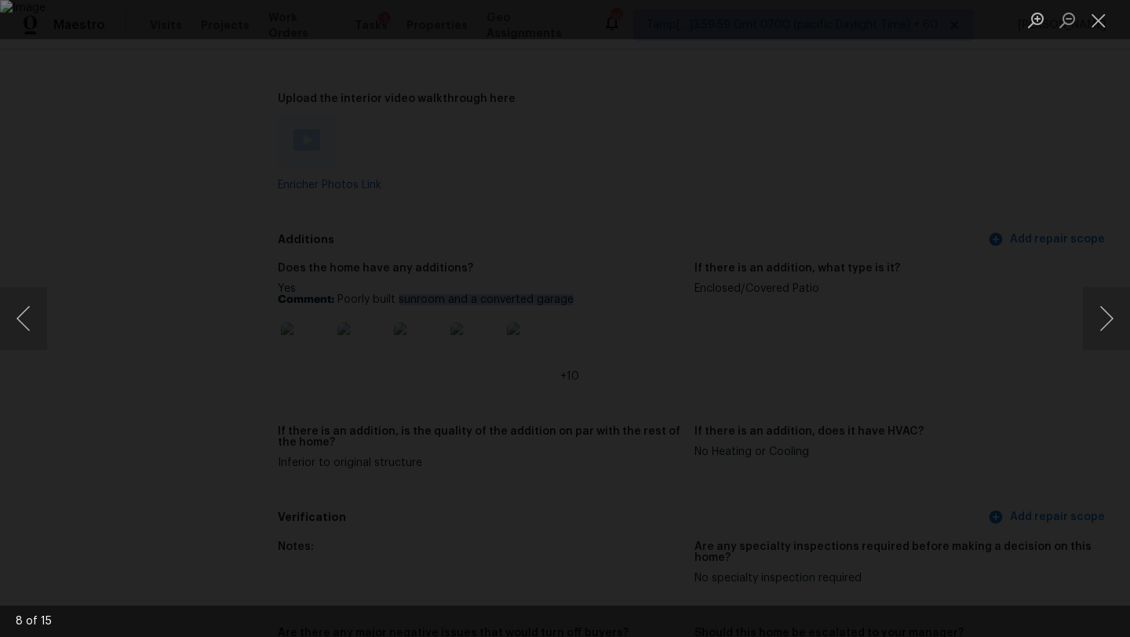
click at [532, 389] on img "Lightbox" at bounding box center [565, 318] width 1130 height 637
click at [1129, 143] on div "Lightbox" at bounding box center [565, 318] width 1130 height 637
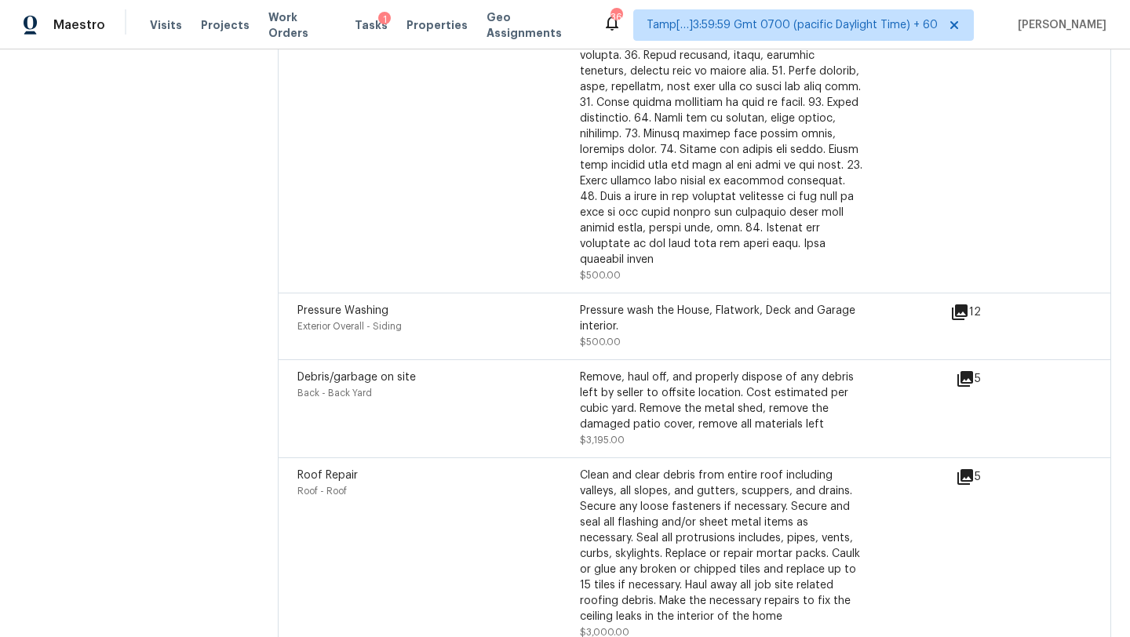
scroll to position [3826, 0]
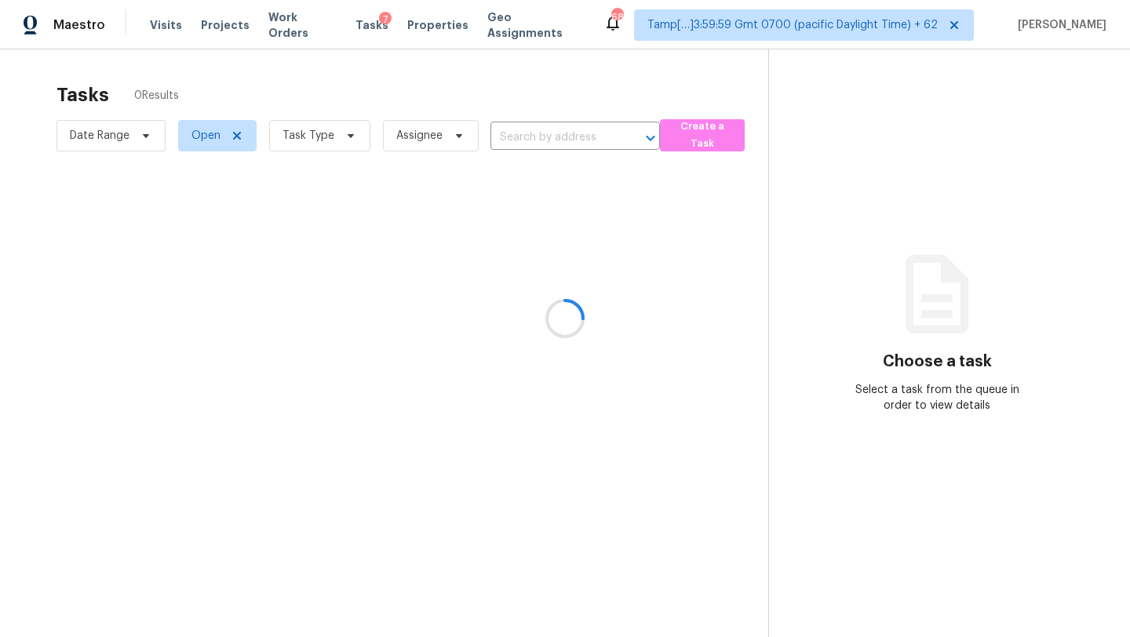
click at [294, 148] on div at bounding box center [565, 318] width 1130 height 637
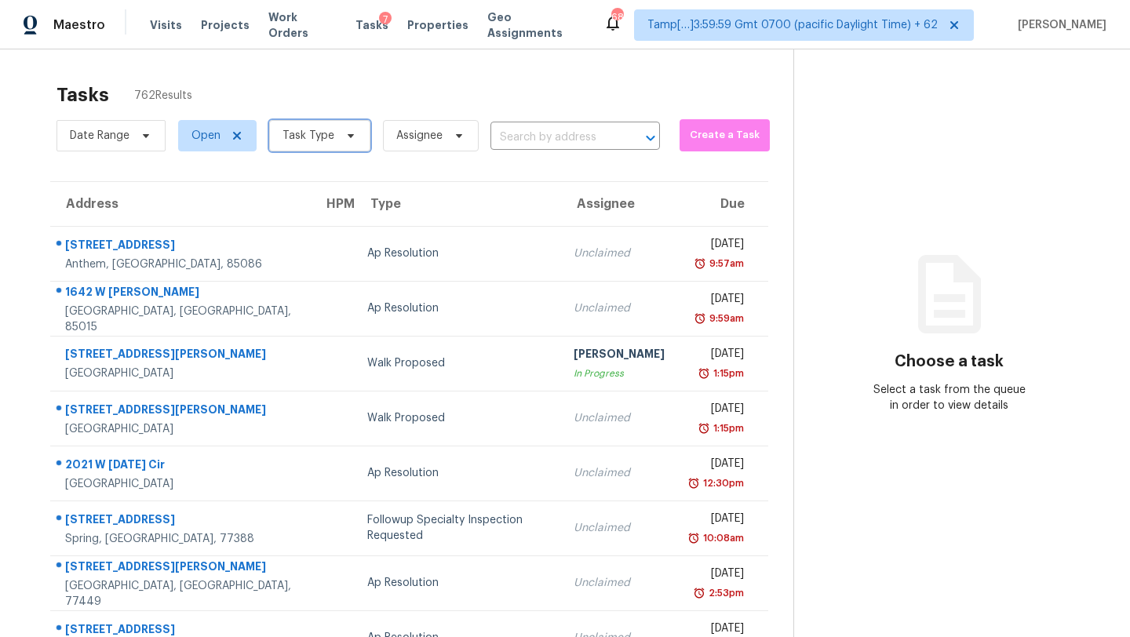
click at [314, 135] on span "Task Type" at bounding box center [309, 136] width 52 height 16
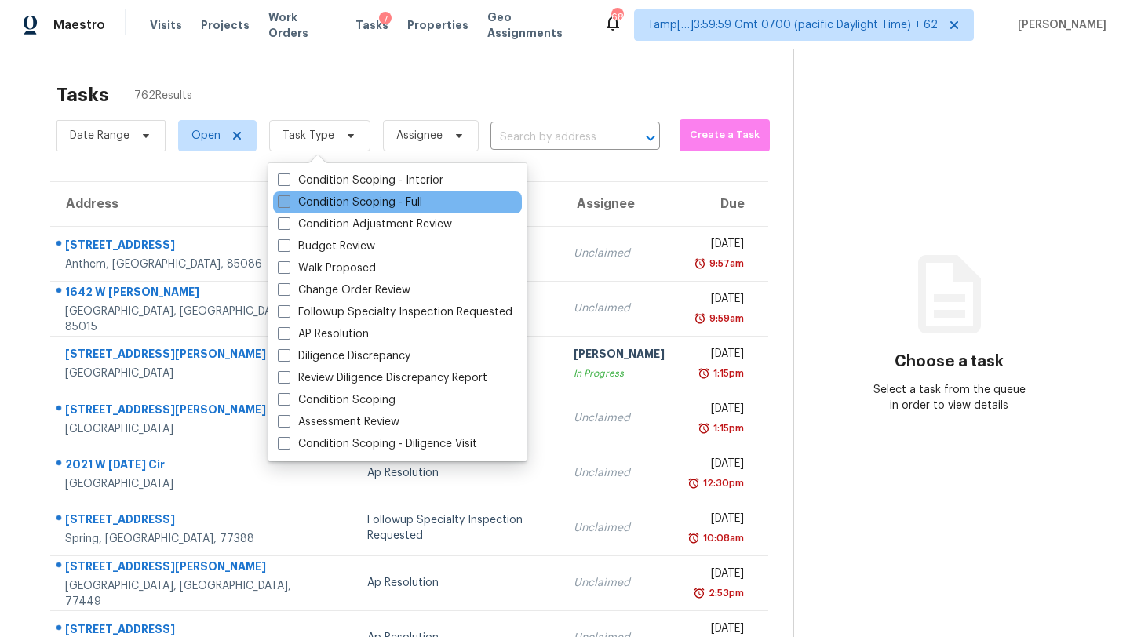
click at [322, 196] on label "Condition Scoping - Full" at bounding box center [350, 203] width 144 height 16
click at [288, 196] on input "Condition Scoping - Full" at bounding box center [283, 200] width 10 height 10
checkbox input "true"
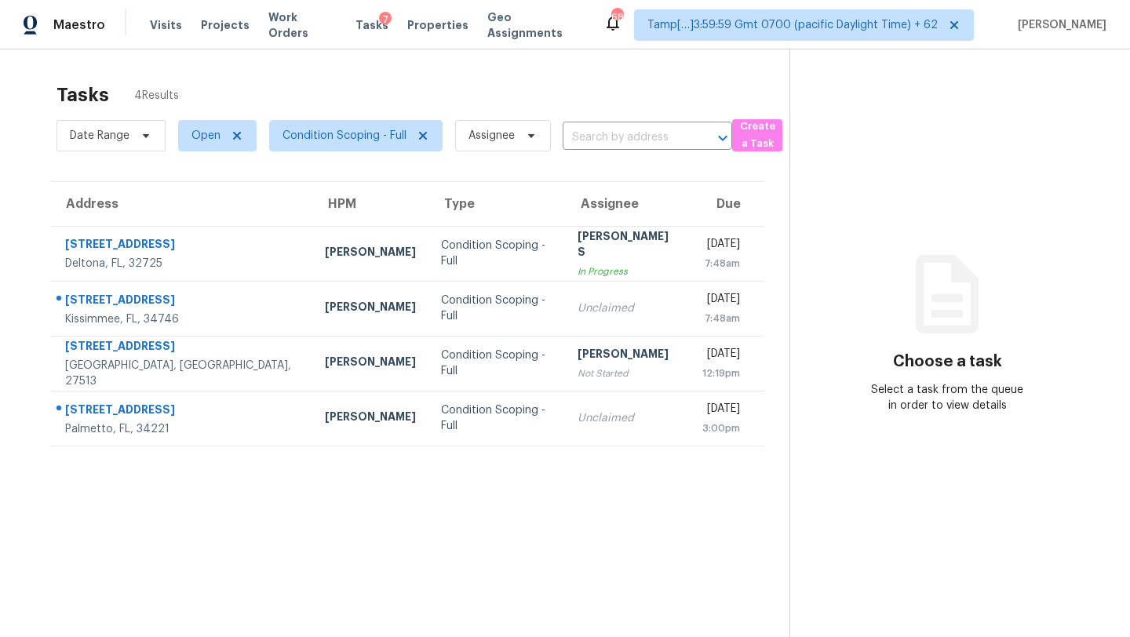
click at [432, 94] on div "Tasks 4 Results" at bounding box center [423, 95] width 733 height 41
click at [339, 132] on span "Condition Scoping - Full" at bounding box center [345, 136] width 124 height 16
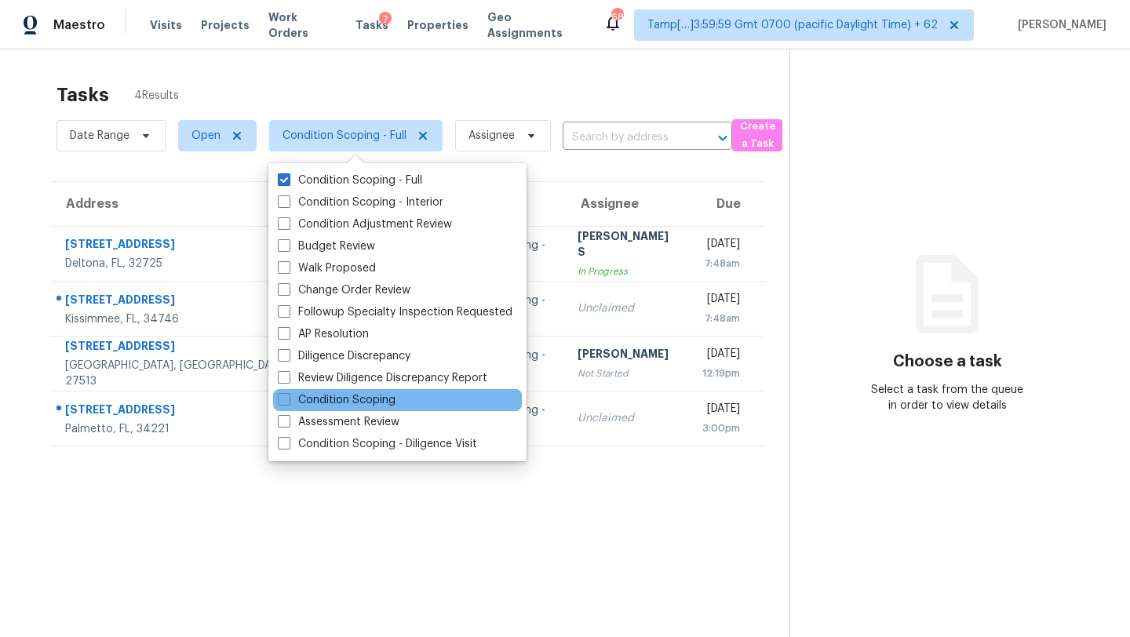
click at [345, 409] on div "Condition Scoping" at bounding box center [397, 400] width 249 height 22
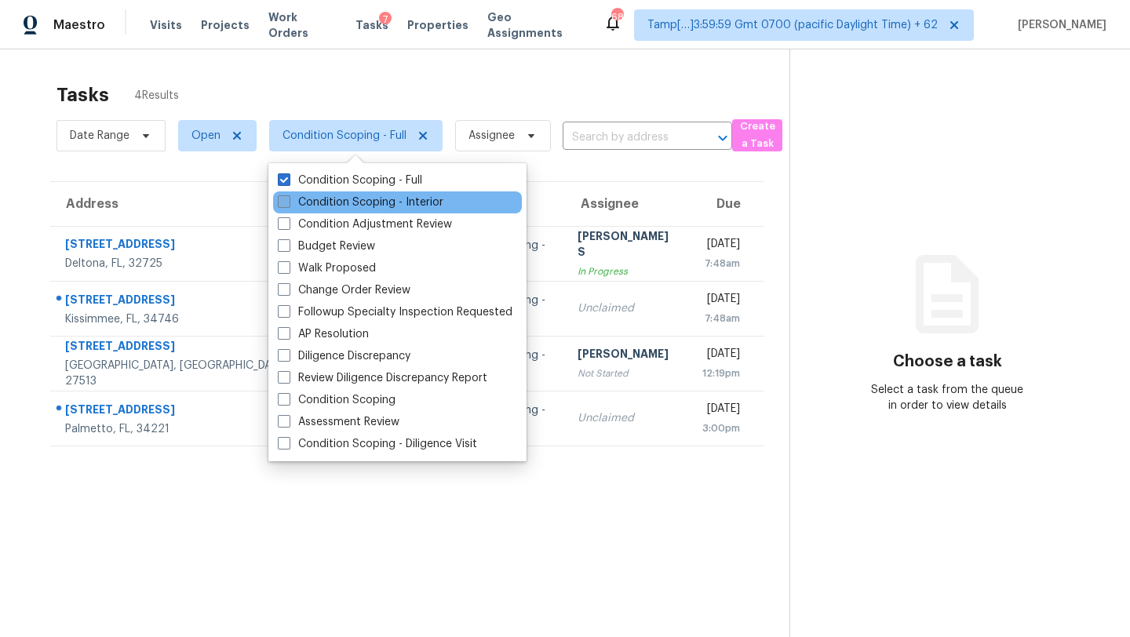
click at [320, 200] on label "Condition Scoping - Interior" at bounding box center [361, 203] width 166 height 16
click at [288, 200] on input "Condition Scoping - Interior" at bounding box center [283, 200] width 10 height 10
checkbox input "true"
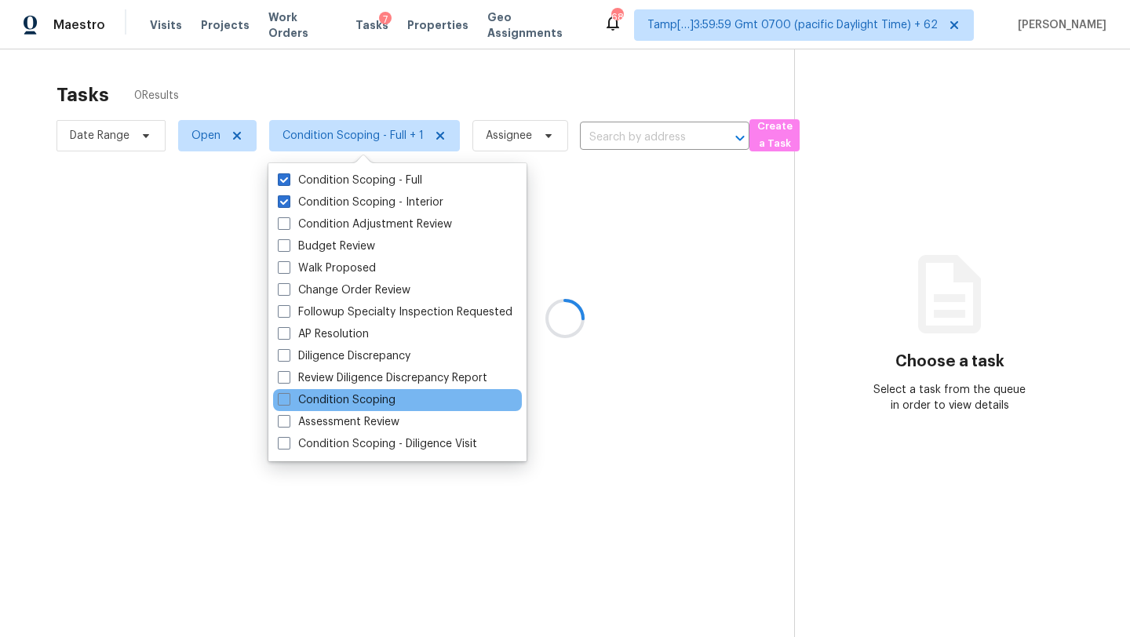
click at [326, 409] on div "Condition Scoping" at bounding box center [397, 400] width 249 height 22
click at [326, 396] on label "Condition Scoping" at bounding box center [337, 400] width 118 height 16
click at [288, 396] on input "Condition Scoping" at bounding box center [283, 397] width 10 height 10
checkbox input "true"
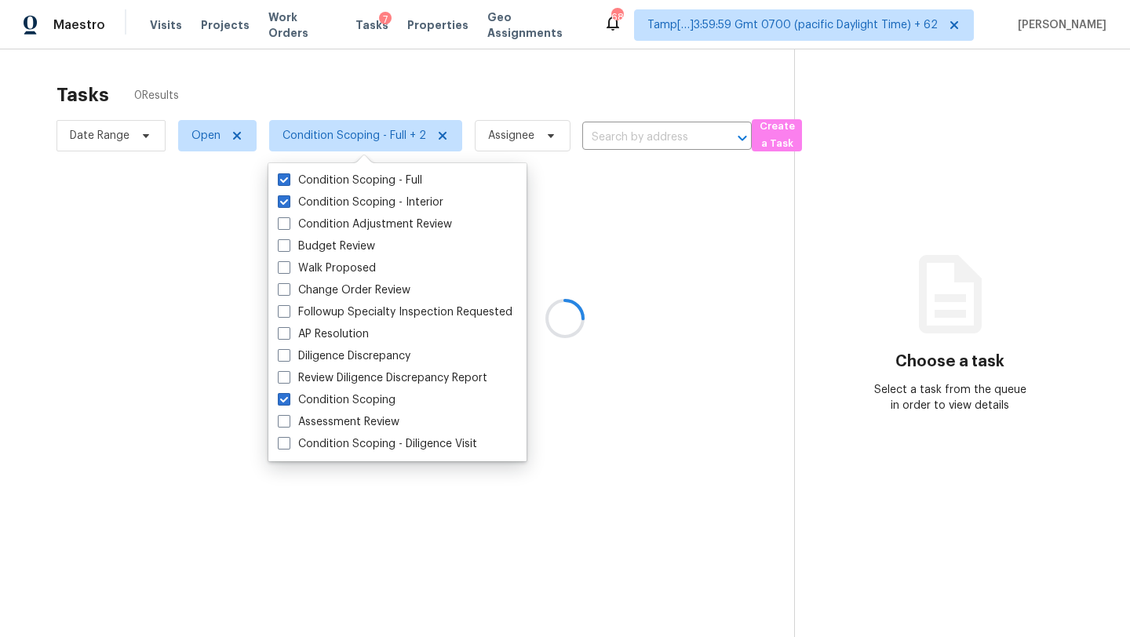
click at [267, 95] on div at bounding box center [565, 318] width 1130 height 637
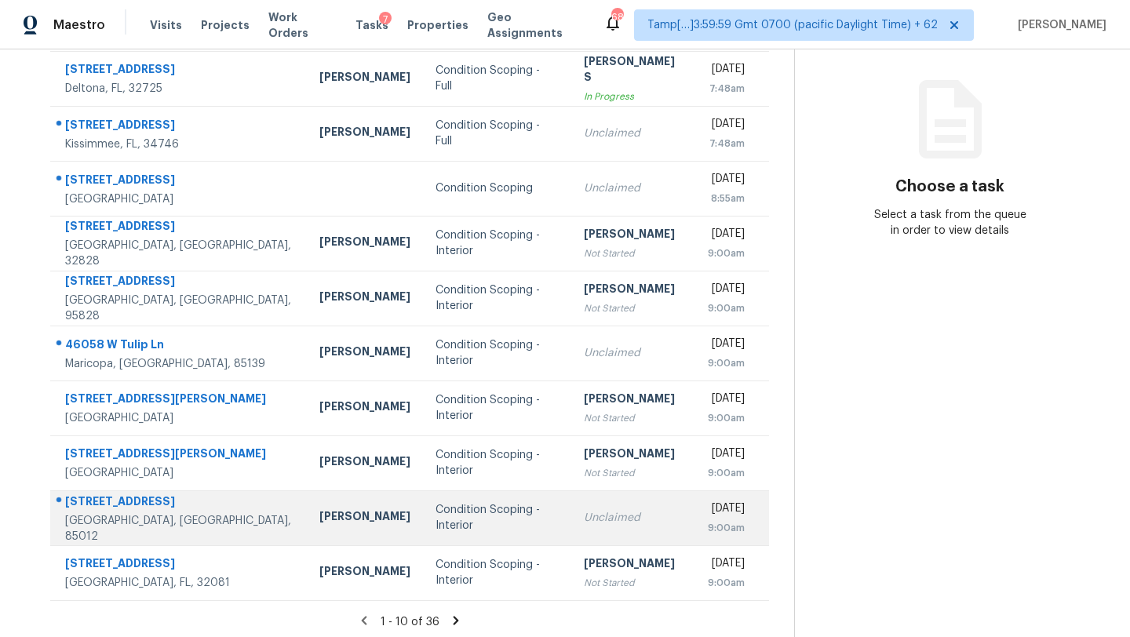
scroll to position [180, 0]
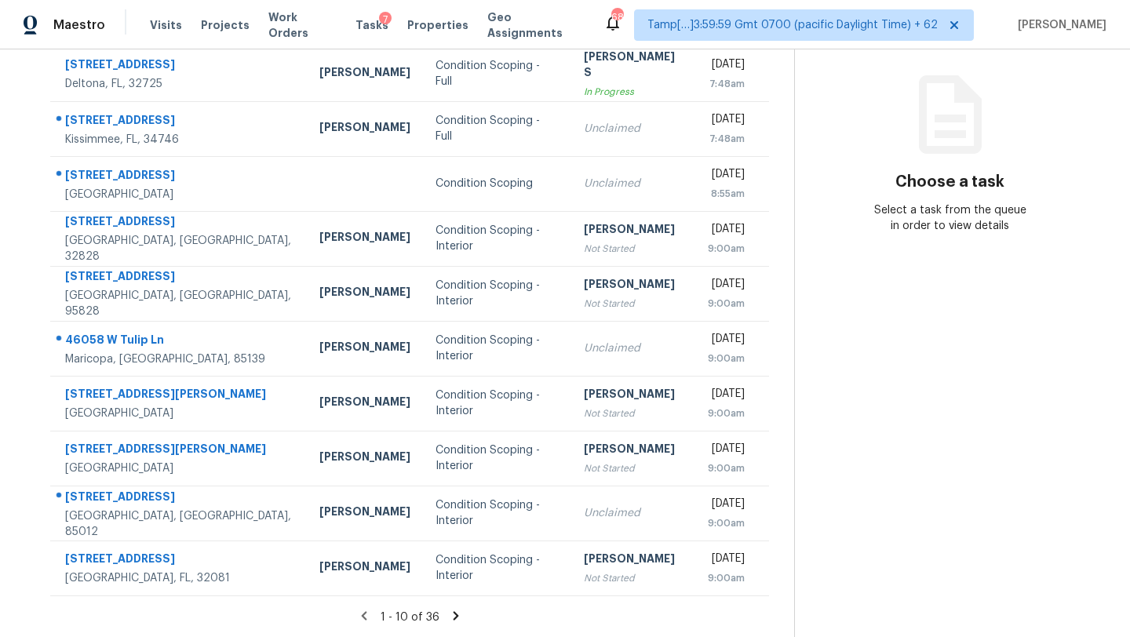
click at [454, 617] on icon at bounding box center [455, 615] width 5 height 9
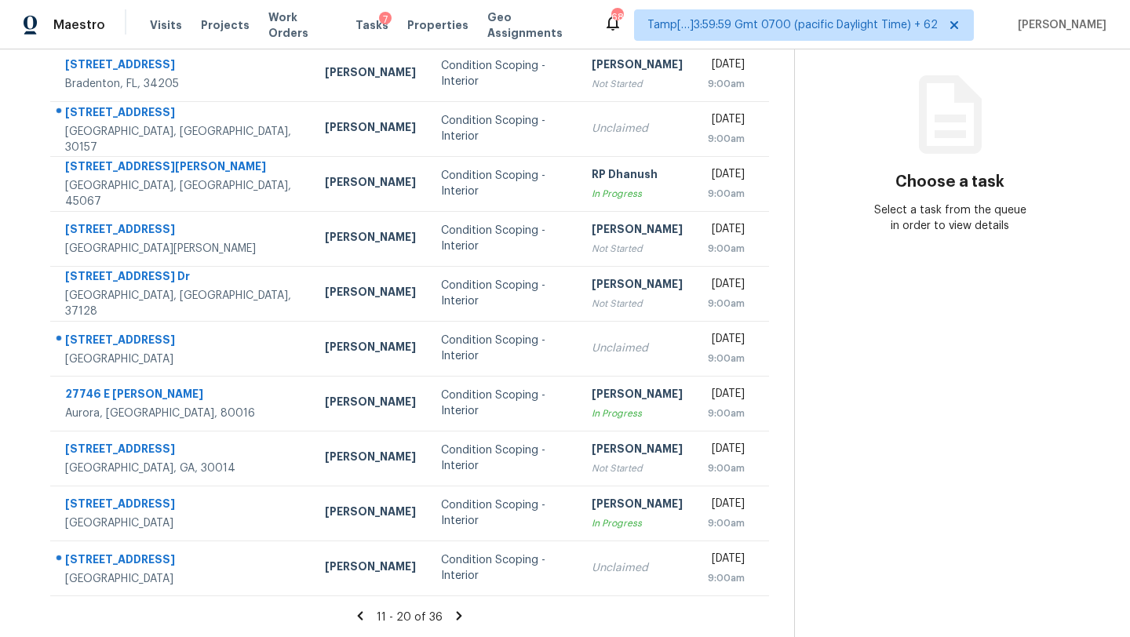
click at [453, 618] on icon at bounding box center [459, 616] width 14 height 14
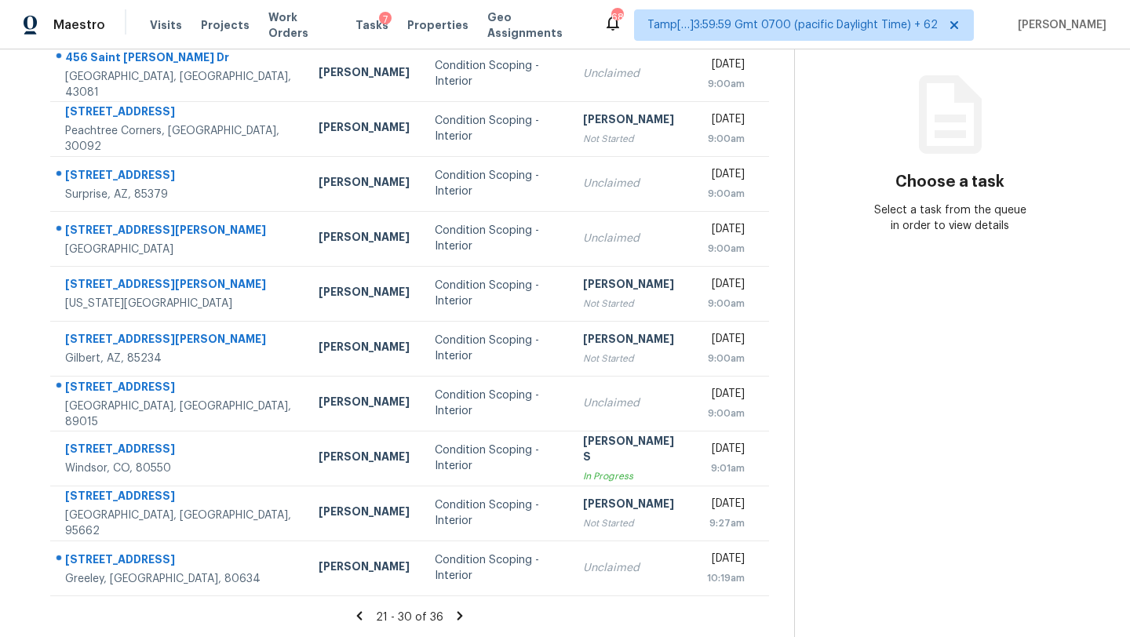
click at [454, 611] on icon at bounding box center [460, 616] width 14 height 14
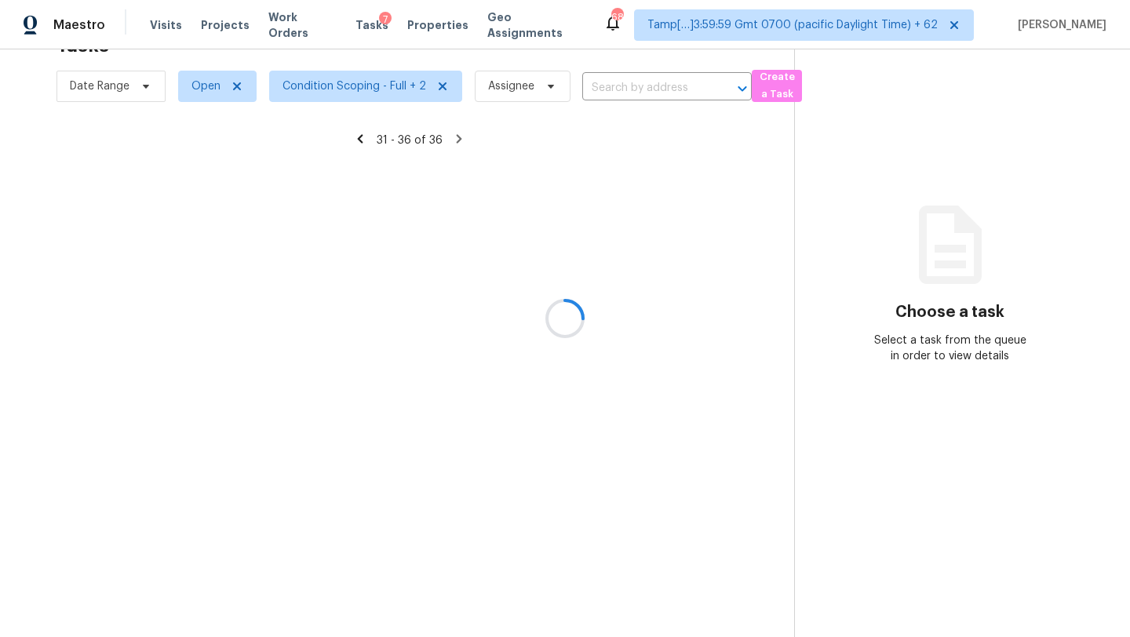
scroll to position [49, 0]
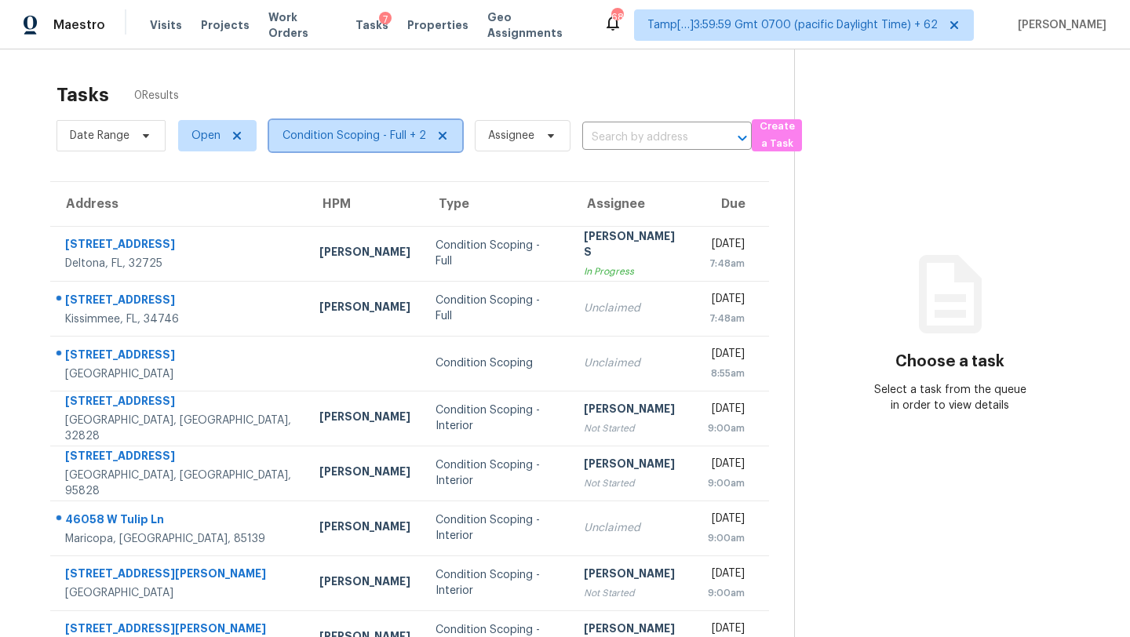
click at [352, 144] on span "Condition Scoping - Full + 2" at bounding box center [365, 135] width 193 height 31
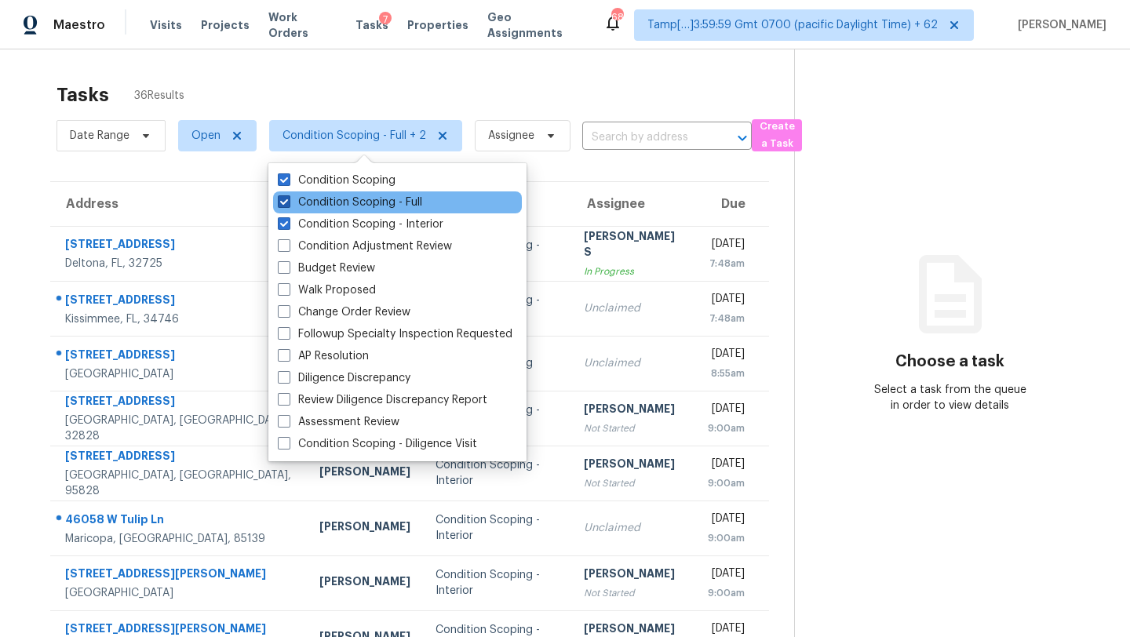
click at [341, 202] on label "Condition Scoping - Full" at bounding box center [350, 203] width 144 height 16
click at [288, 202] on input "Condition Scoping - Full" at bounding box center [283, 200] width 10 height 10
checkbox input "false"
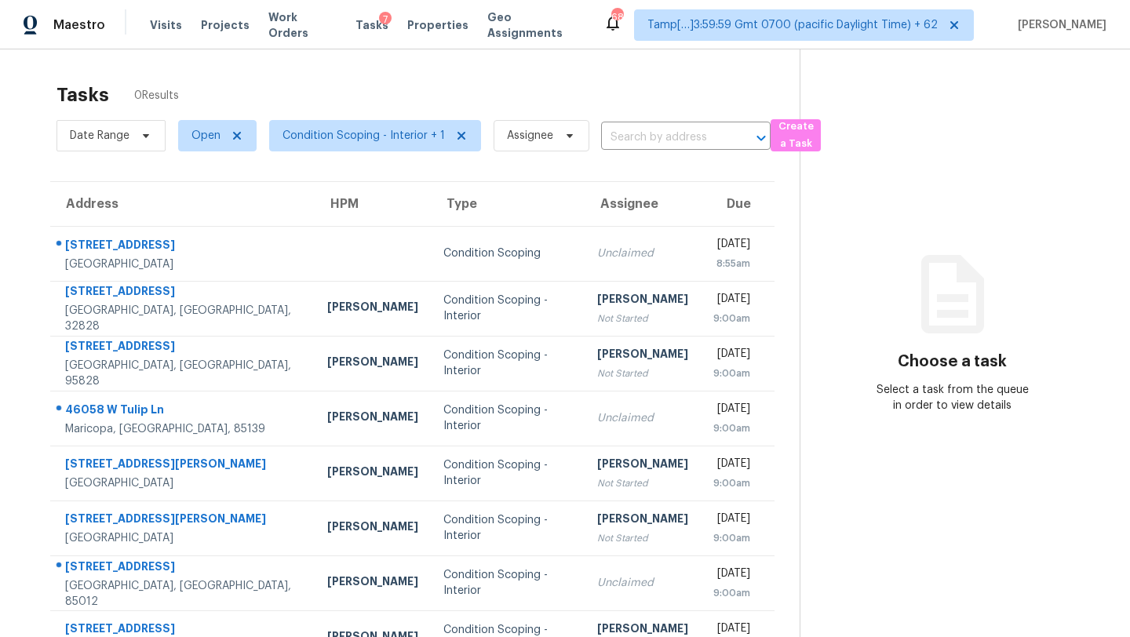
click at [391, 111] on div "Tasks 0 Results" at bounding box center [428, 95] width 743 height 41
click at [362, 134] on span "Condition Scoping - Interior + 1" at bounding box center [364, 136] width 162 height 16
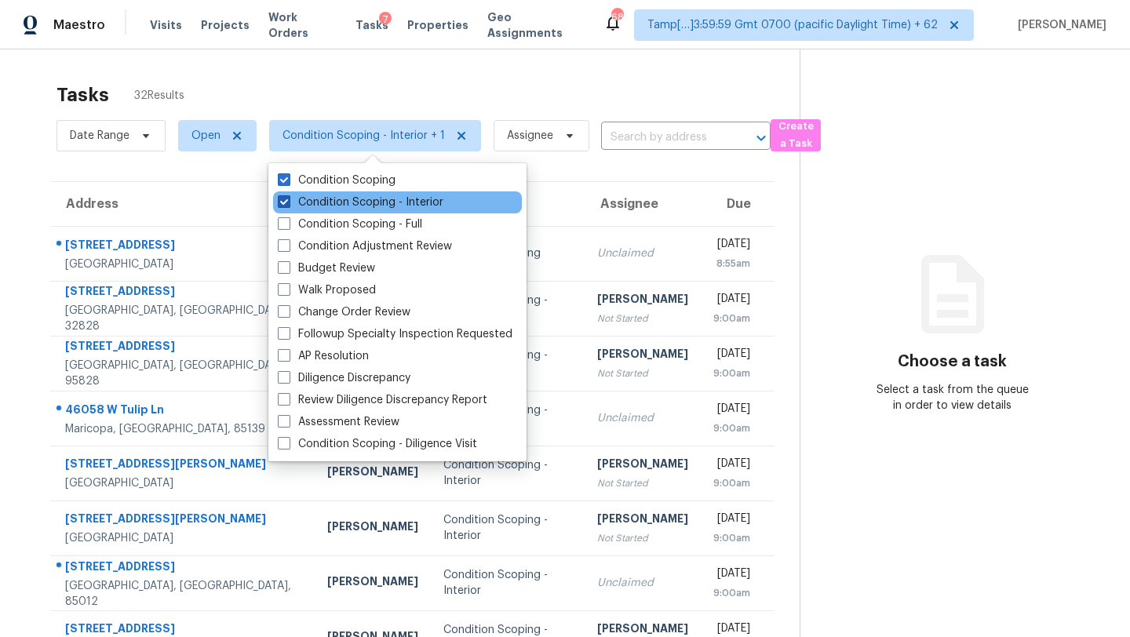
click at [338, 198] on label "Condition Scoping - Interior" at bounding box center [361, 203] width 166 height 16
click at [288, 198] on input "Condition Scoping - Interior" at bounding box center [283, 200] width 10 height 10
checkbox input "false"
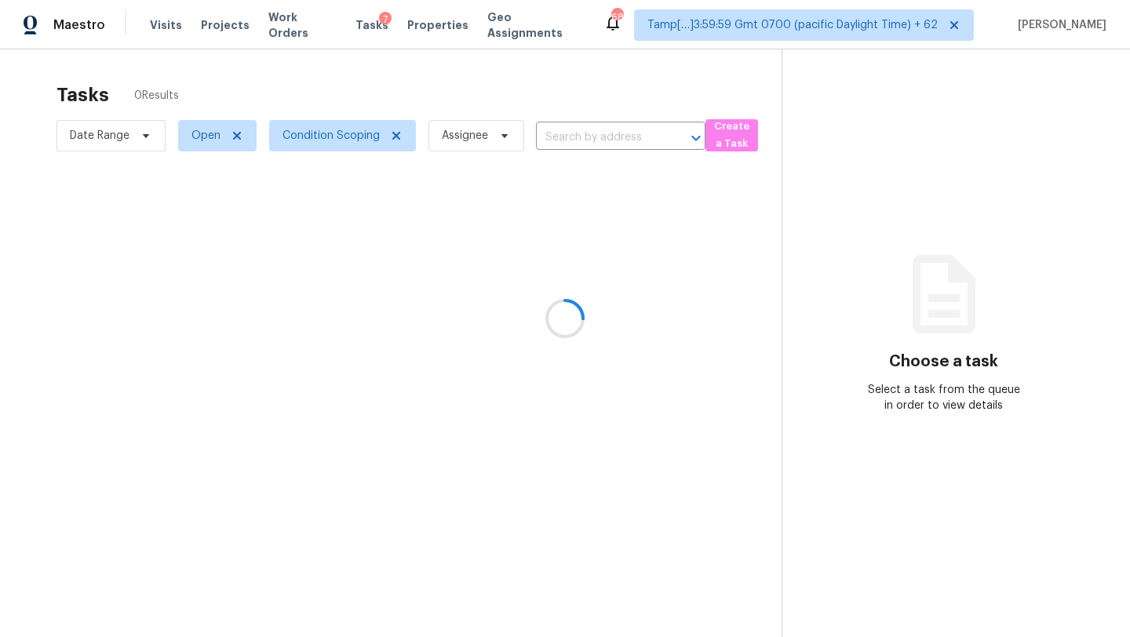
click at [339, 108] on div at bounding box center [565, 318] width 1130 height 637
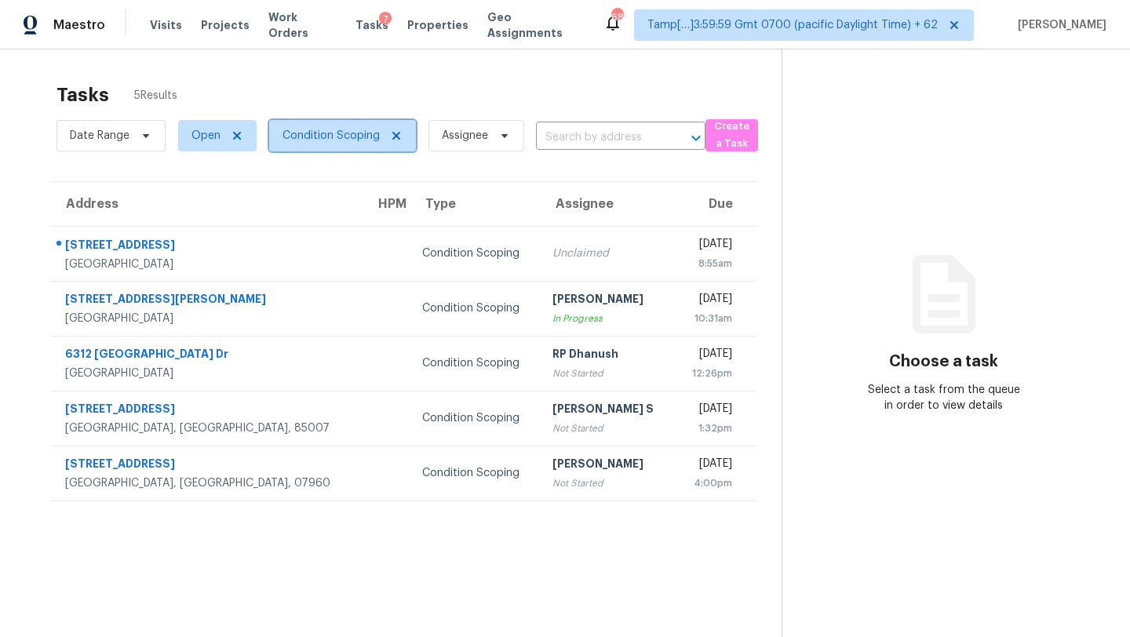
click at [336, 144] on span "Condition Scoping" at bounding box center [342, 135] width 147 height 31
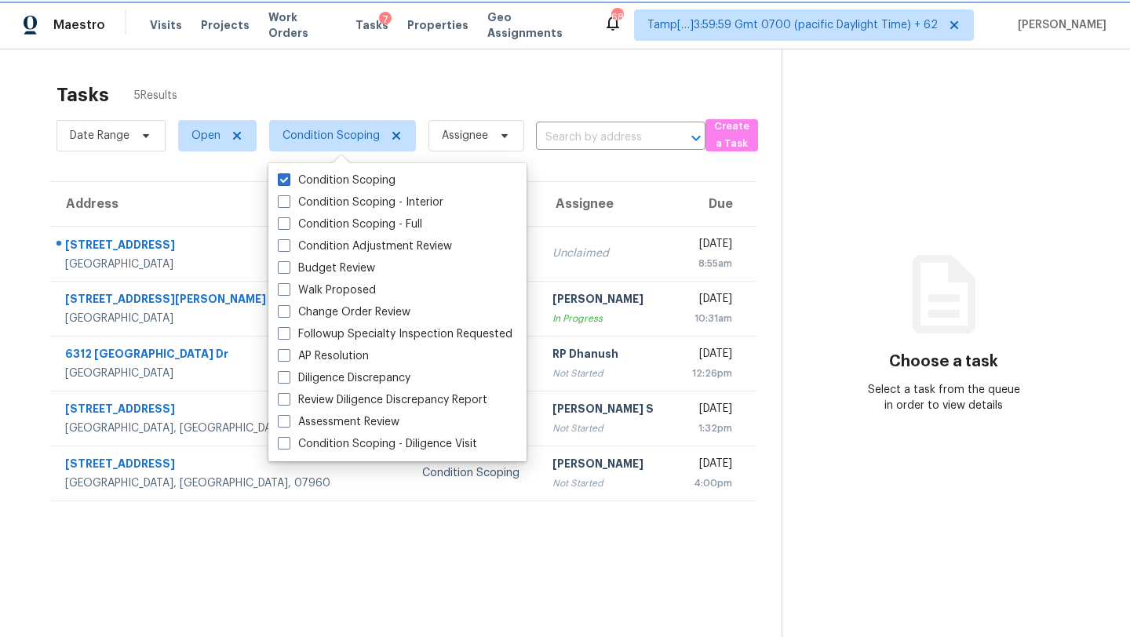
click at [346, 139] on span "Condition Scoping" at bounding box center [331, 136] width 97 height 16
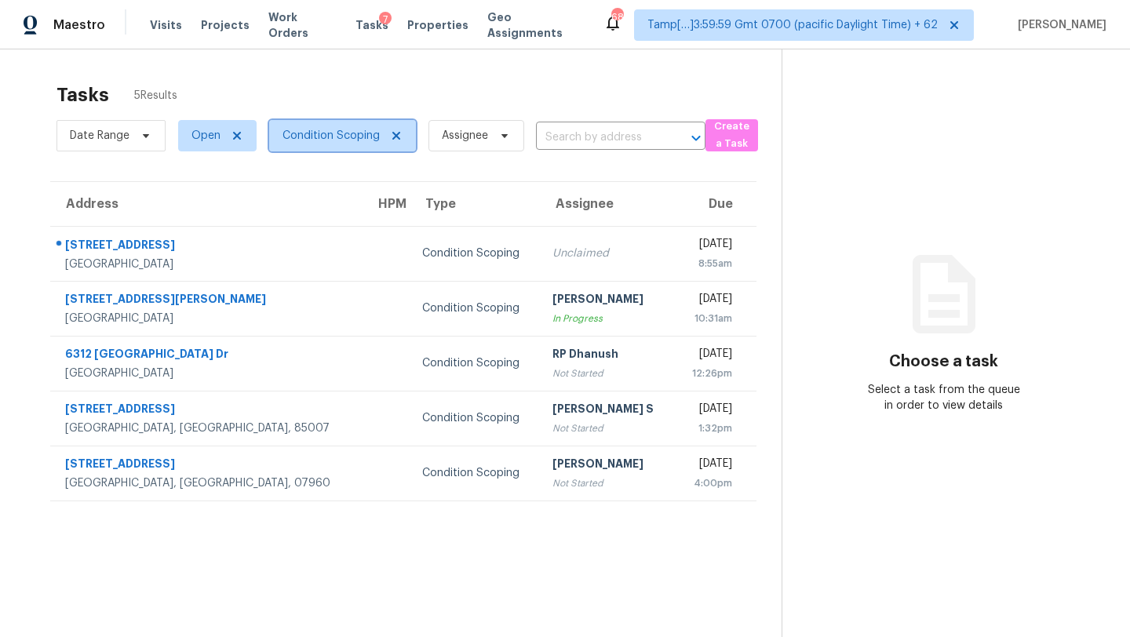
click at [331, 141] on span "Condition Scoping" at bounding box center [331, 136] width 97 height 16
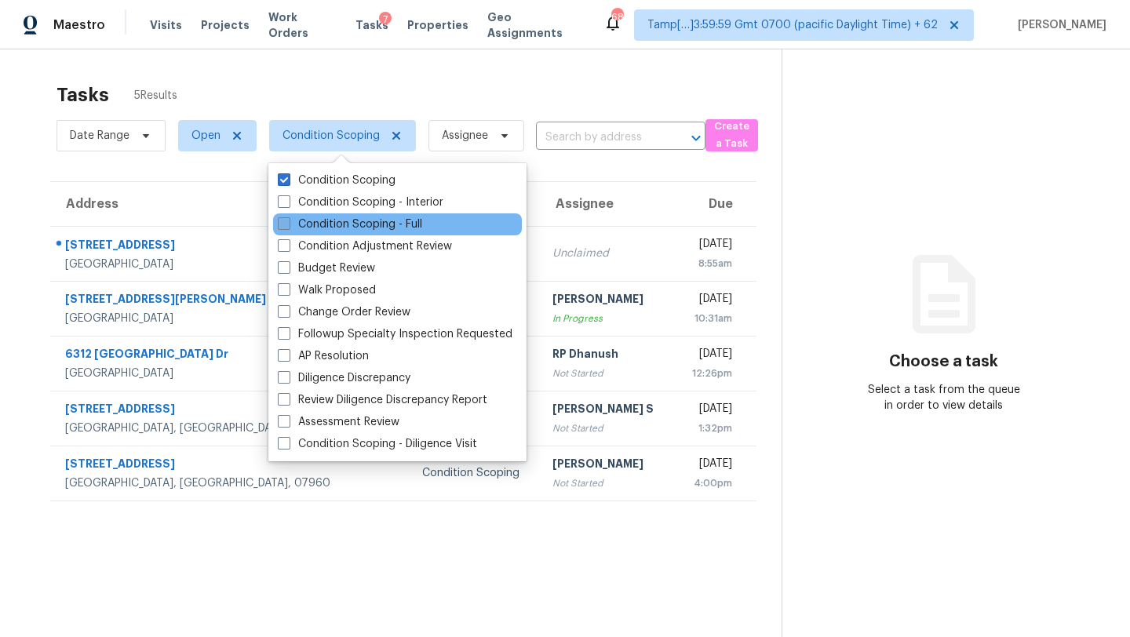
click at [332, 219] on label "Condition Scoping - Full" at bounding box center [350, 225] width 144 height 16
click at [288, 219] on input "Condition Scoping - Full" at bounding box center [283, 222] width 10 height 10
checkbox input "true"
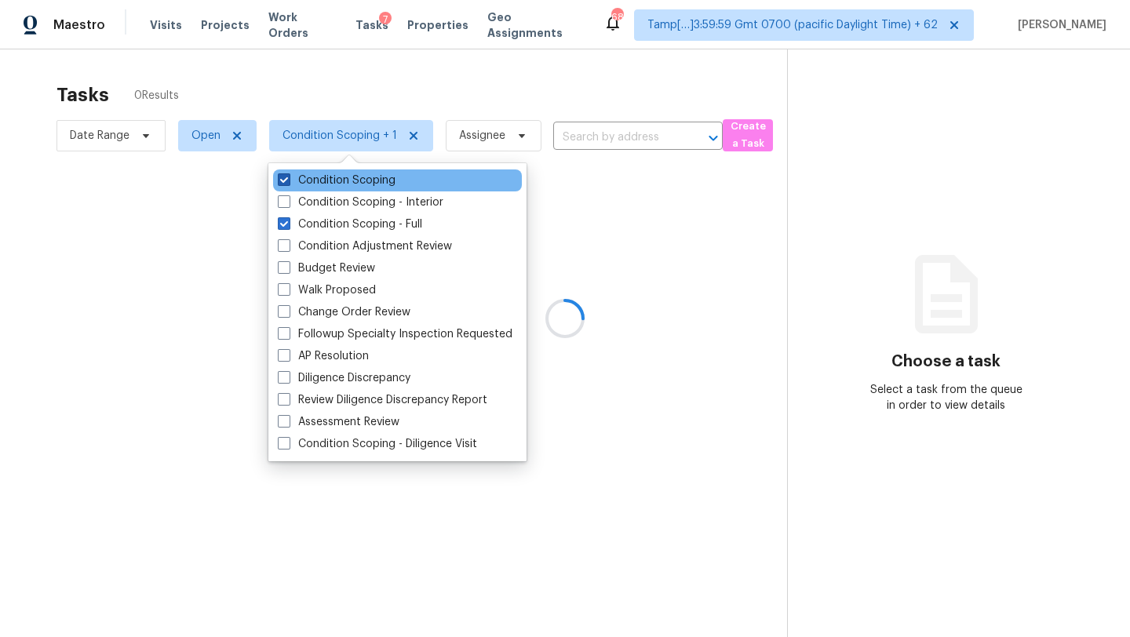
click at [323, 177] on label "Condition Scoping" at bounding box center [337, 181] width 118 height 16
click at [288, 177] on input "Condition Scoping" at bounding box center [283, 178] width 10 height 10
checkbox input "false"
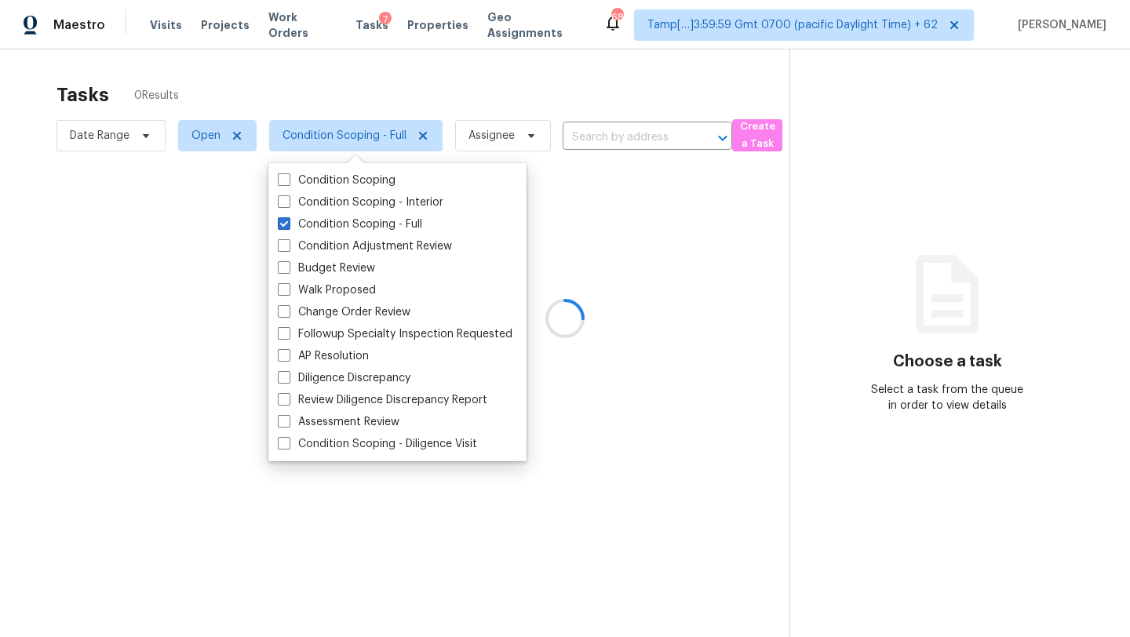
click at [370, 86] on div at bounding box center [565, 318] width 1130 height 637
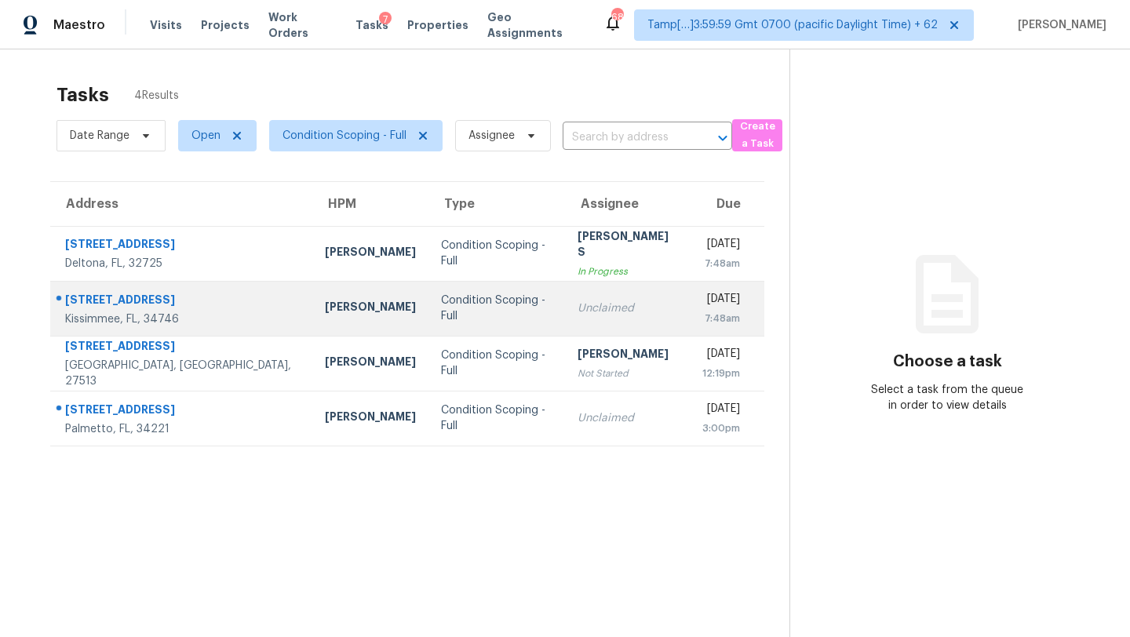
click at [578, 310] on div "Unclaimed" at bounding box center [628, 309] width 100 height 16
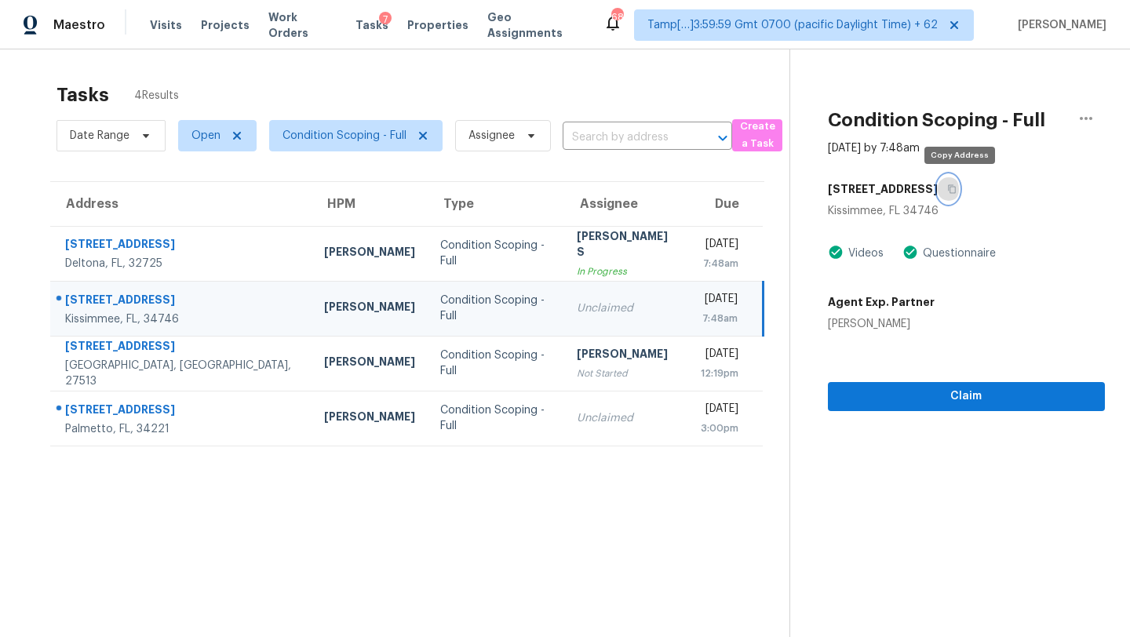
click at [956, 185] on icon "button" at bounding box center [952, 189] width 8 height 9
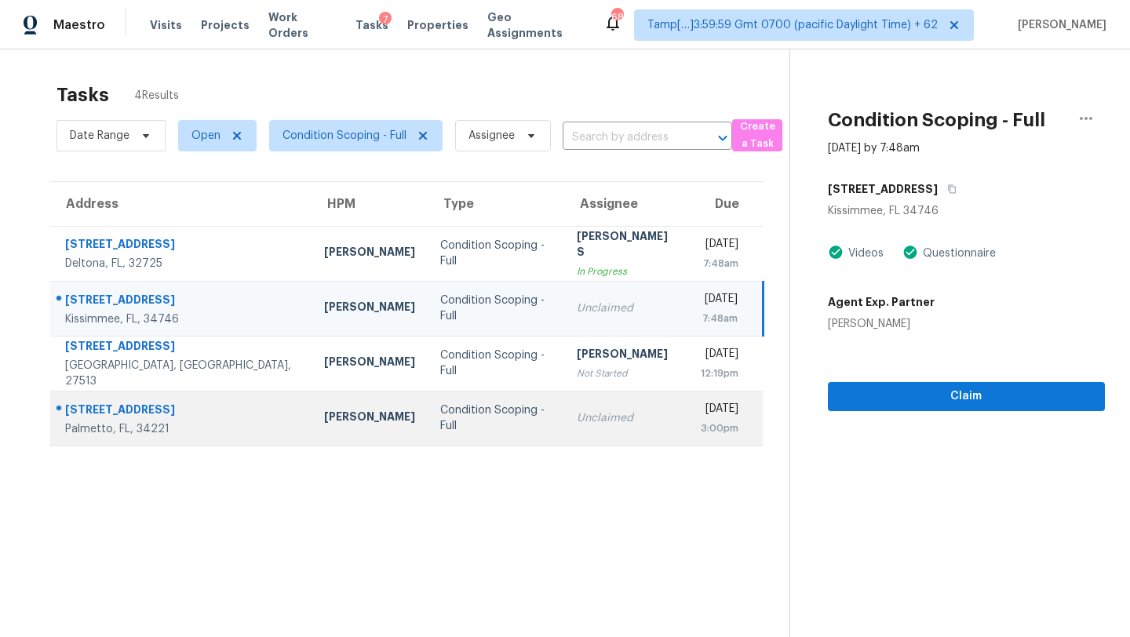
click at [564, 443] on td "Unclaimed" at bounding box center [626, 418] width 125 height 55
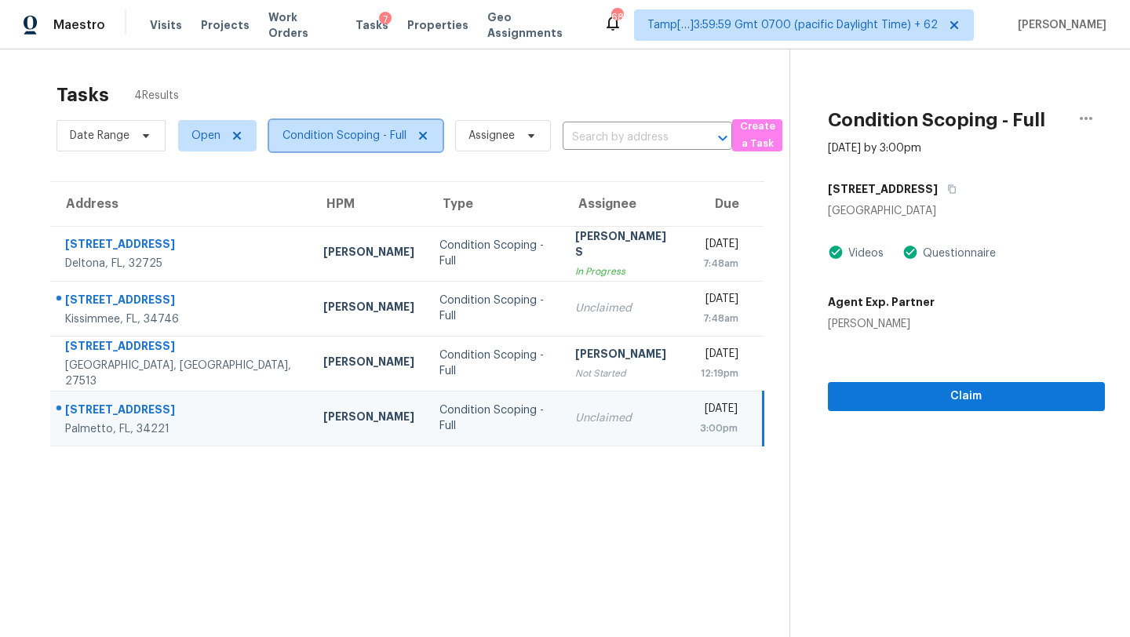
click at [349, 133] on span "Condition Scoping - Full" at bounding box center [345, 136] width 124 height 16
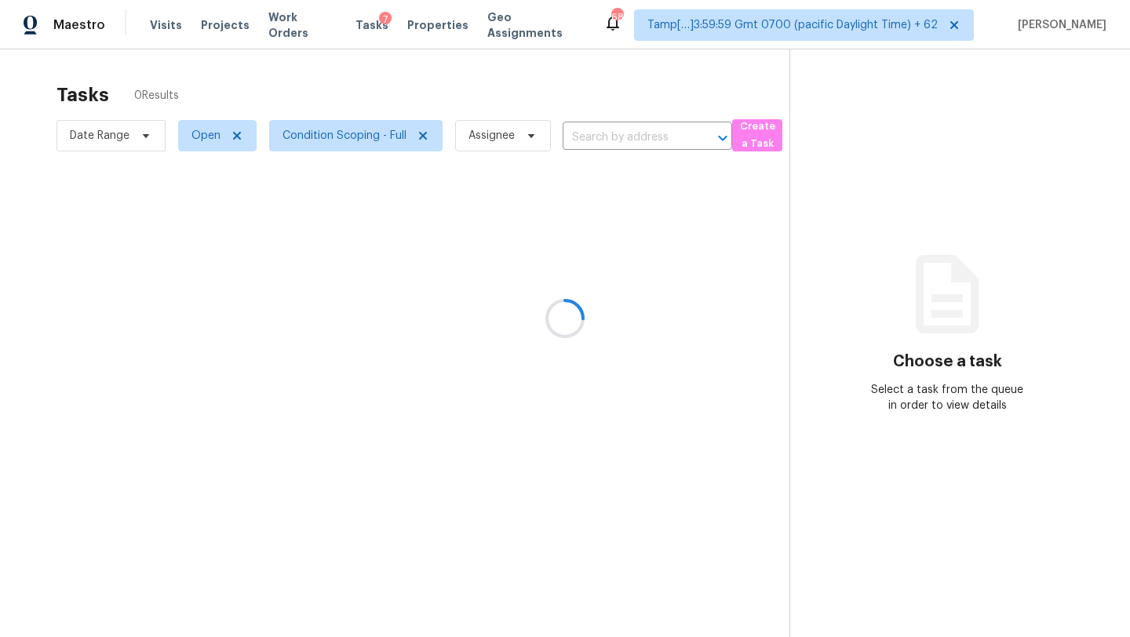
click at [520, 86] on div at bounding box center [565, 318] width 1130 height 637
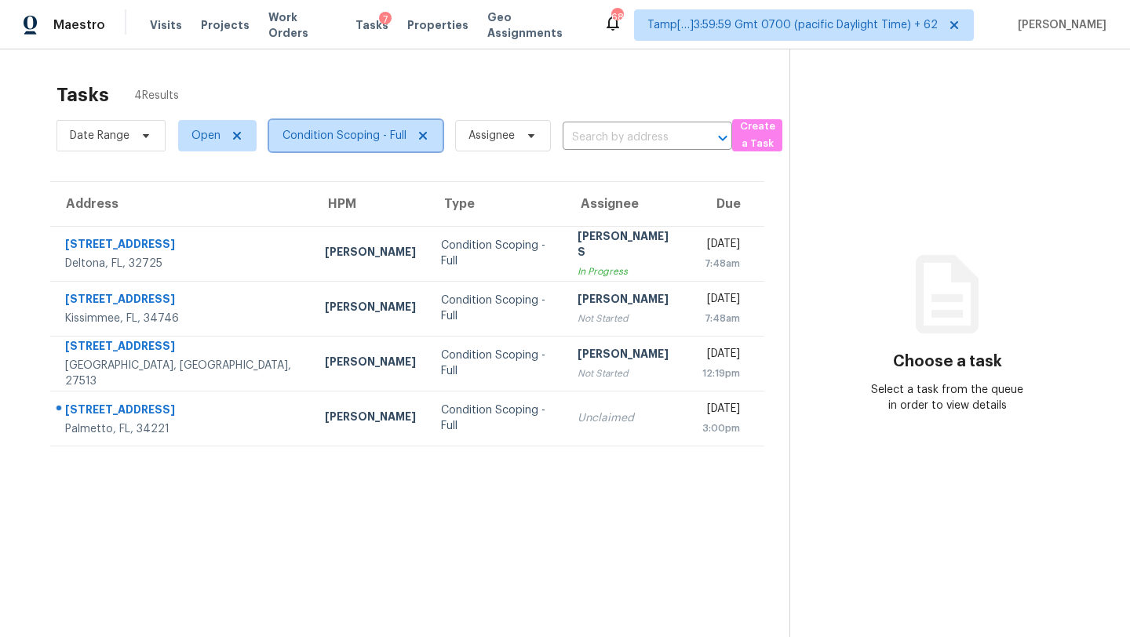
click at [357, 133] on span "Condition Scoping - Full" at bounding box center [345, 136] width 124 height 16
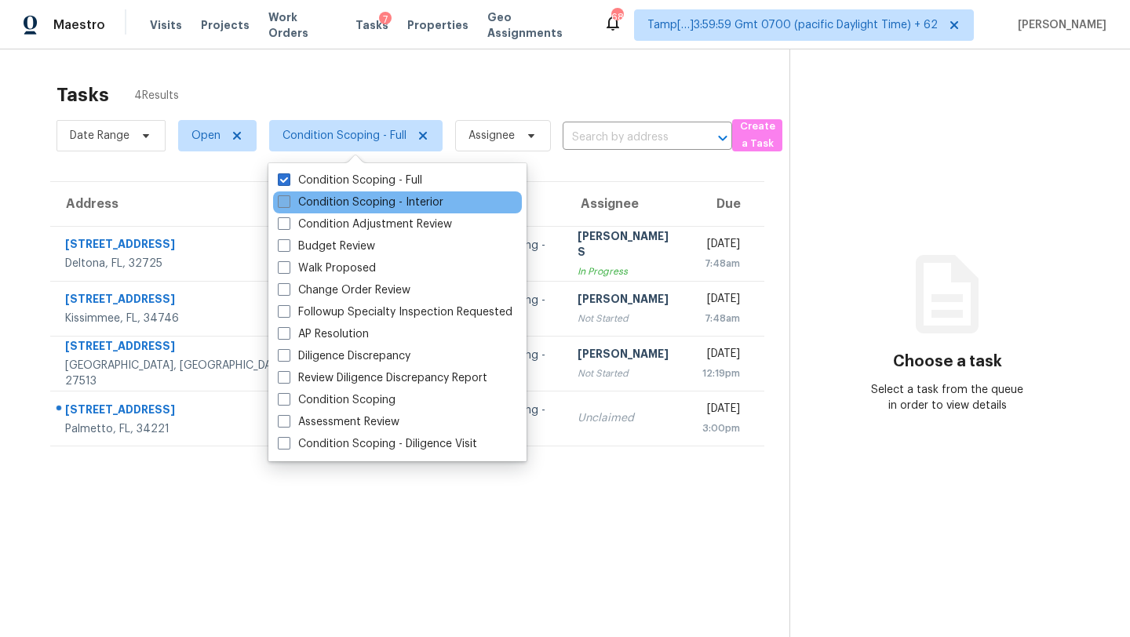
click at [357, 200] on label "Condition Scoping - Interior" at bounding box center [361, 203] width 166 height 16
click at [288, 200] on input "Condition Scoping - Interior" at bounding box center [283, 200] width 10 height 10
checkbox input "true"
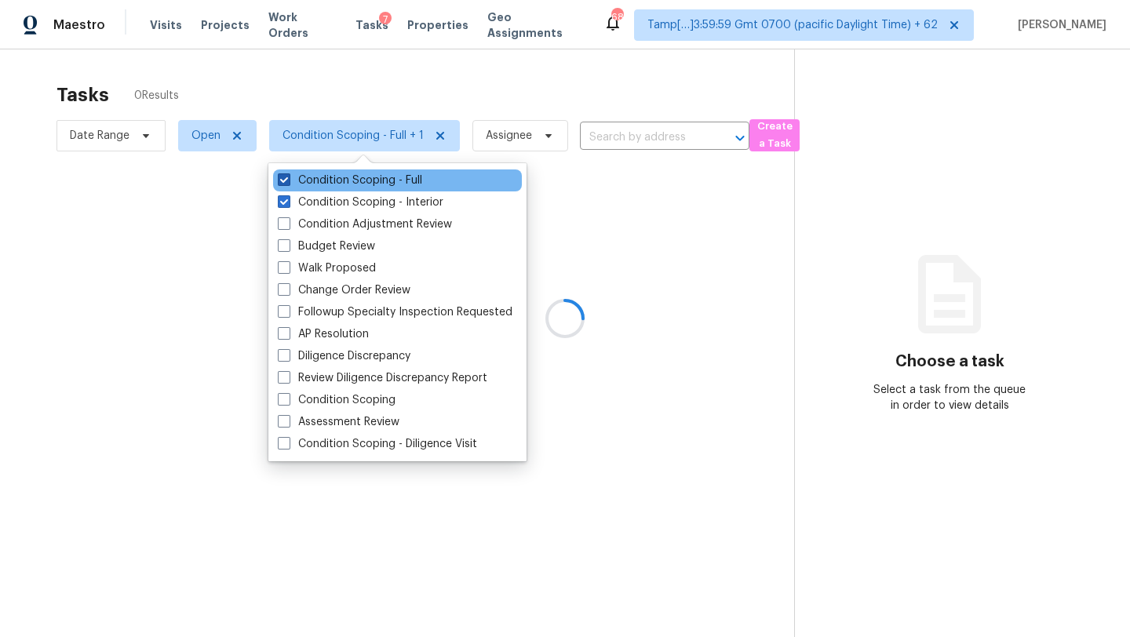
click at [337, 181] on label "Condition Scoping - Full" at bounding box center [350, 181] width 144 height 16
click at [288, 181] on input "Condition Scoping - Full" at bounding box center [283, 178] width 10 height 10
checkbox input "false"
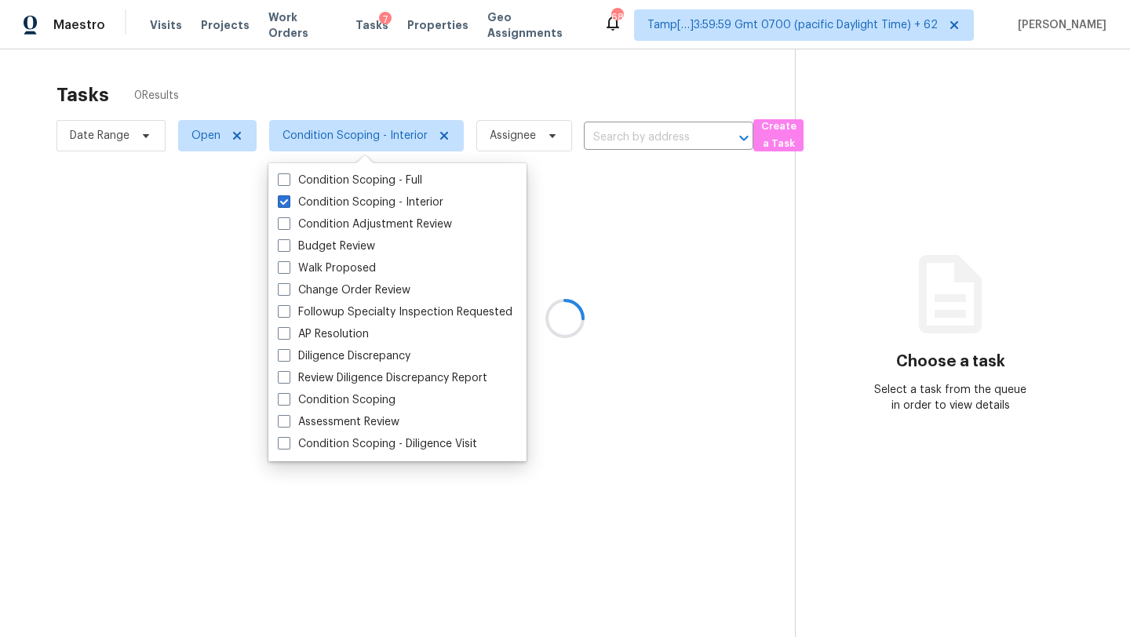
click at [449, 73] on div at bounding box center [565, 318] width 1130 height 637
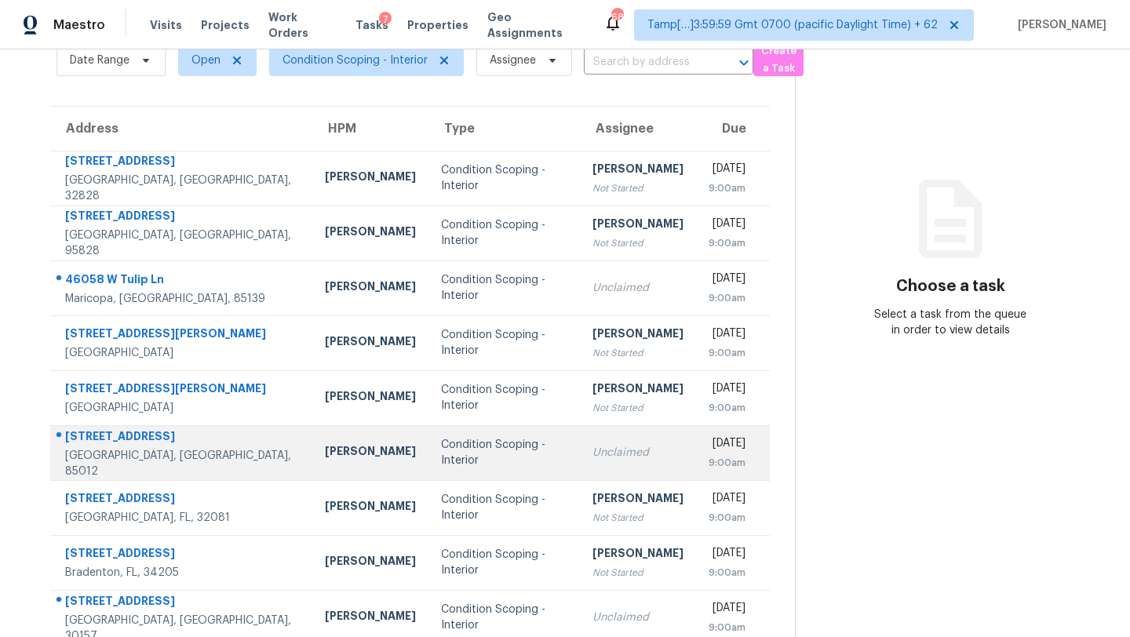
scroll to position [180, 0]
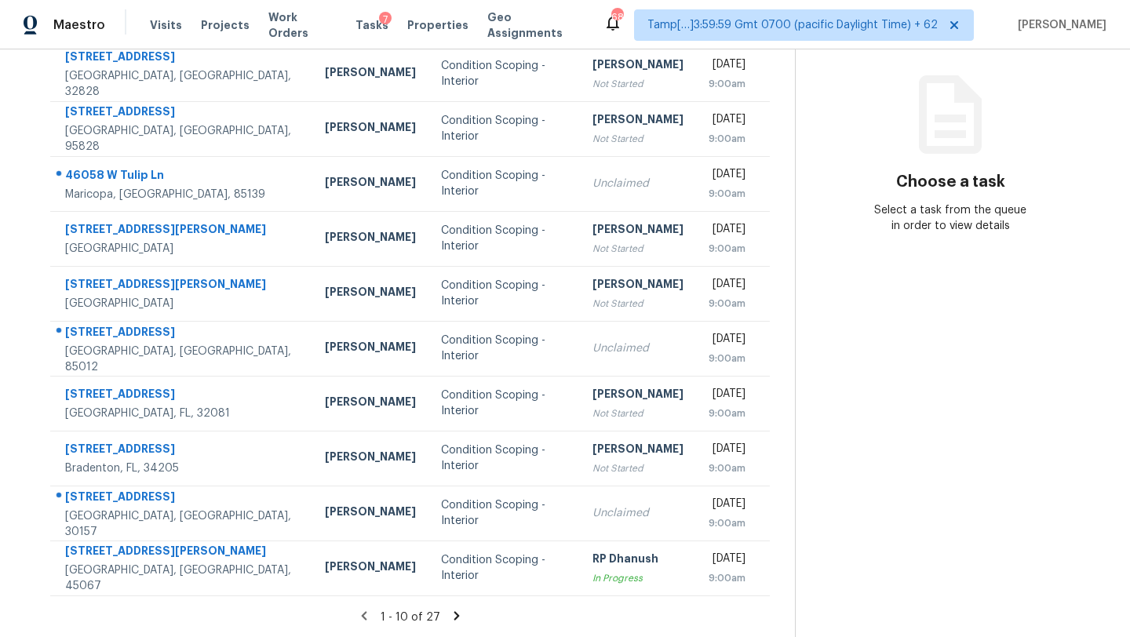
click at [454, 615] on icon at bounding box center [456, 615] width 5 height 9
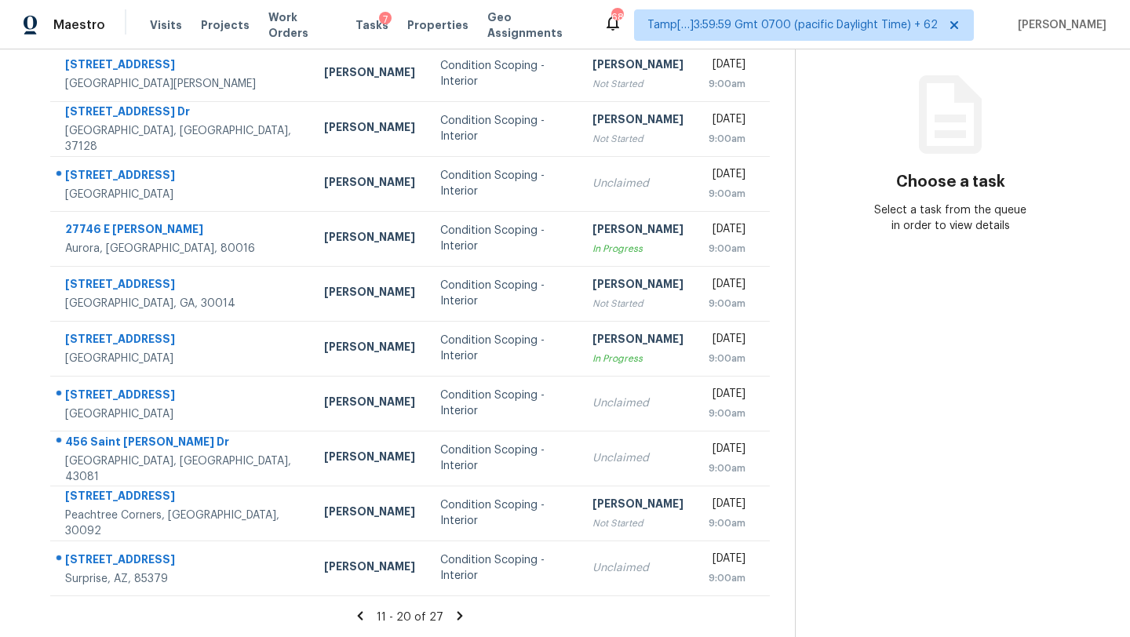
click at [458, 618] on icon at bounding box center [460, 616] width 14 height 14
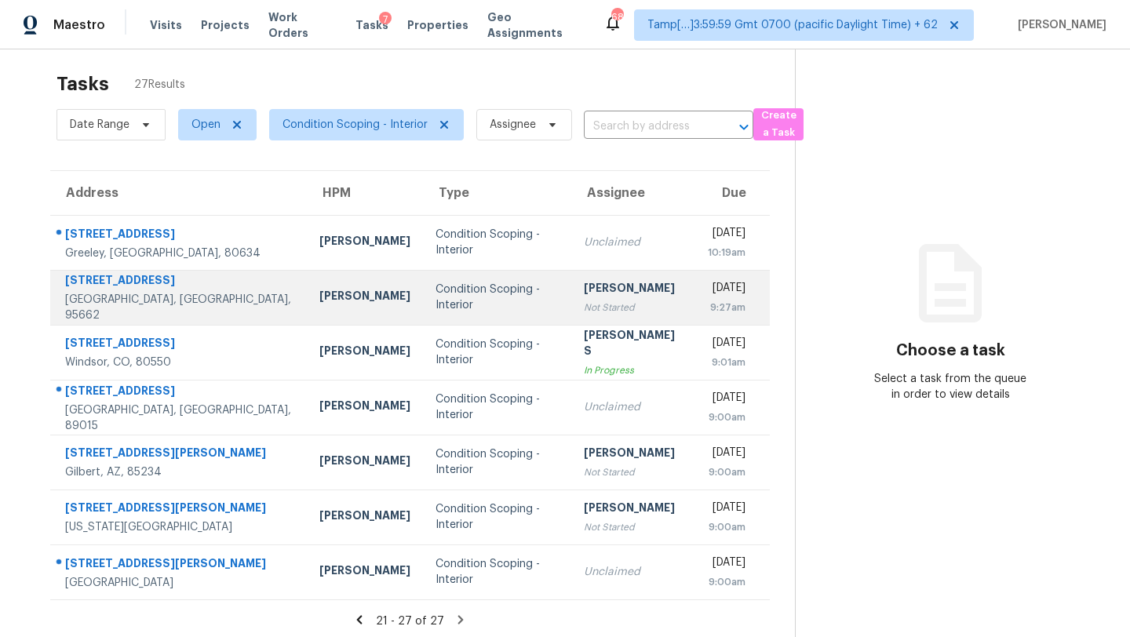
scroll to position [0, 0]
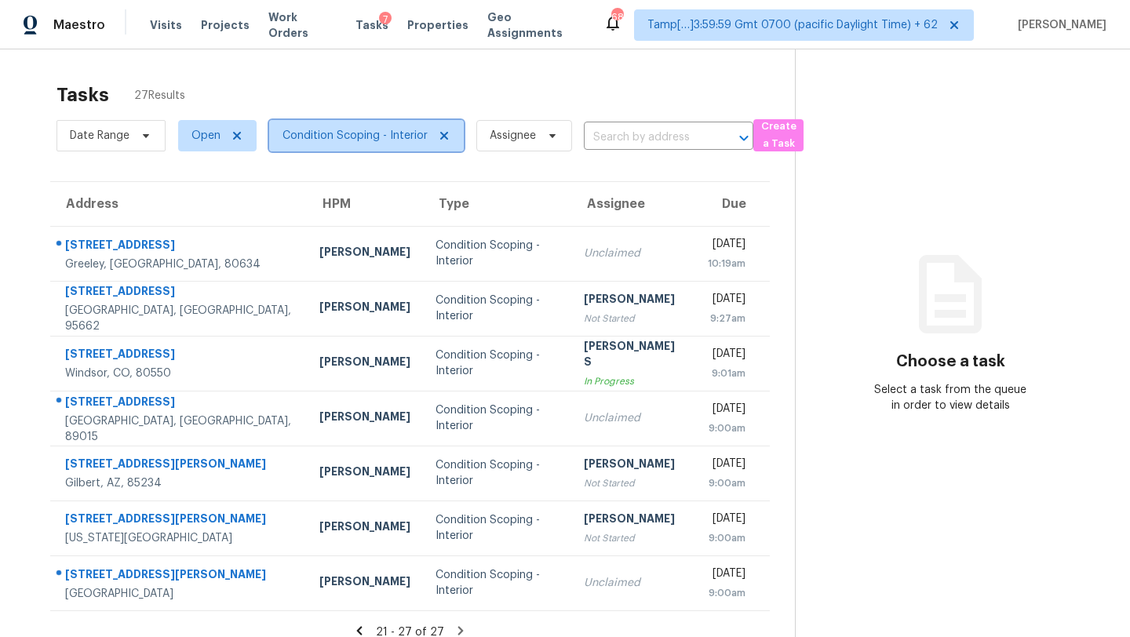
click at [355, 141] on span "Condition Scoping - Interior" at bounding box center [355, 136] width 145 height 16
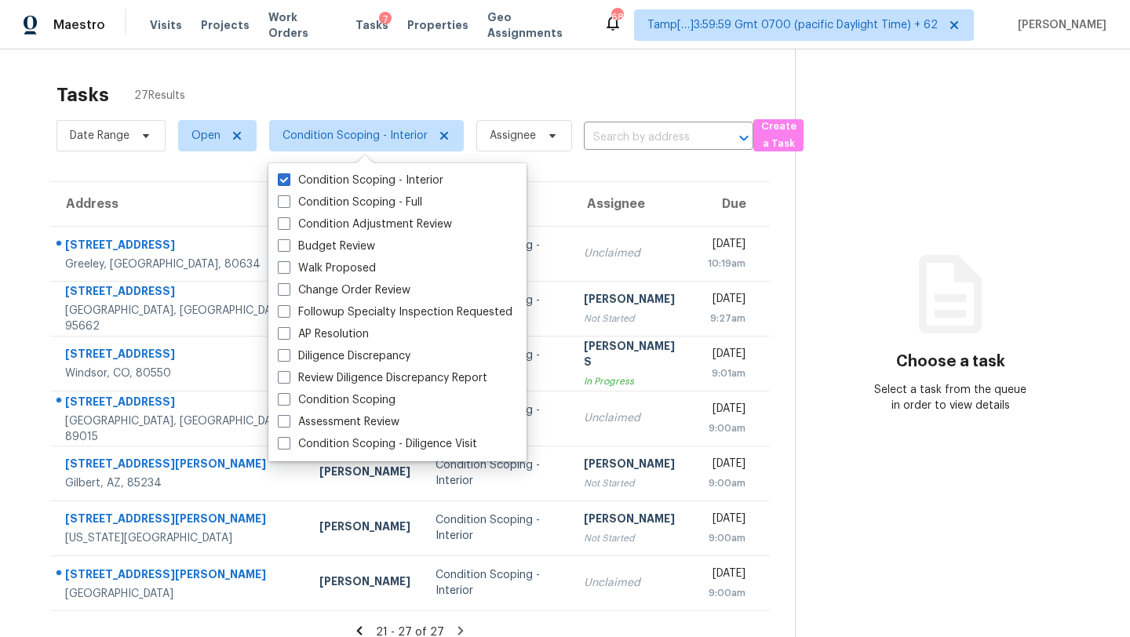
click at [466, 64] on div "Tasks 27 Results Date Range Open Condition Scoping - Interior Assignee ​ Create…" at bounding box center [565, 367] width 1130 height 637
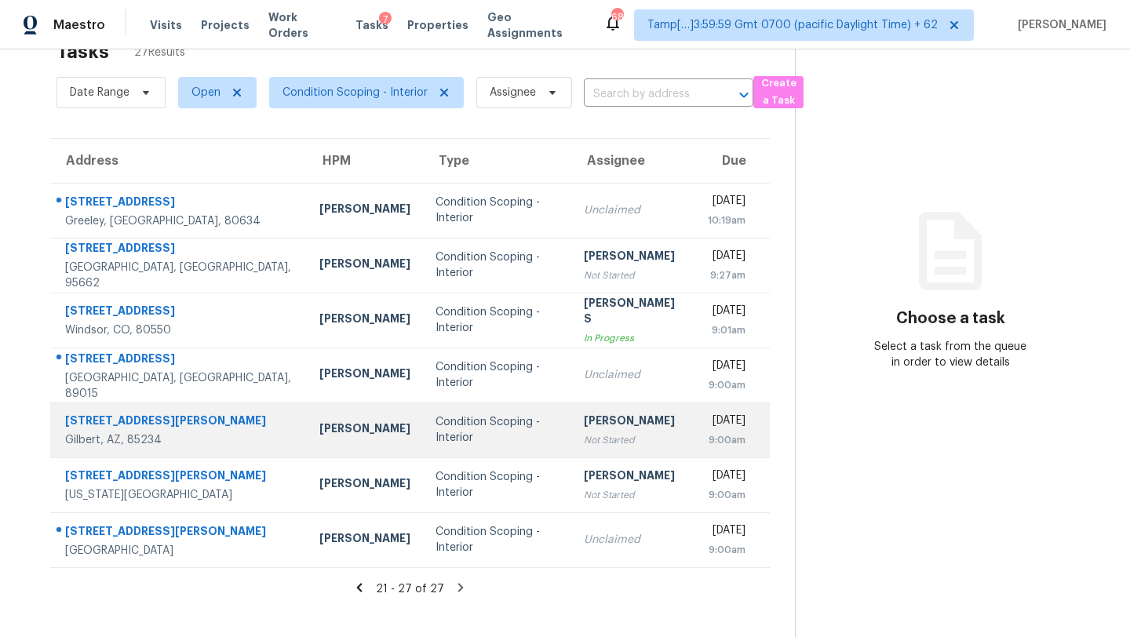
scroll to position [49, 0]
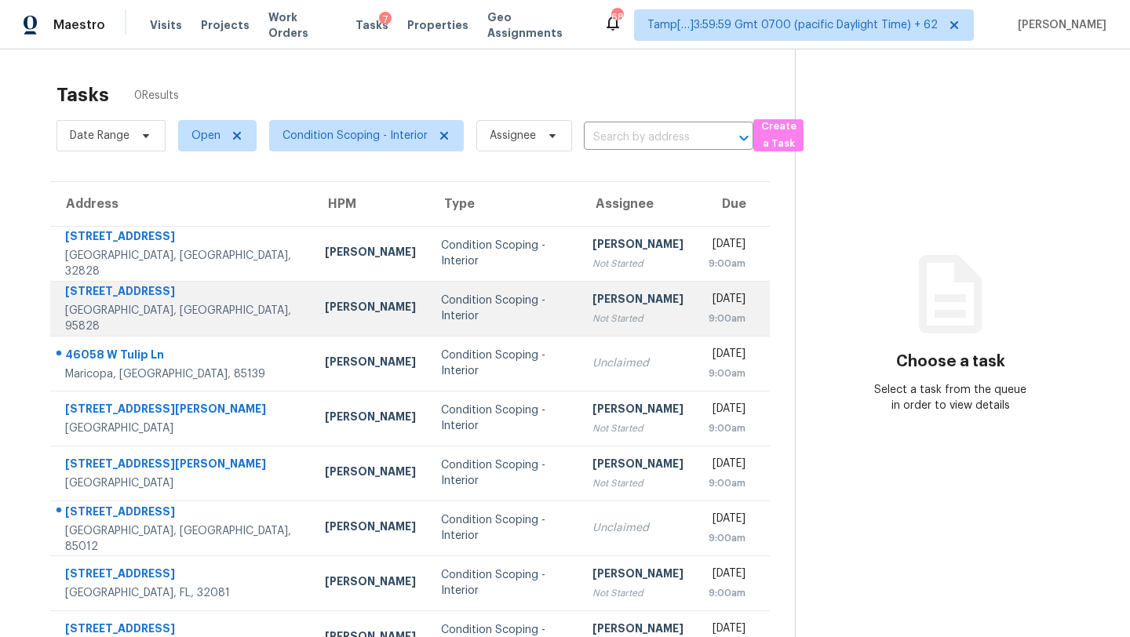
click at [593, 316] on div "Not Started" at bounding box center [638, 319] width 91 height 16
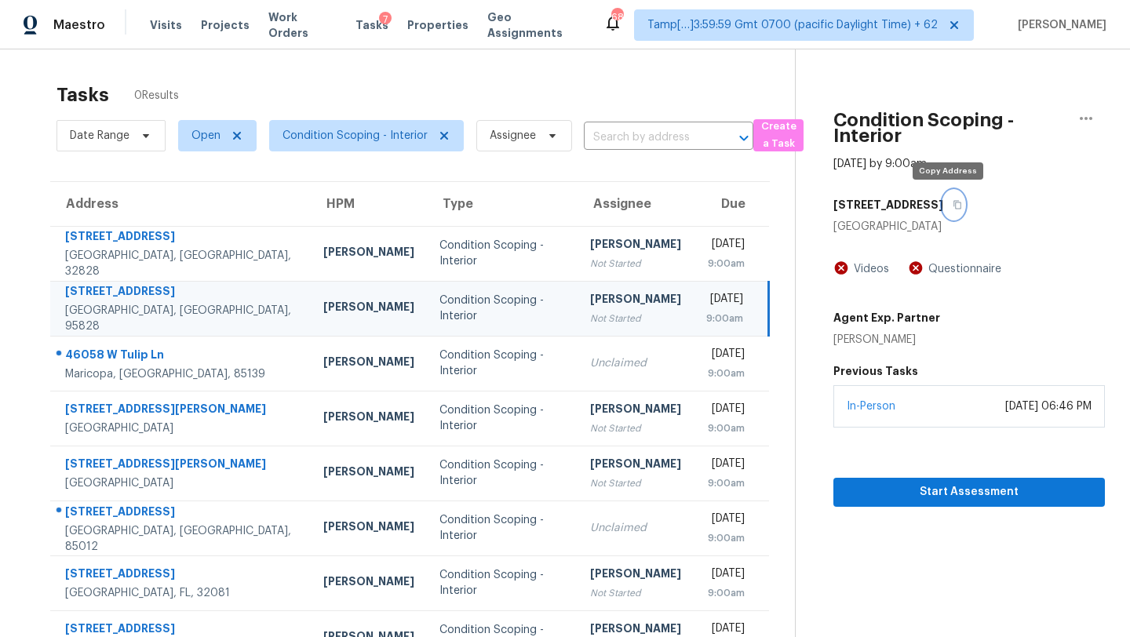
click at [954, 207] on icon "button" at bounding box center [958, 205] width 8 height 9
click at [634, 134] on input "text" at bounding box center [647, 138] width 126 height 24
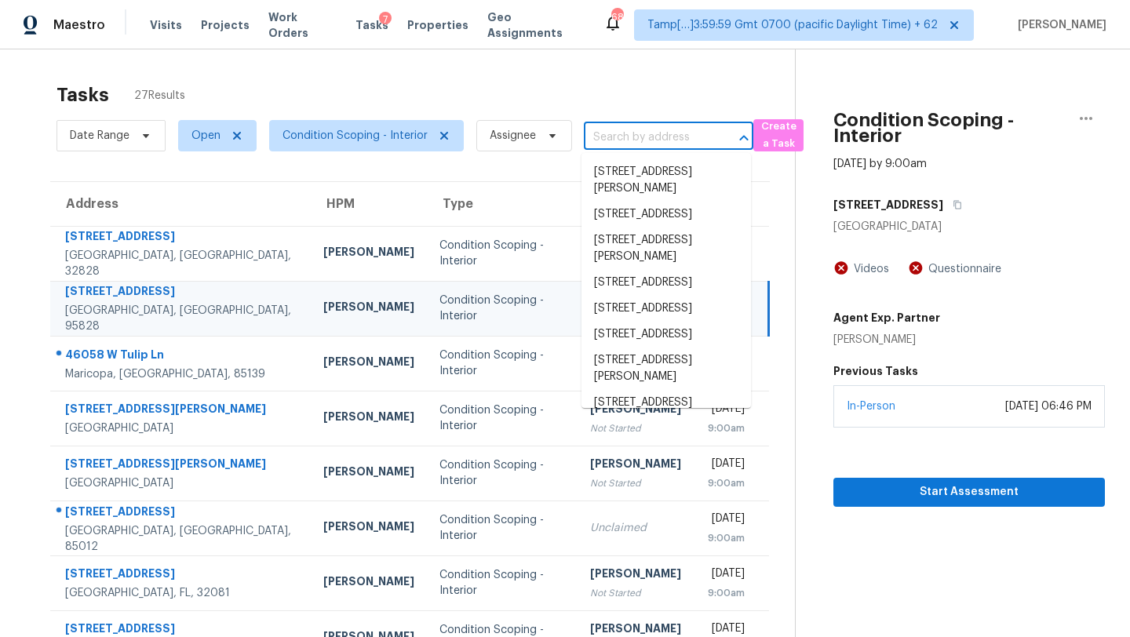
paste input "[STREET_ADDRESS]"
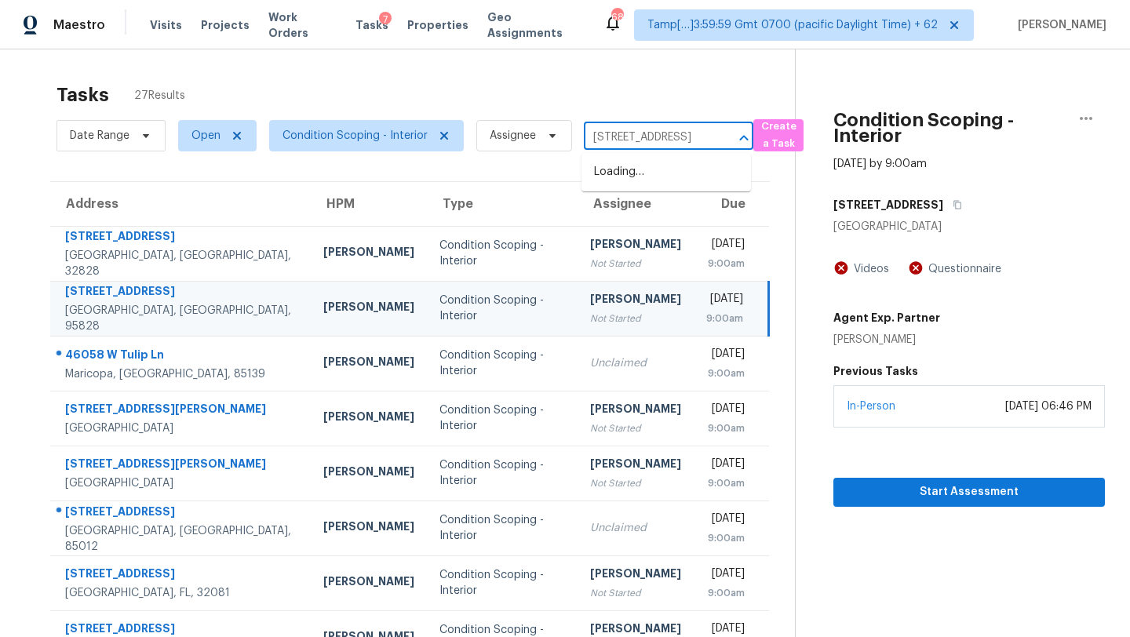
scroll to position [0, 108]
type input "[STREET_ADDRESS]"
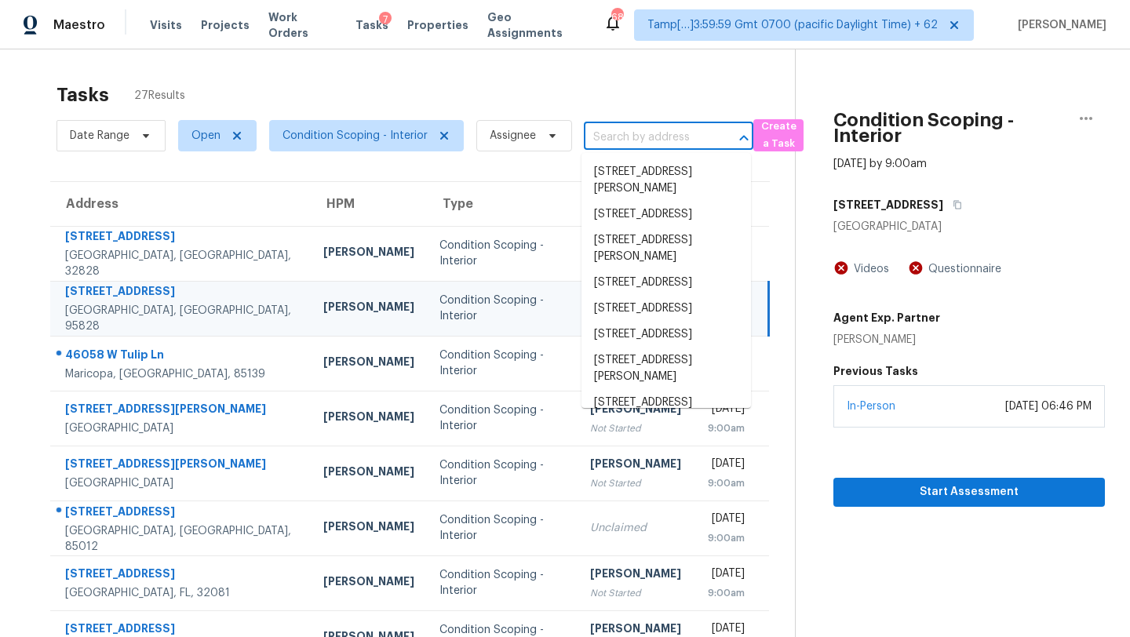
scroll to position [0, 0]
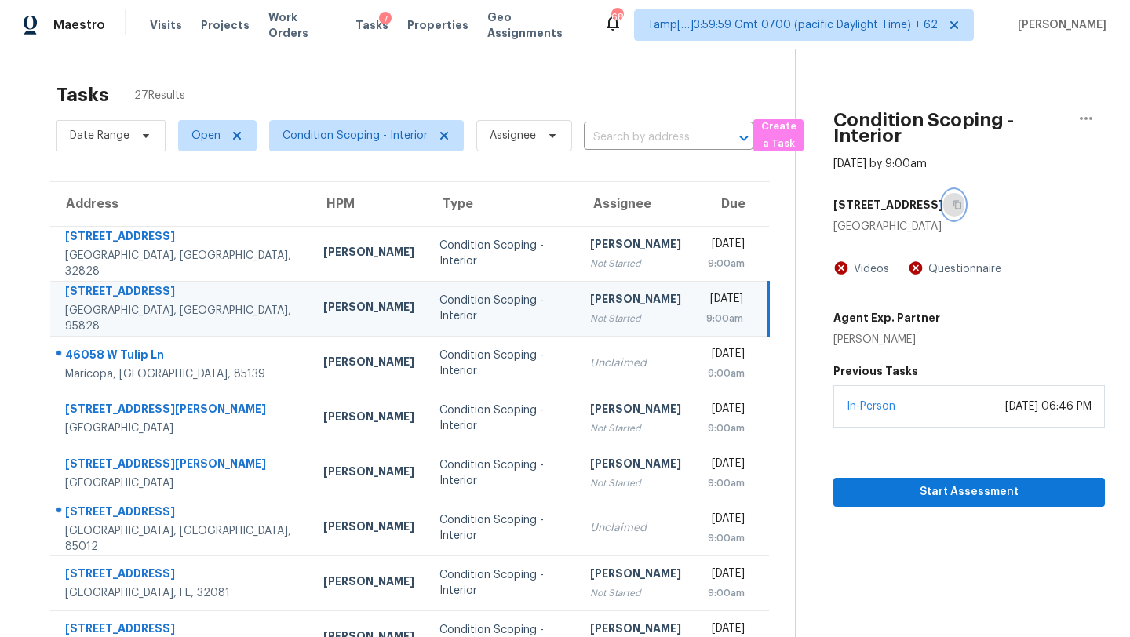
click at [954, 202] on icon "button" at bounding box center [958, 205] width 8 height 9
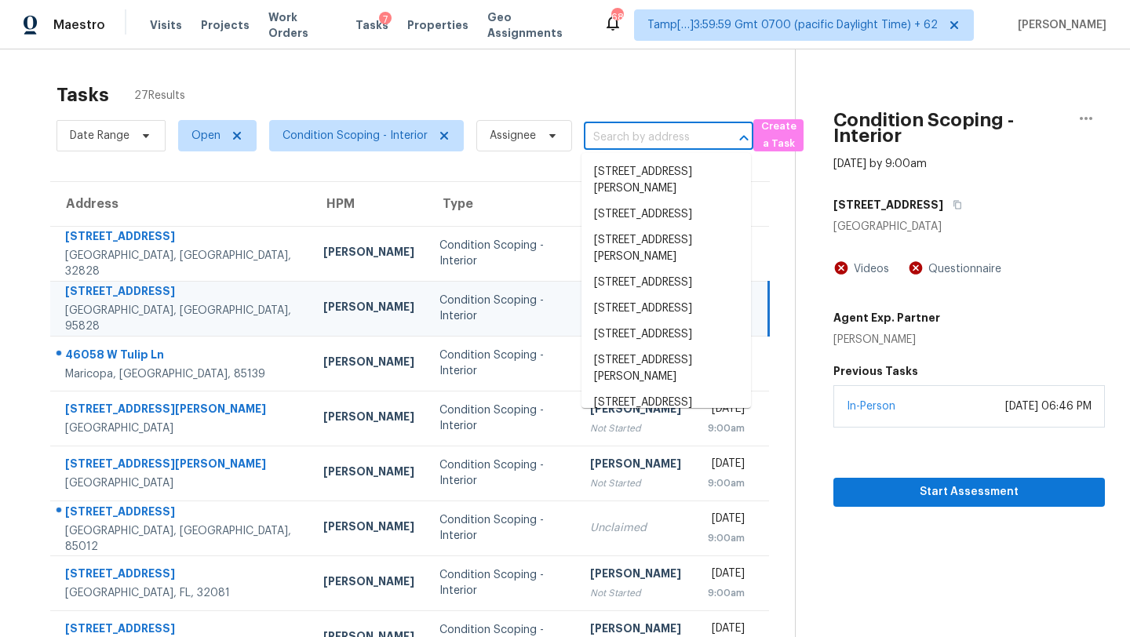
click at [666, 135] on input "text" at bounding box center [647, 138] width 126 height 24
paste input "[STREET_ADDRESS]"
type input "[STREET_ADDRESS]"
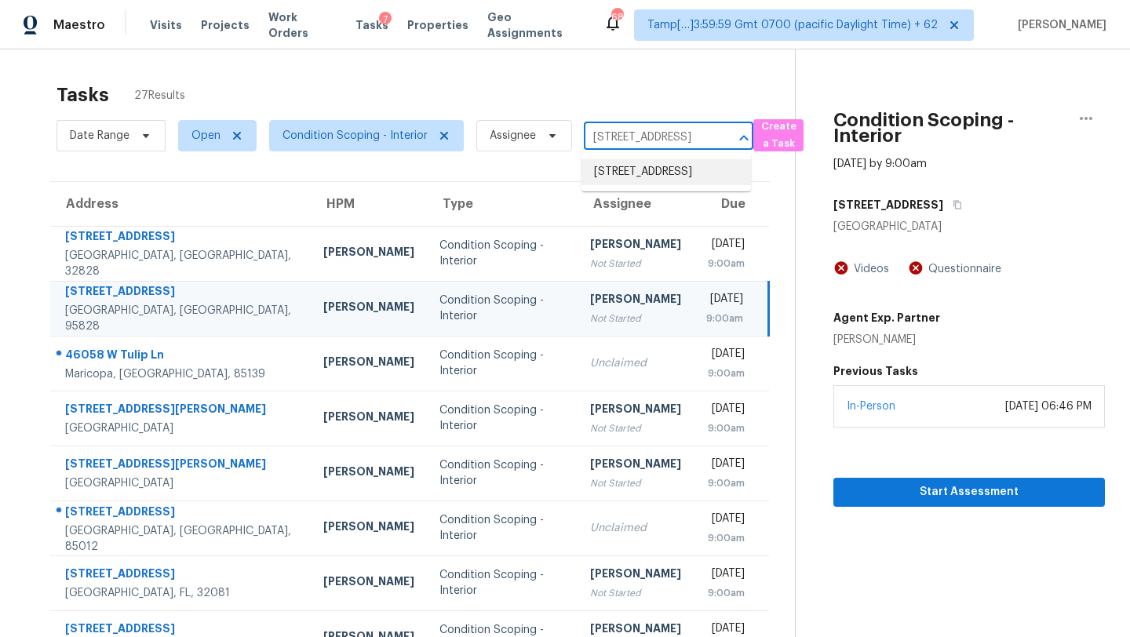
click at [654, 178] on li "[STREET_ADDRESS]" at bounding box center [667, 172] width 170 height 26
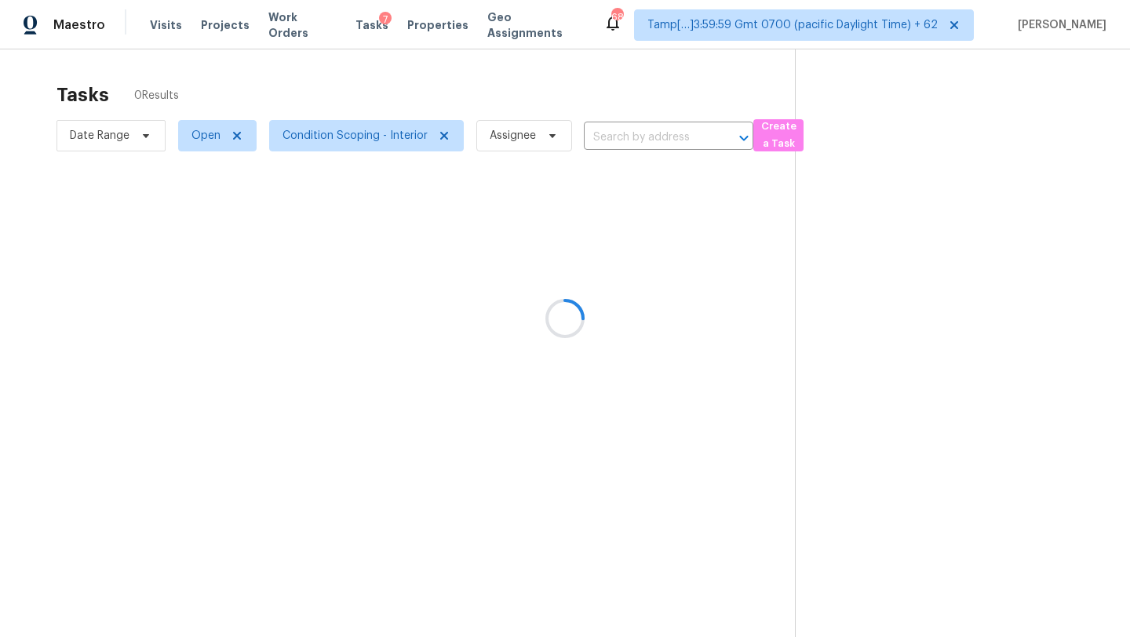
type input "[STREET_ADDRESS]"
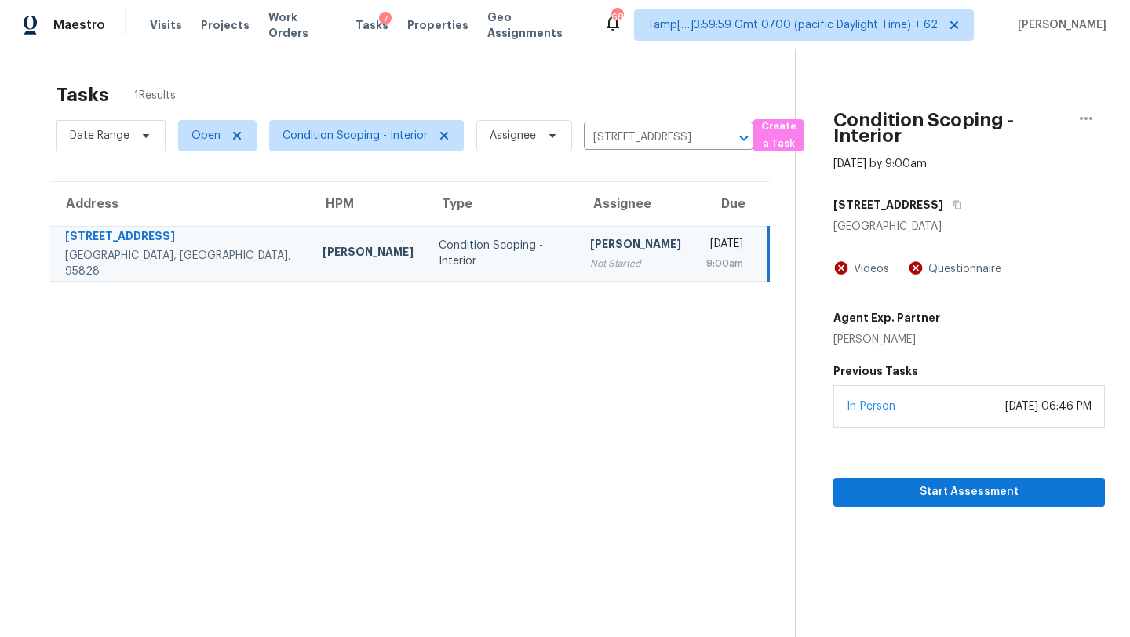
click at [590, 240] on div "[PERSON_NAME]" at bounding box center [635, 246] width 91 height 20
click at [888, 499] on span "Start Assessment" at bounding box center [969, 493] width 246 height 20
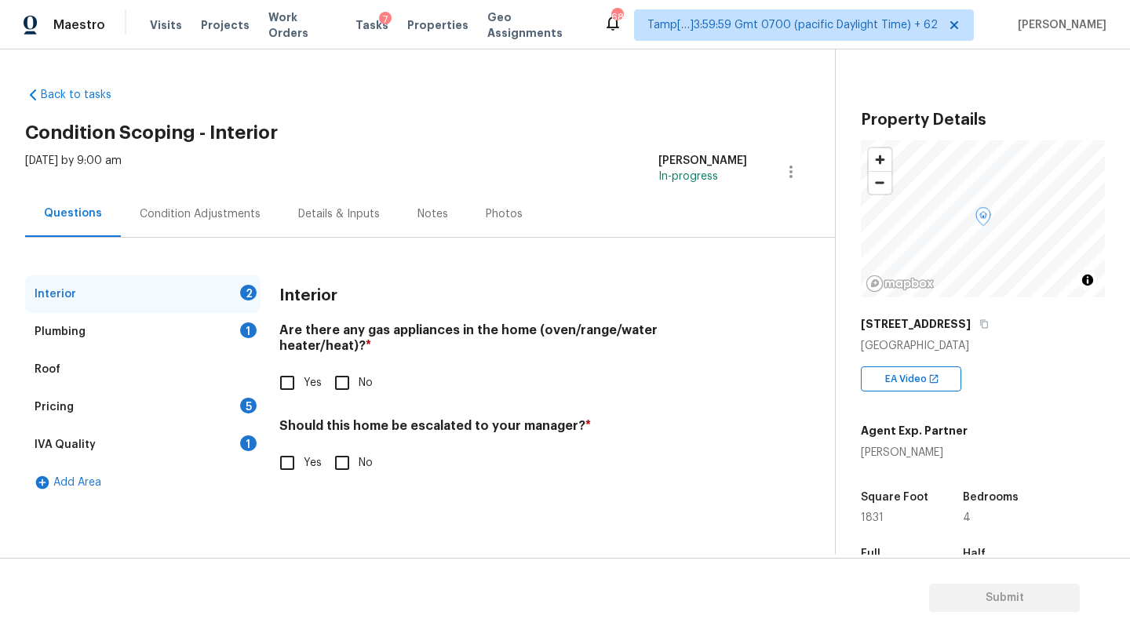
click at [273, 368] on input "Yes" at bounding box center [287, 383] width 33 height 33
checkbox input "true"
click at [342, 467] on div "Interior Are there any gas appliances in the home (oven/range/water heater/heat…" at bounding box center [513, 386] width 468 height 223
click at [337, 447] on input "No" at bounding box center [342, 463] width 33 height 33
checkbox input "true"
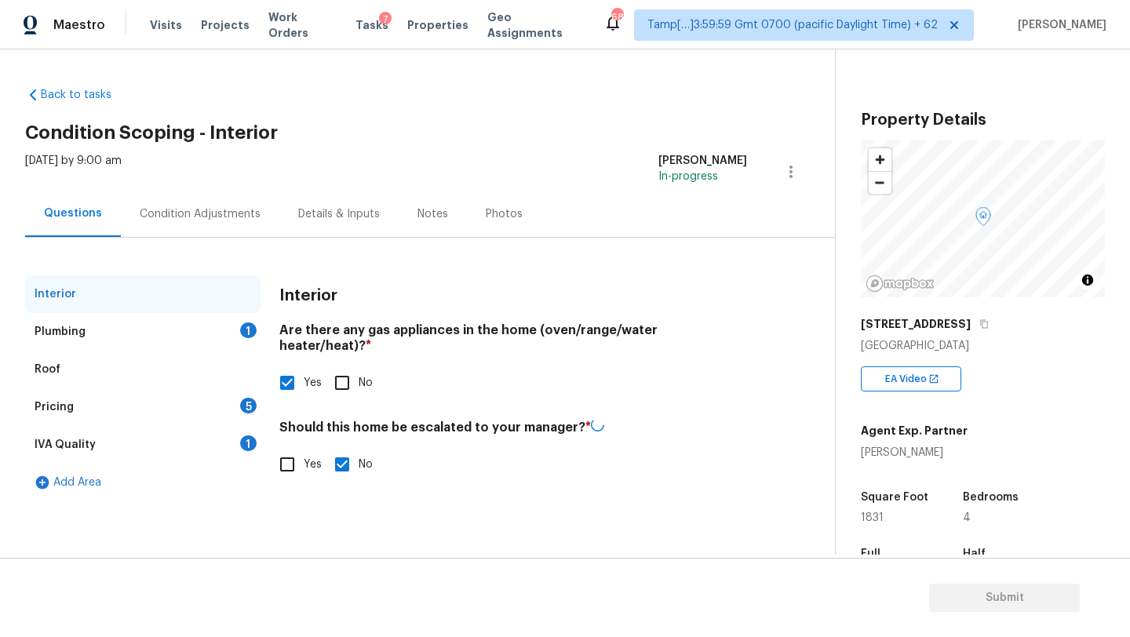
click at [222, 326] on div "Plumbing 1" at bounding box center [142, 332] width 235 height 38
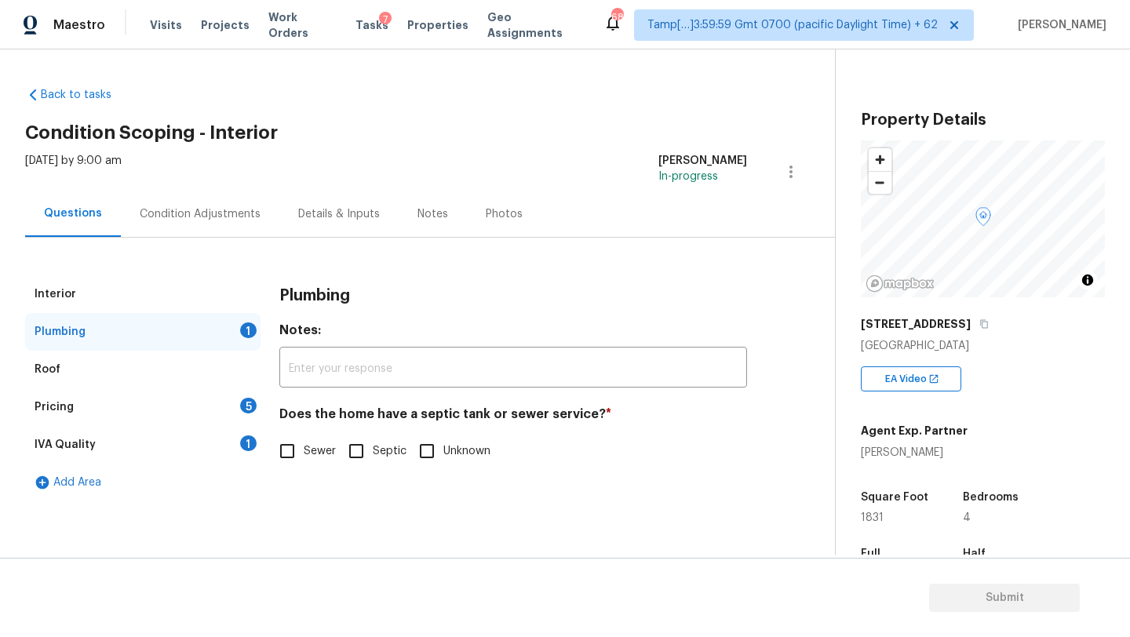
click at [293, 444] on input "Sewer" at bounding box center [287, 451] width 33 height 33
checkbox input "true"
click at [205, 444] on div "IVA Quality 1" at bounding box center [142, 445] width 235 height 38
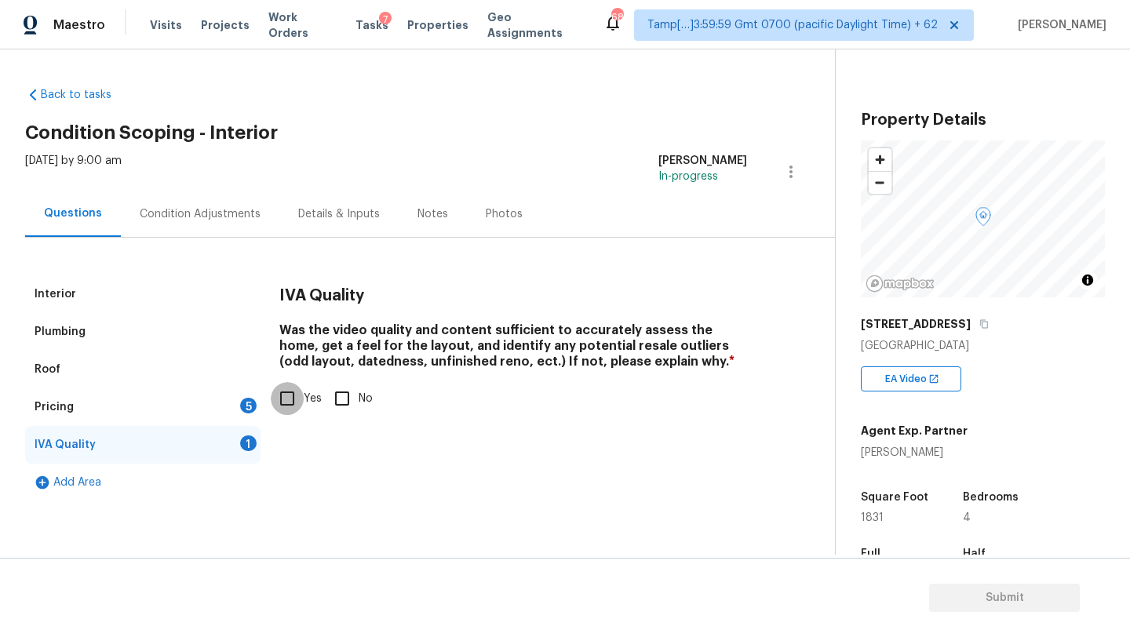
click at [301, 410] on input "Yes" at bounding box center [287, 398] width 33 height 33
checkbox input "true"
click at [246, 407] on div "5" at bounding box center [248, 406] width 16 height 16
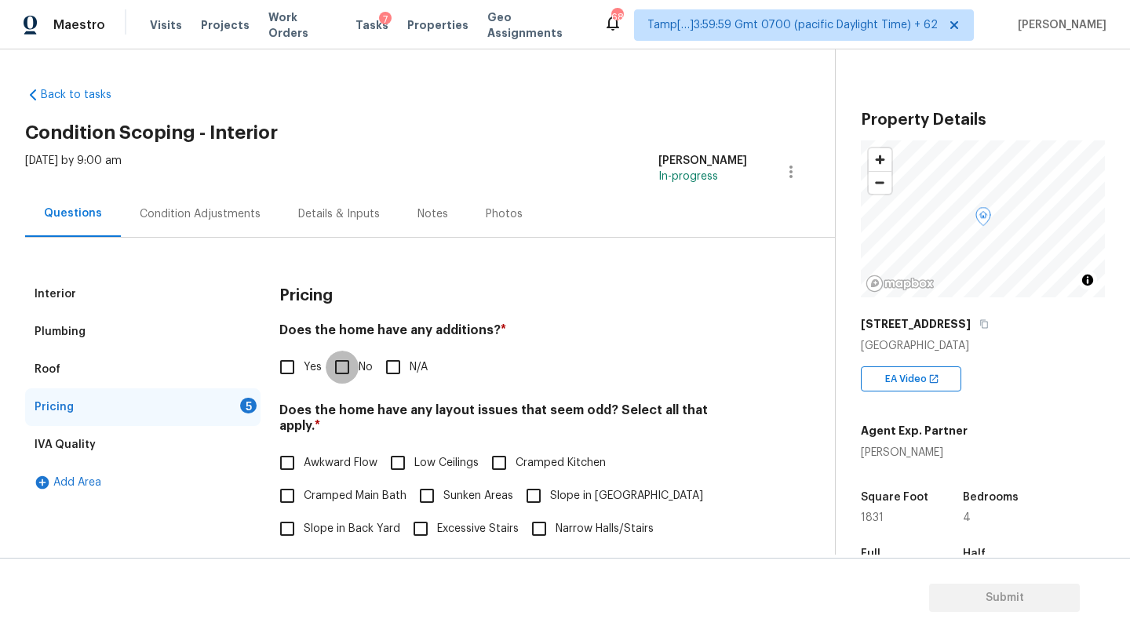
click at [349, 376] on input "No" at bounding box center [342, 367] width 33 height 33
checkbox input "true"
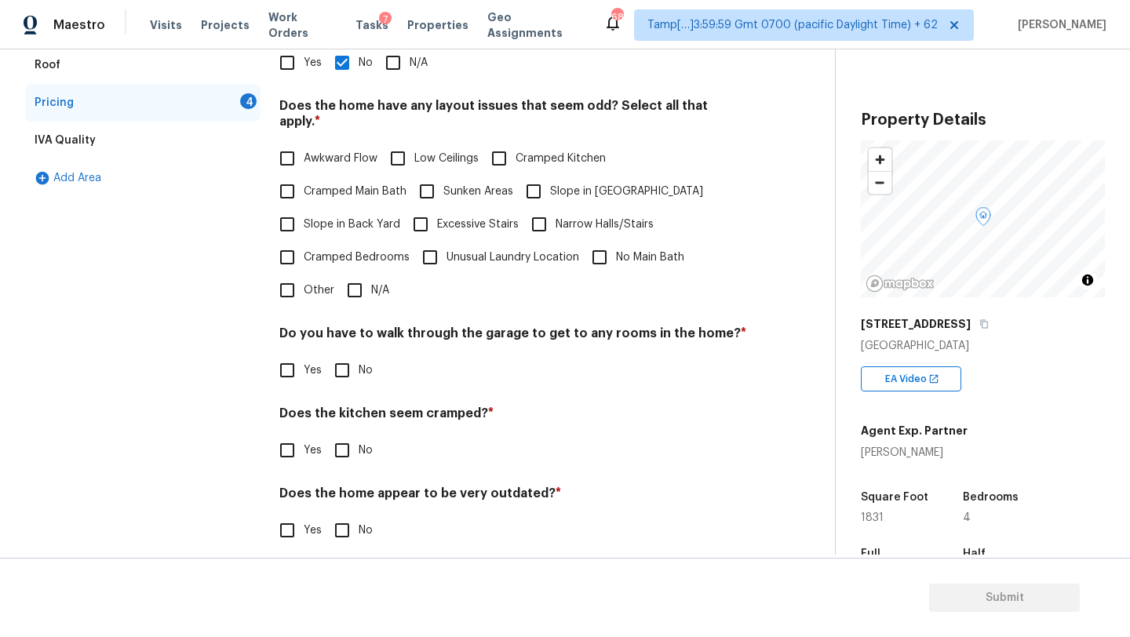
click at [352, 275] on input "N/A" at bounding box center [354, 290] width 33 height 33
checkbox input "true"
click at [355, 355] on input "No" at bounding box center [342, 370] width 33 height 33
checkbox input "true"
click at [356, 412] on div "Does the kitchen seem cramped? * Yes No" at bounding box center [513, 436] width 468 height 61
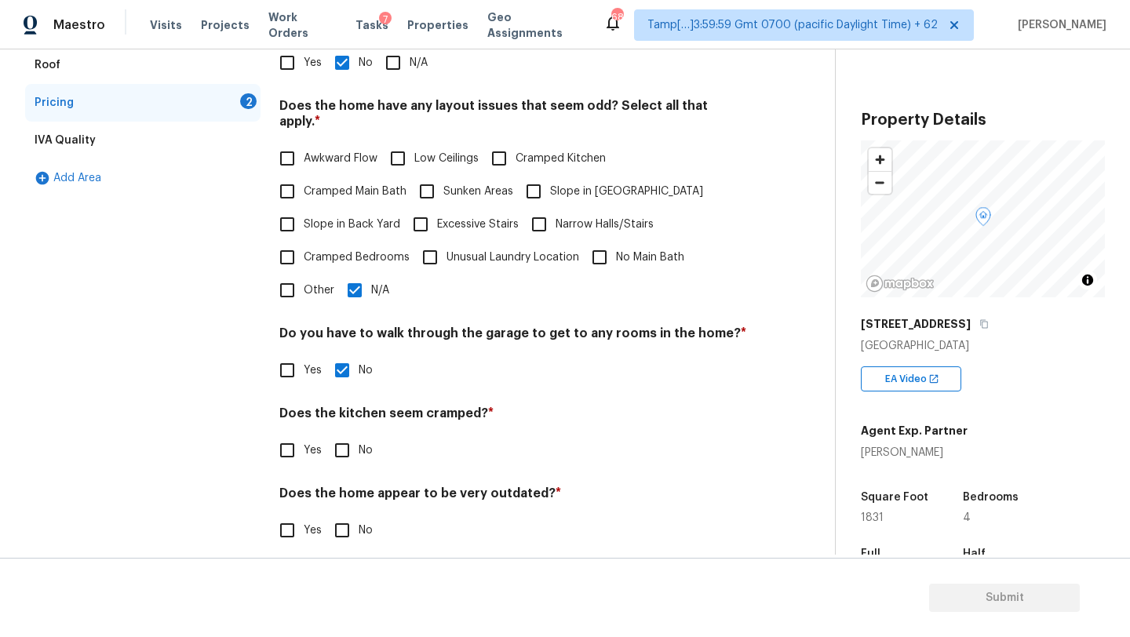
click at [356, 434] on input "No" at bounding box center [342, 450] width 33 height 33
checkbox input "true"
click at [354, 514] on input "No" at bounding box center [342, 530] width 33 height 33
checkbox input "true"
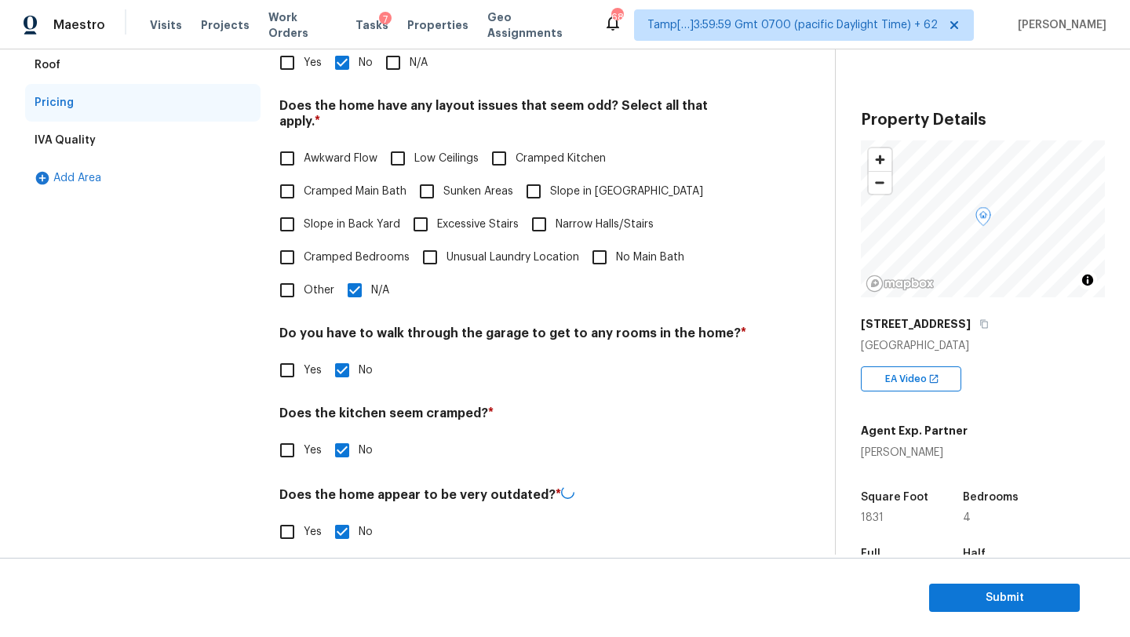
scroll to position [0, 0]
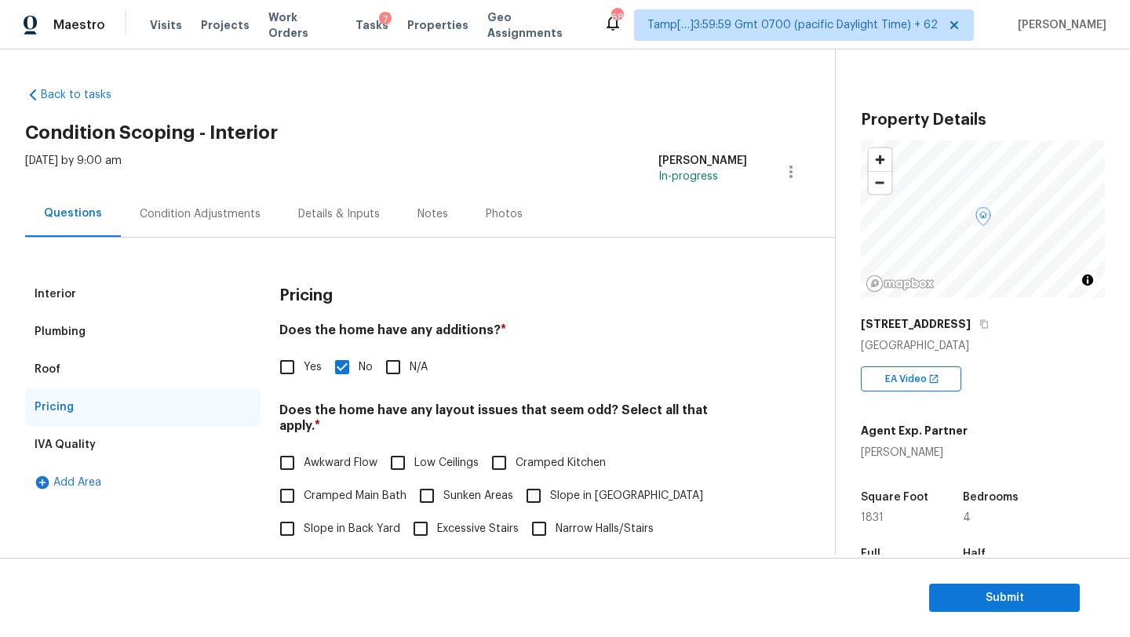
click at [211, 231] on div "Condition Adjustments" at bounding box center [200, 214] width 159 height 46
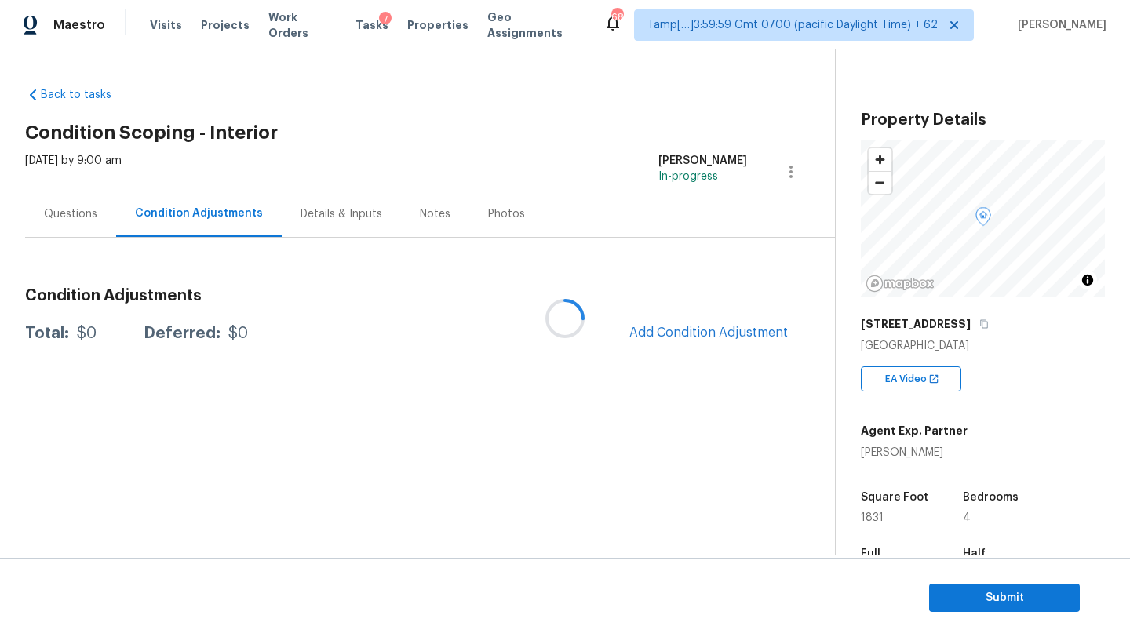
click at [690, 337] on div at bounding box center [565, 318] width 1130 height 637
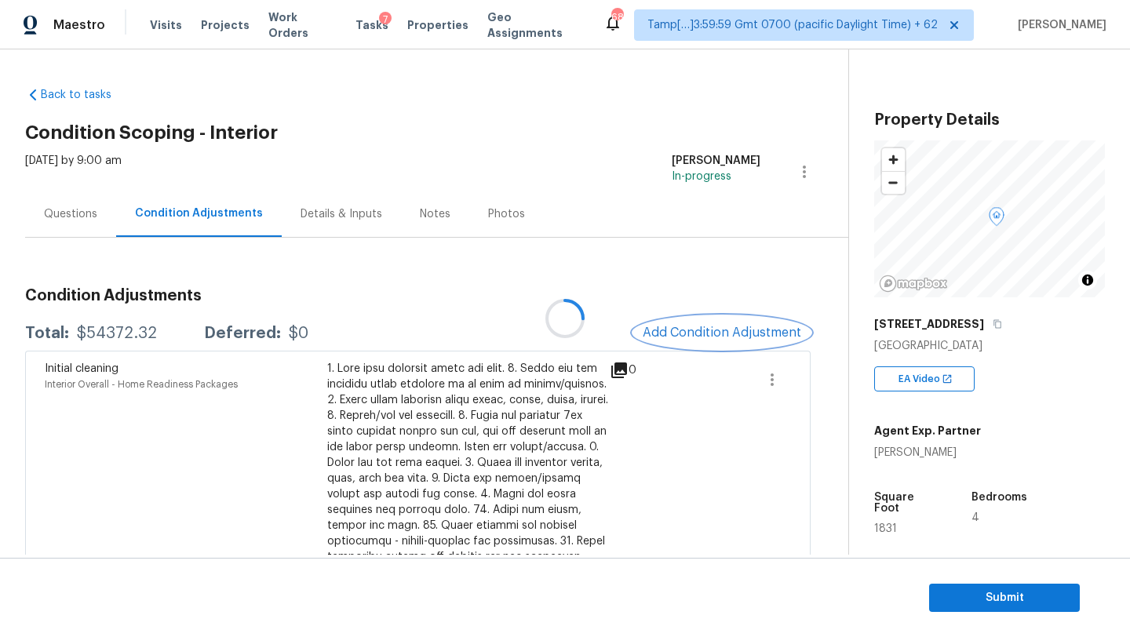
click at [690, 337] on span "Add Condition Adjustment" at bounding box center [722, 333] width 159 height 14
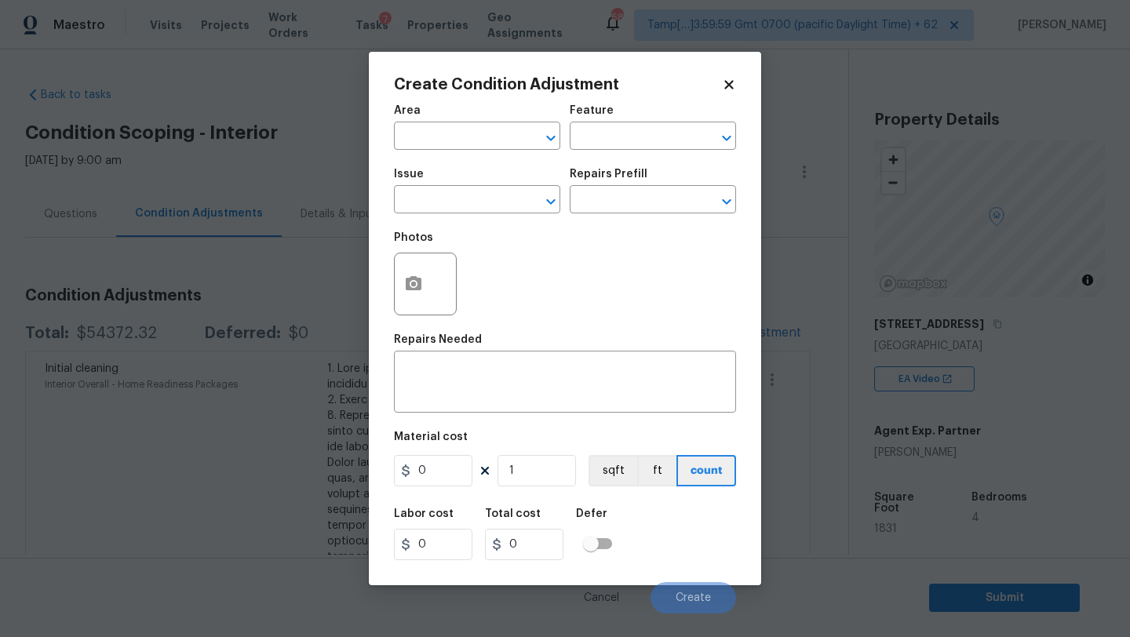
click at [486, 124] on div "Area" at bounding box center [477, 115] width 166 height 20
click at [486, 136] on input "text" at bounding box center [455, 138] width 122 height 24
click at [486, 195] on li "Interior Overall" at bounding box center [477, 199] width 166 height 26
type input "Interior Overall"
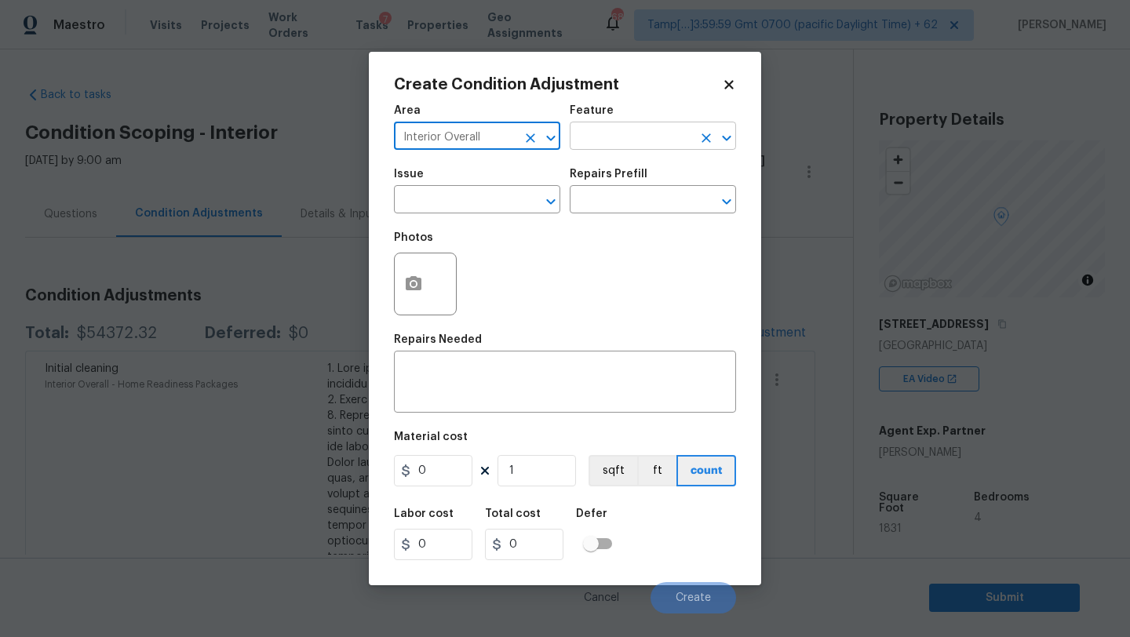
click at [655, 138] on input "text" at bounding box center [631, 138] width 122 height 24
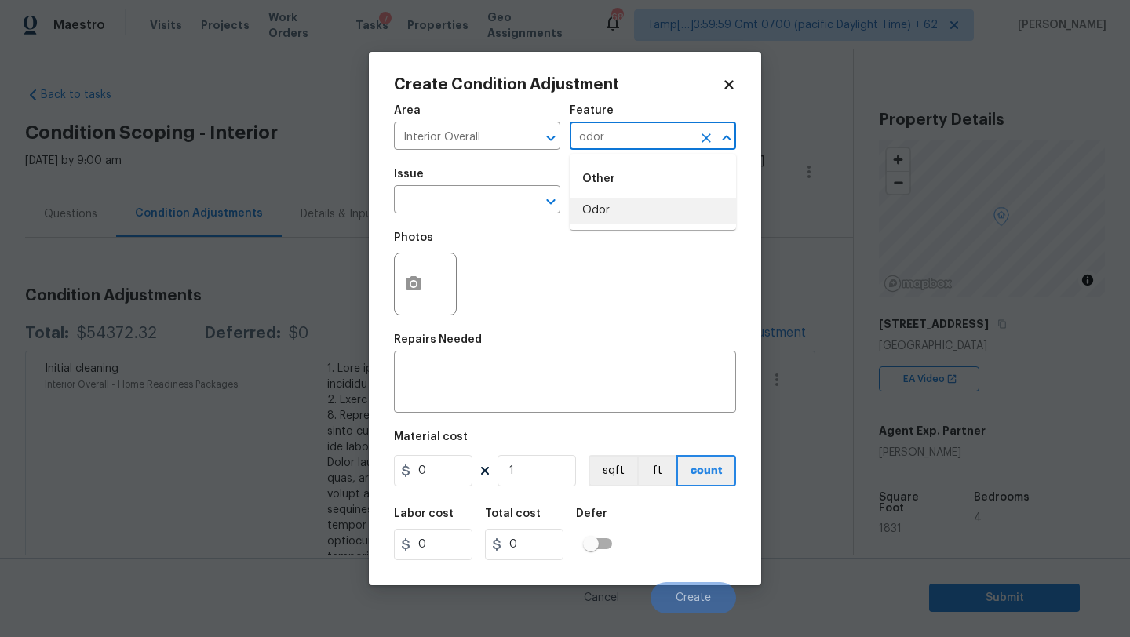
click at [655, 206] on li "Odor" at bounding box center [653, 211] width 166 height 26
click at [523, 206] on icon "Clear" at bounding box center [531, 202] width 16 height 16
type input "Odor"
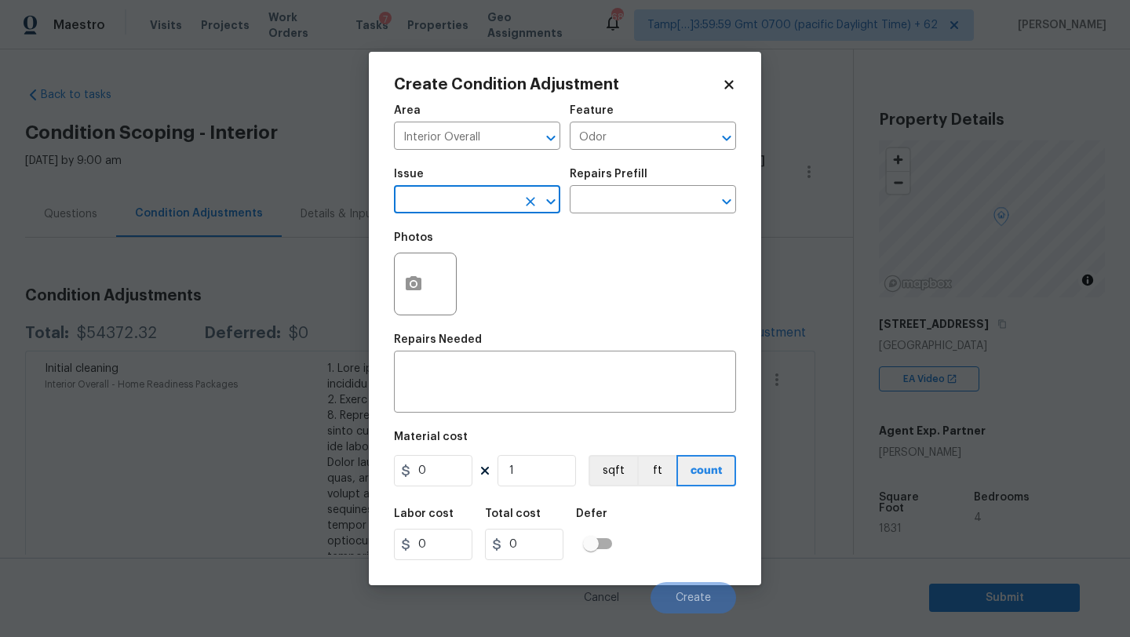
click at [473, 210] on input "text" at bounding box center [455, 201] width 122 height 24
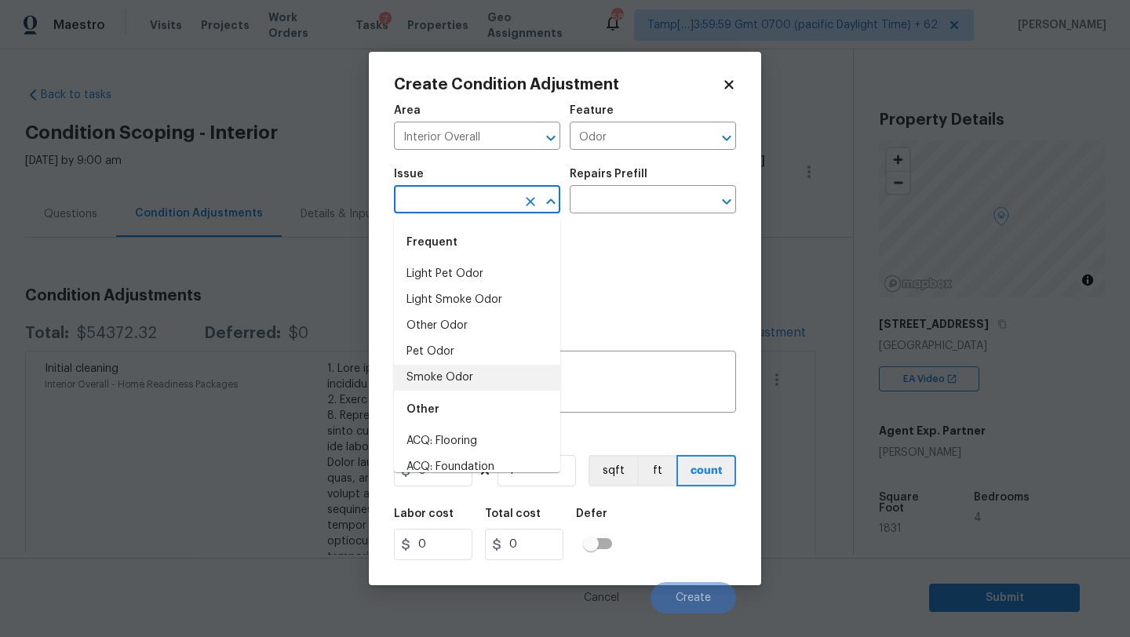
click at [458, 379] on li "Smoke Odor" at bounding box center [477, 378] width 166 height 26
type input "Smoke Odor"
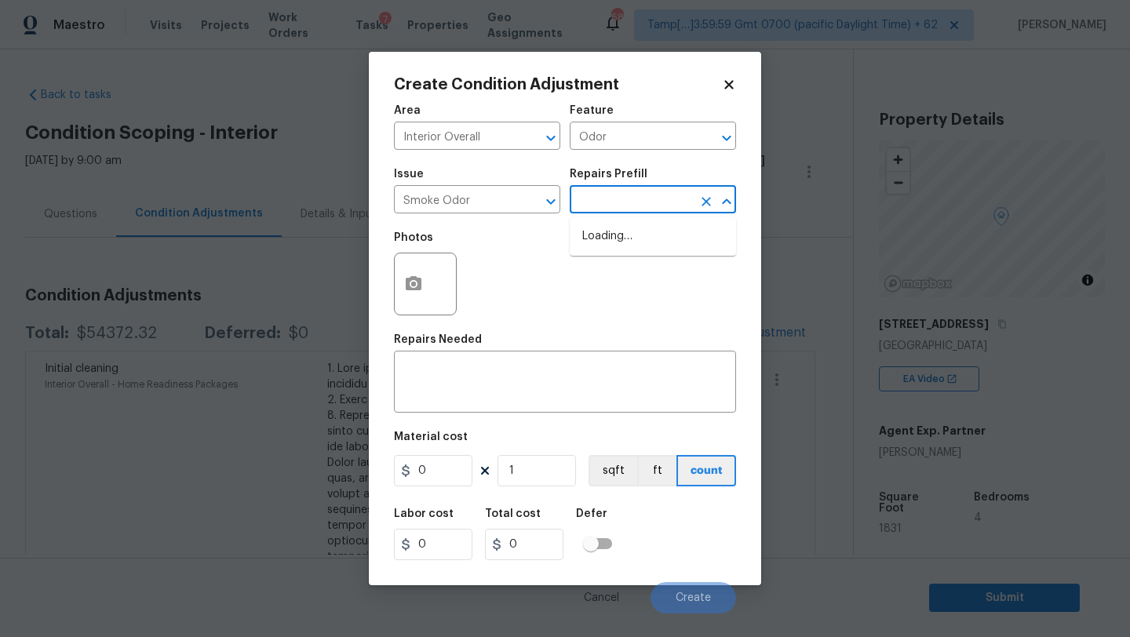
click at [660, 200] on input "text" at bounding box center [631, 201] width 122 height 24
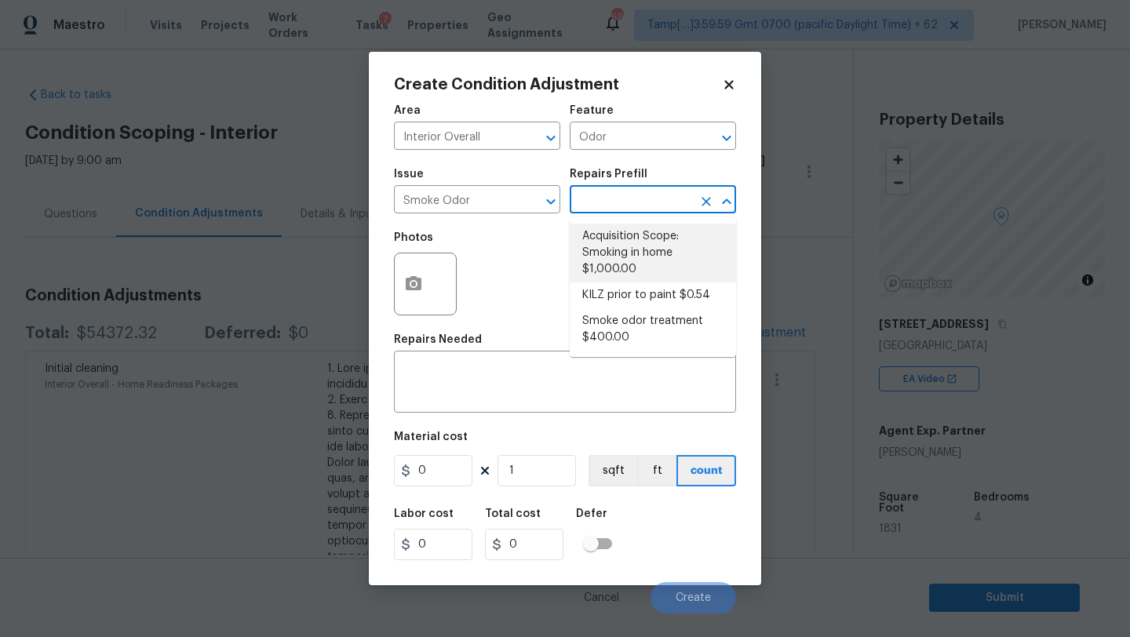
click at [647, 247] on li "Acquisition Scope: Smoking in home $1,000.00" at bounding box center [653, 253] width 166 height 59
type textarea "Acquisition Scope: Smoking in home"
type input "1000"
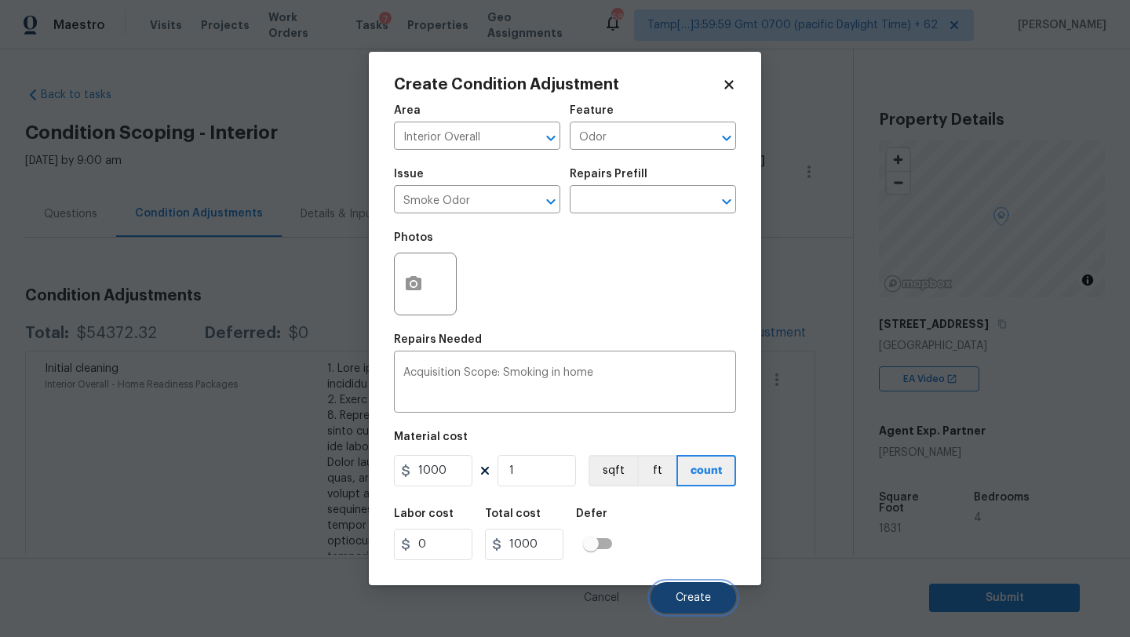
click at [691, 597] on span "Create" at bounding box center [693, 599] width 35 height 12
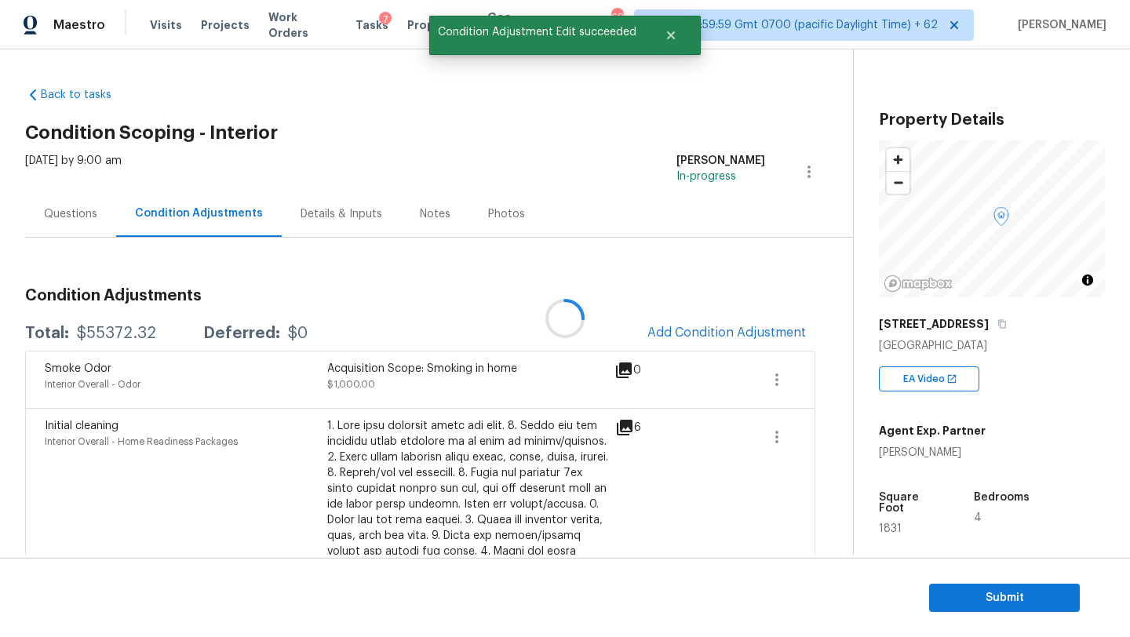
click at [669, 333] on div at bounding box center [565, 318] width 1130 height 637
click at [718, 343] on button "Add Condition Adjustment" at bounding box center [726, 332] width 177 height 33
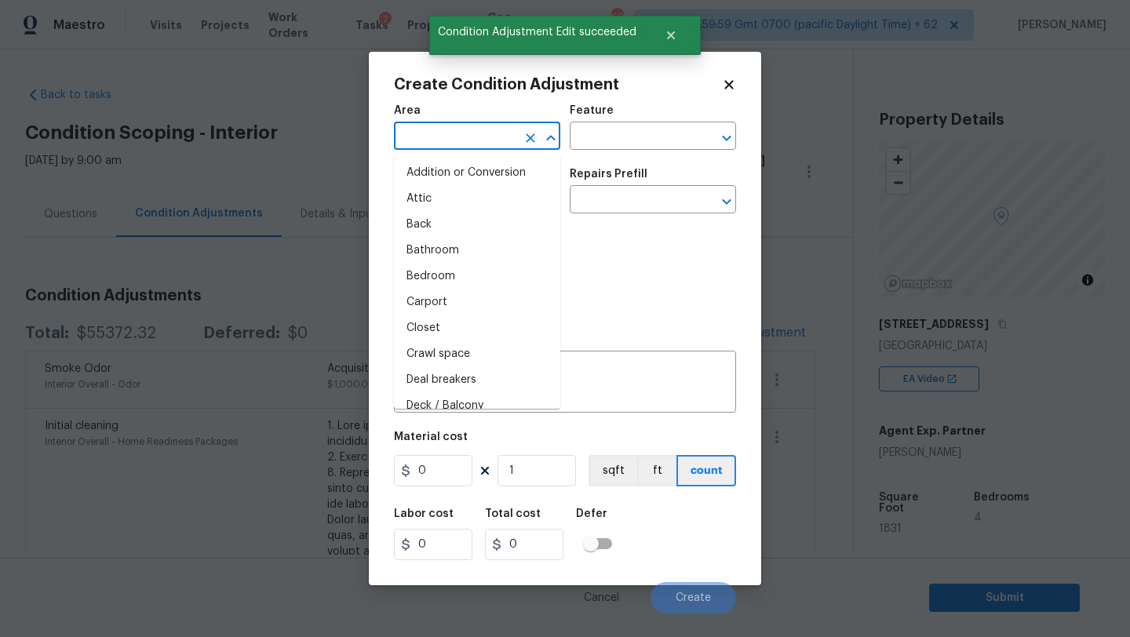
click at [467, 144] on input "text" at bounding box center [455, 138] width 122 height 24
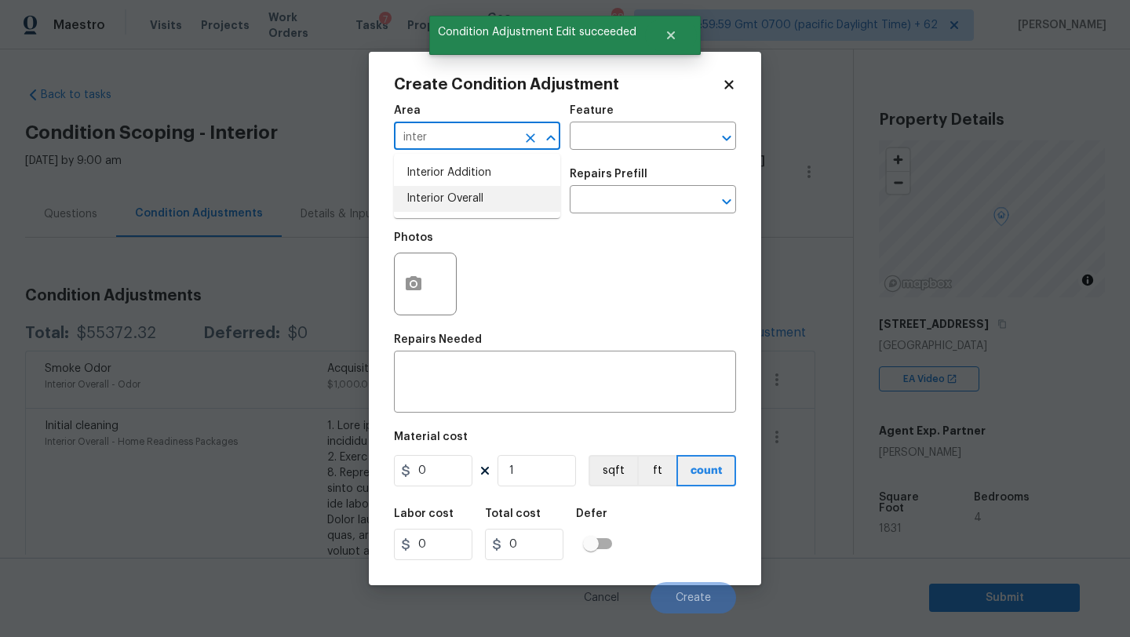
click at [472, 206] on li "Interior Overall" at bounding box center [477, 199] width 166 height 26
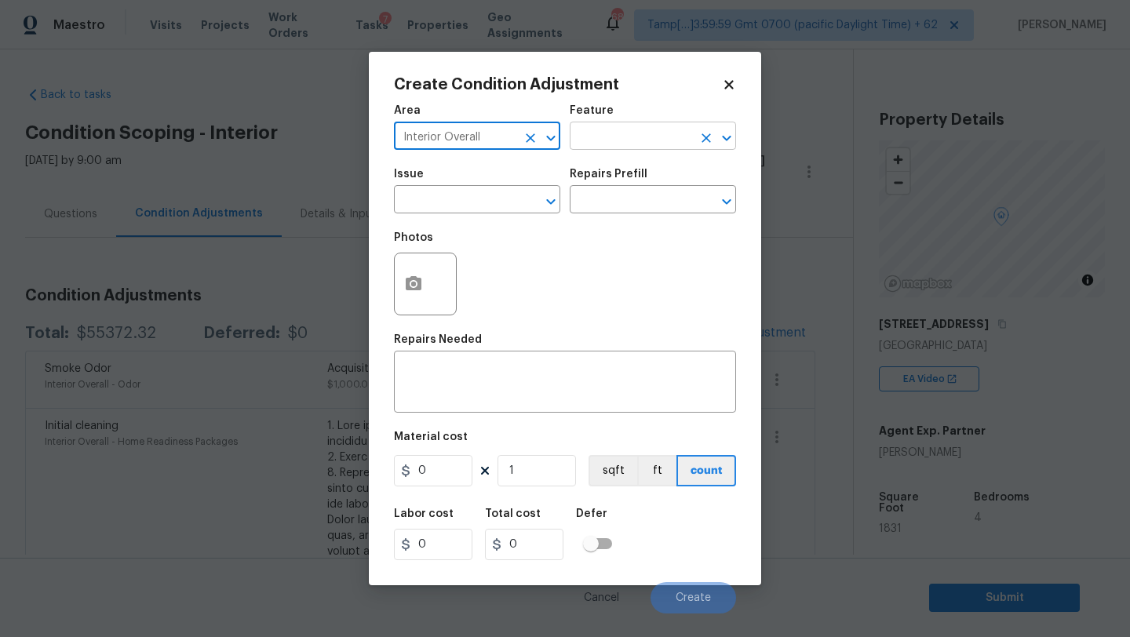
type input "Interior Overall"
click at [611, 147] on input "text" at bounding box center [631, 138] width 122 height 24
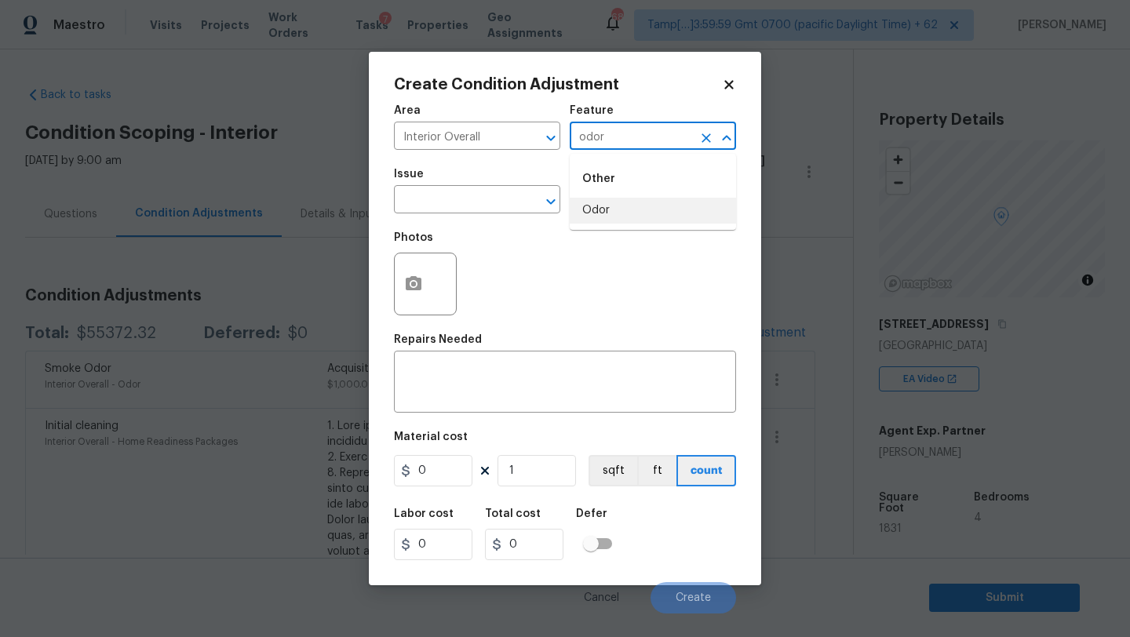
click at [616, 213] on li "Odor" at bounding box center [653, 211] width 166 height 26
type input "Odor"
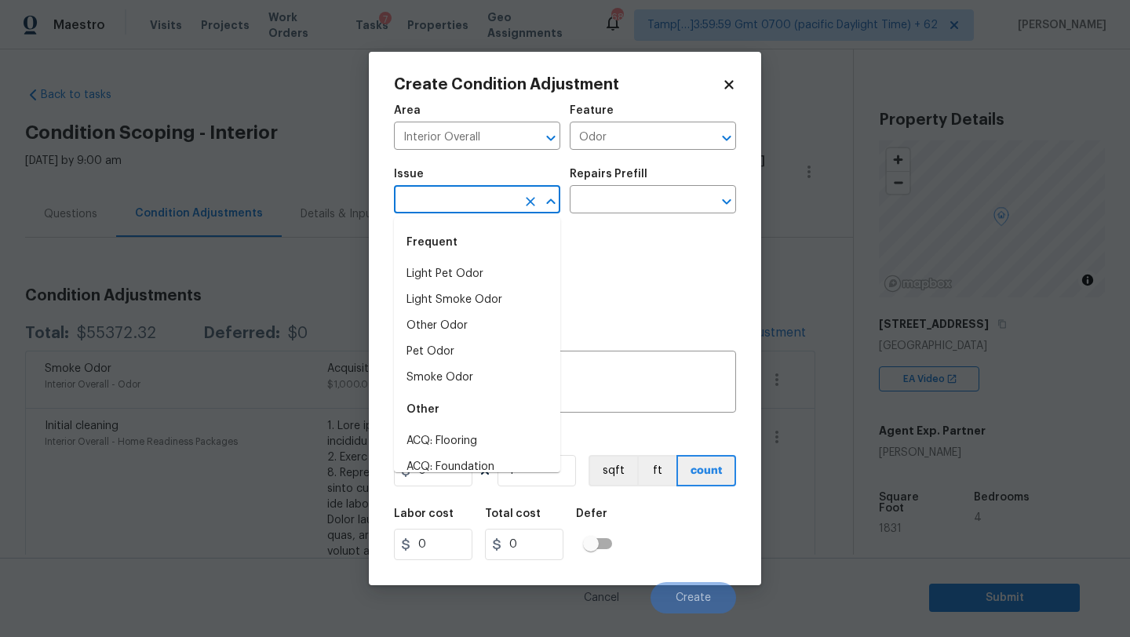
click at [503, 209] on input "text" at bounding box center [455, 201] width 122 height 24
drag, startPoint x: 466, startPoint y: 279, endPoint x: 542, endPoint y: 236, distance: 86.4
click at [466, 279] on li "Light Pet Odor" at bounding box center [477, 274] width 166 height 26
type input "Light Pet Odor"
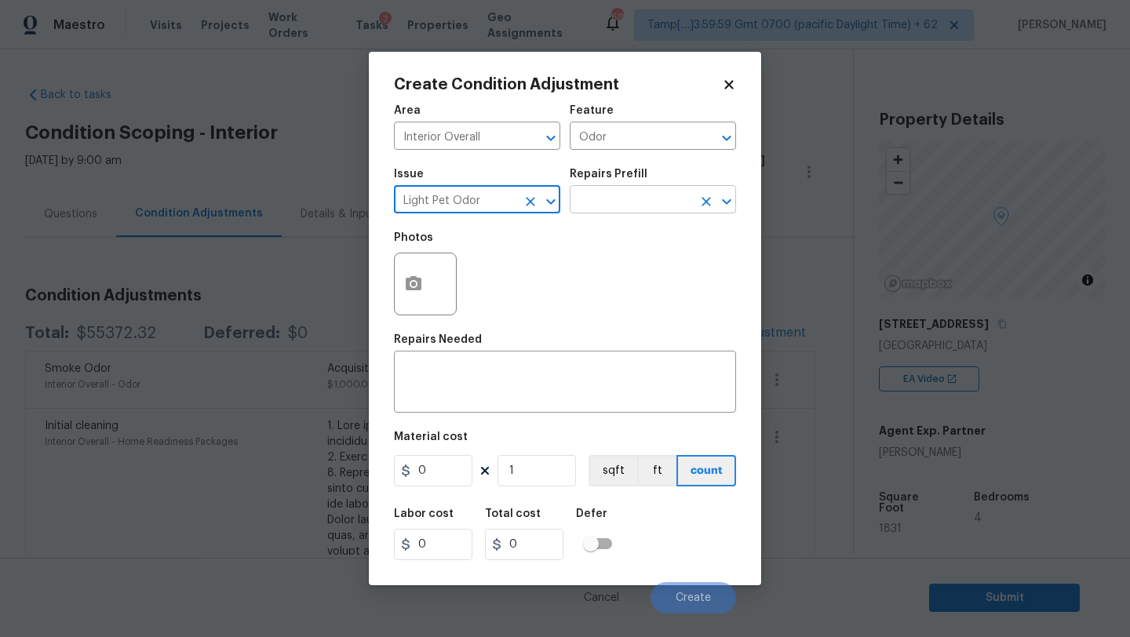
click at [623, 193] on input "text" at bounding box center [631, 201] width 122 height 24
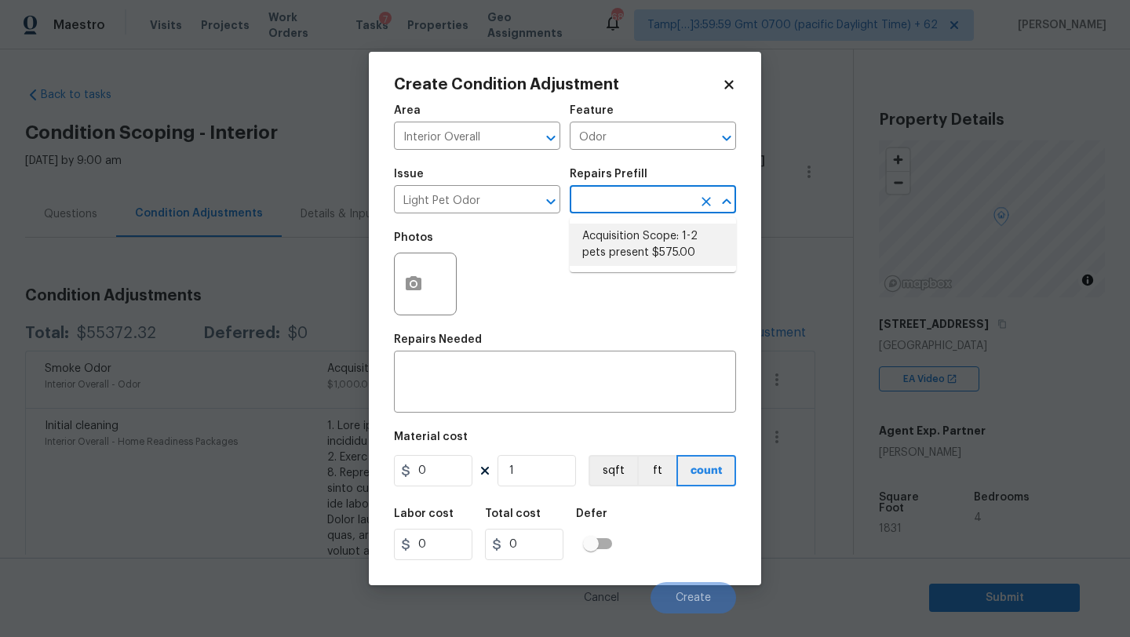
click at [623, 241] on li "Acquisition Scope: 1-2 pets present $575.00" at bounding box center [653, 245] width 166 height 42
type textarea "Acquisition Scope: 1-2 pets present"
type input "575"
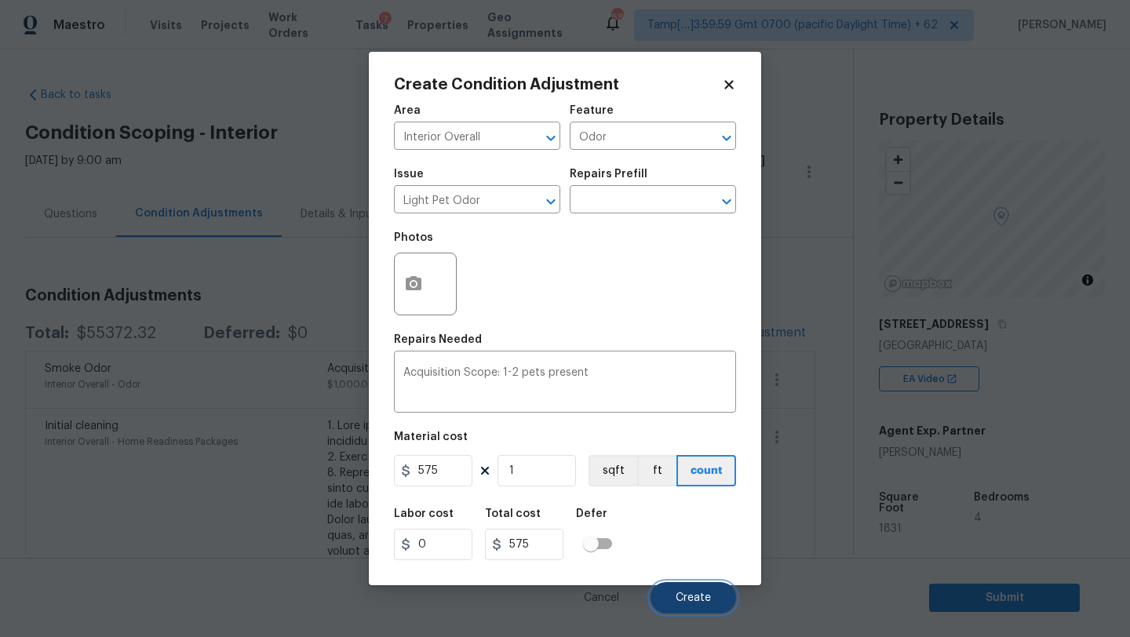
click at [689, 589] on button "Create" at bounding box center [694, 597] width 86 height 31
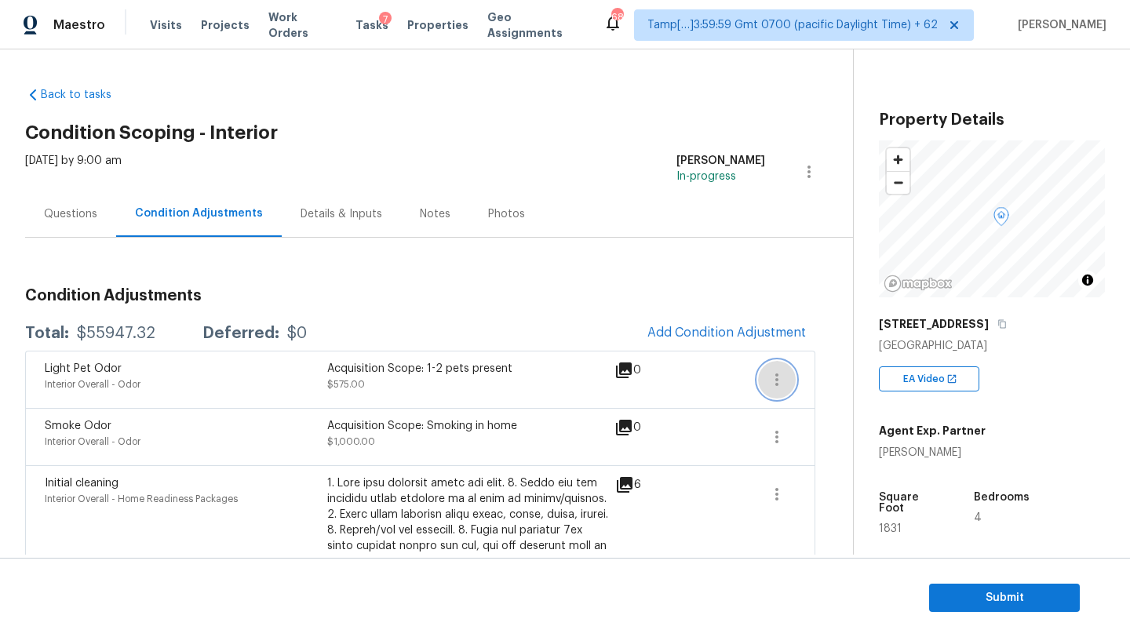
click at [776, 384] on icon "button" at bounding box center [776, 380] width 3 height 13
click at [844, 385] on link "Edit" at bounding box center [865, 377] width 133 height 24
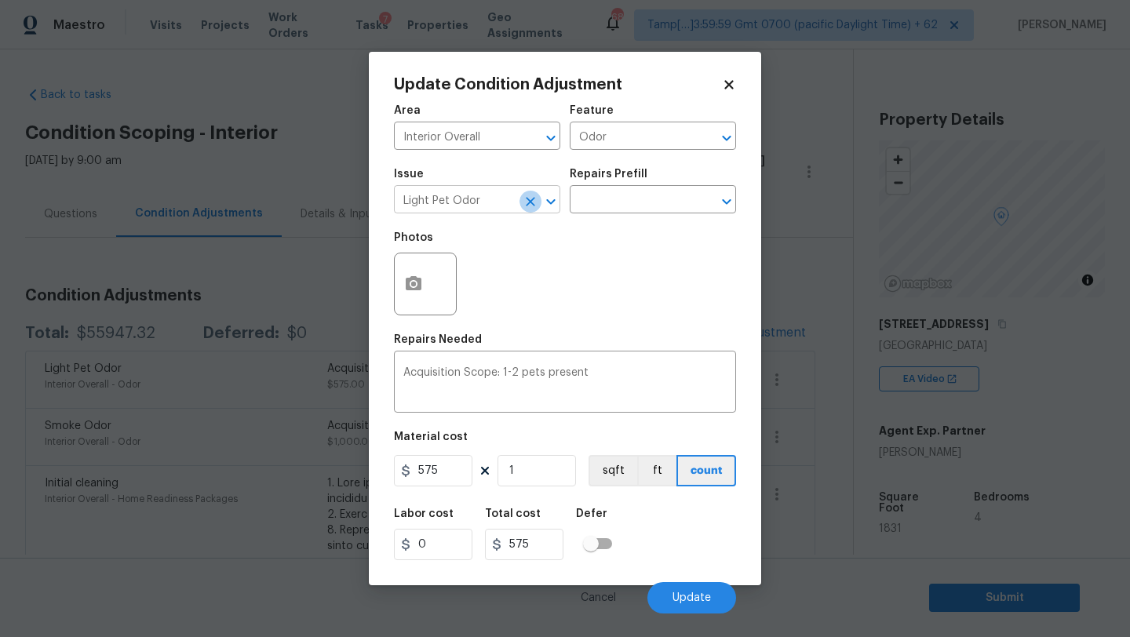
click at [537, 201] on icon "Clear" at bounding box center [531, 202] width 16 height 16
click at [429, 215] on span "Issue ​" at bounding box center [477, 191] width 166 height 64
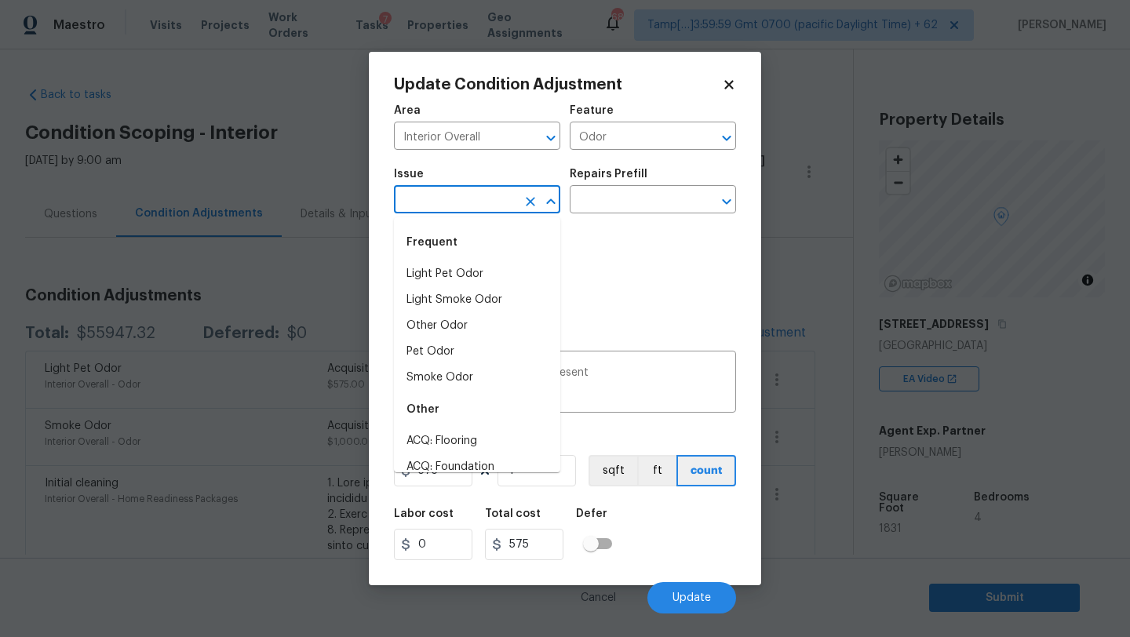
click at [429, 207] on input "text" at bounding box center [455, 201] width 122 height 24
click at [429, 351] on li "Pet Odor" at bounding box center [477, 352] width 166 height 26
type input "Pet Odor"
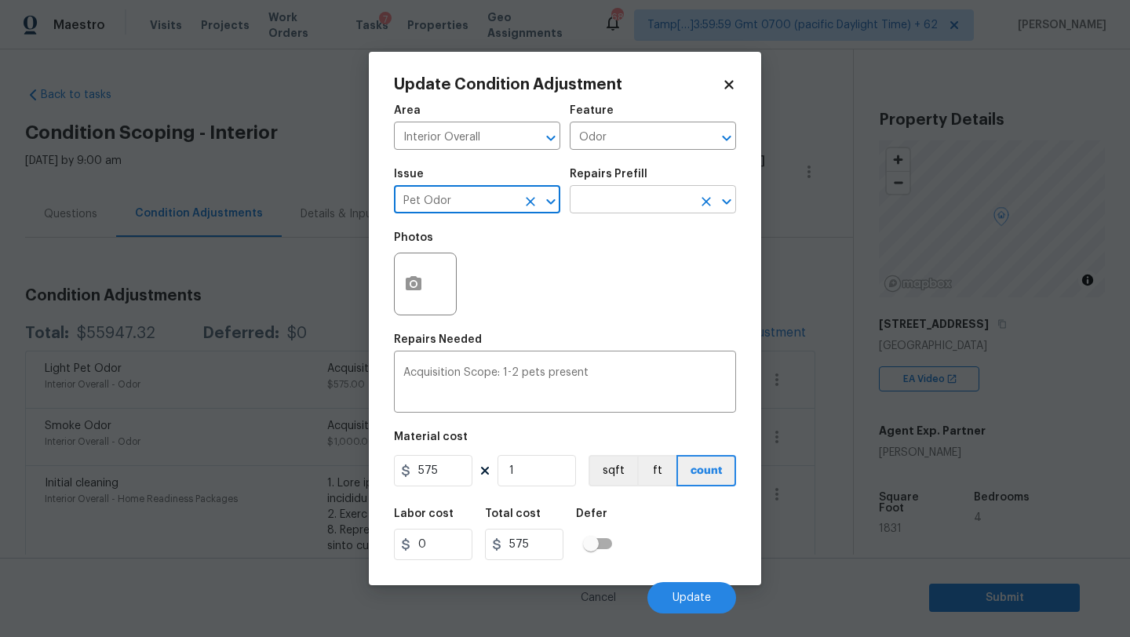
click at [654, 206] on input "text" at bounding box center [631, 201] width 122 height 24
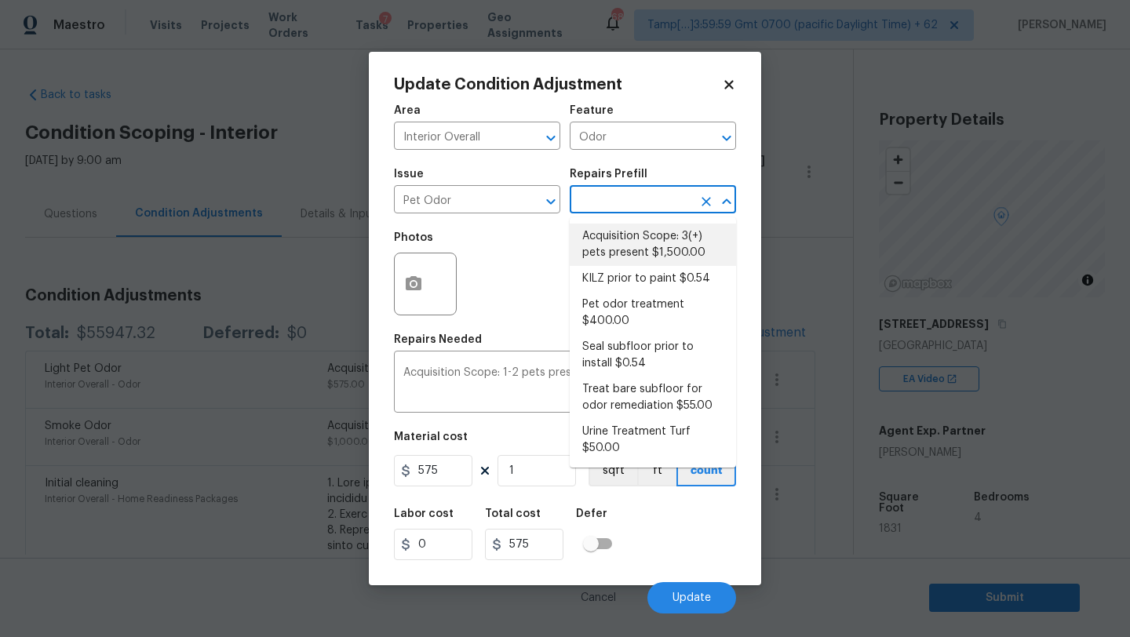
click at [635, 246] on li "Acquisition Scope: 3(+) pets present $1,500.00" at bounding box center [653, 245] width 166 height 42
type textarea "Acquisition Scope: 3(+) pets present"
type input "1500"
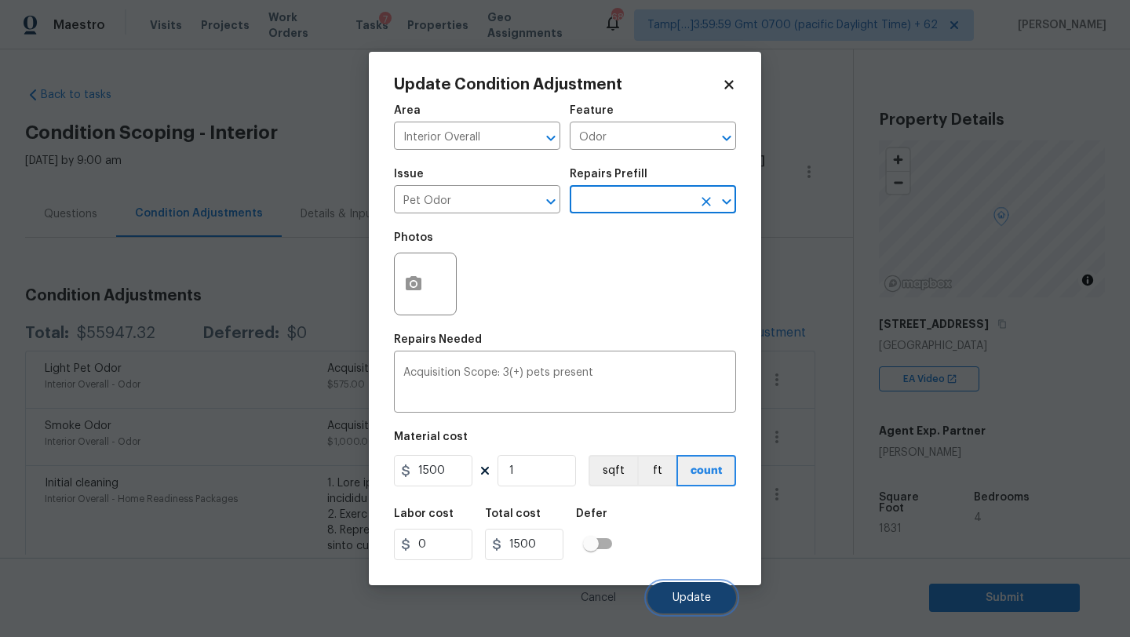
click at [687, 603] on span "Update" at bounding box center [692, 599] width 38 height 12
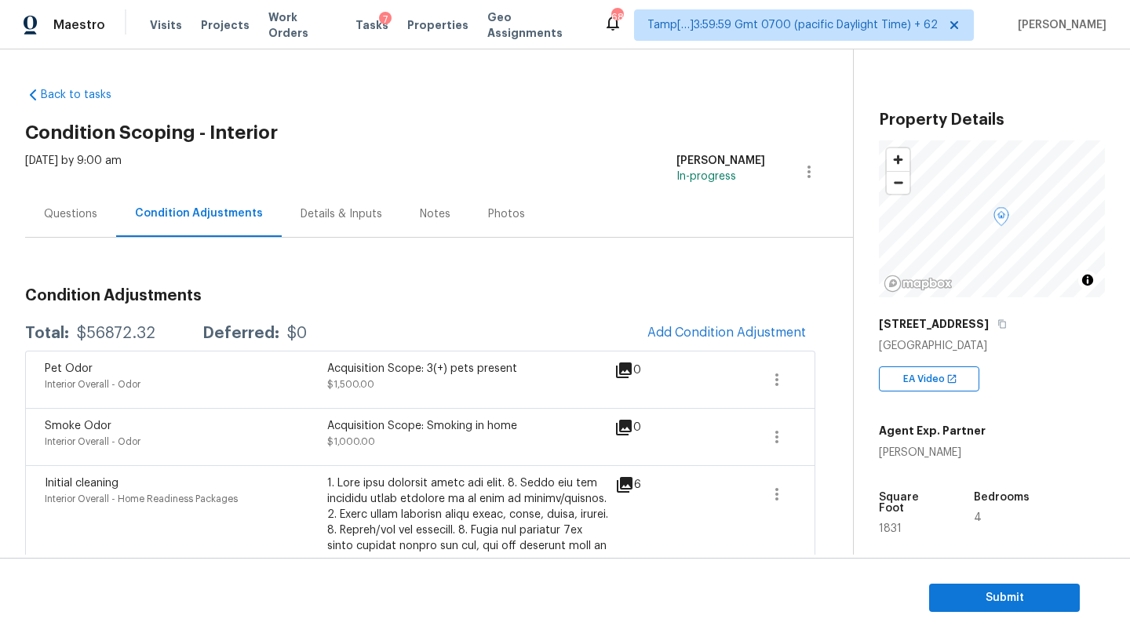
click at [100, 212] on div "Questions" at bounding box center [70, 214] width 91 height 46
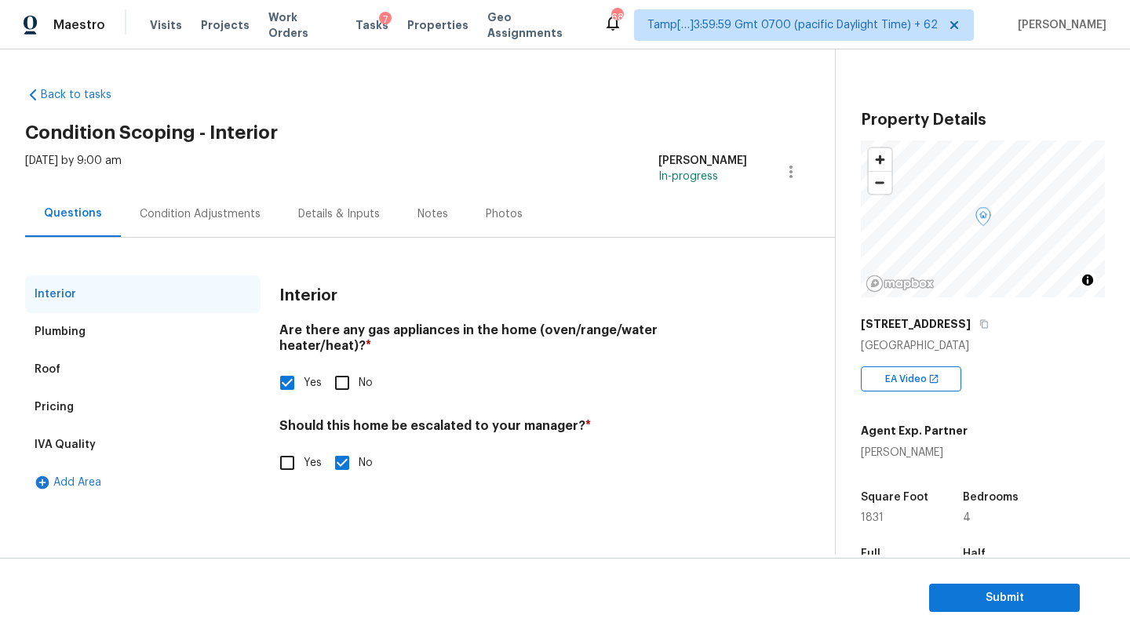
click at [111, 367] on div "Roof" at bounding box center [142, 370] width 235 height 38
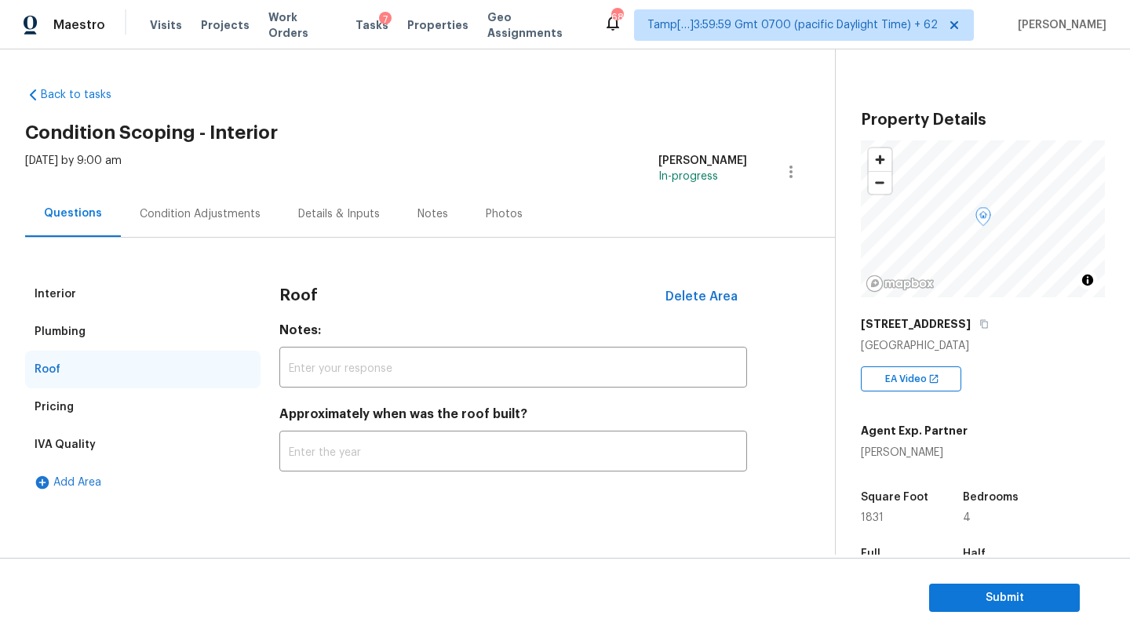
click at [111, 410] on div "Pricing" at bounding box center [142, 408] width 235 height 38
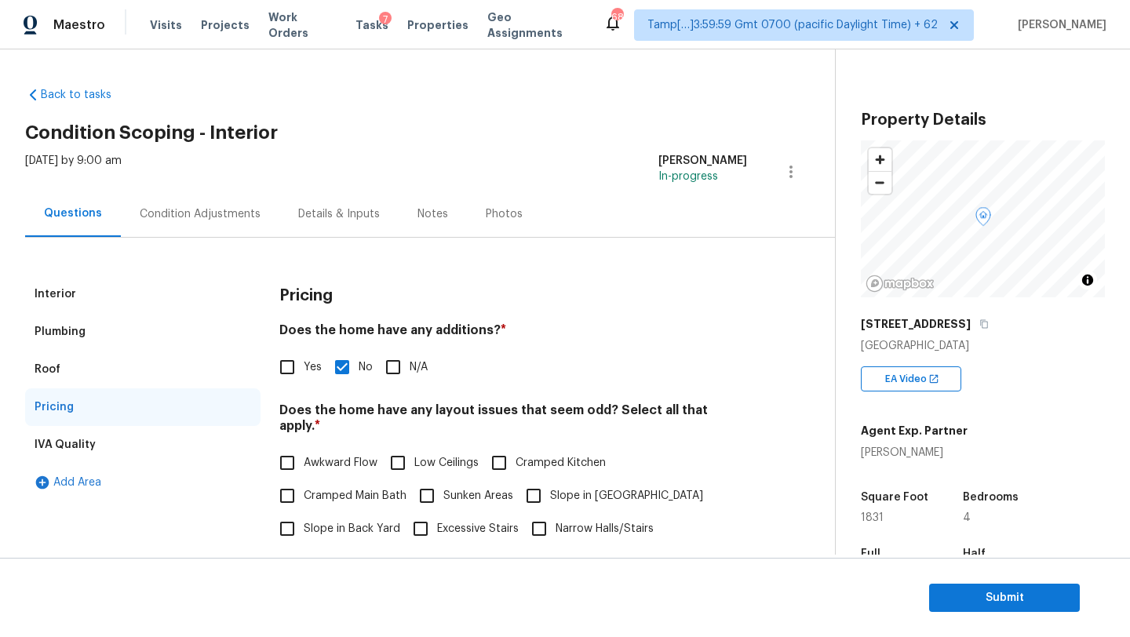
click at [311, 369] on span "Yes" at bounding box center [313, 367] width 18 height 16
click at [304, 369] on input "Yes" at bounding box center [287, 367] width 33 height 33
checkbox input "true"
checkbox input "false"
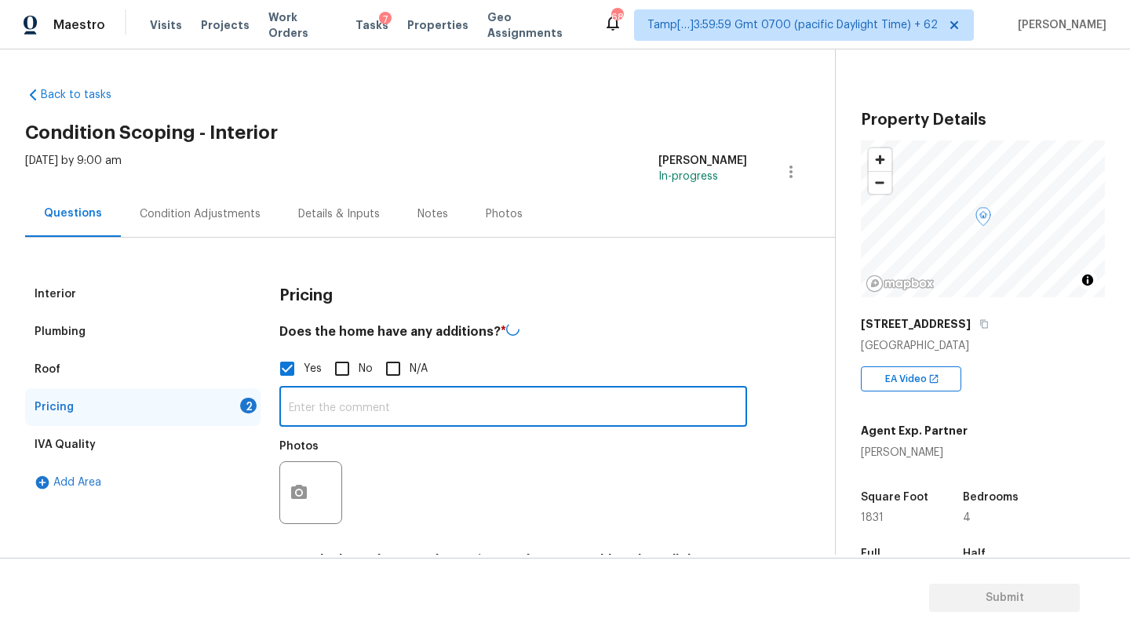
click at [311, 390] on input "text" at bounding box center [513, 408] width 468 height 37
type input "garage conversion"
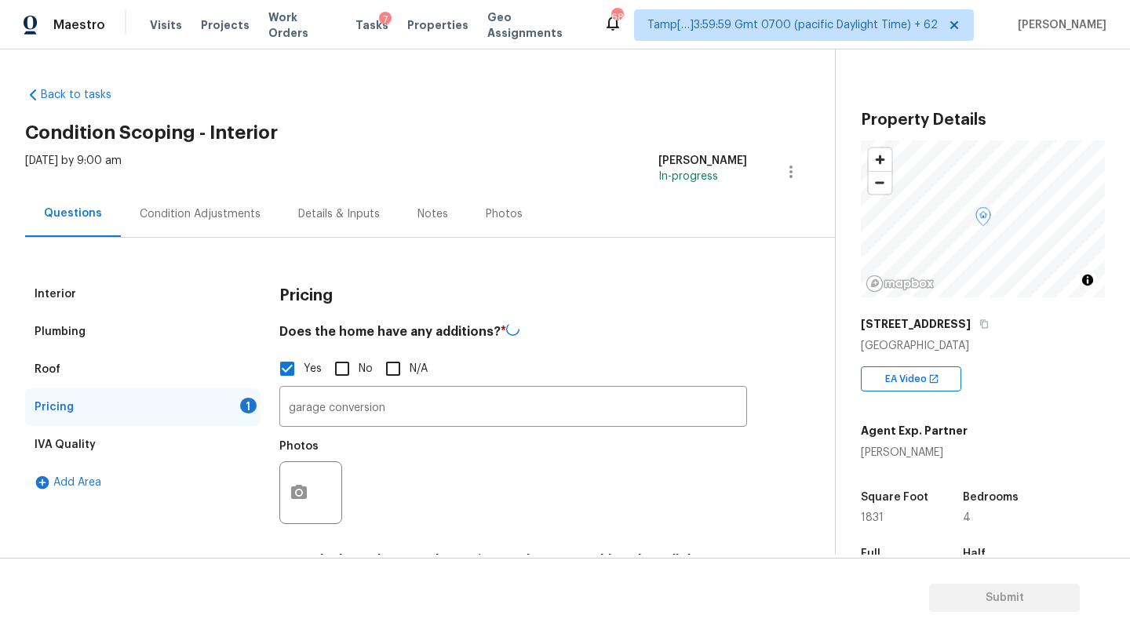
click at [171, 195] on div "Condition Adjustments" at bounding box center [200, 214] width 159 height 46
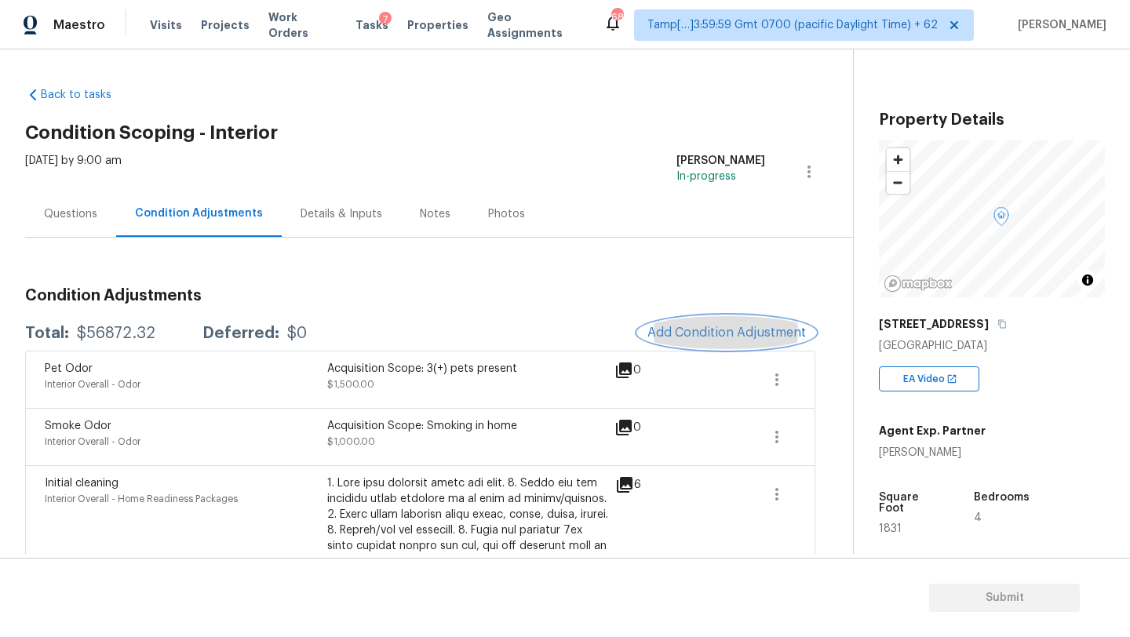
click at [719, 331] on span "Add Condition Adjustment" at bounding box center [727, 333] width 159 height 14
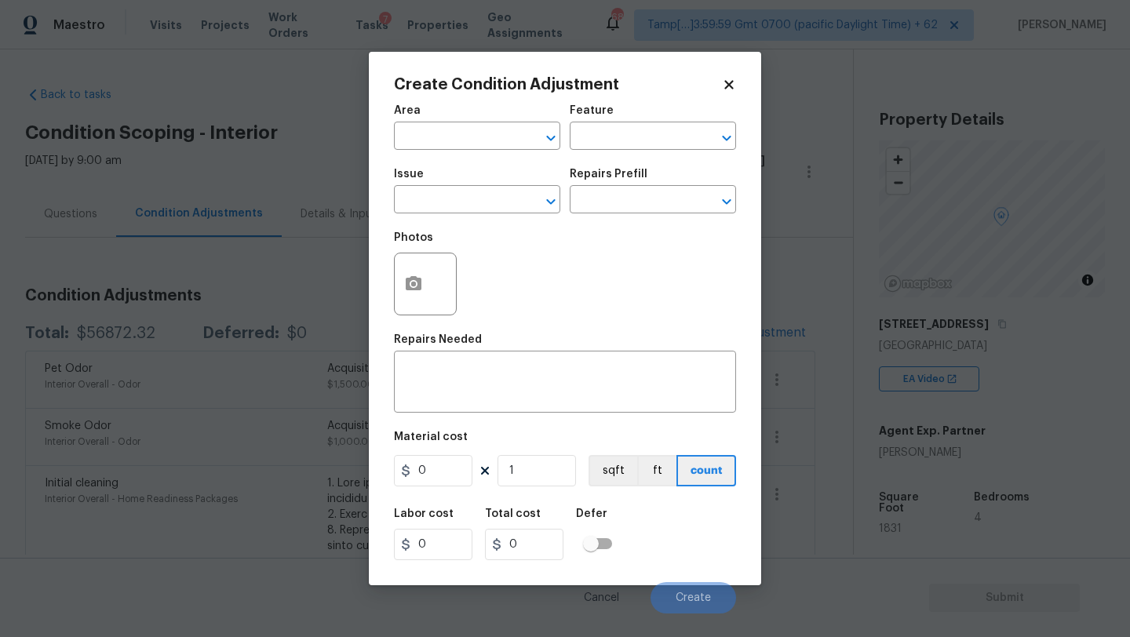
click at [237, 343] on body "Maestro Visits Projects Work Orders Tasks 7 Properties Geo Assignments 683 Tamp…" at bounding box center [565, 318] width 1130 height 637
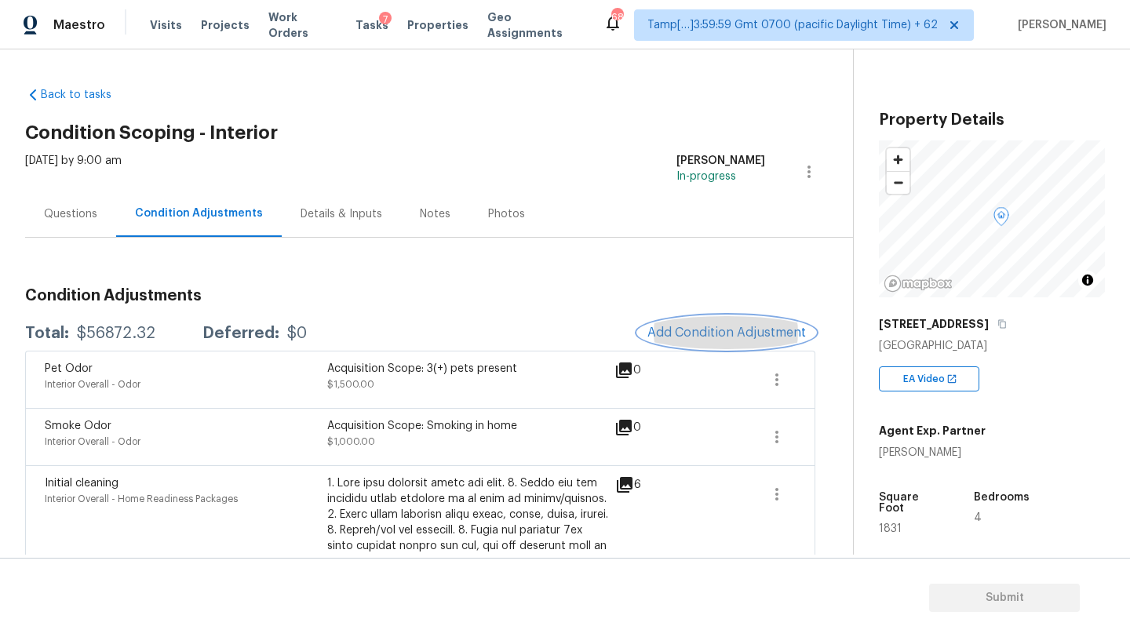
click at [735, 325] on button "Add Condition Adjustment" at bounding box center [726, 332] width 177 height 33
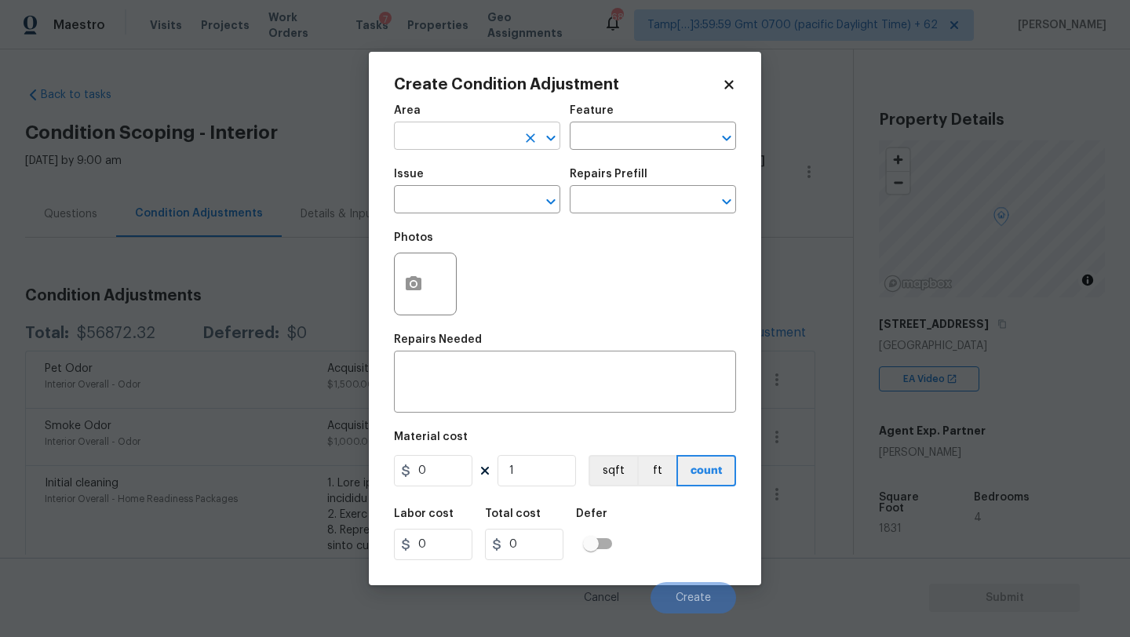
click at [399, 139] on input "text" at bounding box center [455, 138] width 122 height 24
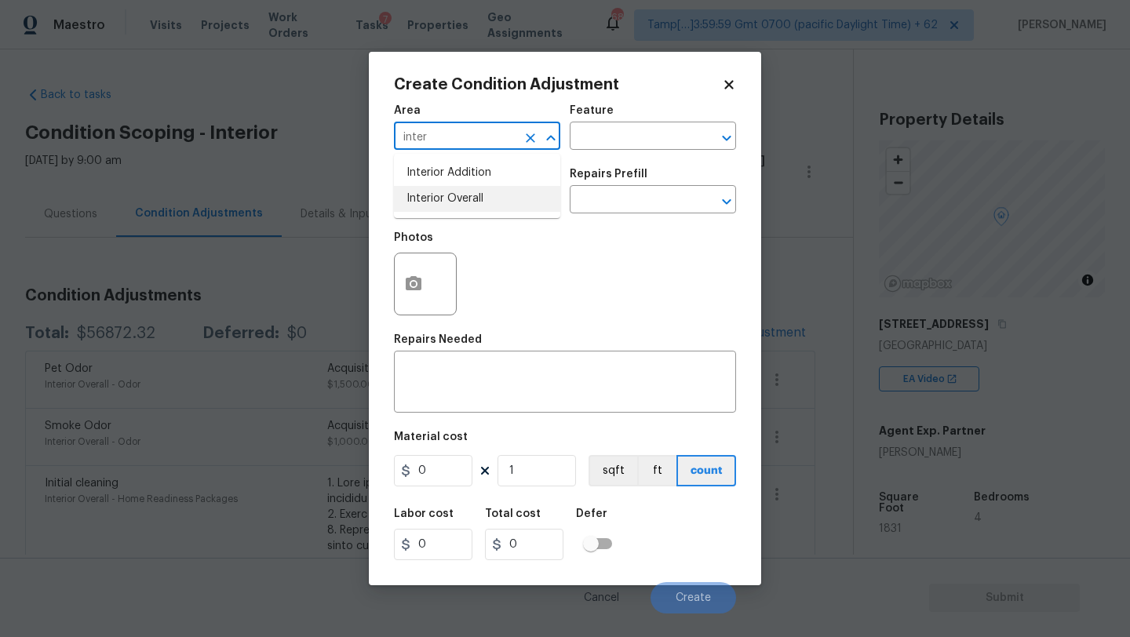
click at [415, 206] on li "Interior Overall" at bounding box center [477, 199] width 166 height 26
type input "Interior Overall"
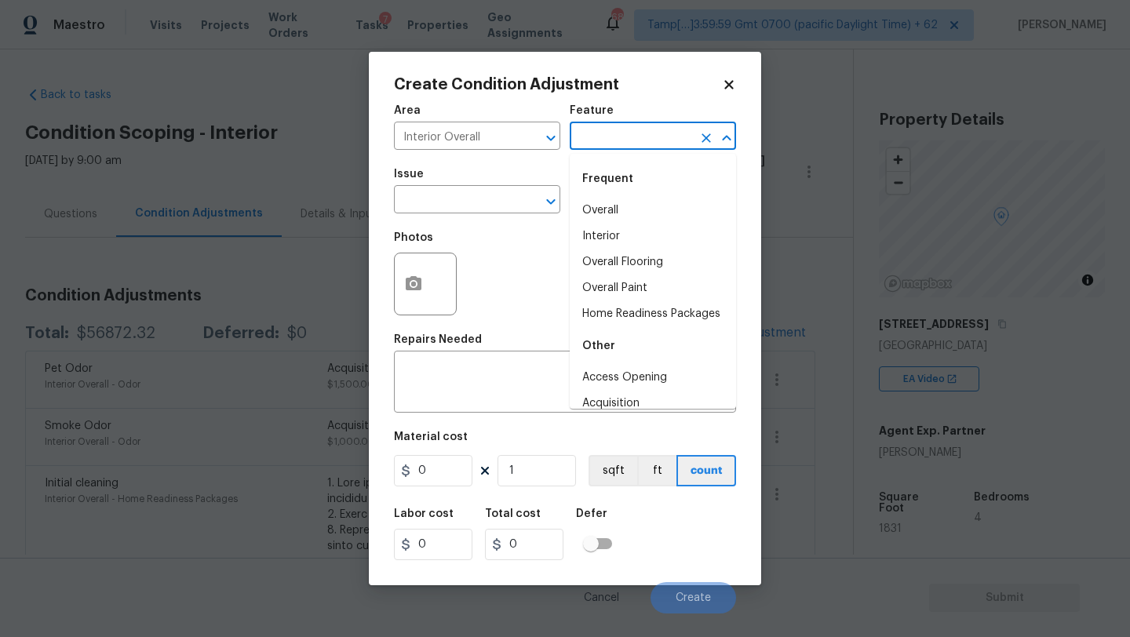
click at [598, 140] on input "text" at bounding box center [631, 138] width 122 height 24
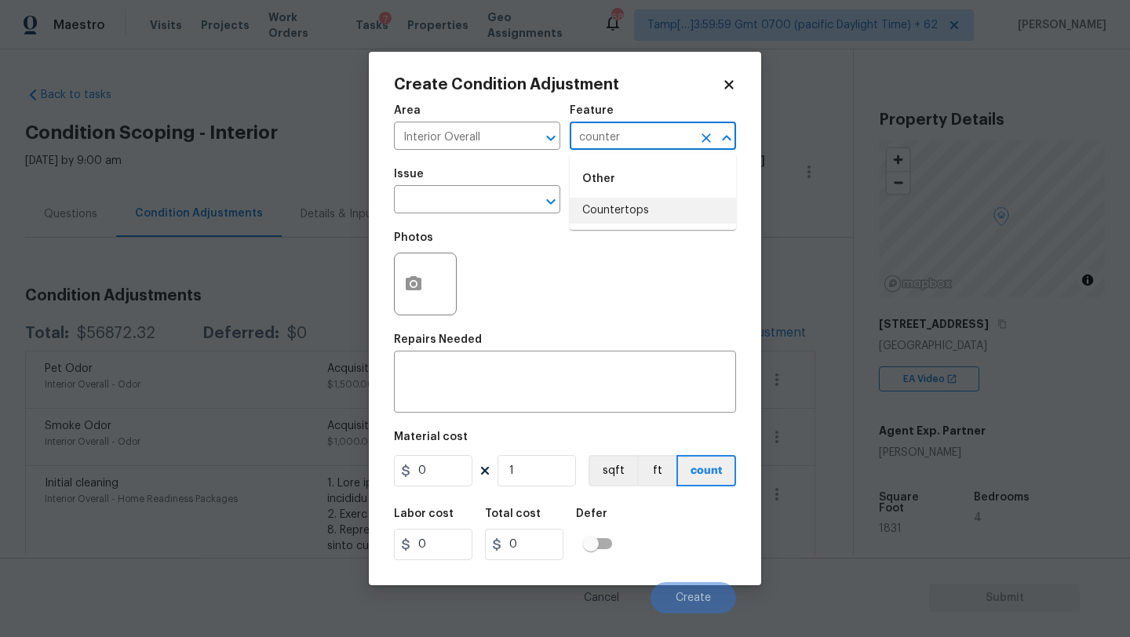
click at [633, 224] on ul "Other Countertops" at bounding box center [653, 192] width 166 height 76
click at [605, 223] on li "Countertops" at bounding box center [653, 211] width 166 height 26
type input "Countertops"
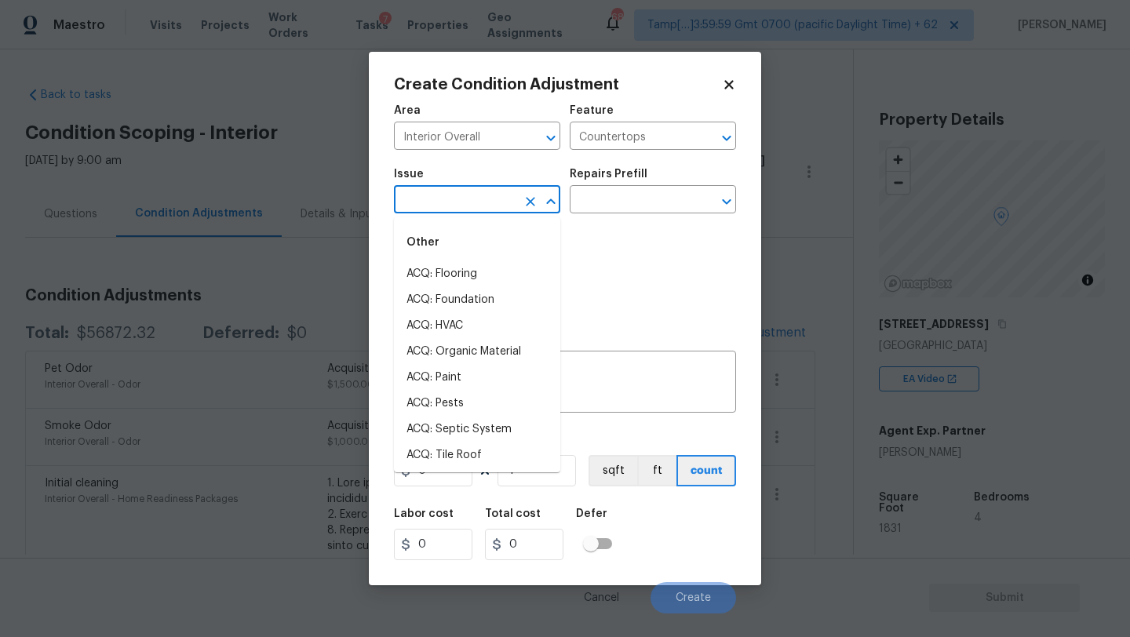
click at [423, 203] on input "text" at bounding box center [455, 201] width 122 height 24
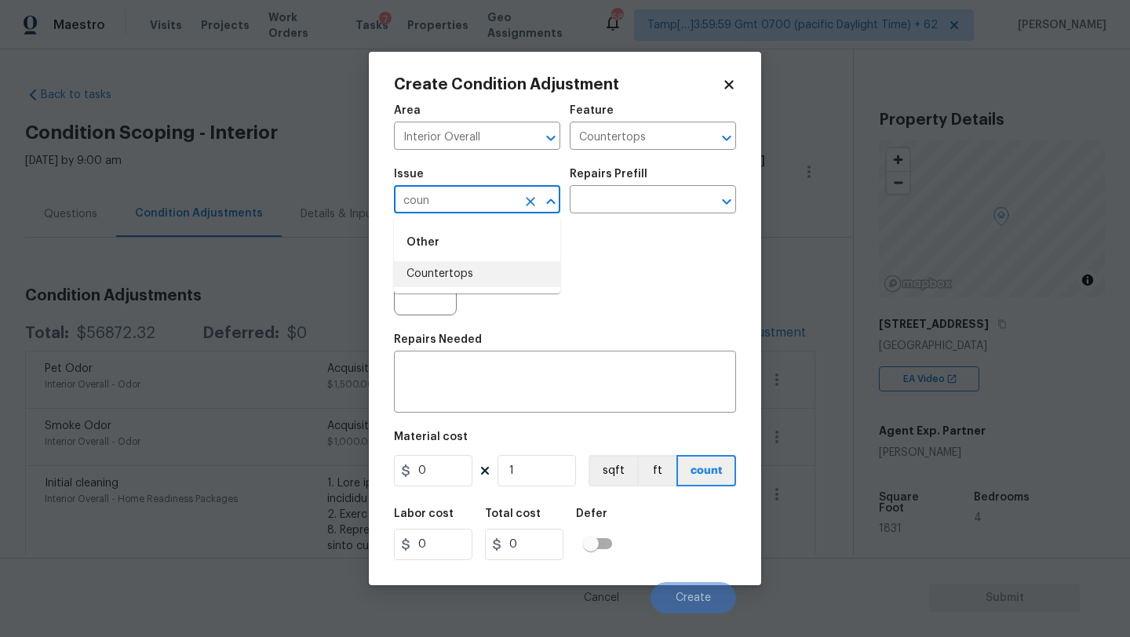
click at [468, 275] on li "Countertops" at bounding box center [477, 274] width 166 height 26
type input "Countertops"
click at [611, 198] on input "text" at bounding box center [631, 201] width 122 height 24
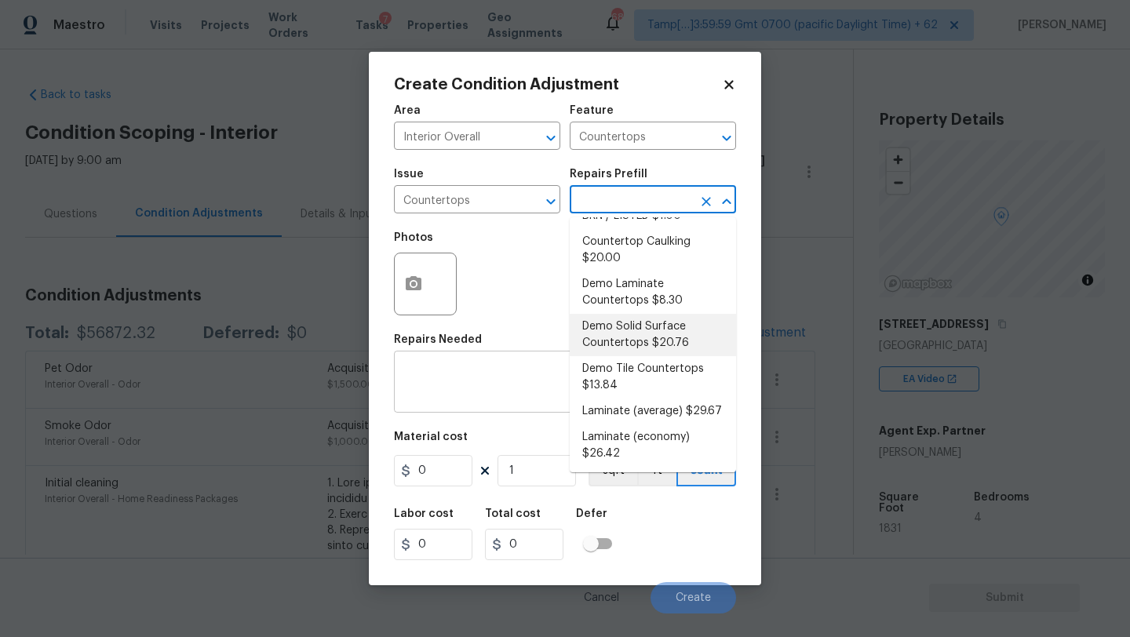
scroll to position [122, 0]
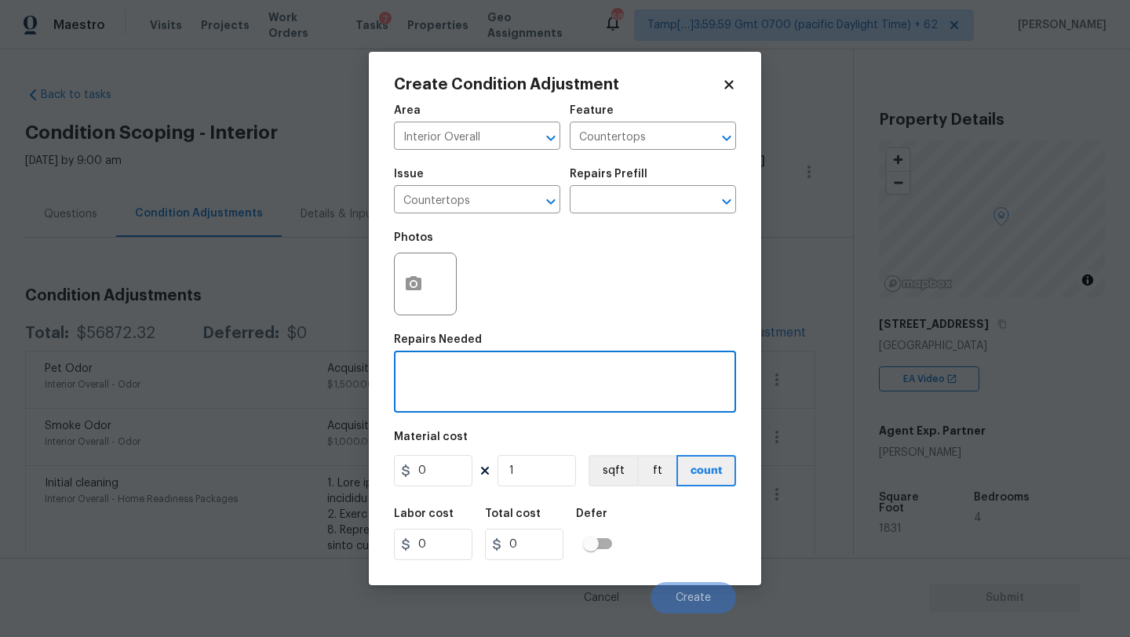
click at [498, 394] on textarea at bounding box center [564, 383] width 323 height 33
type textarea "refinish kitchen and bathroom countertops"
click at [463, 469] on input "0" at bounding box center [433, 470] width 78 height 31
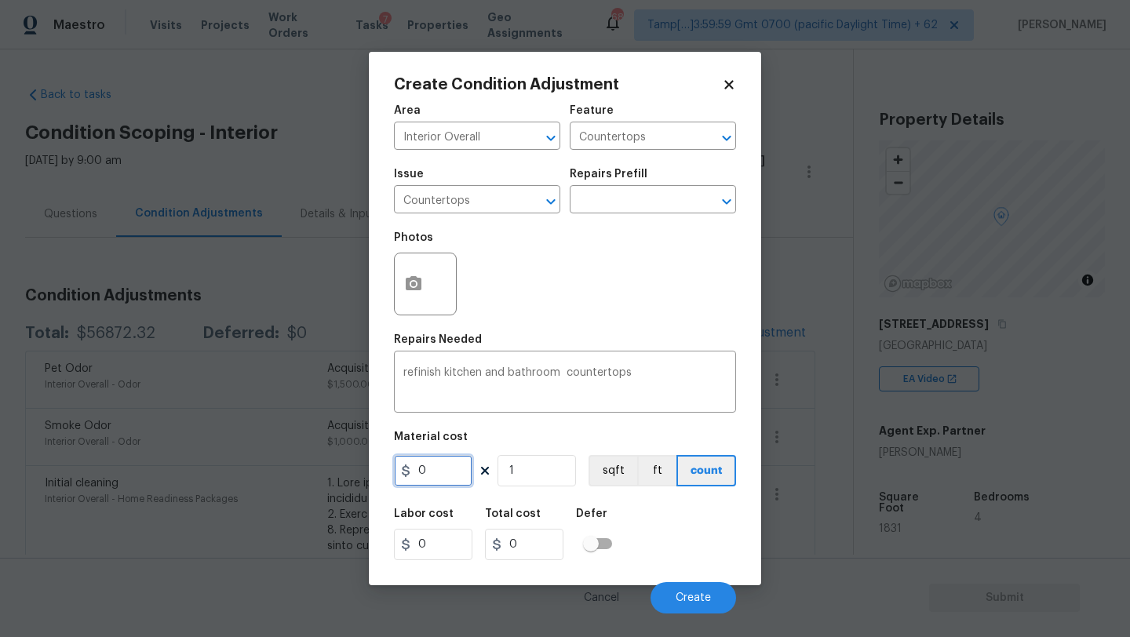
click at [463, 469] on input "0" at bounding box center [433, 470] width 78 height 31
click at [463, 469] on input "2500" at bounding box center [433, 470] width 78 height 31
type input "2500"
click at [670, 590] on button "Create" at bounding box center [694, 597] width 86 height 31
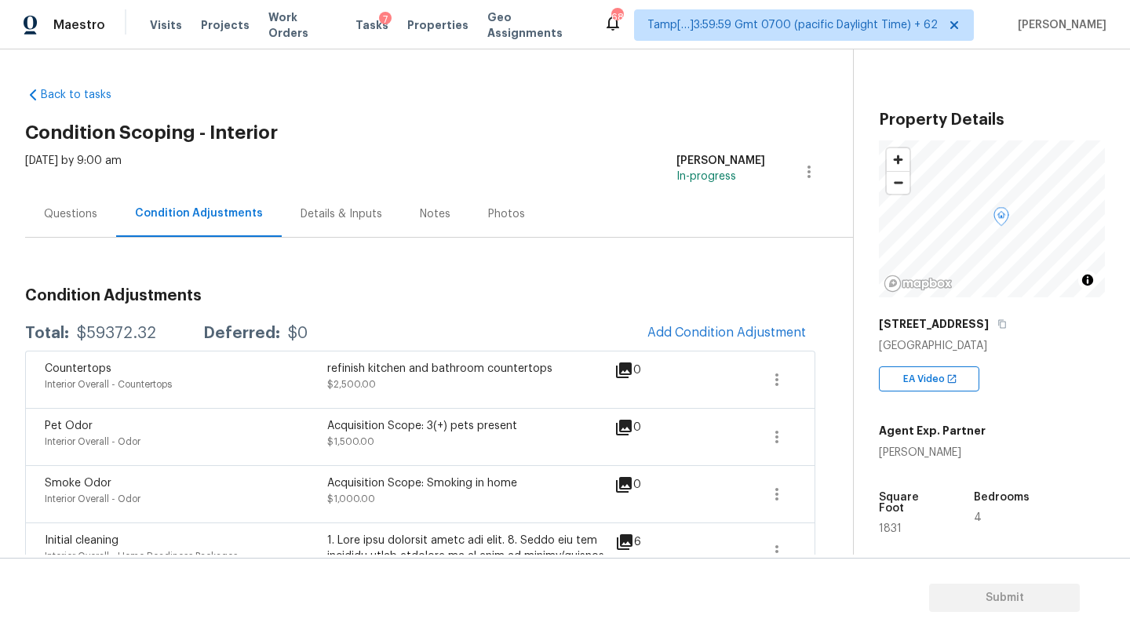
click at [87, 221] on div "Questions" at bounding box center [70, 214] width 53 height 16
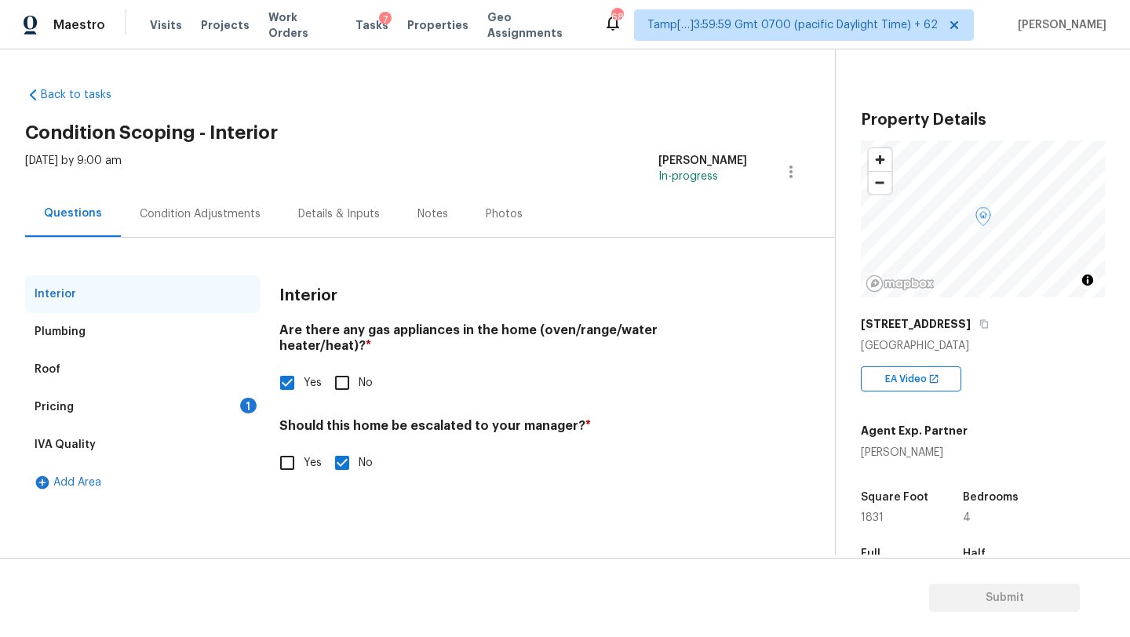
click at [137, 395] on div "Pricing 1" at bounding box center [142, 408] width 235 height 38
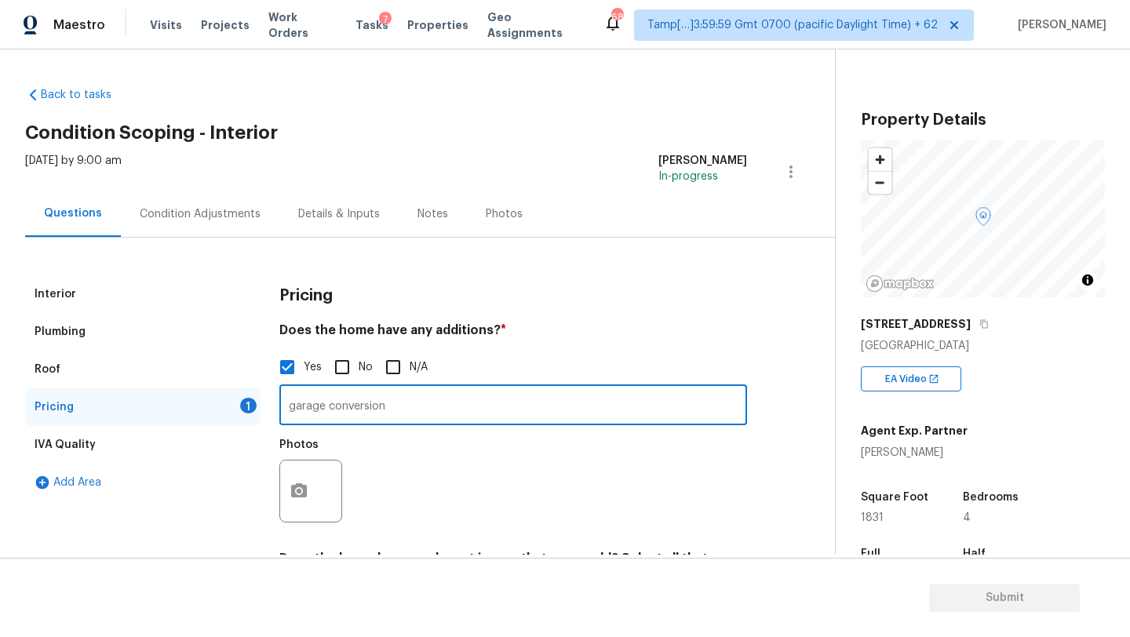
click at [390, 411] on input "garage conversion" at bounding box center [513, 407] width 468 height 37
paste input "sunroom and a converted garage"
type input "sunroom and a converted garage"
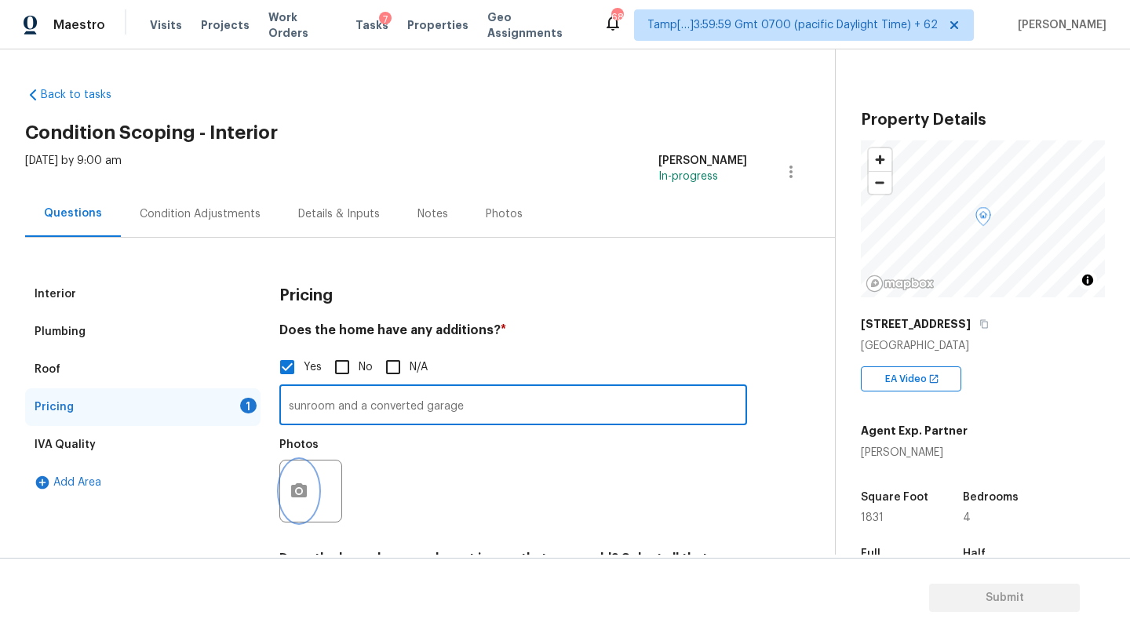
click at [306, 495] on icon "button" at bounding box center [299, 490] width 16 height 14
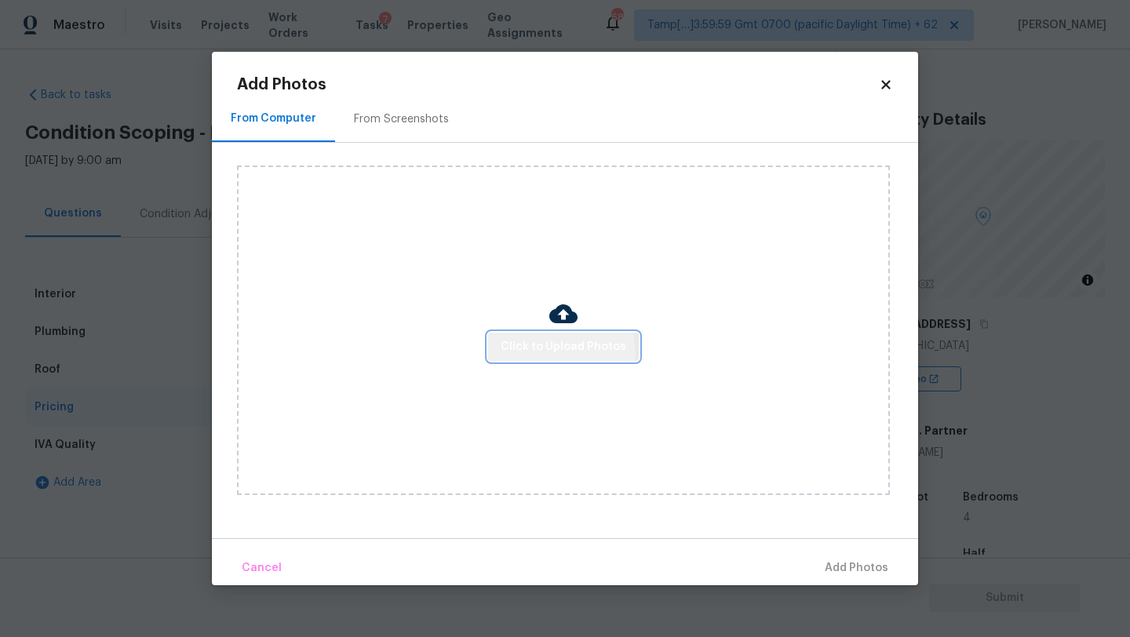
click at [545, 355] on span "Click to Upload Photos" at bounding box center [564, 347] width 126 height 20
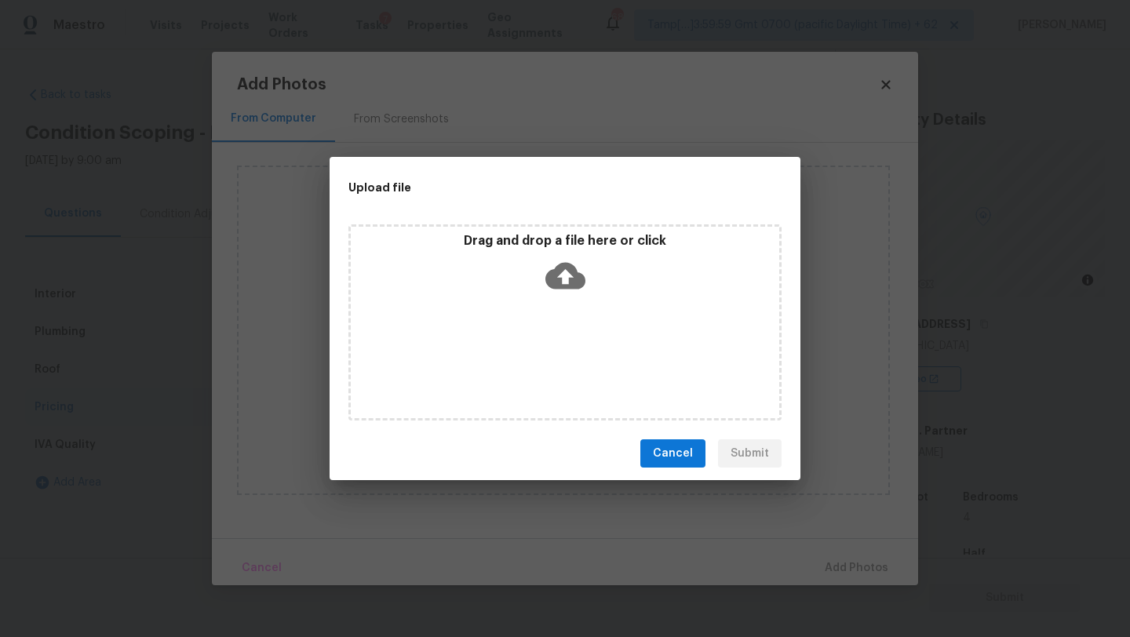
click at [561, 317] on div "Drag and drop a file here or click" at bounding box center [564, 322] width 433 height 196
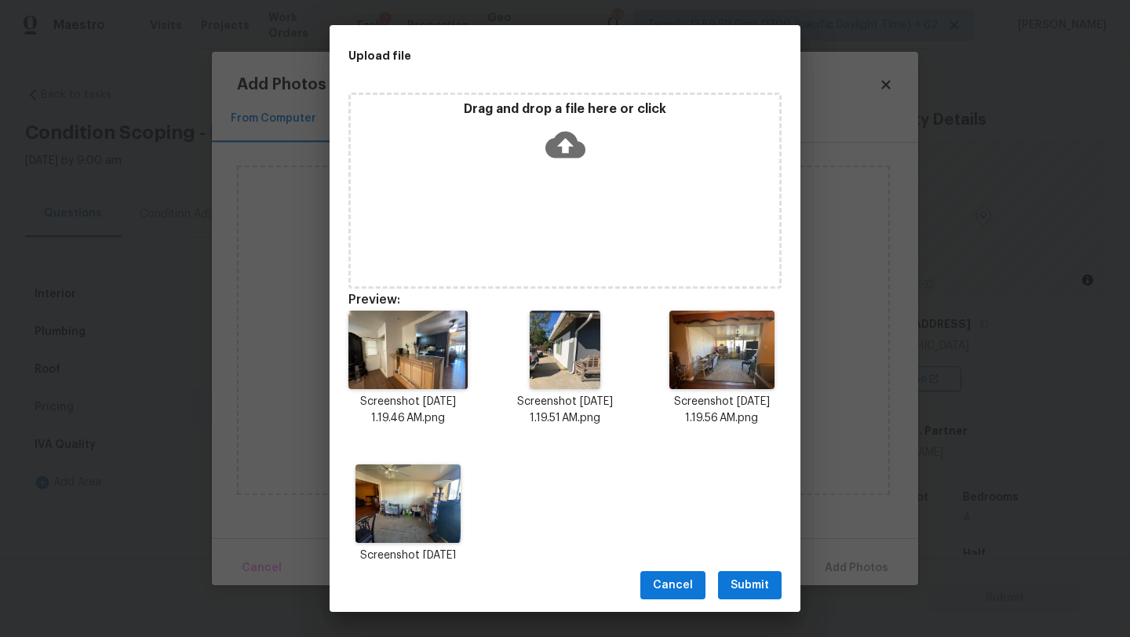
click at [724, 591] on button "Submit" at bounding box center [750, 585] width 64 height 29
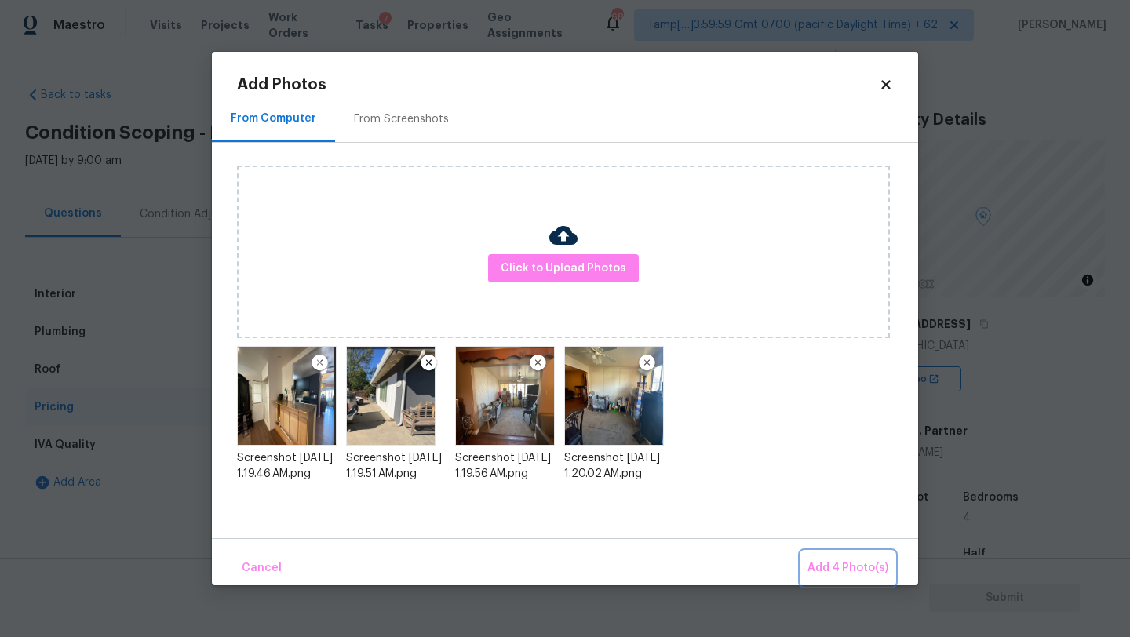
click at [822, 560] on span "Add 4 Photo(s)" at bounding box center [848, 569] width 81 height 20
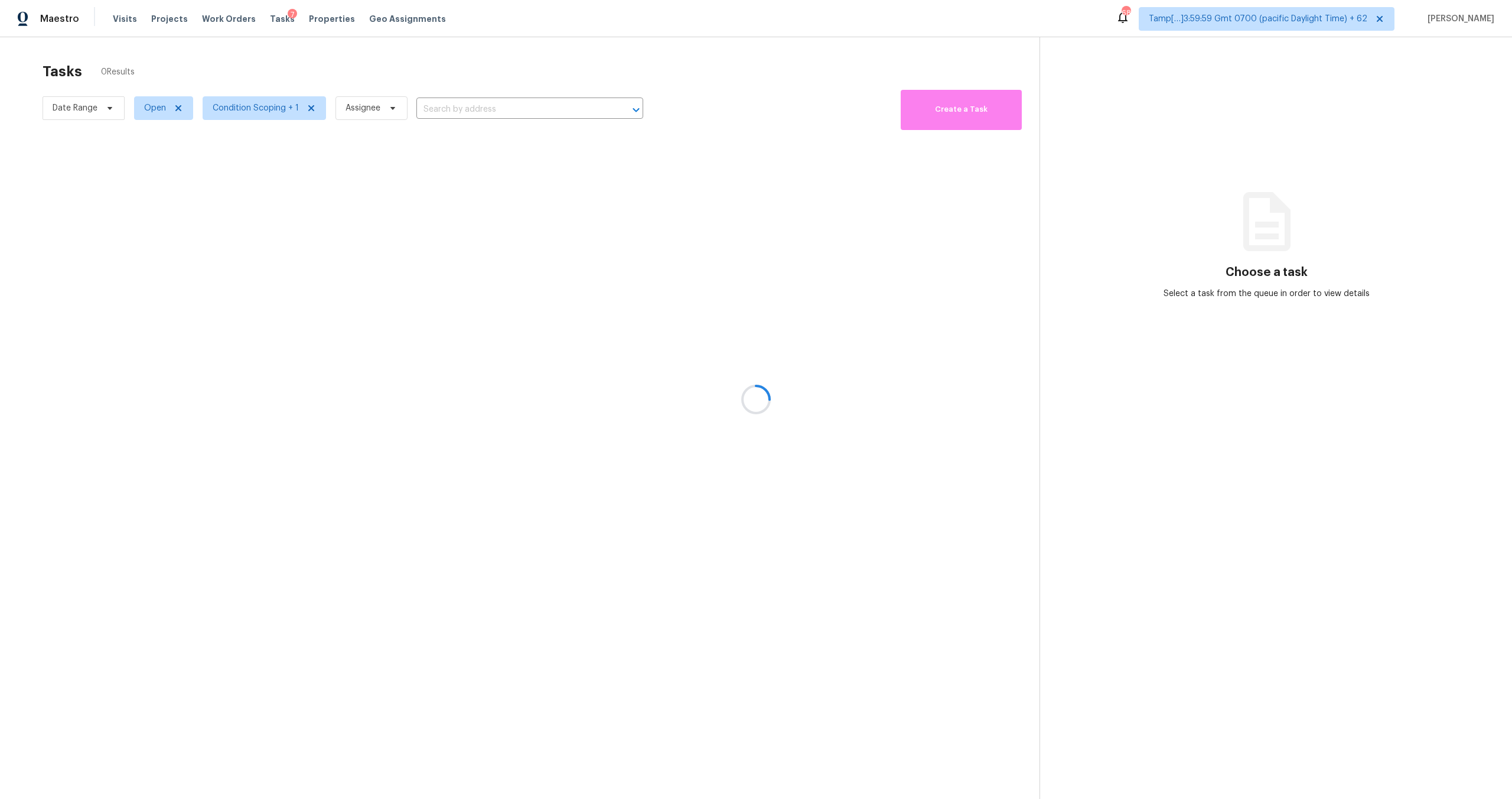
click at [261, 115] on div at bounding box center [756, 399] width 1512 height 799
click at [261, 114] on div at bounding box center [756, 399] width 1512 height 799
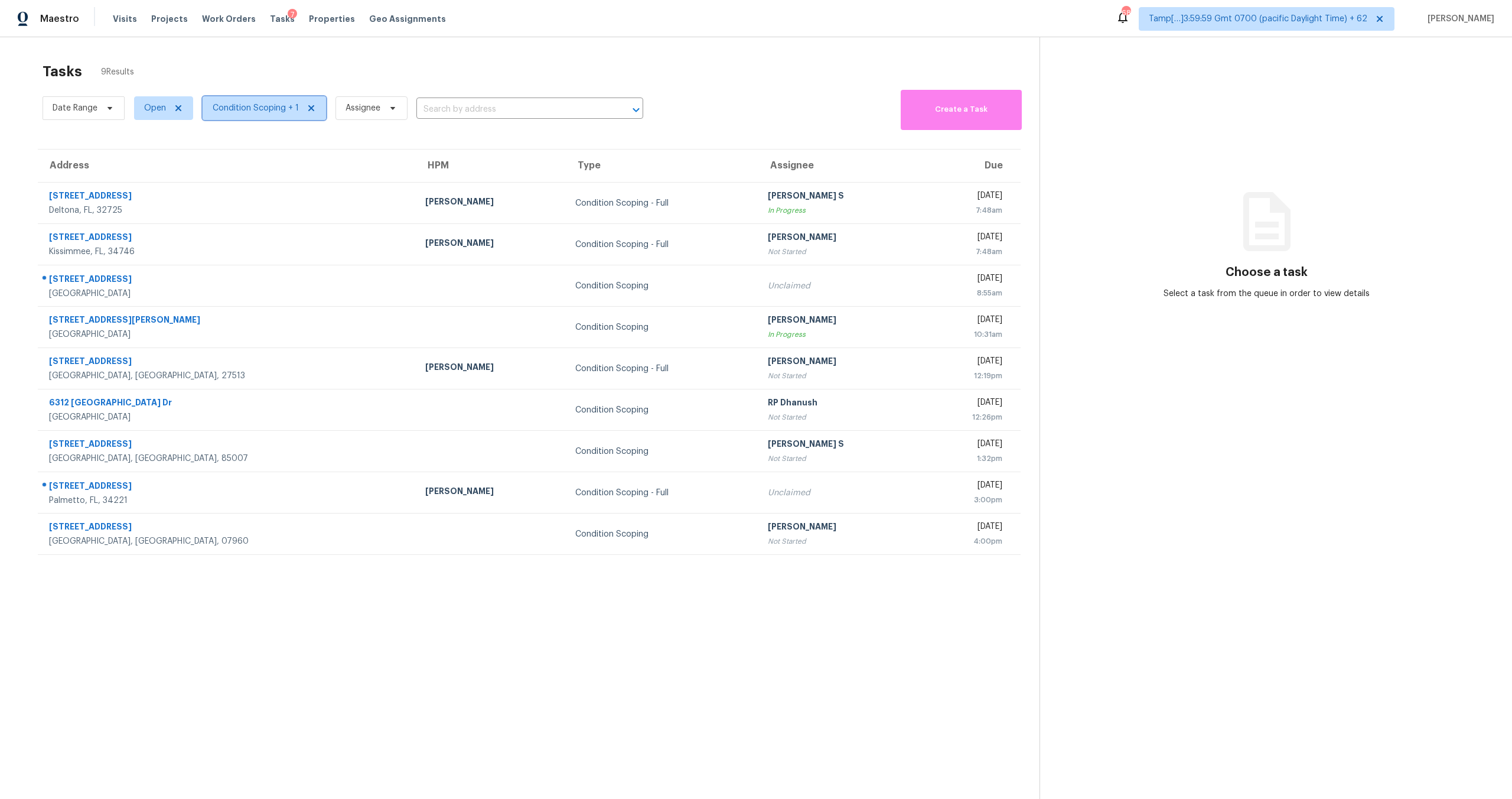
click at [261, 114] on span "Condition Scoping + 1" at bounding box center [264, 108] width 123 height 23
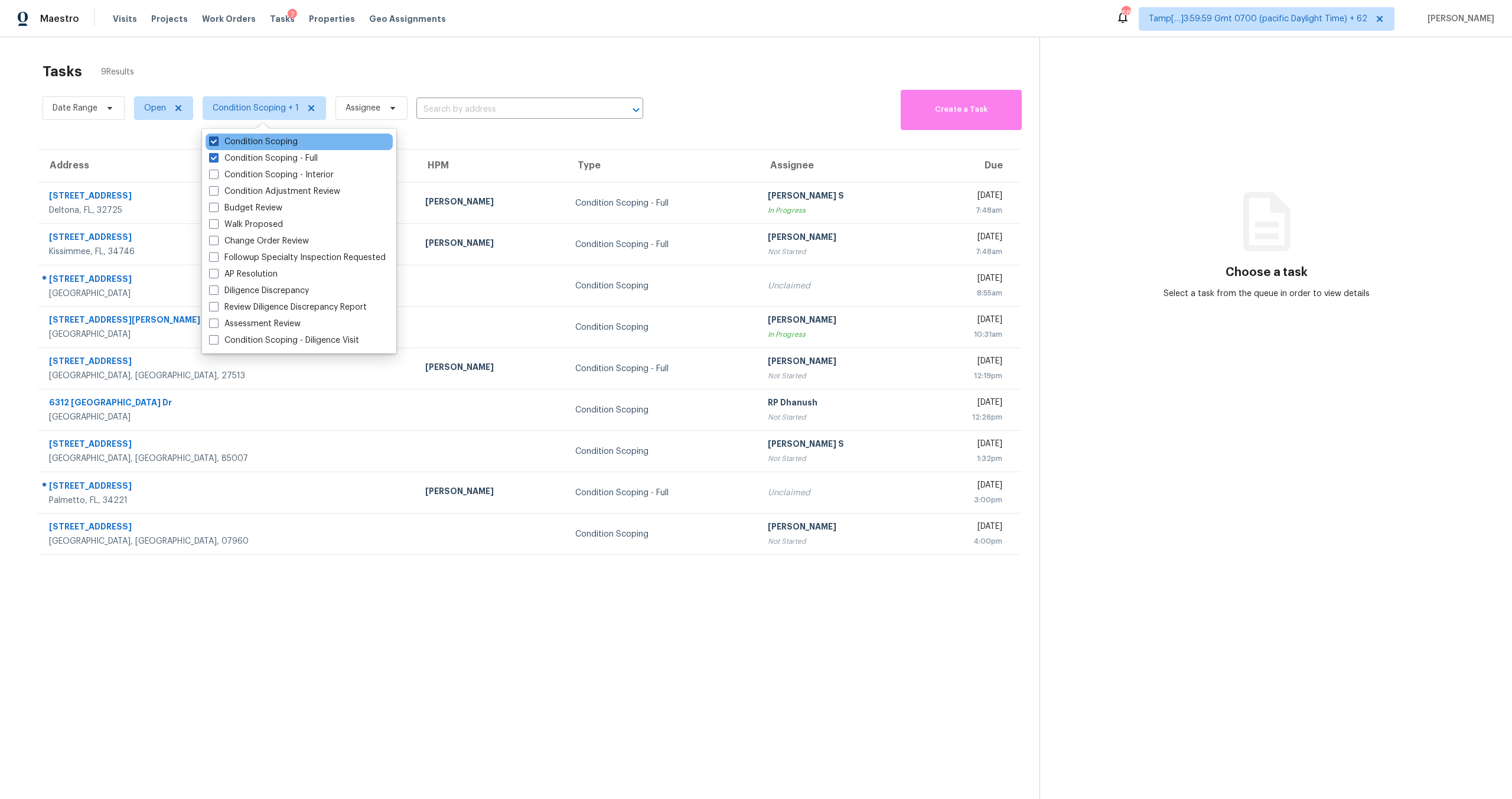
click at [259, 142] on label "Condition Scoping" at bounding box center [254, 142] width 89 height 12
click at [217, 142] on input "Condition Scoping" at bounding box center [213, 140] width 8 height 8
checkbox input "false"
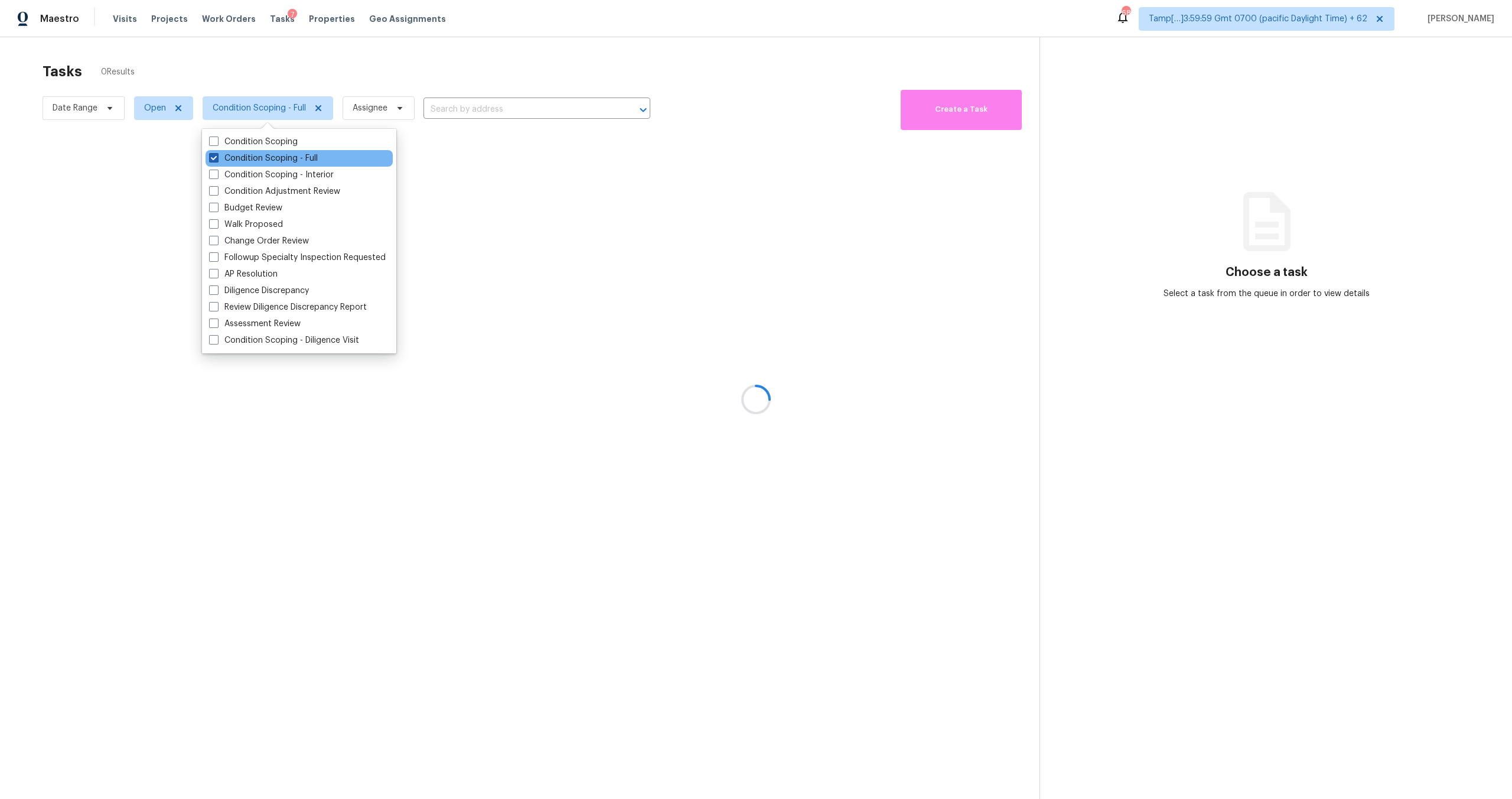
click at [260, 160] on label "Condition Scoping - Full" at bounding box center [263, 158] width 108 height 12
click at [217, 160] on input "Condition Scoping - Full" at bounding box center [213, 156] width 8 height 8
checkbox input "false"
click at [260, 172] on label "Condition Scoping - Interior" at bounding box center [272, 175] width 125 height 12
click at [217, 172] on input "Condition Scoping - Interior" at bounding box center [213, 172] width 8 height 8
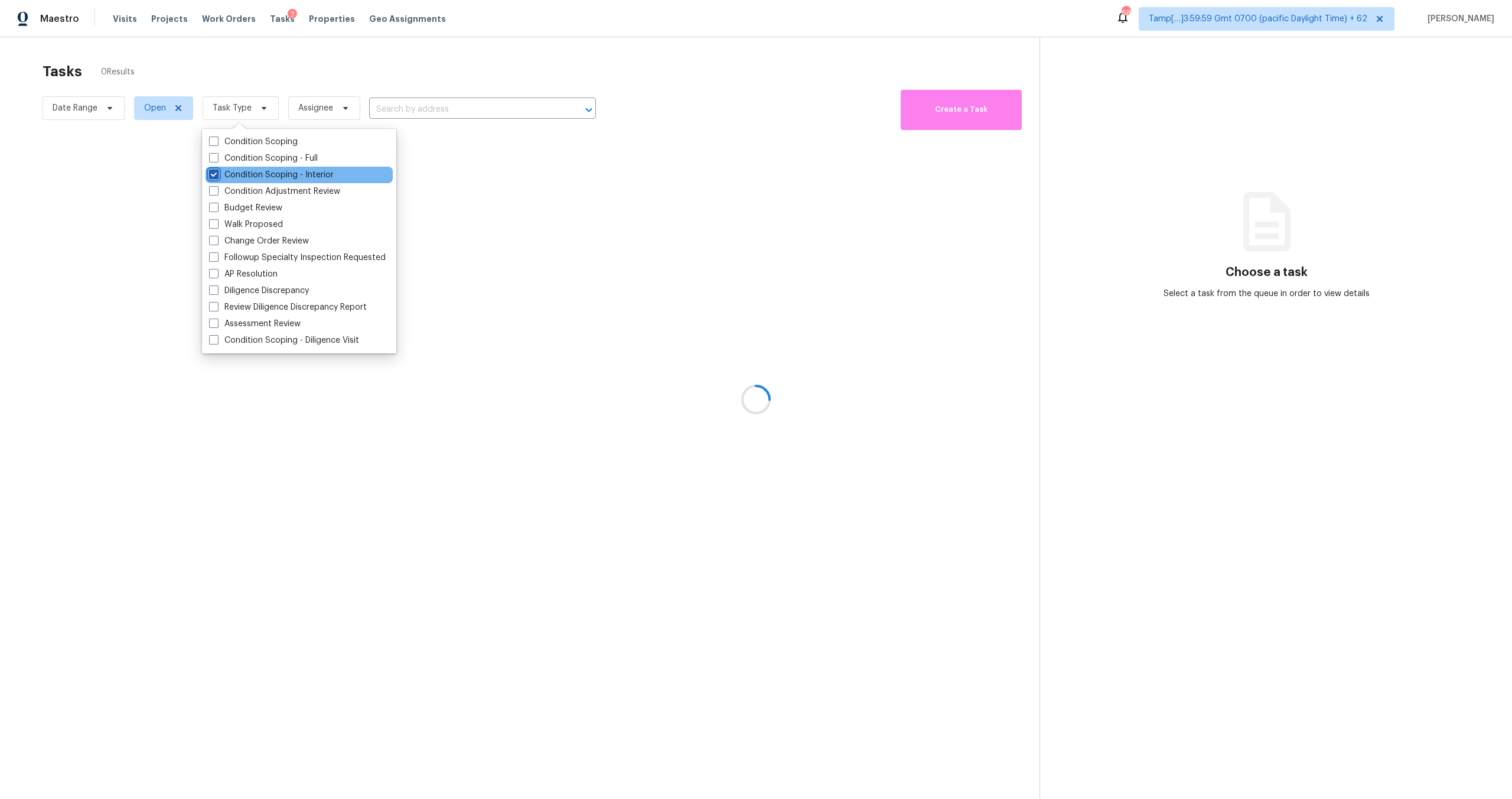
checkbox input "true"
click at [319, 63] on div at bounding box center [756, 399] width 1512 height 799
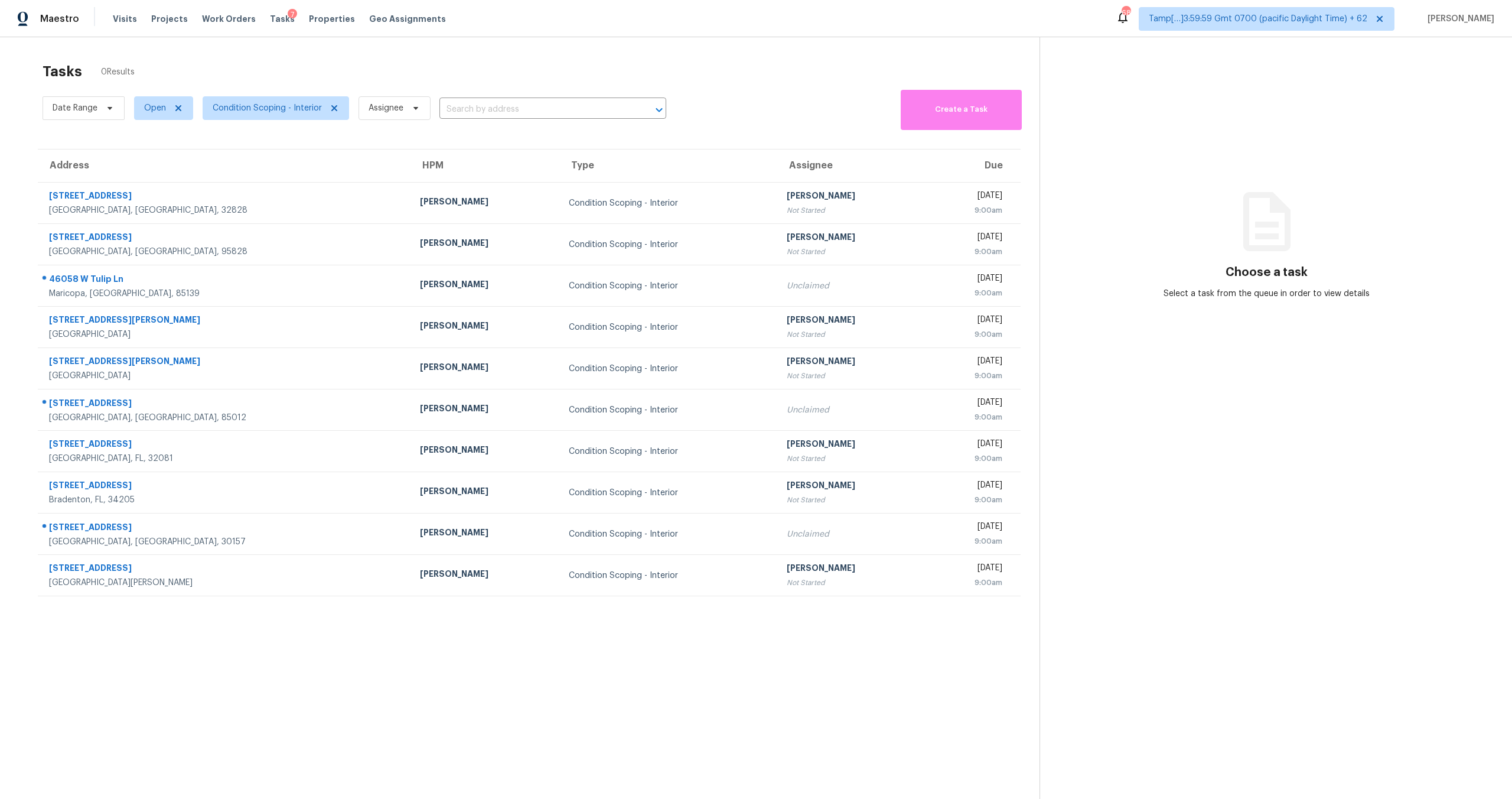
scroll to position [37, 0]
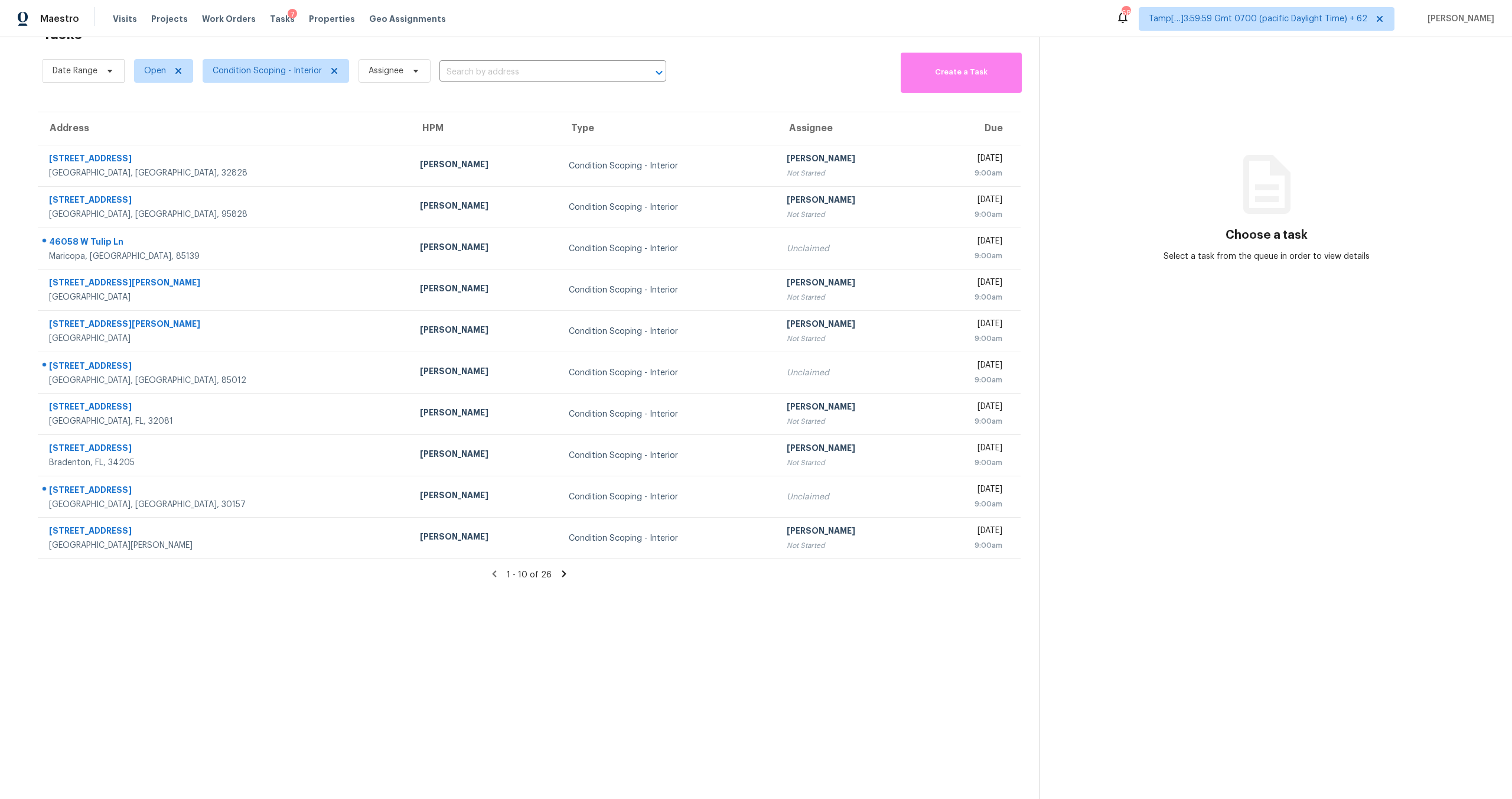
click at [565, 577] on icon at bounding box center [564, 574] width 11 height 11
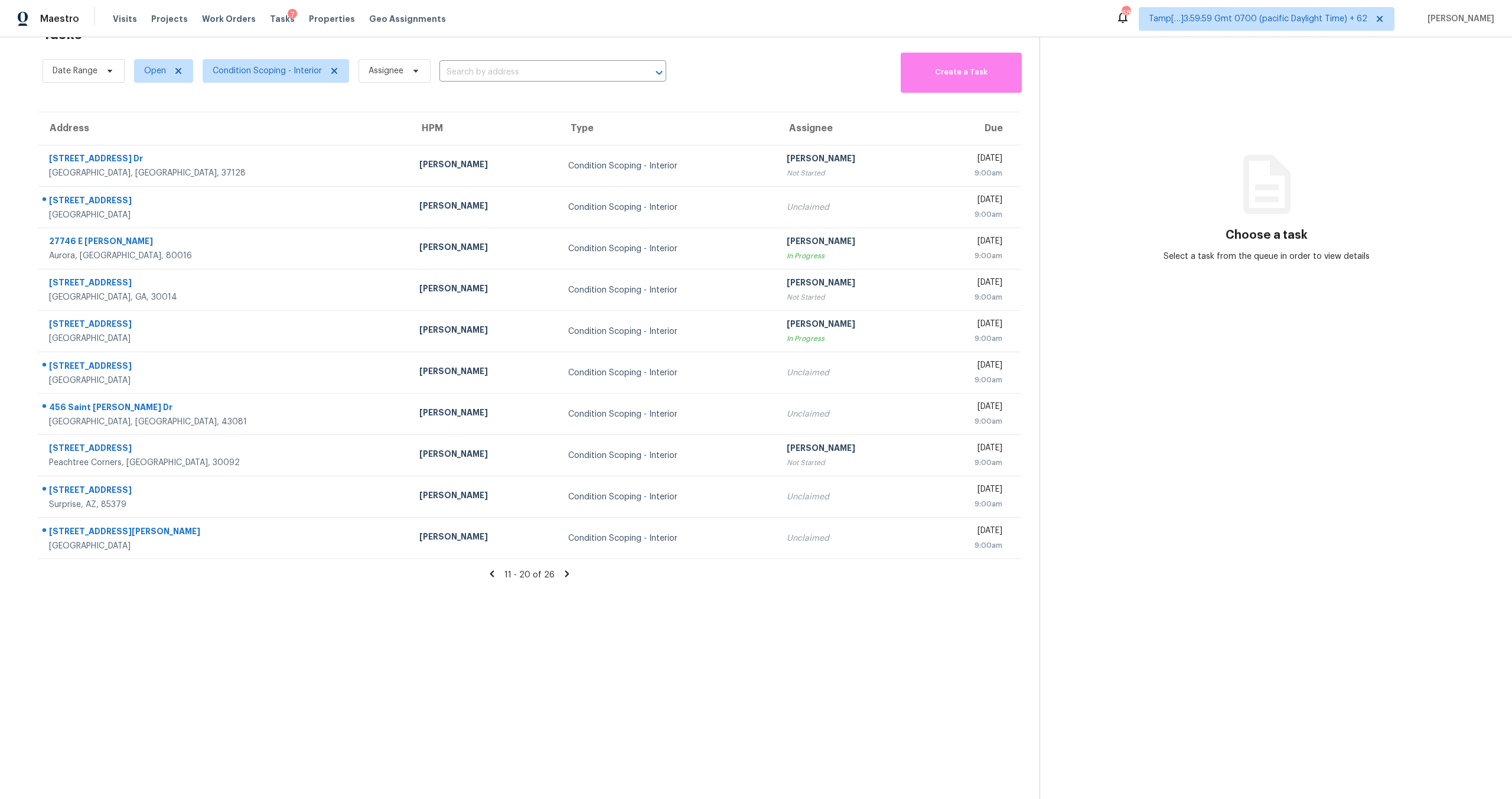
click at [567, 575] on icon at bounding box center [567, 574] width 11 height 11
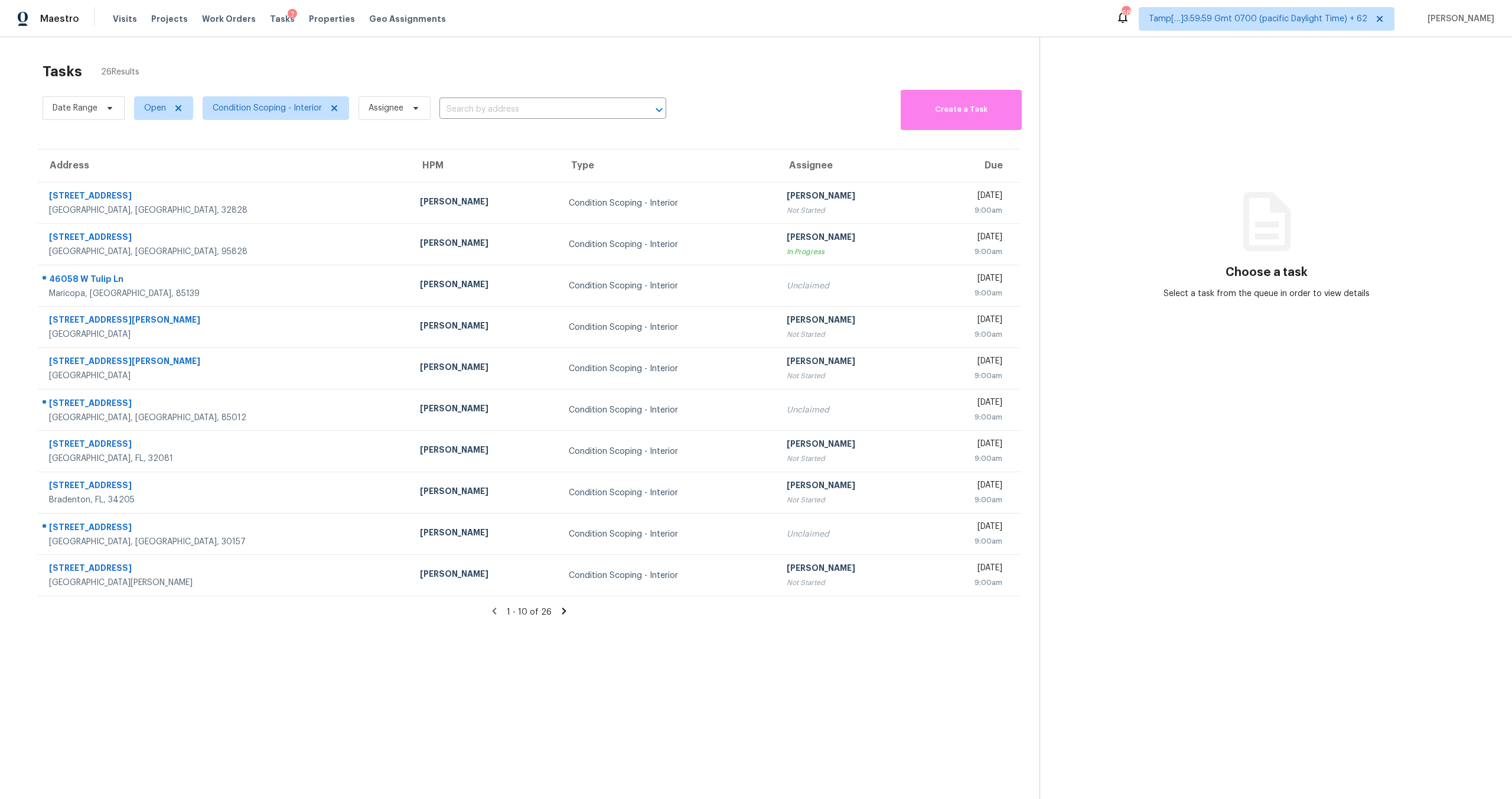
click at [563, 614] on icon at bounding box center [564, 611] width 11 height 11
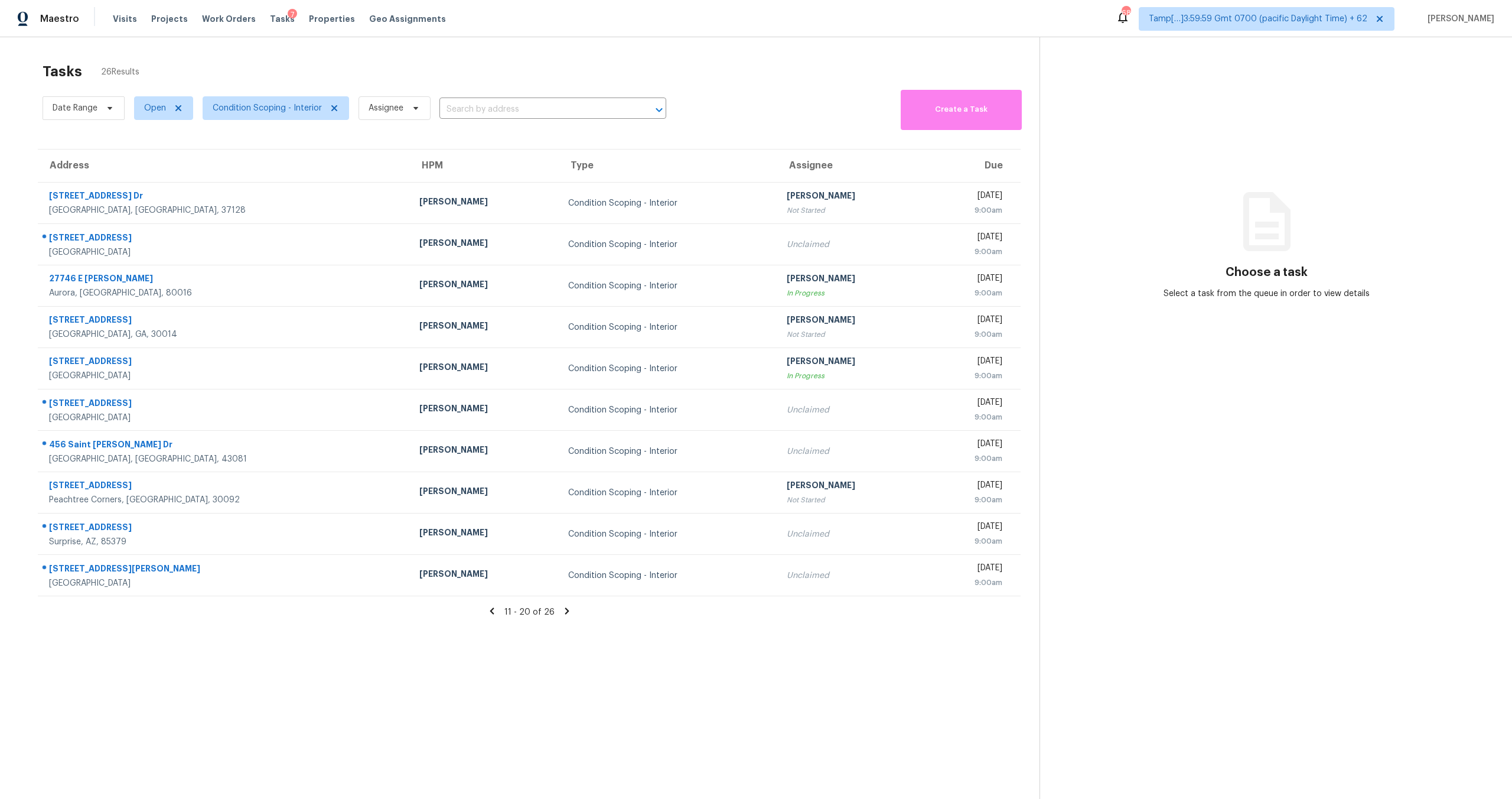
click at [564, 611] on icon at bounding box center [566, 611] width 4 height 7
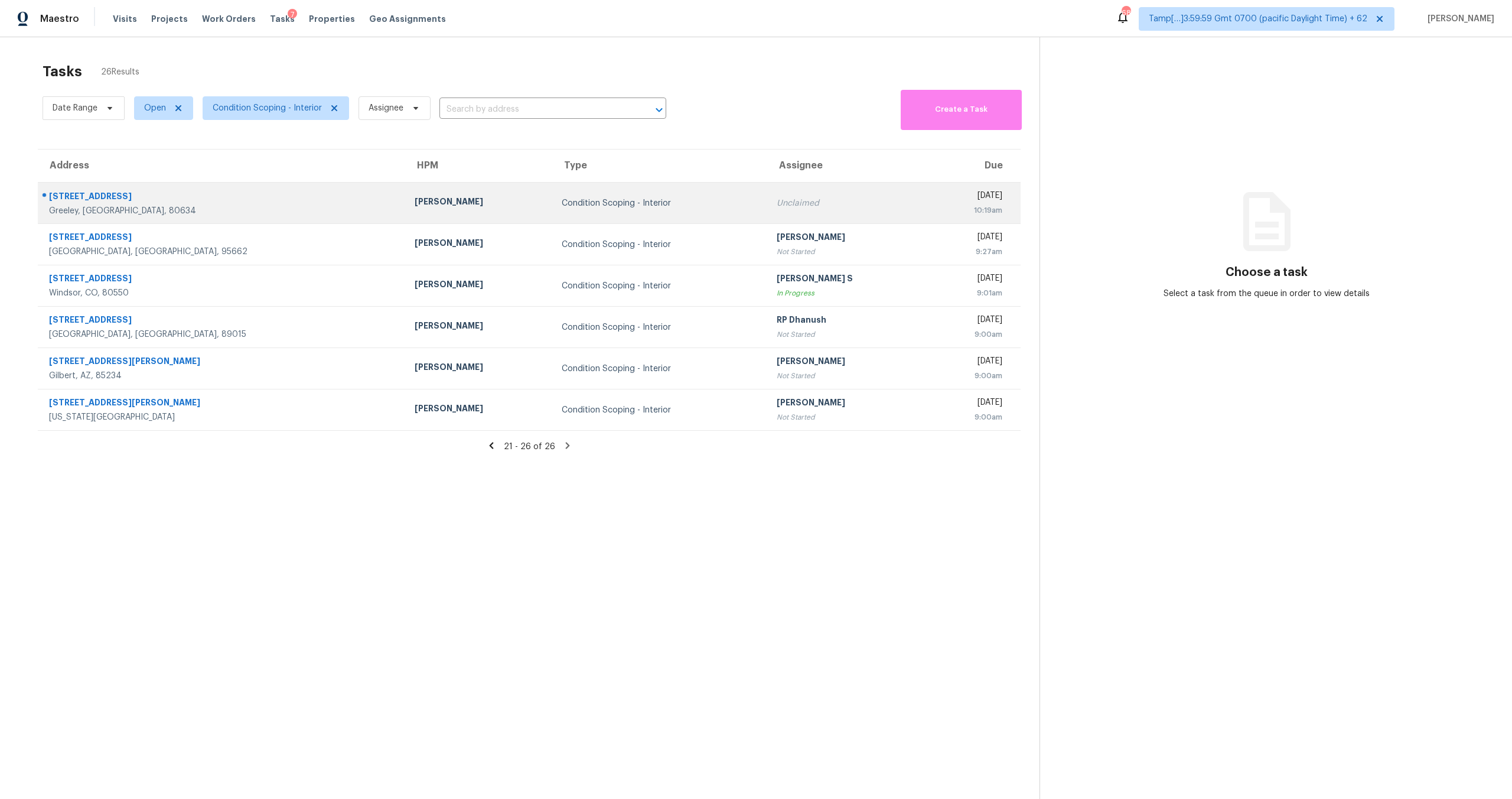
click at [552, 200] on td "Condition Scoping - Interior" at bounding box center [660, 203] width 215 height 41
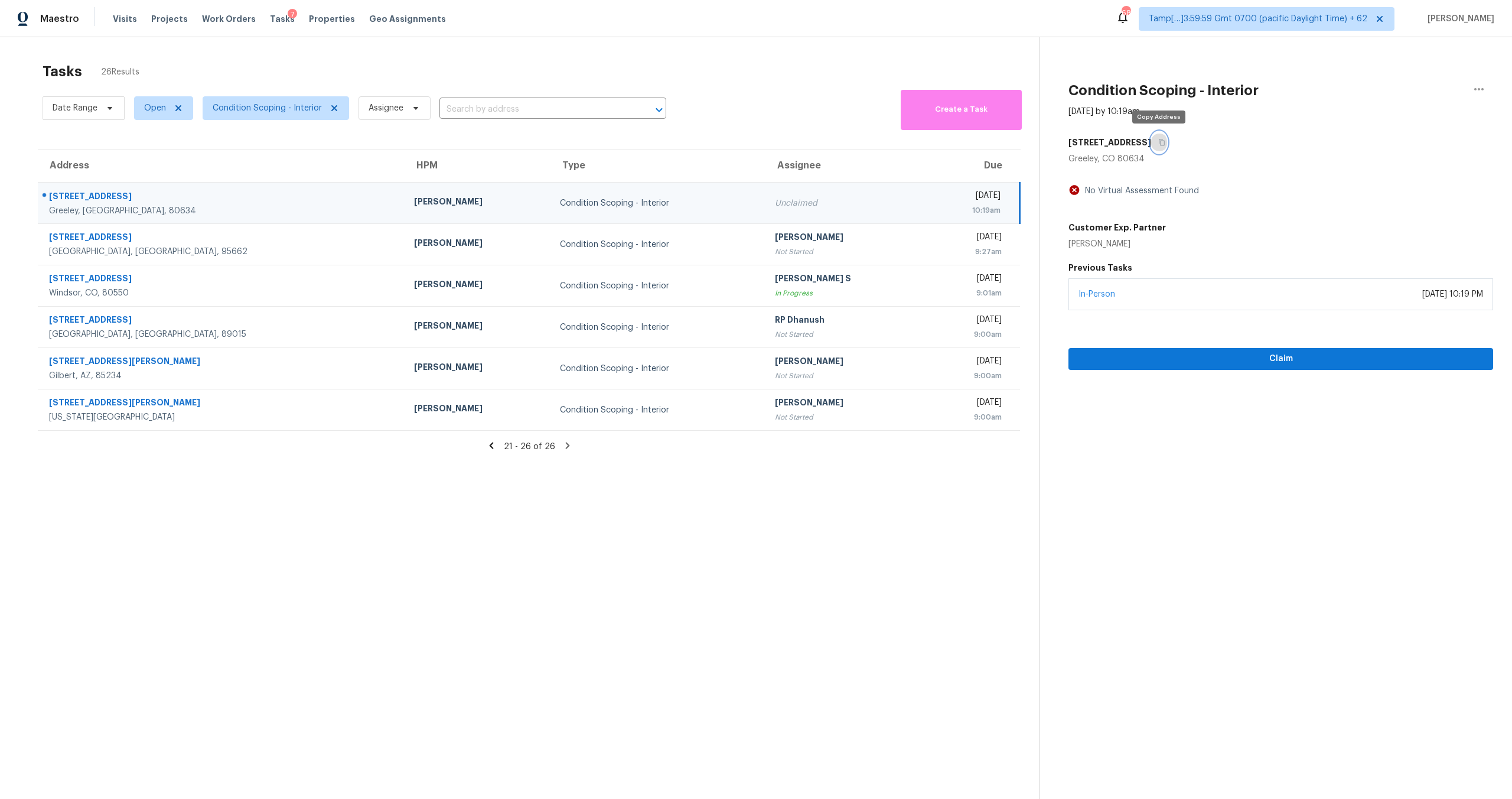
click at [1158, 139] on icon "button" at bounding box center [1161, 142] width 7 height 7
click at [710, 98] on div "Date Range Open Condition Scoping - Interior Assignee ​ Create a Task" at bounding box center [541, 108] width 997 height 43
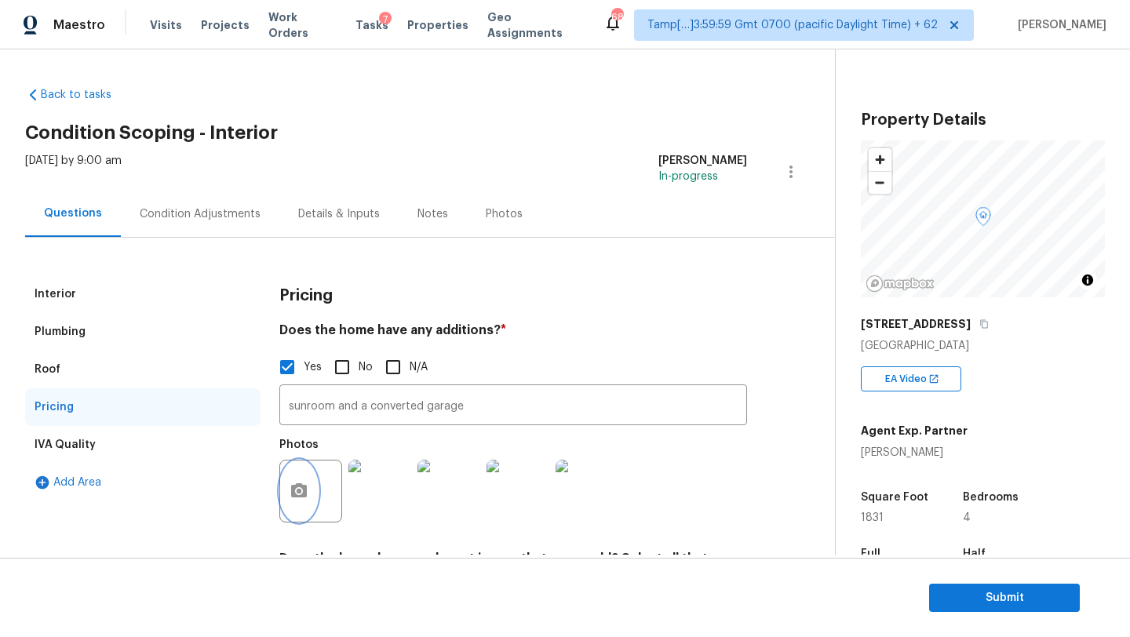
scroll to position [61, 0]
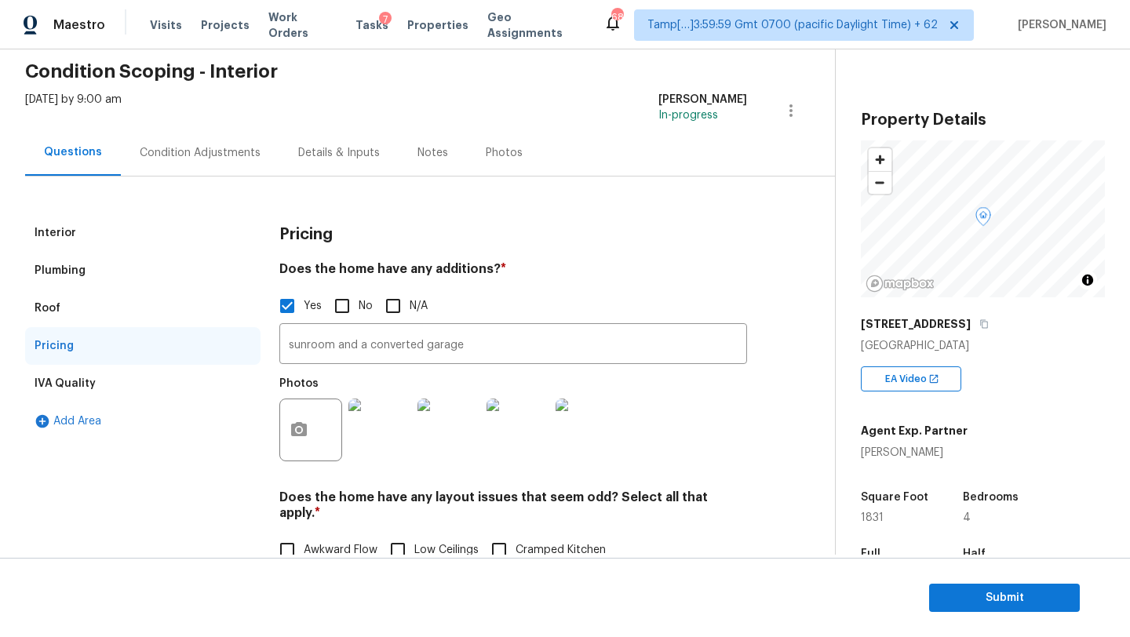
click at [102, 234] on div "Interior" at bounding box center [142, 233] width 235 height 38
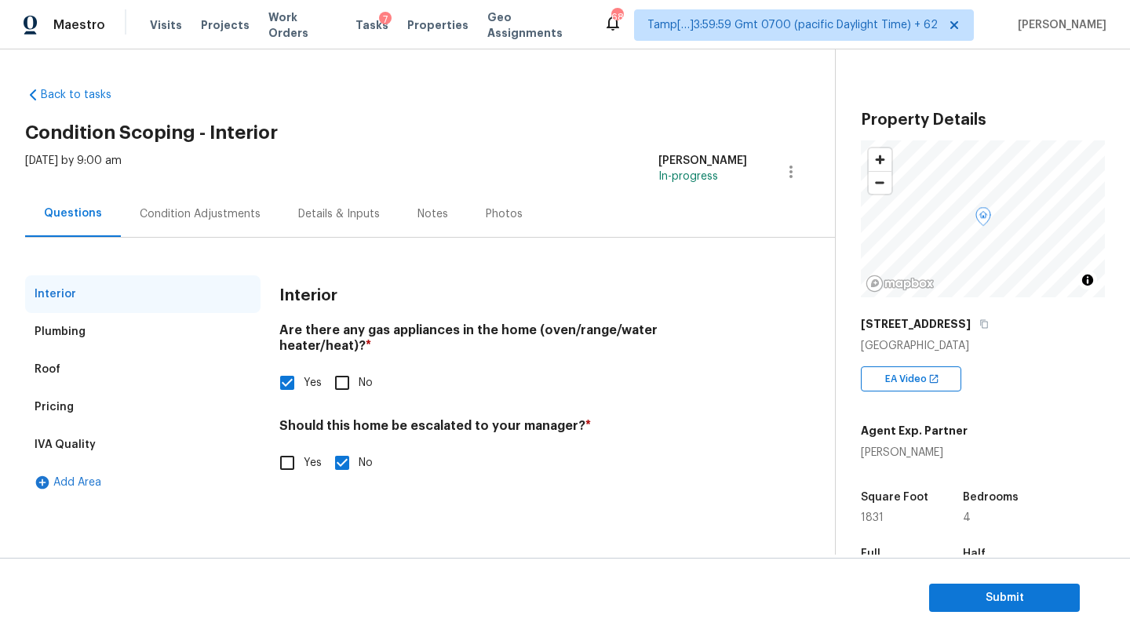
click at [291, 451] on input "Yes" at bounding box center [287, 463] width 33 height 33
checkbox input "true"
checkbox input "false"
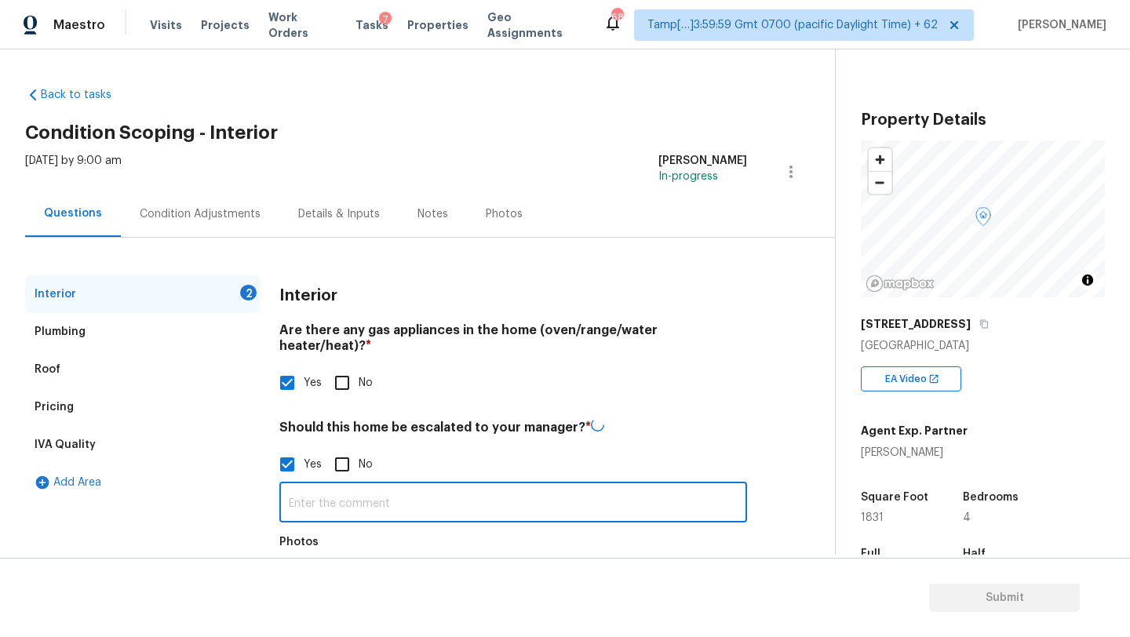
click at [296, 487] on input "text" at bounding box center [513, 504] width 468 height 37
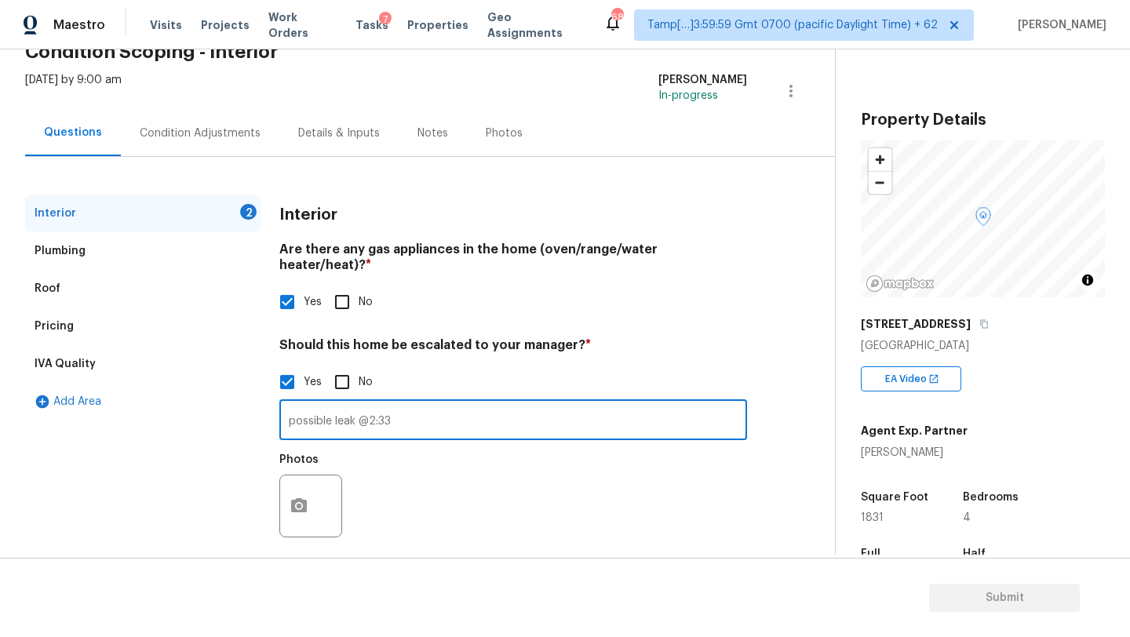
type input "possible leak @2:33"
click at [305, 498] on icon "button" at bounding box center [299, 505] width 16 height 14
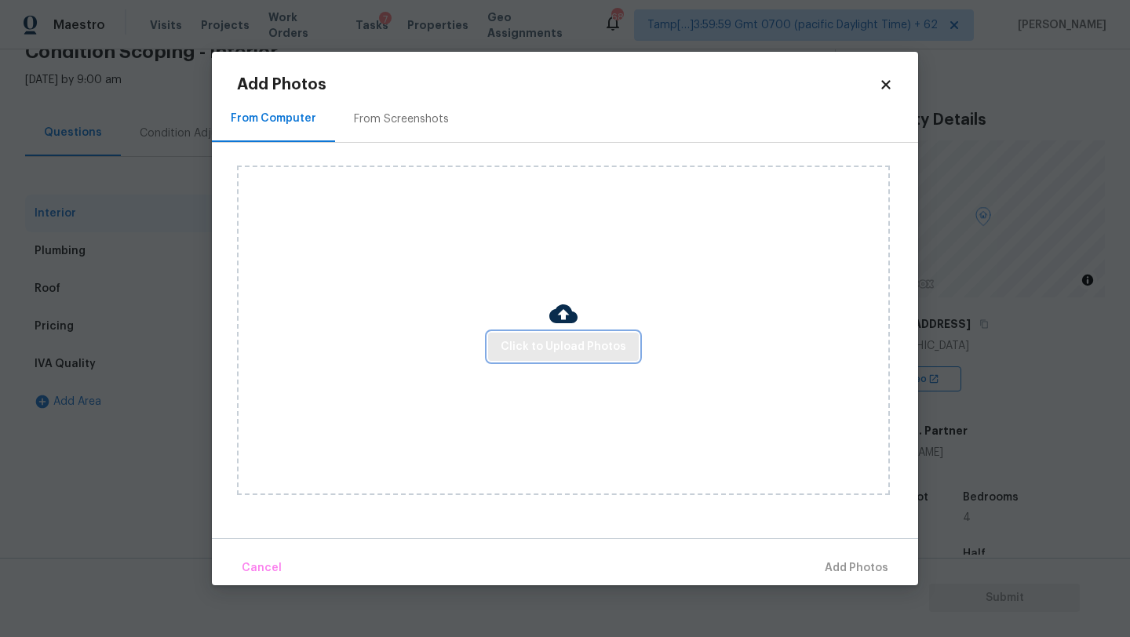
click at [527, 352] on span "Click to Upload Photos" at bounding box center [564, 347] width 126 height 20
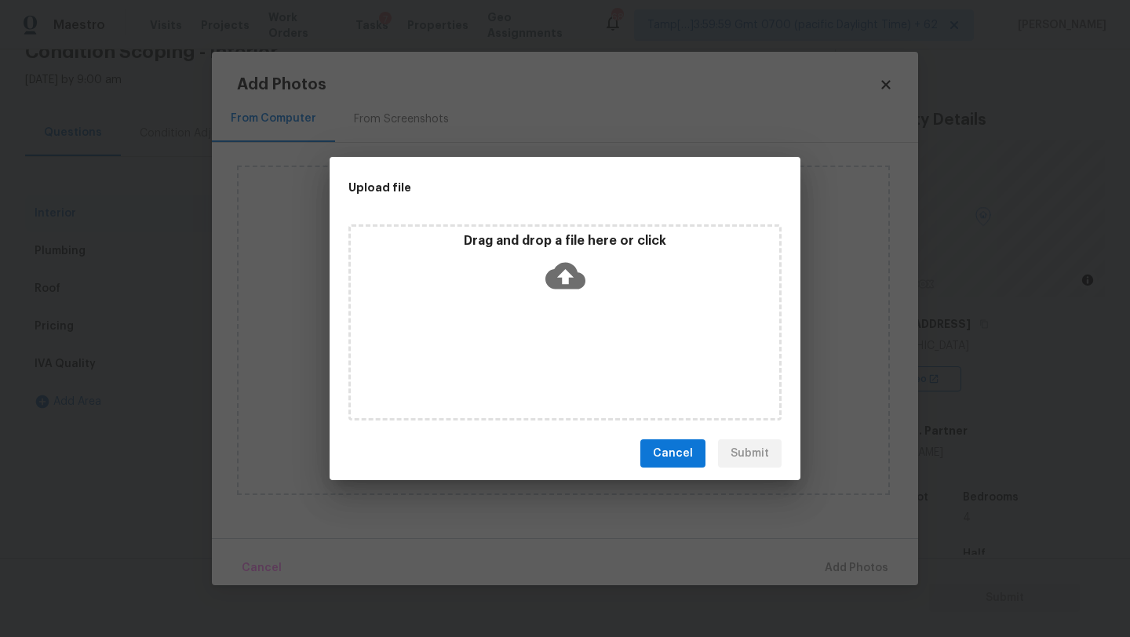
click at [559, 288] on icon at bounding box center [565, 276] width 40 height 40
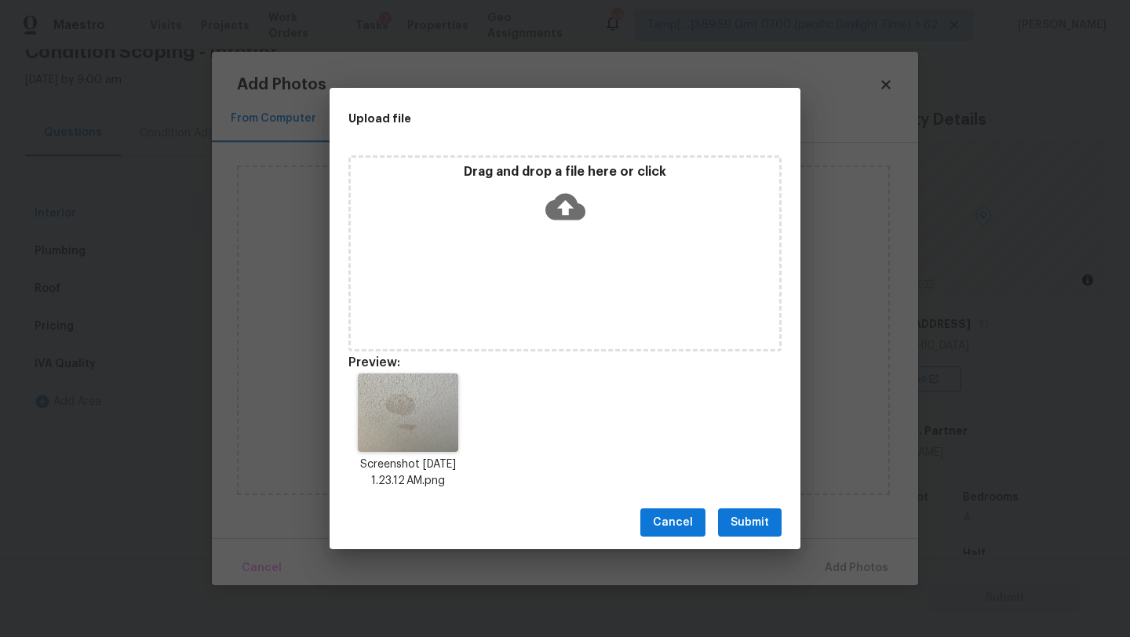
click at [752, 520] on span "Submit" at bounding box center [750, 523] width 38 height 20
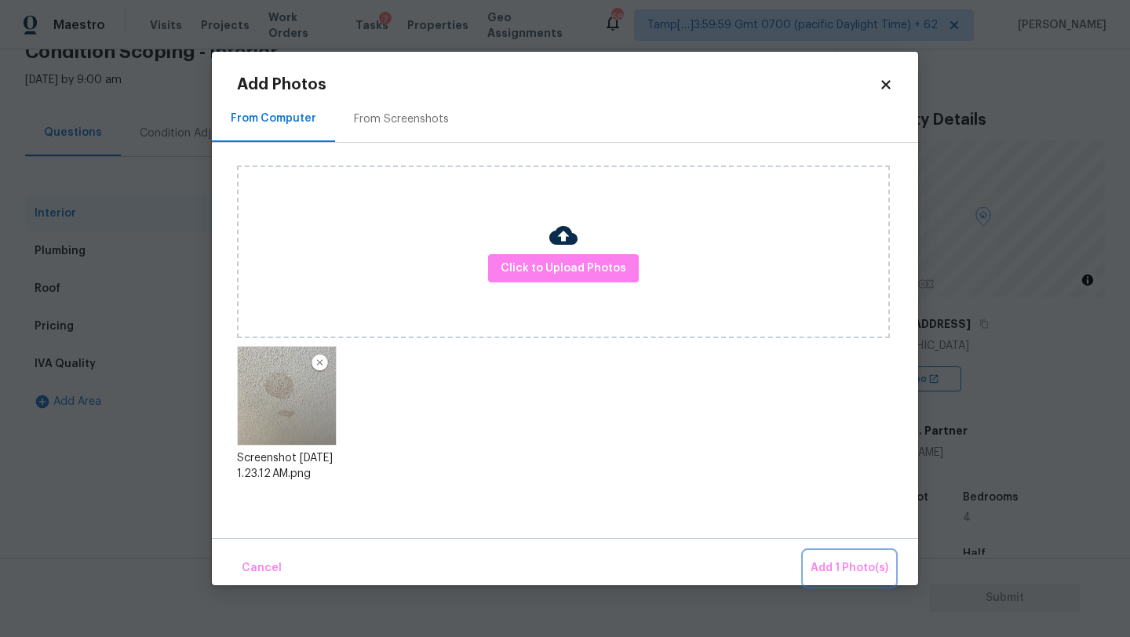
click at [842, 575] on span "Add 1 Photo(s)" at bounding box center [850, 569] width 78 height 20
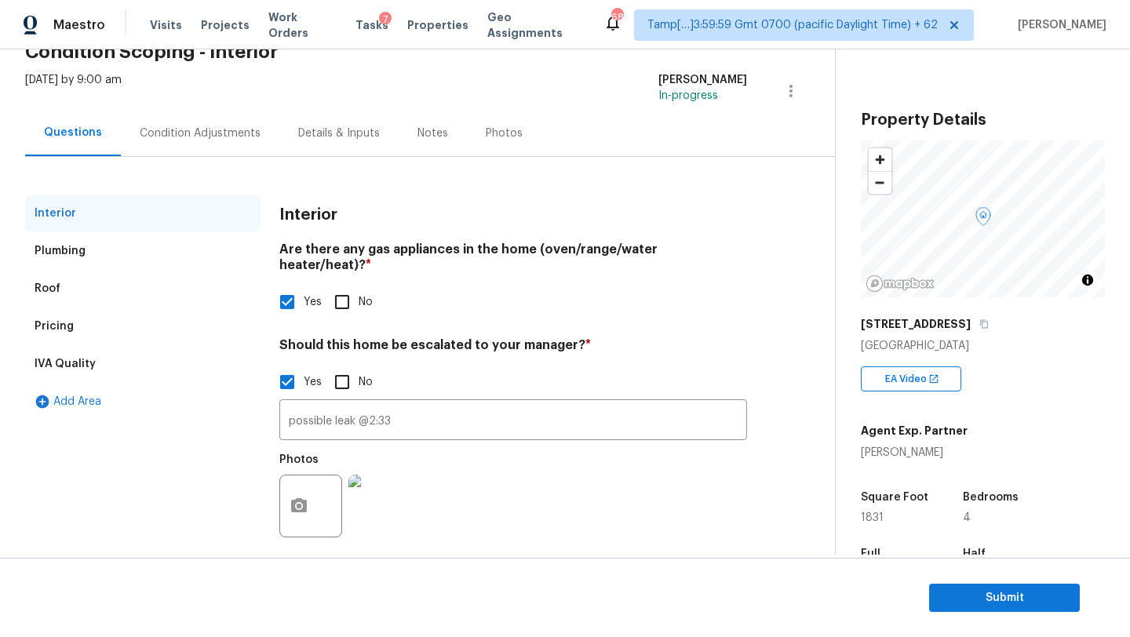
click at [213, 115] on div "Condition Adjustments" at bounding box center [200, 133] width 159 height 46
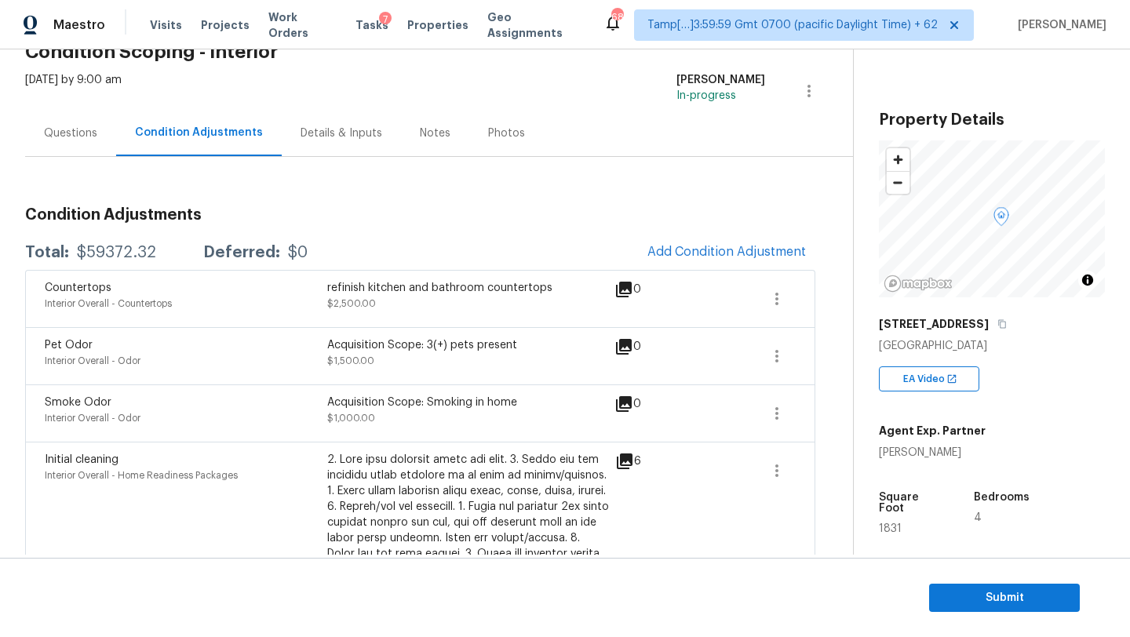
click at [639, 239] on span "Add Condition Adjustment" at bounding box center [726, 252] width 177 height 35
click at [701, 239] on button "Add Condition Adjustment" at bounding box center [726, 251] width 177 height 33
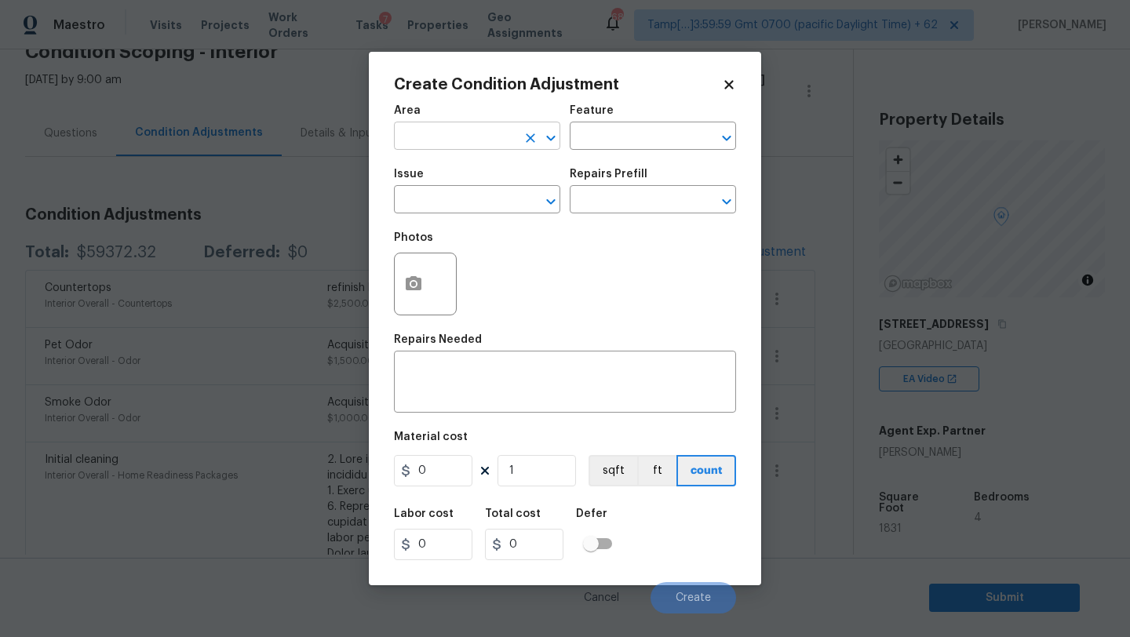
click at [464, 137] on input "text" at bounding box center [455, 138] width 122 height 24
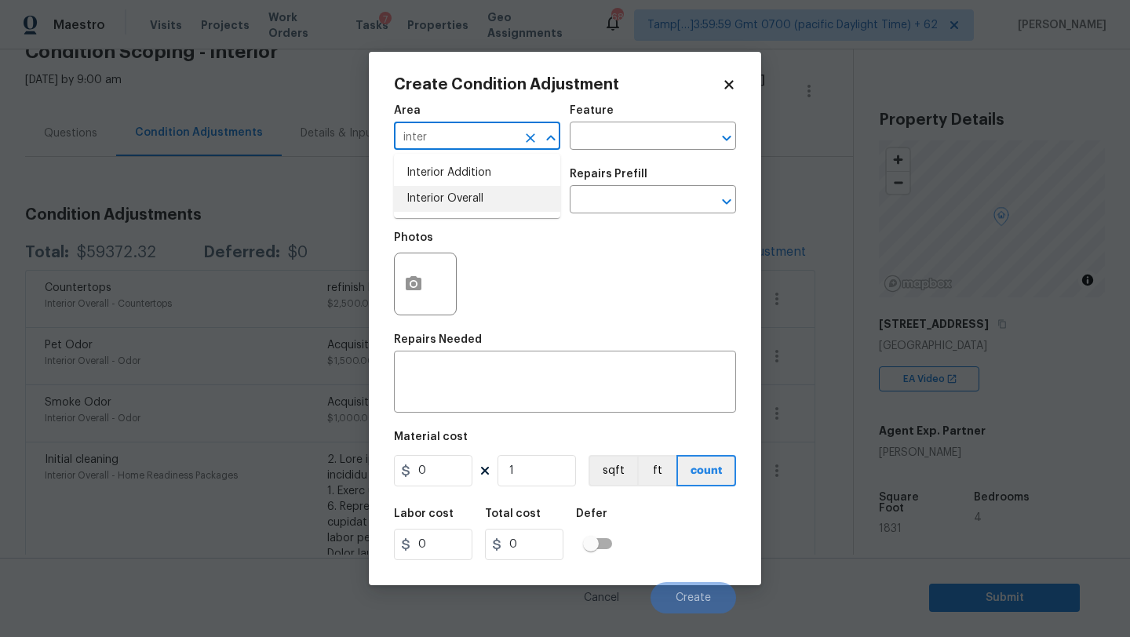
drag, startPoint x: 480, startPoint y: 184, endPoint x: 480, endPoint y: 194, distance: 10.2
click at [480, 194] on ul "Interior Addition Interior Overall" at bounding box center [477, 186] width 166 height 64
click at [480, 199] on li "Interior Overall" at bounding box center [477, 199] width 166 height 26
type input "Interior Overall"
click at [593, 148] on input "text" at bounding box center [631, 138] width 122 height 24
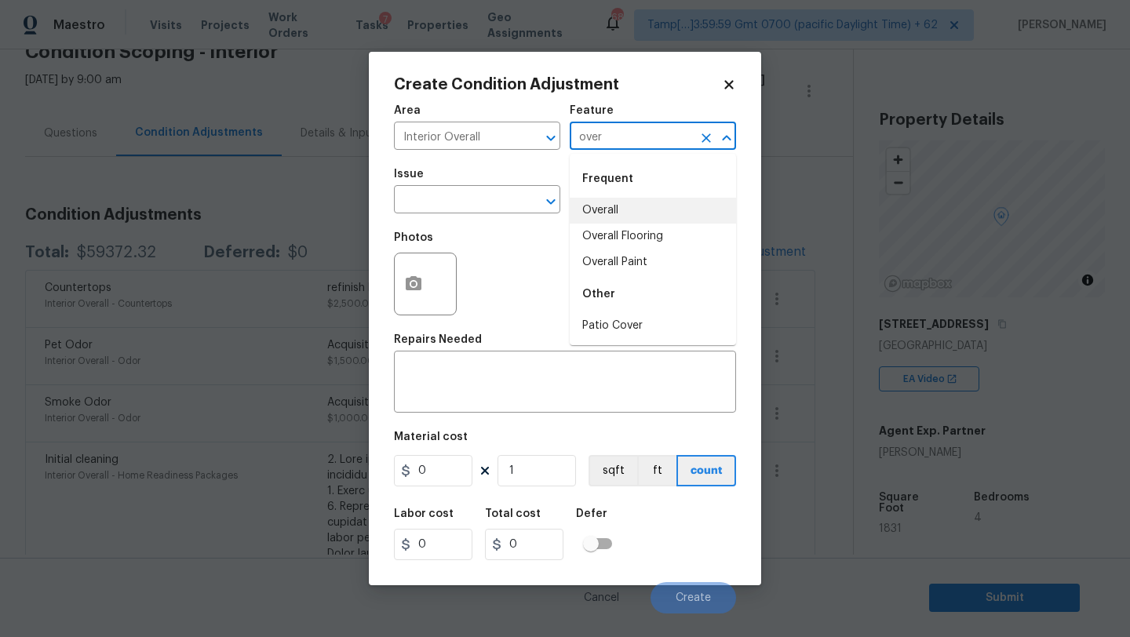
click at [611, 198] on li "Overall" at bounding box center [653, 211] width 166 height 26
type input "Overall"
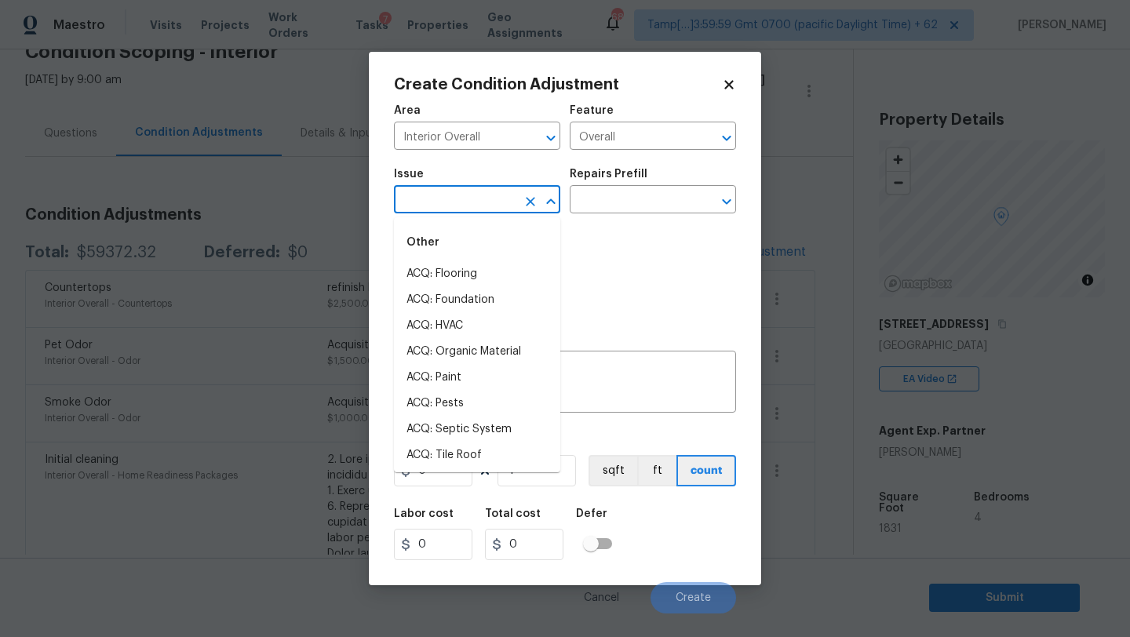
click at [472, 210] on input "text" at bounding box center [455, 201] width 122 height 24
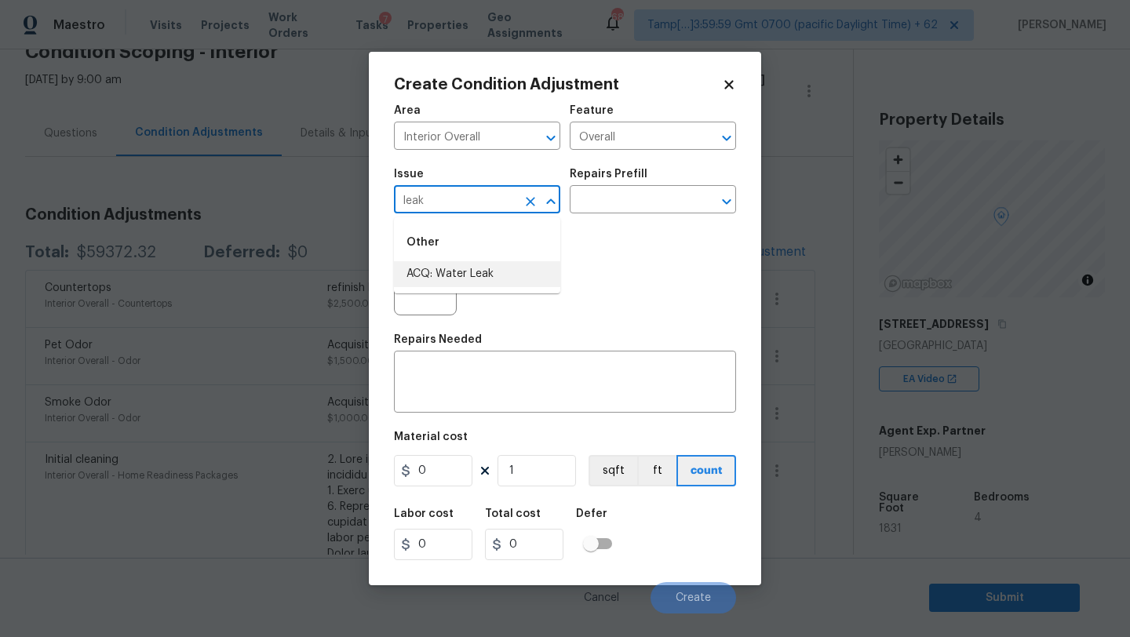
click at [491, 275] on li "ACQ: Water Leak" at bounding box center [477, 274] width 166 height 26
type input "ACQ: Water Leak"
click at [643, 209] on input "text" at bounding box center [631, 201] width 122 height 24
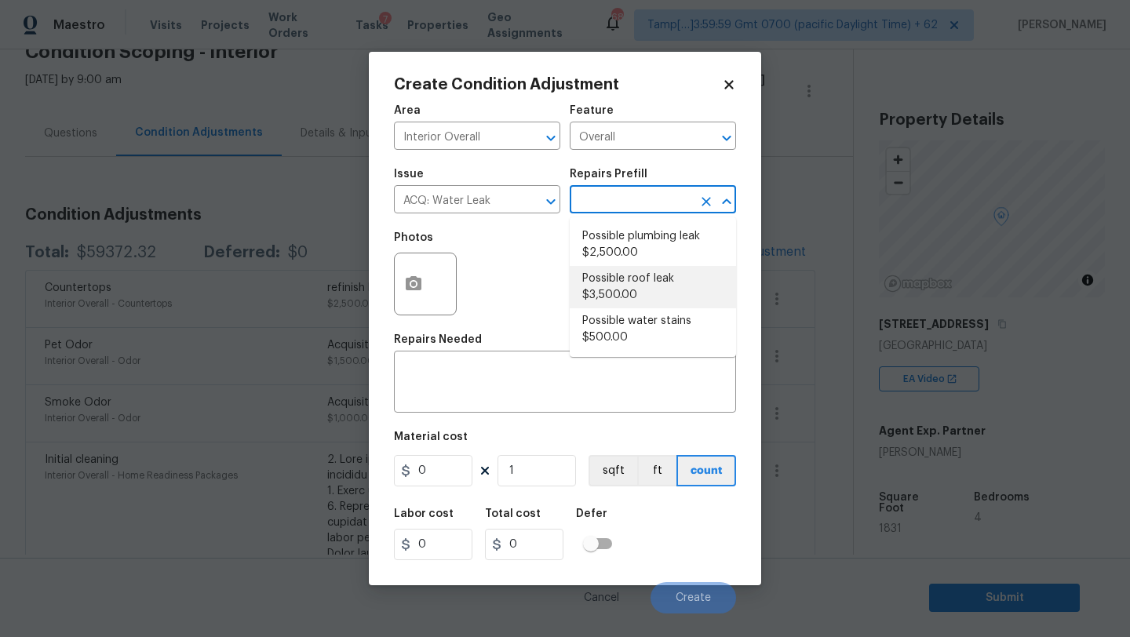
click at [628, 288] on li "Possible roof leak $3,500.00" at bounding box center [653, 287] width 166 height 42
type input "Acquisition"
type textarea "Acquisition Scope: Possible roof leak"
type input "3500"
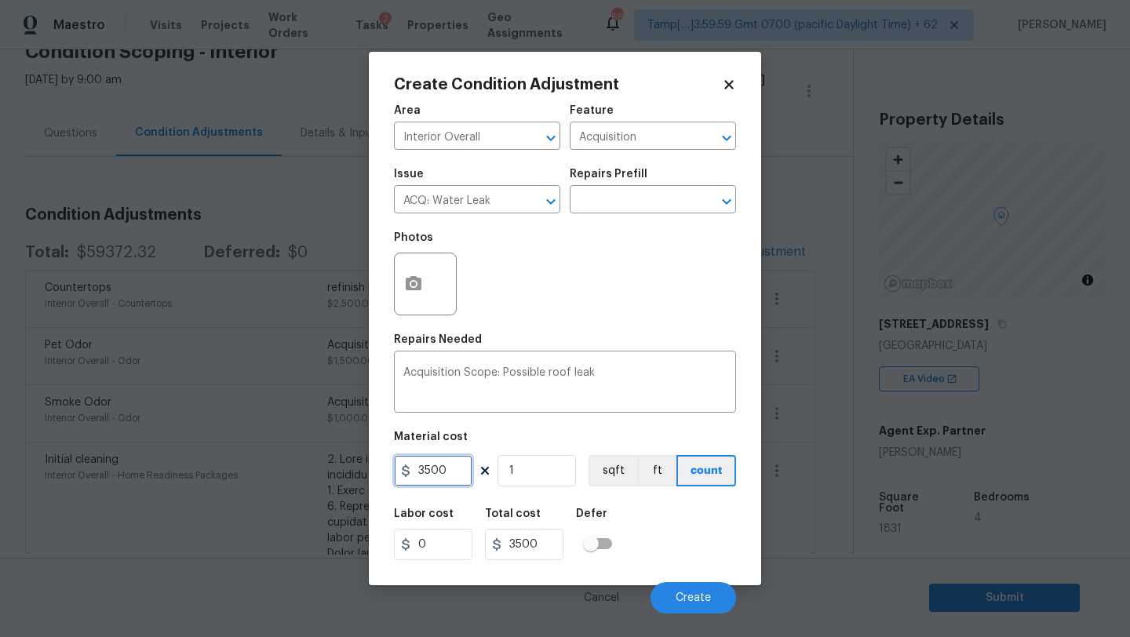
drag, startPoint x: 422, startPoint y: 469, endPoint x: 404, endPoint y: 472, distance: 18.3
click at [404, 472] on div "3500" at bounding box center [433, 470] width 78 height 31
type input "2500"
click at [679, 599] on span "Create" at bounding box center [693, 599] width 35 height 12
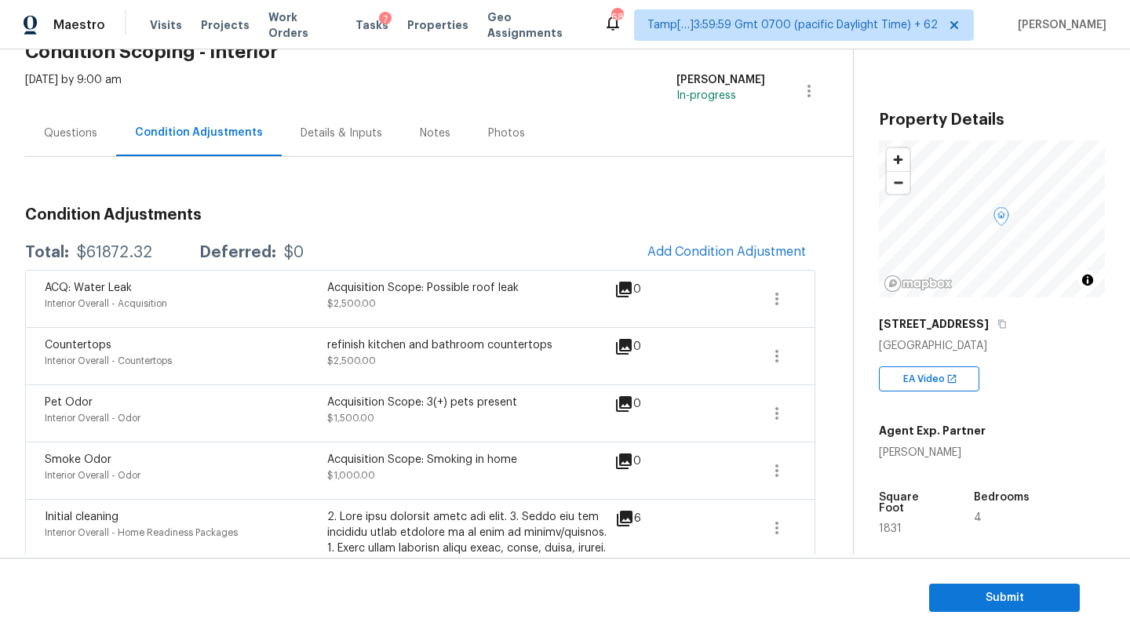
click at [76, 146] on div "Questions" at bounding box center [70, 133] width 91 height 46
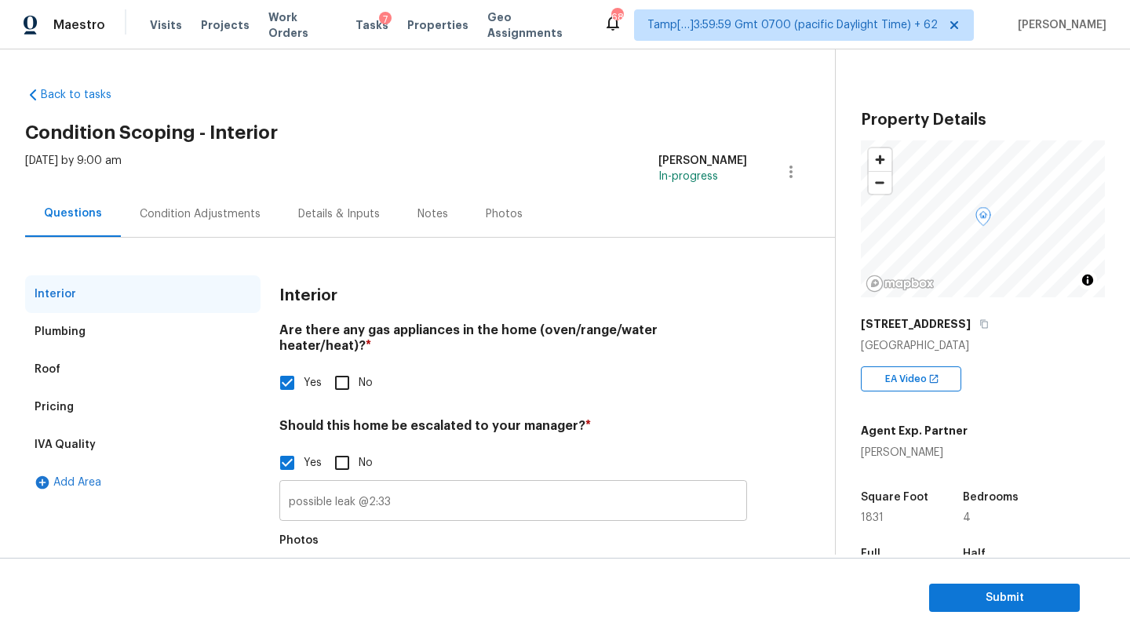
click at [399, 489] on input "possible leak @2:33" at bounding box center [513, 502] width 468 height 37
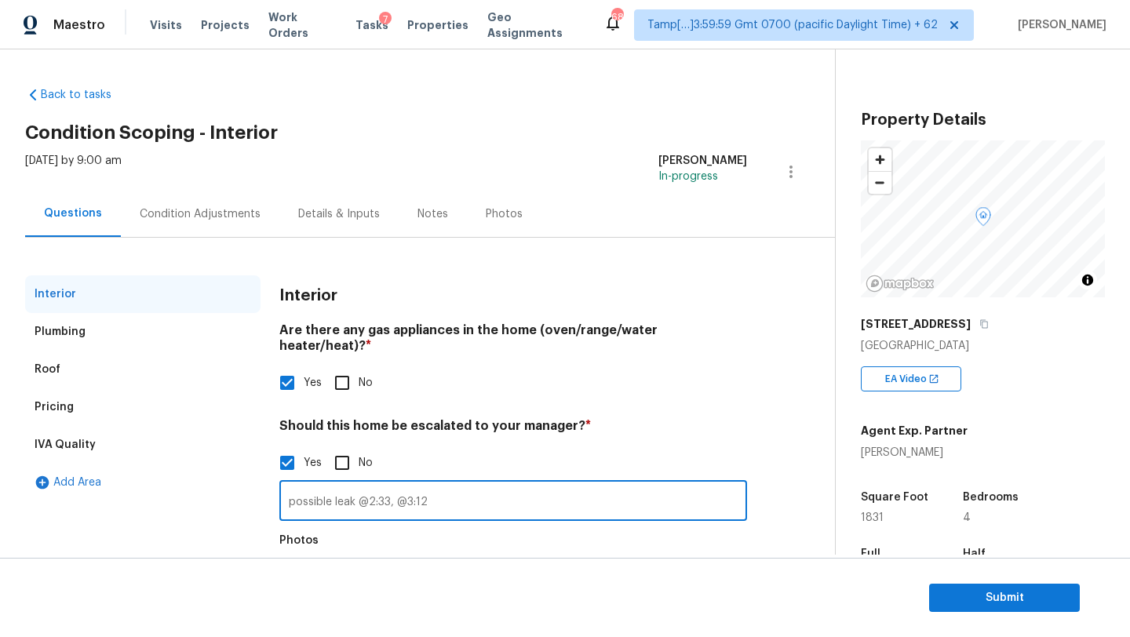
type input "possible leak @2:33, @3:12"
click at [188, 214] on div "Condition Adjustments" at bounding box center [200, 214] width 121 height 16
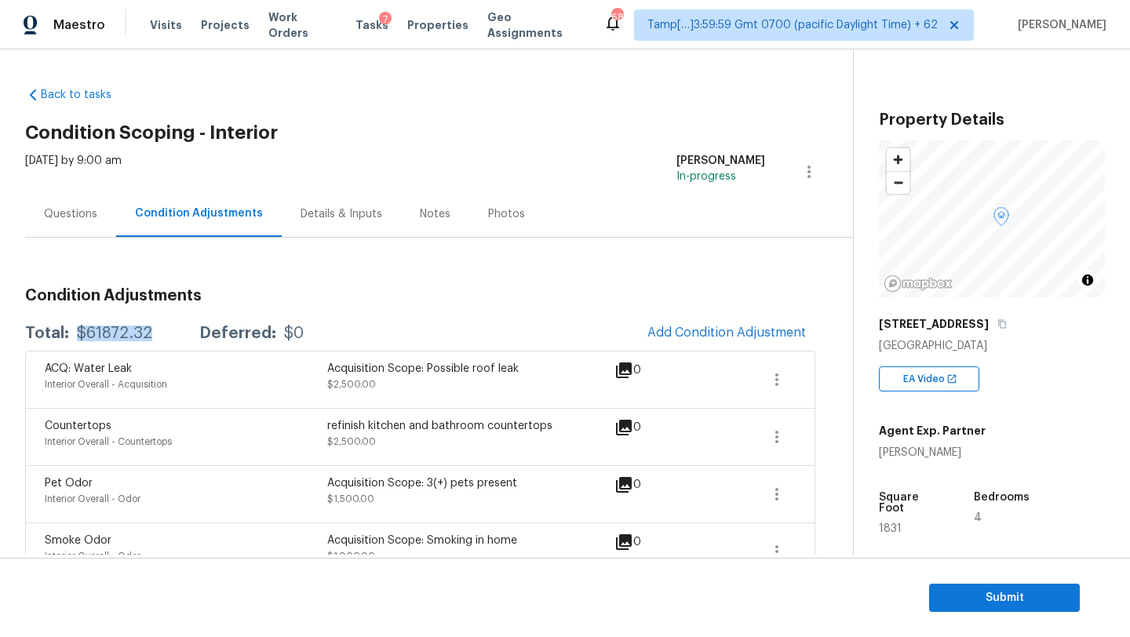
drag, startPoint x: 75, startPoint y: 336, endPoint x: 159, endPoint y: 336, distance: 84.8
click at [159, 336] on div "Total: $61872.32 Deferred: $0" at bounding box center [164, 334] width 279 height 16
copy div "$61872.32"
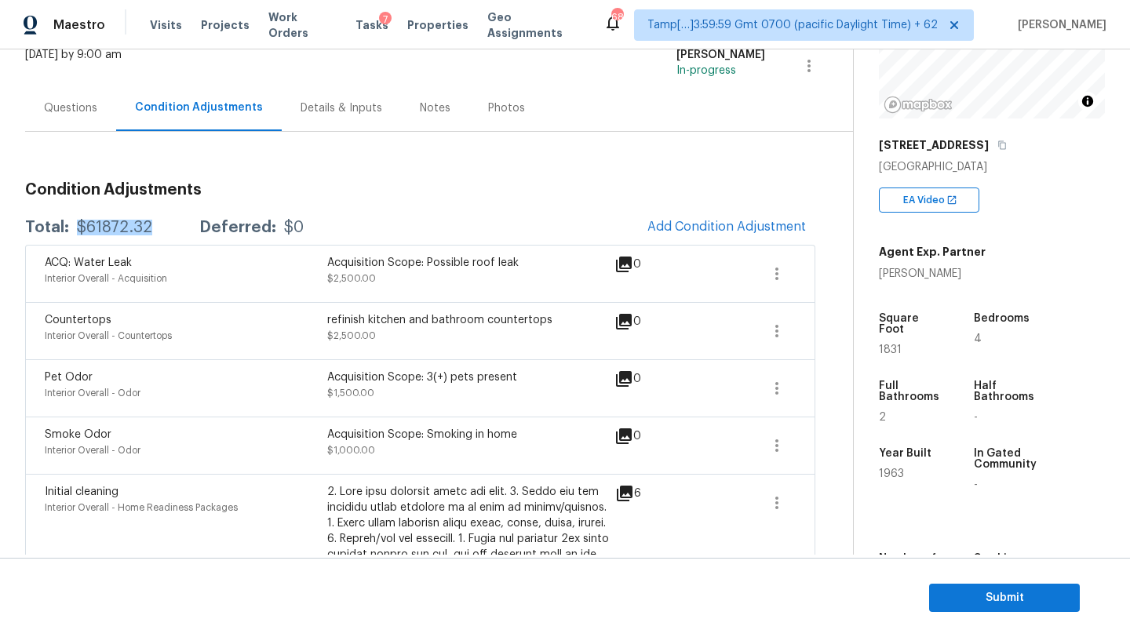
scroll to position [83, 0]
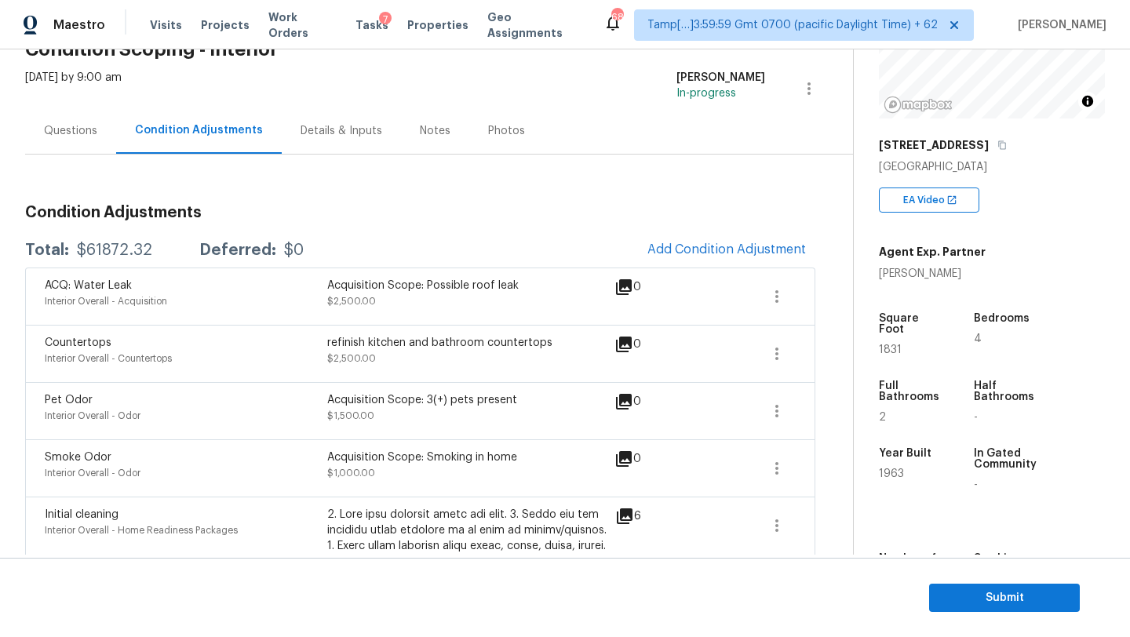
click at [82, 139] on div "Questions" at bounding box center [70, 131] width 91 height 46
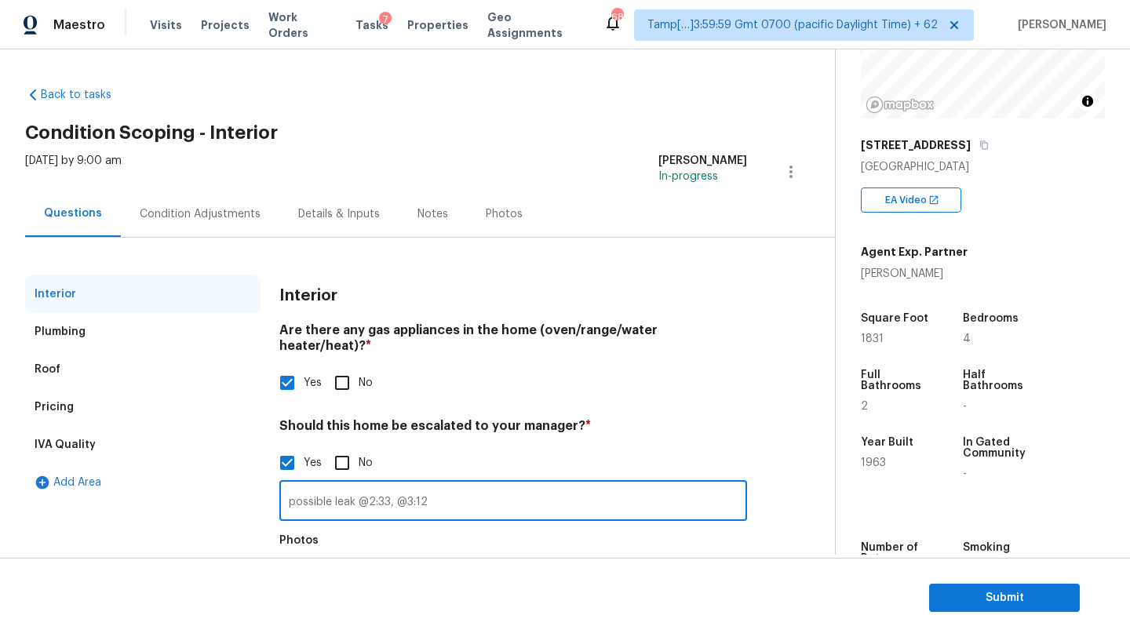
click at [352, 489] on input "possible leak @2:33, @3:12" at bounding box center [513, 502] width 468 height 37
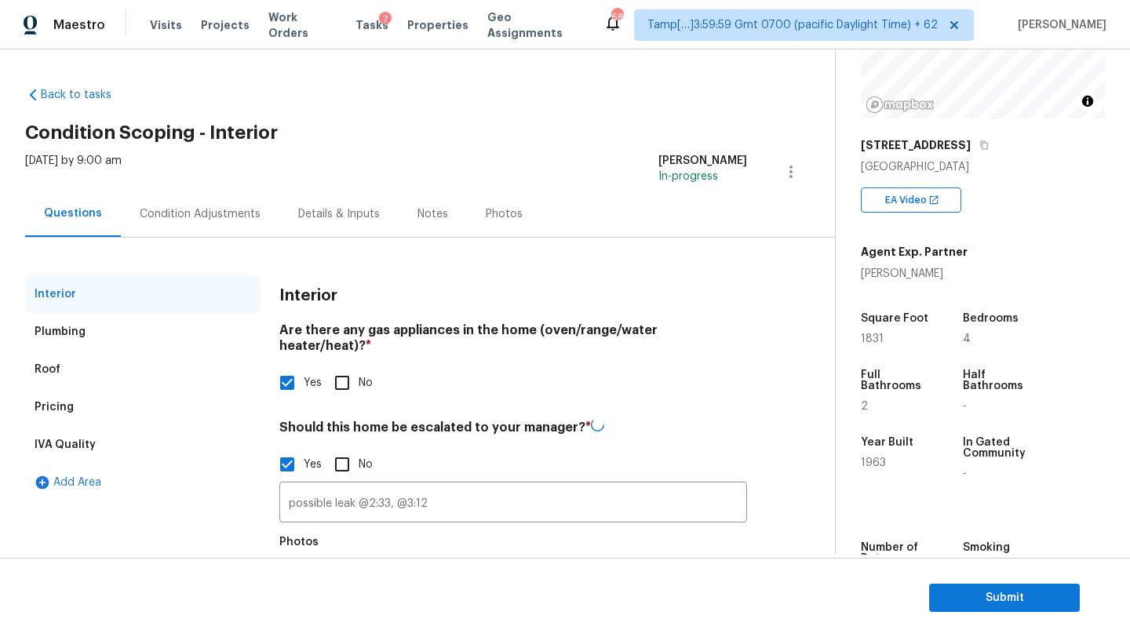
click at [61, 397] on div "Pricing" at bounding box center [142, 408] width 235 height 38
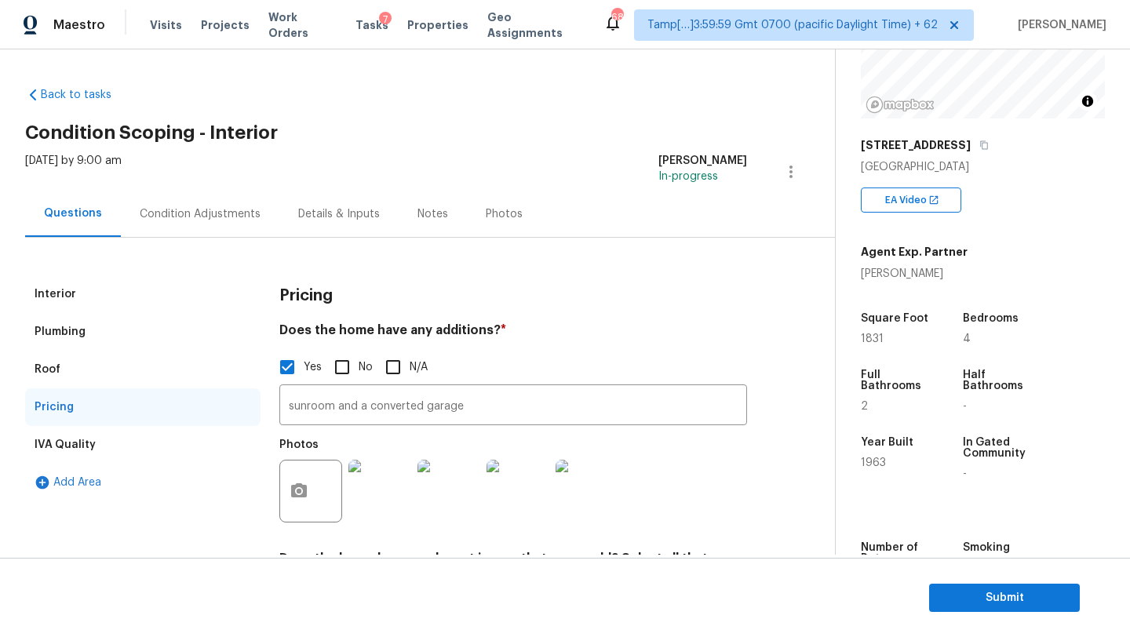
scroll to position [196, 0]
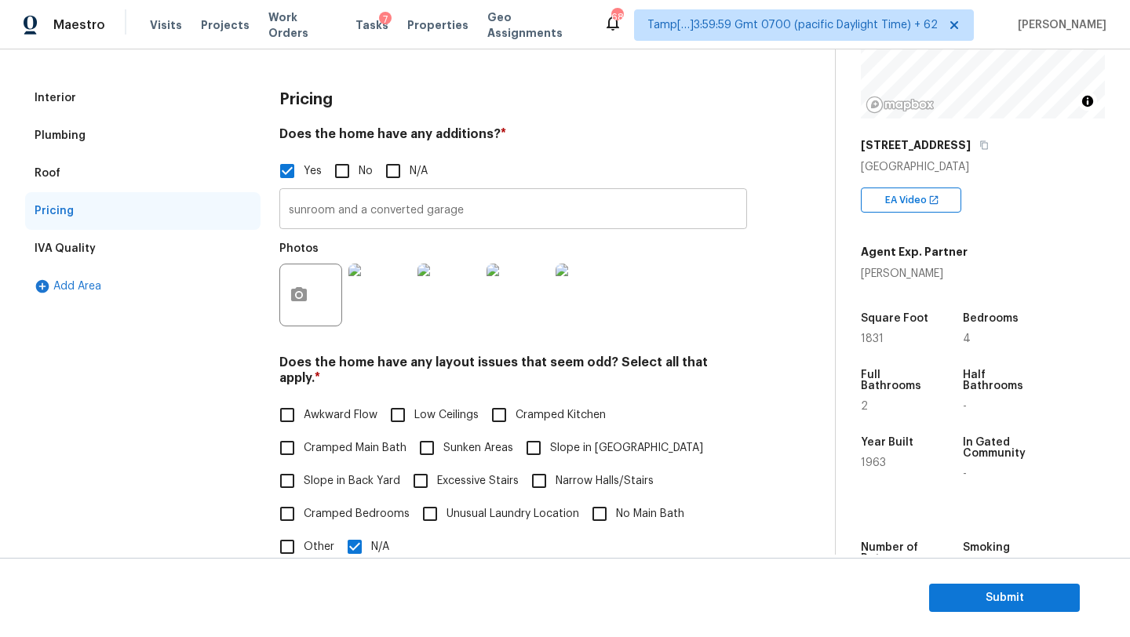
click at [432, 200] on input "sunroom and a converted garage" at bounding box center [513, 210] width 468 height 37
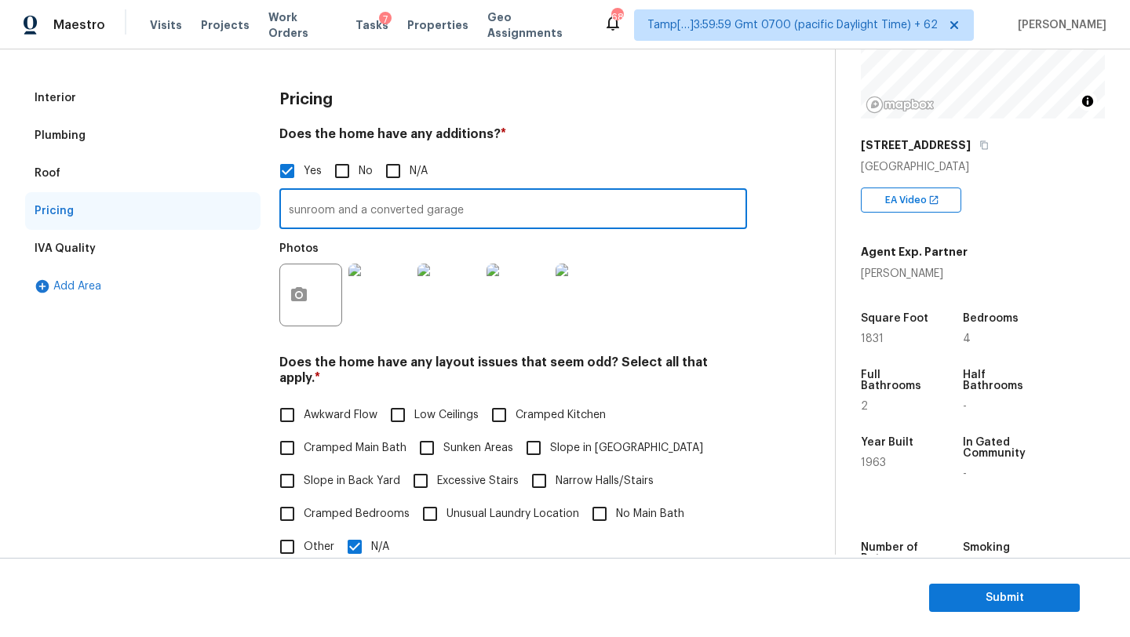
click at [432, 200] on input "sunroom and a converted garage" at bounding box center [513, 210] width 468 height 37
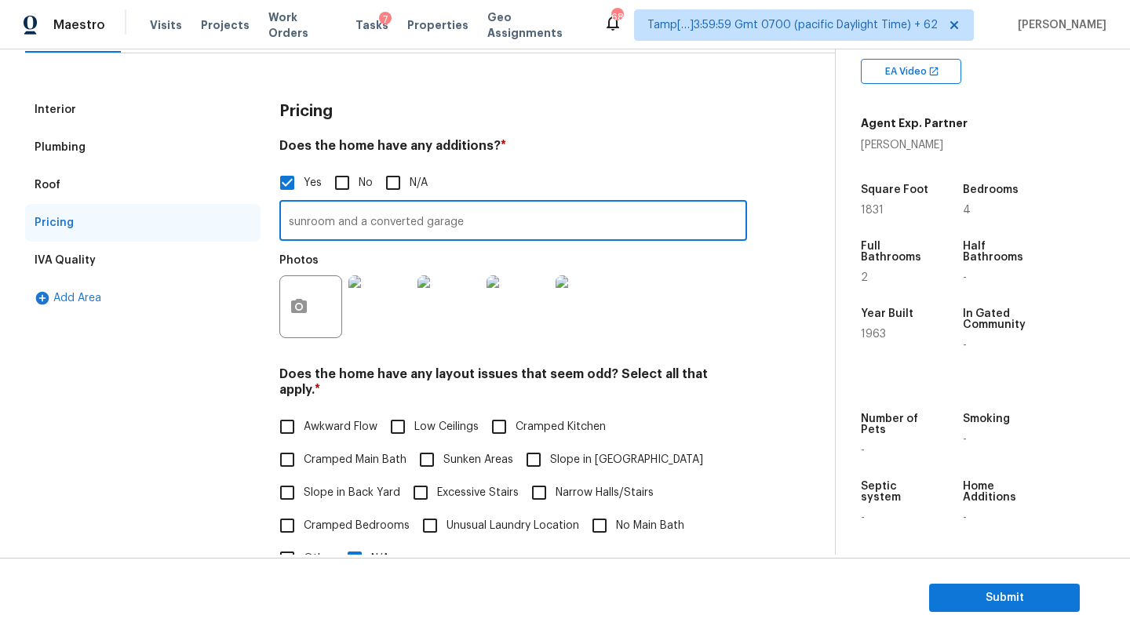
scroll to position [88, 0]
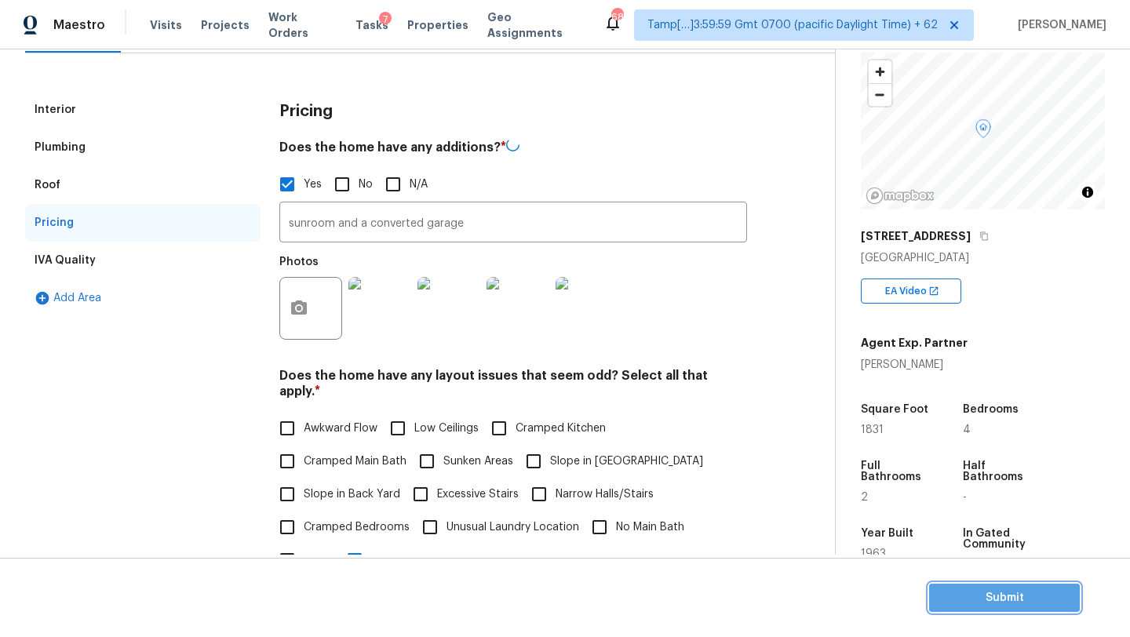
click at [982, 589] on span "Submit" at bounding box center [1005, 599] width 126 height 20
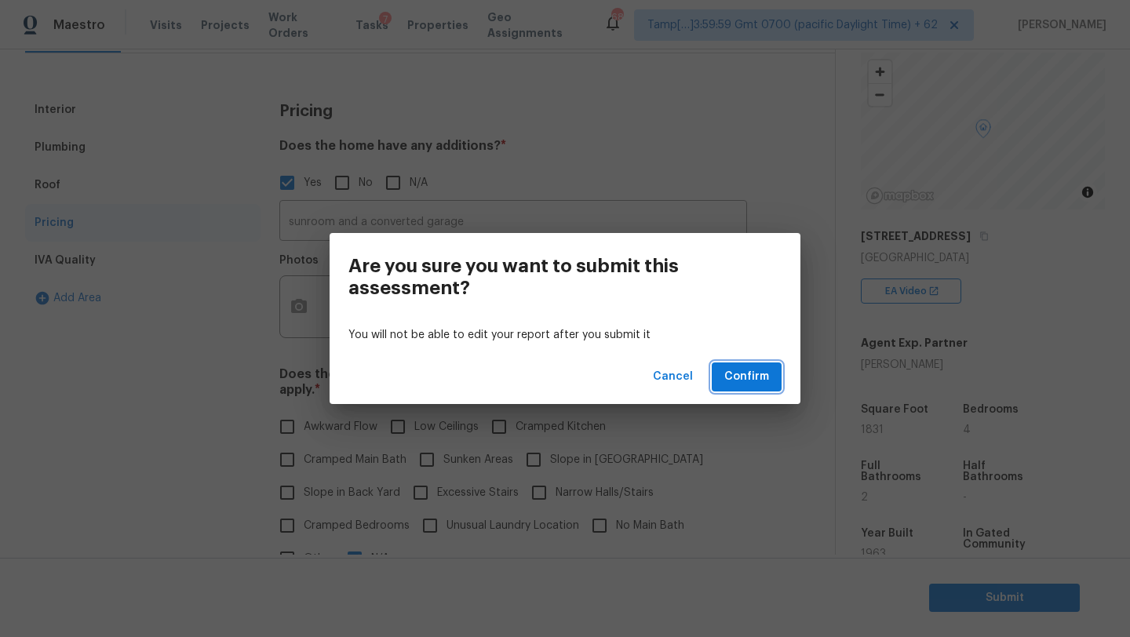
click at [735, 373] on span "Confirm" at bounding box center [746, 377] width 45 height 20
